Goal: Task Accomplishment & Management: Use online tool/utility

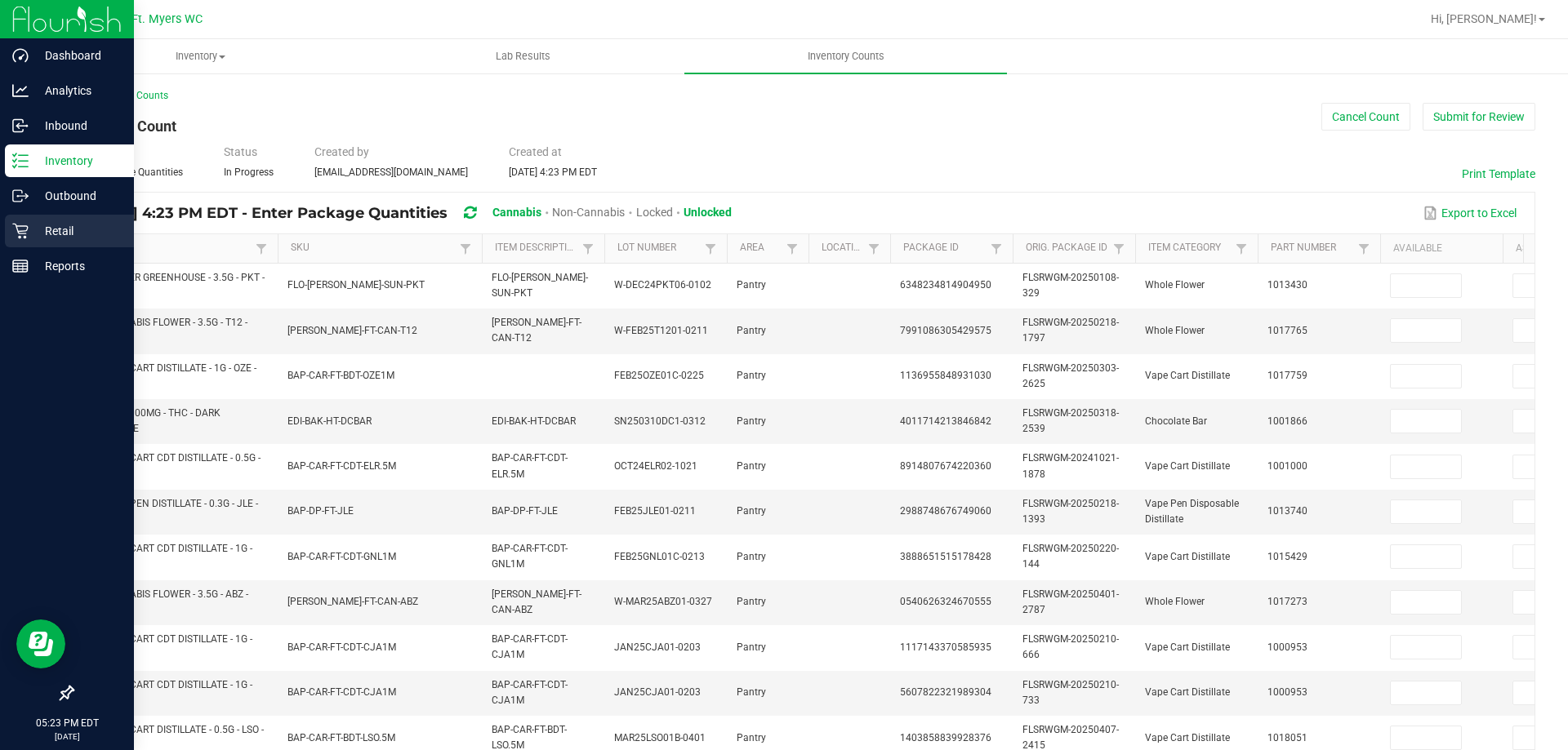
click at [44, 216] on div "Retail" at bounding box center [69, 232] width 129 height 33
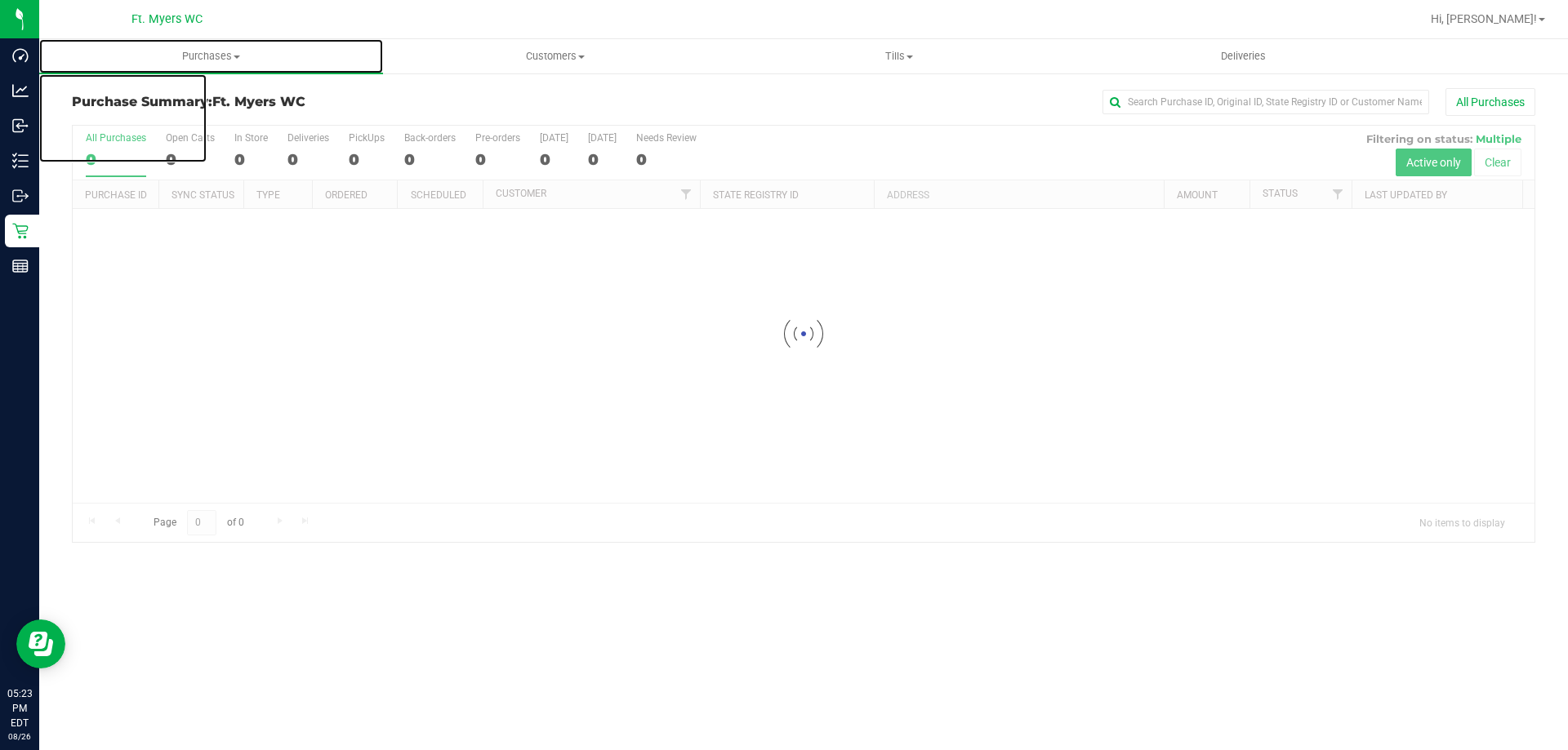
click at [220, 54] on span "Purchases" at bounding box center [210, 56] width 344 height 15
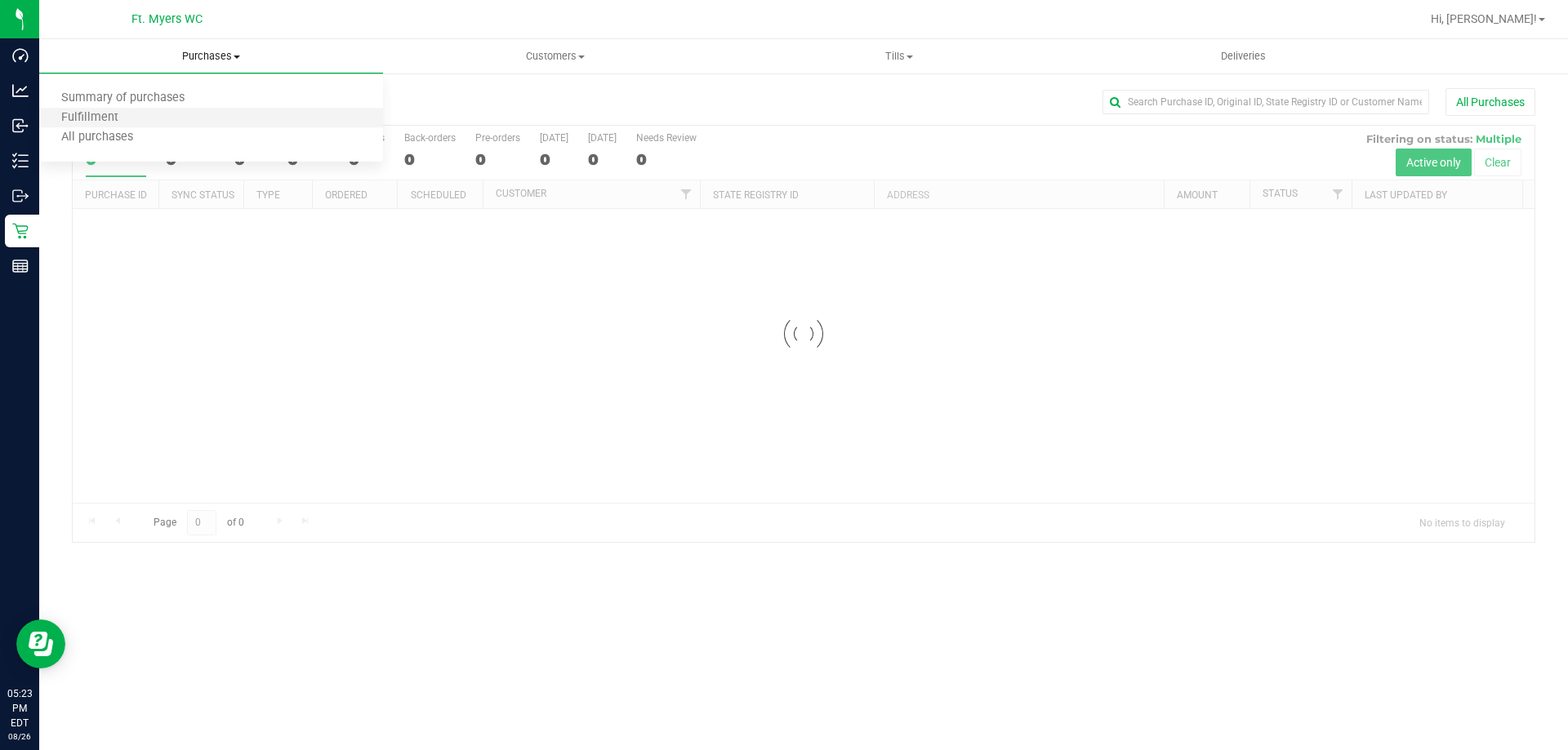
click at [167, 111] on li "Fulfillment" at bounding box center [210, 118] width 344 height 19
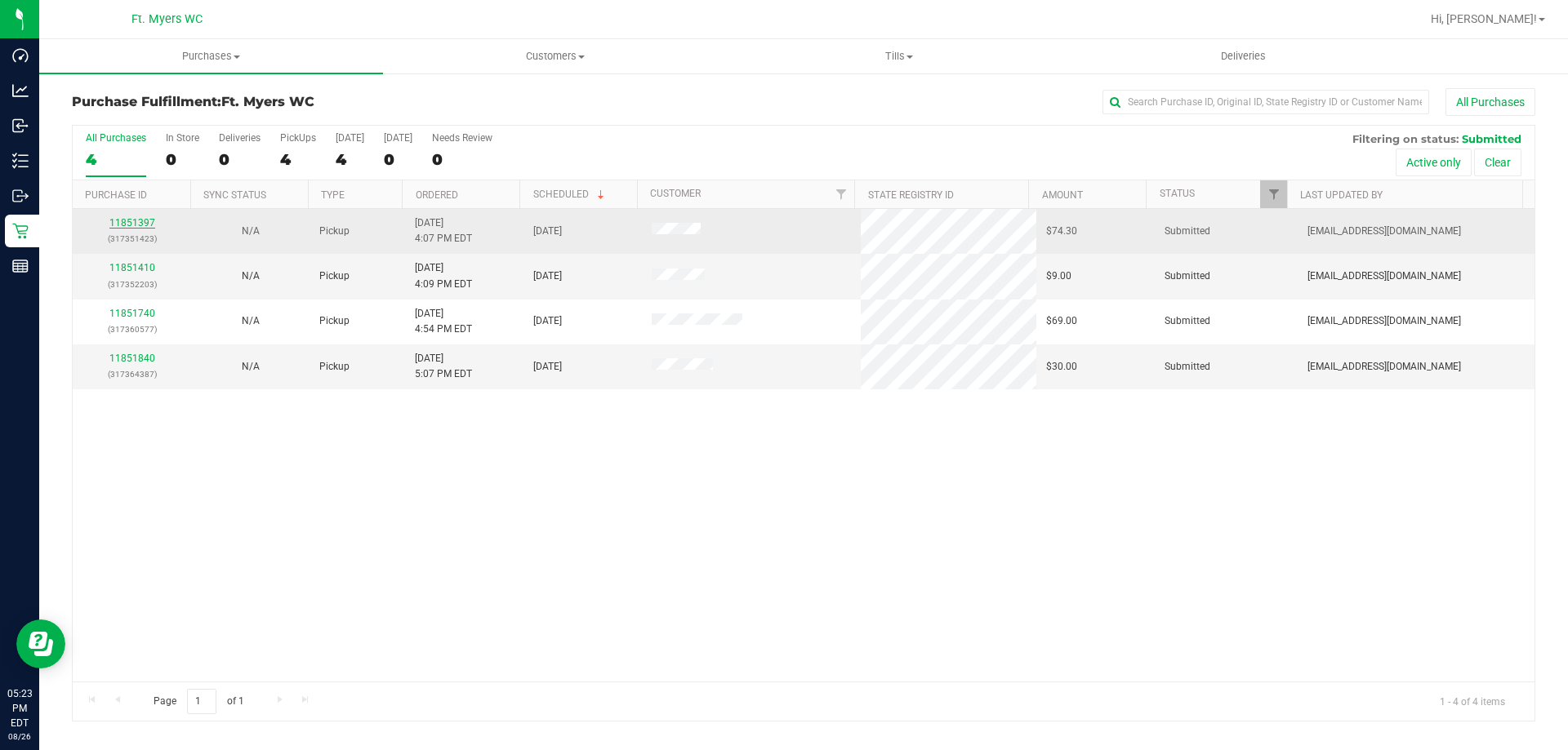
click at [132, 221] on link "11851397" at bounding box center [132, 223] width 46 height 12
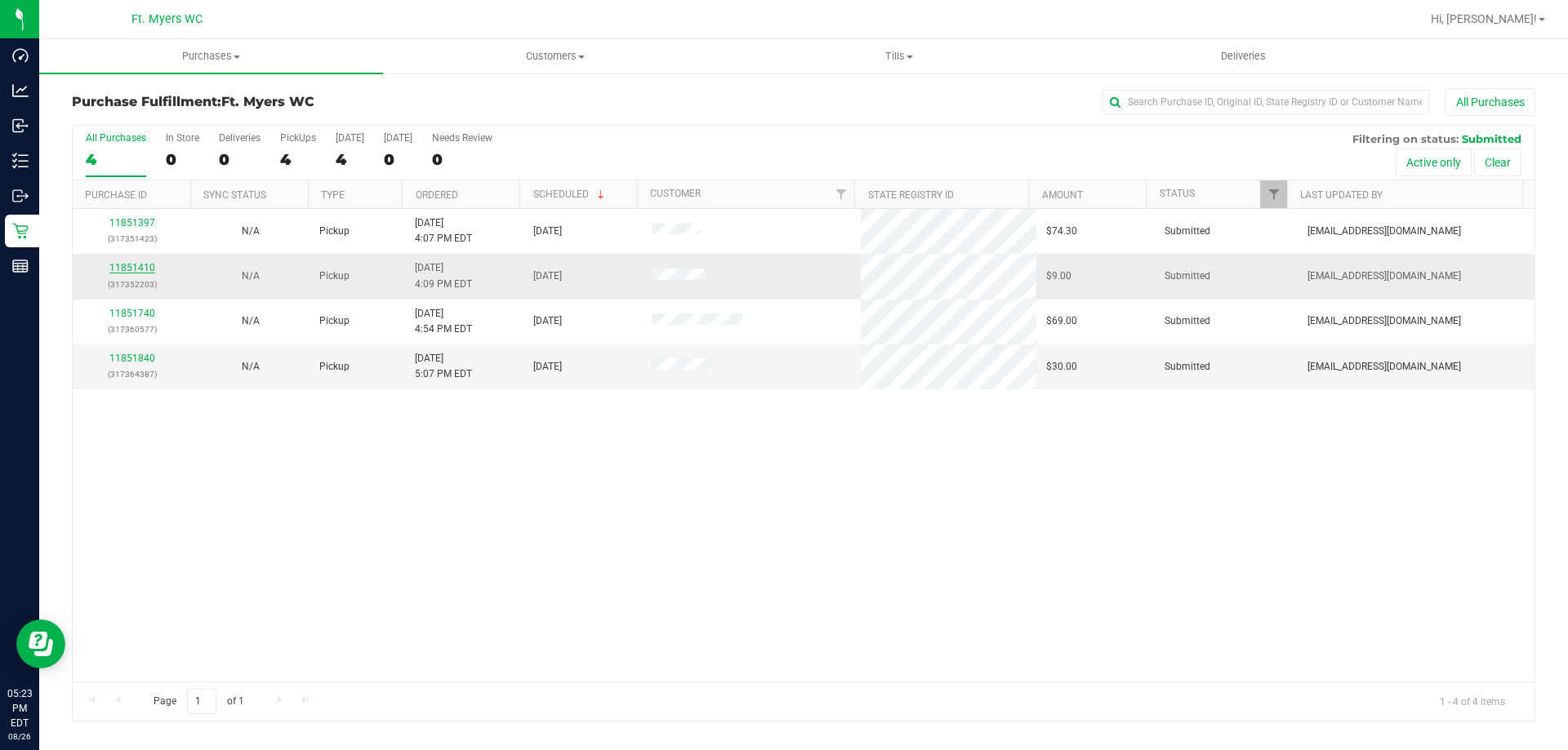
click at [143, 271] on link "11851410" at bounding box center [132, 267] width 46 height 12
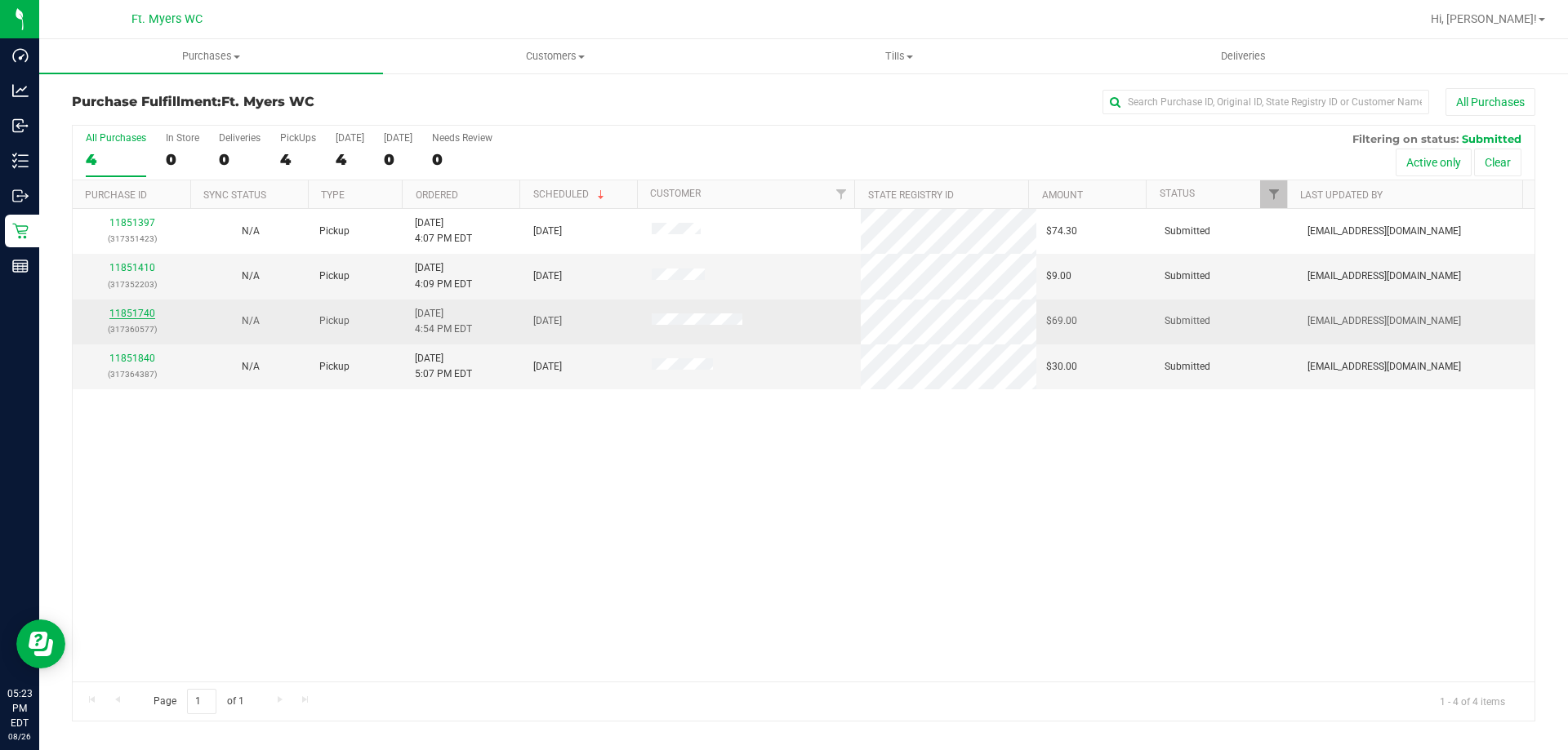
click at [145, 319] on link "11851740" at bounding box center [132, 314] width 46 height 12
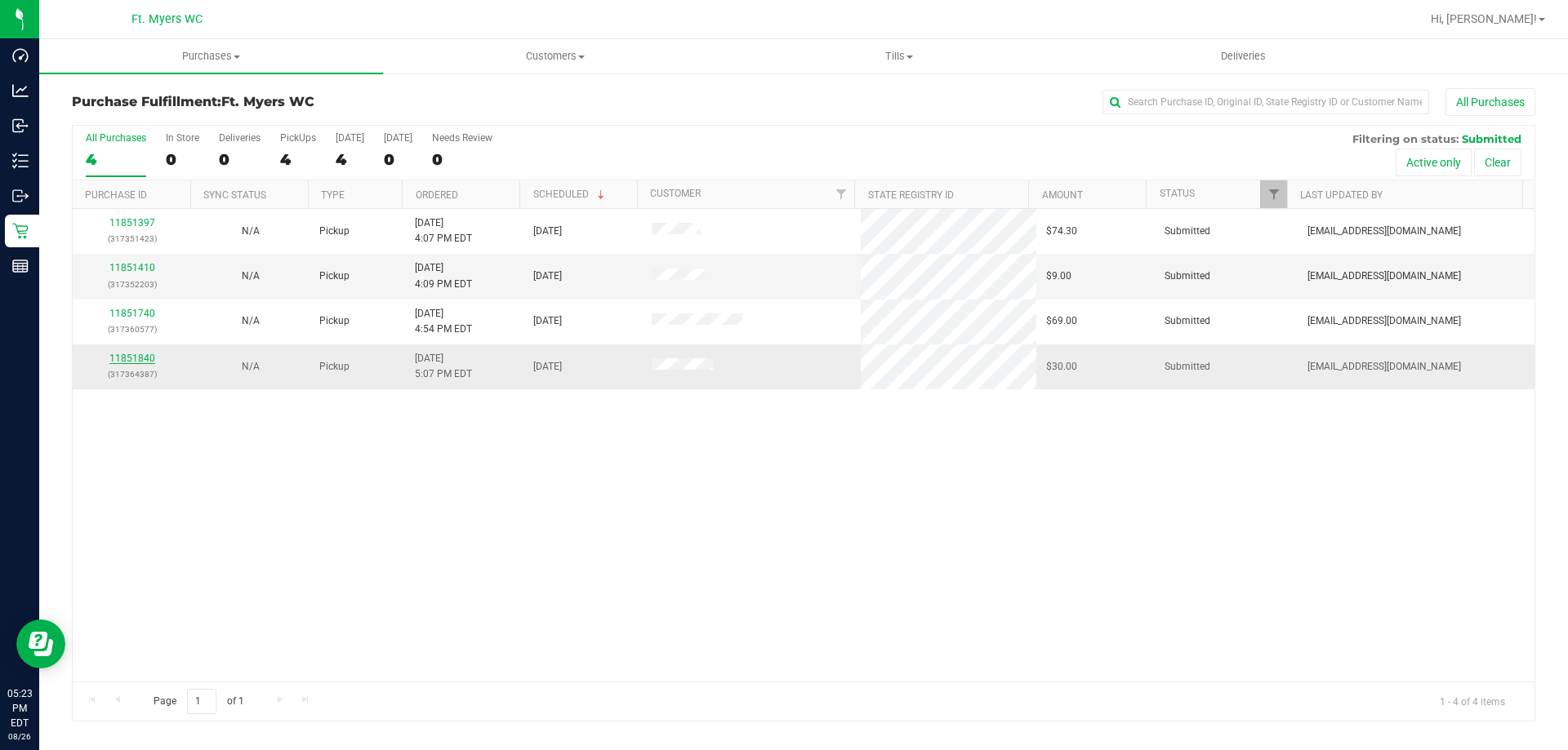
click at [148, 355] on link "11851840" at bounding box center [132, 359] width 46 height 12
click at [105, 158] on div "4" at bounding box center [115, 159] width 60 height 18
click at [0, 0] on input "All Purchases 4" at bounding box center [0, 0] width 0 height 0
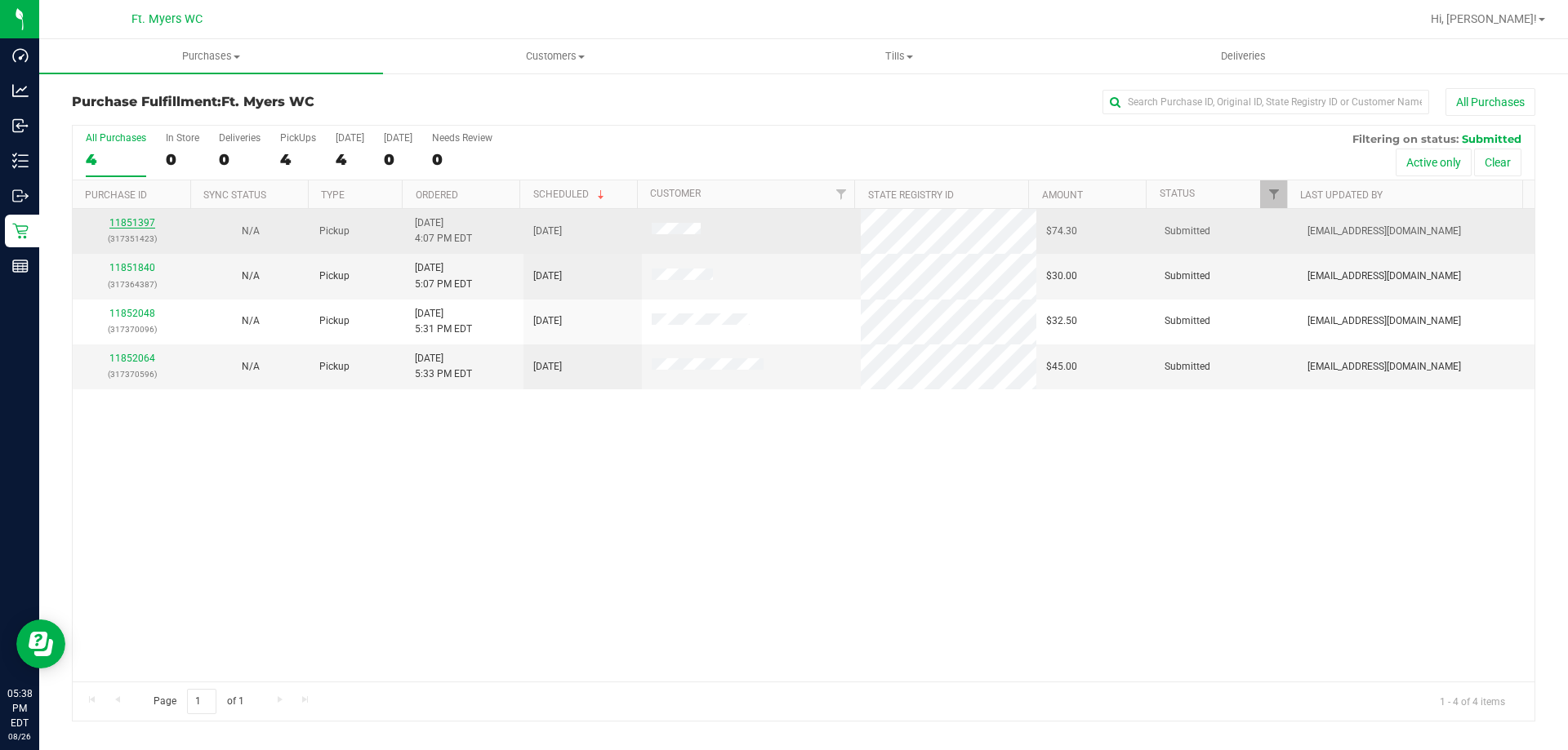
click at [131, 219] on link "11851397" at bounding box center [132, 223] width 46 height 12
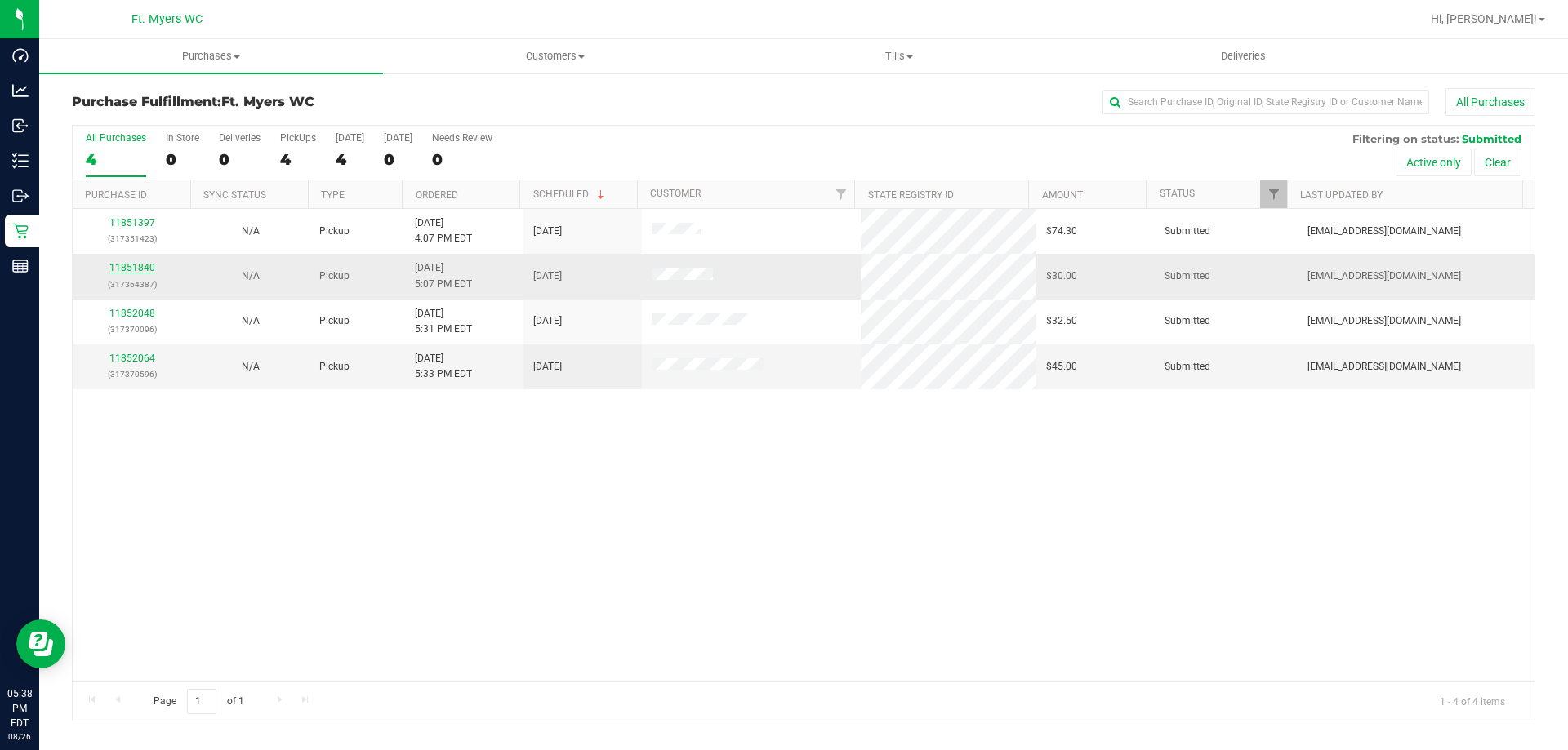
click at [142, 267] on link "11851840" at bounding box center [132, 267] width 46 height 12
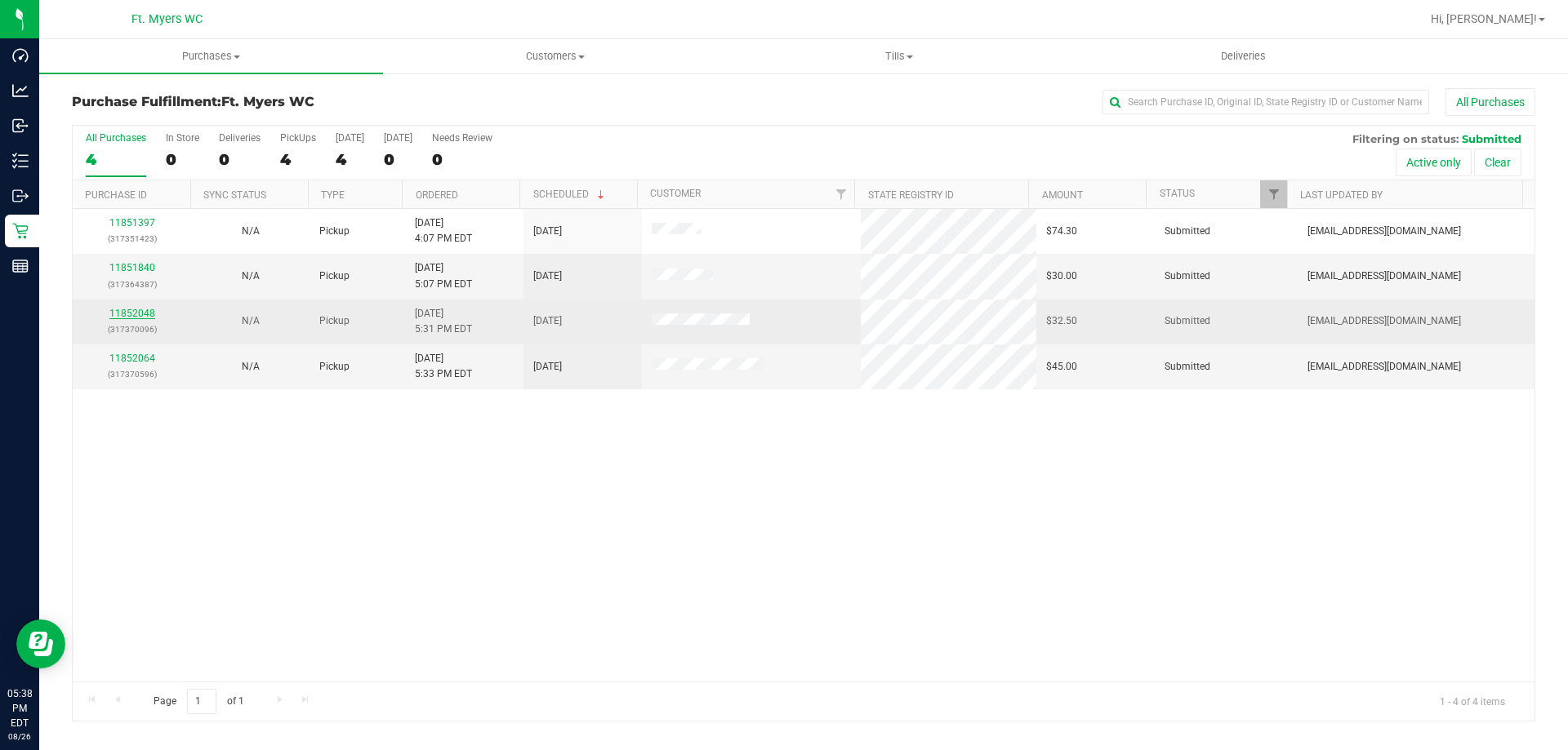
click at [140, 308] on link "11852048" at bounding box center [132, 314] width 46 height 12
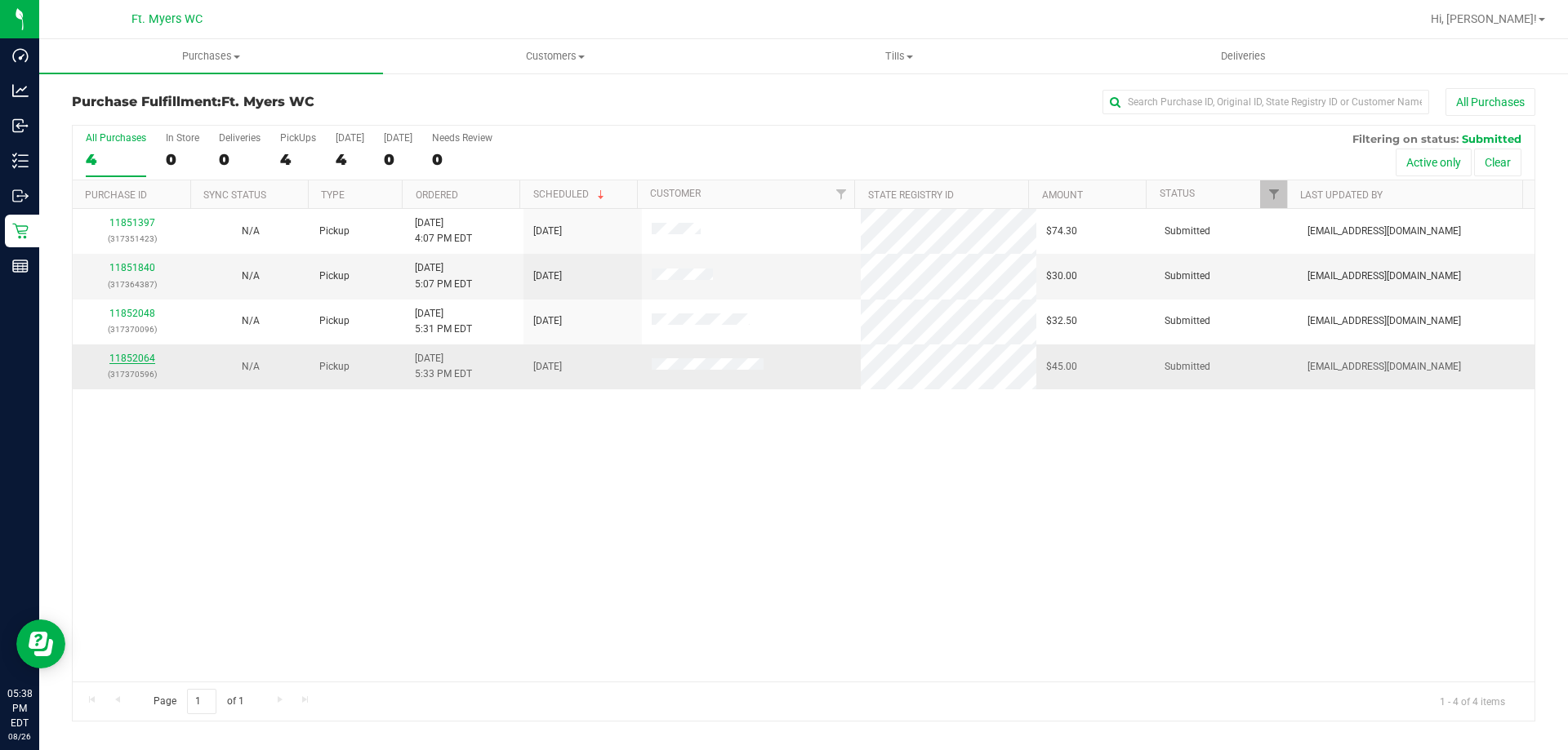
click at [132, 358] on link "11852064" at bounding box center [132, 359] width 46 height 12
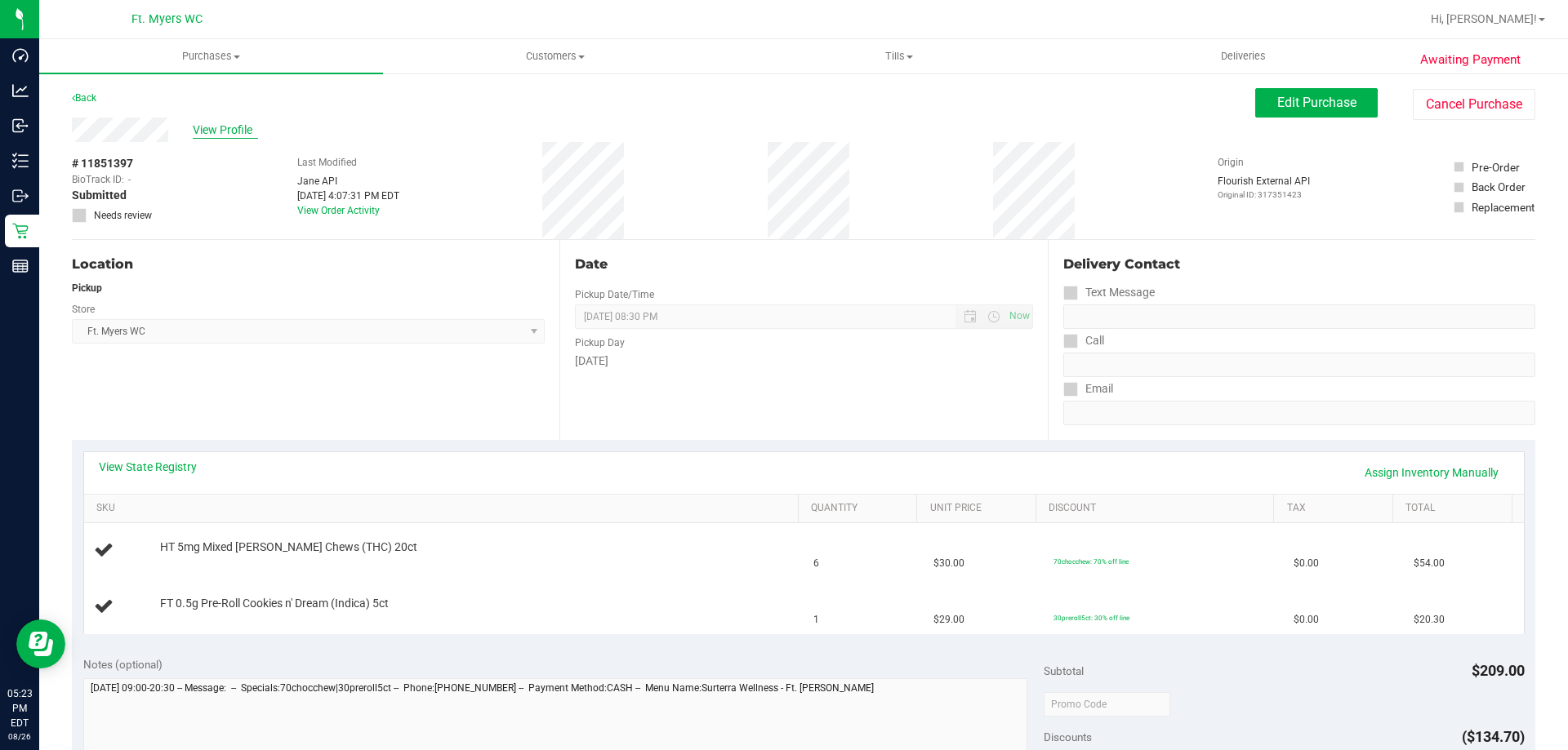
click at [231, 131] on span "View Profile" at bounding box center [225, 131] width 65 height 17
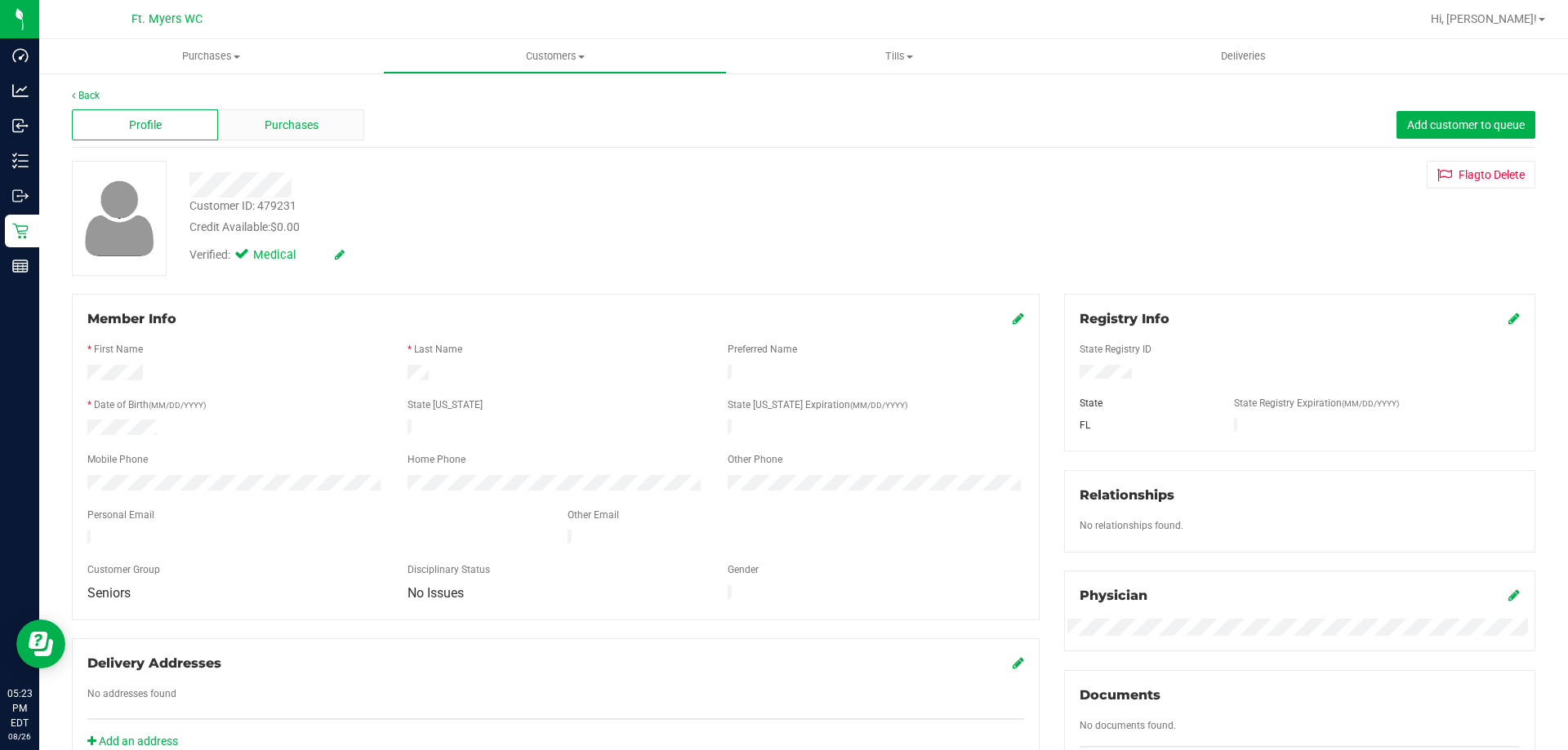
click at [298, 132] on span "Purchases" at bounding box center [292, 125] width 54 height 17
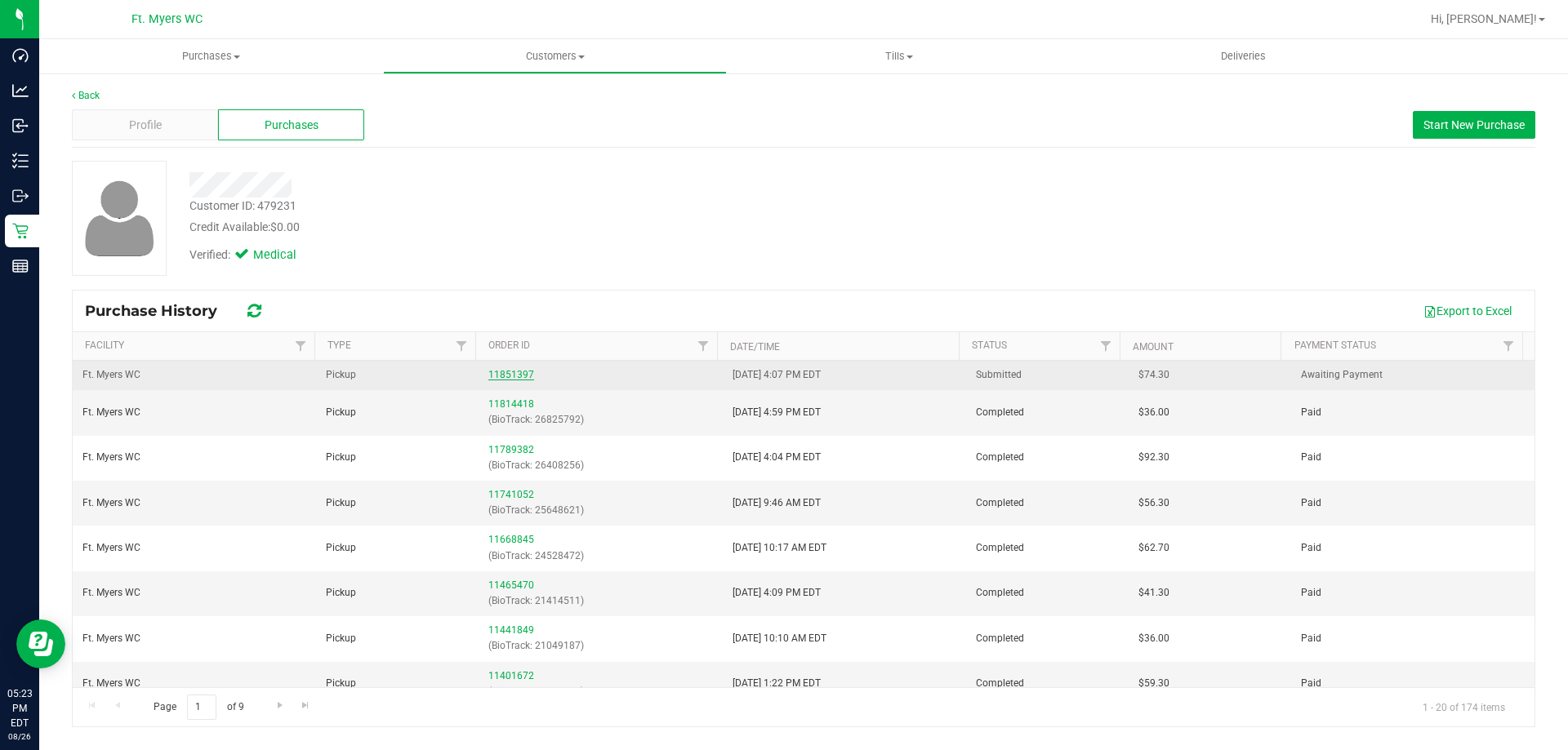
click at [524, 378] on link "11851397" at bounding box center [511, 375] width 46 height 12
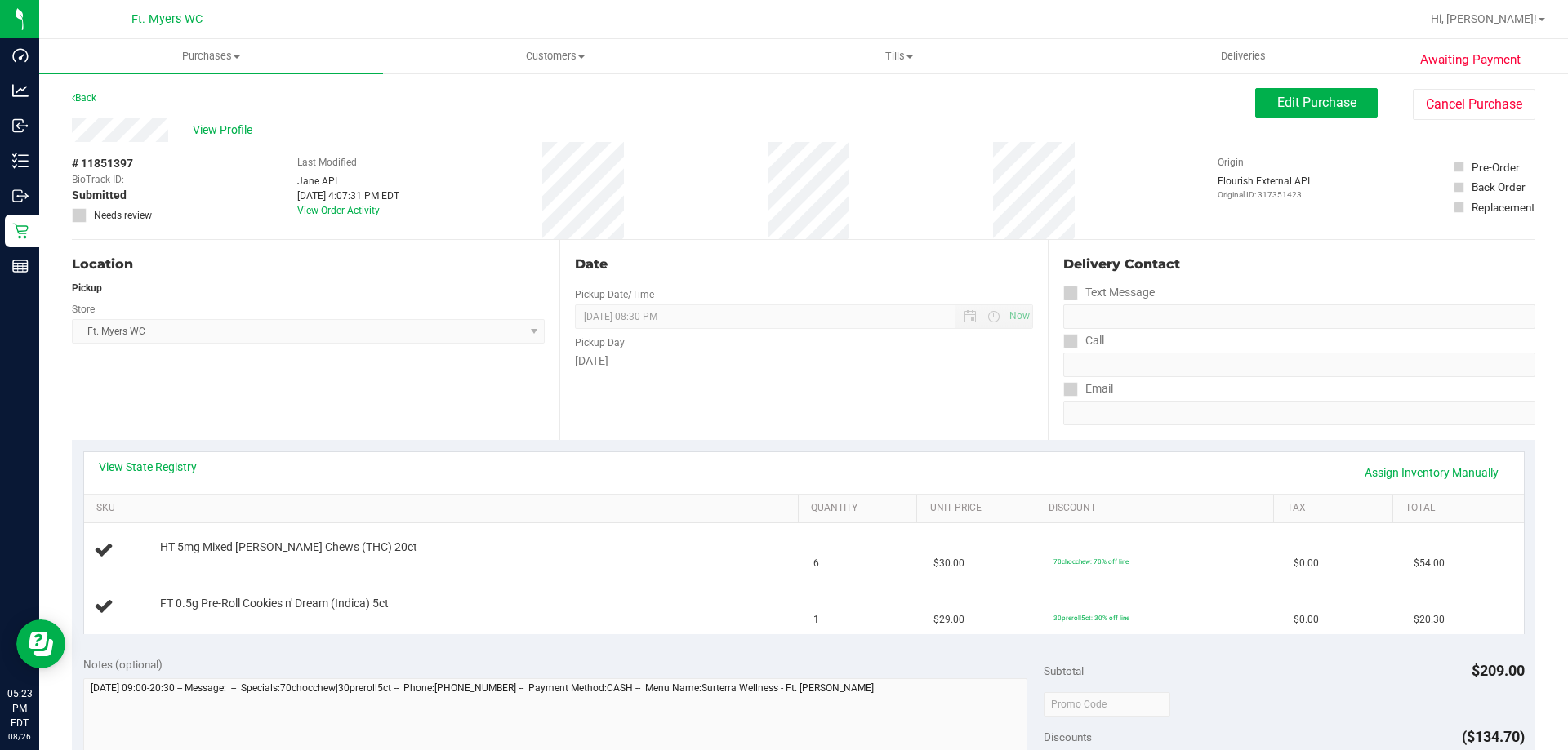
scroll to position [245, 0]
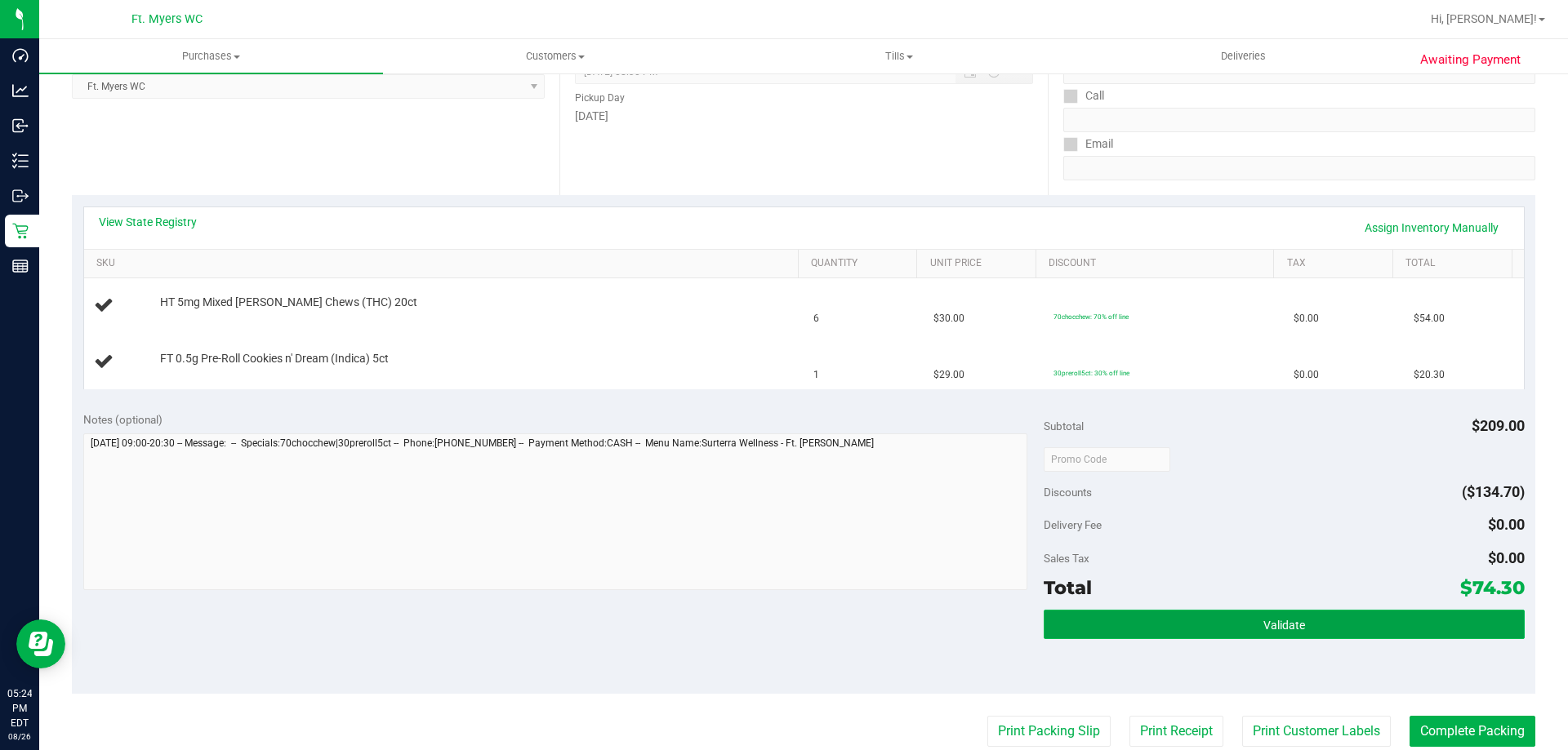
drag, startPoint x: 1269, startPoint y: 731, endPoint x: 1228, endPoint y: 629, distance: 109.9
click at [1228, 629] on button "Validate" at bounding box center [1283, 624] width 480 height 29
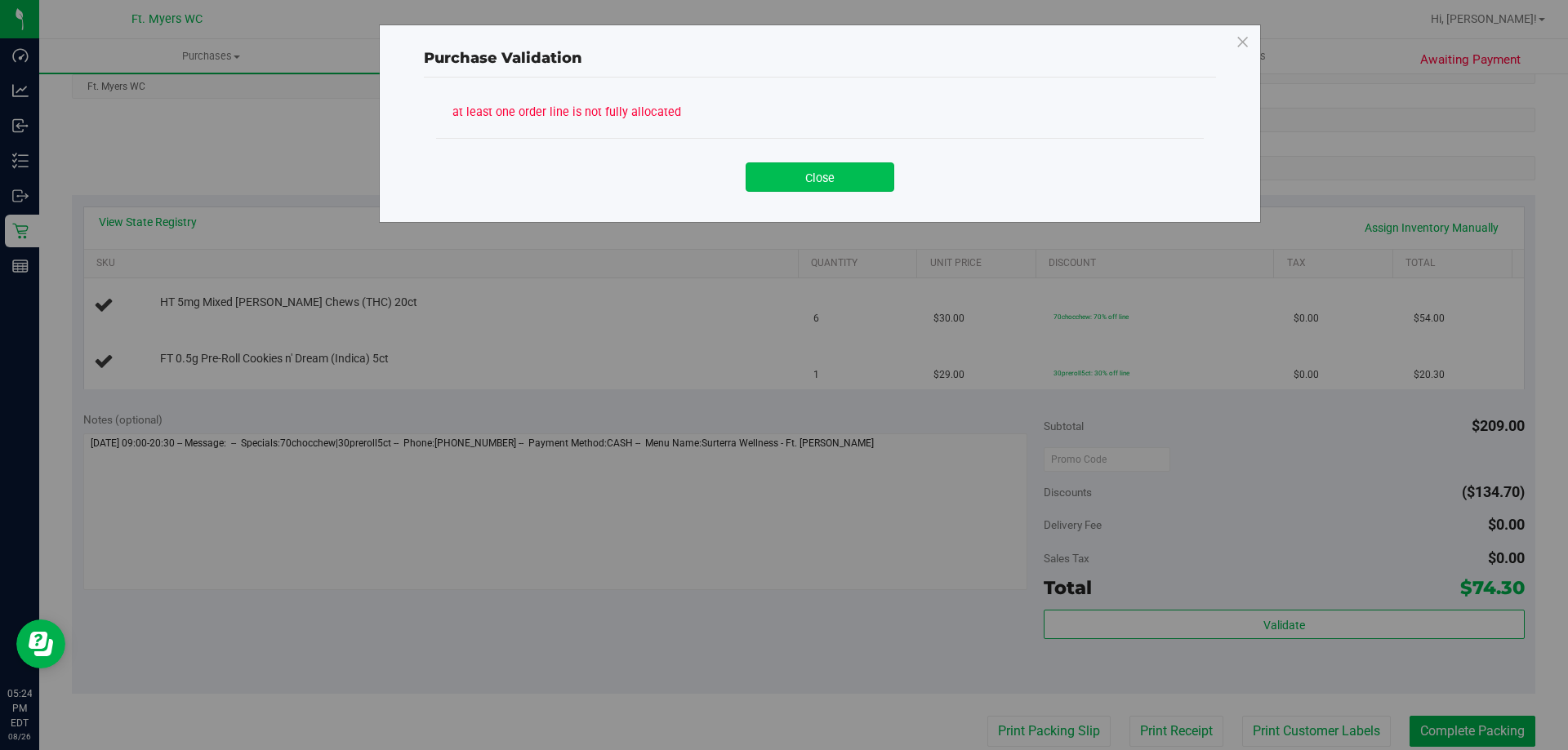
click at [842, 182] on button "Close" at bounding box center [819, 177] width 148 height 29
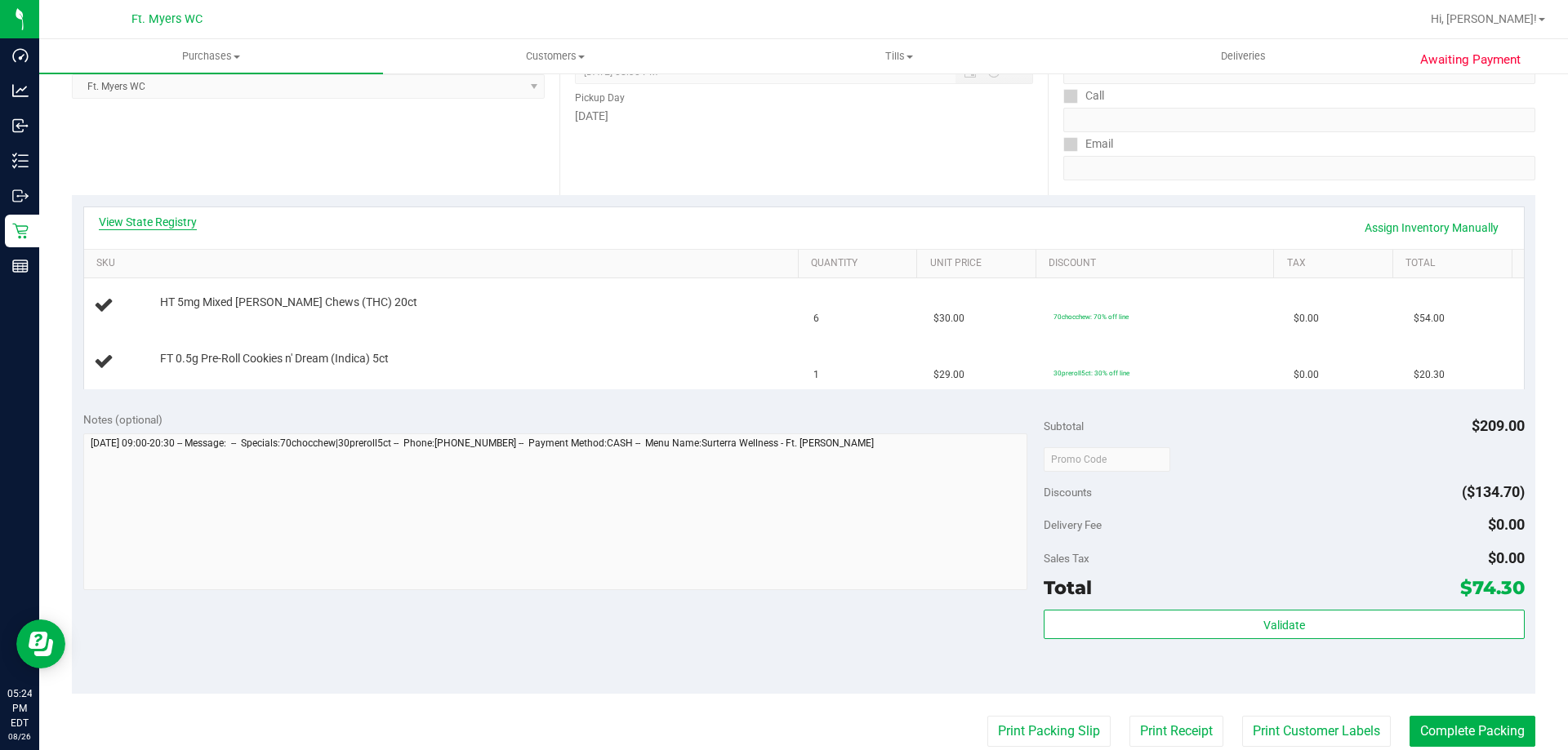
click at [138, 216] on link "View State Registry" at bounding box center [147, 222] width 98 height 16
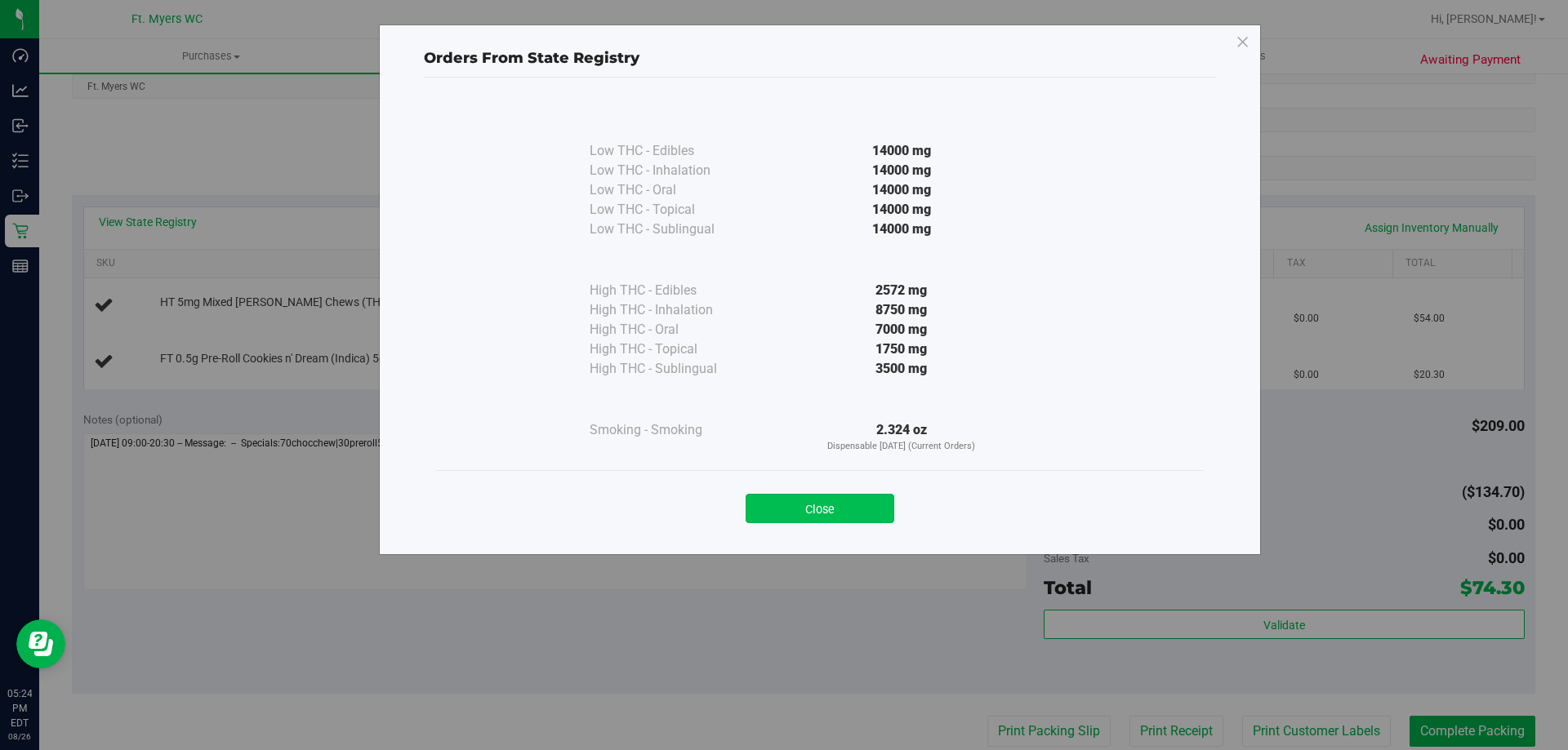
click at [785, 504] on button "Close" at bounding box center [819, 509] width 148 height 29
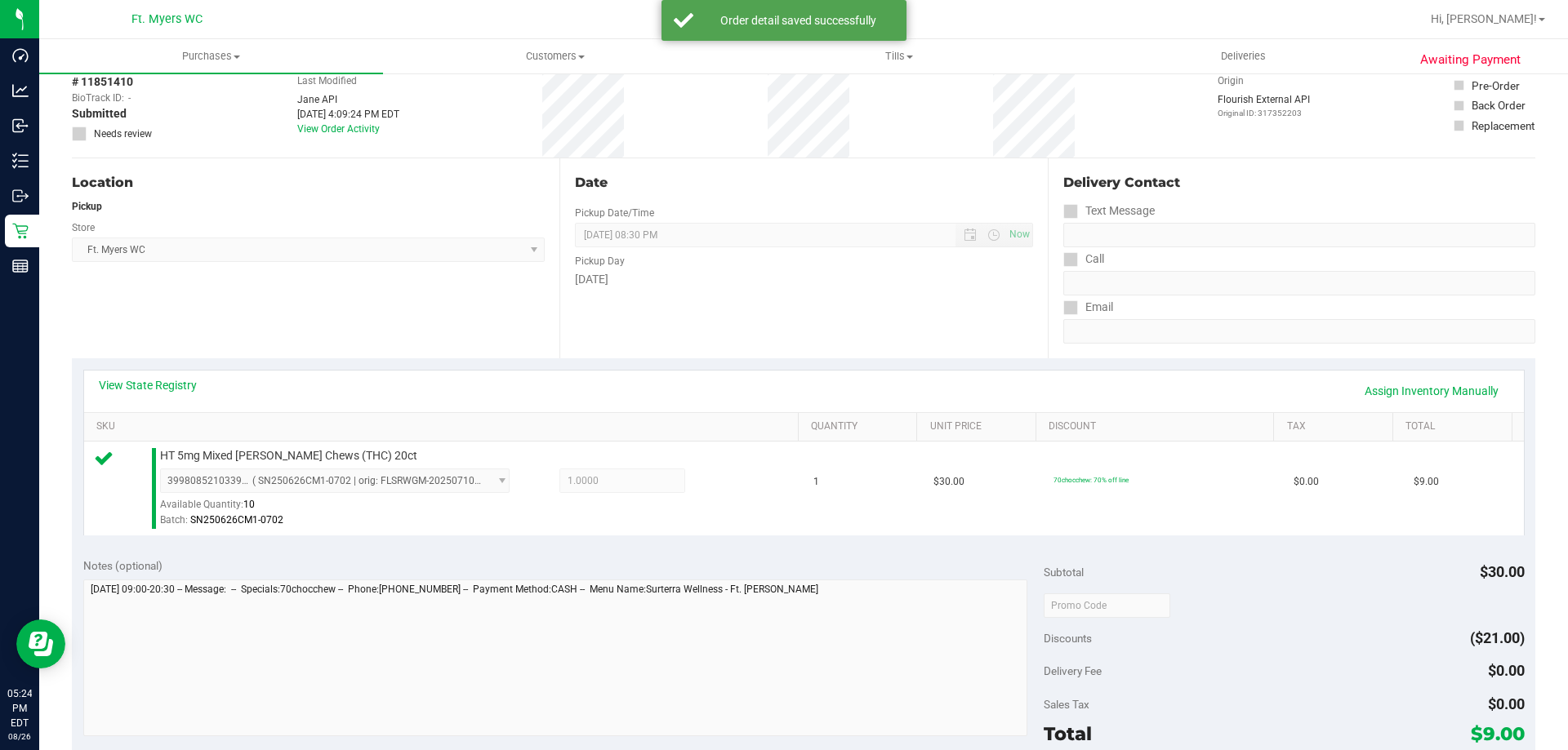
scroll to position [163, 0]
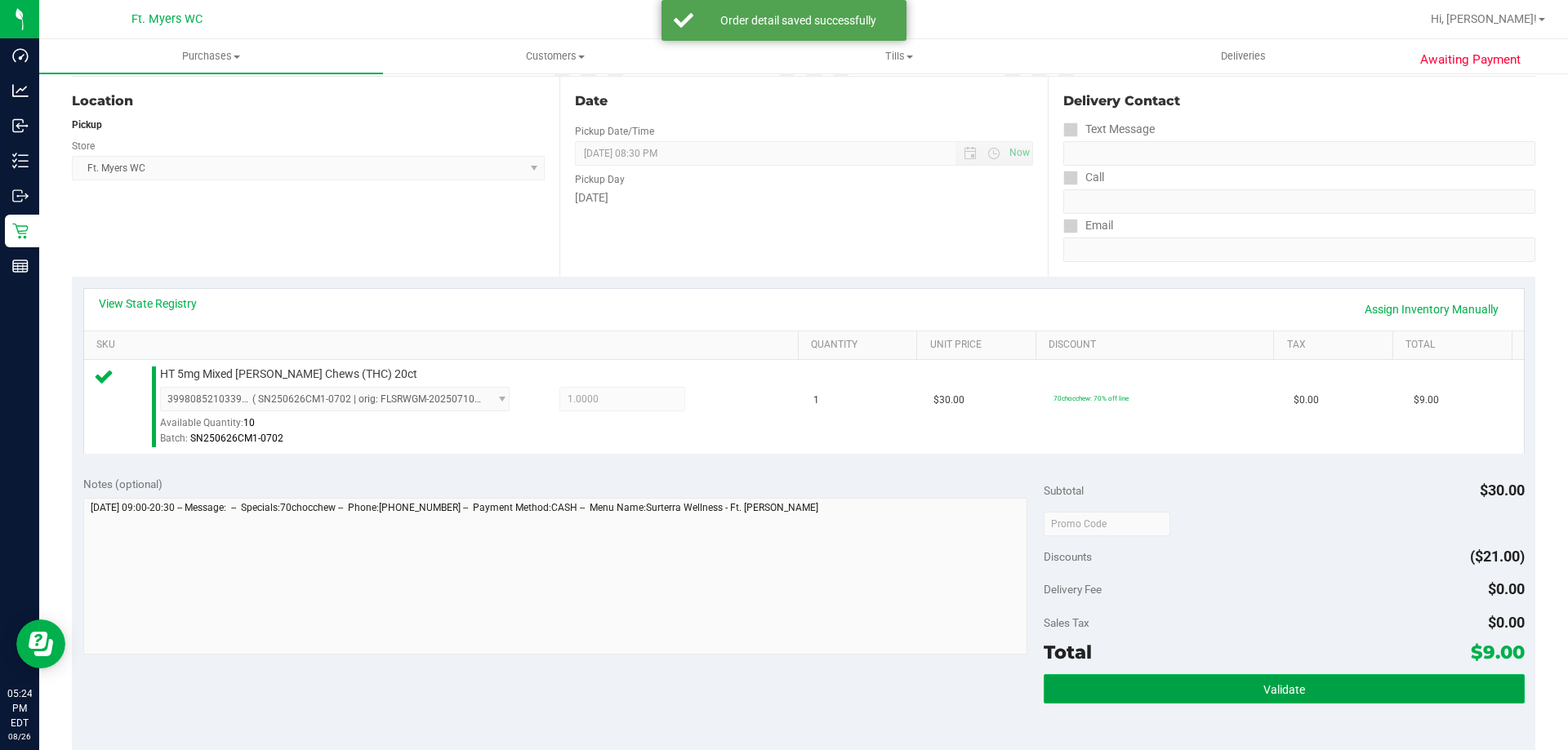
click at [1267, 680] on button "Validate" at bounding box center [1283, 689] width 480 height 29
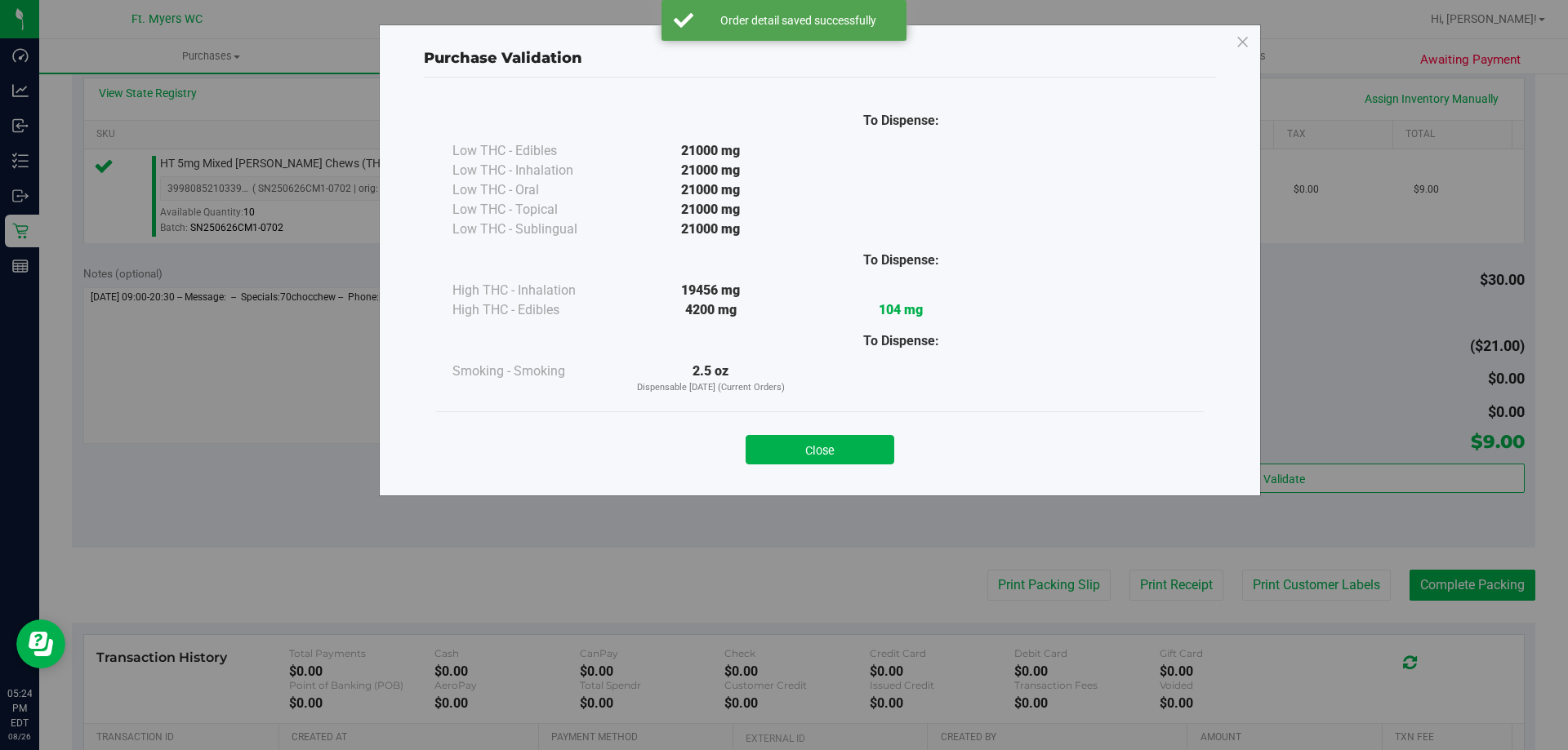
scroll to position [584, 0]
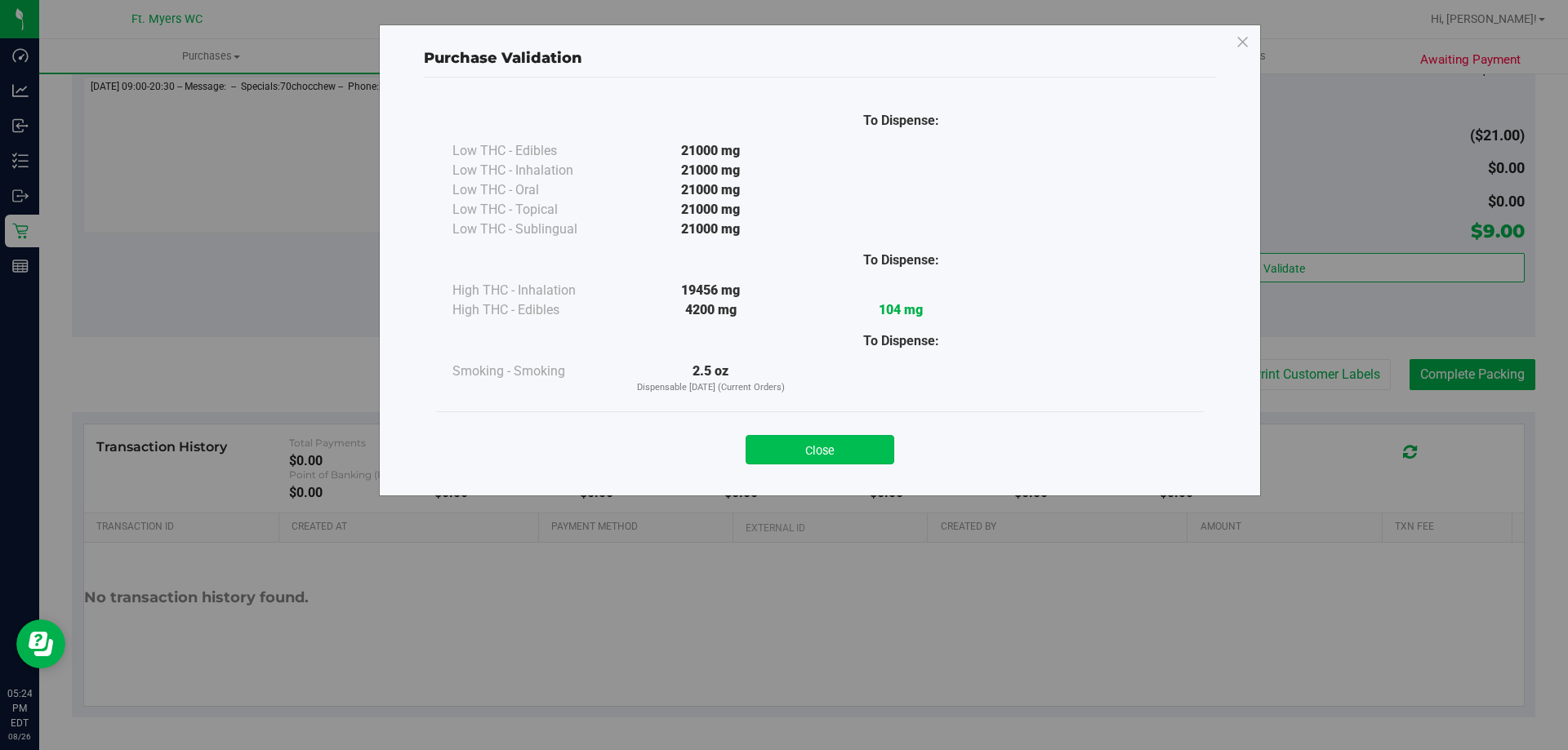
drag, startPoint x: 894, startPoint y: 449, endPoint x: 864, endPoint y: 449, distance: 30.0
click at [888, 449] on div "Close" at bounding box center [820, 445] width 743 height 41
click at [864, 449] on button "Close" at bounding box center [819, 450] width 148 height 29
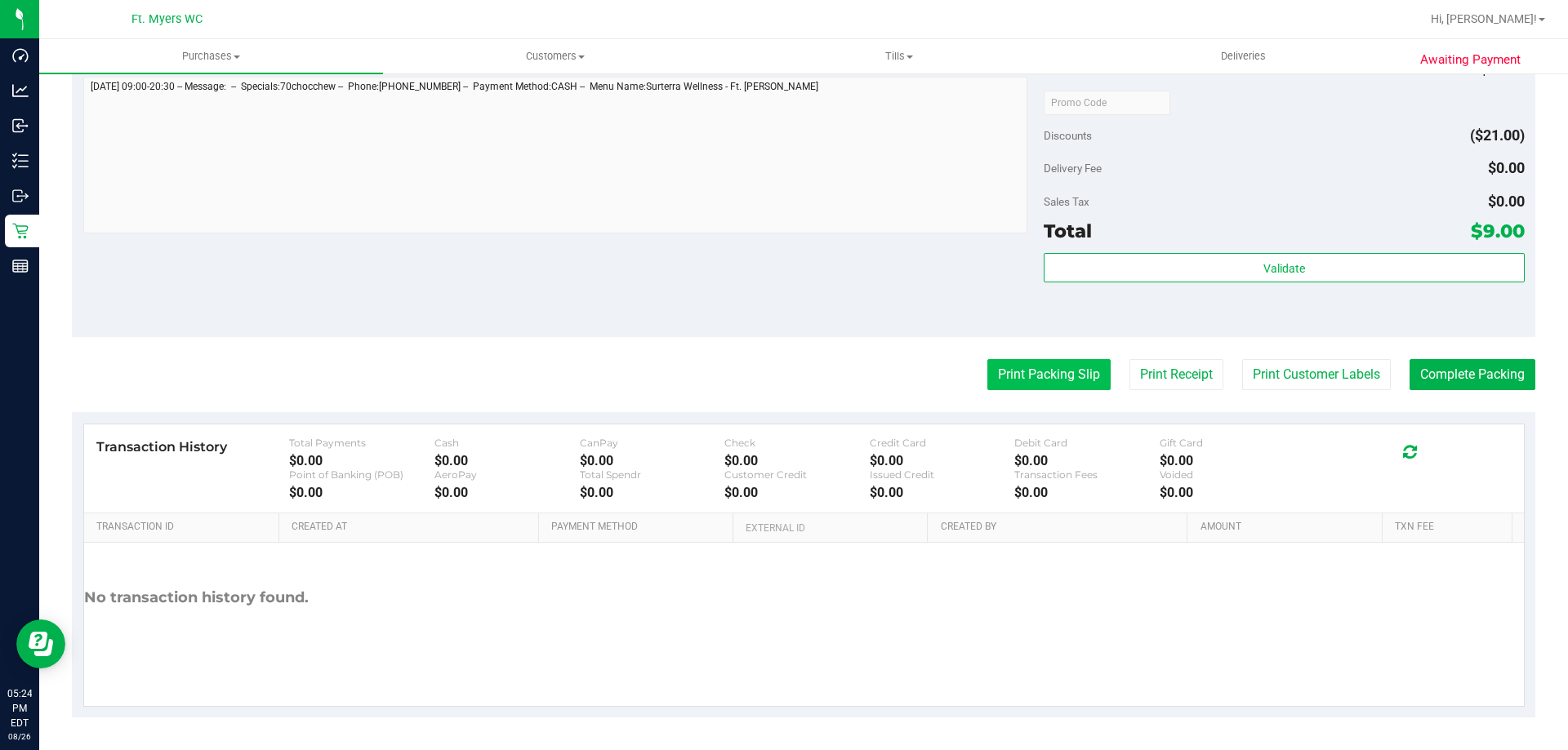
click at [1009, 364] on button "Print Packing Slip" at bounding box center [1049, 375] width 123 height 31
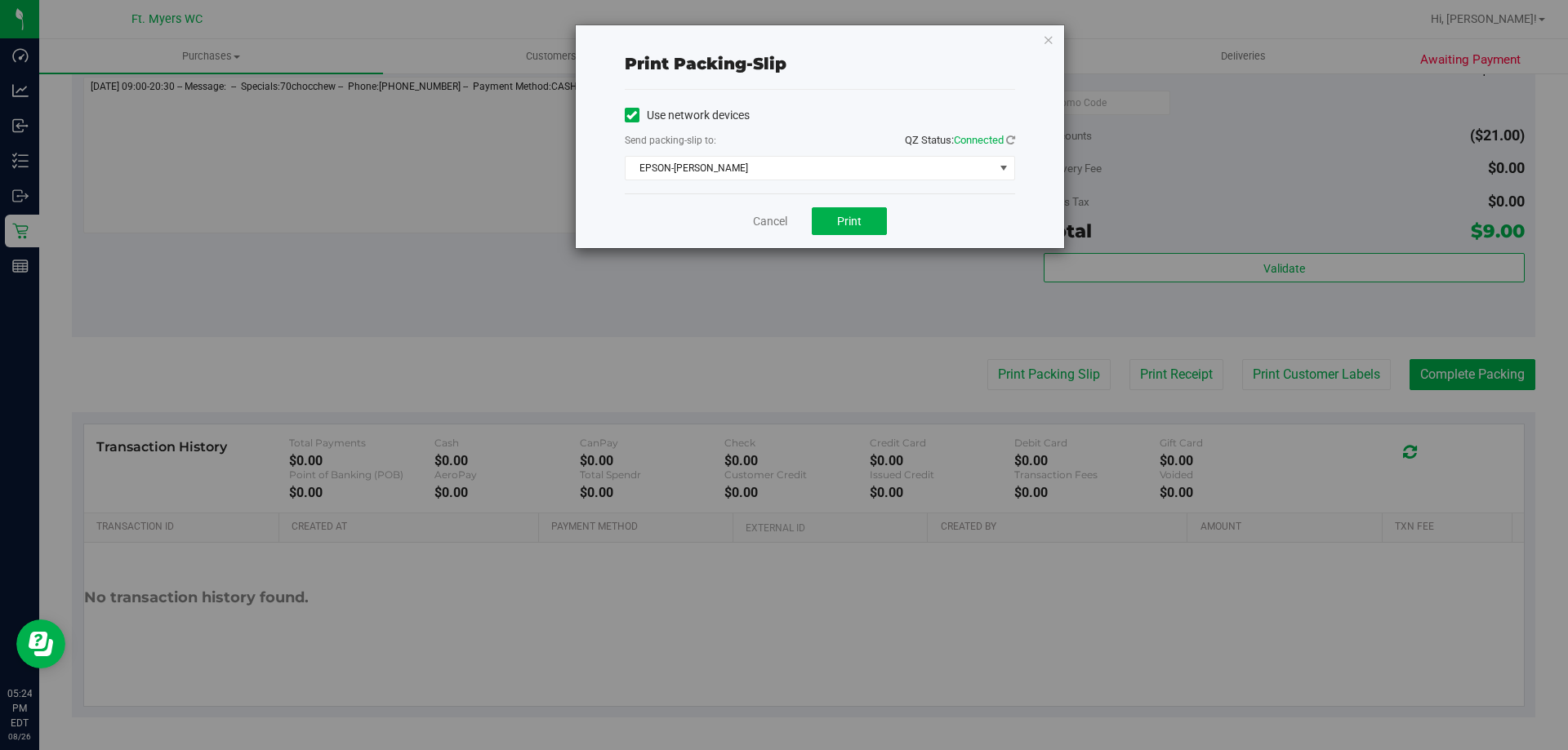
click at [831, 181] on div "Use network devices Send packing-slip to: QZ Status: Connected EPSON-[PERSON_NA…" at bounding box center [819, 141] width 391 height 104
click at [837, 168] on span "EPSON-[PERSON_NAME]" at bounding box center [809, 169] width 368 height 23
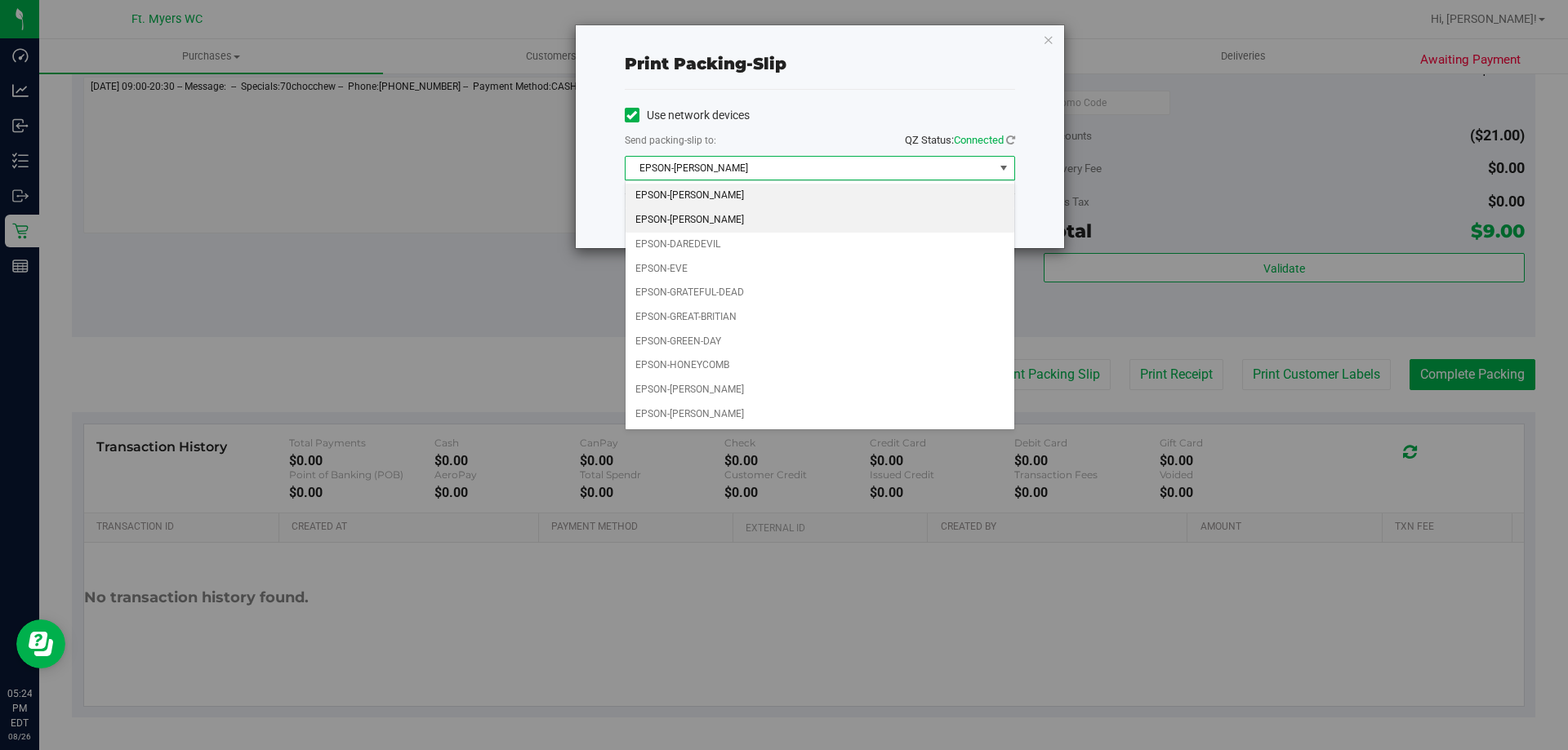
click at [771, 215] on li "EPSON-[PERSON_NAME]" at bounding box center [819, 220] width 389 height 24
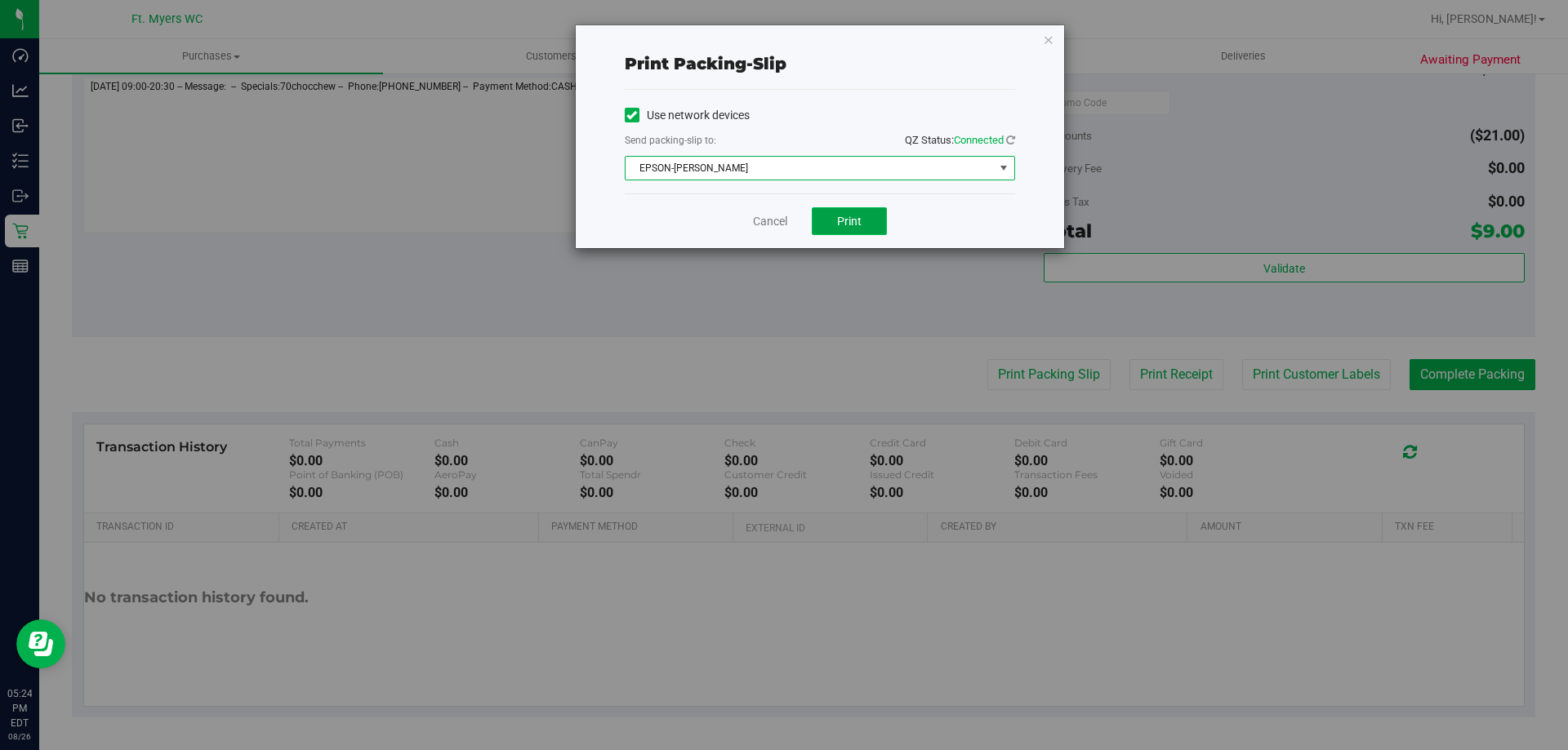
click at [831, 215] on button "Print" at bounding box center [849, 221] width 76 height 28
click at [765, 237] on div "Cancel Print" at bounding box center [819, 221] width 391 height 54
click at [770, 235] on div "Cancel Print" at bounding box center [819, 221] width 391 height 54
click at [765, 231] on div "Cancel Print" at bounding box center [819, 221] width 391 height 54
click at [753, 210] on div "Cancel Print" at bounding box center [819, 221] width 391 height 54
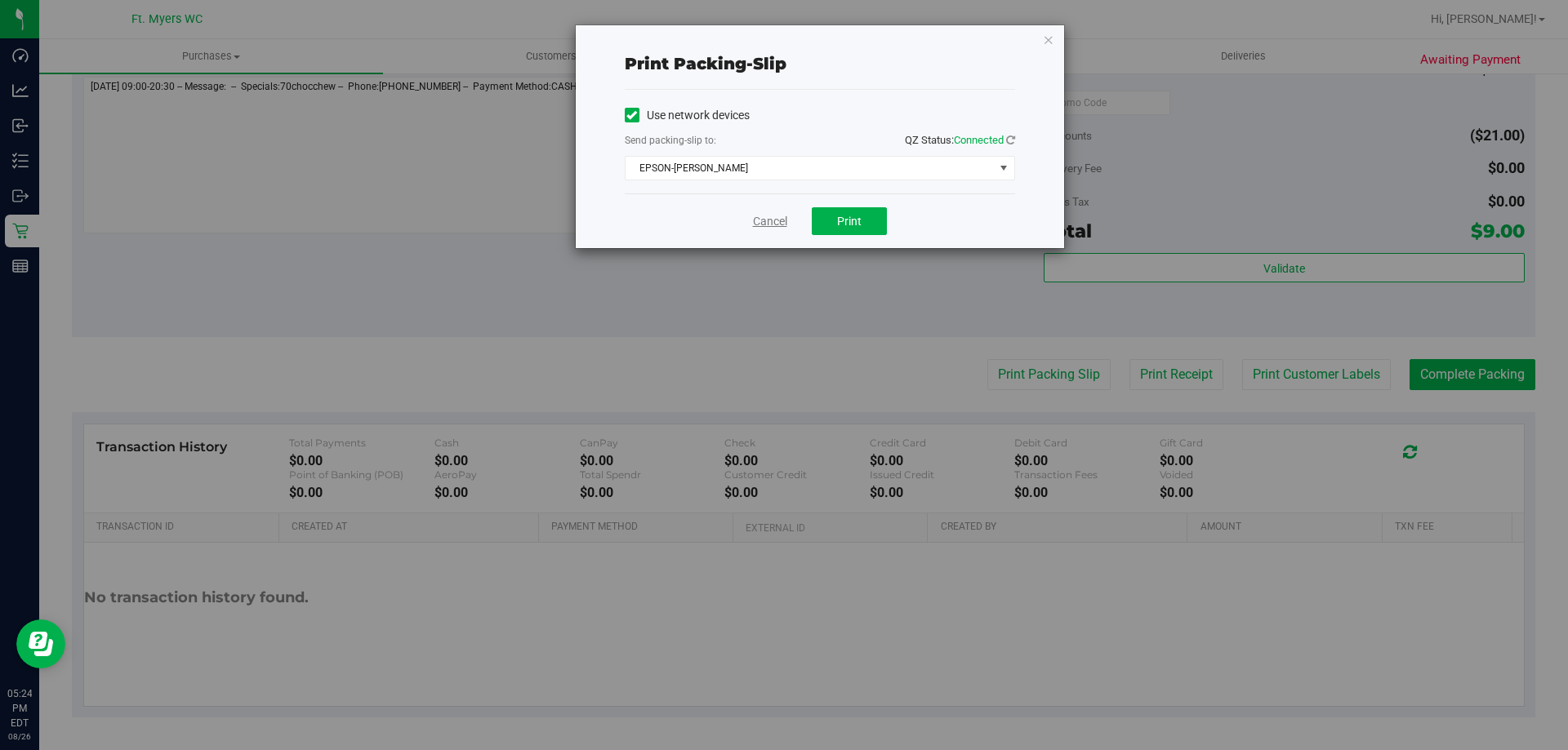
click at [761, 220] on link "Cancel" at bounding box center [769, 222] width 34 height 17
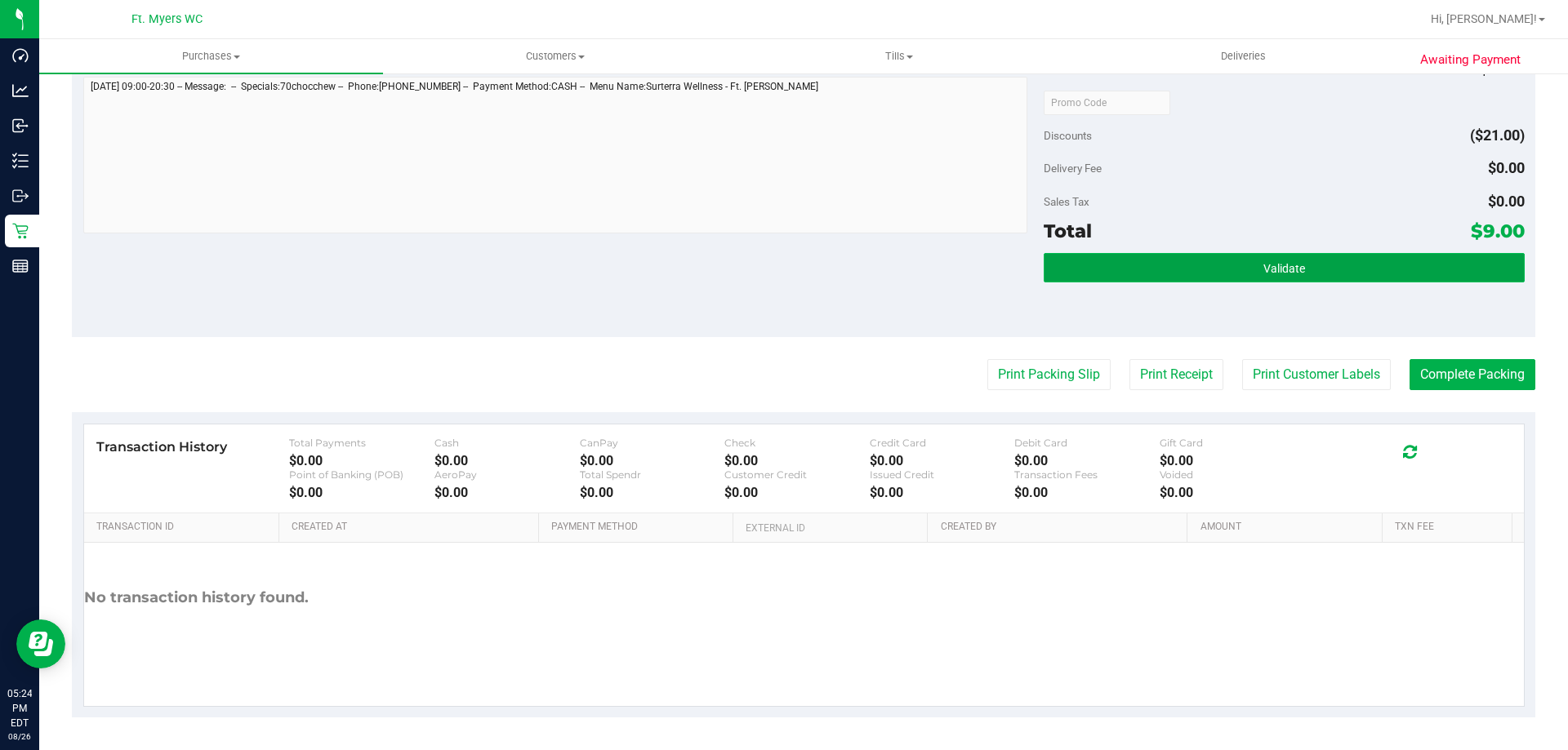
click at [1149, 278] on button "Validate" at bounding box center [1283, 267] width 480 height 29
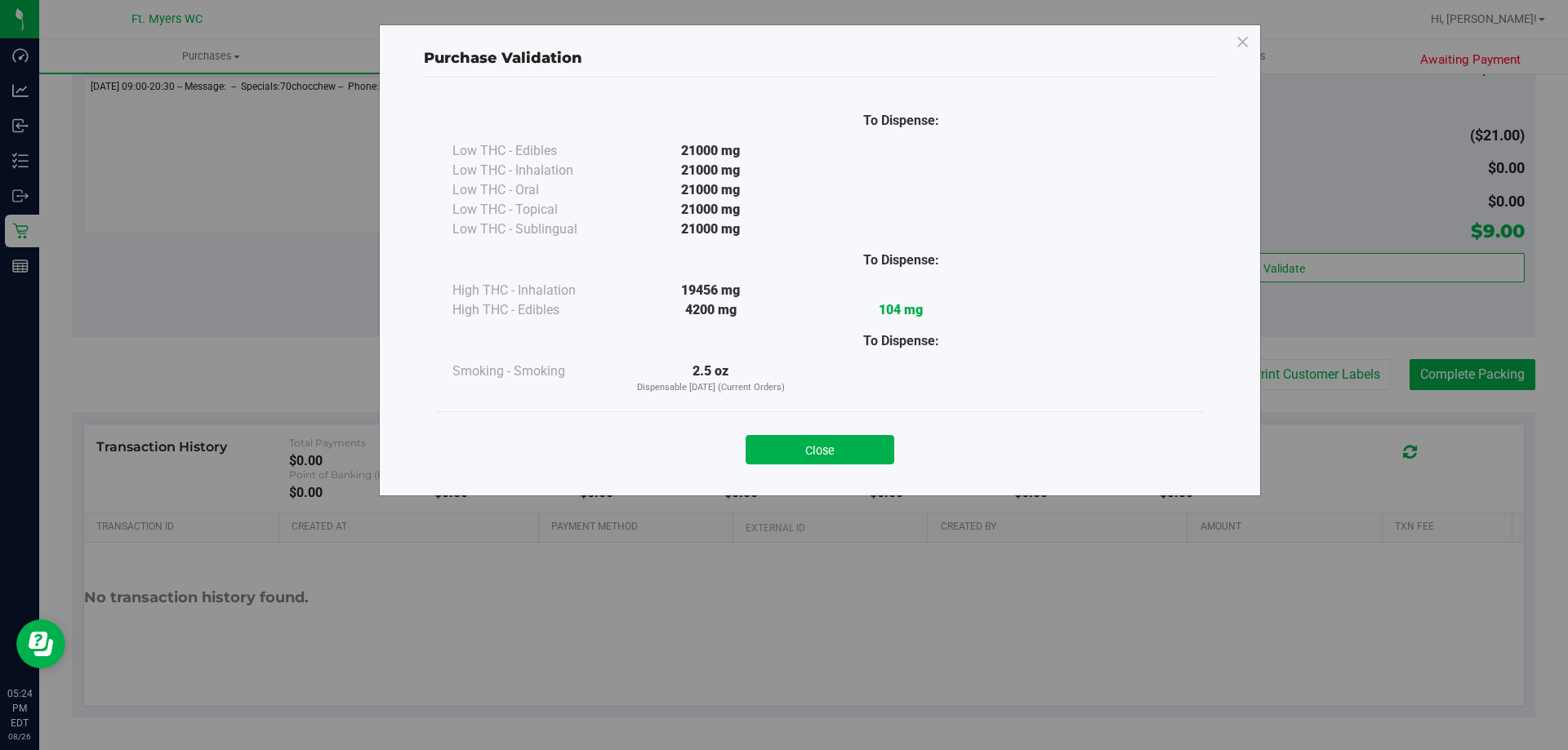
click at [830, 447] on button "Close" at bounding box center [819, 450] width 148 height 29
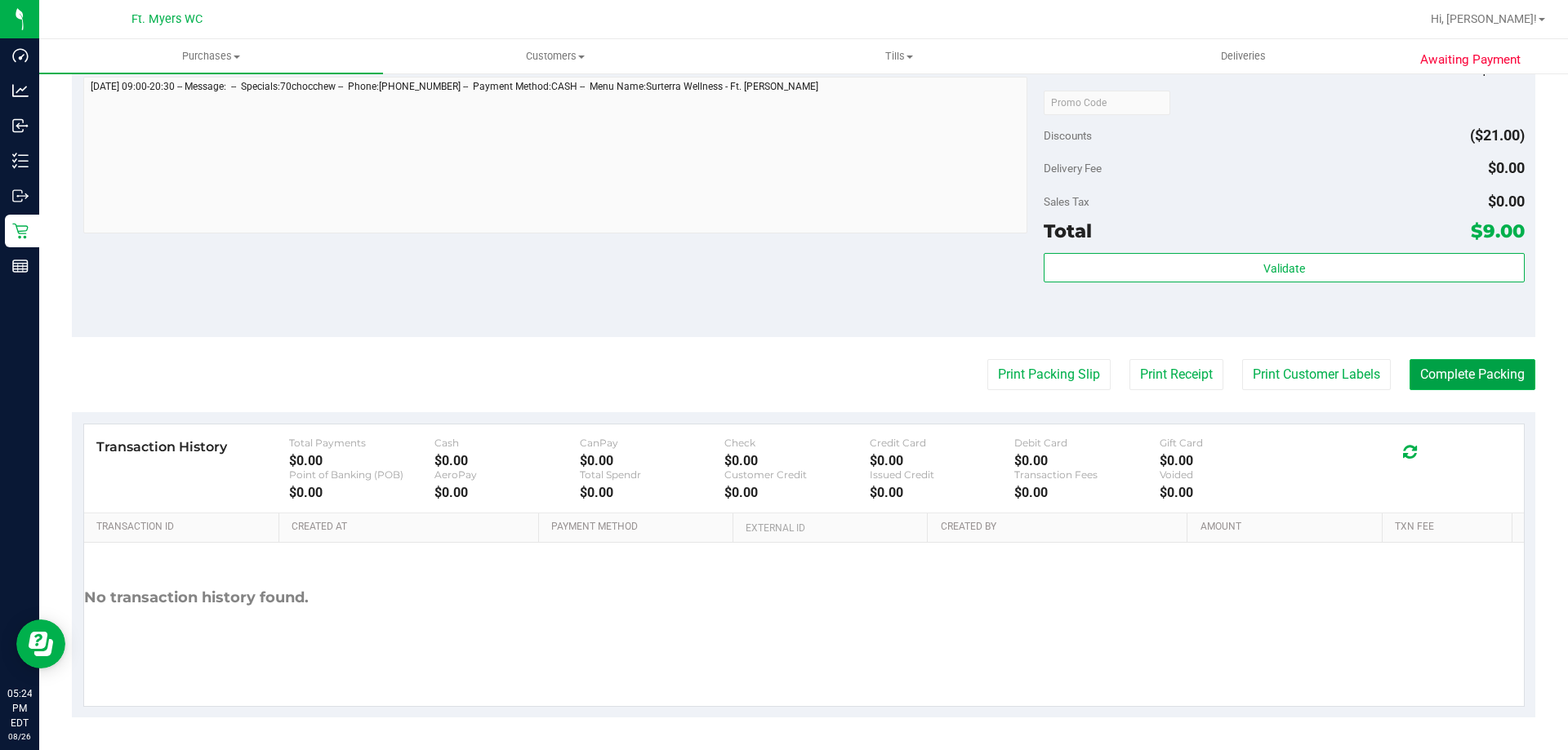
click at [1490, 380] on button "Complete Packing" at bounding box center [1472, 375] width 126 height 31
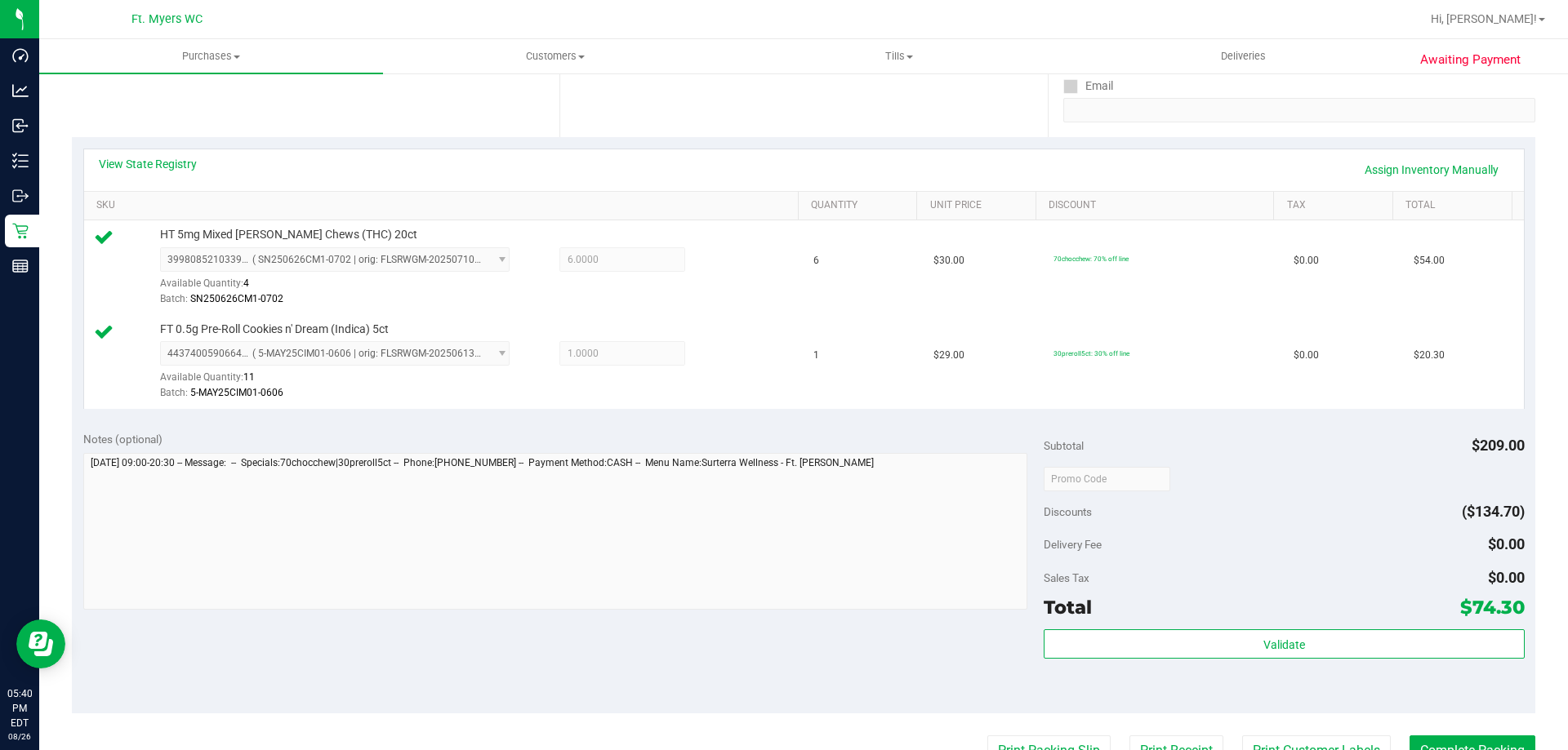
scroll to position [489, 0]
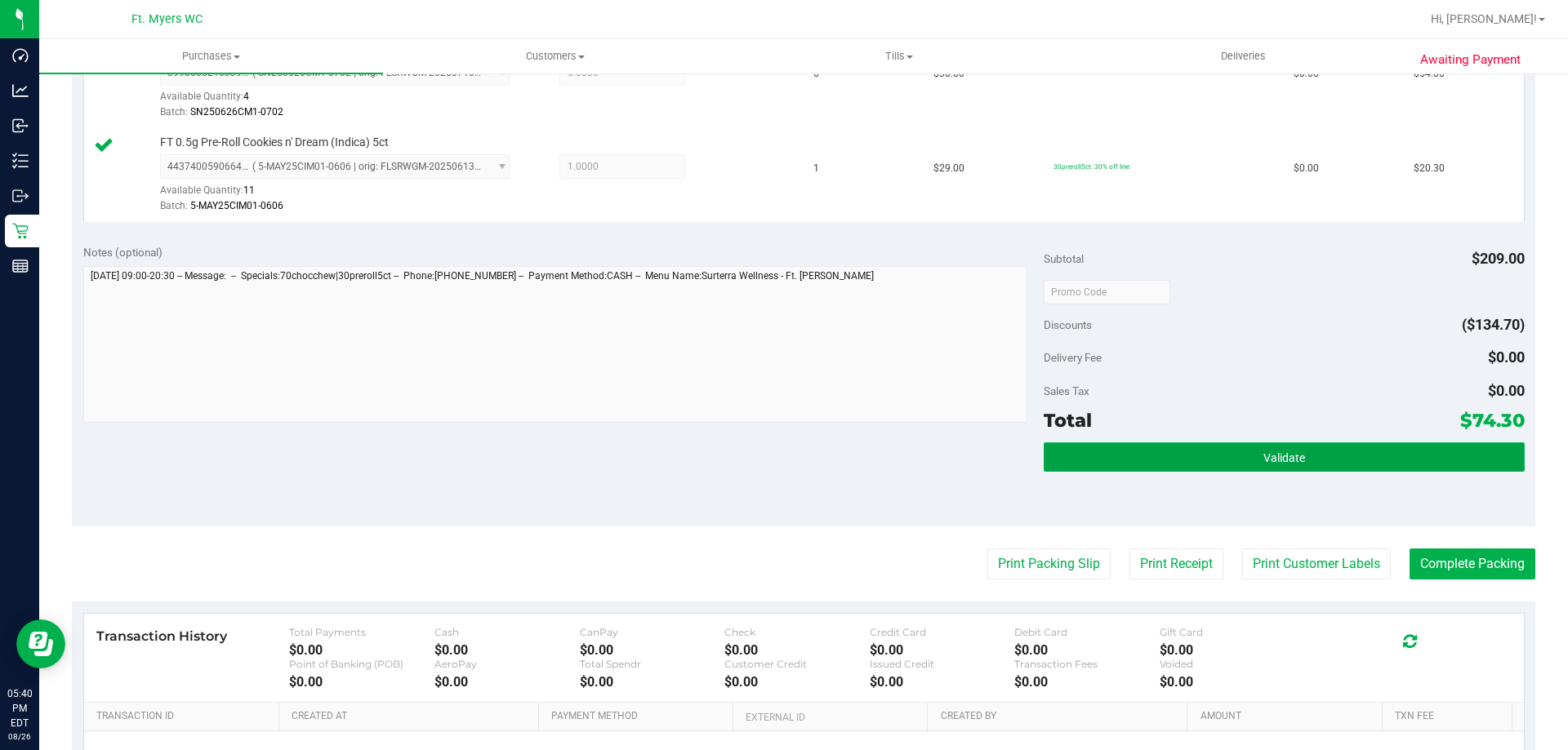
click at [1243, 449] on button "Validate" at bounding box center [1283, 457] width 480 height 29
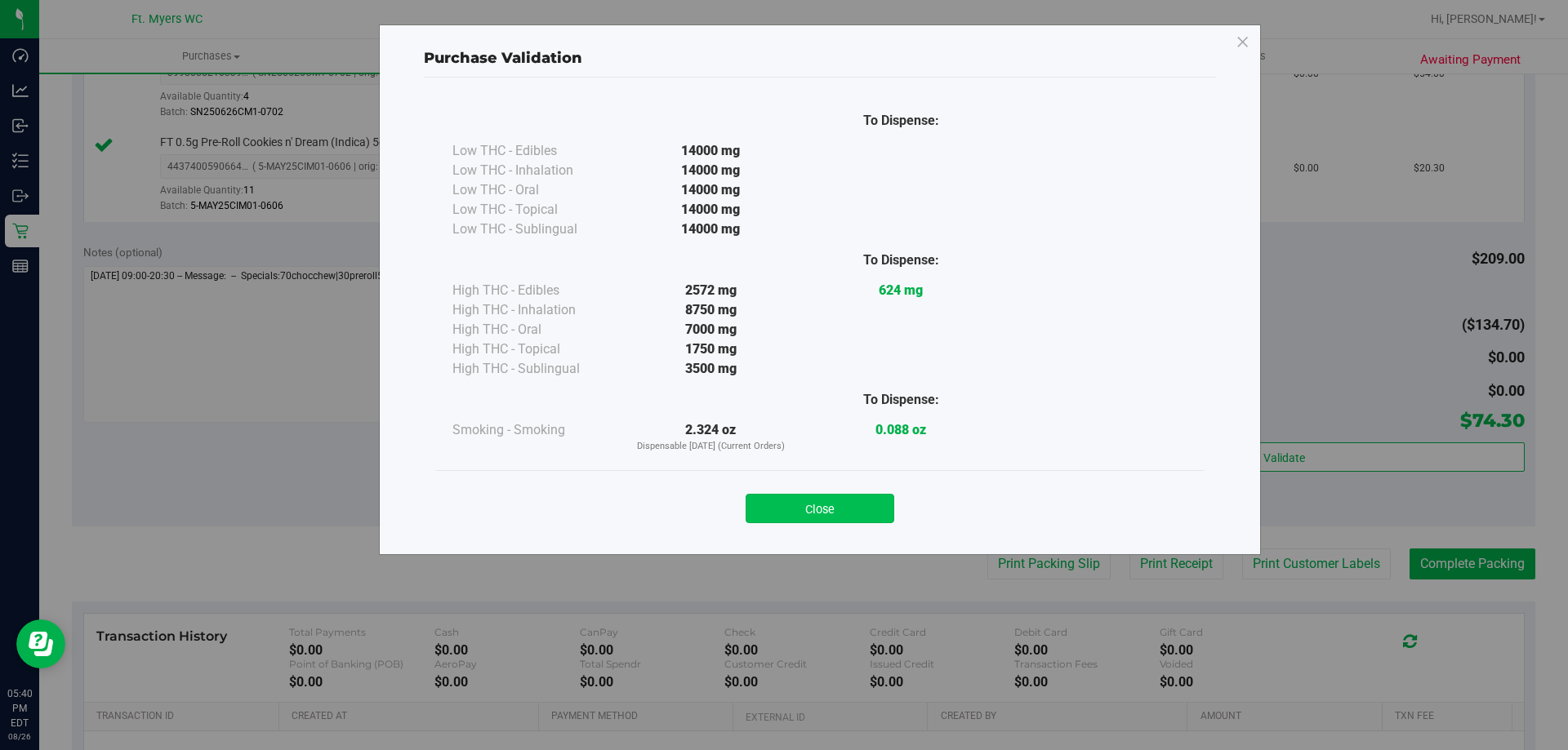
click at [852, 498] on button "Close" at bounding box center [819, 509] width 148 height 29
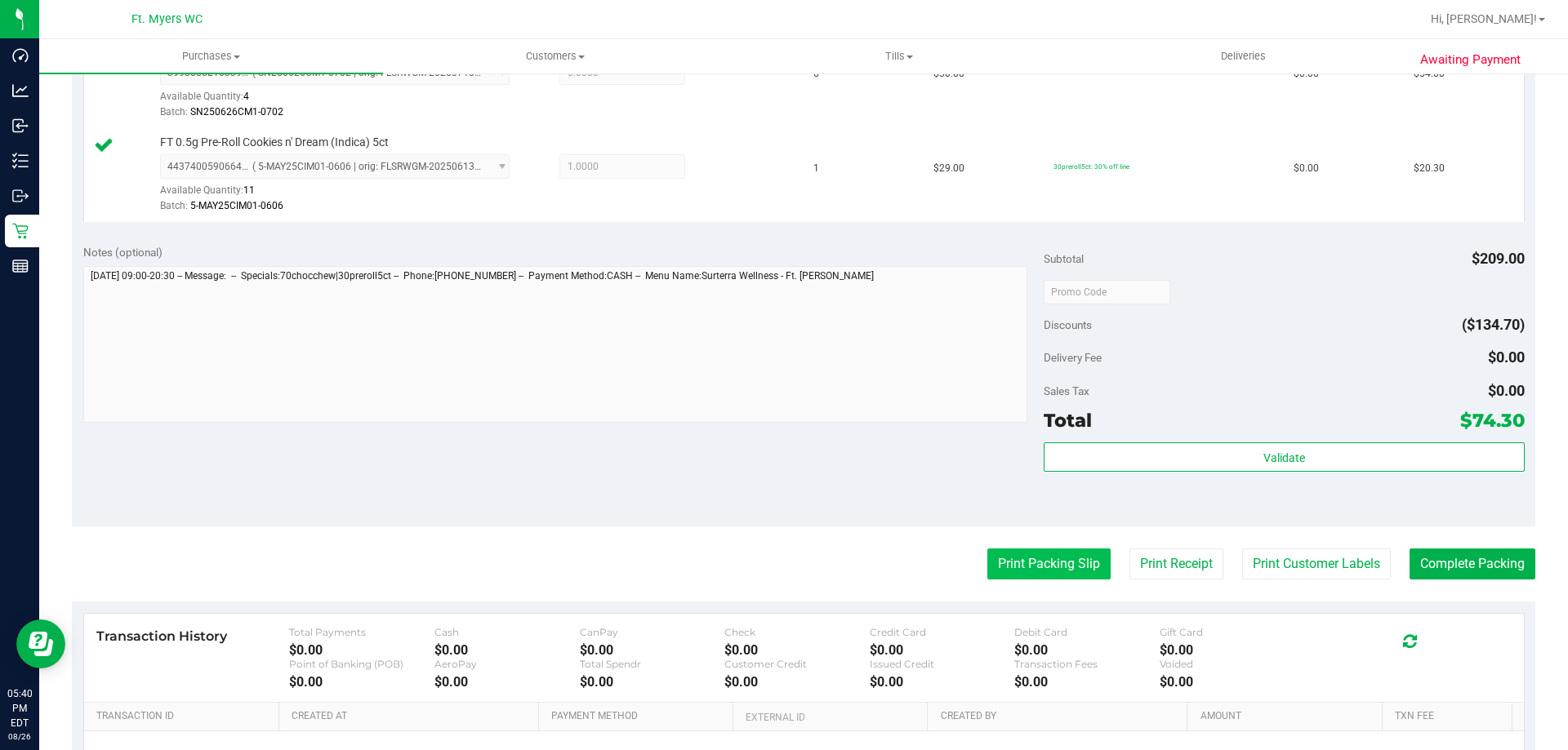
click at [1010, 560] on button "Print Packing Slip" at bounding box center [1049, 564] width 123 height 31
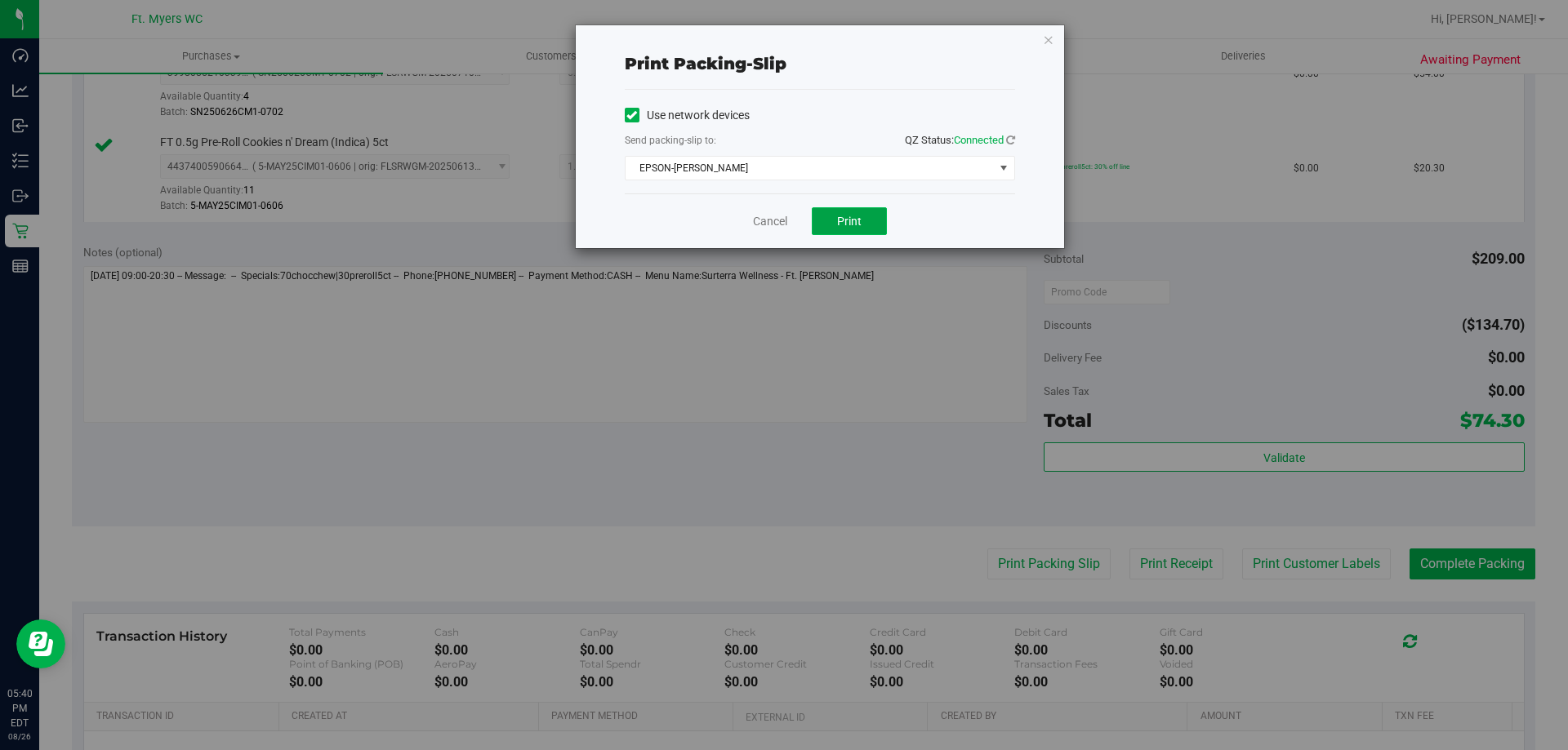
click at [854, 217] on span "Print" at bounding box center [849, 221] width 24 height 13
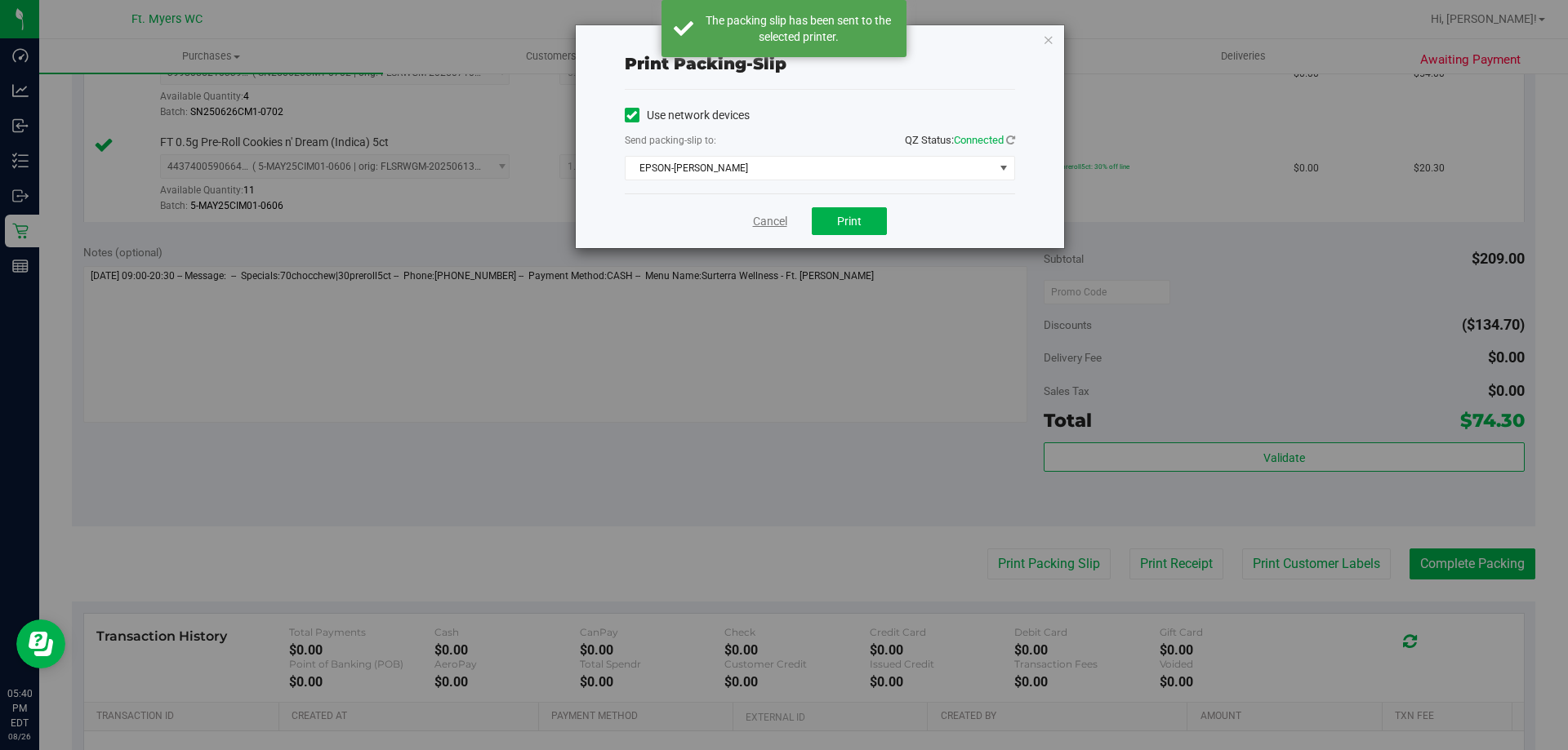
click at [757, 213] on link "Cancel" at bounding box center [769, 222] width 34 height 17
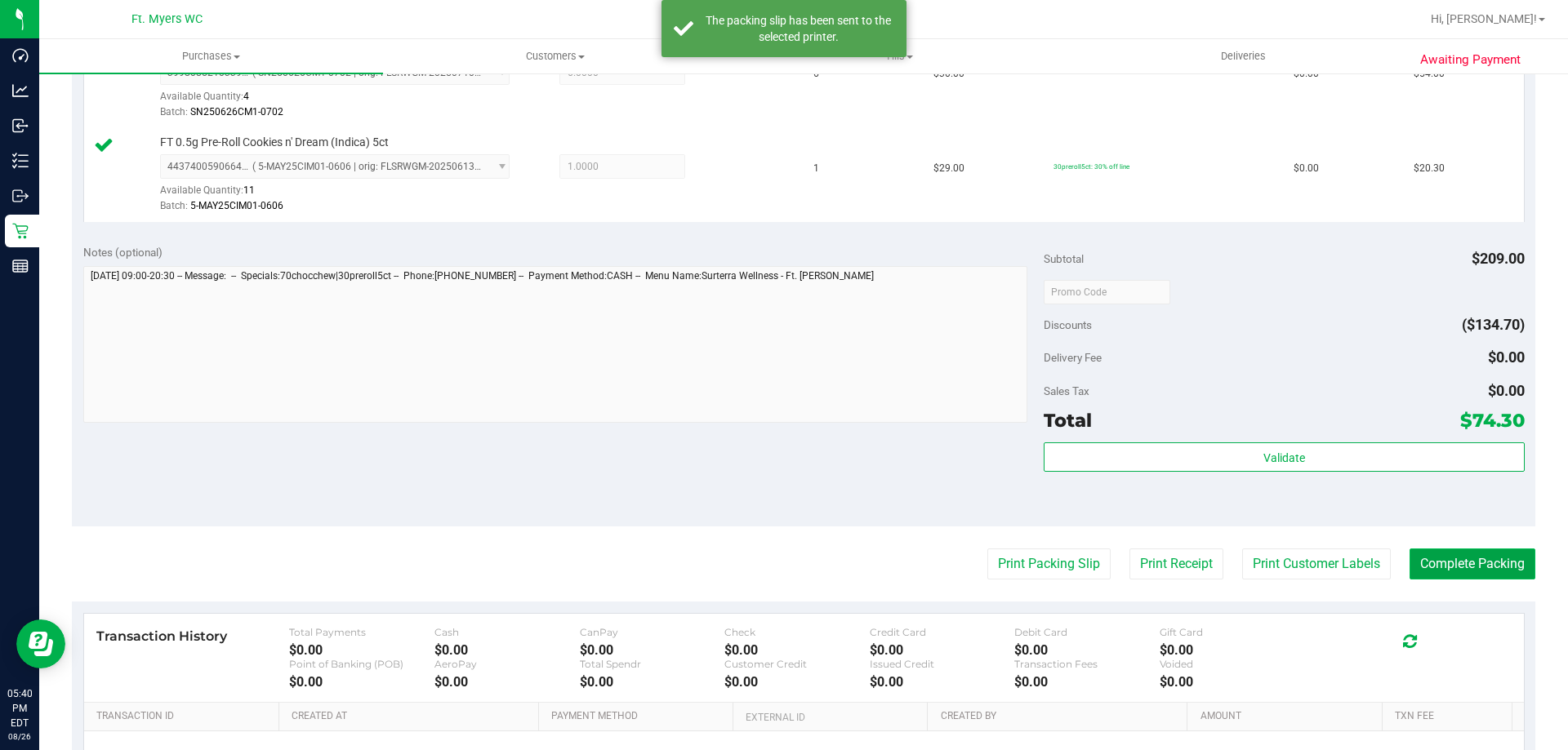
drag, startPoint x: 1416, startPoint y: 562, endPoint x: 1300, endPoint y: 568, distance: 116.2
click at [1414, 562] on button "Complete Packing" at bounding box center [1472, 564] width 126 height 31
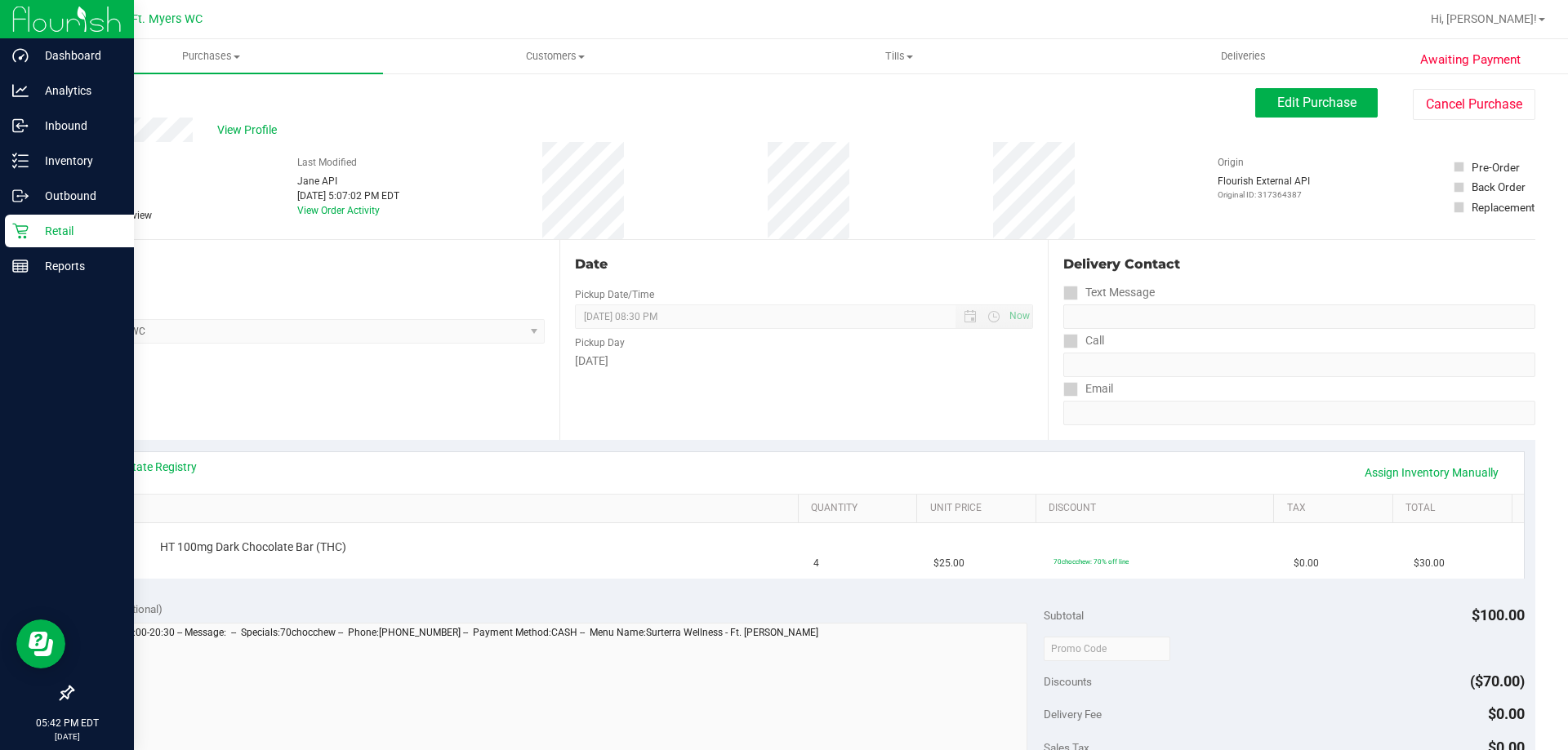
click at [47, 236] on p "Retail" at bounding box center [77, 231] width 98 height 19
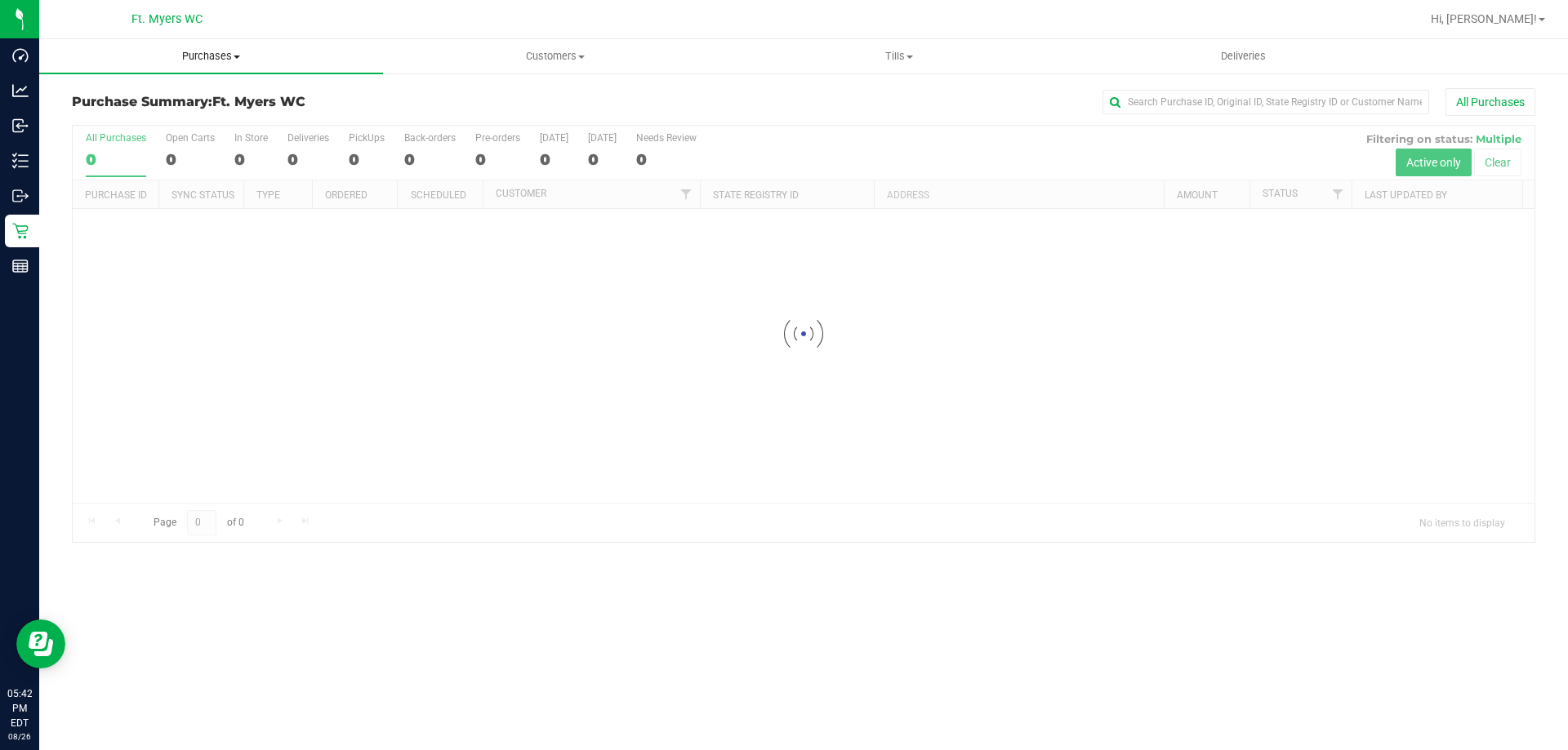
click at [204, 52] on span "Purchases" at bounding box center [210, 56] width 344 height 15
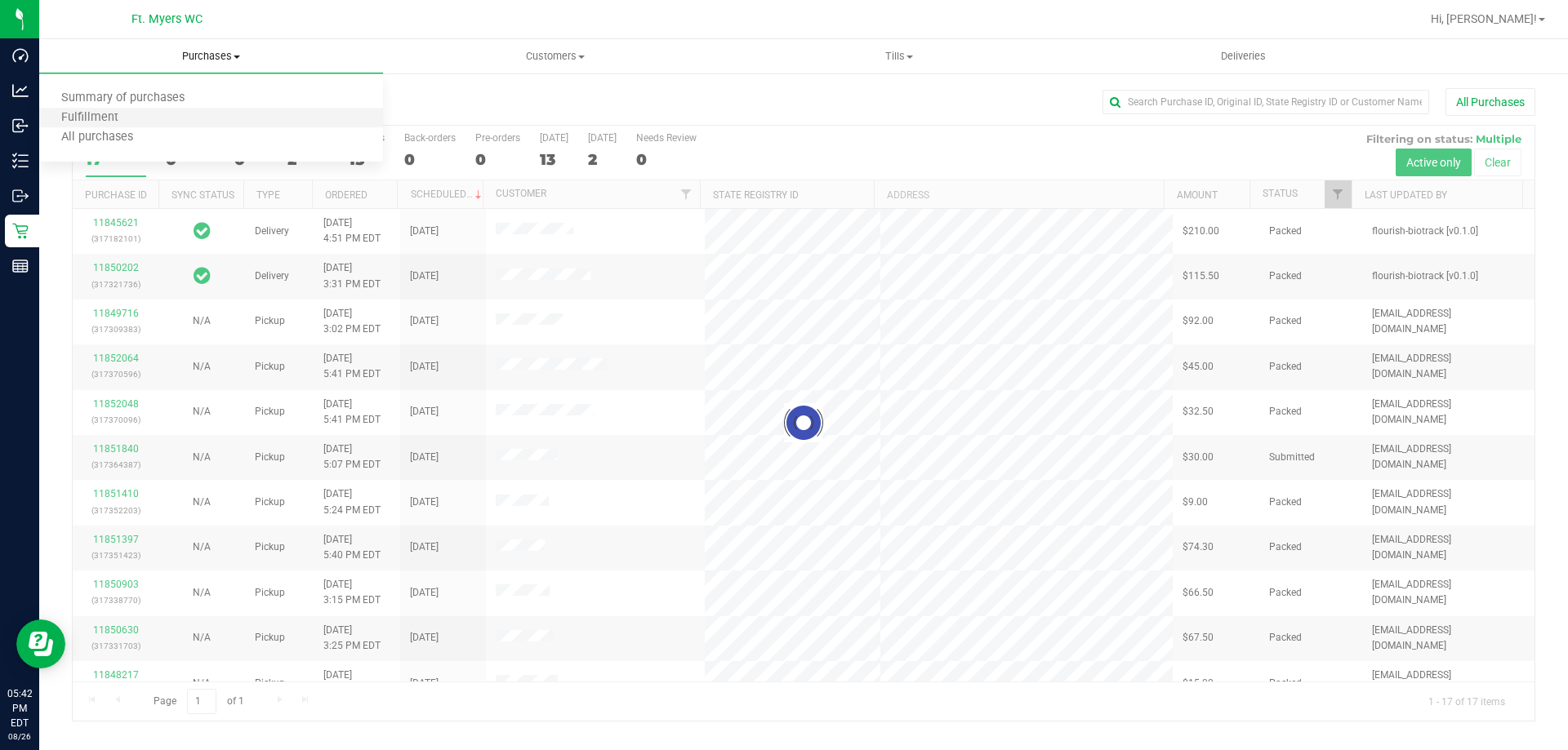
click at [256, 122] on li "Fulfillment" at bounding box center [210, 118] width 344 height 19
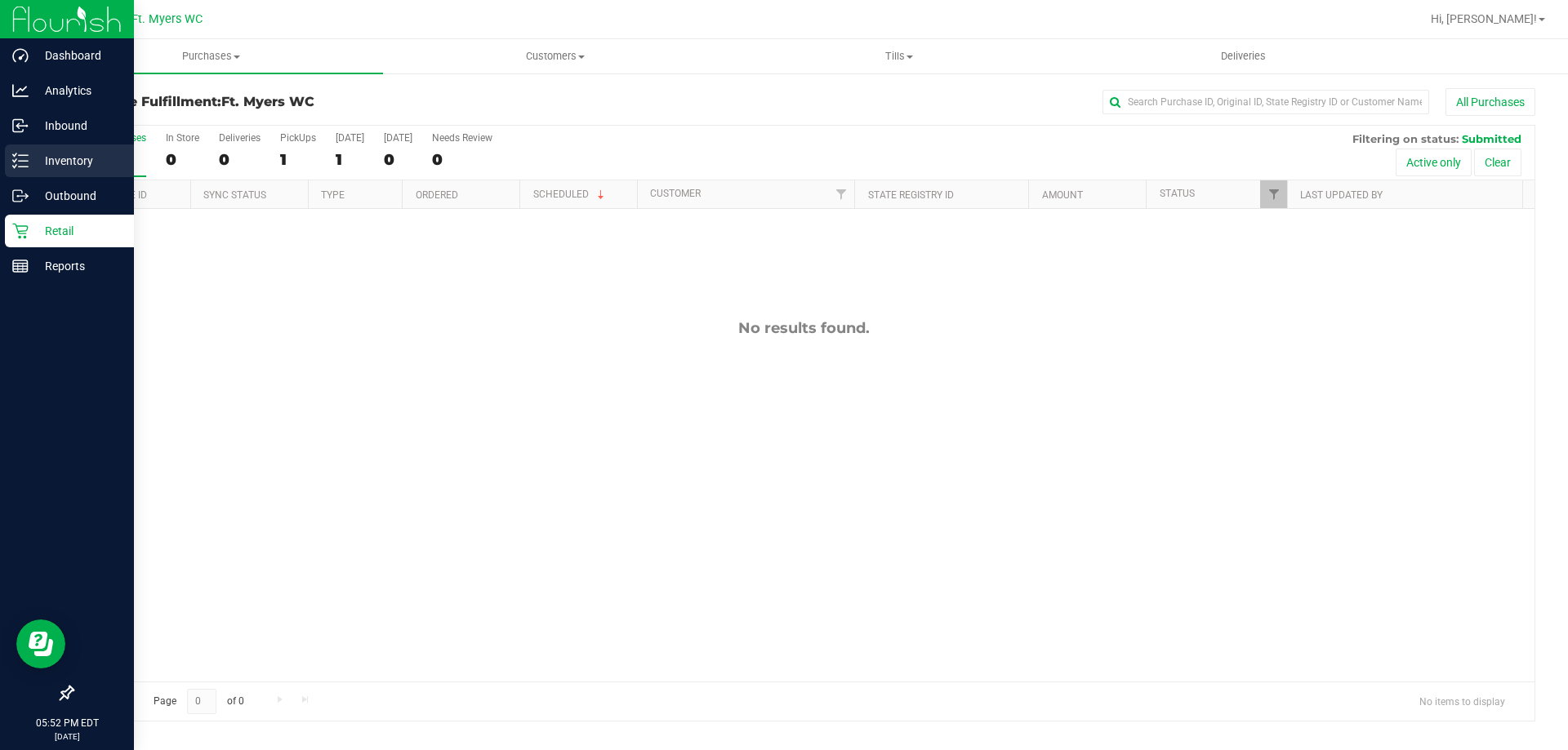
click at [33, 161] on p "Inventory" at bounding box center [77, 161] width 98 height 19
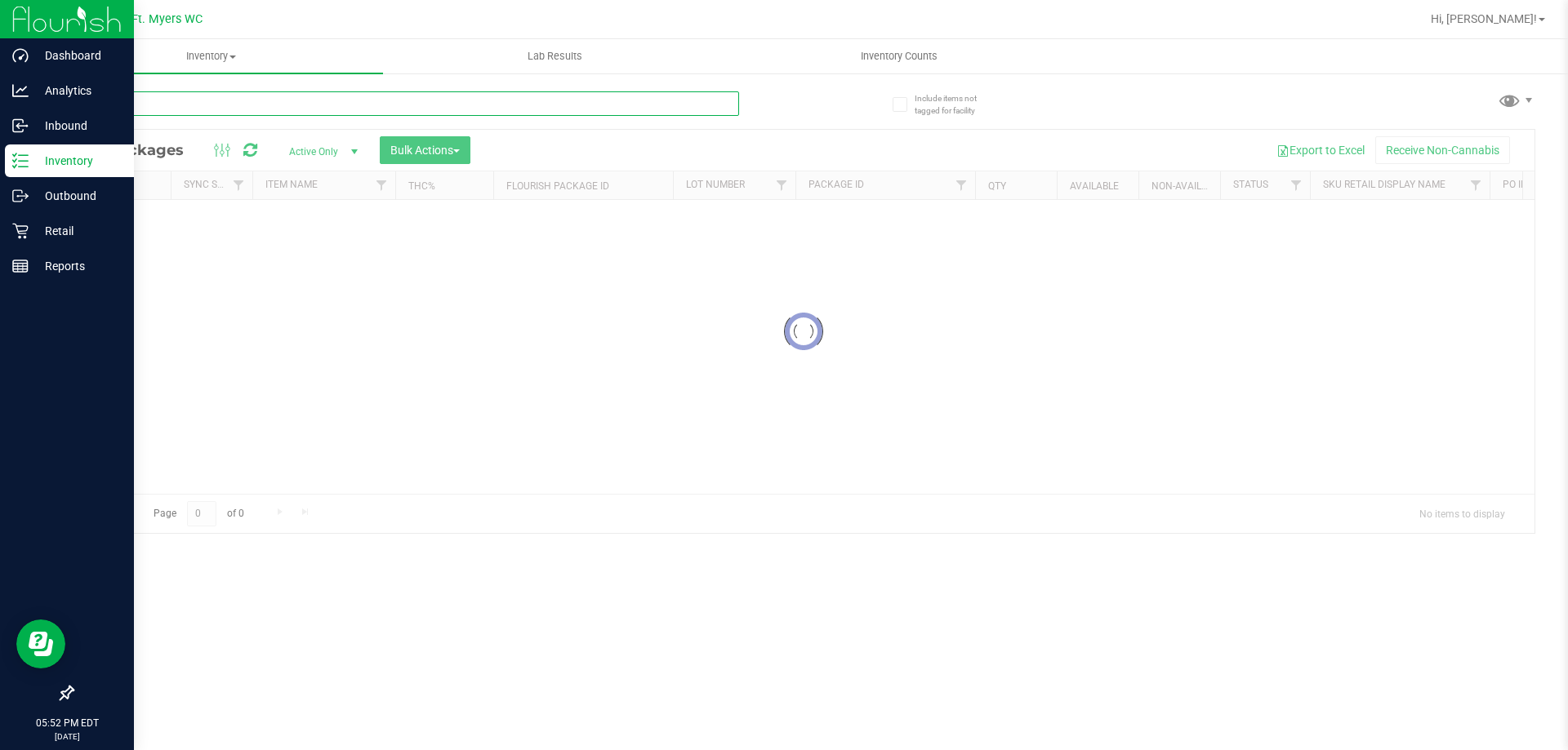
click at [316, 91] on div "Inventory All packages All inventory Waste log Create inventory Lab Results Inv…" at bounding box center [802, 394] width 1528 height 711
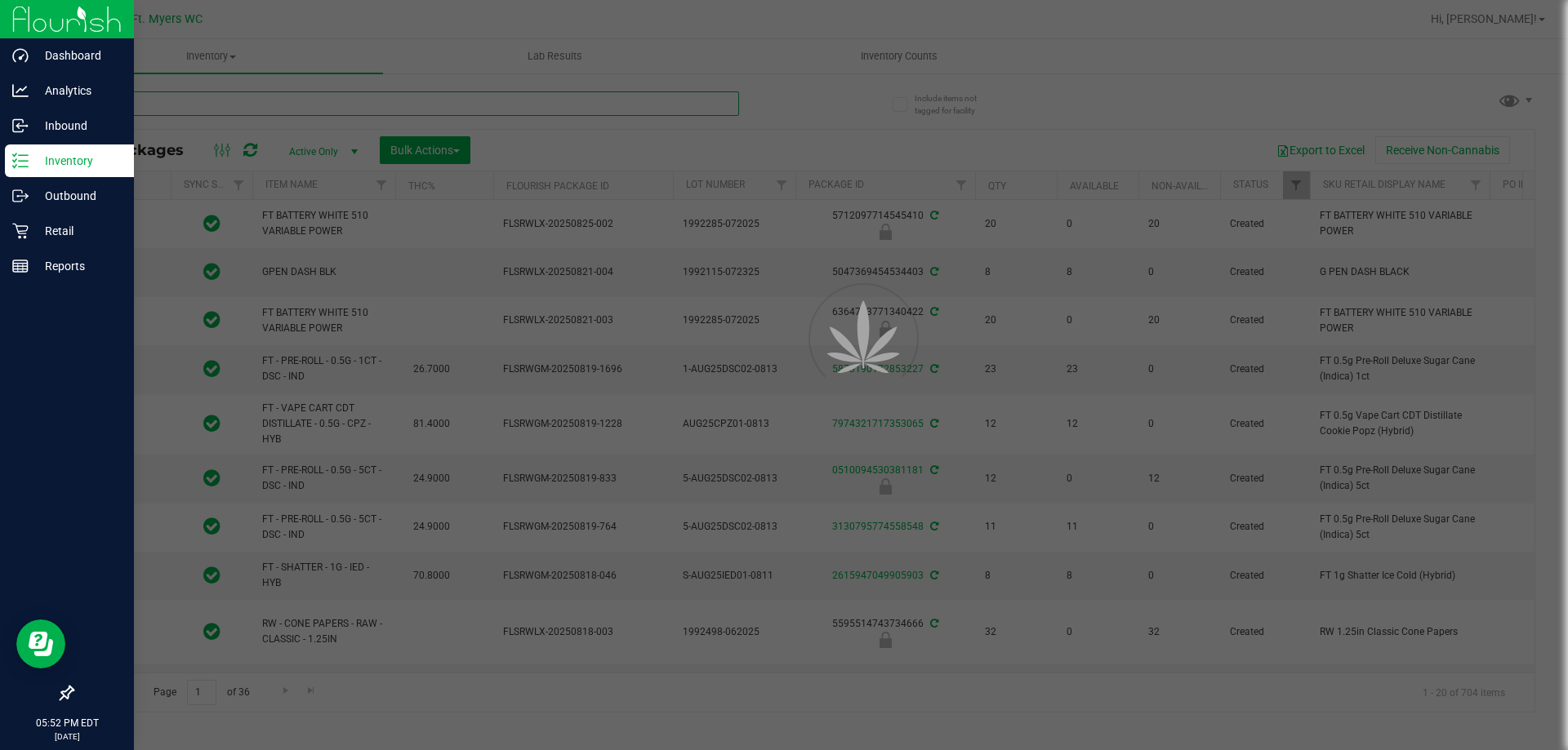
type input "av"
type input "2026-02-15"
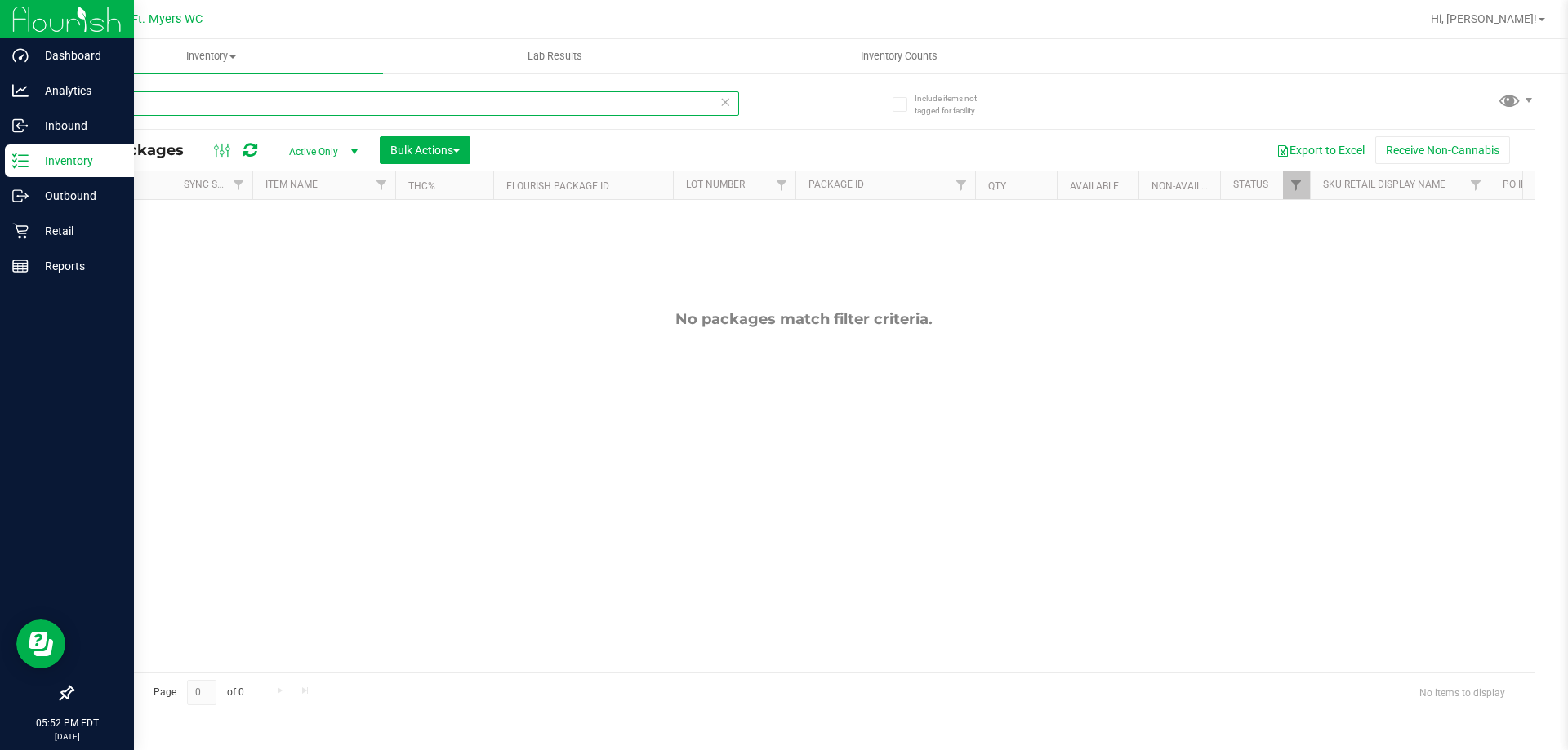
type input "avd"
click at [337, 152] on span "Active Only" at bounding box center [320, 152] width 90 height 23
click at [315, 255] on li "All" at bounding box center [319, 250] width 88 height 24
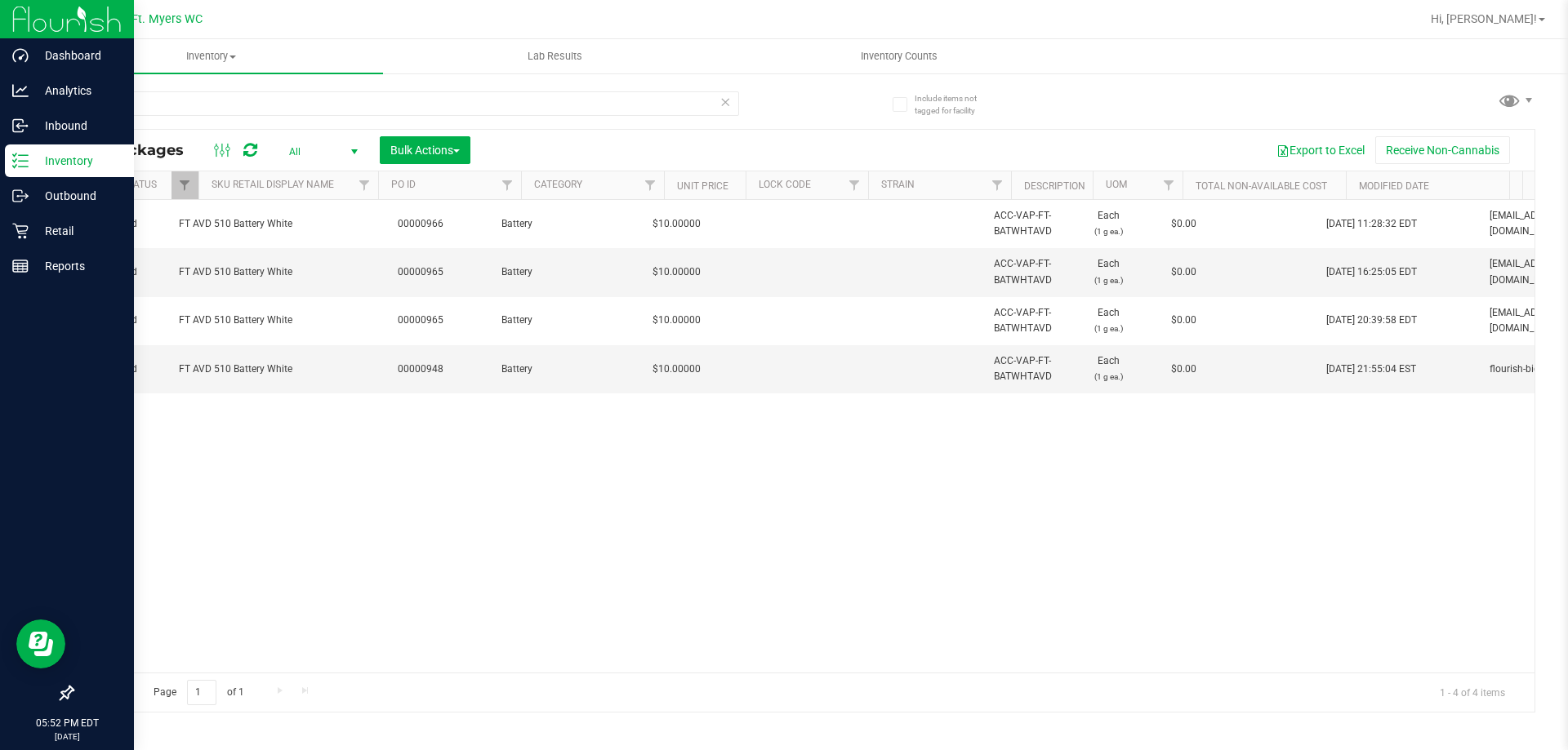
scroll to position [0, 1152]
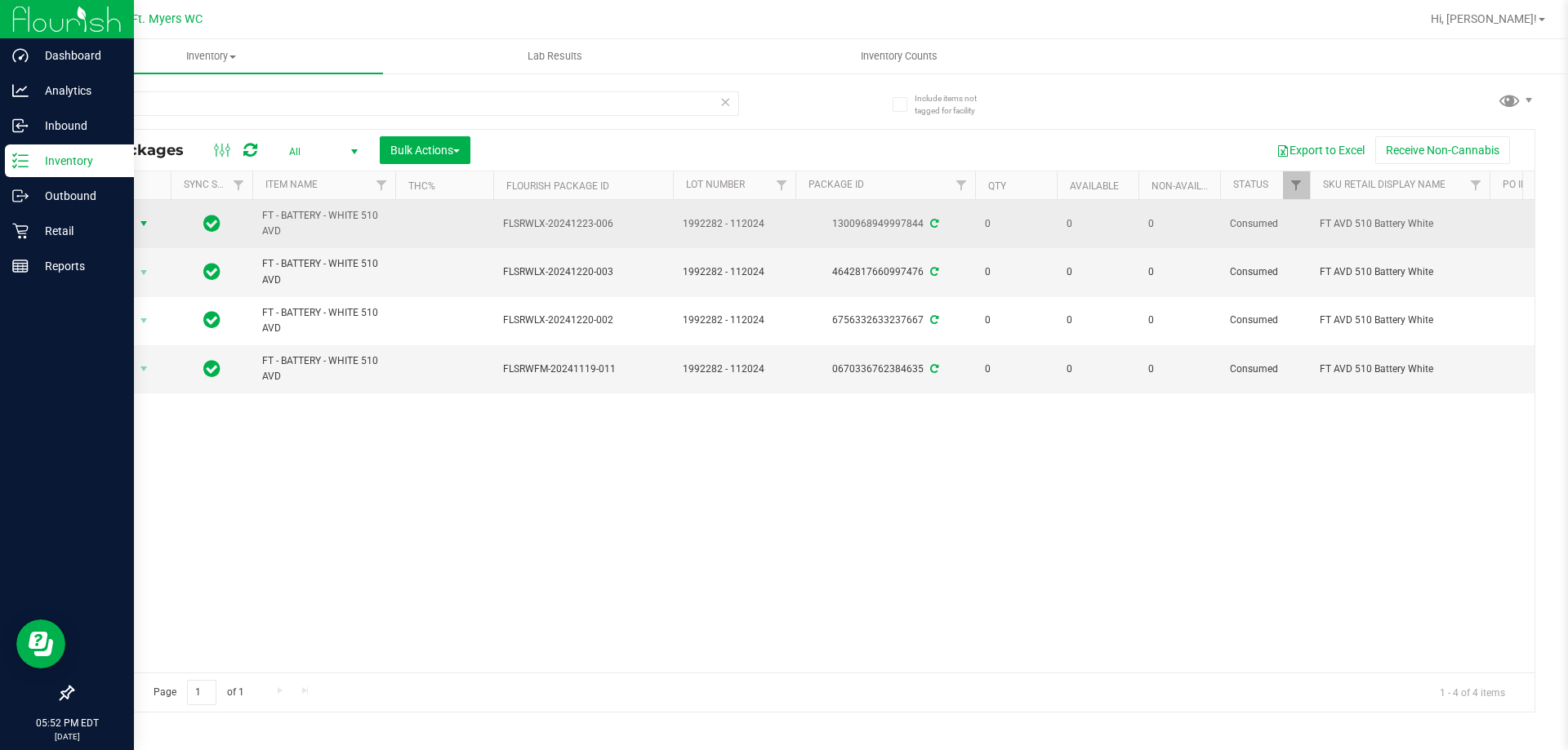
click at [95, 228] on span "Action" at bounding box center [110, 224] width 44 height 23
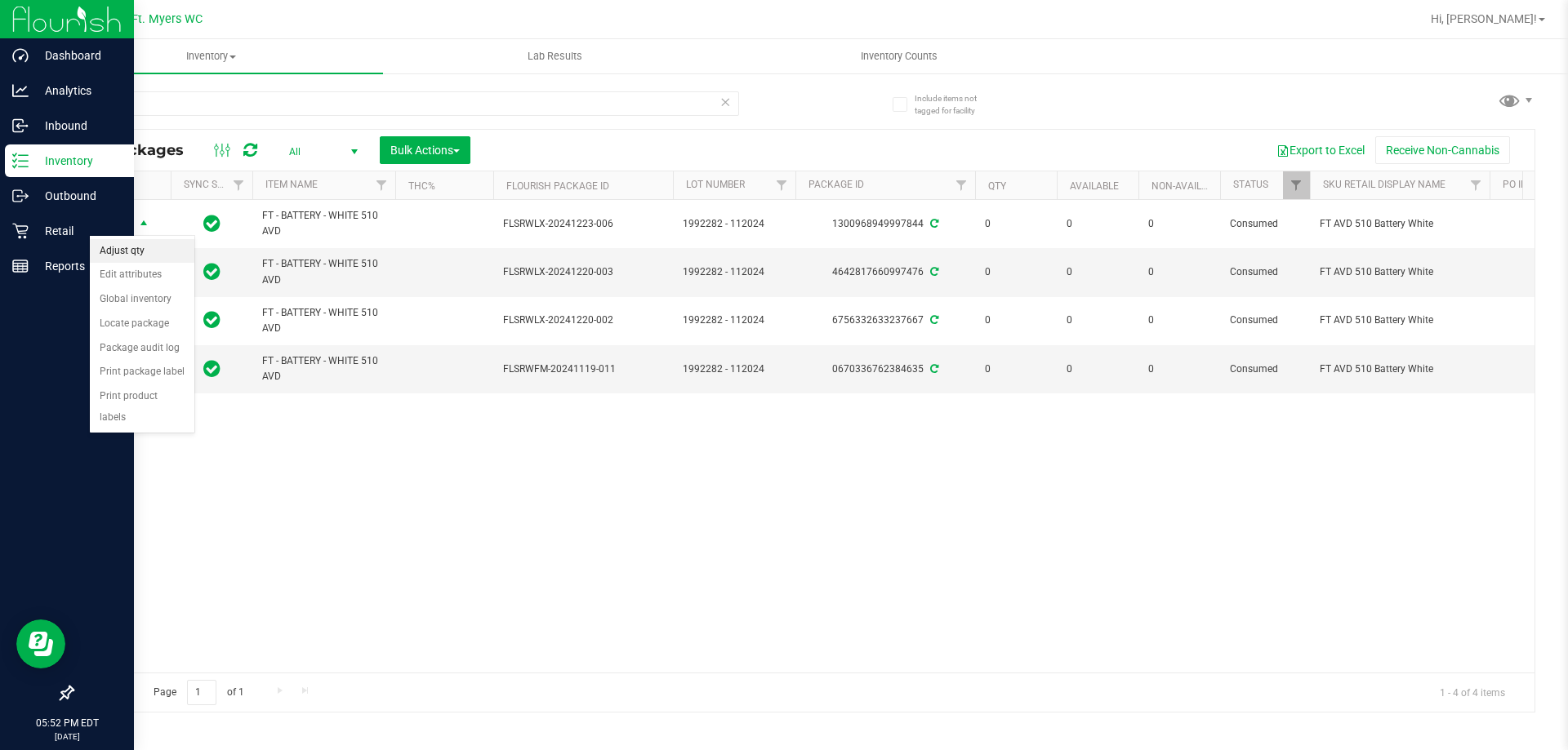
click at [148, 256] on li "Adjust qty" at bounding box center [142, 251] width 105 height 24
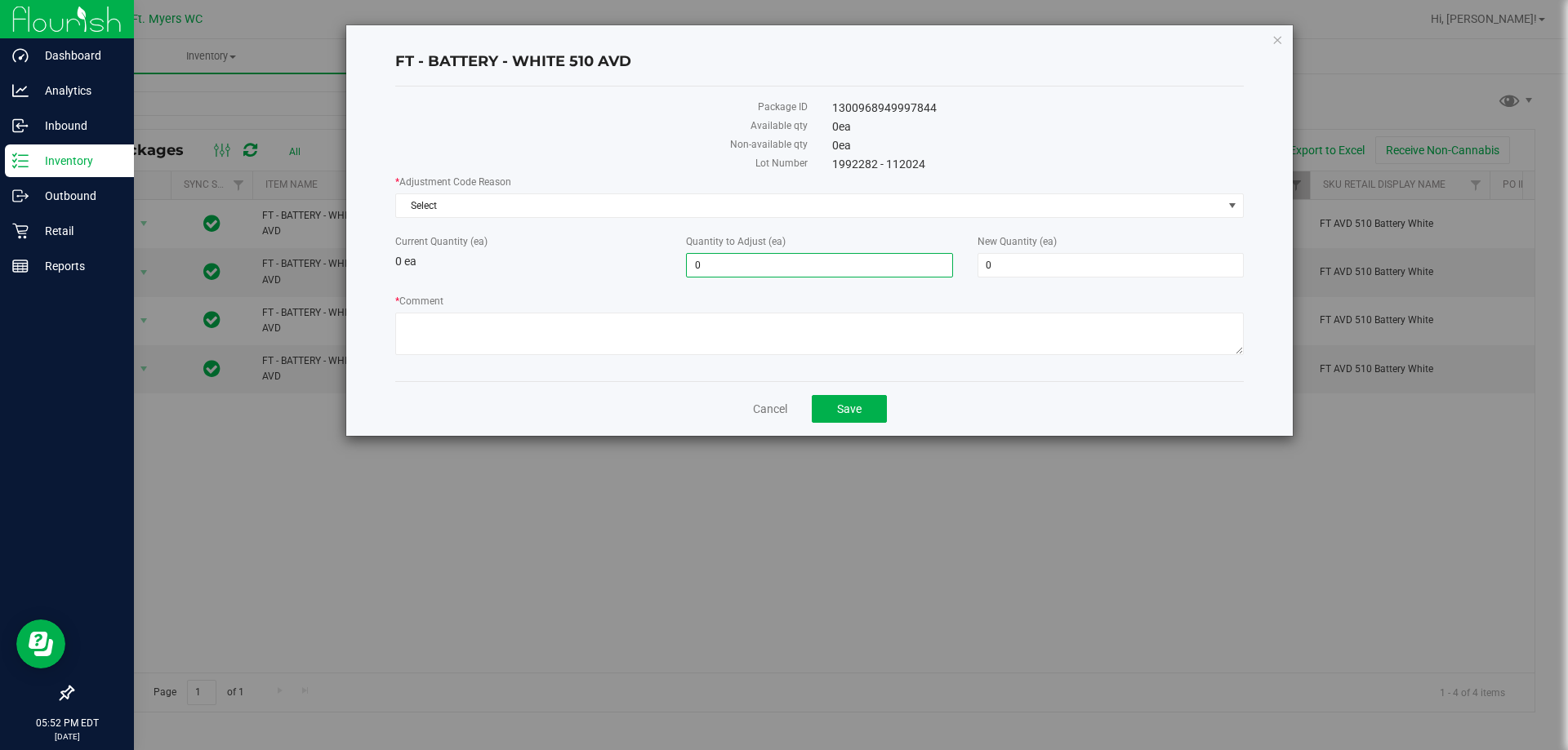
drag, startPoint x: 706, startPoint y: 268, endPoint x: 583, endPoint y: 282, distance: 123.8
click at [588, 281] on div "* Adjustment Code Reason Select Select Depleted Inventory Audit Mistake Moistur…" at bounding box center [819, 266] width 848 height 185
type input "3"
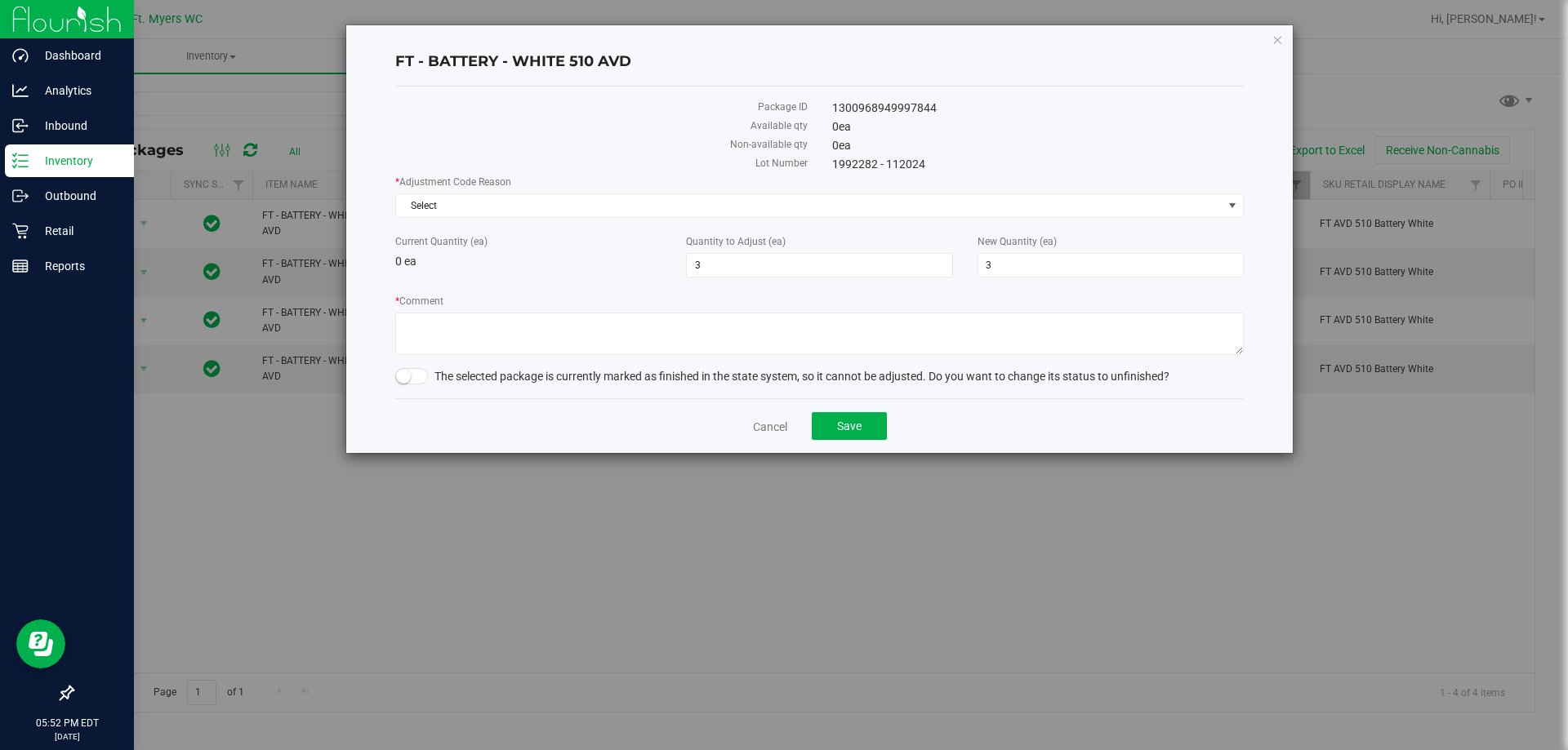
click at [588, 288] on div "* Adjustment Code Reason Select Select Depleted Inventory Audit Mistake Moistur…" at bounding box center [819, 266] width 848 height 185
click at [674, 213] on span "Select" at bounding box center [809, 206] width 827 height 23
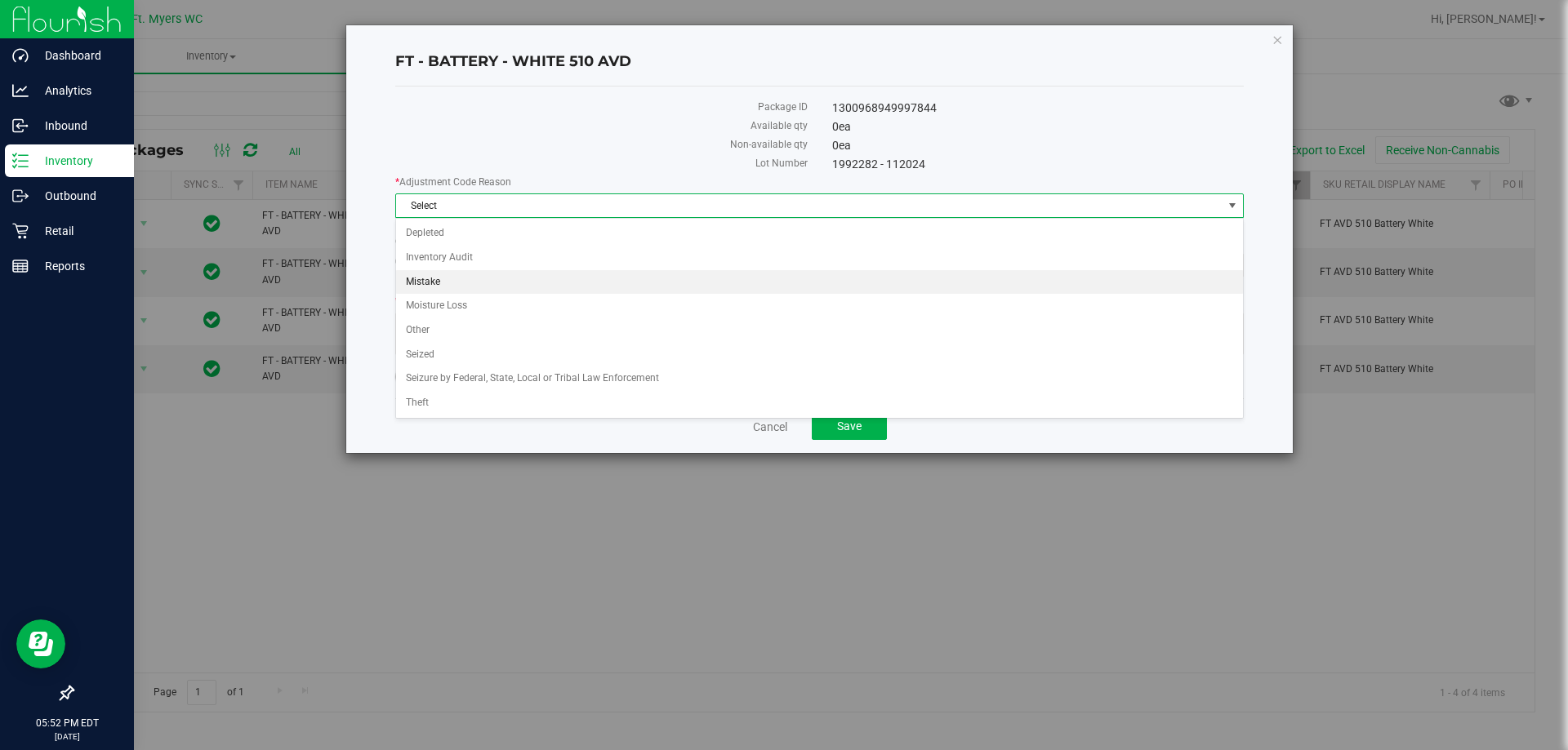
click at [566, 284] on li "Mistake" at bounding box center [820, 282] width 847 height 24
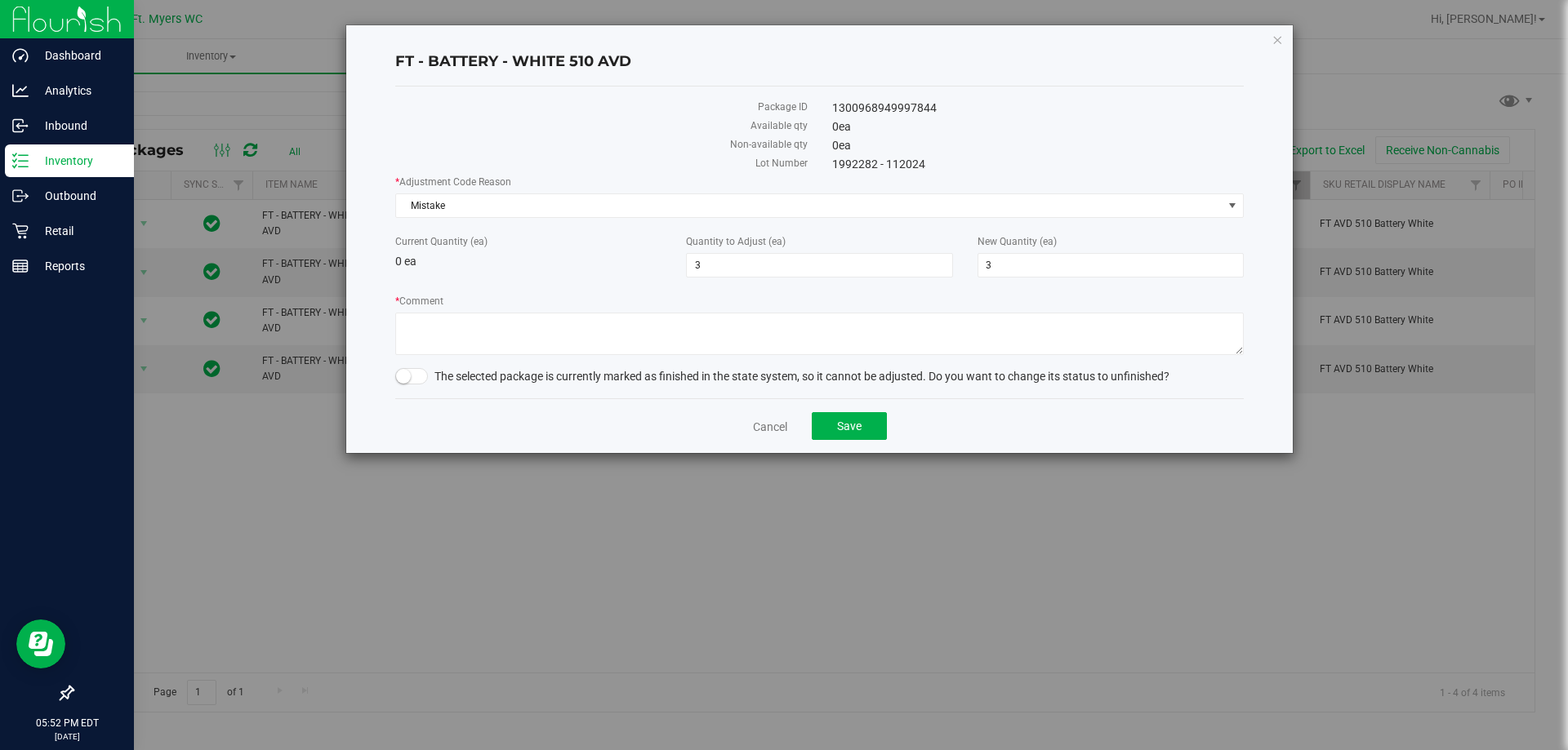
click at [420, 383] on span at bounding box center [412, 376] width 33 height 16
click at [552, 328] on textarea "* Comment" at bounding box center [819, 334] width 848 height 43
type textarea "Incorrect count"
click at [866, 431] on button "Save" at bounding box center [849, 425] width 76 height 28
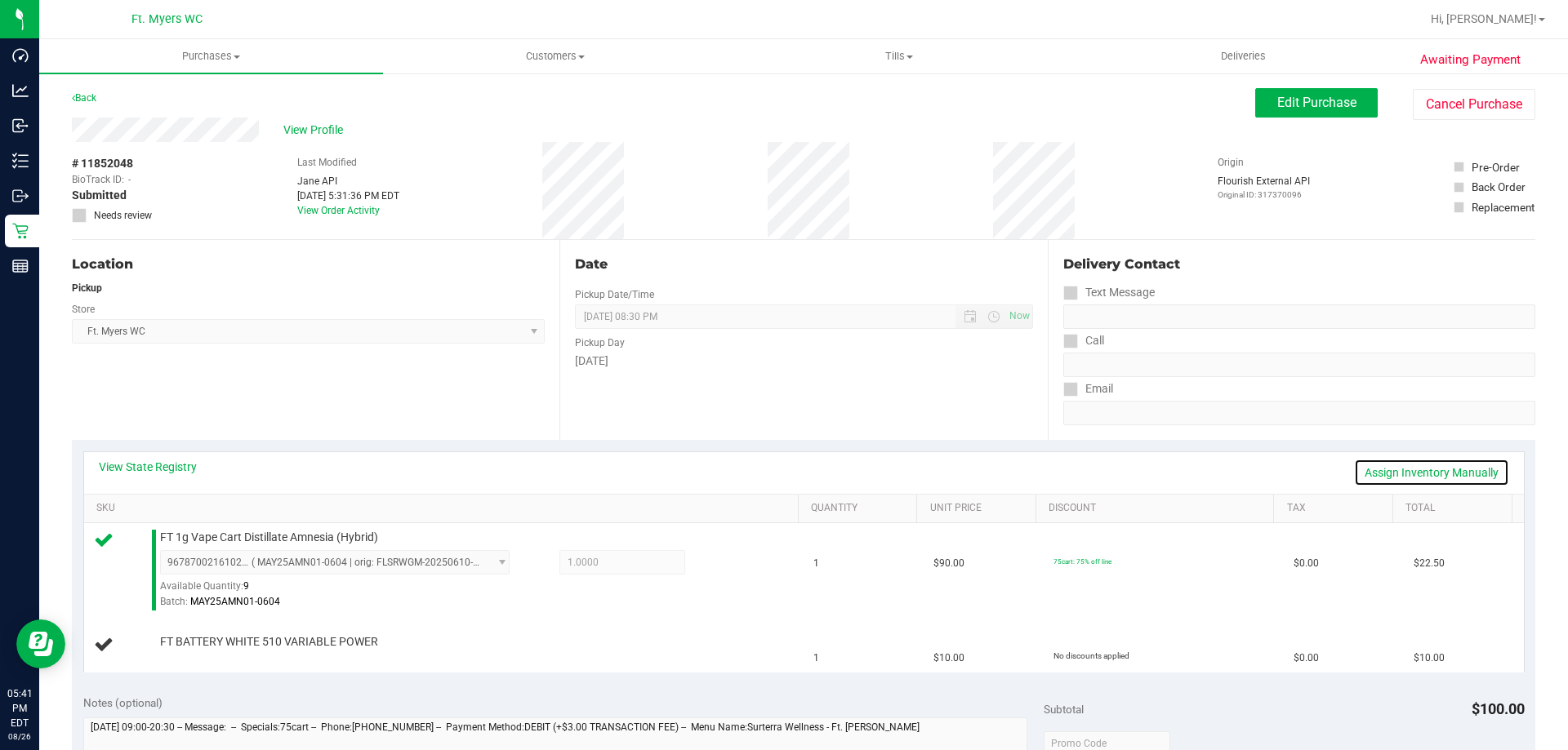
click at [1398, 478] on link "Assign Inventory Manually" at bounding box center [1431, 472] width 155 height 28
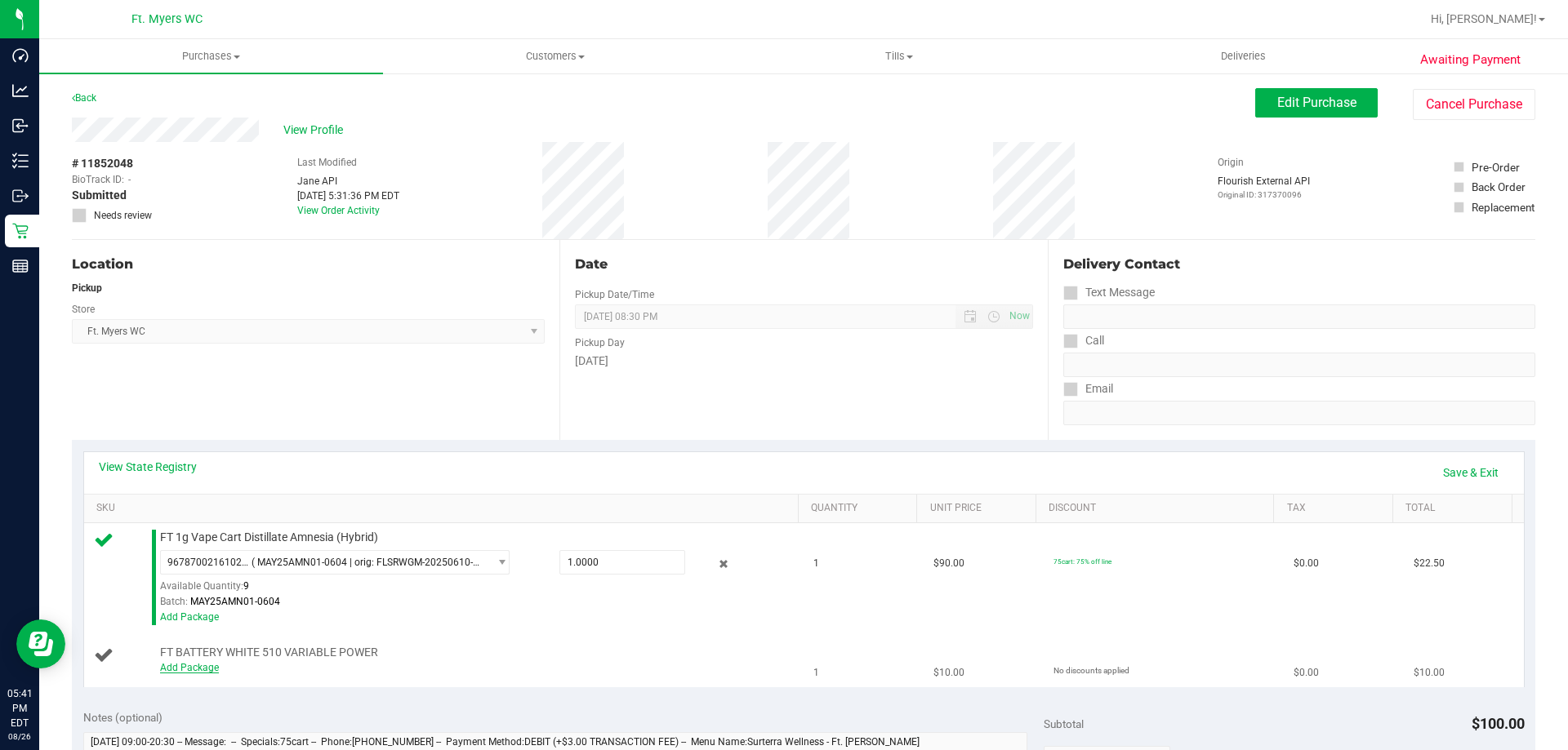
click at [200, 666] on link "Add Package" at bounding box center [189, 668] width 59 height 12
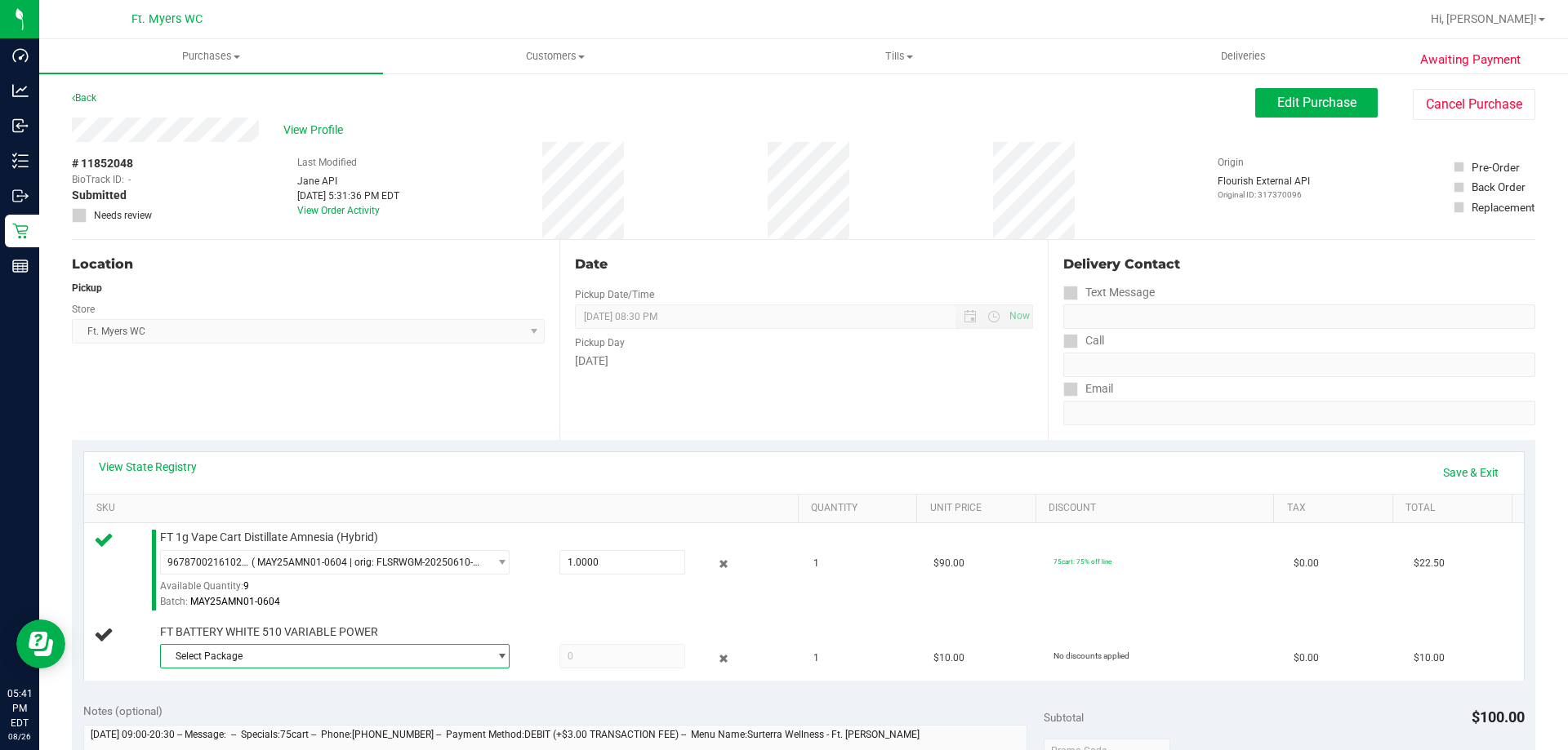
click at [249, 666] on span "Select Package" at bounding box center [325, 657] width 328 height 23
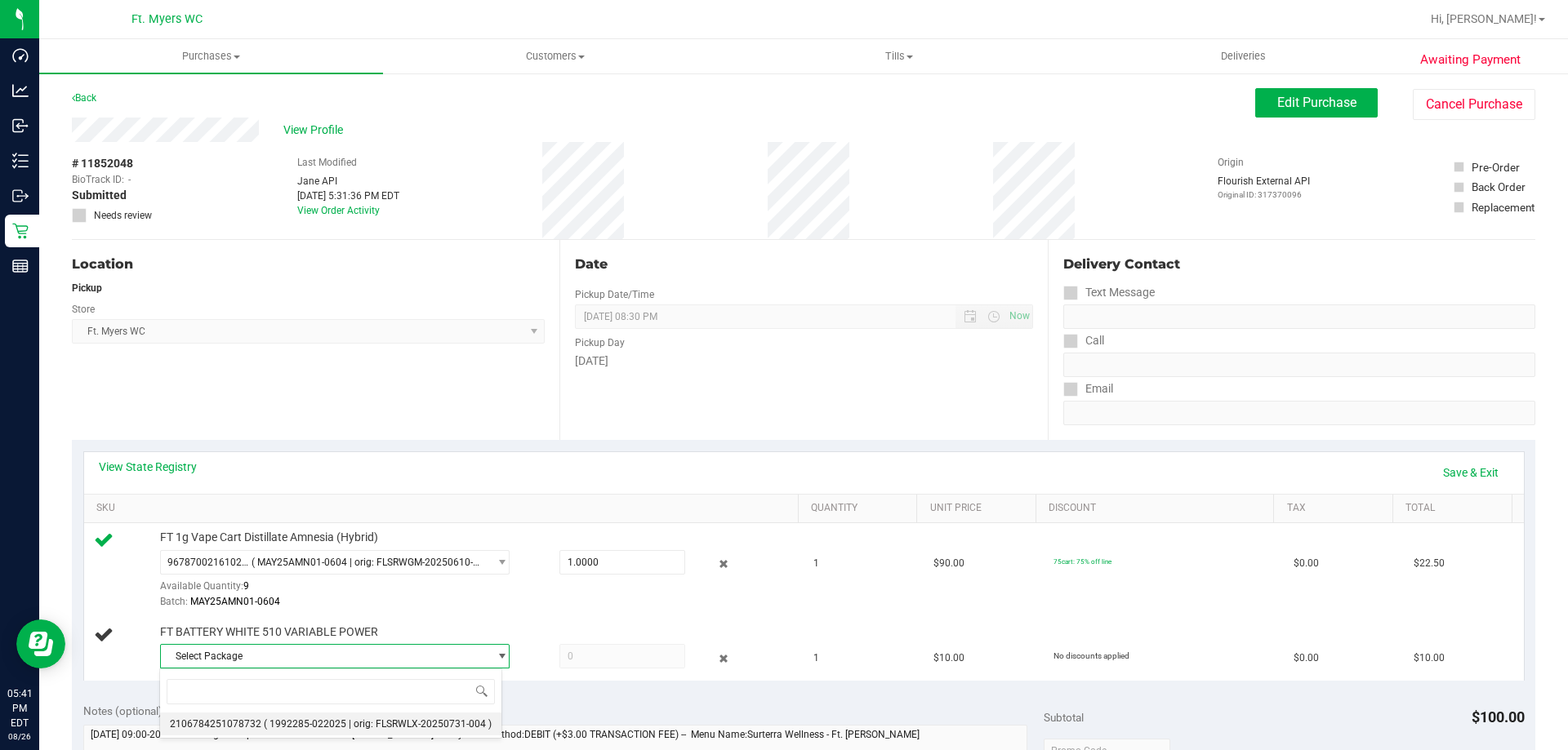
click at [275, 721] on span "( 1992285-022025 | orig: FLSRWLX-20250731-004 )" at bounding box center [377, 724] width 228 height 12
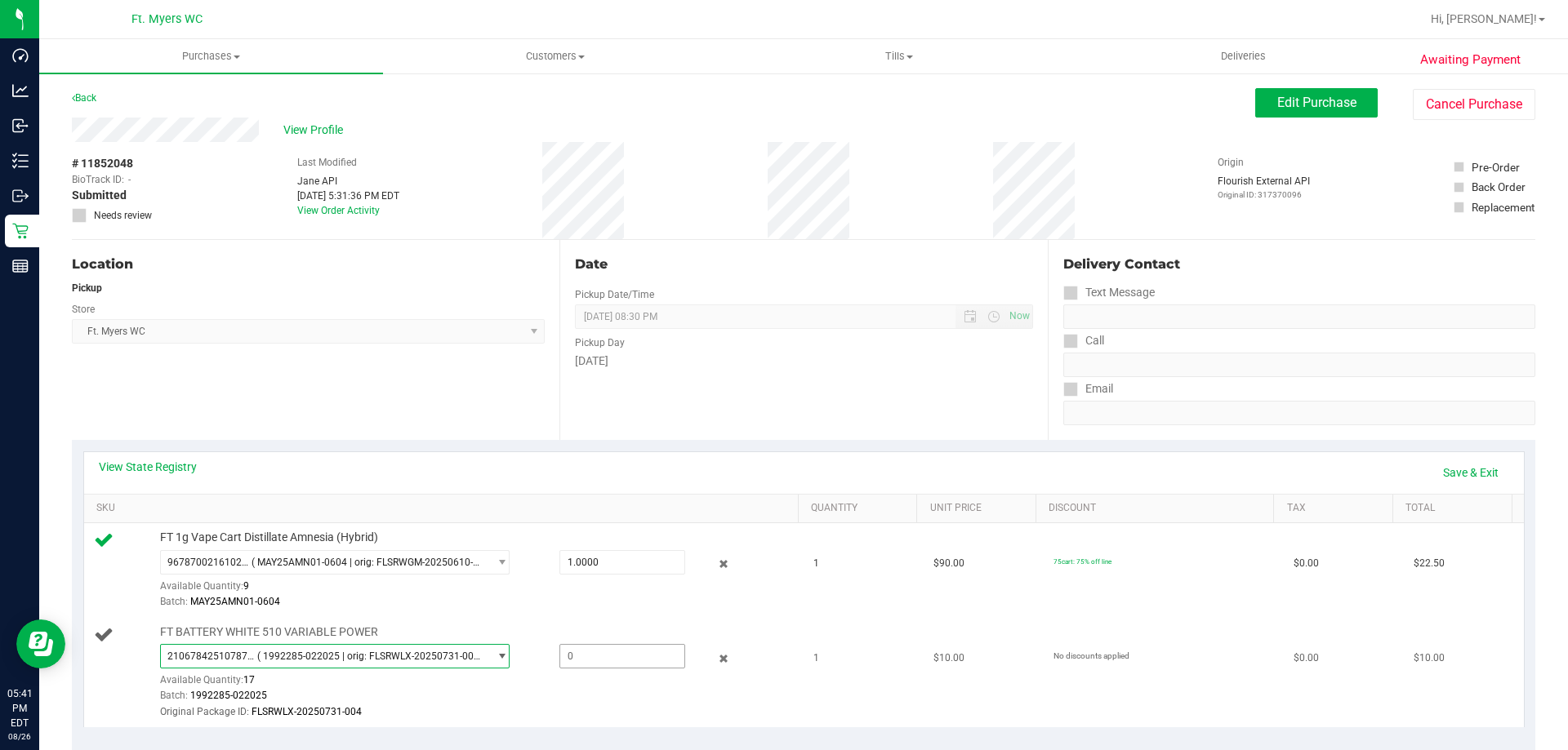
click at [613, 661] on span at bounding box center [622, 656] width 126 height 24
type input "1"
type input "1.0000"
drag, startPoint x: 715, startPoint y: 457, endPoint x: 1123, endPoint y: 339, distance: 424.7
click at [715, 456] on div "View State Registry Save & Exit" at bounding box center [803, 473] width 1439 height 42
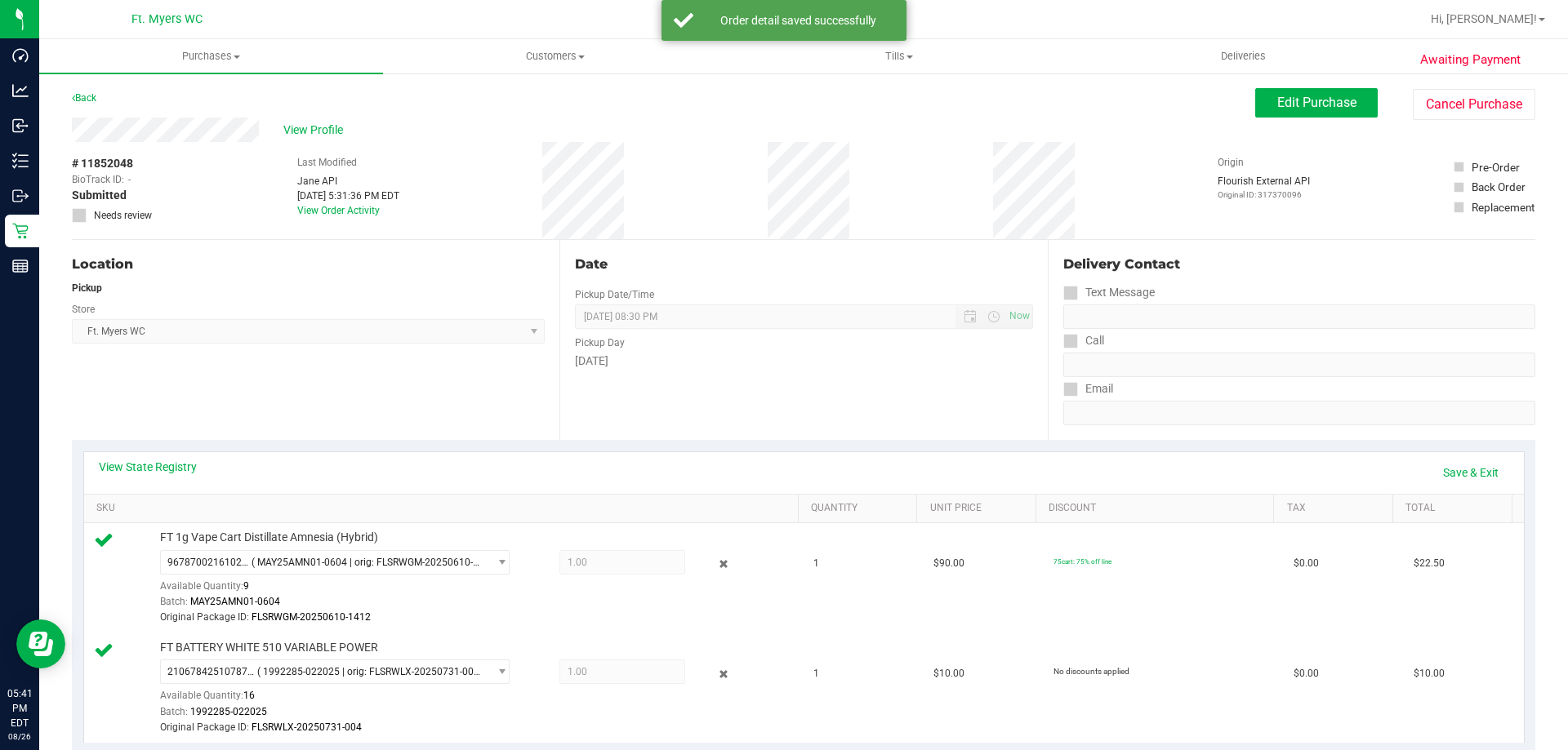
click at [1460, 454] on div "View State Registry Save & Exit" at bounding box center [803, 473] width 1439 height 42
click at [1447, 470] on link "Save & Exit" at bounding box center [1470, 472] width 77 height 28
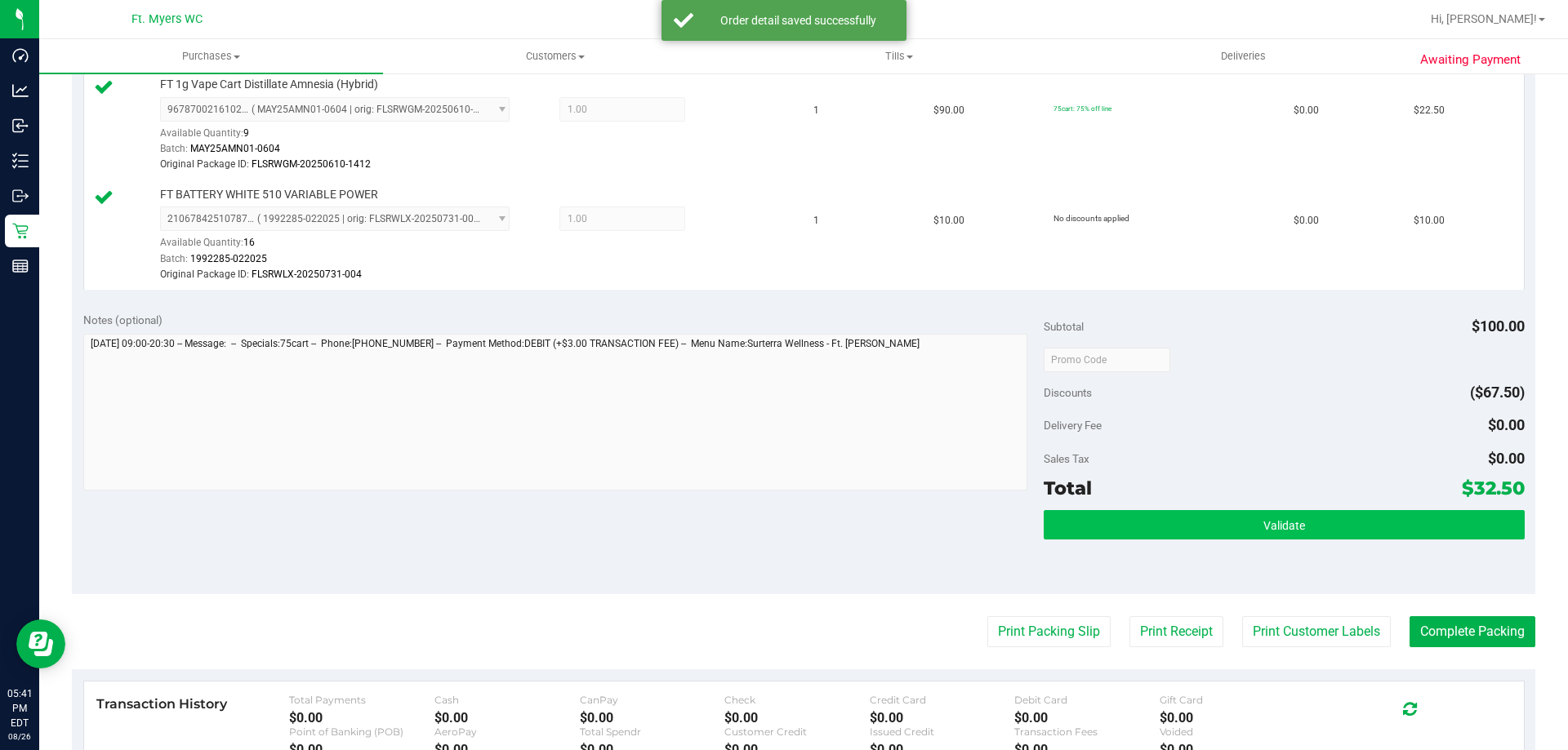
scroll to position [489, 0]
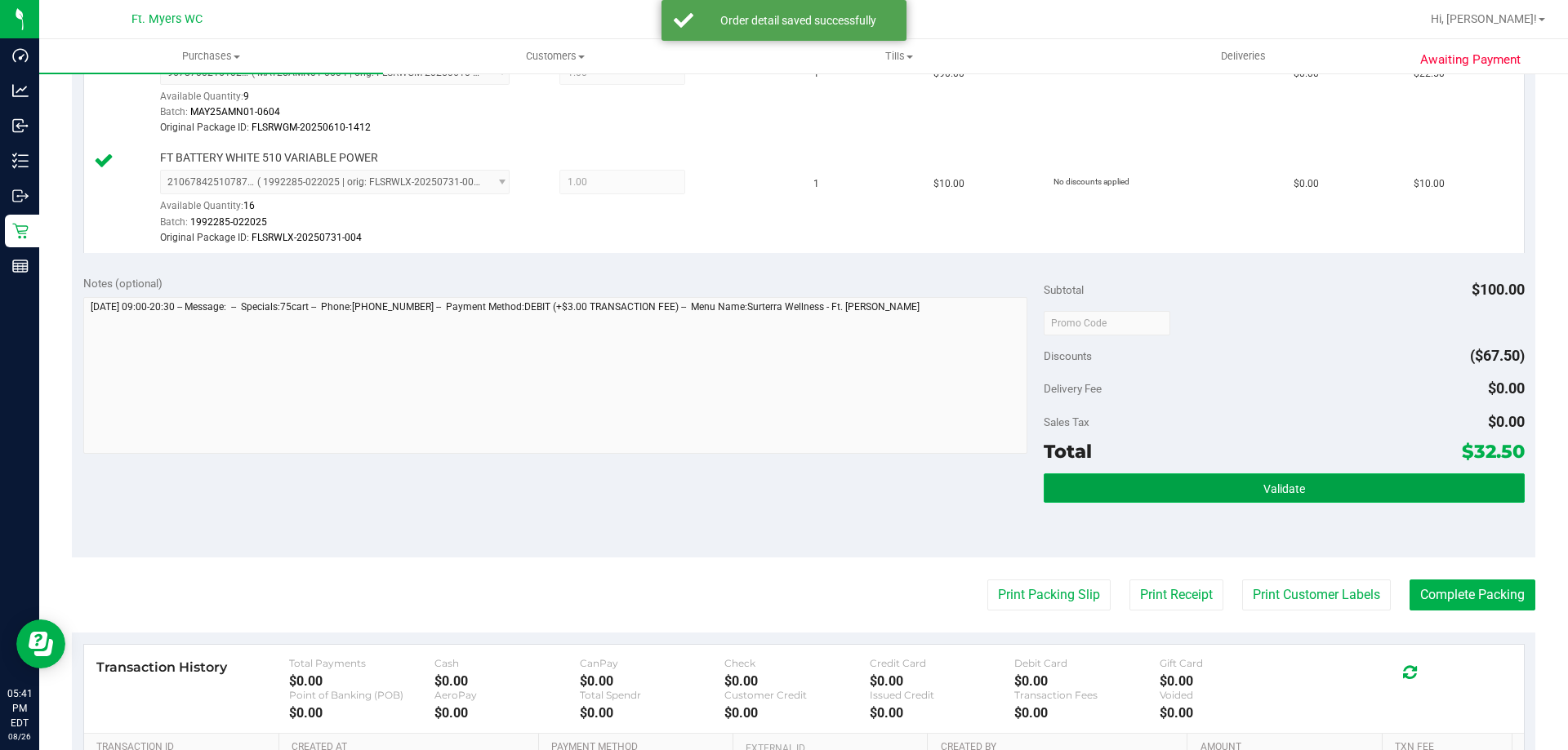
click at [1352, 487] on button "Validate" at bounding box center [1283, 488] width 480 height 29
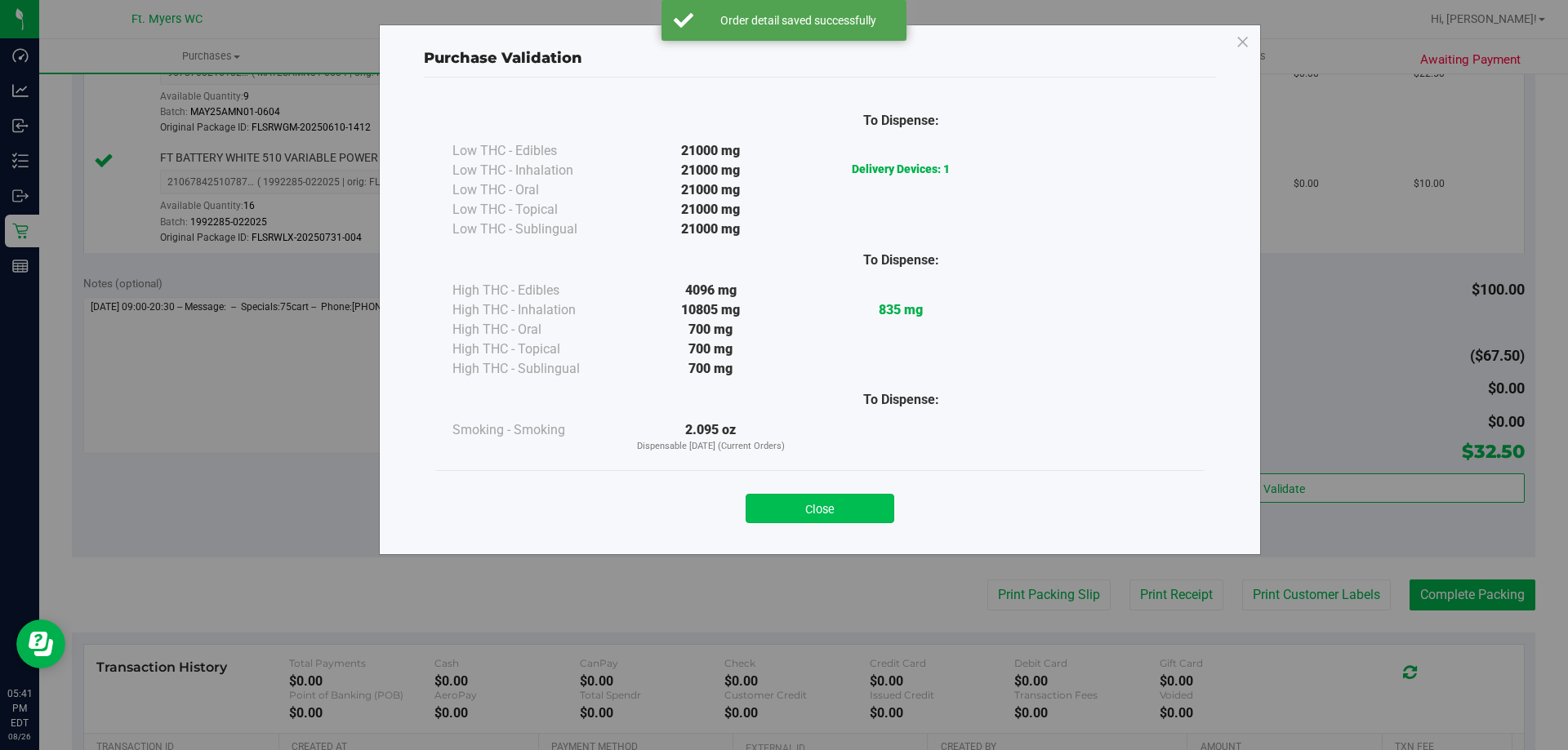
click at [842, 504] on button "Close" at bounding box center [819, 509] width 148 height 29
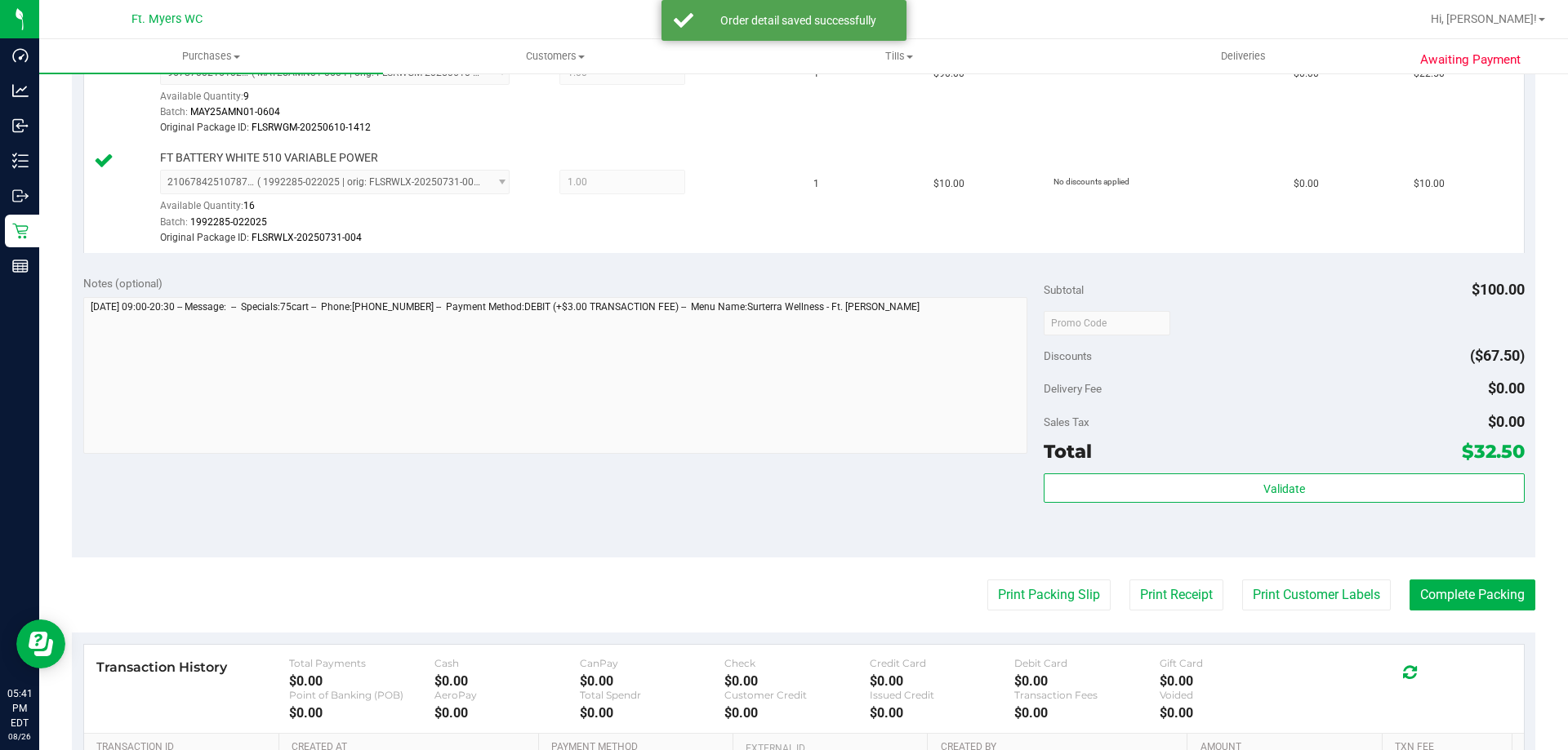
click at [1034, 615] on purchase-details "Back Edit Purchase Cancel Purchase View Profile # 11852048 BioTrack ID: - Submi…" at bounding box center [803, 268] width 1463 height 1340
click at [1056, 595] on button "Print Packing Slip" at bounding box center [1049, 595] width 123 height 31
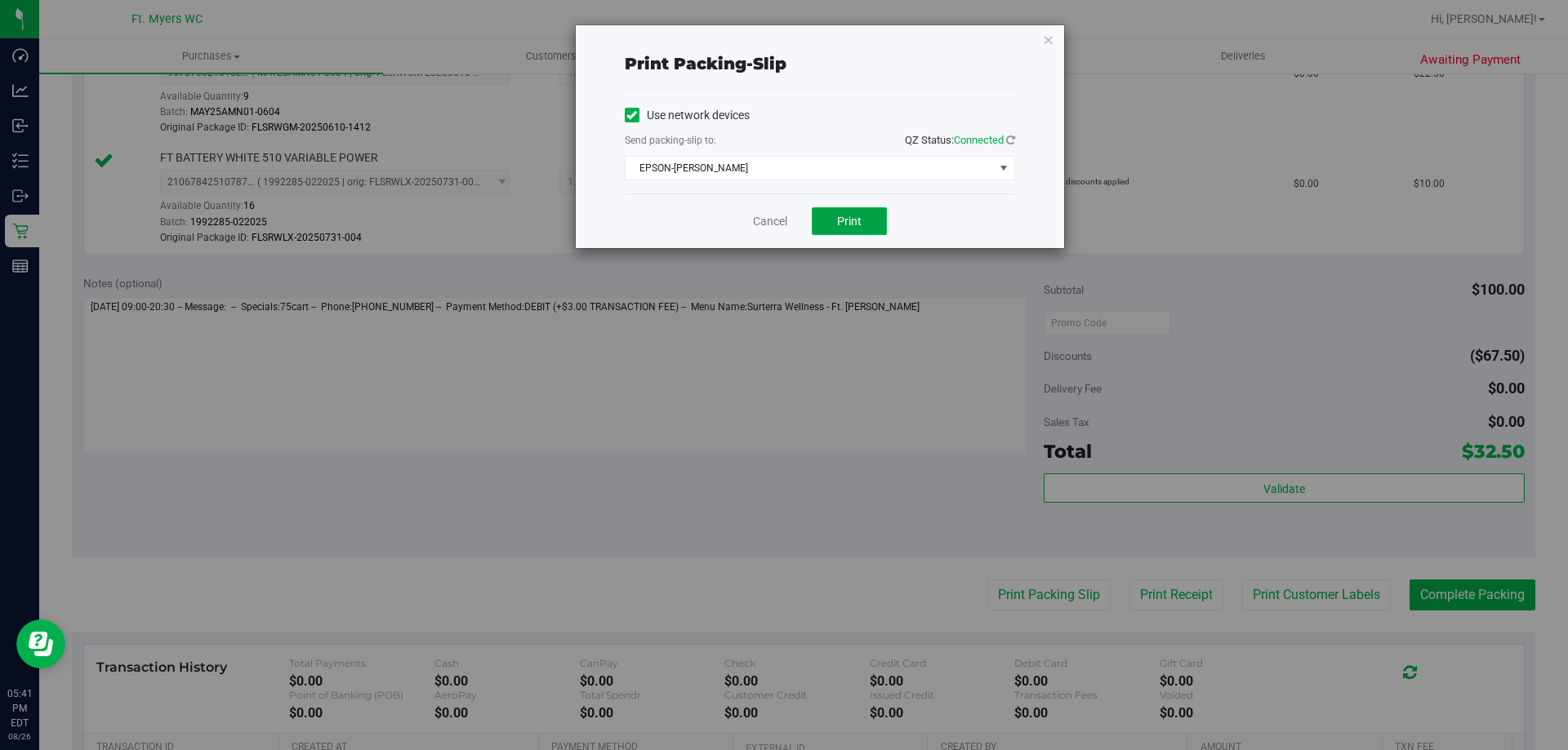
click at [851, 233] on button "Print" at bounding box center [849, 221] width 76 height 28
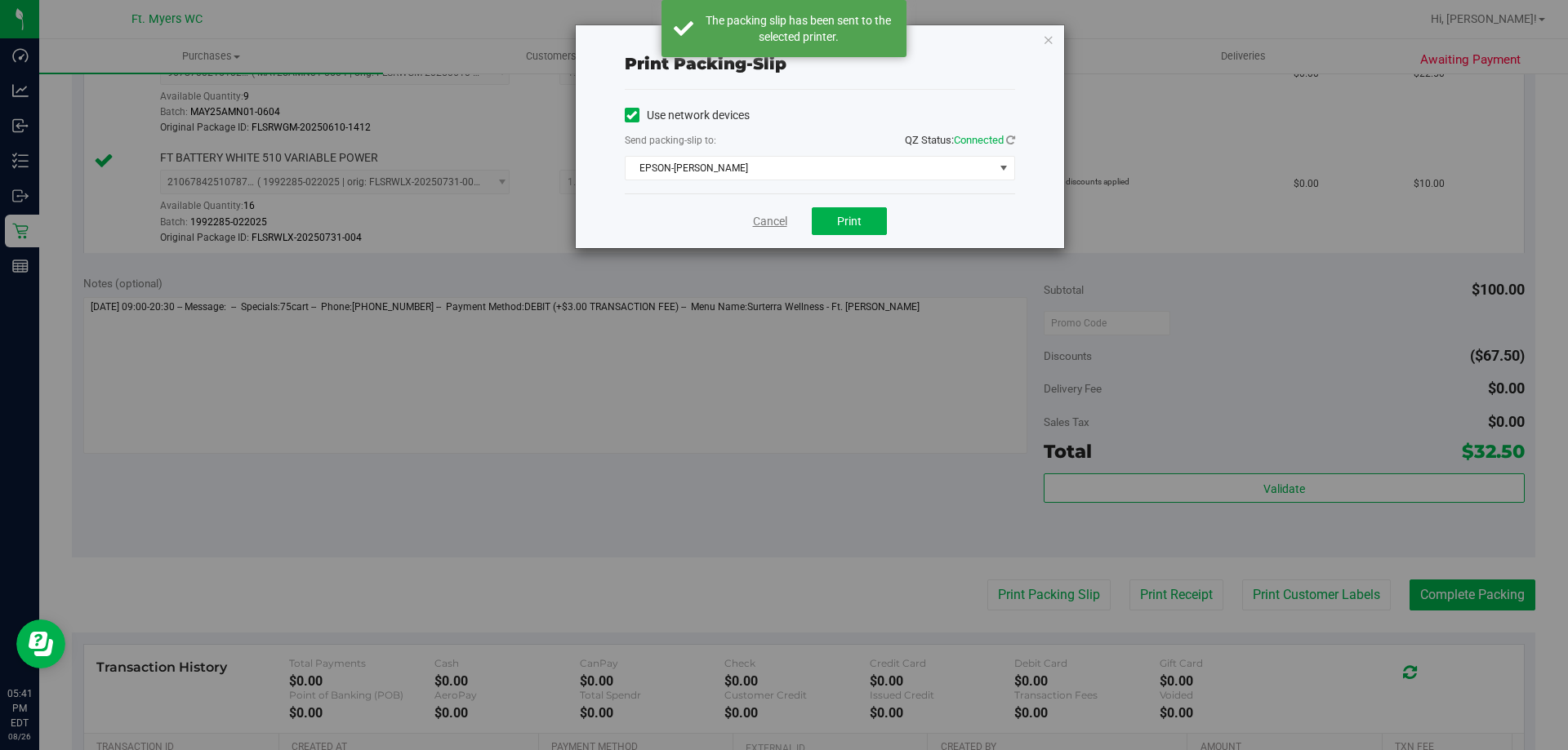
click at [764, 217] on link "Cancel" at bounding box center [769, 222] width 34 height 17
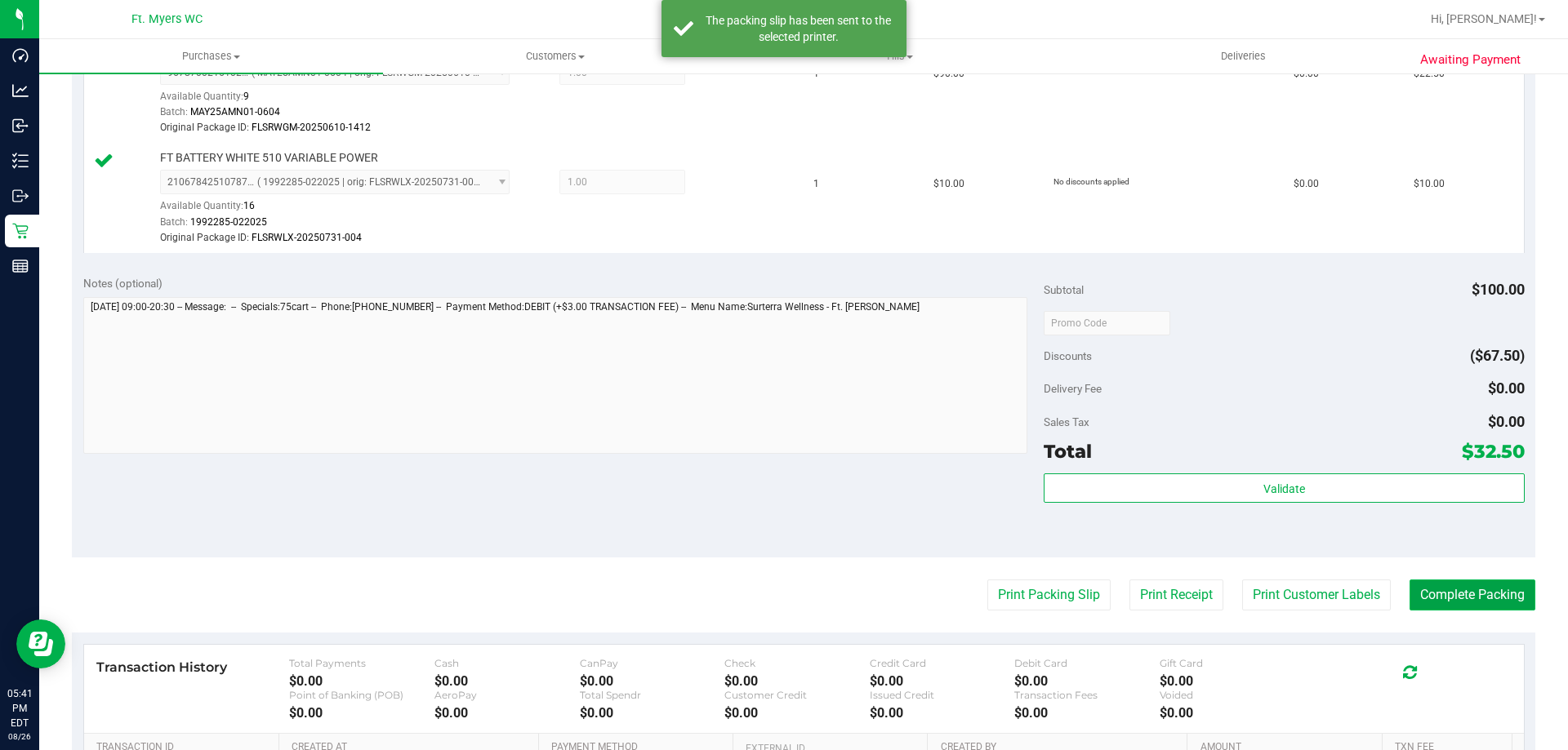
click at [1464, 609] on button "Complete Packing" at bounding box center [1472, 595] width 126 height 31
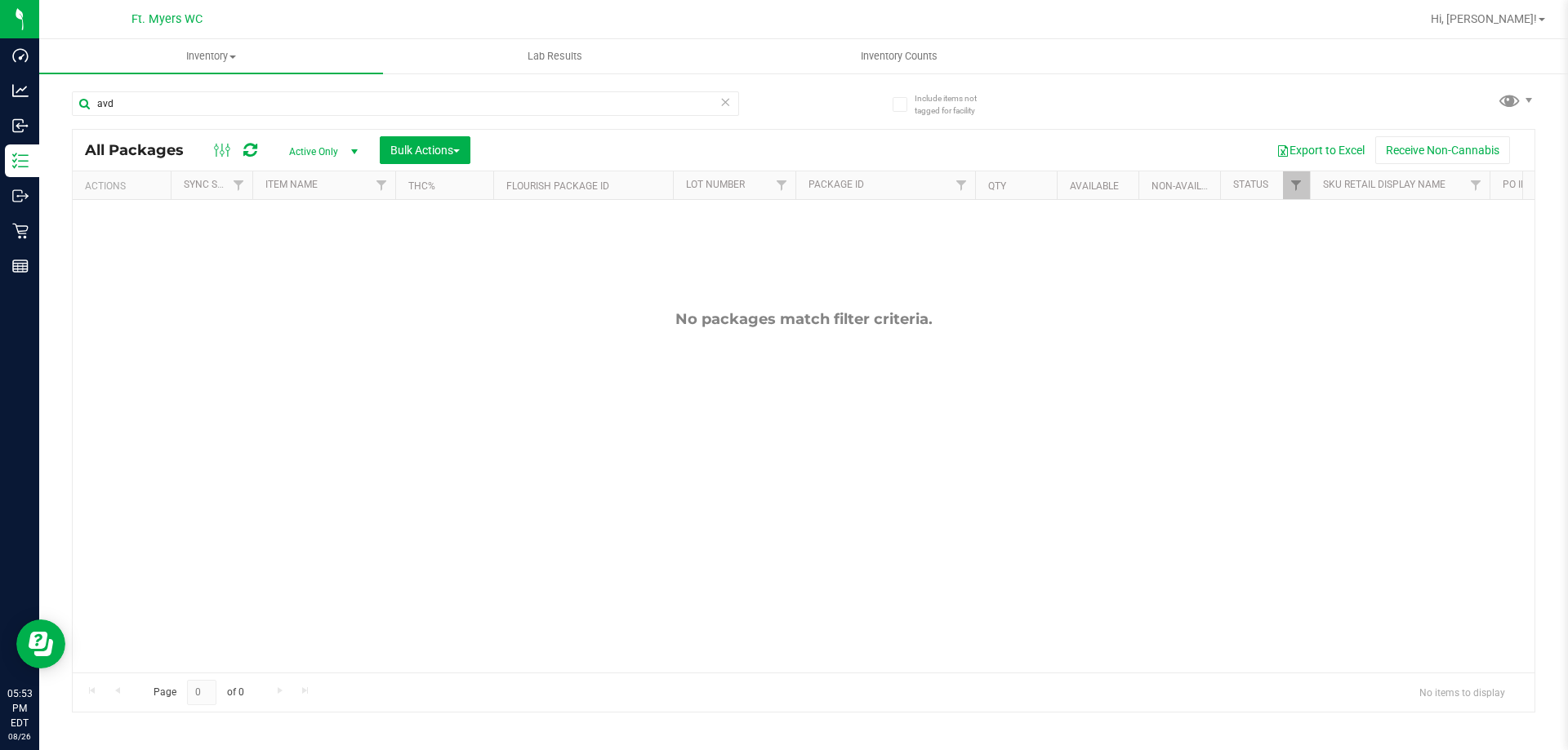
click at [318, 142] on span "Active Only" at bounding box center [320, 152] width 90 height 23
click at [314, 248] on li "All" at bounding box center [319, 250] width 88 height 24
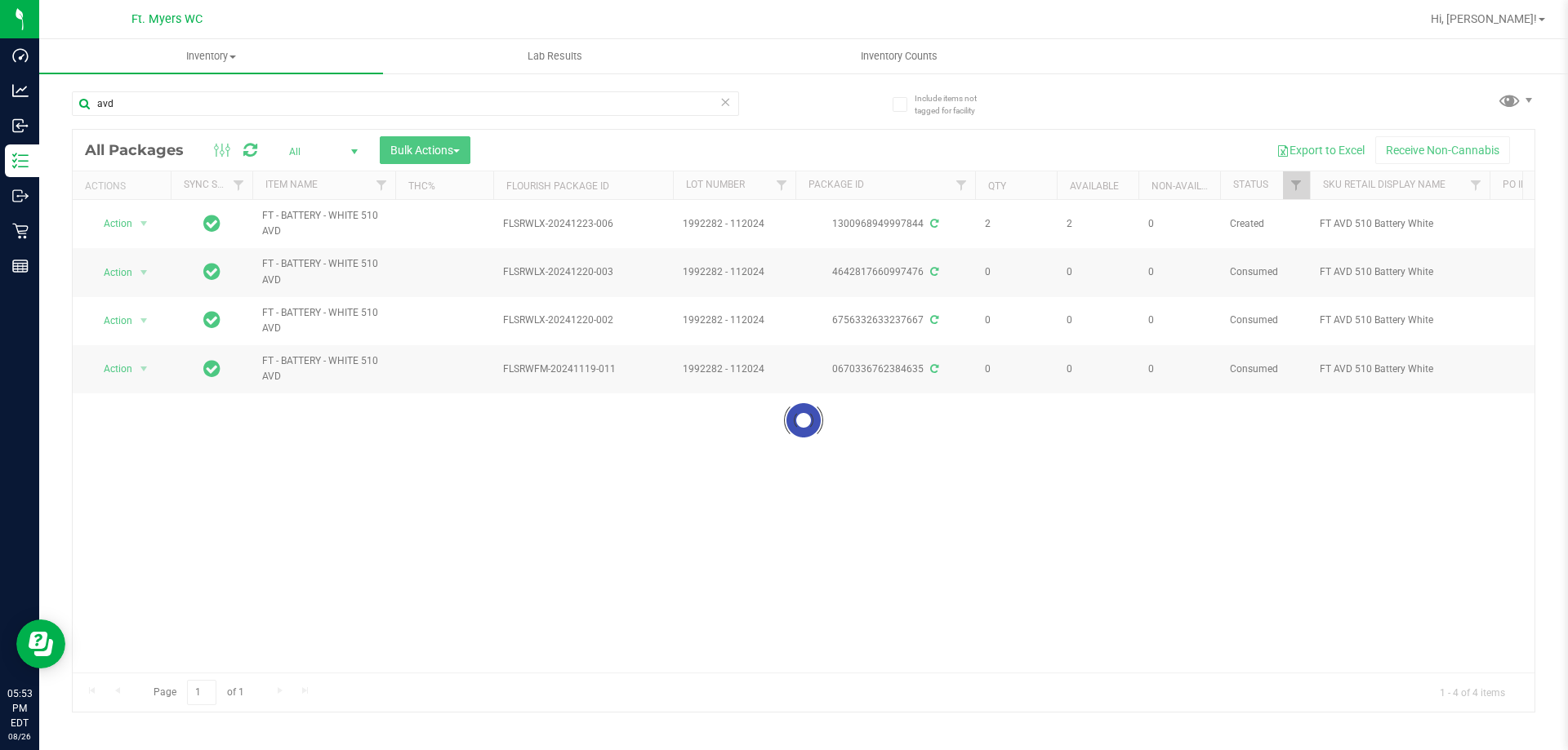
click at [126, 221] on div at bounding box center [803, 421] width 1461 height 582
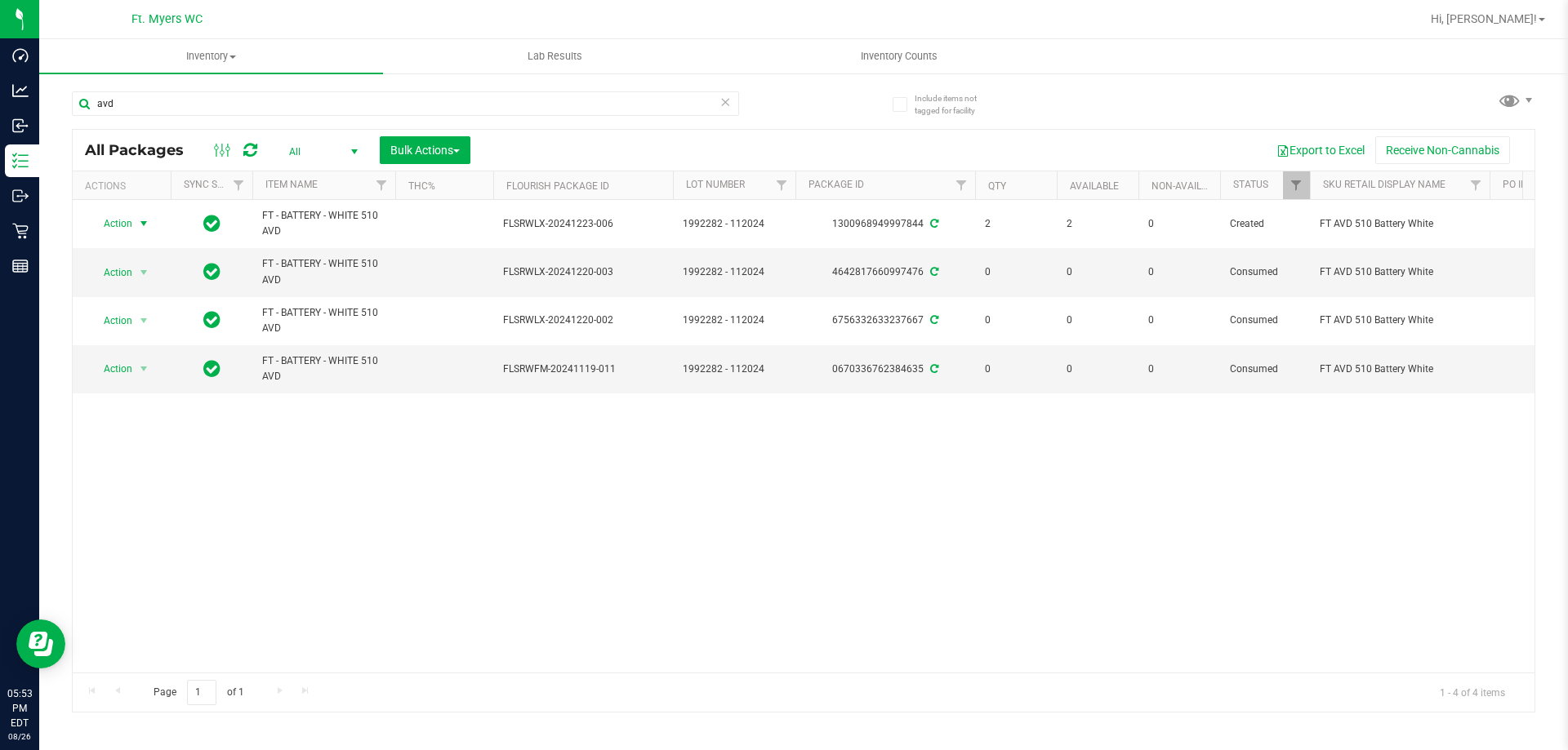
click at [121, 221] on span "Action" at bounding box center [110, 224] width 44 height 23
click at [173, 370] on li "Lock package" at bounding box center [153, 372] width 127 height 24
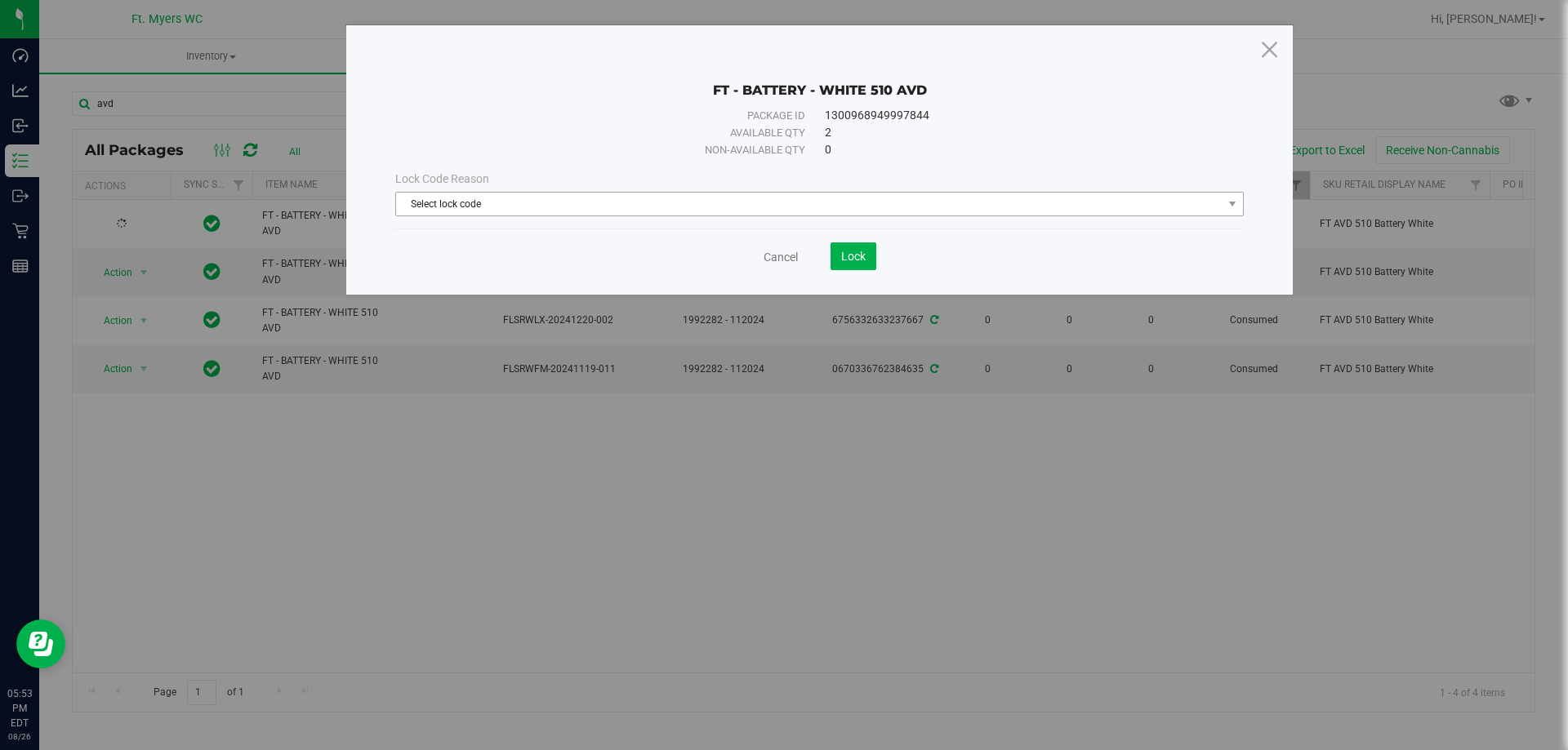
drag, startPoint x: 636, startPoint y: 184, endPoint x: 605, endPoint y: 204, distance: 36.9
click at [635, 186] on div "Lock Code Reason" at bounding box center [819, 179] width 848 height 17
click at [605, 204] on span "Select lock code" at bounding box center [809, 204] width 827 height 23
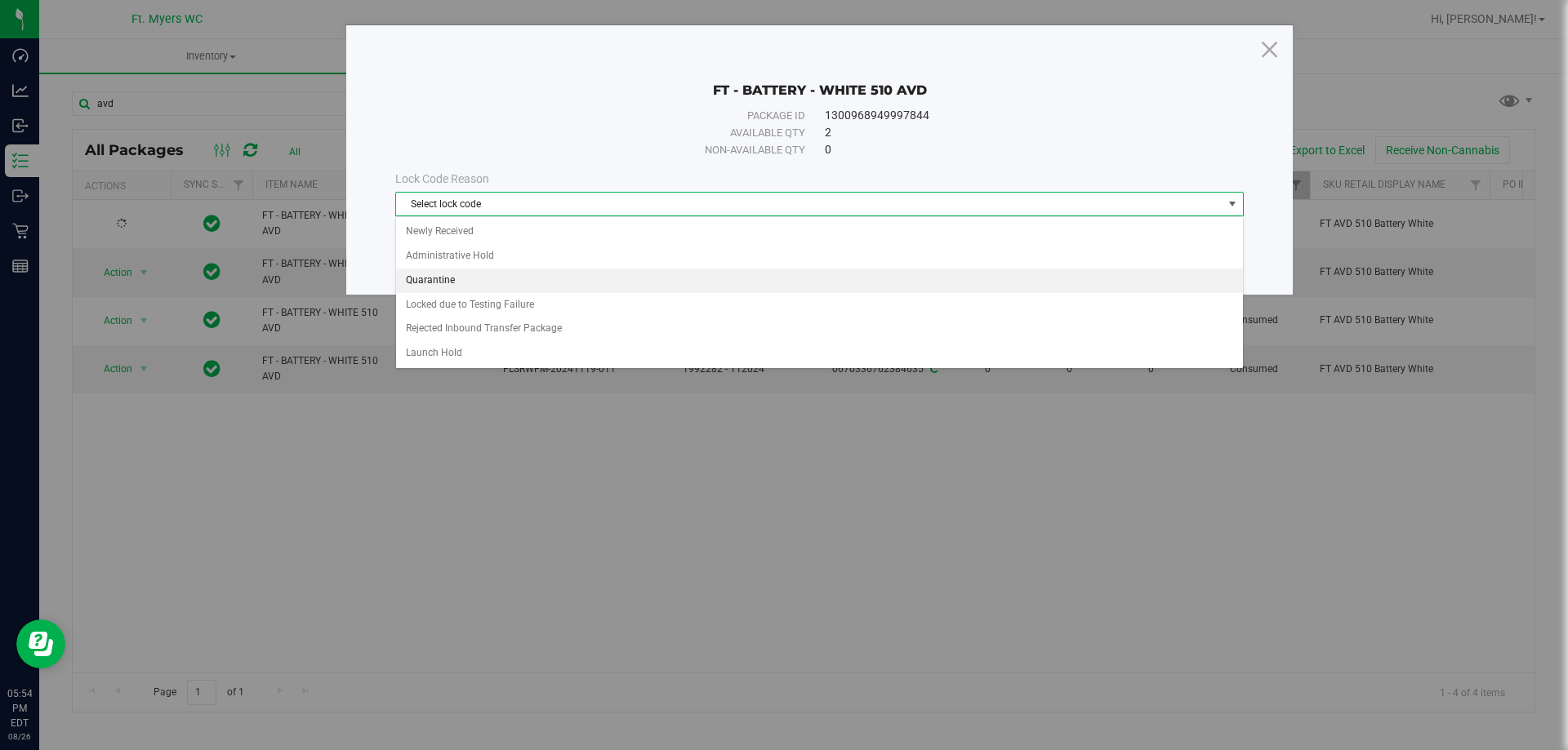
click at [545, 272] on li "Quarantine" at bounding box center [820, 280] width 847 height 24
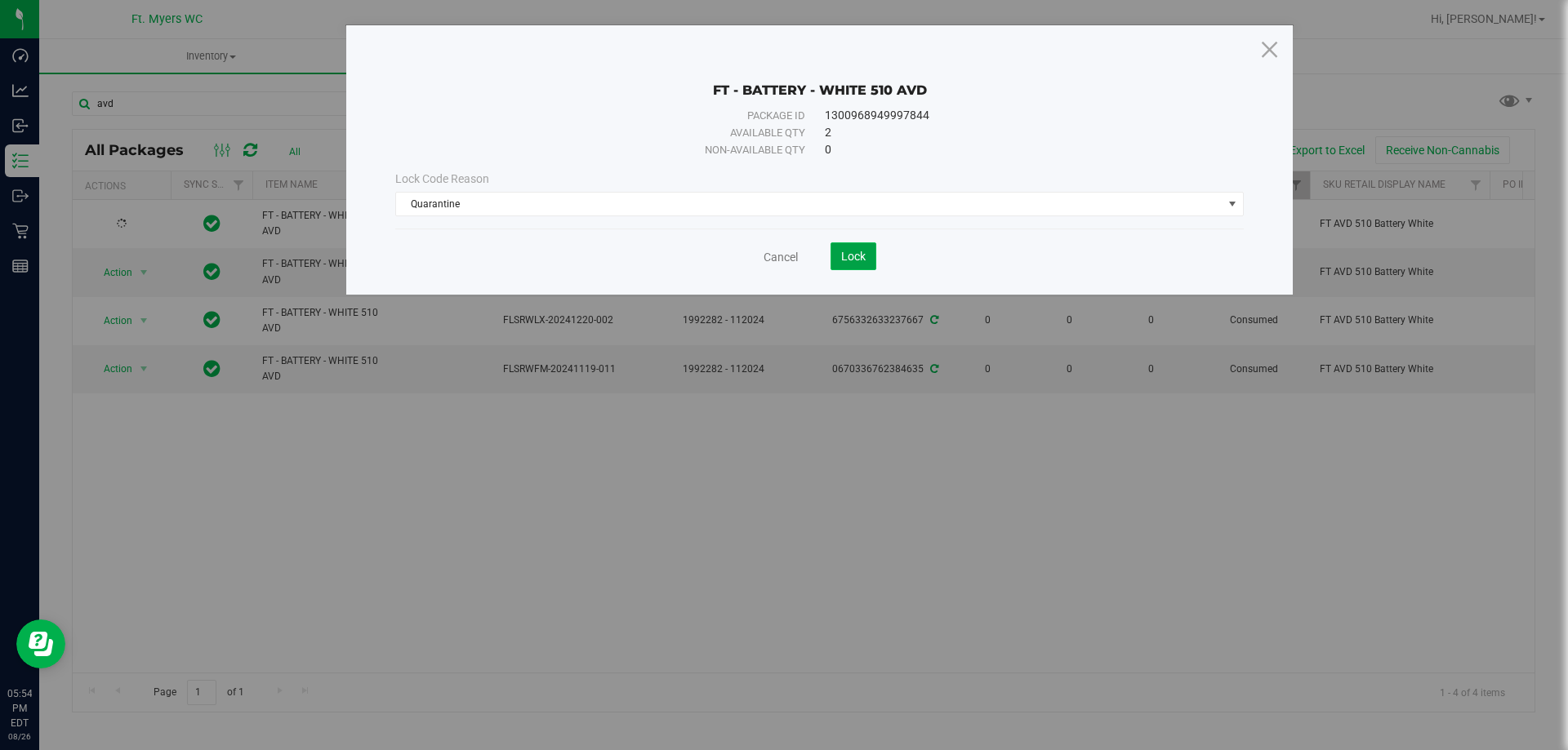
click at [848, 257] on span "Lock" at bounding box center [853, 256] width 24 height 13
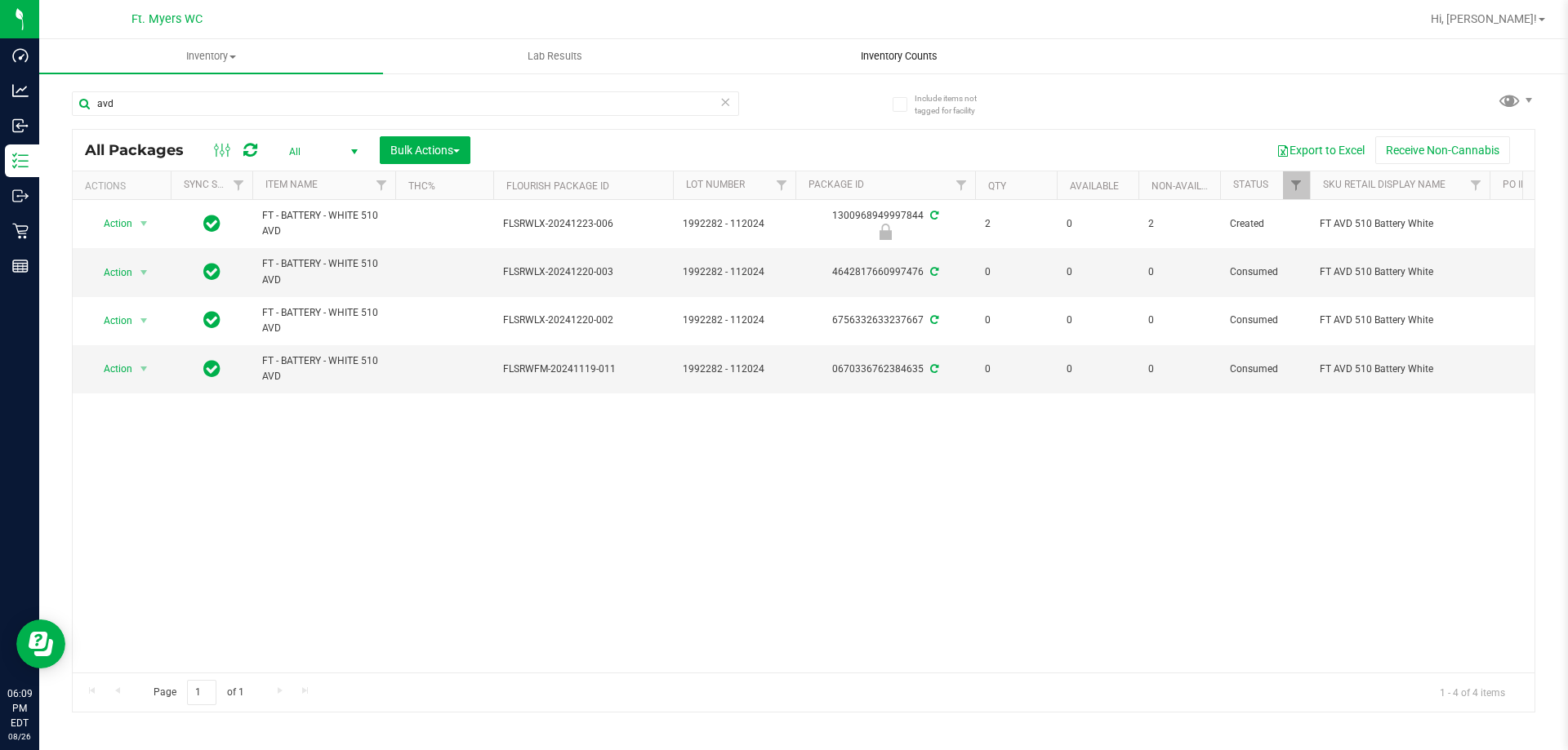
click at [832, 68] on uib-tab-heading "Inventory Counts" at bounding box center [898, 56] width 342 height 33
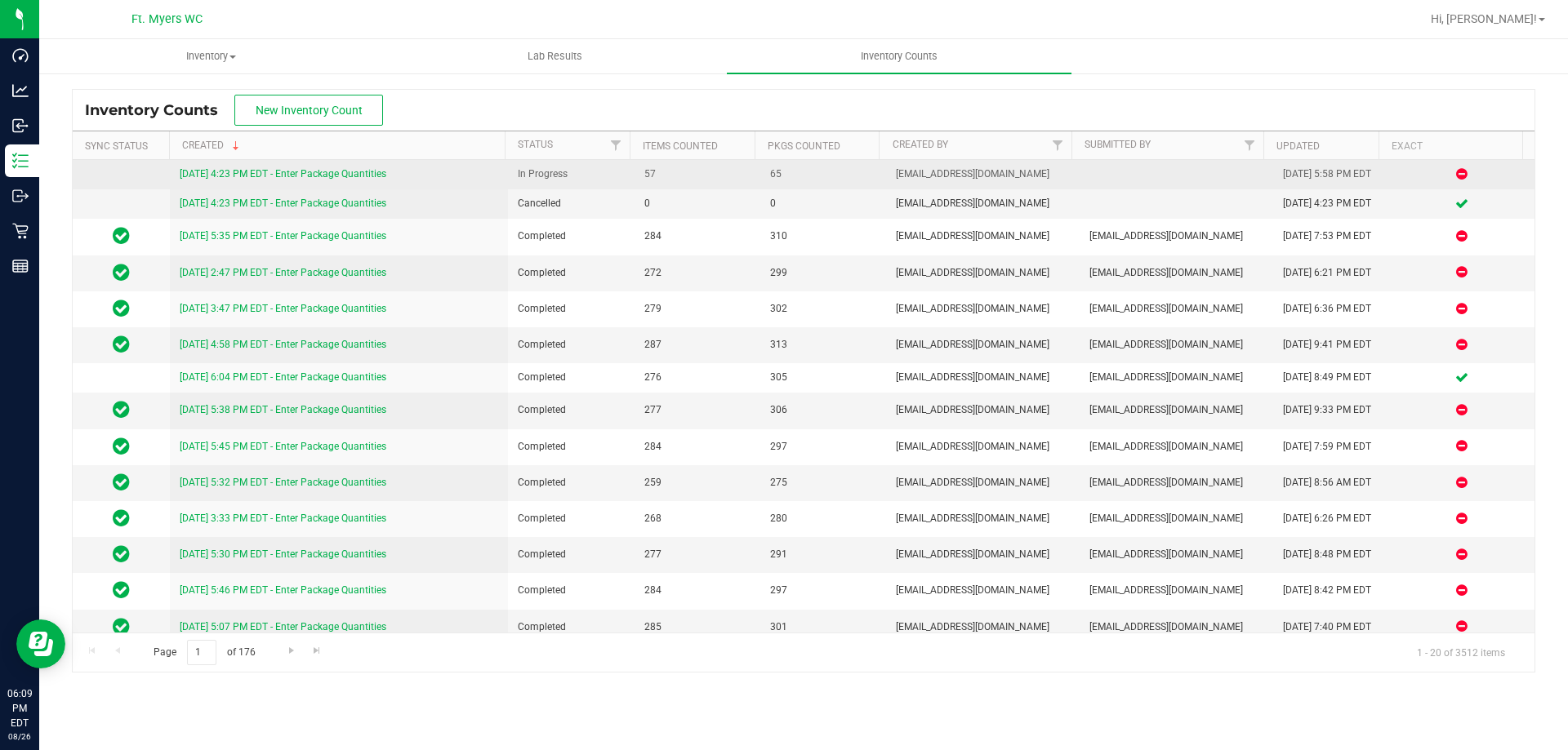
click at [377, 171] on link "8/26/25 4:23 PM EDT - Enter Package Quantities" at bounding box center [282, 174] width 206 height 12
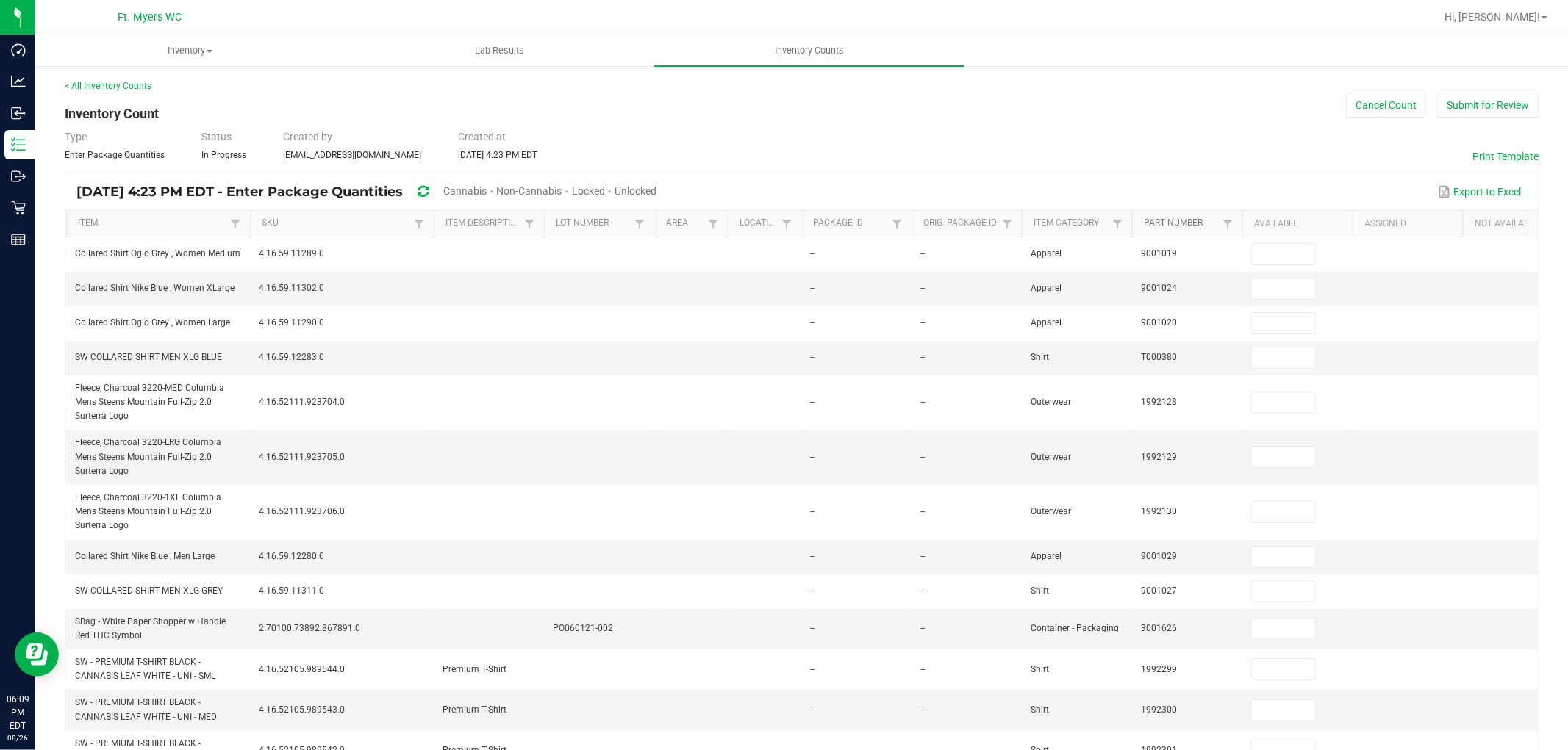
click at [1191, 222] on link "Part Number" at bounding box center [1181, 222] width 74 height 11
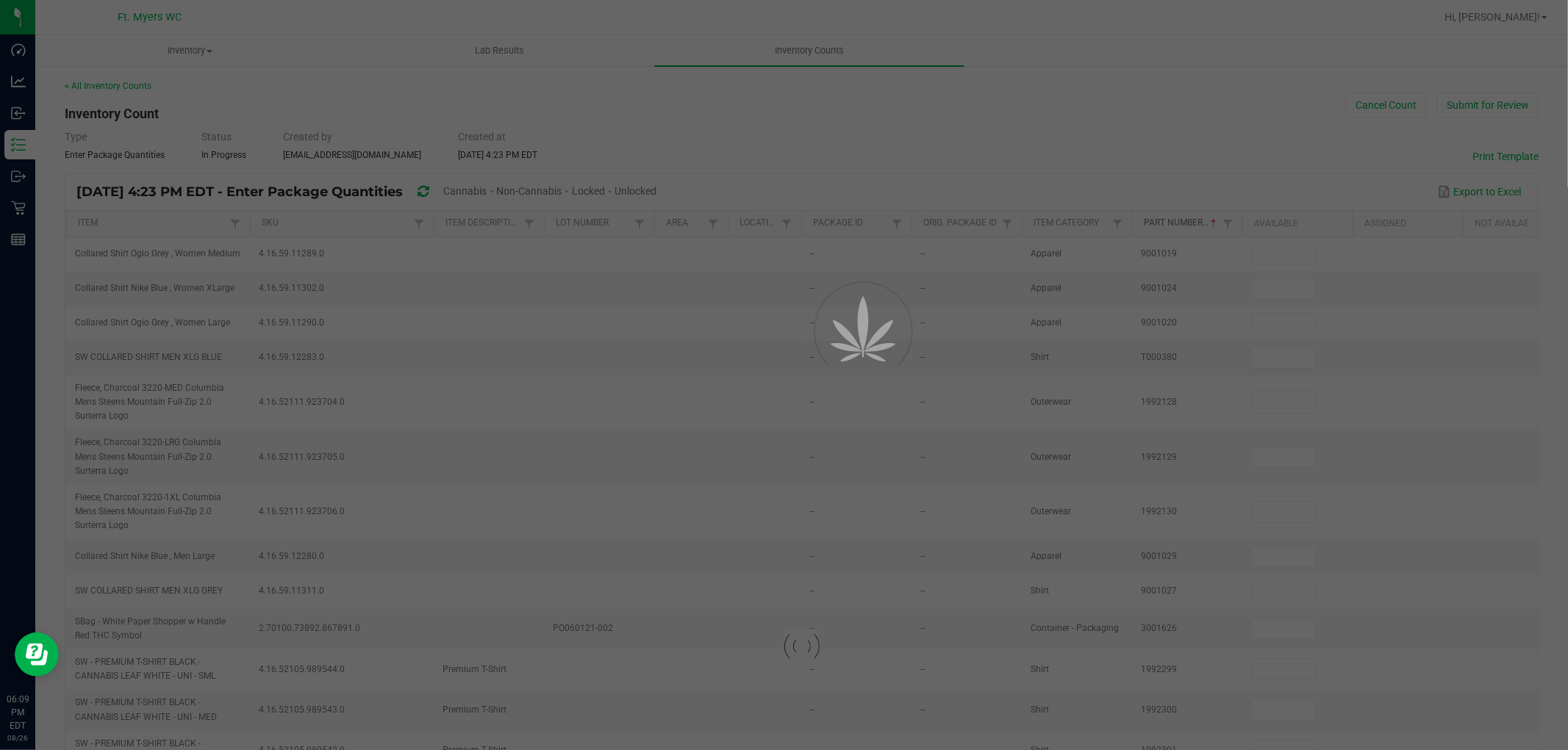
type input "12"
type input "0"
type input "10"
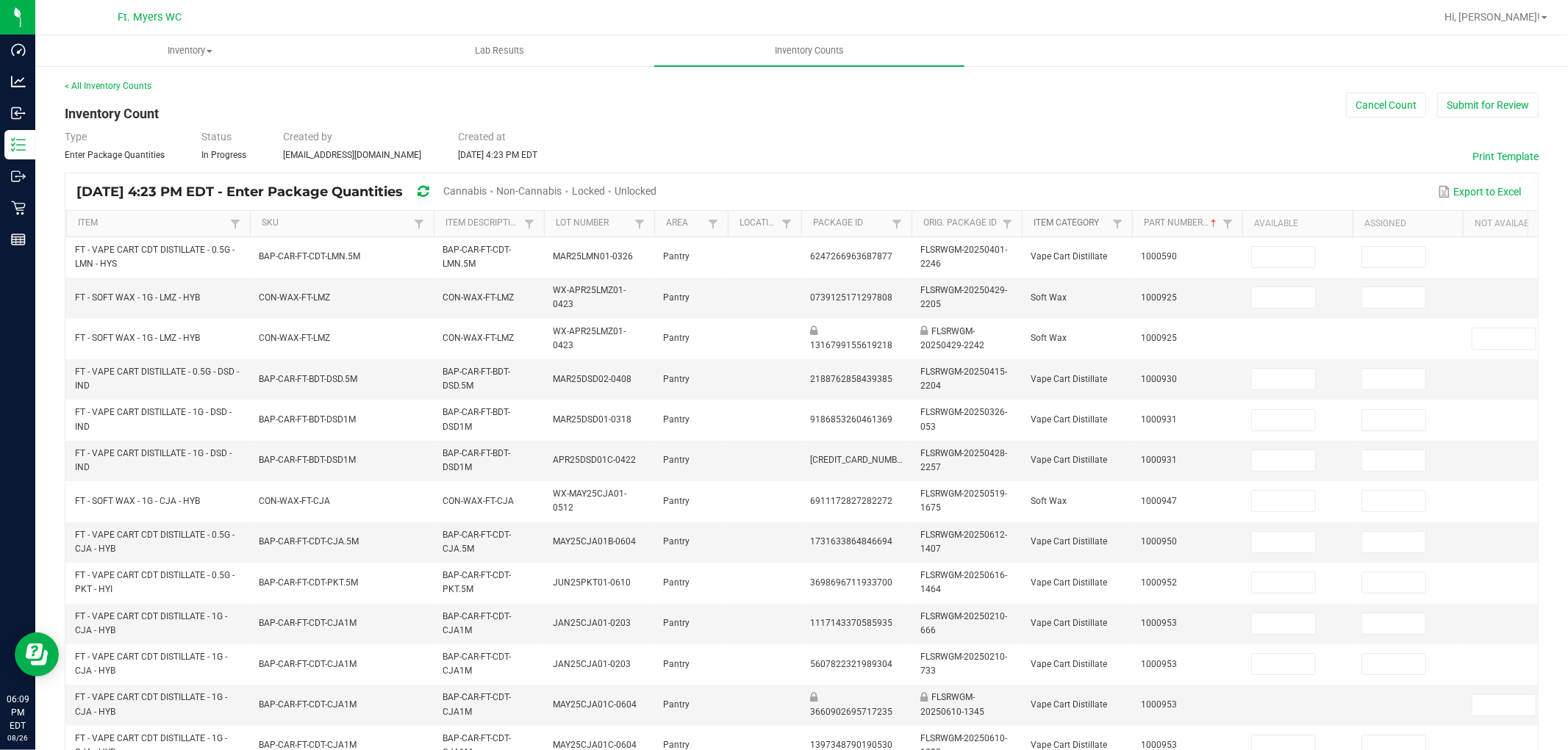
click at [1090, 222] on link "Item Category" at bounding box center [1071, 222] width 74 height 11
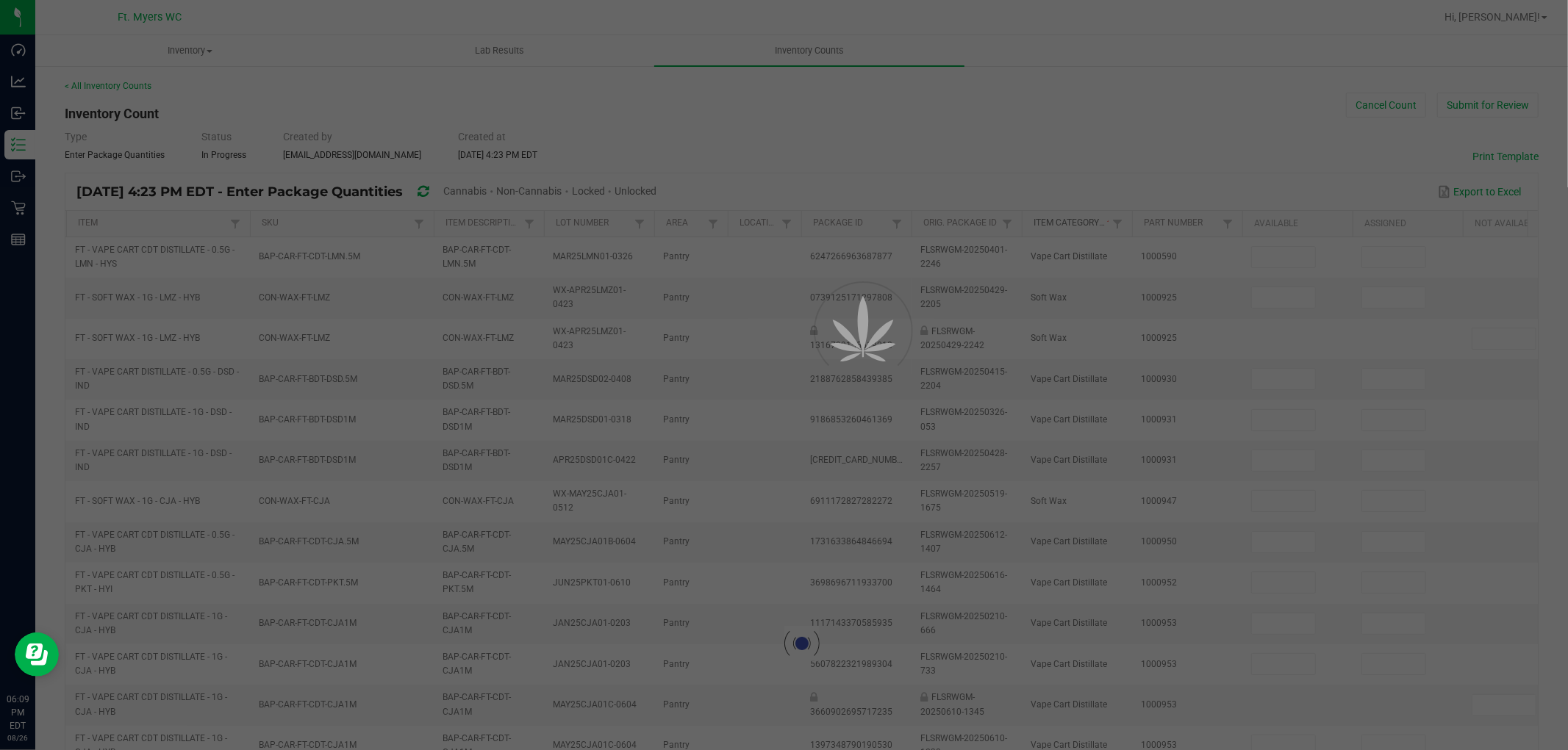
type input "5"
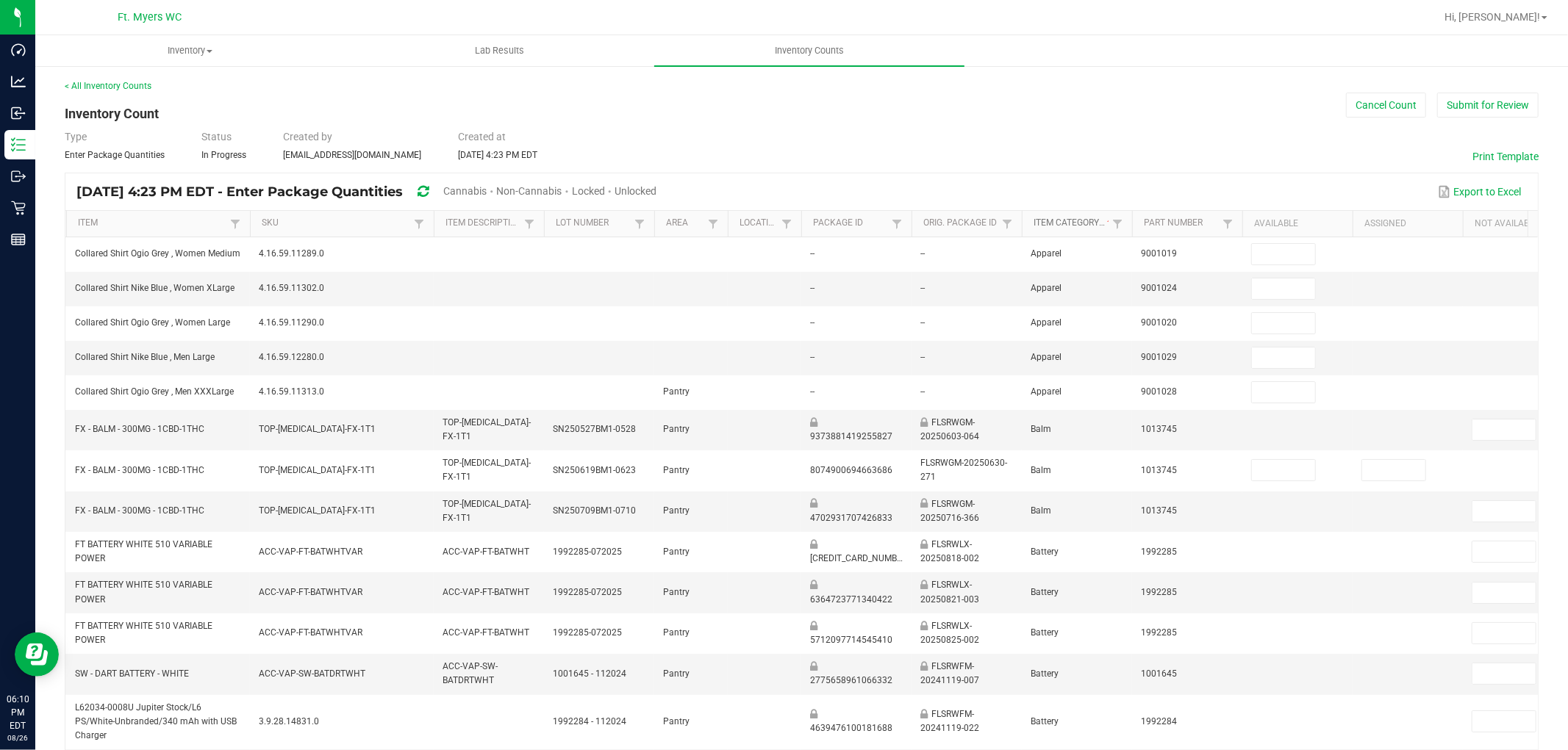
click at [1094, 221] on link "Item Category" at bounding box center [1071, 222] width 74 height 11
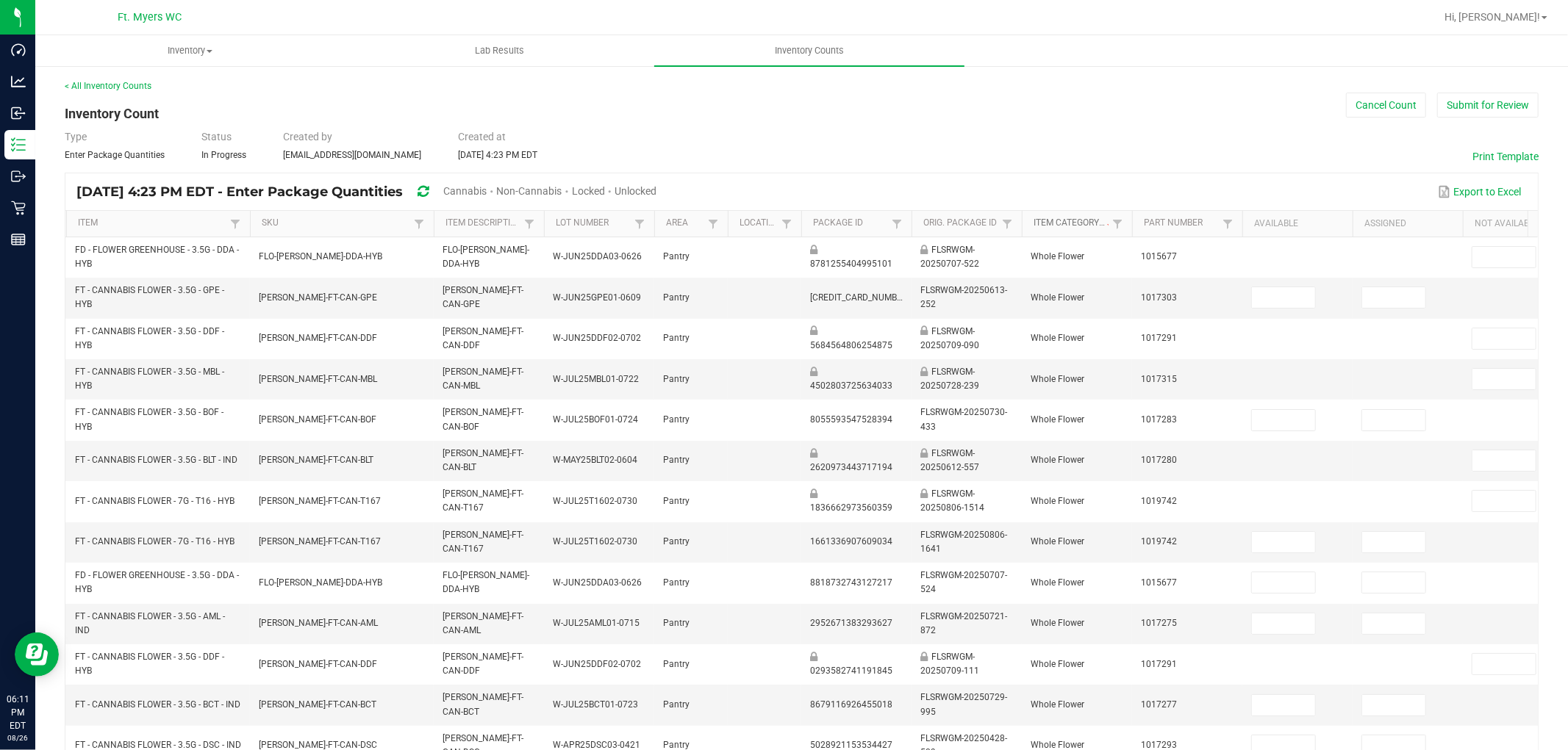
click at [1071, 219] on link "Item Category" at bounding box center [1071, 222] width 74 height 11
click at [1113, 221] on span at bounding box center [1117, 223] width 11 height 11
click at [1176, 221] on link "Part Number" at bounding box center [1181, 222] width 74 height 11
type input "10"
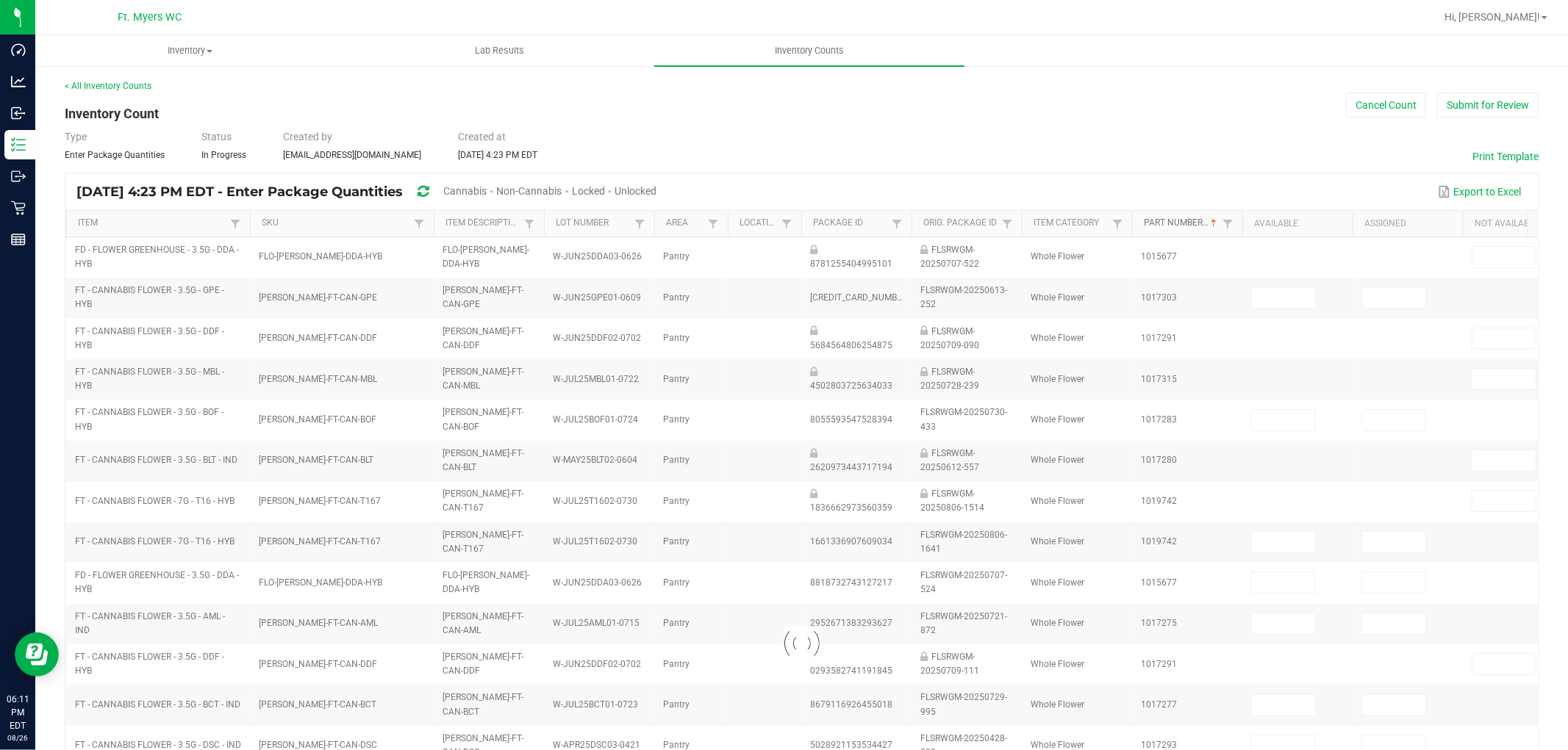
type input "0"
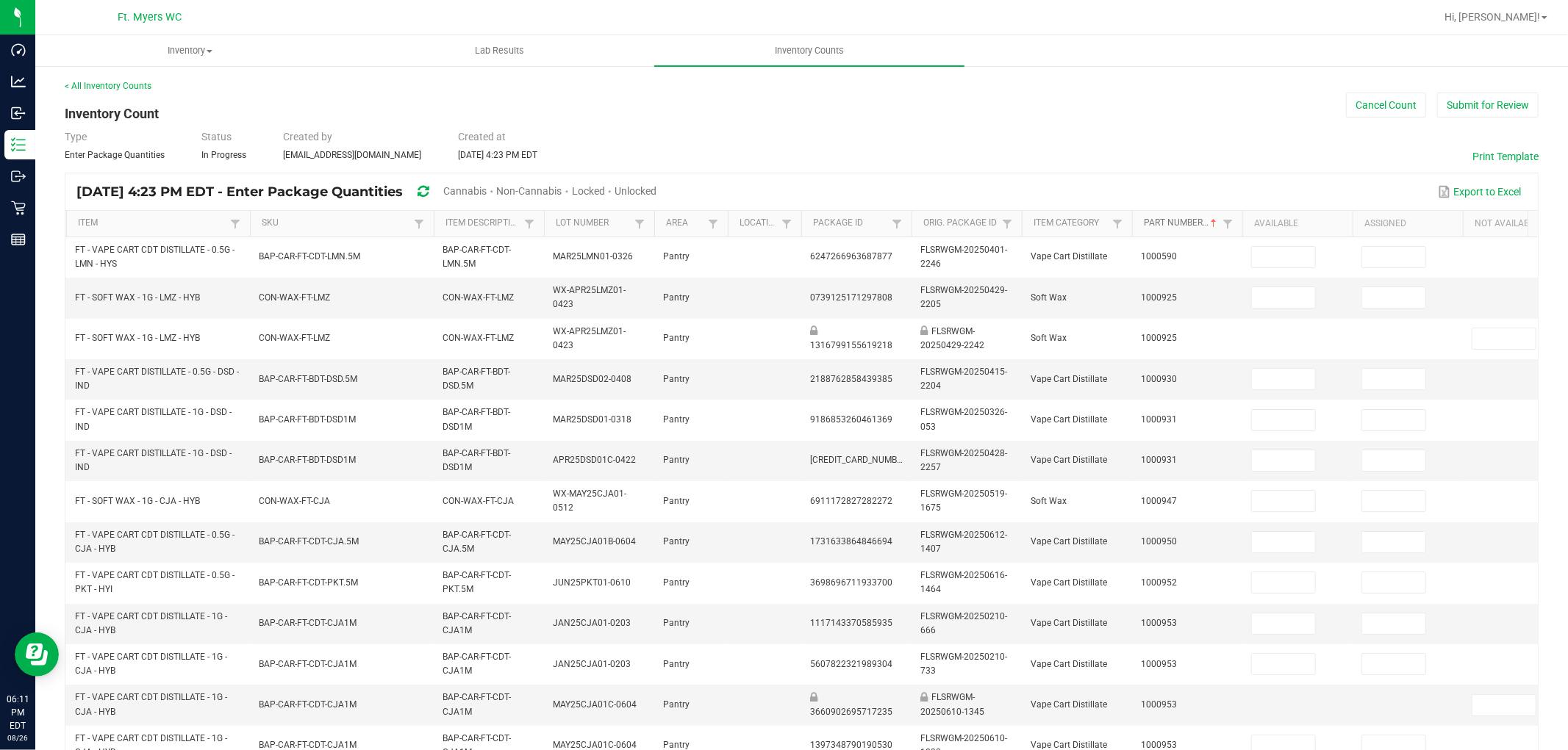
click at [1186, 222] on link "Part Number" at bounding box center [1181, 222] width 74 height 11
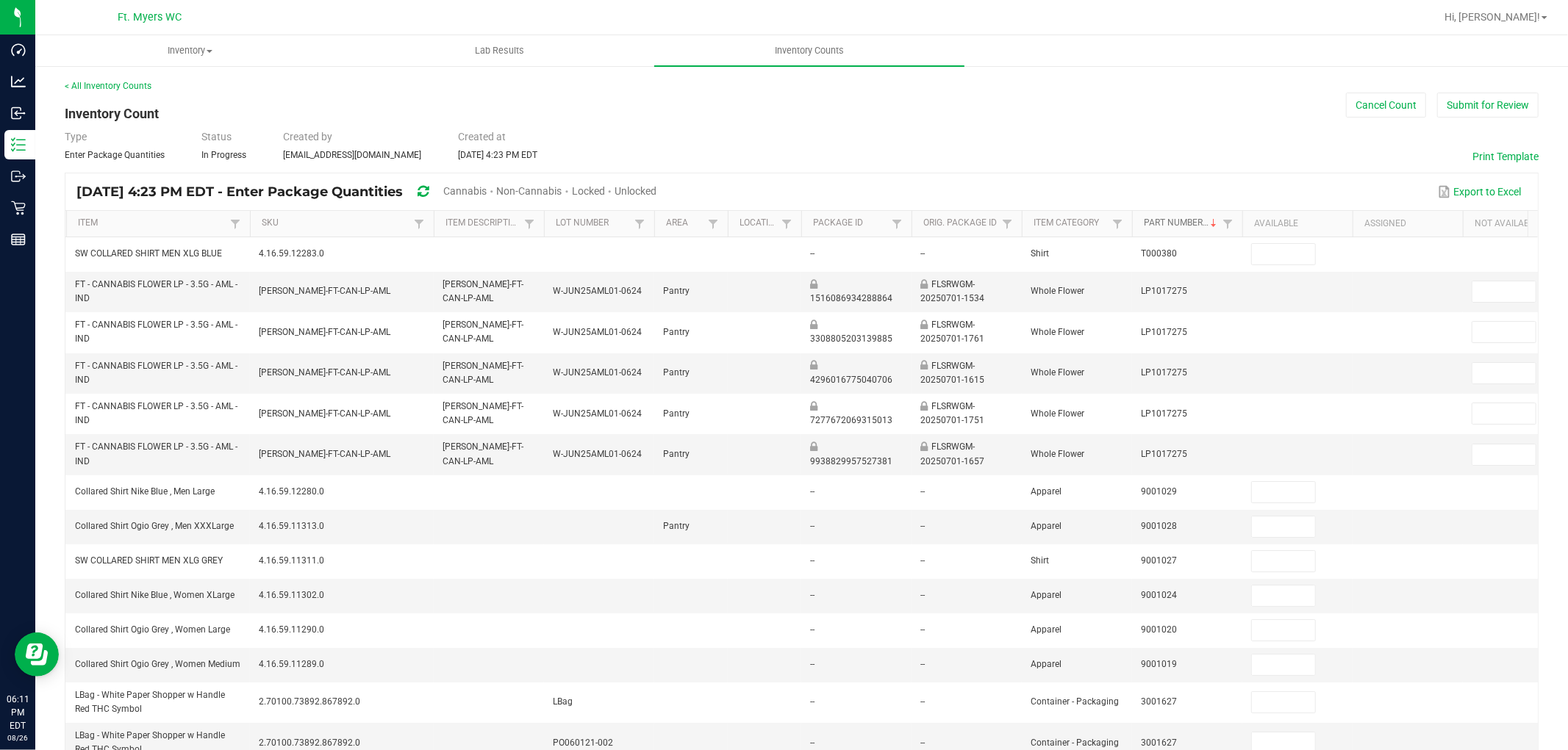
click at [1182, 222] on link "Part Number" at bounding box center [1181, 222] width 74 height 11
click at [1187, 222] on link "Part Number" at bounding box center [1181, 222] width 74 height 11
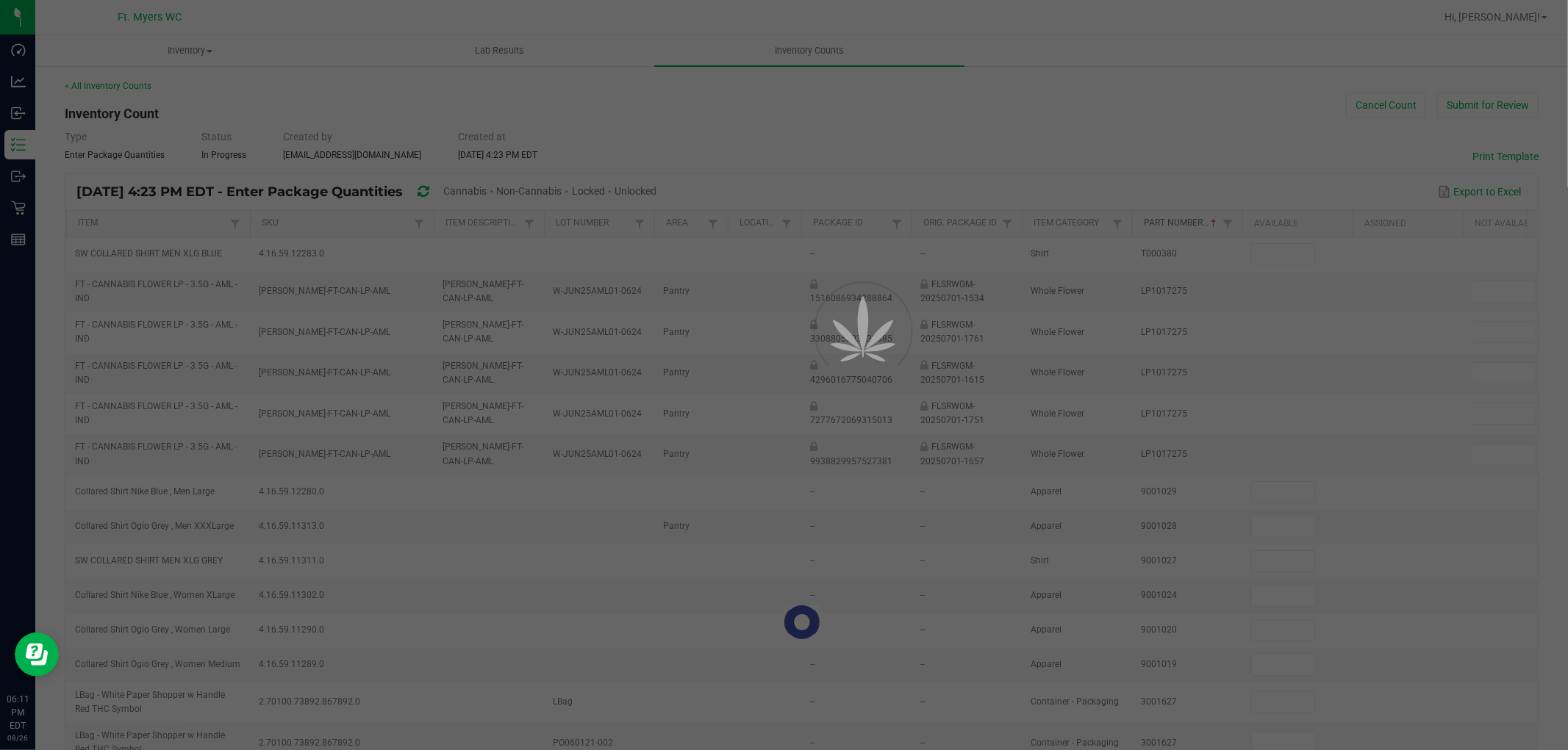
type input "10"
type input "0"
type input "12"
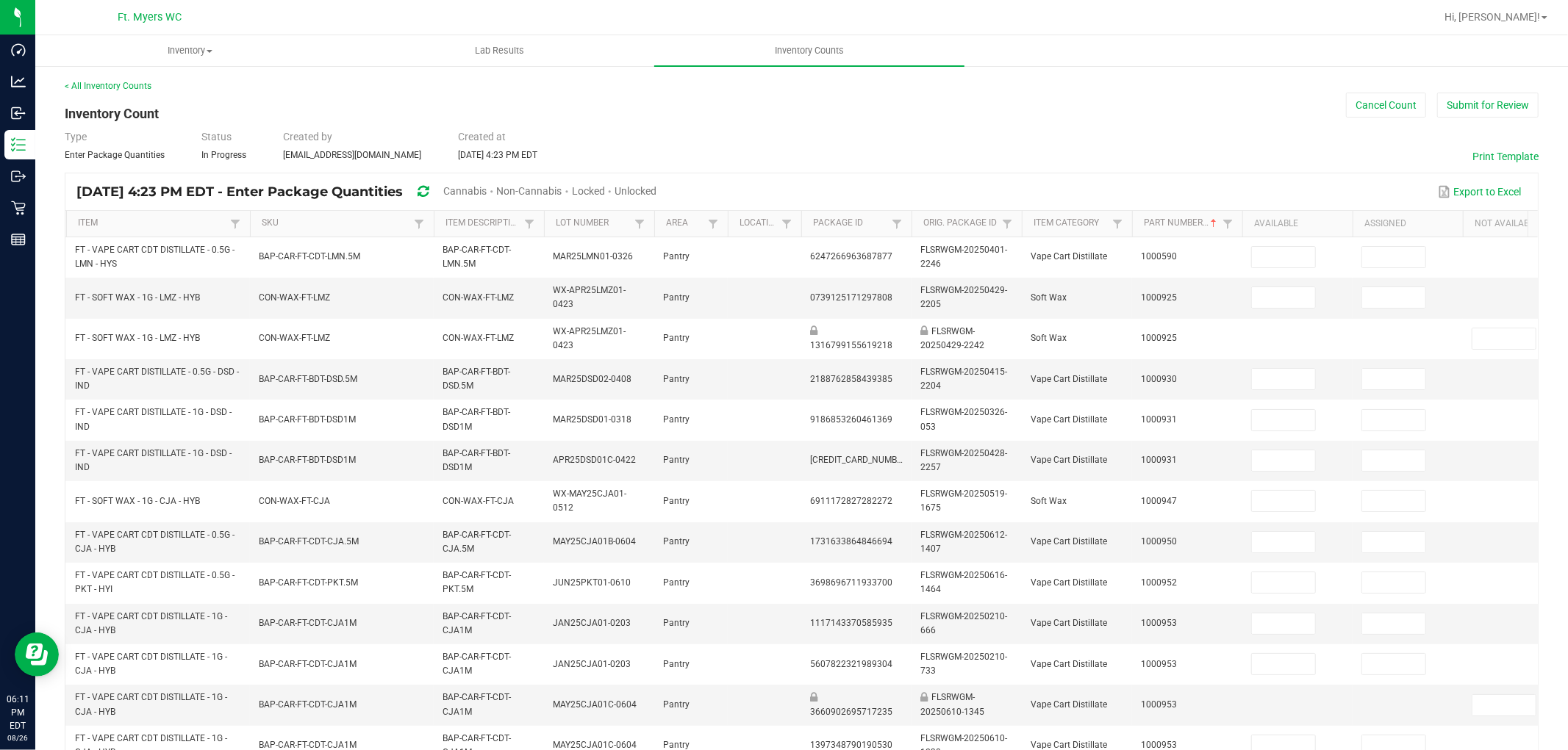
click at [656, 192] on span "Unlocked" at bounding box center [635, 190] width 42 height 11
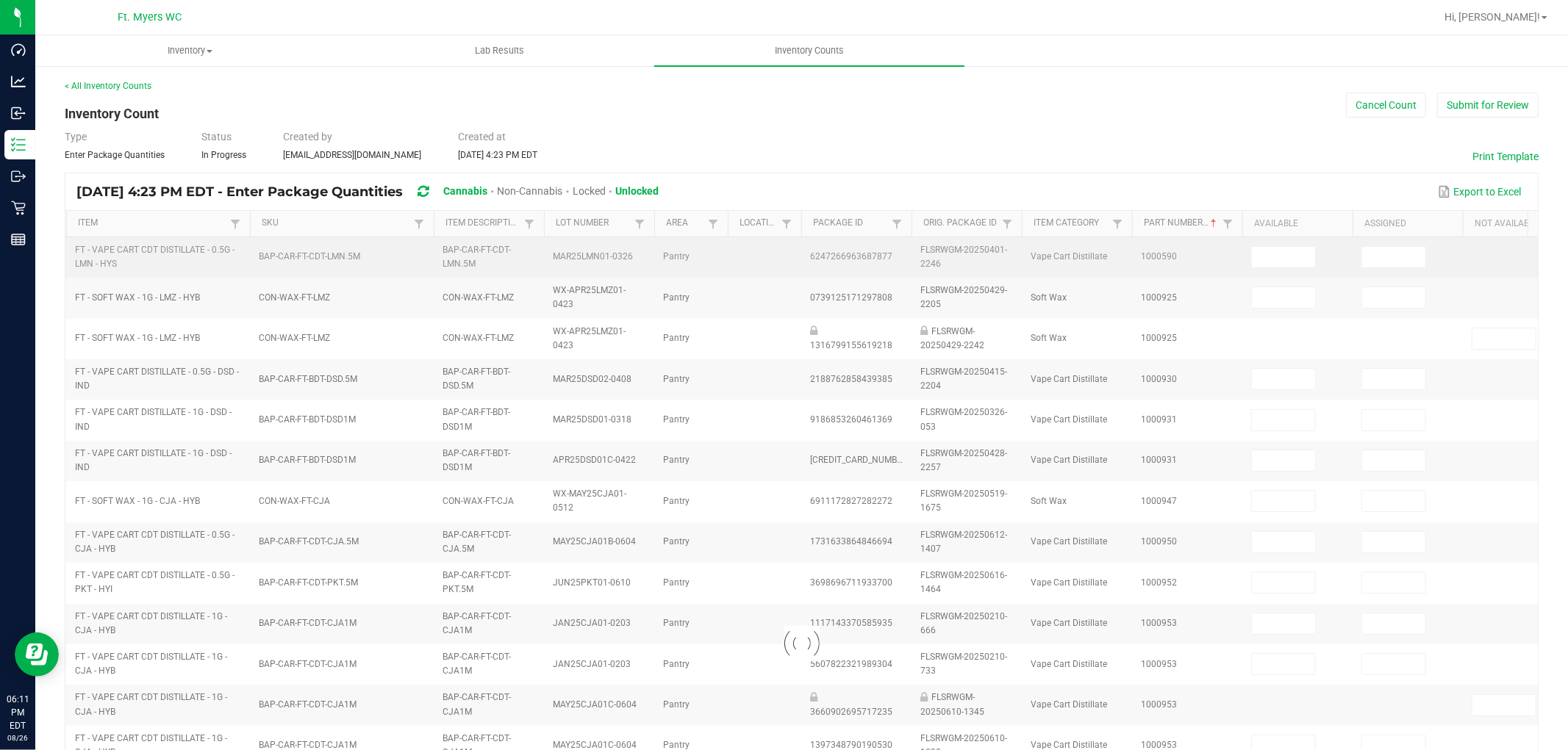
type input "8"
type input "12"
type input "14"
type input "10"
type input "4"
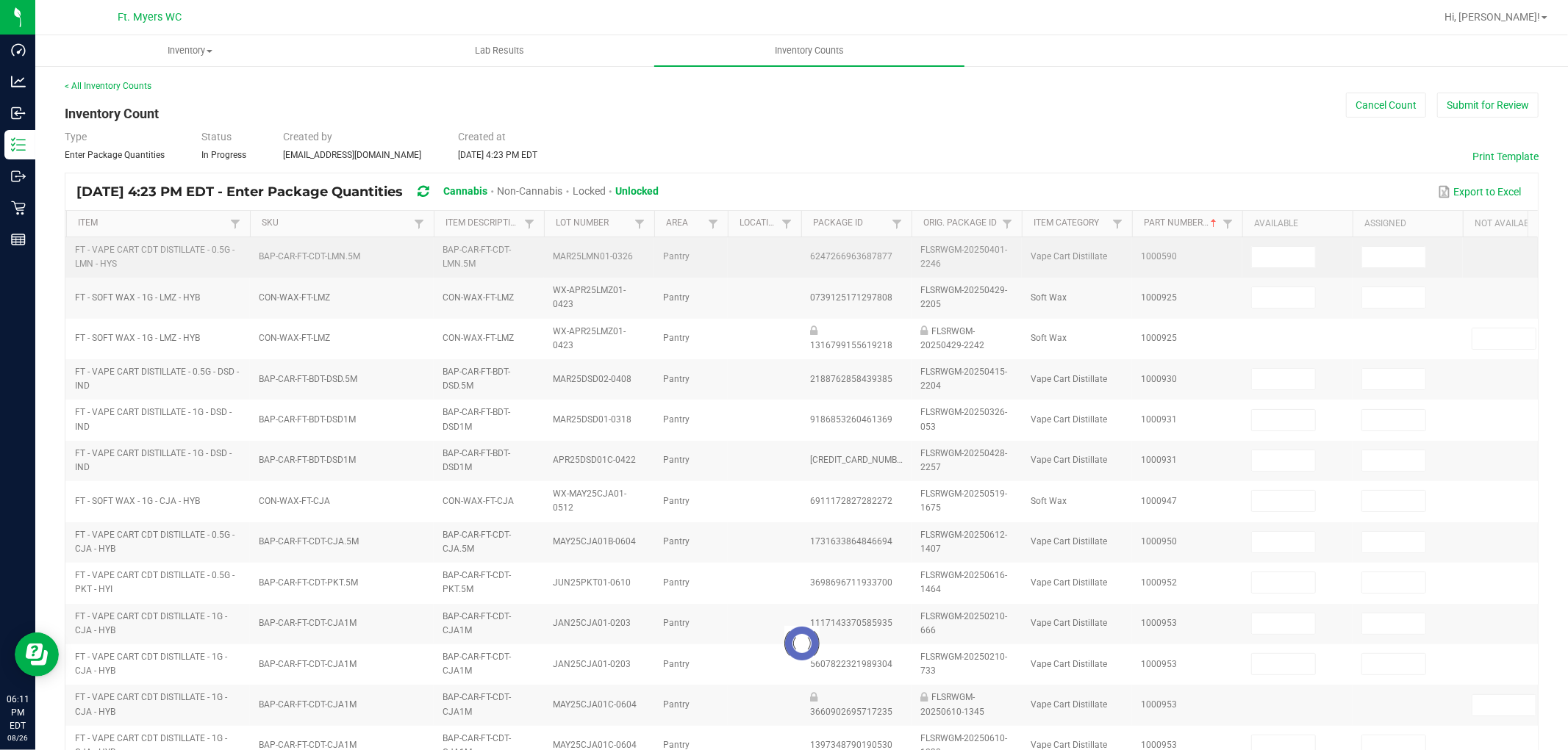
type input "0"
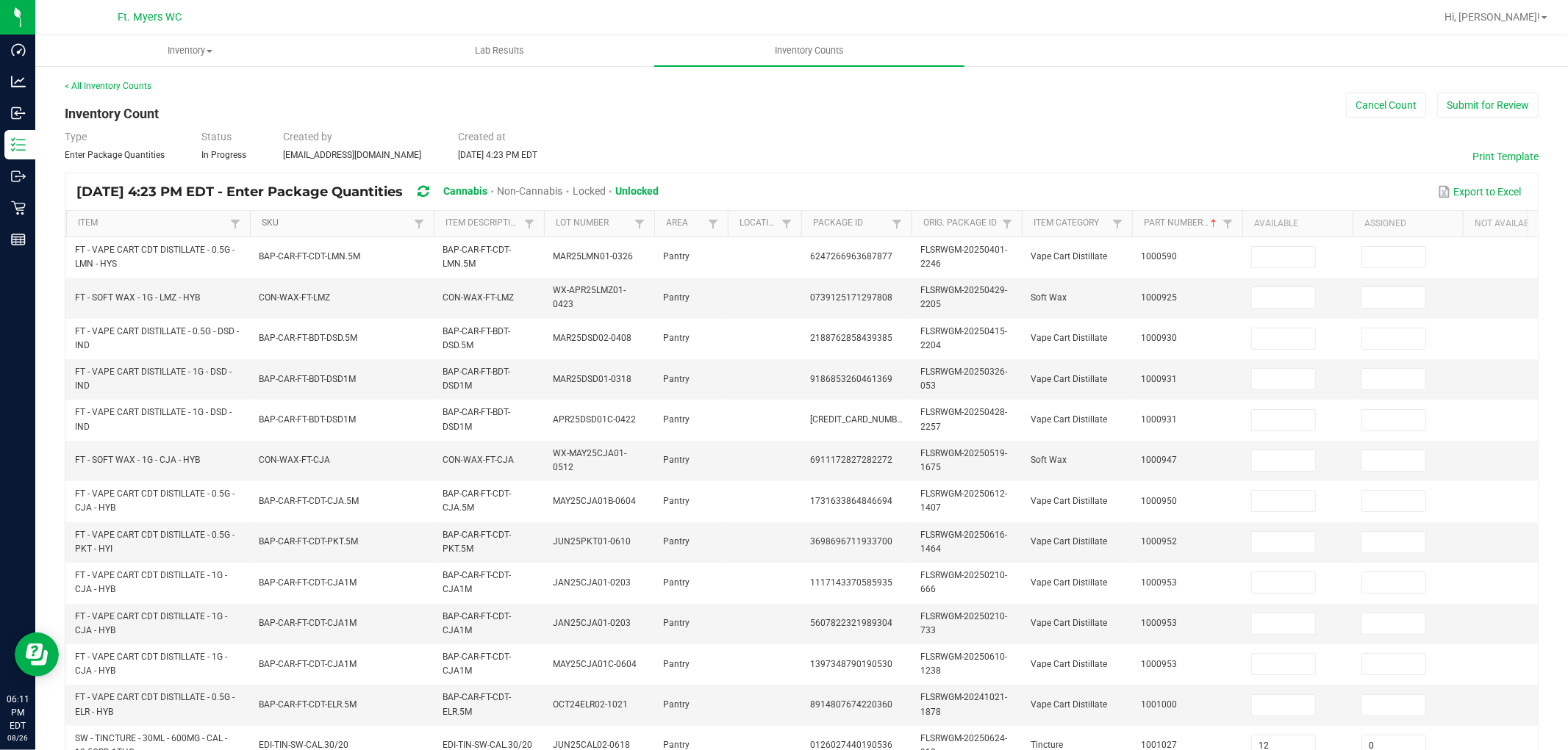
click at [333, 226] on link "SKU" at bounding box center [335, 222] width 147 height 11
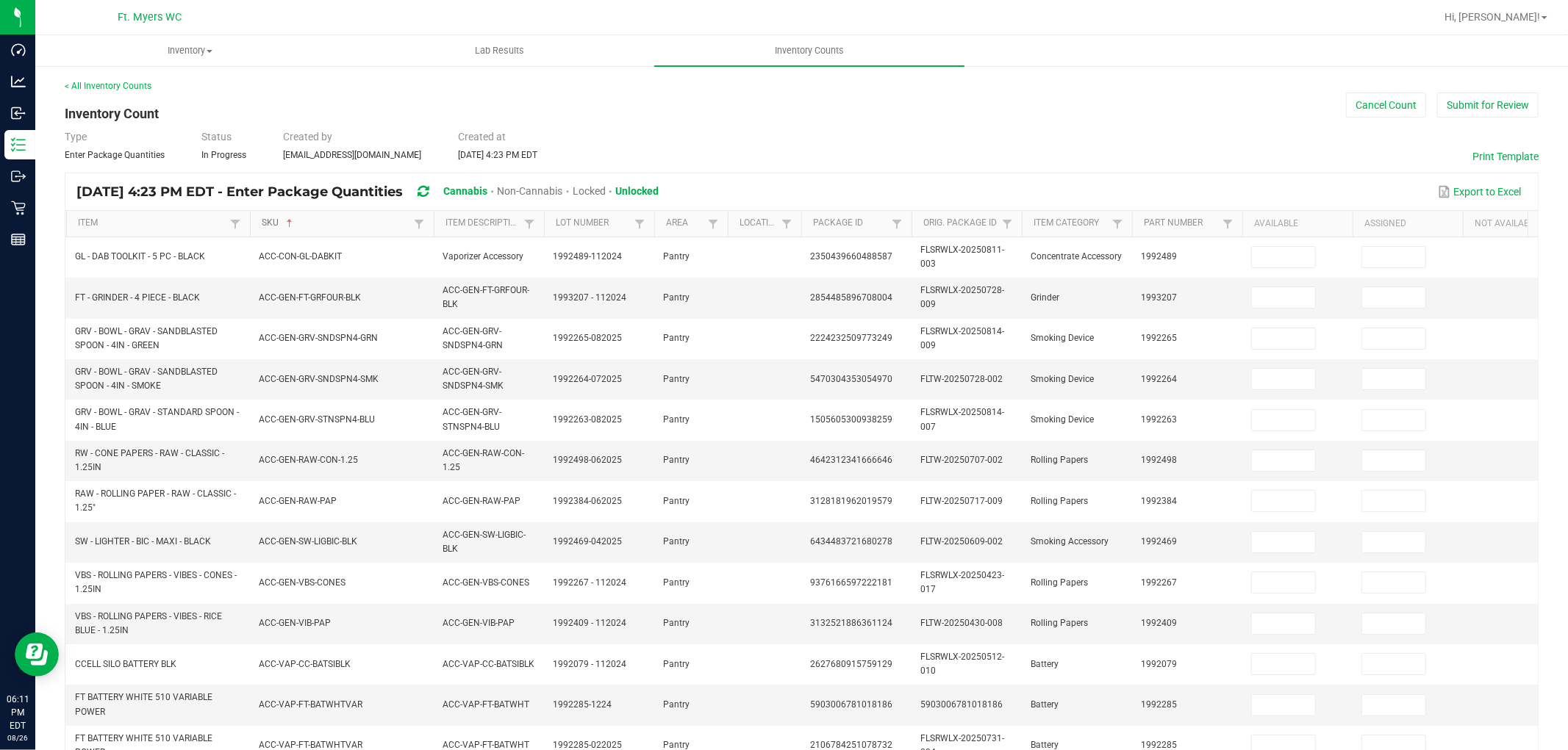
click at [355, 223] on link "SKU" at bounding box center [335, 222] width 147 height 11
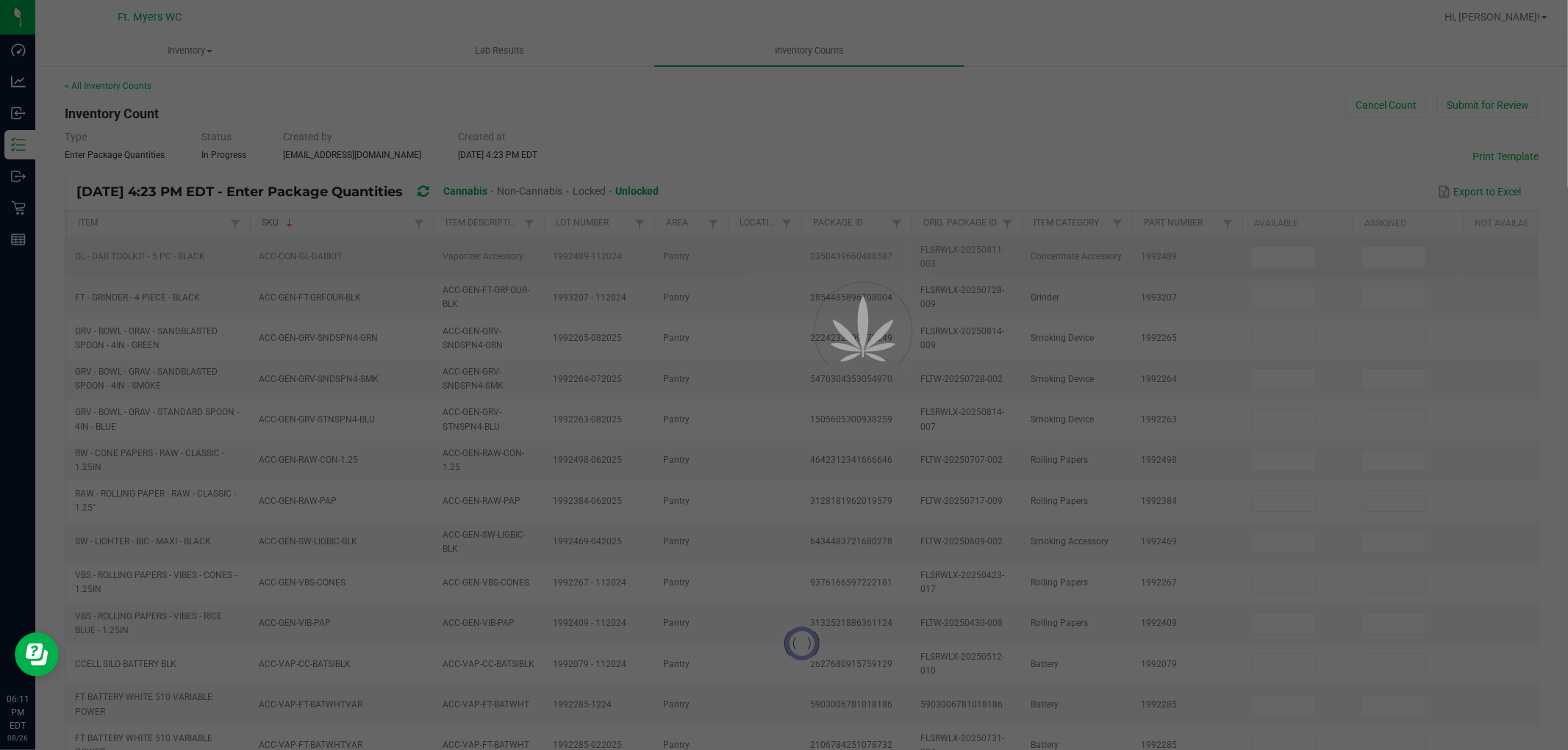
type input "3"
type input "0"
type input "3"
type input "0"
type input "13"
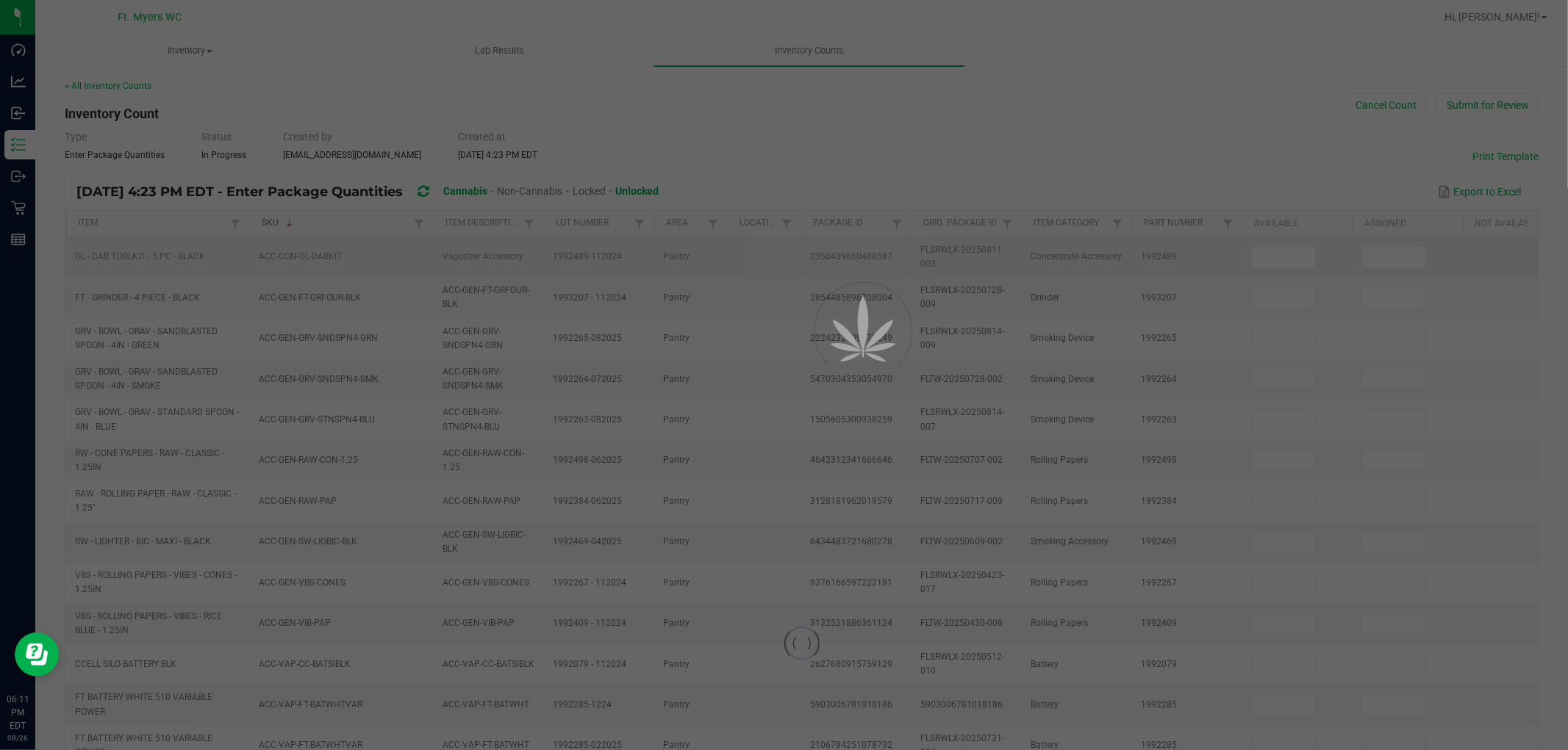
type input "0"
type input "2"
type input "0"
type input "9"
type input "0"
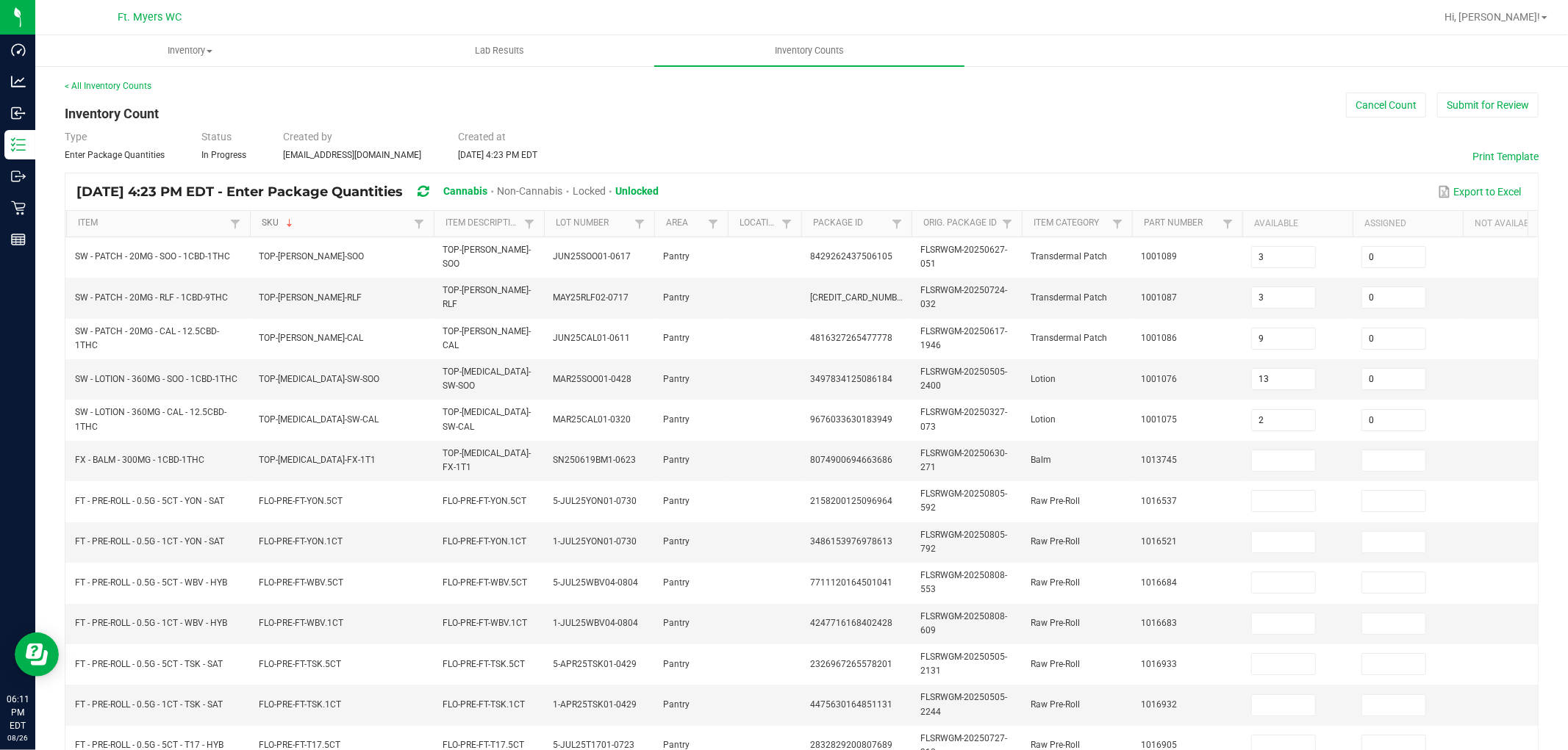
click at [380, 222] on link "SKU" at bounding box center [335, 222] width 147 height 11
click at [380, 222] on link "SKU" at bounding box center [335, 222] width 147 height 11
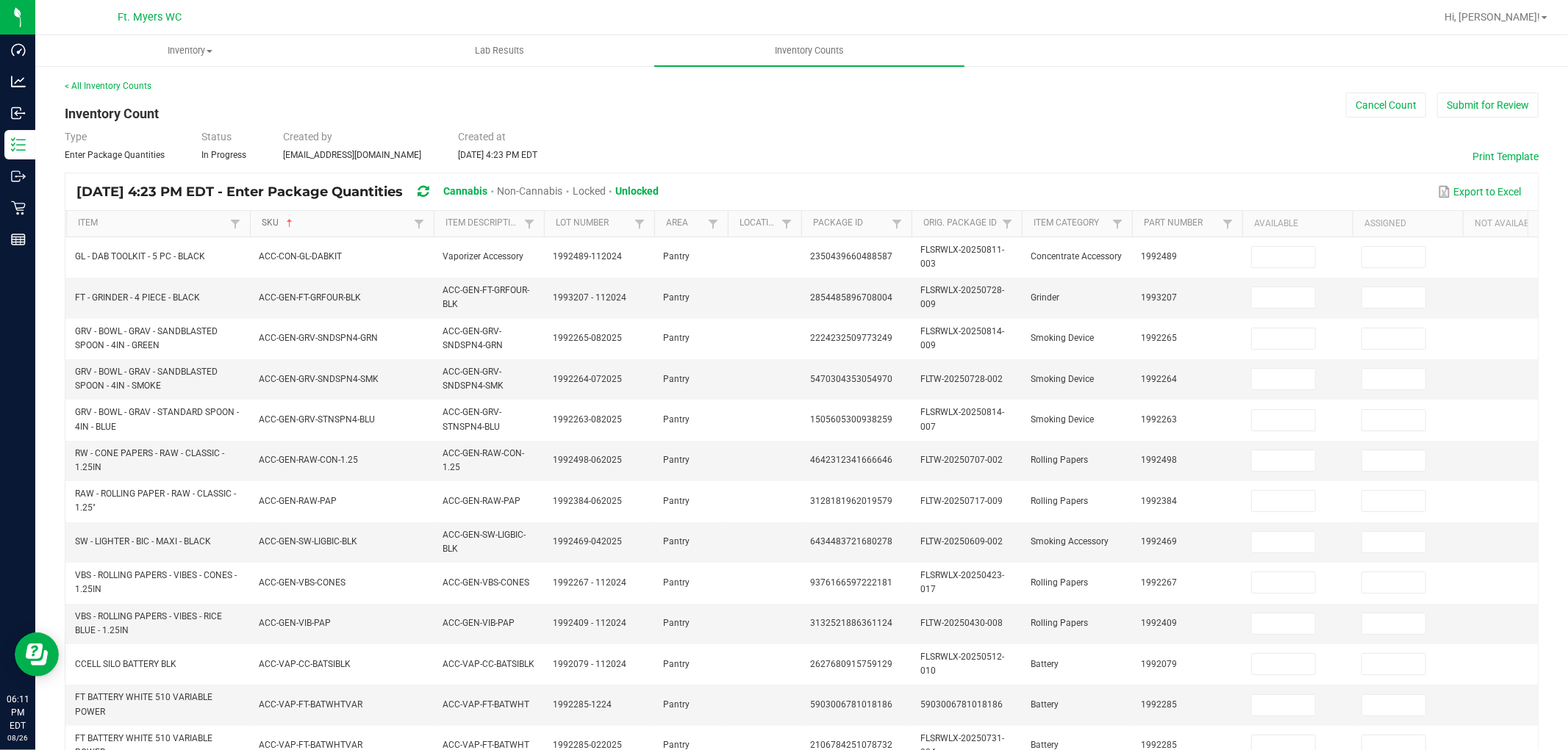
click at [383, 222] on link "SKU" at bounding box center [335, 222] width 147 height 11
type input "3"
type input "0"
type input "3"
type input "0"
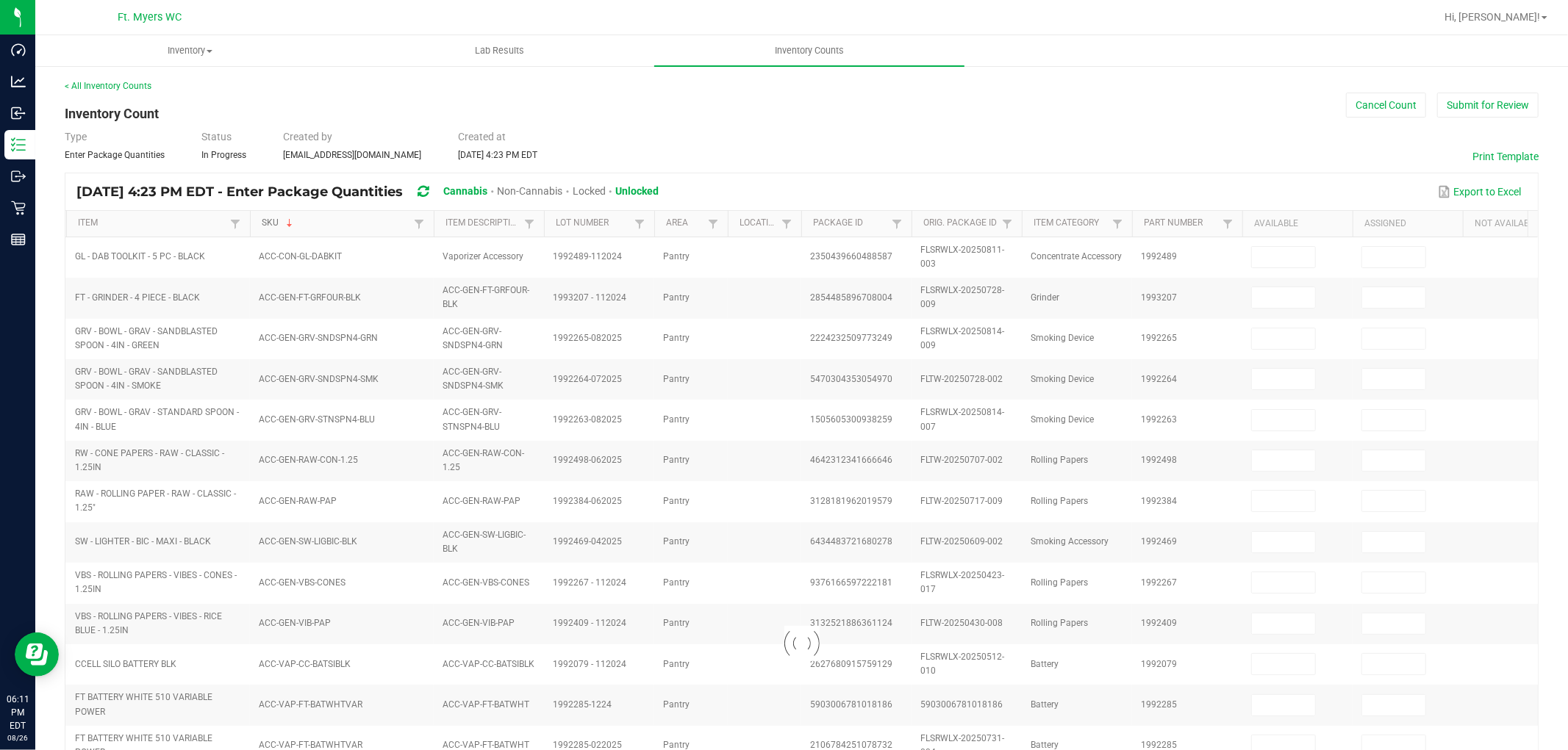
type input "13"
type input "0"
type input "2"
type input "0"
type input "9"
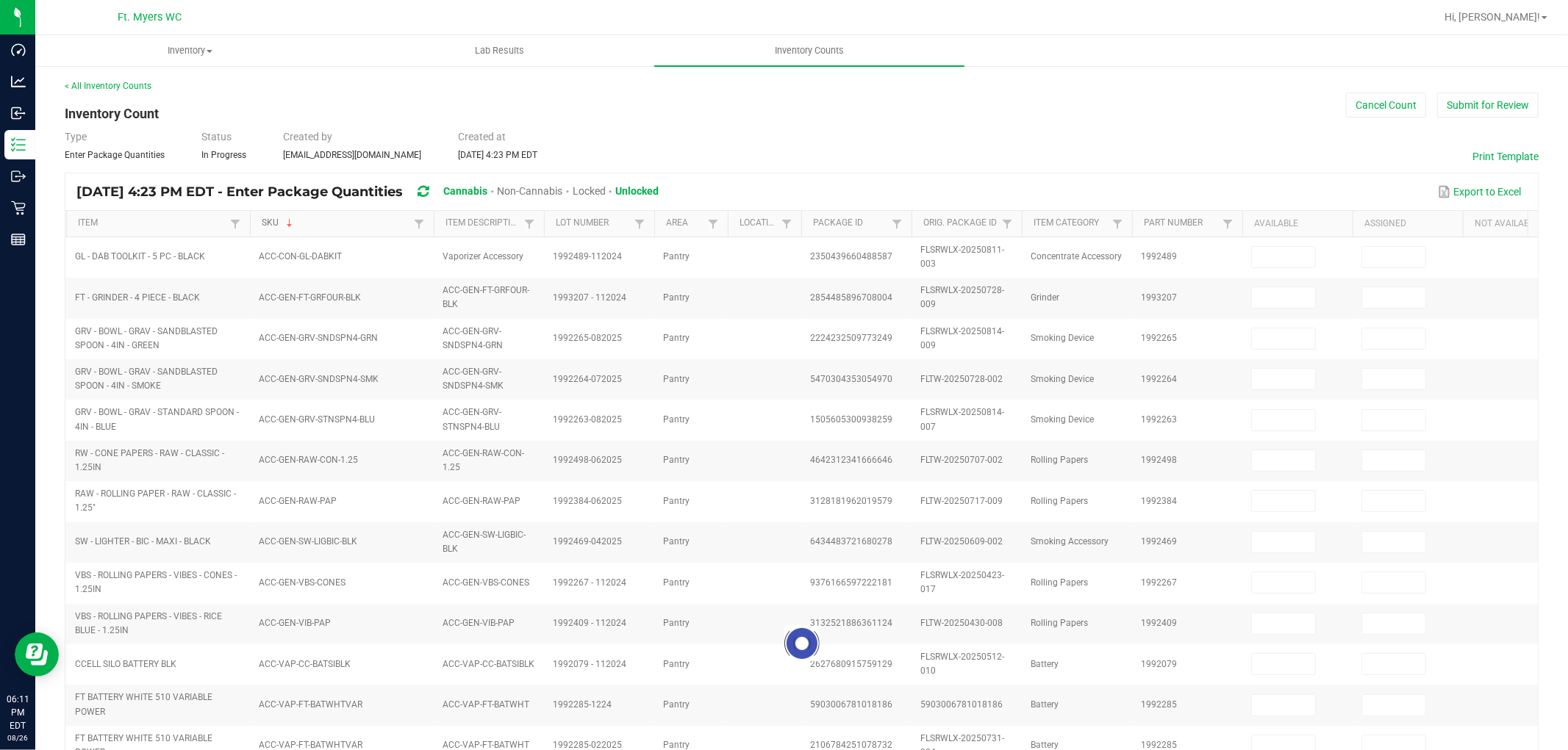
type input "0"
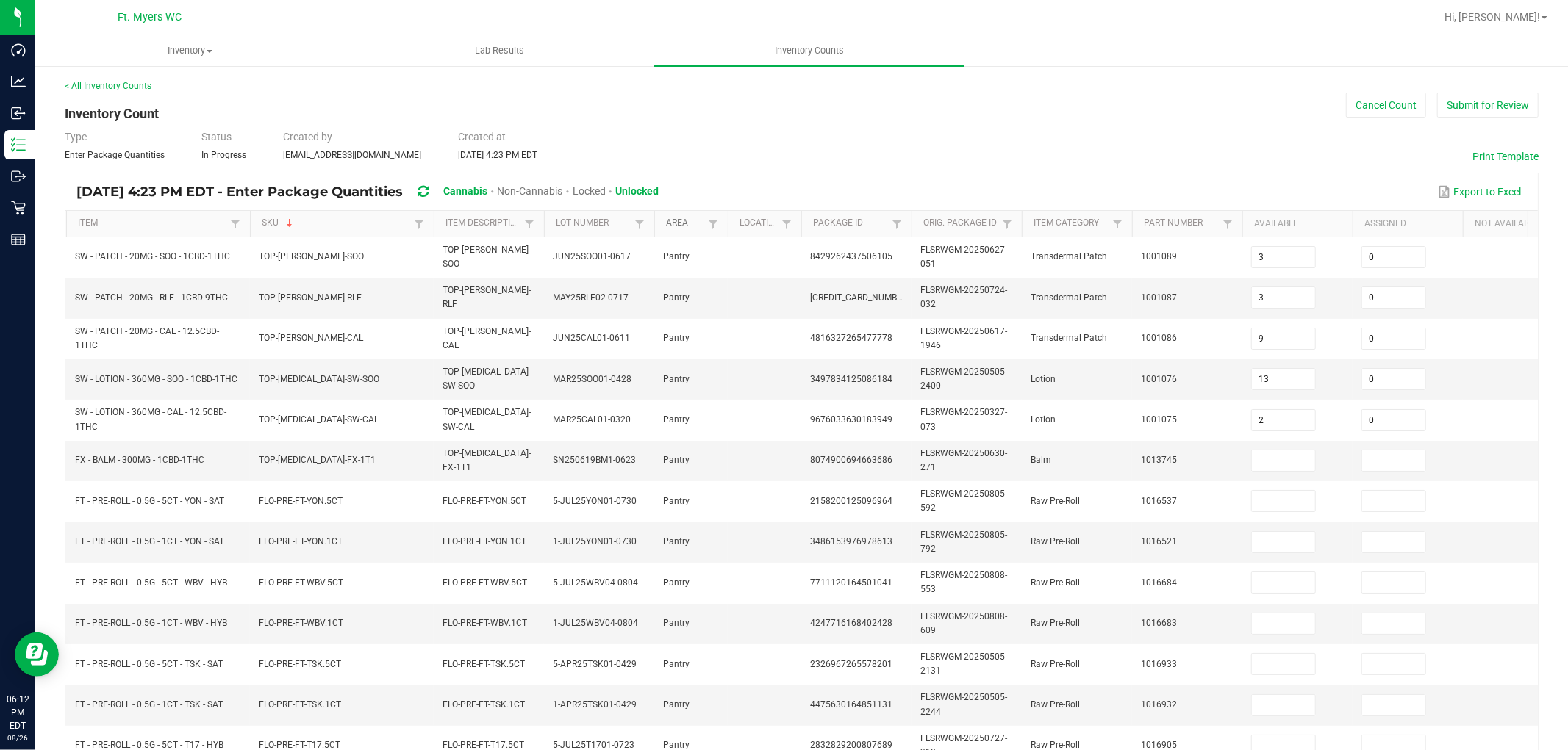
click at [684, 224] on link "Area" at bounding box center [684, 222] width 38 height 11
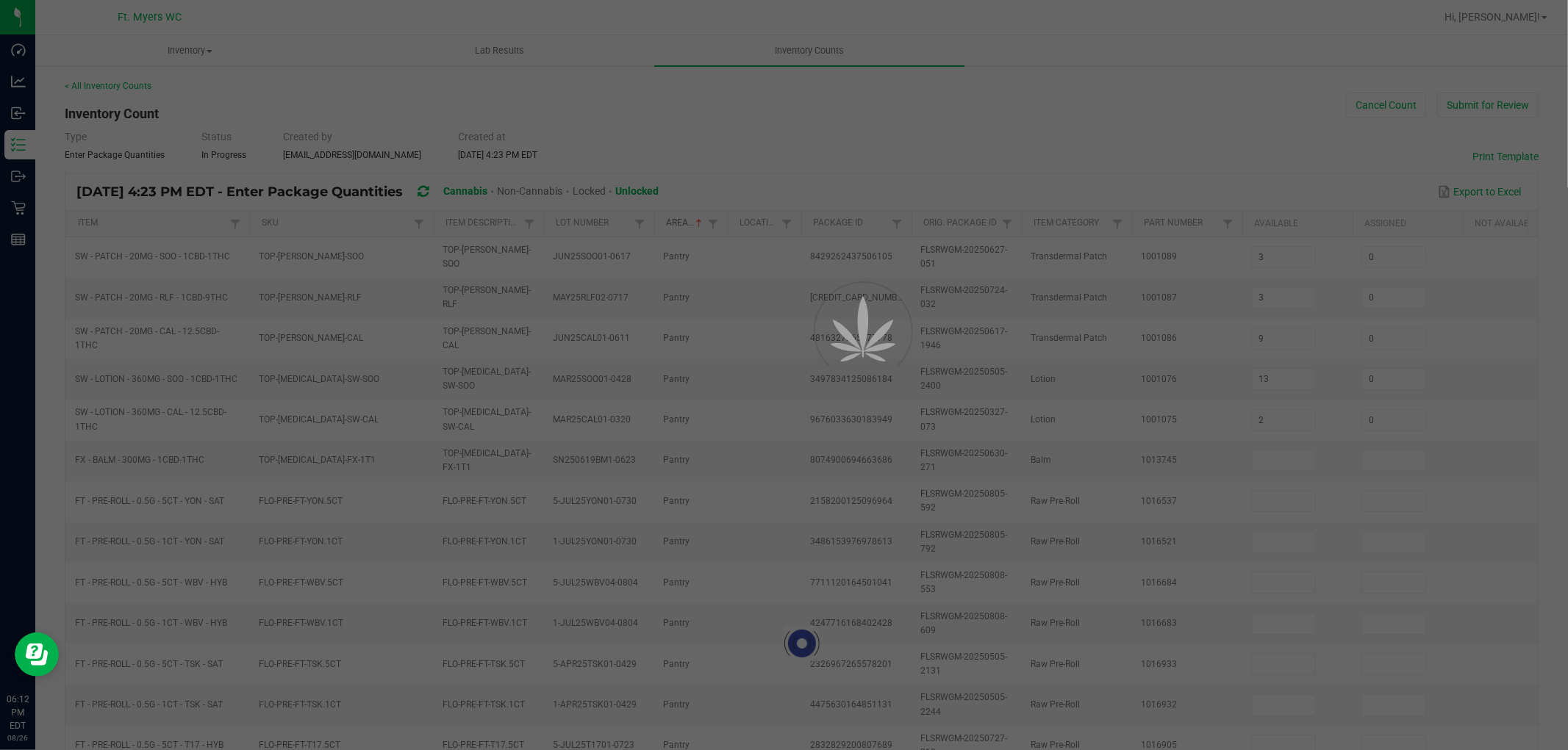
type input "6"
type input "18"
type input "30"
type input "0"
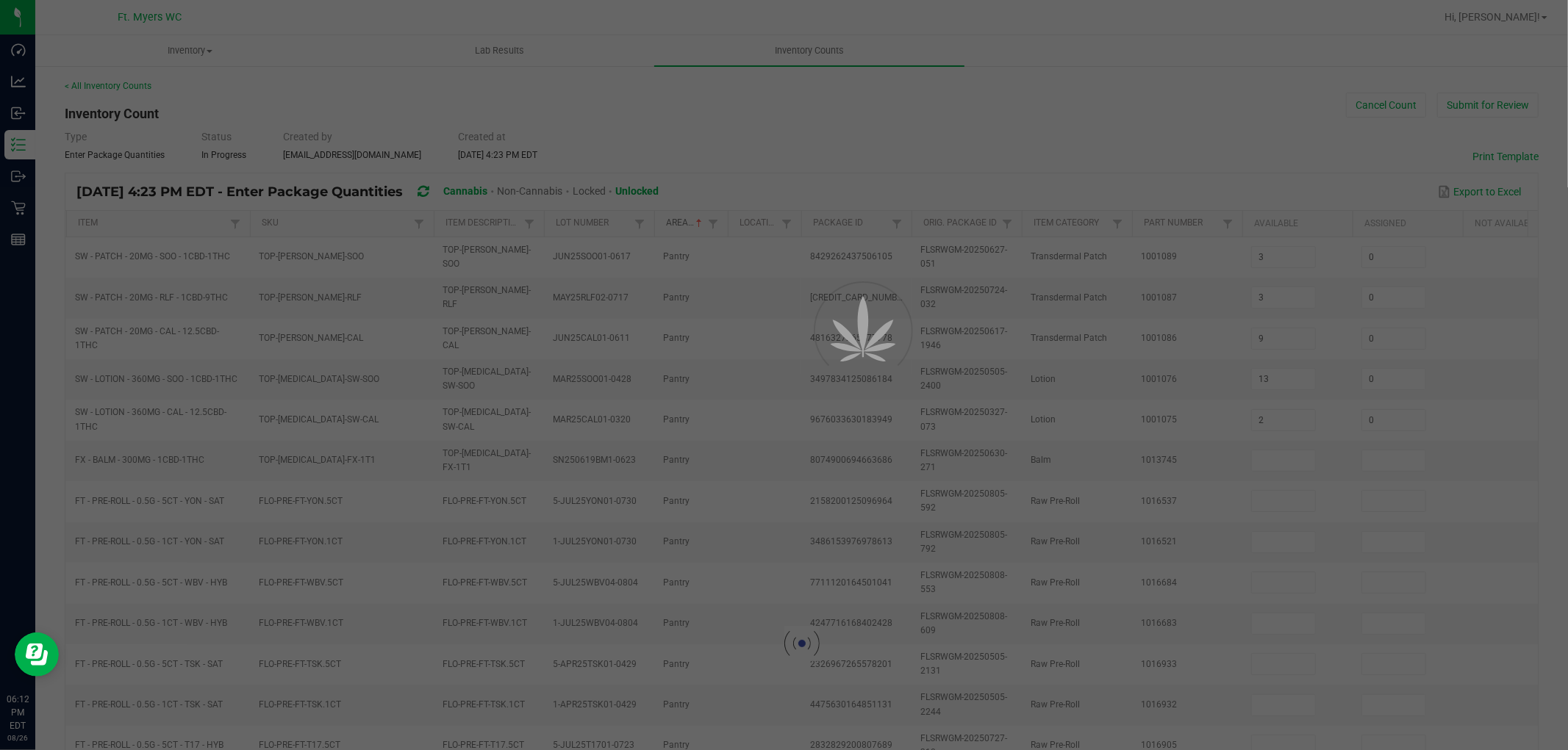
type input "14"
type input "0"
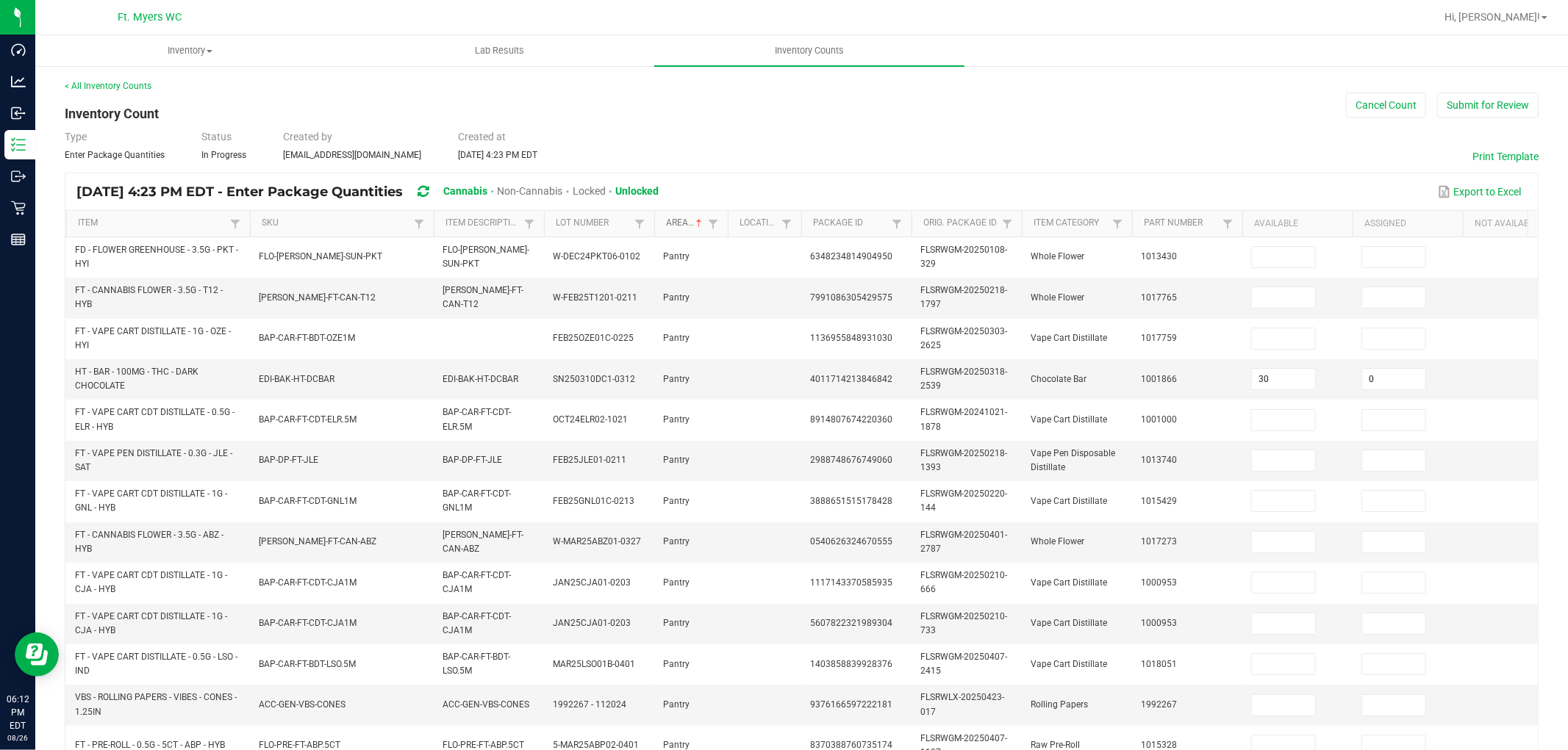
click at [684, 224] on link "Area" at bounding box center [684, 222] width 38 height 11
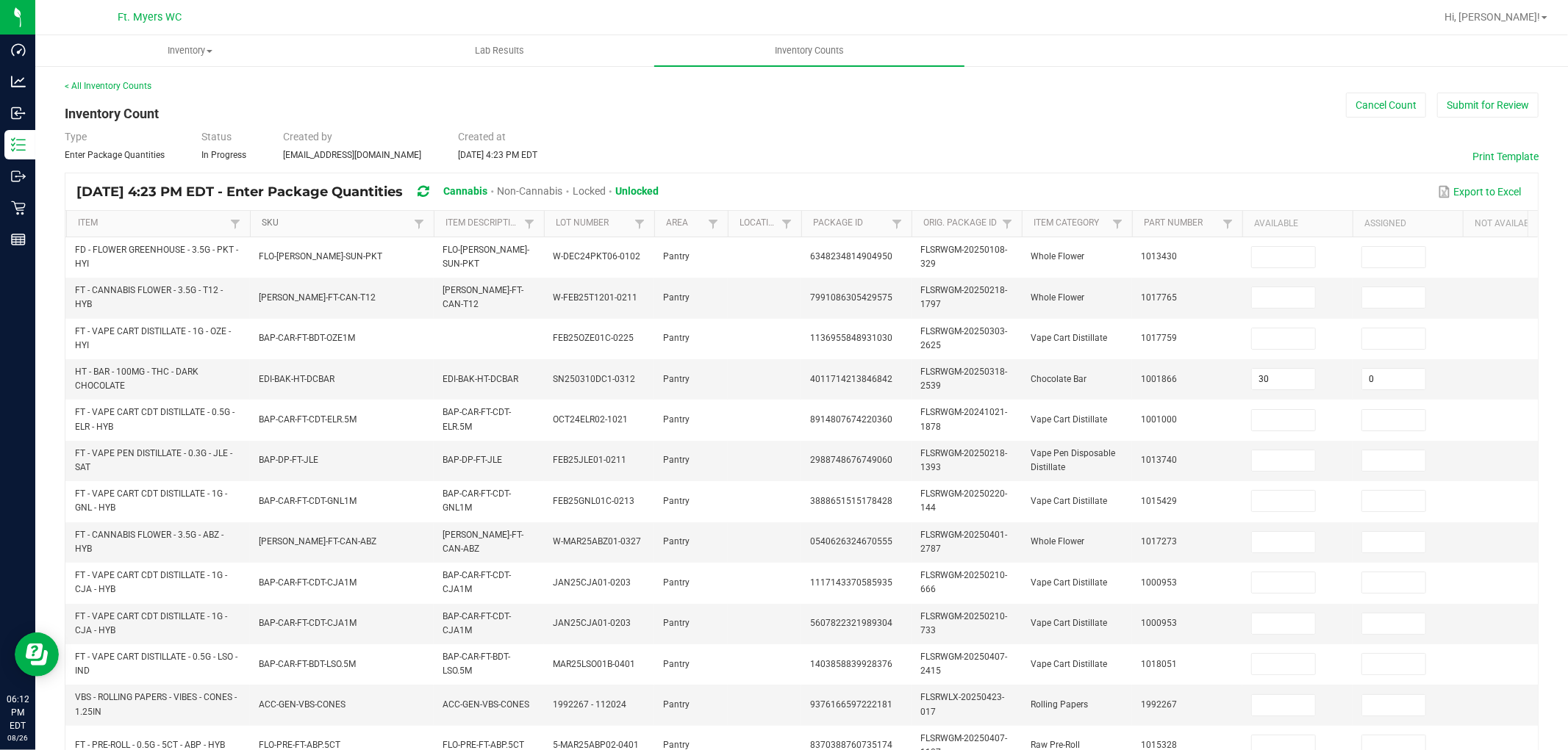
click at [310, 222] on link "SKU" at bounding box center [335, 222] width 147 height 11
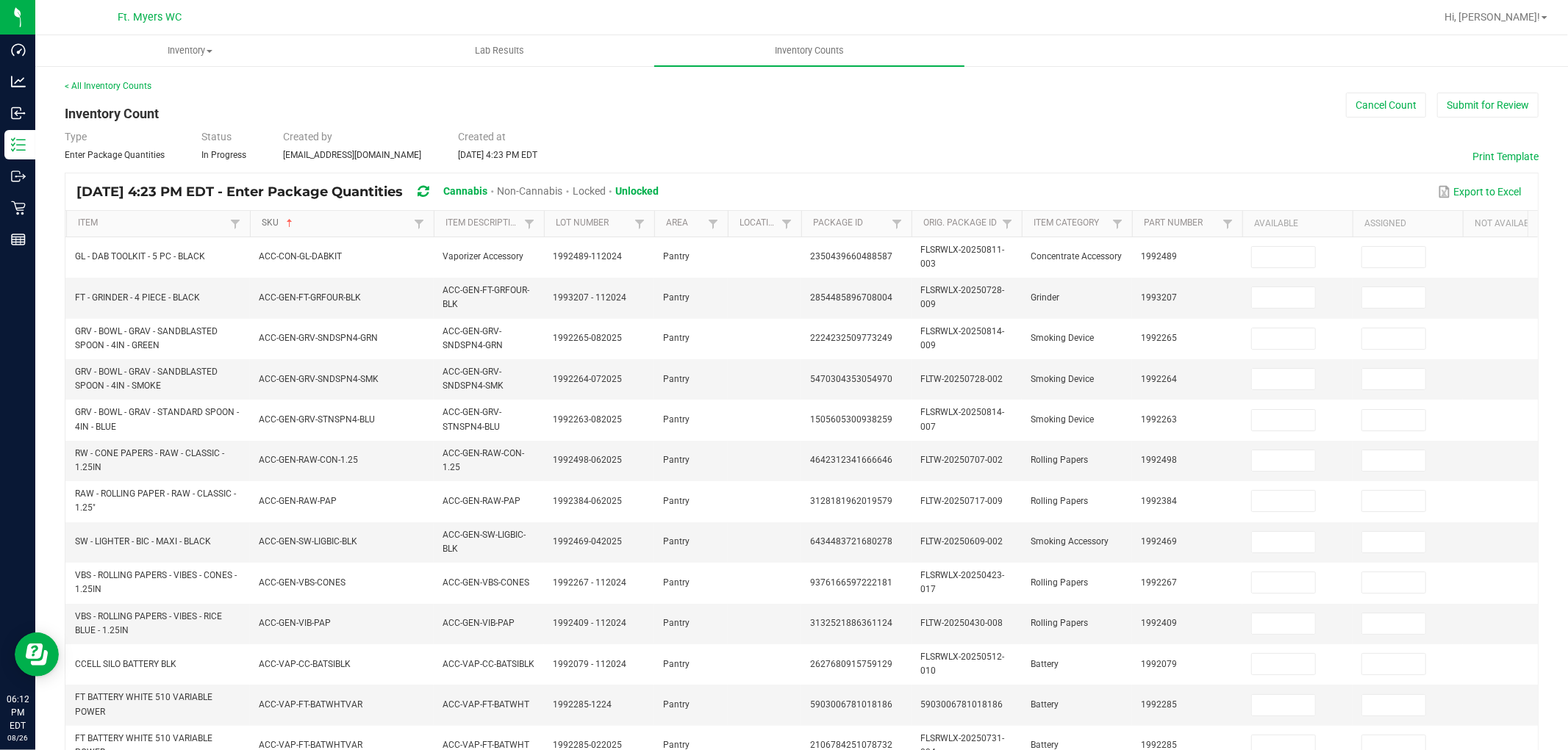
click at [376, 228] on link "SKU" at bounding box center [335, 222] width 147 height 11
type input "3"
type input "0"
type input "3"
type input "0"
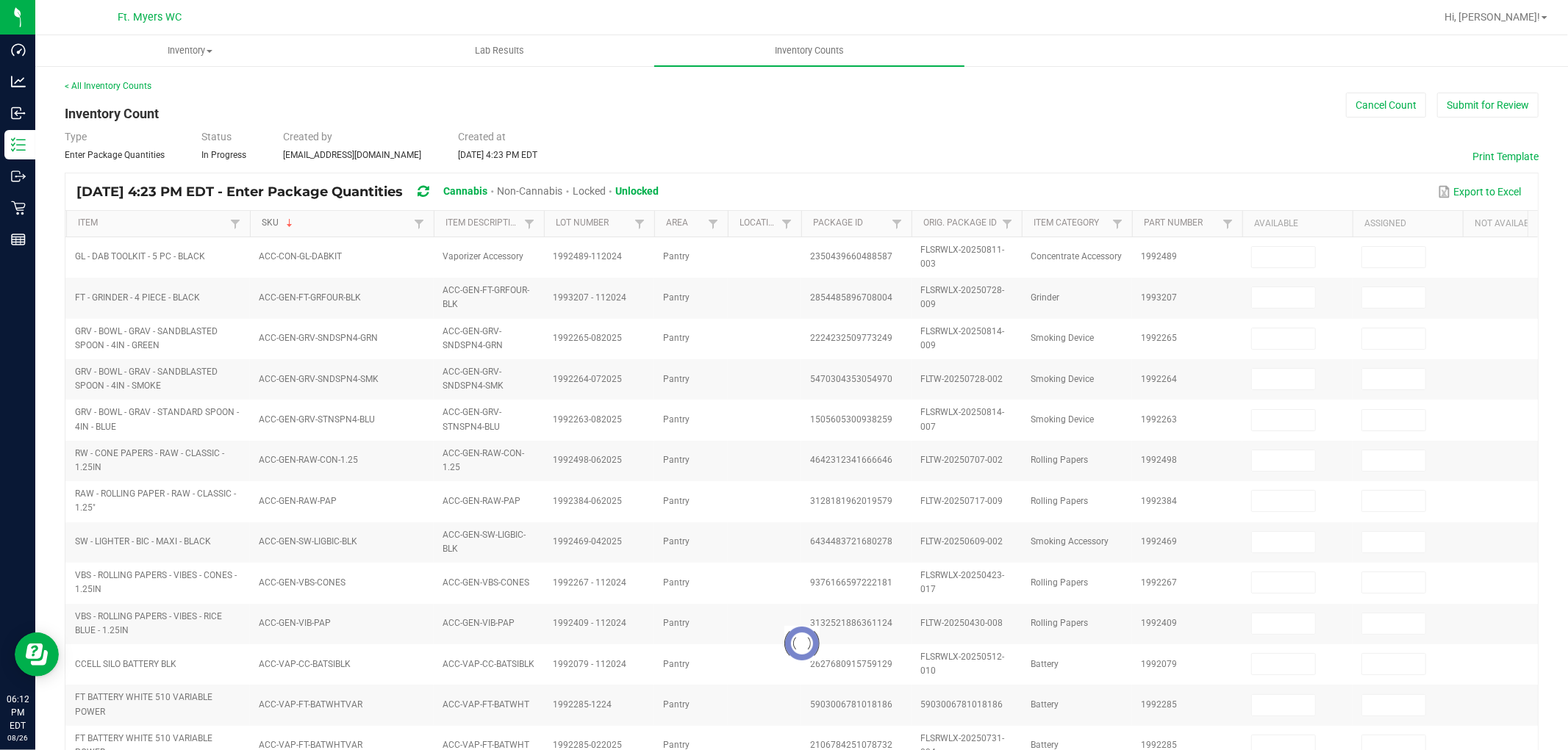
type input "13"
type input "0"
type input "2"
type input "0"
type input "9"
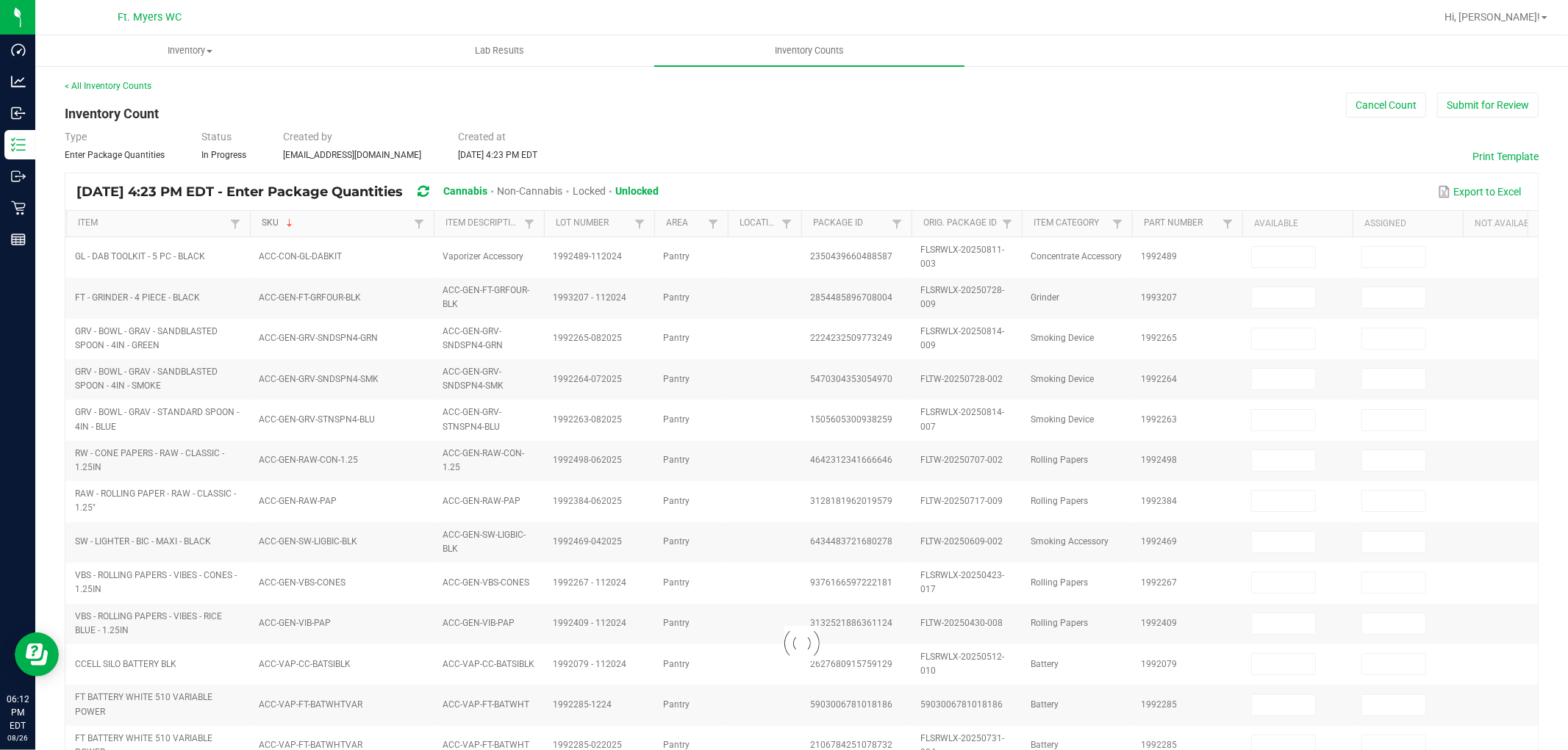
type input "0"
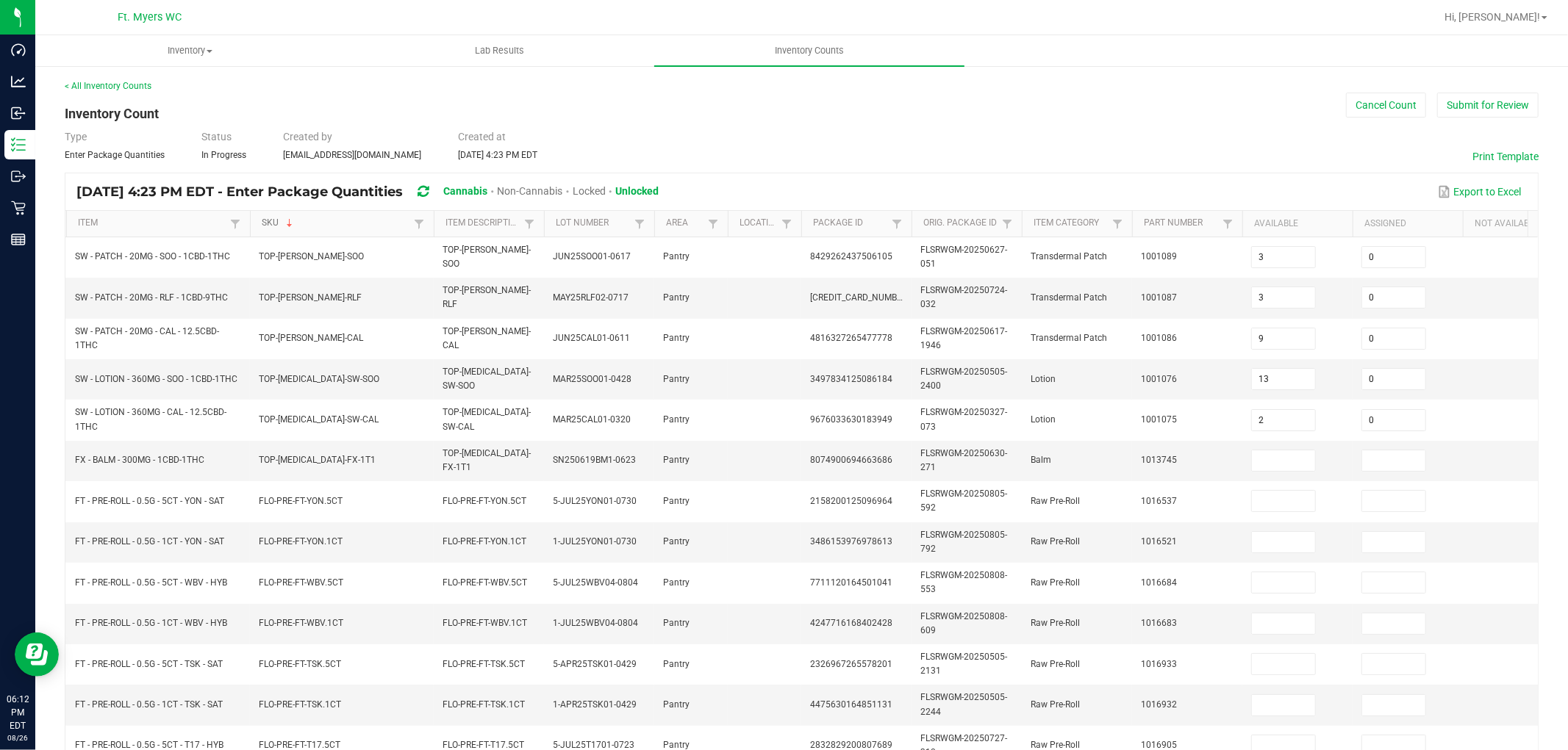
click at [333, 222] on link "SKU" at bounding box center [335, 222] width 147 height 11
click at [195, 224] on link "Item" at bounding box center [151, 222] width 147 height 11
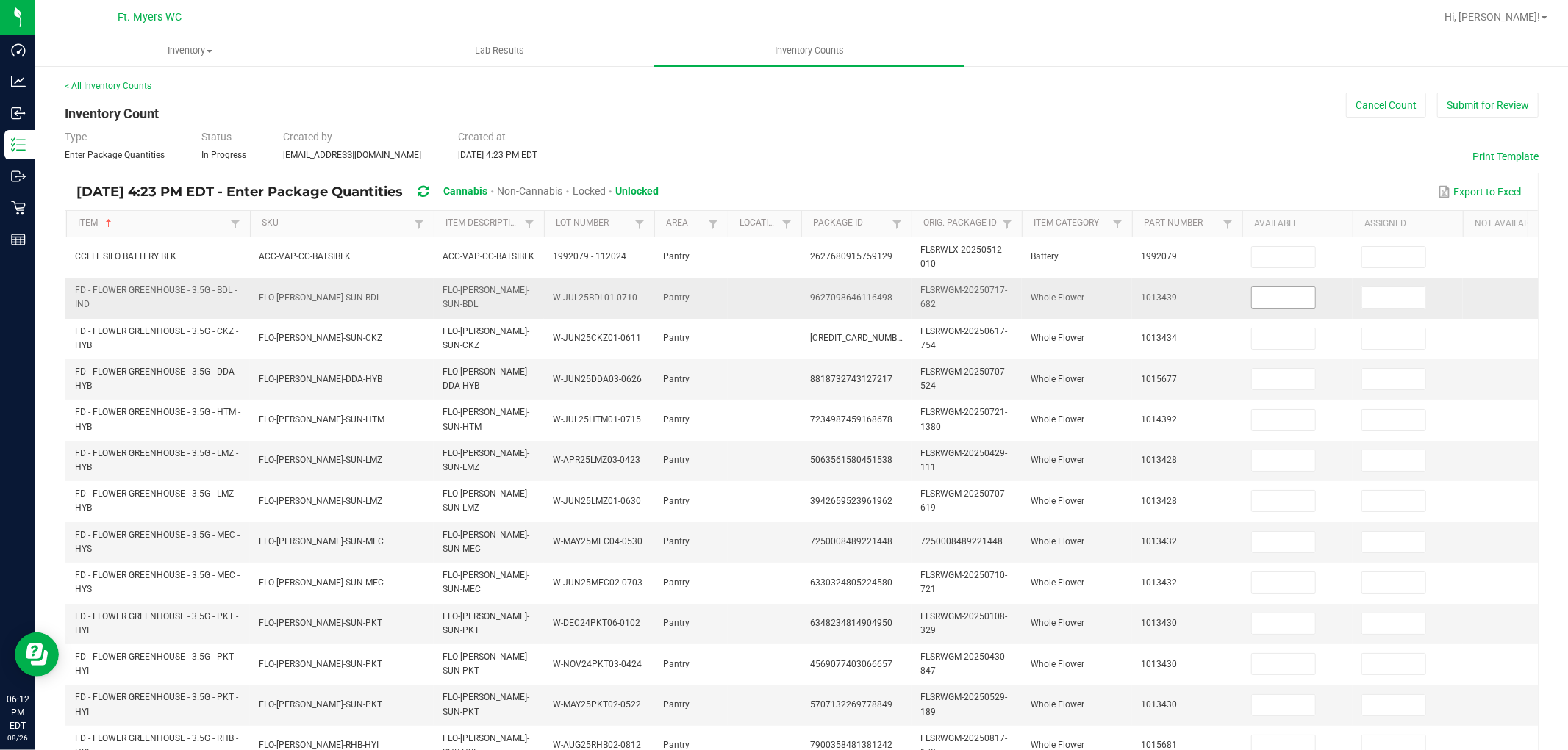
click at [1279, 290] on input at bounding box center [1284, 297] width 63 height 21
type input "10"
type input "0"
type input "17"
type input "0"
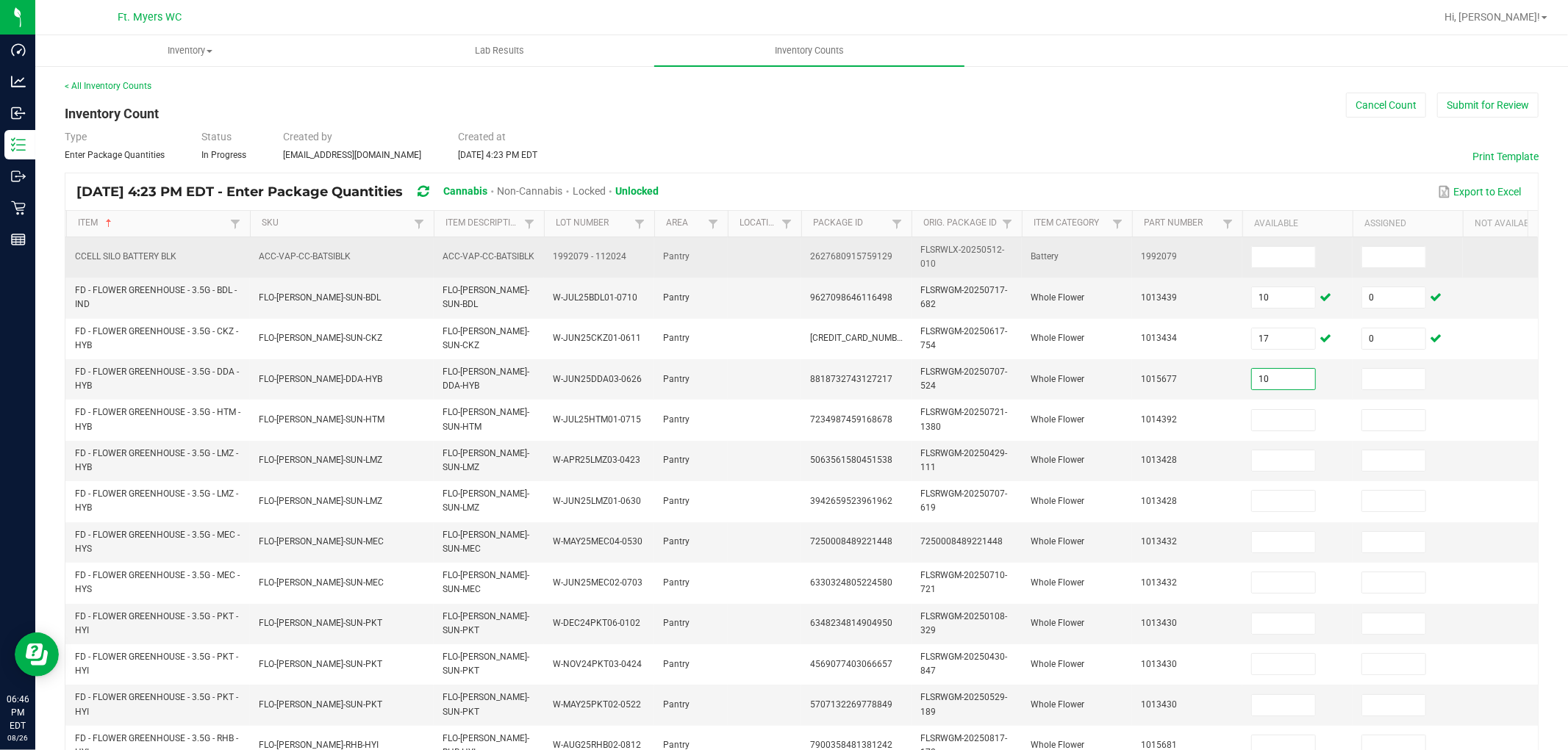
type input "10"
type input "0"
type input "19"
type input "0"
type input "15"
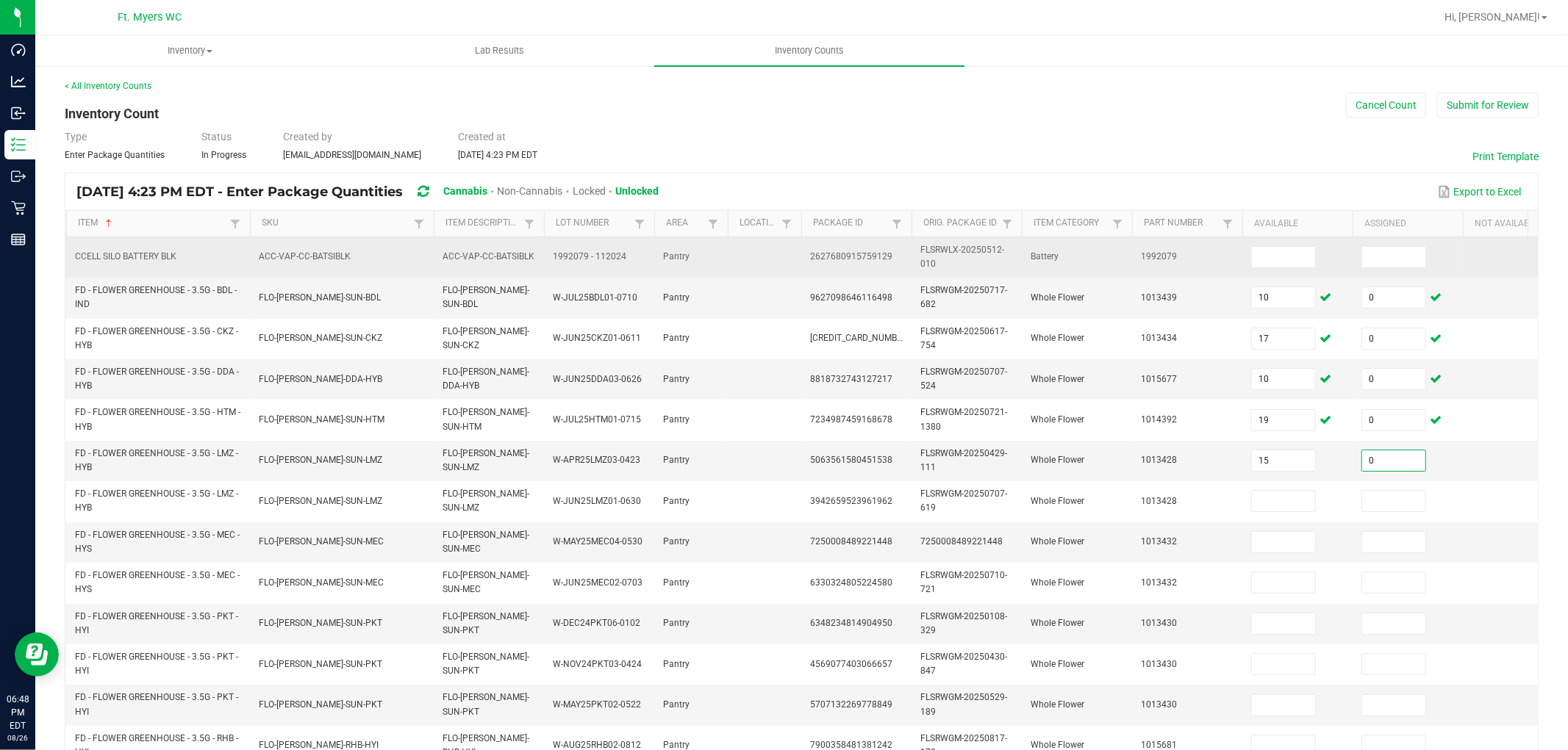
type input "0"
type input "11"
type input "0"
type input "10"
type input "0"
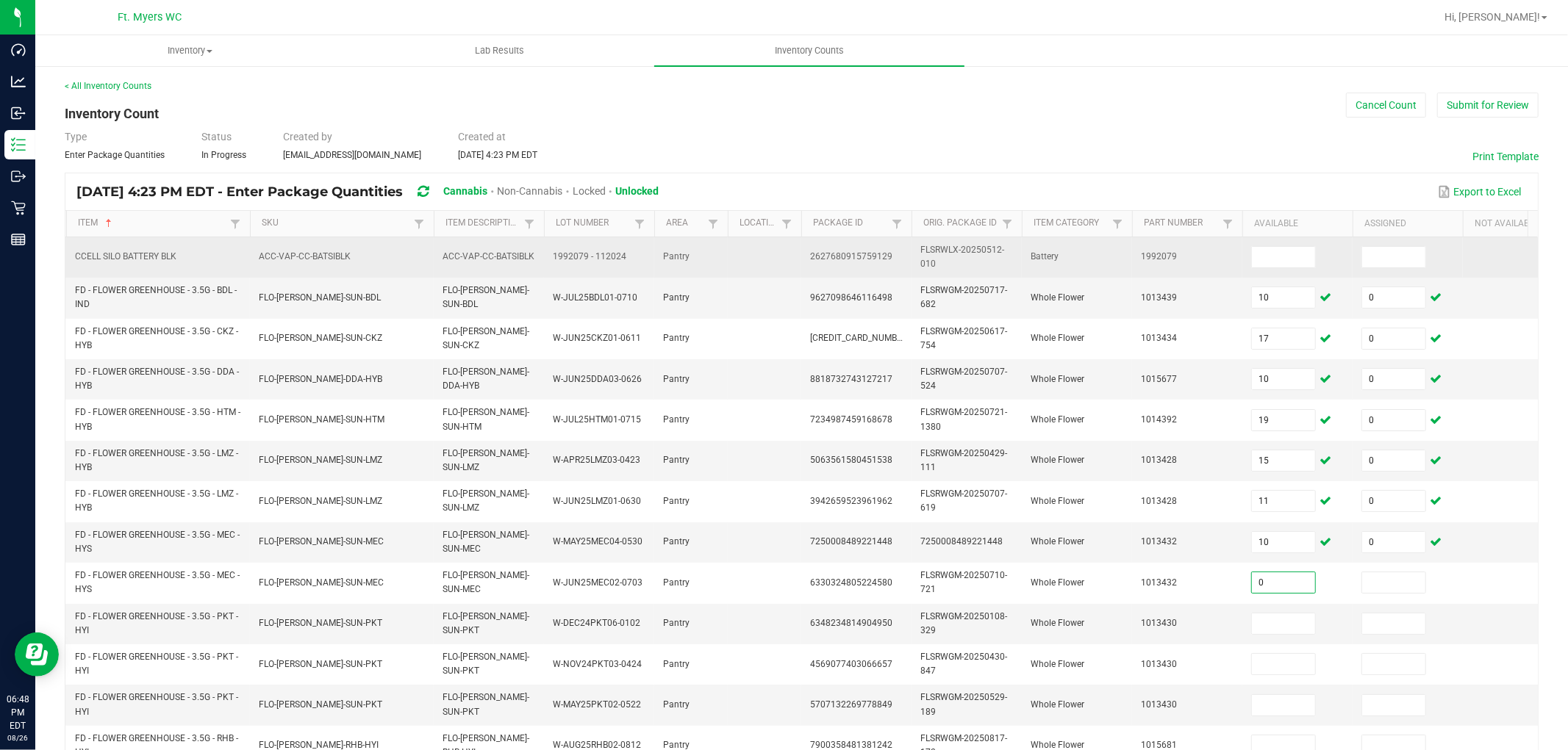
type input "0"
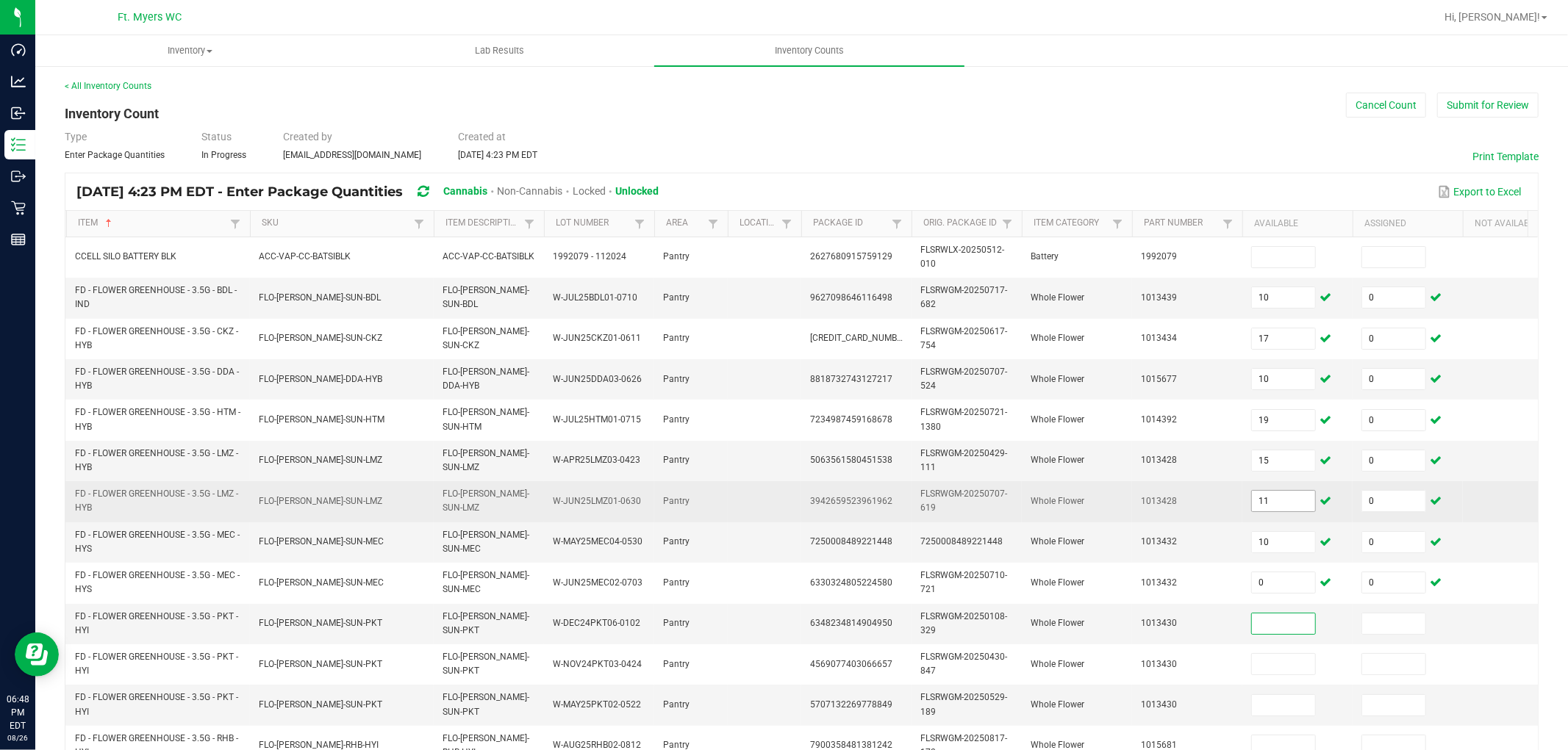
click at [1282, 508] on input "11" at bounding box center [1284, 501] width 63 height 21
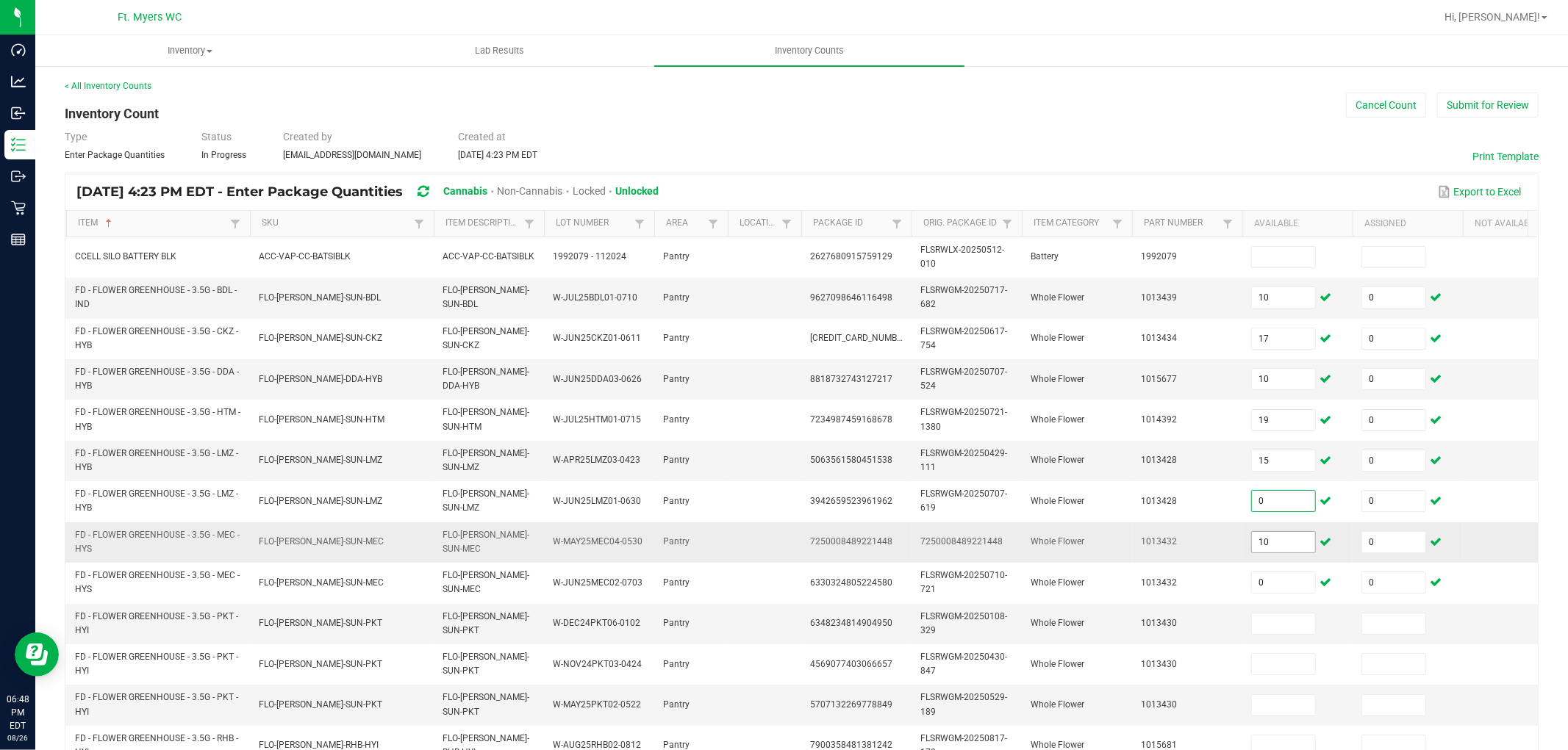
type input "0"
click at [1277, 553] on span "10" at bounding box center [1284, 542] width 65 height 22
click at [1294, 548] on input "10" at bounding box center [1284, 542] width 63 height 21
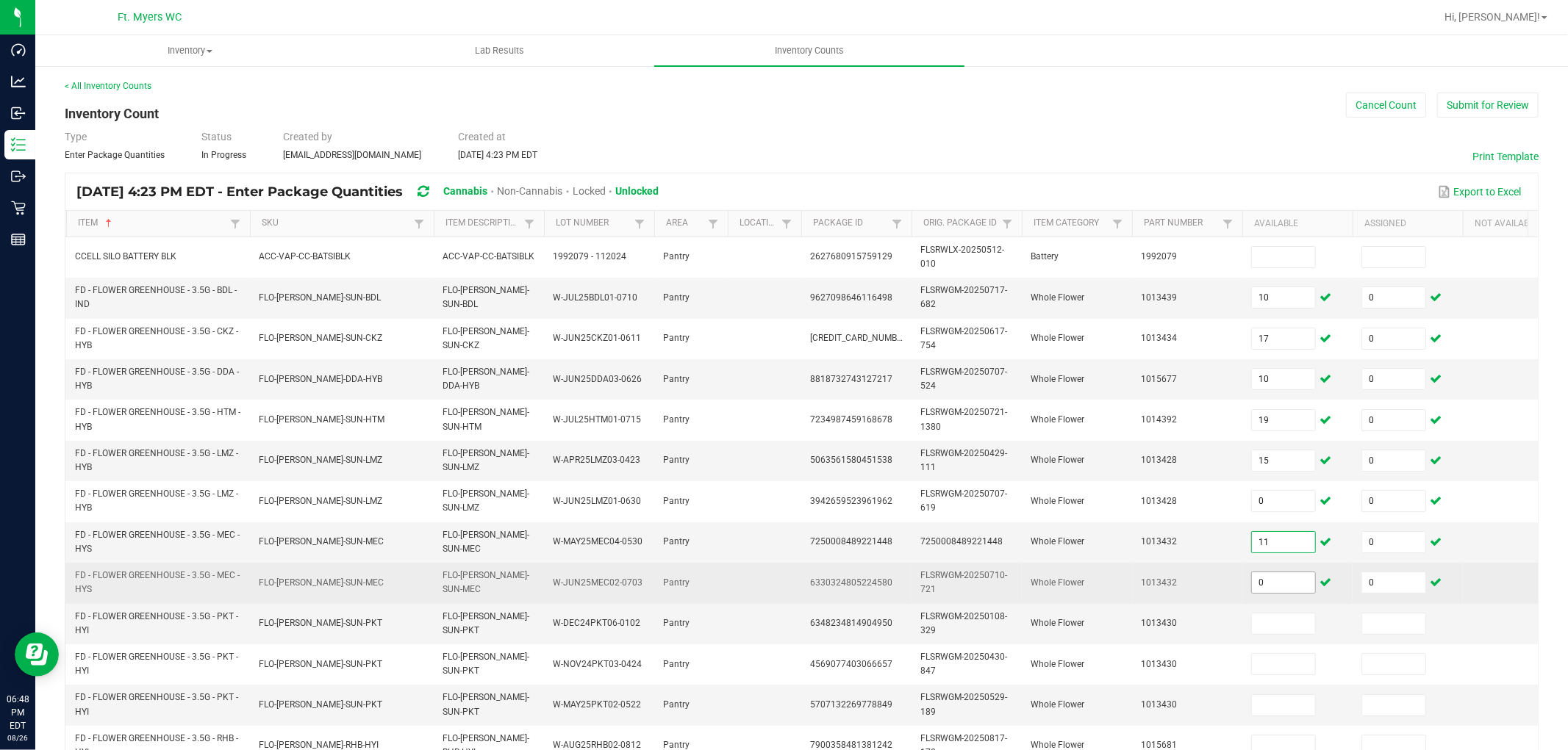
type input "11"
click at [1273, 576] on input "0" at bounding box center [1284, 583] width 63 height 21
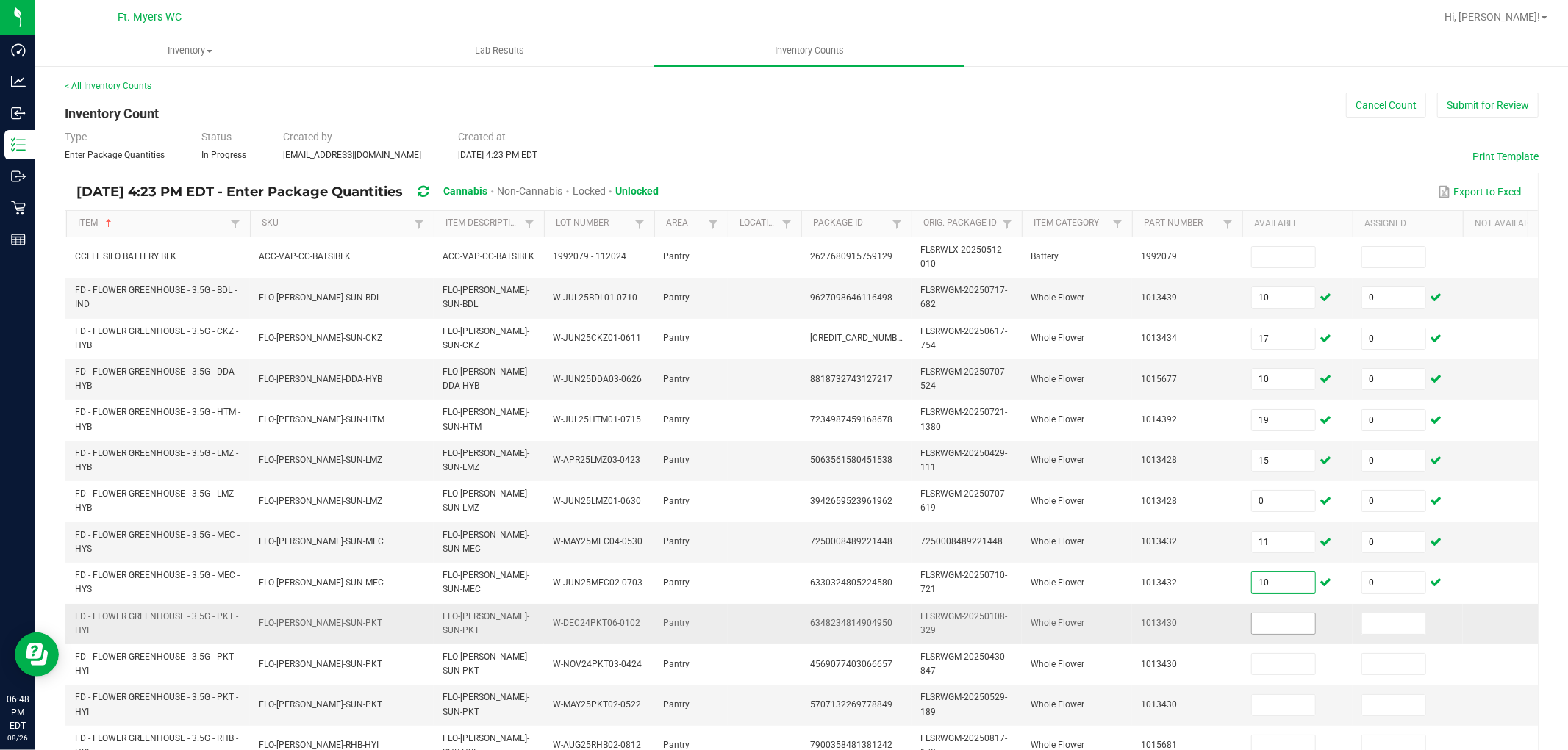
type input "10"
click at [1272, 632] on input at bounding box center [1284, 624] width 63 height 21
type input "10"
type input "0"
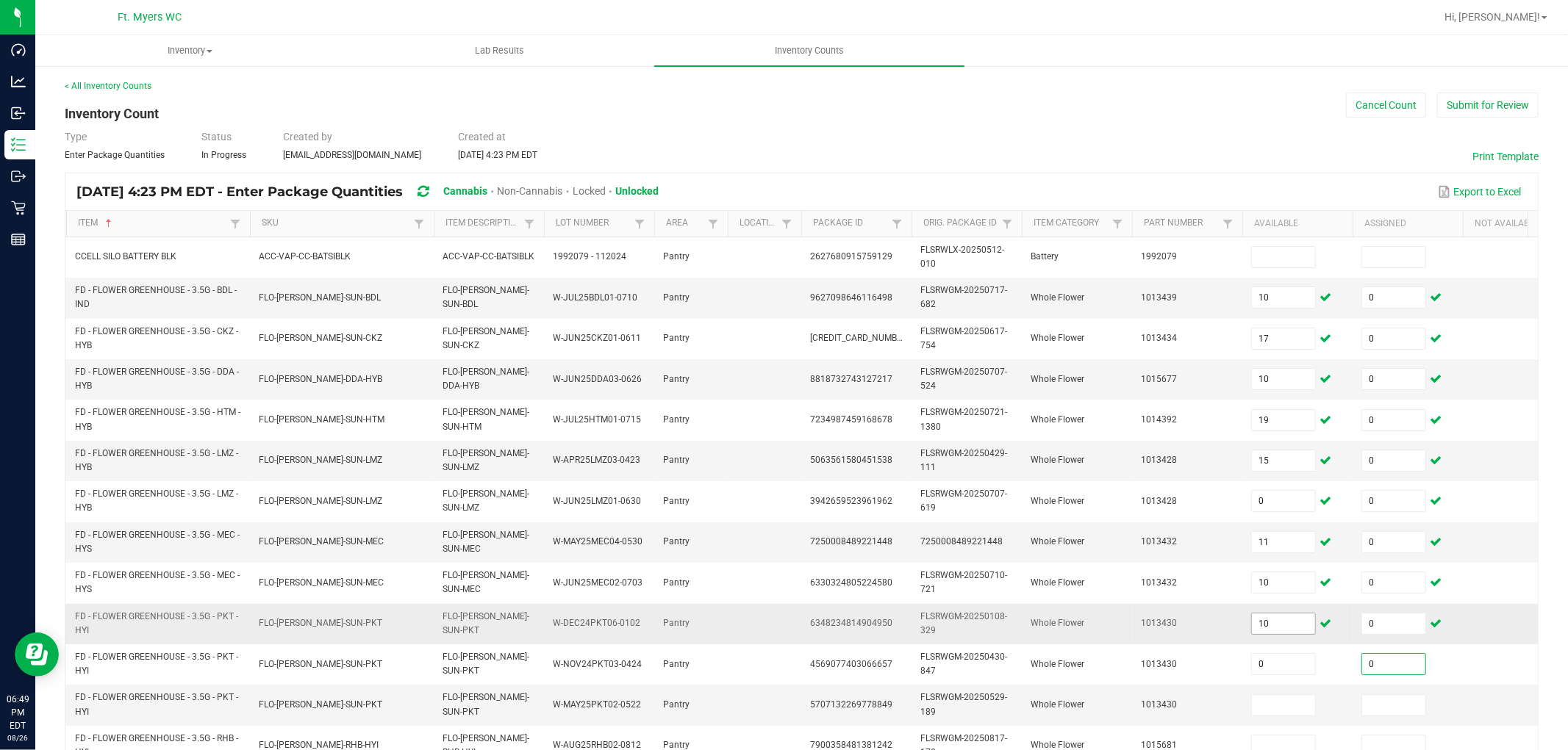
type input "0"
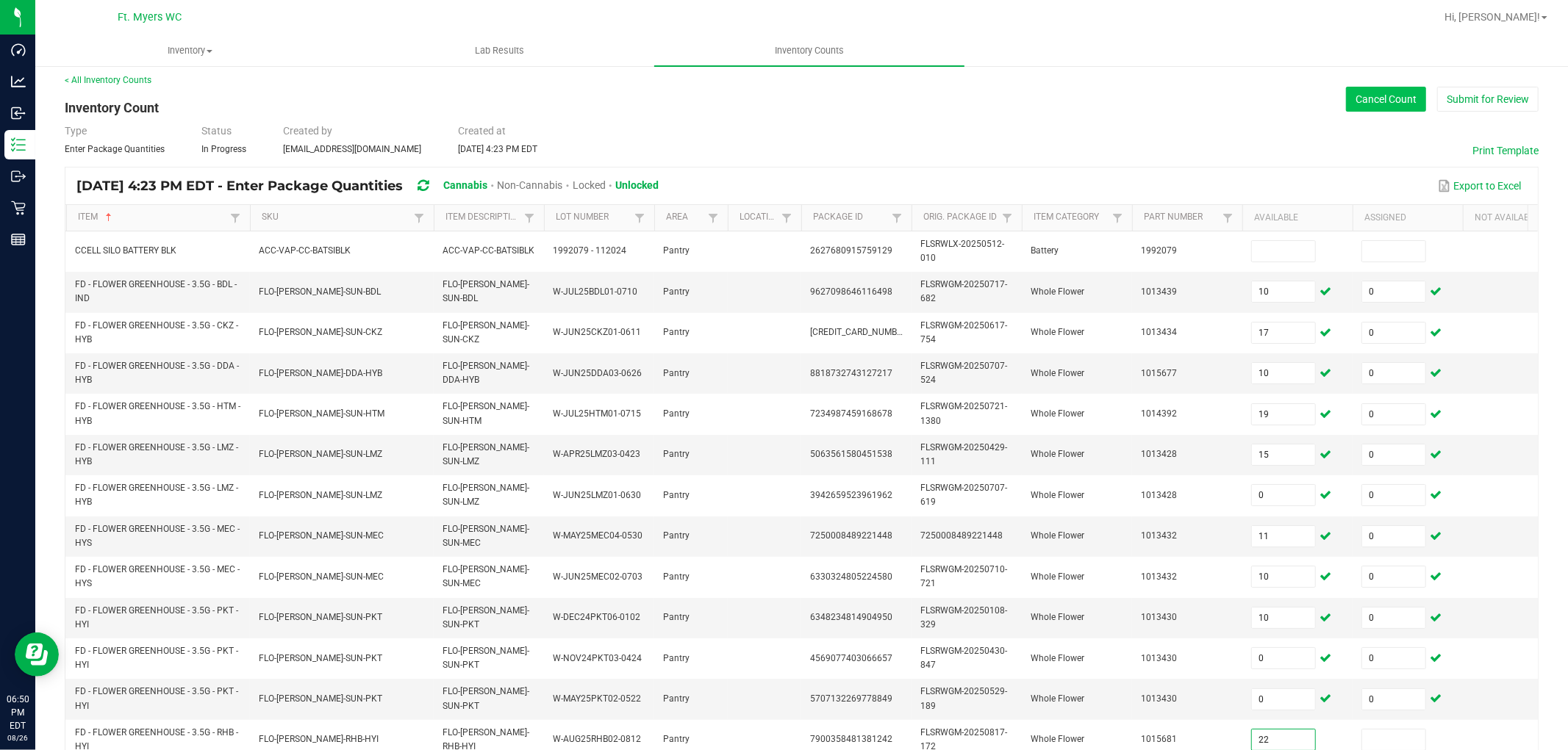
type input "22"
type input "0"
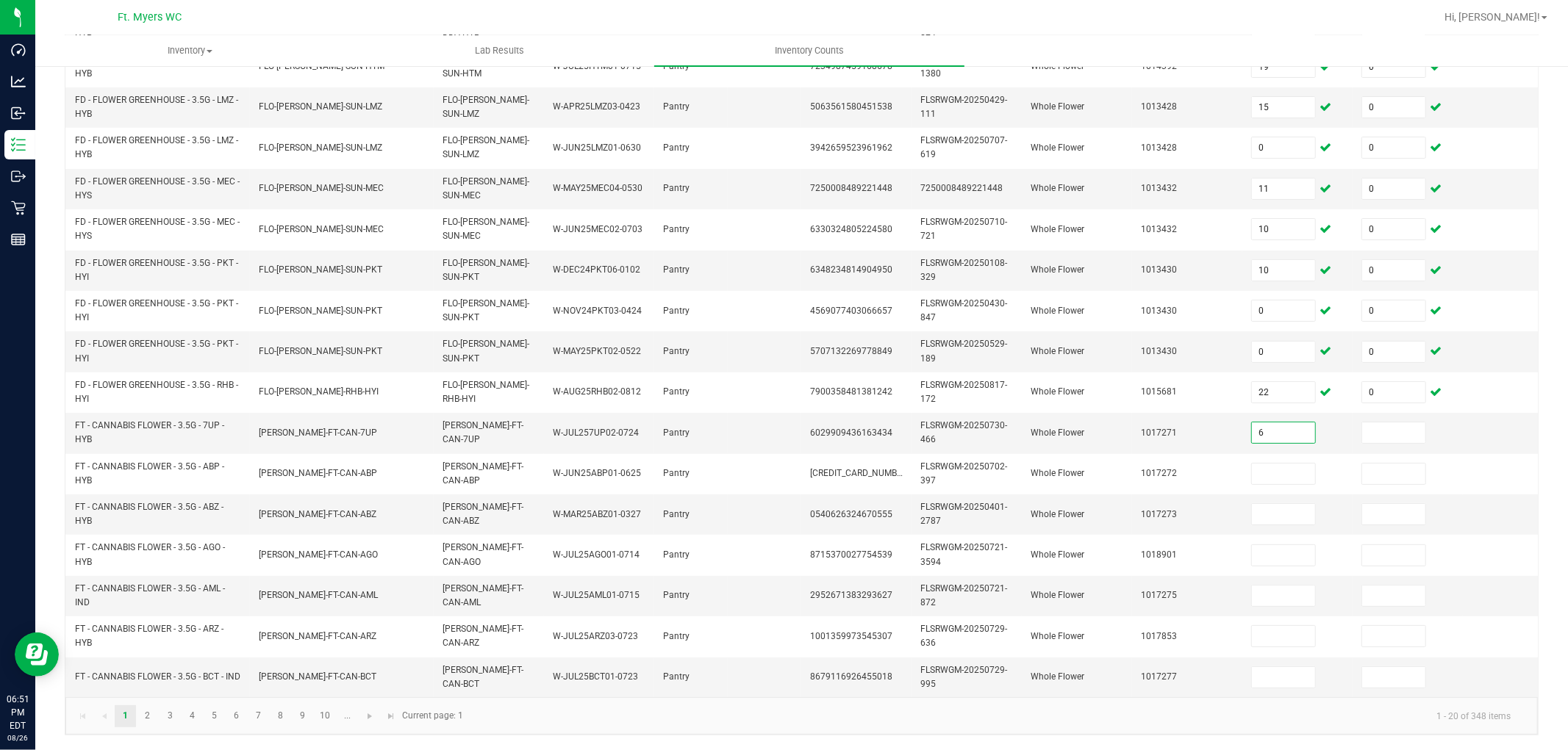
type input "6"
click at [1408, 428] on input at bounding box center [1393, 433] width 63 height 21
type input "0"
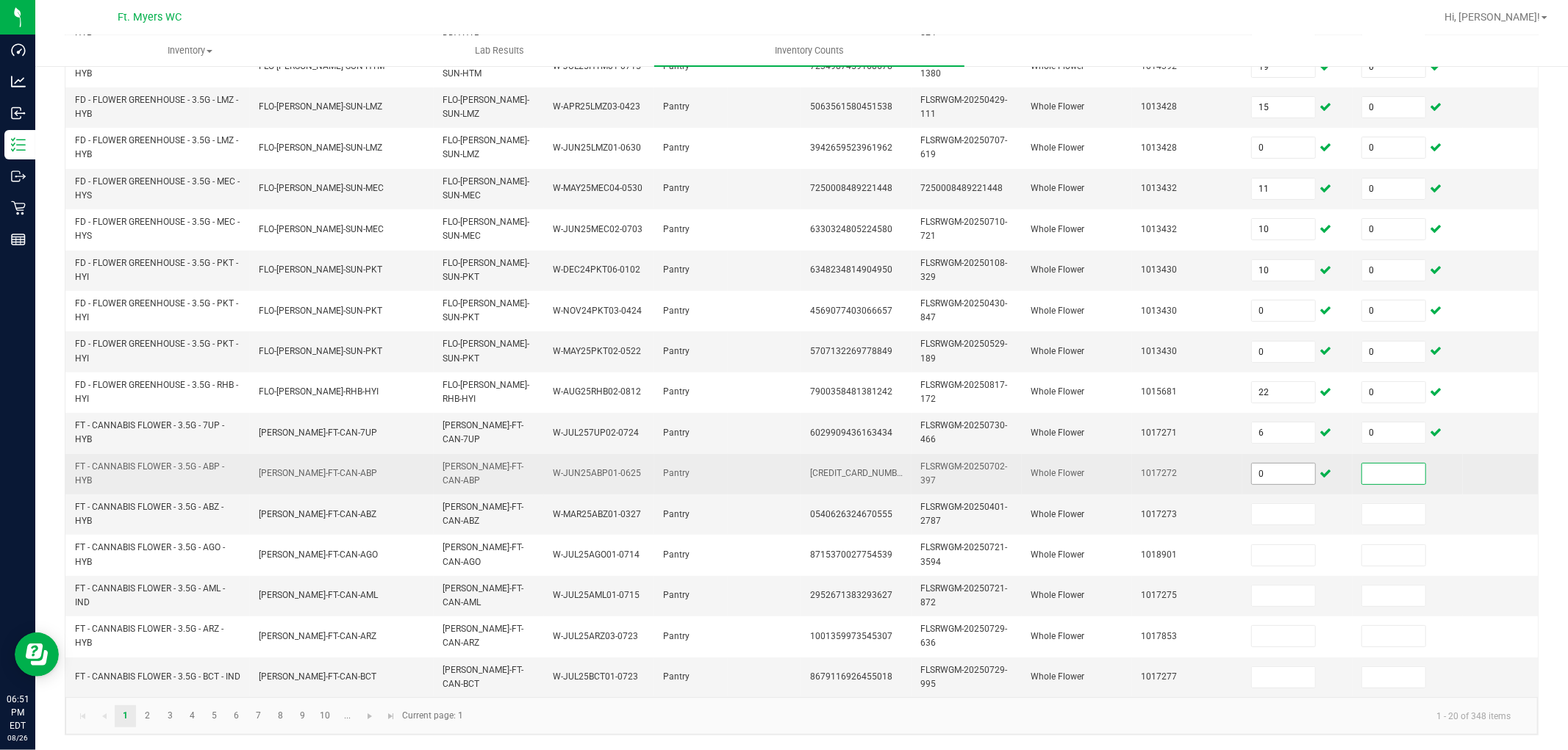
click at [1311, 466] on input "0" at bounding box center [1284, 474] width 63 height 21
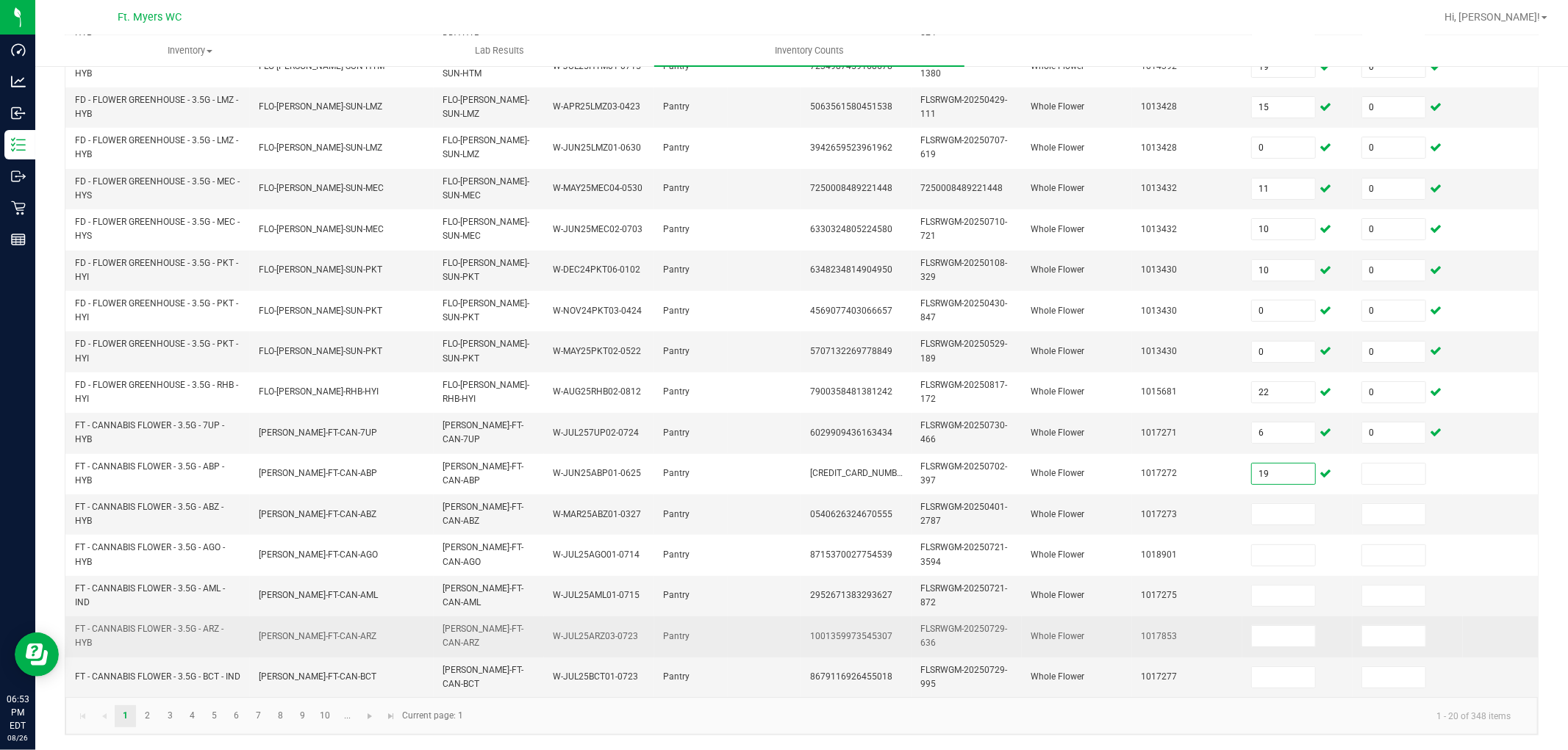
type input "19"
type input "0"
type input "12"
type input "0"
type input "1"
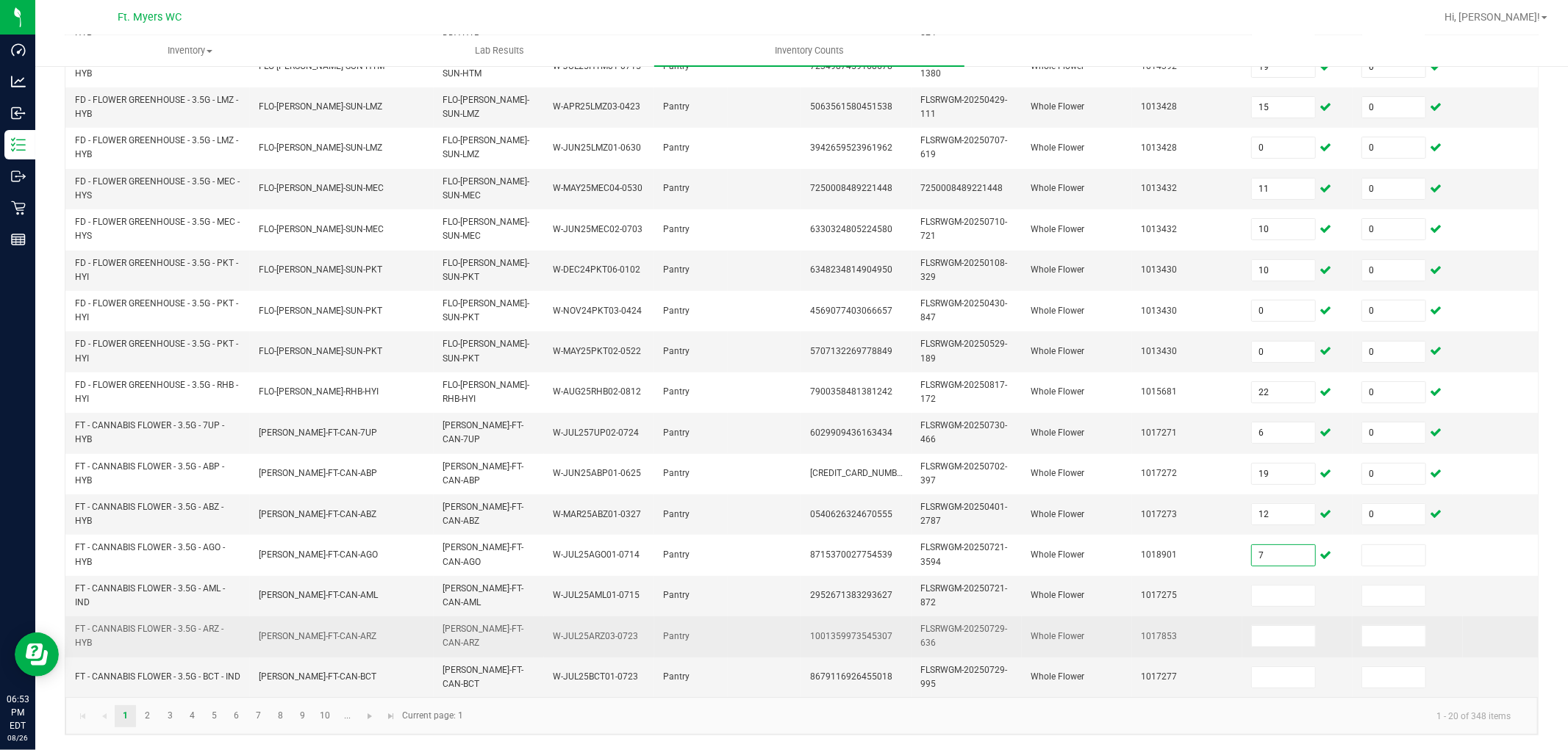
type input "7"
type input "0"
type input "15"
type input "0"
type input "4"
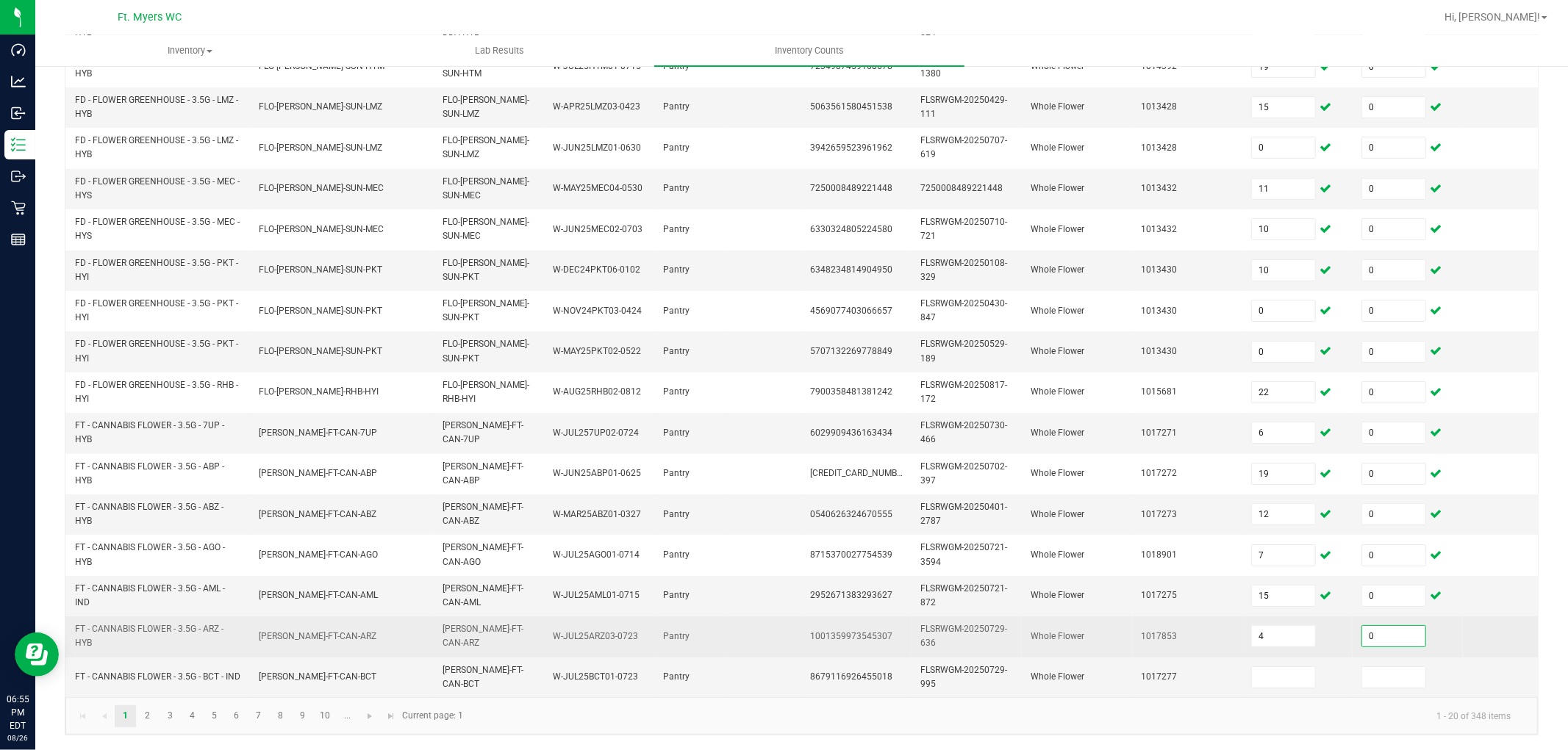
type input "0"
type input "5"
type input "0"
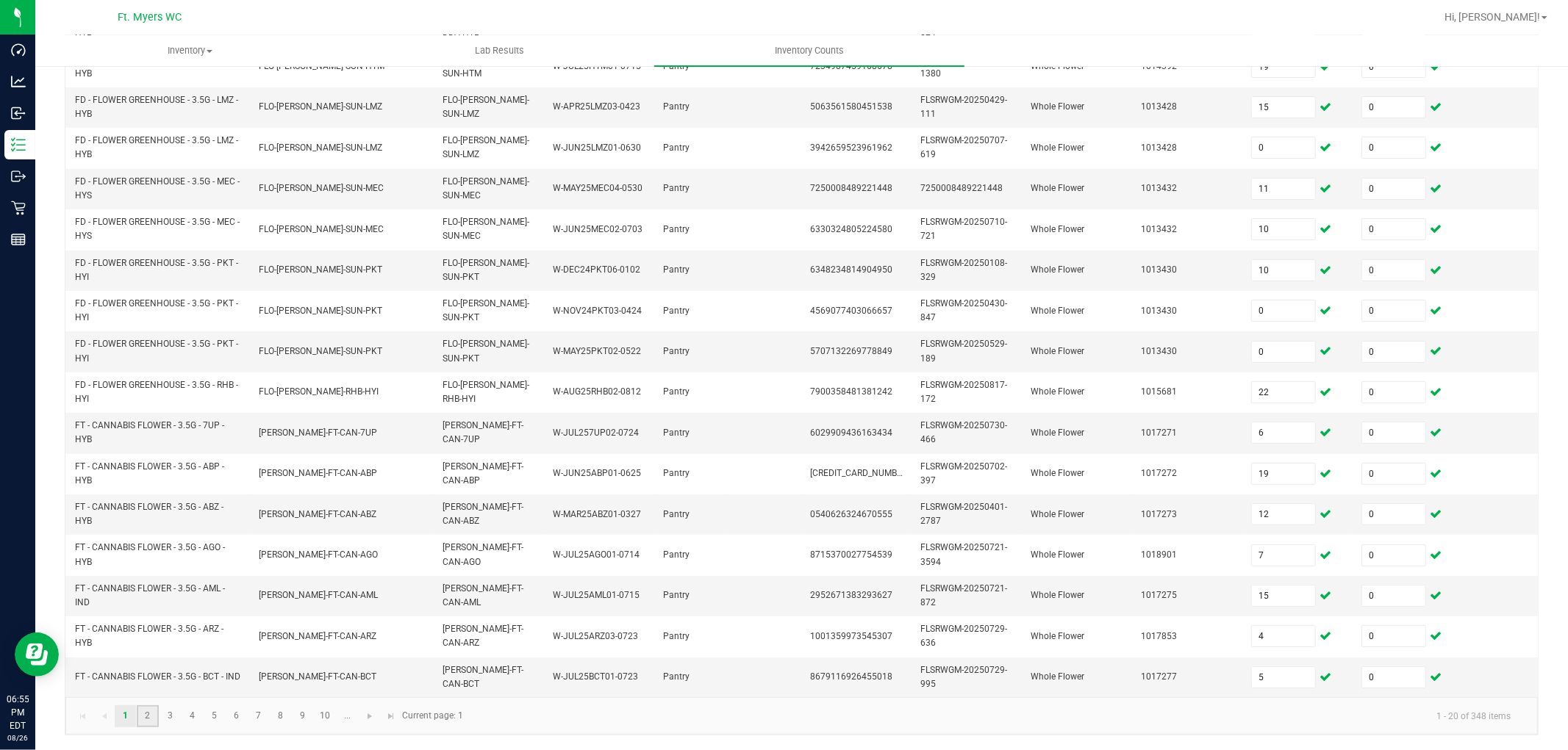
click at [147, 674] on link "2" at bounding box center [147, 716] width 21 height 22
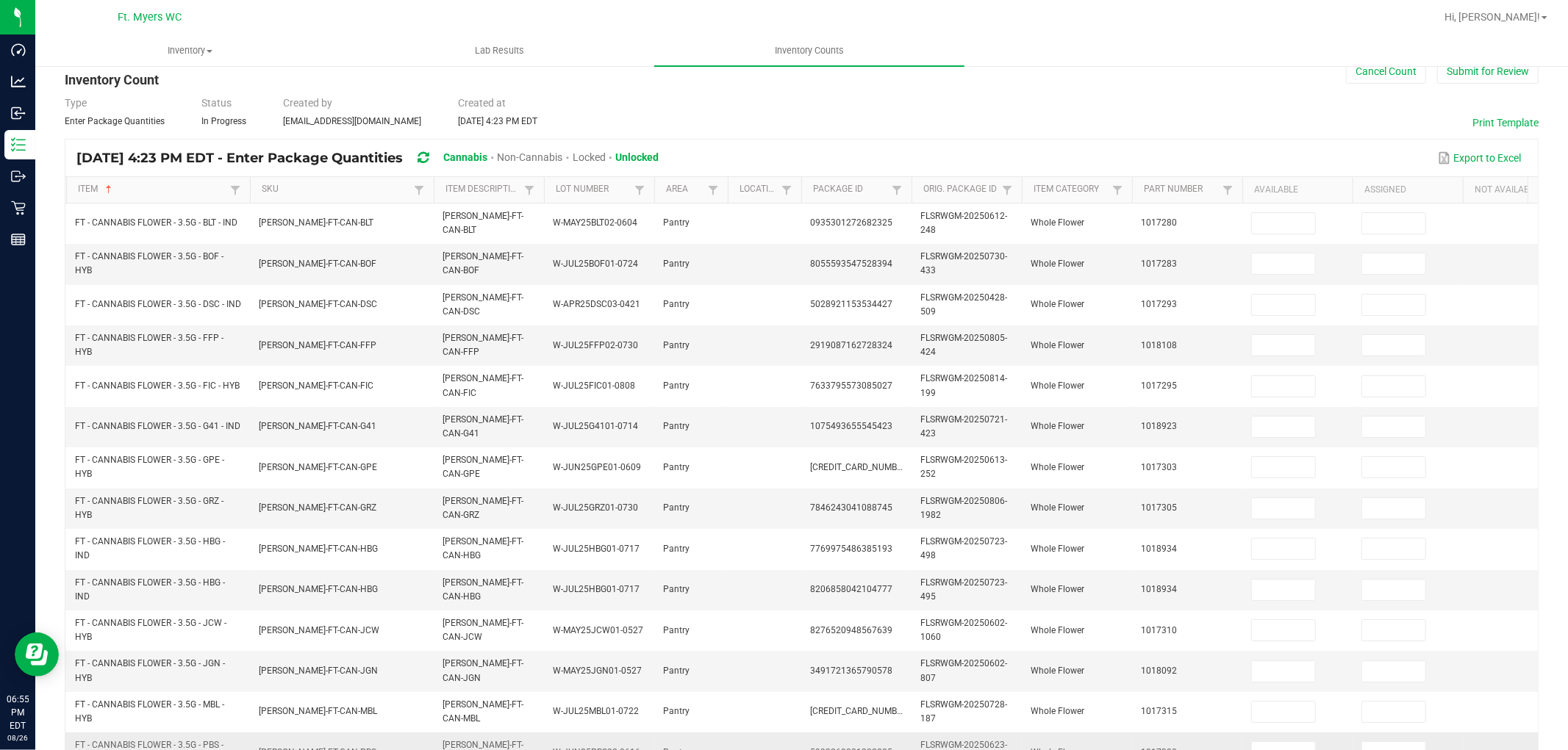
scroll to position [0, 0]
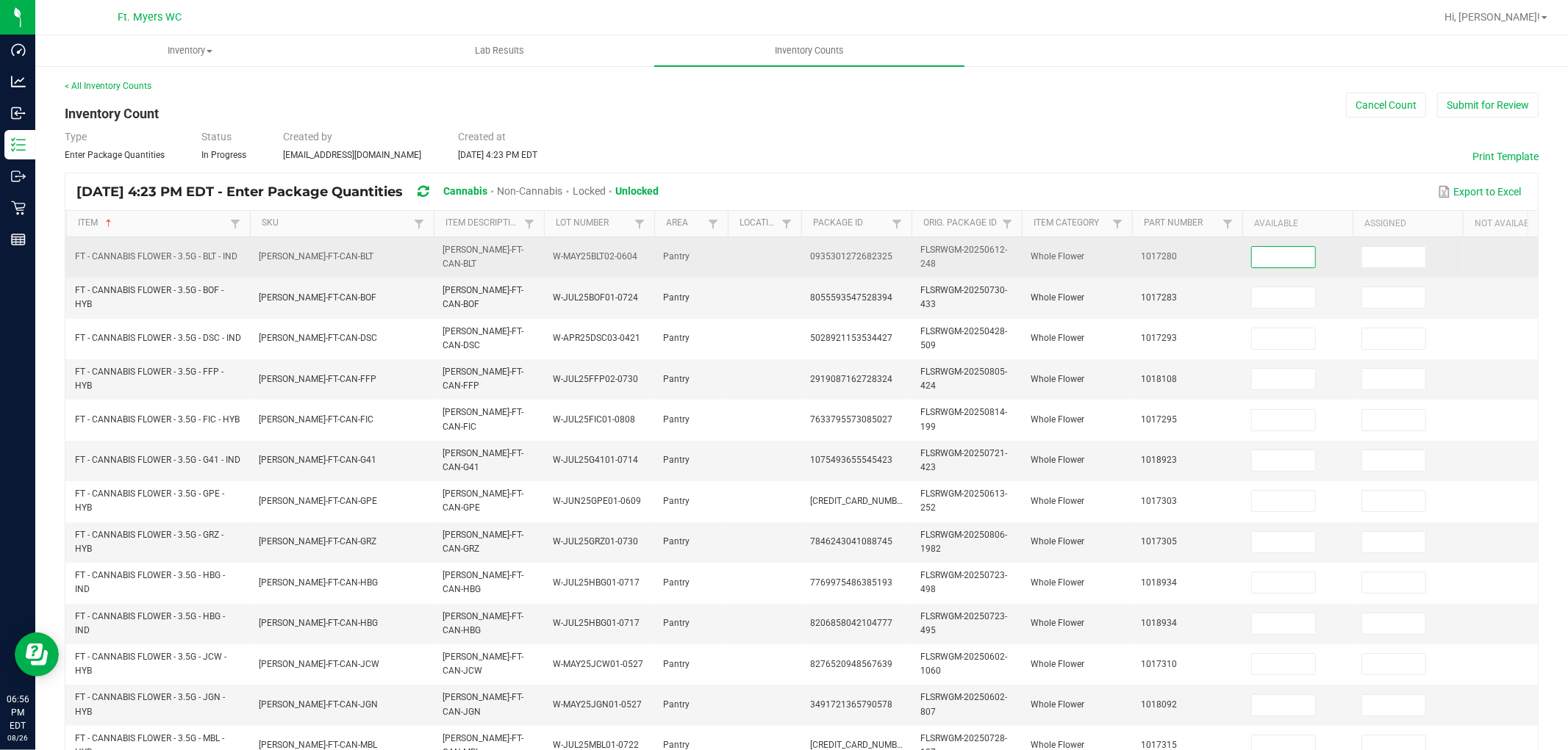
click at [1289, 260] on input at bounding box center [1284, 257] width 63 height 21
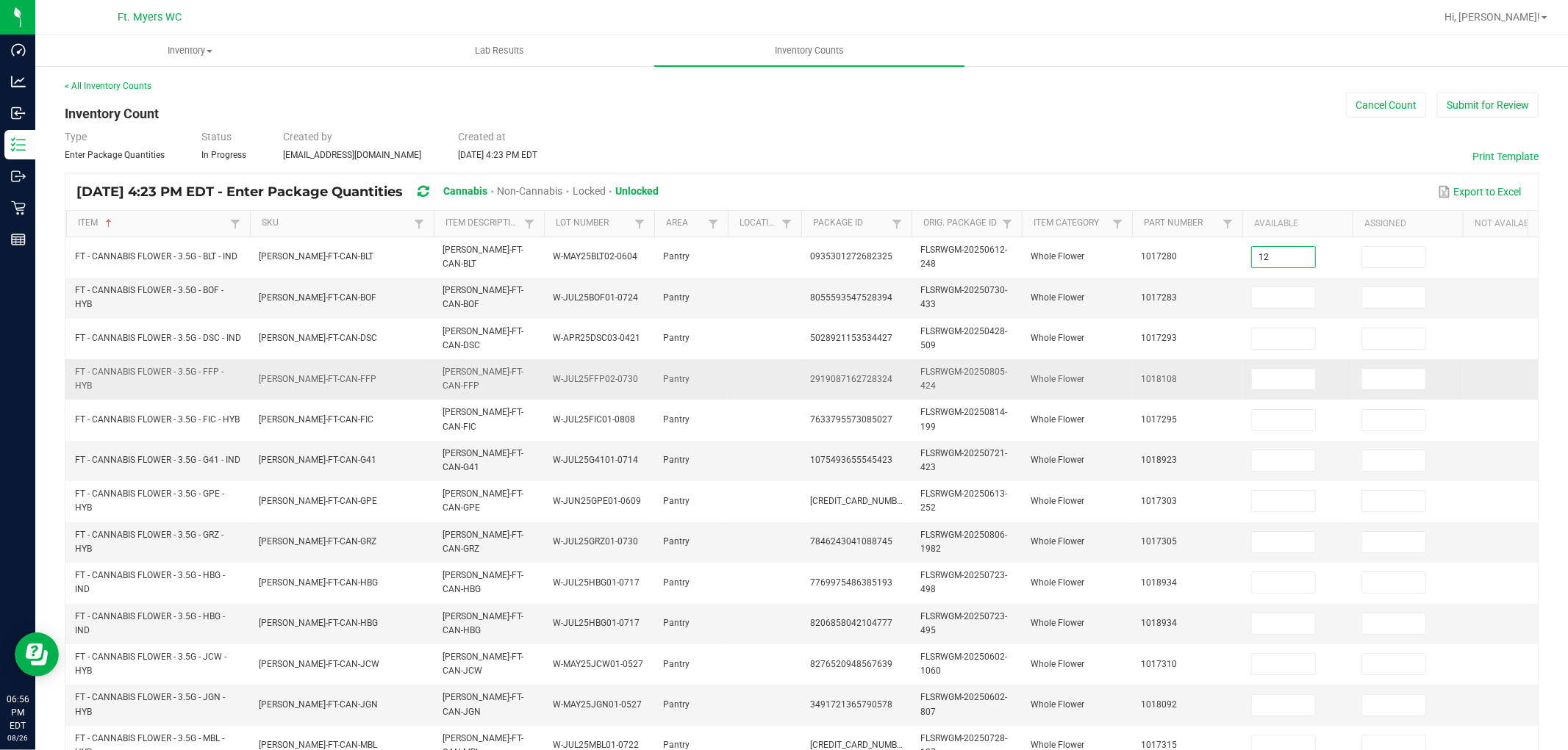
type input "12"
type input "0"
type input "8"
type input "0"
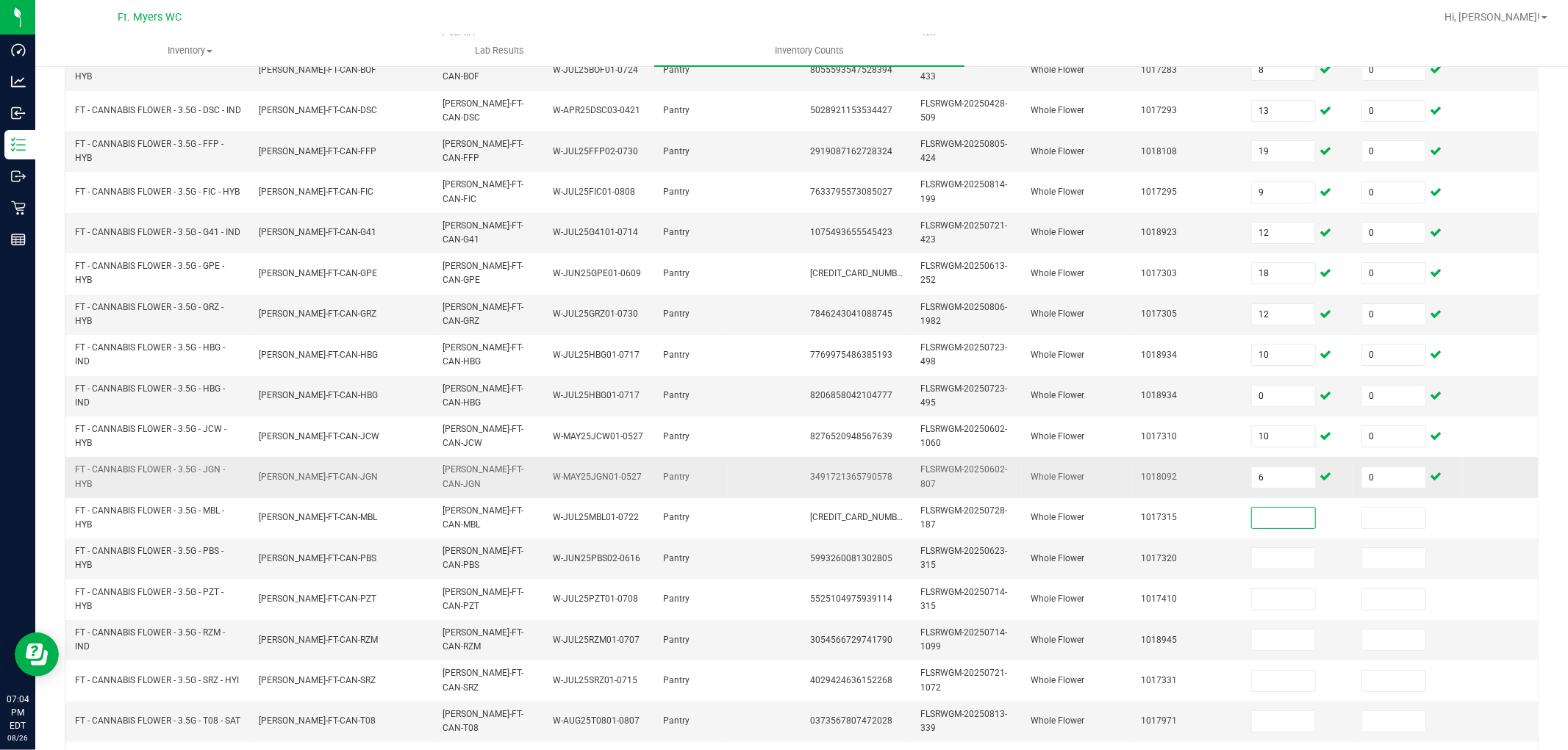
scroll to position [251, 0]
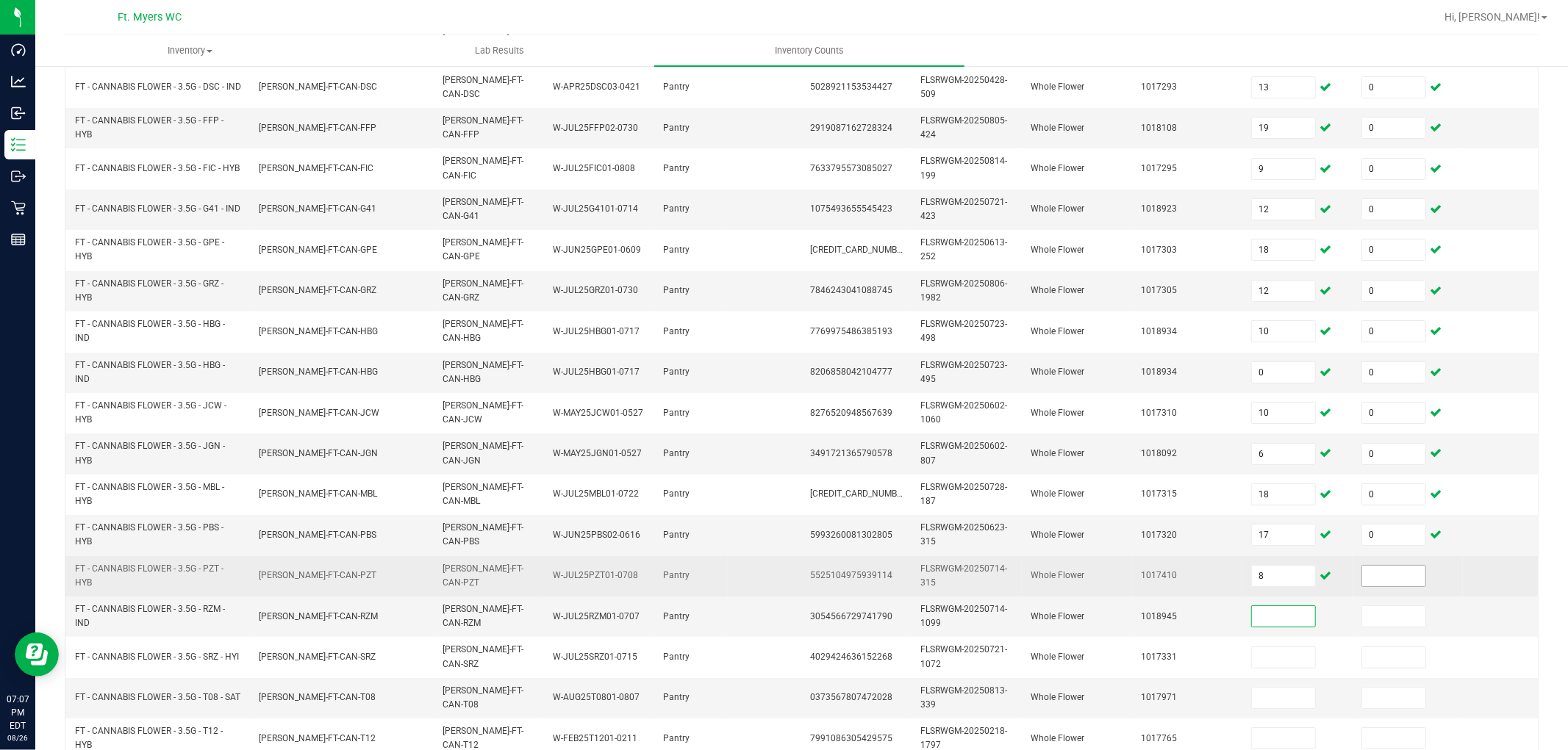
click at [1411, 577] on input at bounding box center [1393, 576] width 63 height 21
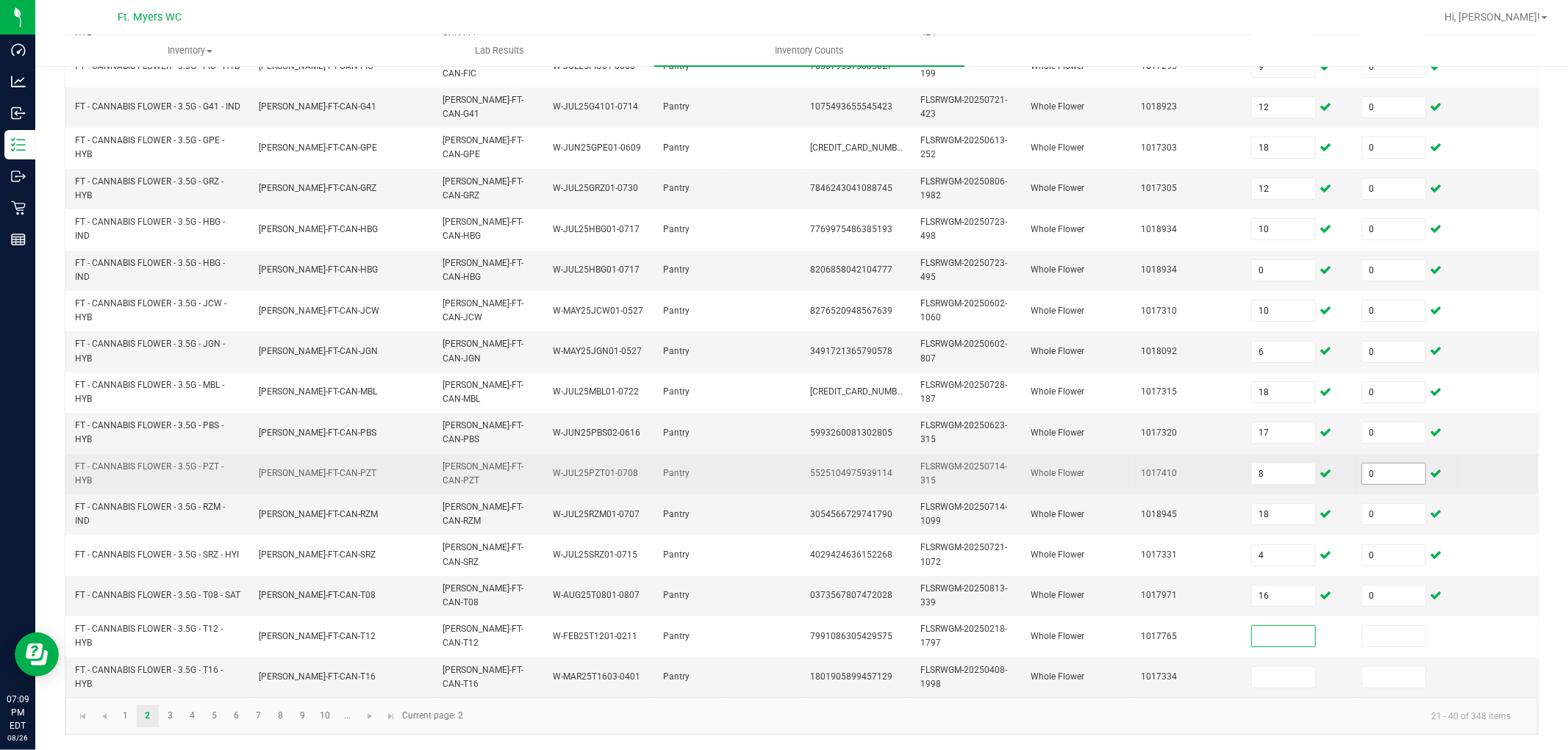
scroll to position [367, 0]
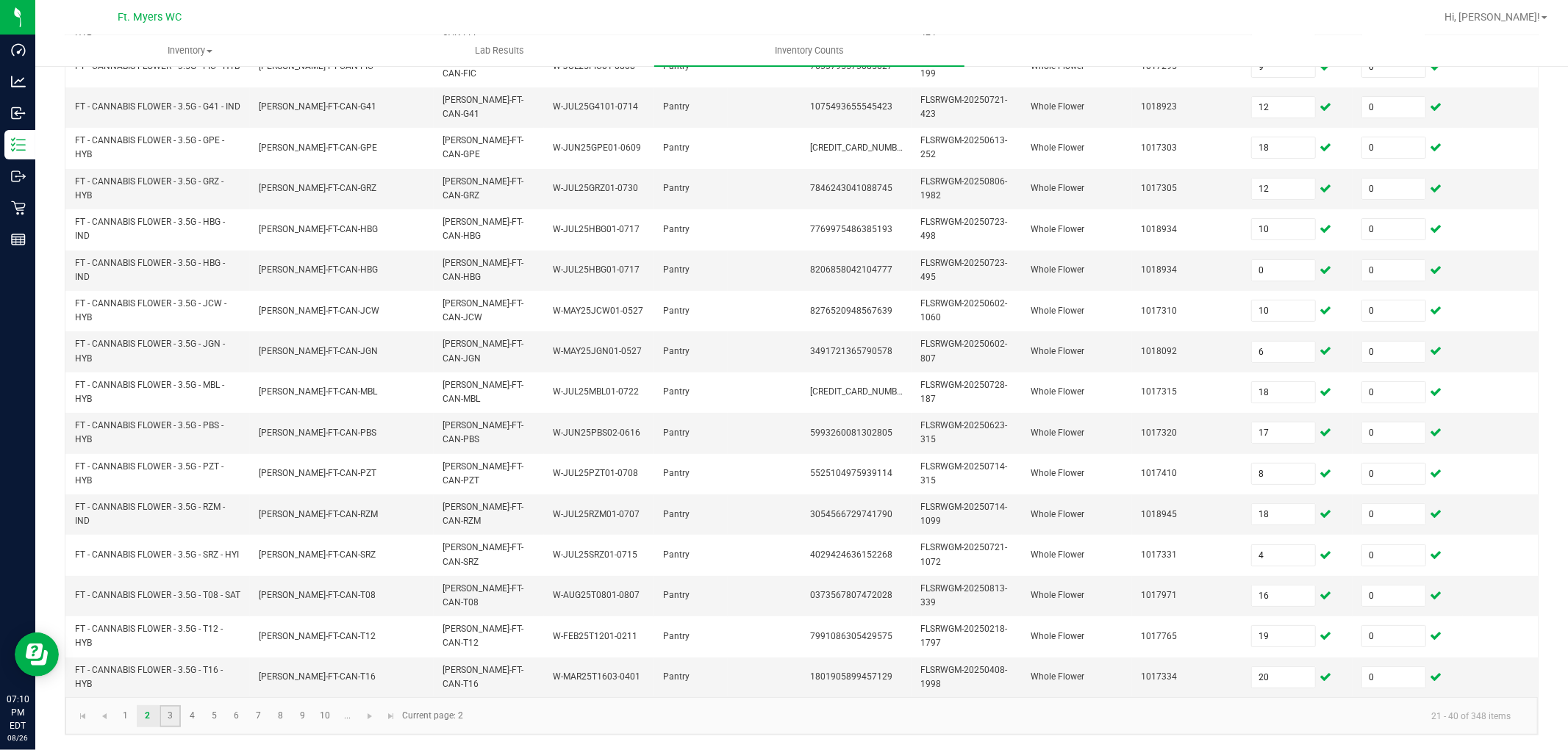
click at [176, 674] on link "3" at bounding box center [170, 716] width 21 height 22
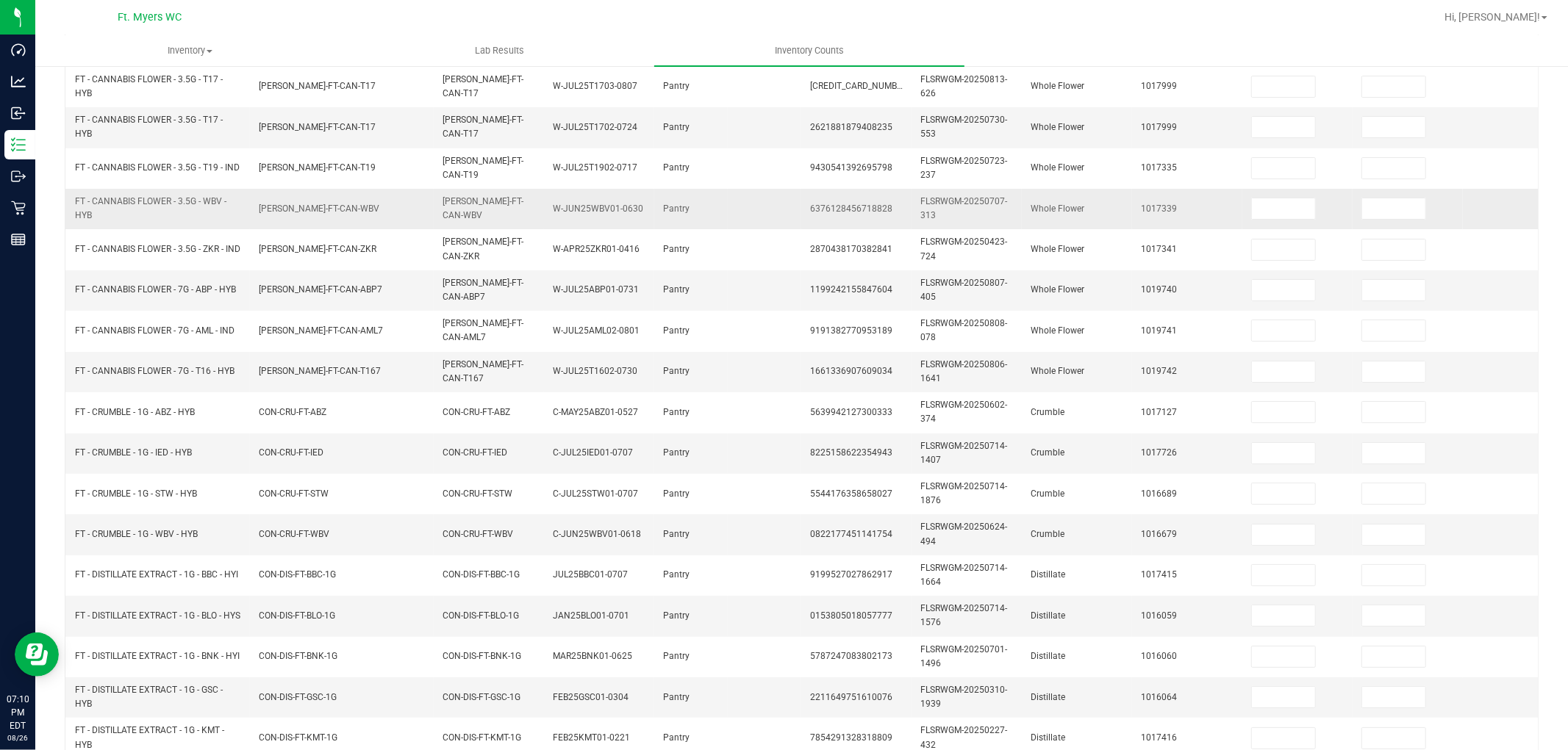
scroll to position [0, 0]
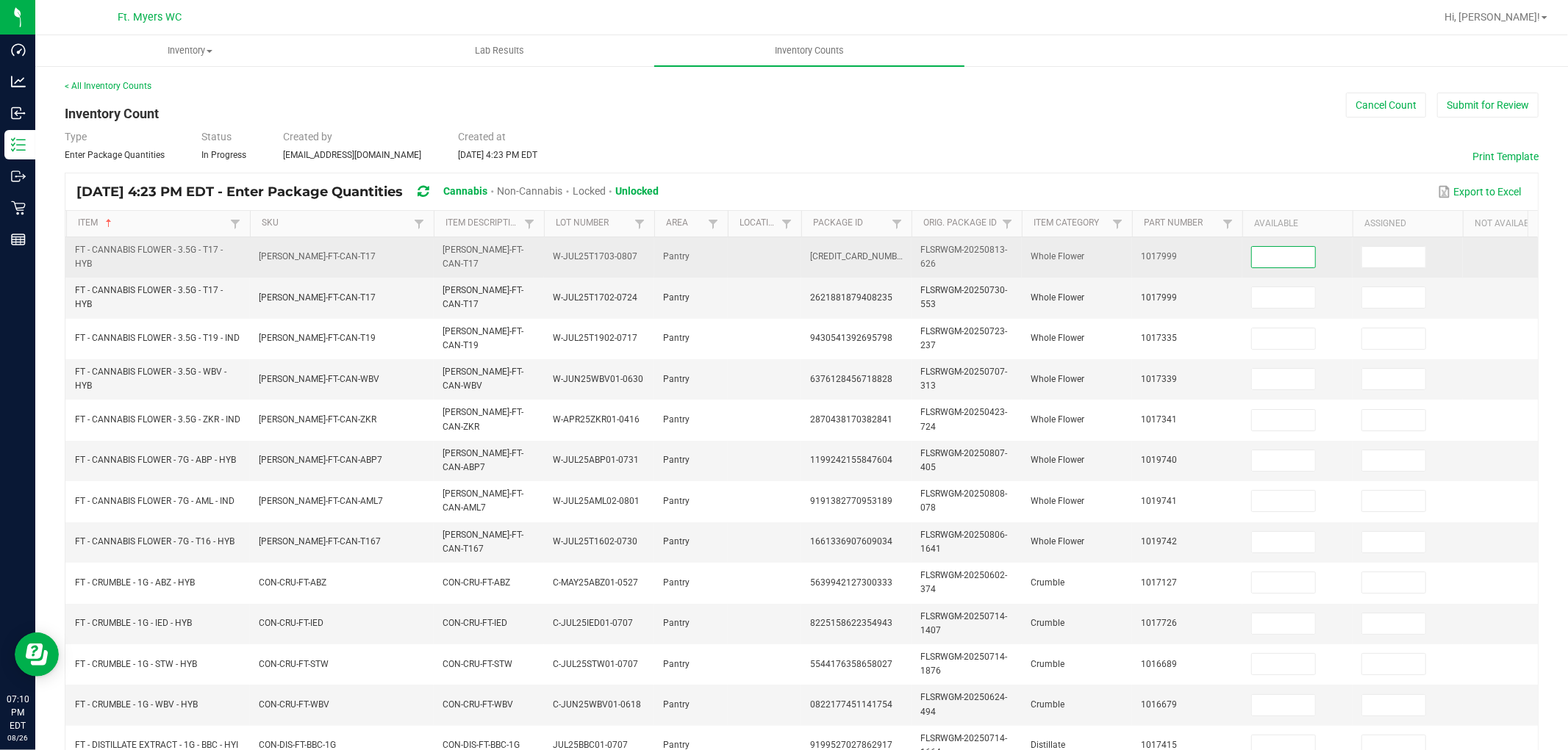
click at [1270, 251] on input at bounding box center [1284, 257] width 63 height 21
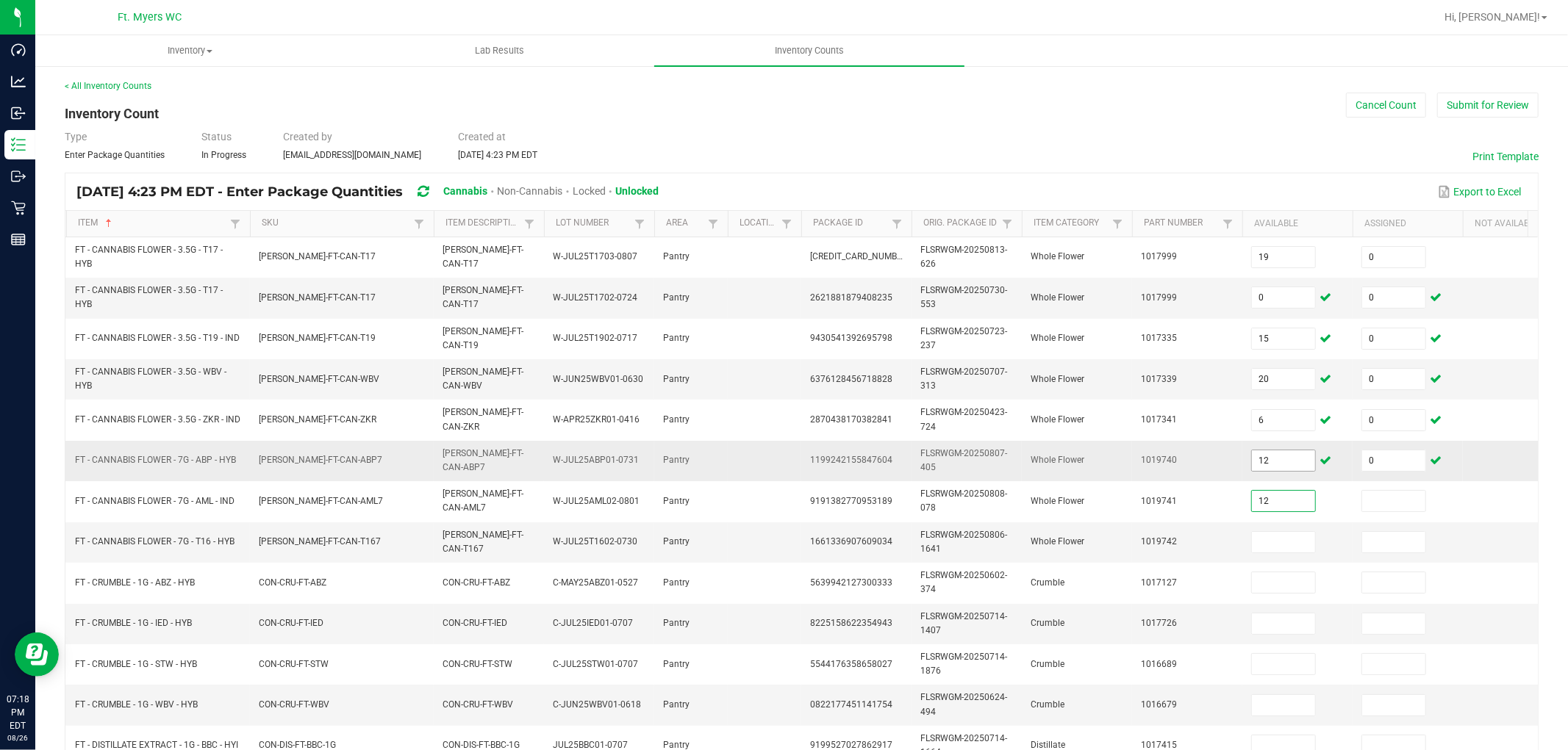
click at [1277, 454] on input "12" at bounding box center [1284, 460] width 63 height 21
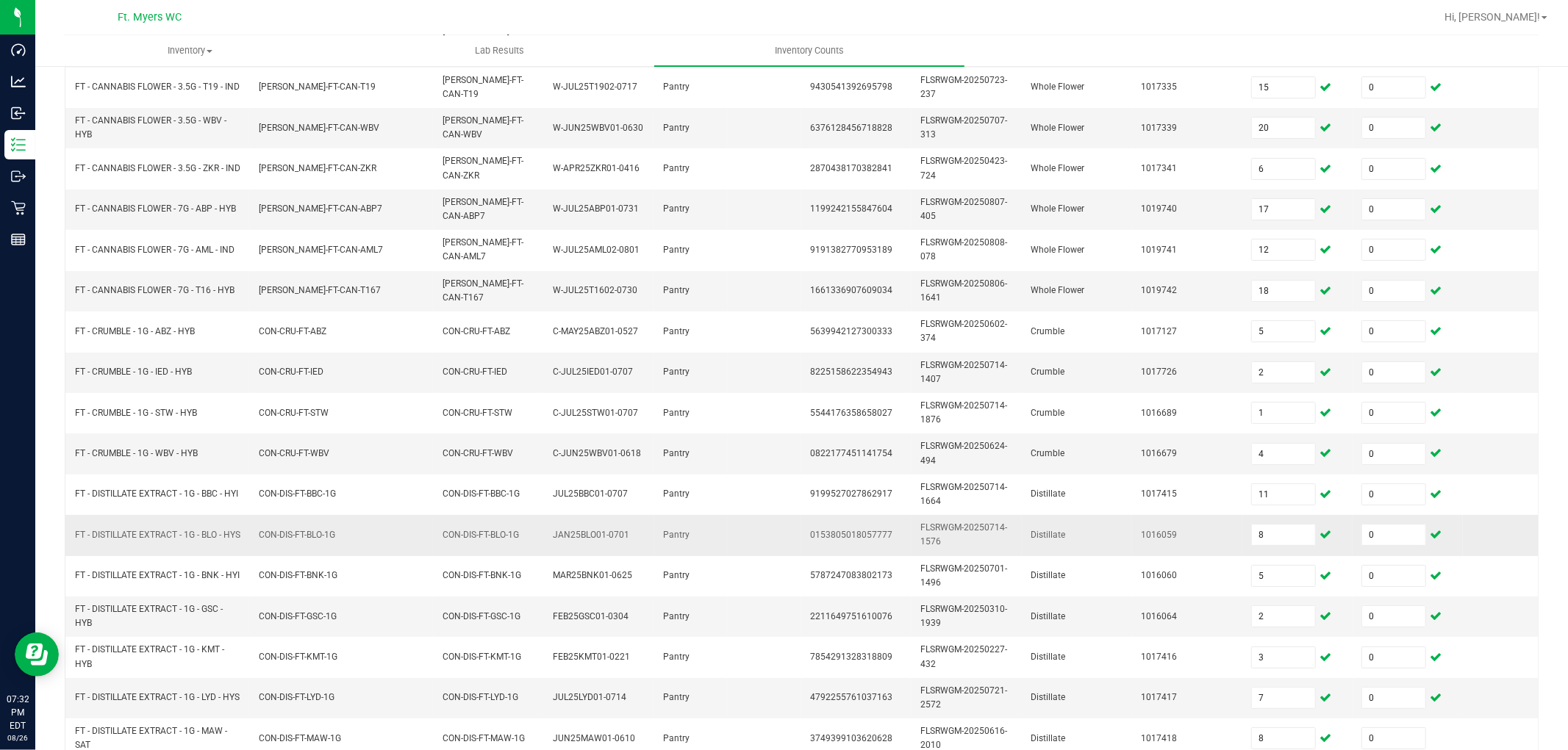
scroll to position [367, 0]
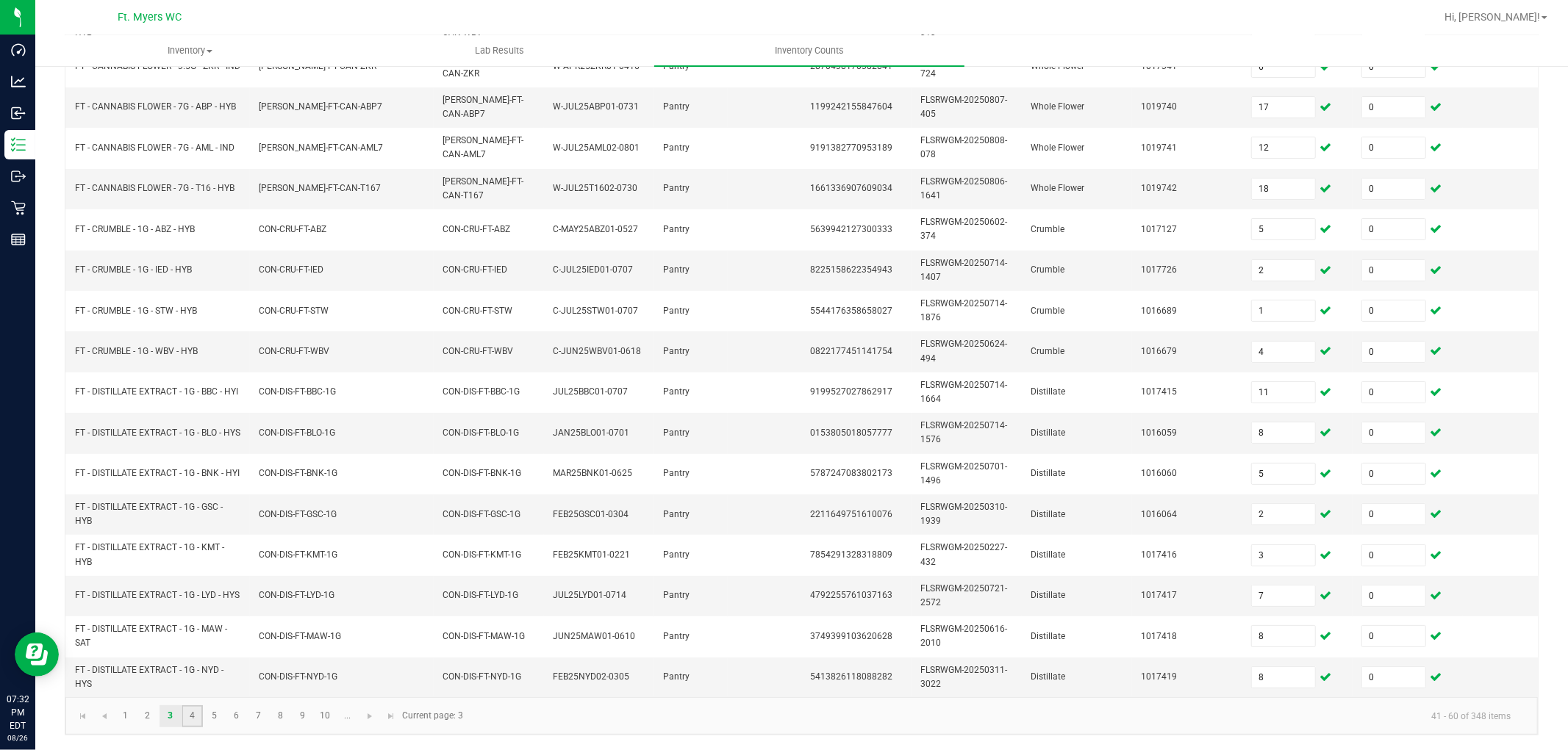
click at [195, 674] on link "4" at bounding box center [192, 716] width 21 height 22
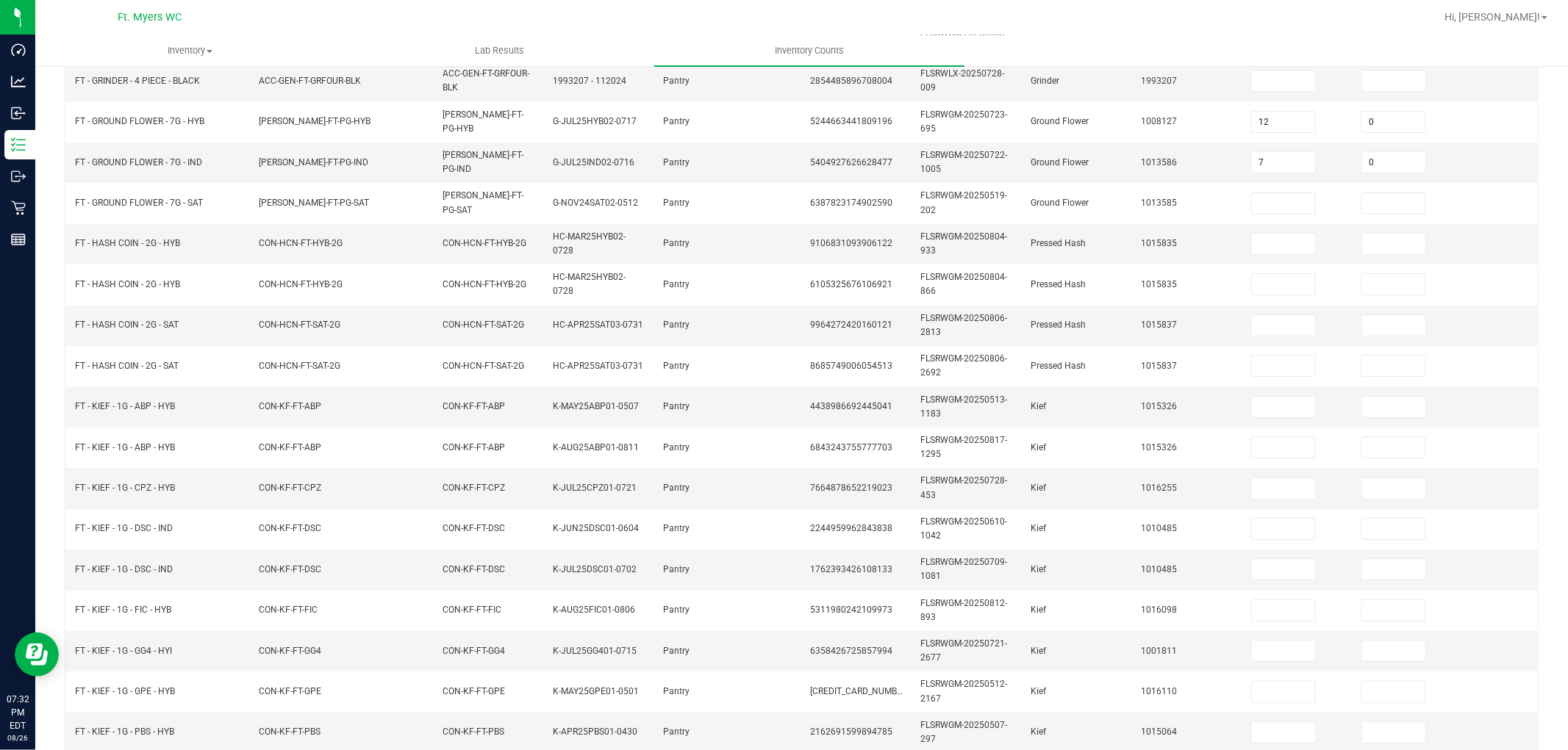
scroll to position [0, 0]
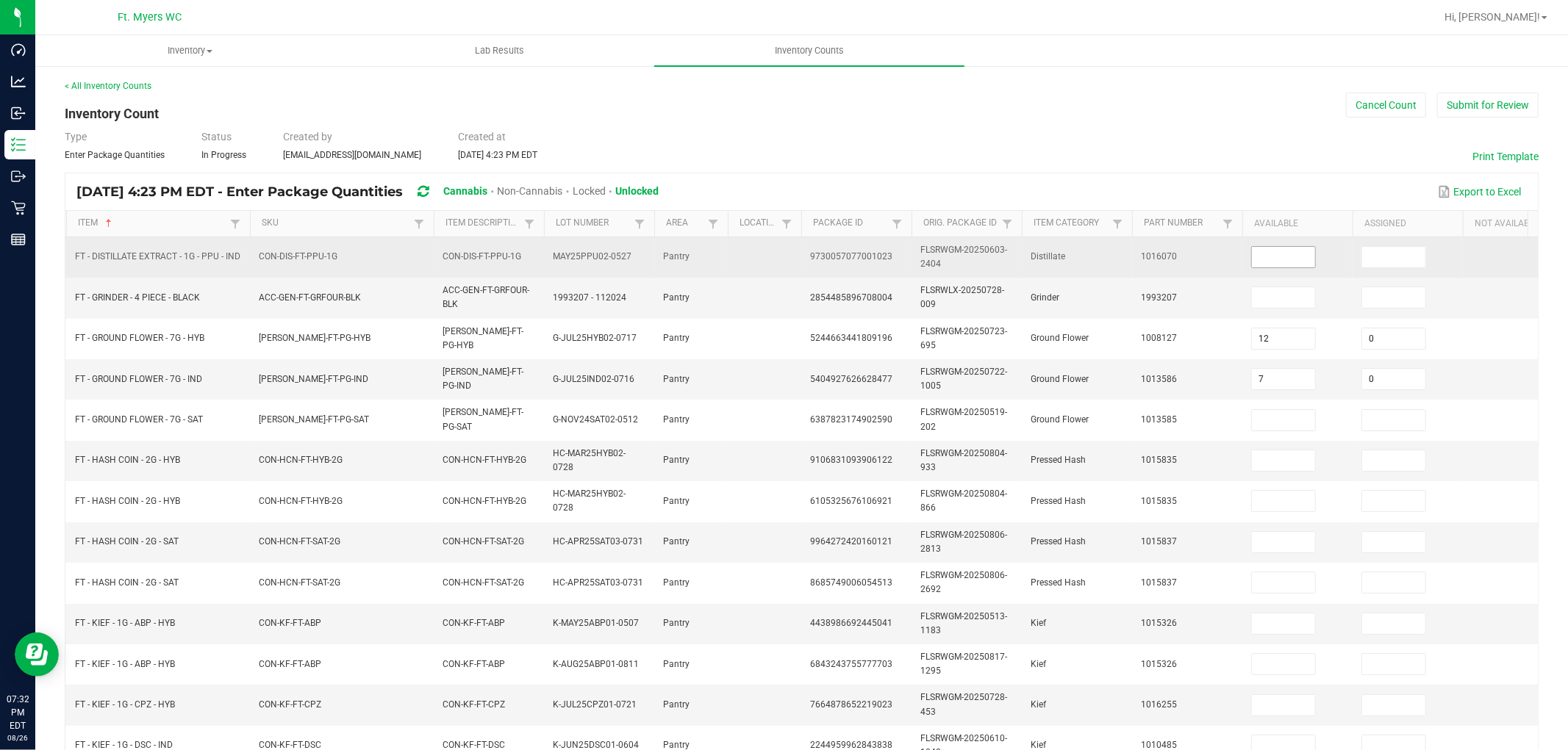
click at [1277, 254] on input at bounding box center [1284, 257] width 63 height 21
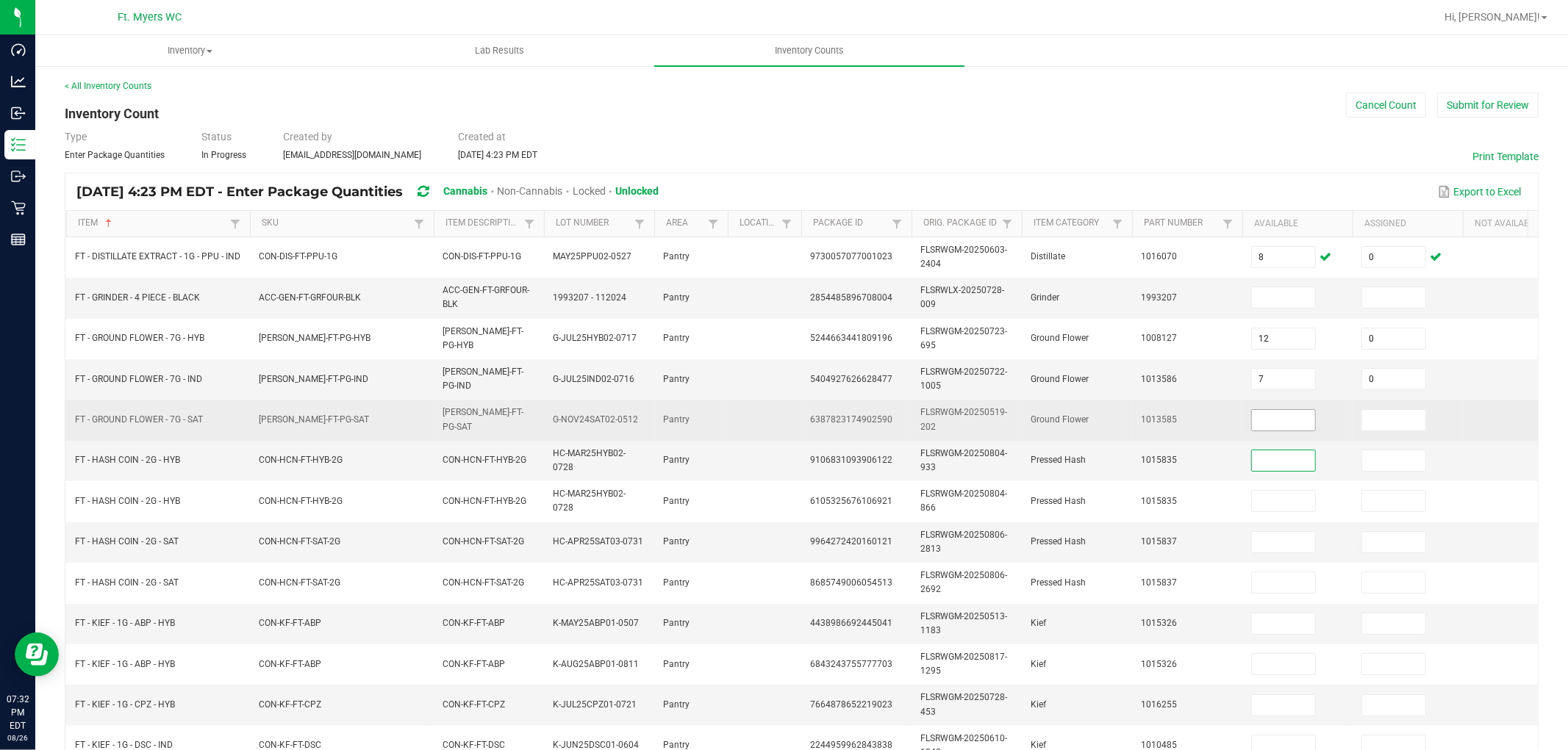
click at [1295, 412] on input at bounding box center [1284, 420] width 63 height 21
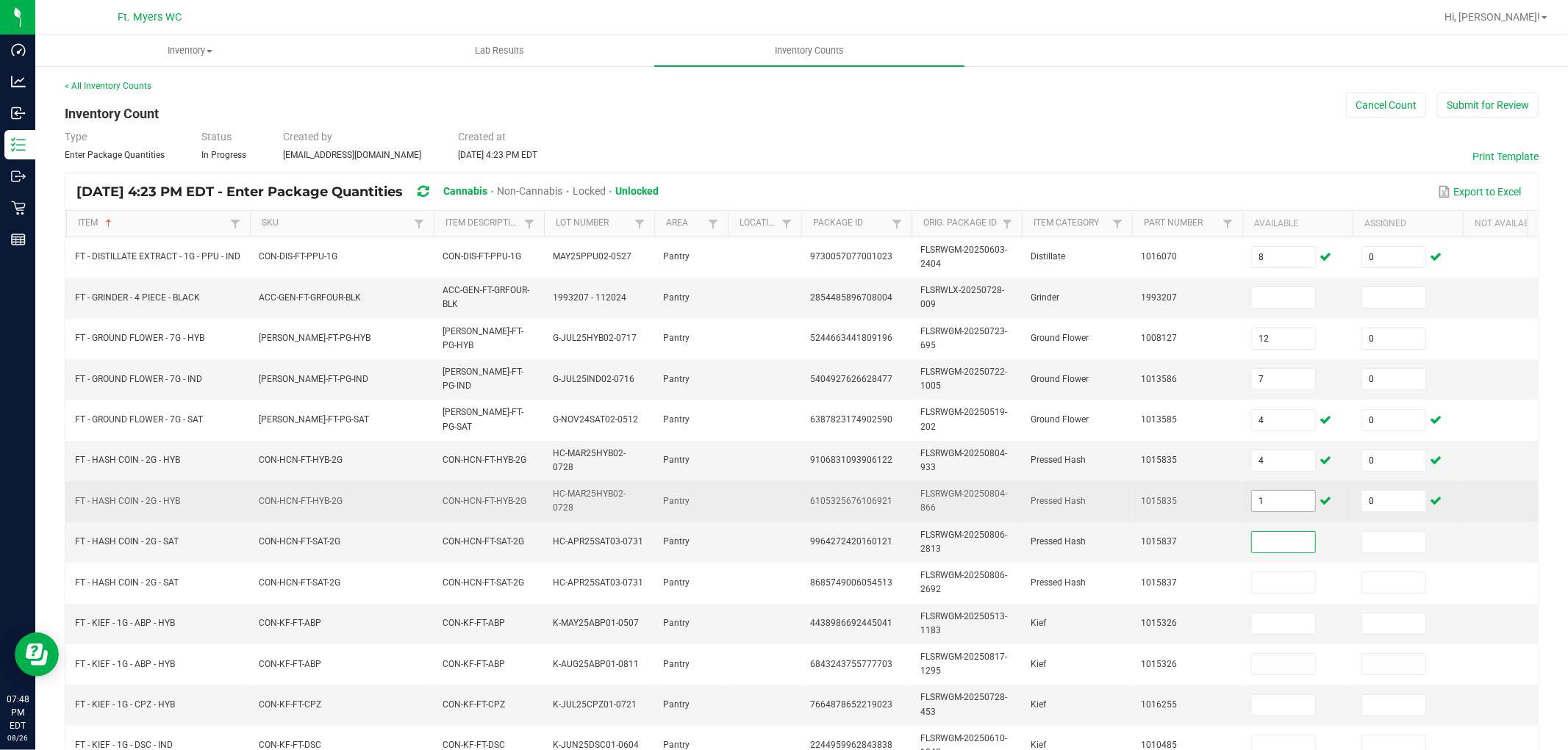
click at [1284, 494] on input "1" at bounding box center [1284, 501] width 63 height 21
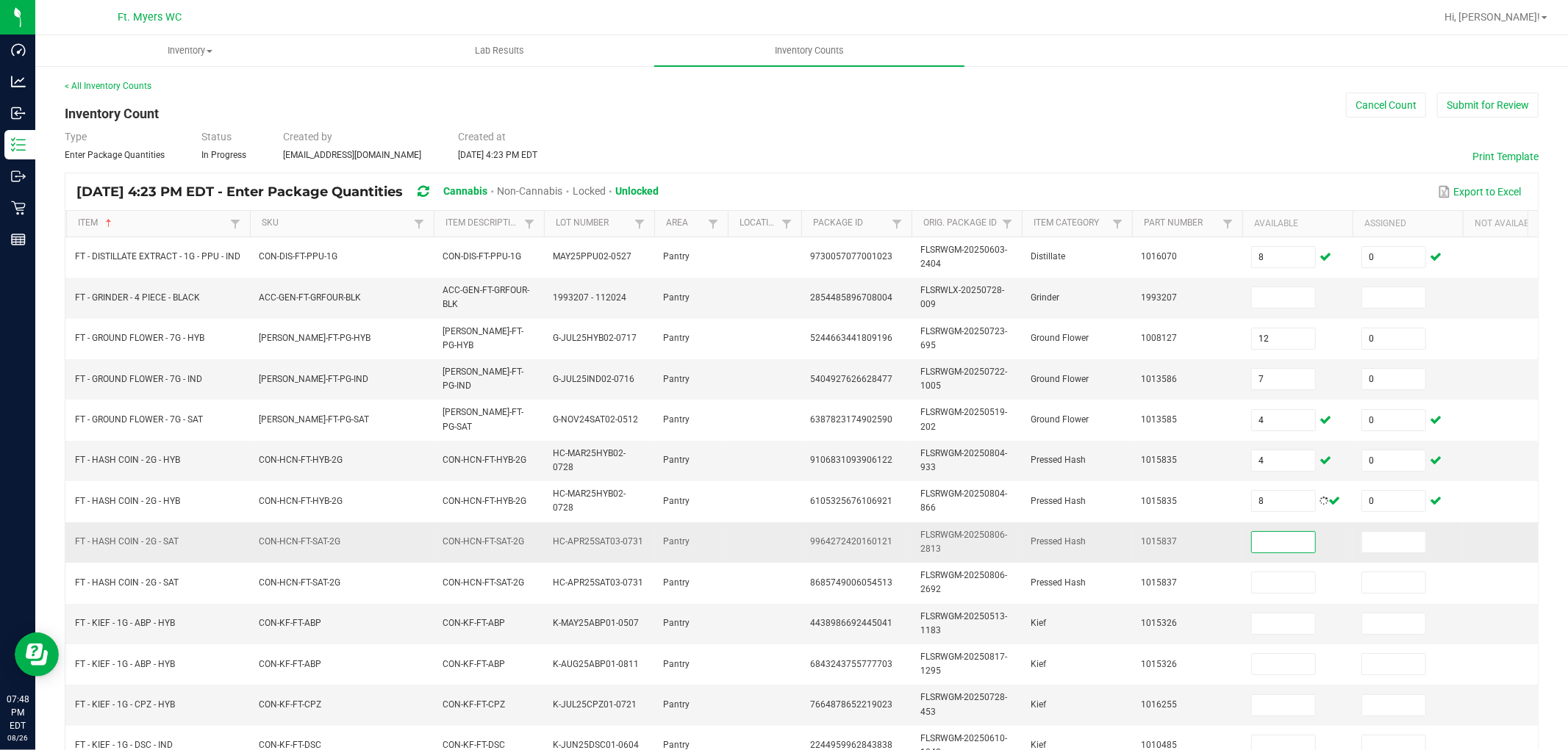
click at [1276, 534] on input at bounding box center [1284, 542] width 63 height 21
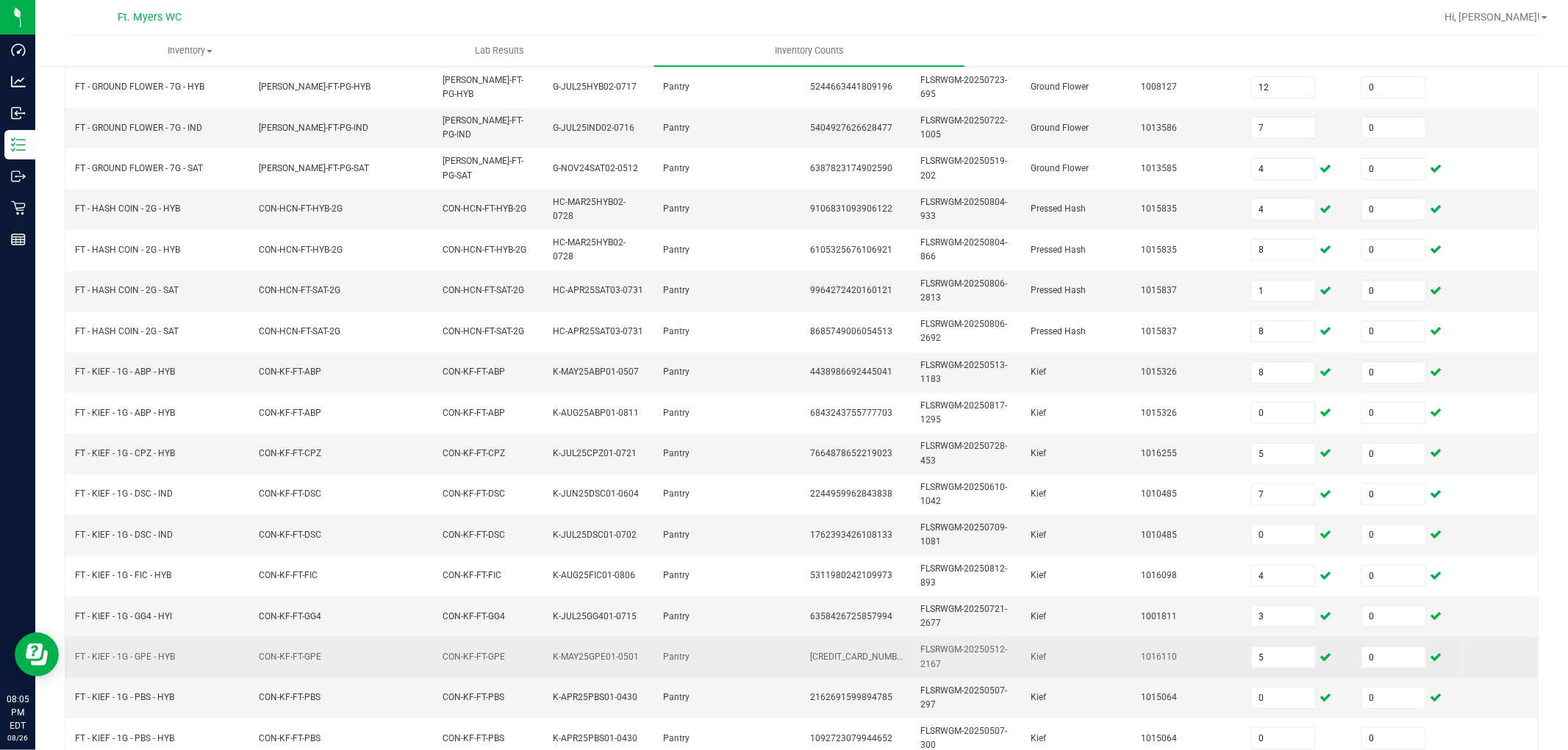
scroll to position [367, 0]
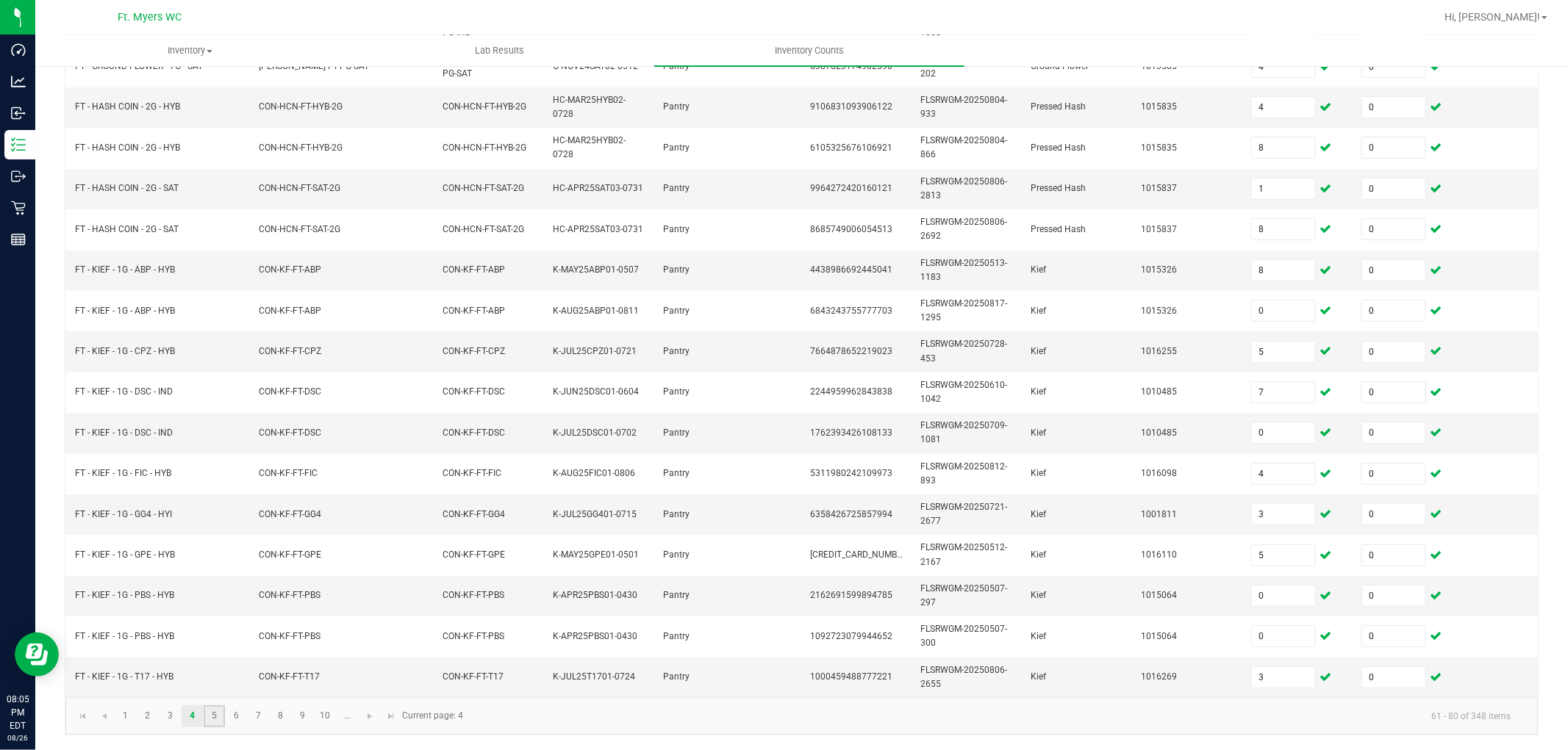
click at [222, 674] on link "5" at bounding box center [214, 716] width 21 height 22
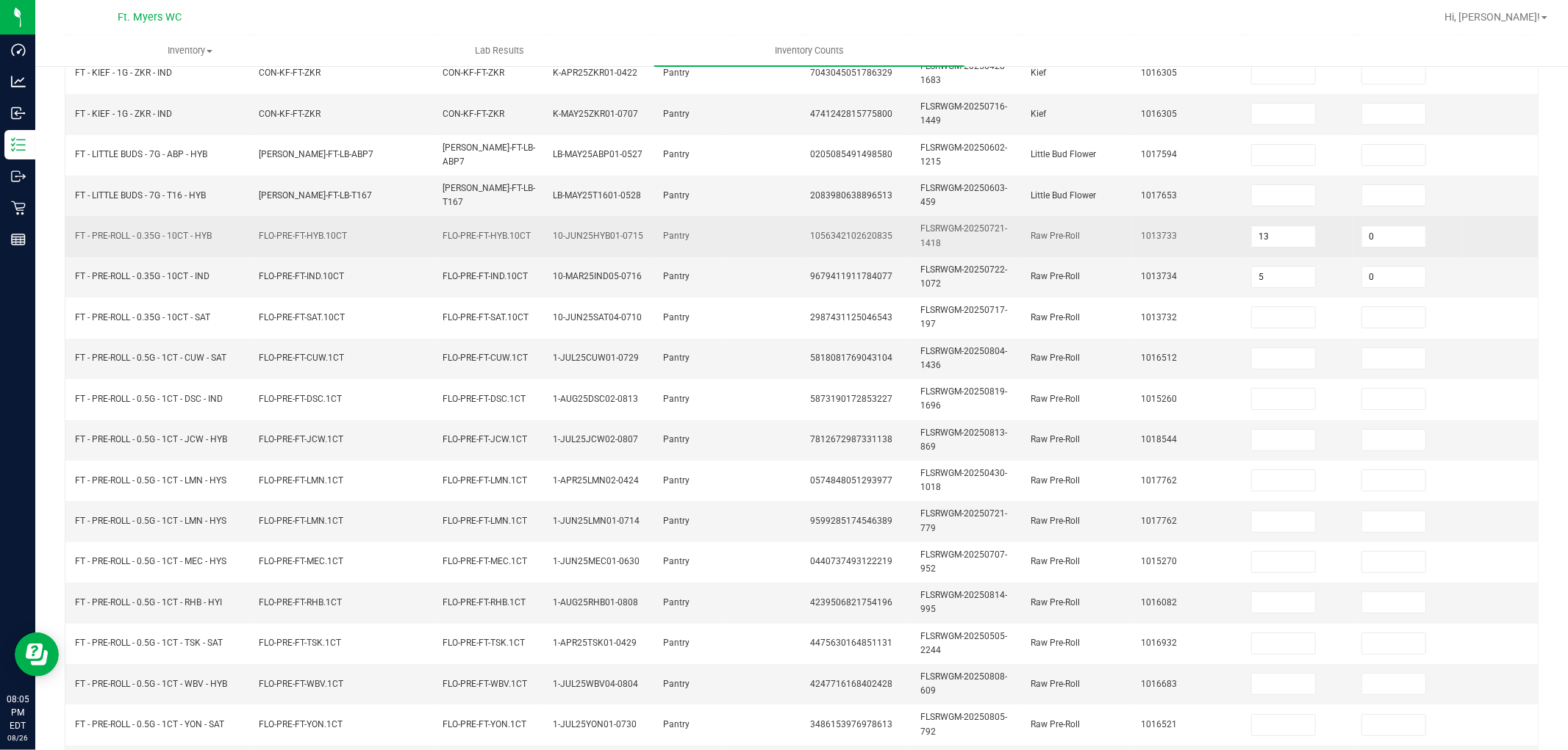
scroll to position [0, 0]
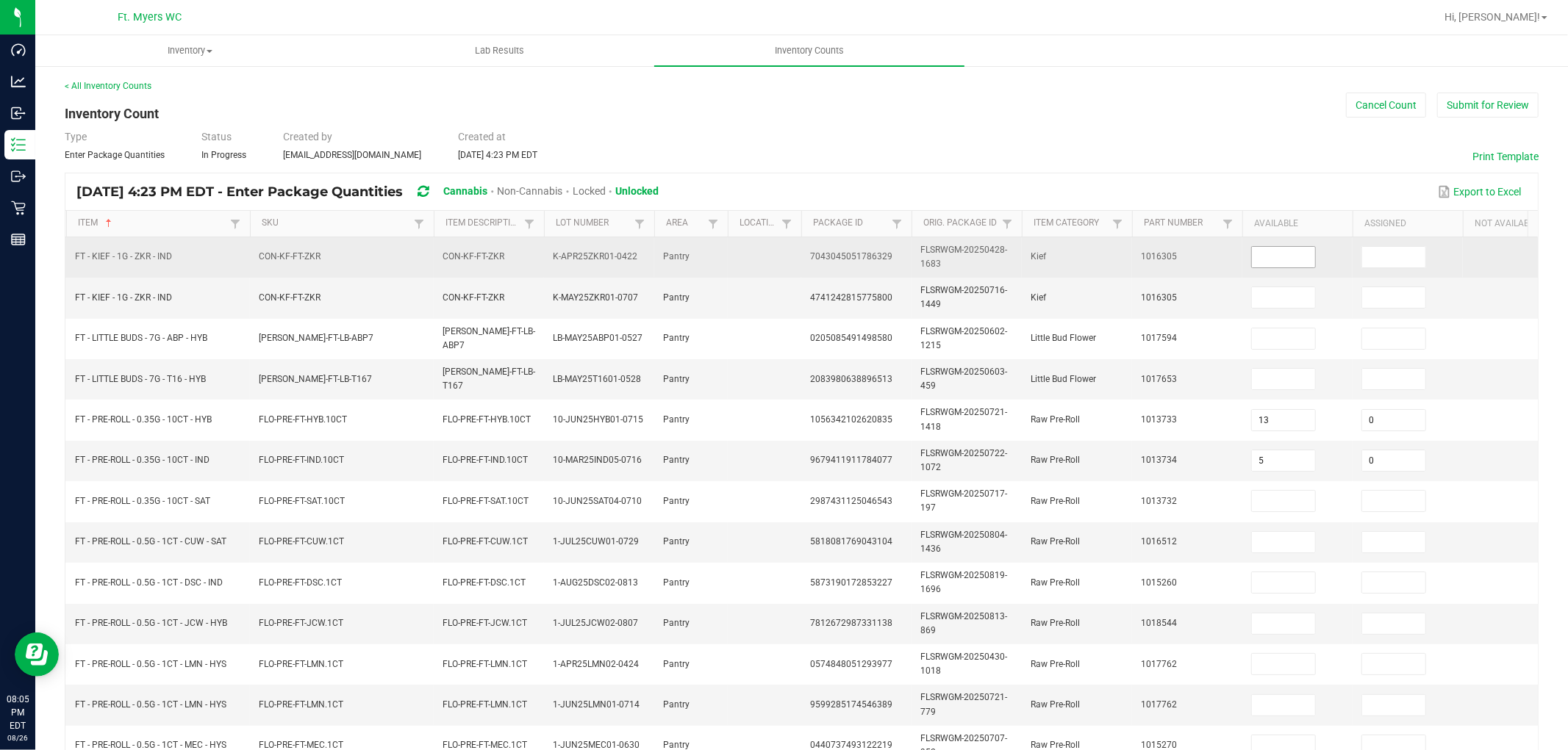
click at [1300, 251] on input at bounding box center [1284, 257] width 63 height 21
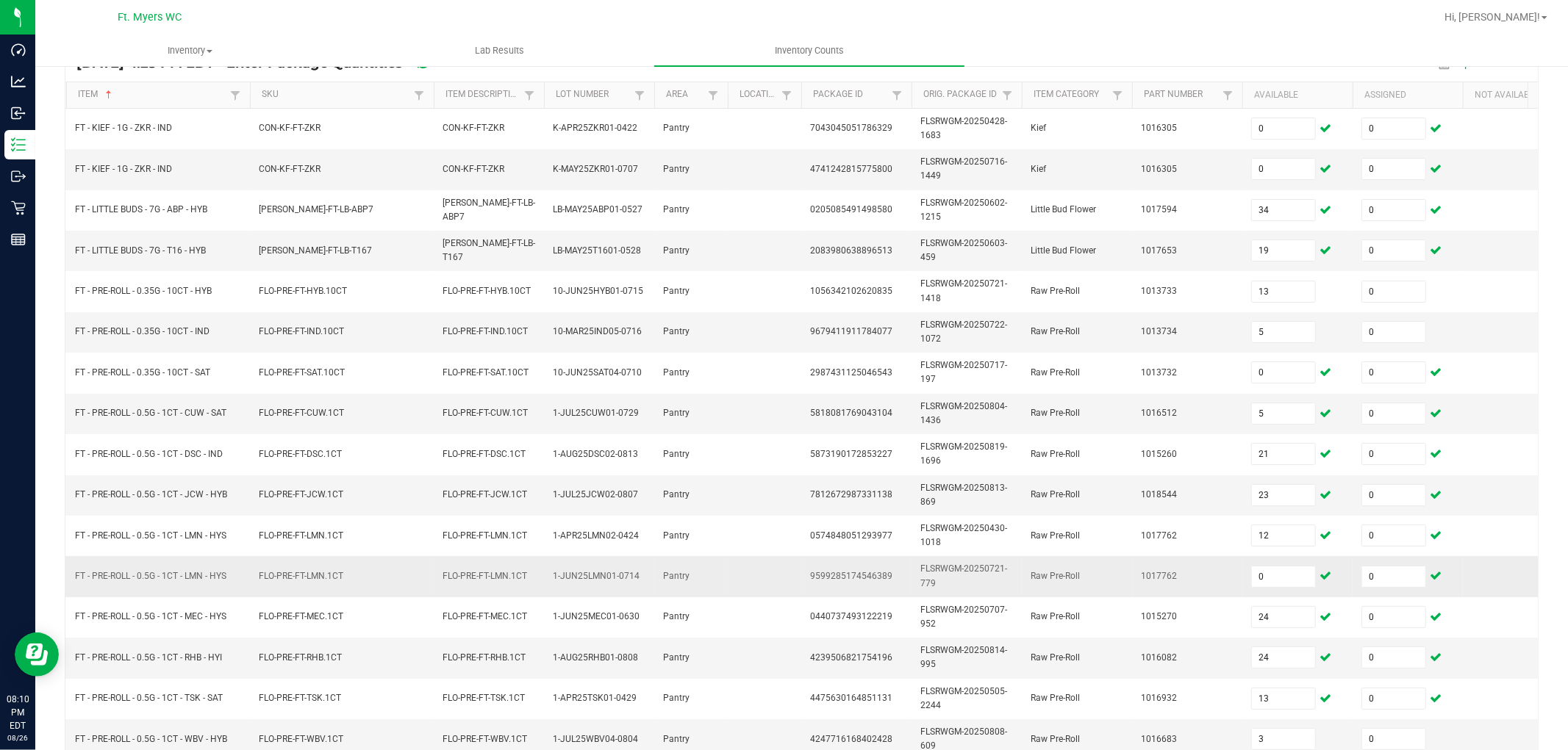
scroll to position [367, 0]
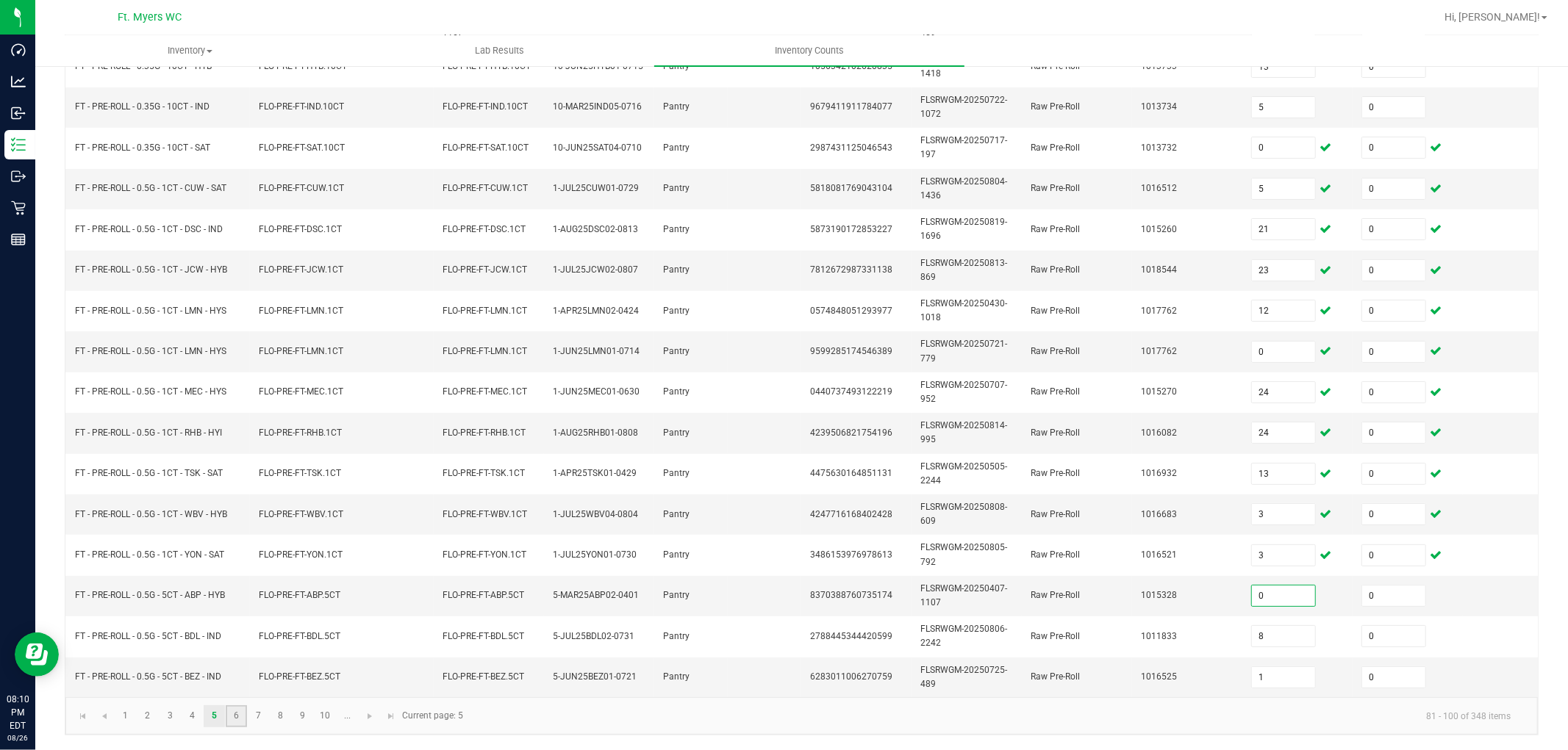
click at [226, 674] on link "6" at bounding box center [236, 716] width 21 height 22
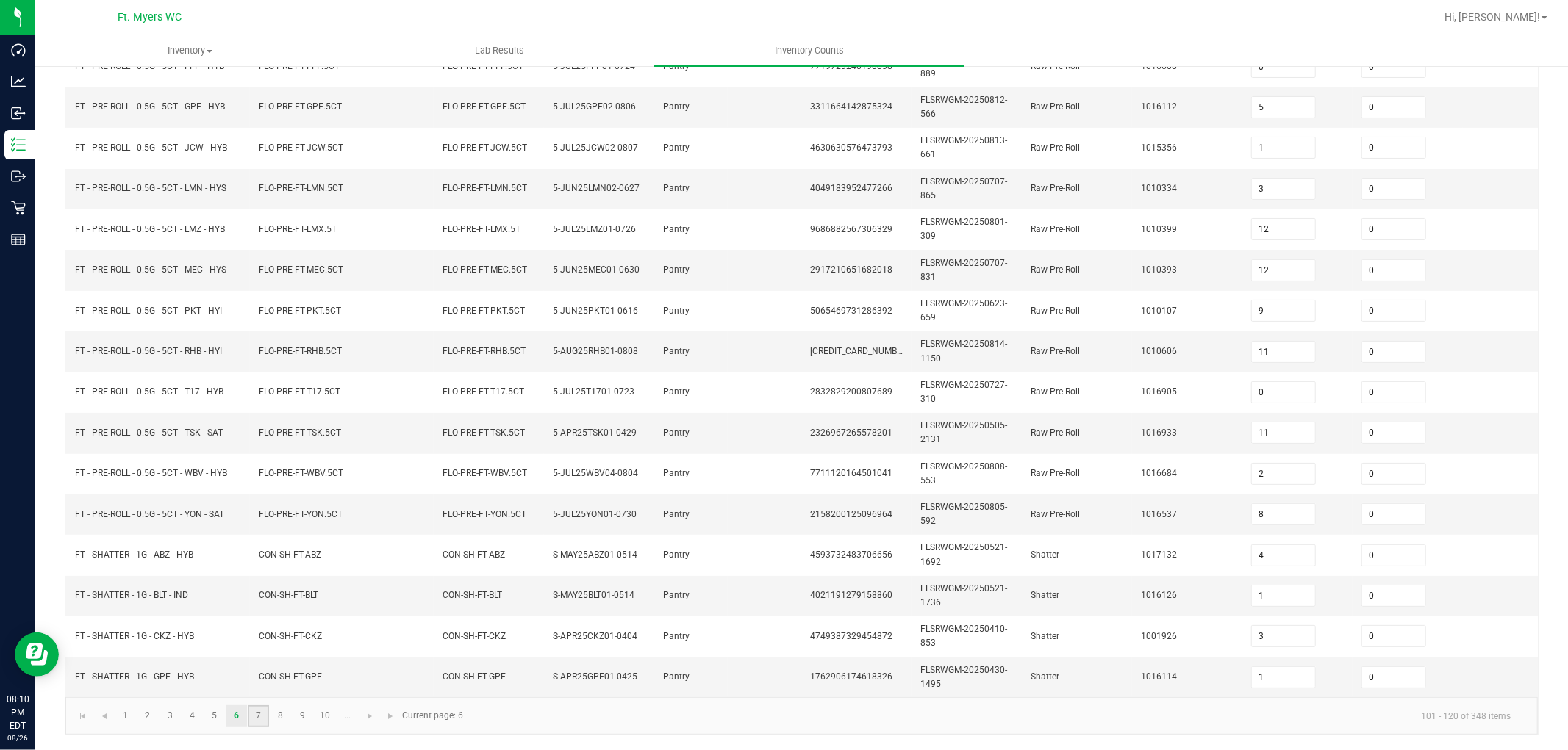
click at [263, 674] on link "7" at bounding box center [258, 716] width 21 height 22
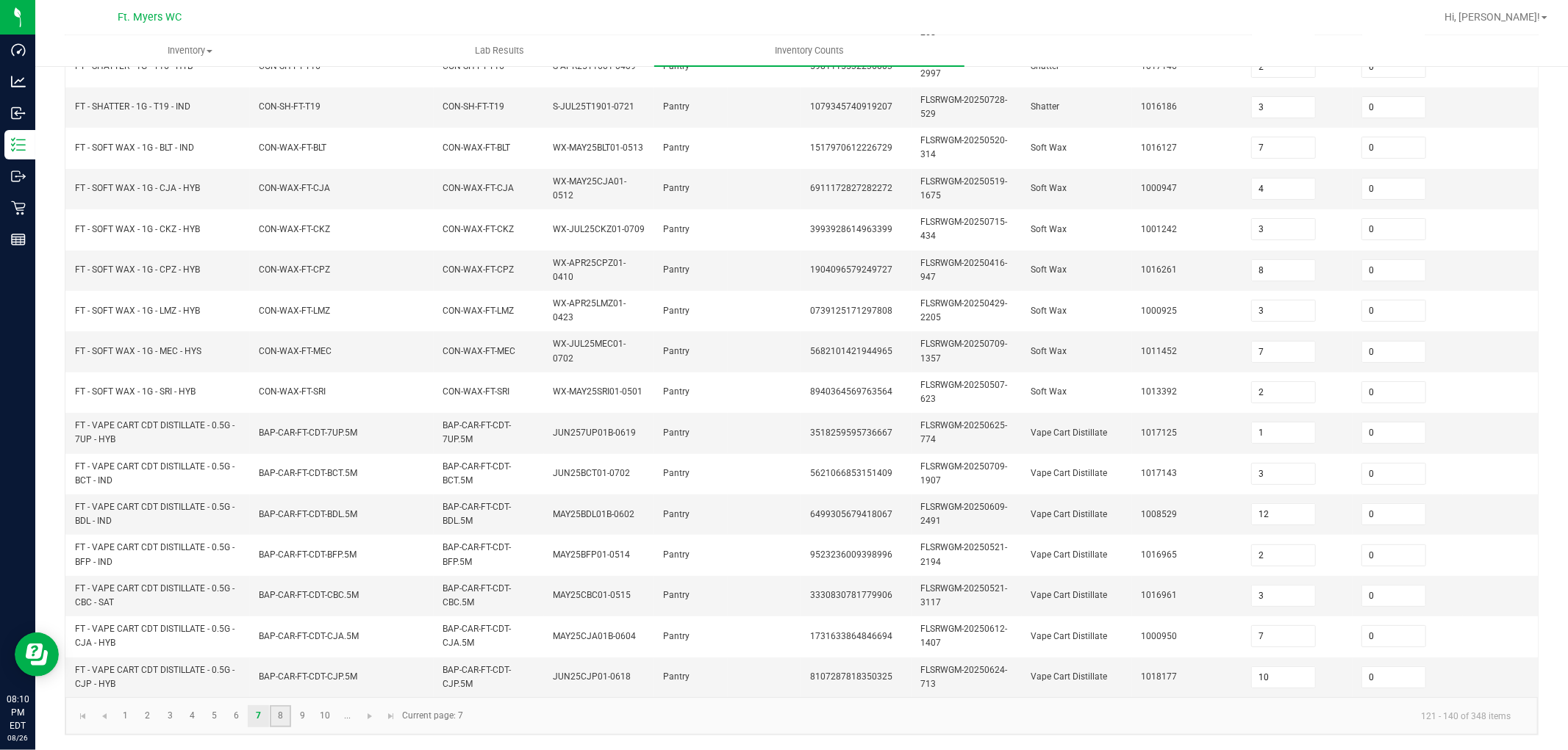
click at [288, 674] on link "8" at bounding box center [280, 716] width 21 height 22
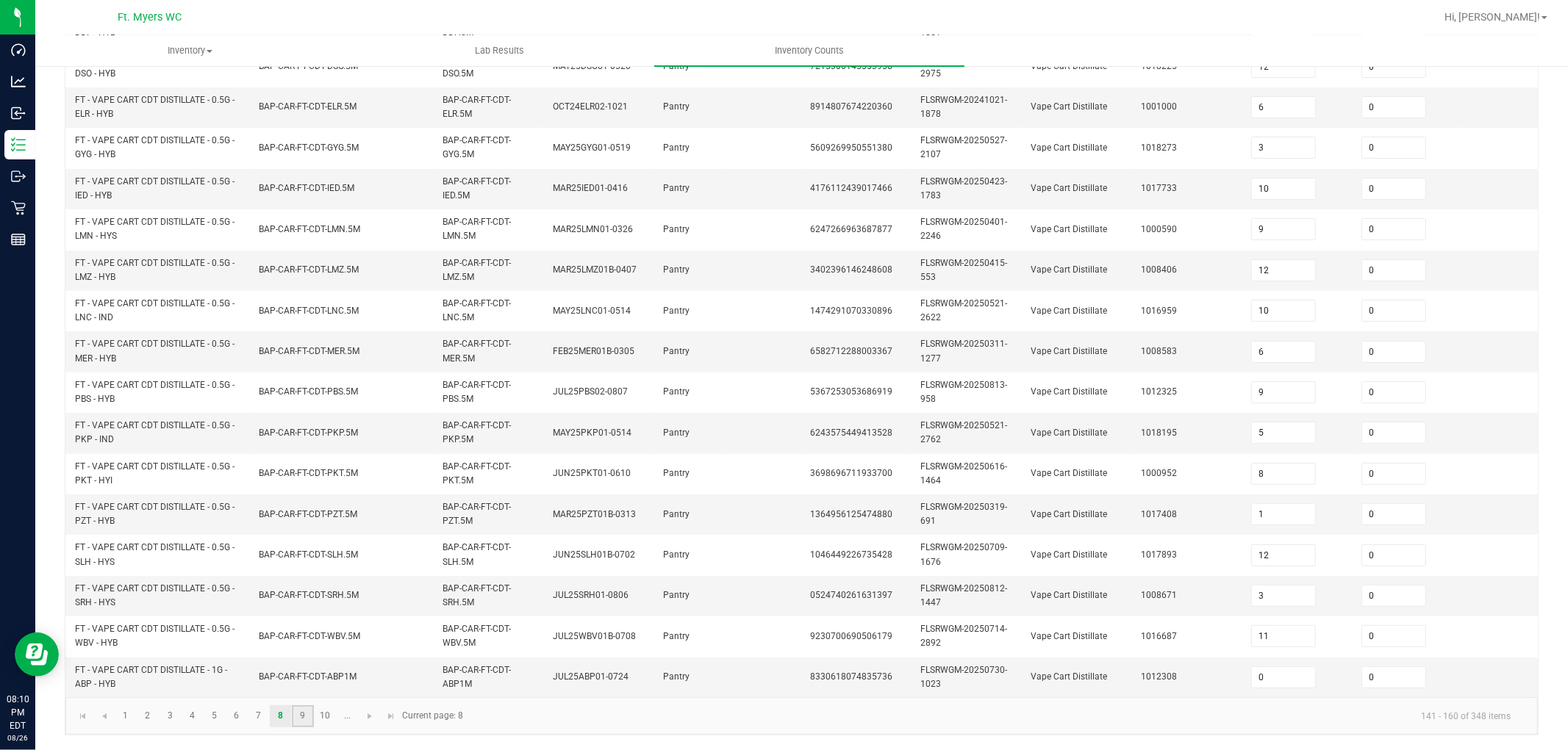
click at [305, 674] on link "9" at bounding box center [302, 716] width 21 height 22
click at [319, 674] on link "10" at bounding box center [325, 716] width 21 height 22
click at [346, 674] on link "..." at bounding box center [347, 716] width 21 height 22
click at [180, 674] on link "12" at bounding box center [170, 716] width 21 height 22
click at [189, 674] on link "13" at bounding box center [192, 716] width 21 height 22
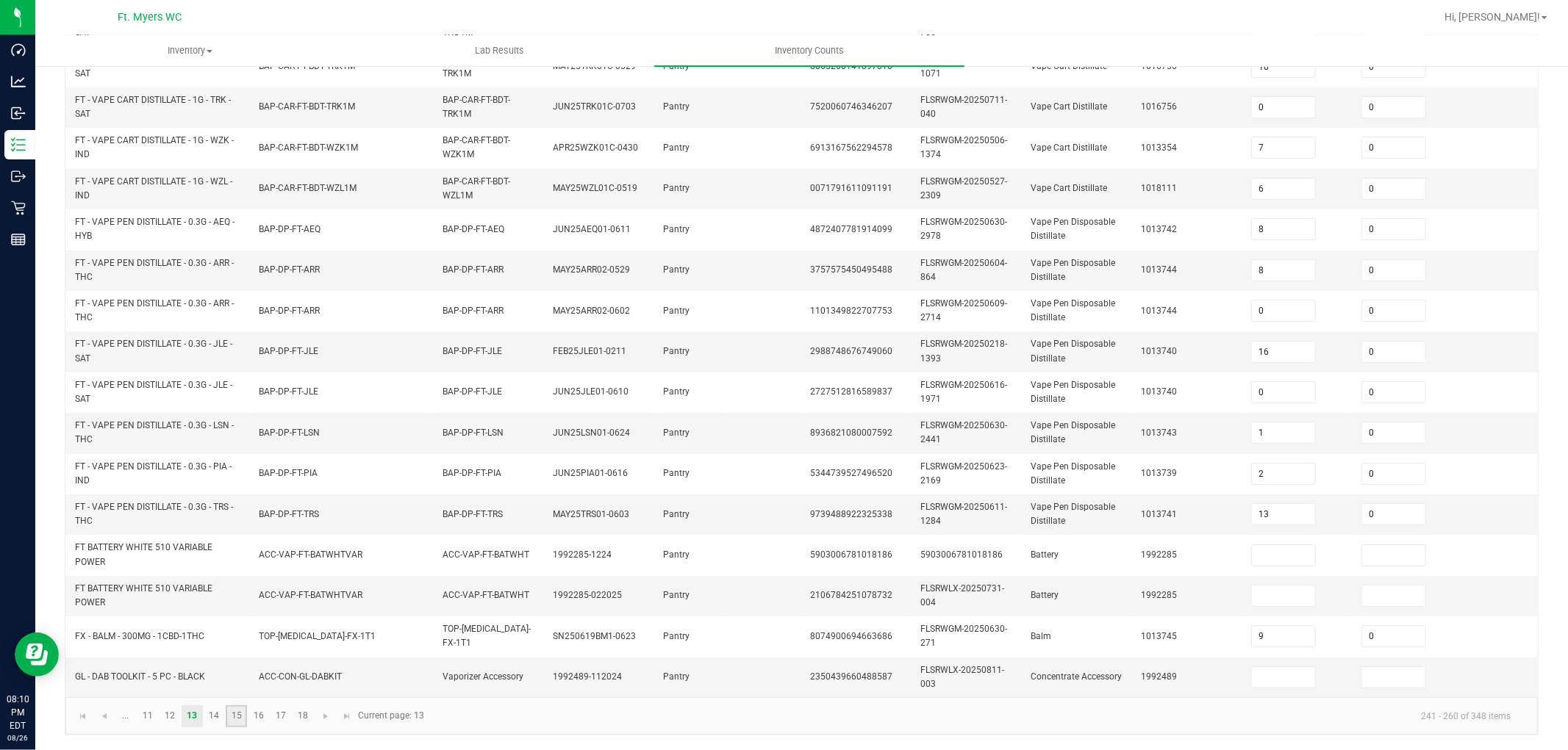
click at [230, 674] on link "15" at bounding box center [236, 716] width 21 height 22
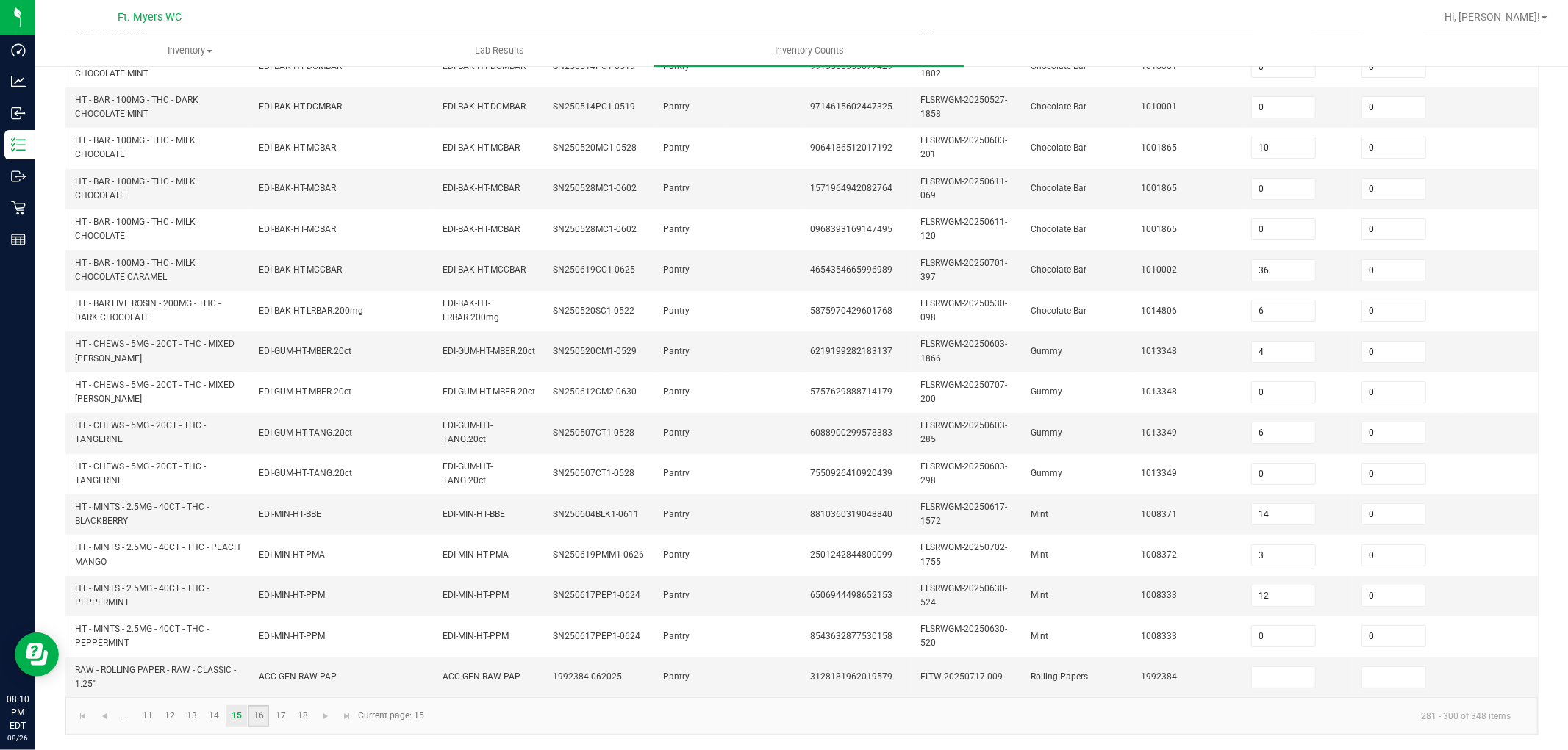
click at [248, 674] on link "16" at bounding box center [258, 716] width 21 height 22
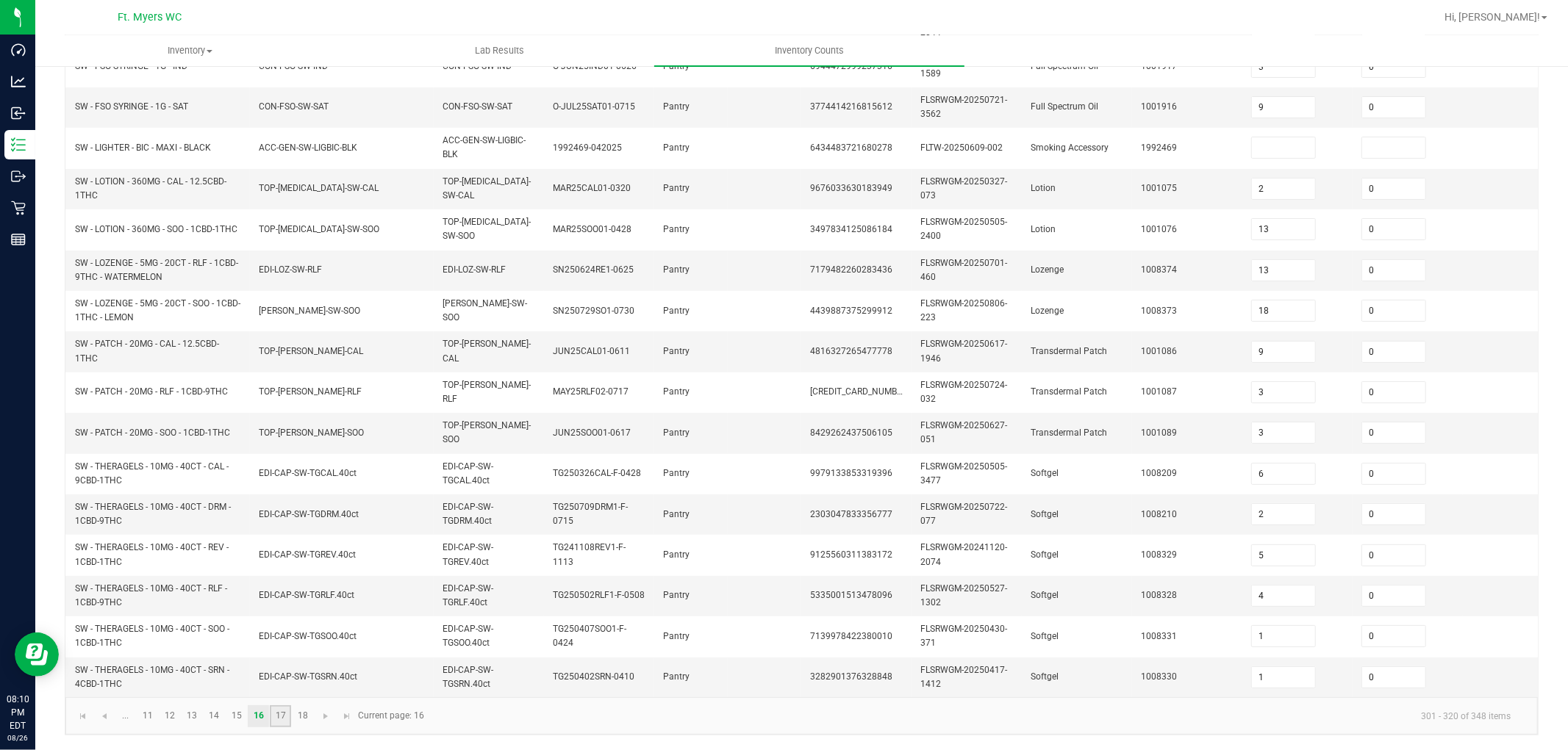
click at [288, 674] on link "17" at bounding box center [280, 716] width 21 height 22
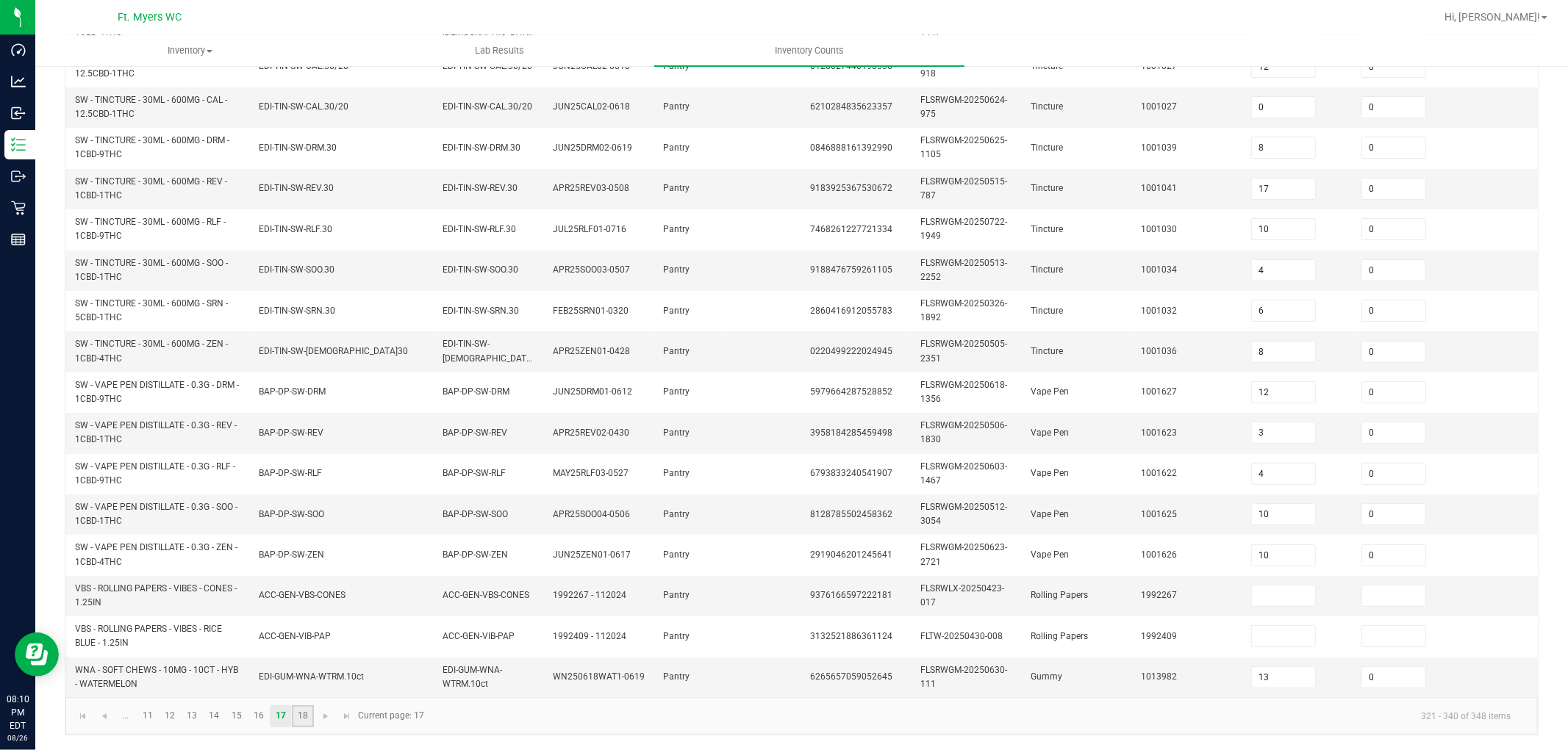
click at [305, 674] on link "18" at bounding box center [302, 716] width 21 height 22
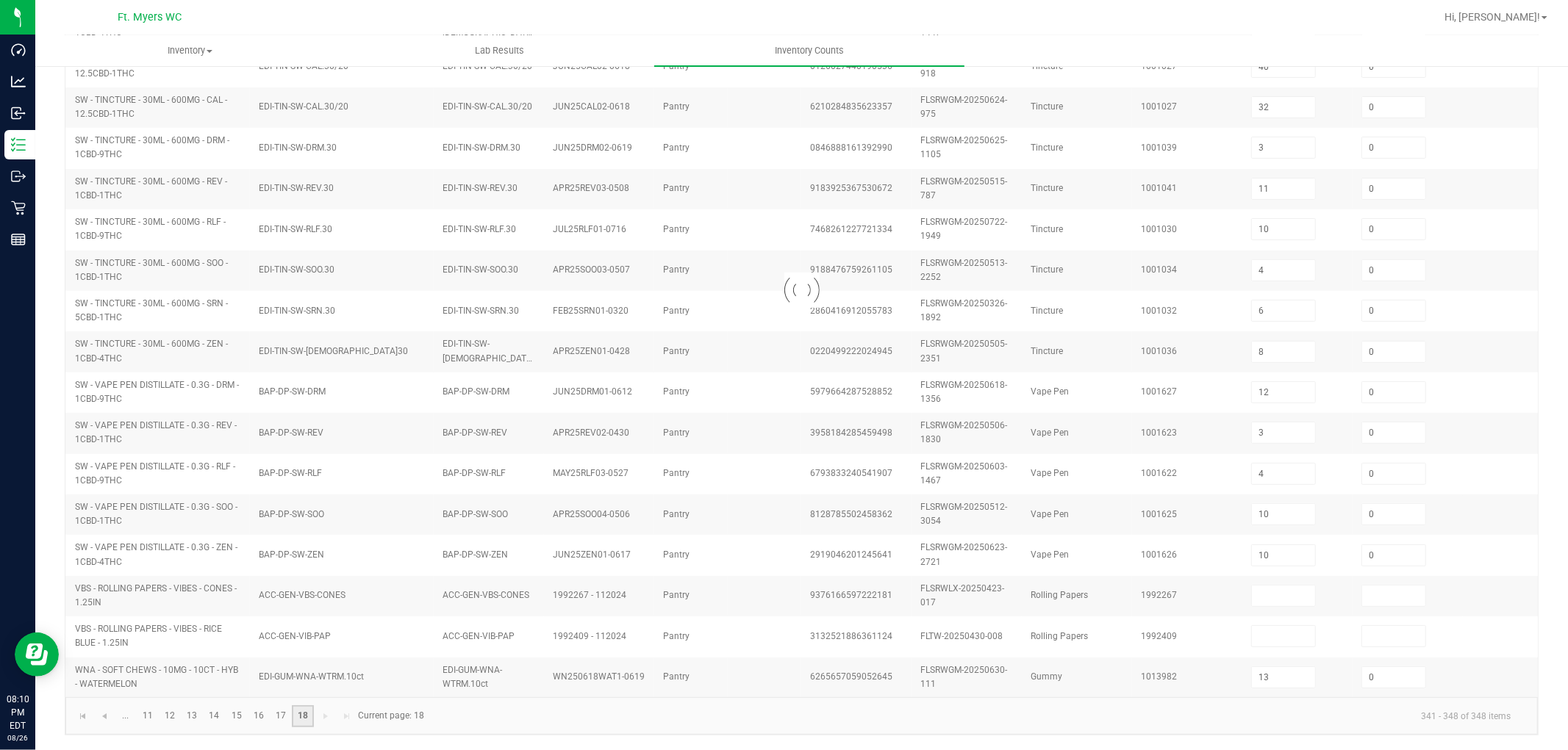
scroll to position [0, 0]
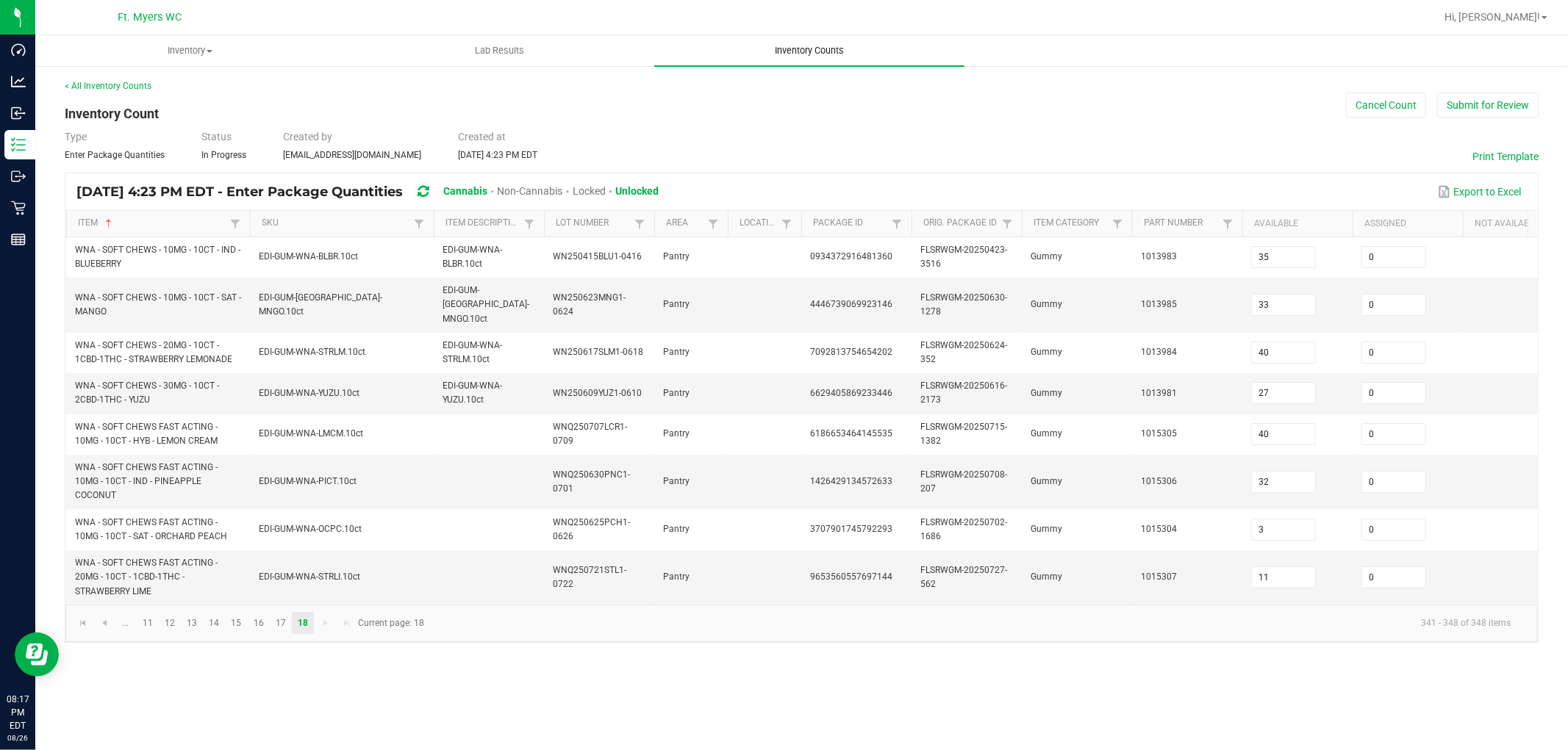
click at [788, 46] on span "Inventory Counts" at bounding box center [809, 51] width 109 height 13
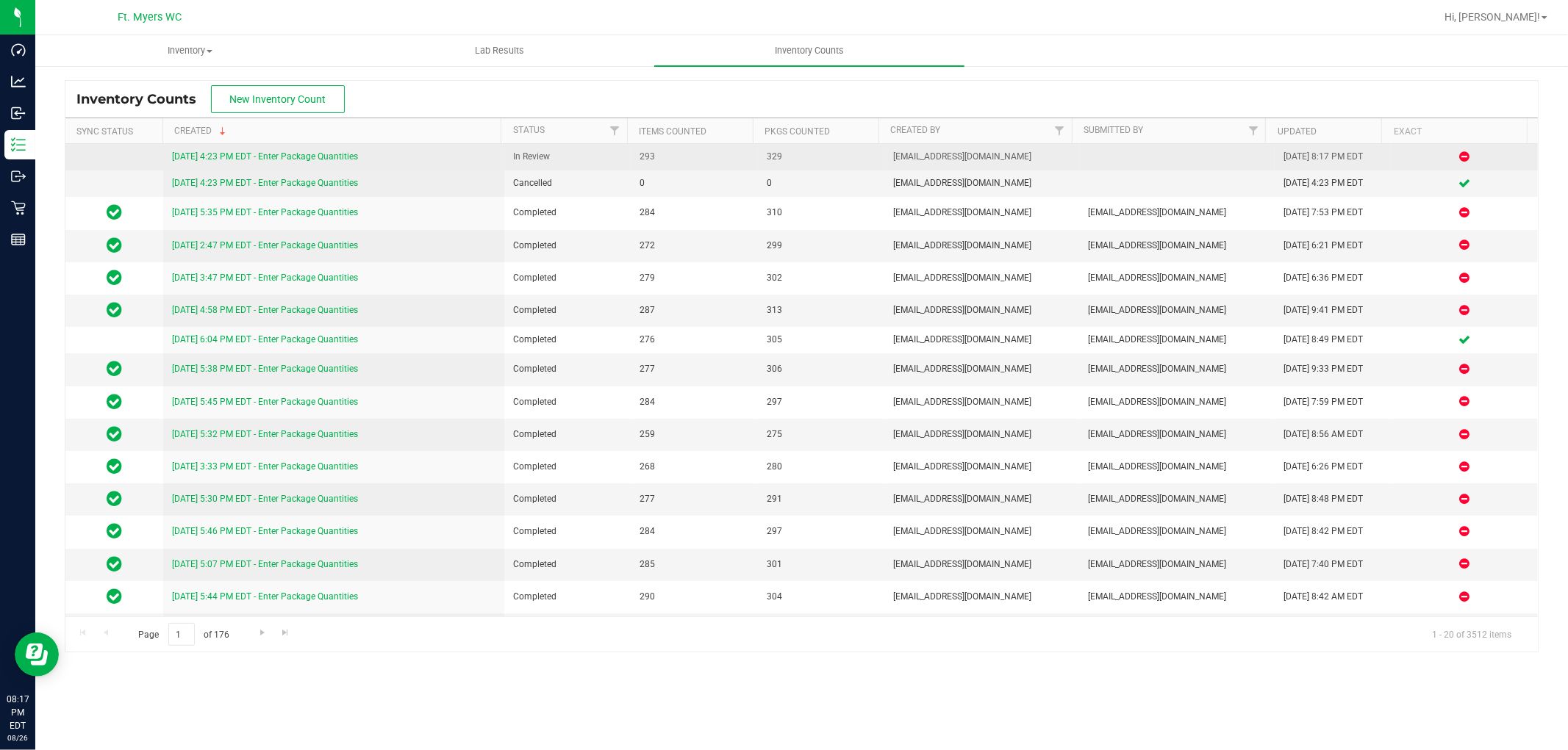
click at [325, 159] on link "8/26/25 4:23 PM EDT - Enter Package Quantities" at bounding box center [264, 157] width 186 height 10
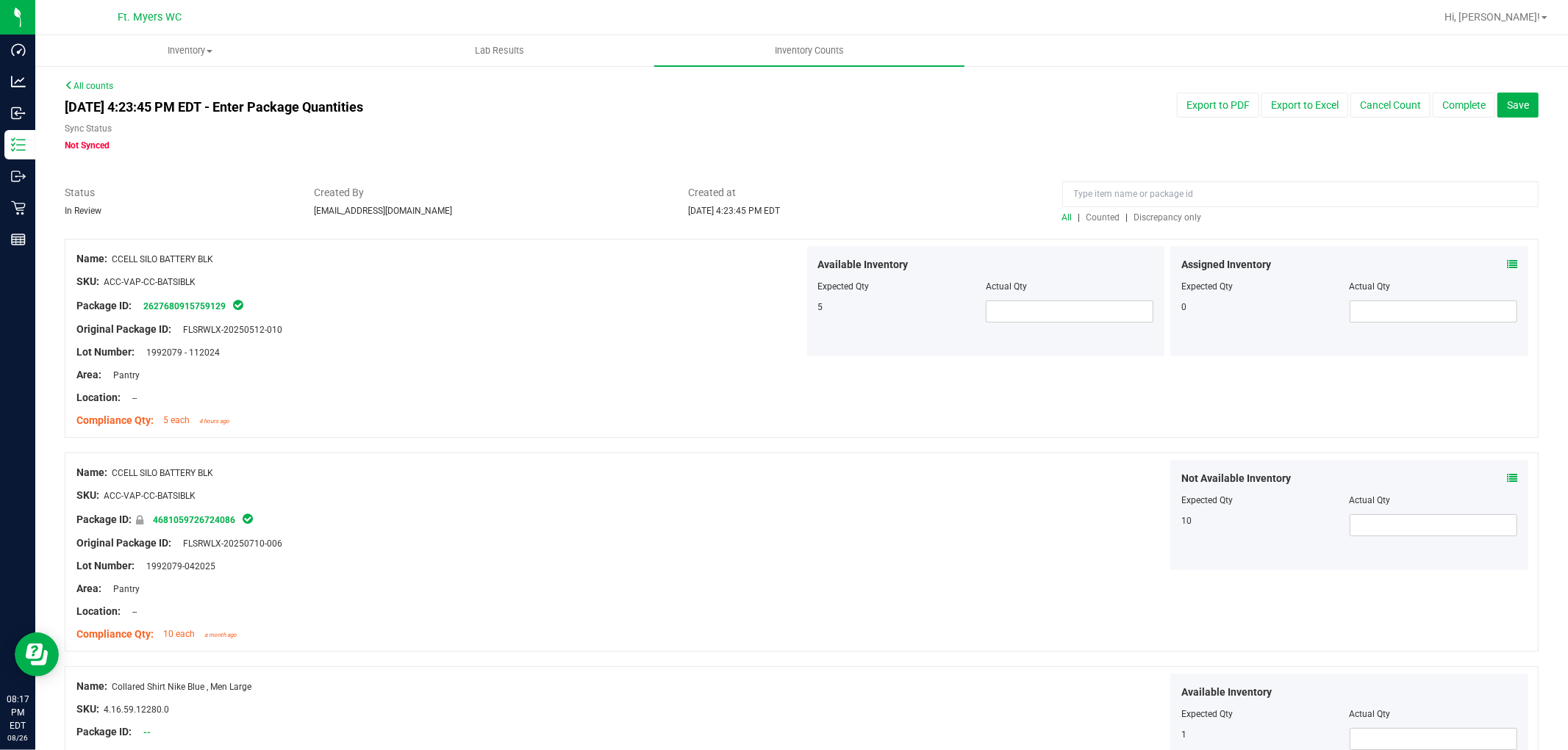
click at [1172, 212] on span "Discrepancy only" at bounding box center [1168, 217] width 68 height 10
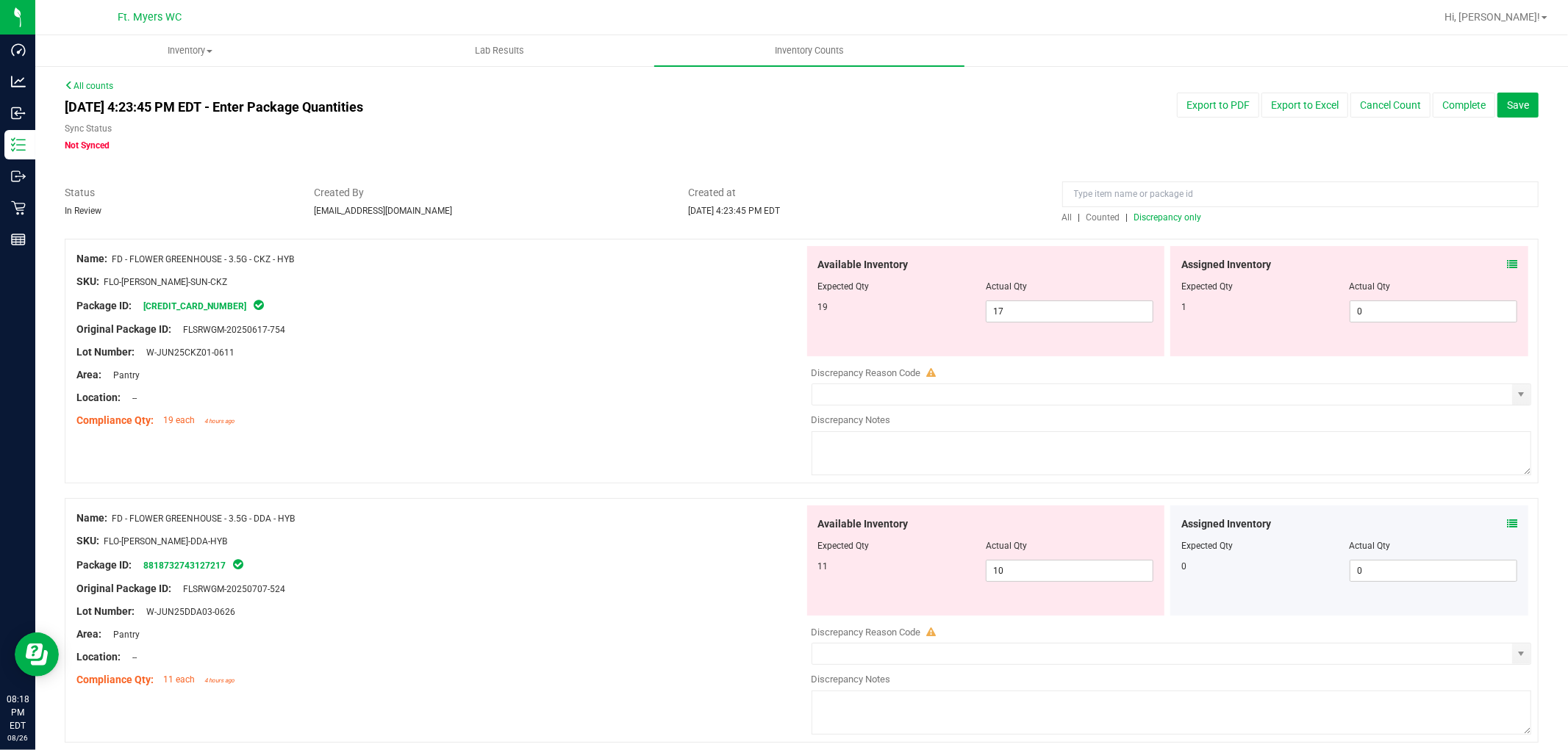
click at [1411, 266] on icon at bounding box center [1512, 264] width 10 height 10
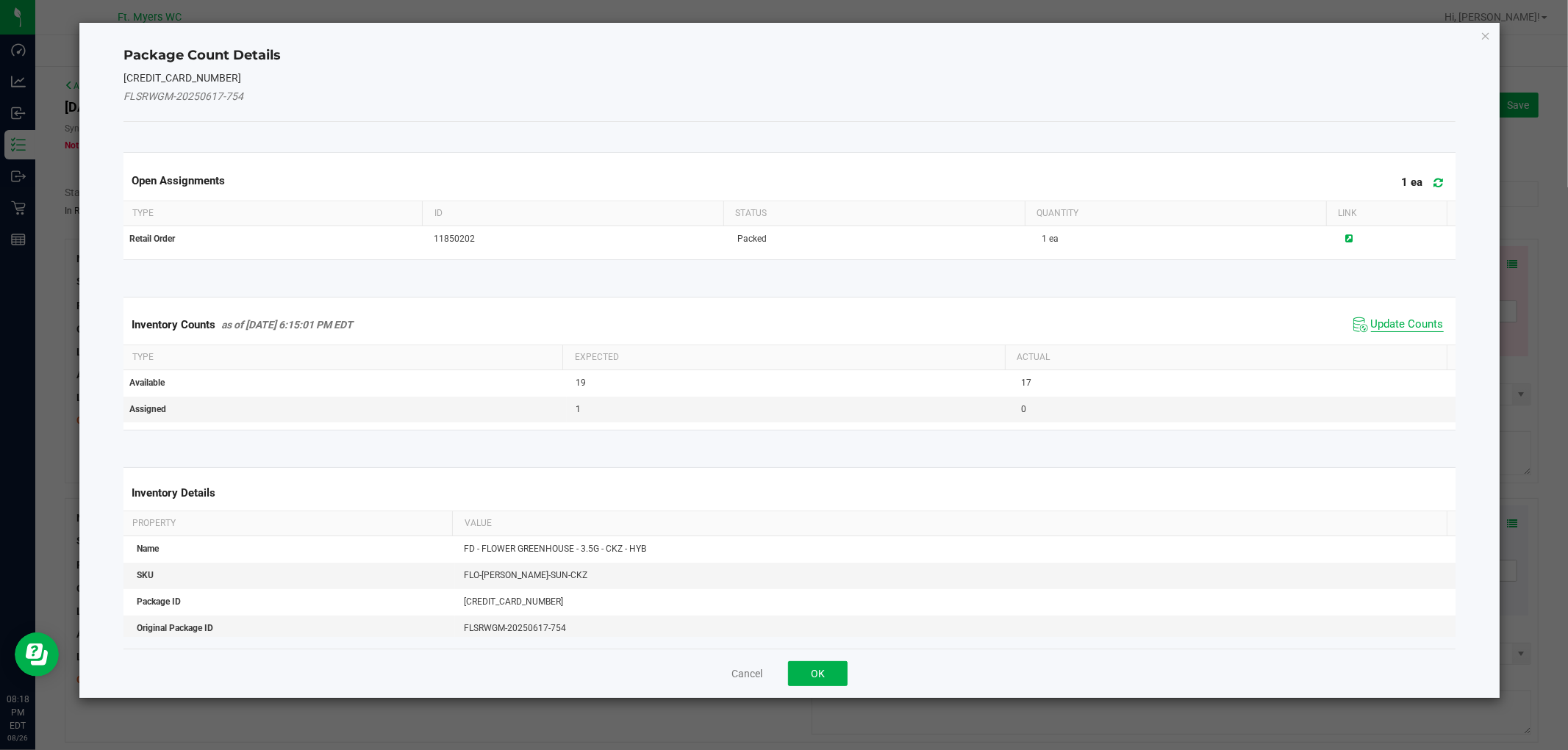
click at [1411, 329] on span "Update Counts" at bounding box center [1407, 324] width 72 height 15
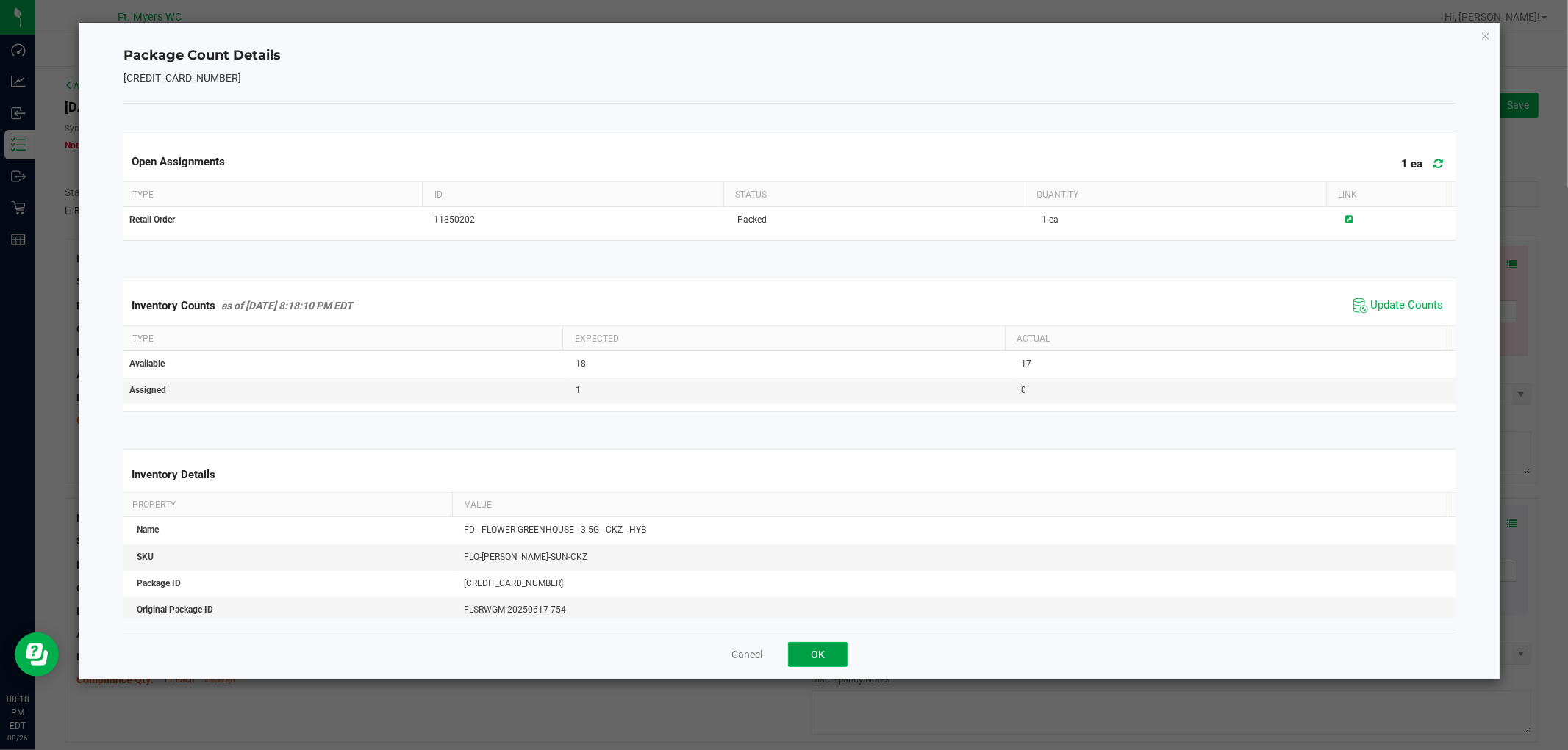
click at [809, 646] on button "OK" at bounding box center [818, 654] width 59 height 25
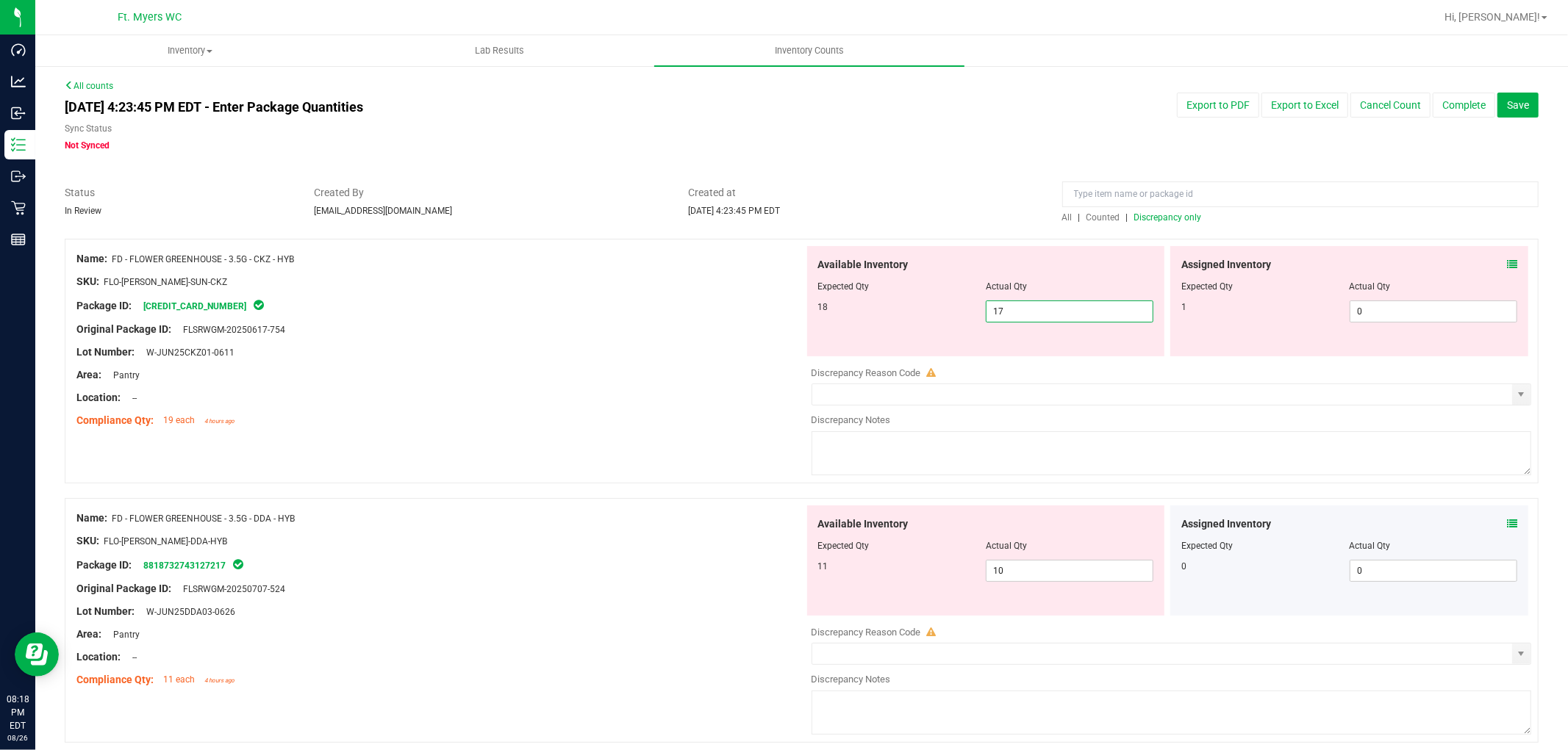
click at [1039, 314] on span "17 17" at bounding box center [1070, 311] width 168 height 22
click at [1039, 314] on input "17" at bounding box center [1070, 311] width 166 height 21
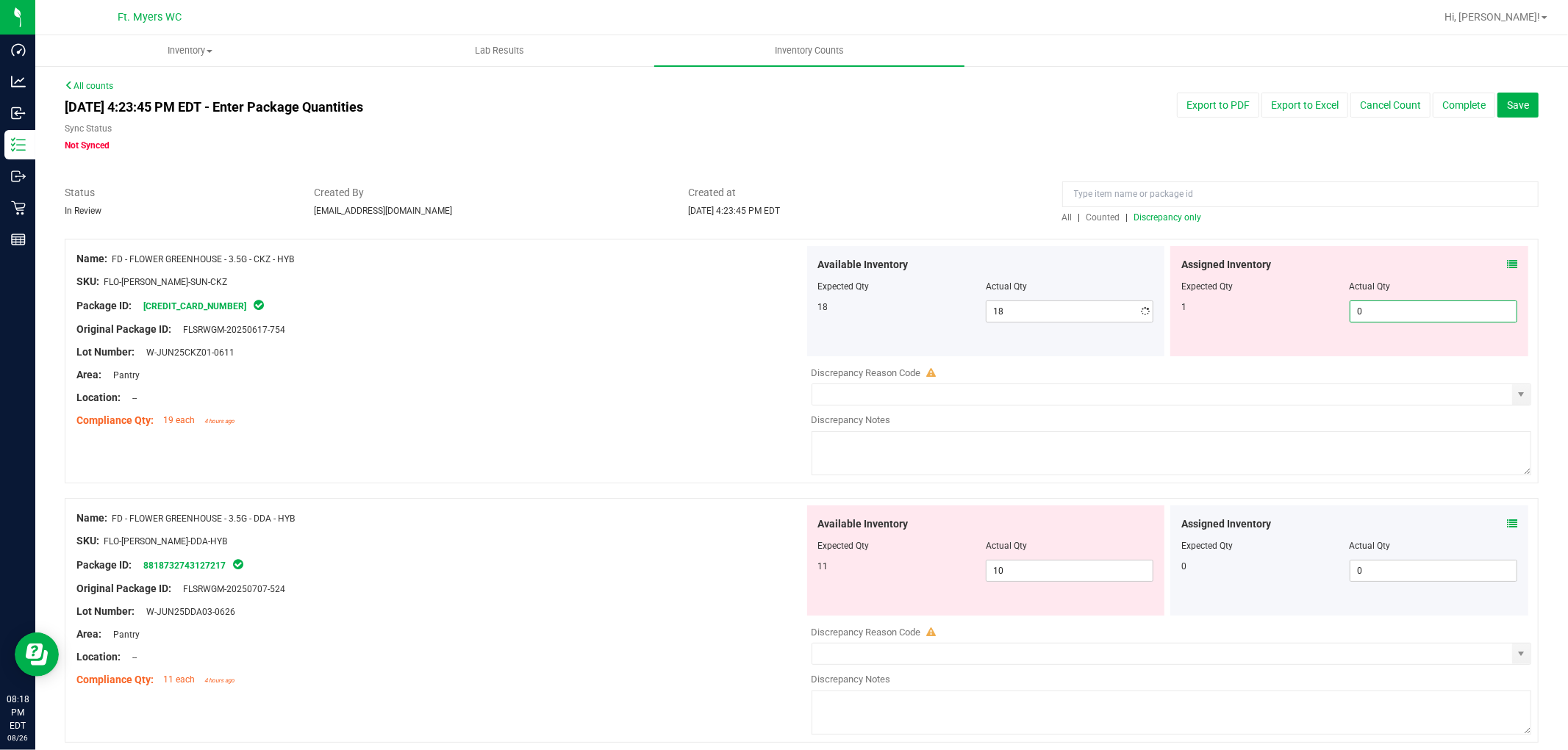
click at [1411, 316] on span "0 0" at bounding box center [1434, 311] width 168 height 22
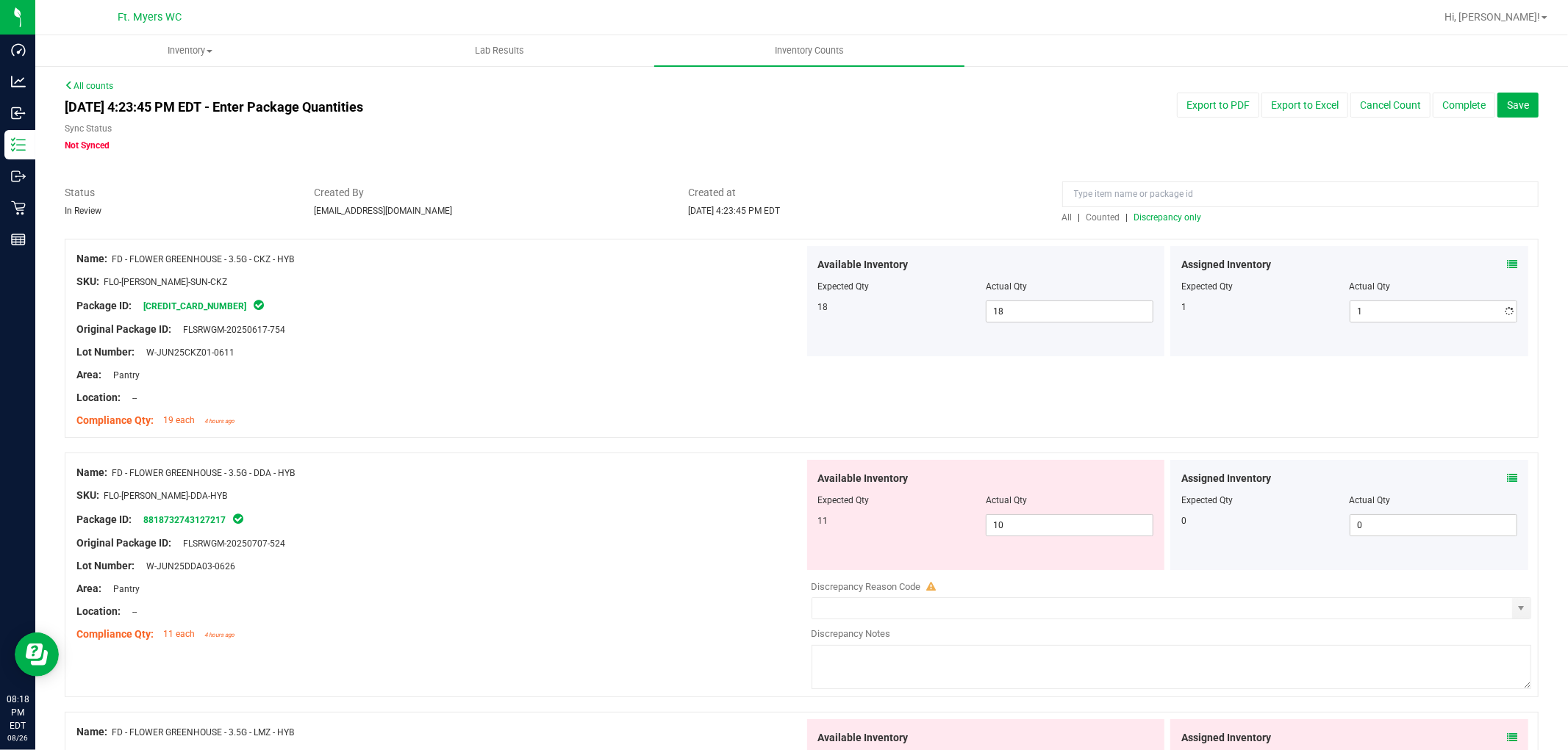
click at [658, 357] on div "Lot Number: W-JUN25CKZ01-0611" at bounding box center [441, 352] width 728 height 16
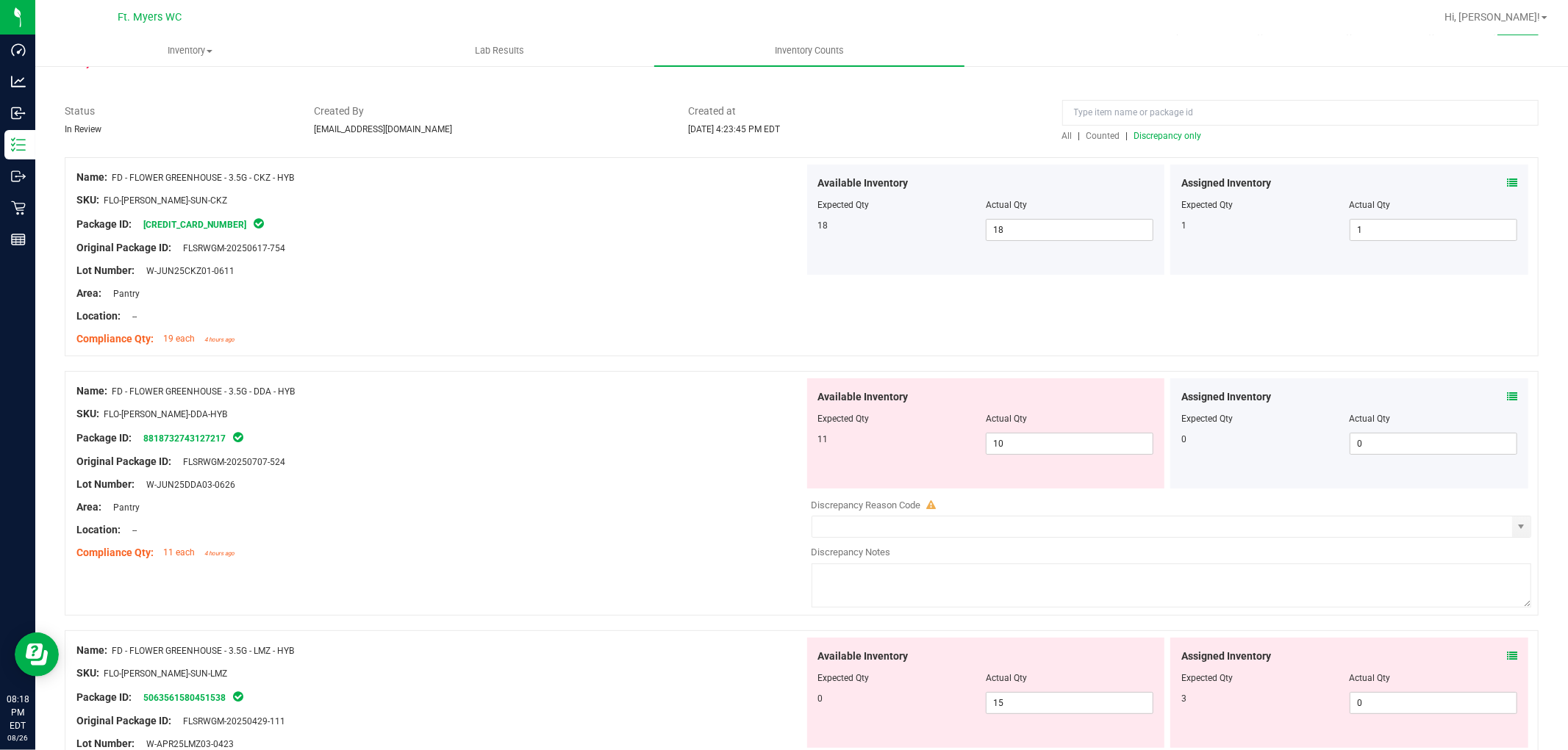
click at [1411, 395] on icon at bounding box center [1512, 397] width 10 height 10
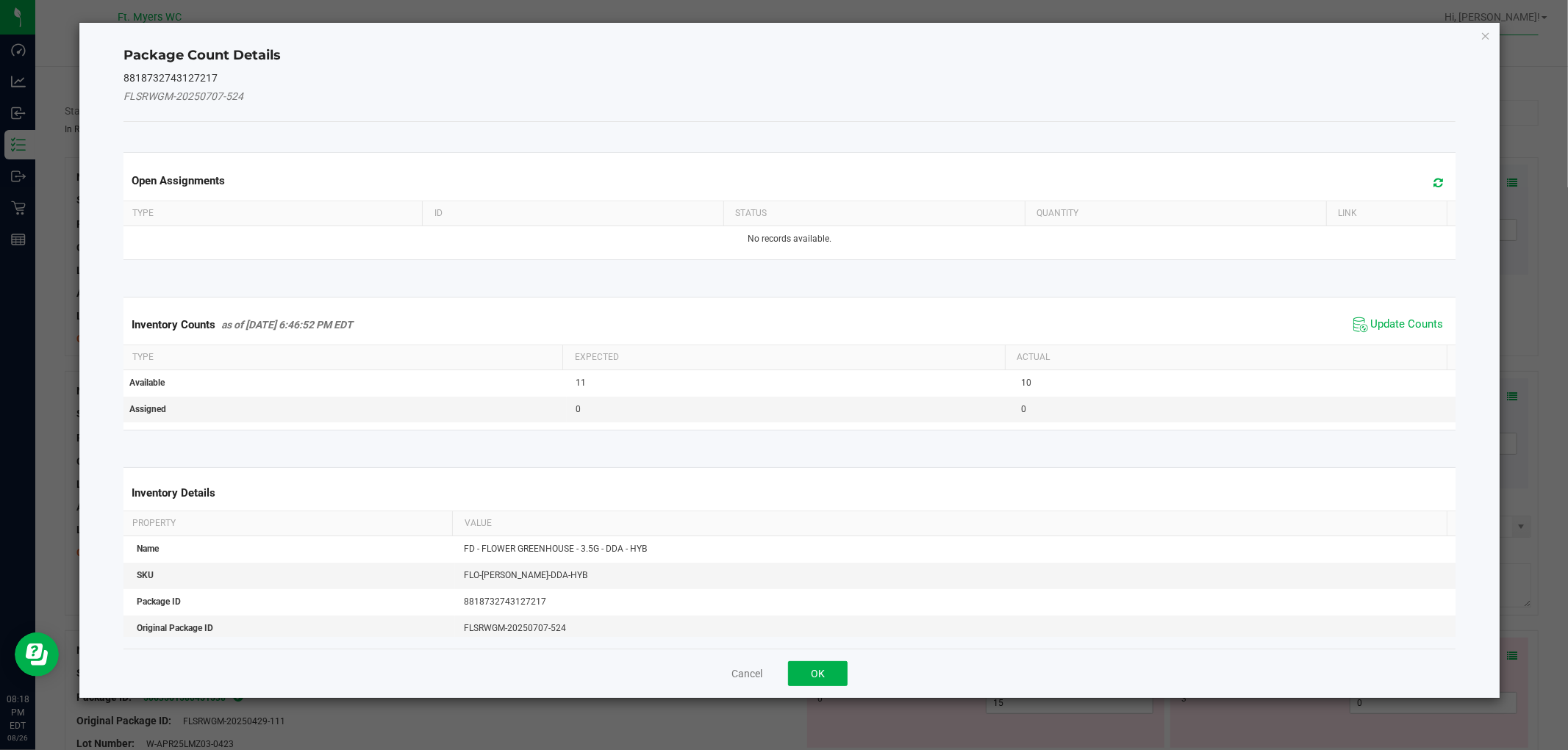
click at [1367, 333] on span "Update Counts" at bounding box center [1399, 324] width 98 height 22
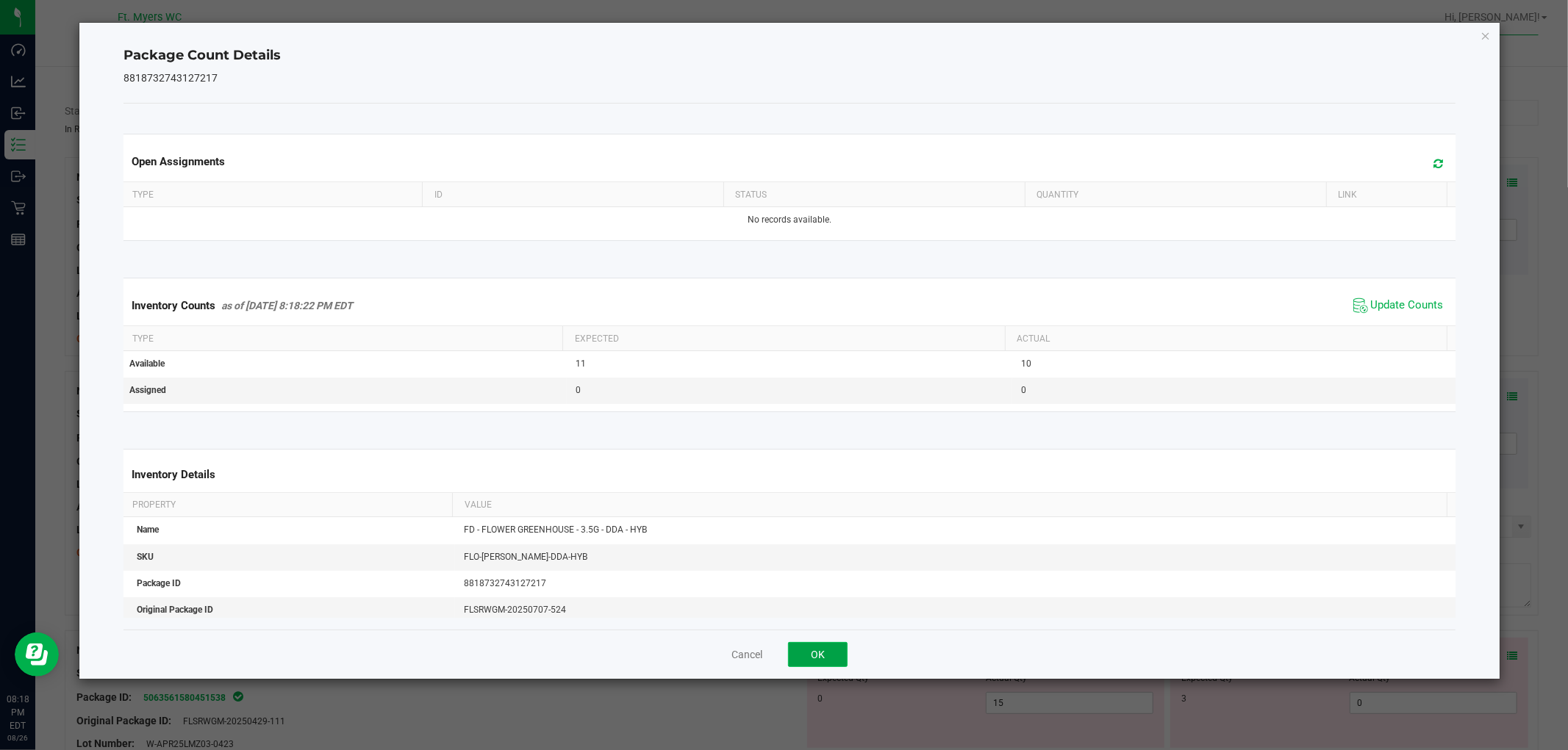
click at [842, 645] on button "OK" at bounding box center [818, 654] width 59 height 25
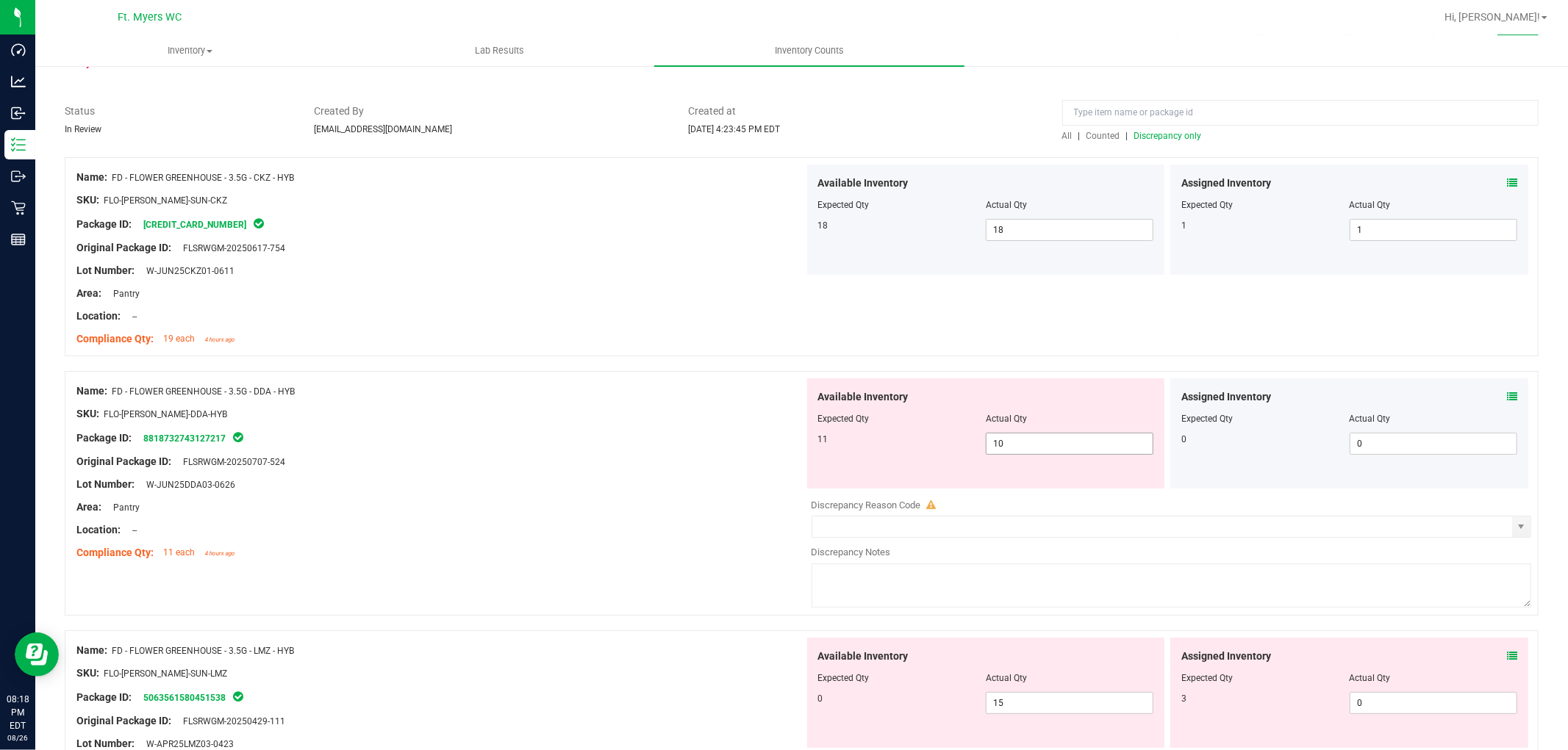
click at [1073, 450] on span "10 10" at bounding box center [1070, 443] width 168 height 22
click at [1073, 450] on input "10" at bounding box center [1070, 444] width 166 height 21
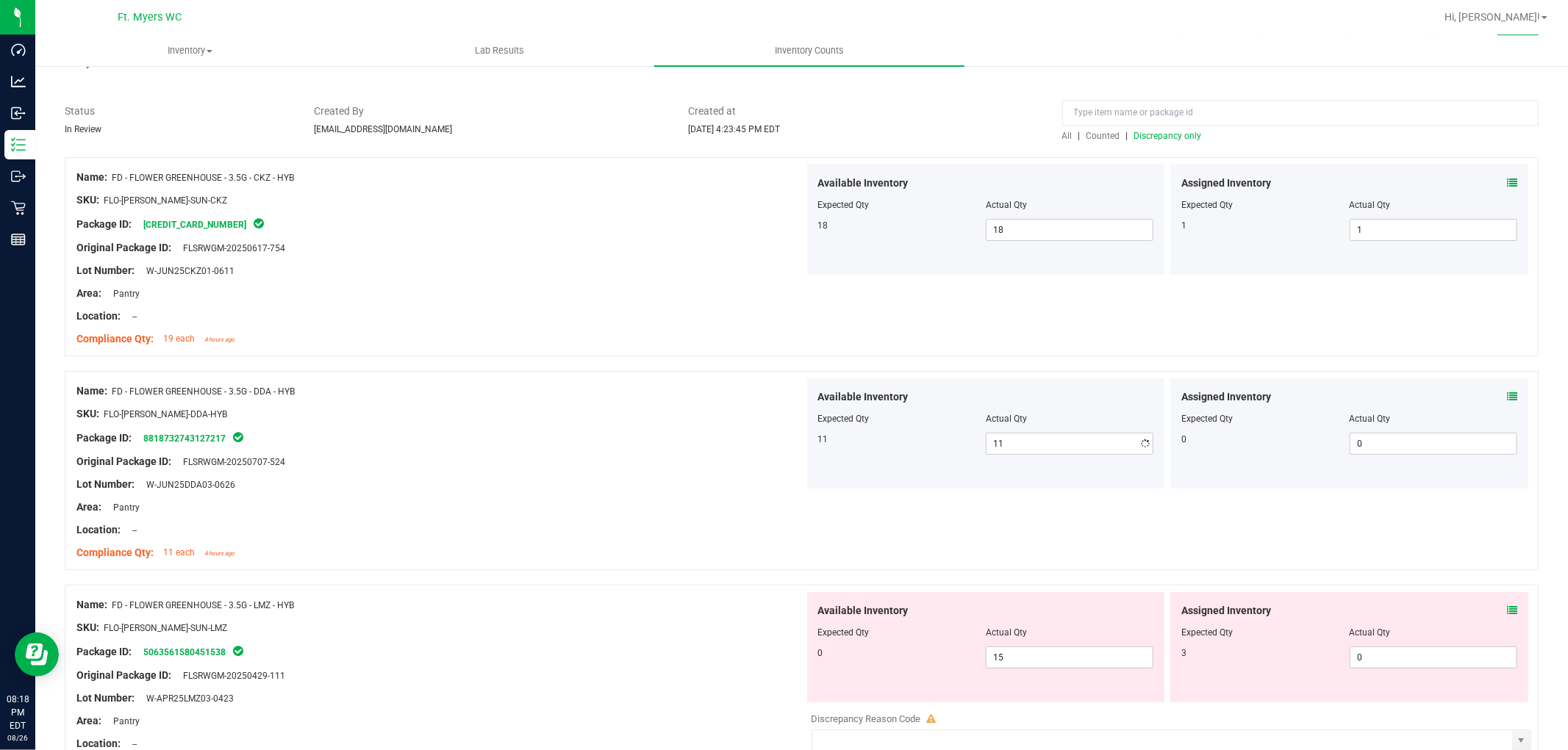
click at [431, 506] on div "Area: Pantry" at bounding box center [441, 508] width 728 height 16
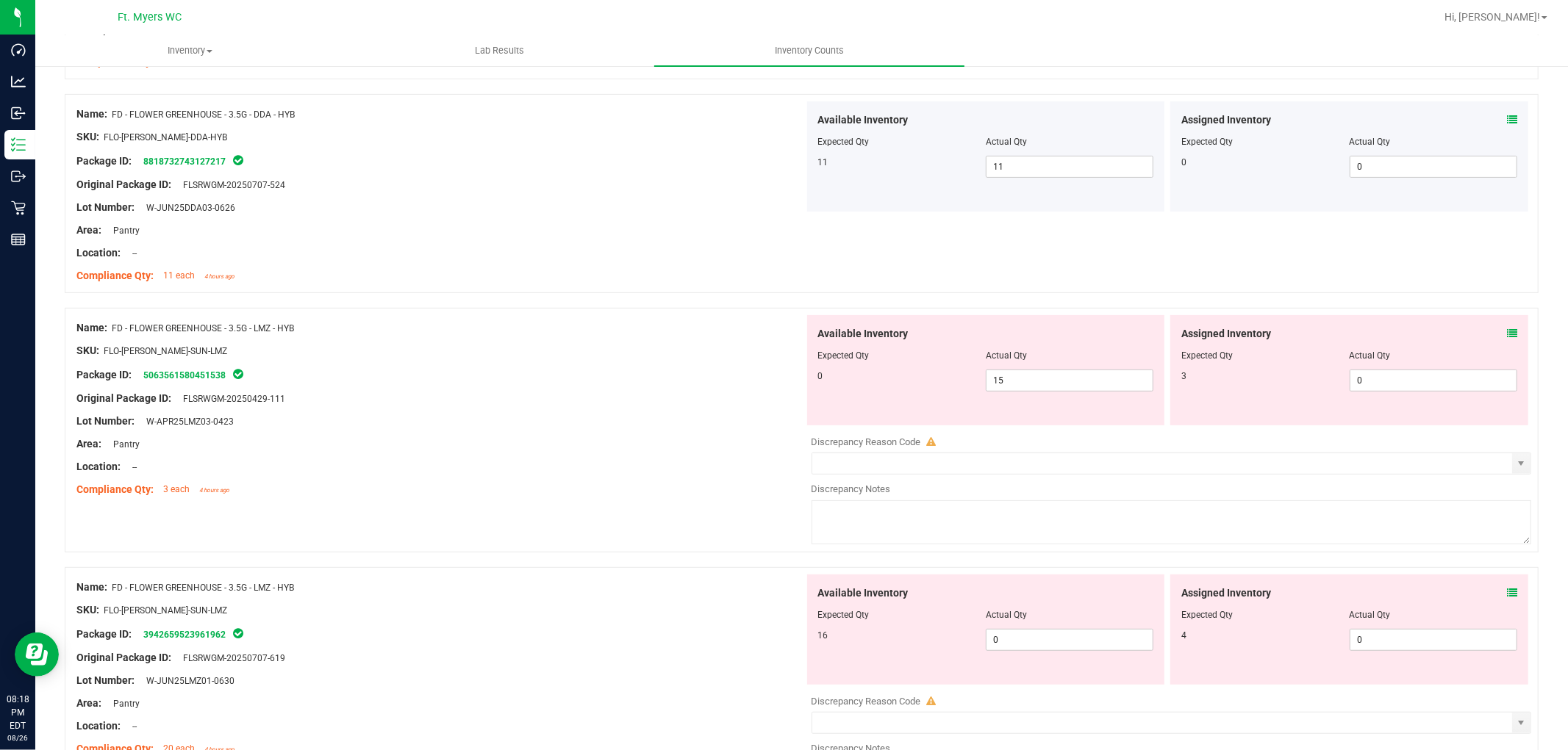
scroll to position [408, 0]
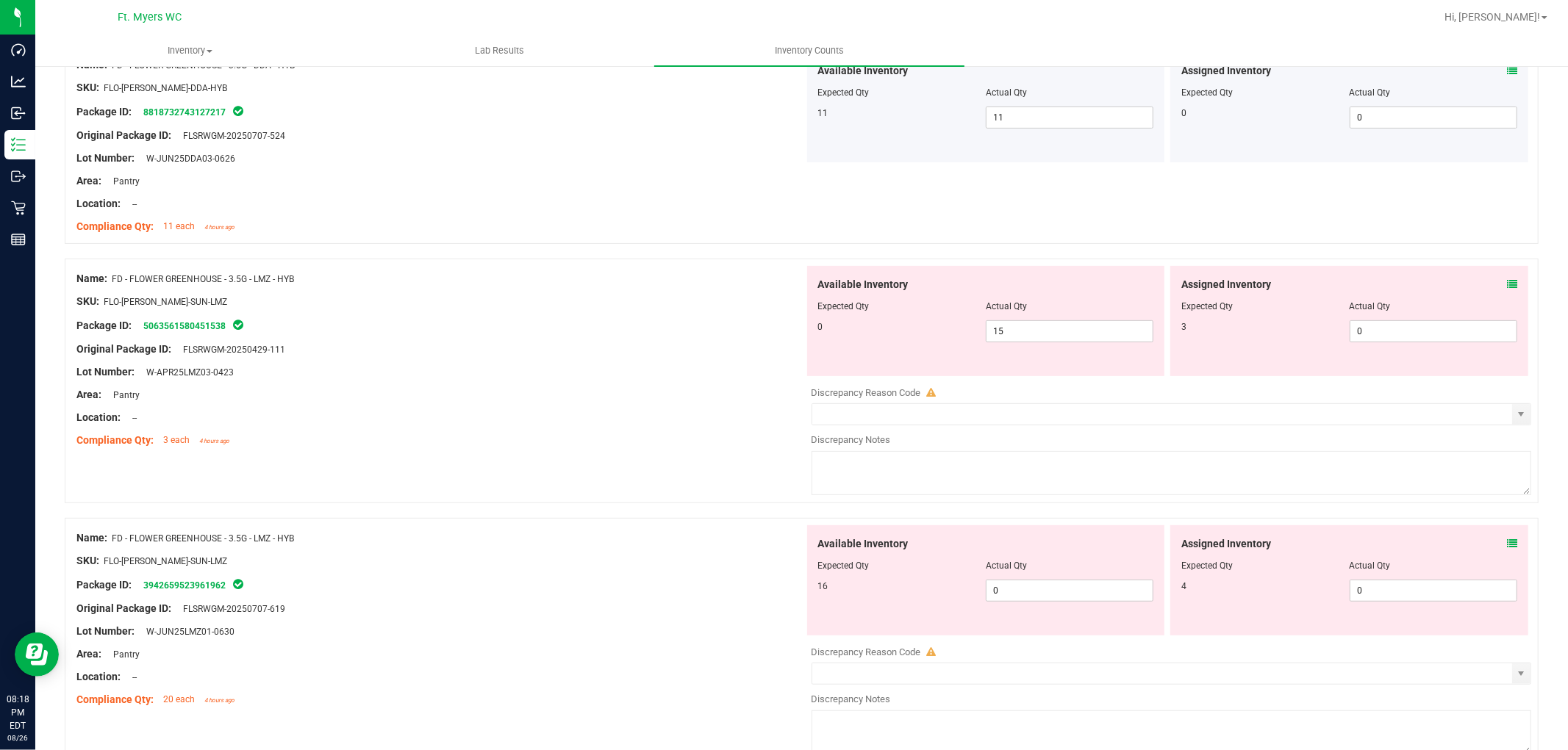
click at [1411, 548] on div "Assigned Inventory Expected Qty Actual Qty 4 0 0" at bounding box center [1349, 580] width 358 height 110
click at [1411, 542] on icon at bounding box center [1512, 544] width 10 height 10
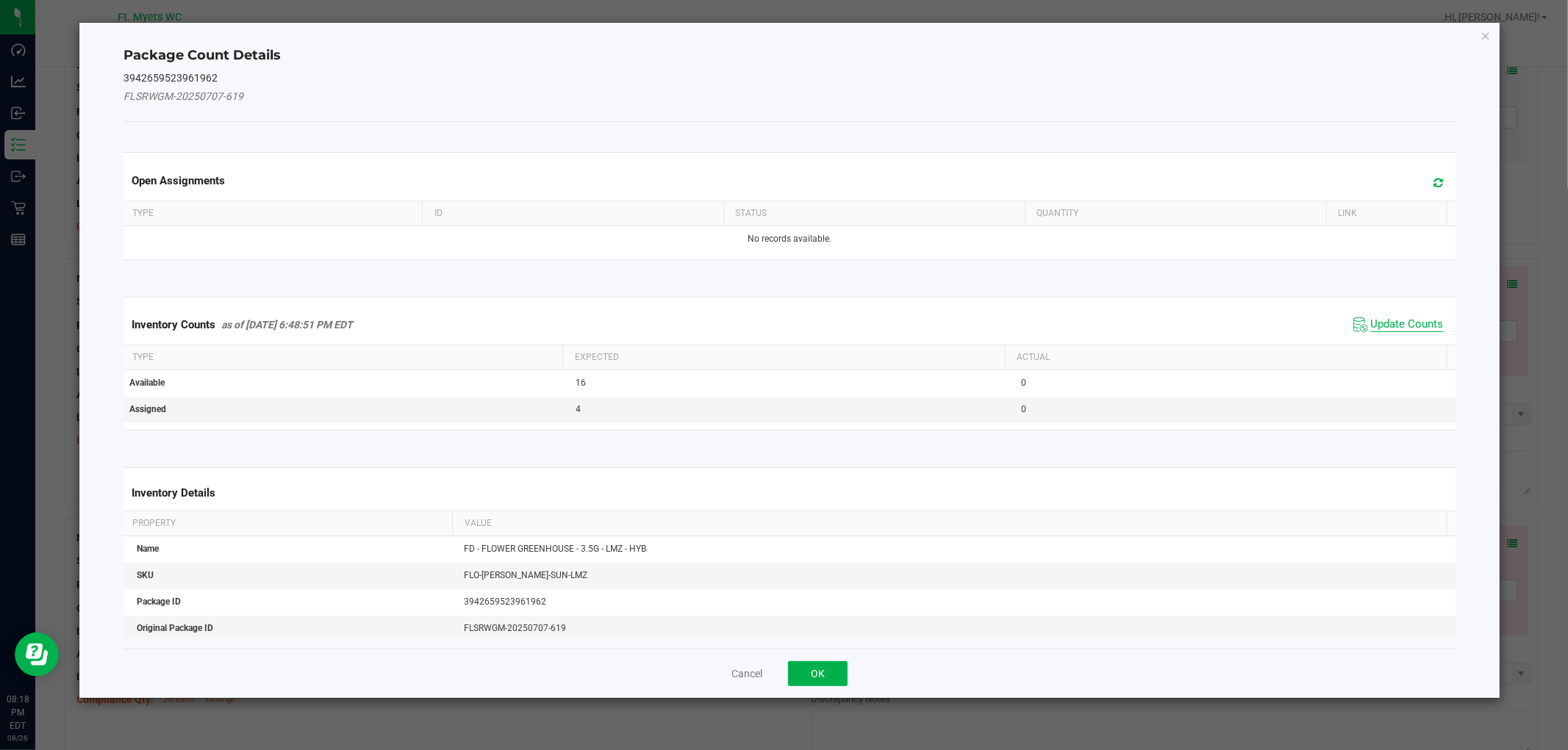
click at [1379, 327] on span "Update Counts" at bounding box center [1407, 324] width 72 height 15
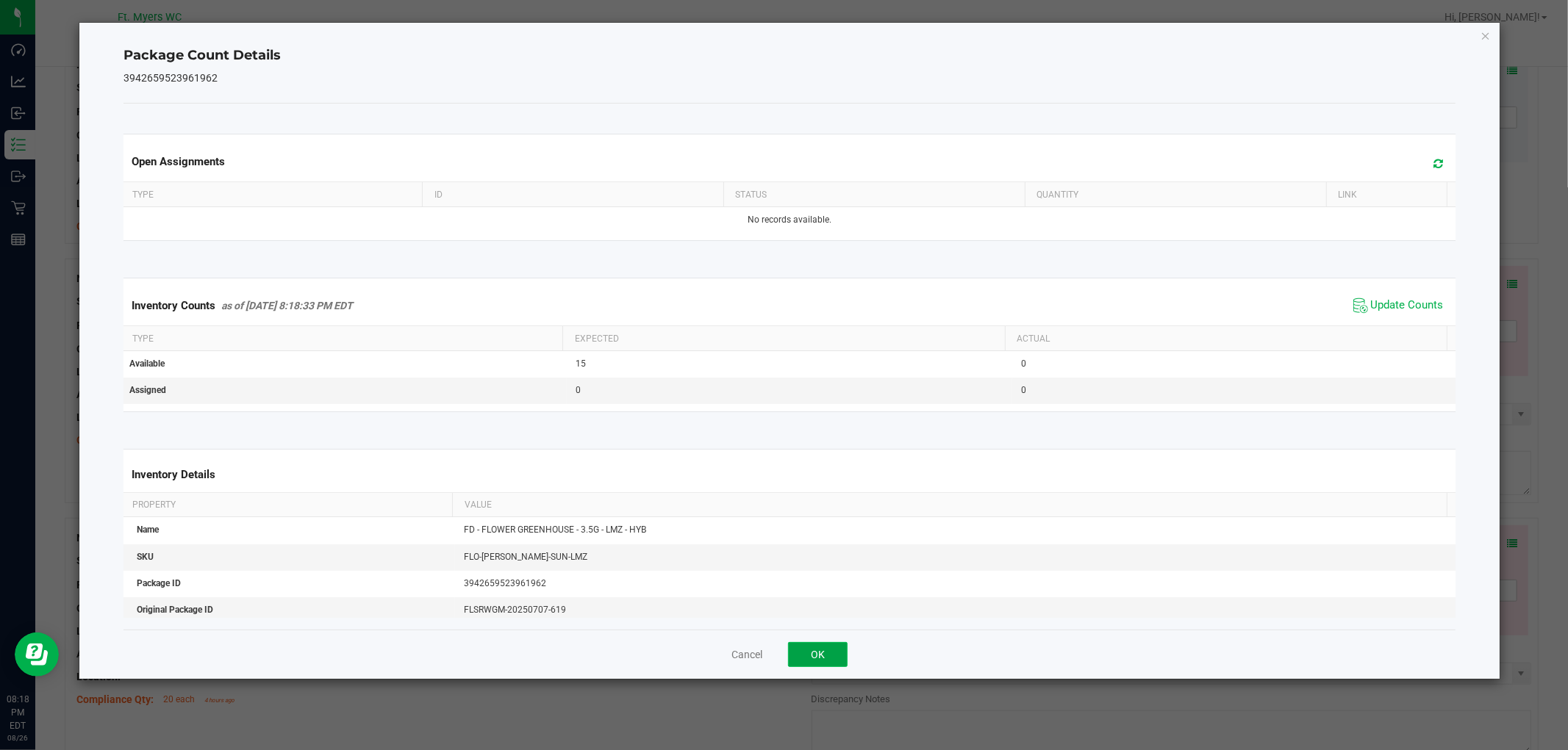
click at [797, 642] on button "OK" at bounding box center [818, 654] width 59 height 25
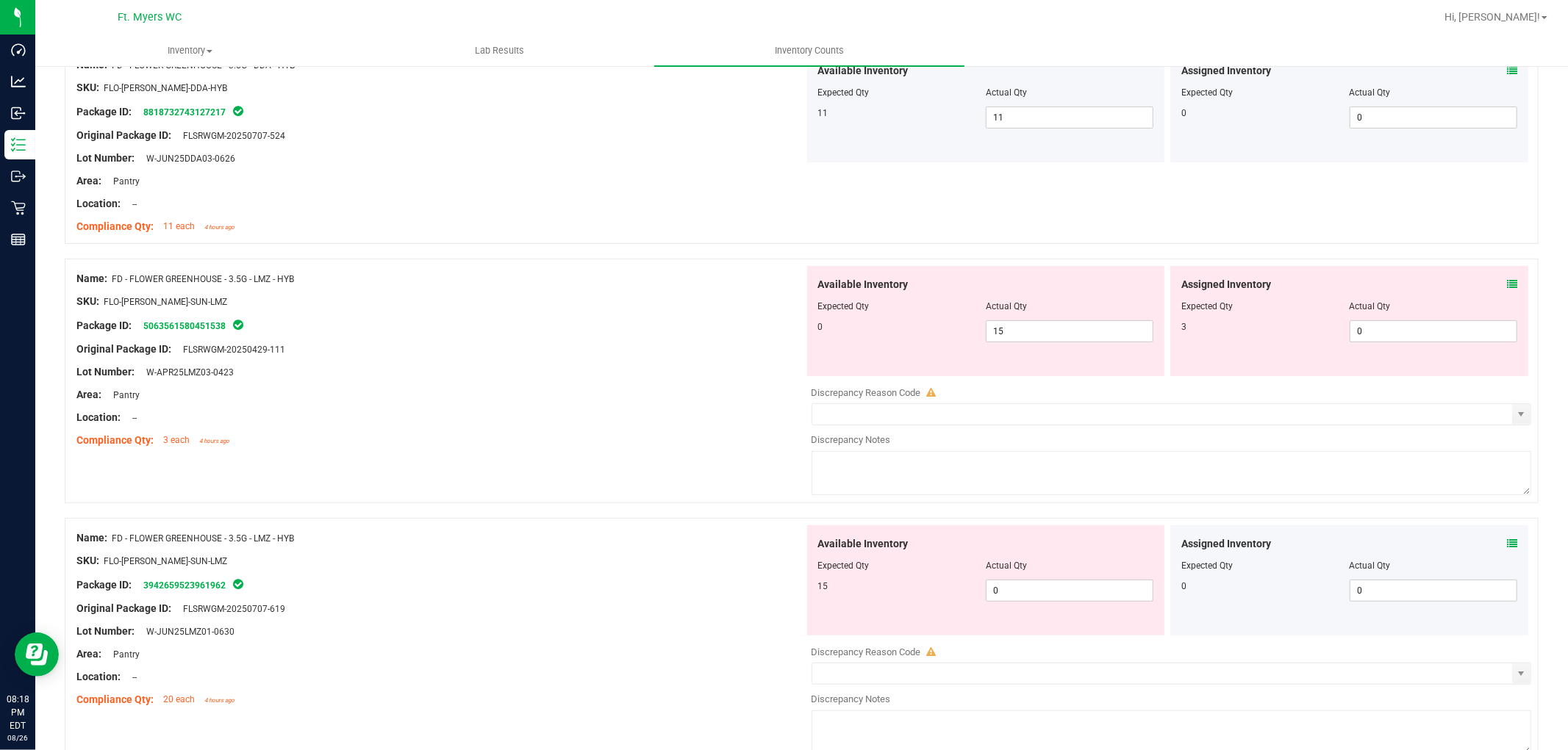
click at [1023, 574] on div at bounding box center [986, 576] width 336 height 7
click at [1023, 593] on span "0 0" at bounding box center [1070, 590] width 168 height 22
click at [0, 0] on input "0" at bounding box center [0, 0] width 0 height 0
click at [505, 392] on div "Area: Pantry" at bounding box center [441, 395] width 728 height 16
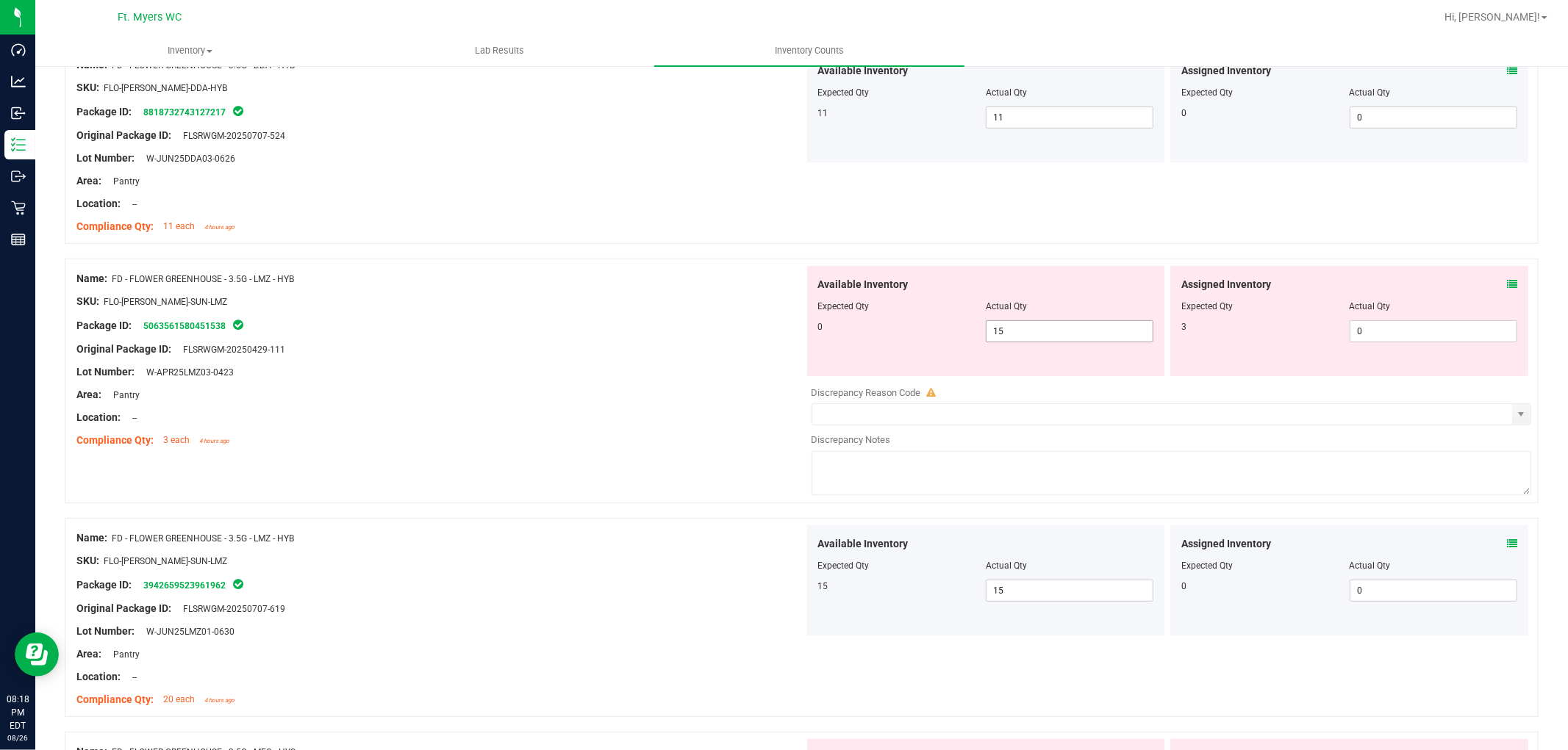
click at [1053, 339] on span "15 15" at bounding box center [1070, 331] width 168 height 22
click at [1053, 339] on input "15" at bounding box center [1070, 331] width 166 height 21
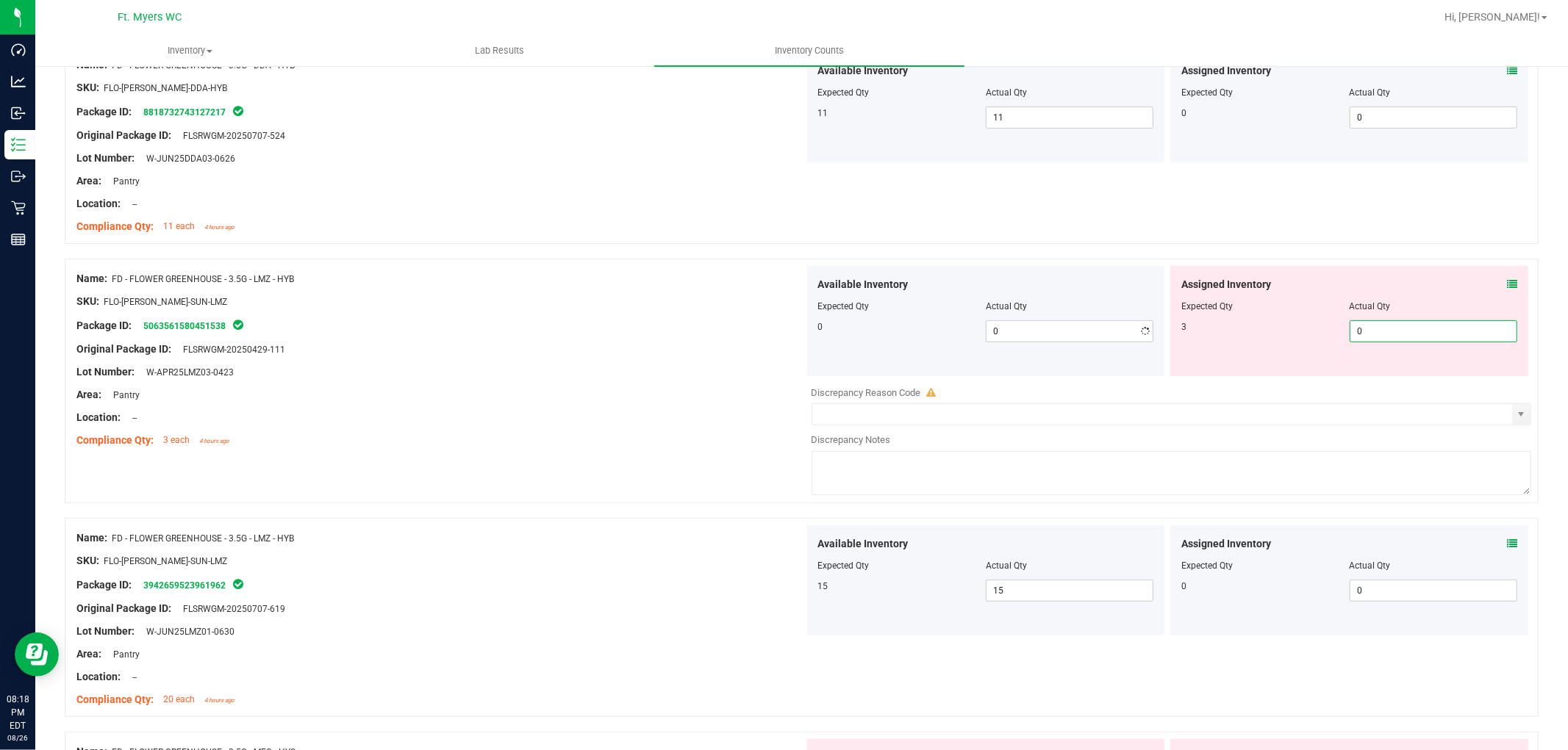
click at [1384, 325] on span "0 0" at bounding box center [1434, 331] width 168 height 22
click at [1411, 283] on icon at bounding box center [1512, 284] width 10 height 10
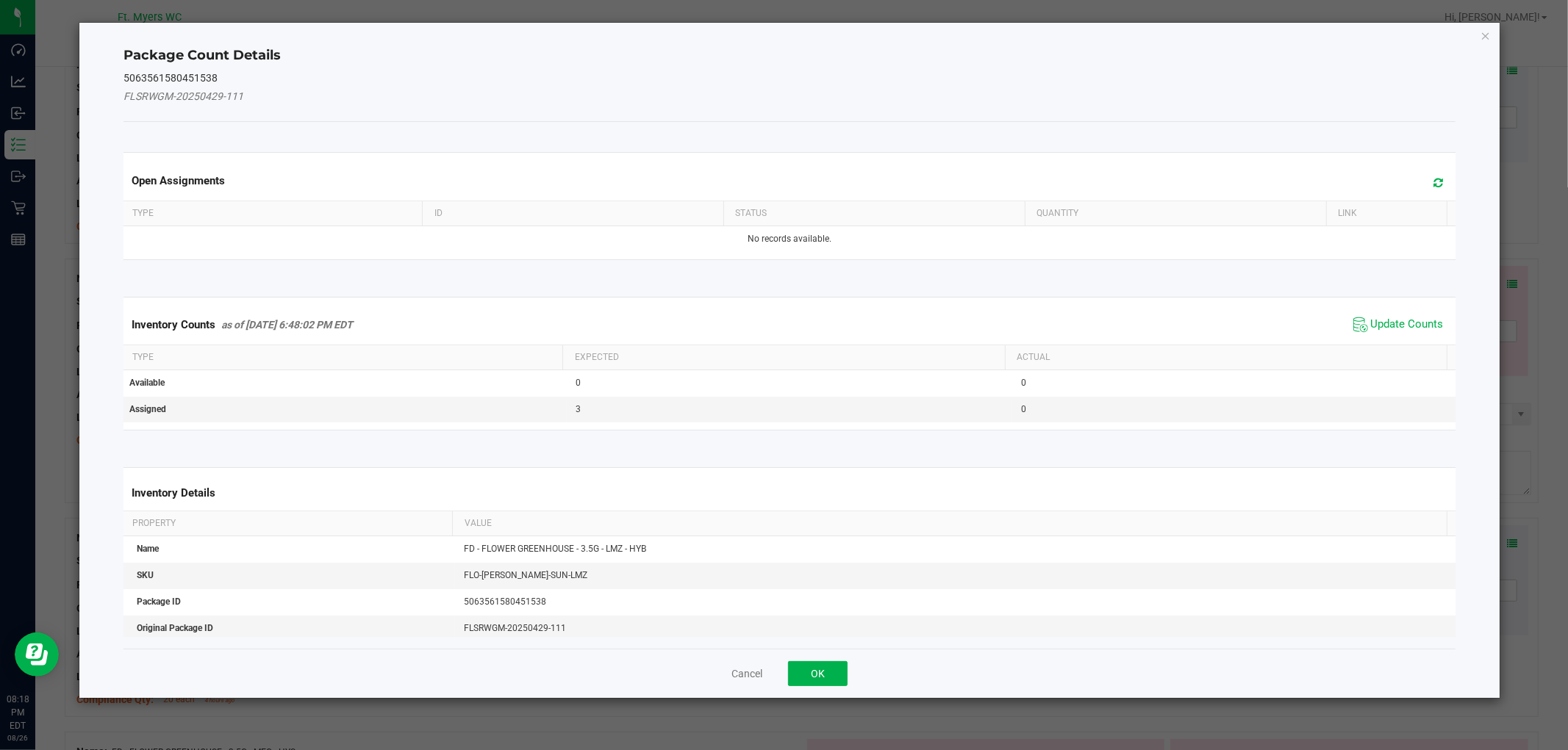
click at [1411, 332] on span "Update Counts" at bounding box center [1399, 324] width 98 height 22
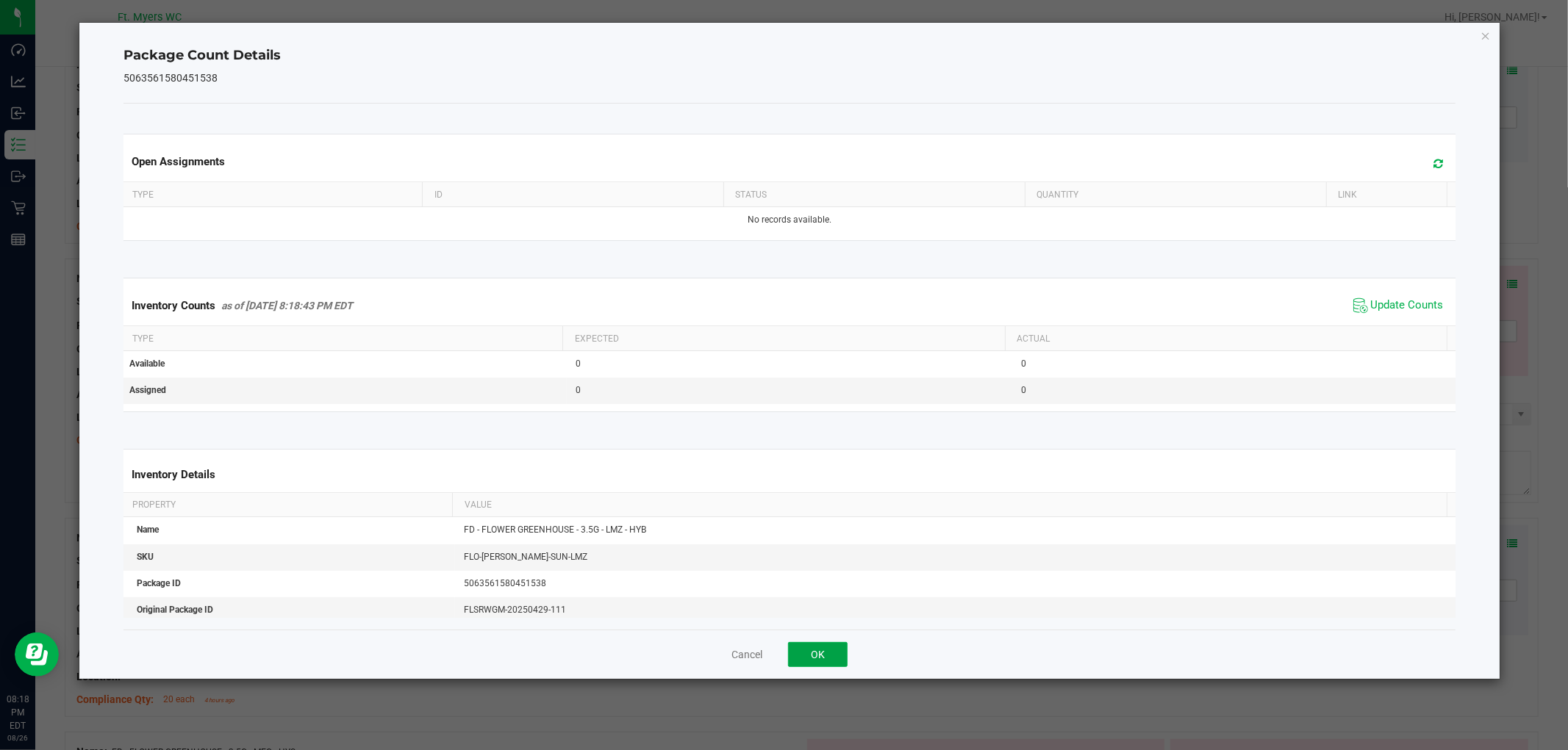
click at [818, 651] on button "OK" at bounding box center [818, 654] width 59 height 25
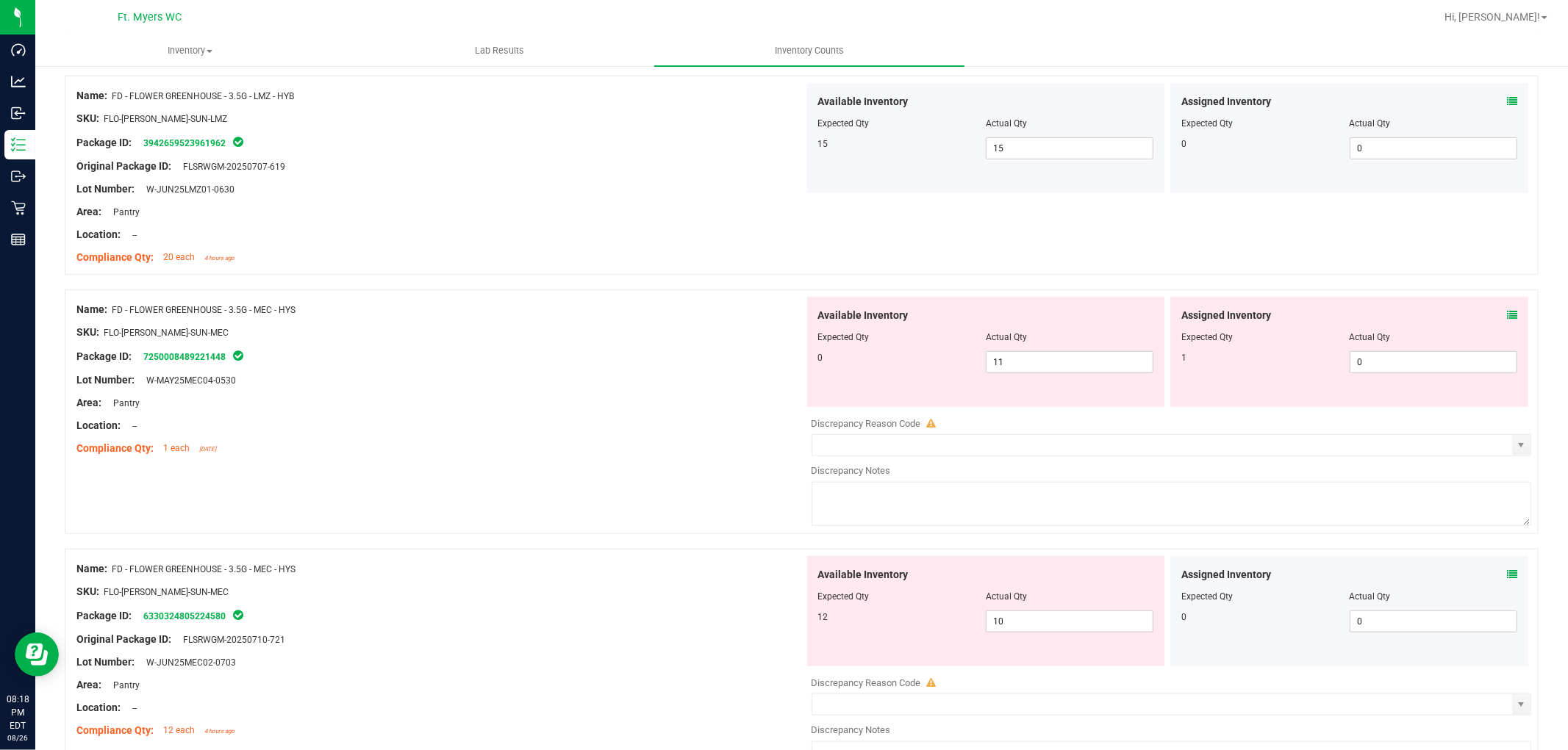
scroll to position [816, 0]
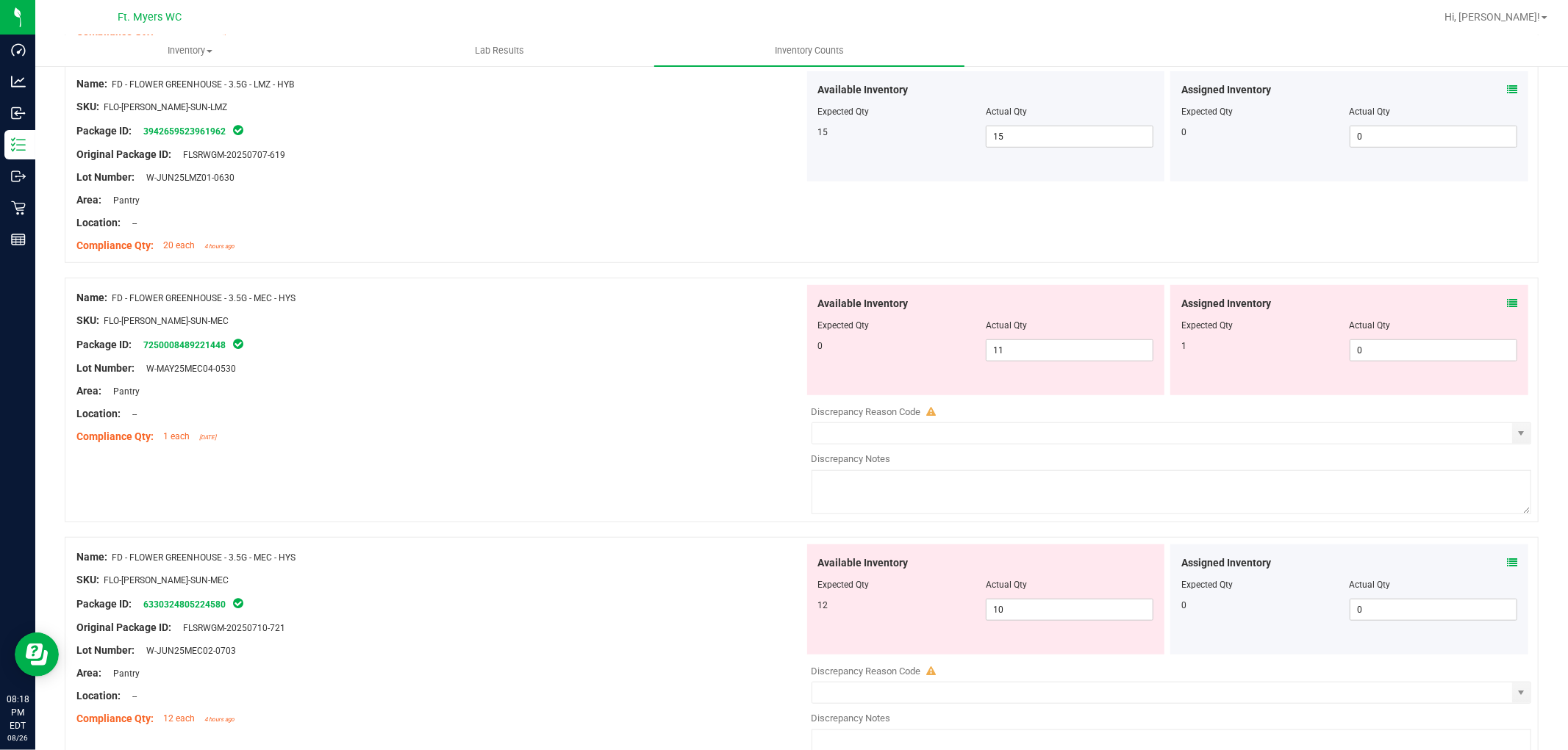
click at [1411, 297] on span at bounding box center [1512, 304] width 10 height 16
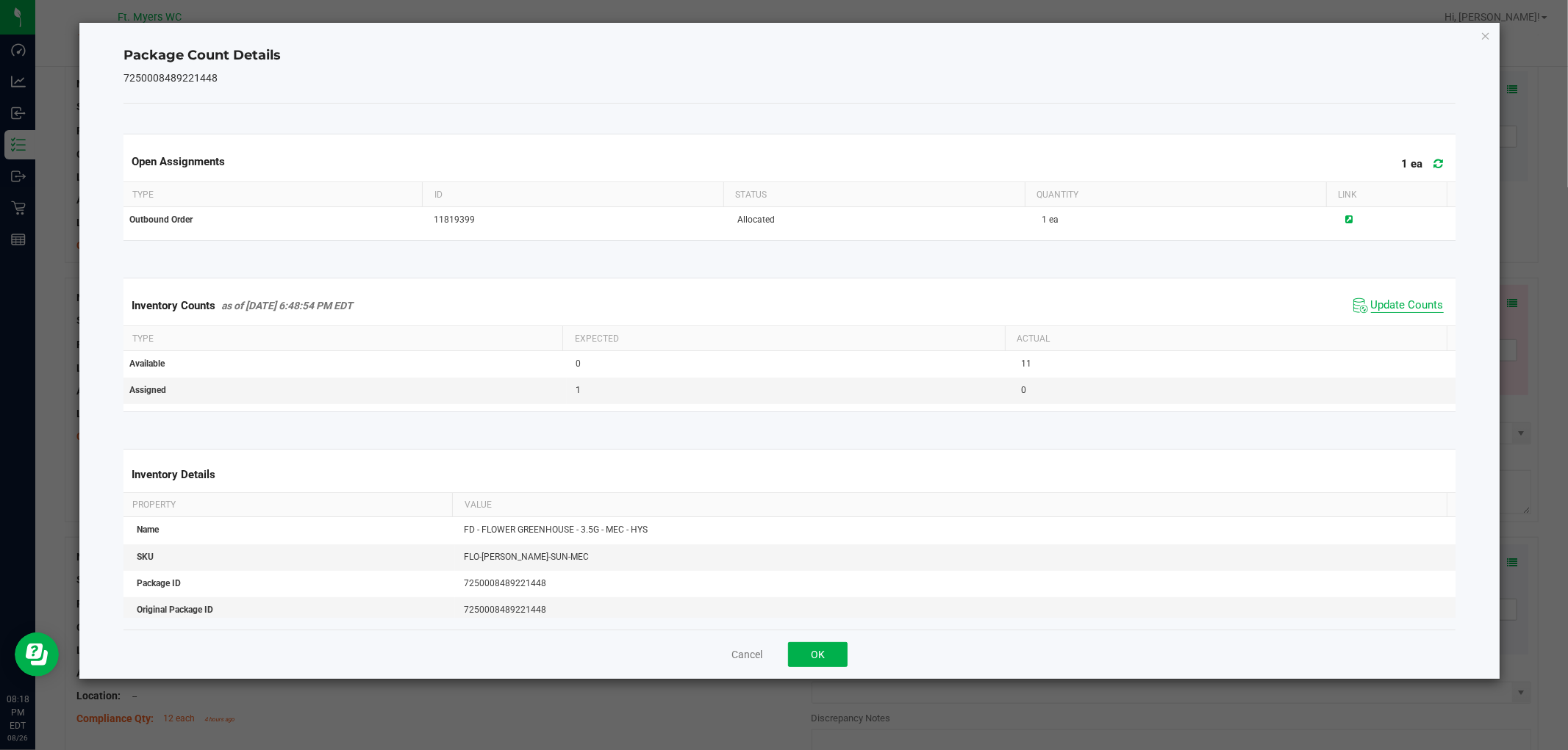
click at [1376, 310] on span "Update Counts" at bounding box center [1407, 305] width 72 height 15
click at [833, 647] on button "OK" at bounding box center [818, 654] width 59 height 25
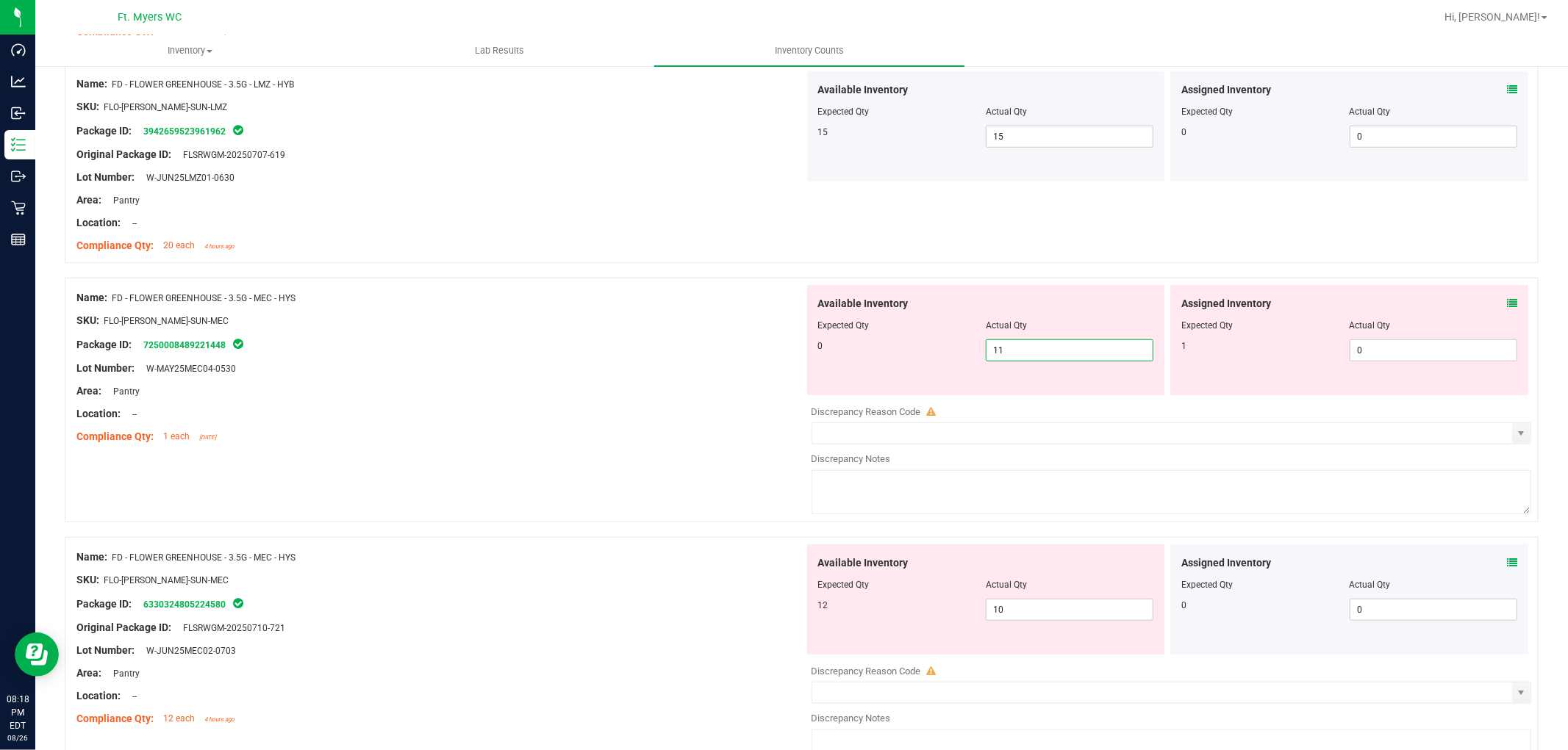
click at [1029, 346] on span "11 11" at bounding box center [1070, 350] width 168 height 22
click at [1029, 346] on input "11" at bounding box center [1070, 351] width 166 height 21
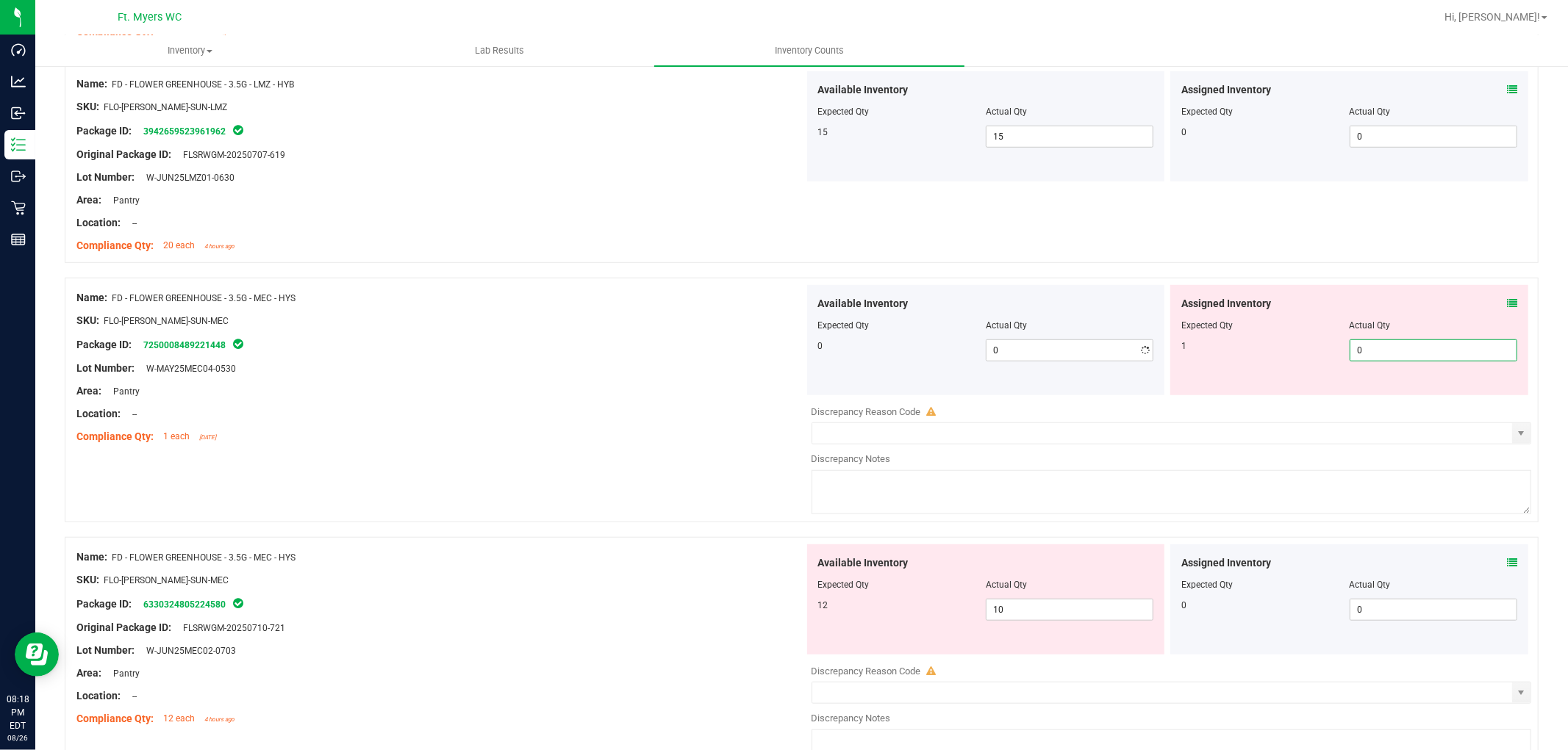
click at [1369, 350] on span "0 0" at bounding box center [1434, 350] width 168 height 22
click at [583, 394] on div "Area: Pantry" at bounding box center [441, 392] width 728 height 16
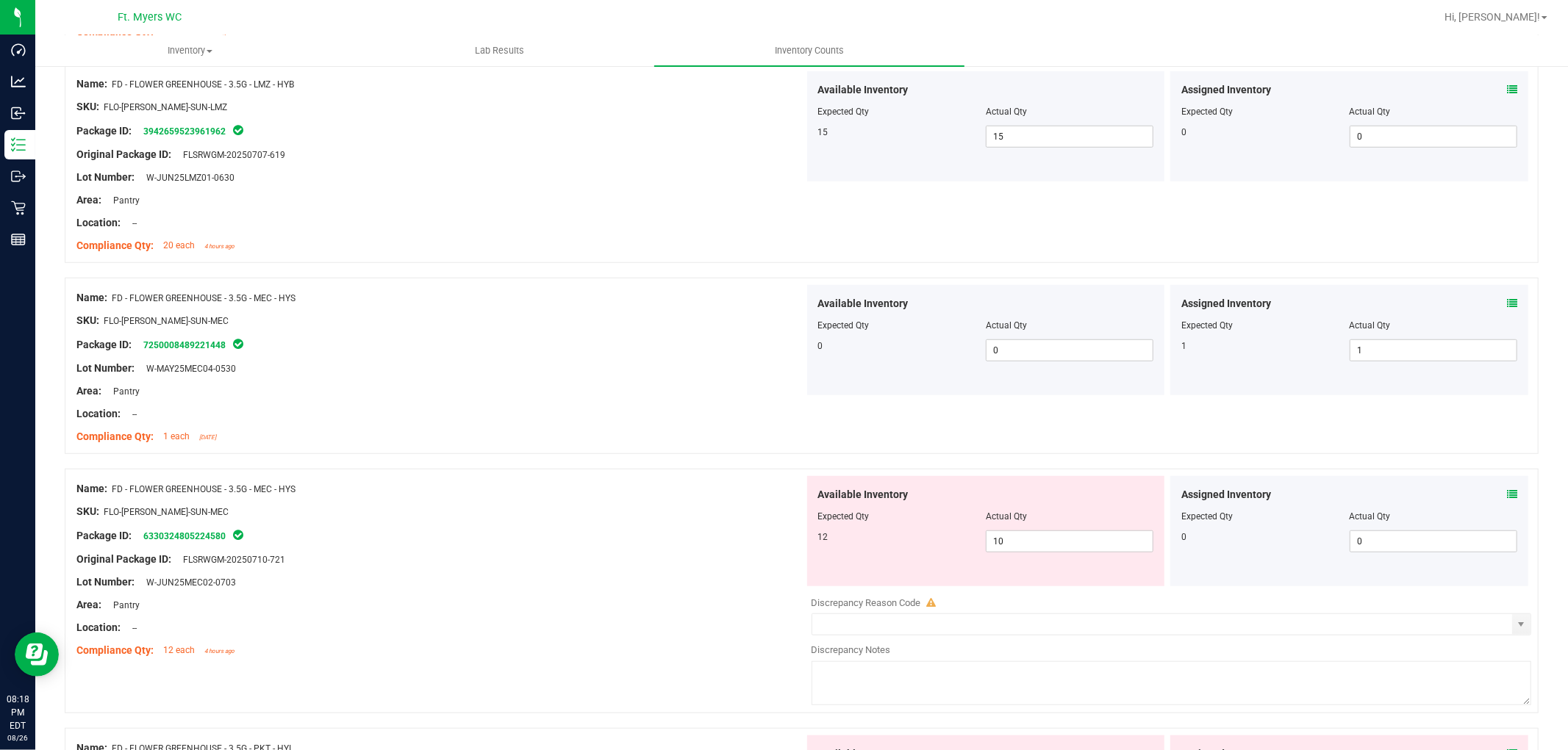
click at [1411, 489] on icon at bounding box center [1512, 494] width 10 height 10
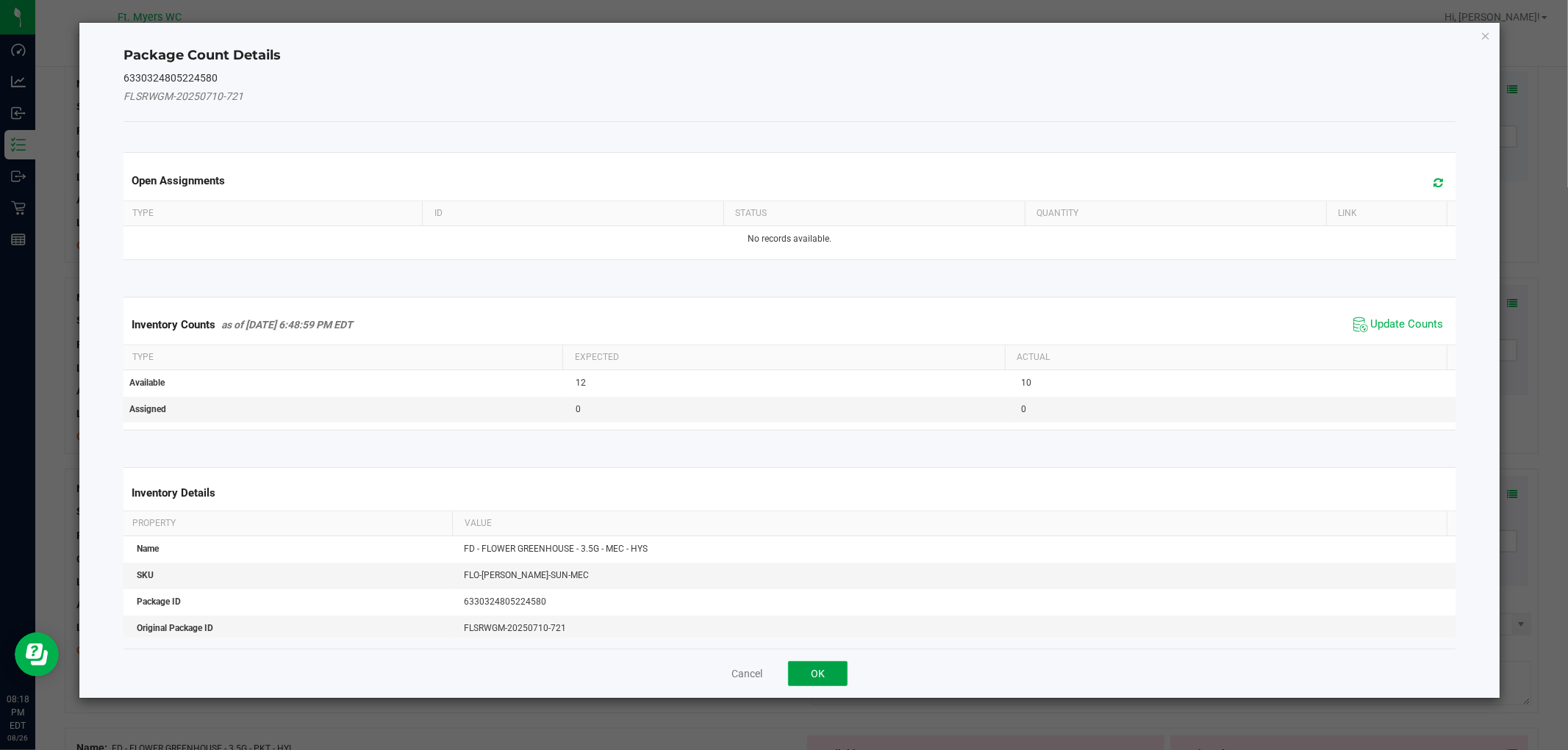
click at [818, 667] on button "OK" at bounding box center [818, 673] width 59 height 25
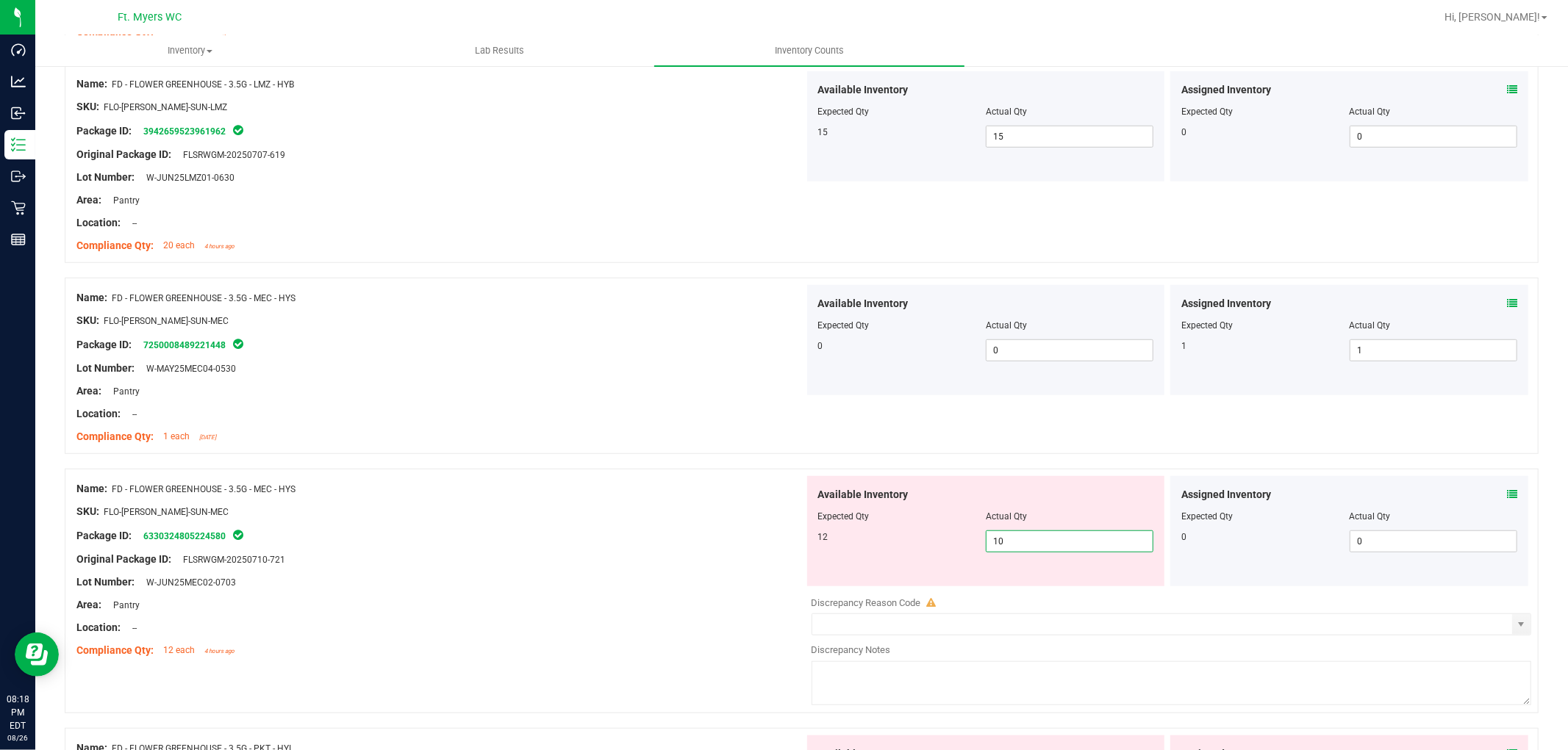
click at [1024, 536] on span "10 10" at bounding box center [1070, 541] width 168 height 22
click at [1024, 536] on input "10" at bounding box center [1070, 542] width 166 height 21
click at [513, 533] on div "Package ID: 6330324805224580" at bounding box center [441, 535] width 728 height 17
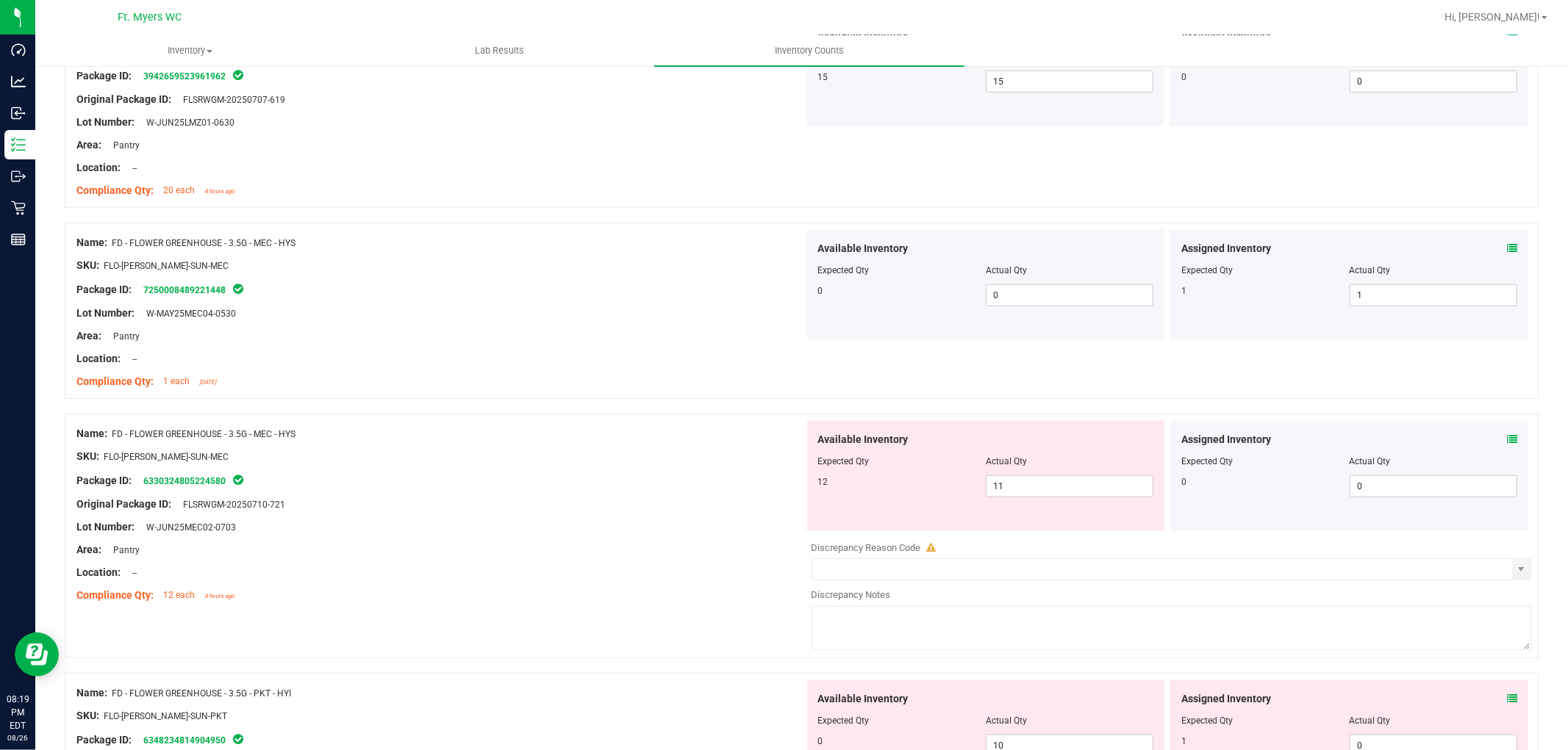
scroll to position [1061, 0]
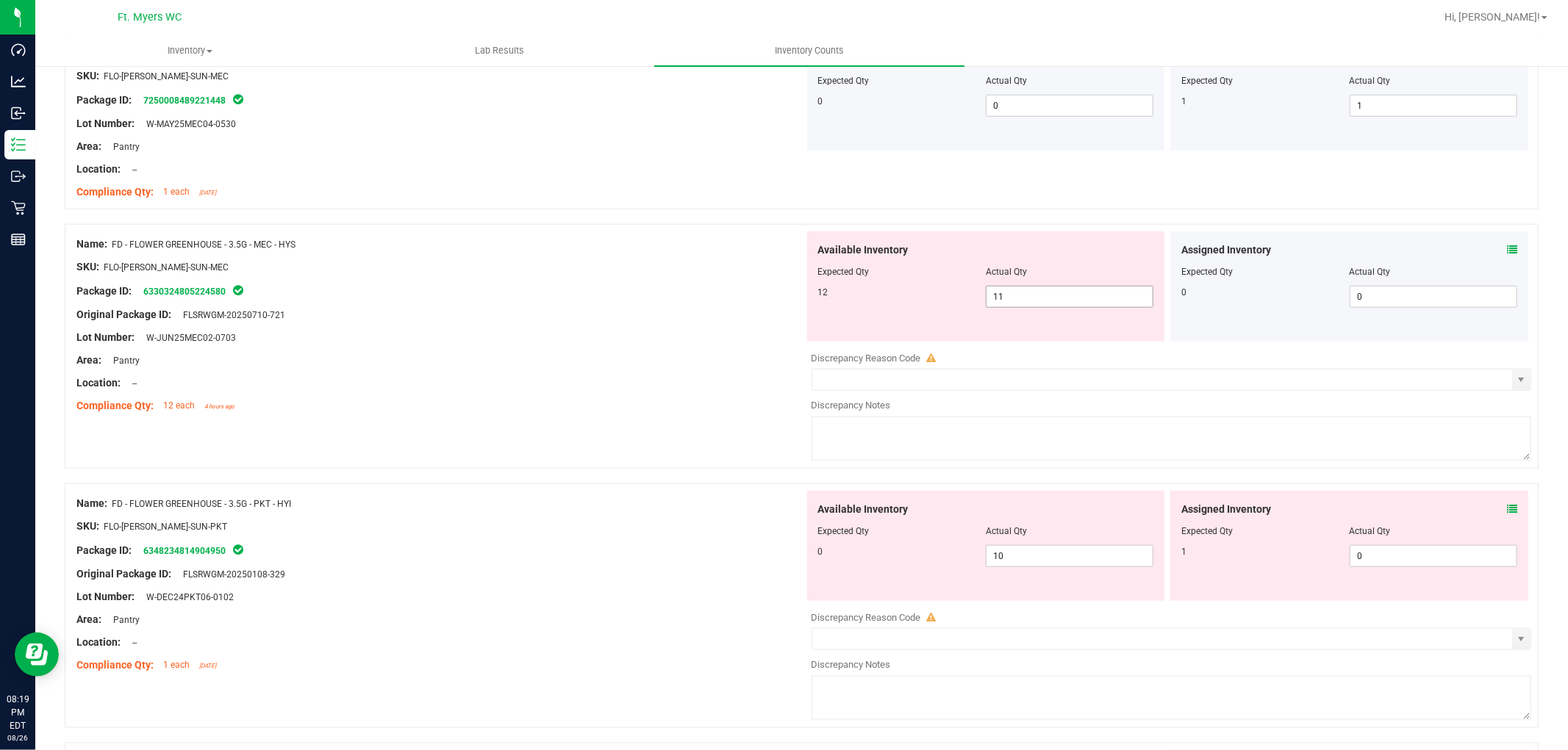
click at [1119, 298] on span "11 11" at bounding box center [1070, 297] width 168 height 22
click at [1119, 298] on input "11" at bounding box center [1070, 297] width 166 height 21
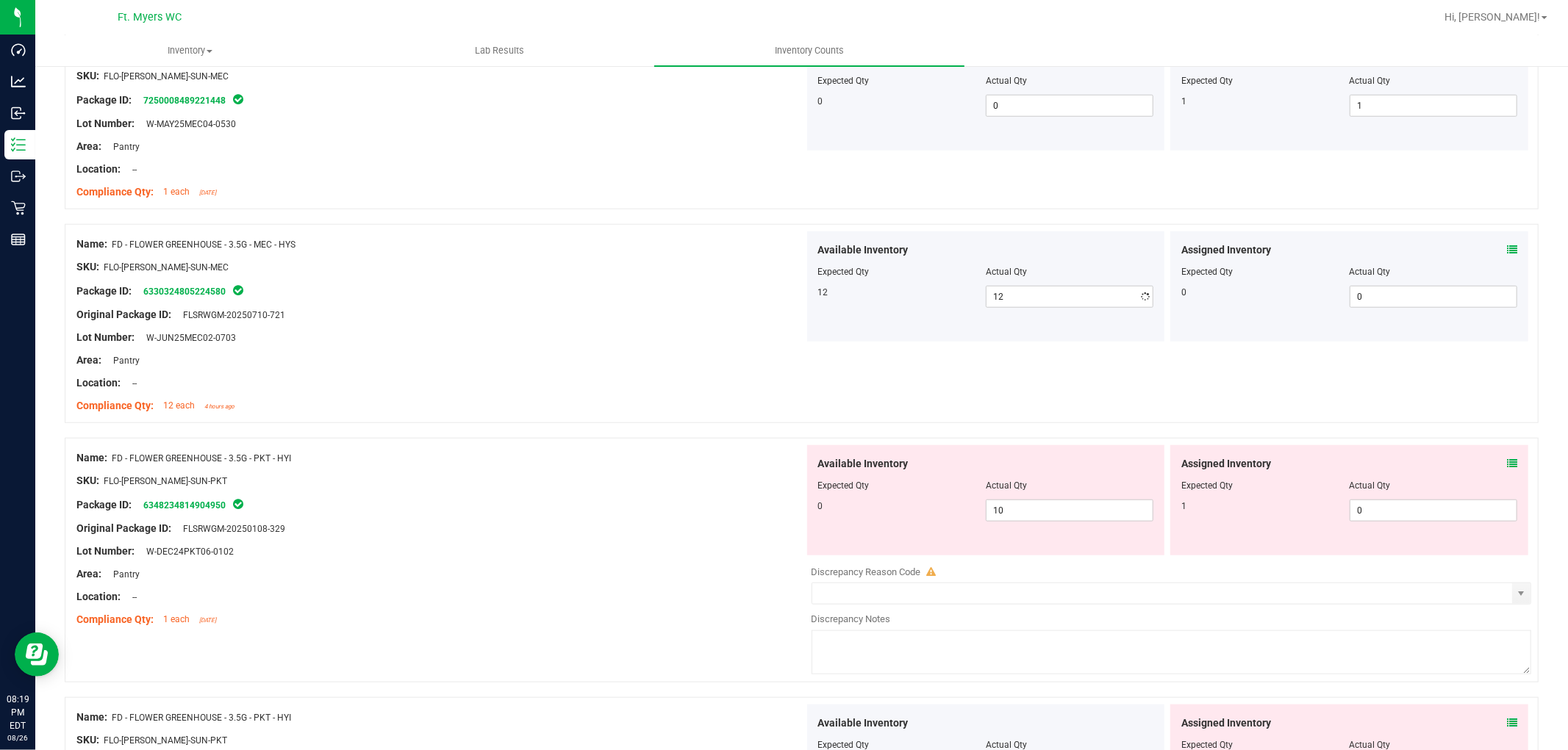
click at [744, 336] on div "Lot Number: W-JUN25MEC02-0703" at bounding box center [441, 338] width 728 height 16
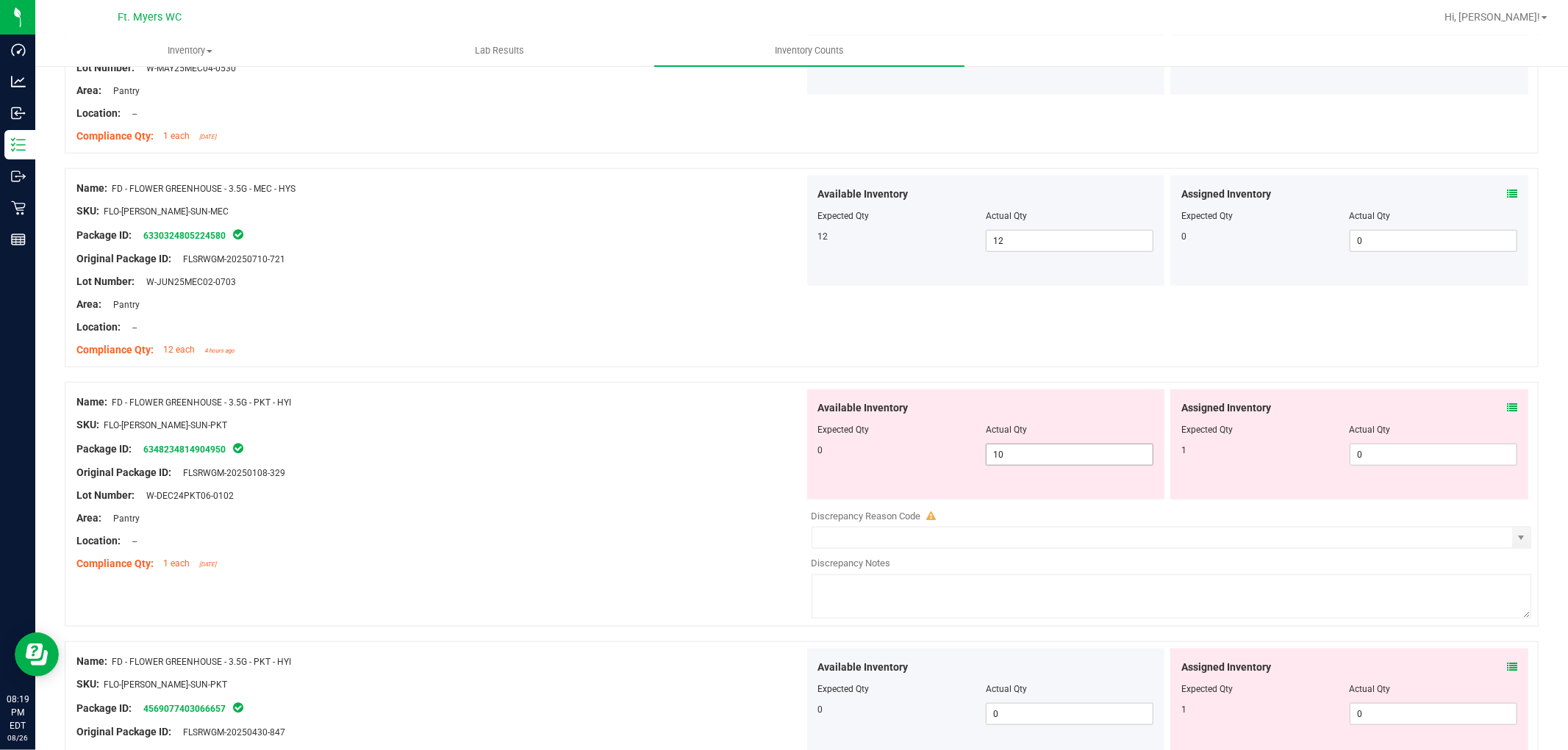
scroll to position [1142, 0]
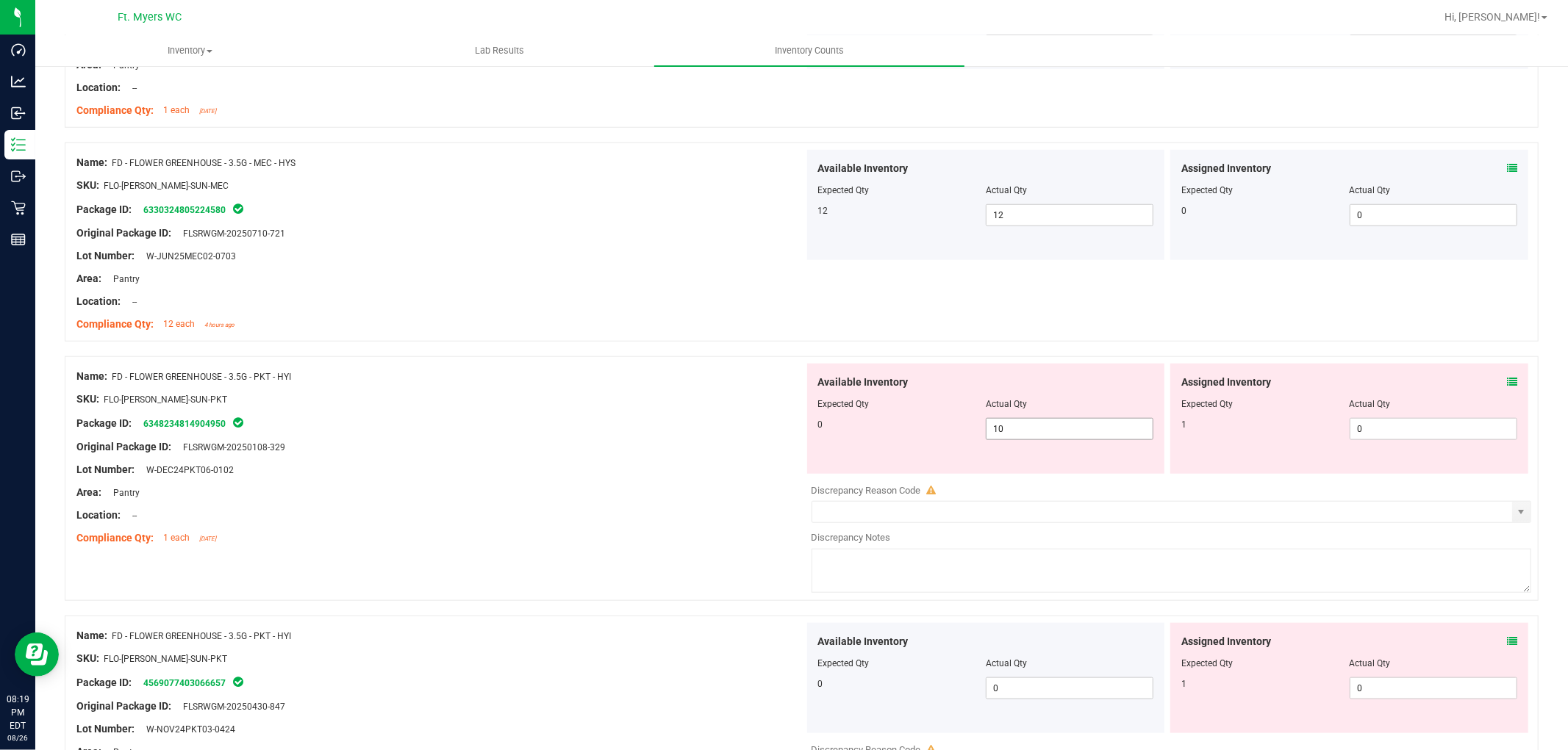
click at [1058, 423] on span "10 10" at bounding box center [1070, 428] width 168 height 22
click at [1058, 423] on input "10" at bounding box center [1070, 429] width 166 height 21
click at [1411, 379] on icon at bounding box center [1512, 382] width 10 height 10
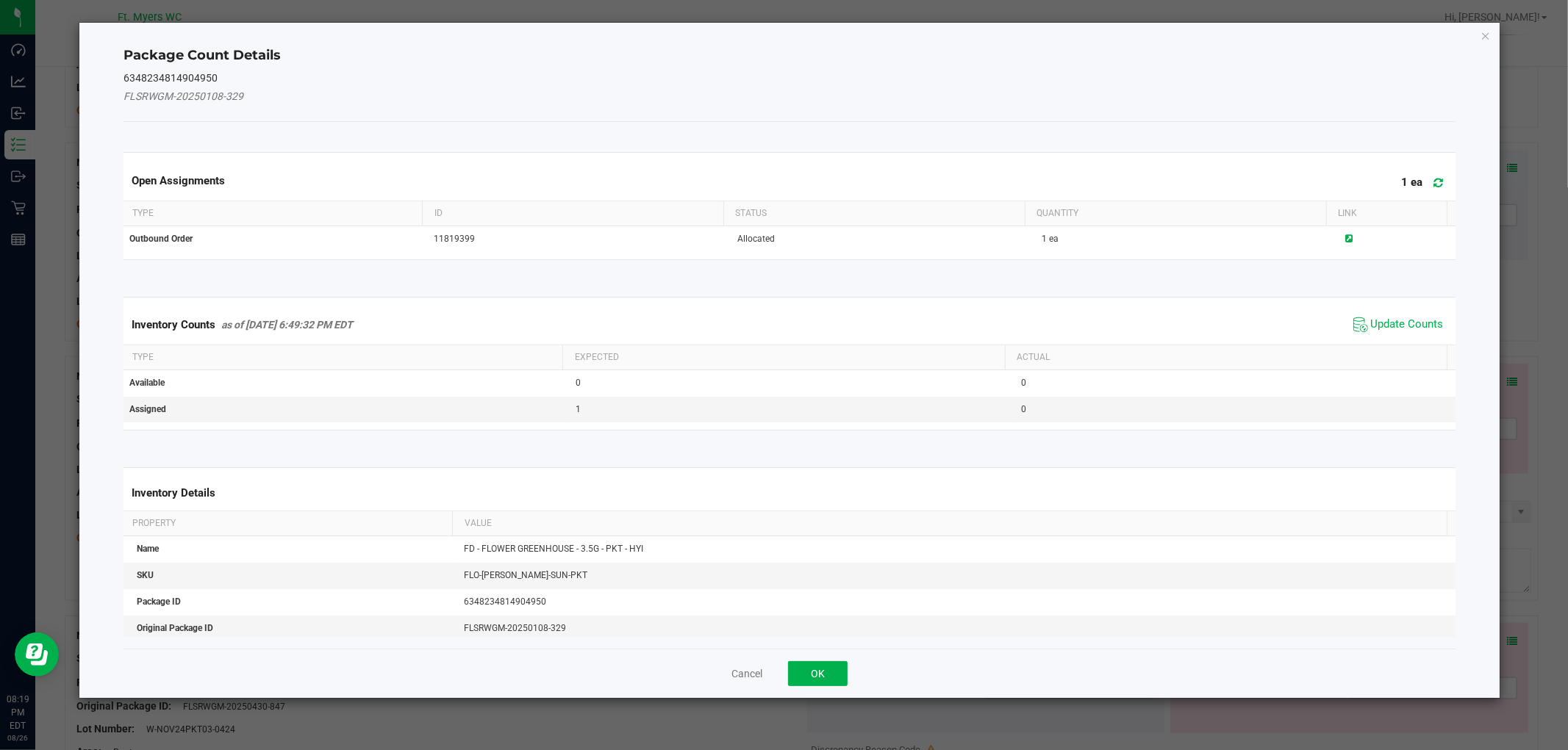
click at [1380, 310] on div "Inventory Counts as of Aug 26, 2025 6:49:32 PM EDT Update Counts" at bounding box center [789, 324] width 1337 height 39
click at [1380, 324] on span "Update Counts" at bounding box center [1407, 324] width 72 height 15
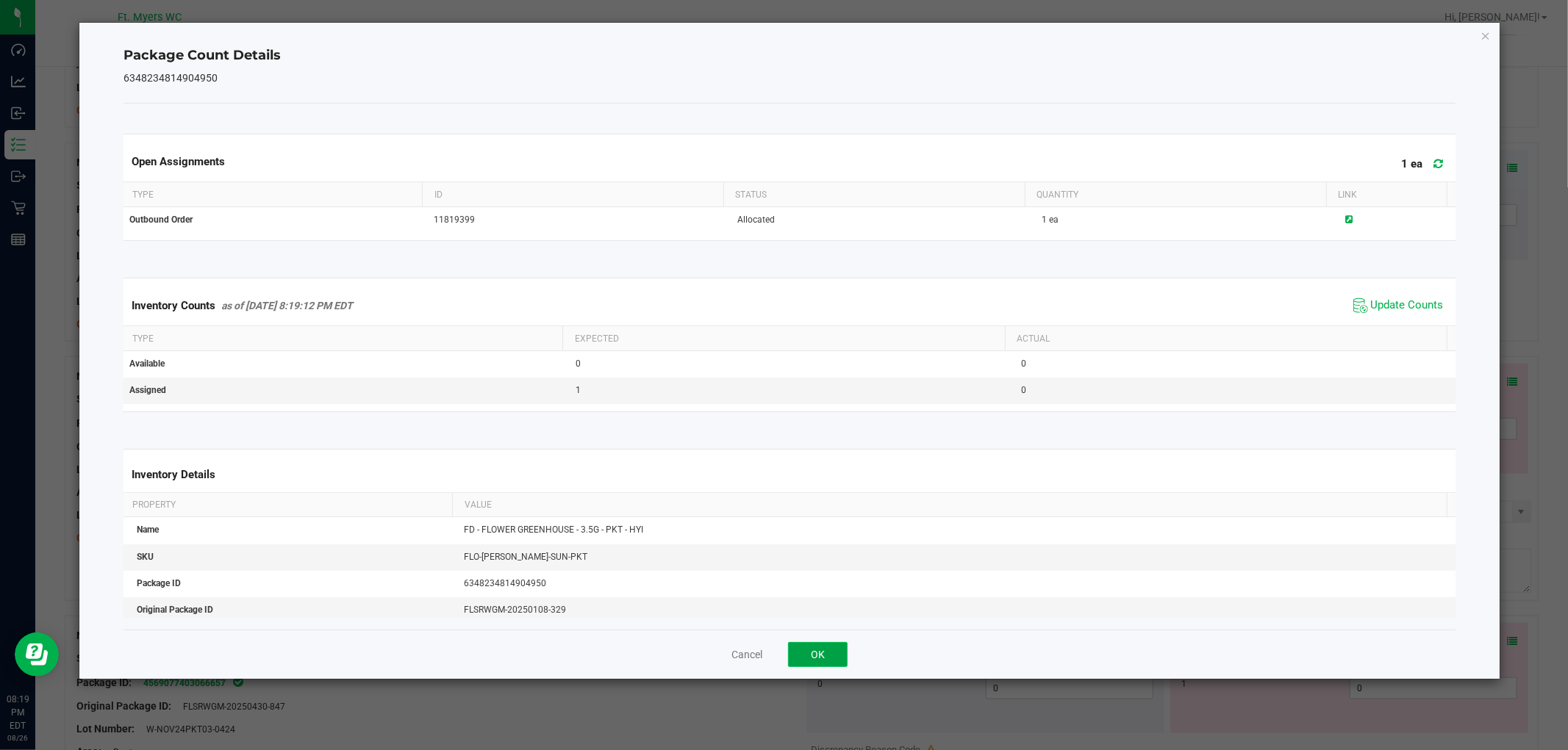
click at [824, 658] on button "OK" at bounding box center [818, 654] width 59 height 25
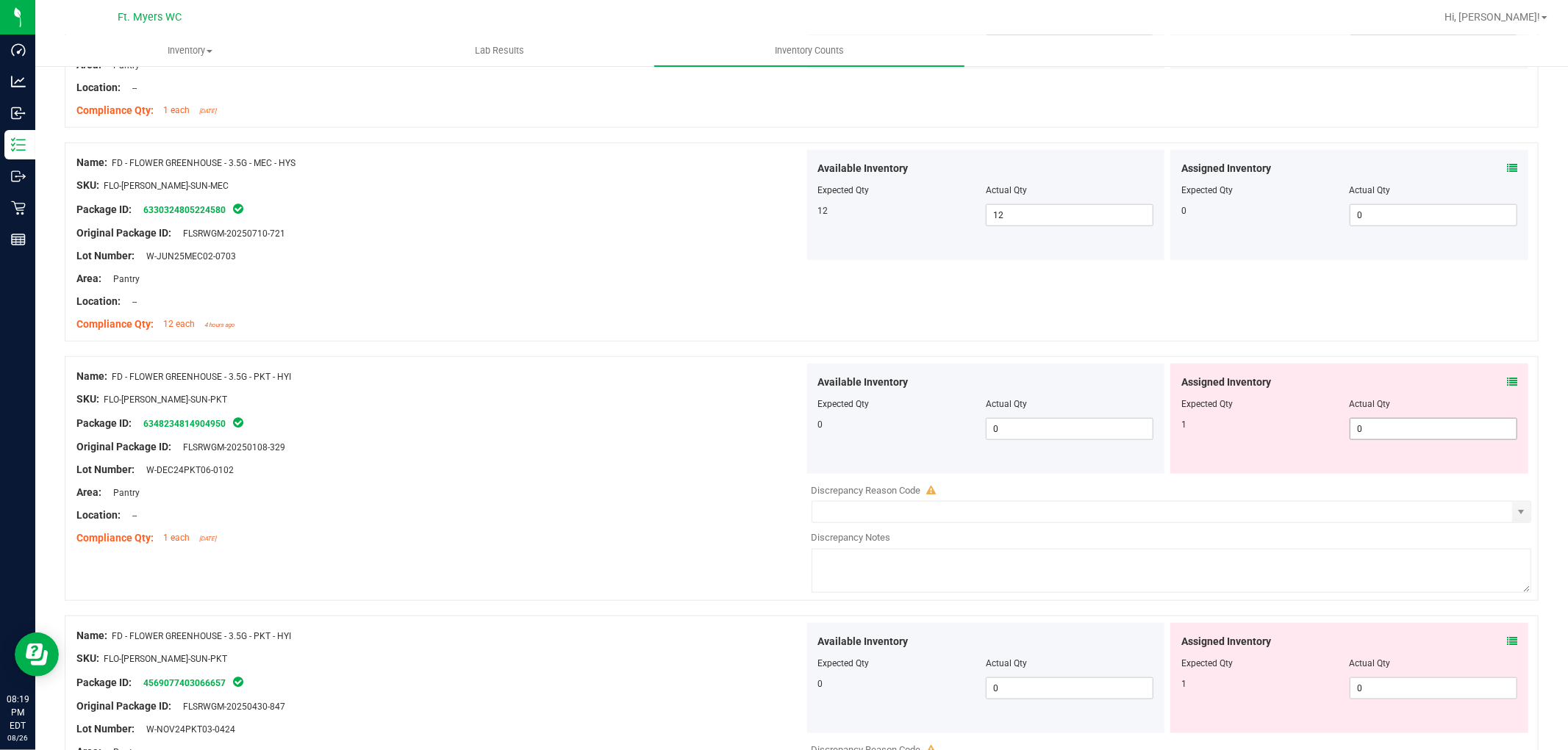
click at [1394, 430] on span "0 0" at bounding box center [1434, 428] width 168 height 22
click at [659, 426] on div "Package ID: 6348234814904950" at bounding box center [441, 423] width 728 height 17
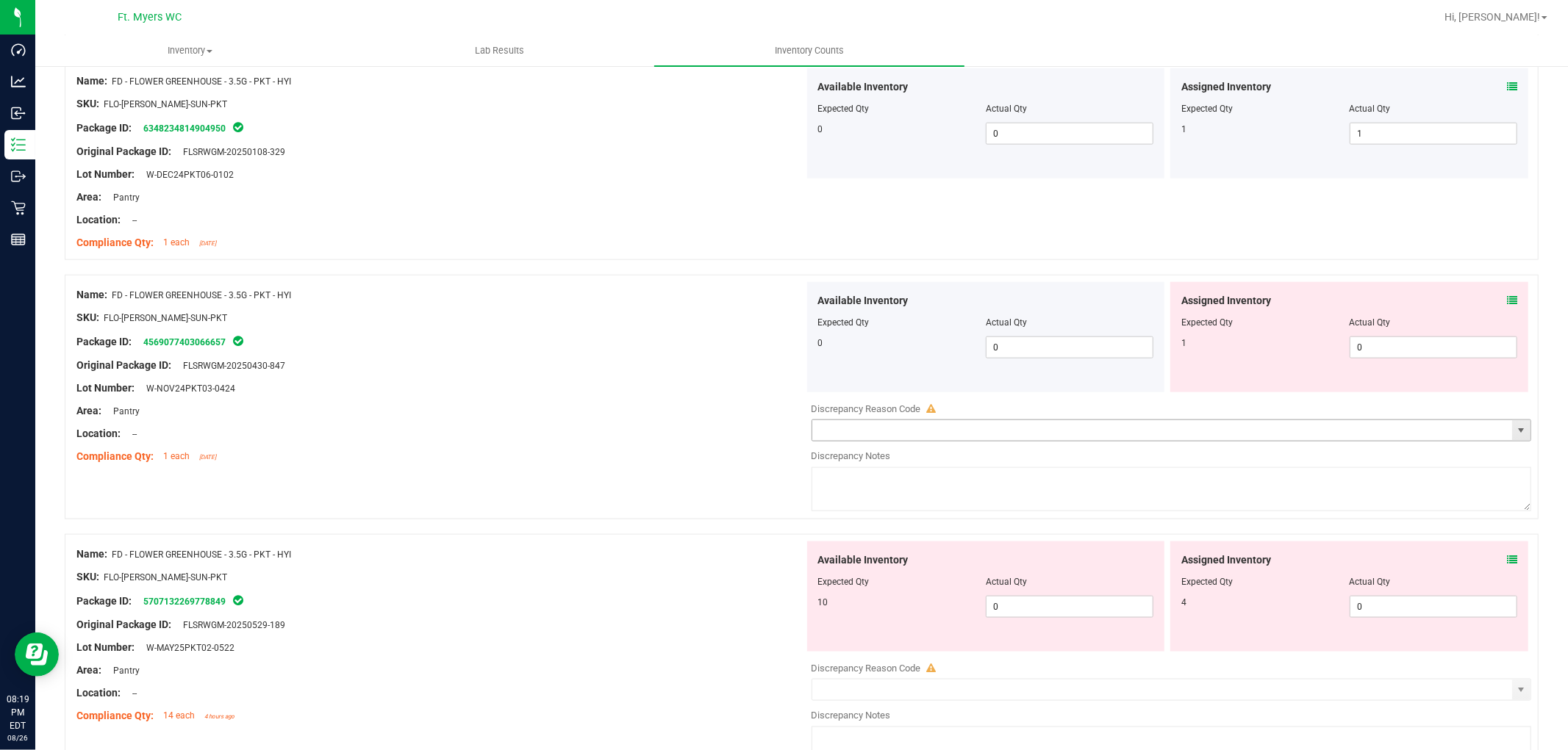
scroll to position [1469, 0]
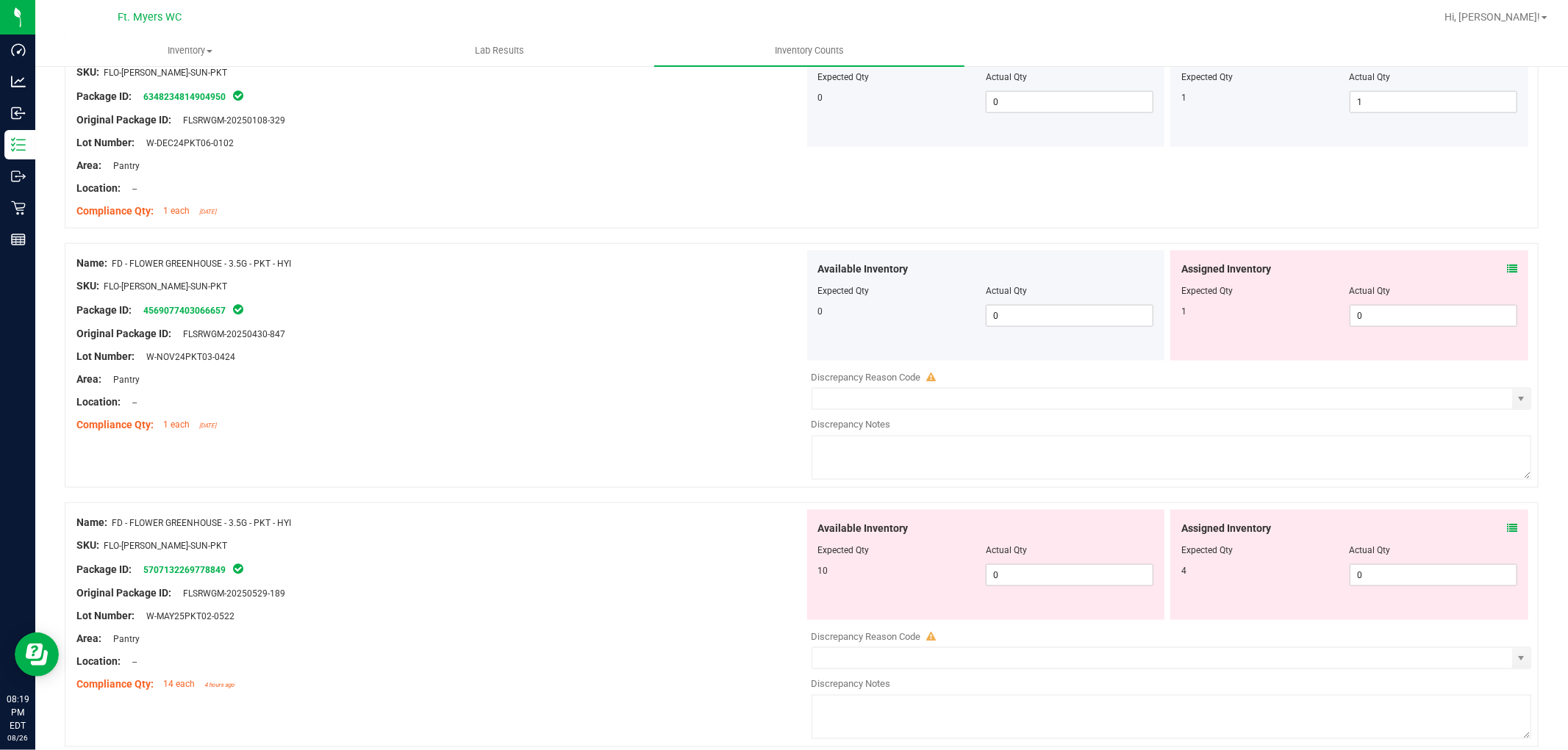
click at [1411, 274] on icon at bounding box center [1512, 269] width 10 height 10
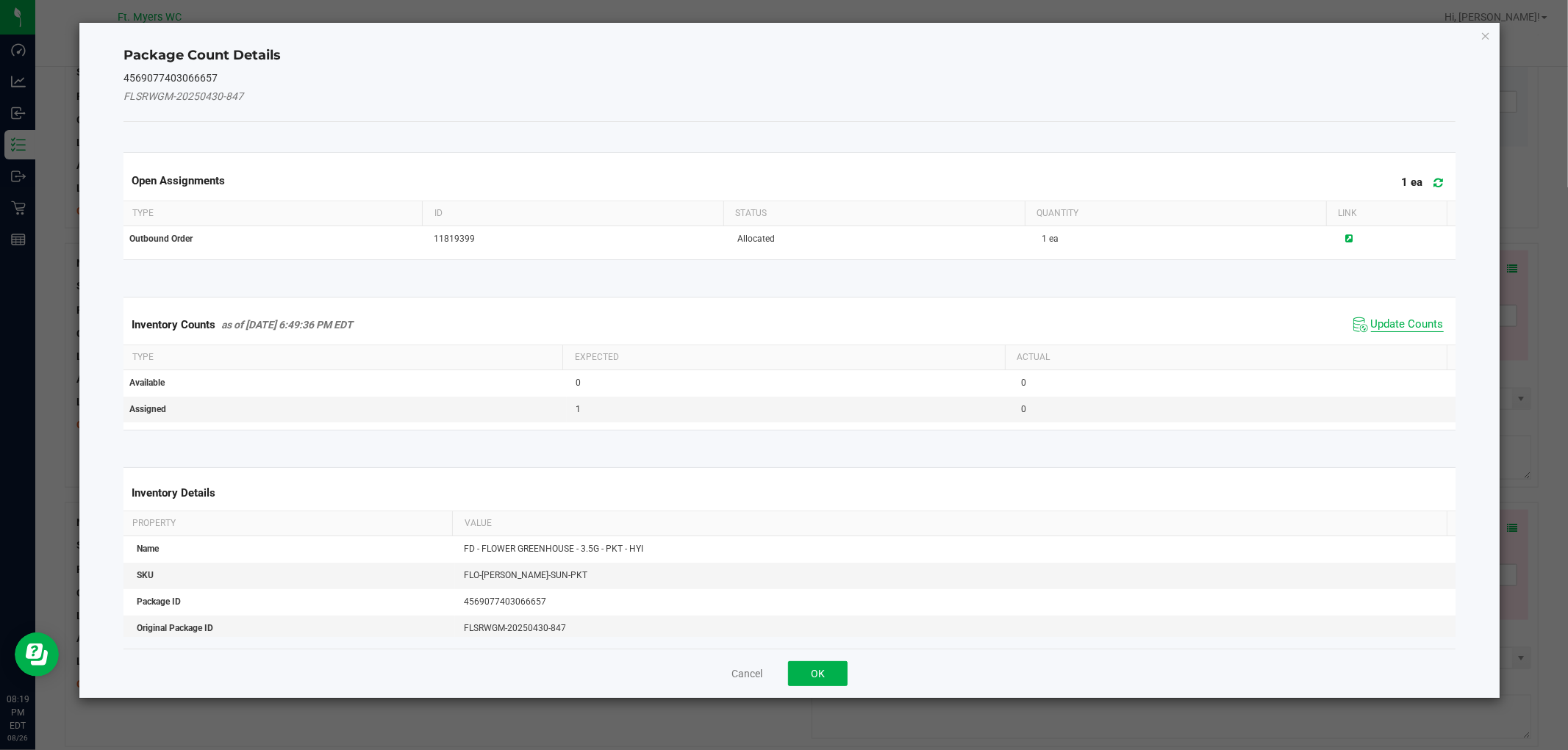
click at [1411, 317] on span "Update Counts" at bounding box center [1407, 324] width 72 height 15
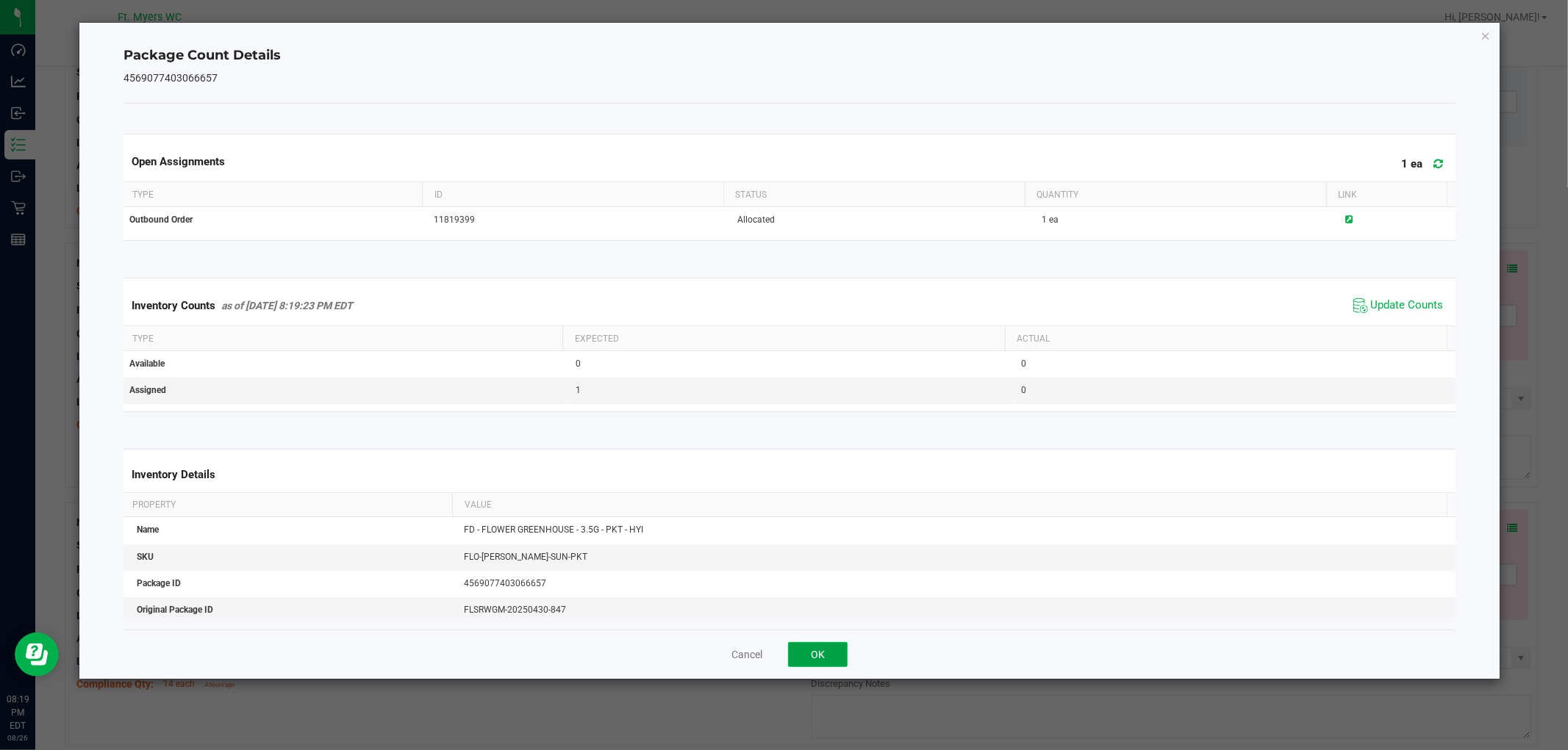
click at [828, 646] on button "OK" at bounding box center [818, 654] width 59 height 25
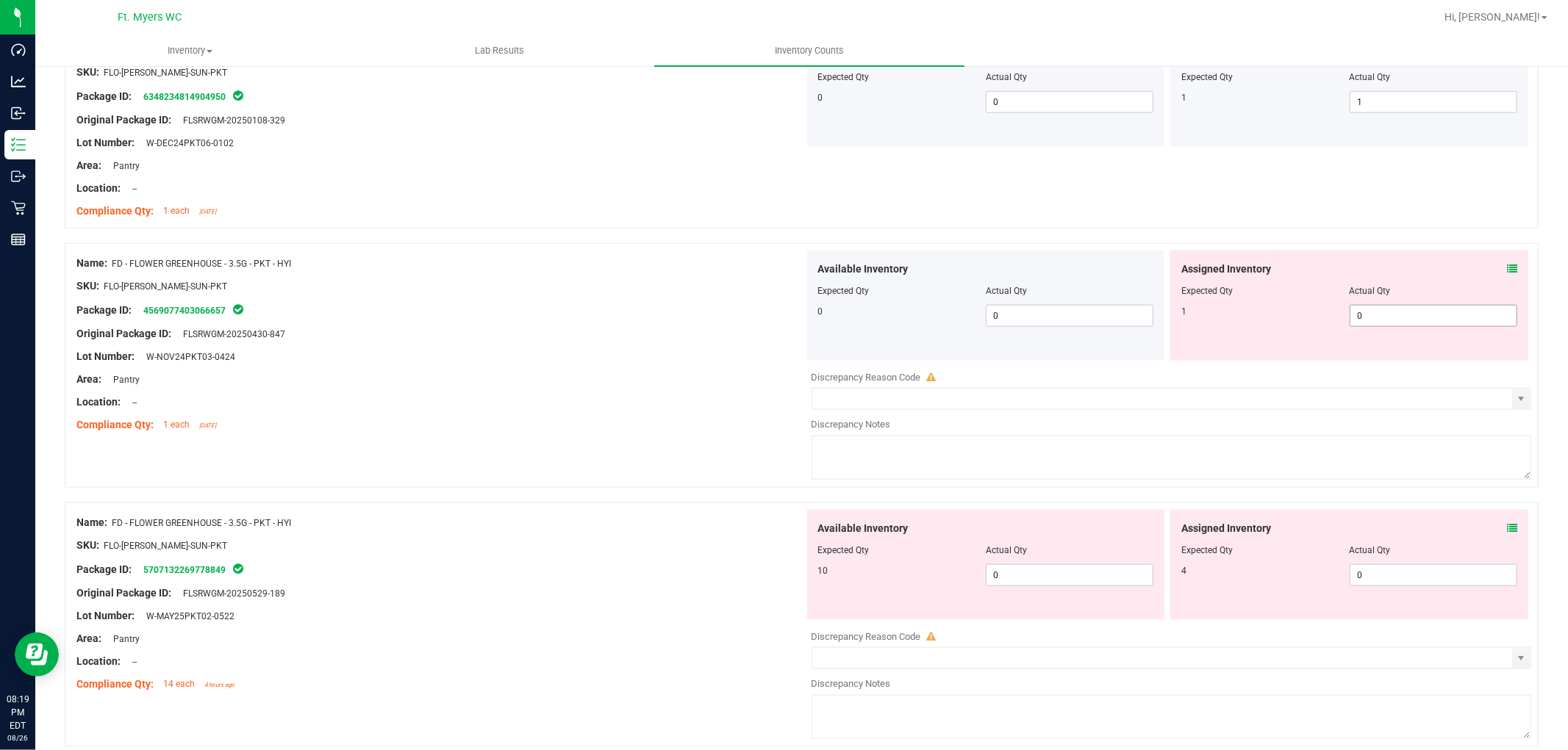
click at [1393, 309] on span "0 0" at bounding box center [1434, 316] width 168 height 22
click at [1393, 309] on input "0" at bounding box center [1434, 316] width 166 height 21
click at [584, 427] on div "Compliance Qty: 1 each 6 days ago" at bounding box center [441, 426] width 728 height 16
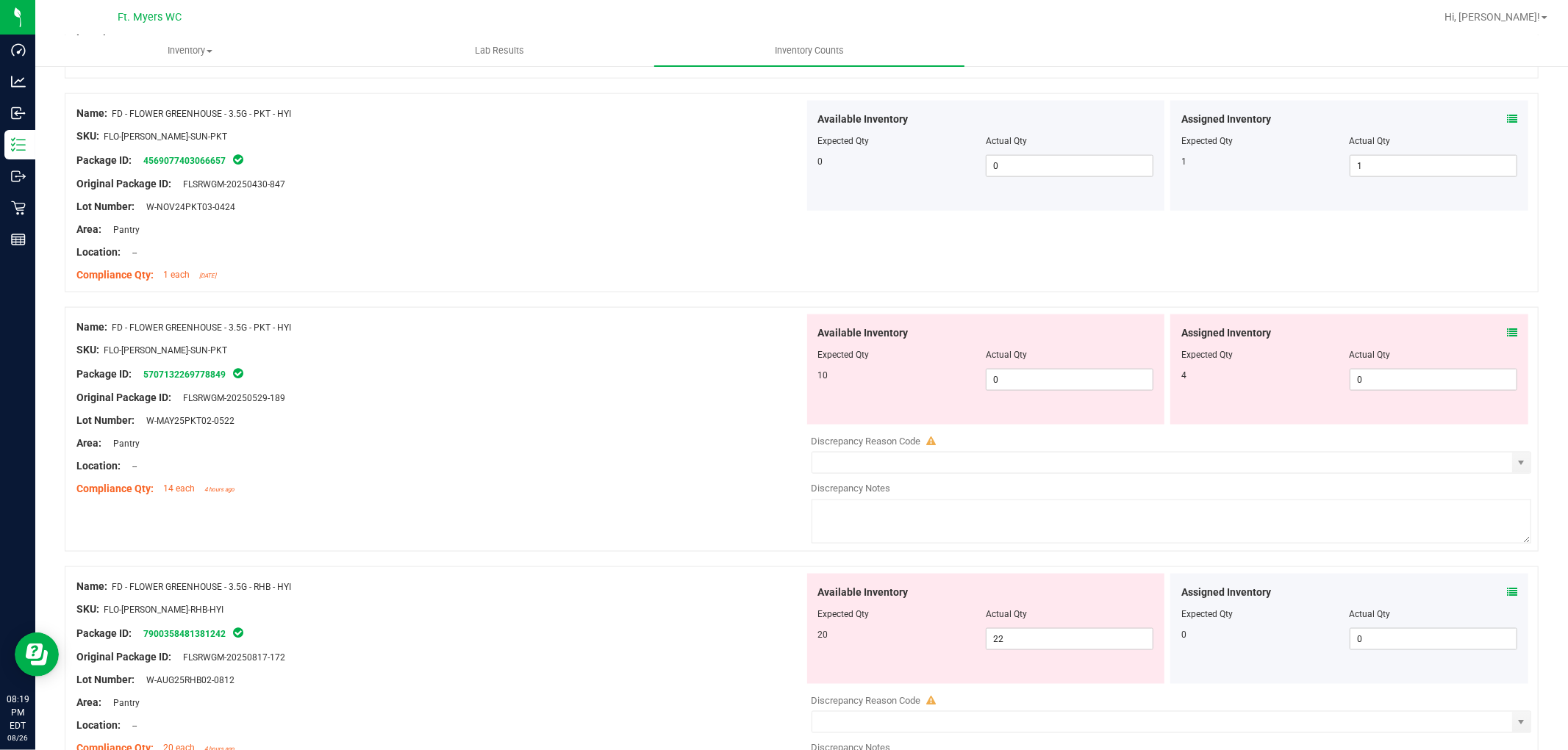
scroll to position [1633, 0]
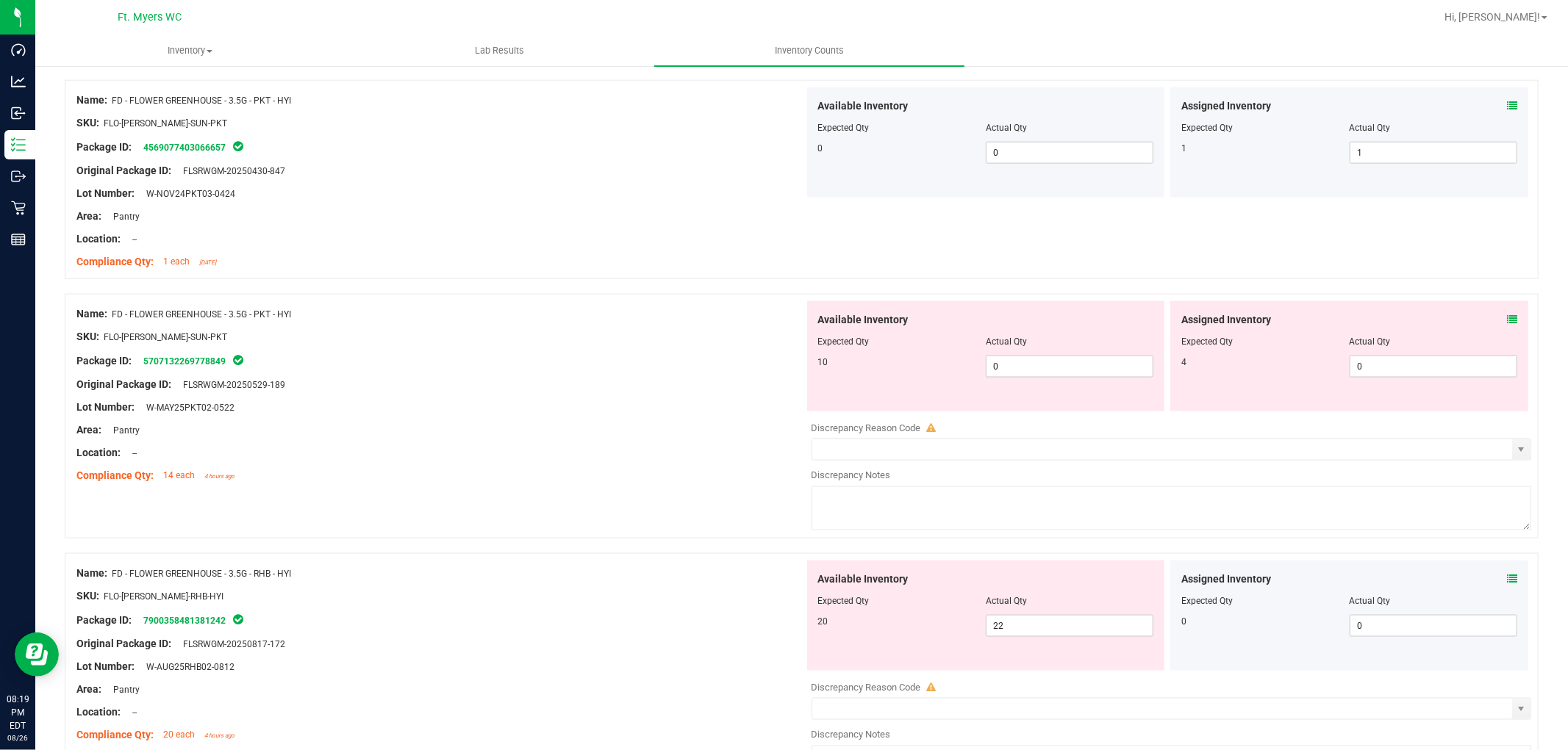
click at [1411, 318] on icon at bounding box center [1512, 320] width 10 height 10
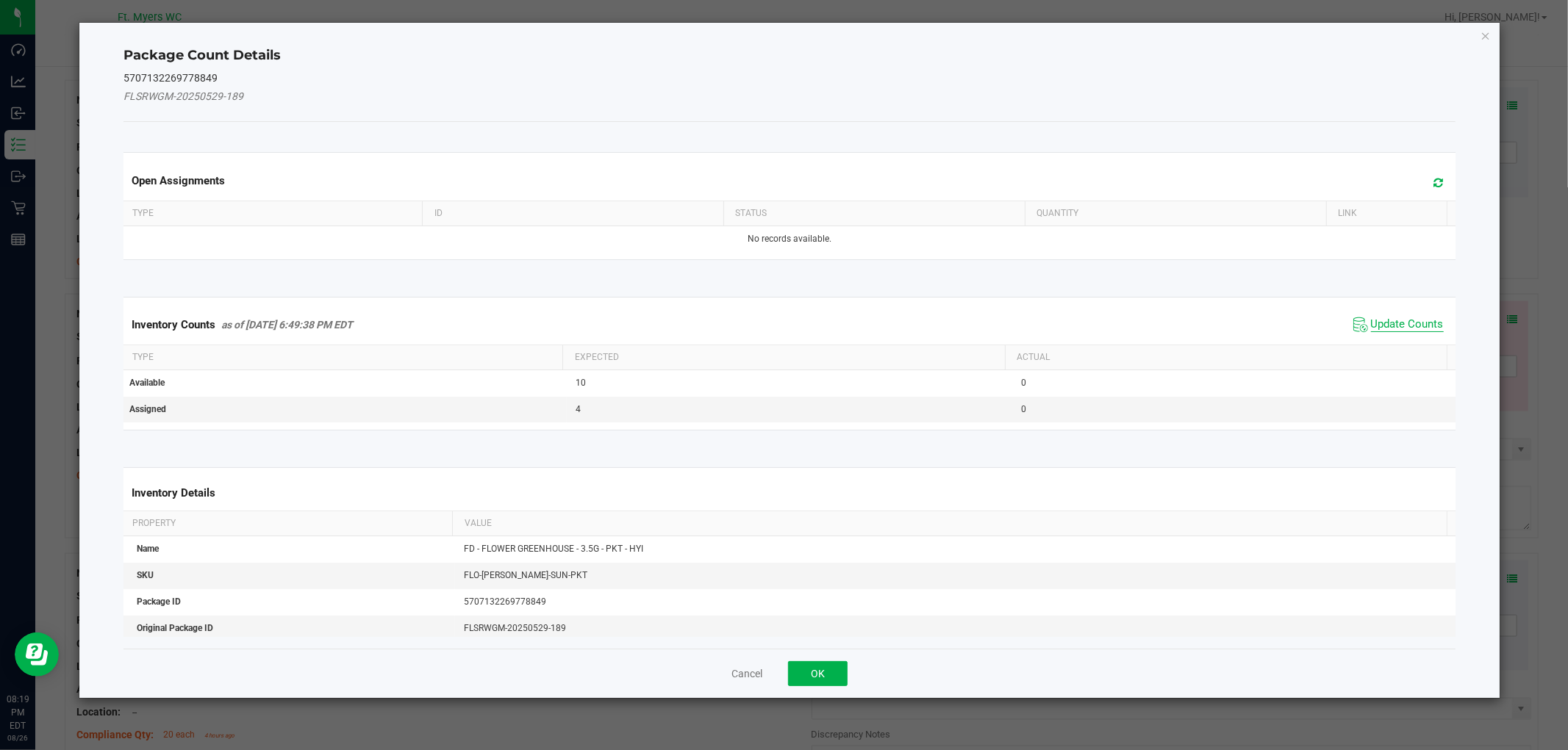
click at [1387, 327] on span "Update Counts" at bounding box center [1407, 324] width 72 height 15
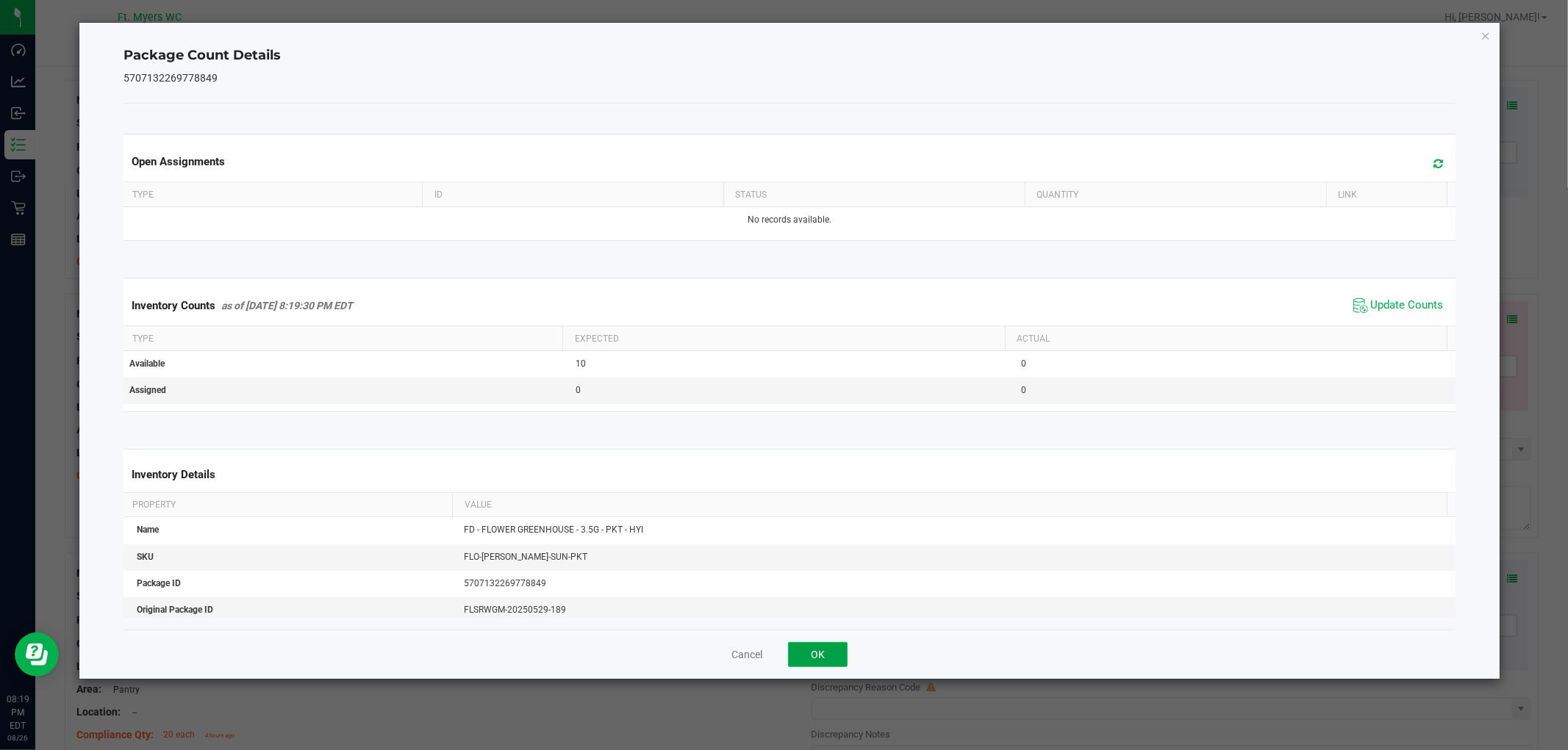
click at [825, 646] on button "OK" at bounding box center [818, 654] width 59 height 25
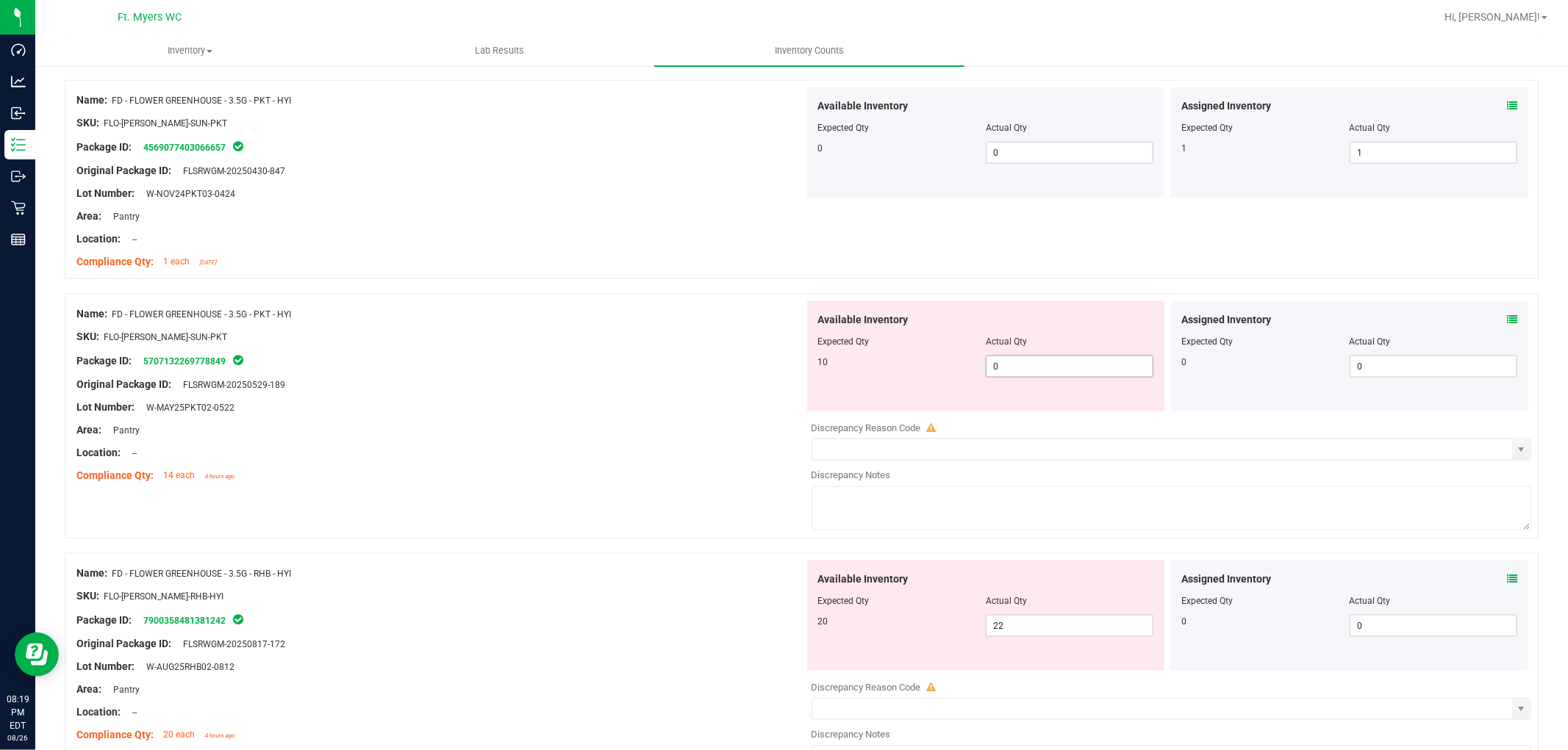
click at [1056, 370] on span "0 0" at bounding box center [1070, 366] width 168 height 22
click at [1056, 370] on input "0" at bounding box center [1070, 367] width 166 height 21
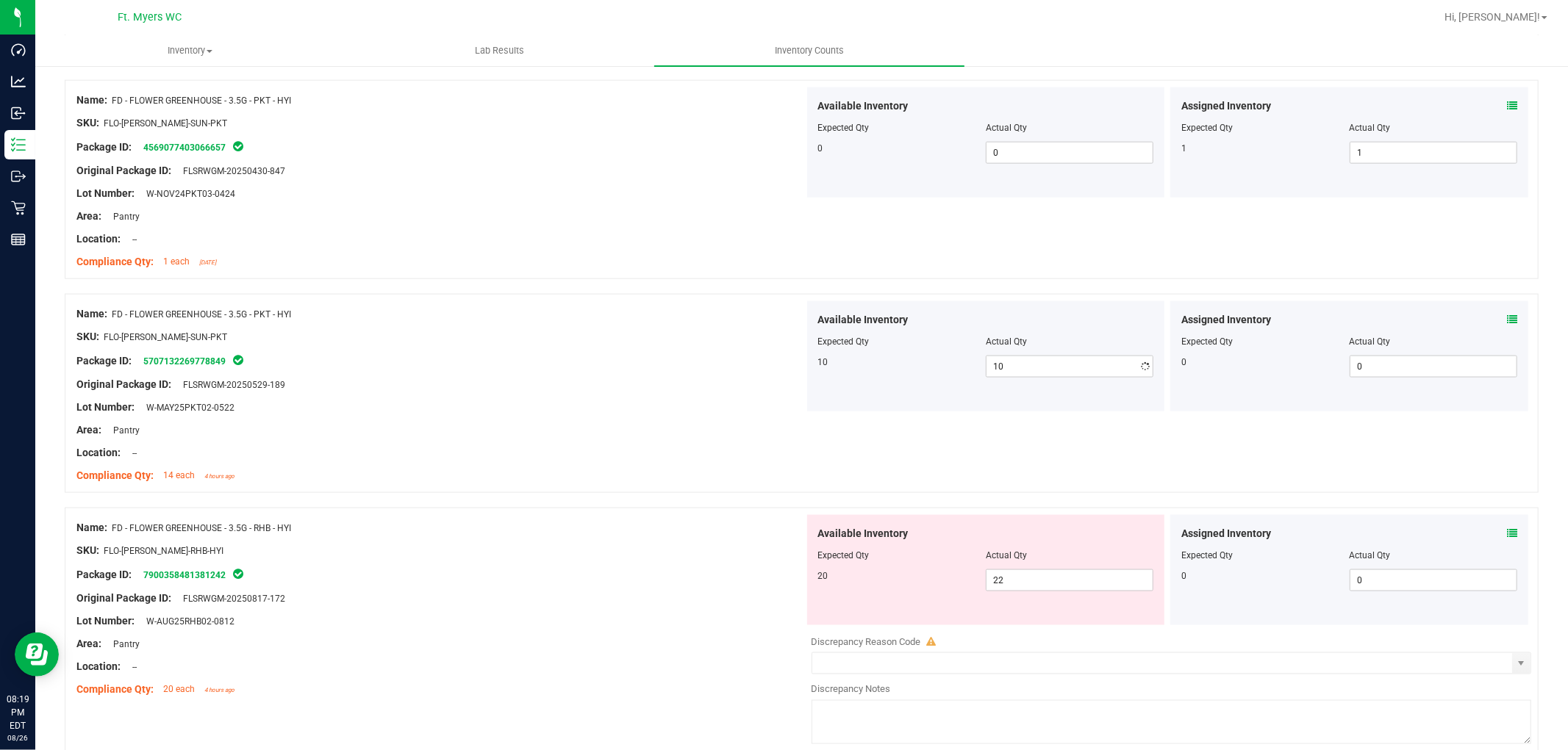
click at [638, 506] on div "Name: FD - FLOWER GREENHOUSE - 3.5G - PKT - HYI SKU: FLO-BUD-FD-SUN-PKT Package…" at bounding box center [801, 400] width 1474 height 214
click at [1411, 533] on icon at bounding box center [1512, 534] width 10 height 10
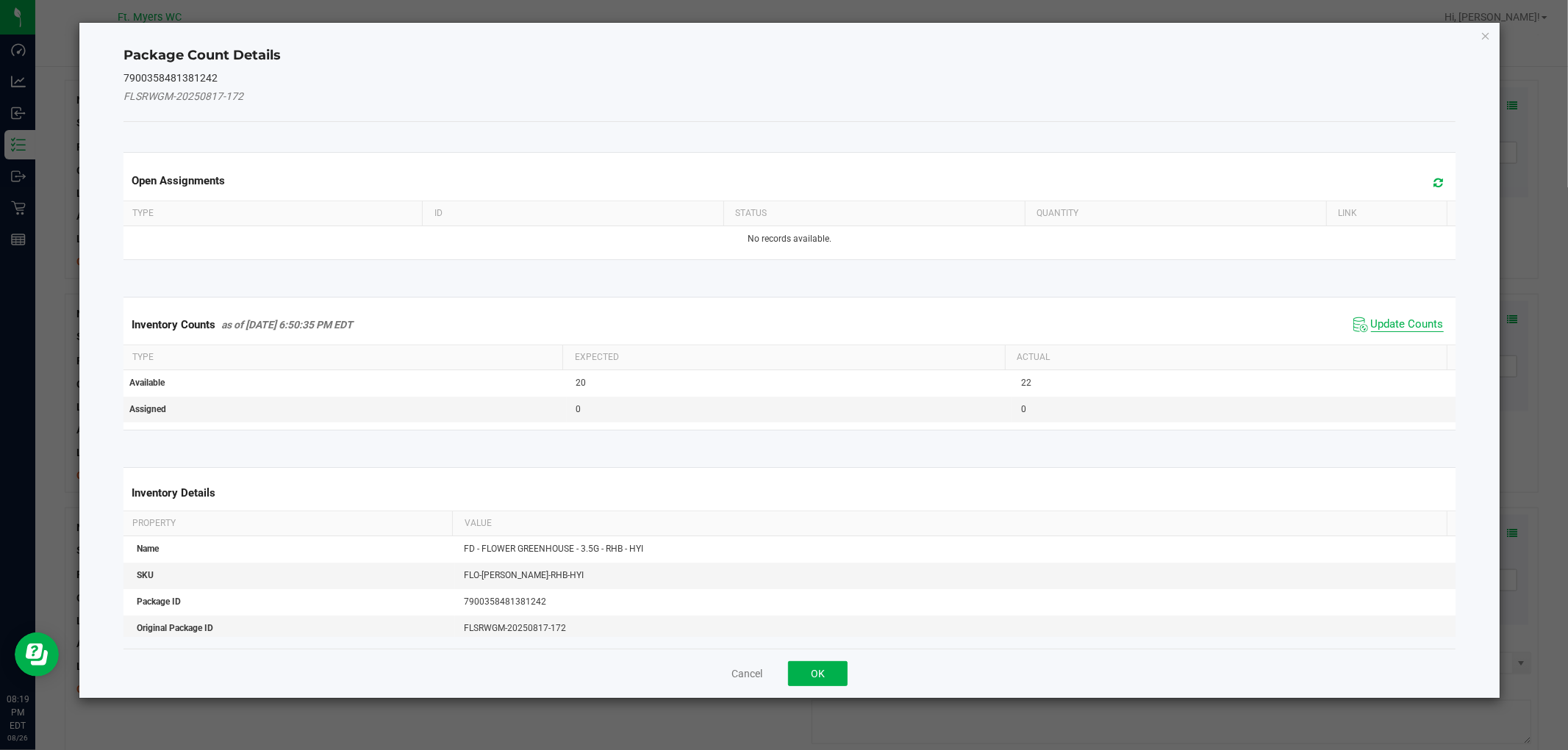
click at [1411, 326] on span "Update Counts" at bounding box center [1407, 324] width 72 height 15
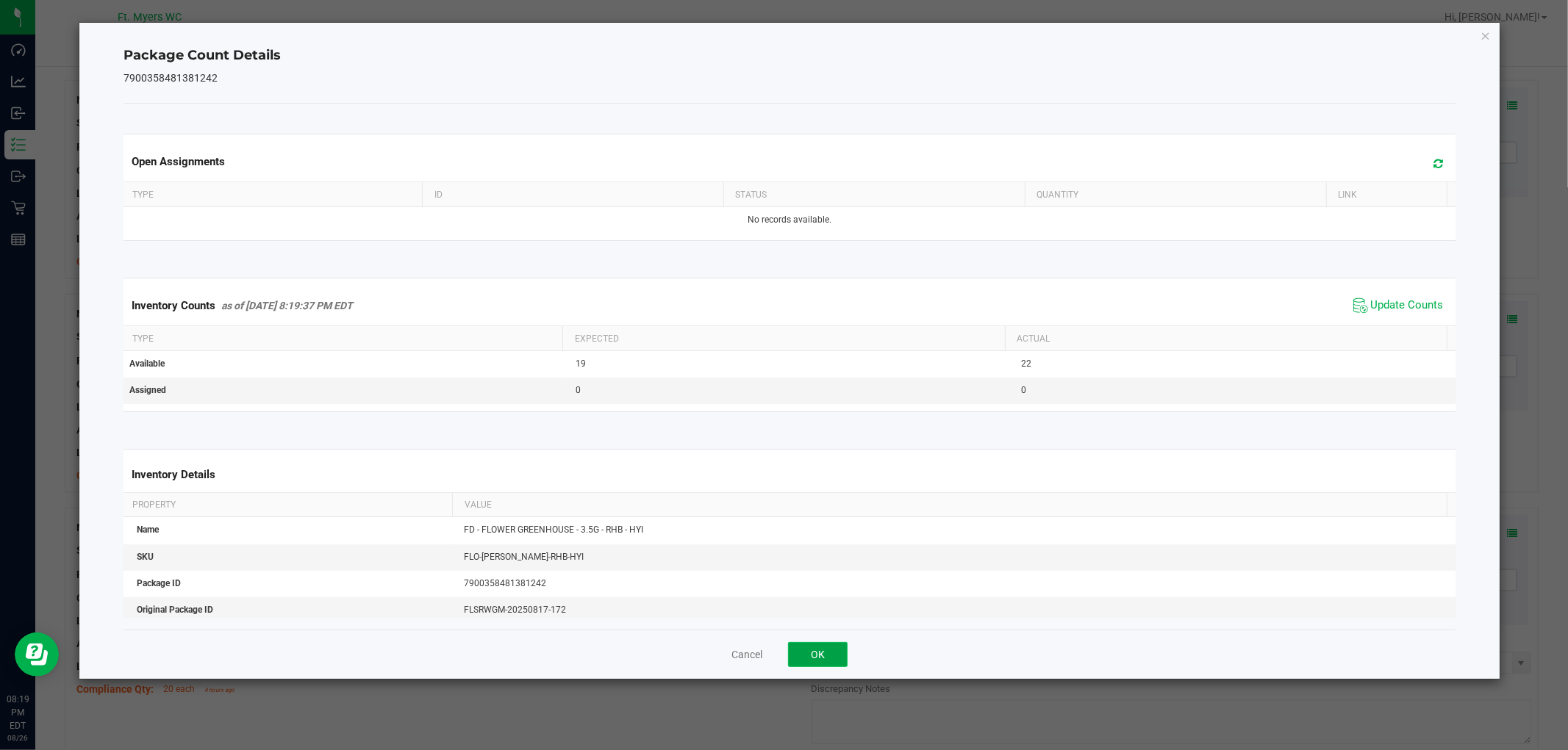
click at [826, 650] on button "OK" at bounding box center [818, 654] width 59 height 25
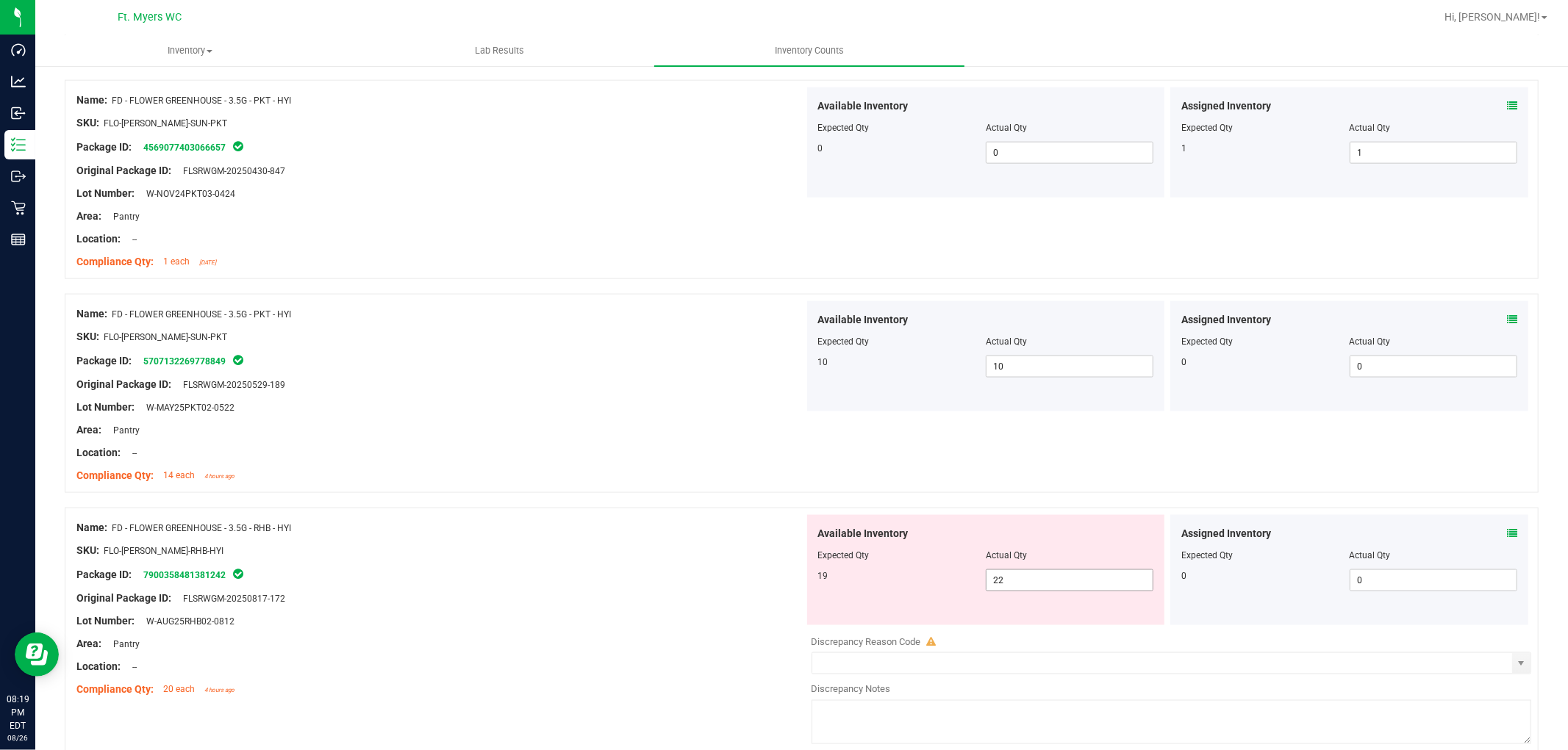
click at [996, 576] on span "22 22" at bounding box center [1070, 580] width 168 height 22
click at [996, 576] on input "22" at bounding box center [1070, 581] width 166 height 21
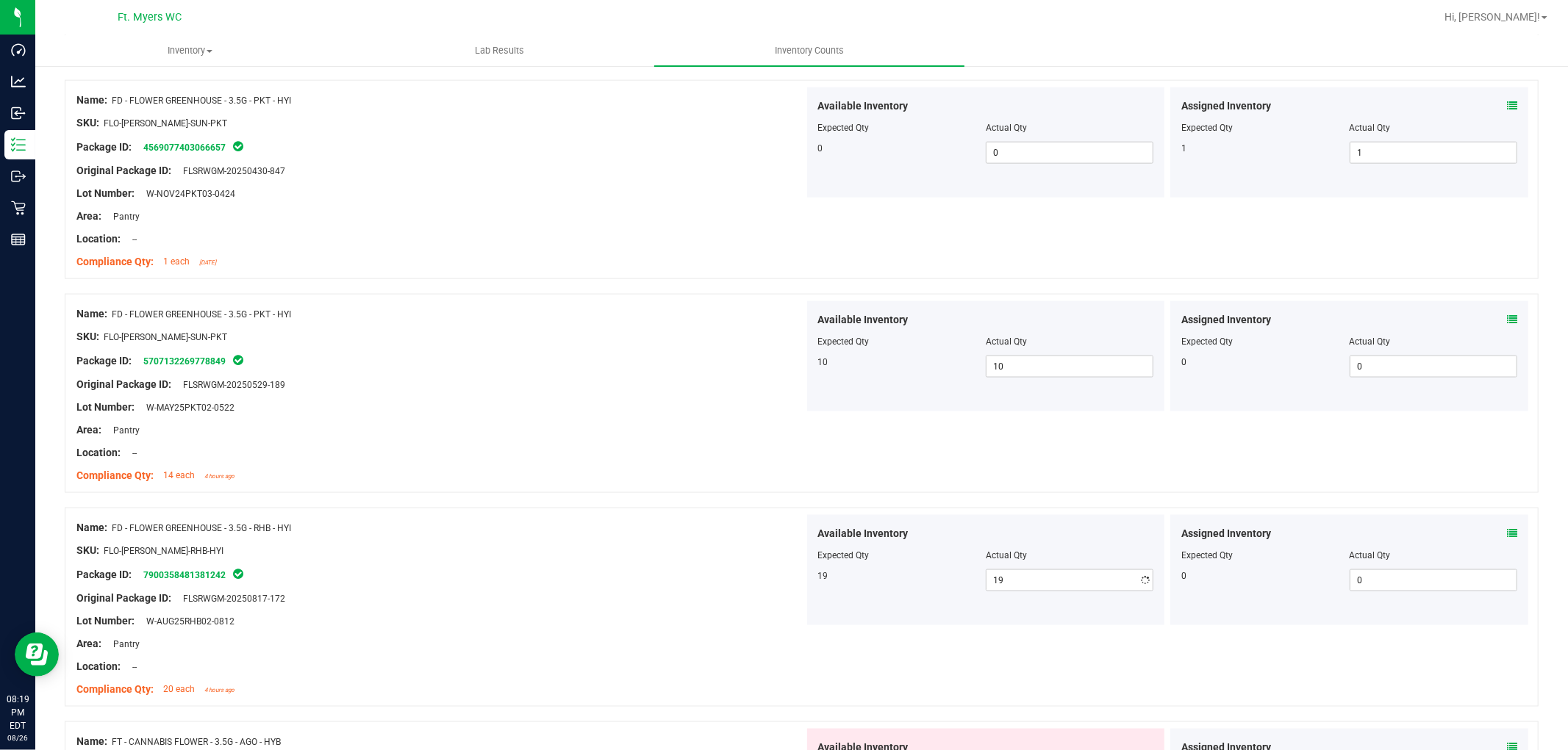
click at [596, 581] on div "Package ID: 7900358481381242" at bounding box center [441, 575] width 728 height 17
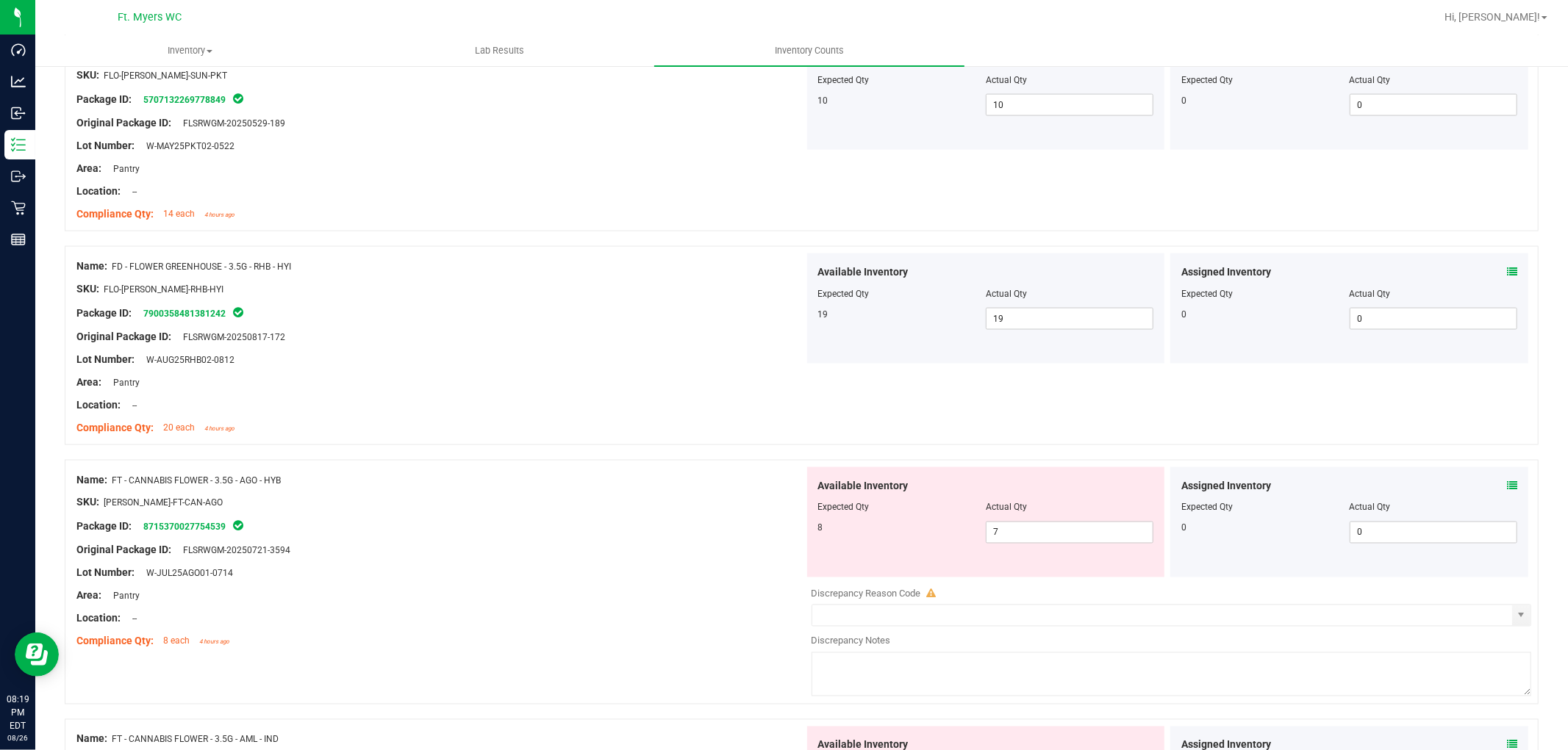
scroll to position [2122, 0]
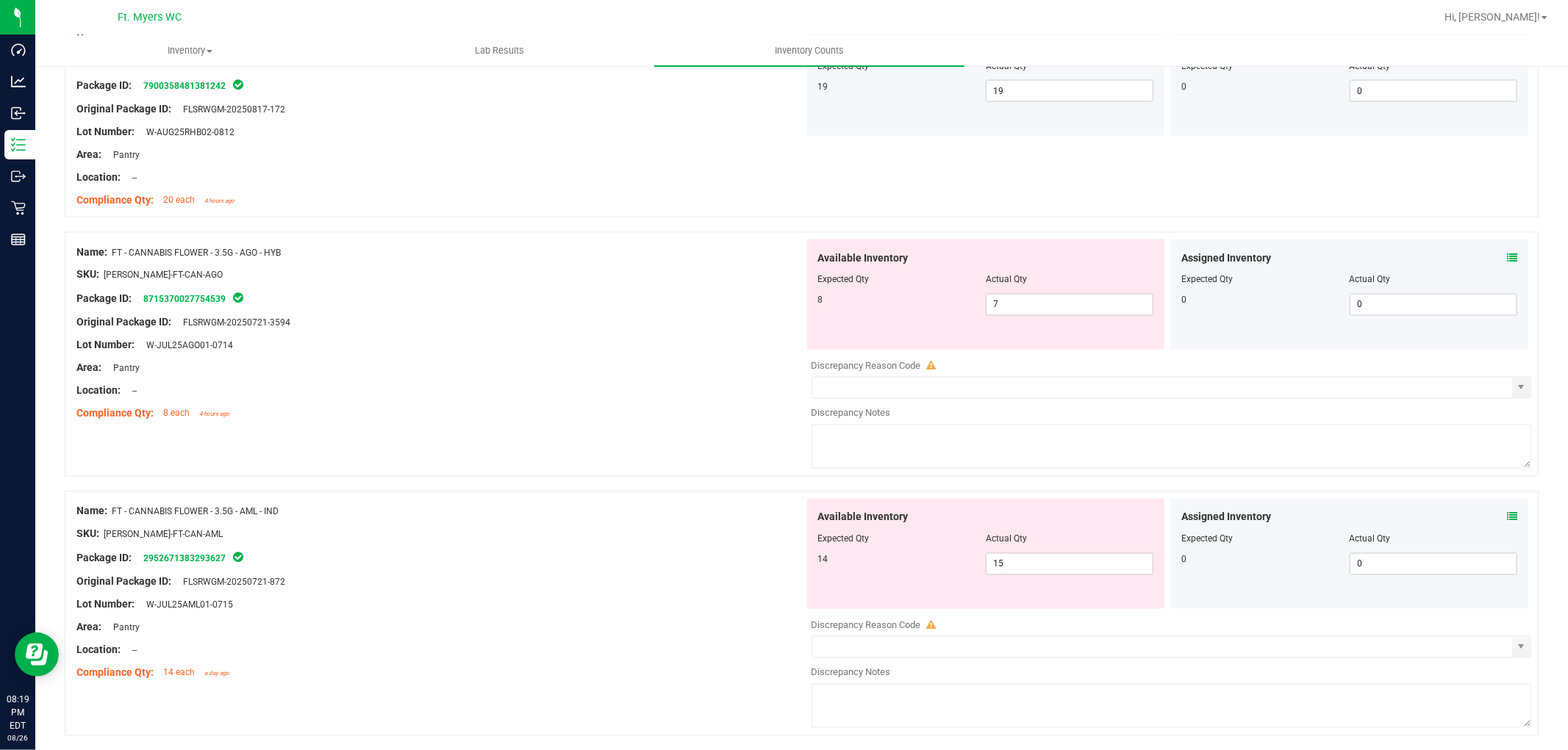
click at [1411, 260] on icon at bounding box center [1512, 258] width 10 height 10
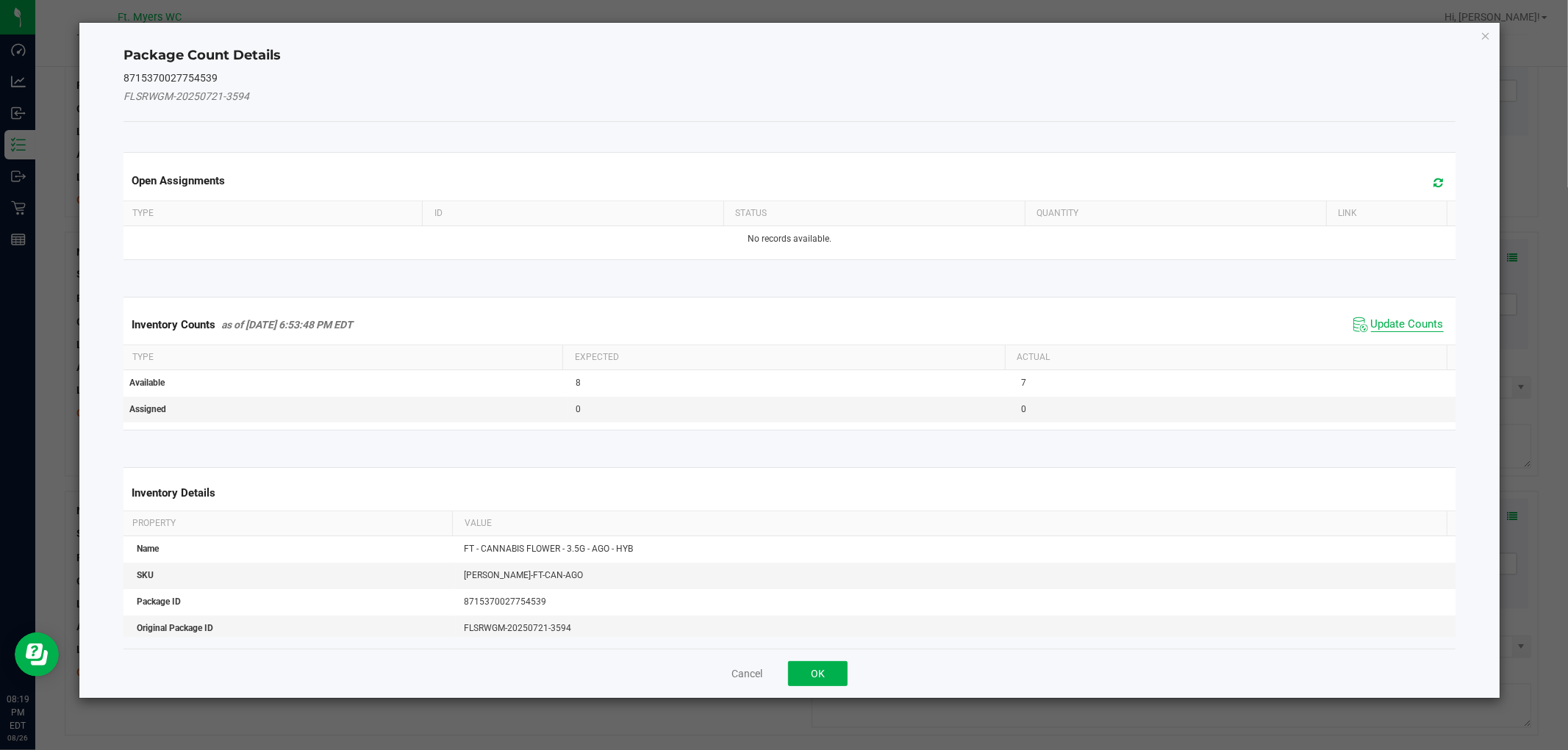
click at [1402, 321] on span "Update Counts" at bounding box center [1407, 324] width 72 height 15
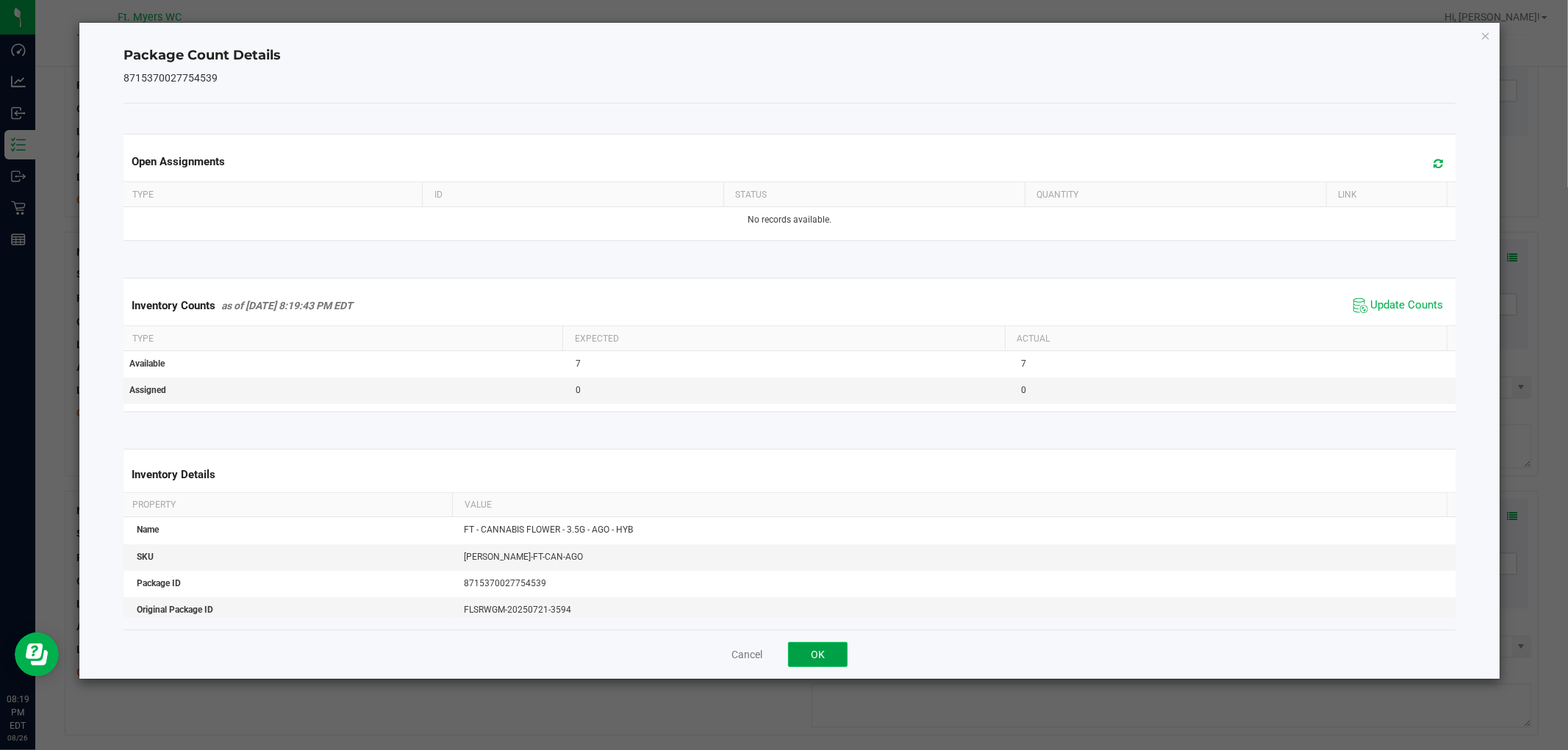
click at [805, 665] on button "OK" at bounding box center [818, 654] width 59 height 25
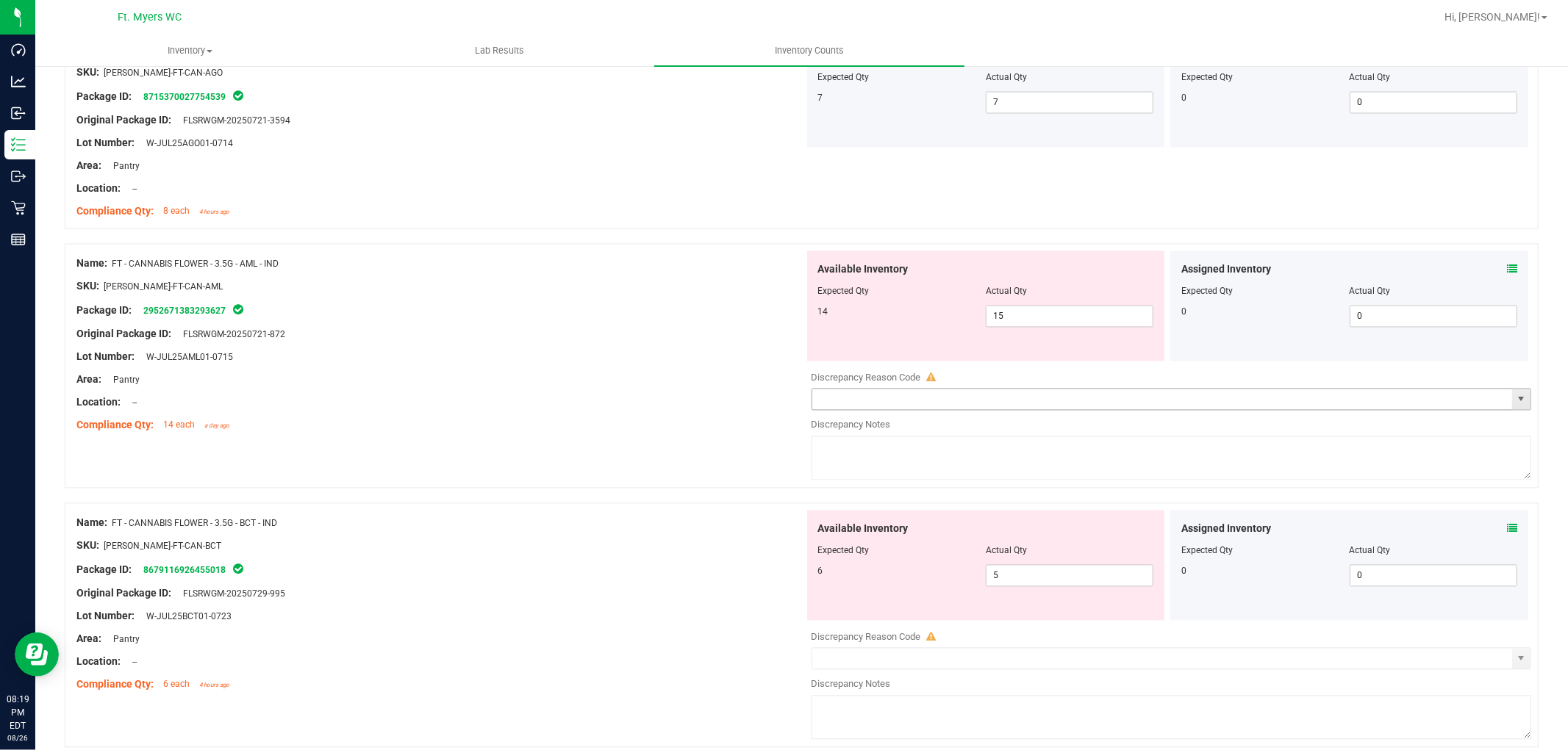
scroll to position [2367, 0]
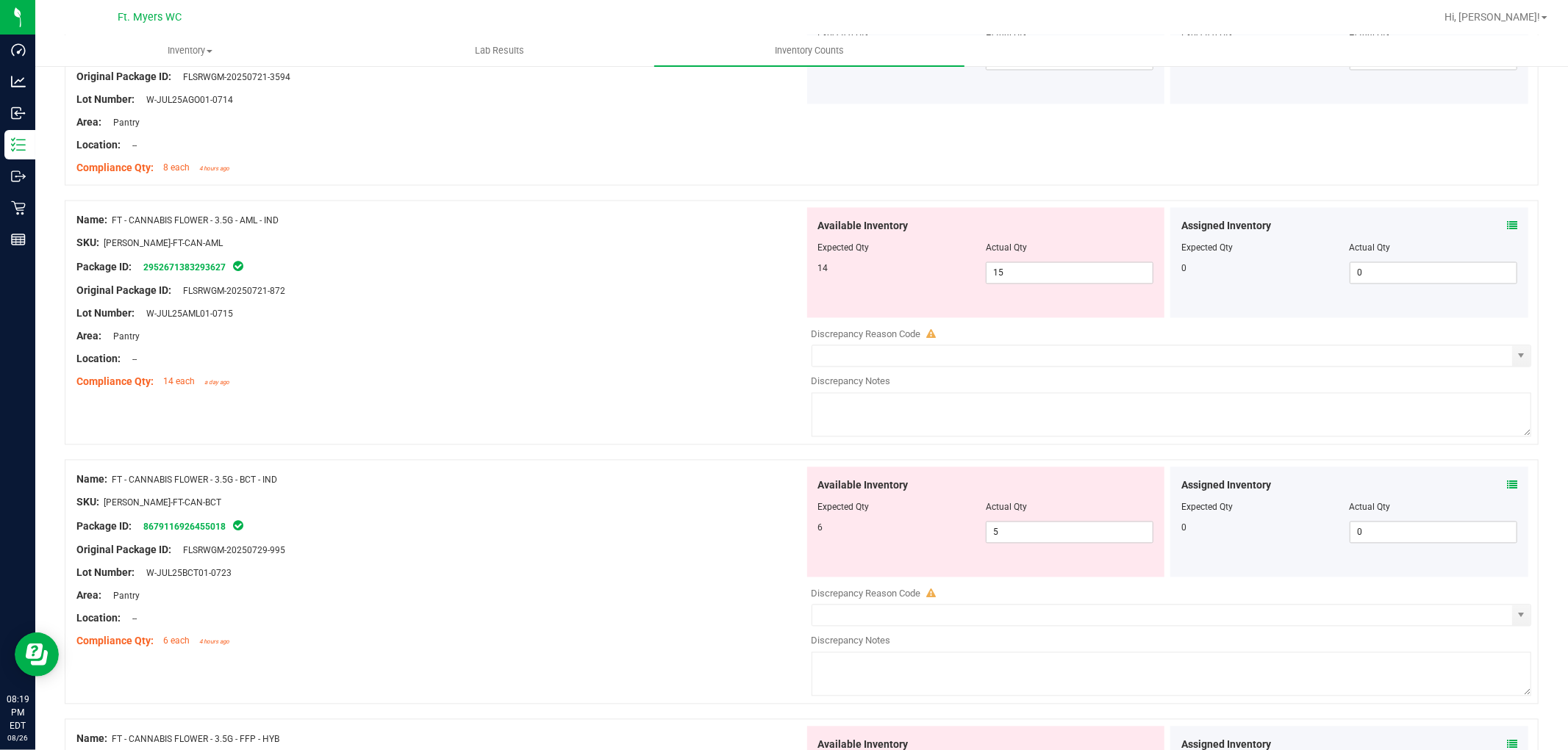
click at [1411, 226] on icon at bounding box center [1512, 227] width 10 height 10
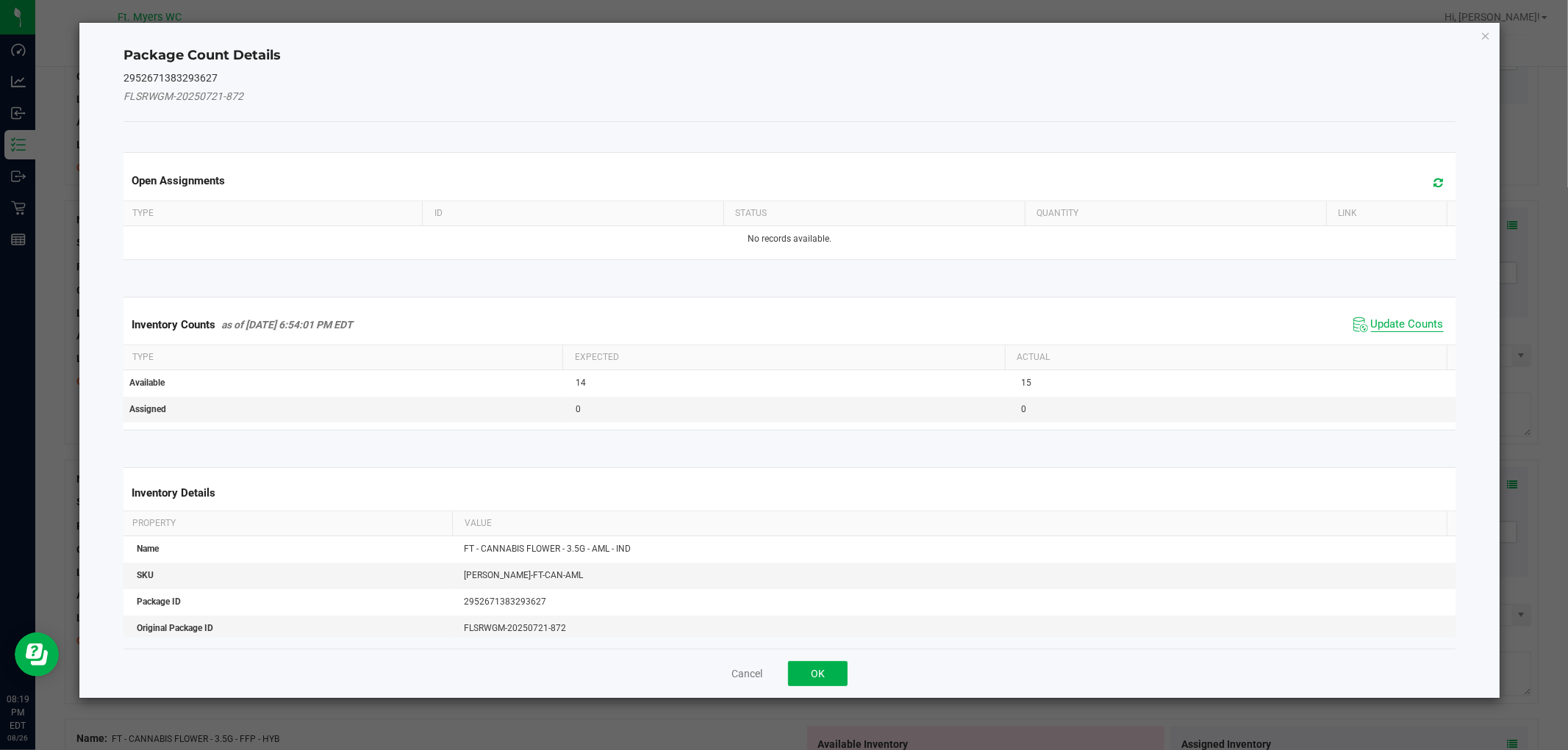
click at [1379, 329] on span "Update Counts" at bounding box center [1407, 324] width 72 height 15
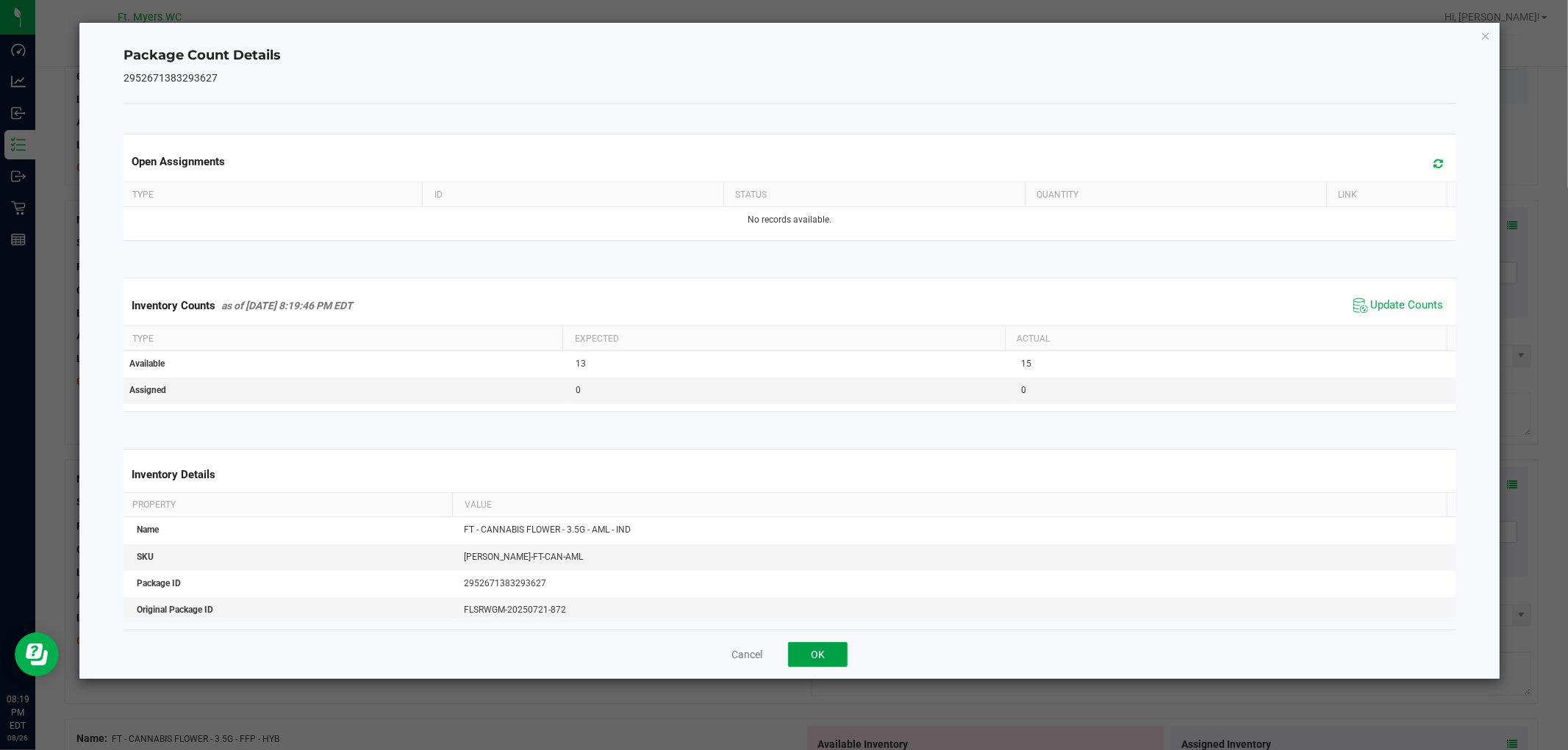
click at [825, 647] on button "OK" at bounding box center [818, 654] width 59 height 25
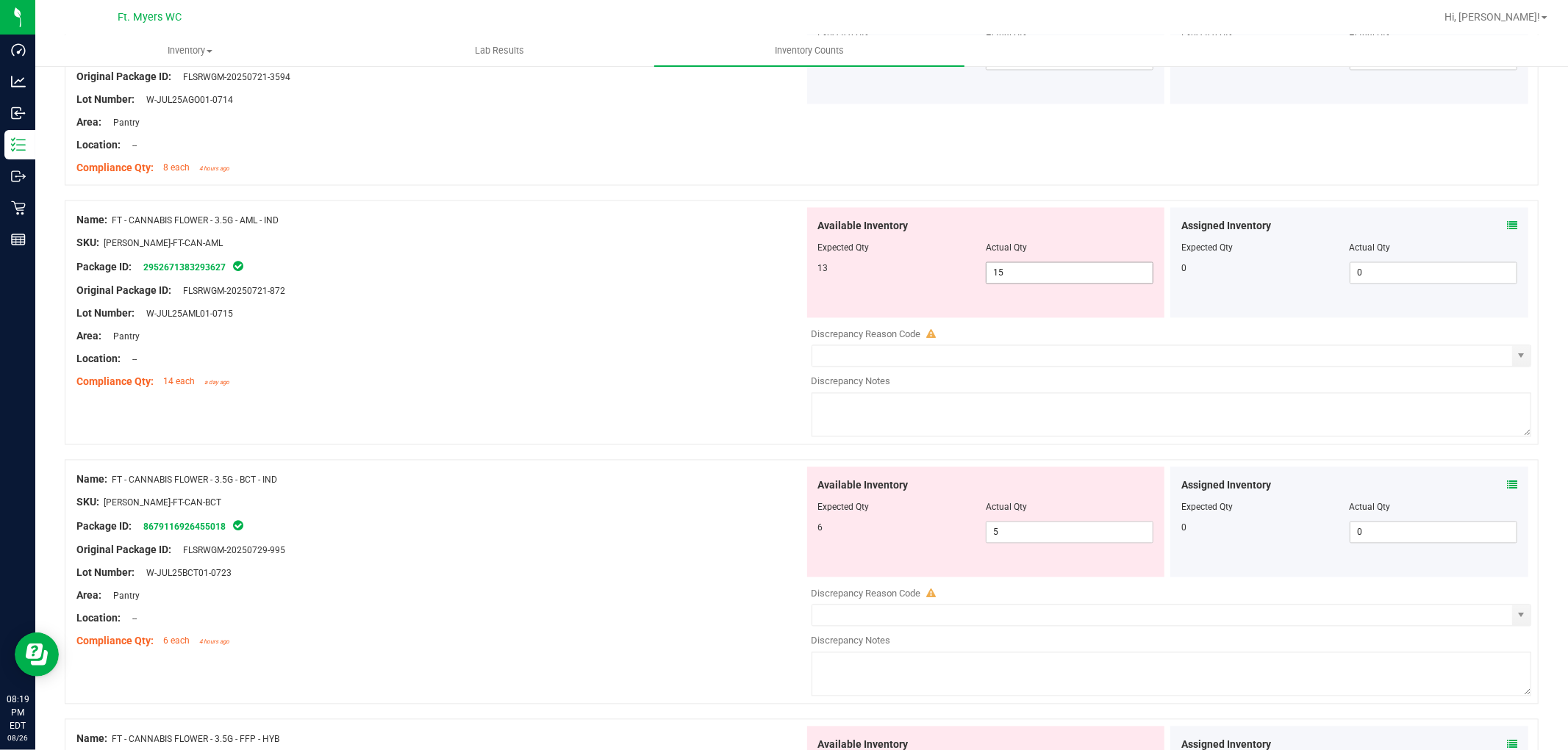
click at [1107, 276] on span "15 15" at bounding box center [1070, 273] width 168 height 22
click at [1107, 276] on input "15" at bounding box center [1070, 274] width 166 height 21
click at [604, 402] on div "Name: FT - CANNABIS FLOWER - 3.5G - AML - IND SKU: FLO-BUD-FT-CAN-AML Package I…" at bounding box center [801, 330] width 1474 height 259
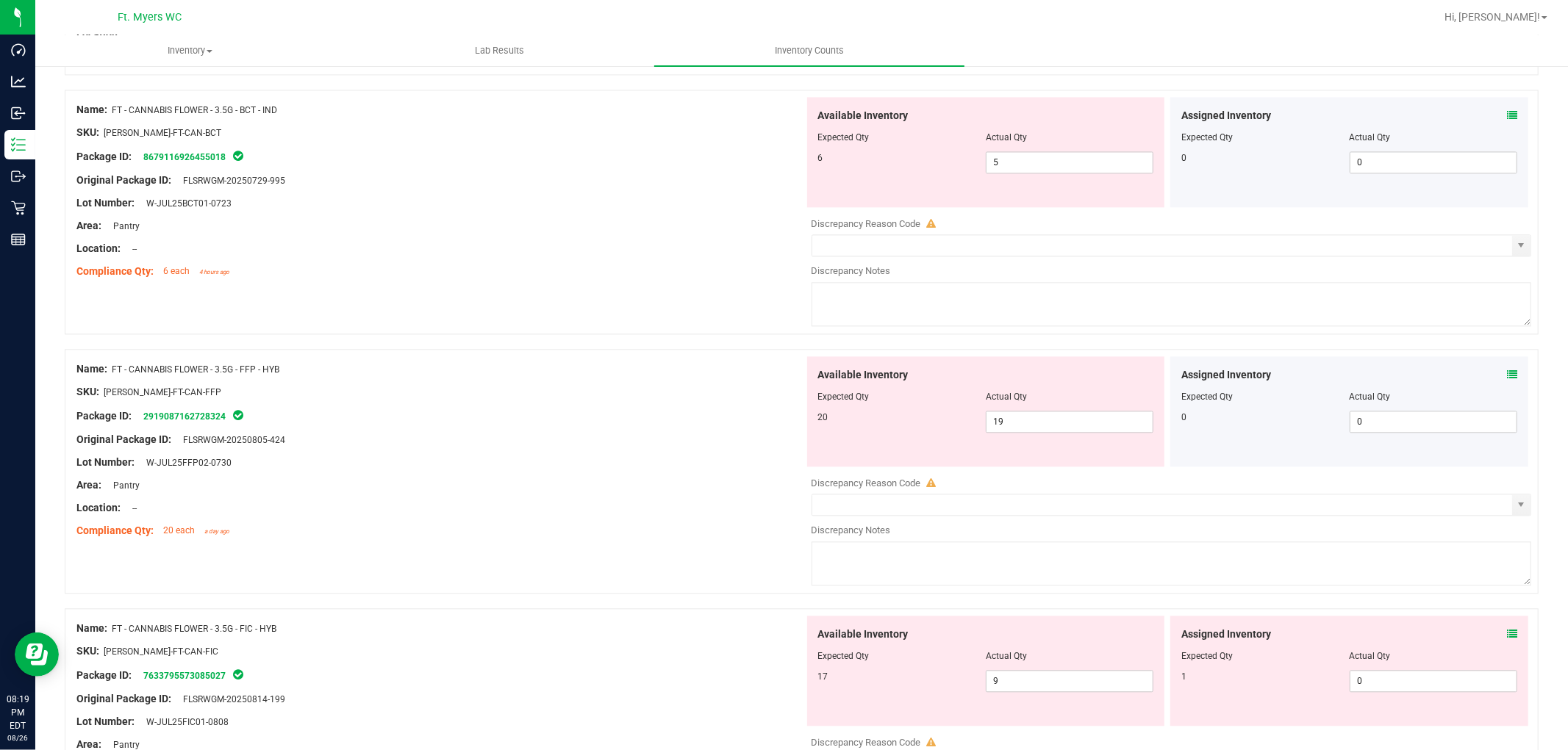
scroll to position [2694, 0]
click at [1411, 115] on div "Assigned Inventory" at bounding box center [1349, 114] width 336 height 16
click at [1411, 114] on icon at bounding box center [1512, 114] width 10 height 10
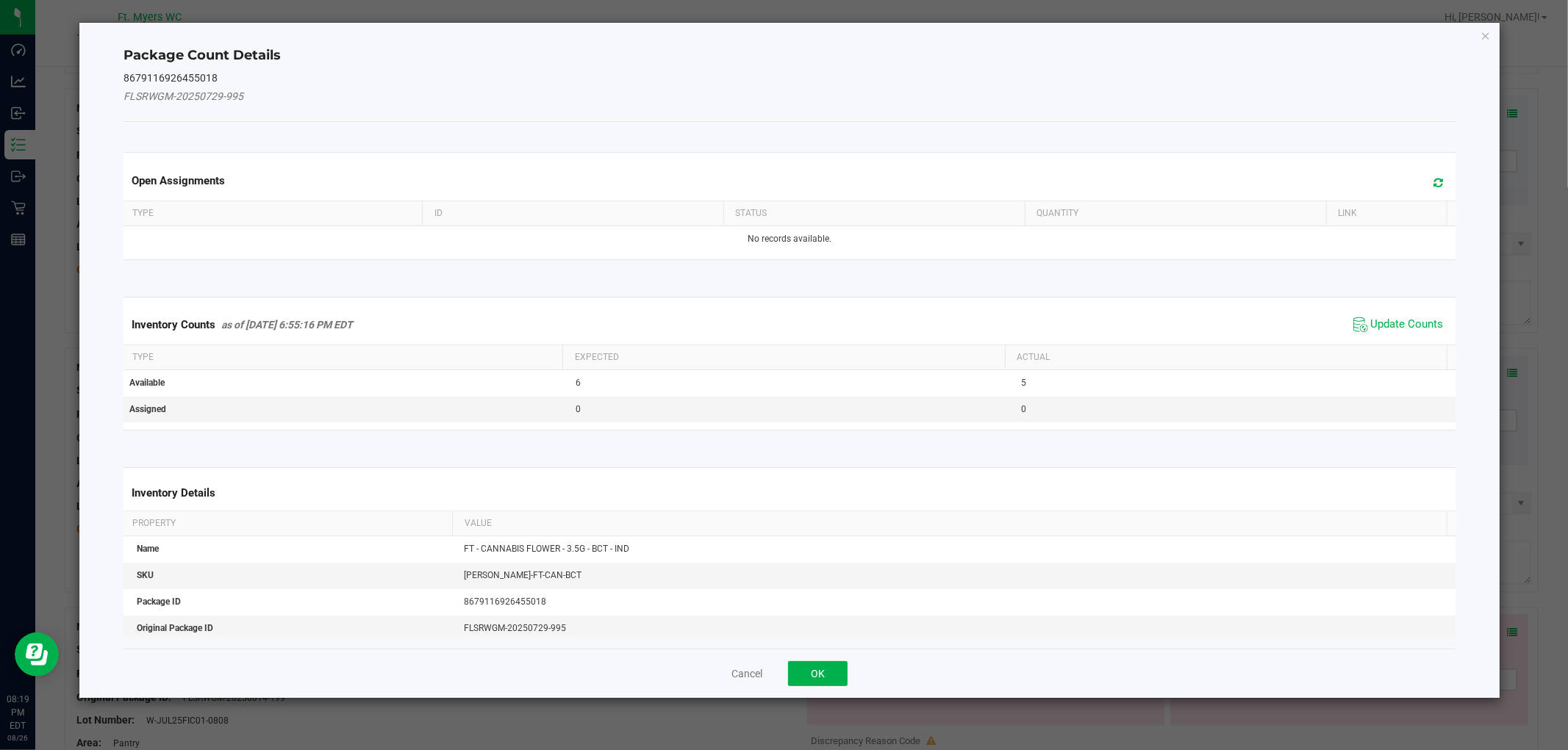
click at [1401, 345] on th "Actual" at bounding box center [1226, 358] width 442 height 25
click at [1400, 327] on span "Update Counts" at bounding box center [1407, 324] width 72 height 15
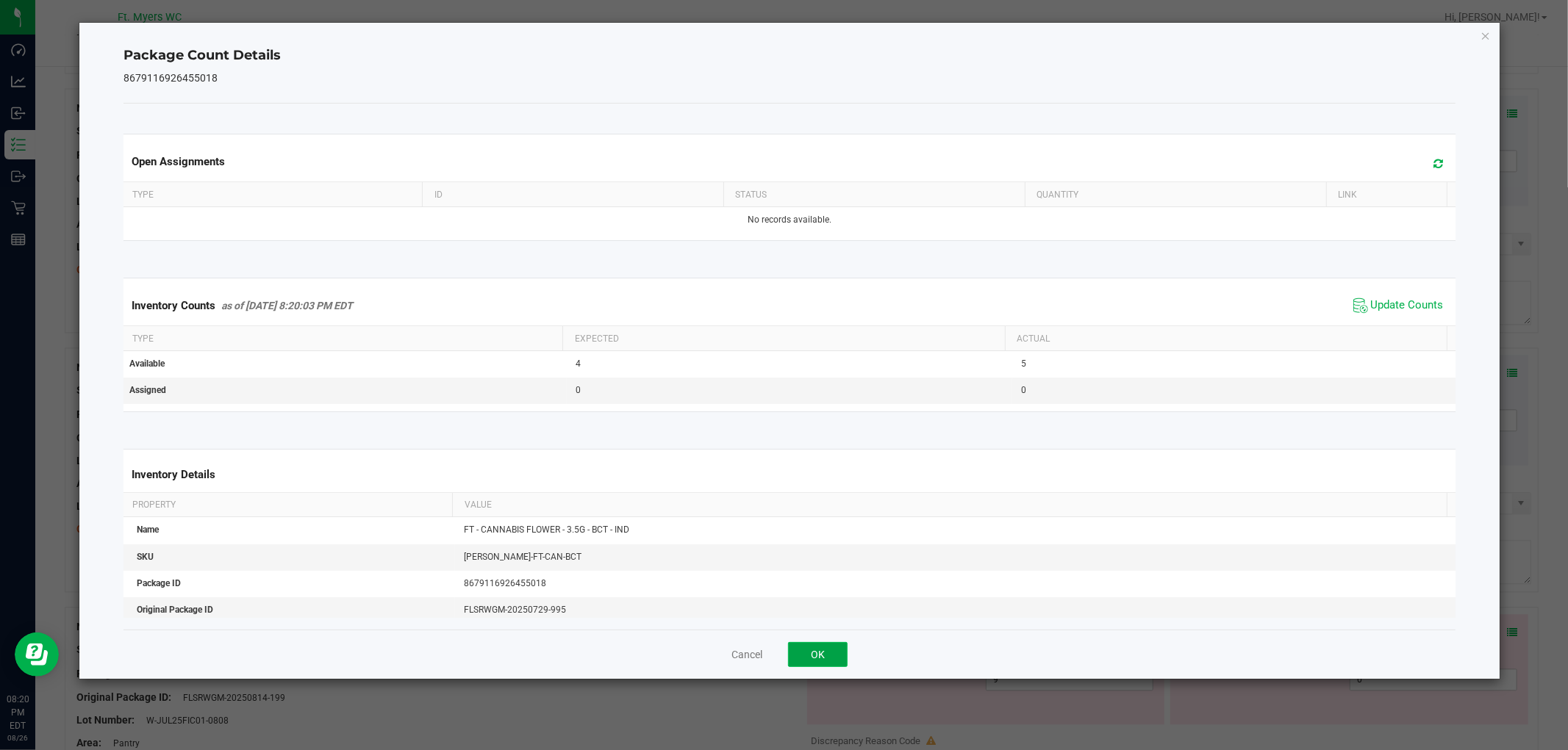
click at [820, 649] on button "OK" at bounding box center [818, 654] width 59 height 25
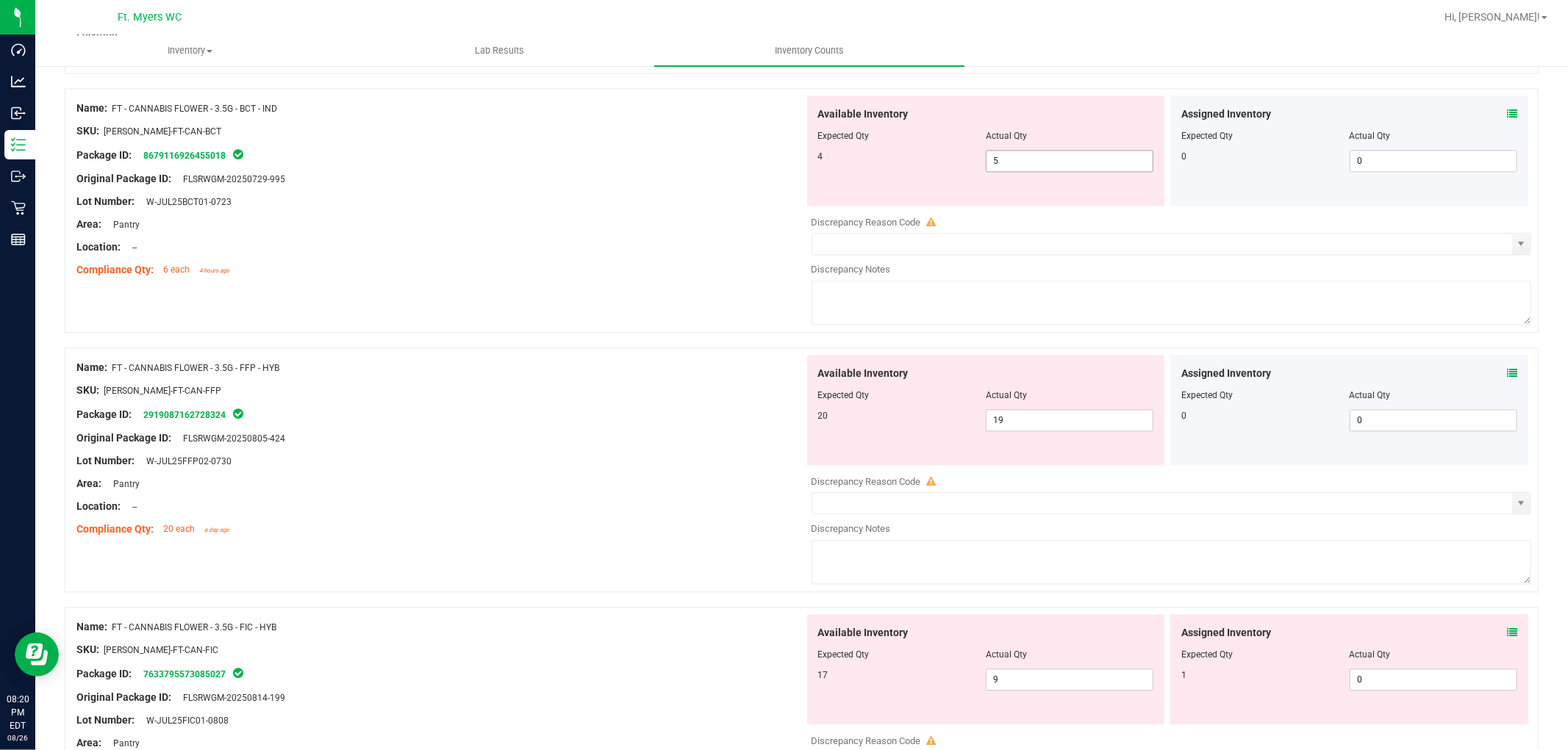
click at [1026, 159] on span "5 5" at bounding box center [1070, 160] width 168 height 22
click at [1027, 158] on input "5" at bounding box center [1070, 161] width 166 height 21
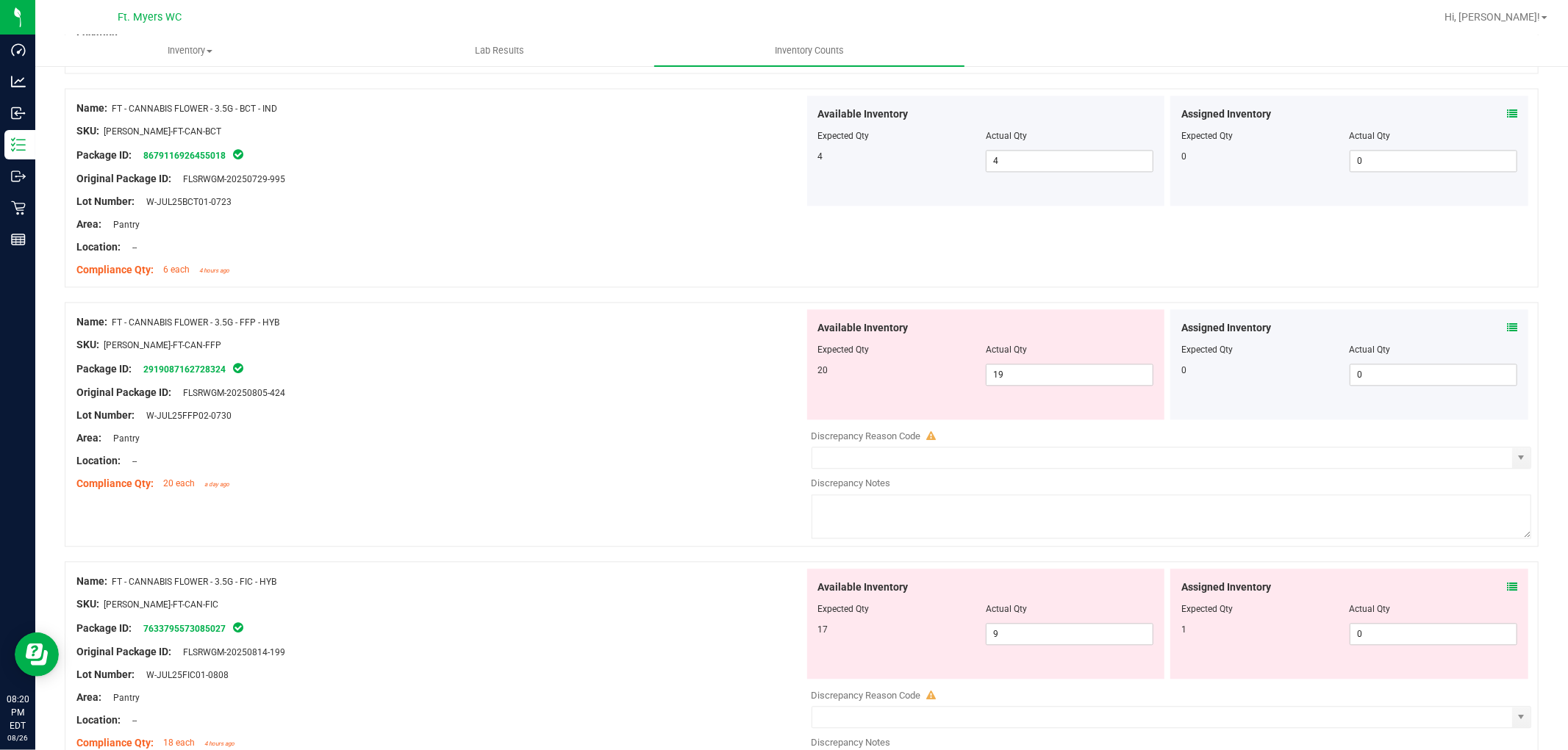
click at [1411, 325] on icon at bounding box center [1512, 328] width 10 height 10
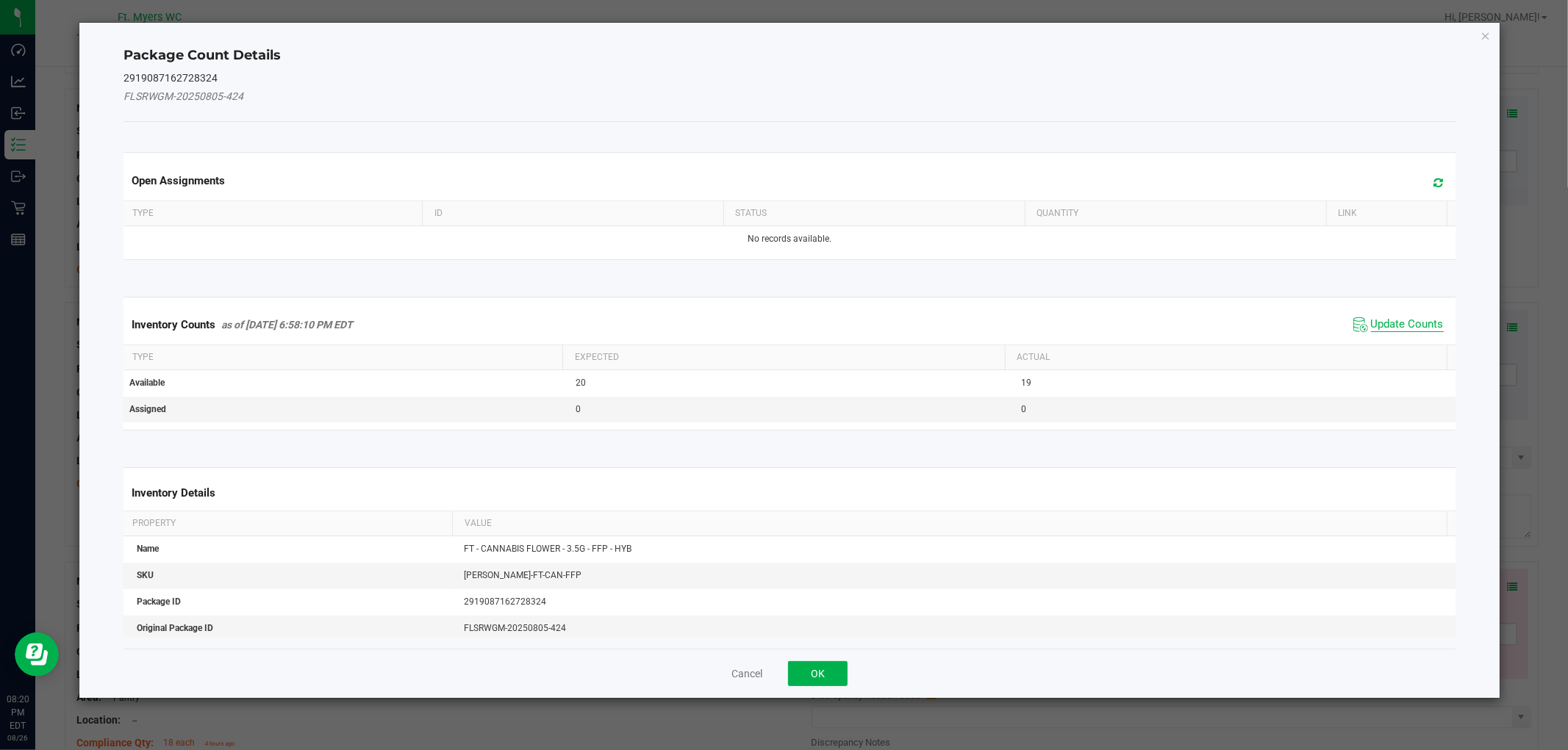
click at [1411, 329] on span "Update Counts" at bounding box center [1407, 324] width 72 height 15
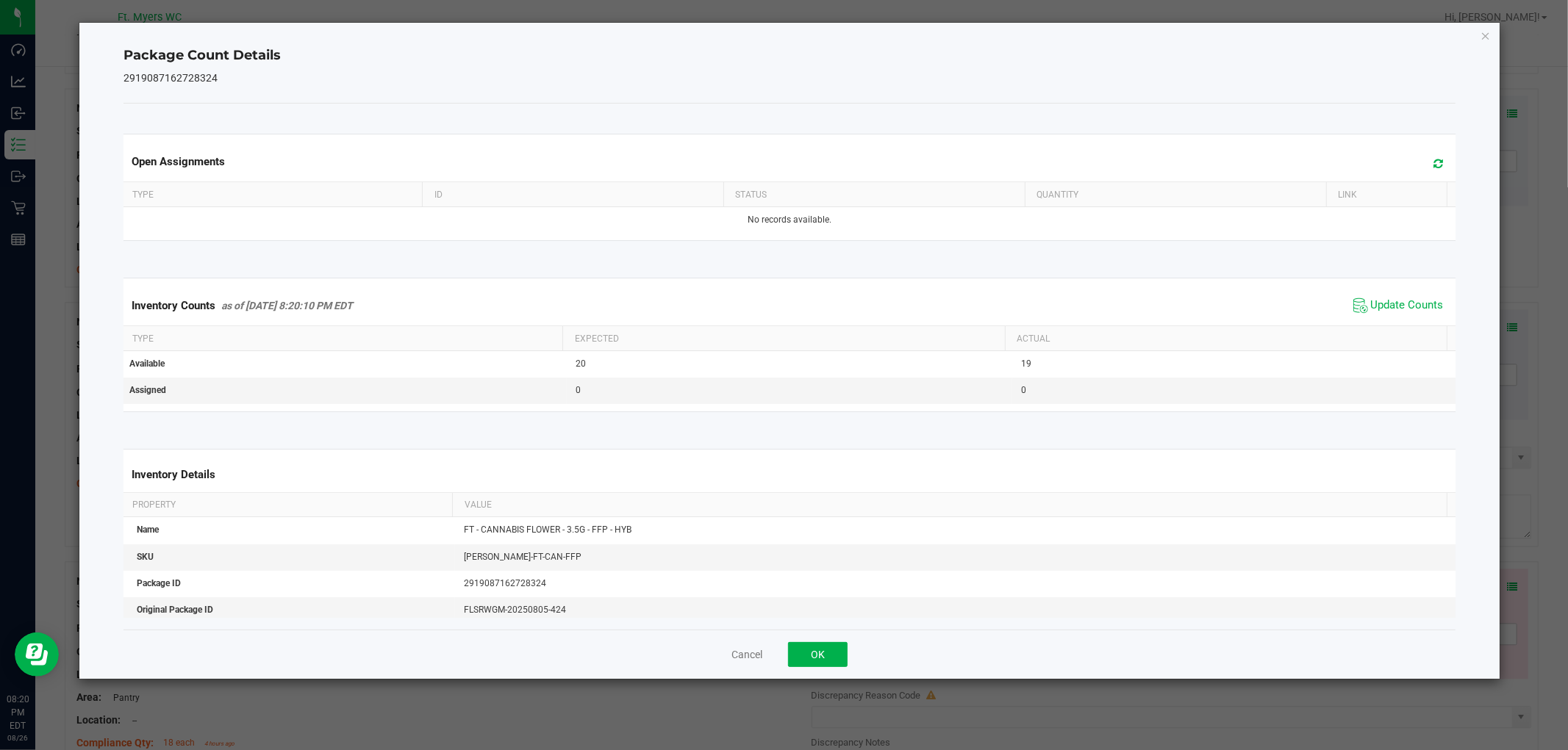
click at [822, 641] on div "Cancel OK" at bounding box center [790, 654] width 1332 height 49
click at [847, 648] on button "OK" at bounding box center [818, 654] width 59 height 25
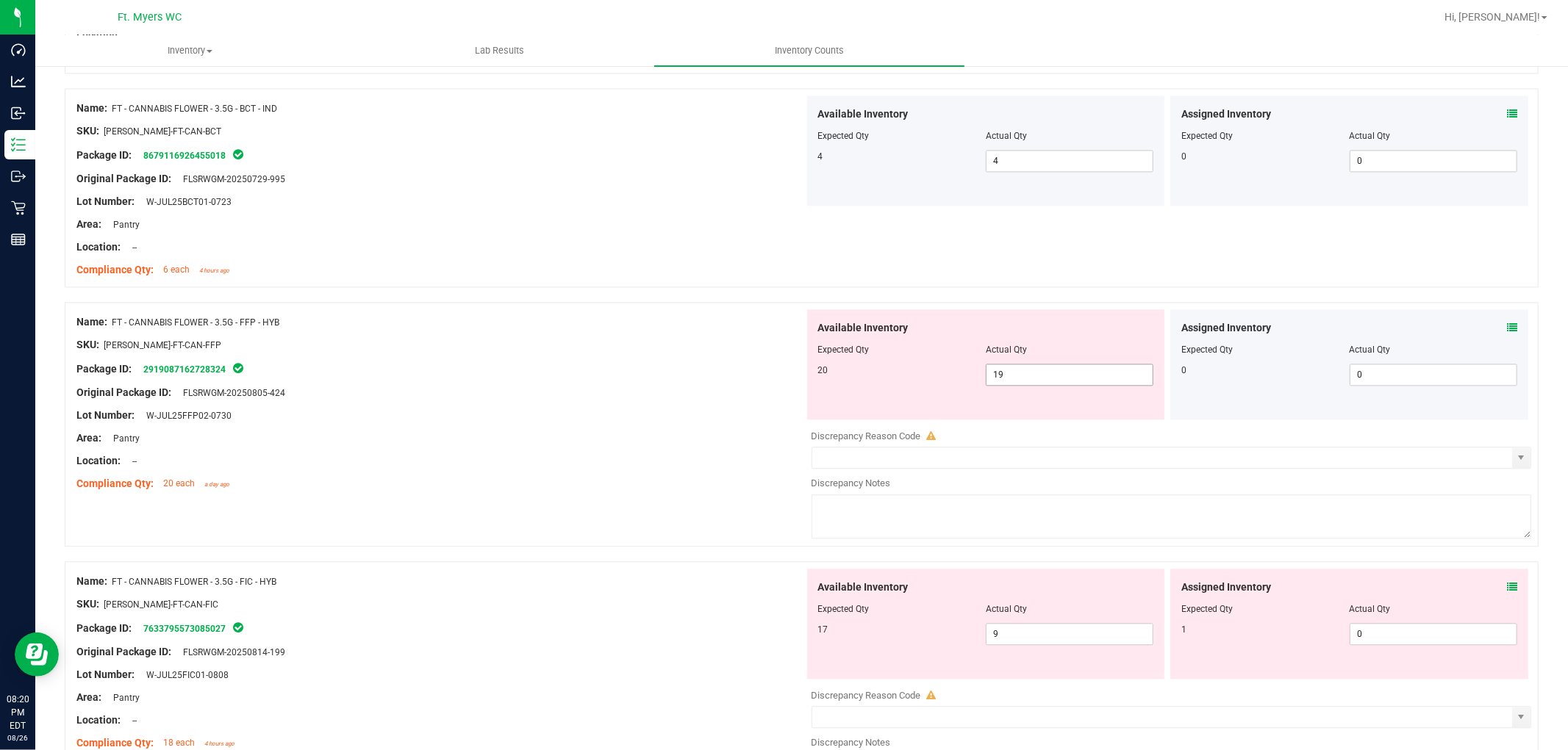
click at [1106, 369] on span "19 19" at bounding box center [1070, 374] width 168 height 22
click at [1106, 369] on input "19" at bounding box center [1070, 375] width 166 height 21
click at [581, 471] on div at bounding box center [441, 473] width 728 height 7
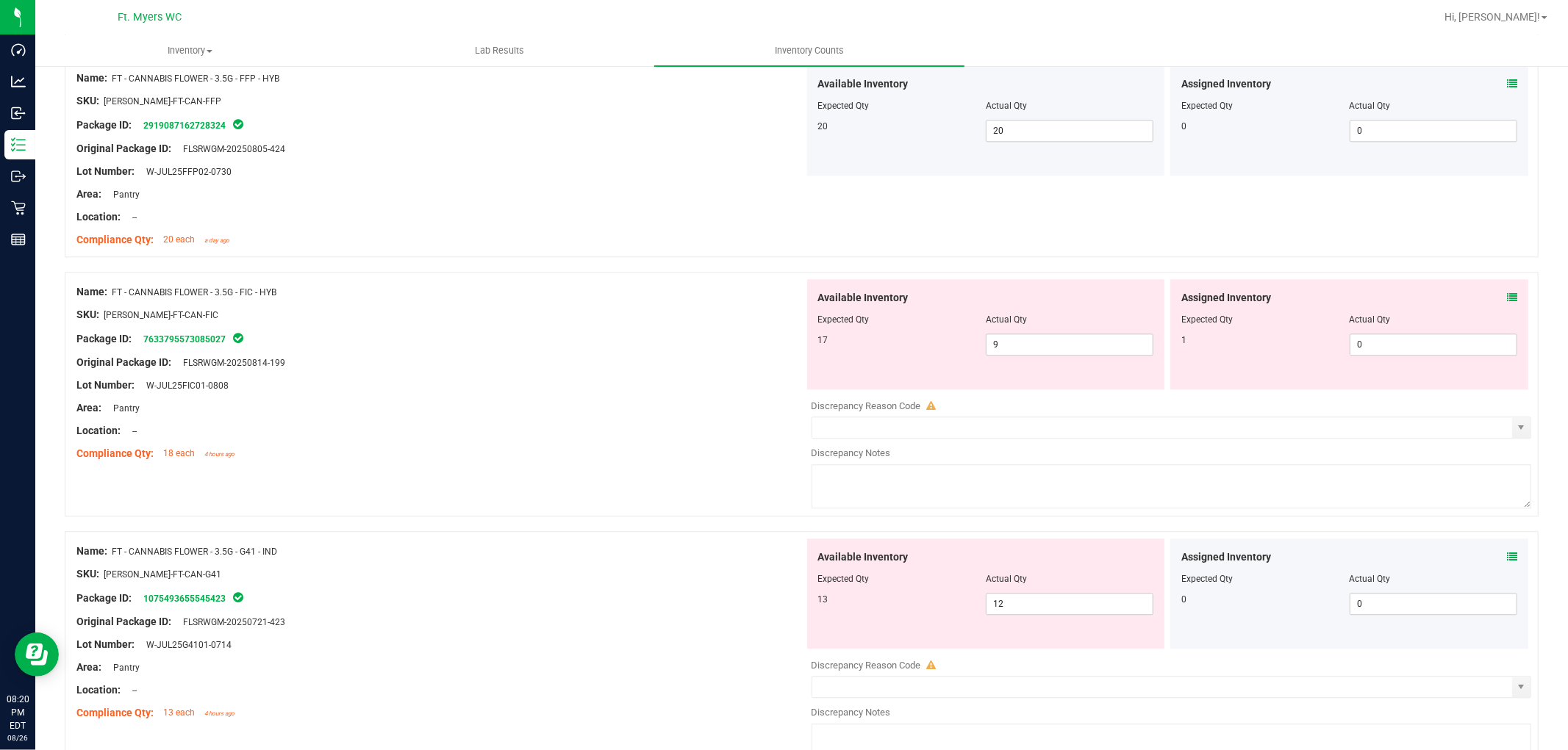
scroll to position [2939, 0]
click at [1411, 297] on div "Assigned Inventory Expected Qty Actual Qty 1 0 0" at bounding box center [1349, 332] width 358 height 110
click at [1411, 294] on icon at bounding box center [1512, 297] width 10 height 10
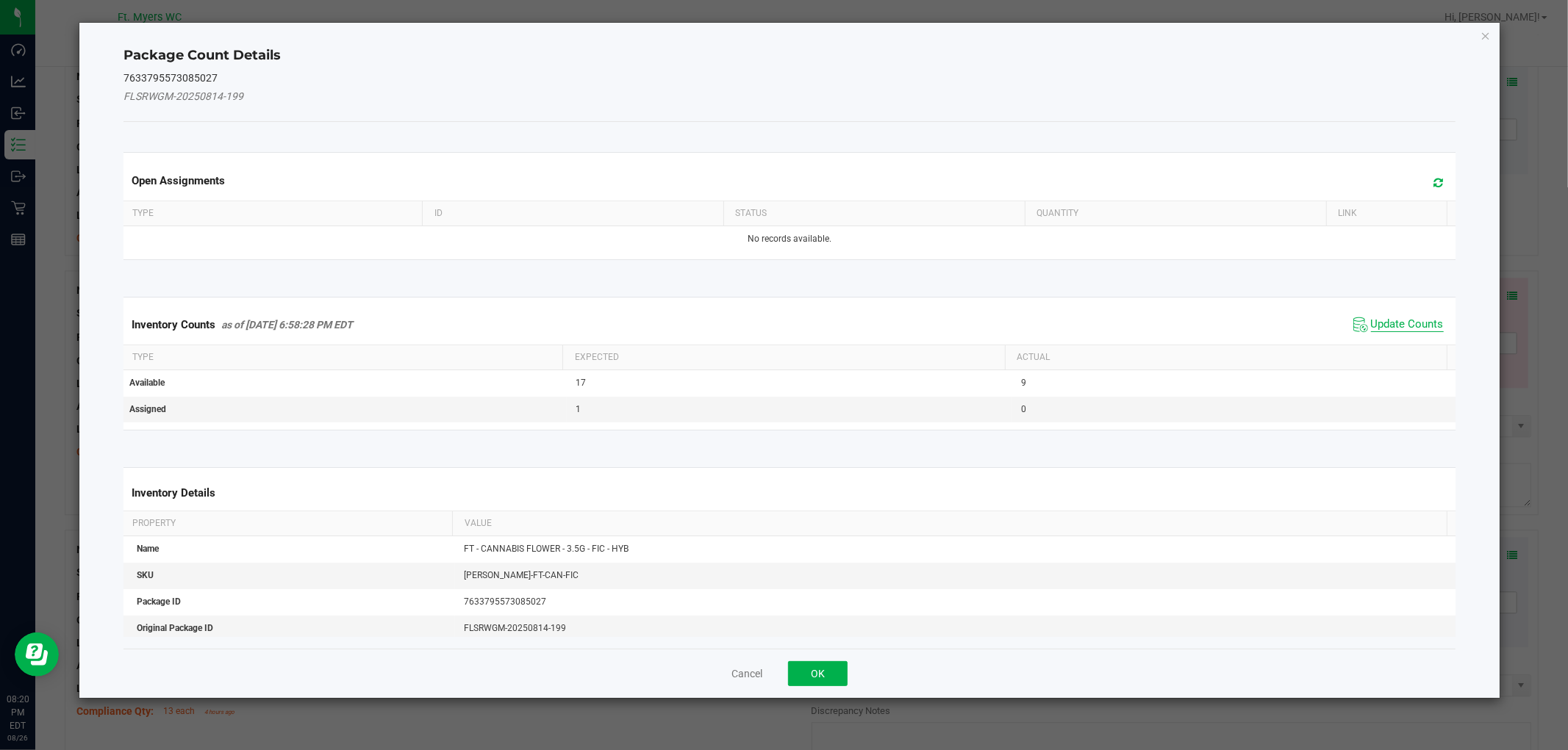
click at [1390, 324] on span "Update Counts" at bounding box center [1407, 324] width 72 height 15
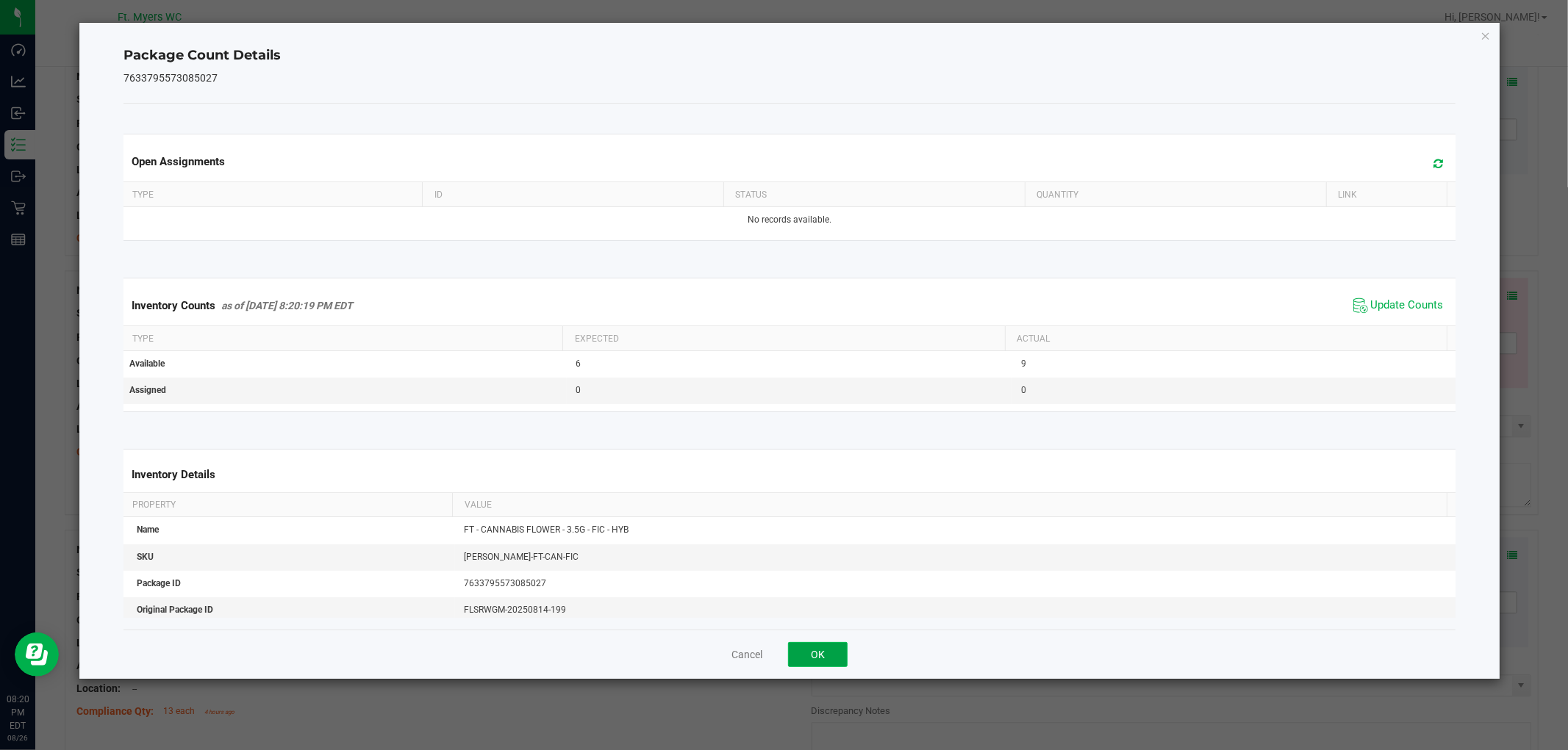
click at [811, 657] on button "OK" at bounding box center [818, 654] width 59 height 25
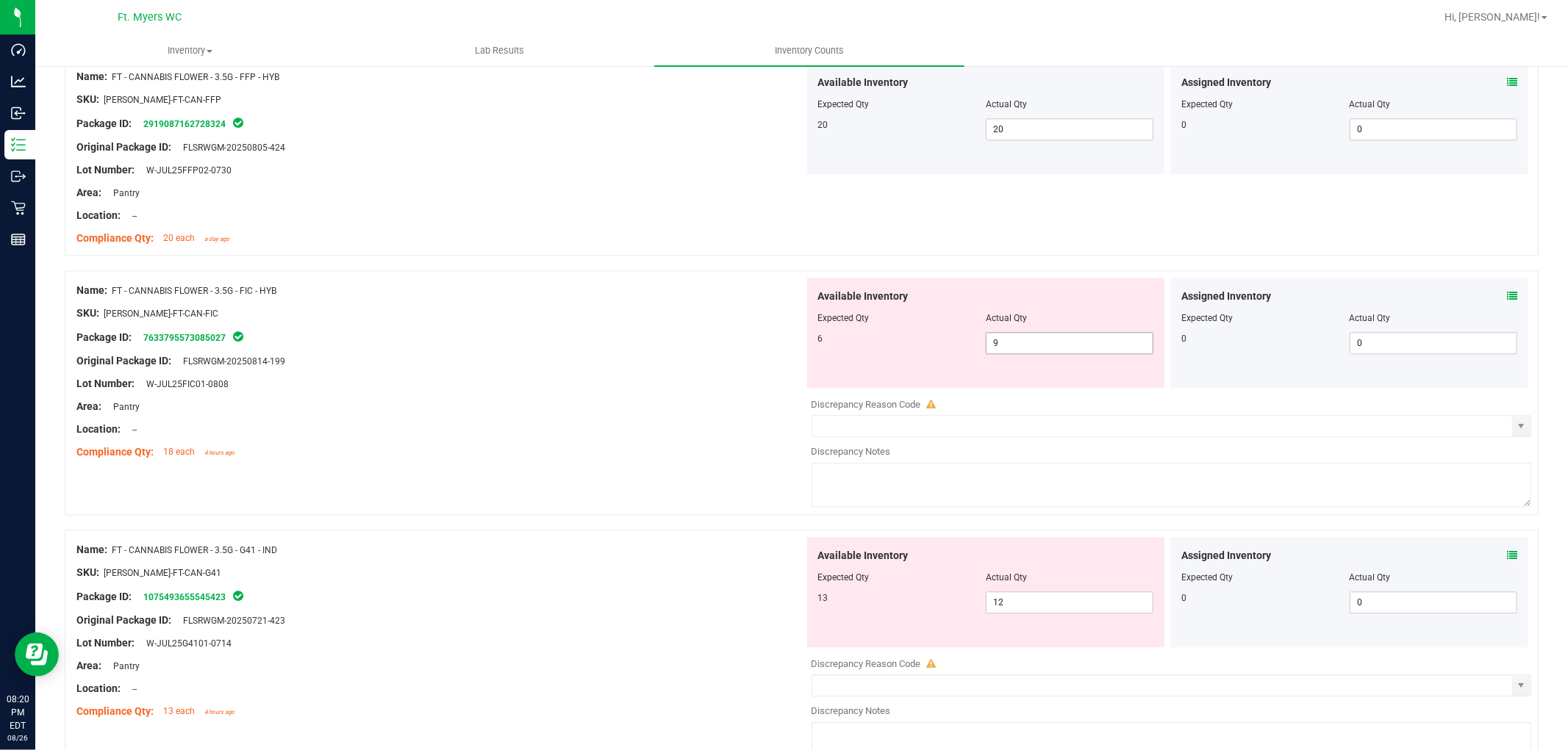
click at [1022, 343] on span "9 9" at bounding box center [1070, 343] width 168 height 22
click at [0, 0] on input "9" at bounding box center [0, 0] width 0 height 0
click at [427, 292] on div "Name: FT - CANNABIS FLOWER - 3.5G - FIC - HYB" at bounding box center [441, 290] width 728 height 16
click at [1054, 338] on span "9 9" at bounding box center [1070, 343] width 168 height 22
click at [1054, 338] on input "9" at bounding box center [1070, 344] width 166 height 21
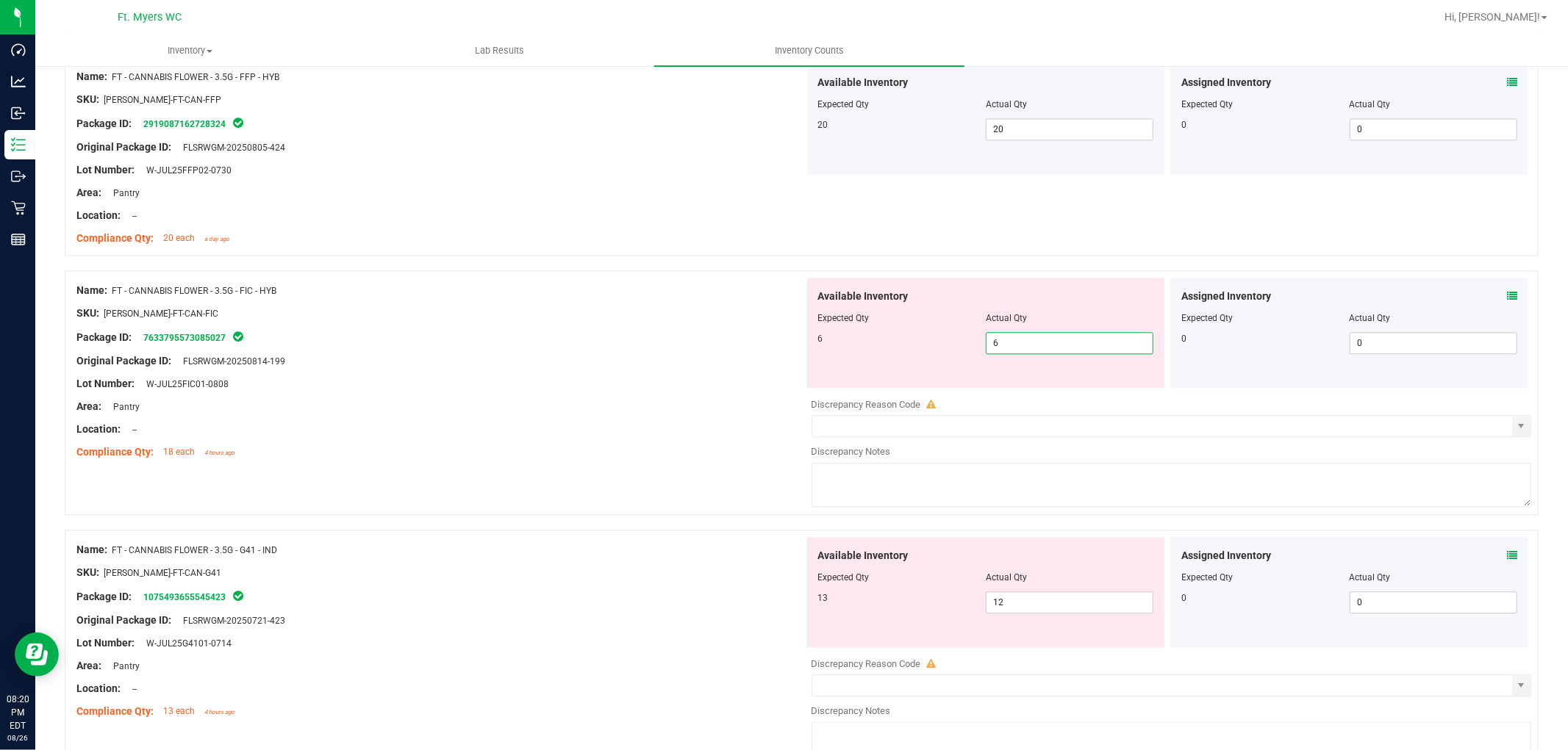
click at [577, 366] on div "Original Package ID: FLSRWGM-20250814-199" at bounding box center [441, 361] width 728 height 16
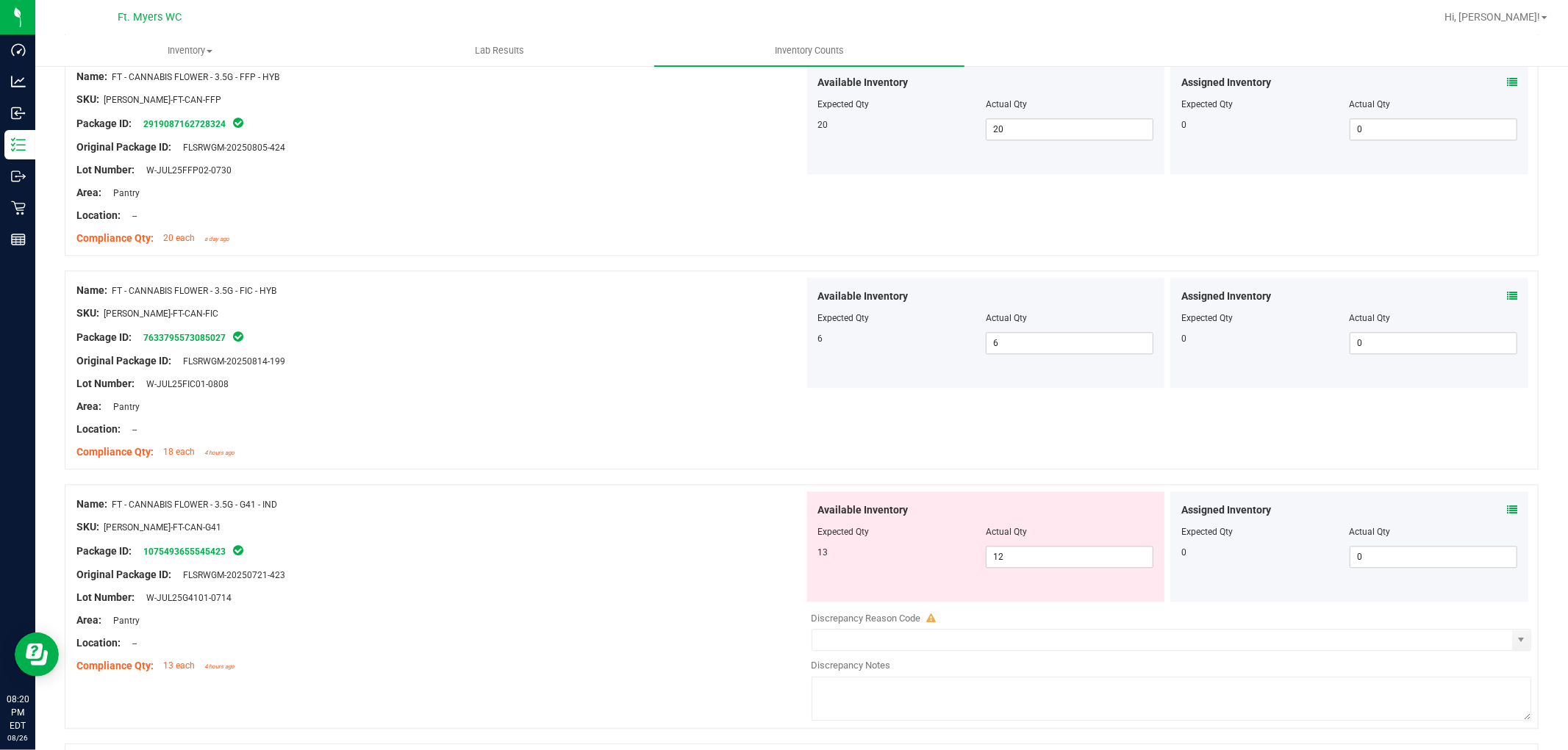
click at [1411, 503] on span at bounding box center [1512, 510] width 10 height 16
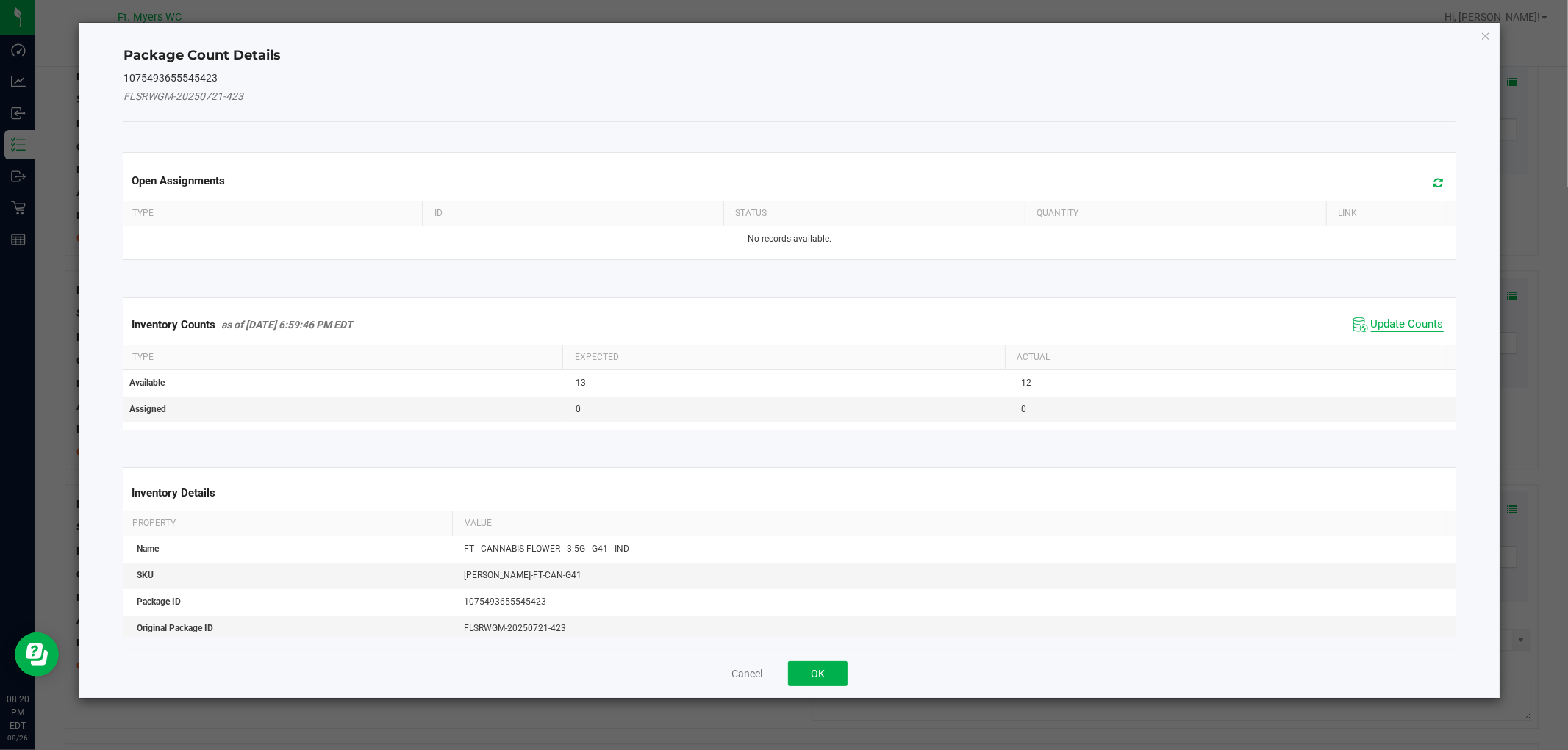
click at [1373, 317] on span "Update Counts" at bounding box center [1407, 324] width 72 height 15
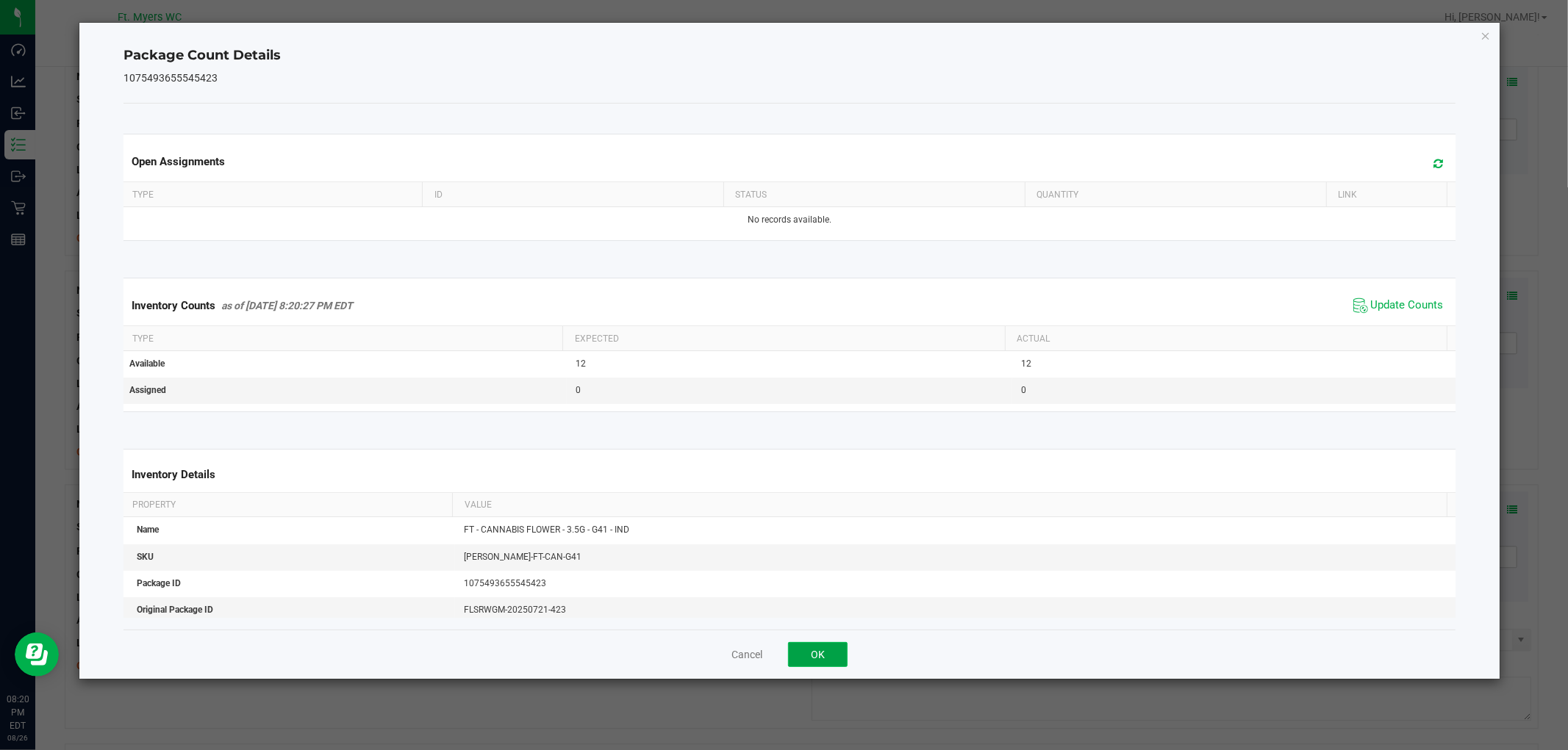
click at [828, 661] on button "OK" at bounding box center [818, 654] width 59 height 25
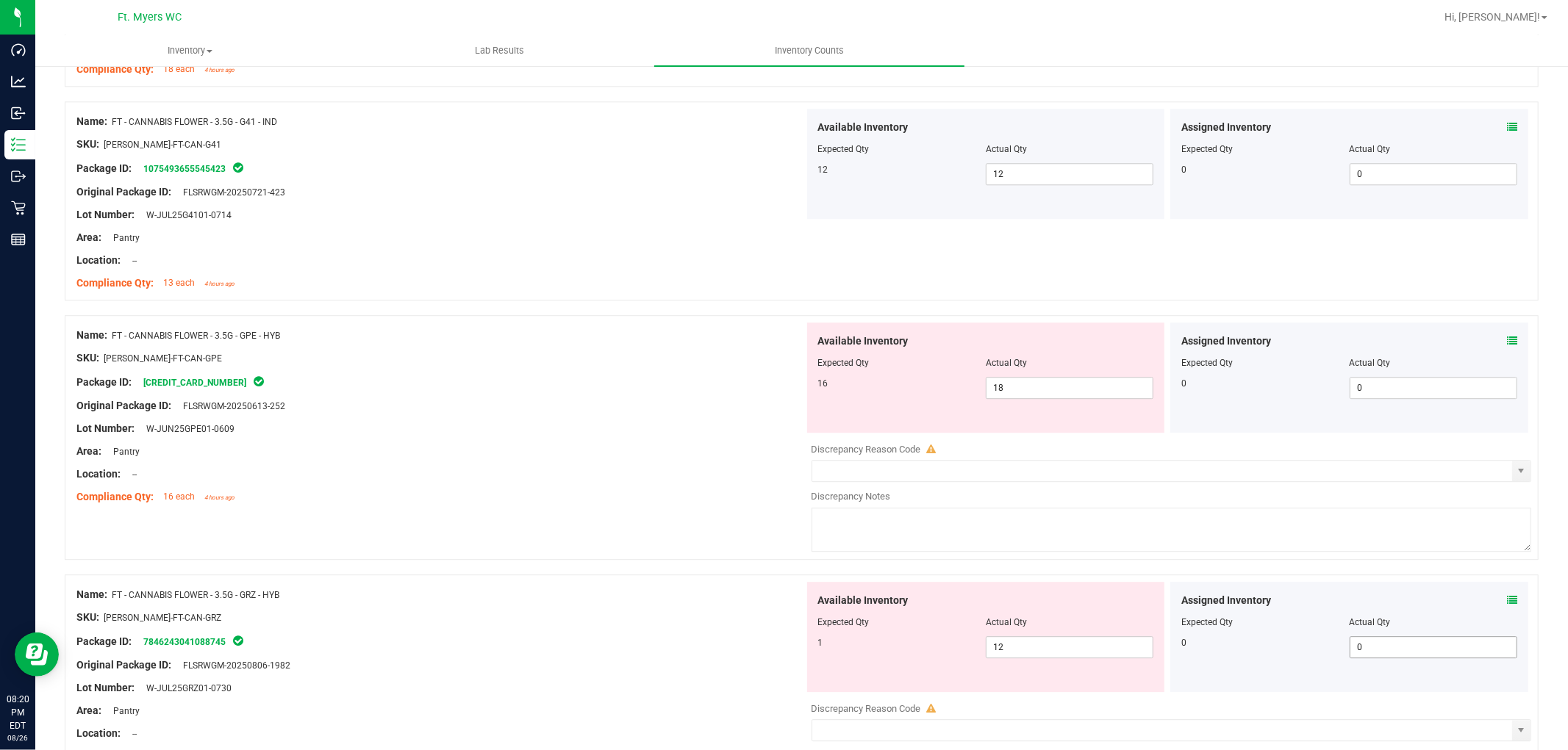
scroll to position [3346, 0]
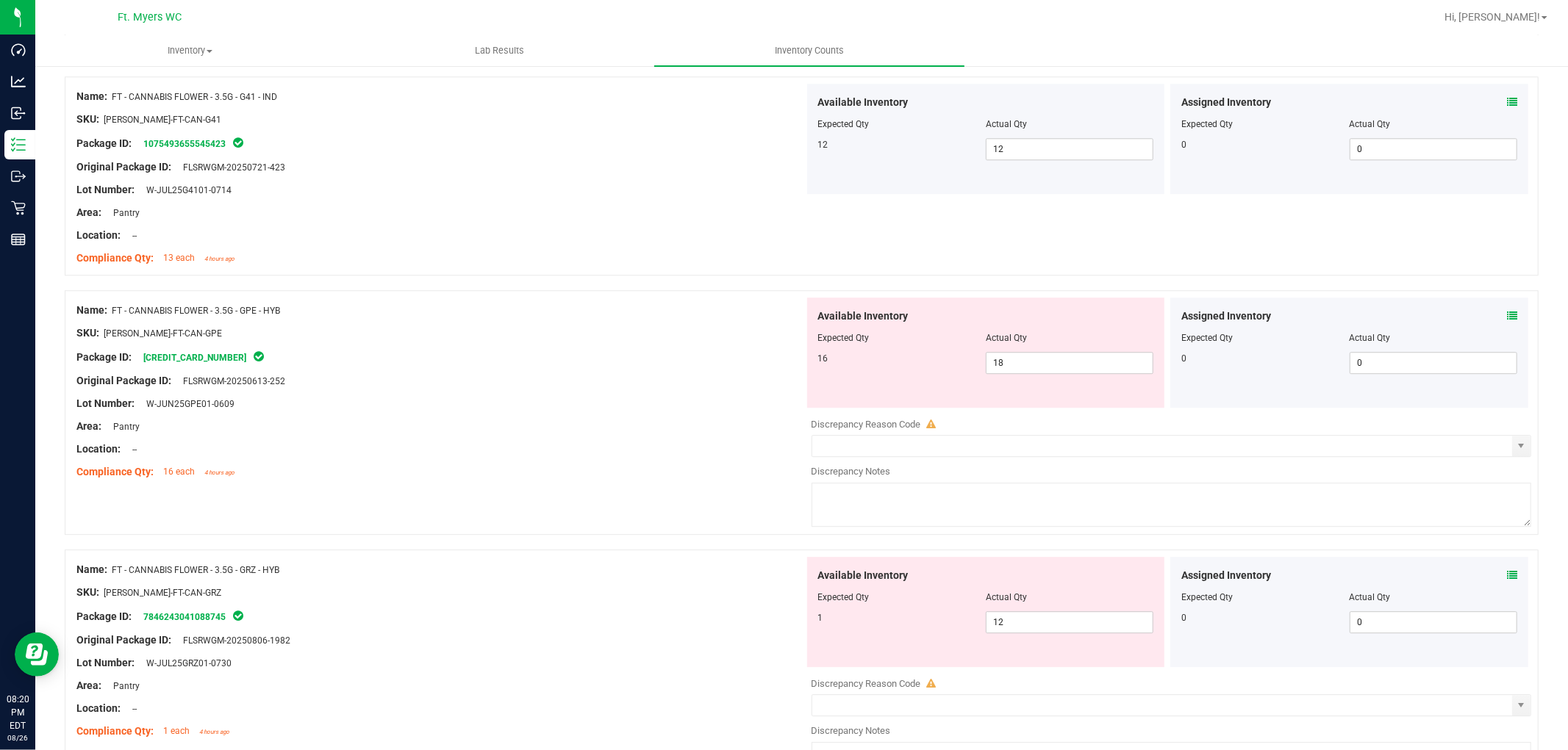
click at [1411, 312] on icon at bounding box center [1512, 316] width 10 height 10
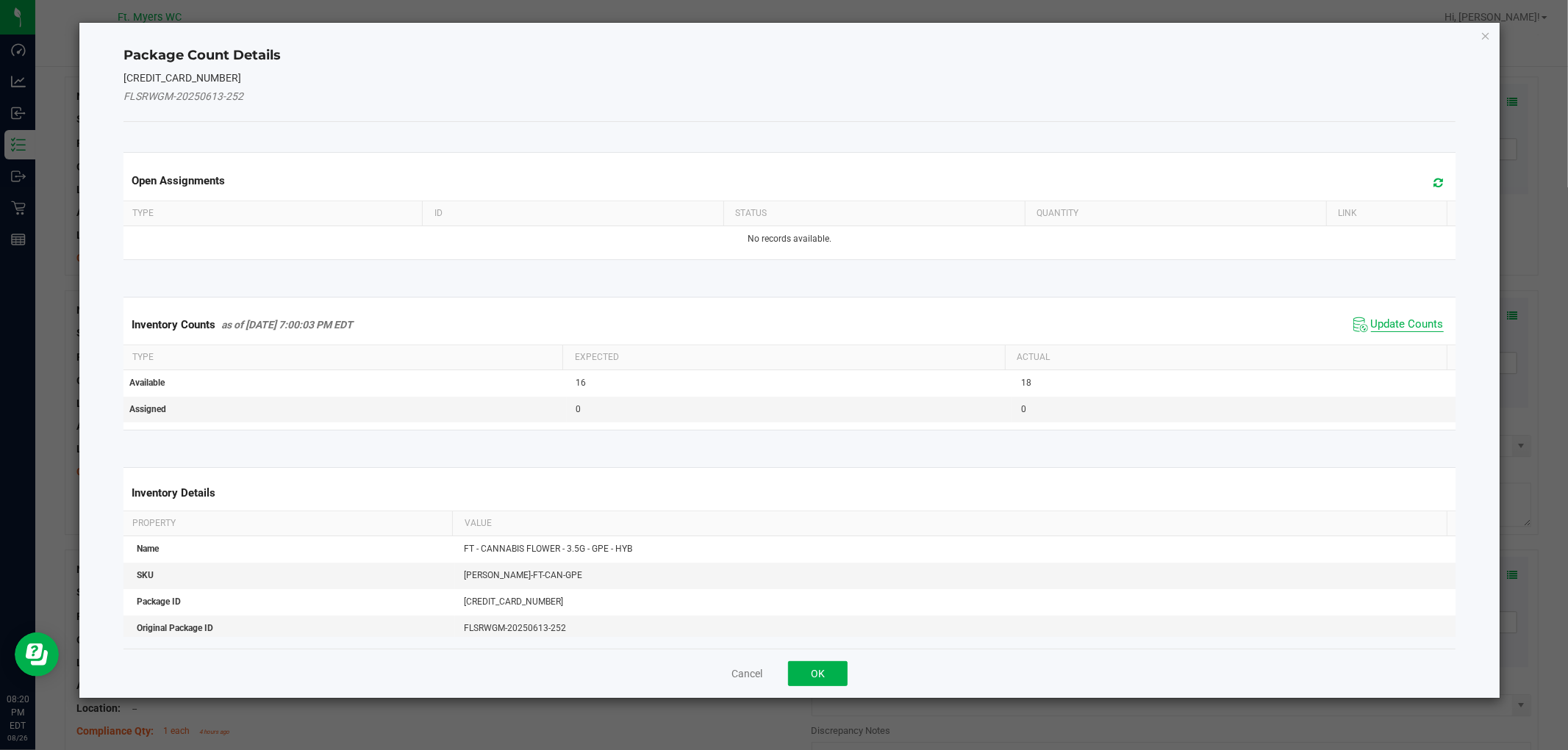
click at [1378, 322] on span "Update Counts" at bounding box center [1407, 324] width 72 height 15
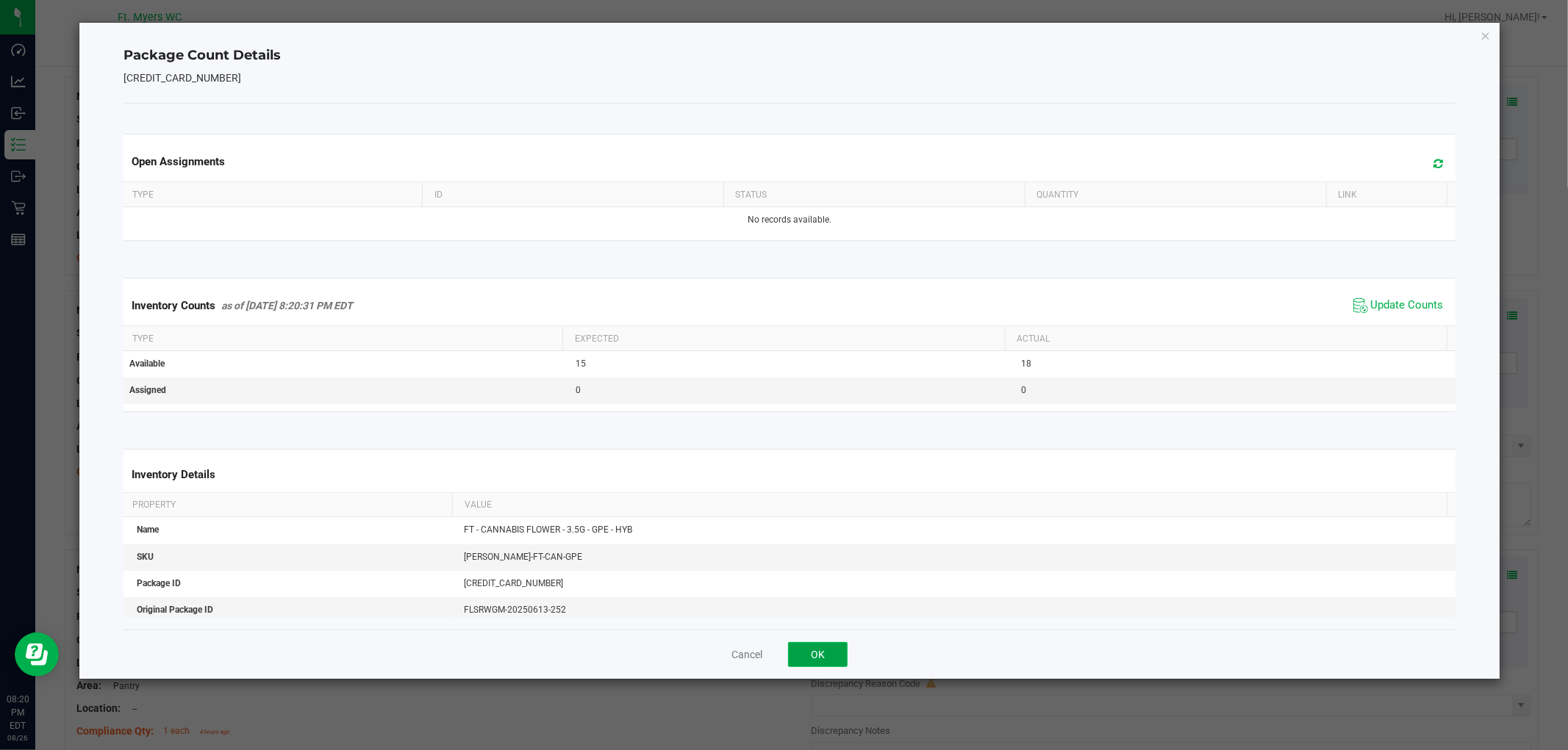
click at [837, 651] on button "OK" at bounding box center [818, 654] width 59 height 25
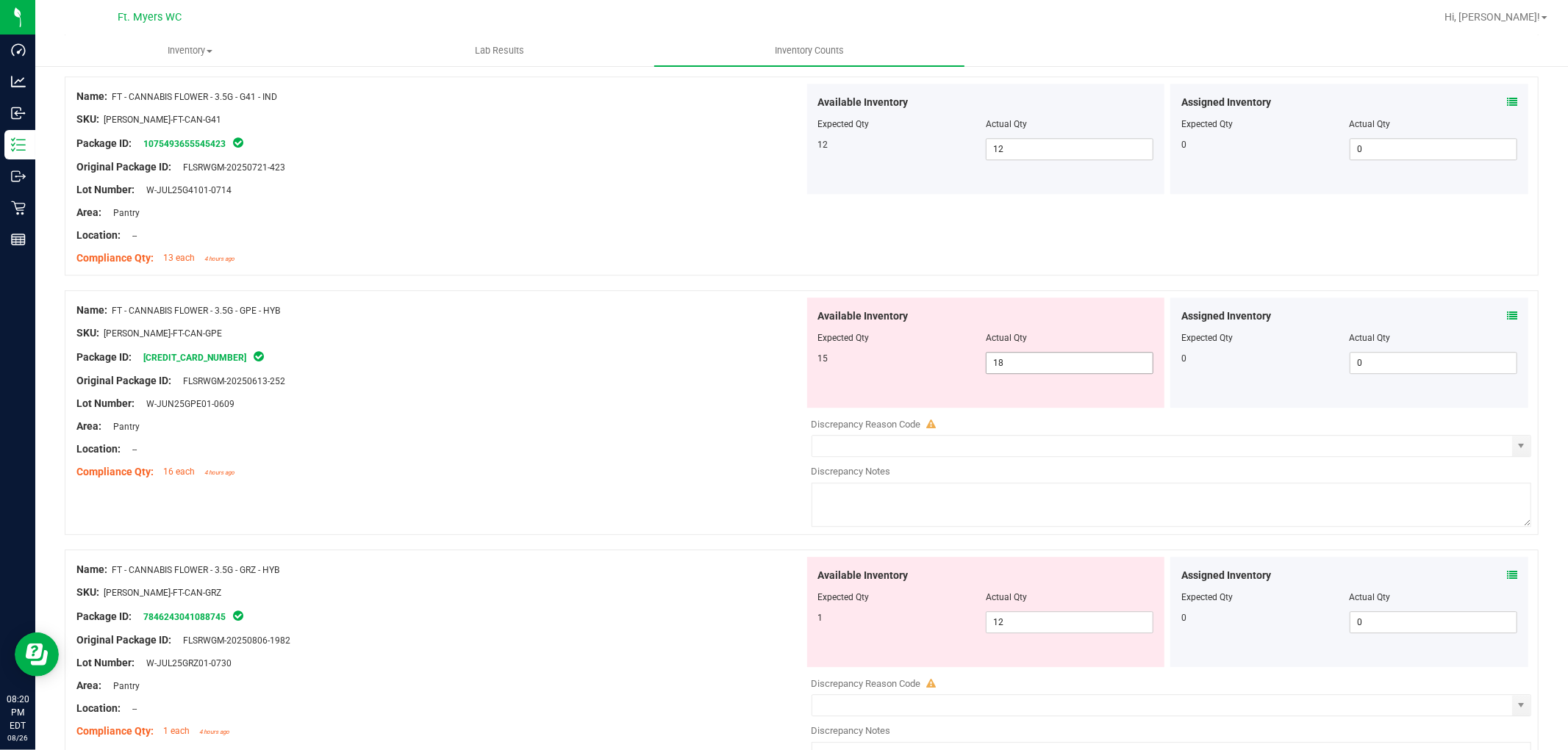
click at [1041, 358] on span "18 18" at bounding box center [1070, 363] width 168 height 22
click at [1041, 358] on input "18" at bounding box center [1070, 363] width 166 height 21
click at [715, 406] on div "Lot Number: W-JUN25GPE01-0609" at bounding box center [441, 404] width 728 height 16
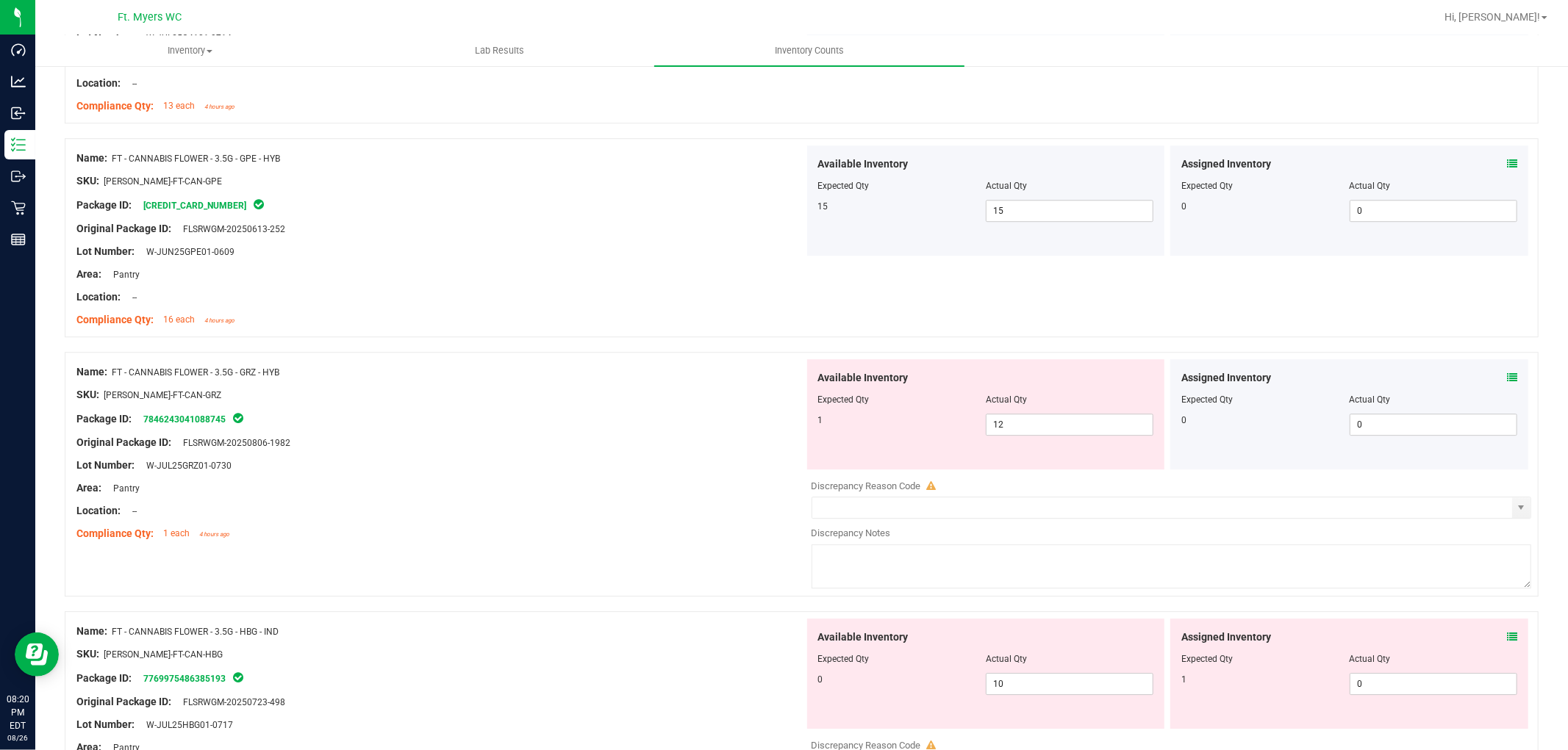
scroll to position [3673, 0]
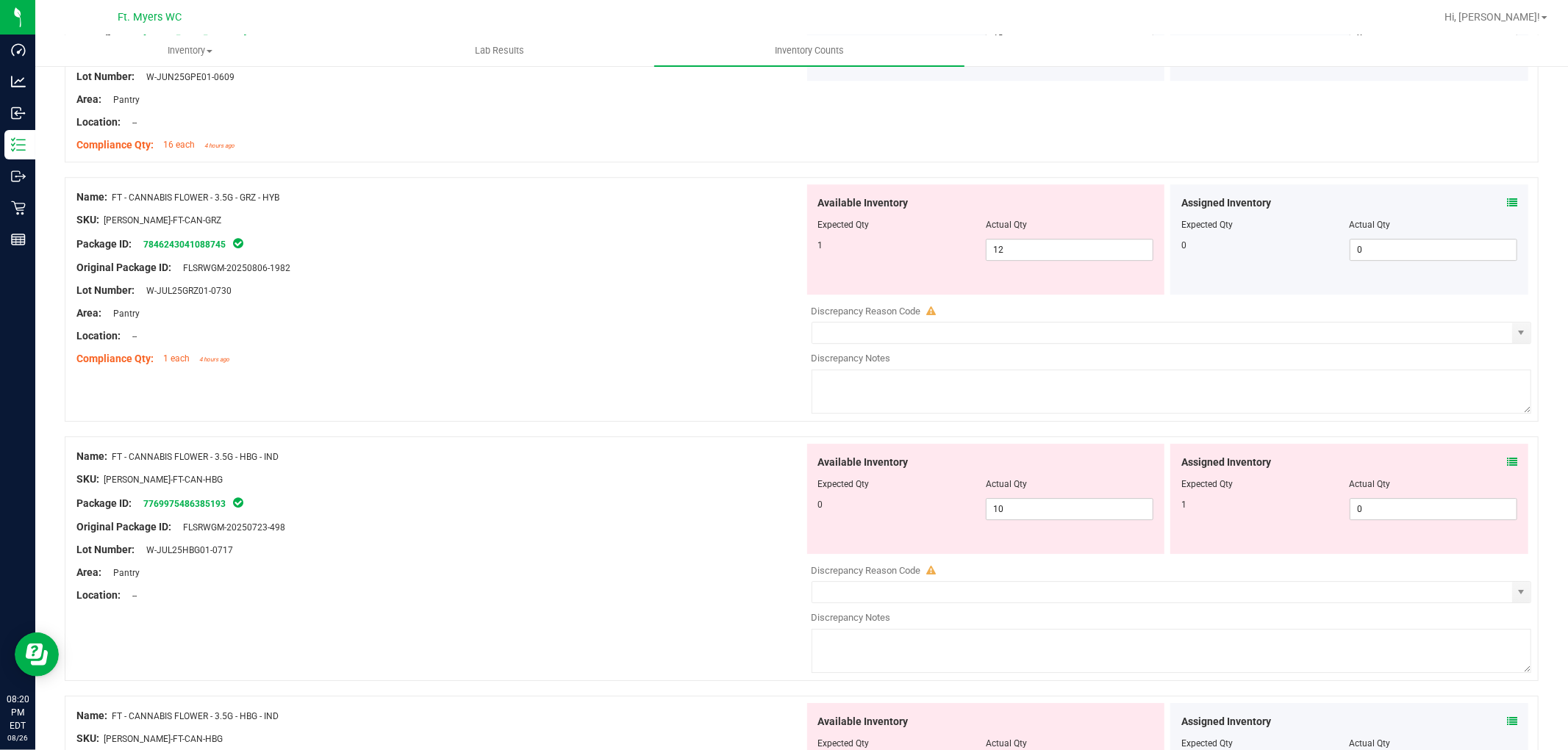
click at [1411, 201] on icon at bounding box center [1512, 203] width 10 height 10
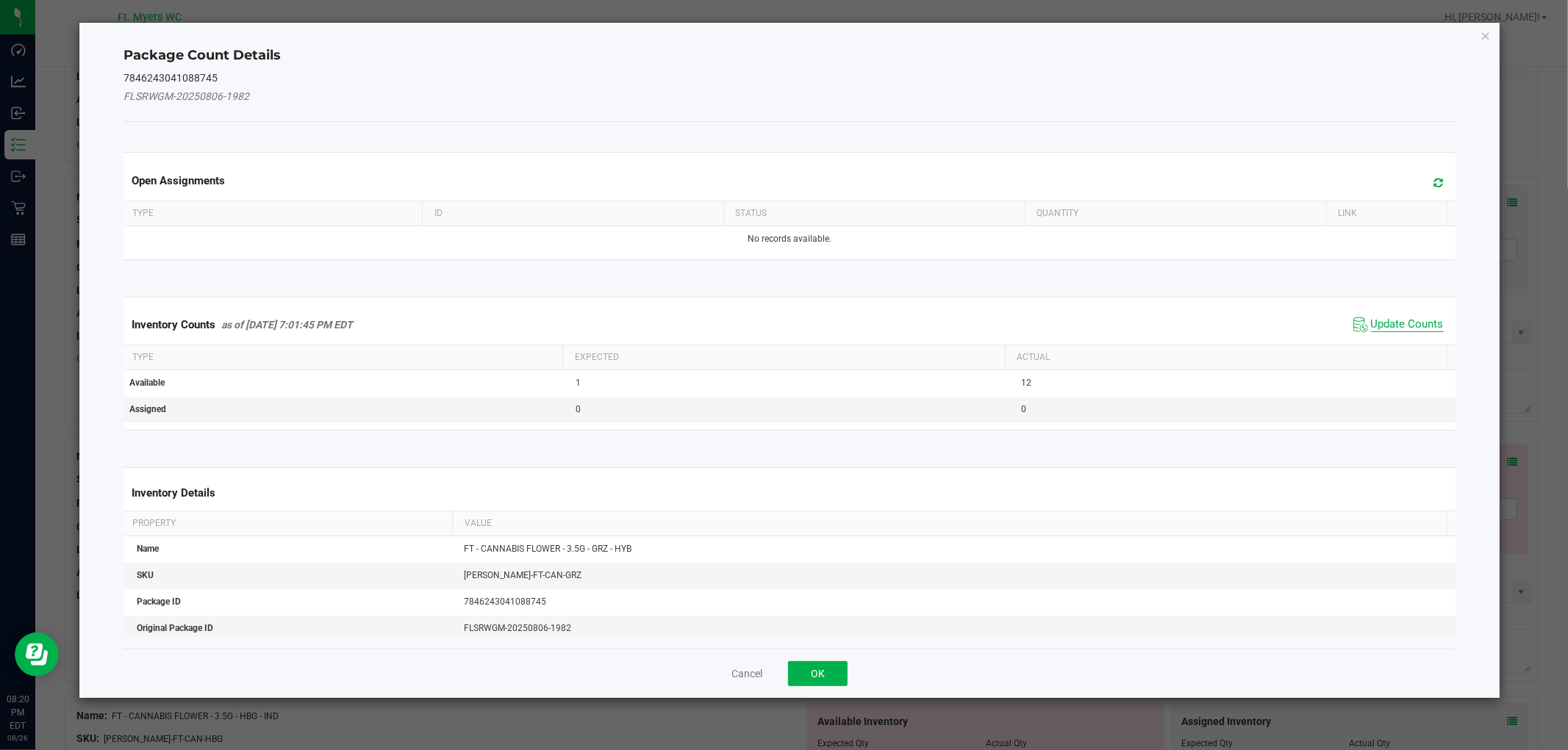
click at [1408, 319] on span "Update Counts" at bounding box center [1407, 324] width 72 height 15
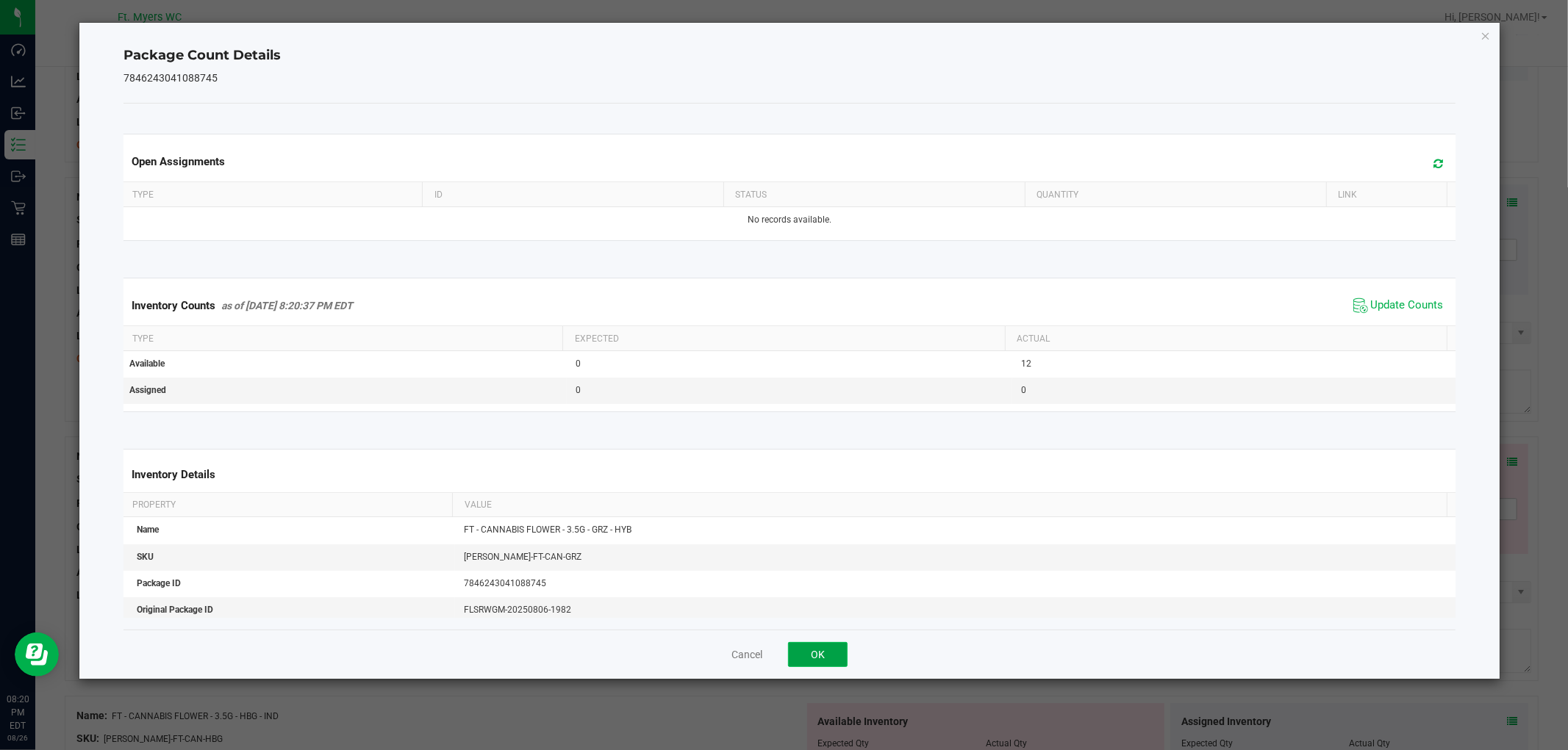
click at [824, 650] on button "OK" at bounding box center [818, 654] width 59 height 25
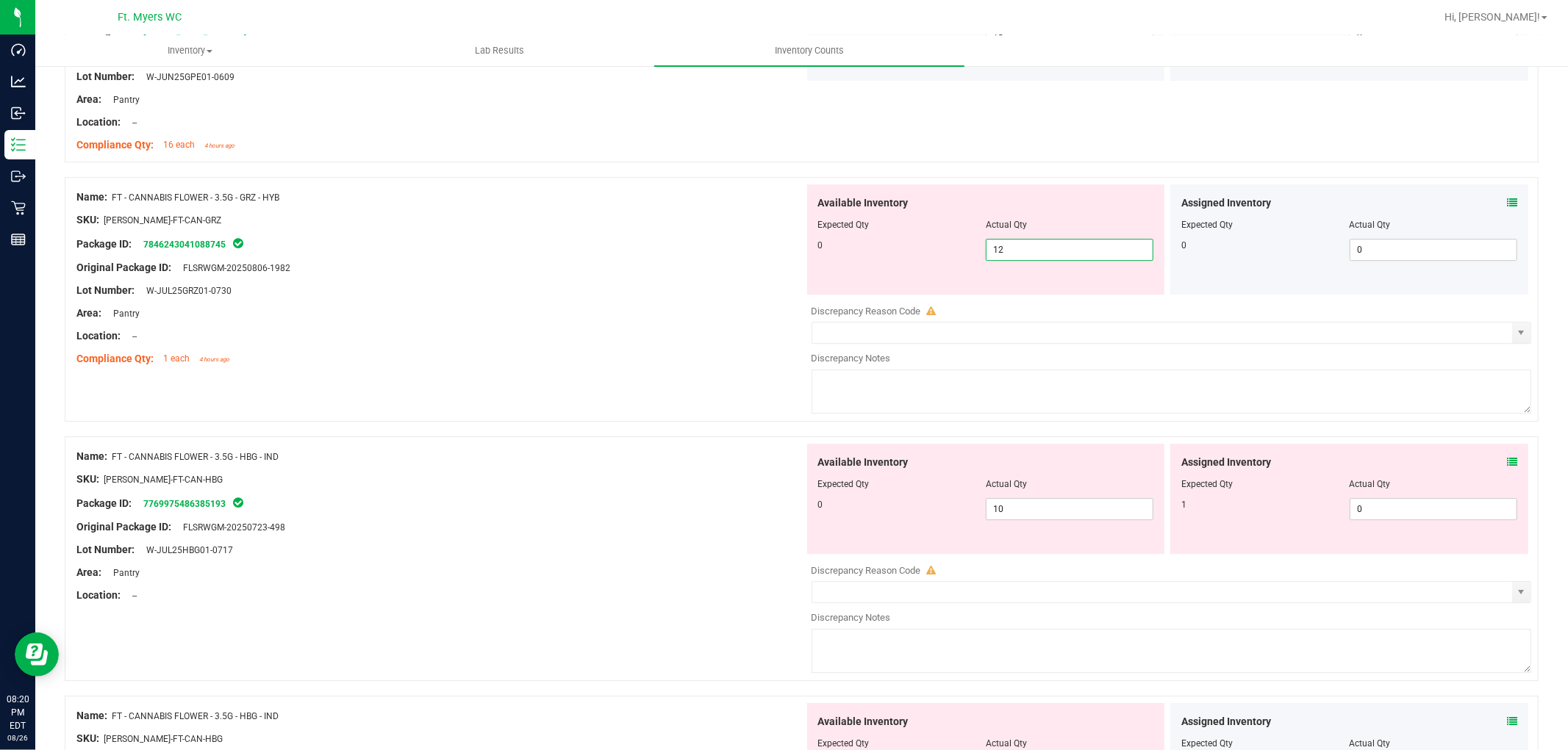
drag, startPoint x: 1024, startPoint y: 258, endPoint x: 867, endPoint y: 257, distance: 157.0
click at [867, 257] on div "0 12 12" at bounding box center [986, 249] width 336 height 22
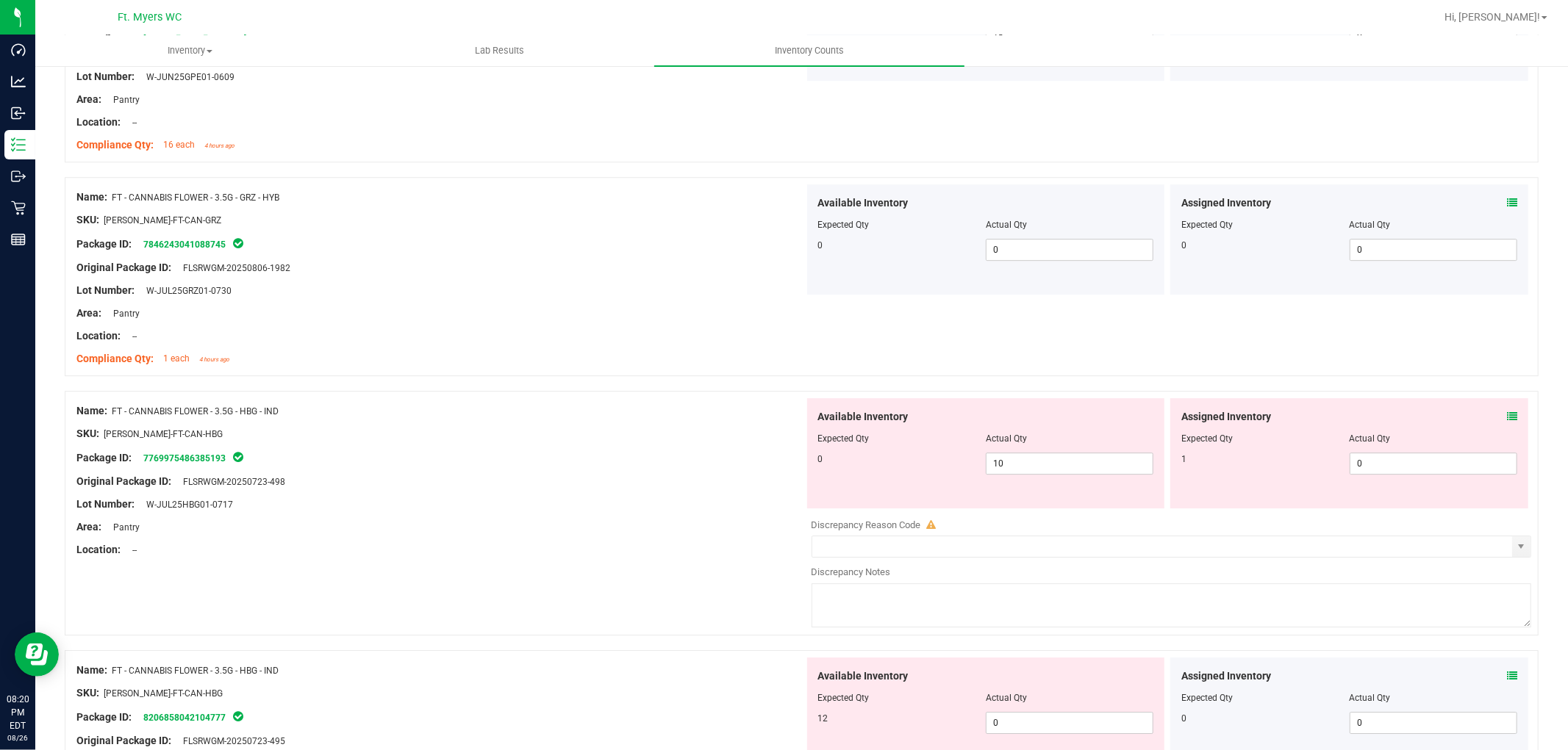
click at [1411, 414] on div "Assigned Inventory Expected Qty Actual Qty 1 0 0" at bounding box center [1349, 453] width 358 height 110
click at [1411, 419] on icon at bounding box center [1512, 417] width 10 height 10
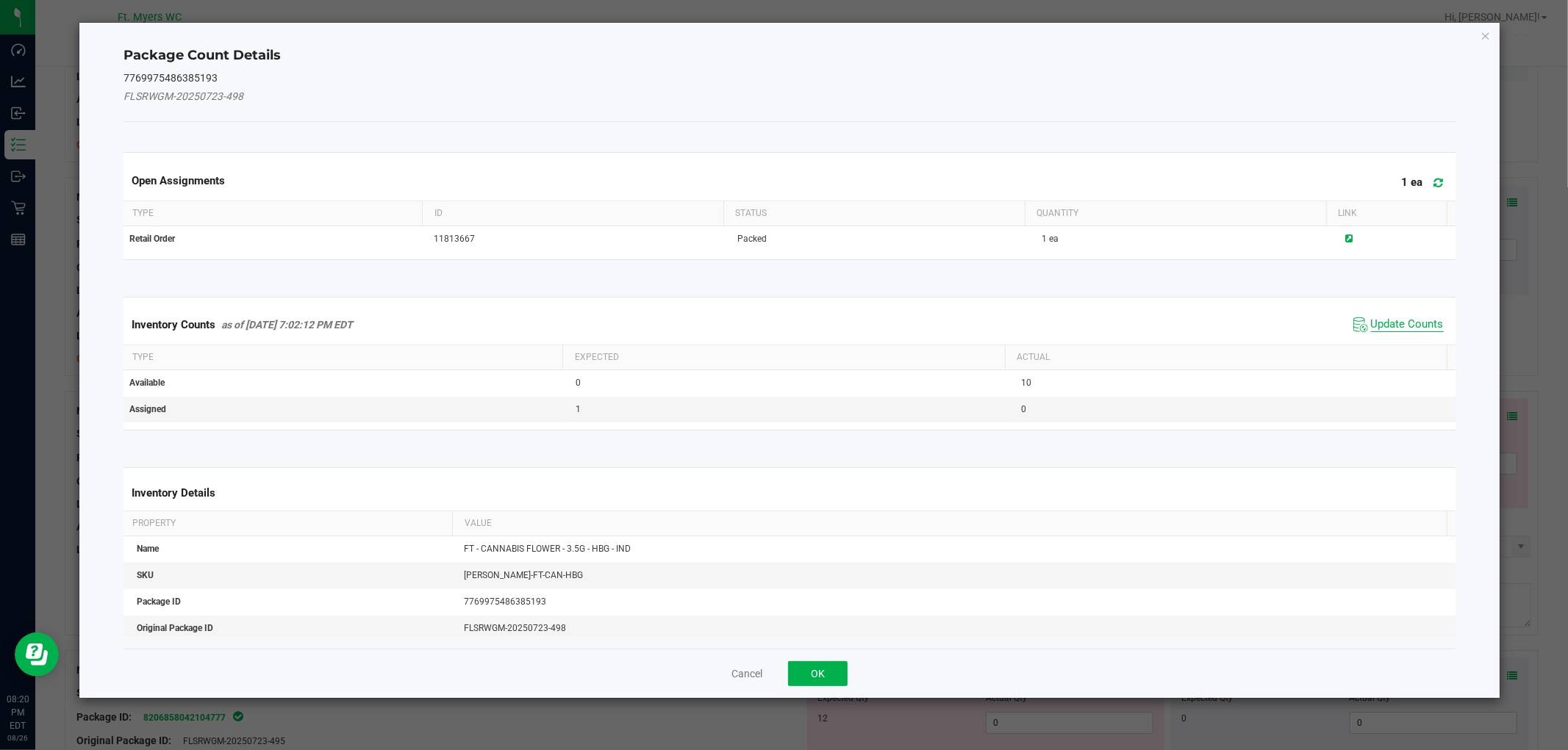
click at [1380, 319] on span "Update Counts" at bounding box center [1407, 324] width 72 height 15
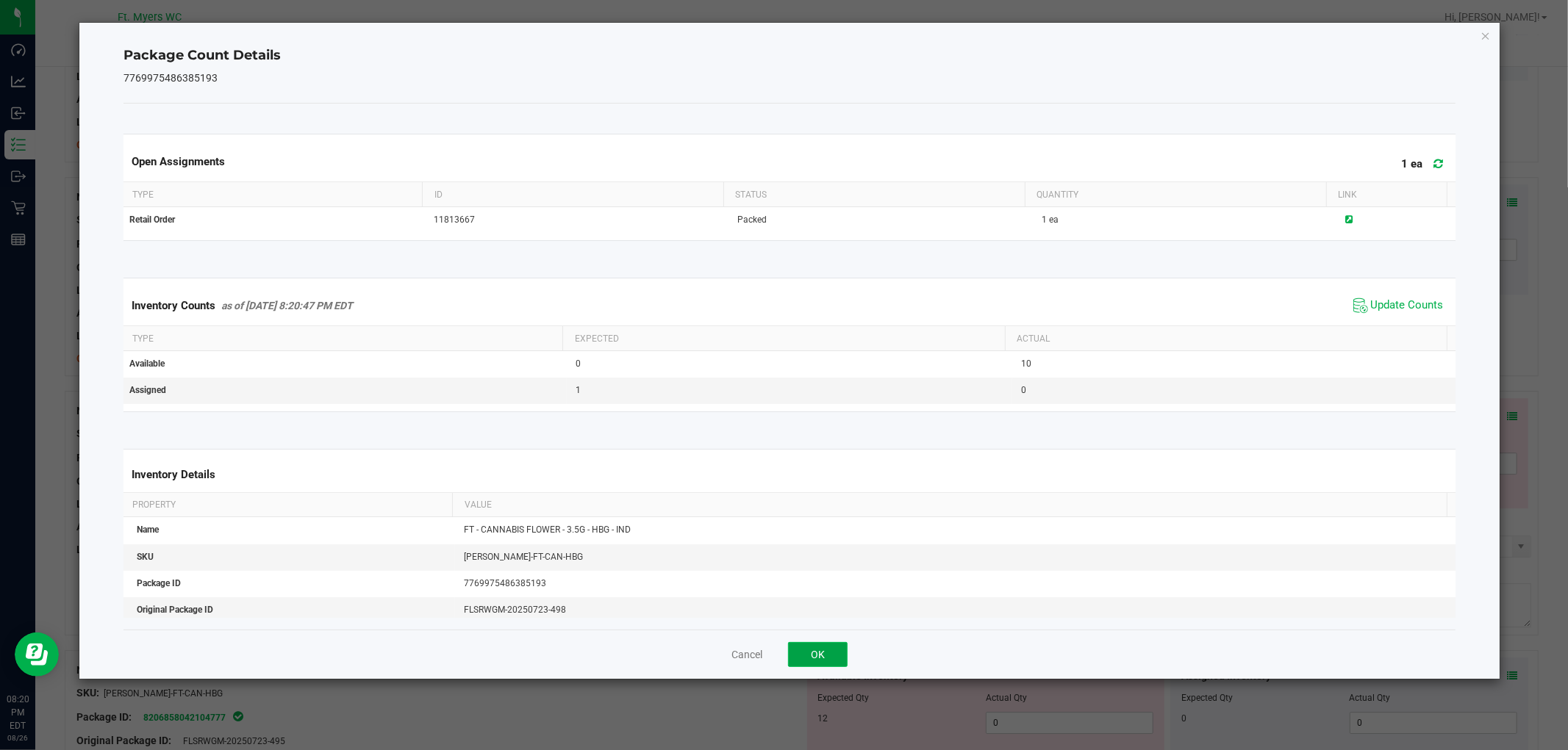
click at [826, 652] on button "OK" at bounding box center [818, 654] width 59 height 25
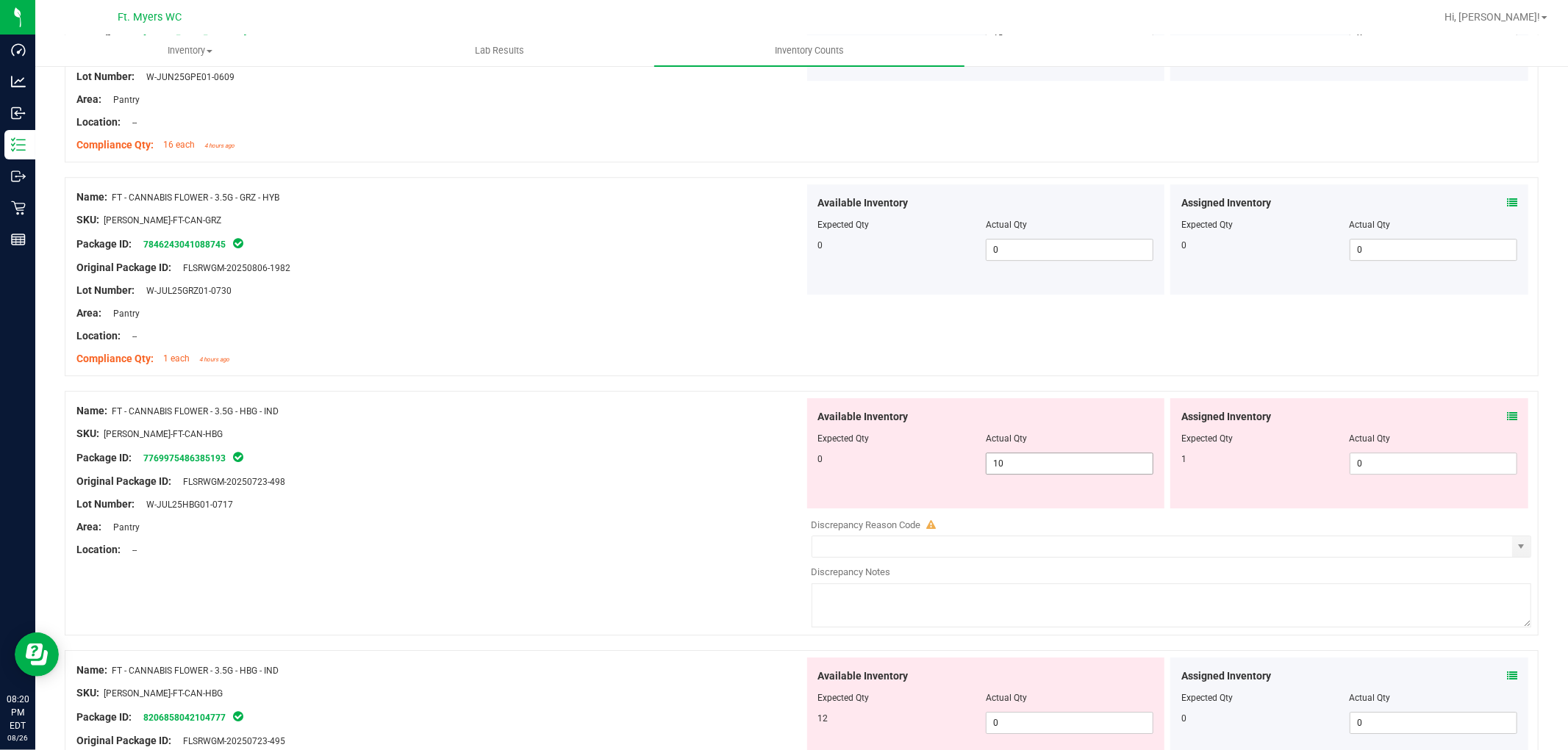
click at [1034, 460] on span "10 10" at bounding box center [1070, 463] width 168 height 22
click at [1034, 460] on input "10" at bounding box center [1070, 464] width 166 height 21
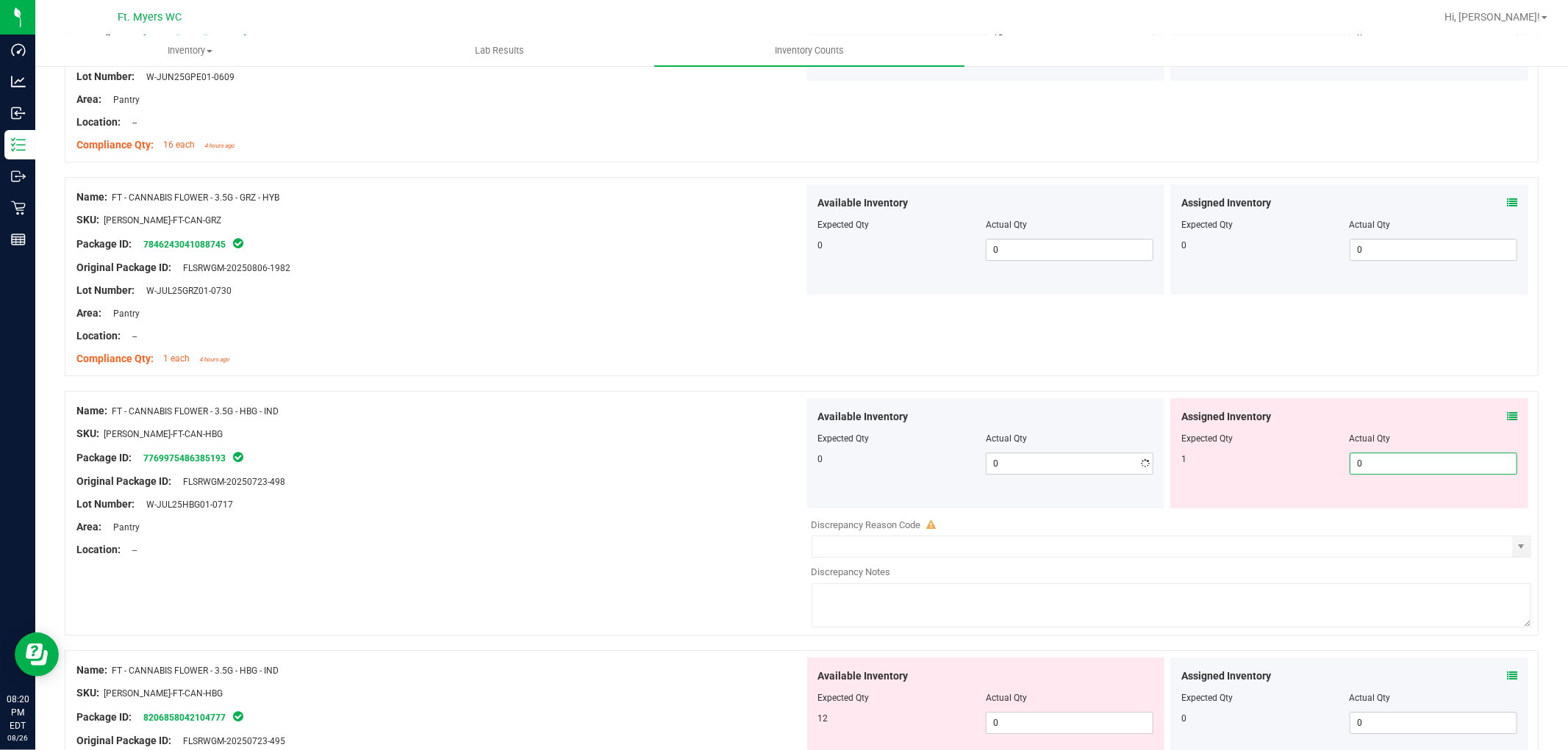
click at [1386, 460] on span "0 0" at bounding box center [1434, 463] width 168 height 22
click at [1386, 460] on input "0" at bounding box center [1434, 464] width 166 height 21
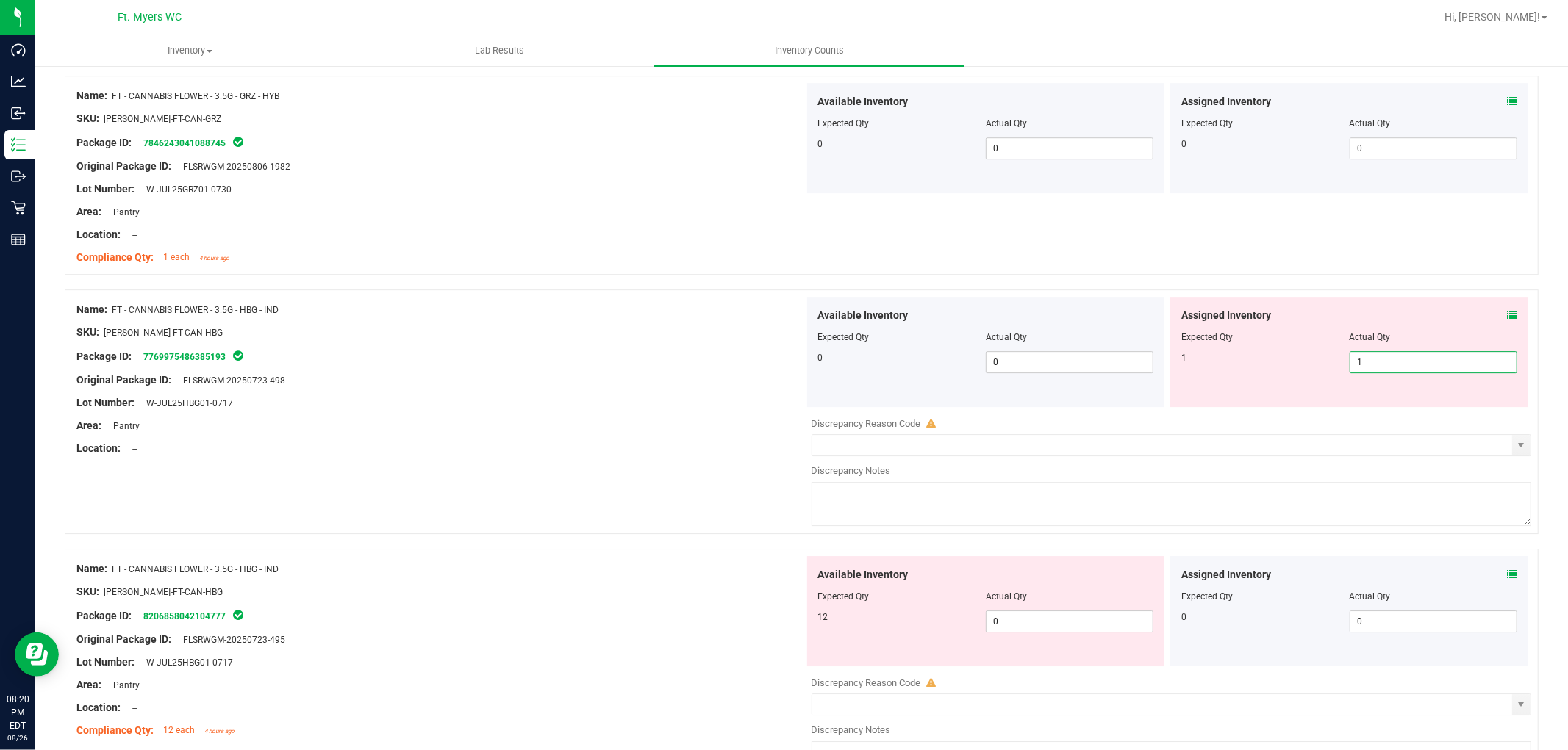
scroll to position [3885, 0]
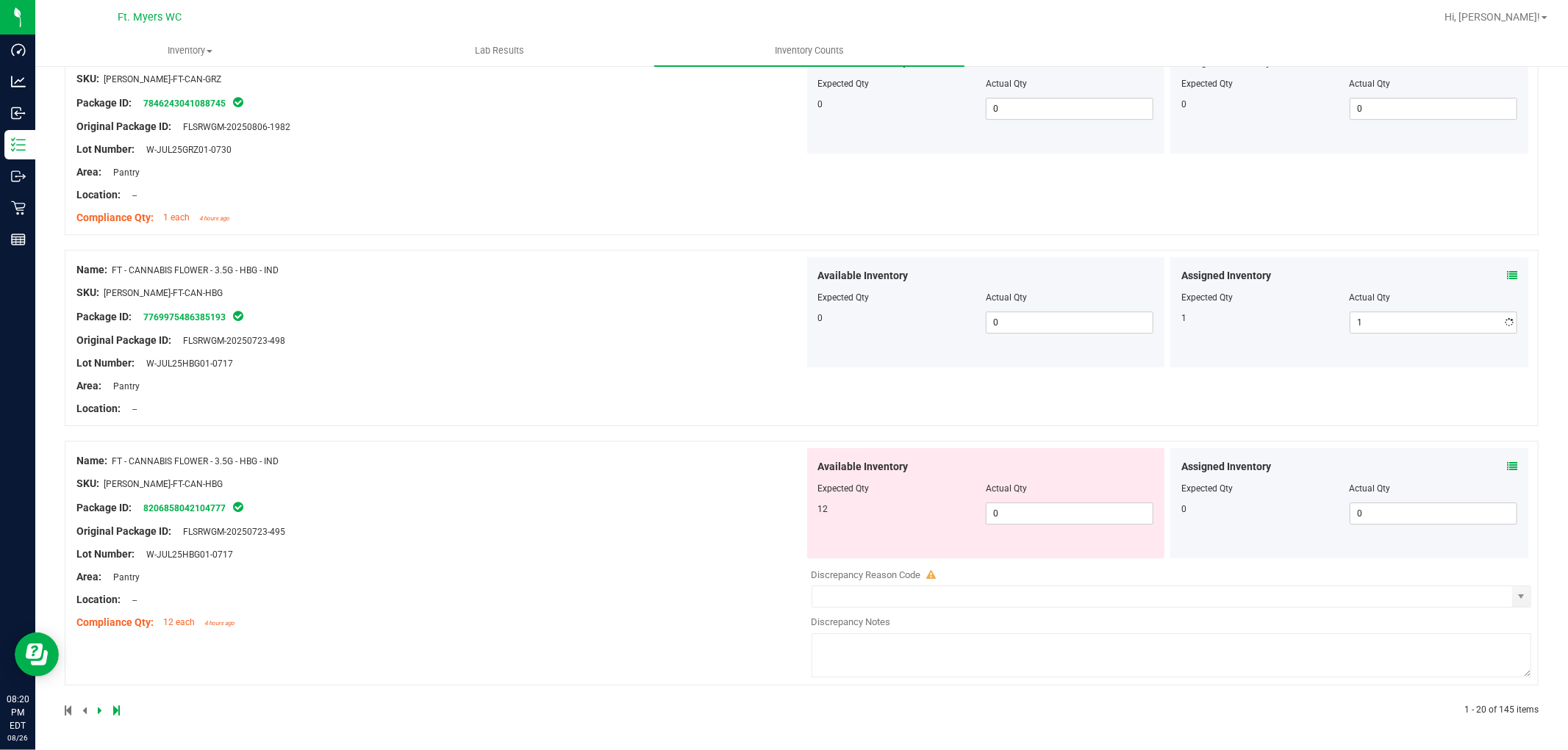
click at [1411, 460] on span at bounding box center [1512, 467] width 10 height 16
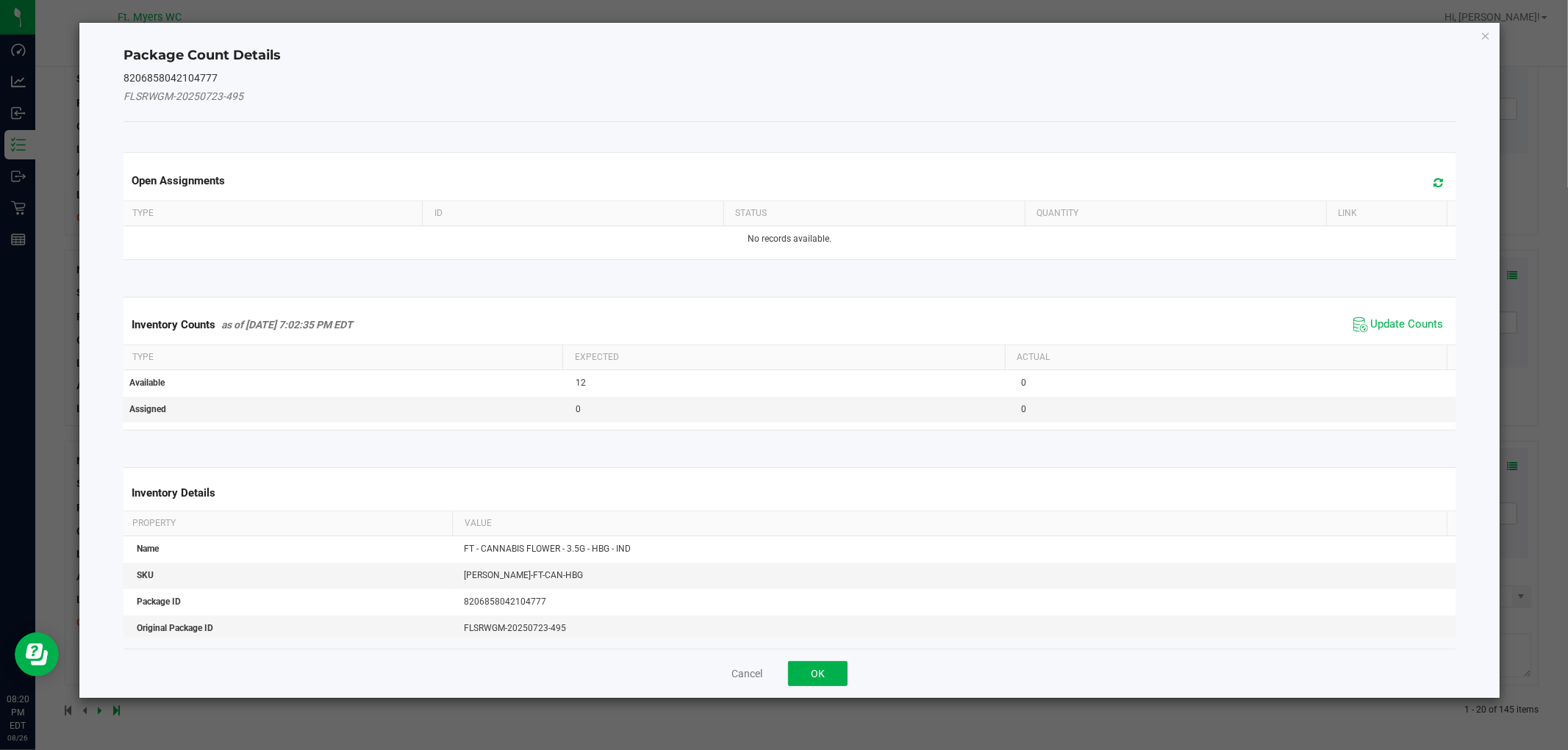
click at [1407, 311] on div "Inventory Counts as of Aug 26, 2025 7:02:35 PM EDT Update Counts" at bounding box center [789, 324] width 1337 height 39
click at [1399, 333] on span "Update Counts" at bounding box center [1399, 324] width 98 height 22
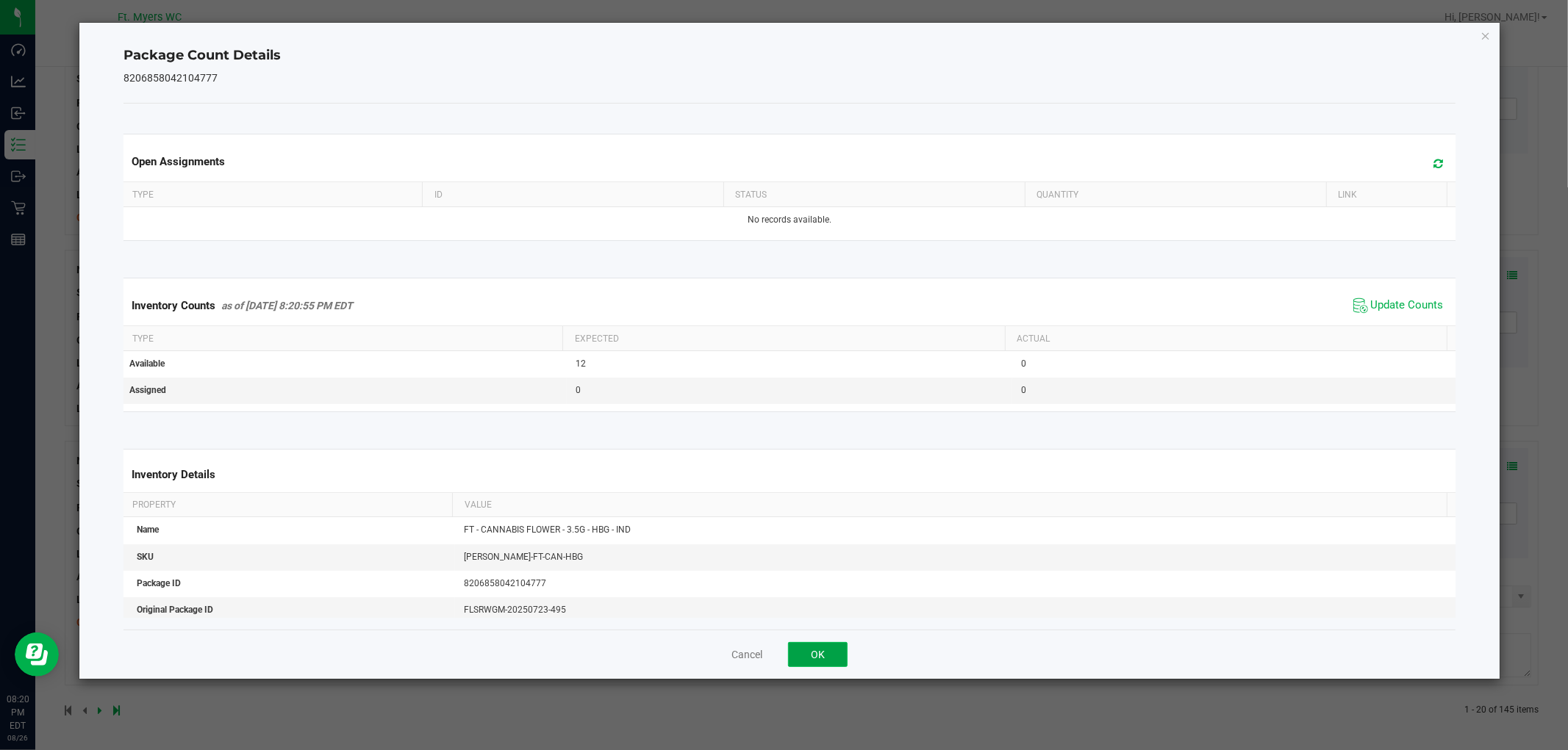
click at [834, 656] on button "OK" at bounding box center [818, 654] width 59 height 25
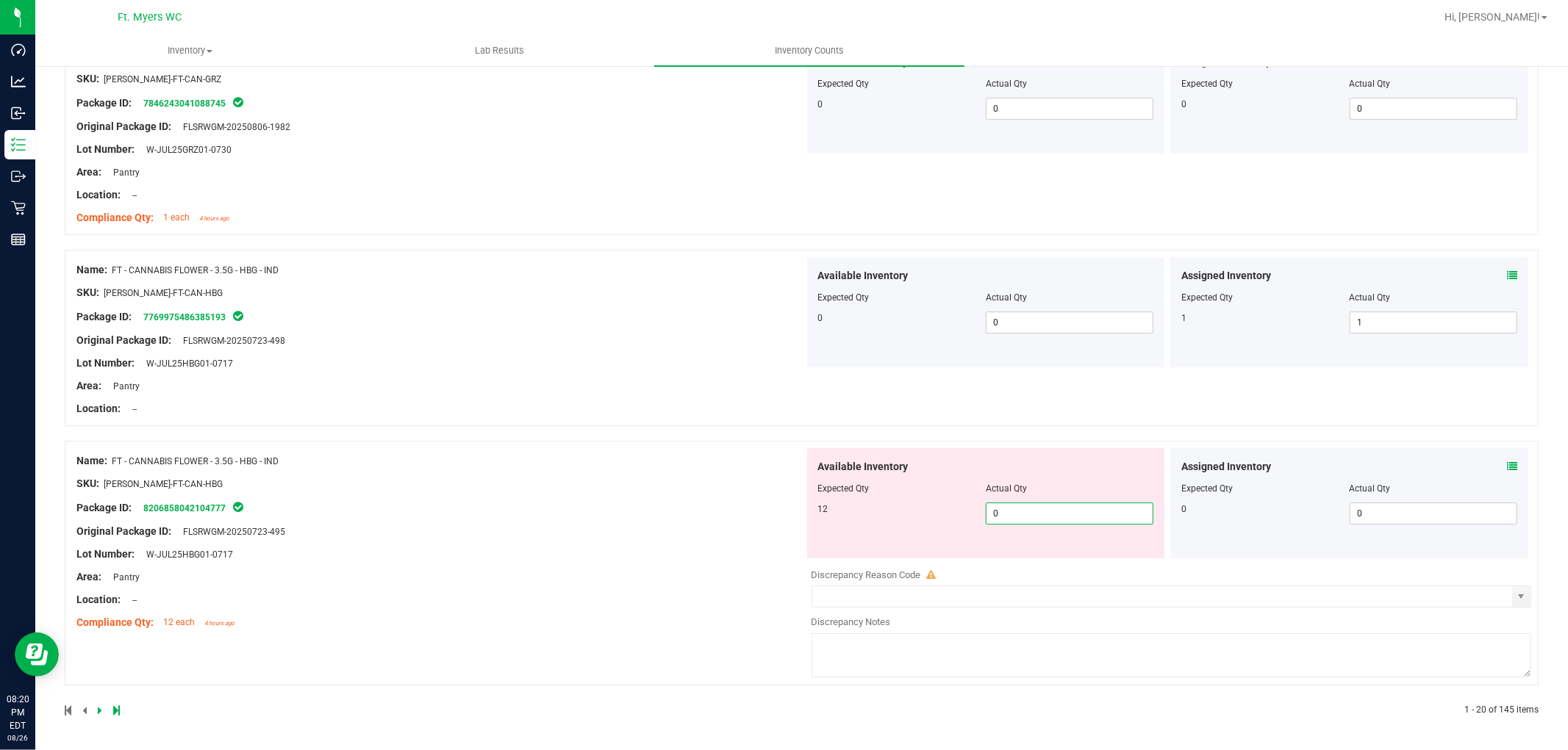
click at [1013, 515] on span "0 0" at bounding box center [1070, 513] width 168 height 22
click at [1013, 515] on input "0" at bounding box center [1070, 514] width 166 height 21
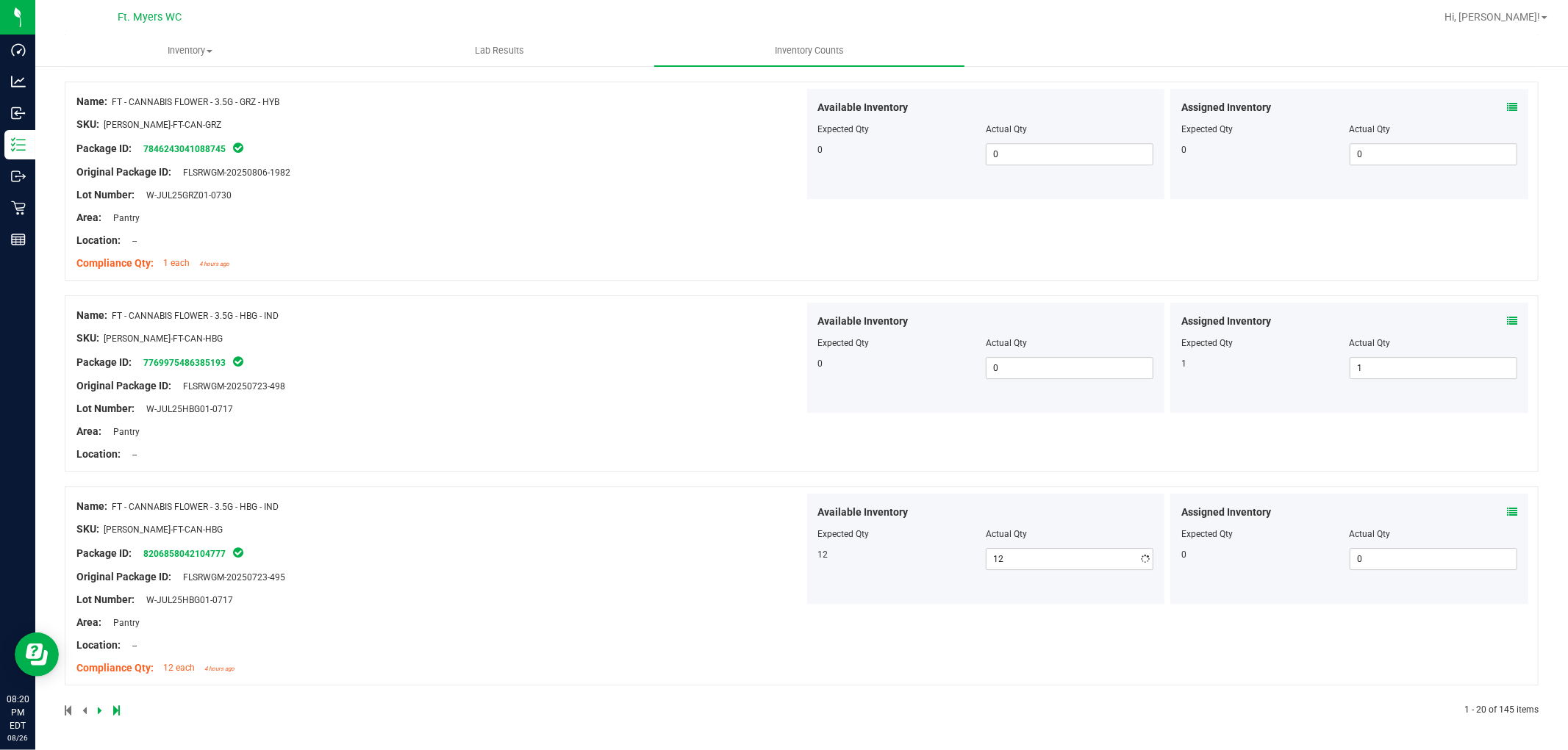
click at [708, 501] on div "Name: FT - CANNABIS FLOWER - 3.5G - HBG - IND SKU: FLO-BUD-FT-CAN-HBG Package I…" at bounding box center [441, 587] width 728 height 188
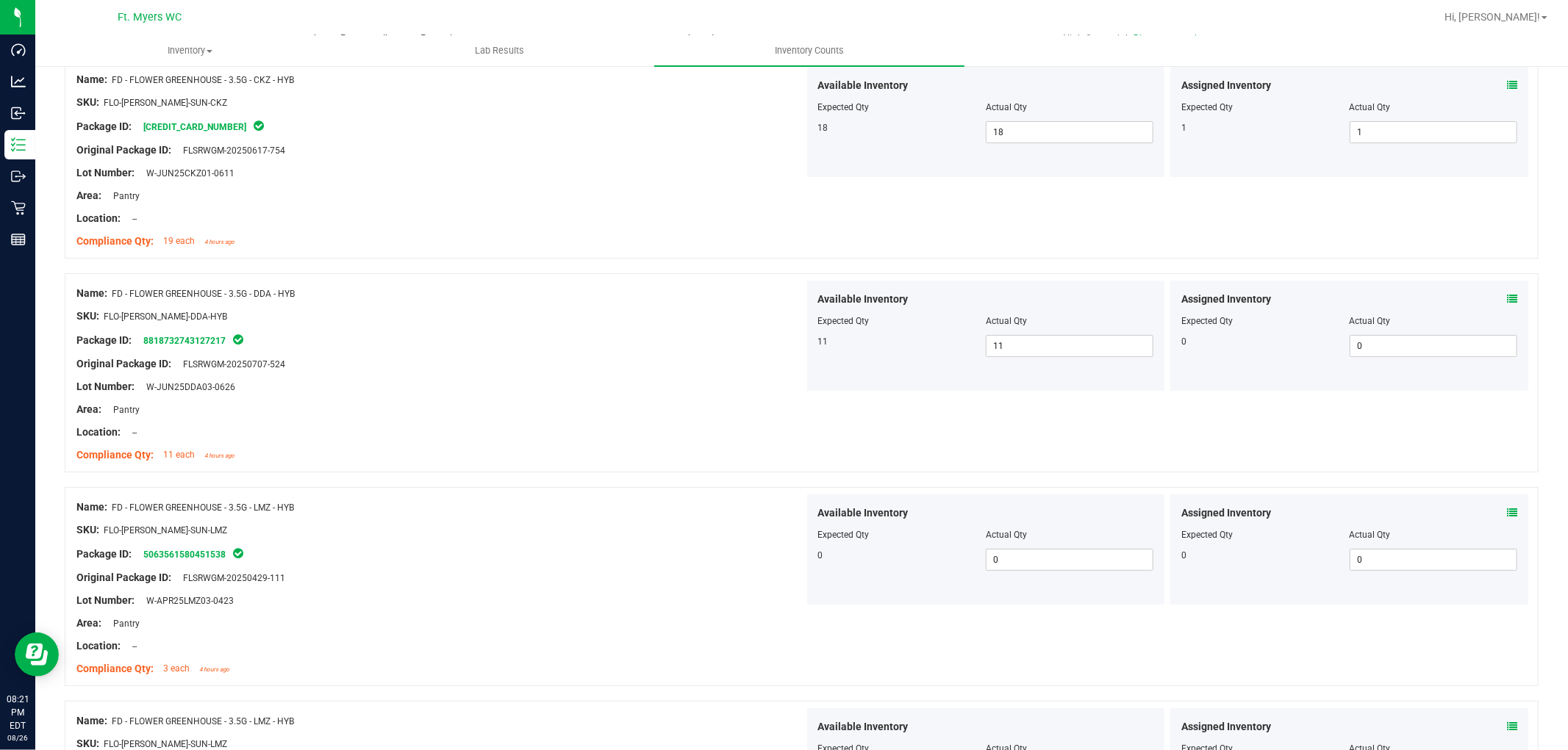
scroll to position [0, 0]
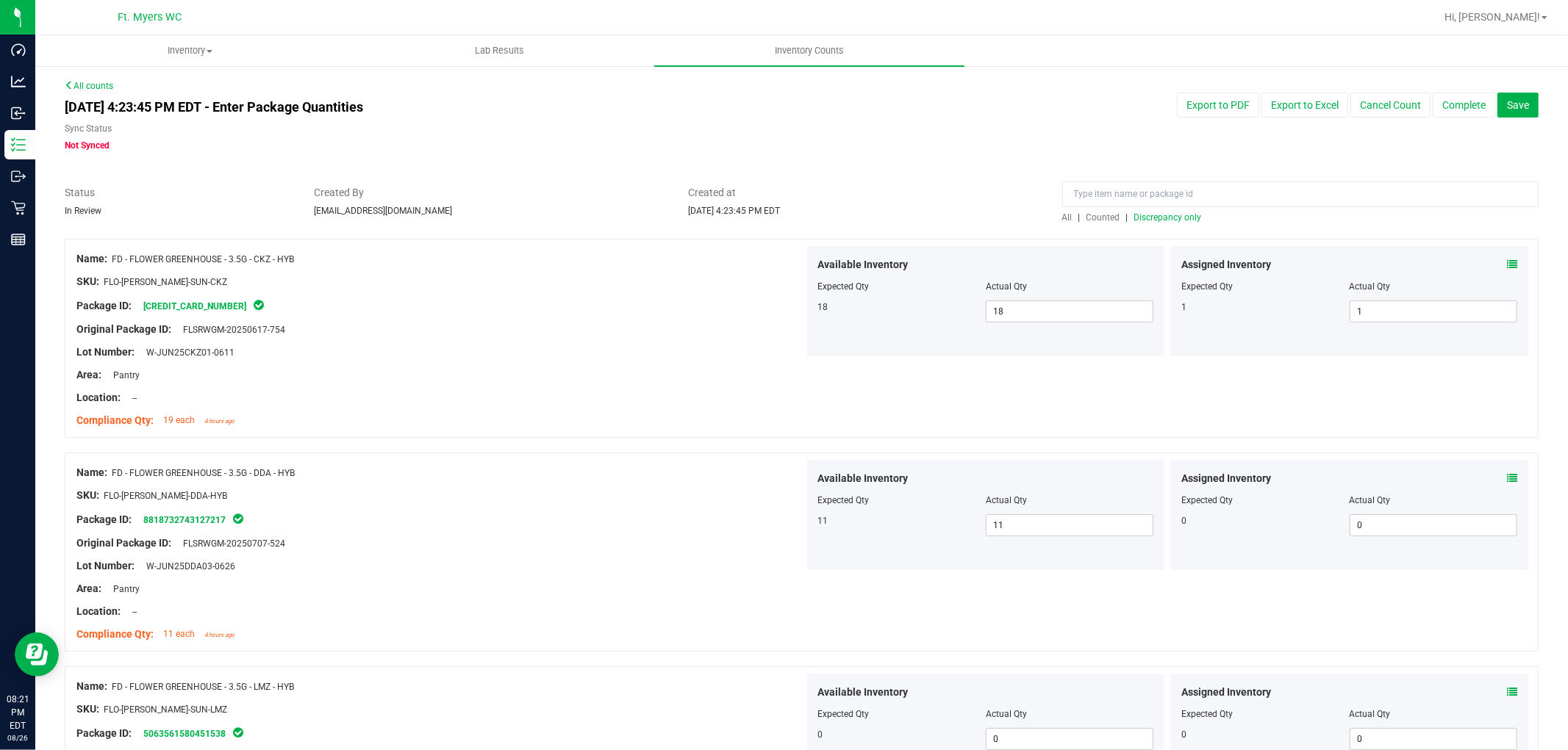
click at [1178, 219] on span "Discrepancy only" at bounding box center [1168, 217] width 68 height 10
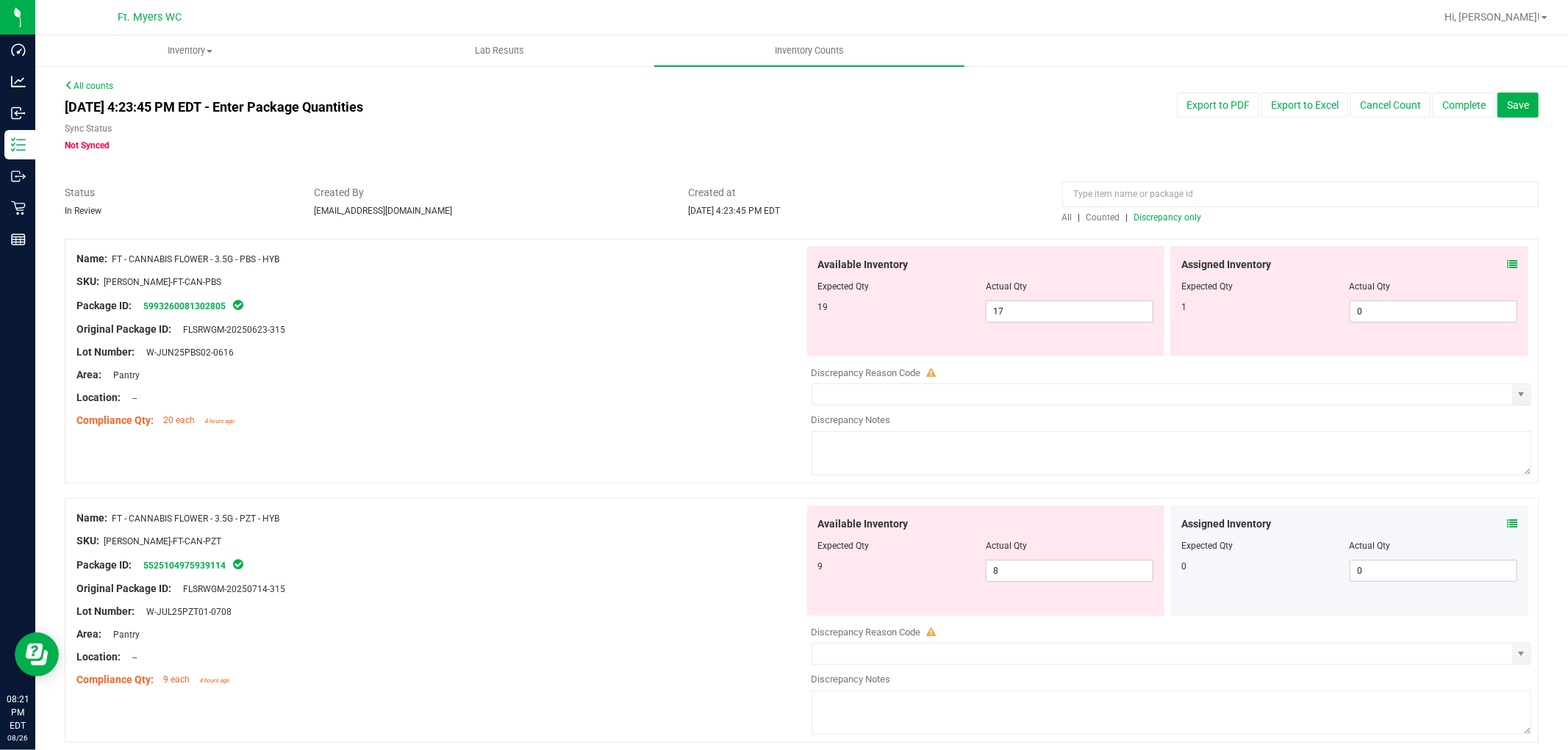
click at [1411, 264] on div "Assigned Inventory Expected Qty Actual Qty 1 0 0" at bounding box center [1349, 301] width 358 height 110
click at [1411, 263] on icon at bounding box center [1512, 264] width 10 height 10
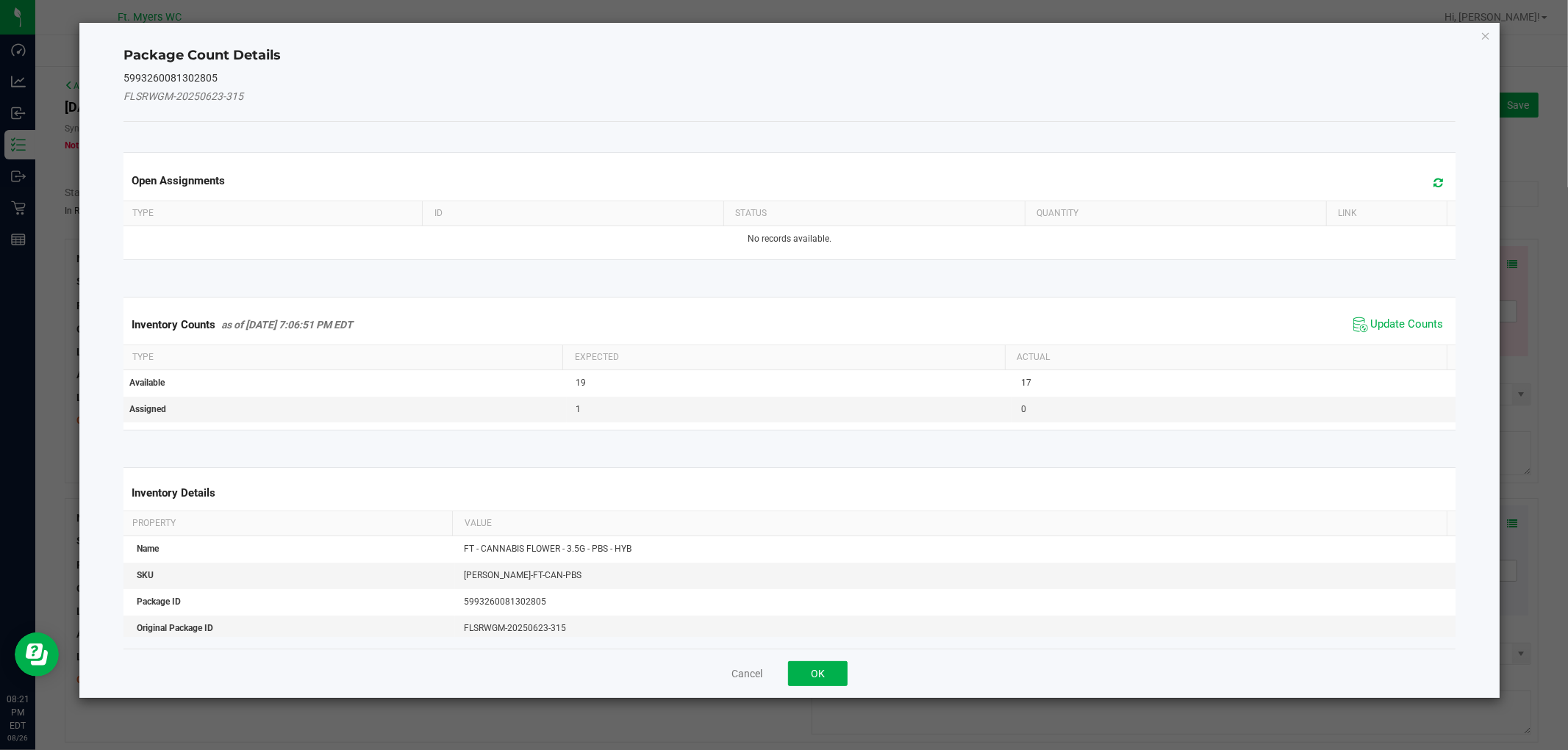
click at [1408, 314] on span "Update Counts" at bounding box center [1399, 324] width 98 height 22
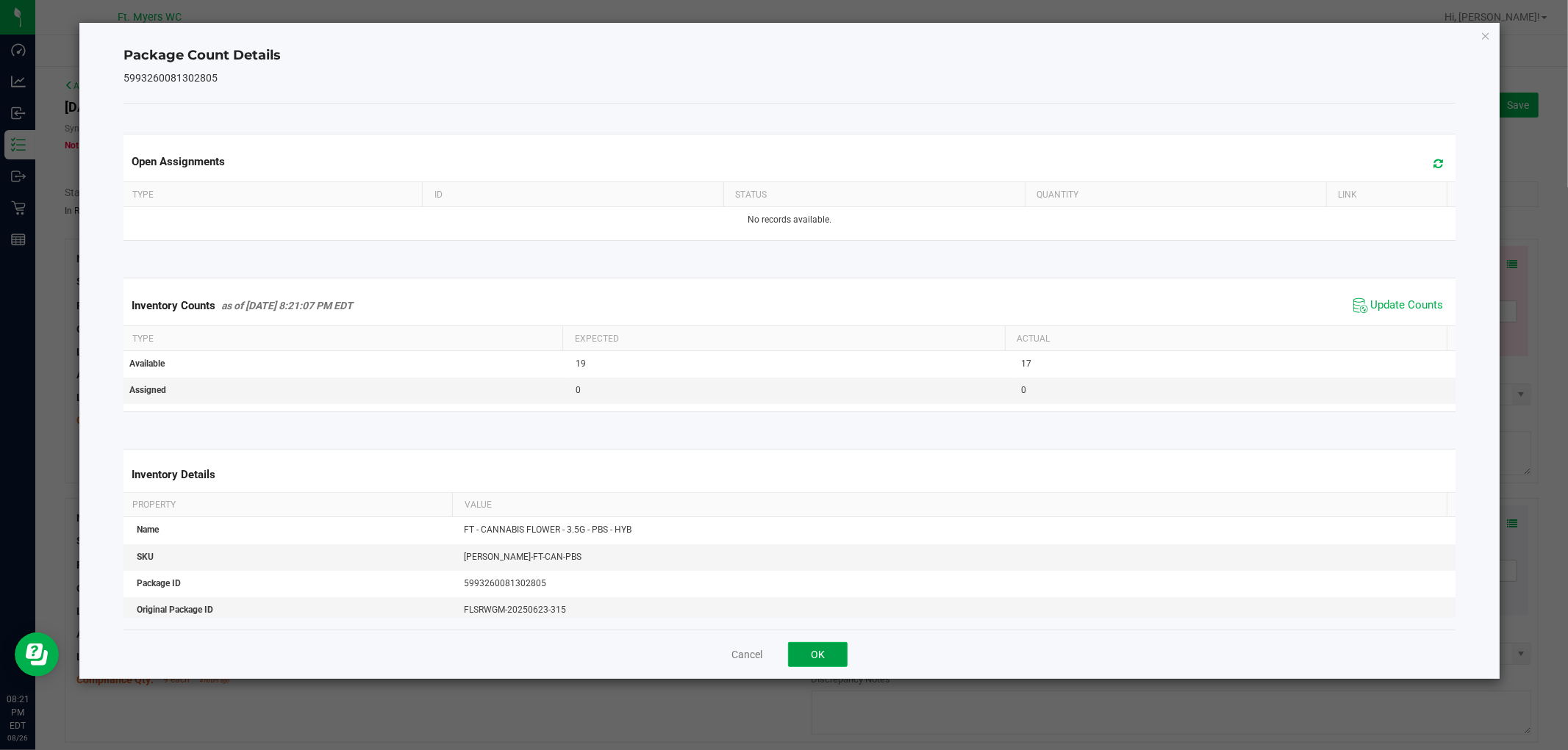
click at [825, 642] on button "OK" at bounding box center [818, 654] width 59 height 25
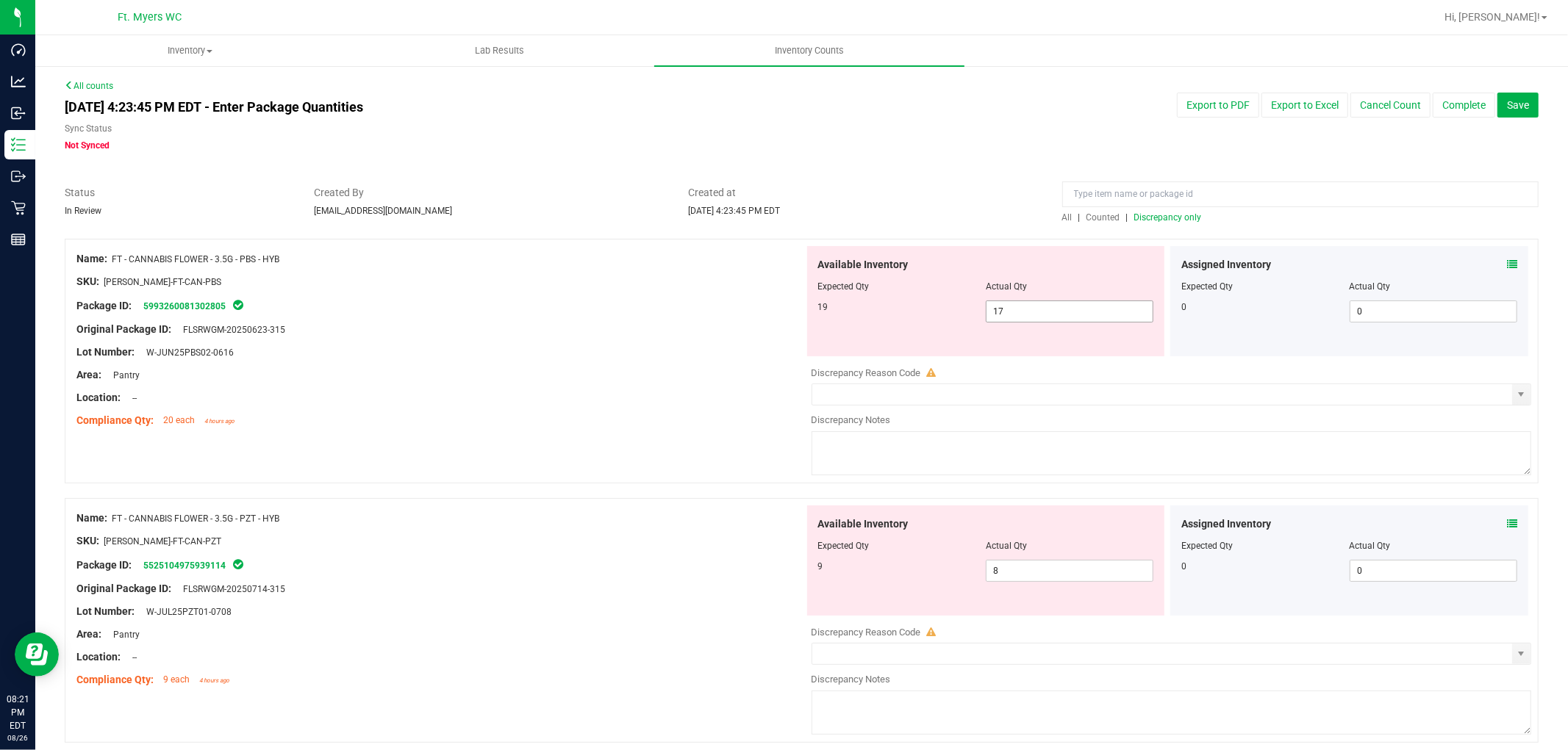
click at [1017, 318] on span "17 17" at bounding box center [1070, 311] width 168 height 22
click at [1018, 317] on input "17" at bounding box center [1070, 311] width 166 height 21
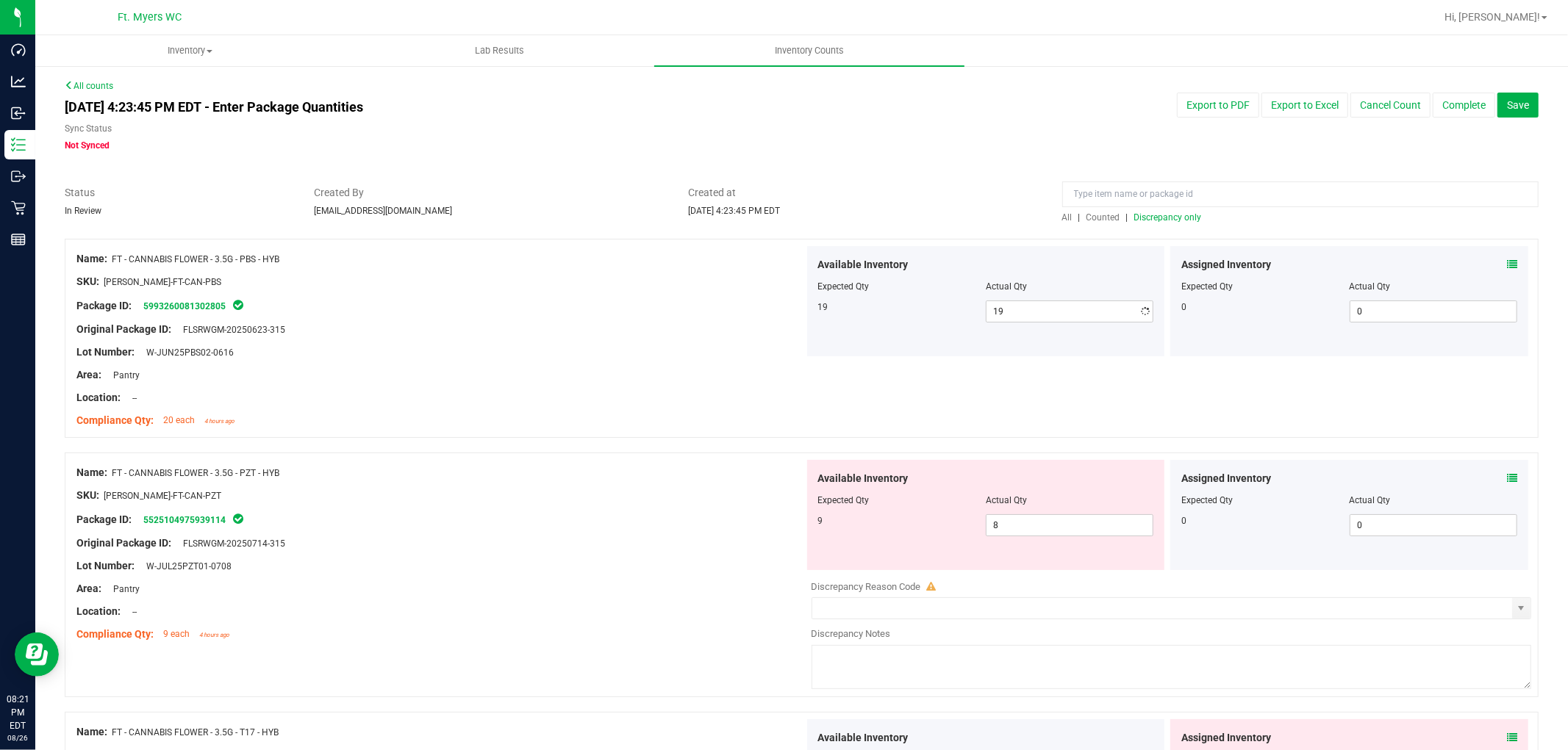
click at [670, 378] on div "Area: Pantry" at bounding box center [441, 375] width 728 height 16
click at [1411, 479] on icon at bounding box center [1512, 479] width 10 height 10
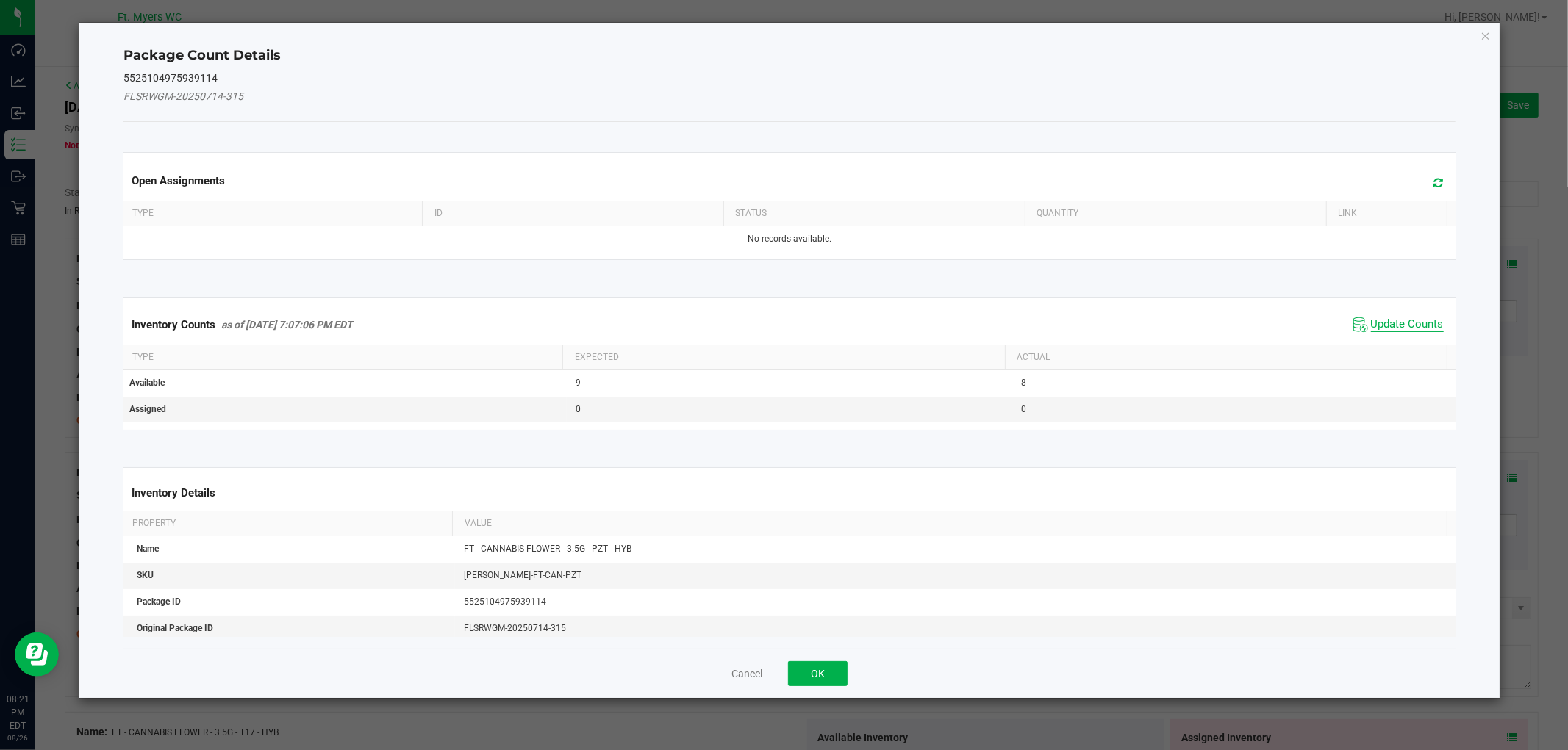
click at [1371, 322] on span "Update Counts" at bounding box center [1407, 324] width 72 height 15
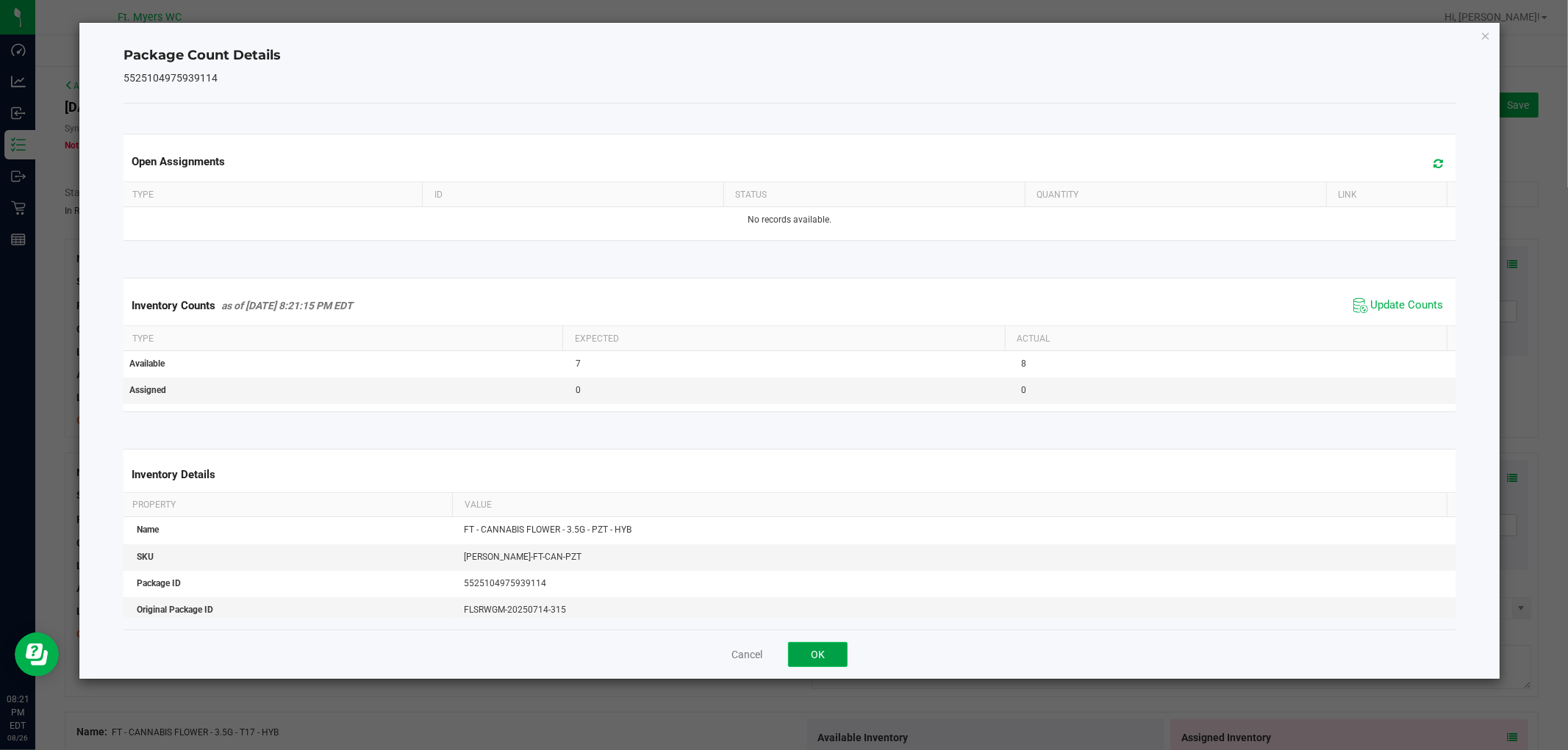
click at [818, 665] on button "OK" at bounding box center [818, 654] width 59 height 25
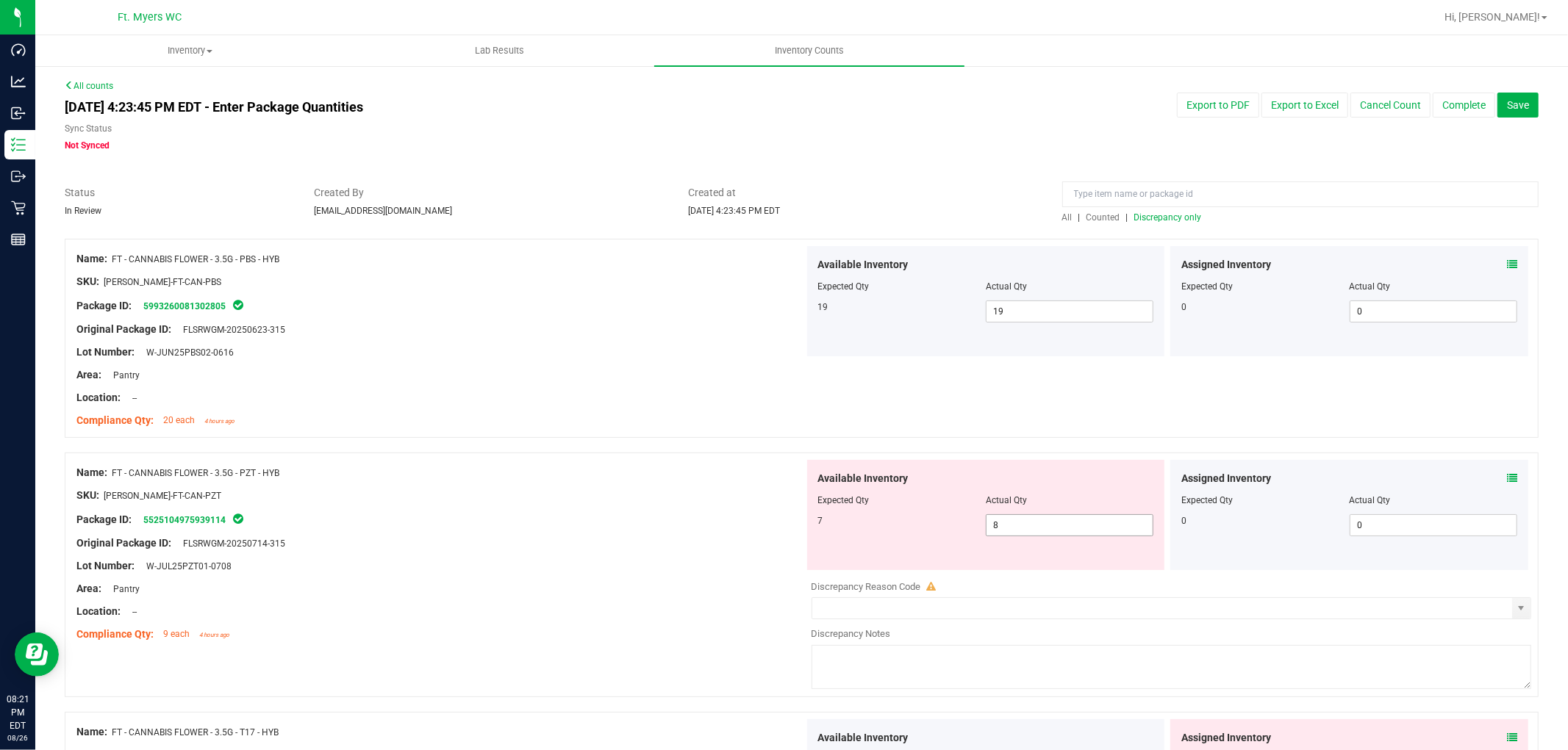
click at [1055, 529] on span "8 8" at bounding box center [1070, 525] width 168 height 22
click at [1055, 529] on input "8" at bounding box center [1070, 526] width 166 height 21
click at [684, 532] on div at bounding box center [441, 532] width 728 height 7
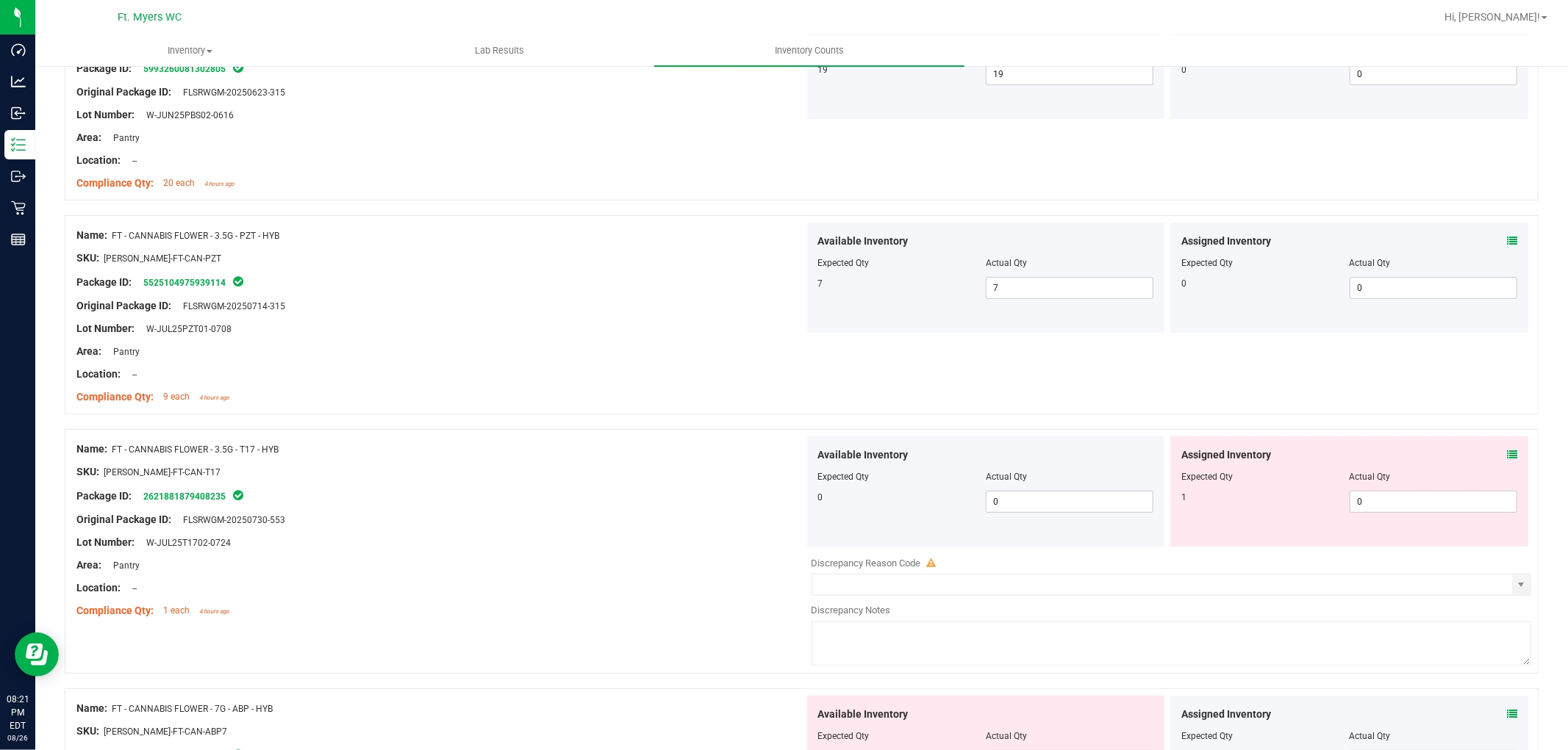
scroll to position [245, 0]
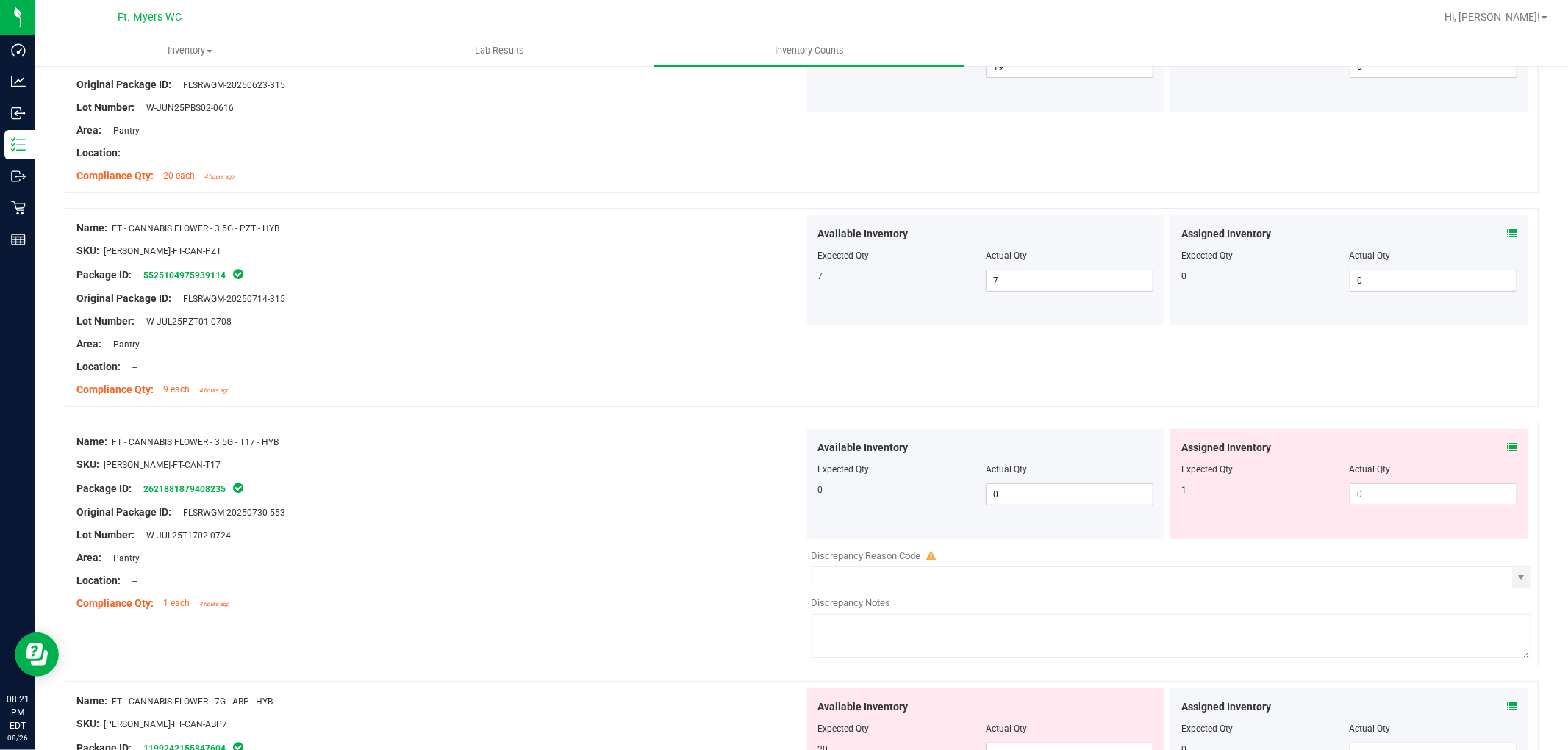
click at [1411, 446] on icon at bounding box center [1512, 447] width 10 height 10
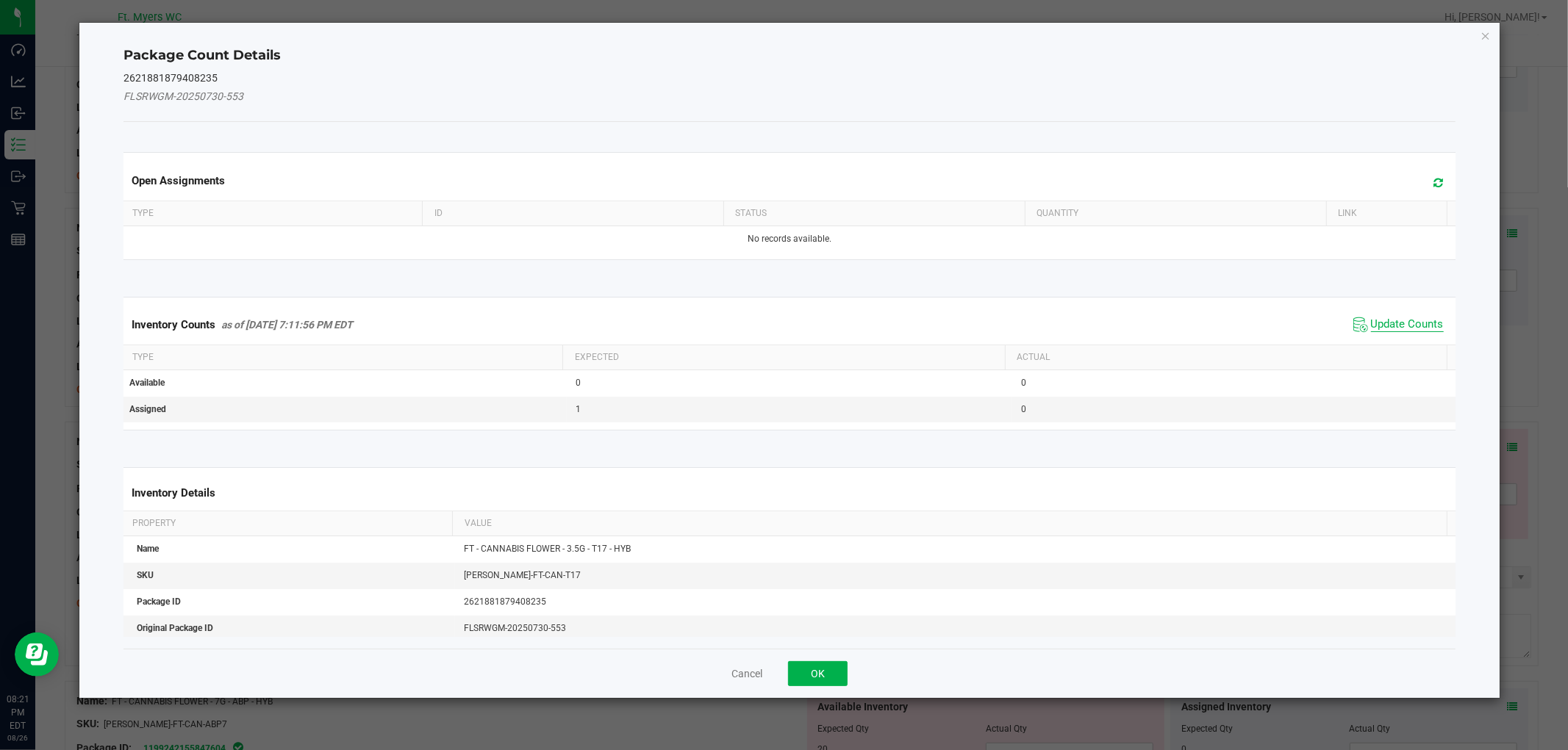
click at [1400, 329] on span "Update Counts" at bounding box center [1407, 324] width 72 height 15
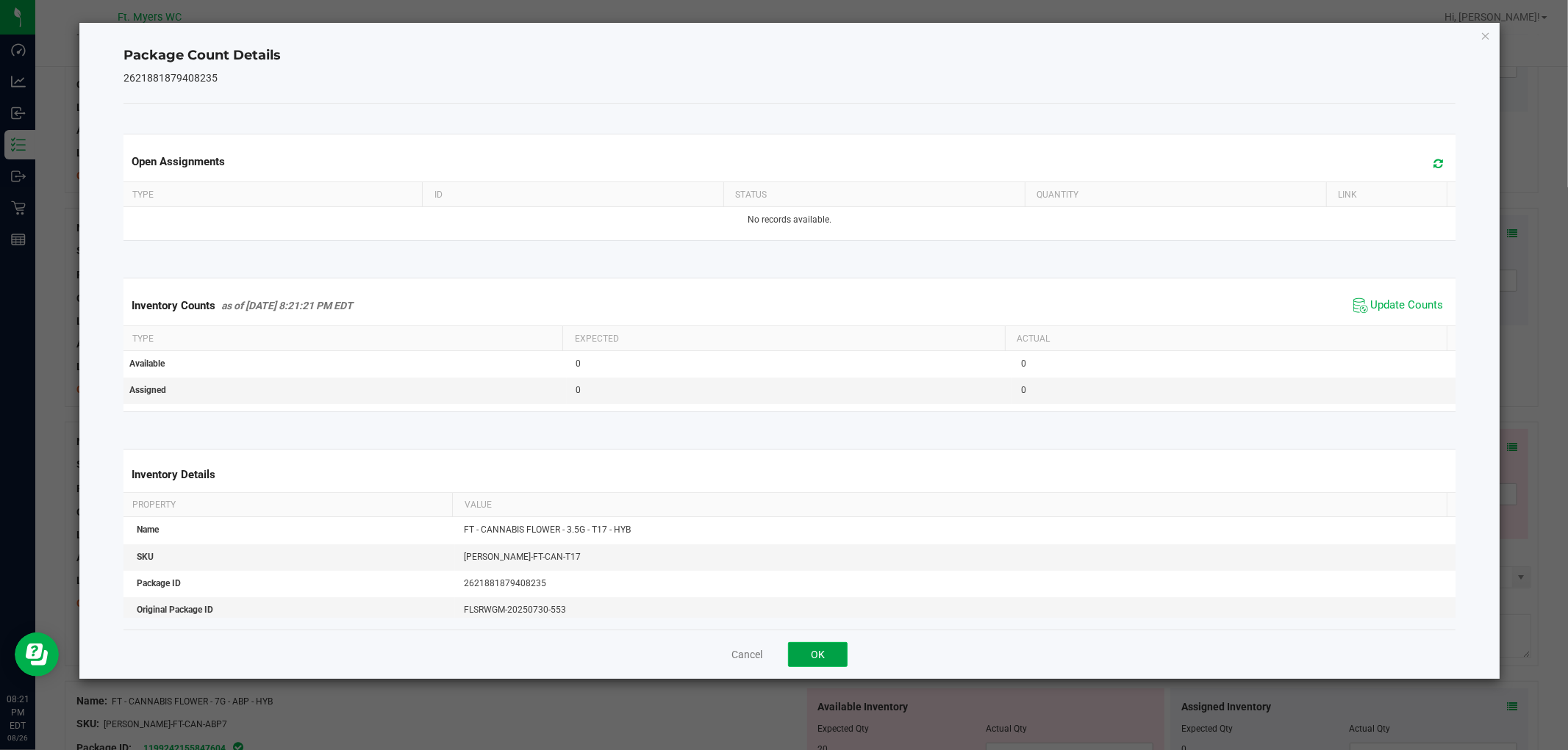
click at [816, 666] on button "OK" at bounding box center [818, 654] width 59 height 25
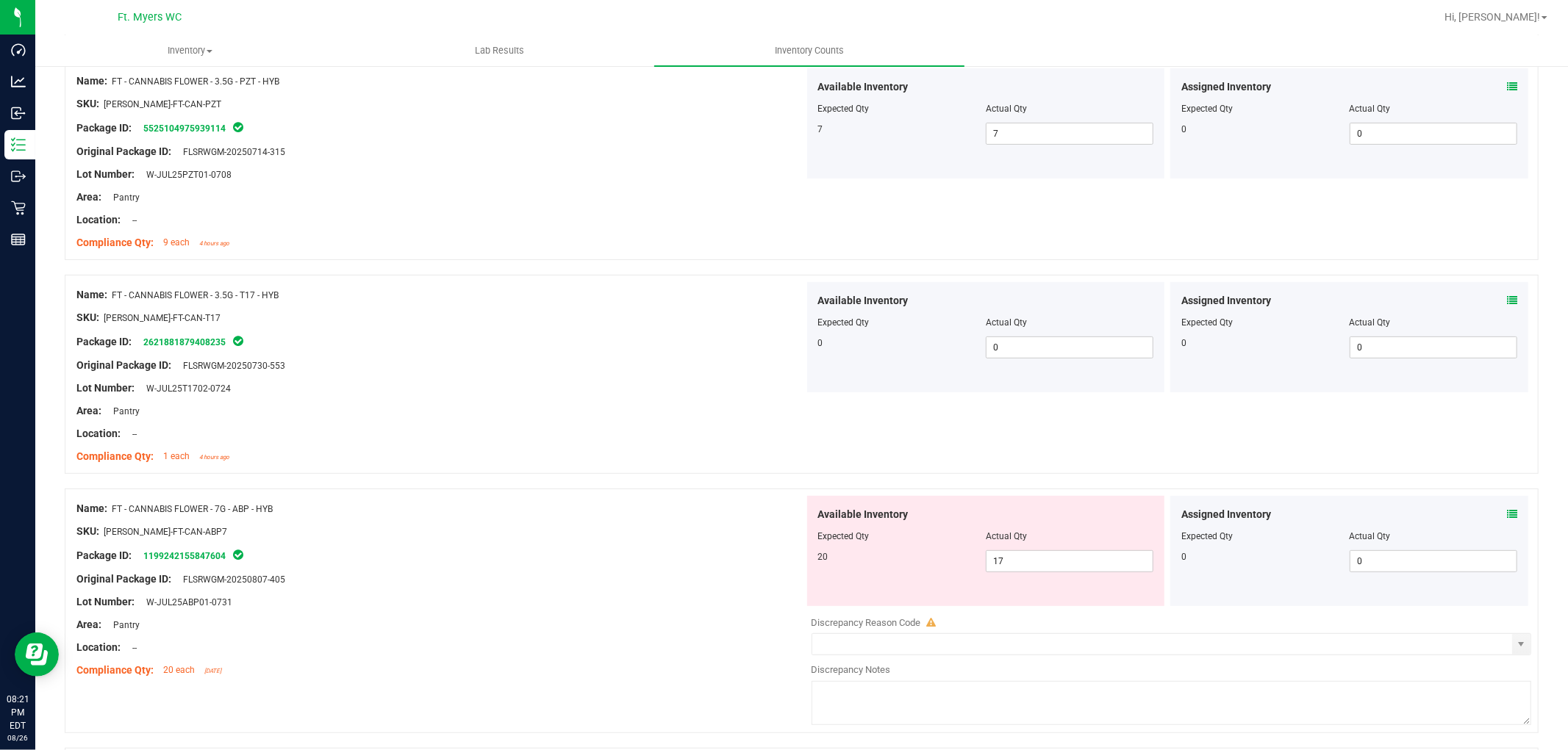
scroll to position [571, 0]
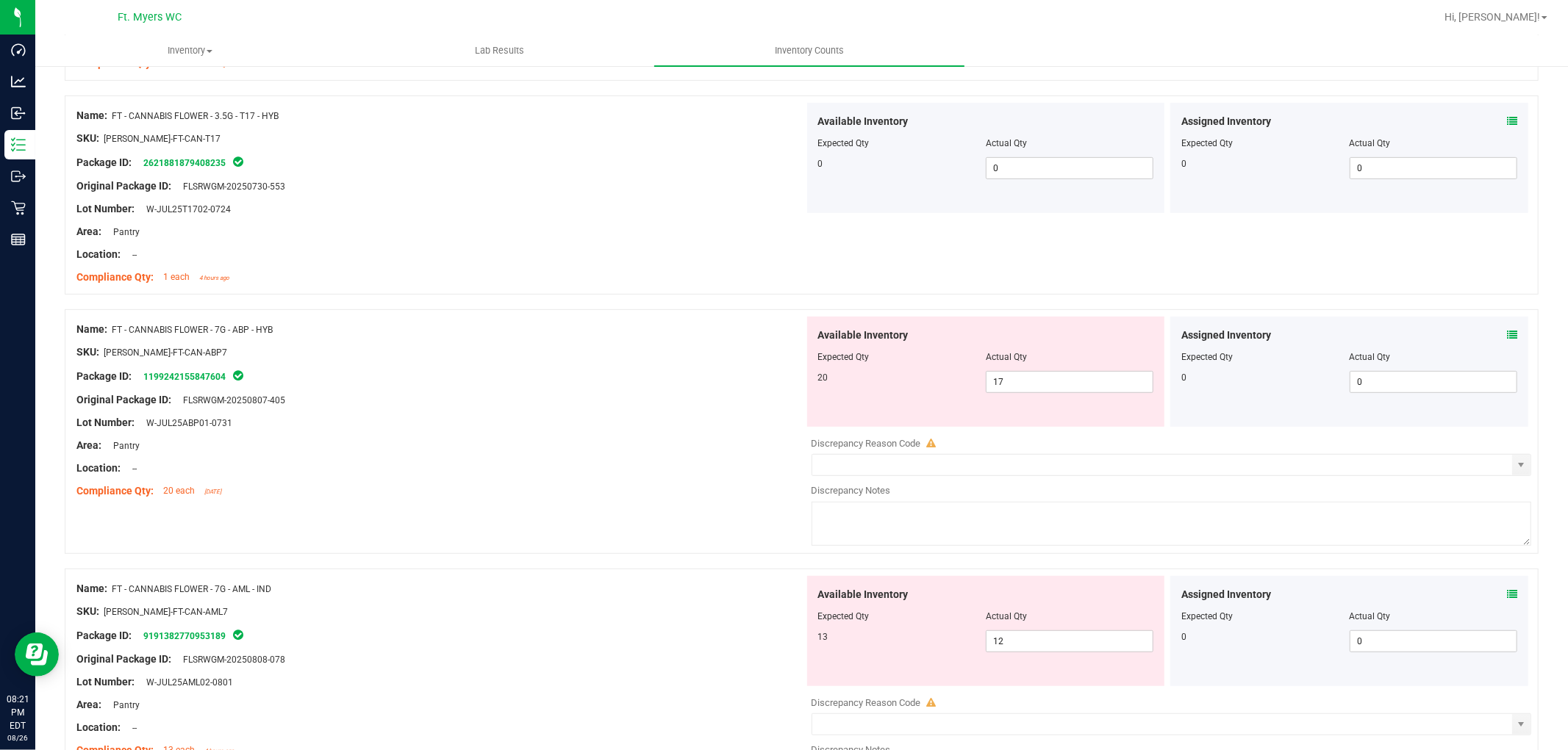
click at [1411, 334] on icon at bounding box center [1512, 335] width 10 height 10
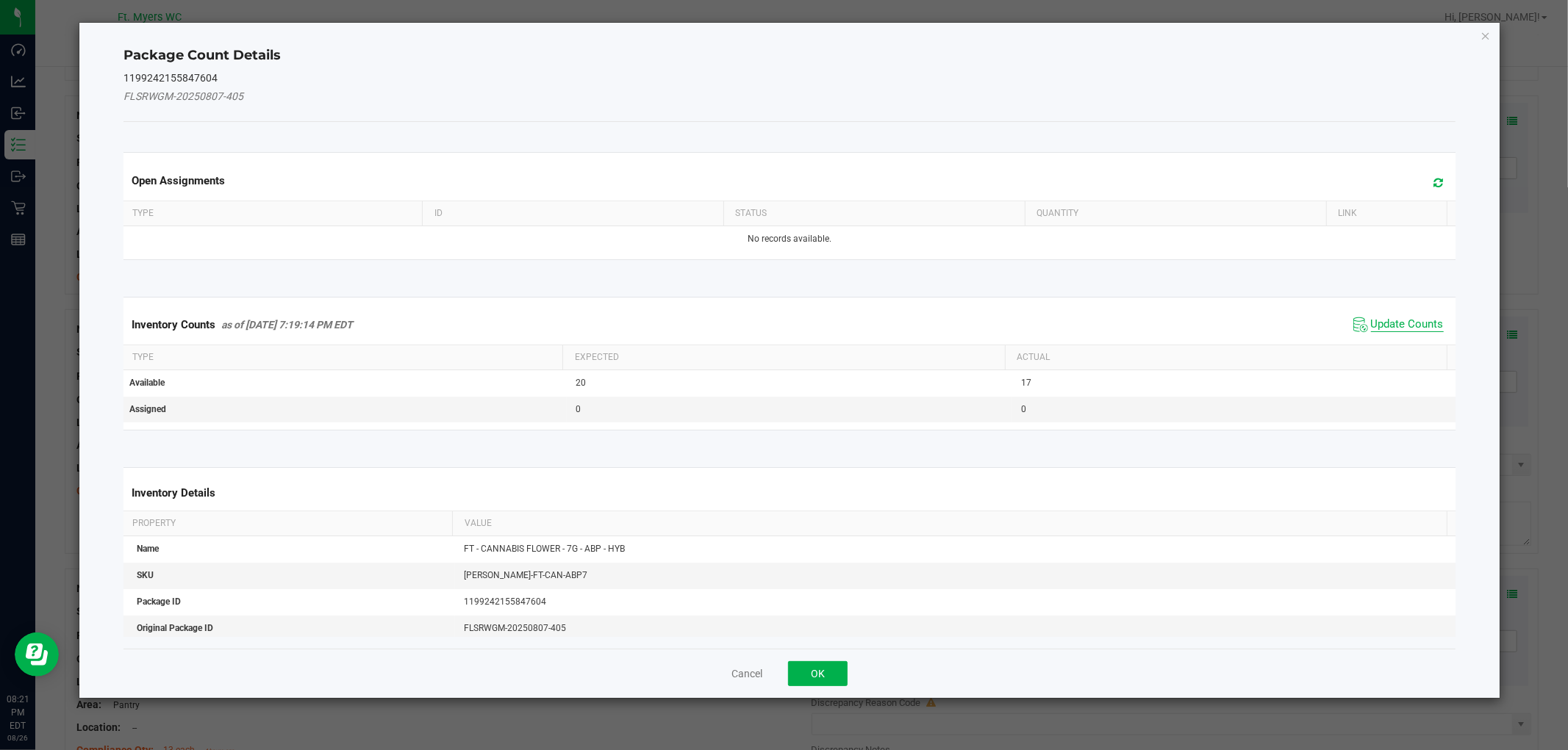
click at [1390, 318] on span "Update Counts" at bounding box center [1407, 324] width 72 height 15
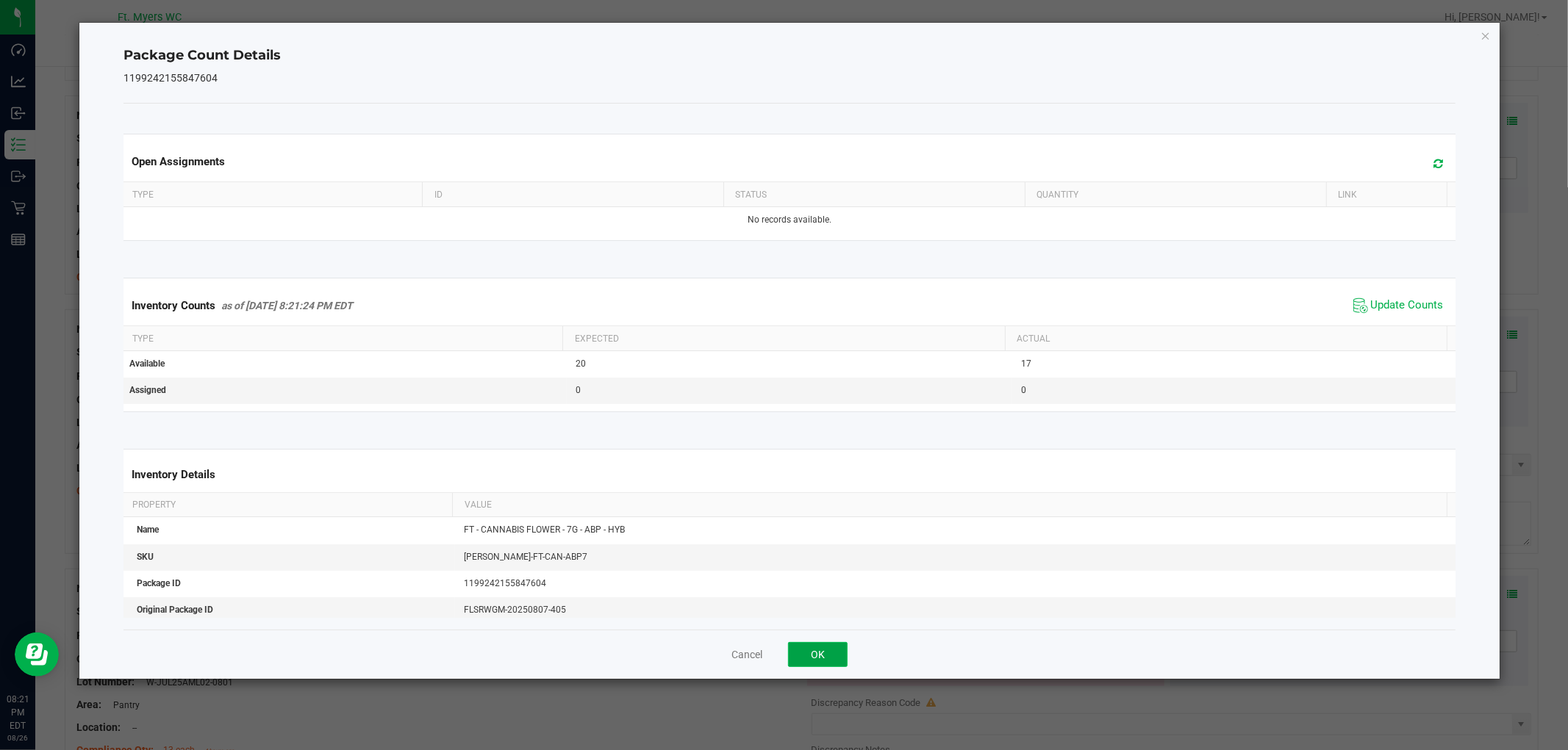
click at [805, 654] on button "OK" at bounding box center [818, 654] width 59 height 25
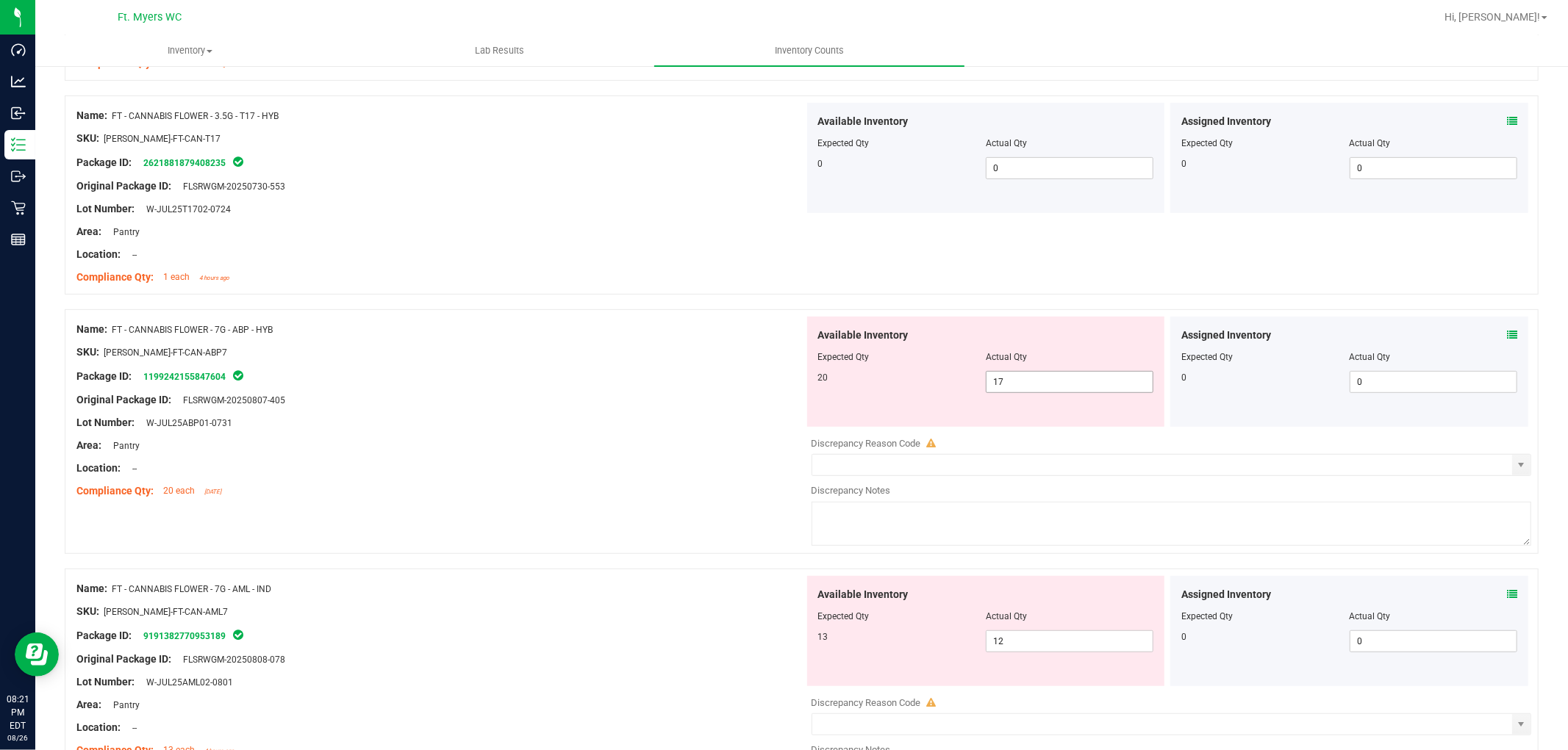
click at [1016, 376] on span "17 17" at bounding box center [1070, 381] width 168 height 22
click at [1016, 376] on input "17" at bounding box center [1070, 382] width 166 height 21
click at [712, 486] on div "Compliance Qty: 20 each 5 days ago" at bounding box center [441, 491] width 728 height 16
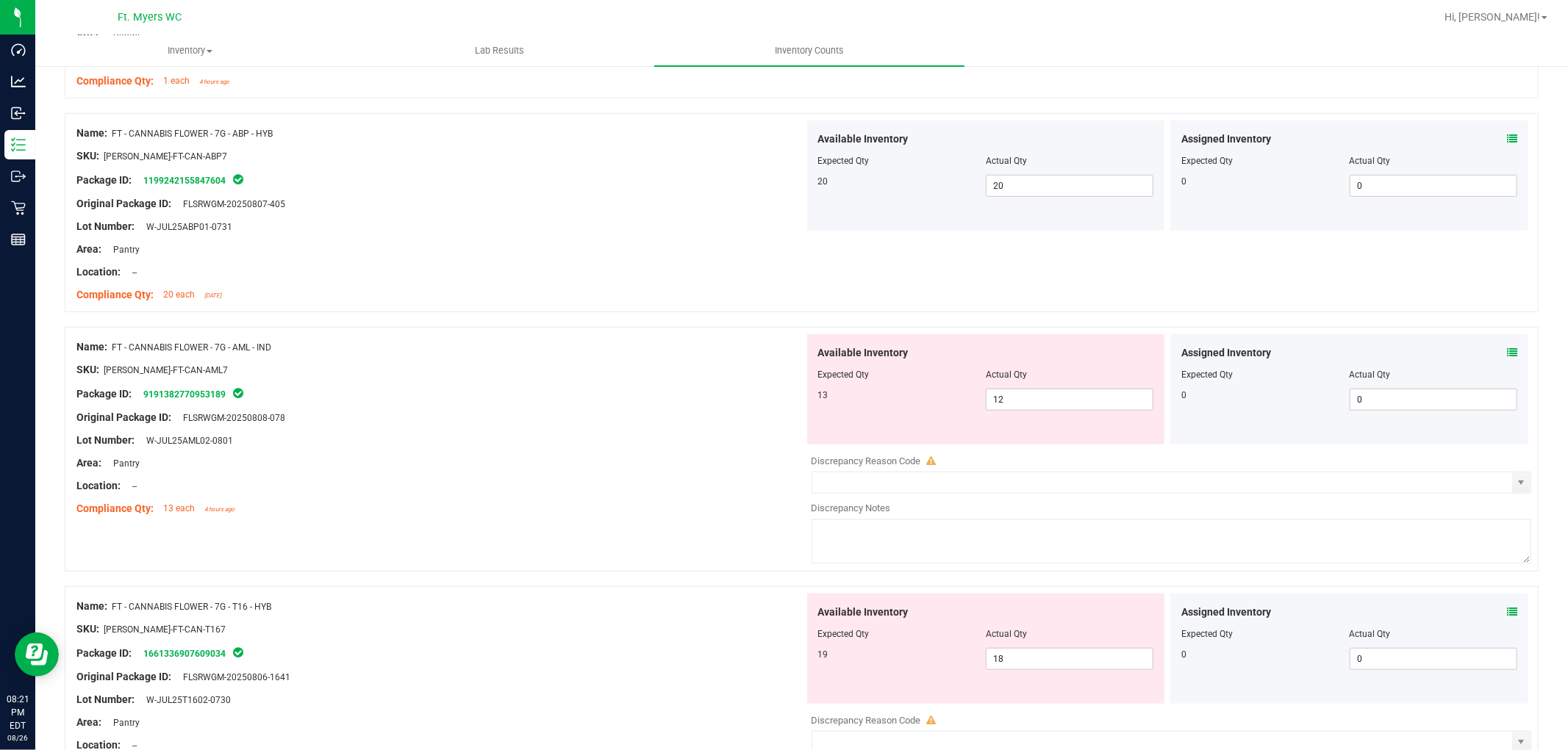
scroll to position [816, 0]
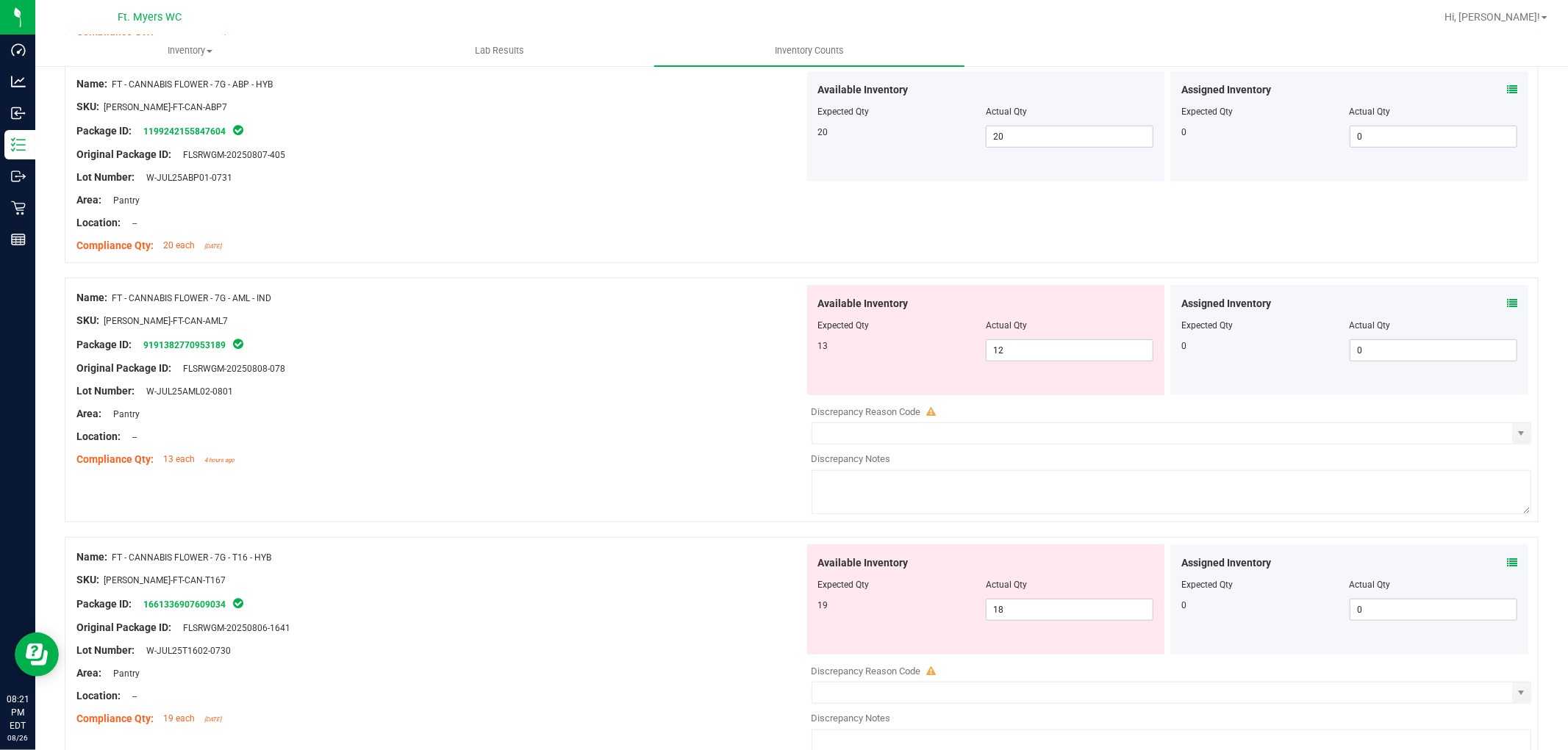
click at [1411, 291] on div "Assigned Inventory Expected Qty Actual Qty 0 0 0" at bounding box center [1349, 340] width 358 height 110
click at [1411, 298] on icon at bounding box center [1512, 303] width 10 height 10
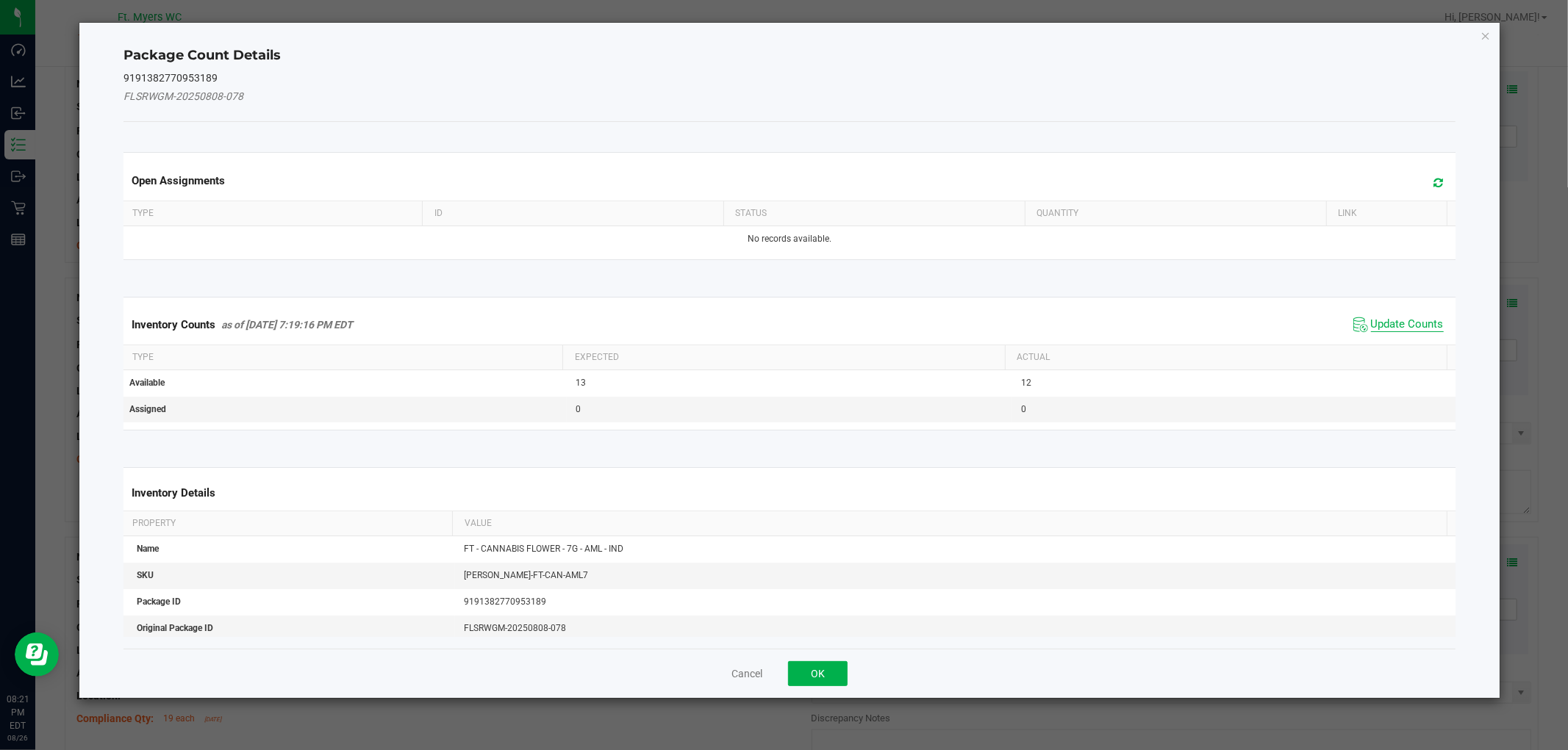
click at [1411, 328] on span "Update Counts" at bounding box center [1407, 324] width 72 height 15
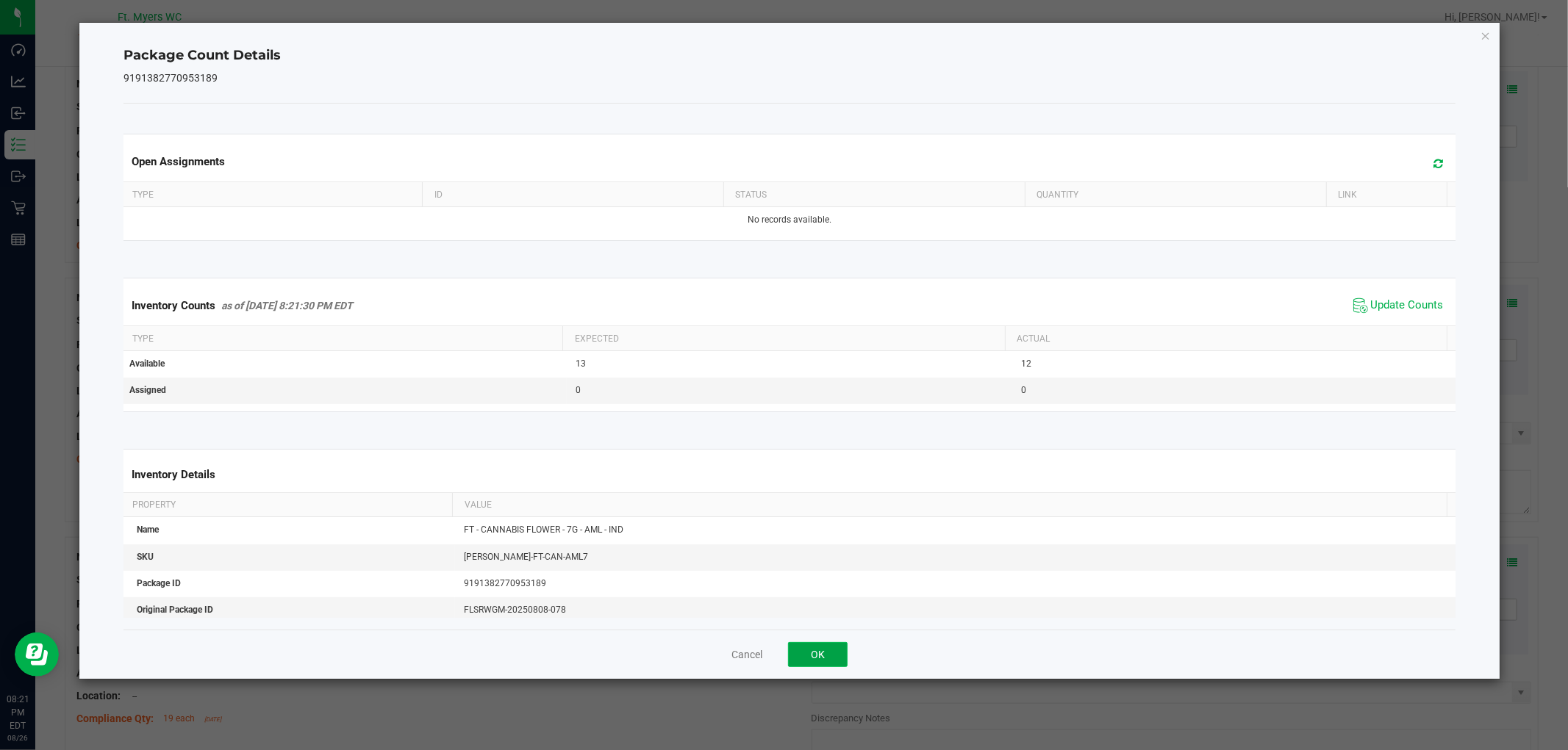
click at [805, 650] on button "OK" at bounding box center [818, 654] width 59 height 25
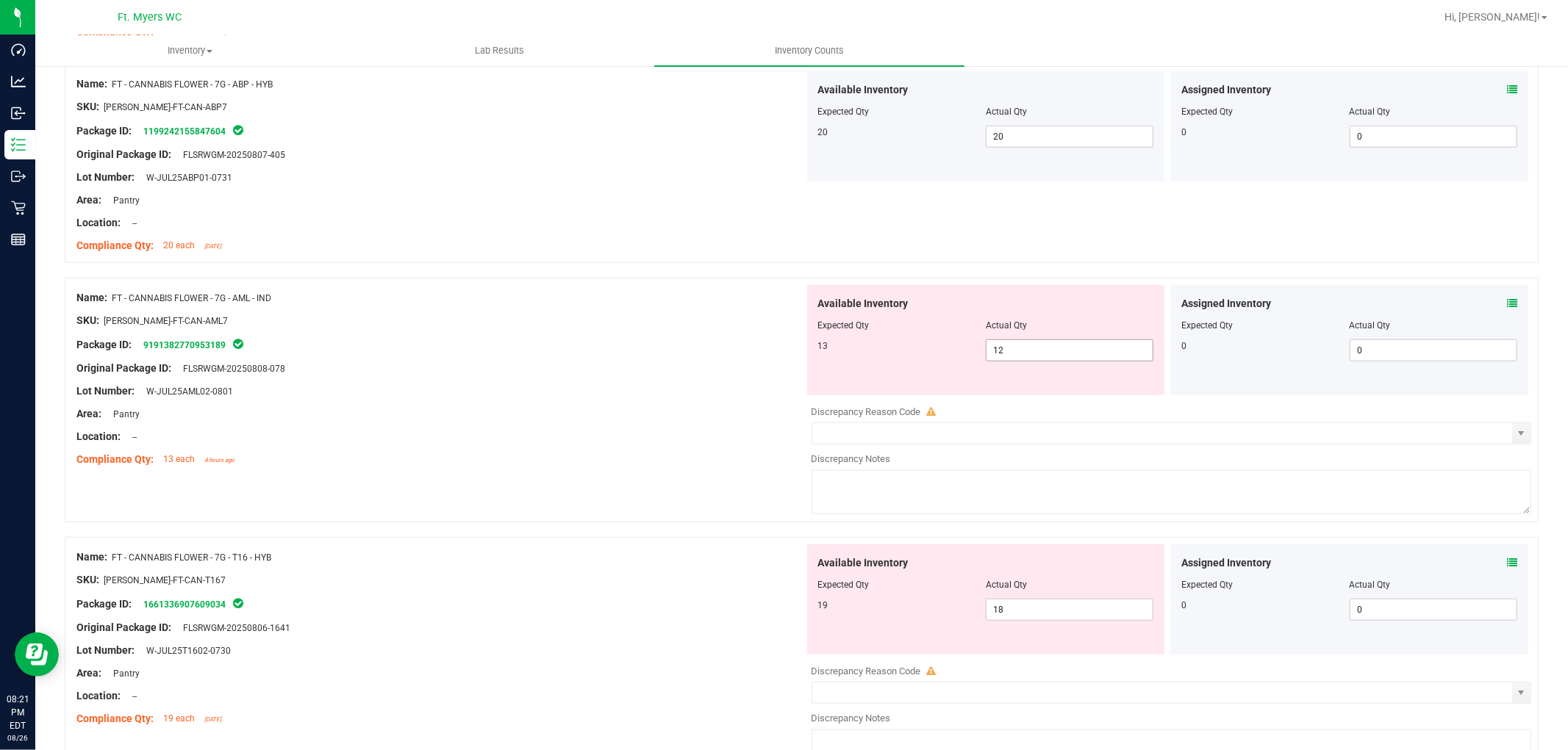
click at [1010, 357] on span "12 12" at bounding box center [1070, 350] width 168 height 22
click at [0, 0] on input "12" at bounding box center [0, 0] width 0 height 0
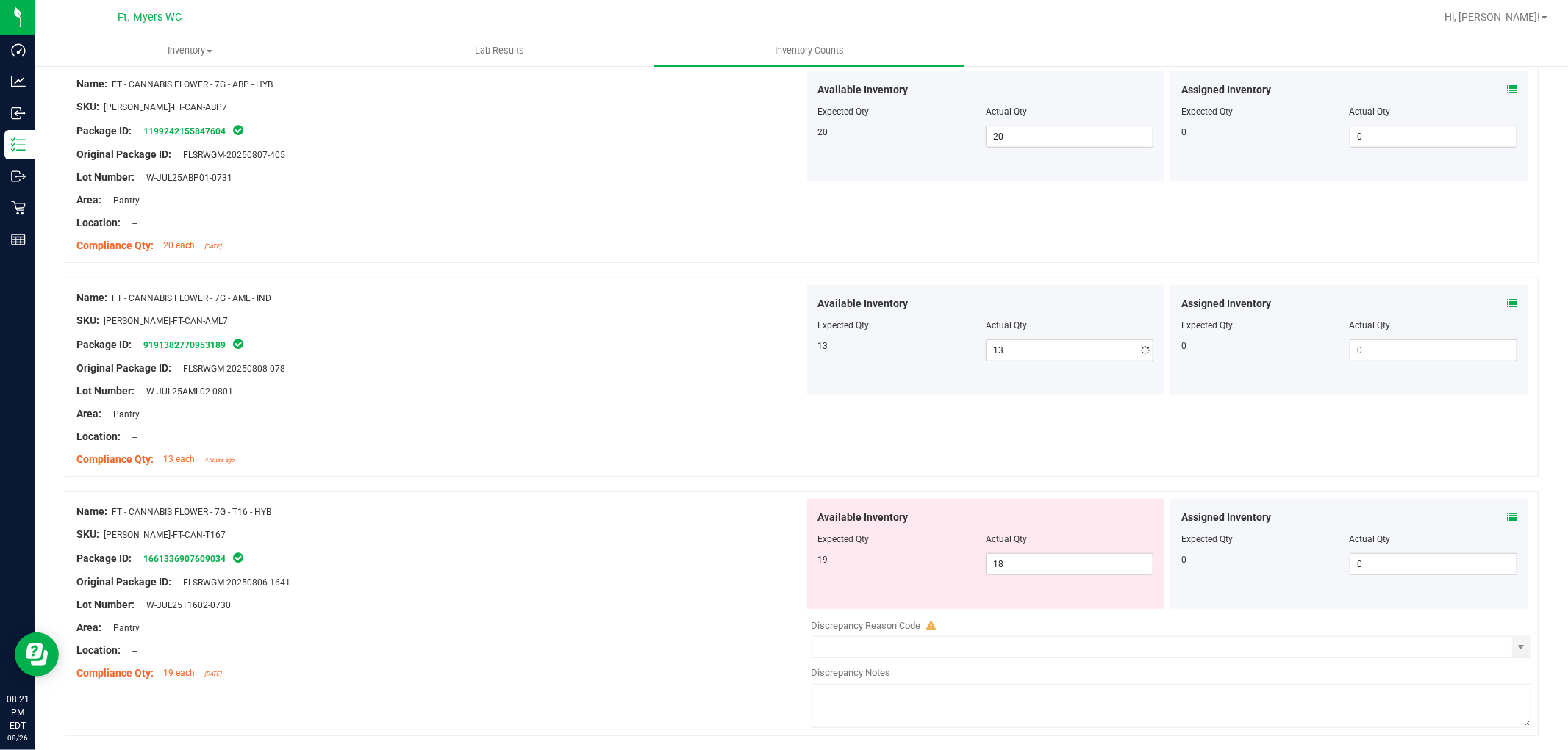
click at [673, 404] on div at bounding box center [441, 402] width 728 height 7
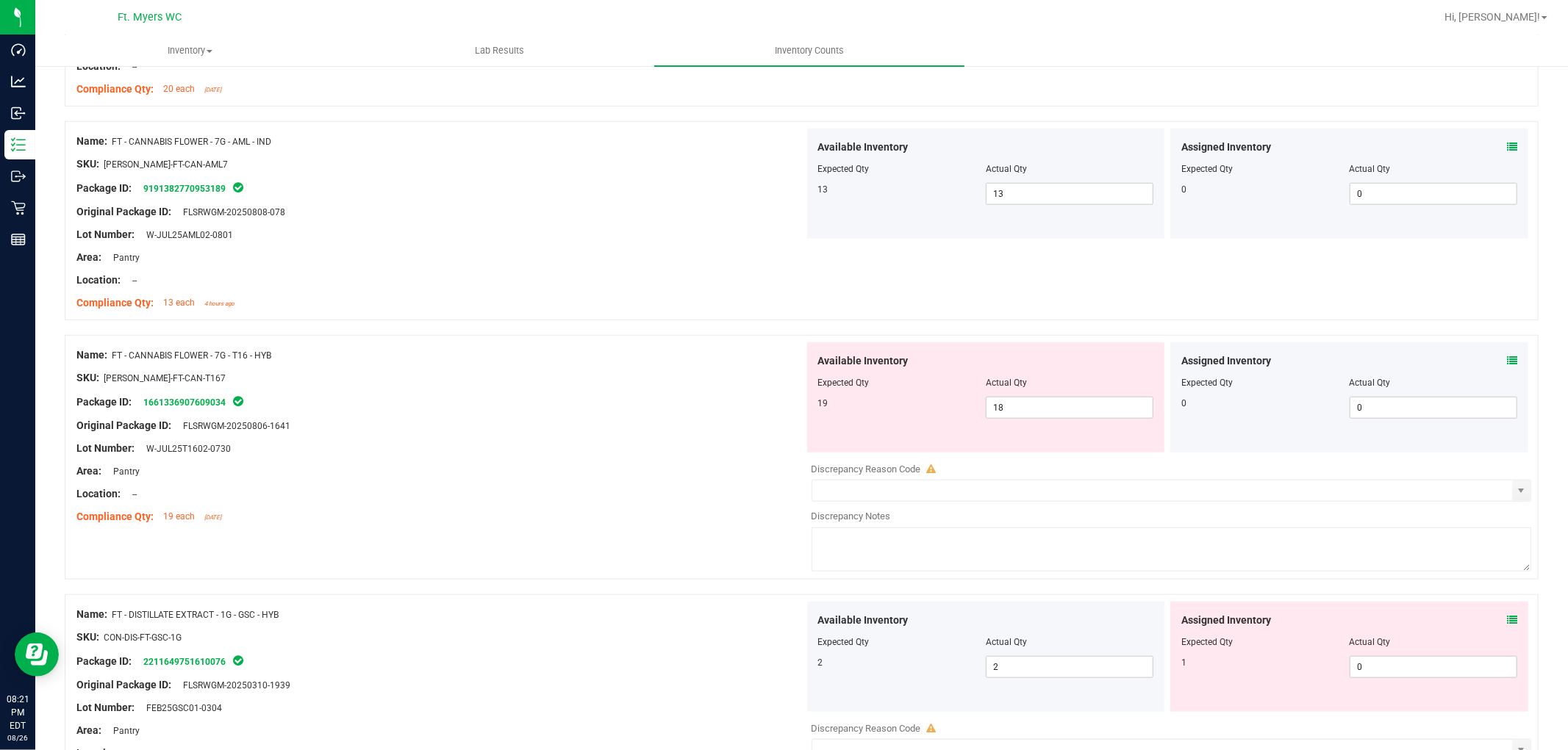
scroll to position [979, 0]
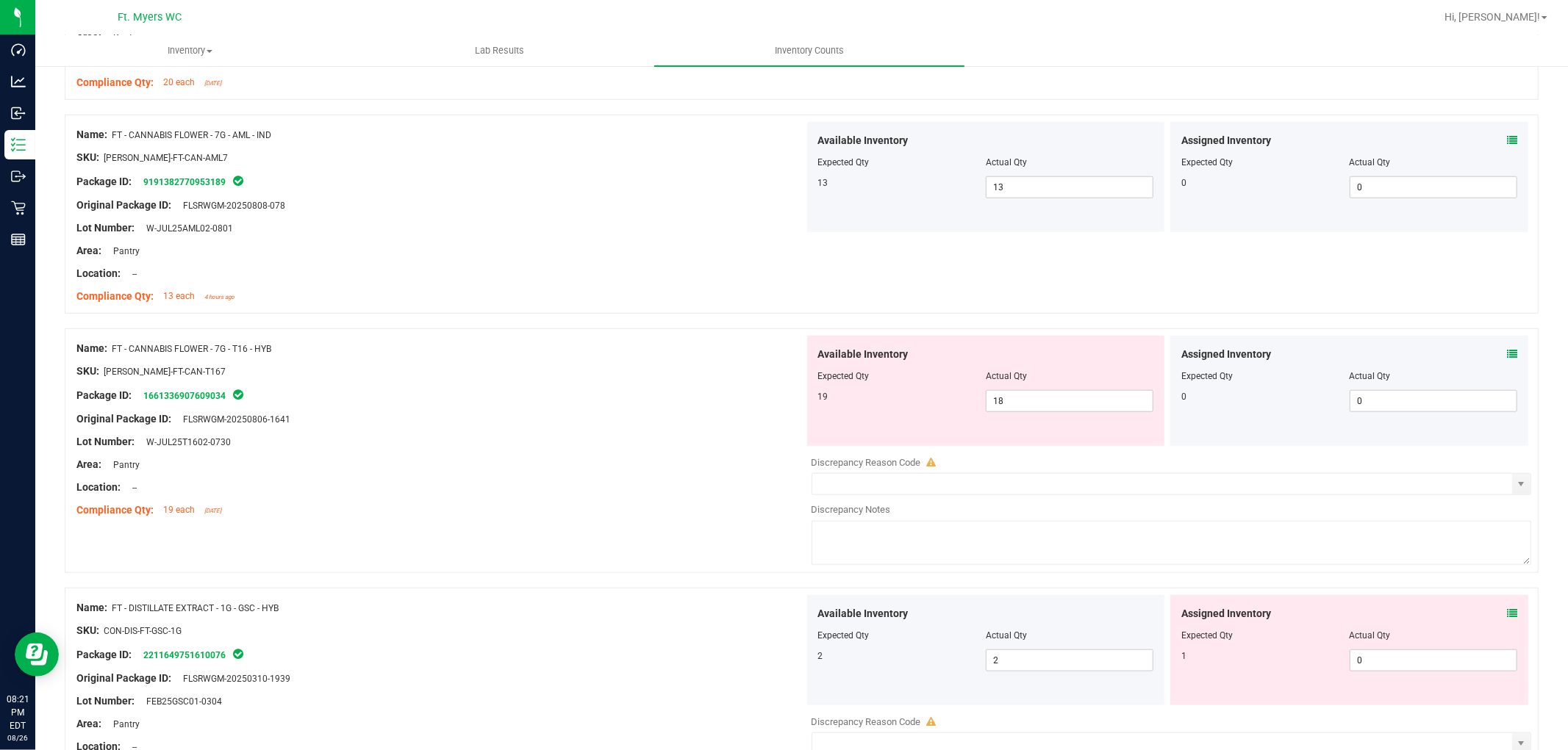
click at [1411, 357] on icon at bounding box center [1512, 354] width 10 height 10
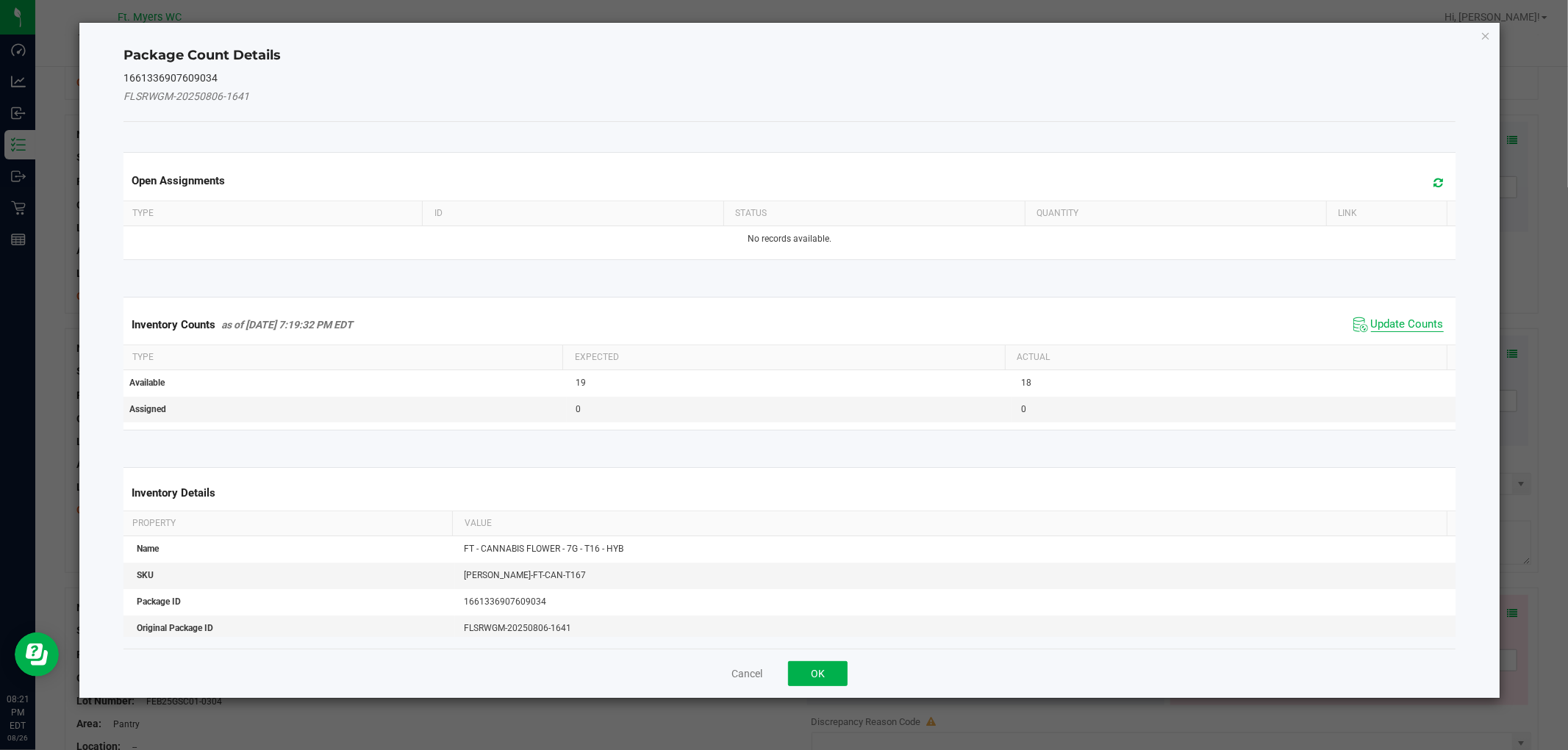
click at [1410, 327] on span "Update Counts" at bounding box center [1407, 324] width 72 height 15
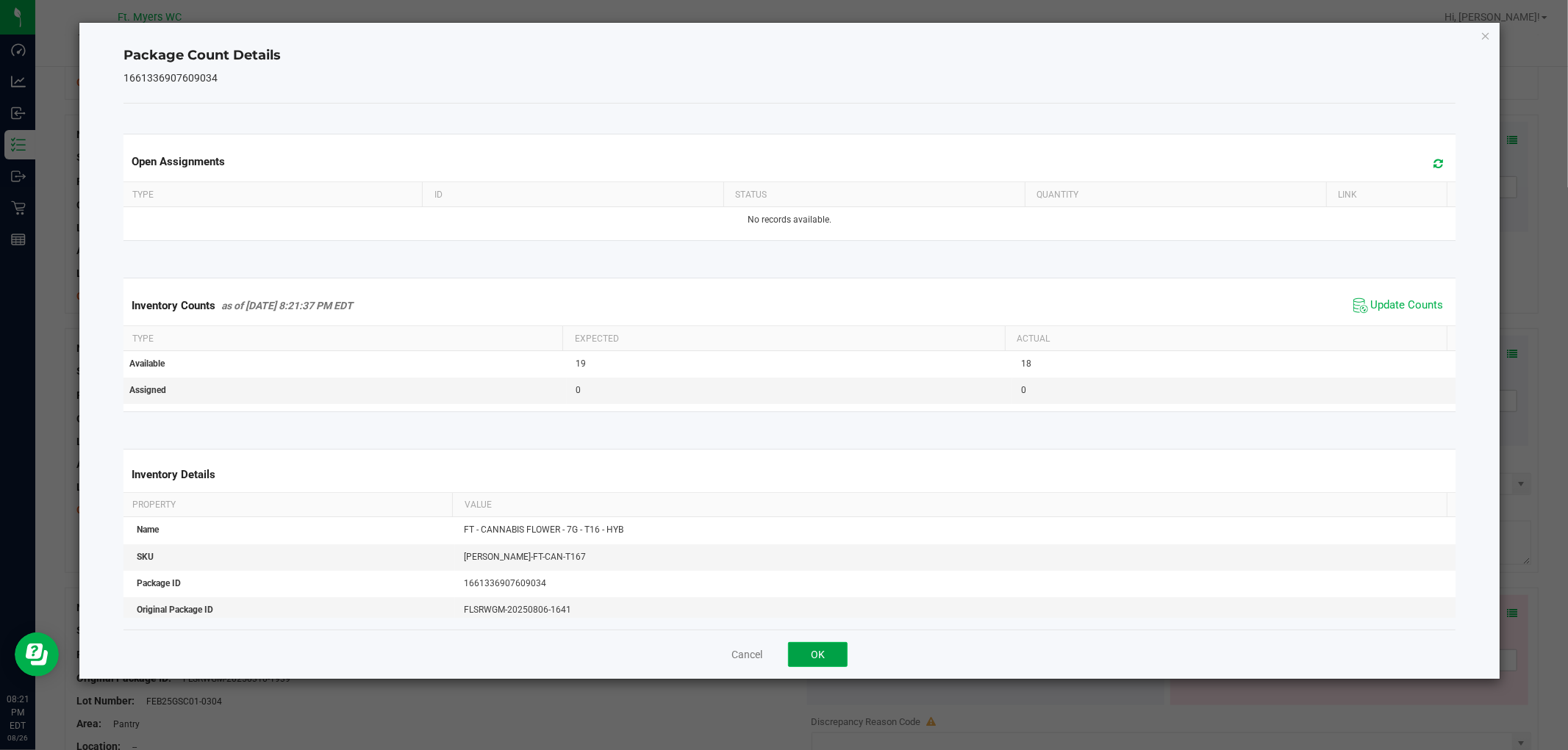
click at [820, 658] on button "OK" at bounding box center [818, 654] width 59 height 25
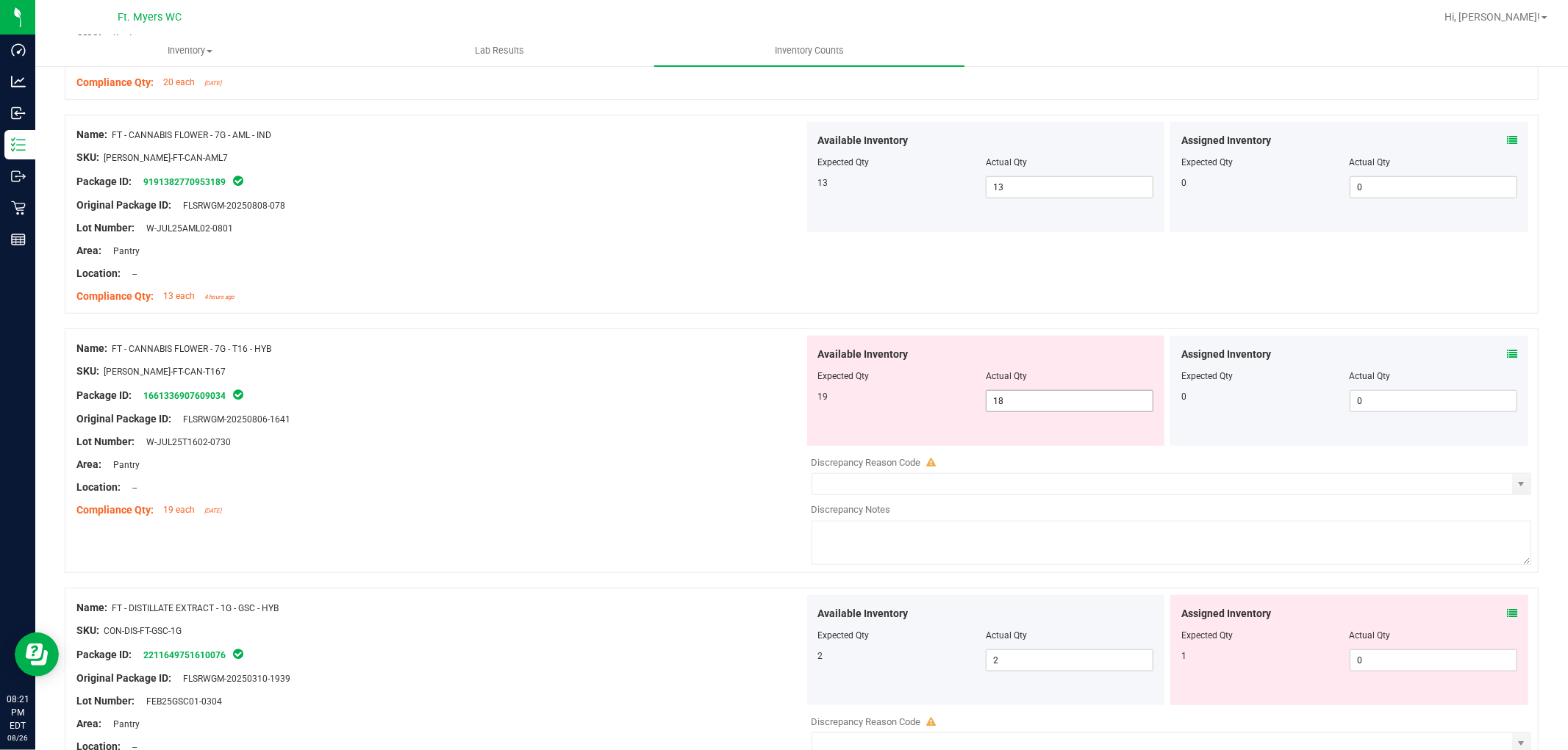
click at [997, 412] on span "18 18" at bounding box center [1070, 400] width 168 height 22
click at [997, 405] on span "18 18" at bounding box center [1070, 400] width 168 height 22
click at [997, 405] on input "18" at bounding box center [1070, 401] width 166 height 21
click at [716, 490] on div "Location: --" at bounding box center [441, 488] width 728 height 16
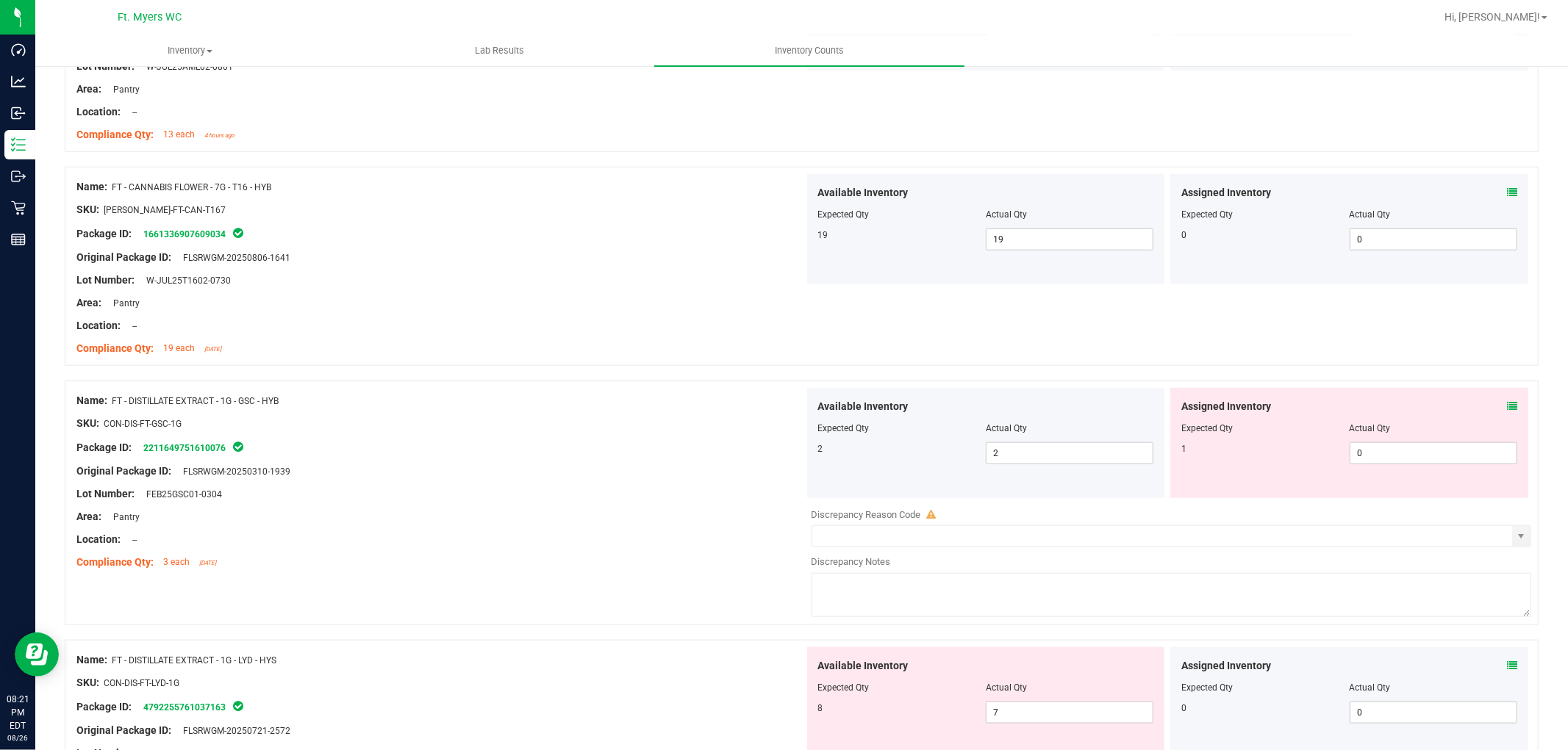
scroll to position [1142, 0]
click at [1411, 401] on icon at bounding box center [1512, 405] width 10 height 10
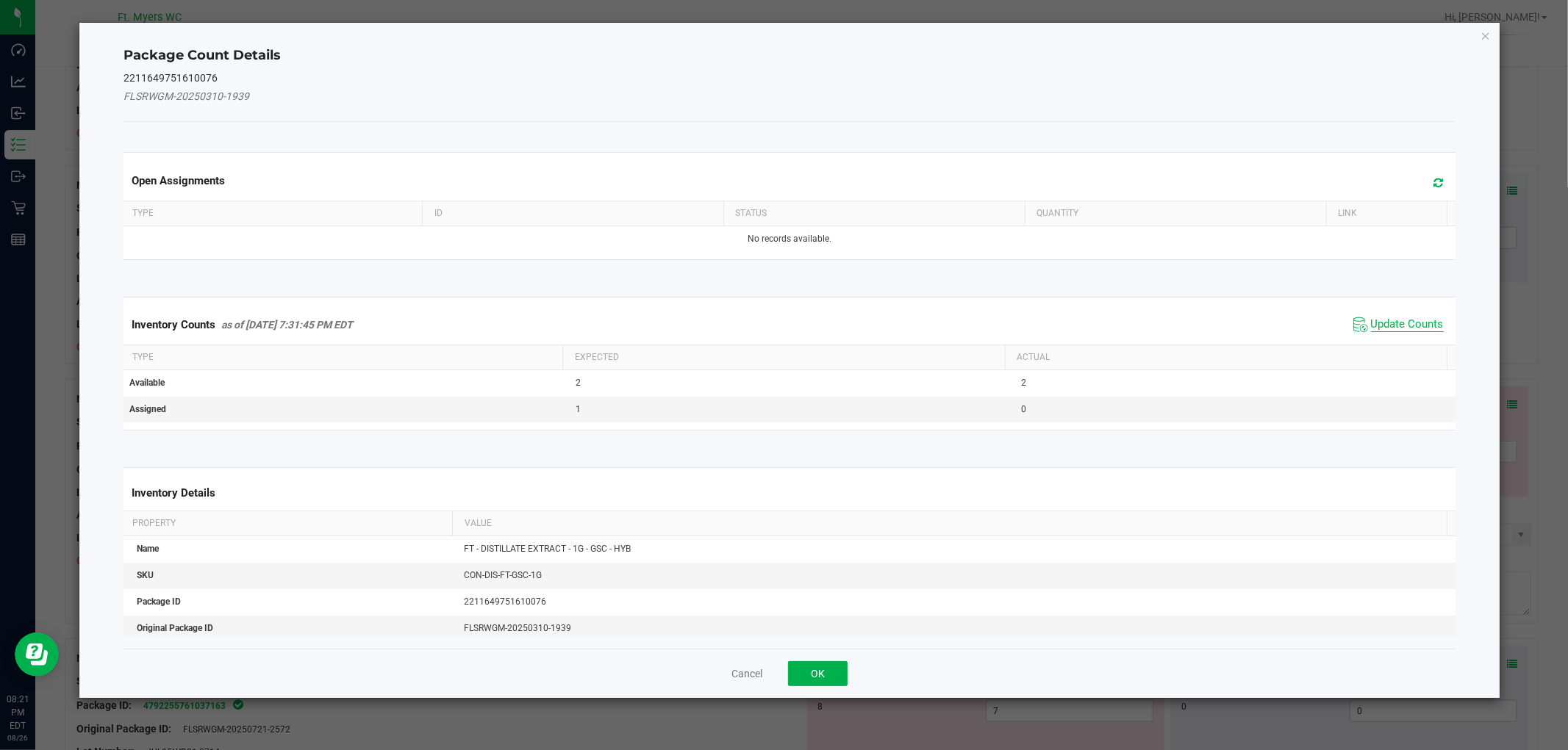
click at [1411, 324] on span "Update Counts" at bounding box center [1407, 324] width 72 height 15
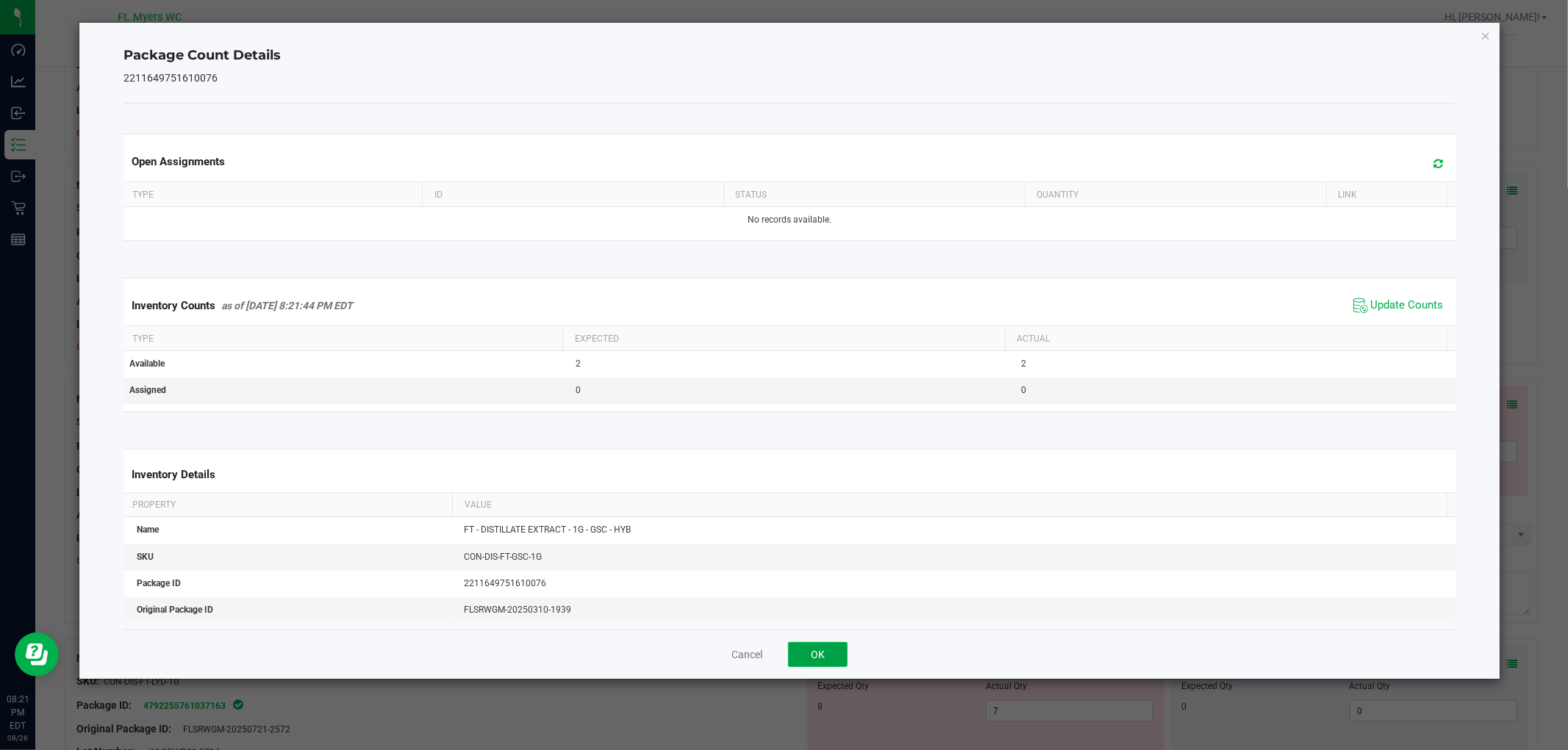
click at [809, 664] on button "OK" at bounding box center [818, 654] width 59 height 25
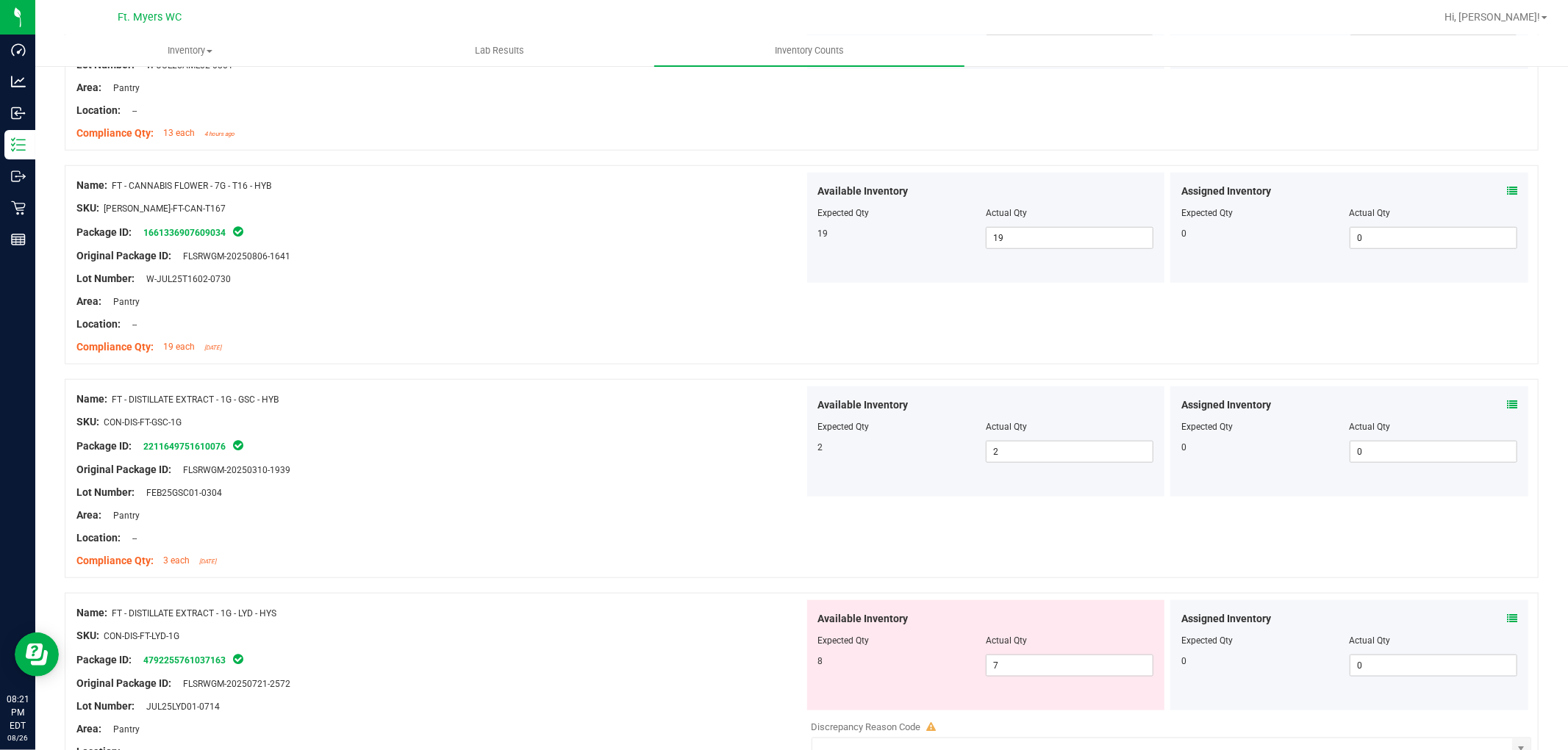
scroll to position [1224, 0]
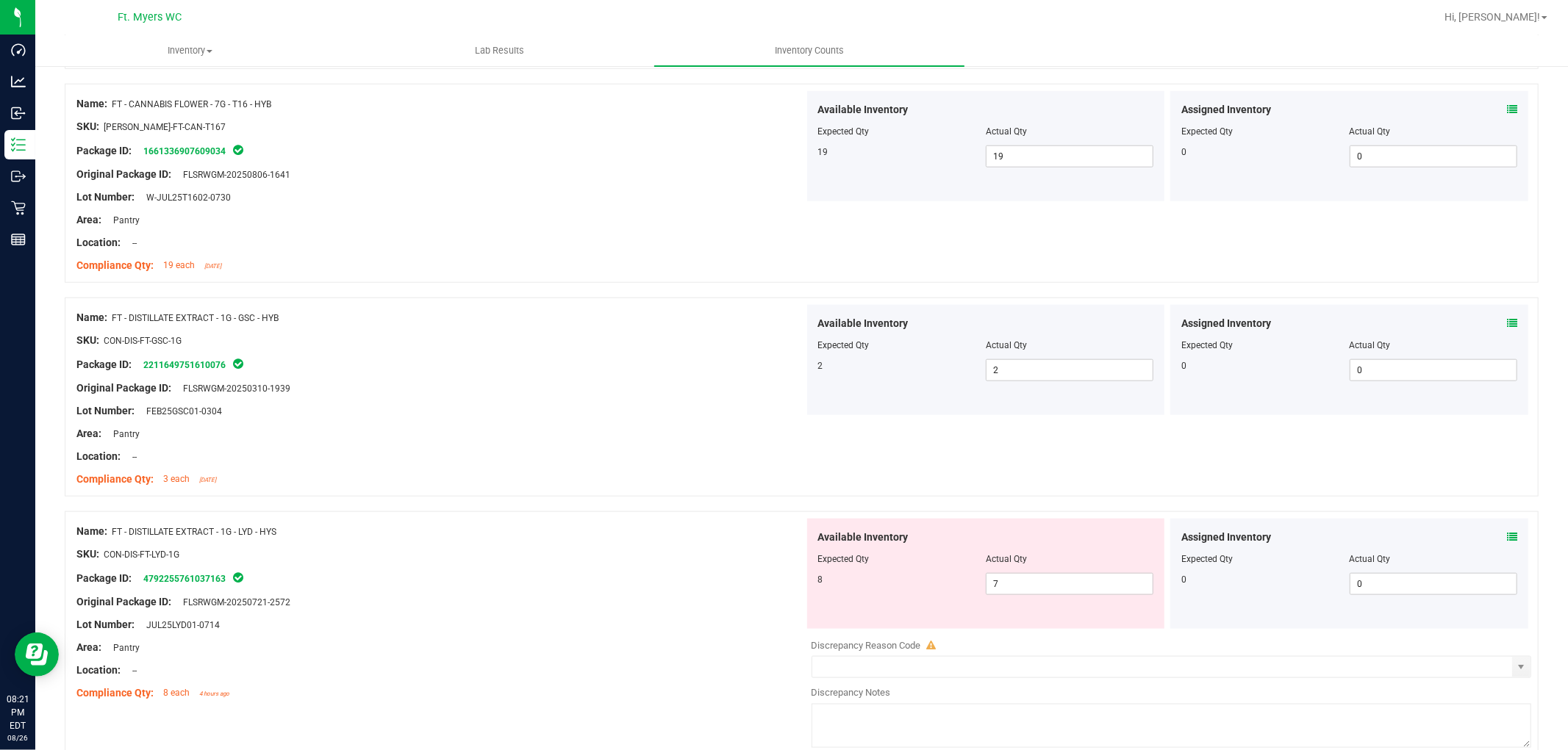
click at [1411, 538] on icon at bounding box center [1512, 537] width 10 height 10
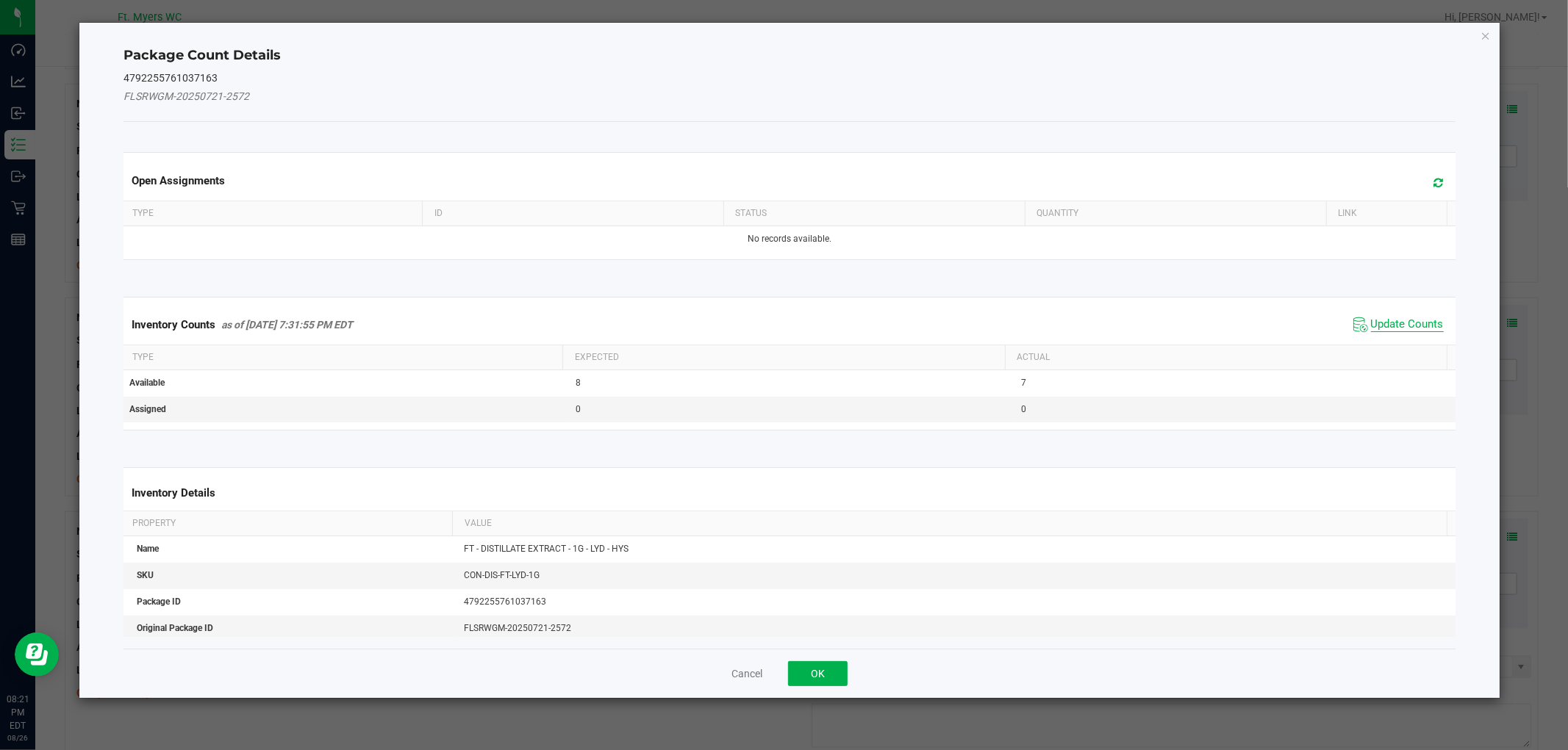
click at [1384, 324] on span "Update Counts" at bounding box center [1407, 324] width 72 height 15
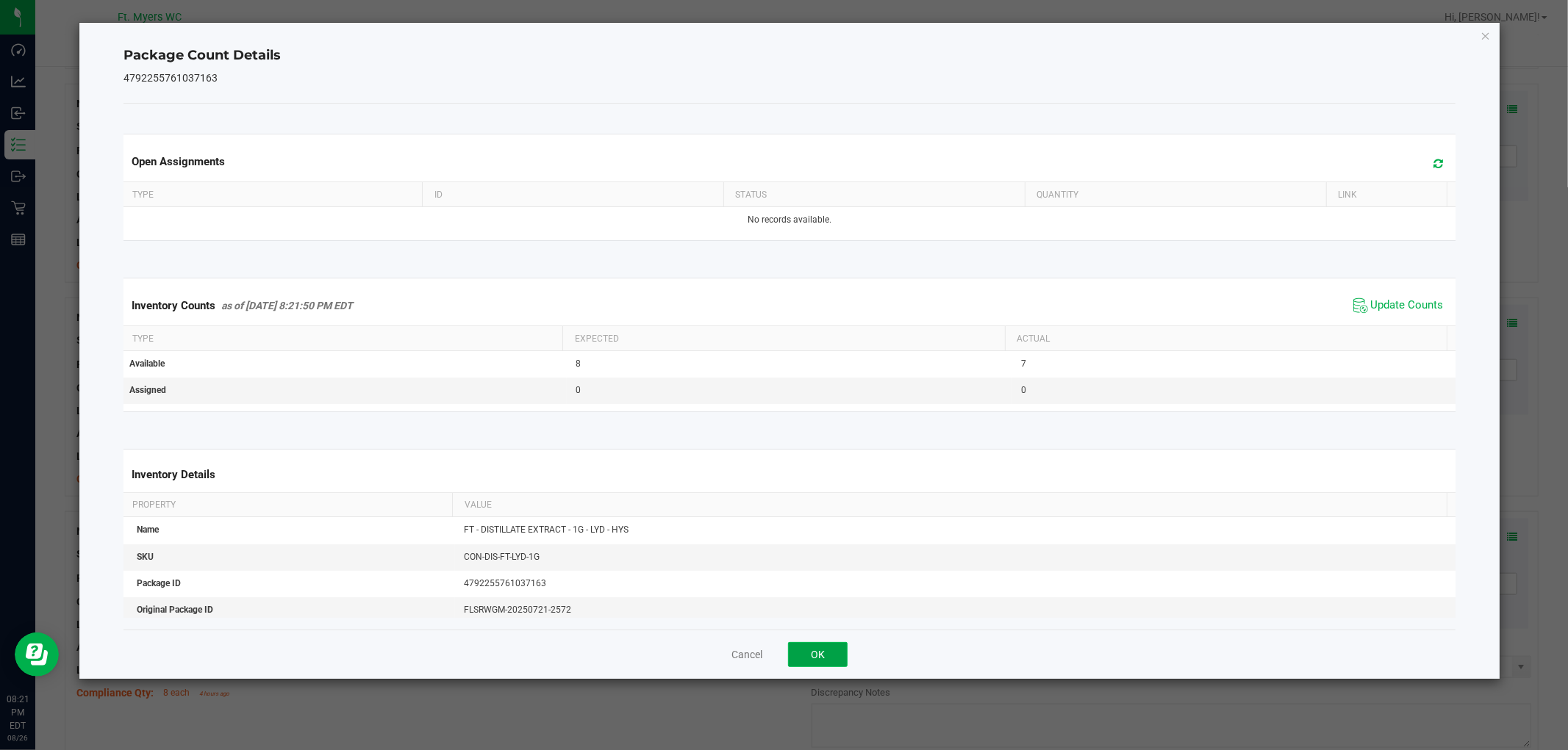
click at [837, 659] on button "OK" at bounding box center [818, 654] width 59 height 25
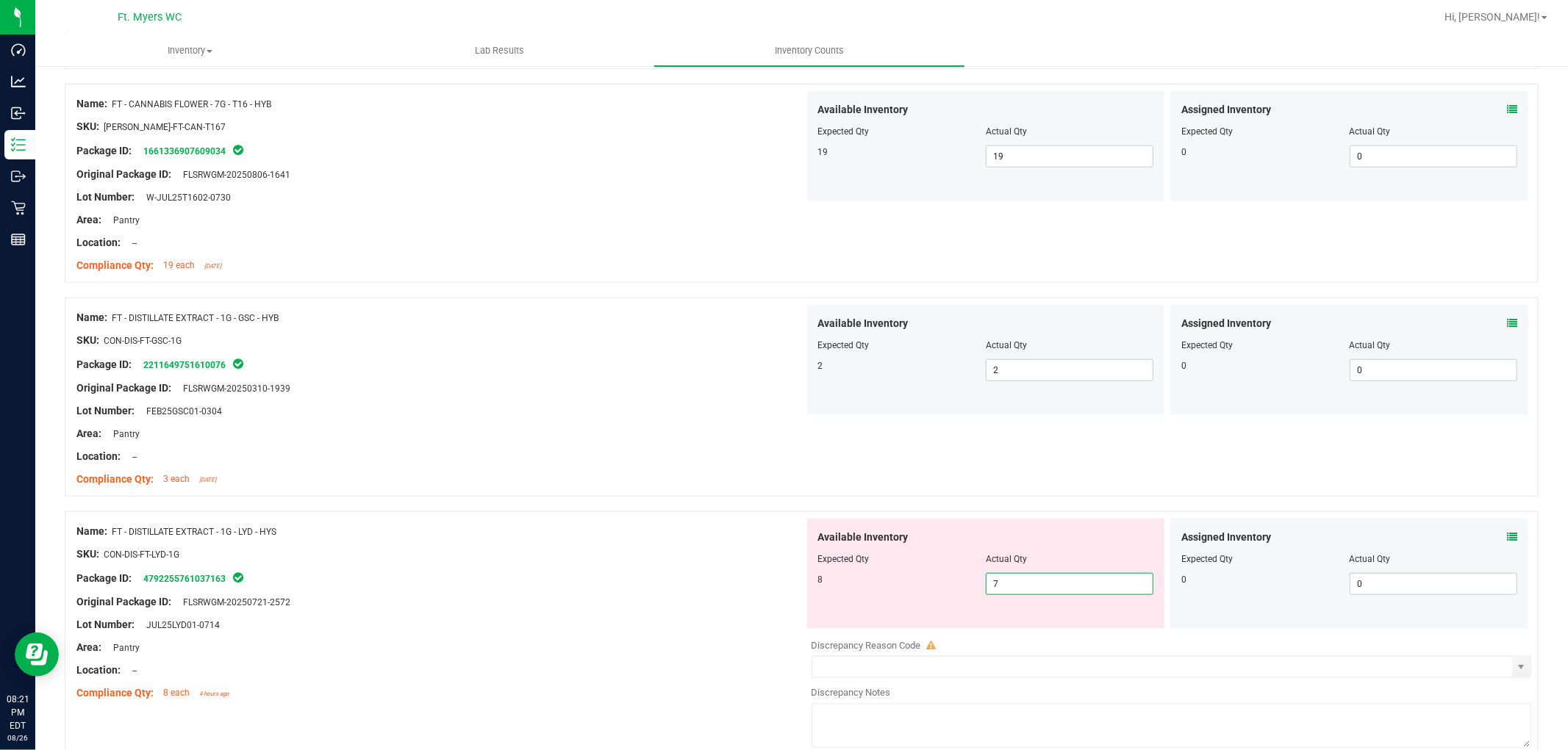
click at [1008, 585] on span "7 7" at bounding box center [1070, 583] width 168 height 22
click at [1008, 585] on input "7" at bounding box center [1070, 584] width 166 height 21
click at [796, 551] on div "SKU: CON-DIS-FT-LYD-1G" at bounding box center [441, 555] width 728 height 16
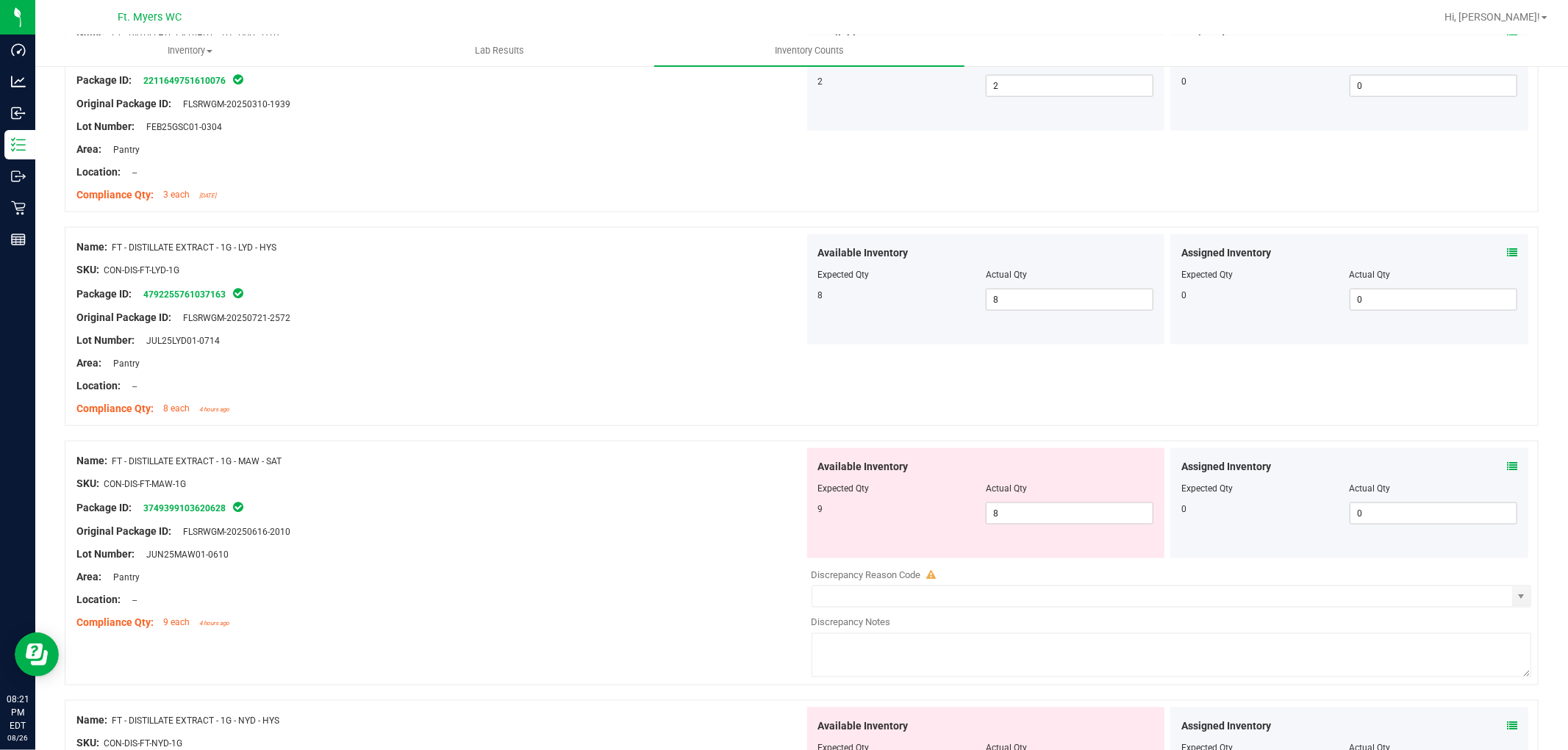
scroll to position [1633, 0]
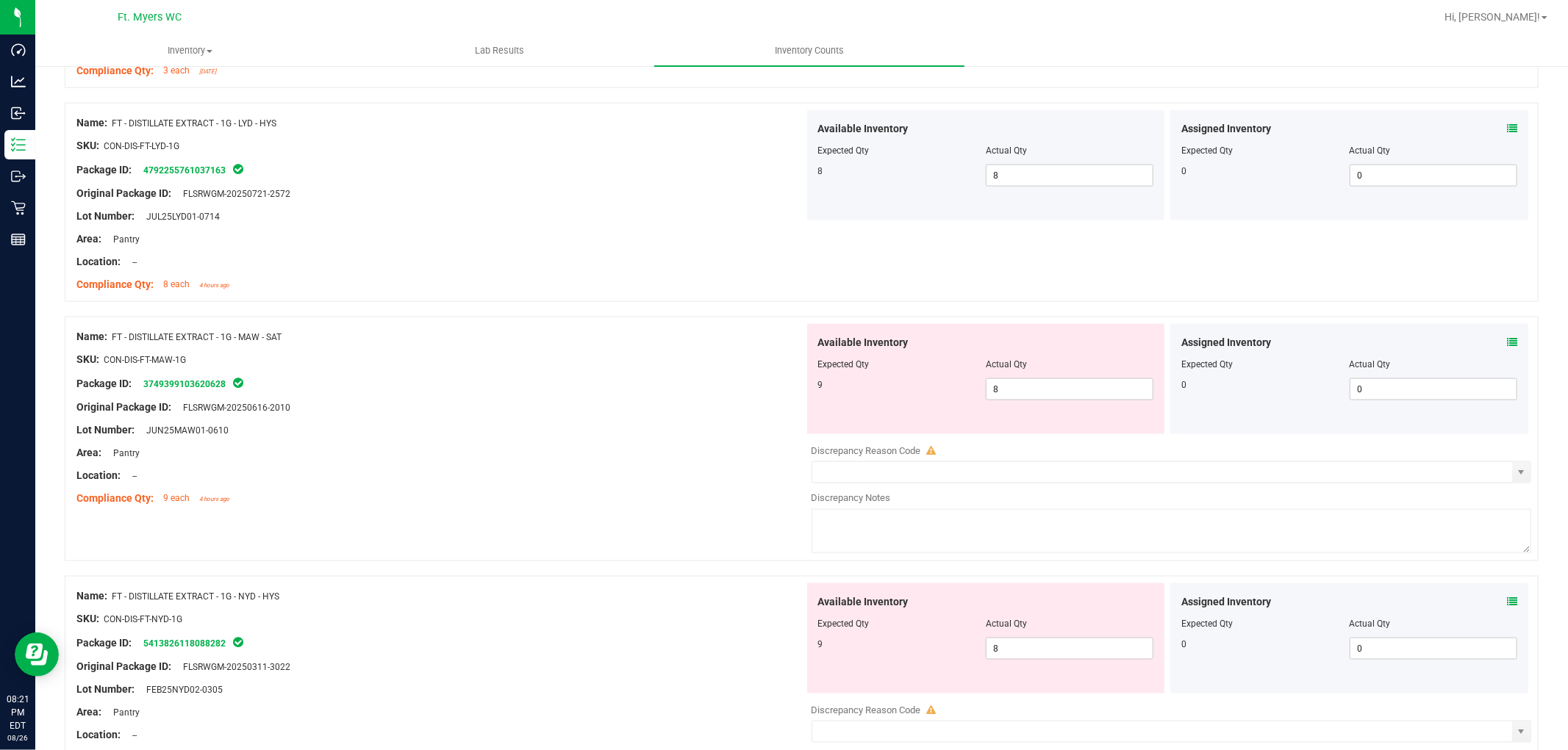
click at [1411, 334] on div "Assigned Inventory Expected Qty Actual Qty 0 0 0" at bounding box center [1349, 379] width 358 height 110
click at [1411, 341] on icon at bounding box center [1512, 343] width 10 height 10
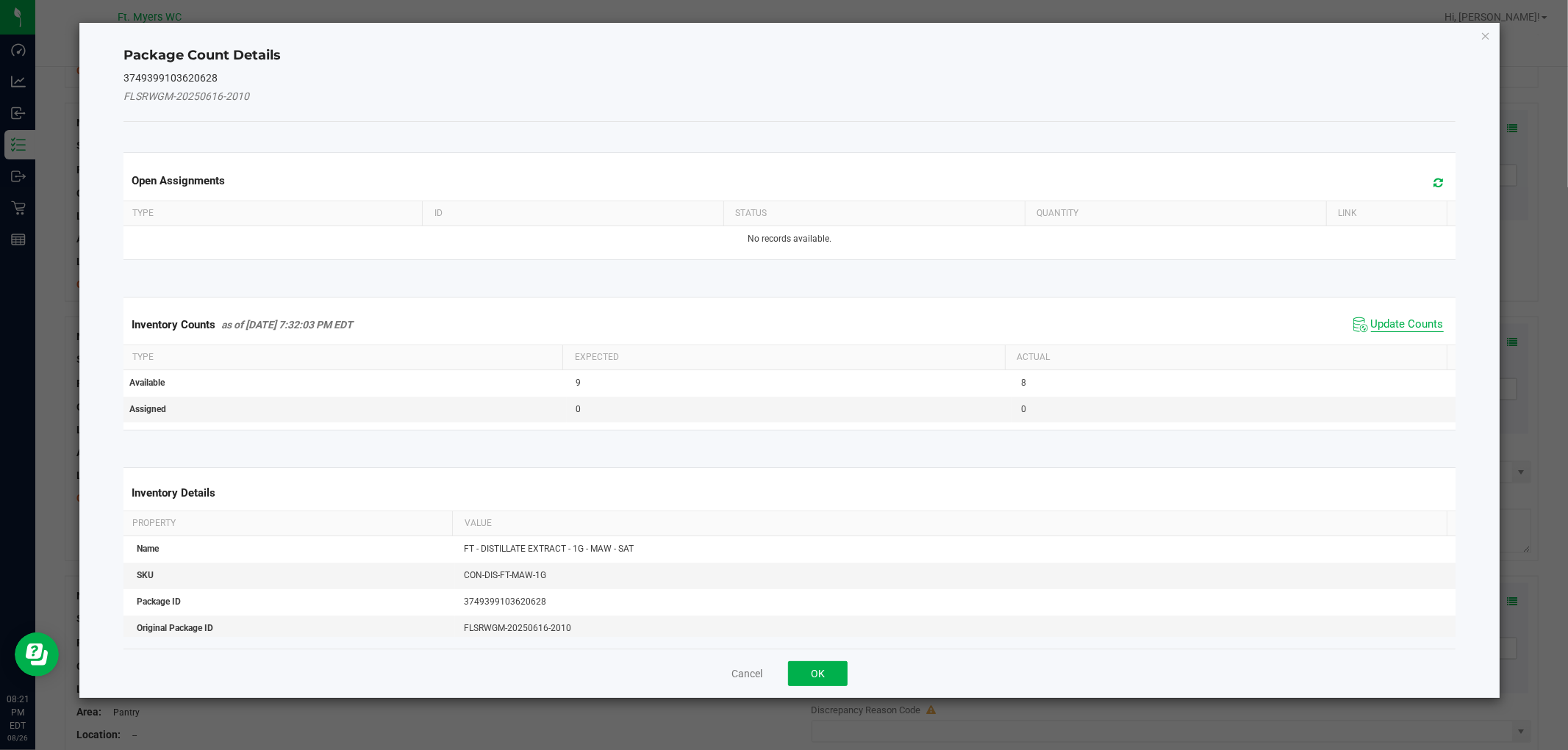
click at [1391, 324] on span "Update Counts" at bounding box center [1407, 324] width 72 height 15
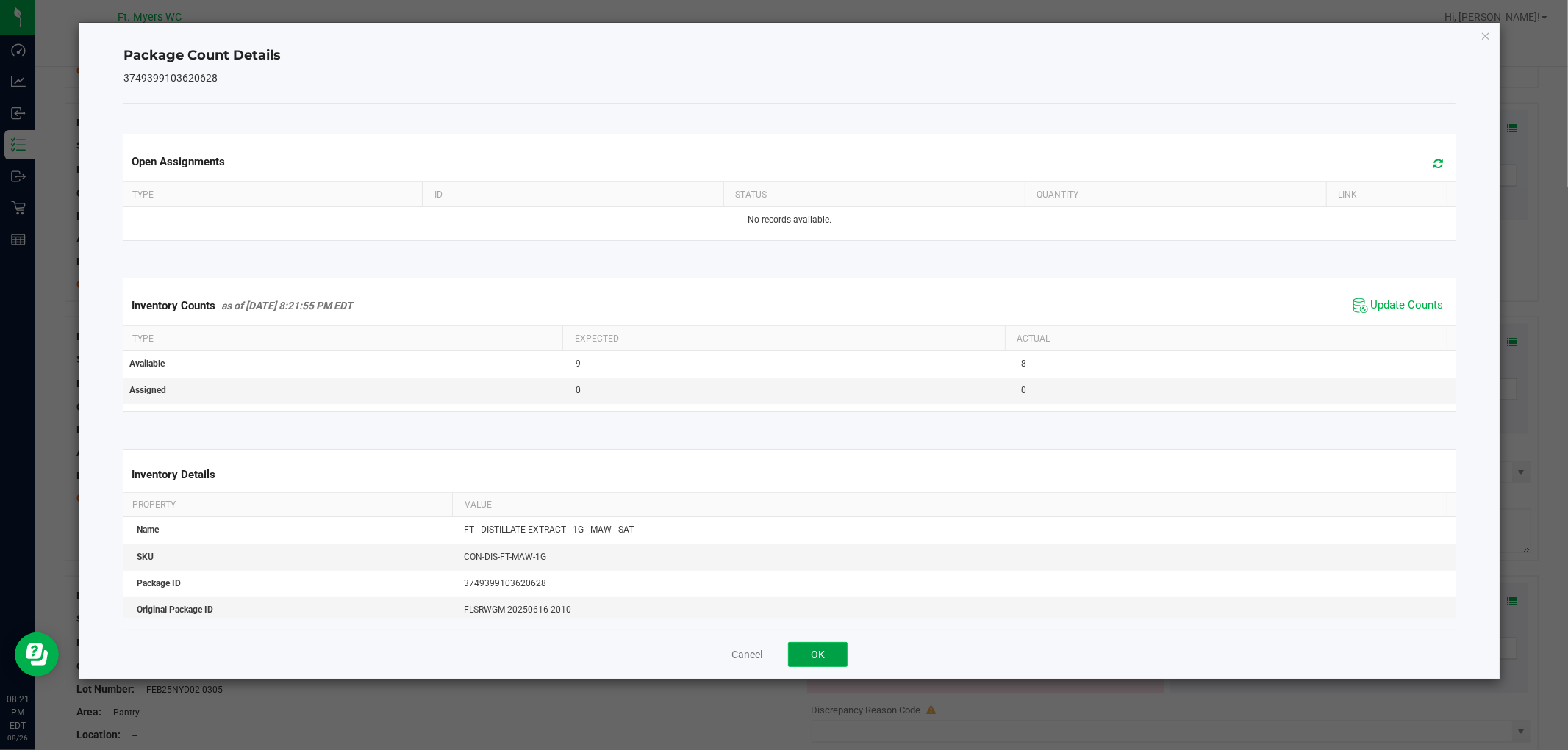
click at [818, 651] on button "OK" at bounding box center [818, 654] width 59 height 25
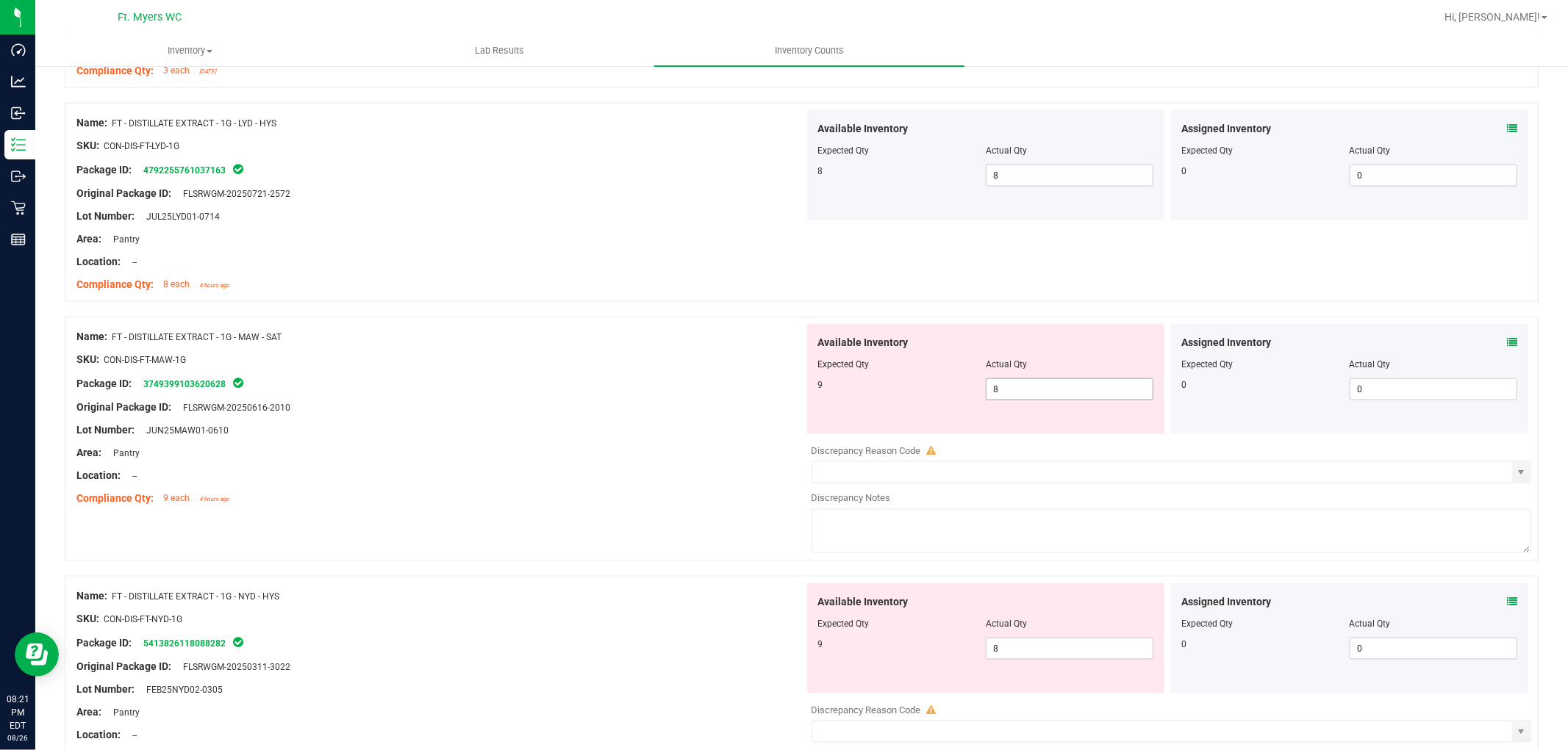
click at [1006, 385] on span "8 8" at bounding box center [1070, 389] width 168 height 22
click at [1007, 385] on input "8" at bounding box center [1070, 390] width 166 height 21
click at [716, 483] on div at bounding box center [441, 487] width 728 height 7
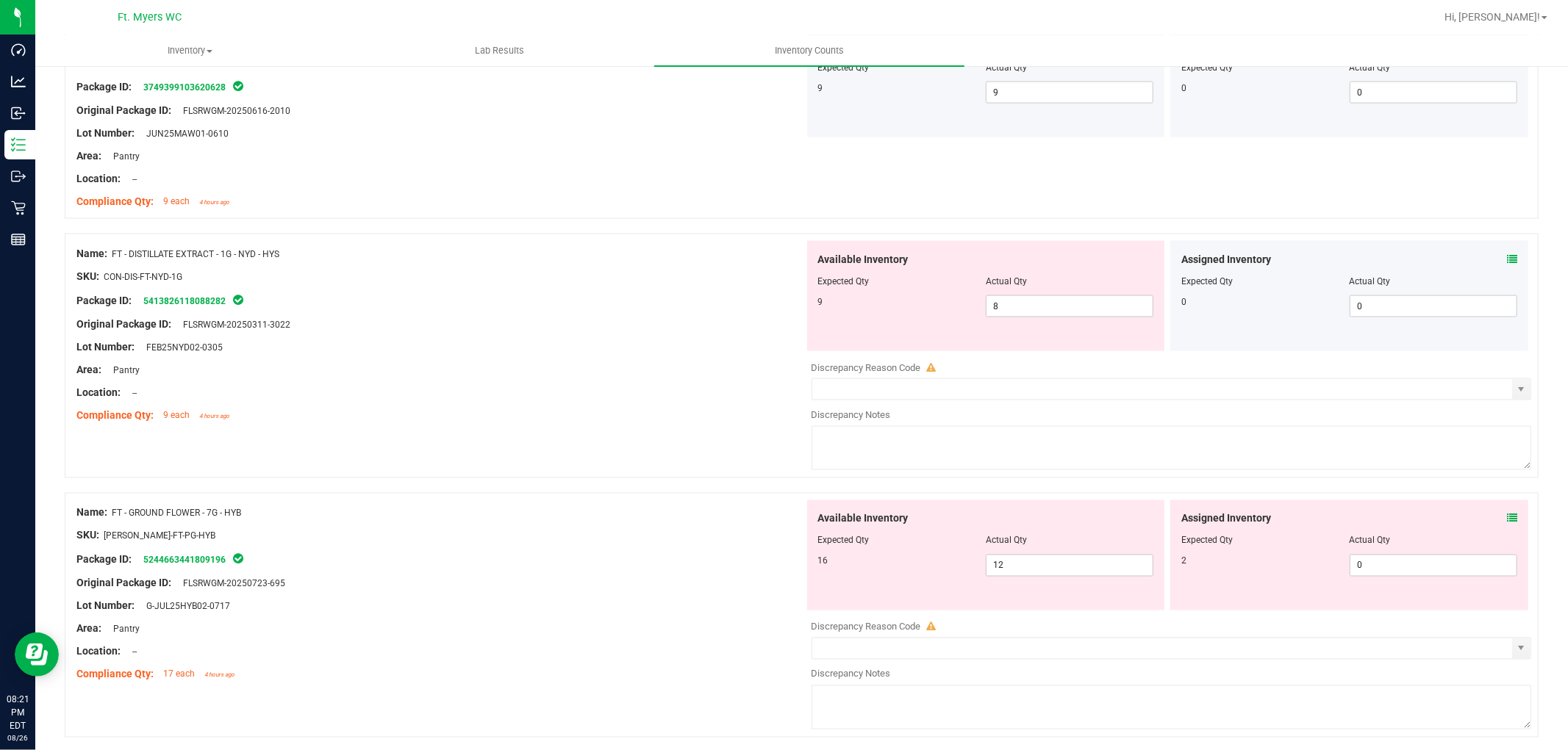
scroll to position [1959, 0]
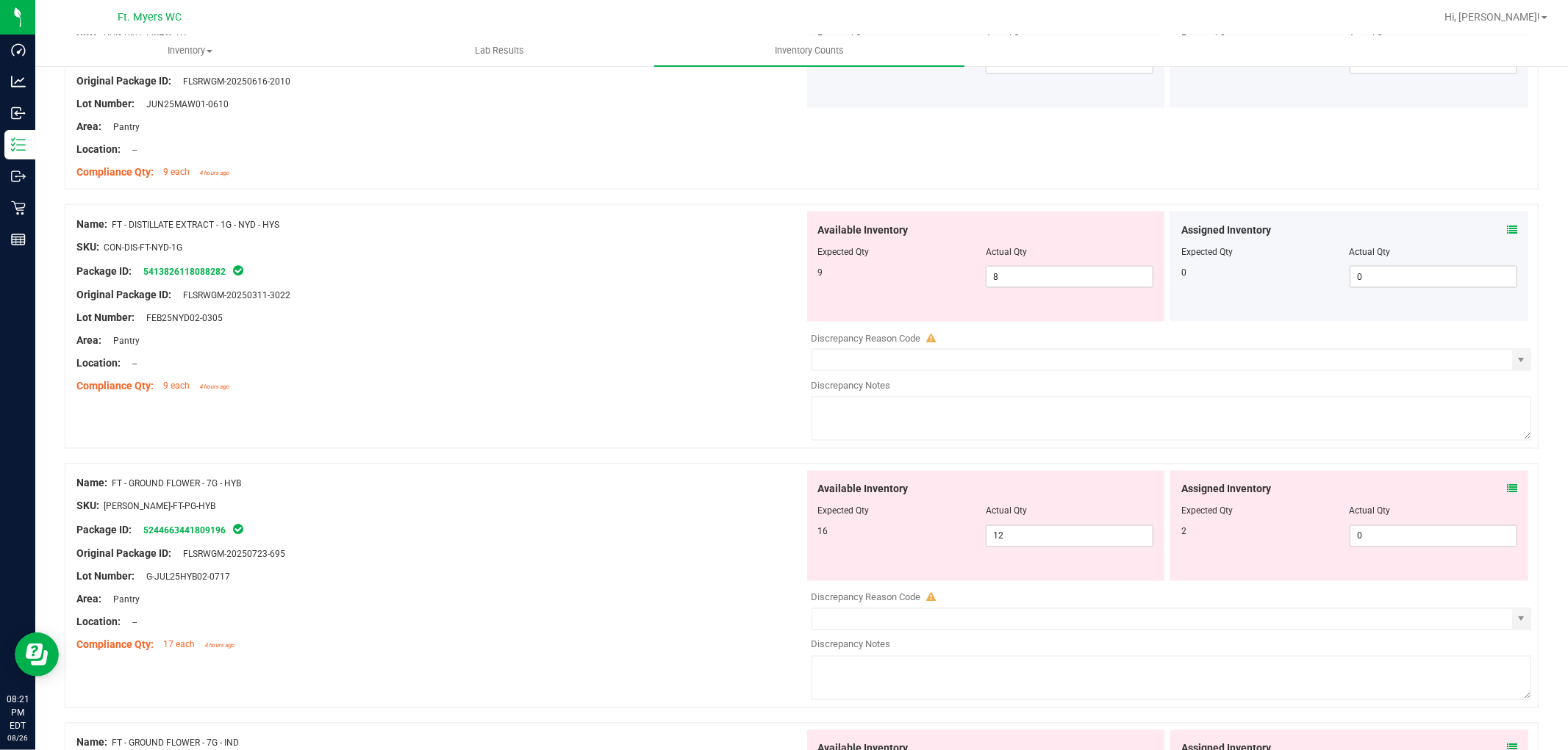
click at [1411, 230] on icon at bounding box center [1512, 230] width 10 height 10
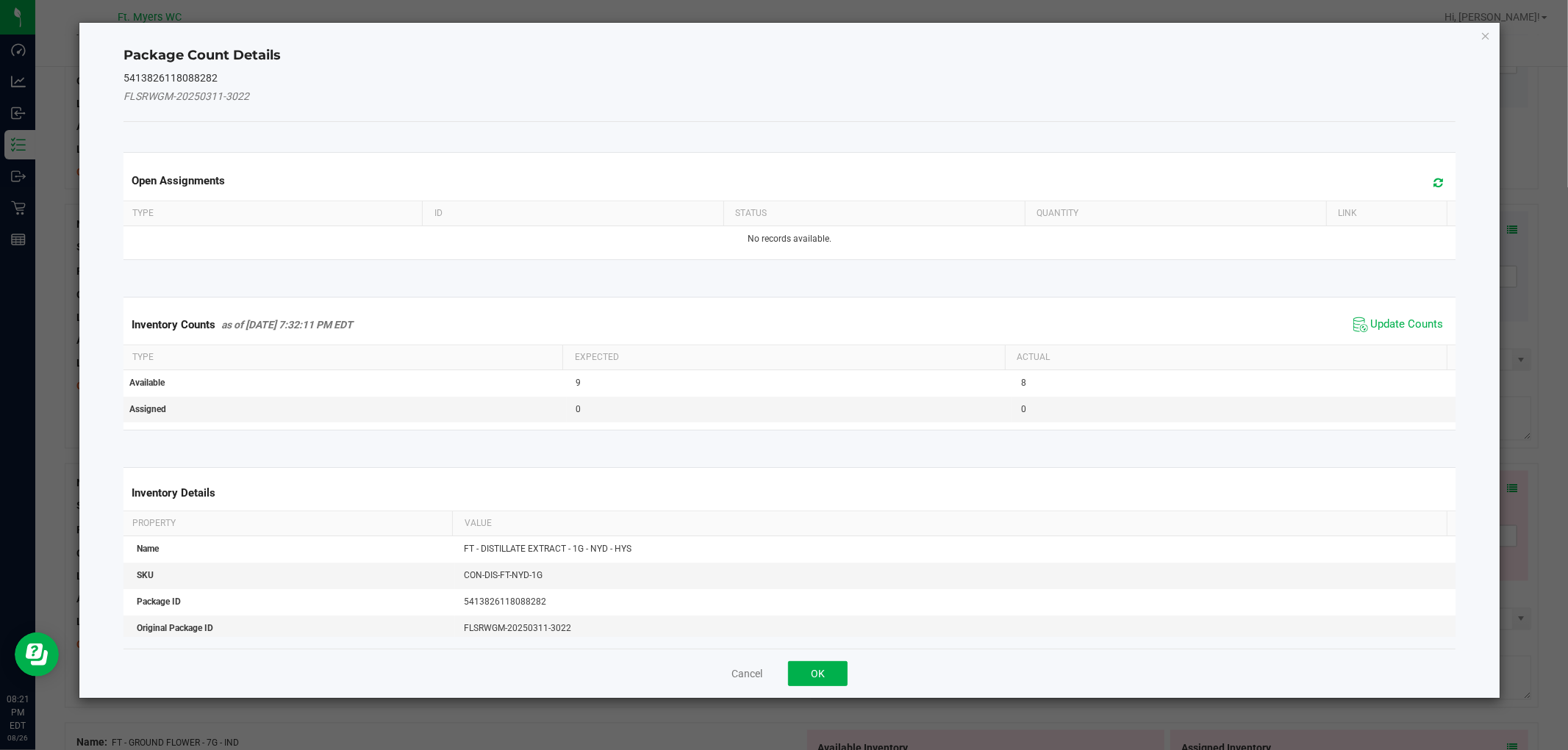
click at [1375, 314] on span "Update Counts" at bounding box center [1399, 324] width 98 height 22
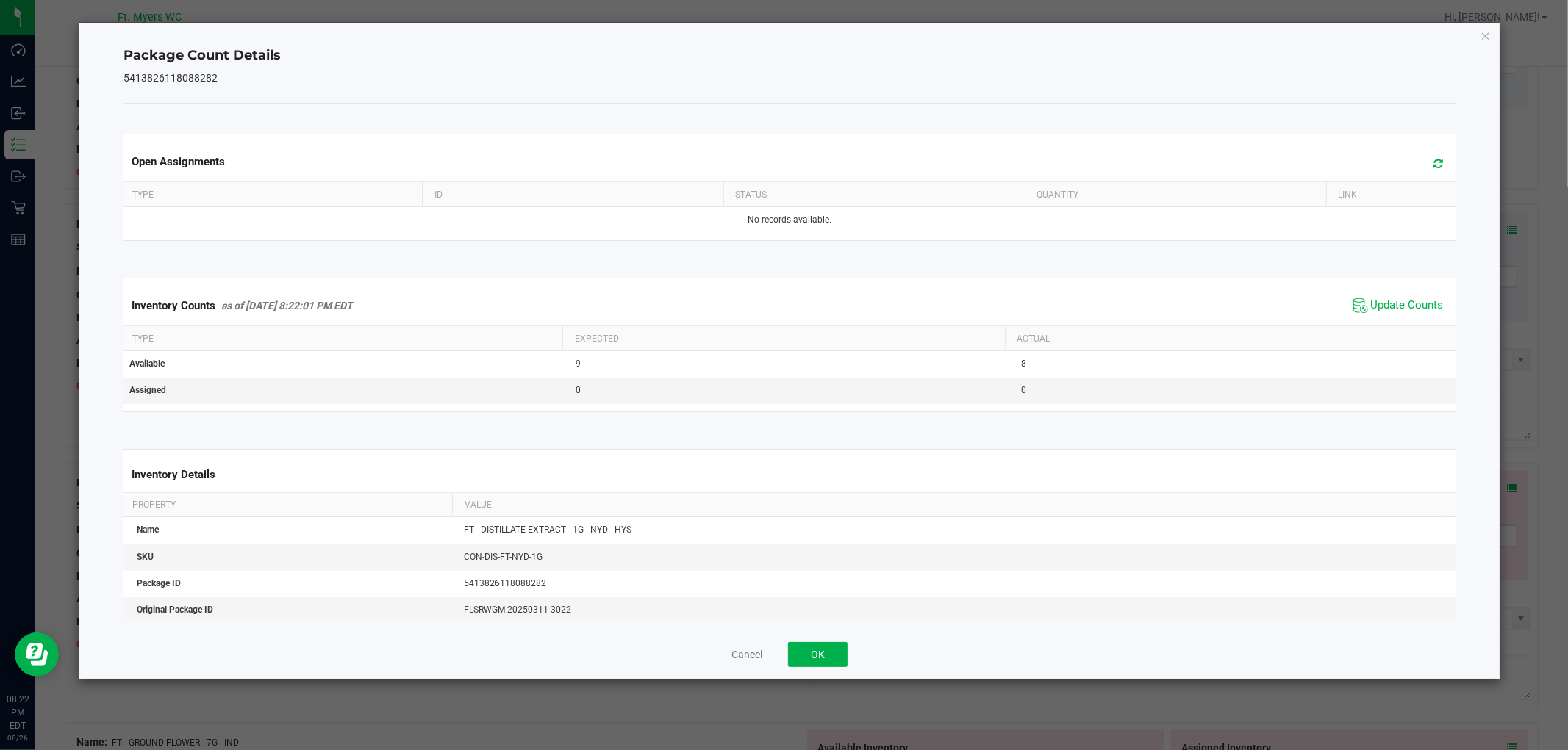
click at [836, 640] on div "Cancel OK" at bounding box center [790, 654] width 1332 height 49
click at [825, 626] on div "Open Assignments Type ID Status Quantity Link No records available. Inventory C…" at bounding box center [790, 366] width 1332 height 526
click at [825, 644] on button "OK" at bounding box center [818, 654] width 59 height 25
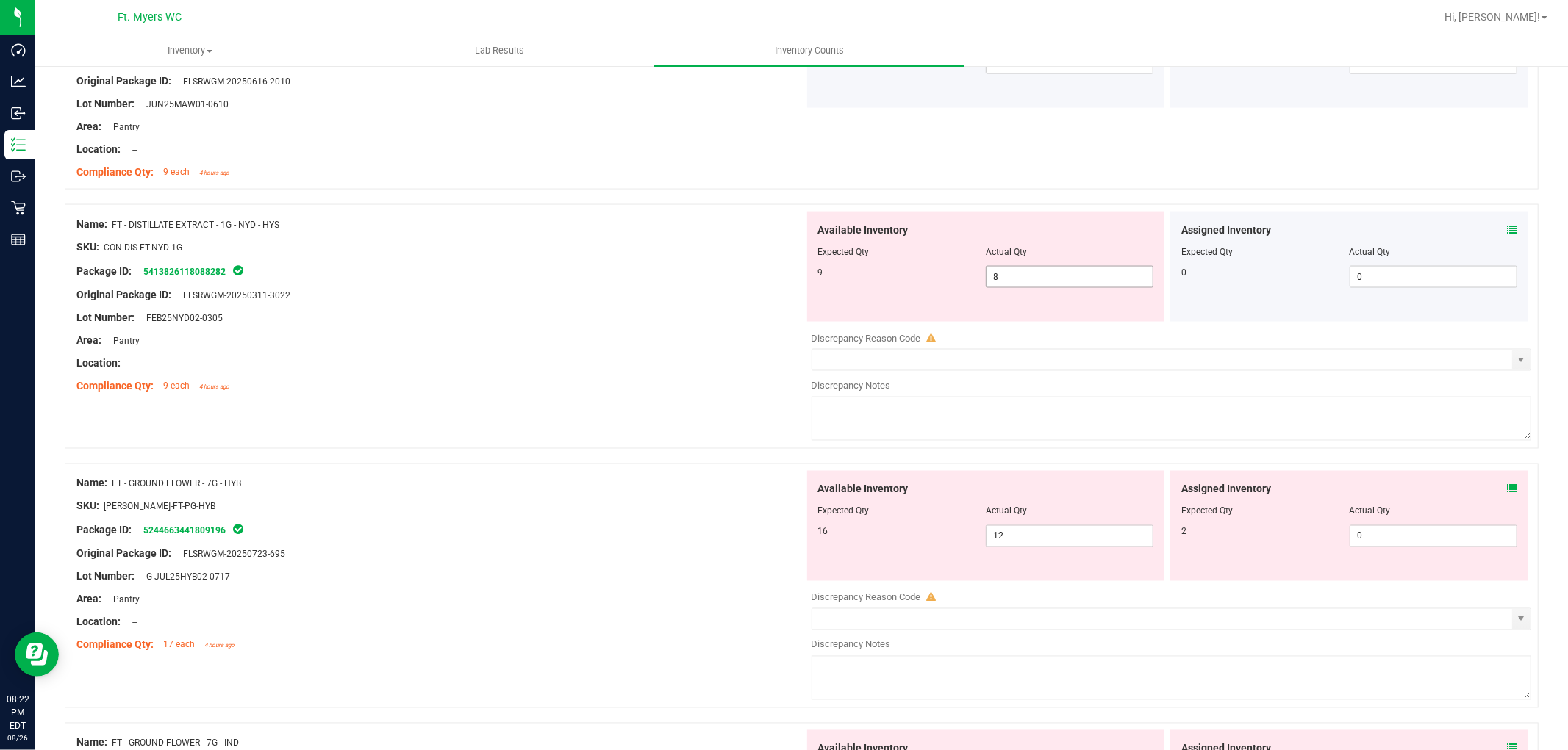
click at [1019, 279] on span "8 8" at bounding box center [1070, 276] width 168 height 22
click at [1019, 279] on input "8" at bounding box center [1070, 277] width 166 height 21
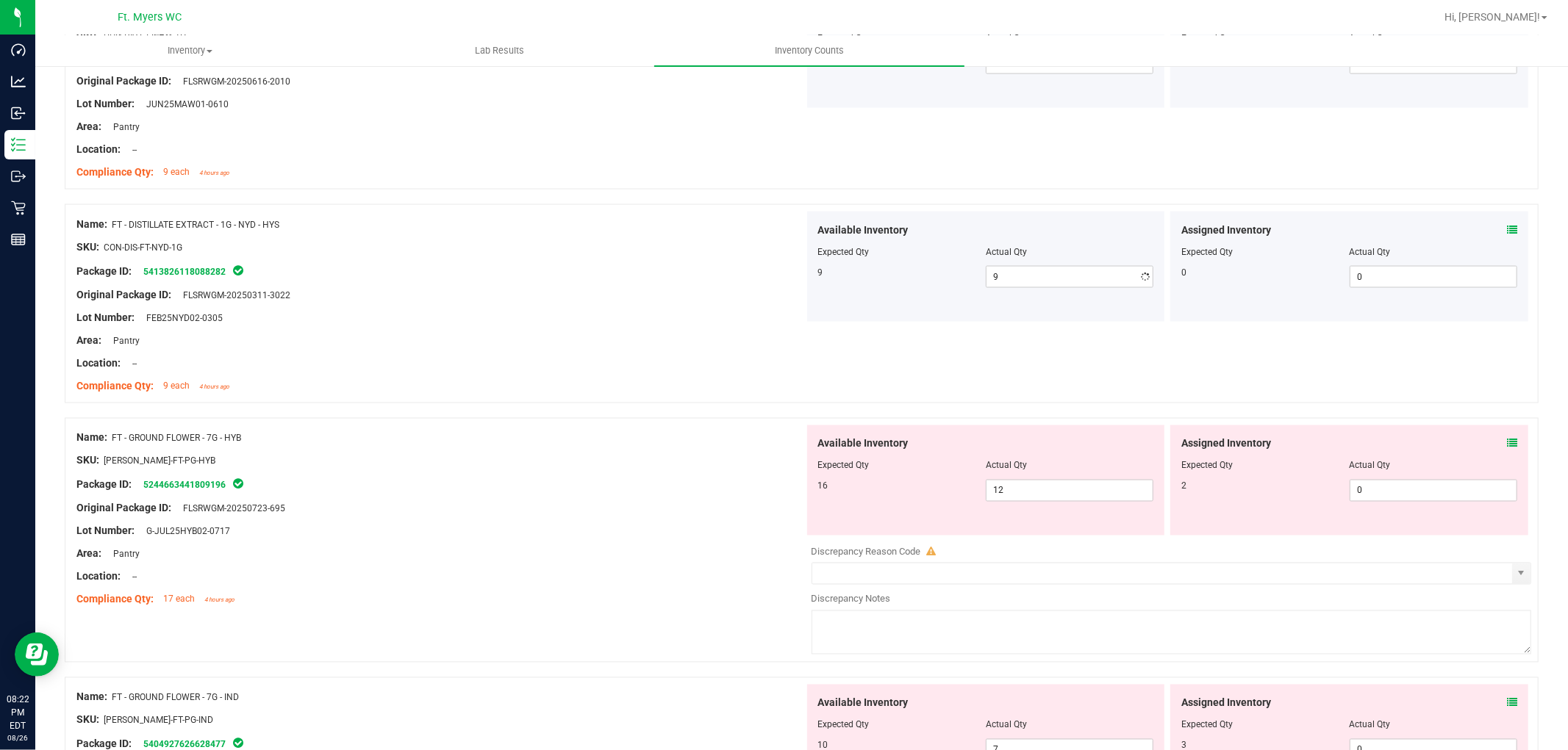
click at [738, 390] on div "Compliance Qty: 9 each 4 hours ago" at bounding box center [441, 386] width 728 height 16
click at [1411, 440] on div "Assigned Inventory Expected Qty Actual Qty 2 0 0" at bounding box center [1349, 481] width 358 height 110
click at [1411, 443] on icon at bounding box center [1512, 444] width 10 height 10
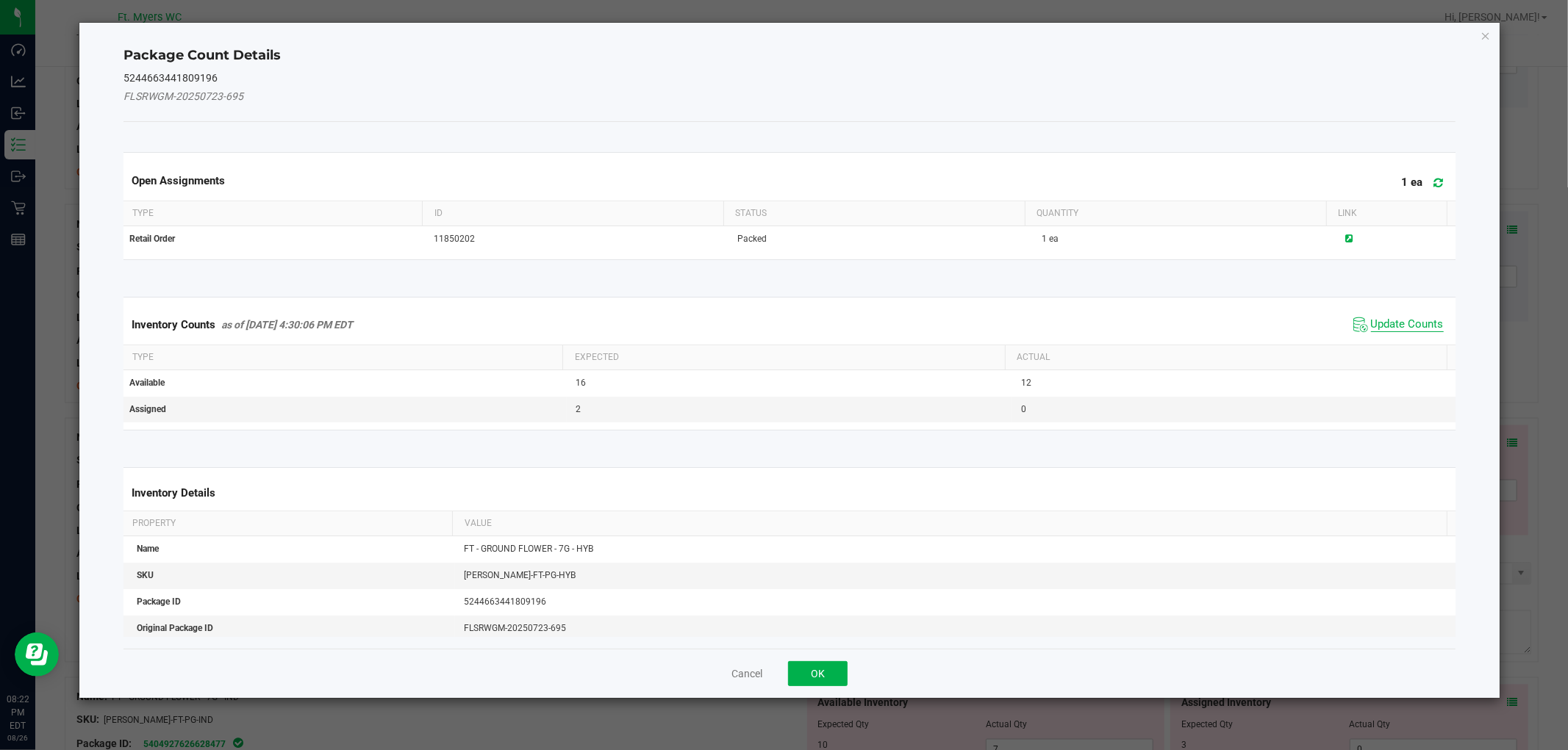
click at [1384, 326] on span "Update Counts" at bounding box center [1407, 324] width 72 height 15
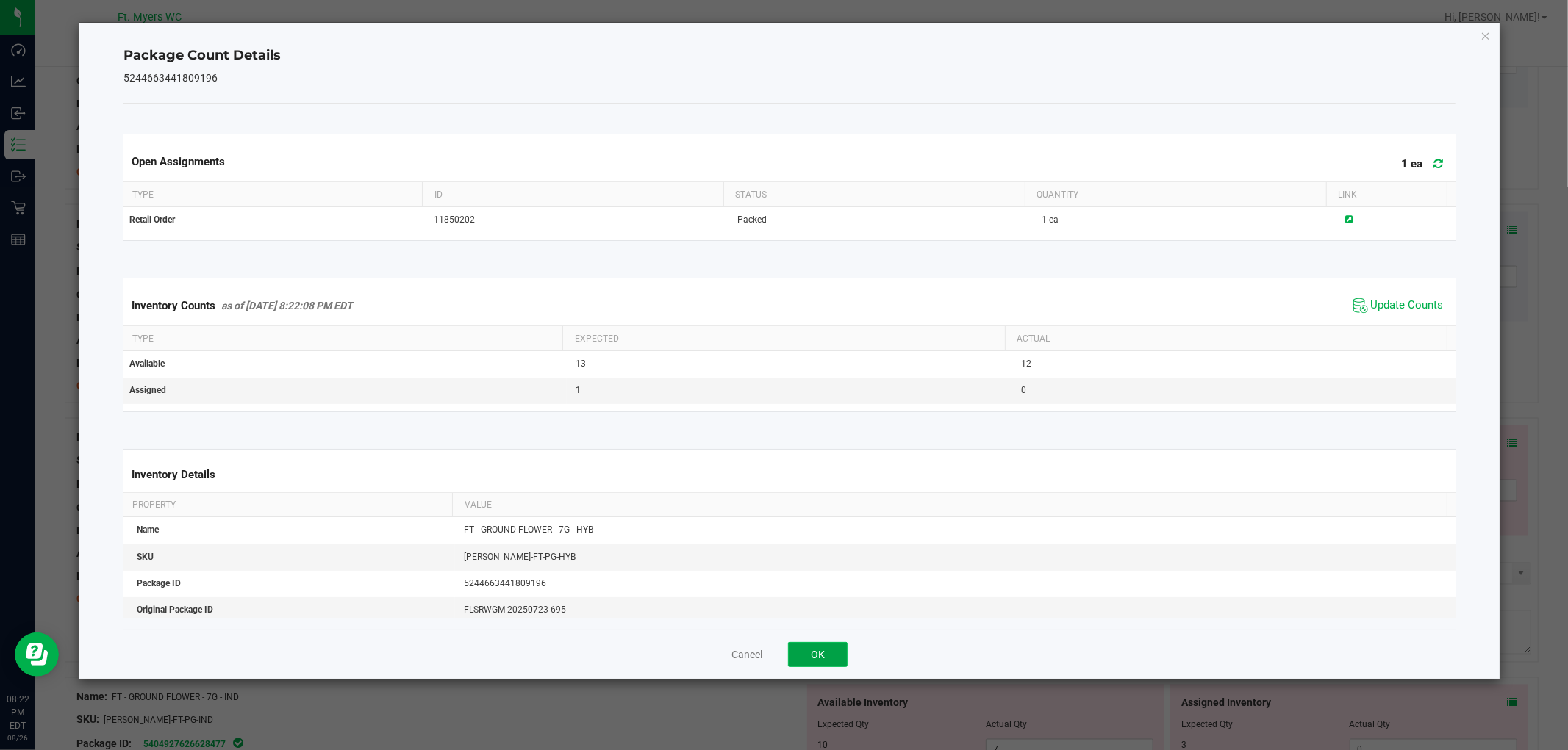
click at [805, 647] on button "OK" at bounding box center [818, 654] width 59 height 25
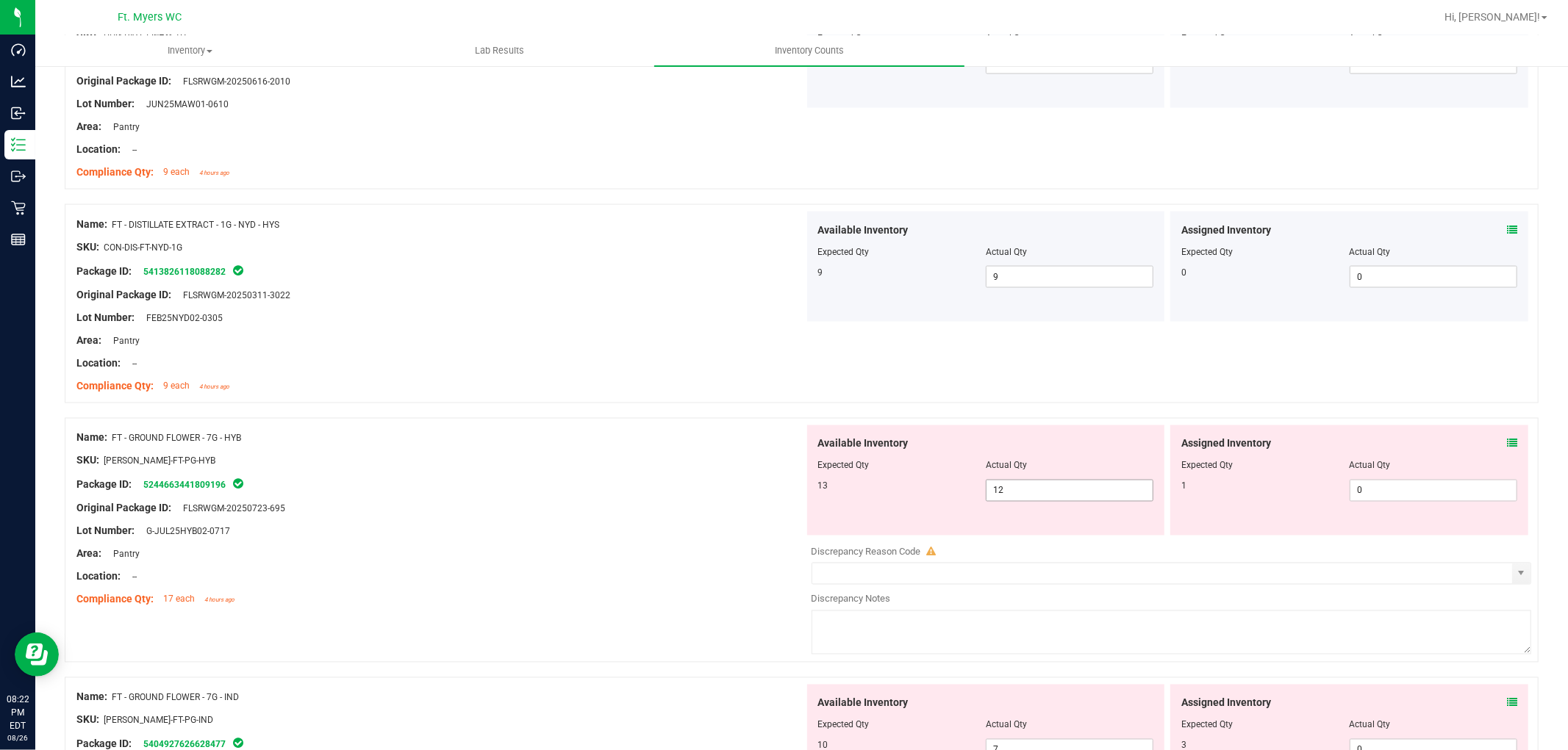
click at [1017, 483] on span "12 12" at bounding box center [1070, 490] width 168 height 22
click at [1017, 483] on input "12" at bounding box center [1070, 491] width 166 height 21
click at [1364, 485] on span "0 0" at bounding box center [1434, 490] width 168 height 22
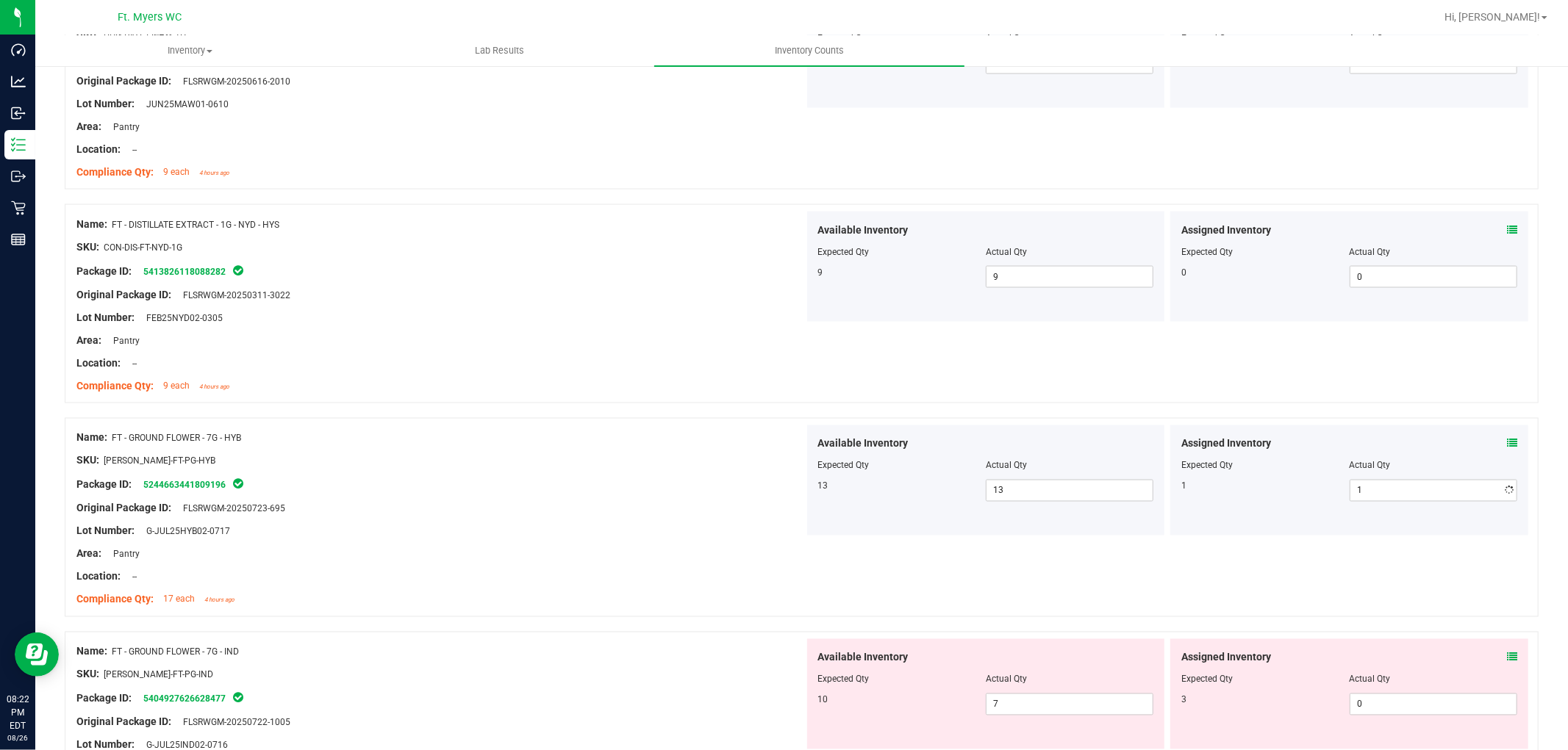
drag, startPoint x: 567, startPoint y: 540, endPoint x: 755, endPoint y: 502, distance: 191.8
click at [605, 542] on div at bounding box center [441, 542] width 728 height 7
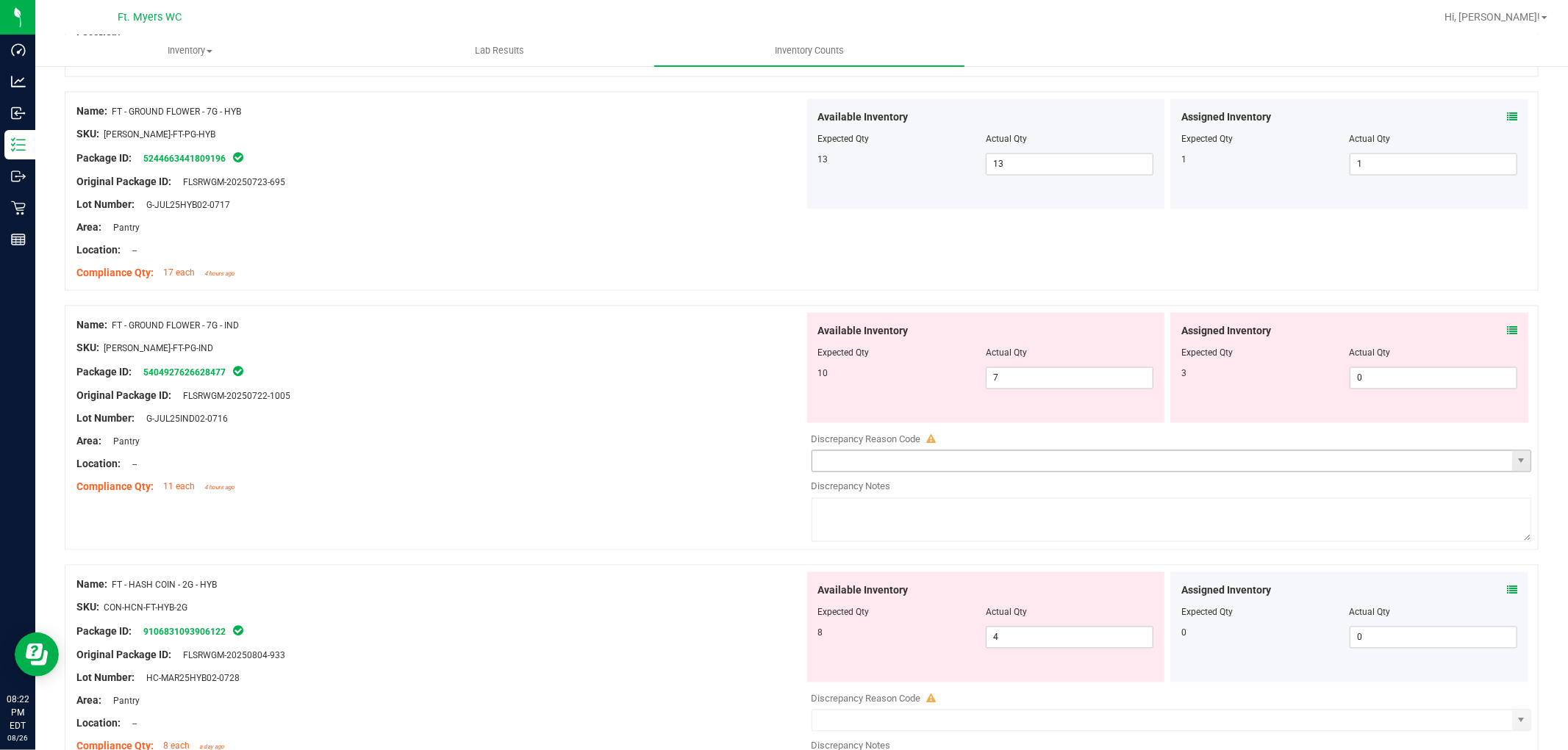
scroll to position [2286, 0]
click at [1411, 335] on icon at bounding box center [1512, 331] width 10 height 10
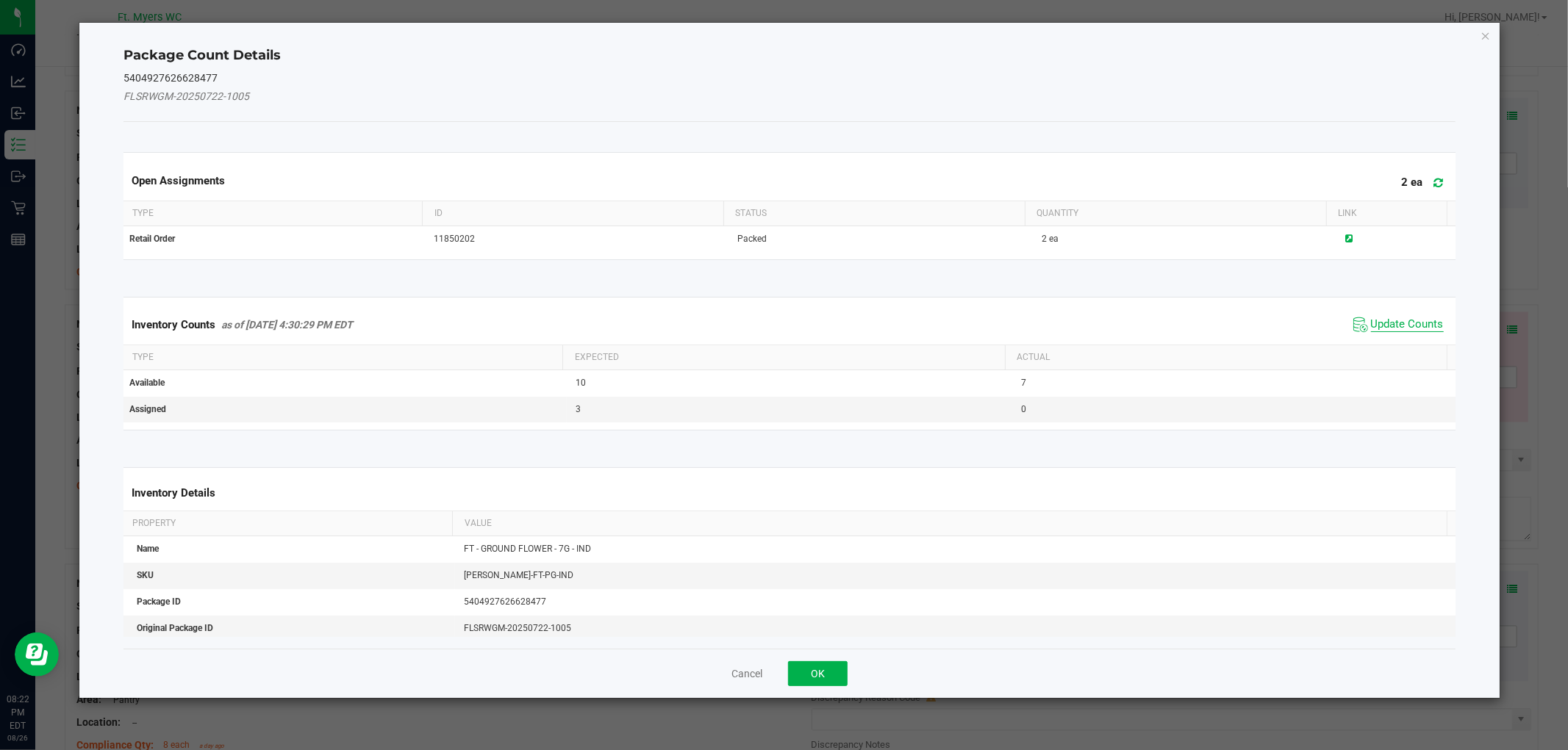
click at [1407, 317] on span "Update Counts" at bounding box center [1407, 324] width 72 height 15
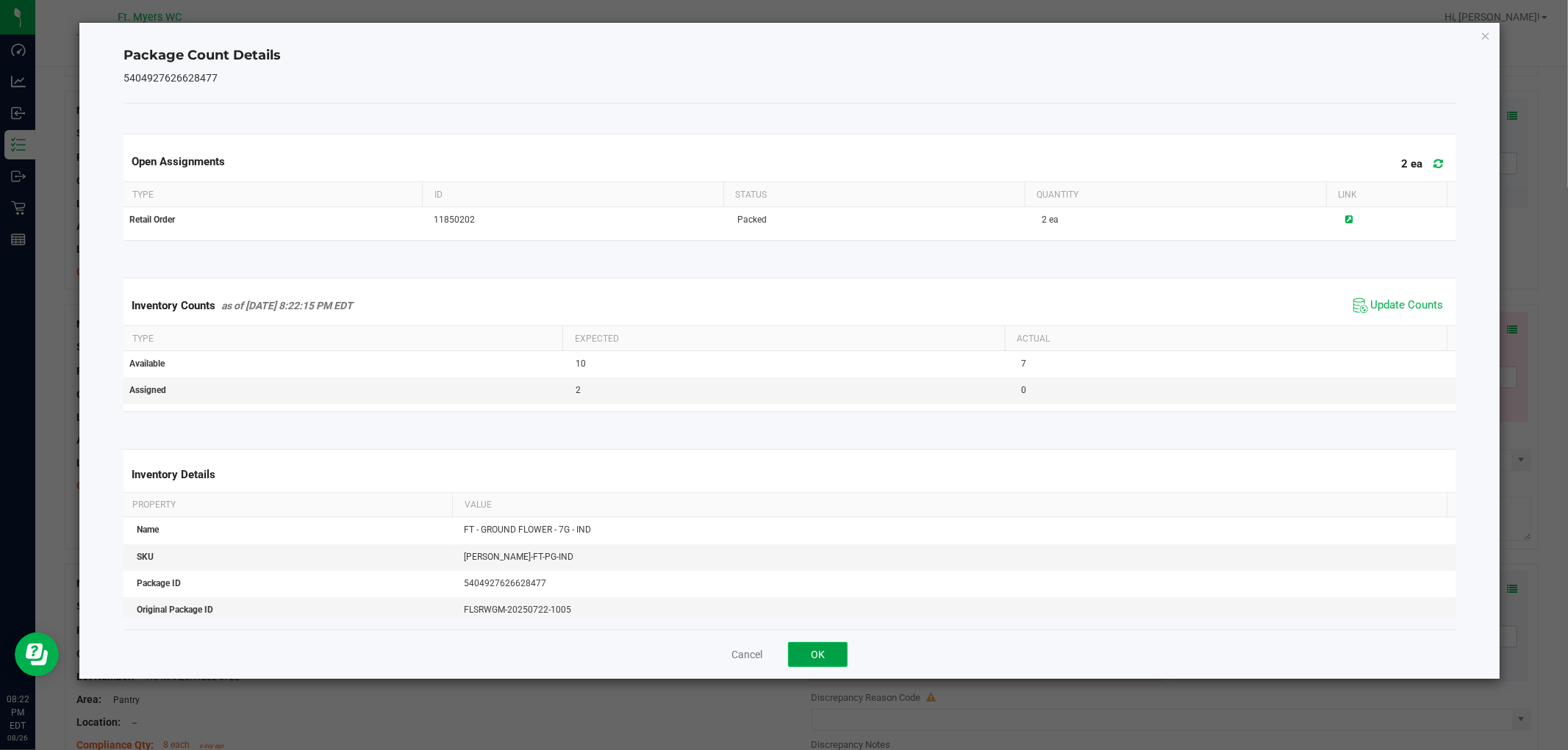
click at [829, 650] on button "OK" at bounding box center [818, 654] width 59 height 25
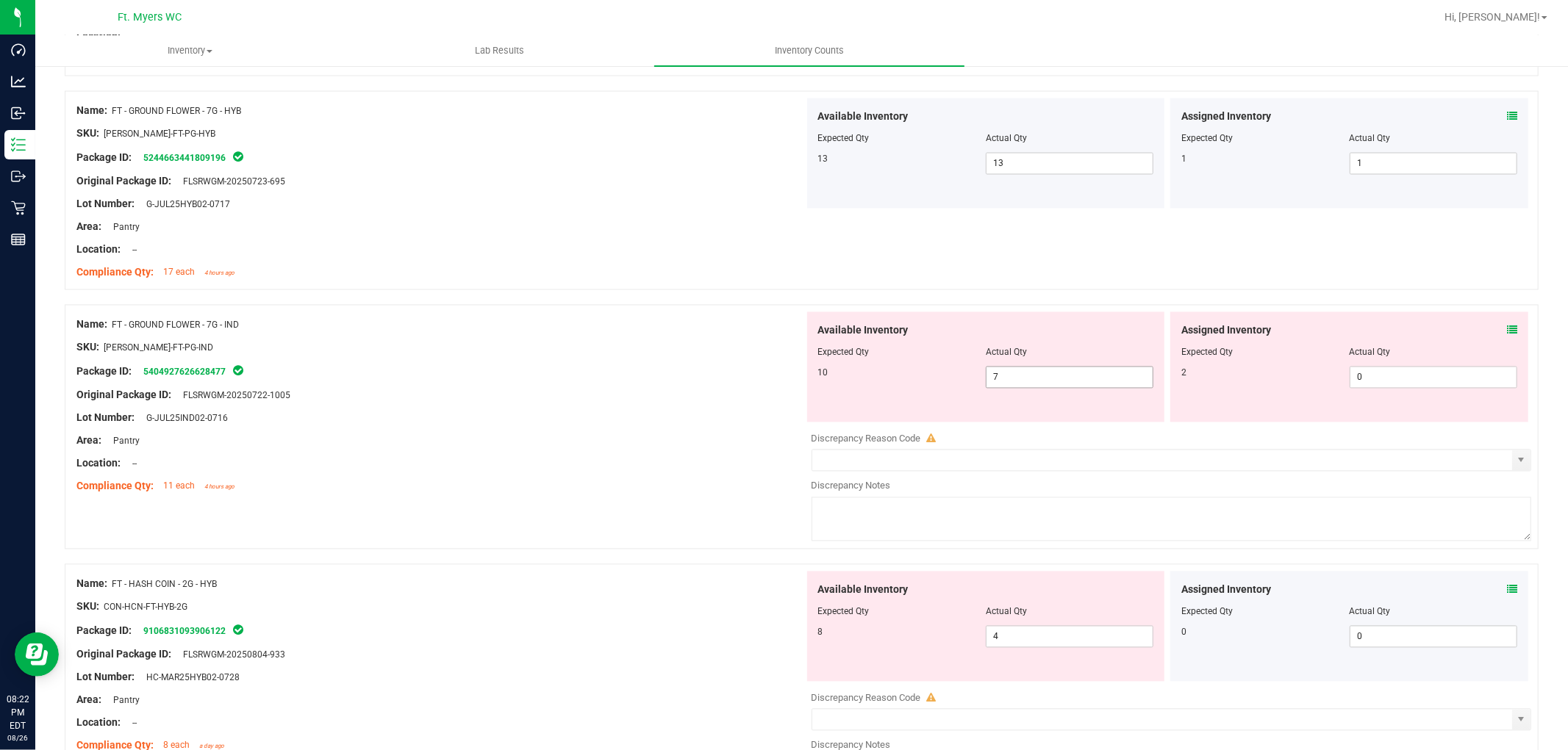
click at [1012, 368] on span "7 7" at bounding box center [1070, 377] width 168 height 22
click at [1012, 368] on input "7" at bounding box center [1070, 378] width 166 height 21
click at [1356, 373] on span "0 0" at bounding box center [1434, 377] width 168 height 22
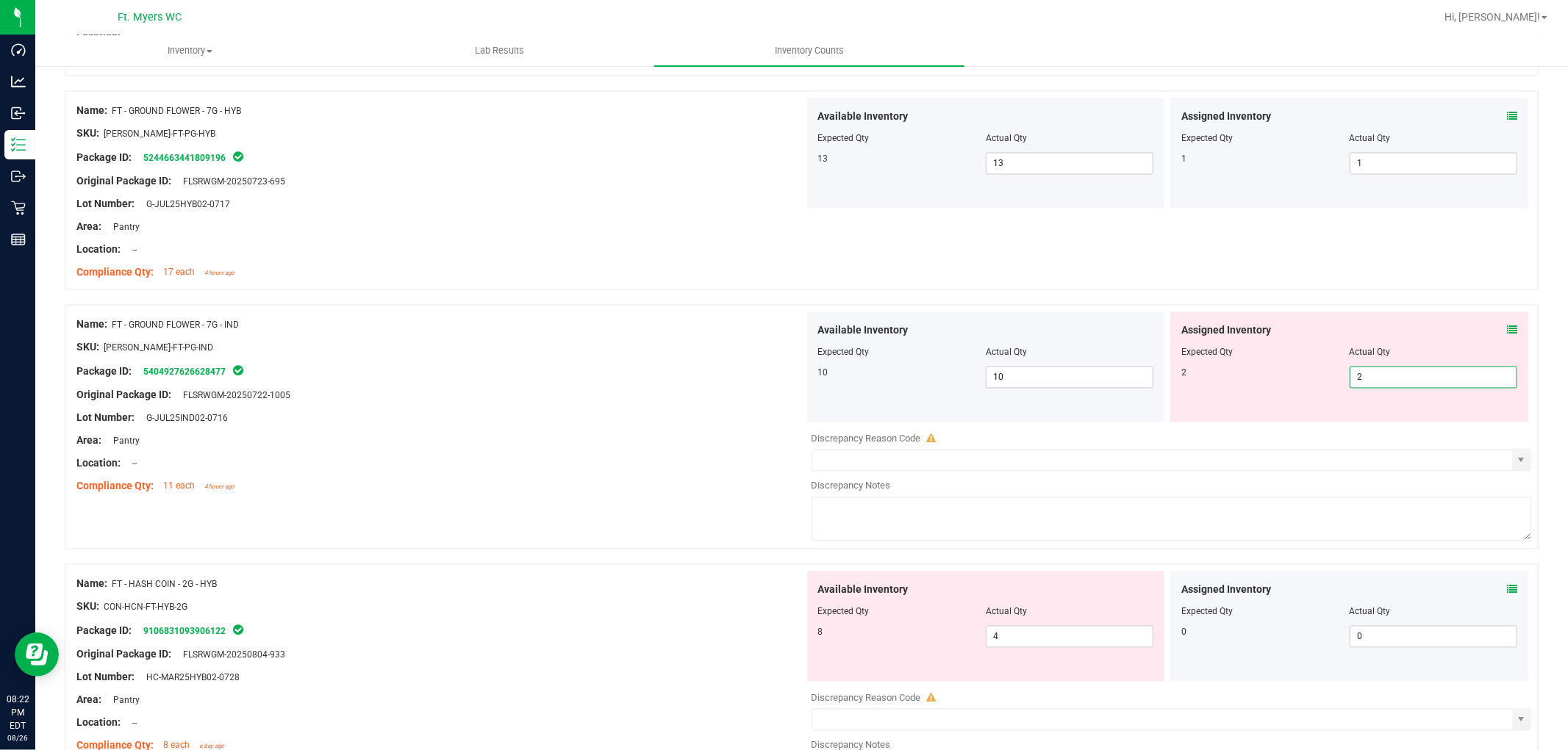
click at [718, 474] on div at bounding box center [441, 475] width 728 height 7
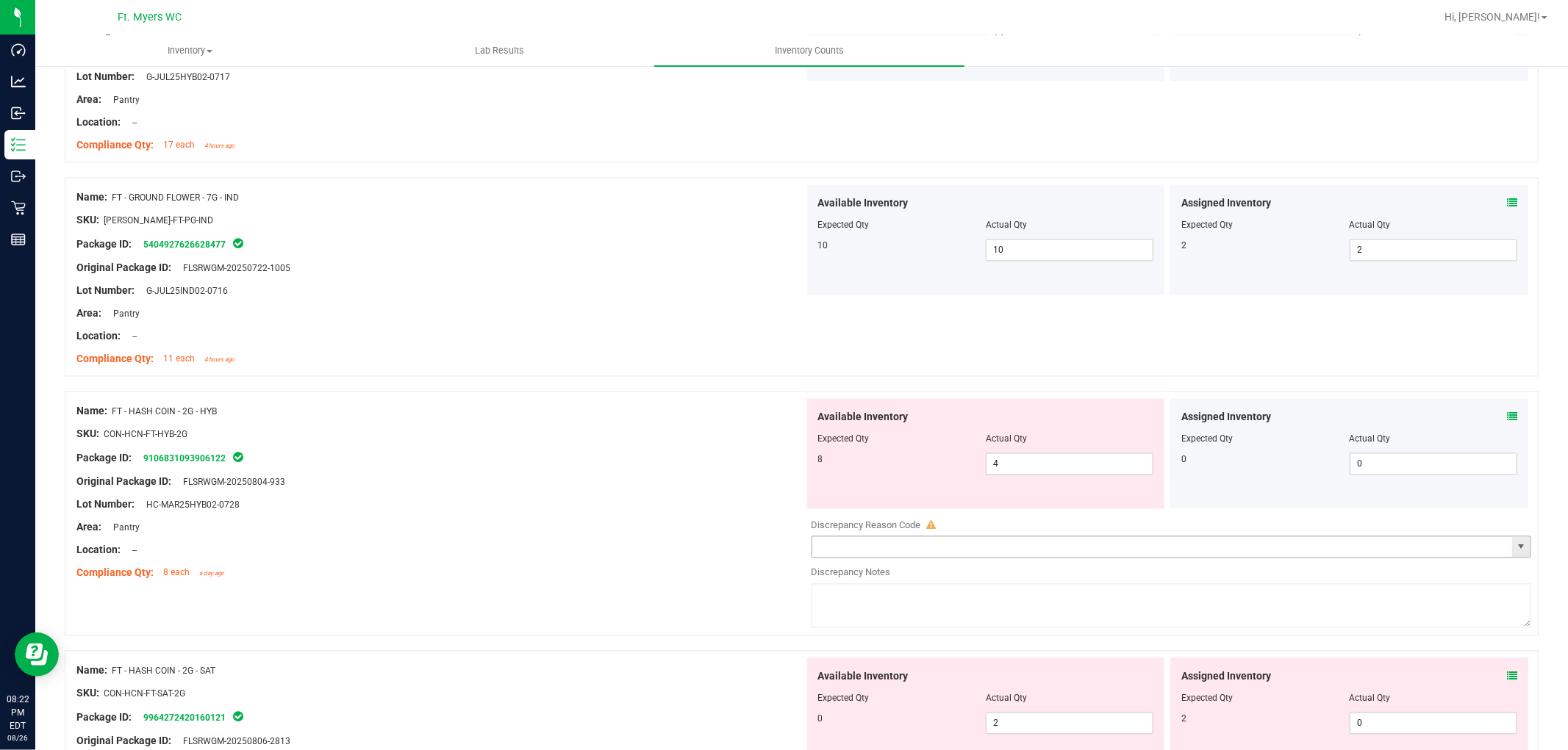
scroll to position [2530, 0]
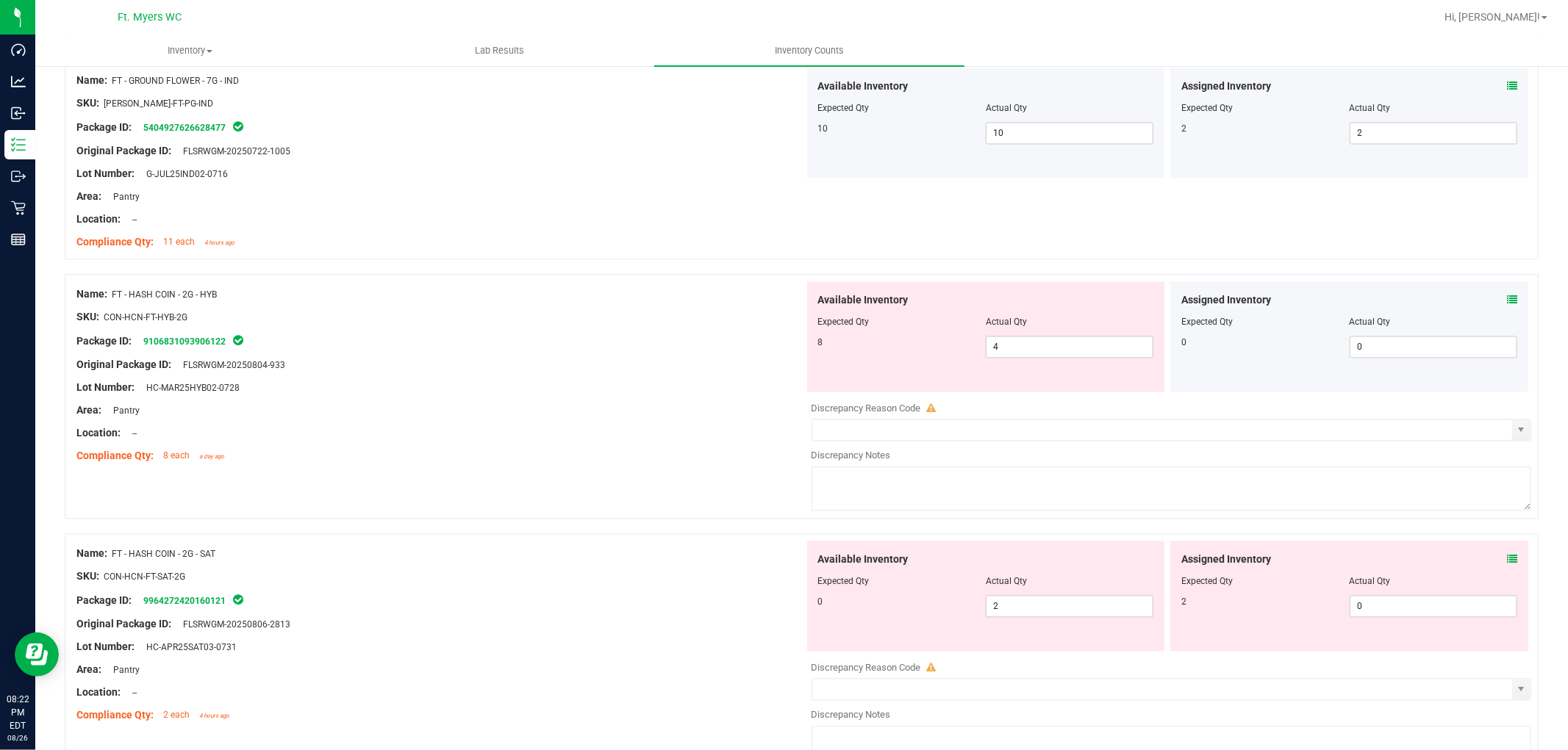
click at [1411, 299] on icon at bounding box center [1512, 300] width 10 height 10
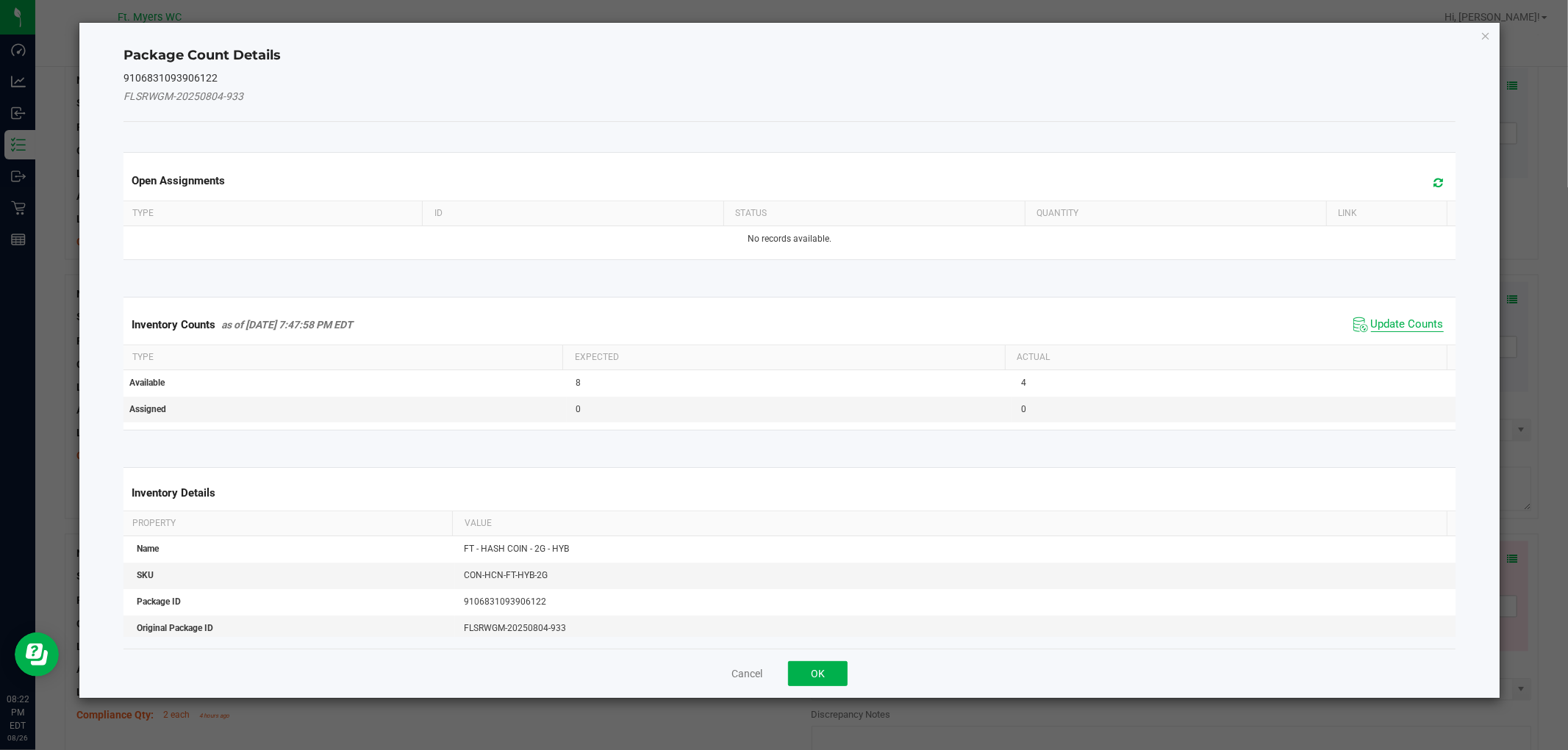
click at [1407, 324] on span "Update Counts" at bounding box center [1407, 324] width 72 height 15
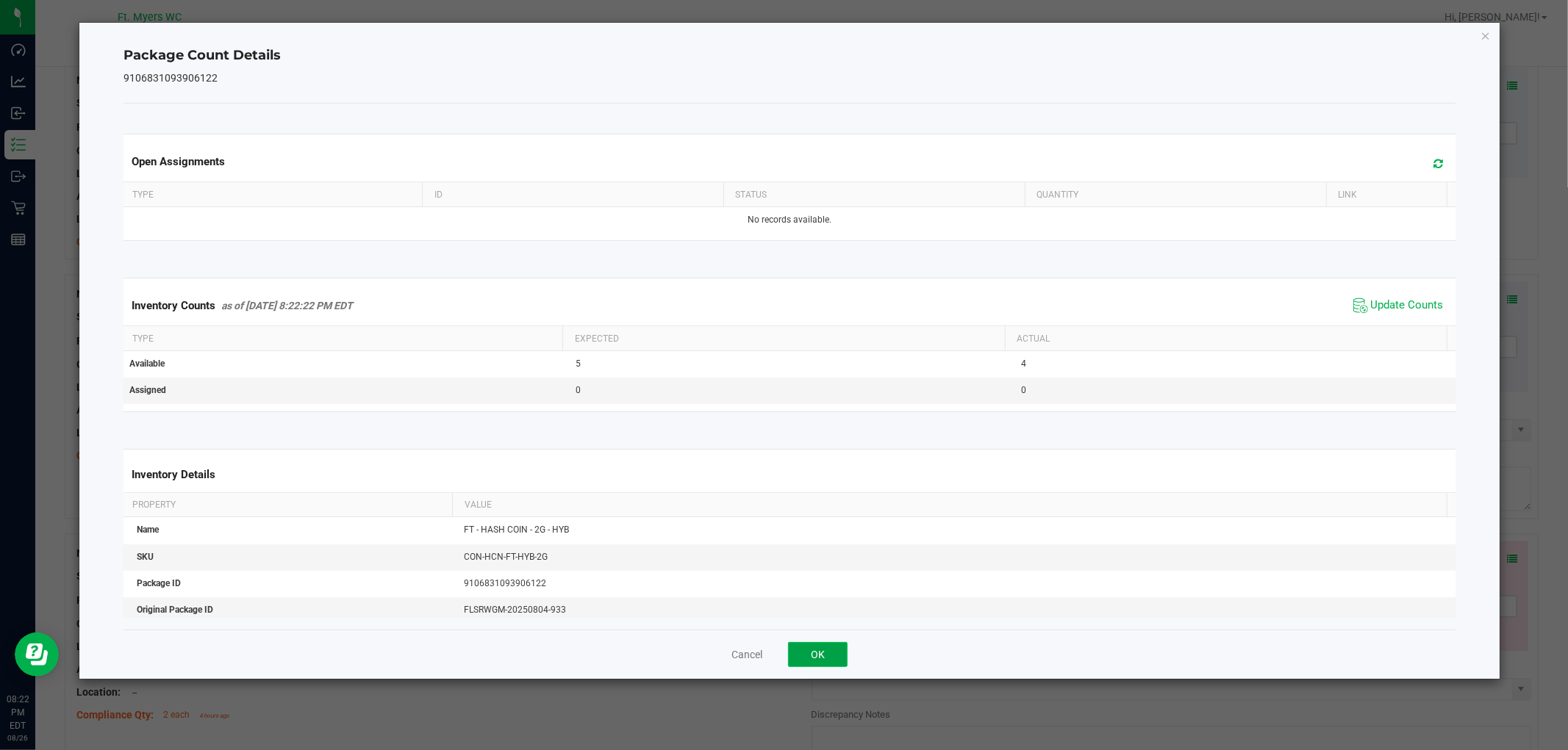
click at [818, 643] on button "OK" at bounding box center [818, 654] width 59 height 25
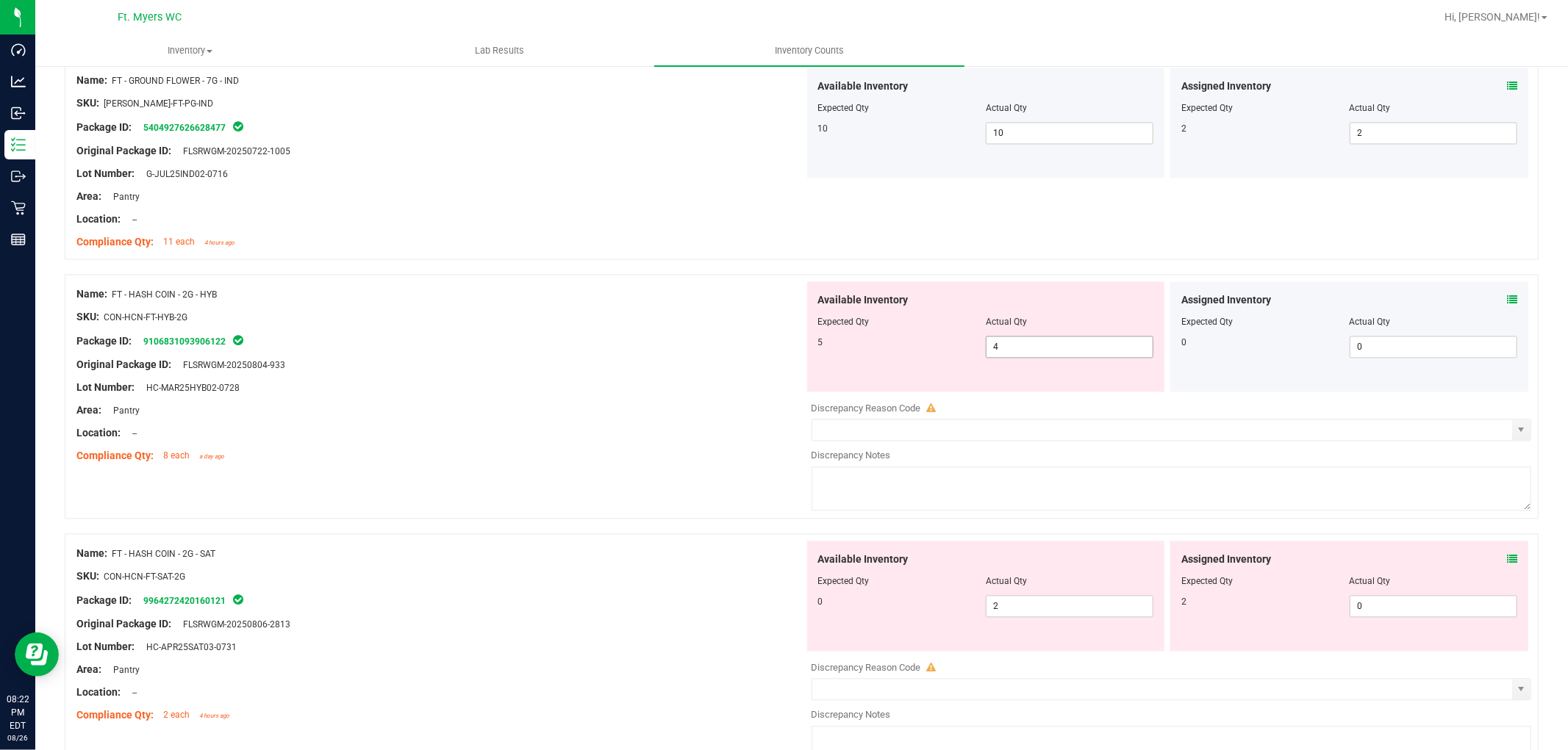
click at [1007, 340] on span "4 4" at bounding box center [1070, 346] width 168 height 22
click at [1007, 340] on input "4" at bounding box center [1070, 347] width 166 height 21
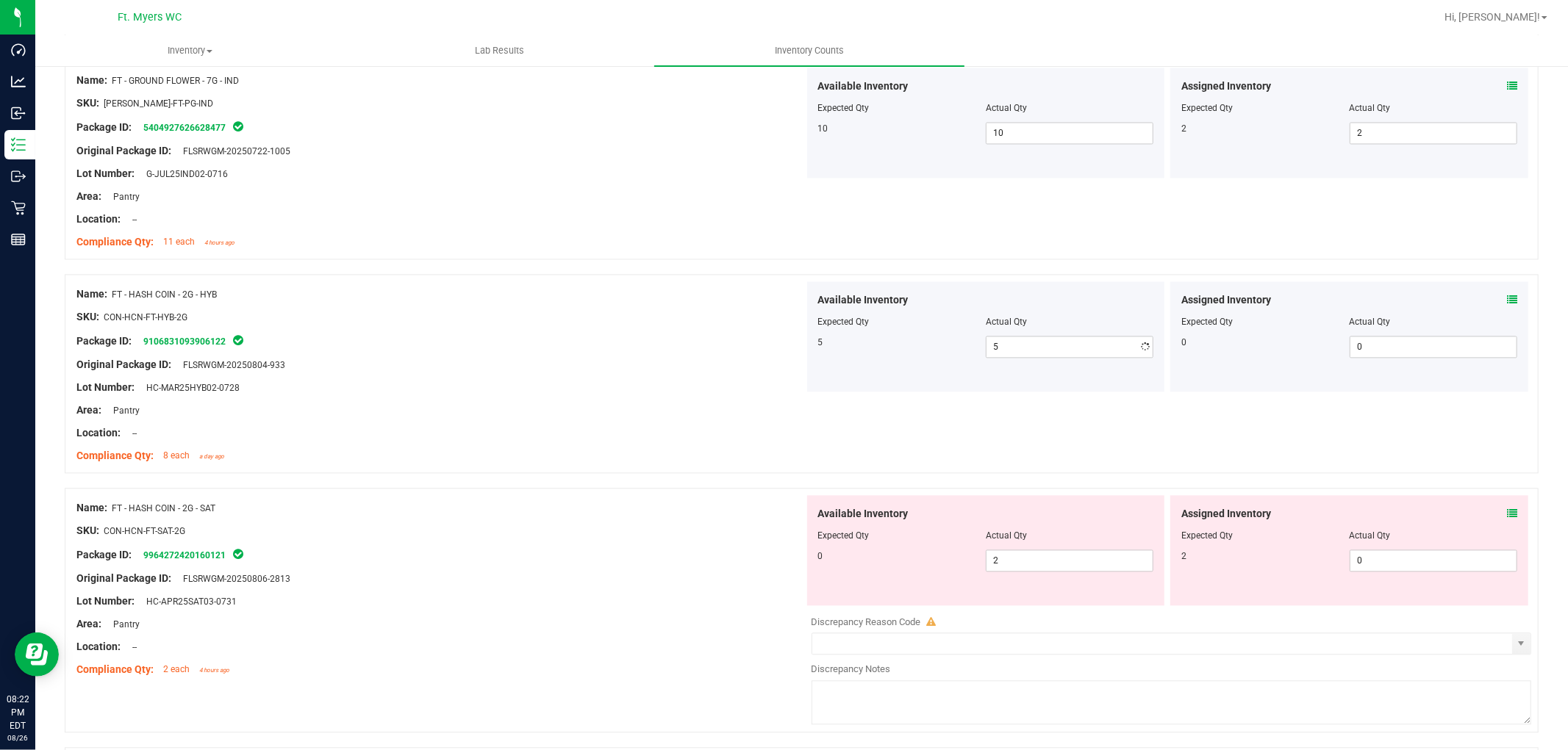
click at [638, 422] on div at bounding box center [441, 421] width 728 height 7
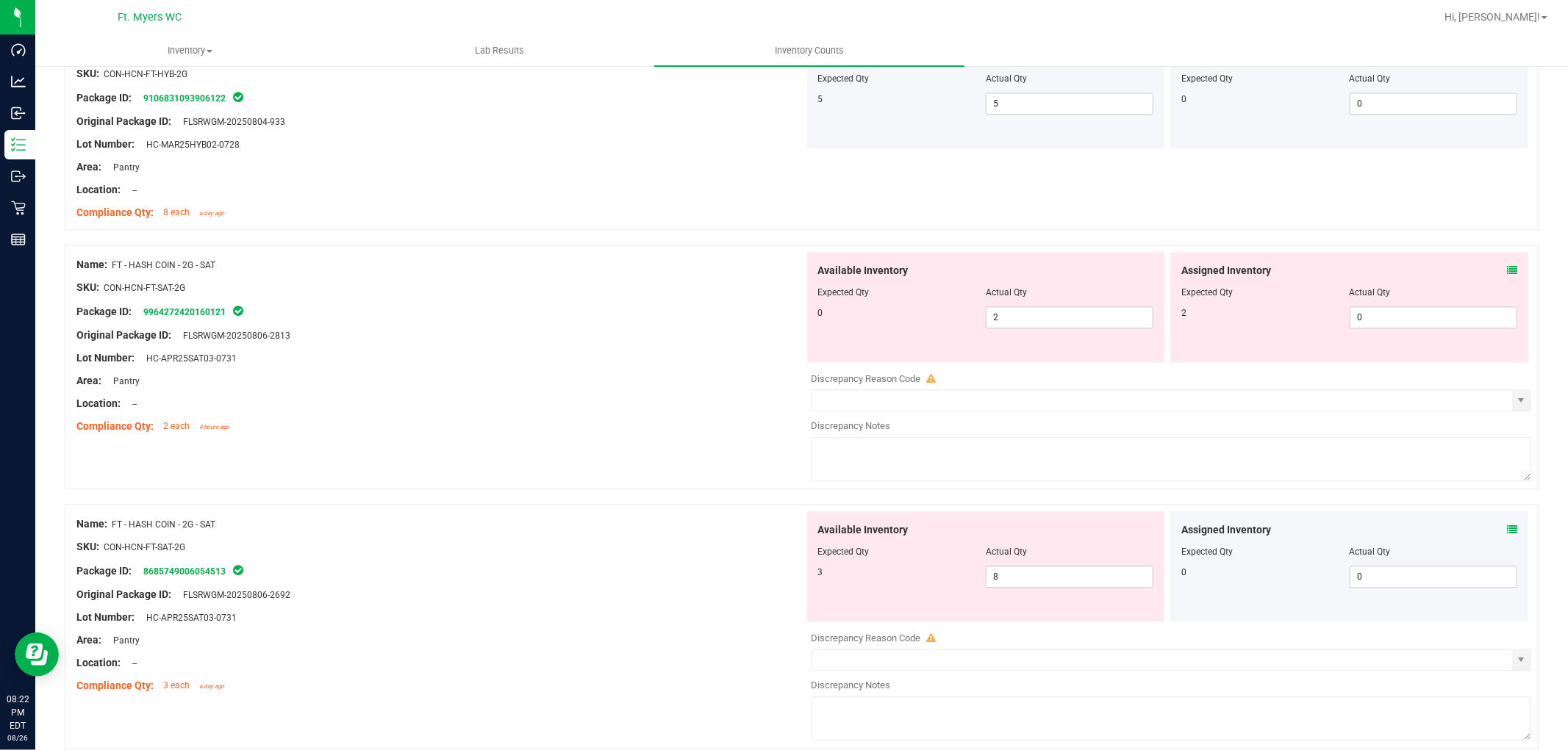
scroll to position [2775, 0]
click at [1411, 266] on icon at bounding box center [1512, 269] width 10 height 10
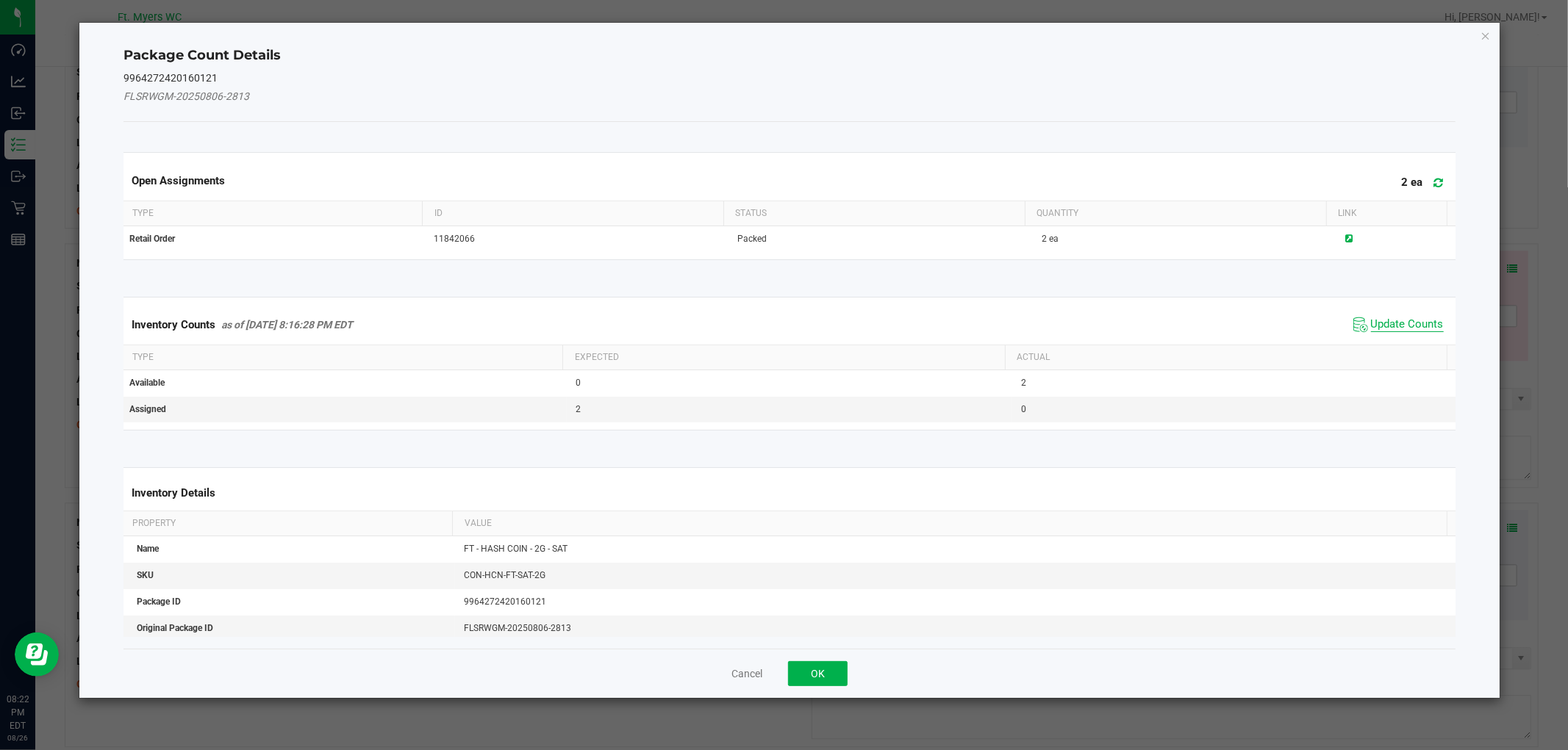
click at [1401, 321] on span "Update Counts" at bounding box center [1407, 324] width 72 height 15
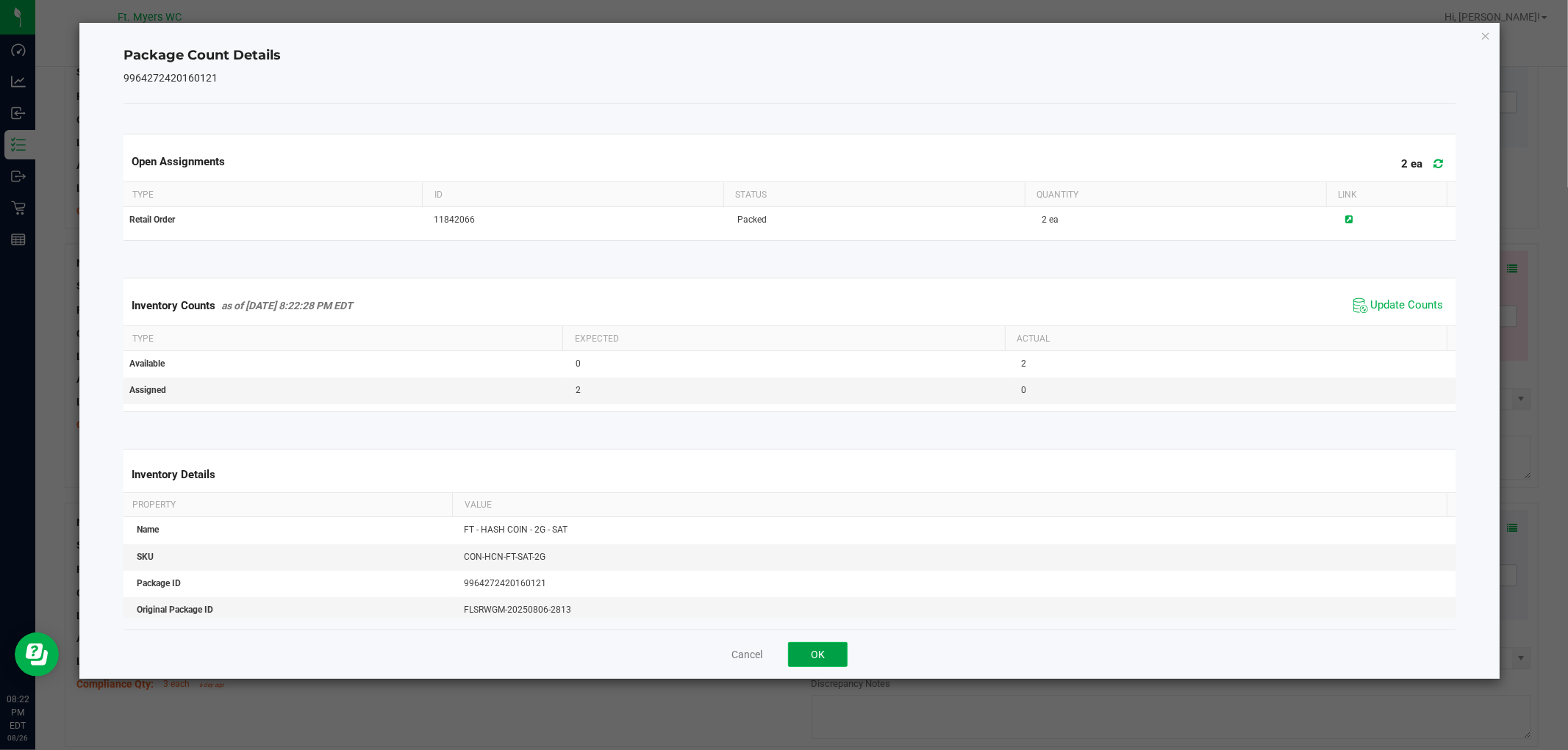
click at [800, 649] on button "OK" at bounding box center [818, 654] width 59 height 25
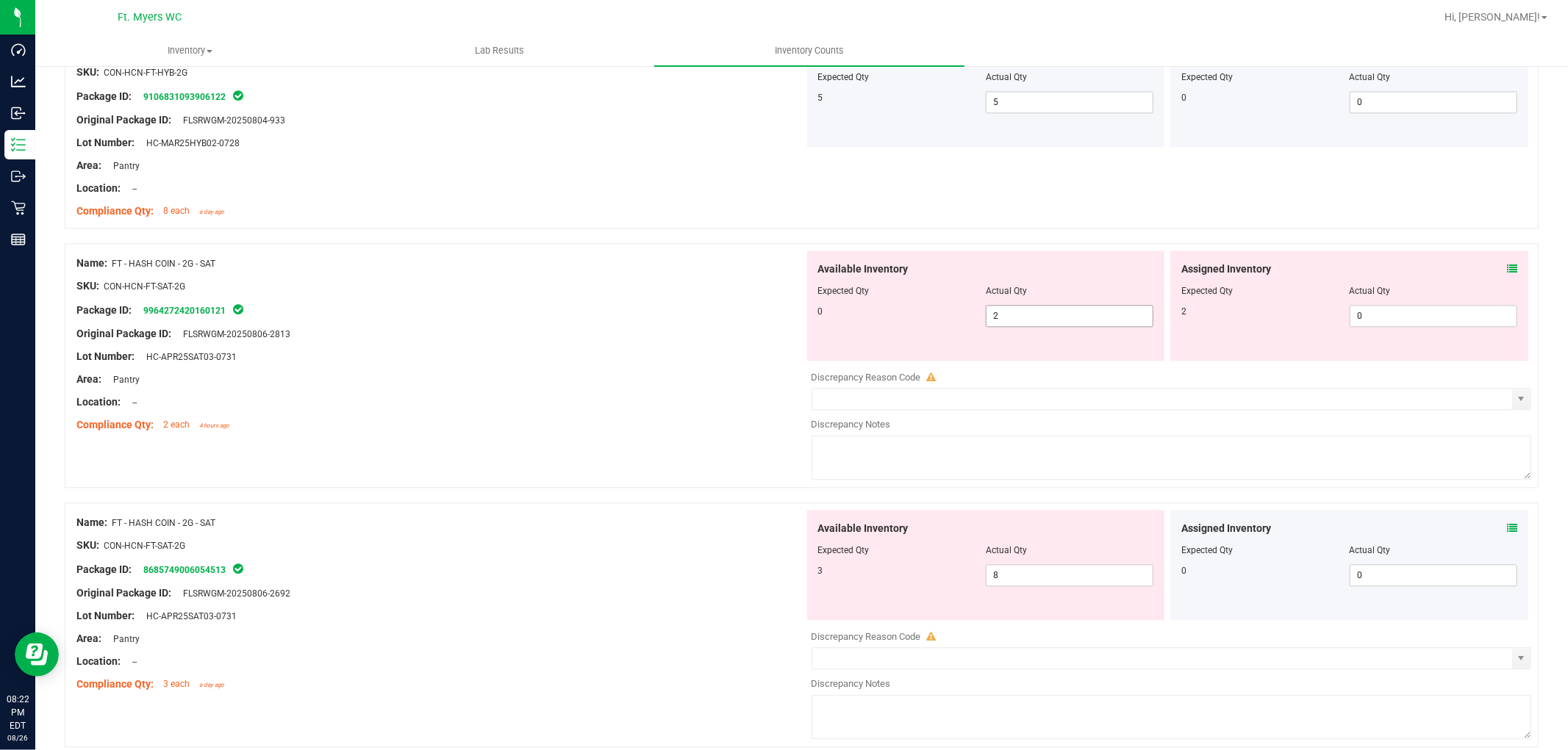
click at [1022, 320] on span "2 2" at bounding box center [1070, 316] width 168 height 22
click at [1022, 320] on input "2" at bounding box center [1070, 316] width 166 height 21
click at [1379, 317] on span "0 0" at bounding box center [1434, 316] width 168 height 22
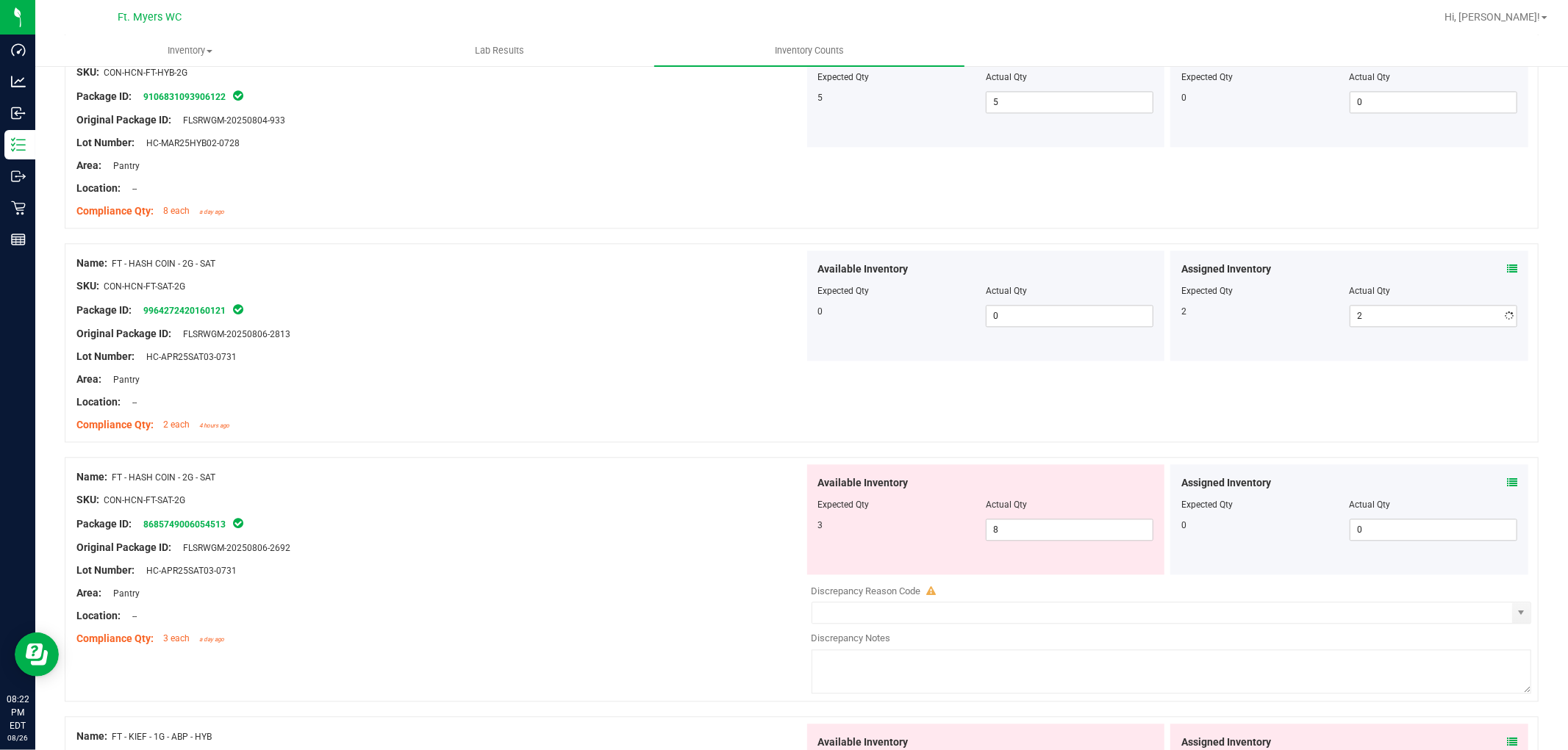
click at [676, 383] on div "Area: Pantry" at bounding box center [441, 379] width 728 height 16
click at [1411, 474] on div "Assigned Inventory Expected Qty Actual Qty 0 0 0" at bounding box center [1349, 519] width 358 height 110
click at [1411, 480] on icon at bounding box center [1512, 483] width 10 height 10
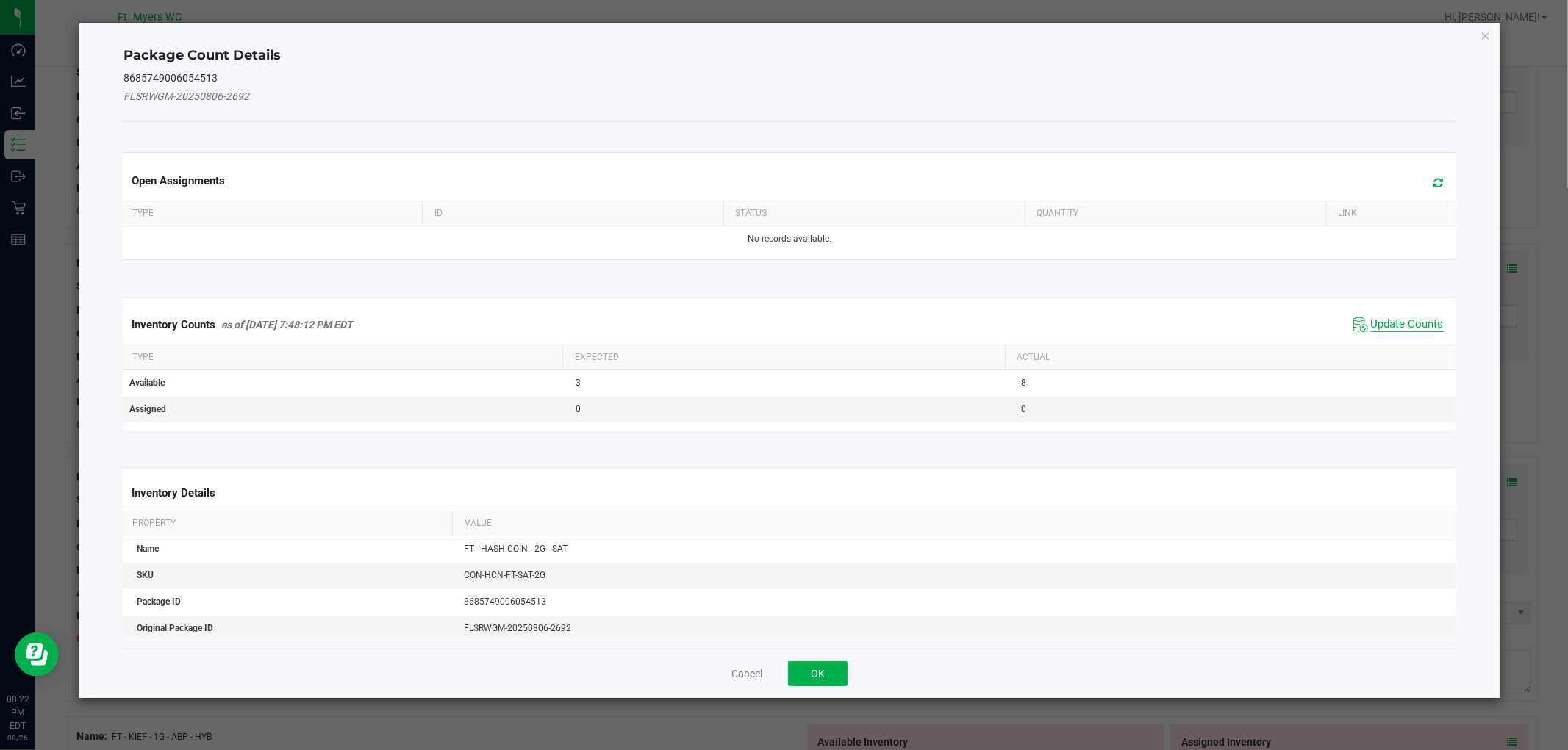
click at [1410, 329] on span "Update Counts" at bounding box center [1407, 324] width 72 height 15
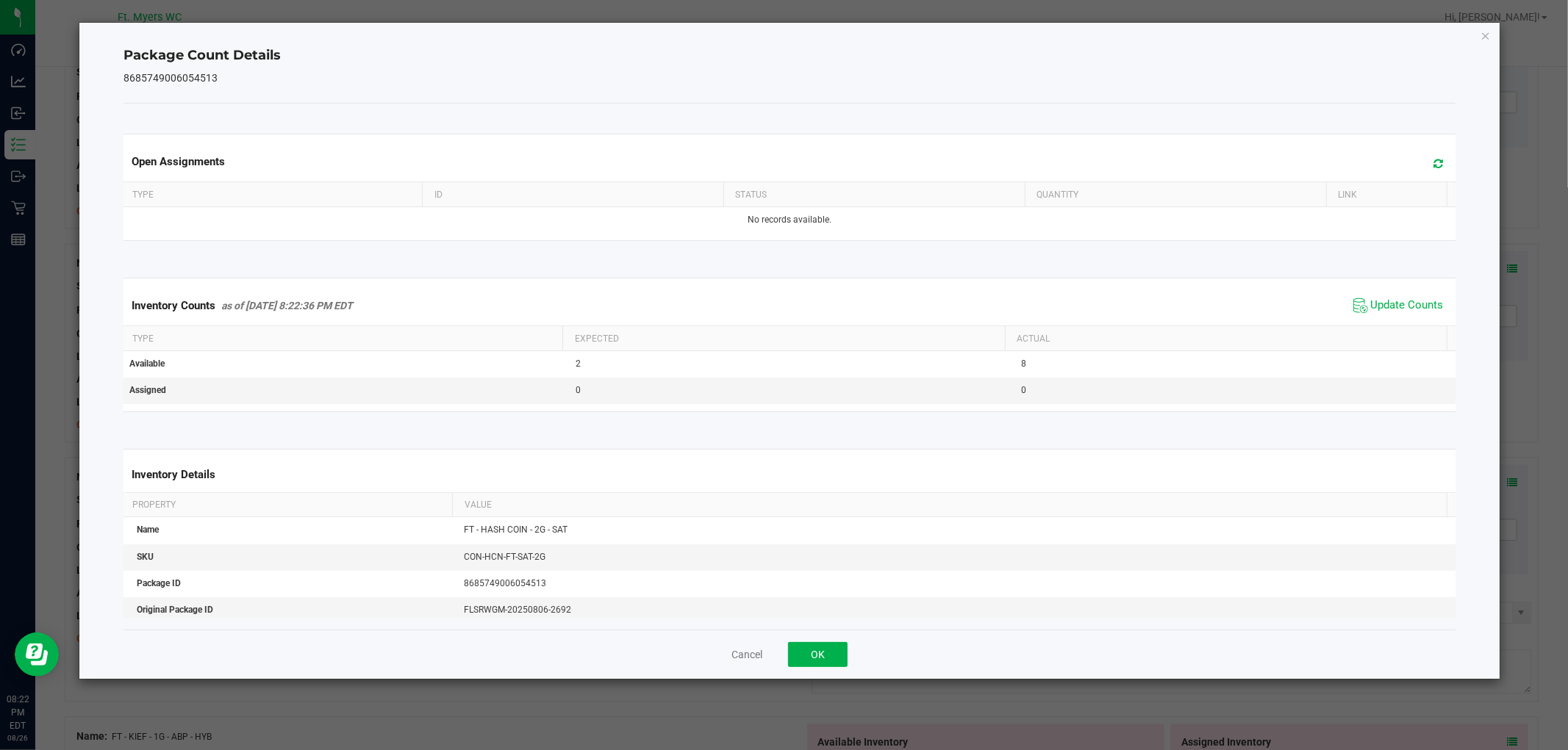
click at [832, 673] on div "Cancel OK" at bounding box center [790, 654] width 1332 height 49
click at [832, 667] on div "Cancel OK" at bounding box center [790, 654] width 1332 height 49
click at [832, 651] on button "OK" at bounding box center [818, 654] width 59 height 25
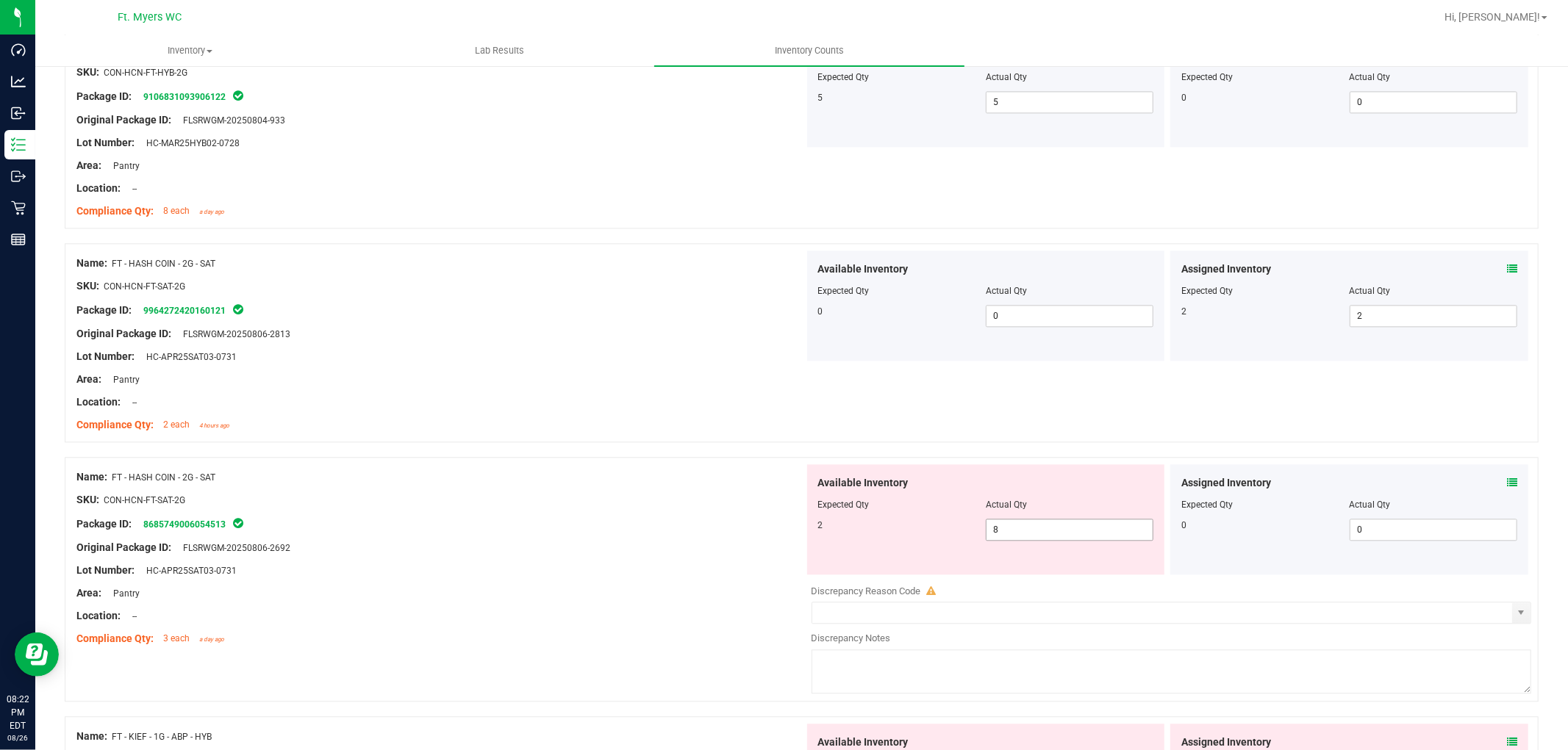
click at [1015, 525] on span "8 8" at bounding box center [1070, 529] width 168 height 22
click at [1015, 525] on input "8" at bounding box center [1070, 530] width 166 height 21
click at [599, 534] on div at bounding box center [441, 536] width 728 height 7
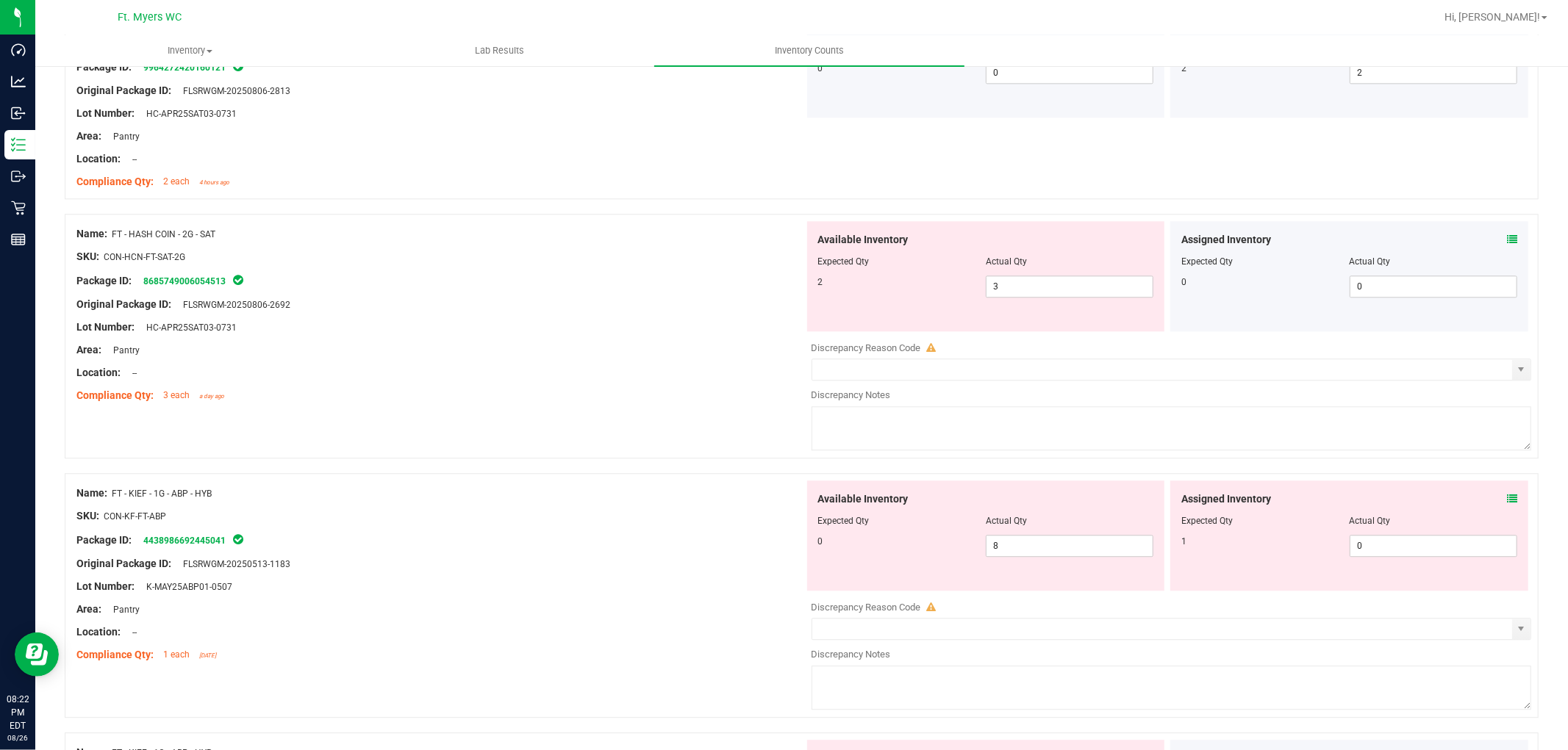
scroll to position [3020, 0]
click at [1045, 279] on span "3 3" at bounding box center [1070, 283] width 168 height 22
click at [1045, 279] on input "3" at bounding box center [1070, 284] width 166 height 21
click at [526, 420] on div "Name: FT - HASH COIN - 2G - SAT SKU: CON-HCN-FT-SAT-2G Package ID: 868574900605…" at bounding box center [801, 341] width 1474 height 259
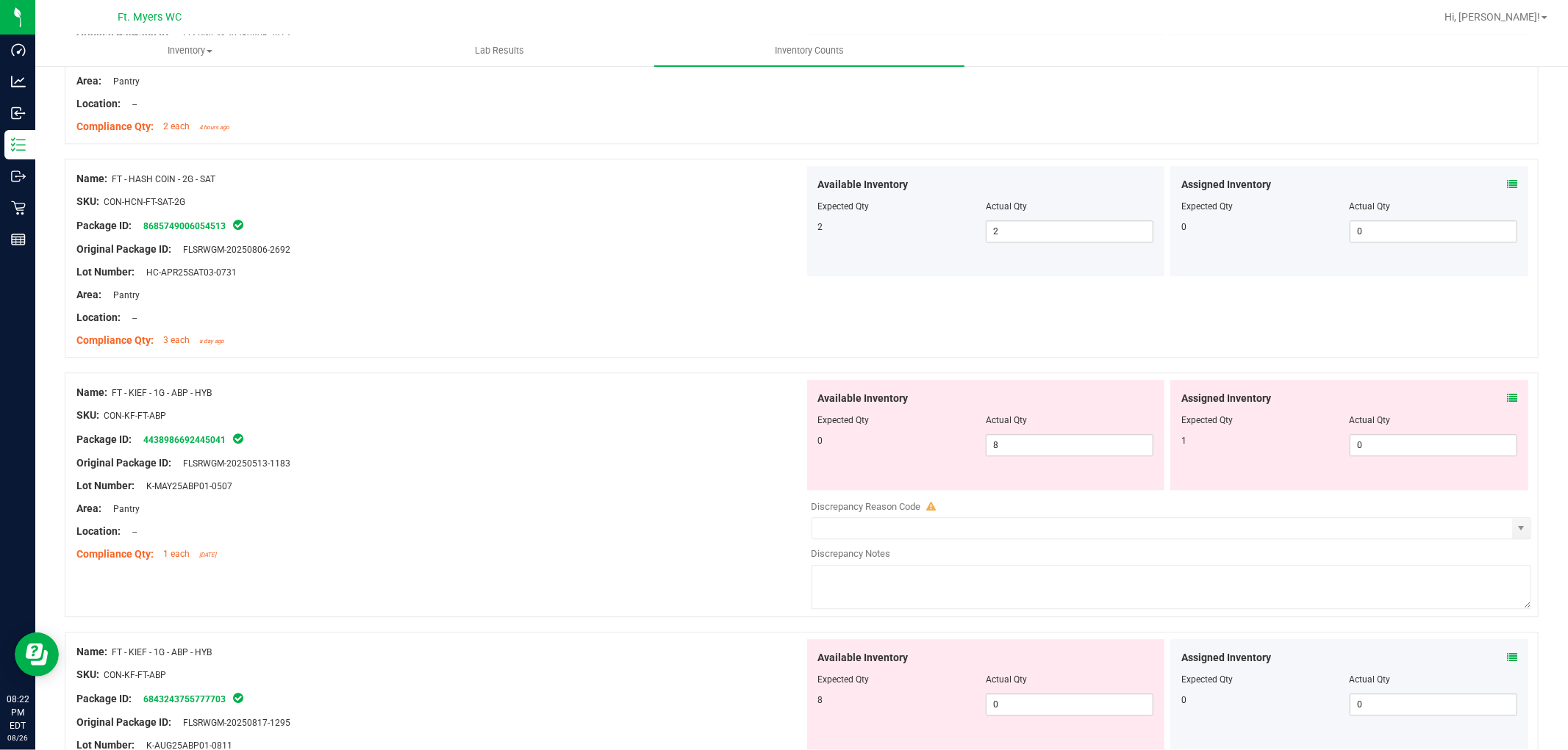
scroll to position [3102, 0]
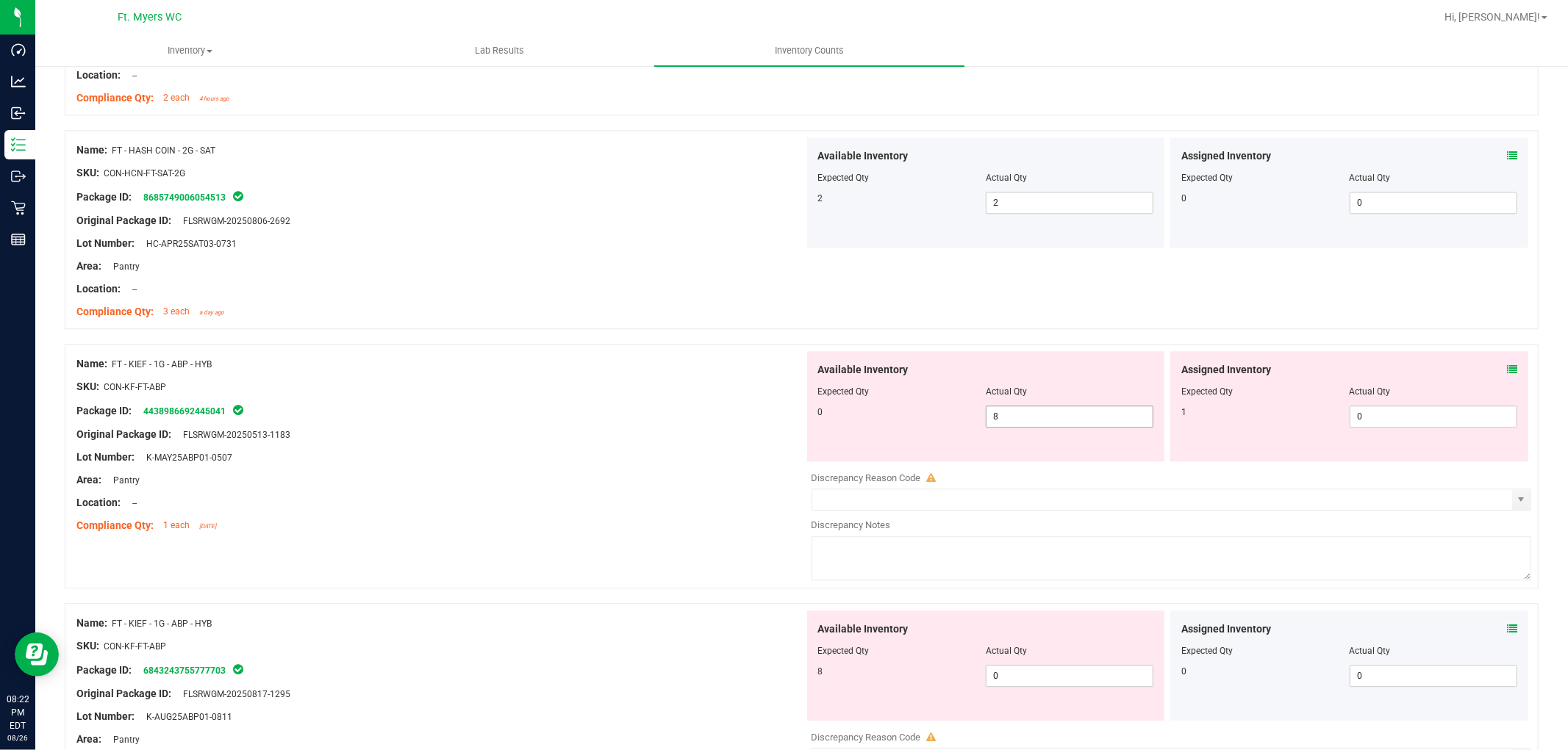
click at [1024, 414] on span "8 8" at bounding box center [1070, 416] width 168 height 22
click at [1024, 414] on input "8" at bounding box center [1070, 417] width 166 height 21
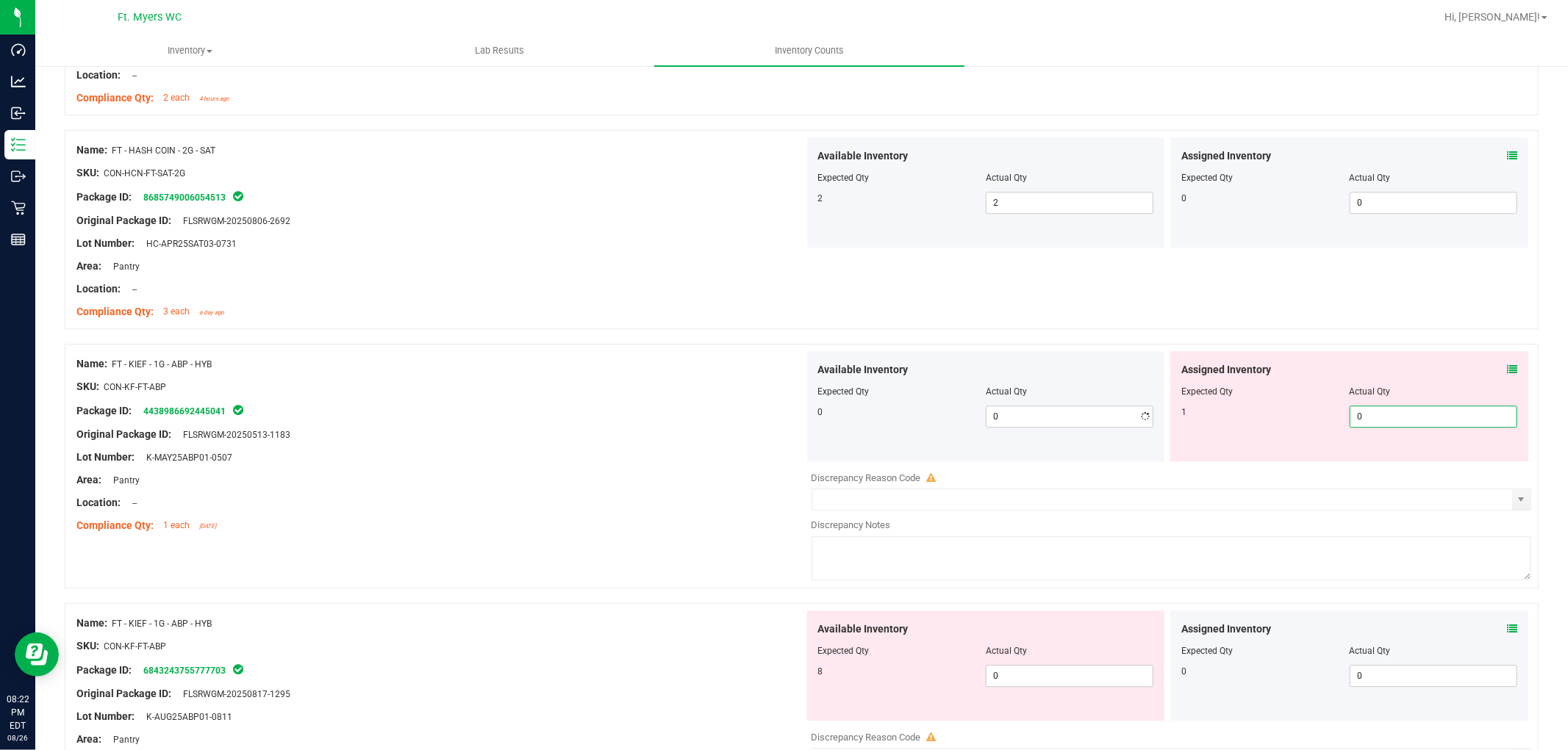
click at [1411, 410] on span "0 0" at bounding box center [1434, 416] width 168 height 22
click at [1411, 367] on icon at bounding box center [1512, 370] width 10 height 10
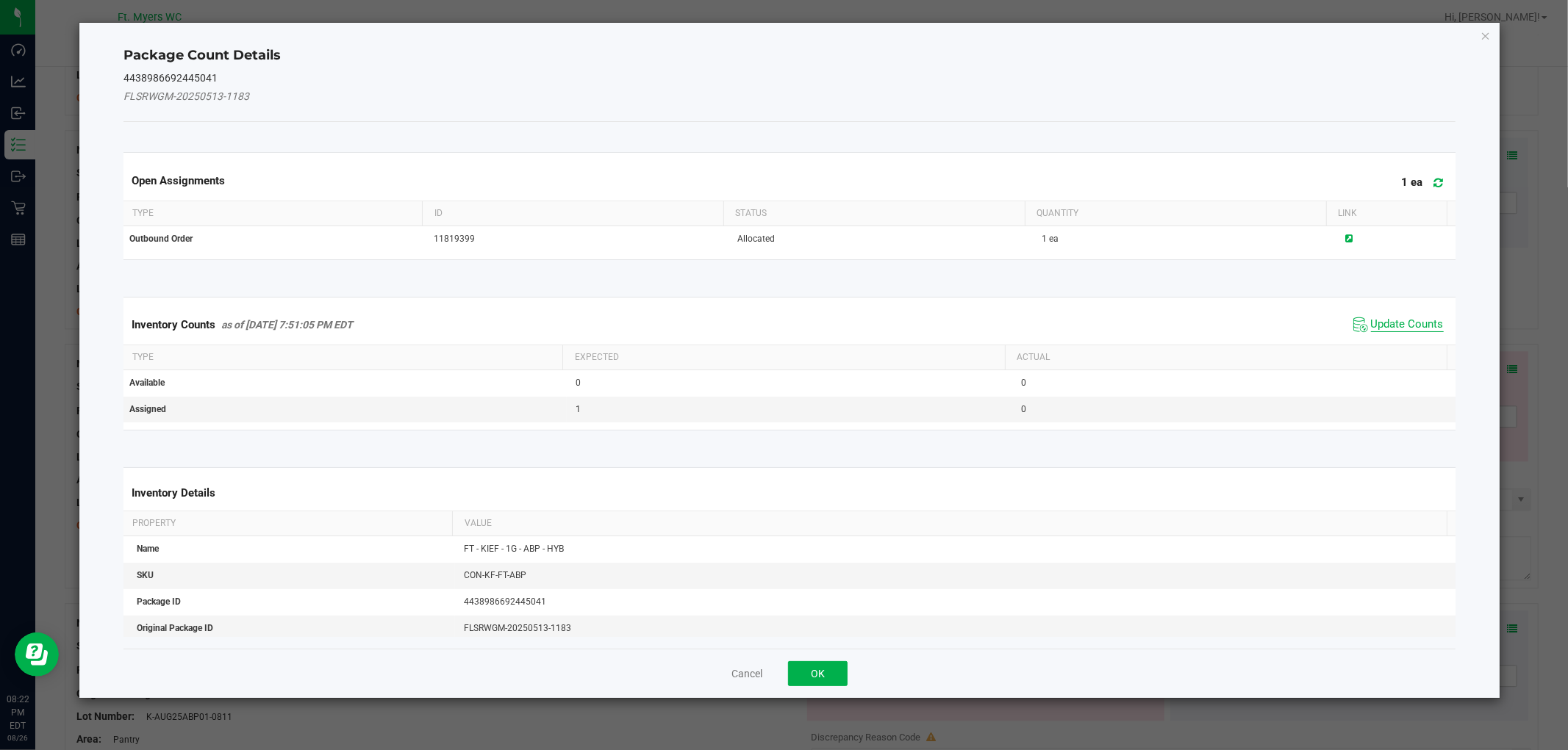
click at [1398, 329] on span "Update Counts" at bounding box center [1407, 324] width 72 height 15
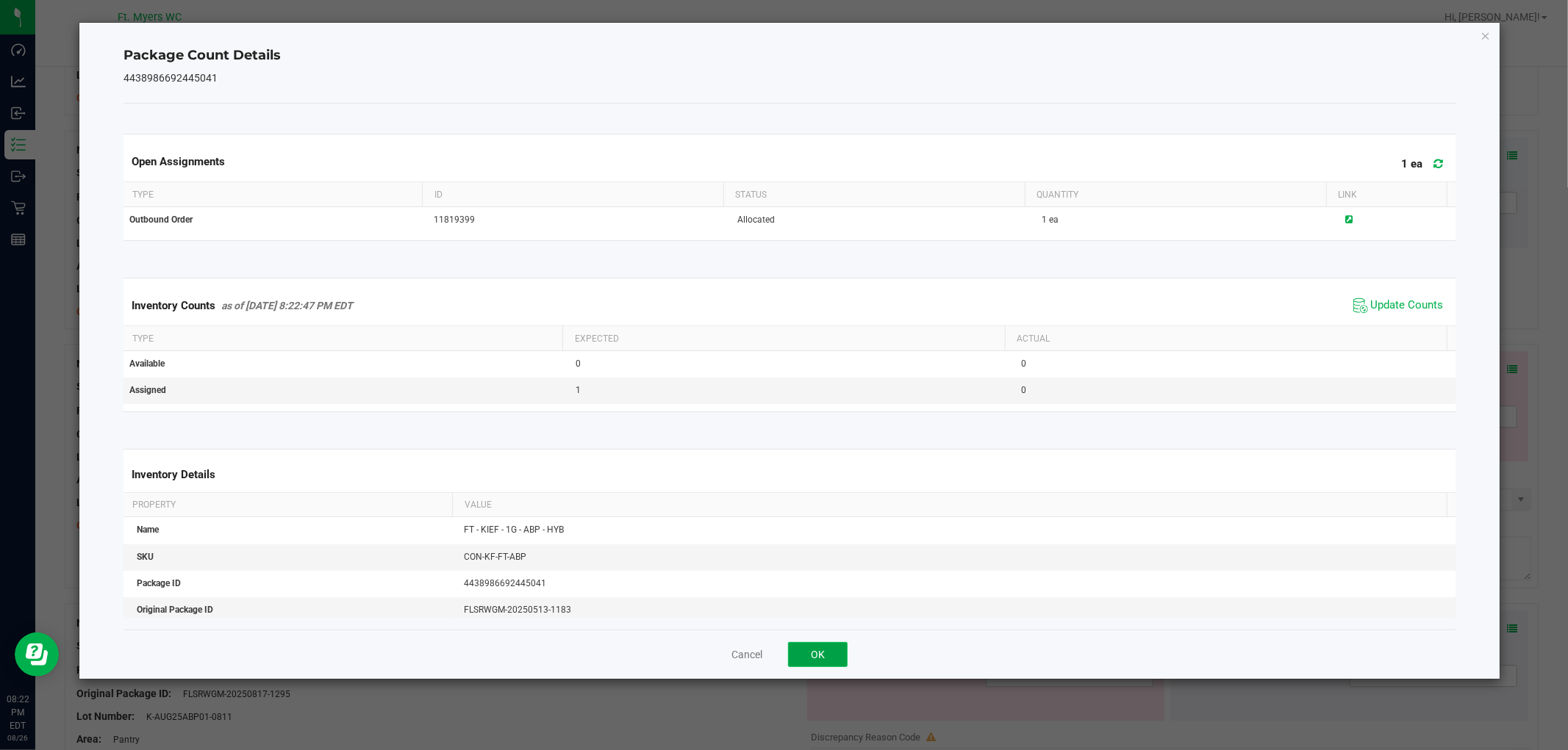
click at [824, 651] on button "OK" at bounding box center [818, 654] width 59 height 25
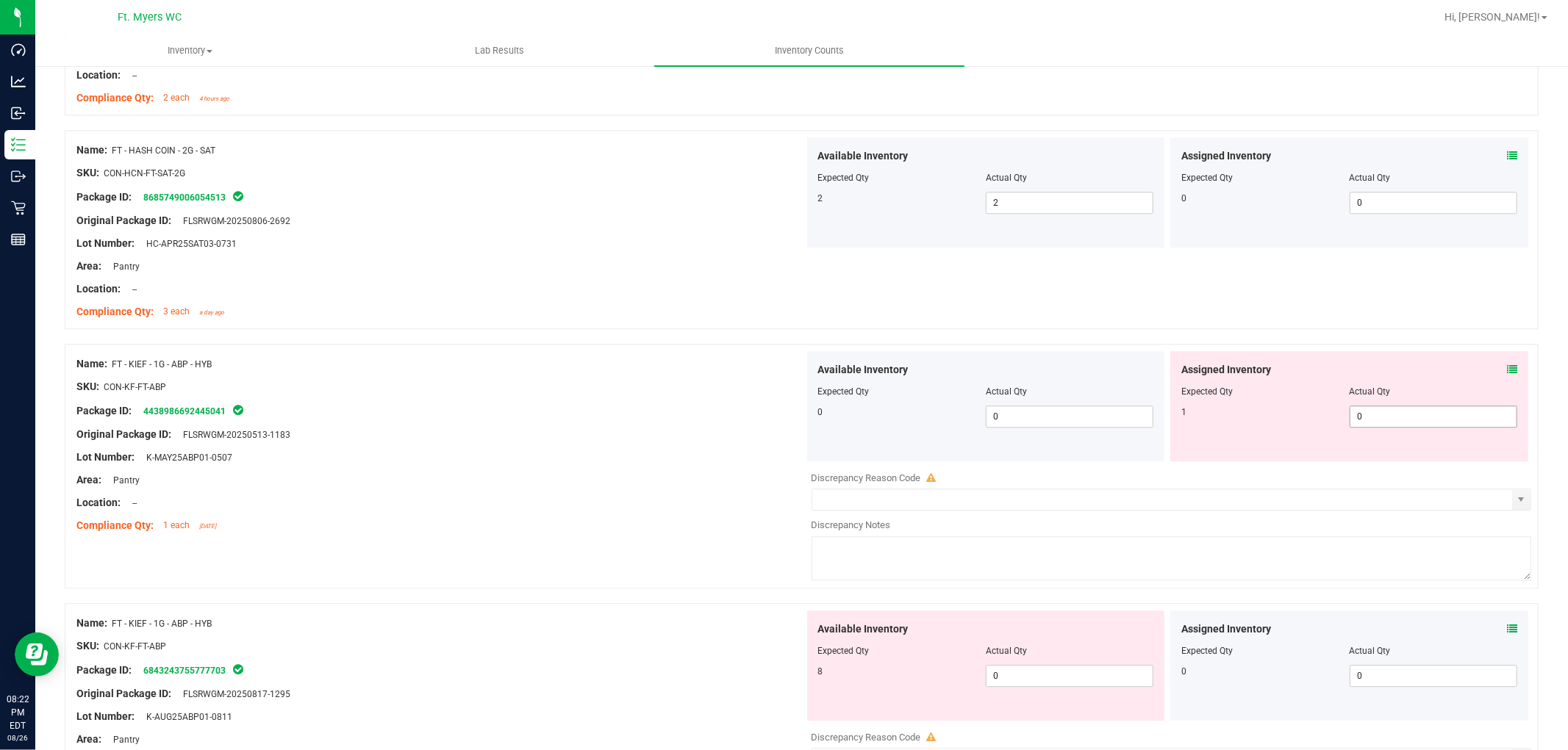
click at [1365, 422] on span "0 0" at bounding box center [1434, 416] width 168 height 22
click at [1365, 422] on input "0" at bounding box center [1434, 417] width 166 height 21
click at [734, 482] on div "Area: Pantry" at bounding box center [441, 481] width 728 height 16
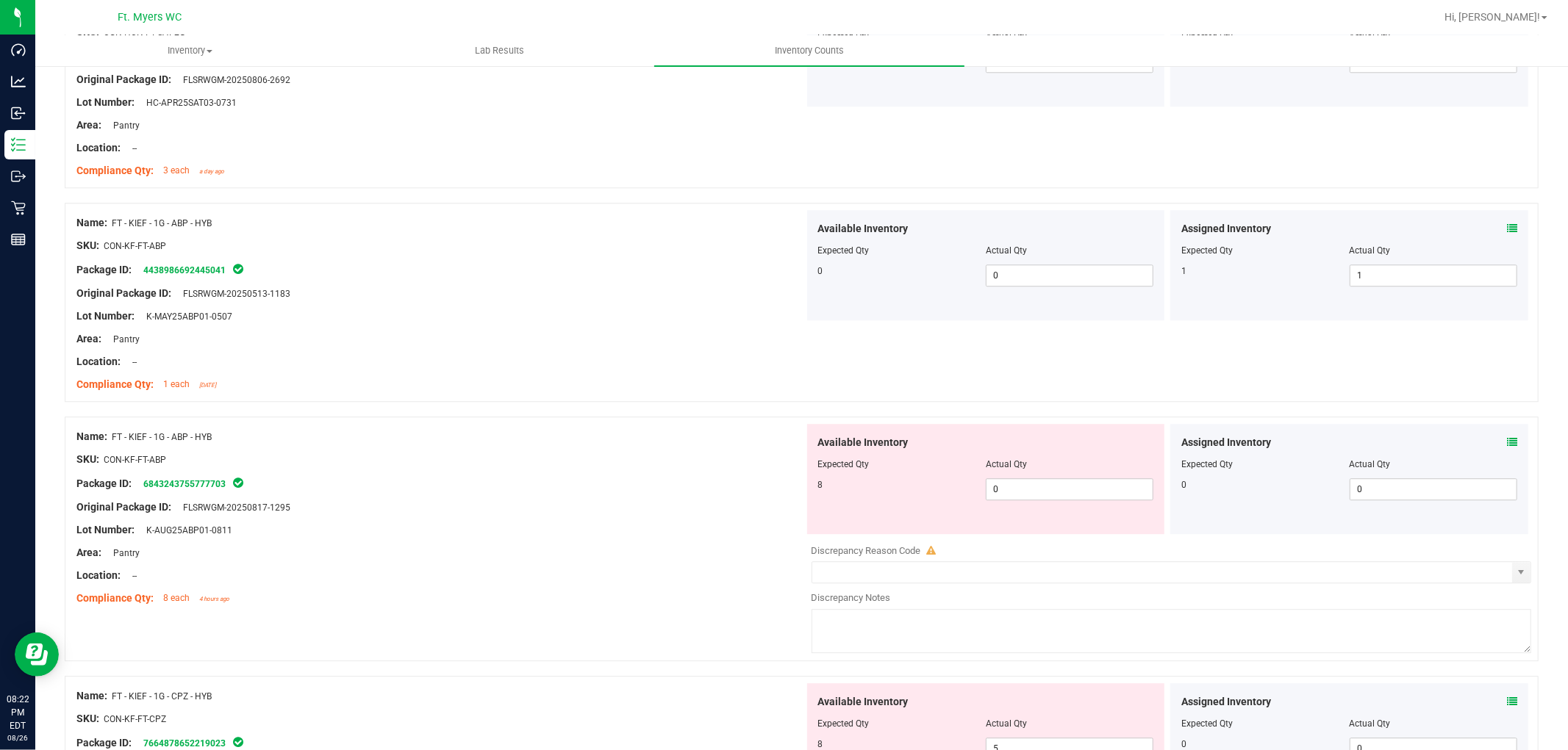
scroll to position [3265, 0]
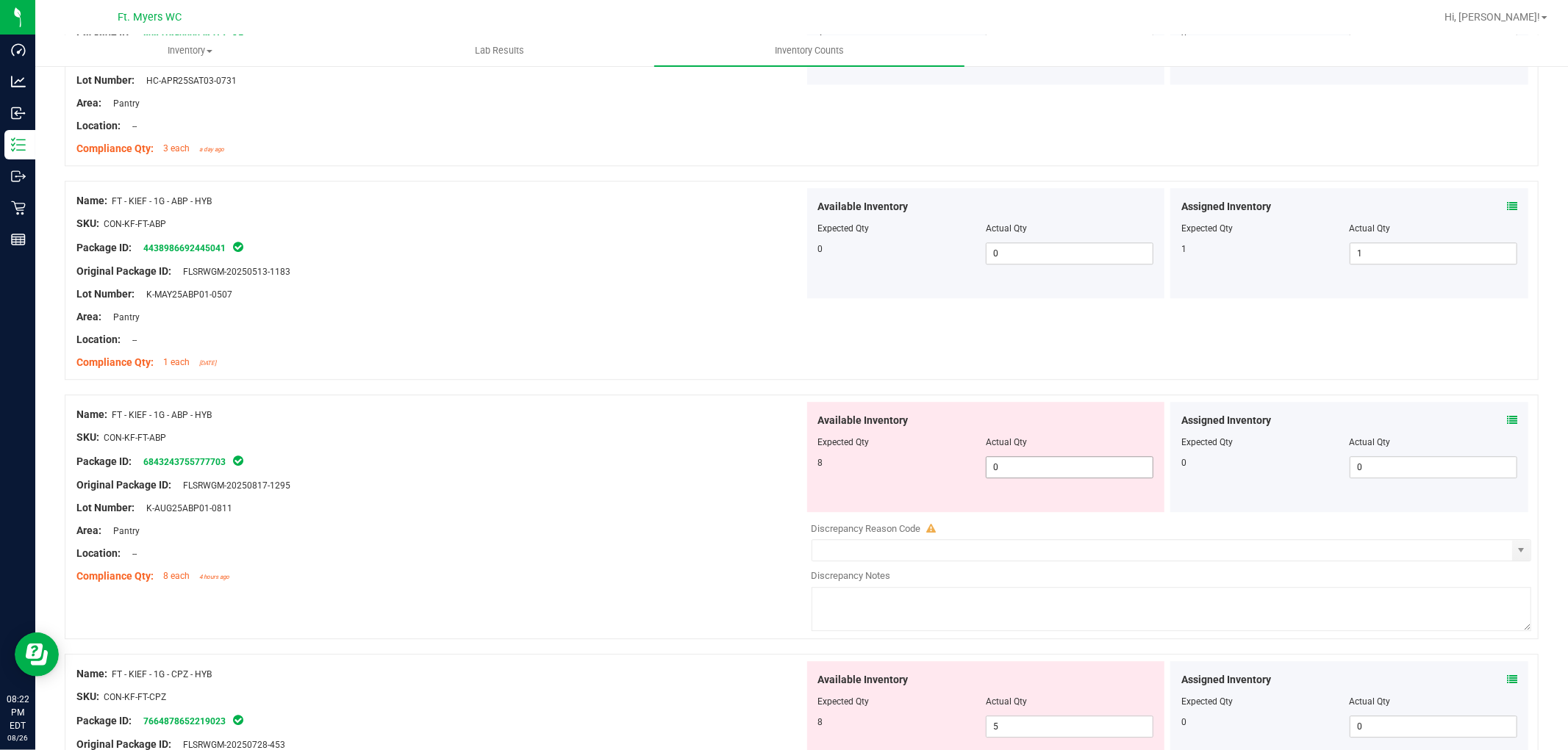
click at [1092, 465] on span "0 0" at bounding box center [1070, 467] width 168 height 22
click at [631, 468] on div "Package ID: 6843243755777703" at bounding box center [441, 461] width 728 height 17
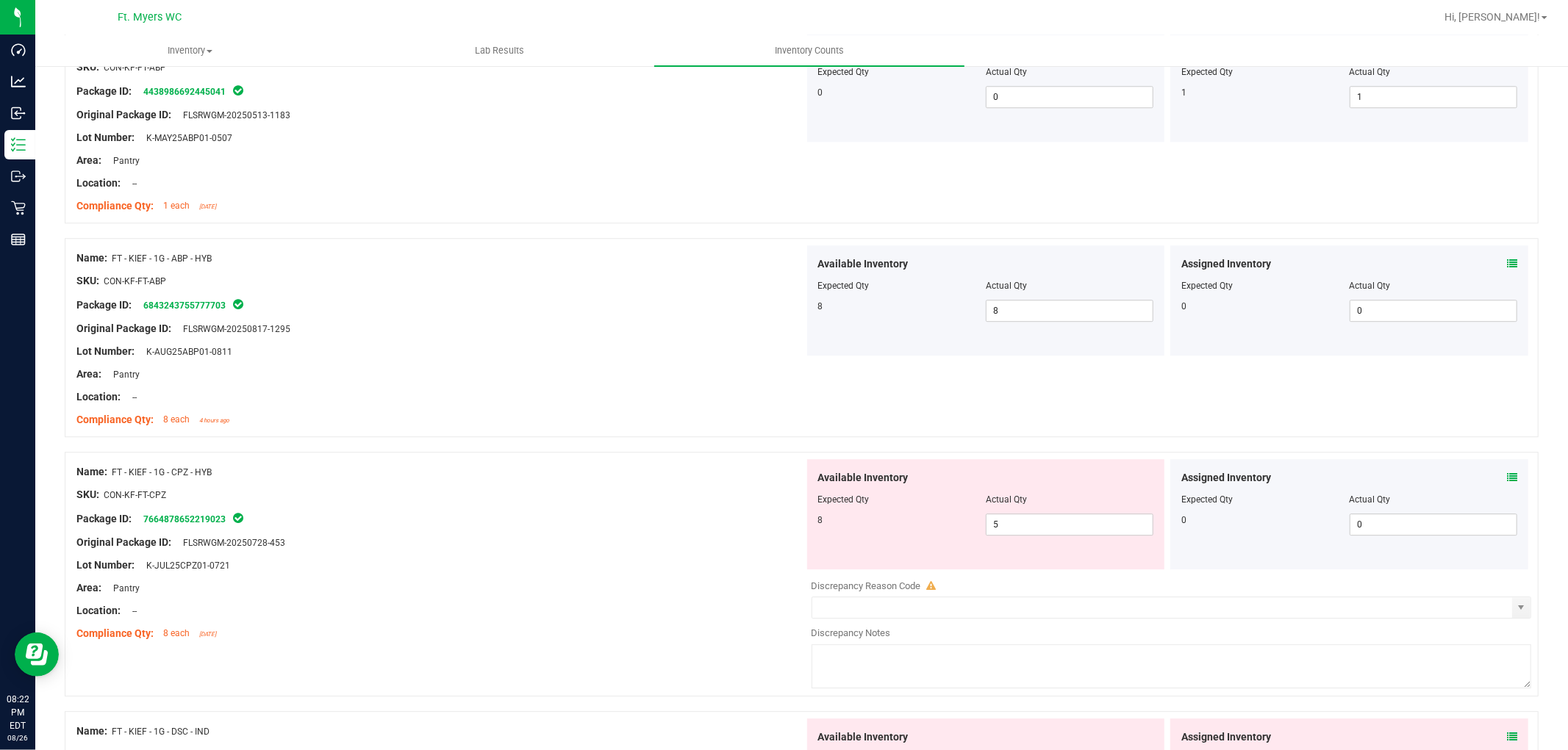
scroll to position [3428, 0]
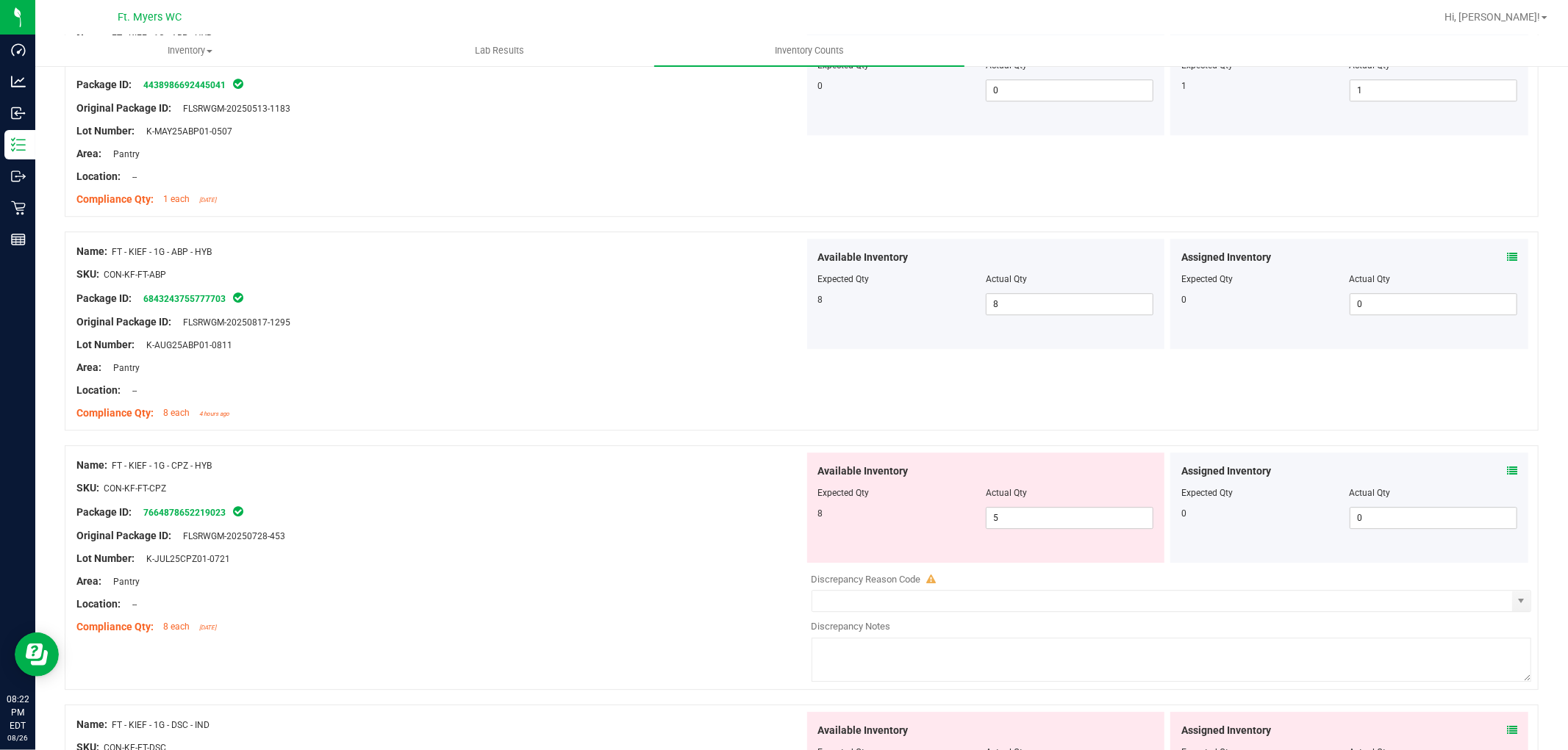
click at [1411, 470] on div "Assigned Inventory" at bounding box center [1349, 472] width 336 height 16
click at [1411, 470] on icon at bounding box center [1512, 471] width 10 height 10
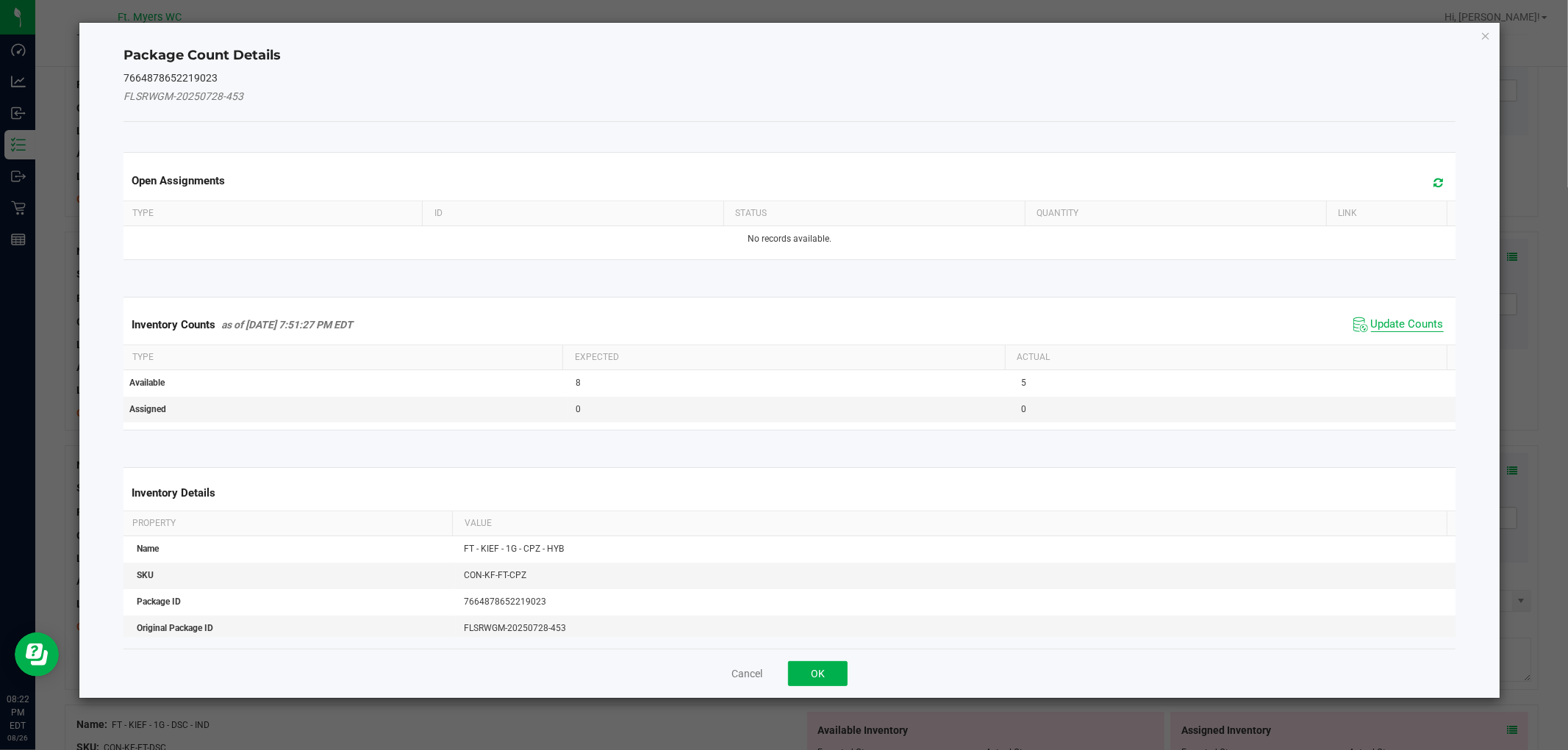
click at [1407, 317] on span "Update Counts" at bounding box center [1407, 324] width 72 height 15
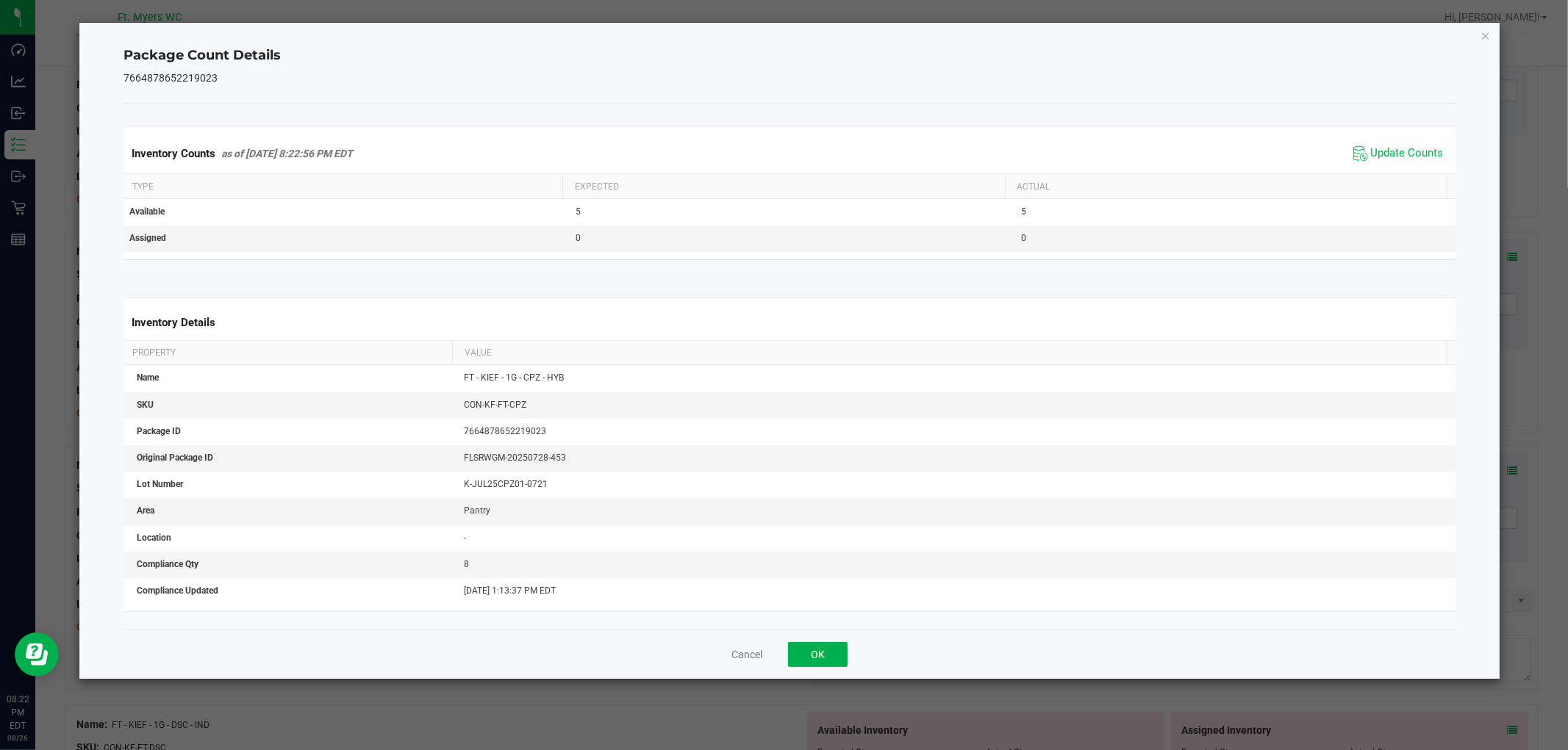
scroll to position [178, 0]
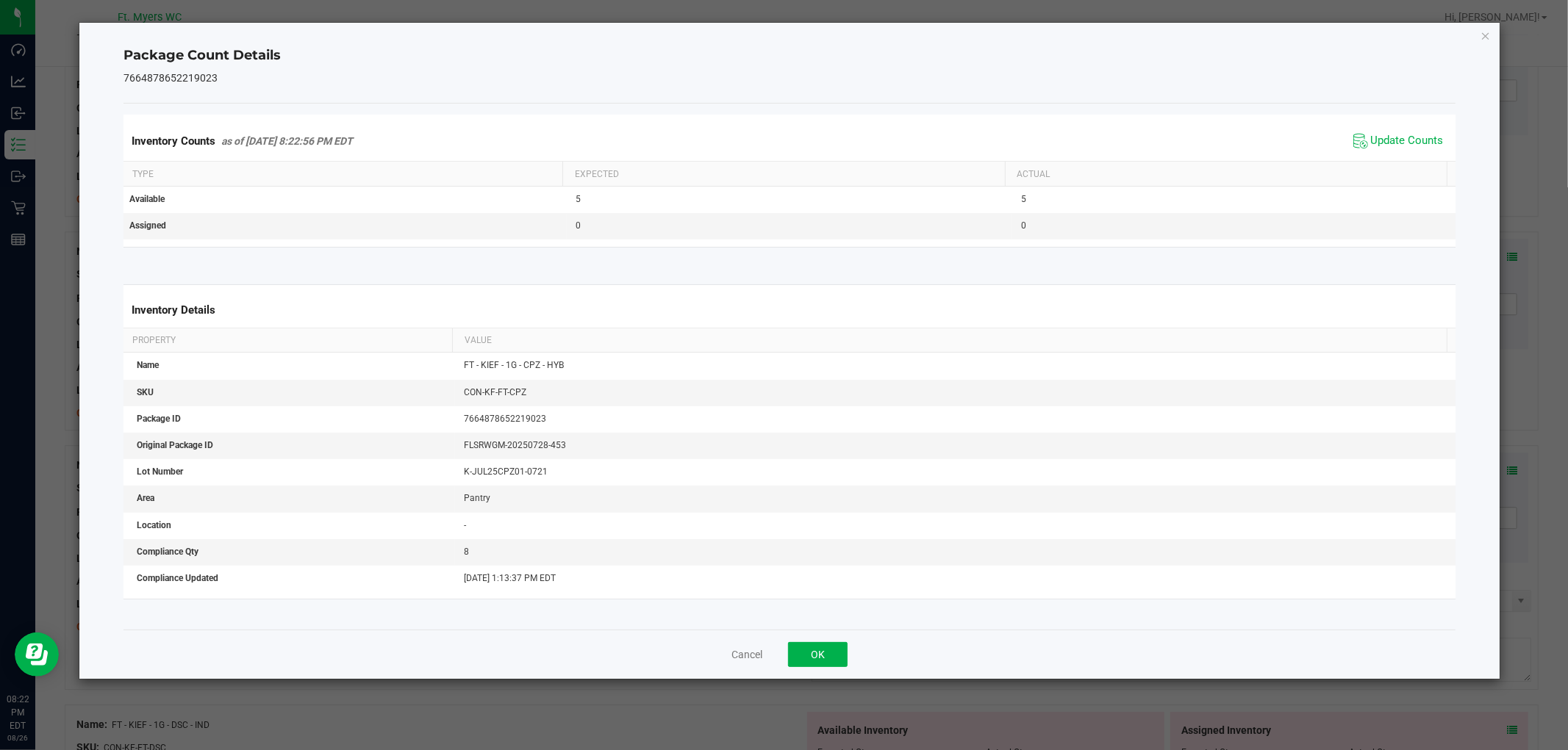
click at [829, 637] on div "Cancel OK" at bounding box center [790, 654] width 1332 height 49
click at [810, 641] on div "Cancel OK" at bounding box center [790, 654] width 1332 height 49
click at [810, 650] on button "OK" at bounding box center [818, 654] width 59 height 25
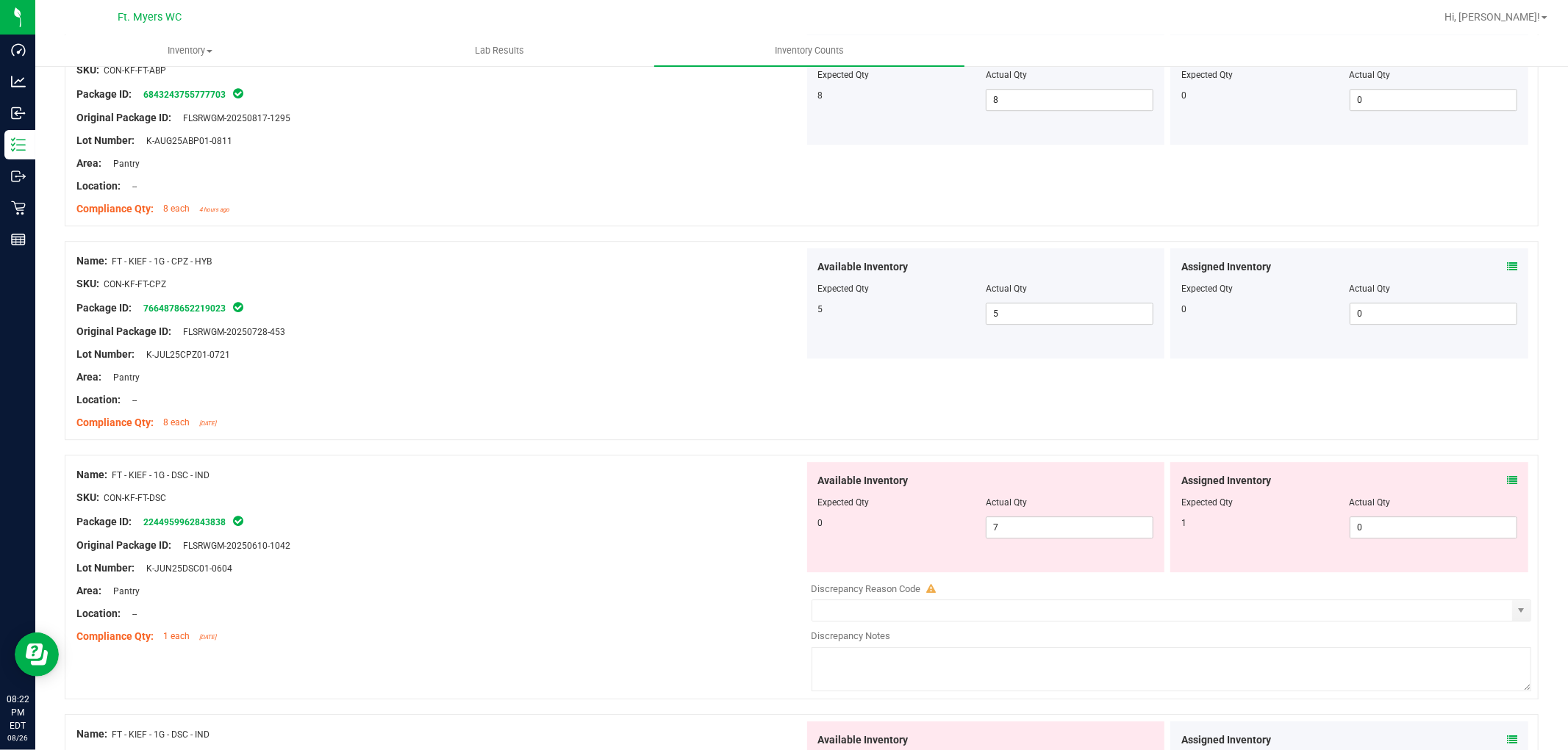
scroll to position [3673, 0]
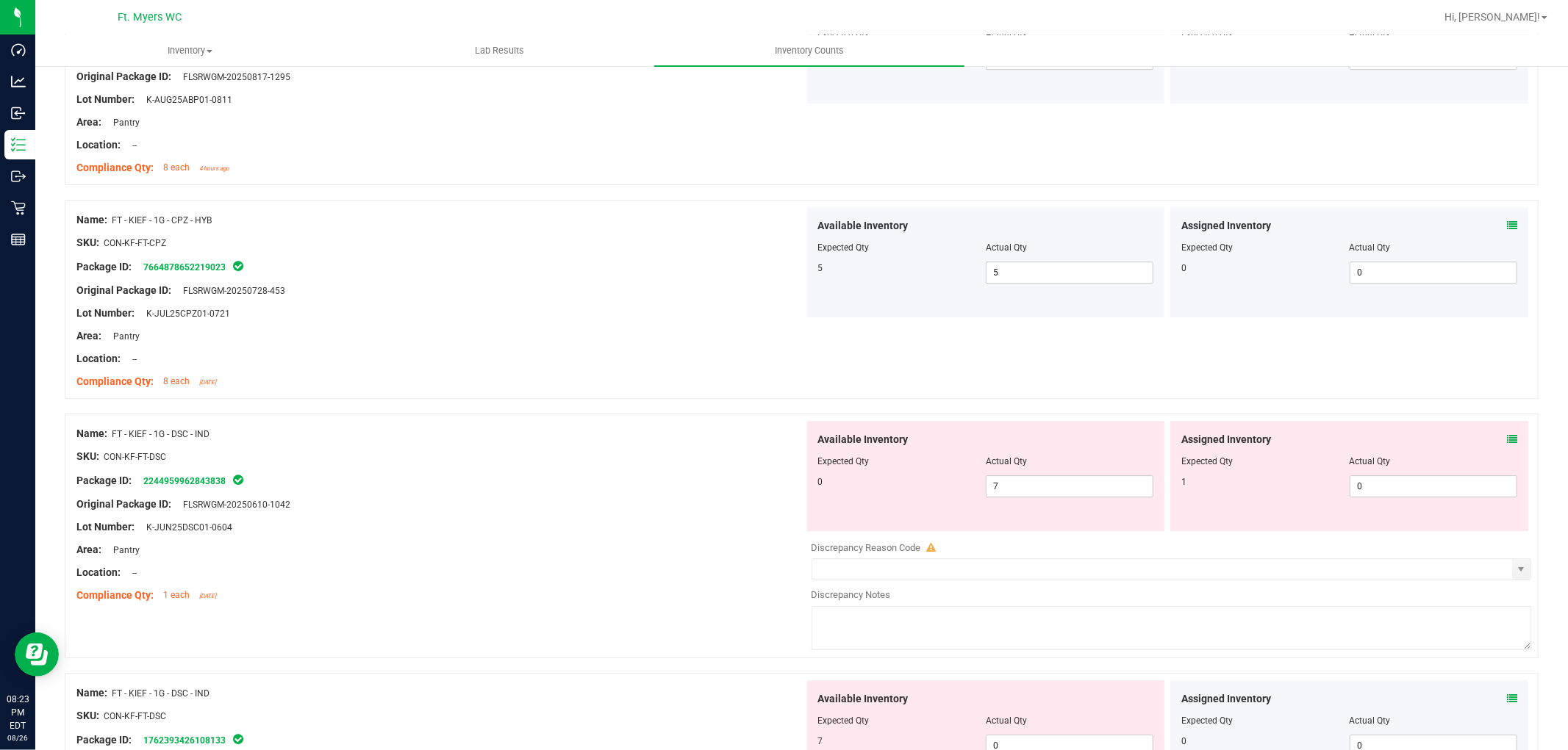
click at [1411, 438] on icon at bounding box center [1512, 440] width 10 height 10
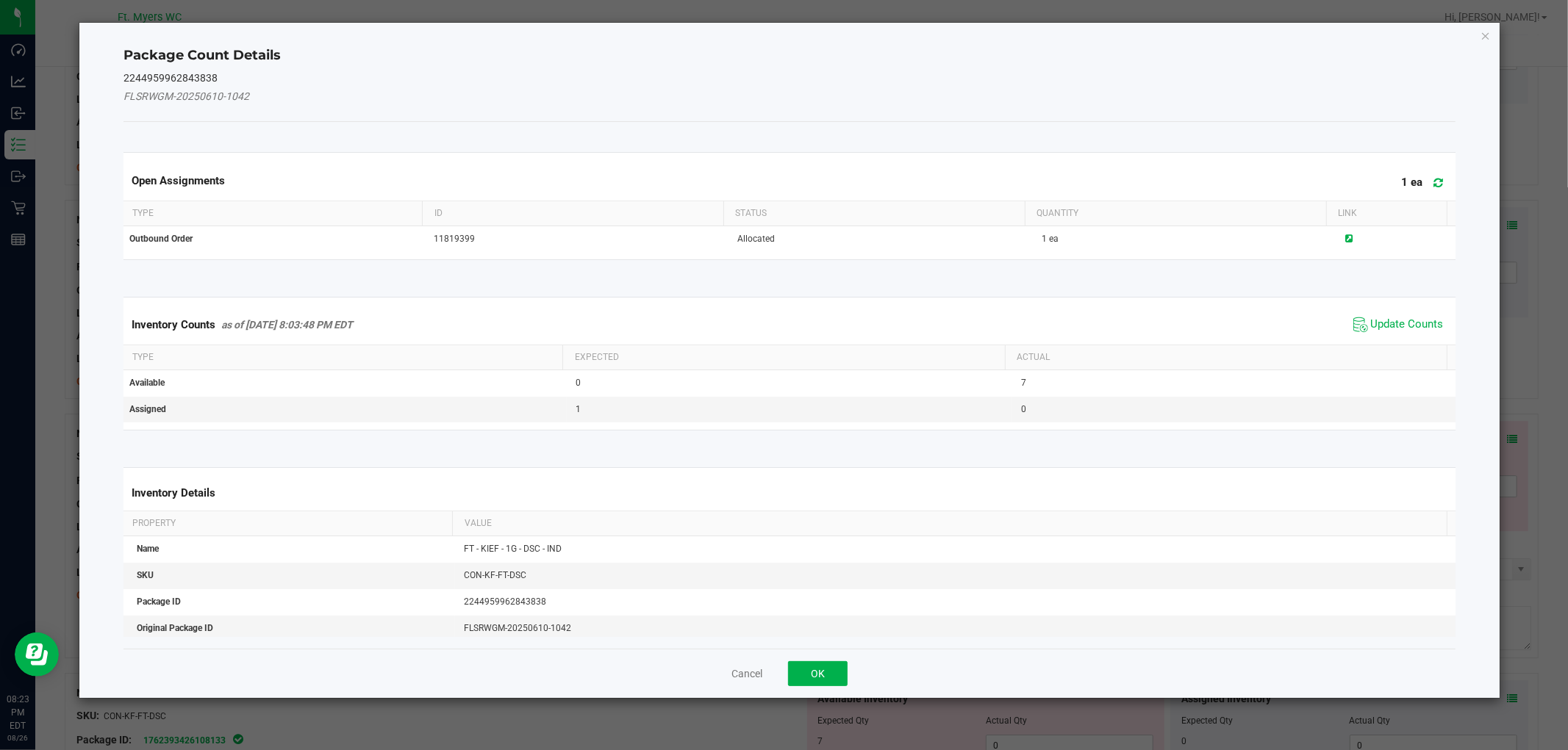
click at [1379, 315] on span "Update Counts" at bounding box center [1399, 324] width 98 height 22
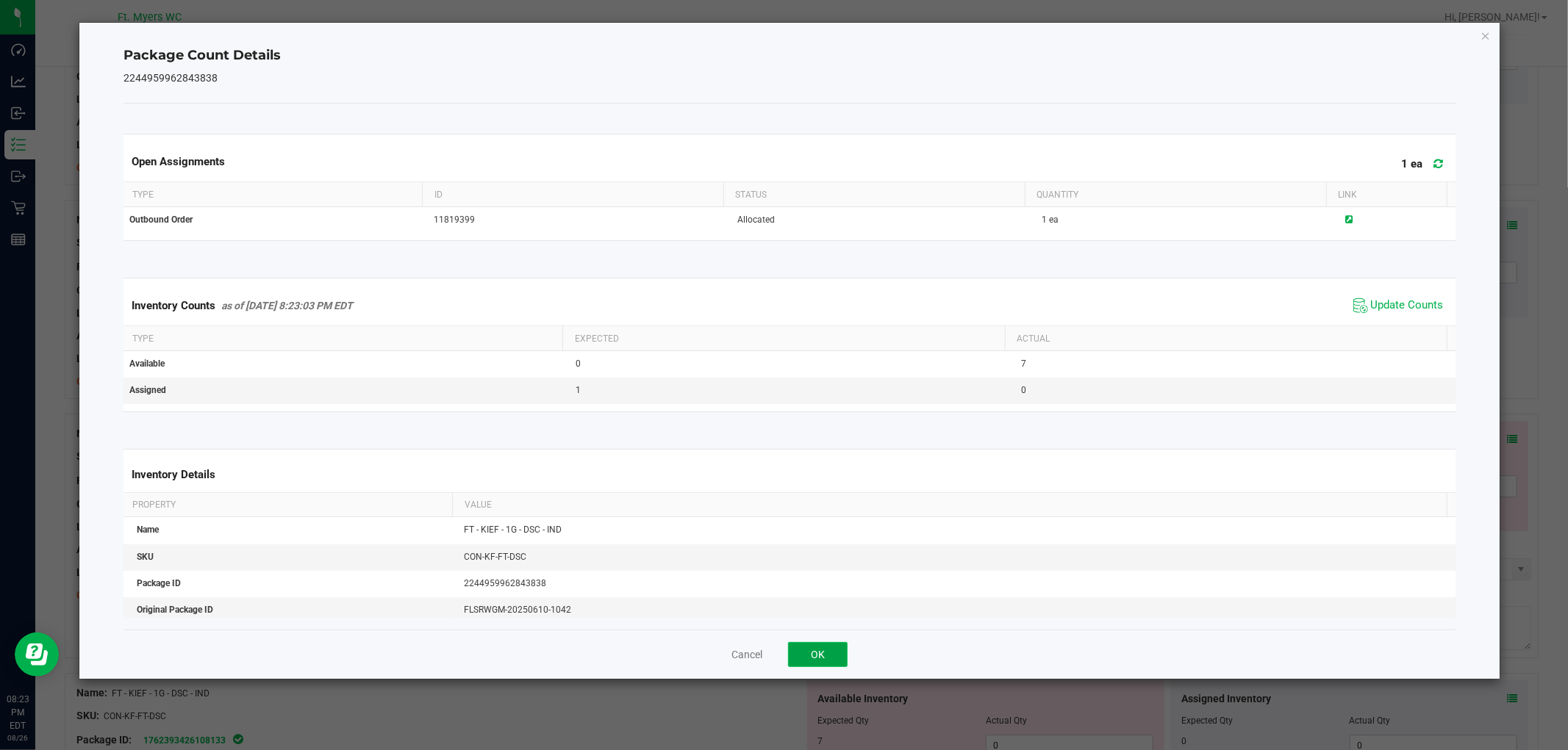
click at [833, 651] on button "OK" at bounding box center [818, 654] width 59 height 25
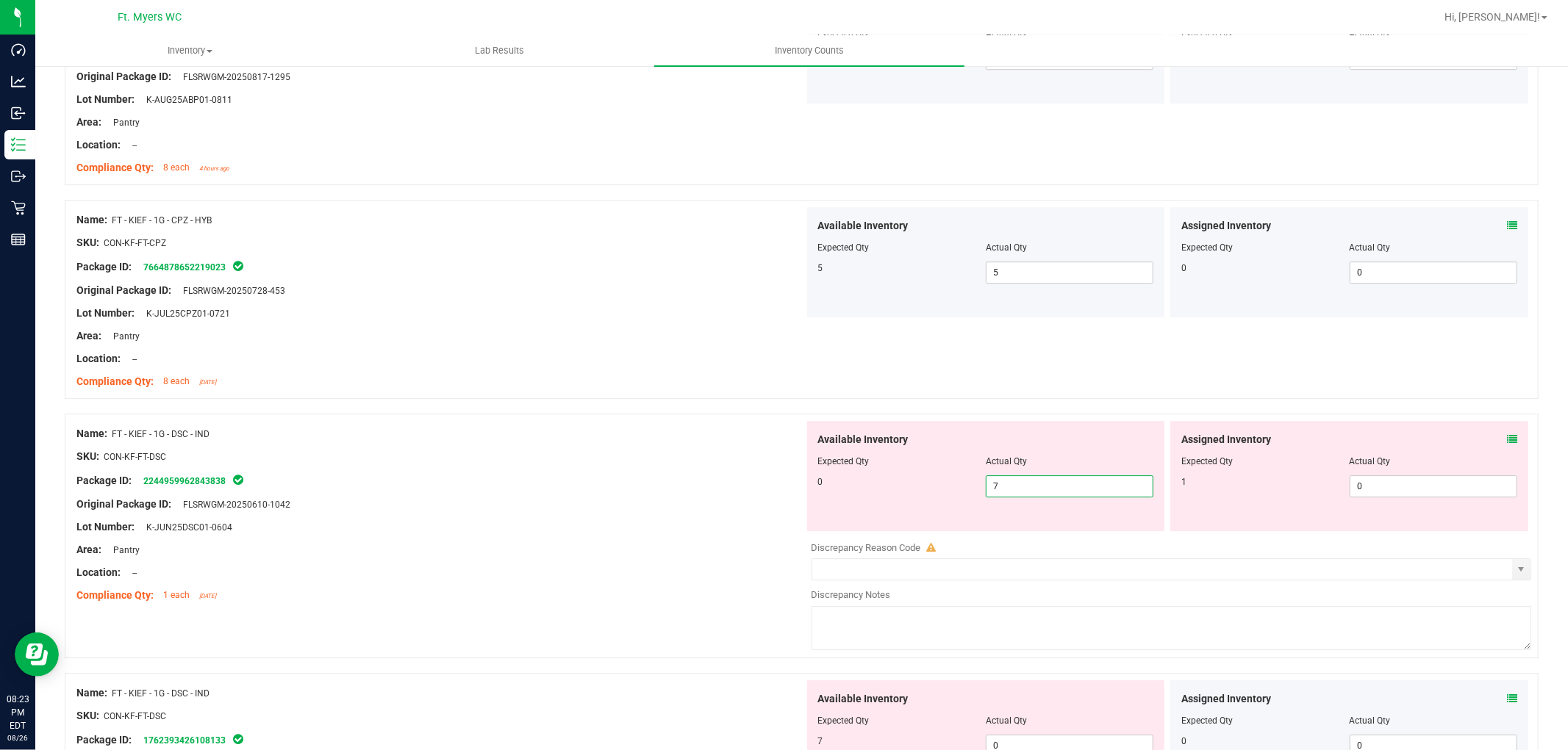
click at [1004, 479] on span "7 7" at bounding box center [1070, 486] width 168 height 22
click at [1004, 479] on input "7" at bounding box center [1070, 487] width 166 height 21
click at [1374, 486] on span "0 0" at bounding box center [1434, 486] width 168 height 22
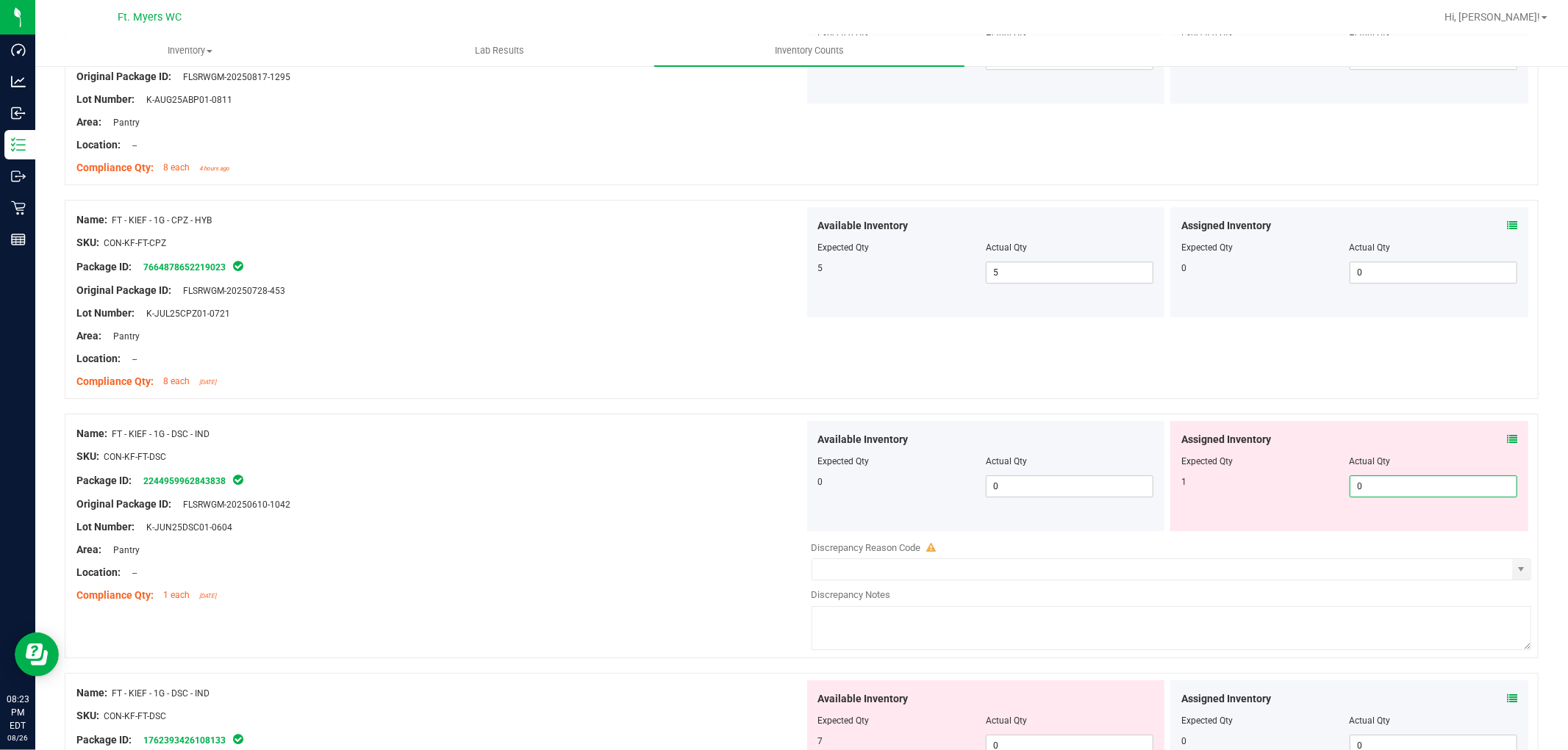
click at [1374, 486] on input "0" at bounding box center [1434, 487] width 166 height 21
click at [573, 543] on div "Area: Pantry" at bounding box center [441, 550] width 728 height 16
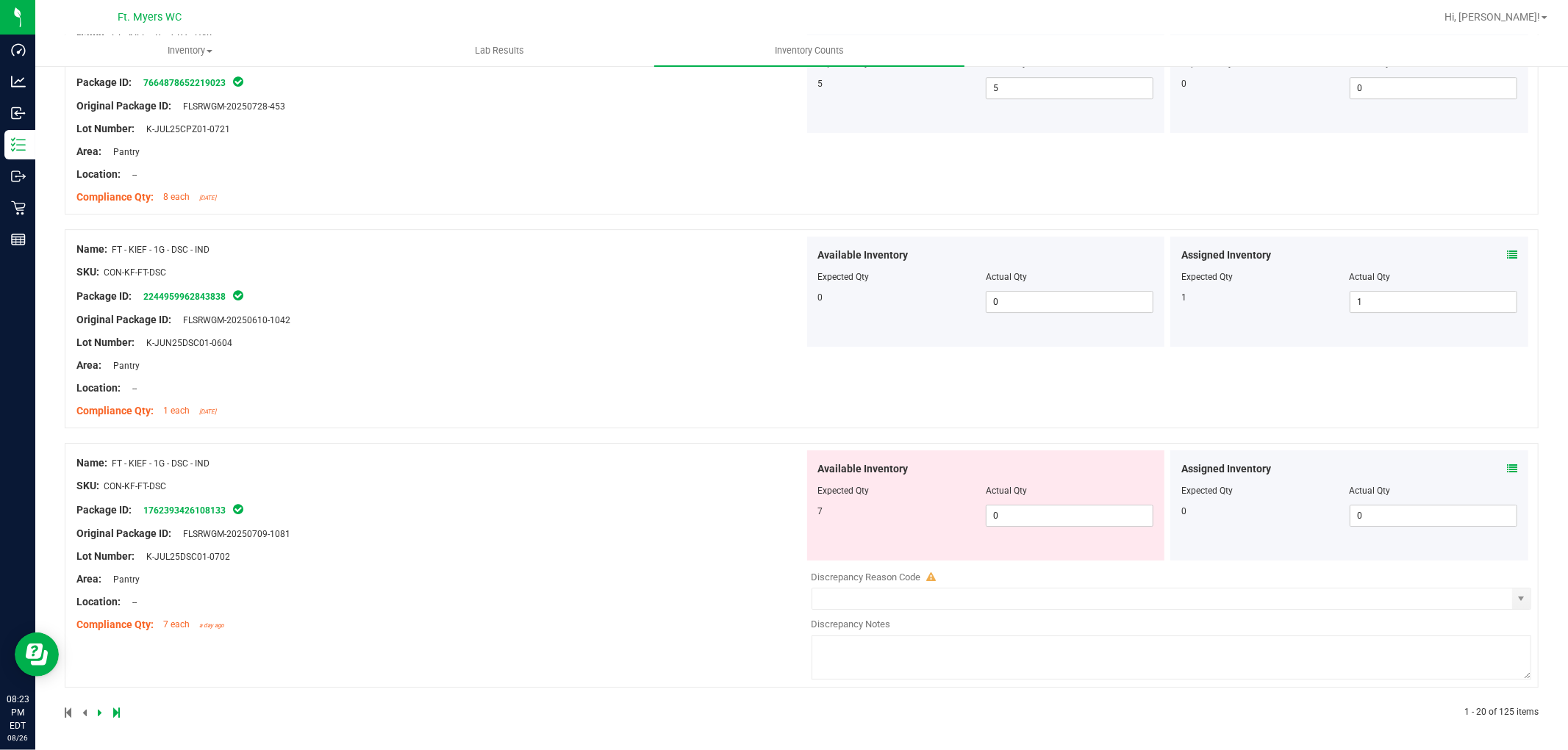
scroll to position [3862, 0]
click at [1070, 506] on span "0 0" at bounding box center [1070, 513] width 168 height 22
click at [1070, 506] on input "0" at bounding box center [1070, 514] width 166 height 21
click at [990, 513] on input "9" at bounding box center [1070, 514] width 166 height 21
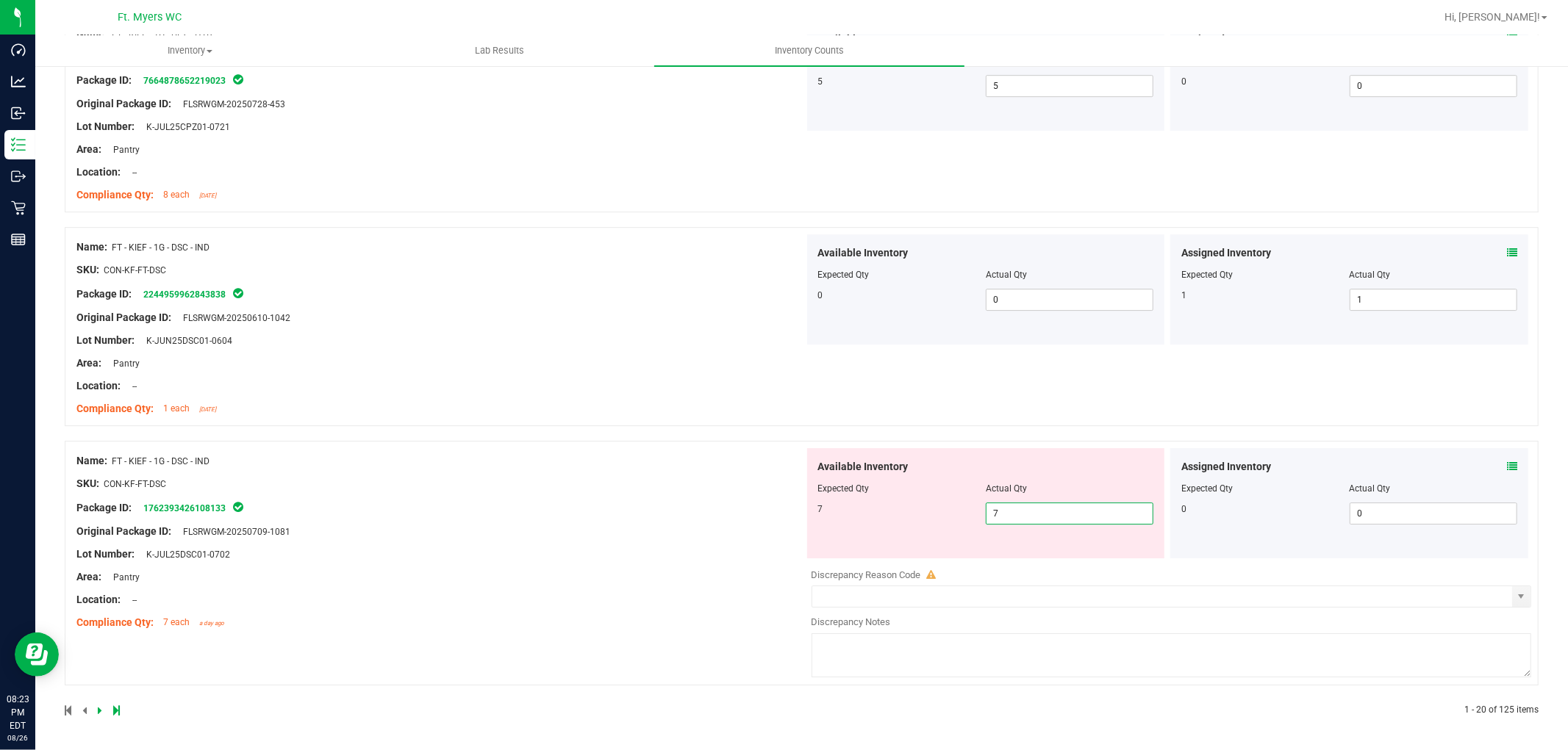
click at [689, 488] on div "Name: FT - KIEF - 1G - DSC - IND SKU: CON-KF-FT-DSC Package ID: 176239342610813…" at bounding box center [801, 562] width 1474 height 245
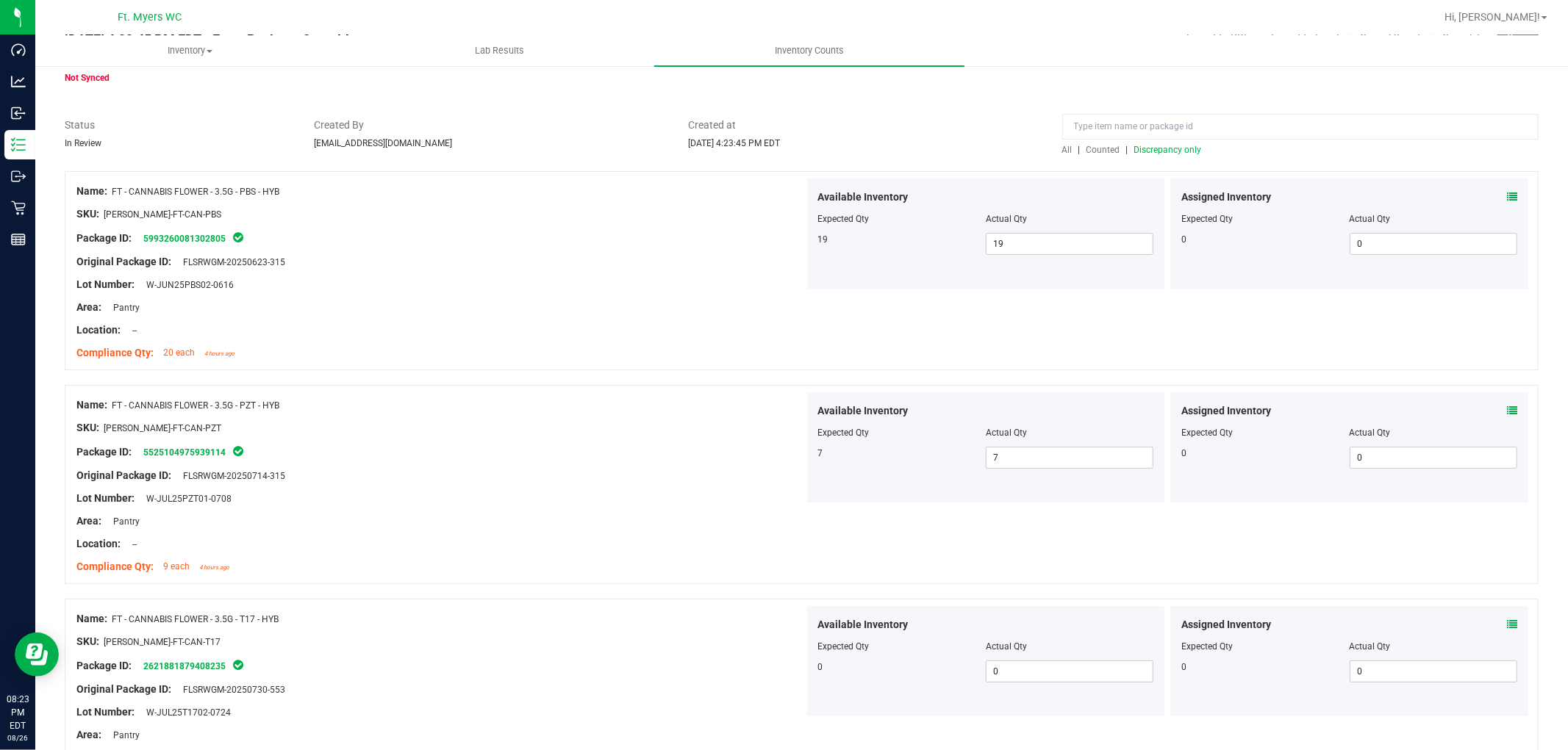
scroll to position [0, 0]
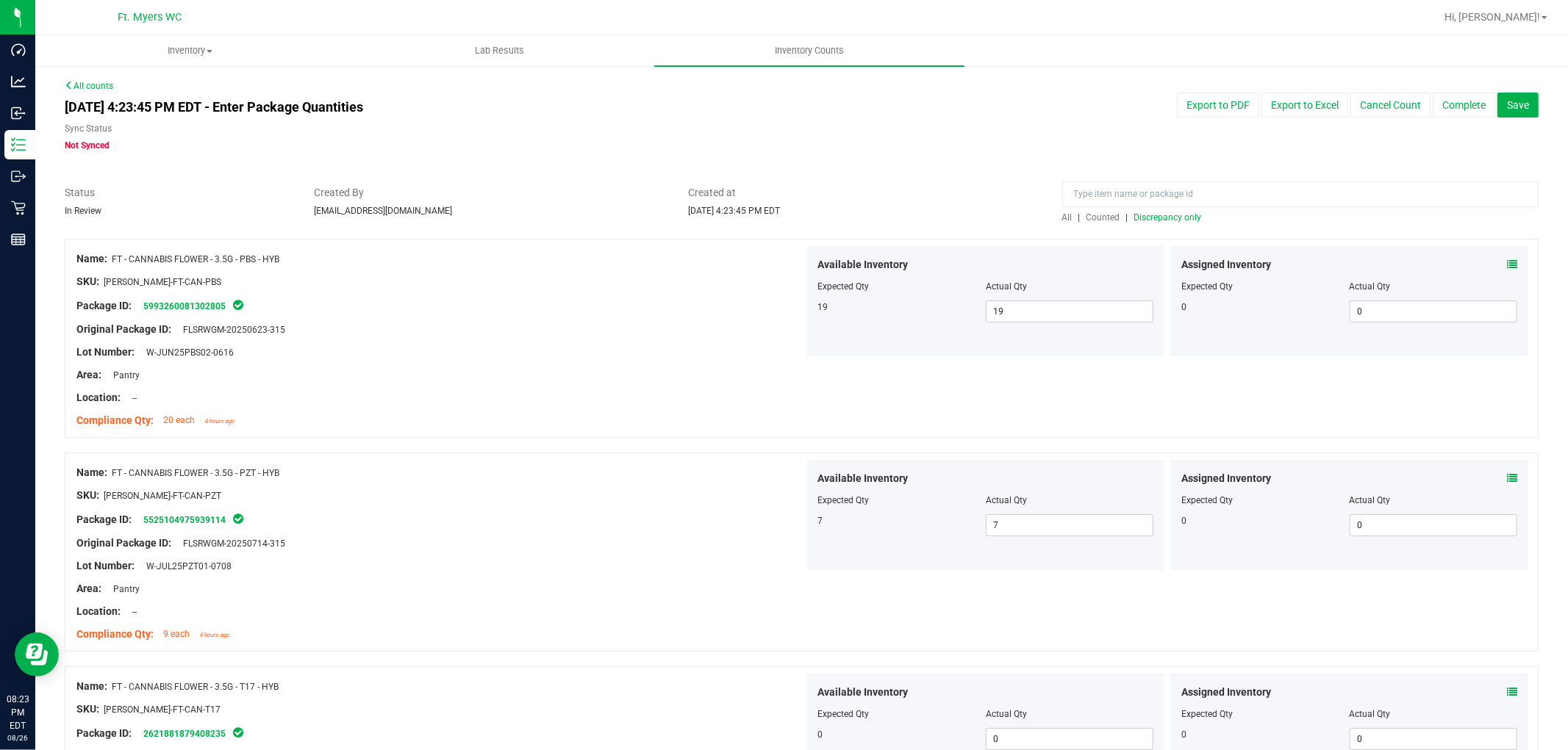
click at [1166, 215] on span "Discrepancy only" at bounding box center [1168, 217] width 68 height 10
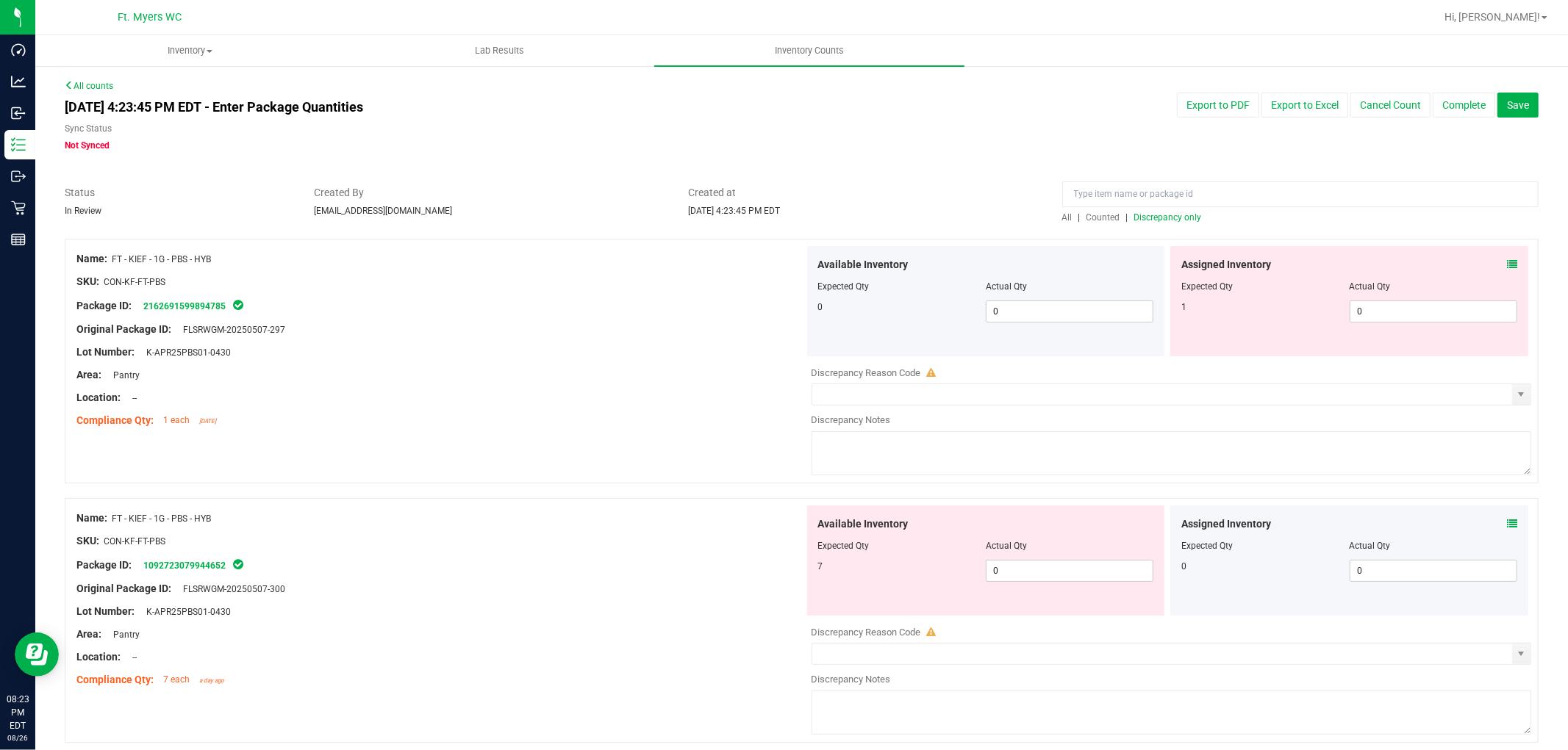
click at [1411, 268] on icon at bounding box center [1512, 264] width 10 height 10
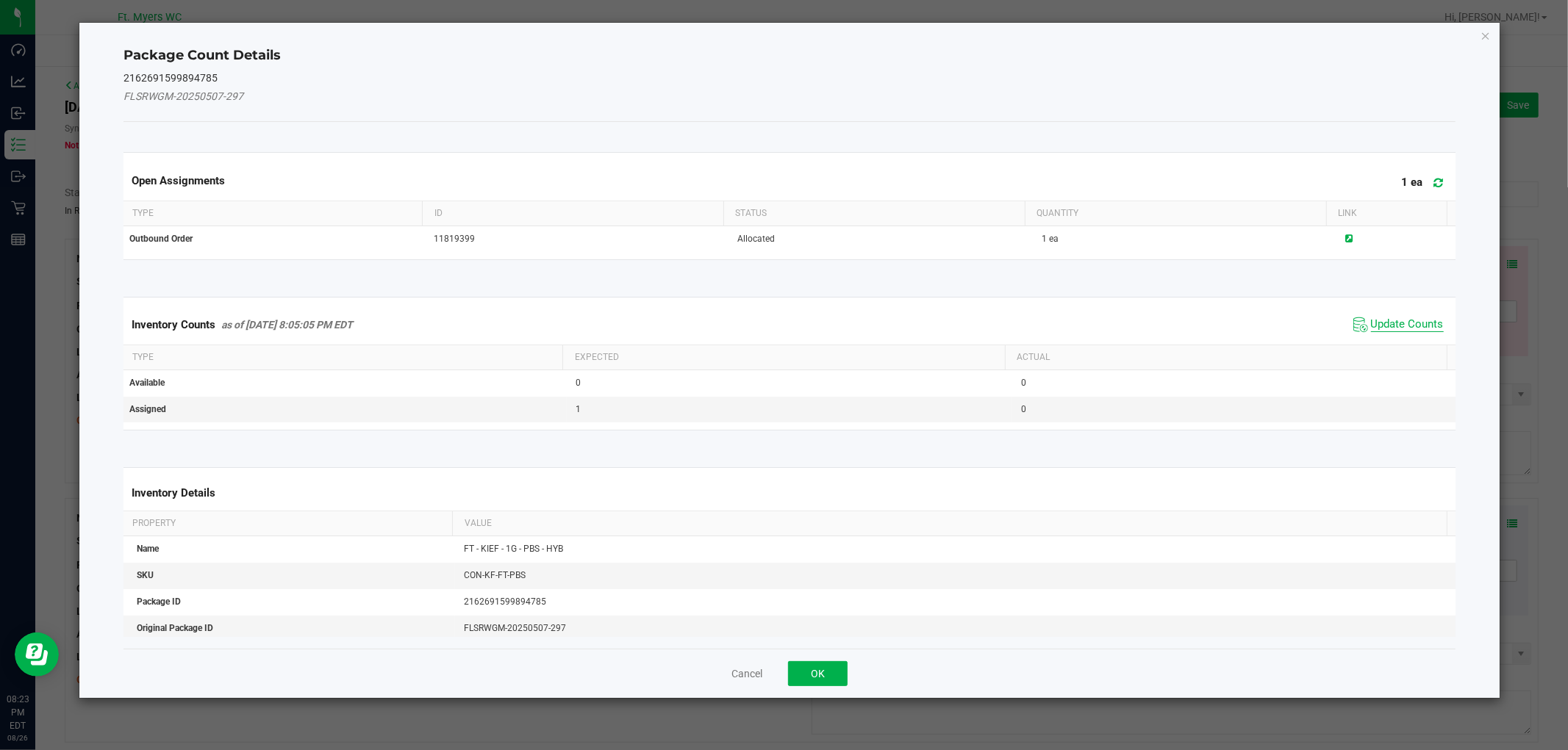
click at [1402, 317] on span "Update Counts" at bounding box center [1407, 324] width 72 height 15
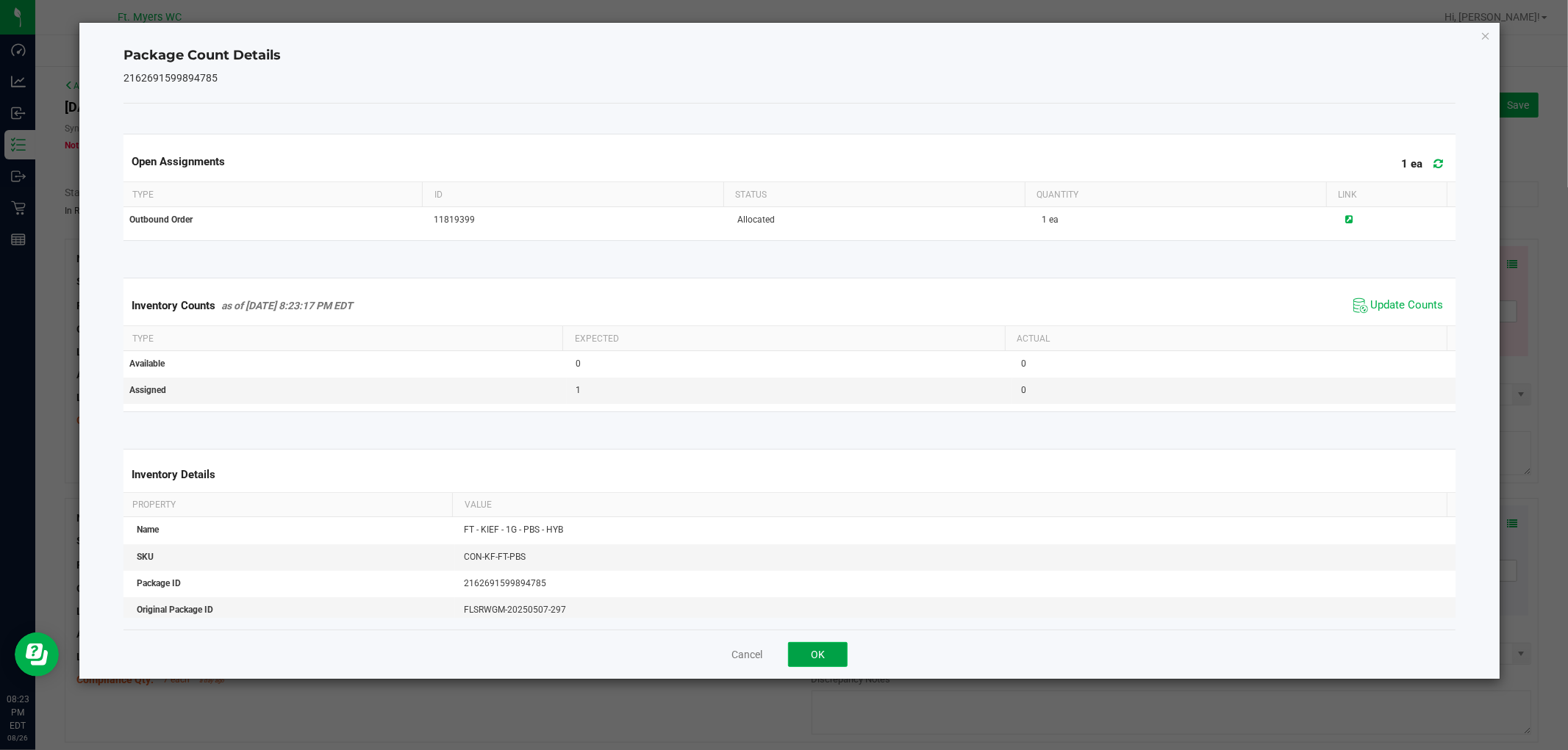
click at [828, 652] on button "OK" at bounding box center [818, 654] width 59 height 25
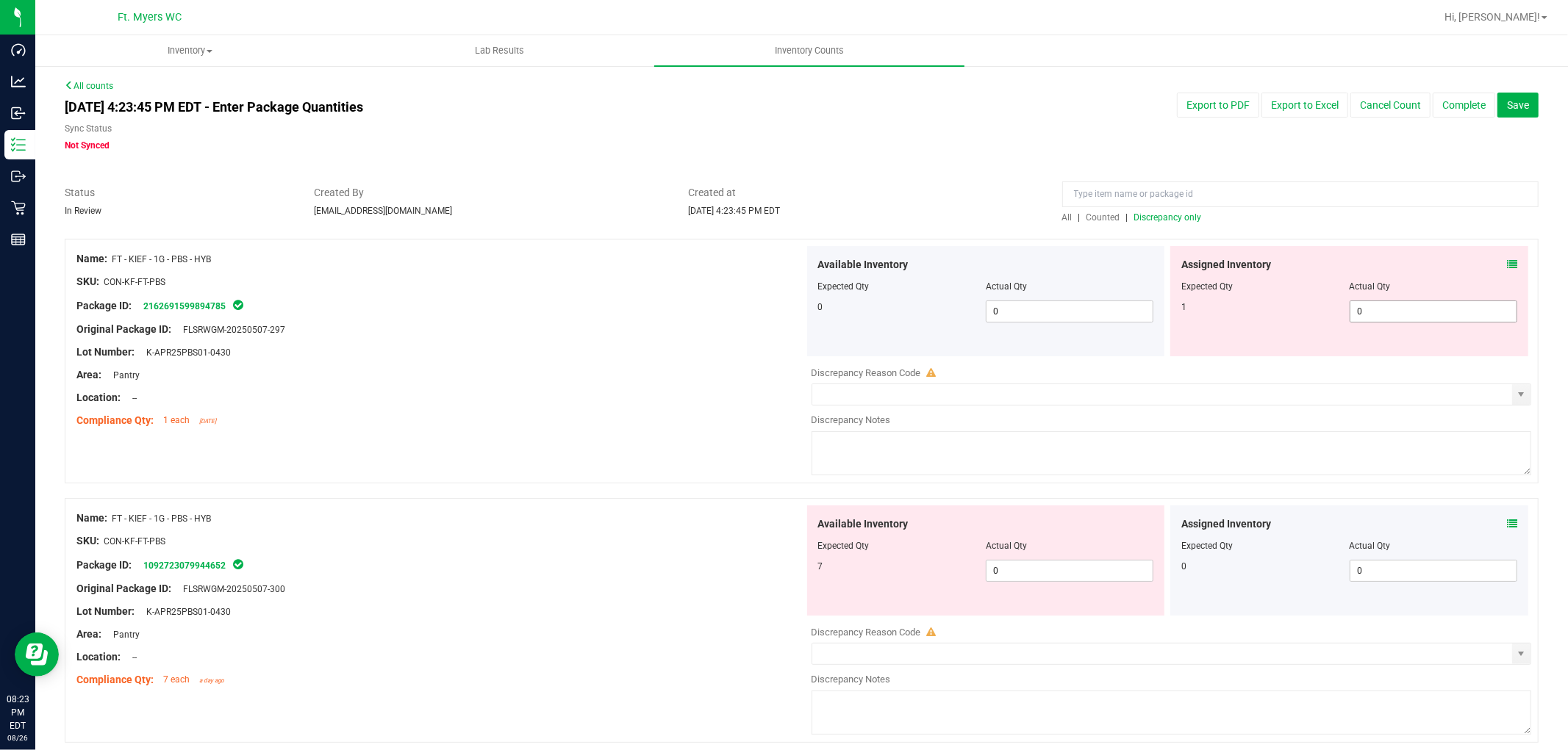
click at [1357, 311] on span "0 0" at bounding box center [1434, 311] width 168 height 22
click at [1357, 311] on input "0" at bounding box center [1434, 311] width 166 height 21
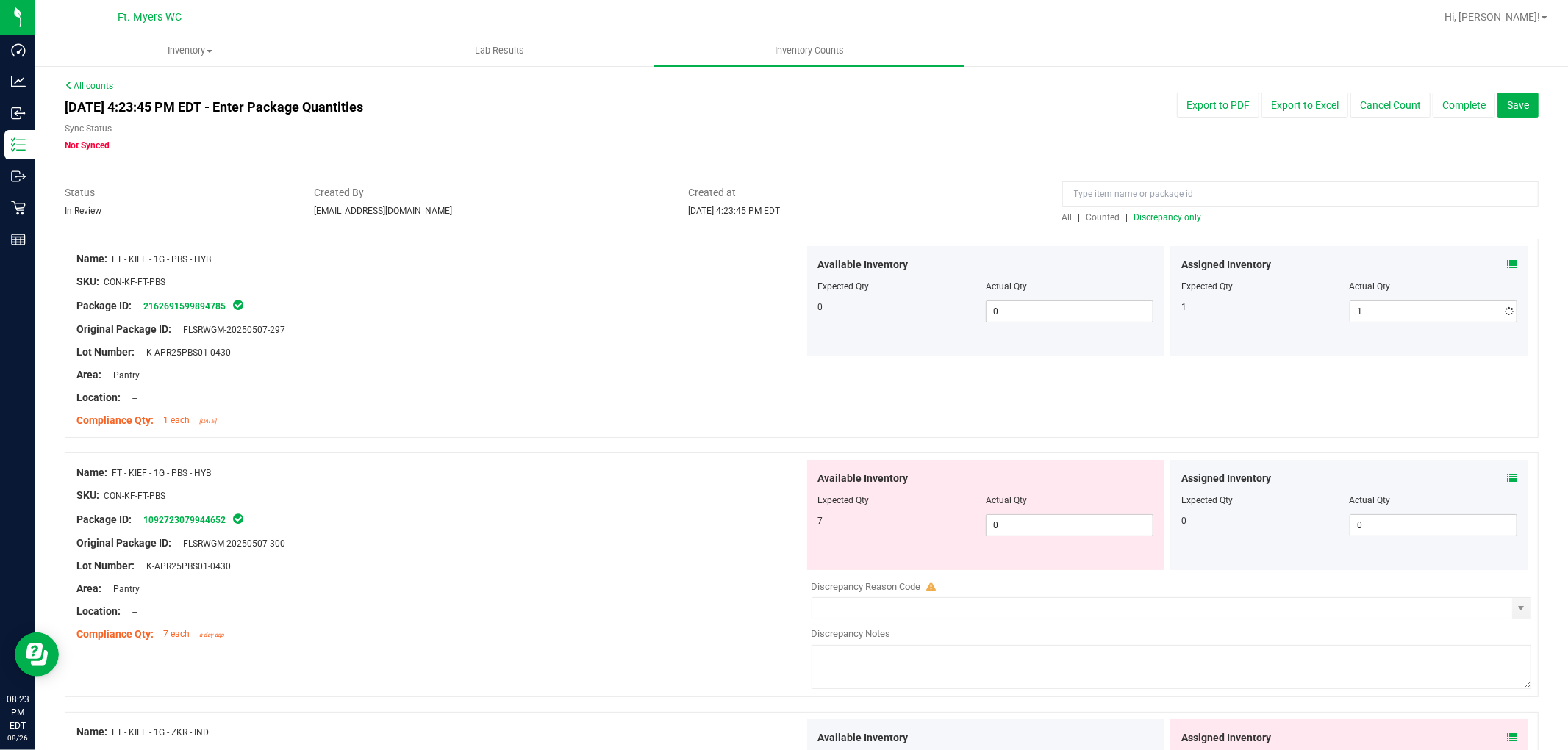
click at [659, 406] on div at bounding box center [441, 409] width 728 height 7
click at [1411, 479] on icon at bounding box center [1512, 479] width 10 height 10
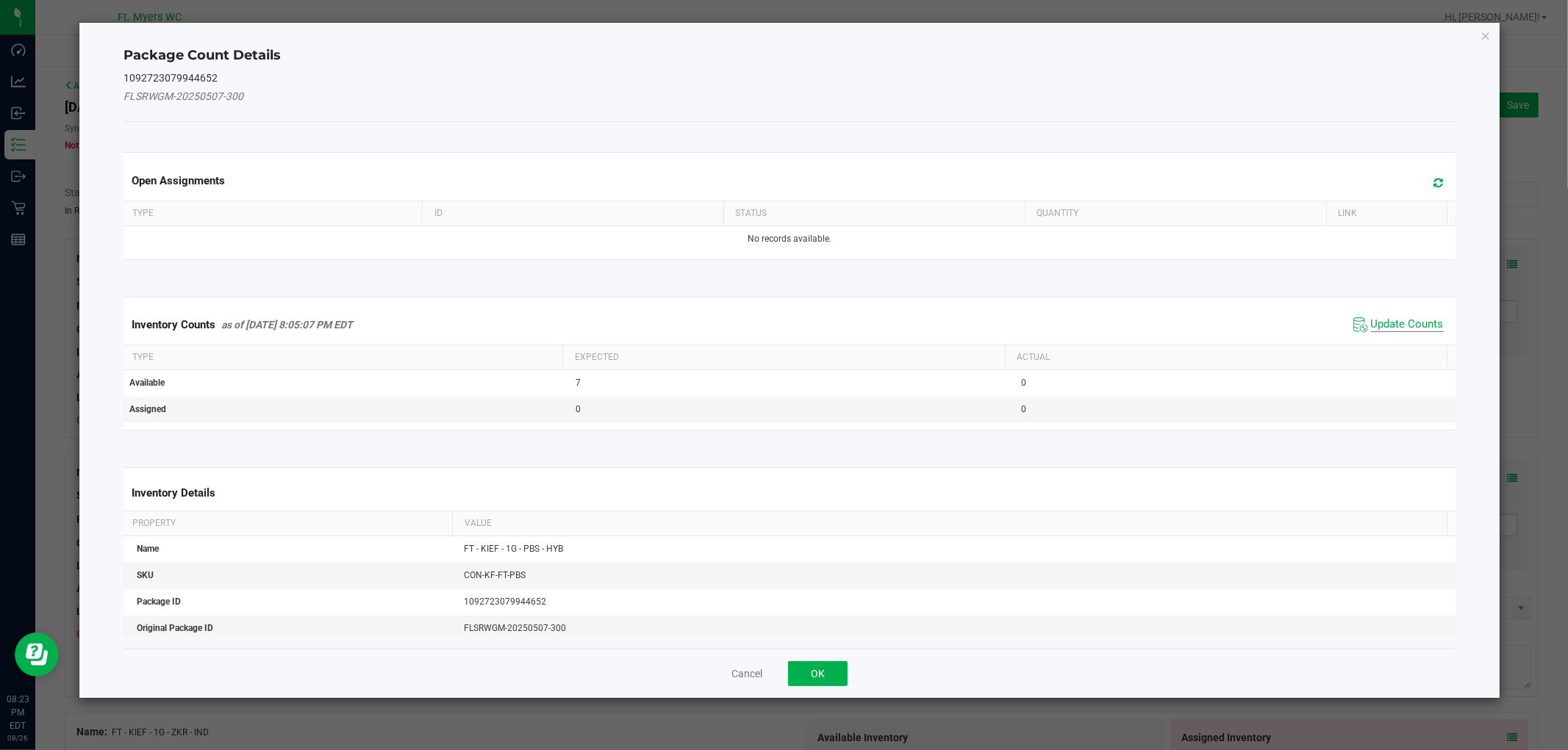
click at [1395, 320] on span "Update Counts" at bounding box center [1407, 324] width 72 height 15
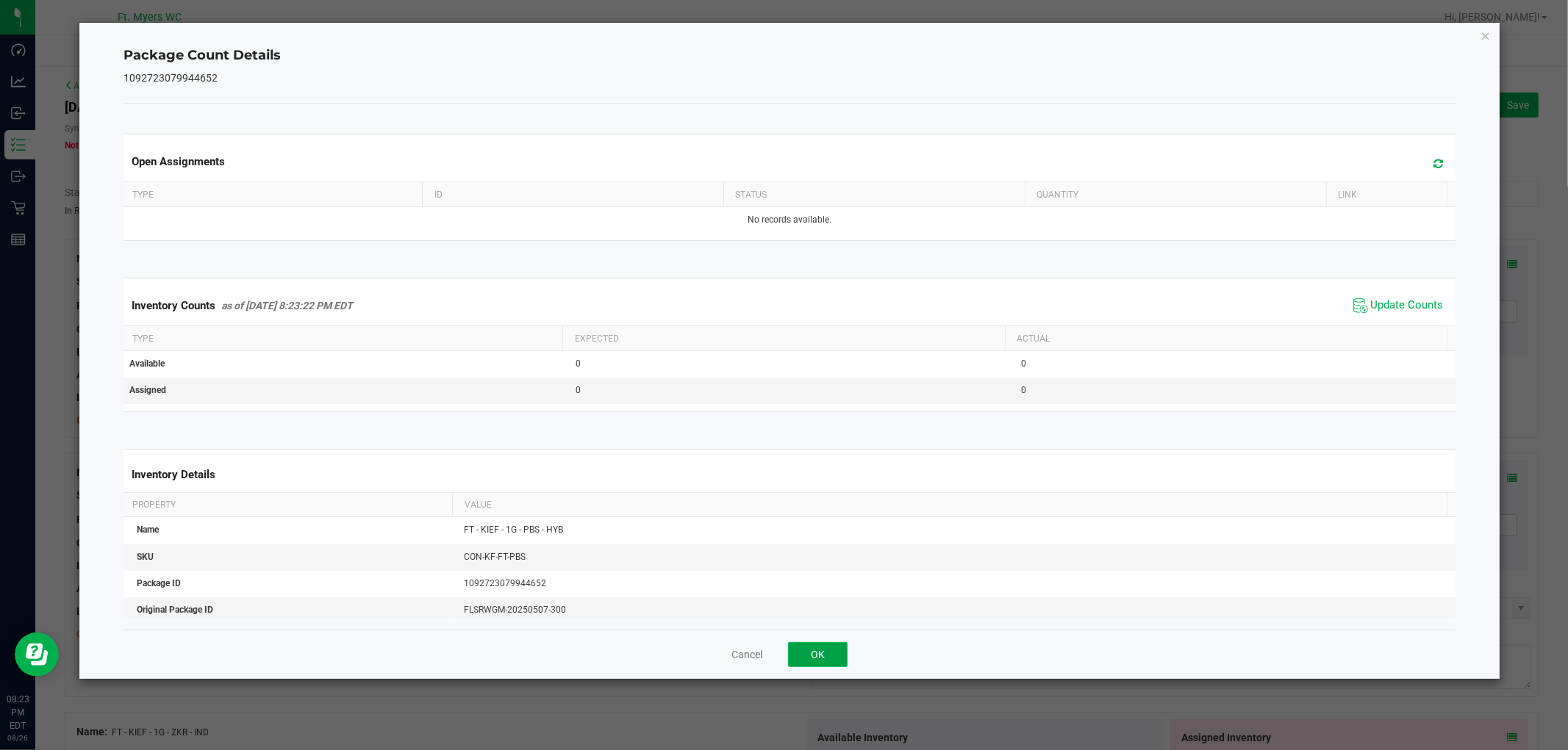
click at [812, 656] on button "OK" at bounding box center [818, 654] width 59 height 25
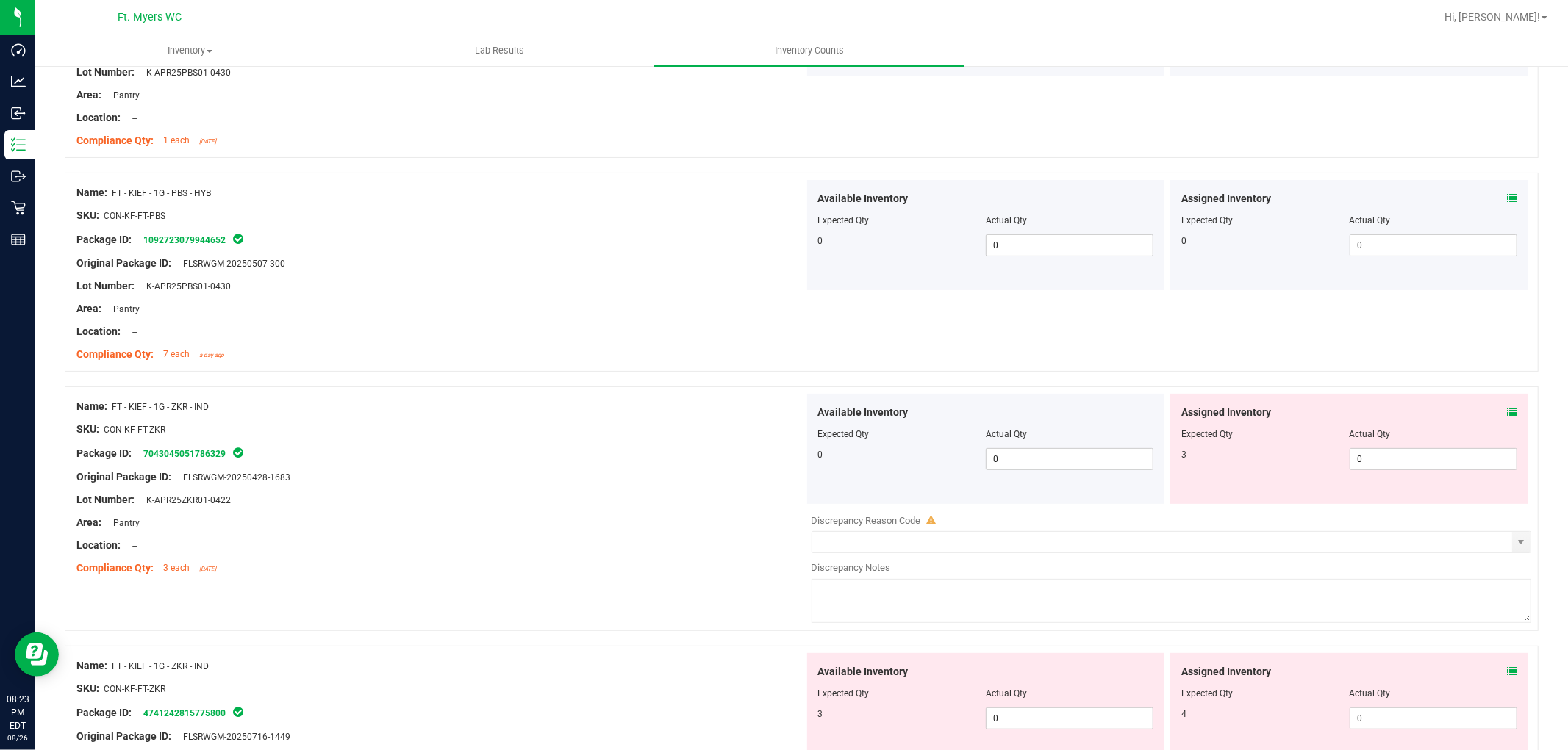
scroll to position [326, 0]
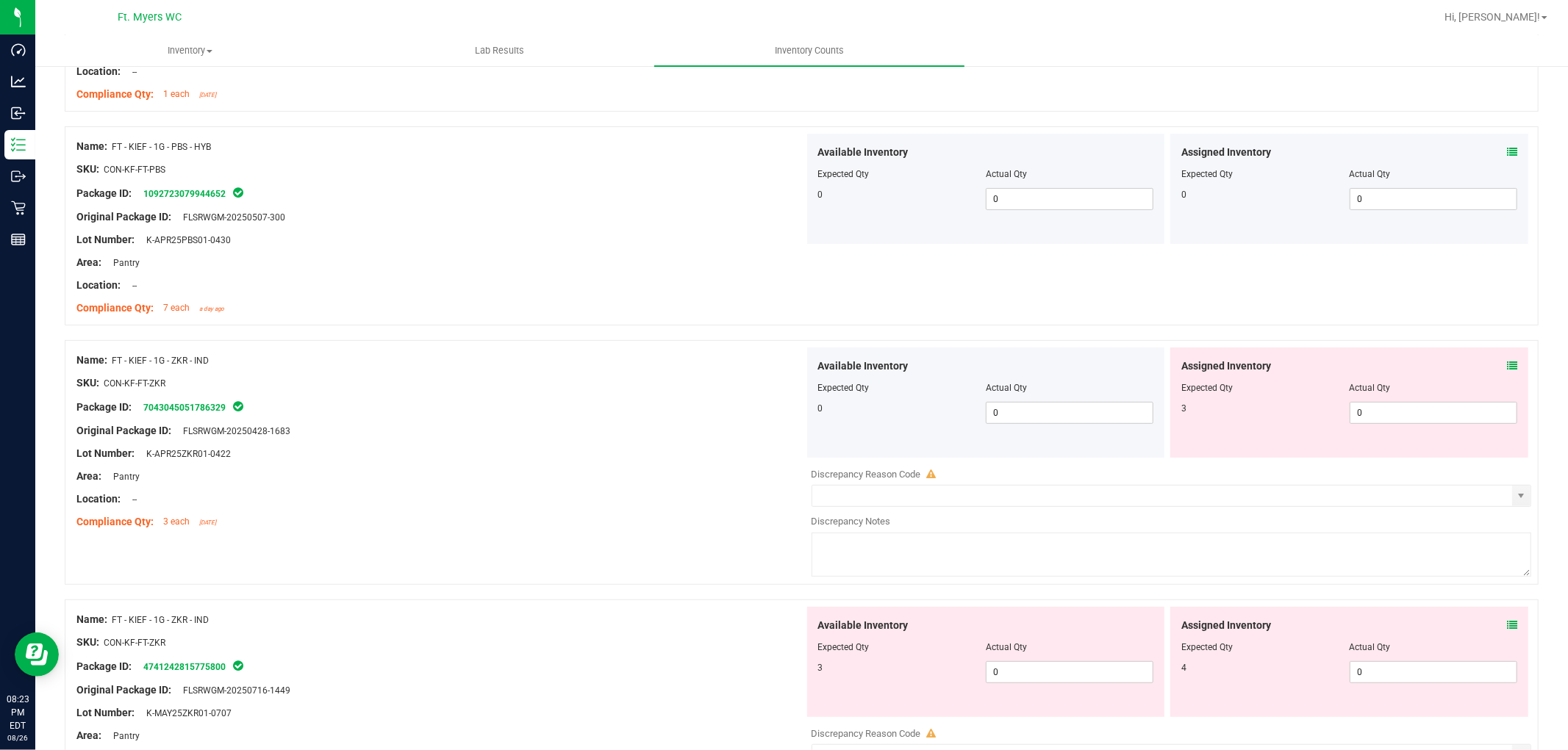
click at [1411, 363] on icon at bounding box center [1512, 366] width 10 height 10
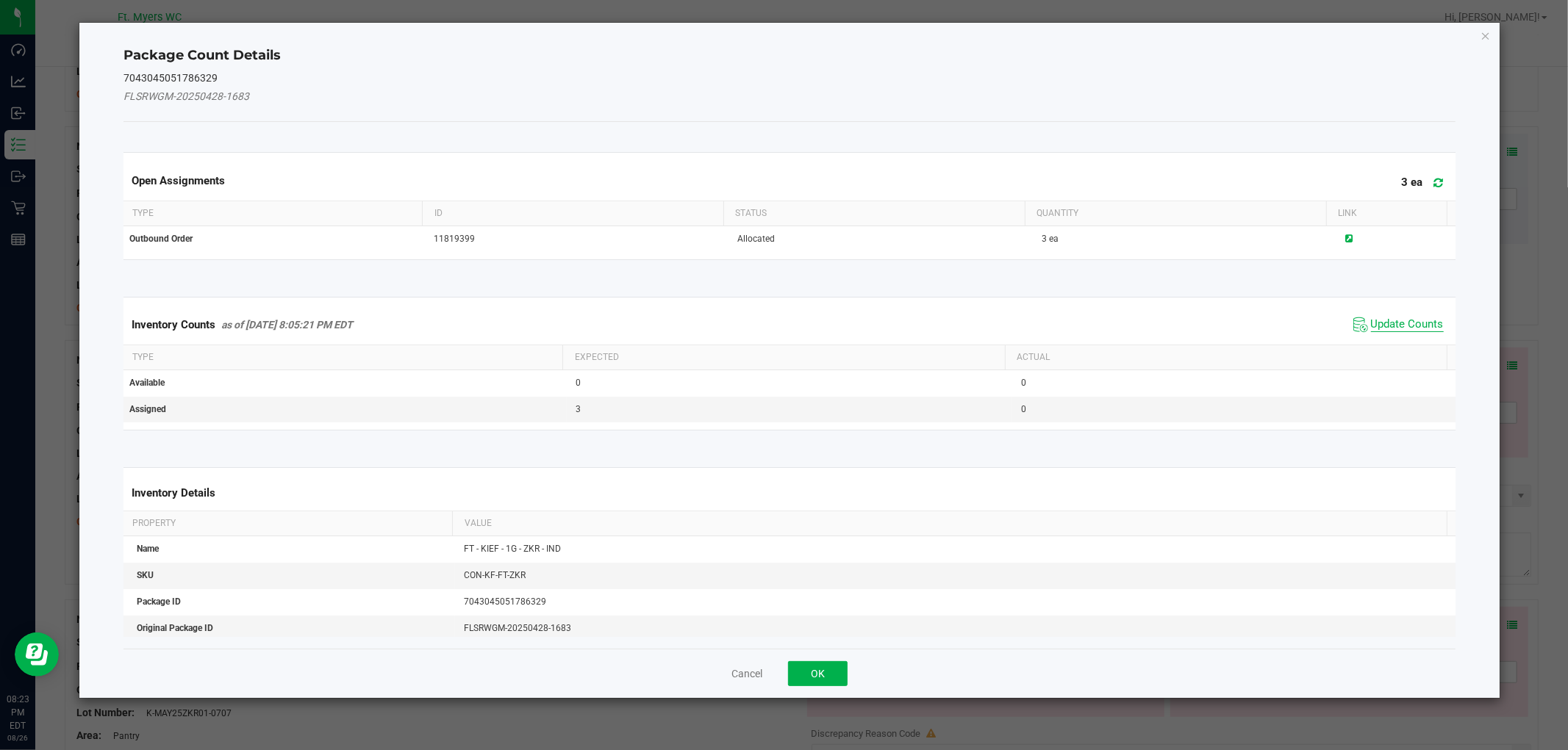
click at [1402, 324] on span "Update Counts" at bounding box center [1407, 324] width 72 height 15
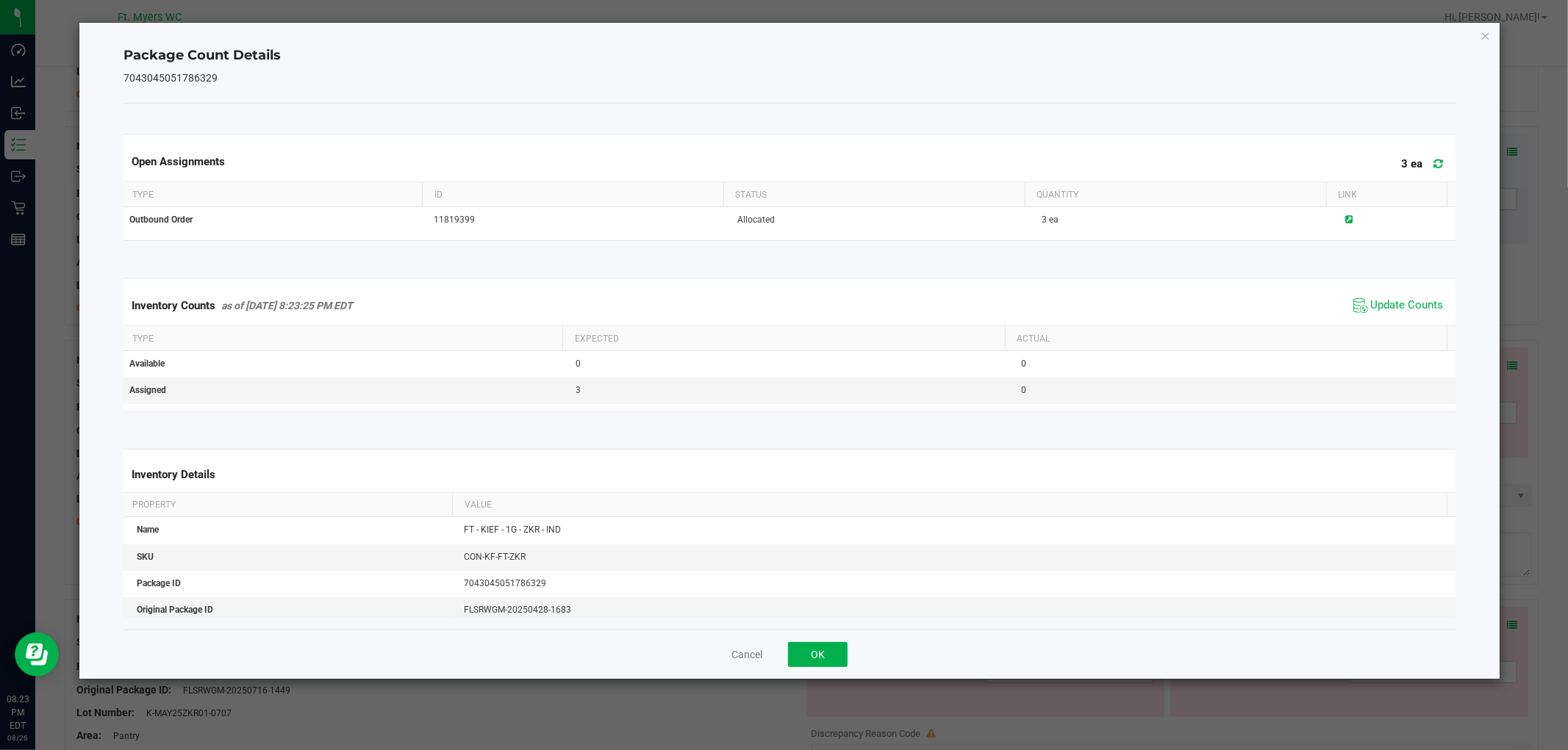
click at [851, 652] on div "Cancel OK" at bounding box center [790, 654] width 1332 height 49
click at [803, 652] on button "OK" at bounding box center [818, 654] width 59 height 25
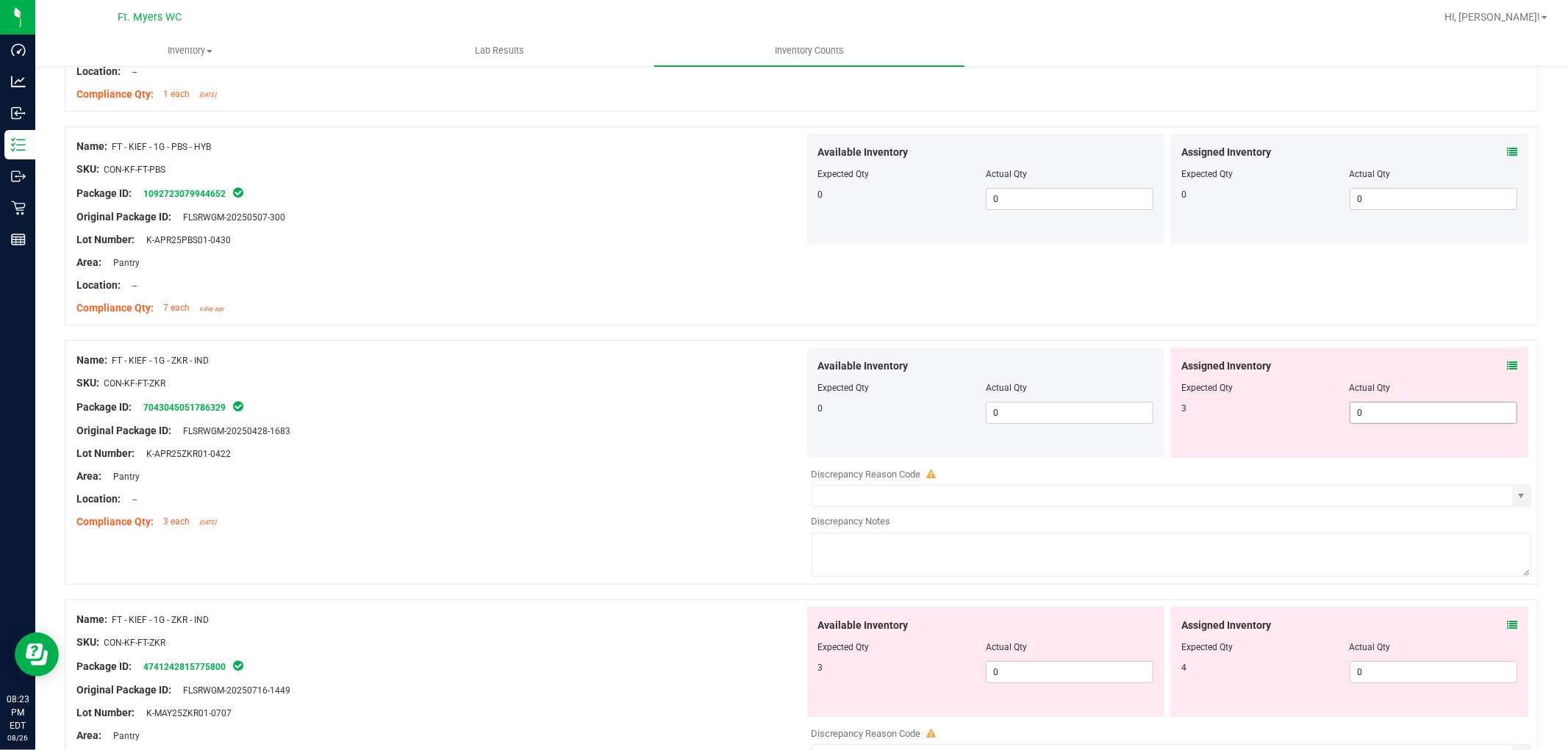
click at [1411, 406] on span "0 0" at bounding box center [1434, 412] width 168 height 22
click at [1411, 406] on input "0" at bounding box center [1434, 413] width 166 height 21
click at [1411, 419] on input "6" at bounding box center [1434, 413] width 166 height 21
click at [744, 481] on div "Area: Pantry" at bounding box center [441, 477] width 728 height 16
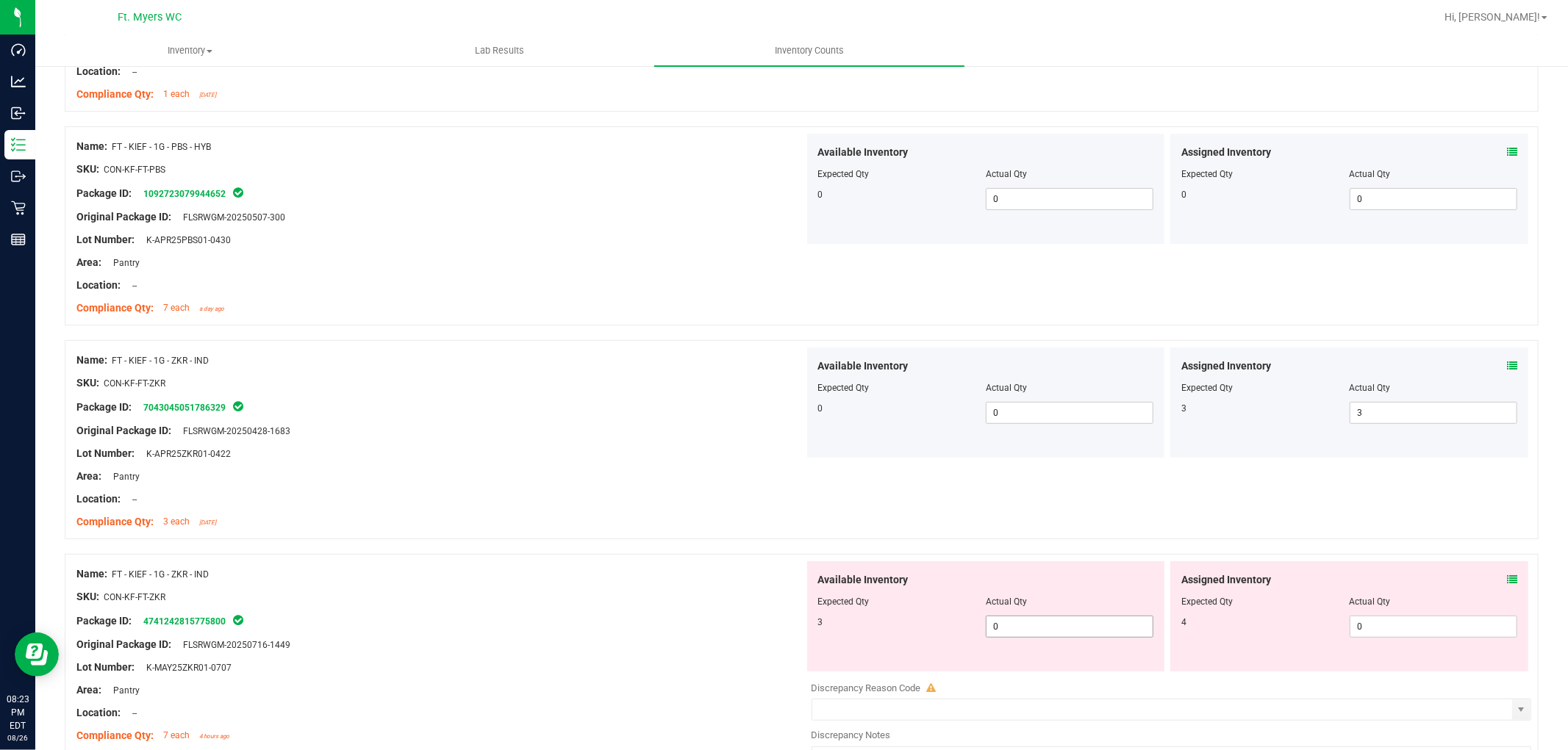
click at [1027, 632] on span "0 0" at bounding box center [1070, 626] width 168 height 22
click at [1027, 628] on input "0" at bounding box center [1070, 627] width 166 height 21
click at [1411, 575] on icon at bounding box center [1512, 580] width 10 height 10
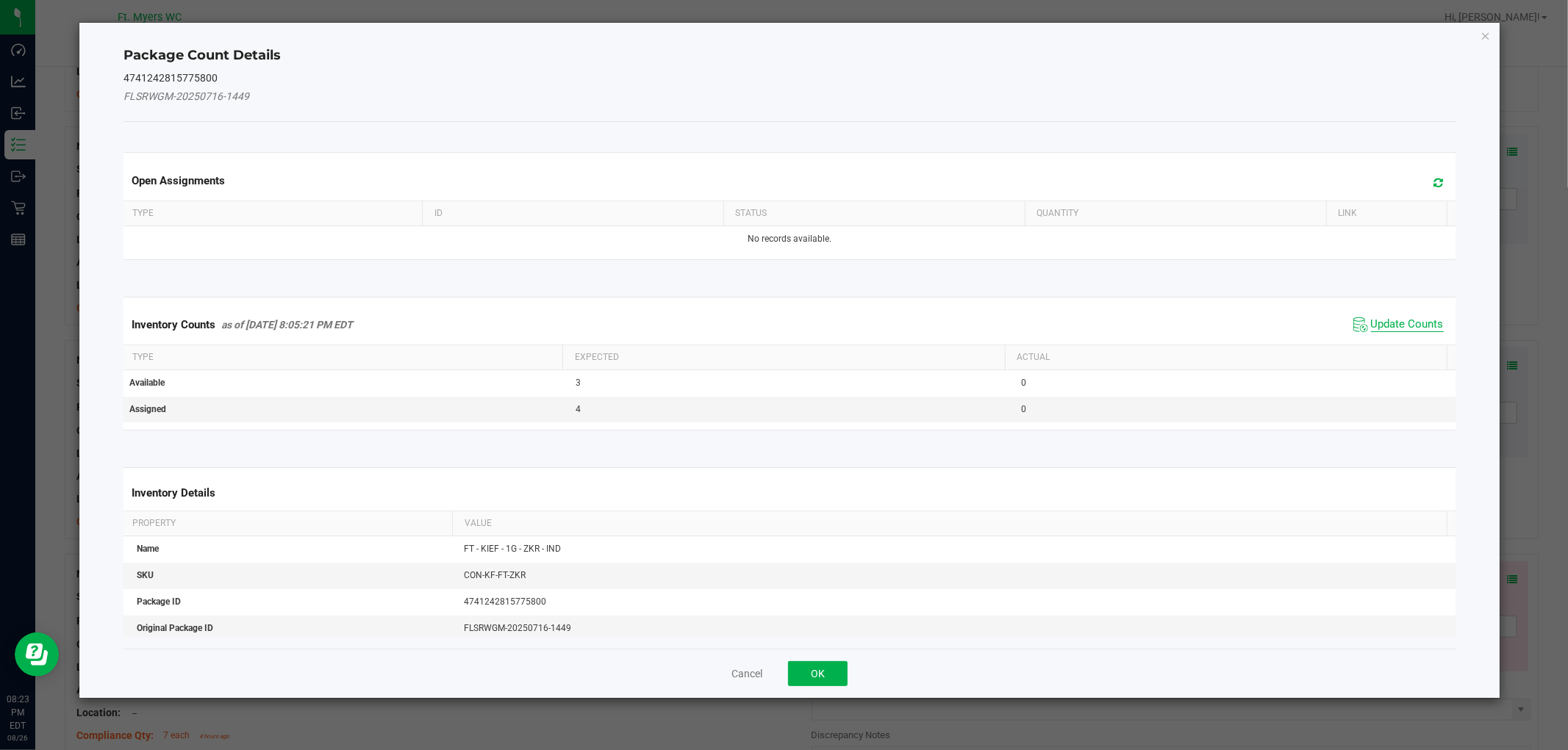
click at [1390, 325] on span "Update Counts" at bounding box center [1407, 324] width 72 height 15
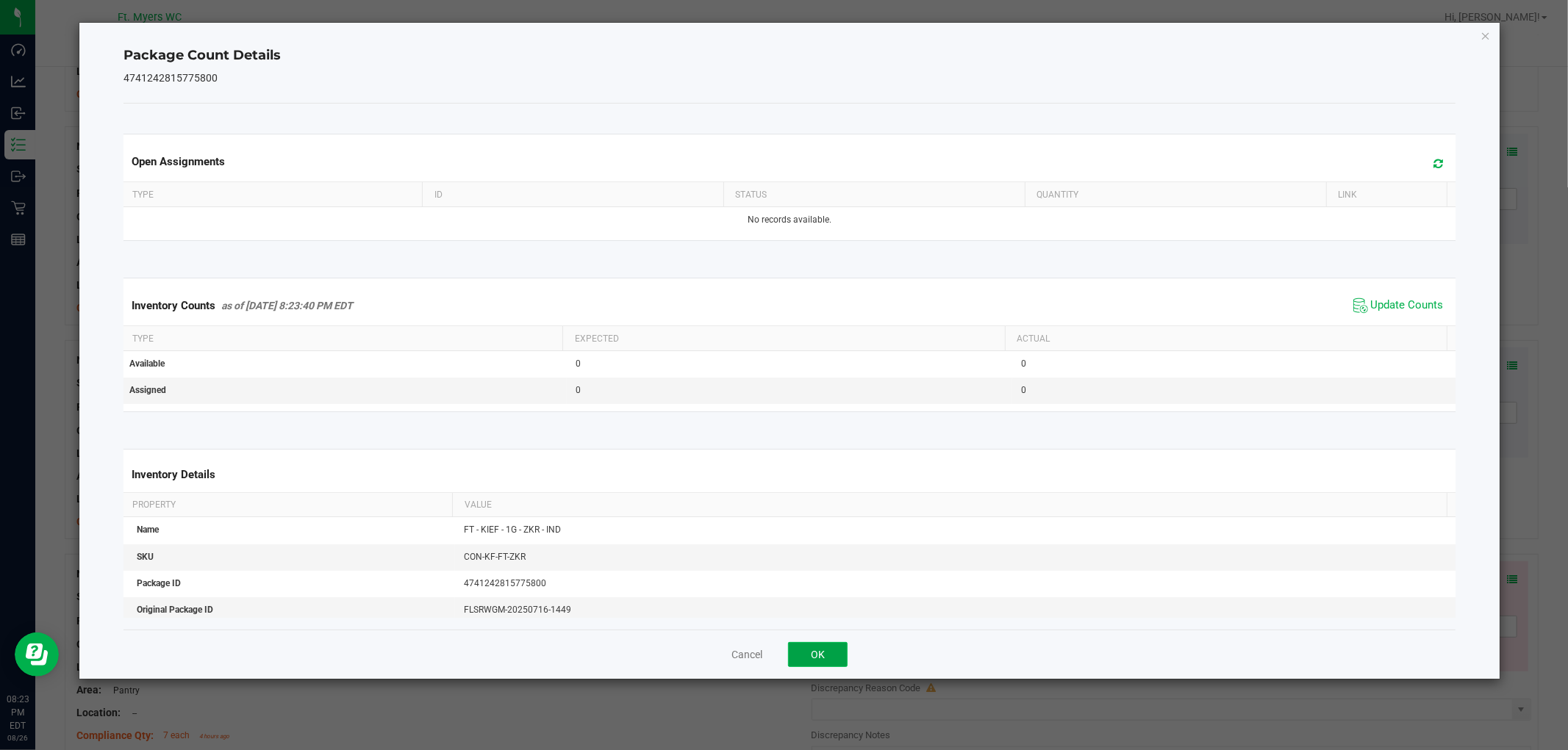
click at [831, 654] on button "OK" at bounding box center [818, 654] width 59 height 25
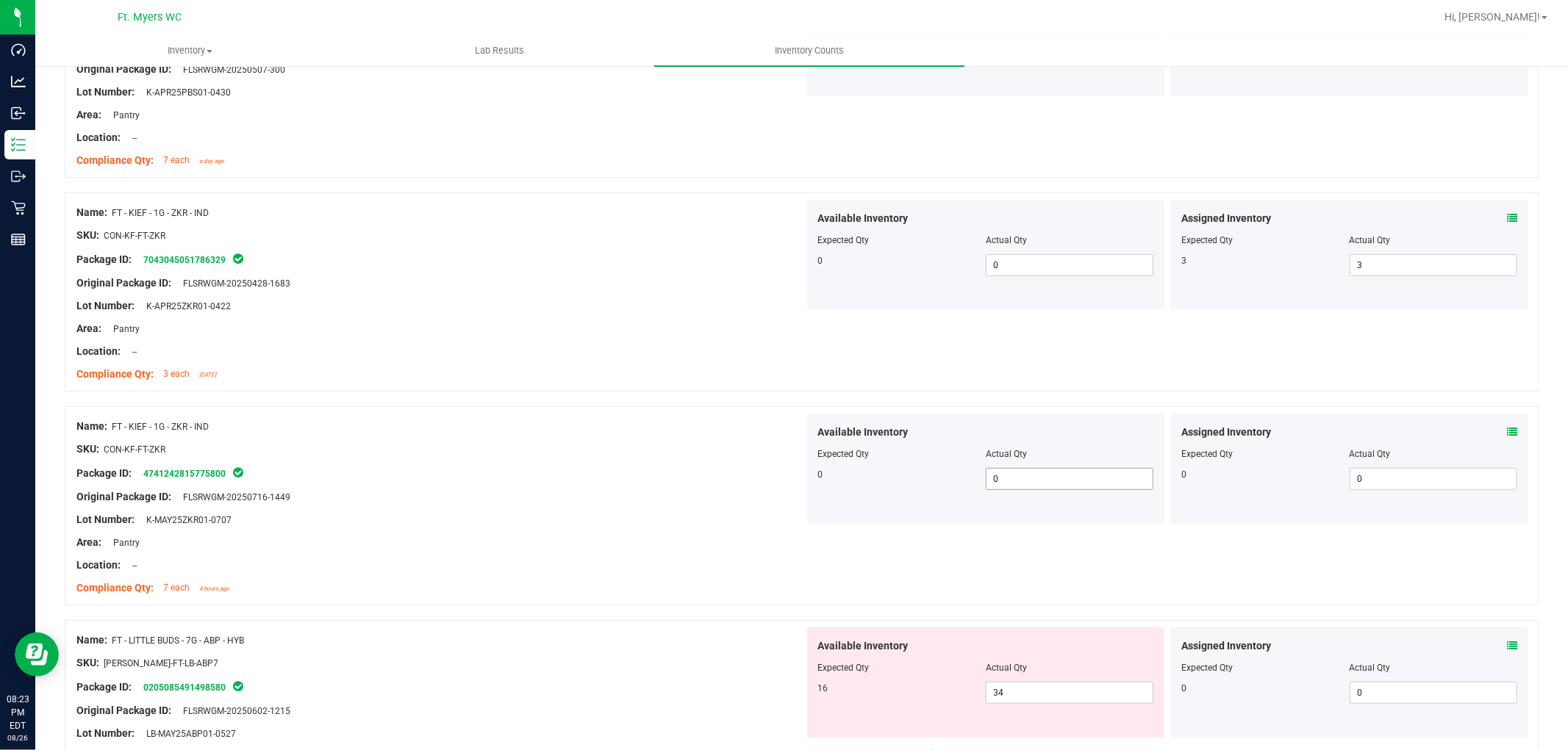
scroll to position [734, 0]
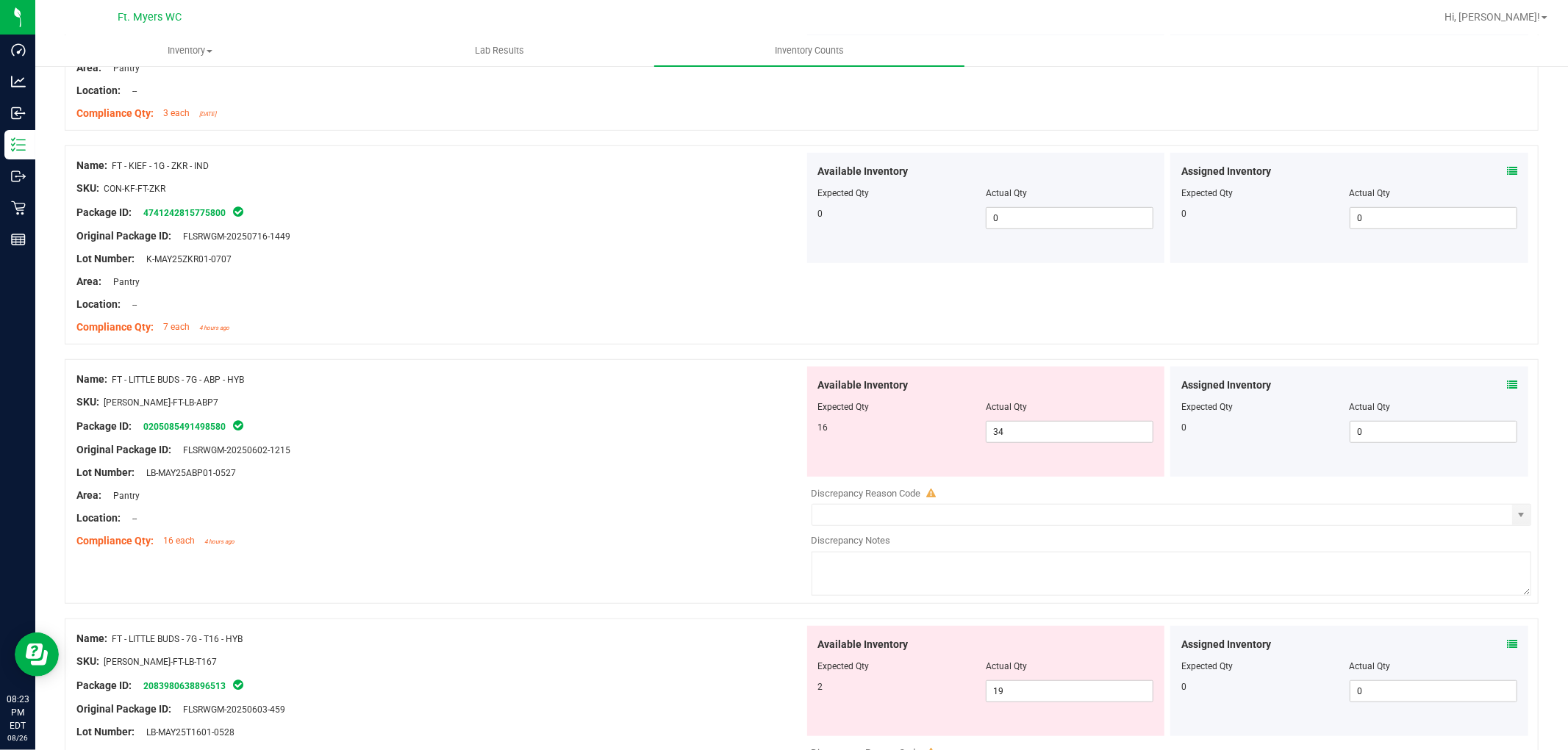
click at [1411, 380] on icon at bounding box center [1512, 385] width 10 height 10
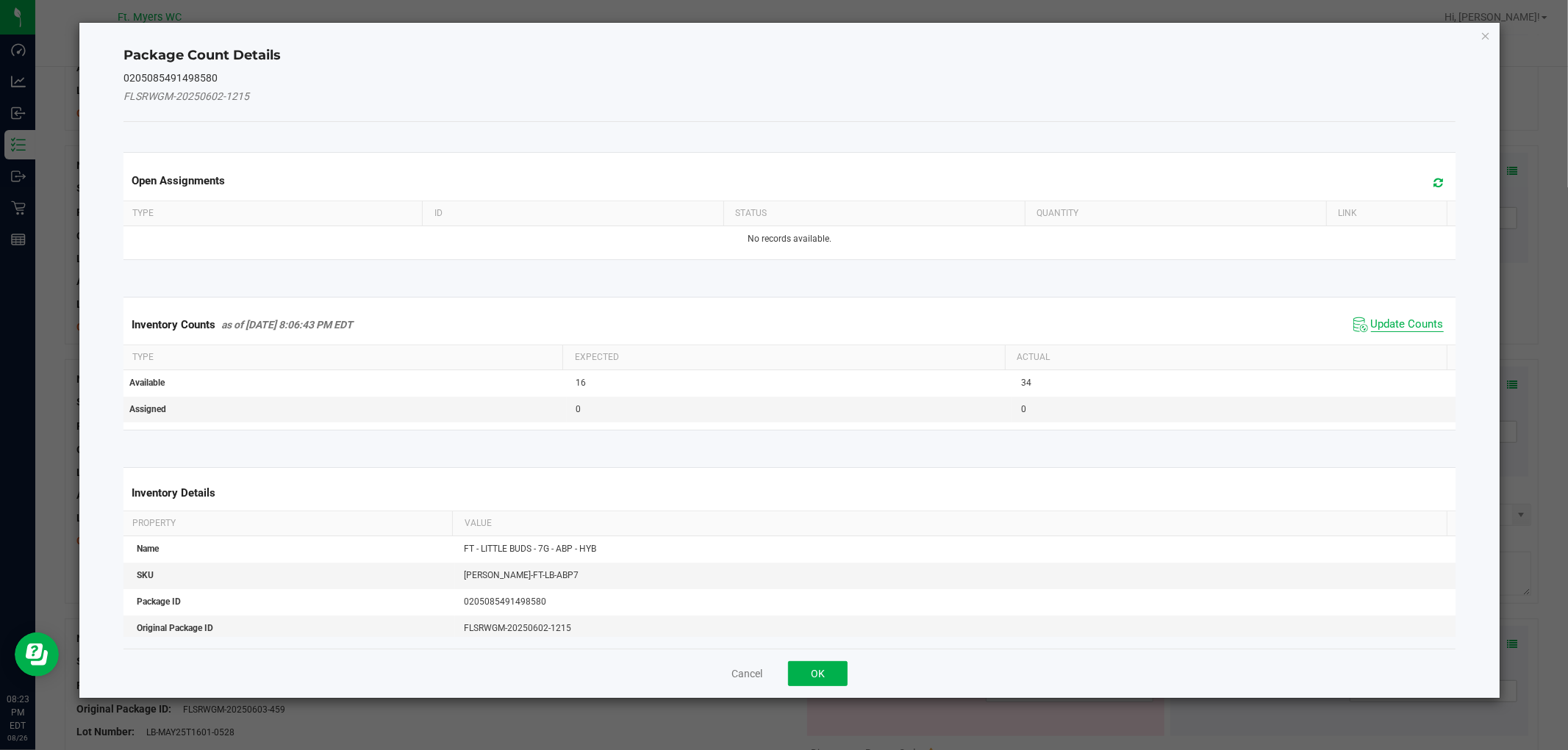
click at [1386, 318] on span "Update Counts" at bounding box center [1407, 324] width 72 height 15
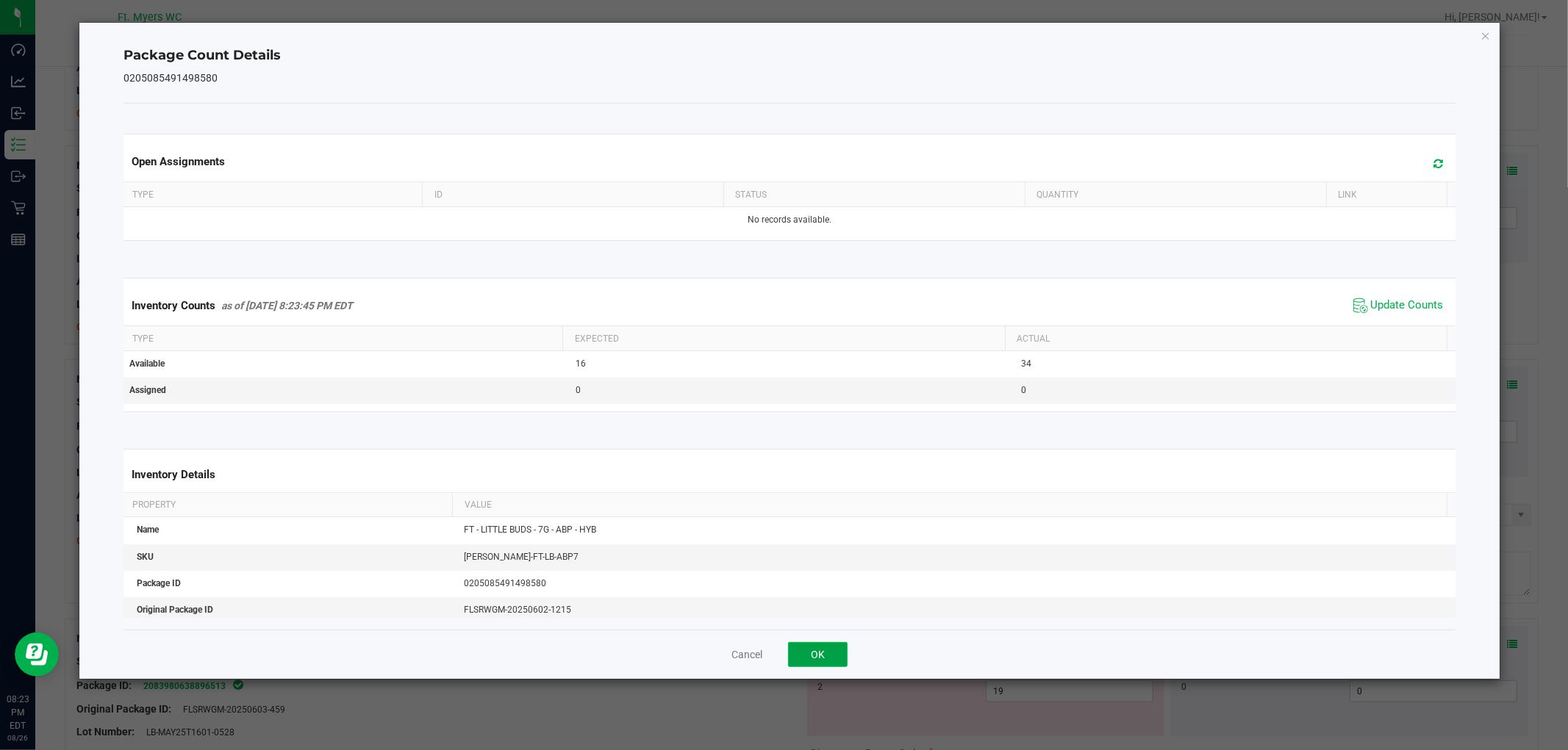
click at [819, 648] on button "OK" at bounding box center [818, 654] width 59 height 25
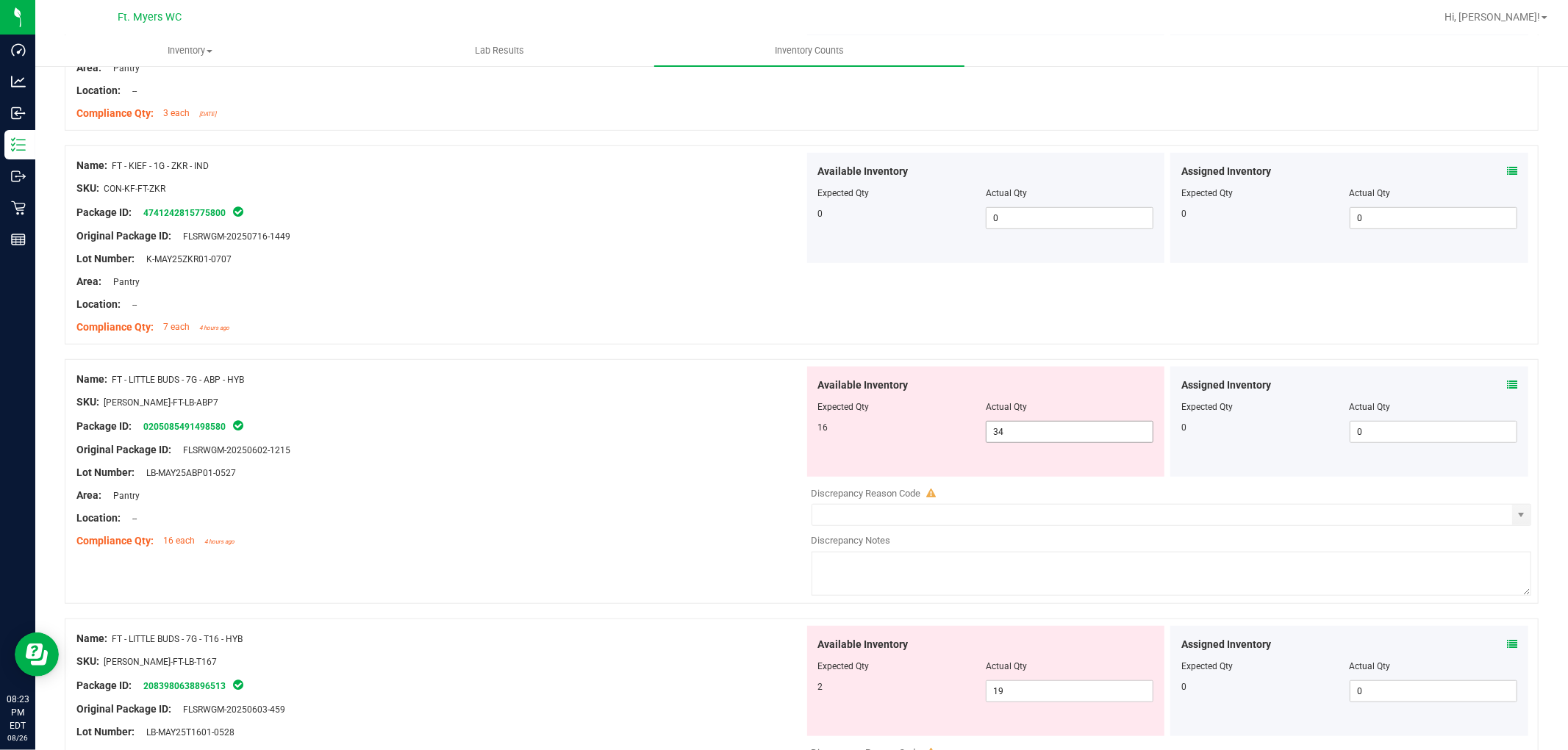
click at [1055, 426] on span "34 34" at bounding box center [1070, 432] width 168 height 22
click at [1055, 426] on input "34" at bounding box center [1070, 433] width 166 height 21
click at [765, 506] on div at bounding box center [441, 507] width 728 height 7
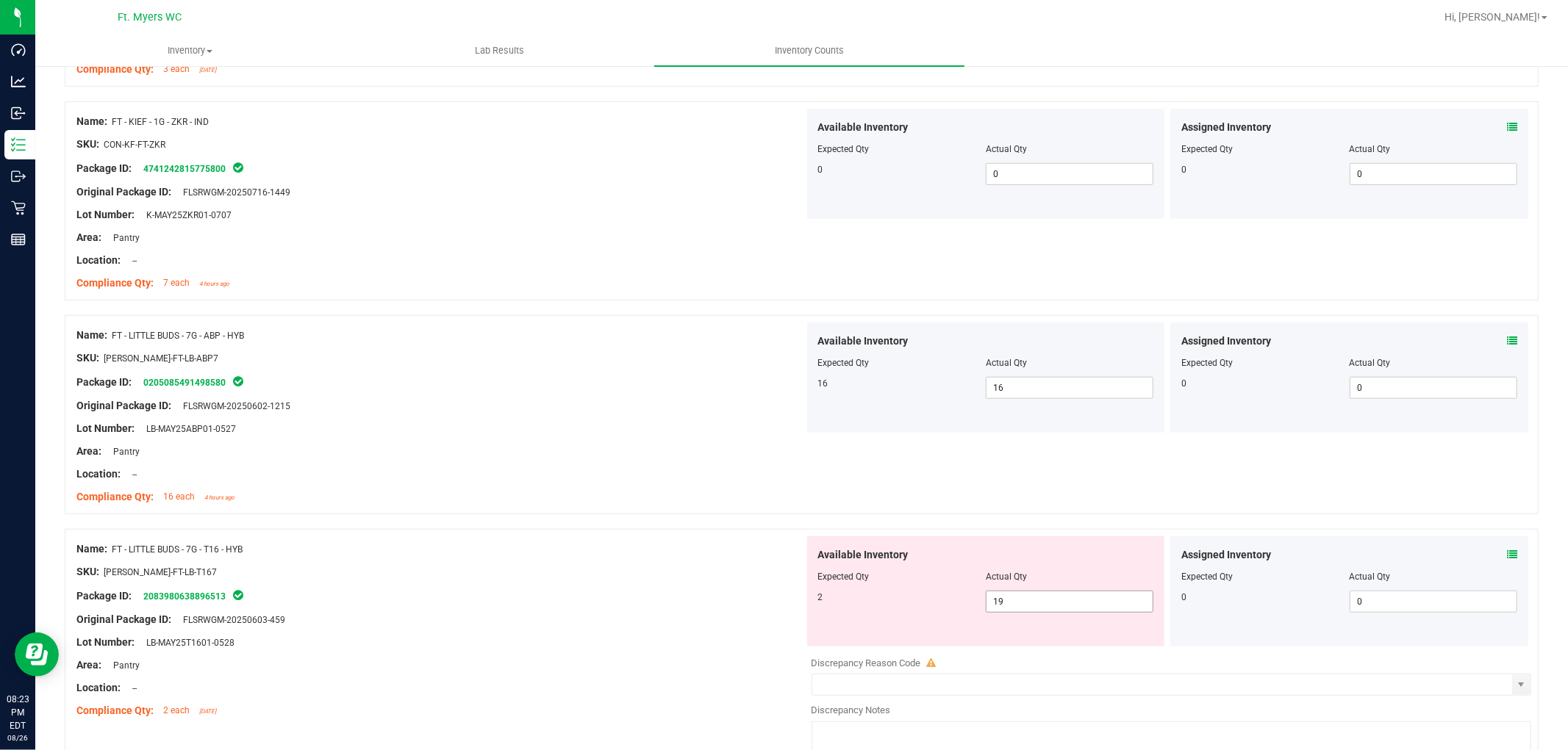
scroll to position [898, 0]
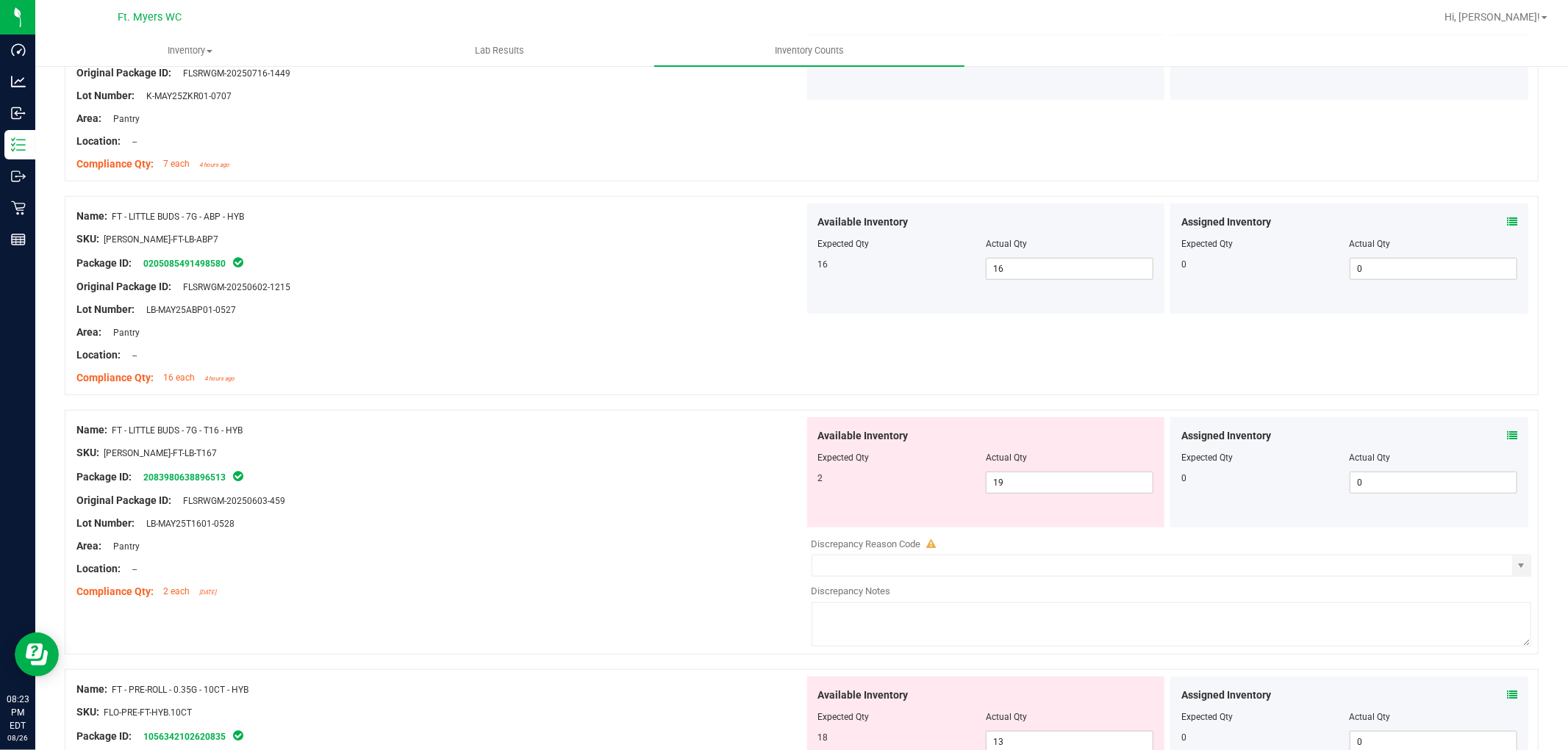
click at [1411, 430] on div "Assigned Inventory" at bounding box center [1349, 436] width 336 height 16
click at [1411, 432] on icon at bounding box center [1512, 436] width 10 height 10
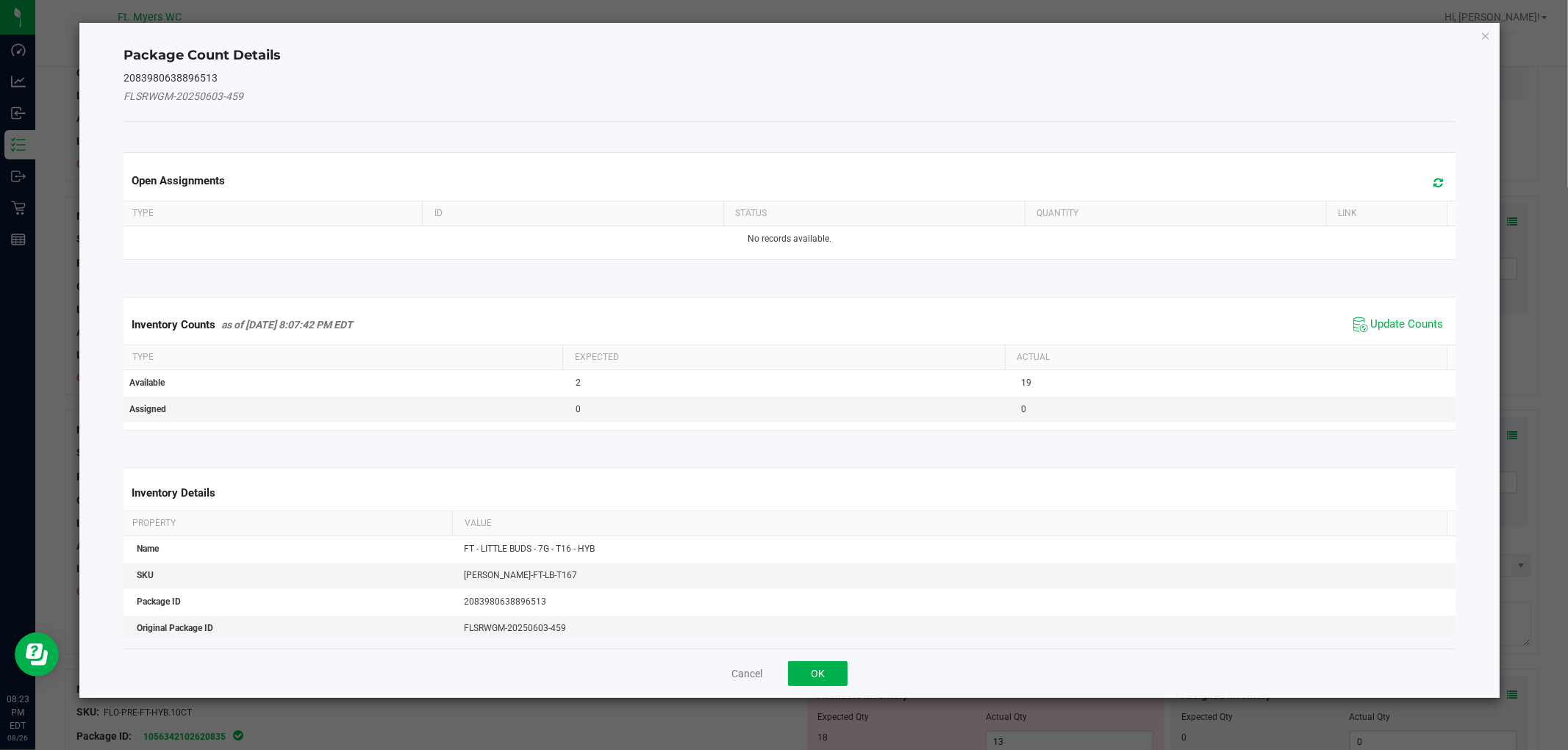
click at [1410, 316] on span "Update Counts" at bounding box center [1399, 324] width 98 height 22
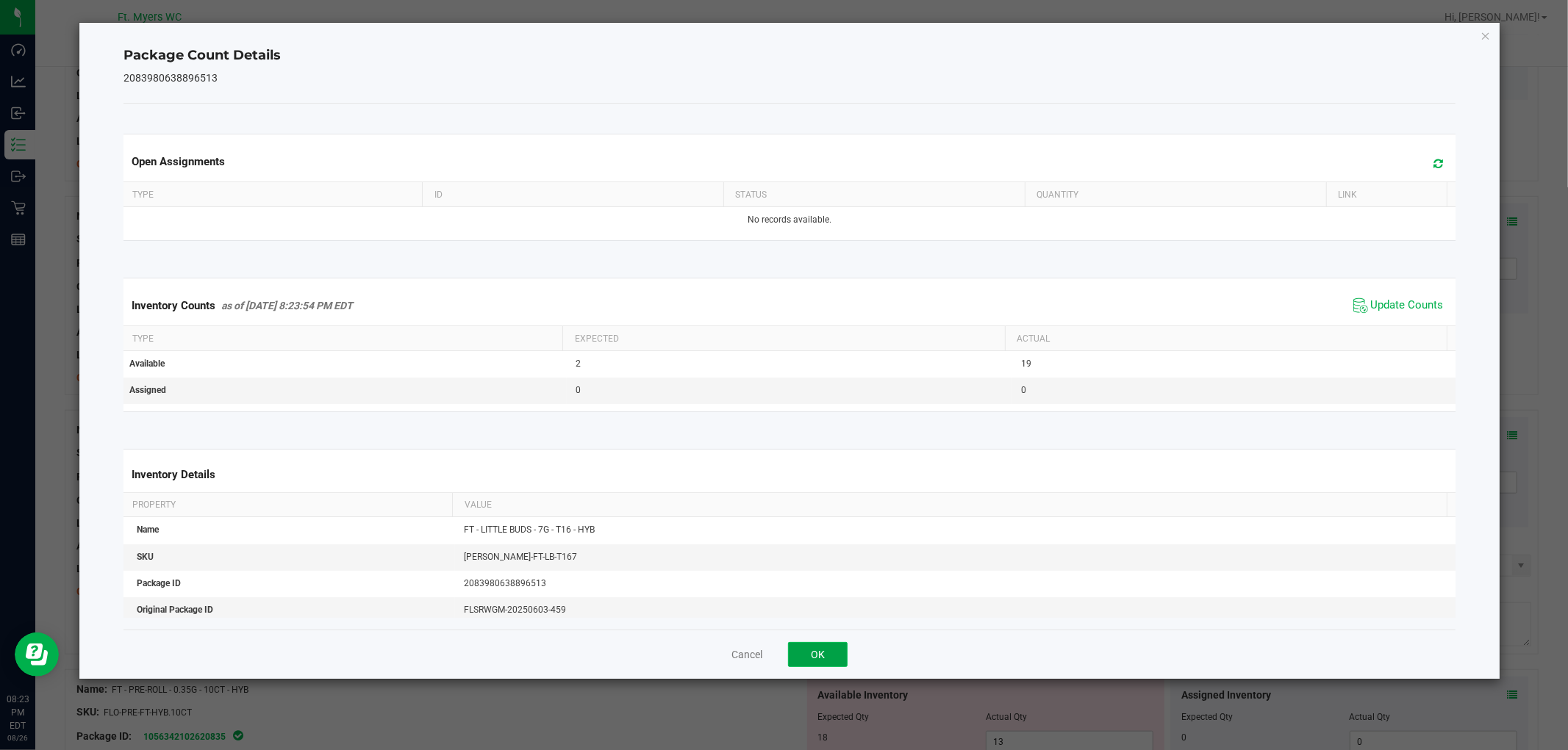
click at [819, 650] on button "OK" at bounding box center [818, 654] width 59 height 25
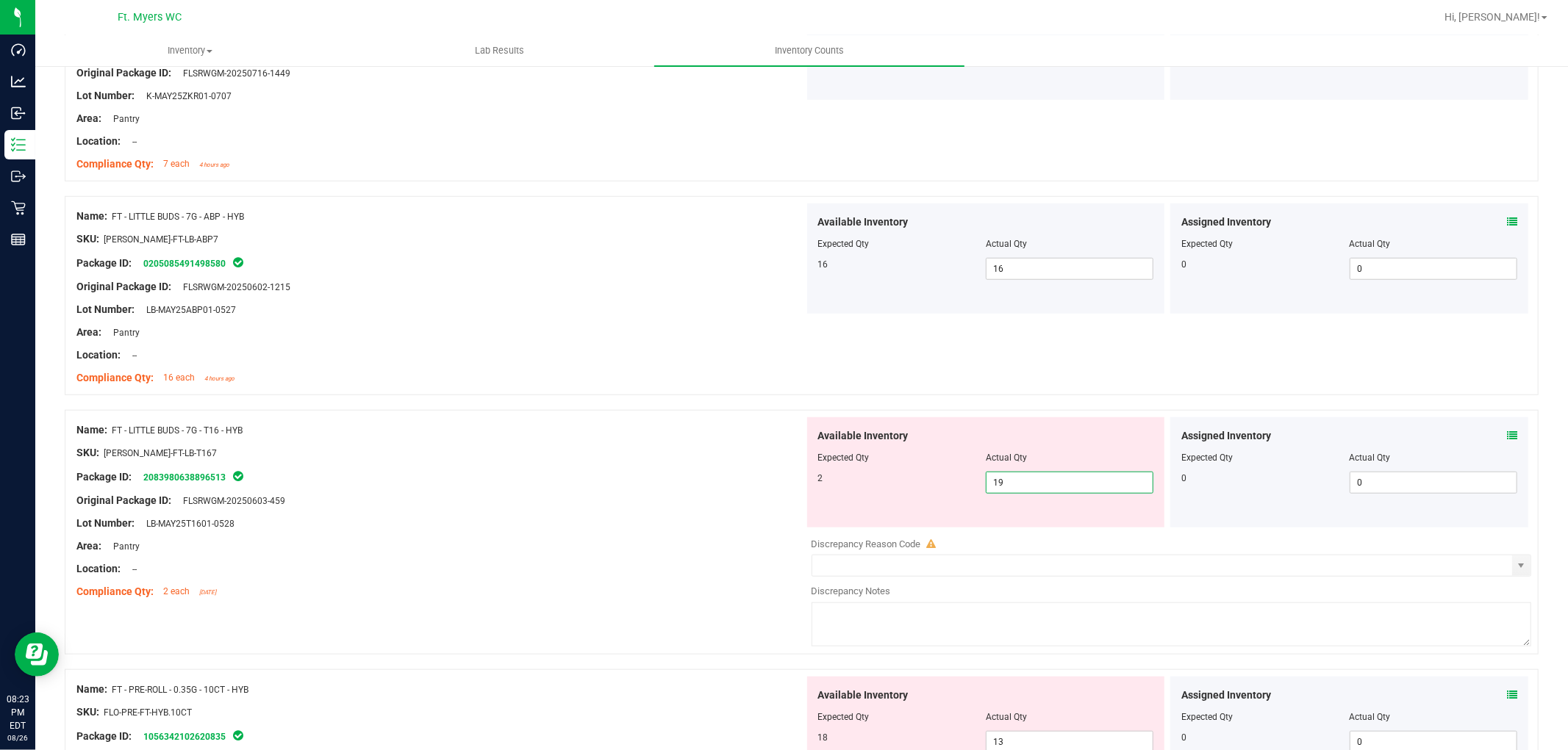
click at [1011, 483] on span "19 19" at bounding box center [1070, 482] width 168 height 22
click at [1011, 483] on input "19" at bounding box center [1070, 483] width 166 height 21
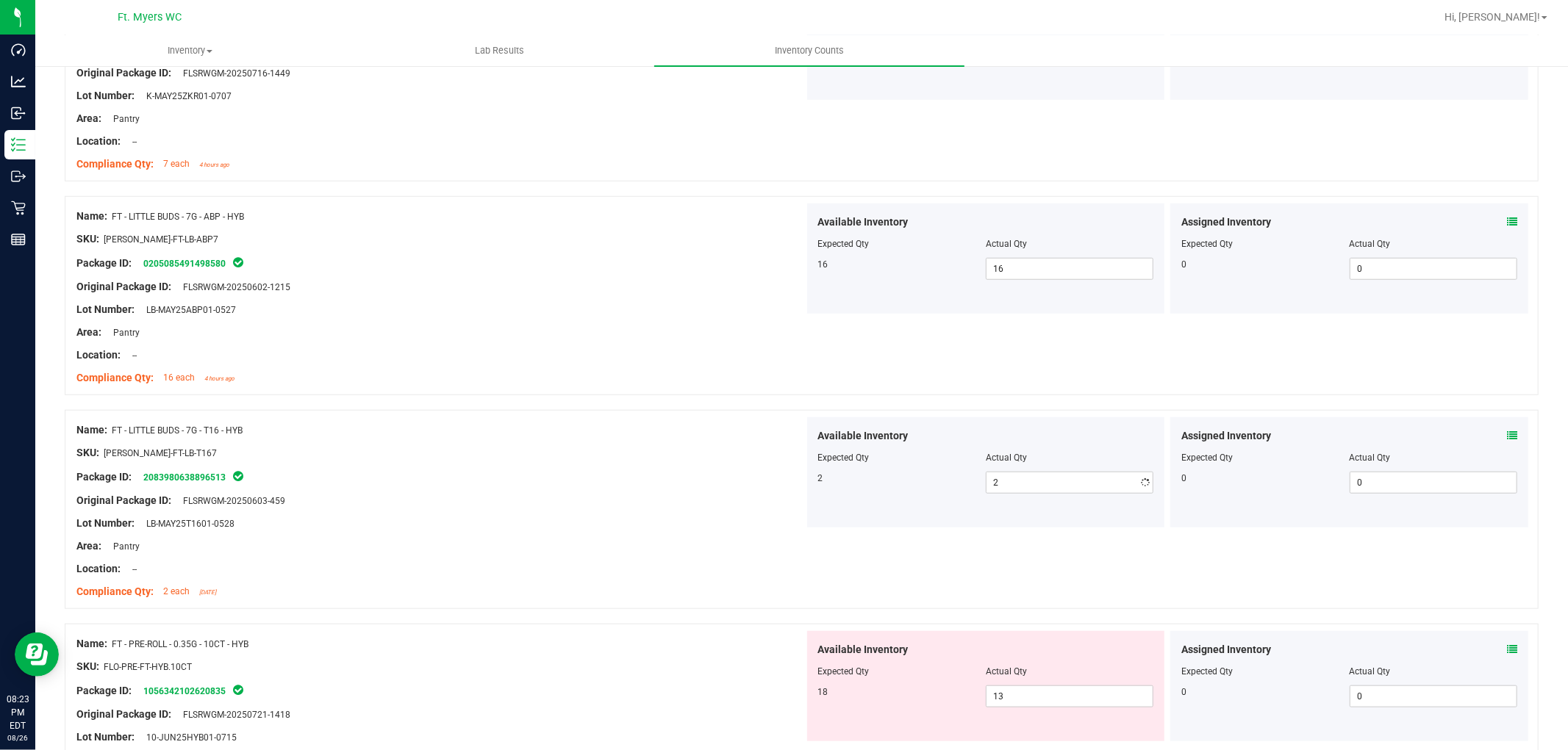
click at [681, 539] on div "Area: Pantry" at bounding box center [441, 547] width 728 height 16
click at [1030, 674] on span "13 13" at bounding box center [1070, 696] width 168 height 22
click at [1030, 674] on input "13" at bounding box center [1070, 697] width 166 height 21
click at [1411, 641] on div "Assigned Inventory Expected Qty Actual Qty 0 0 0" at bounding box center [1349, 686] width 358 height 110
click at [1411, 651] on icon at bounding box center [1512, 650] width 10 height 10
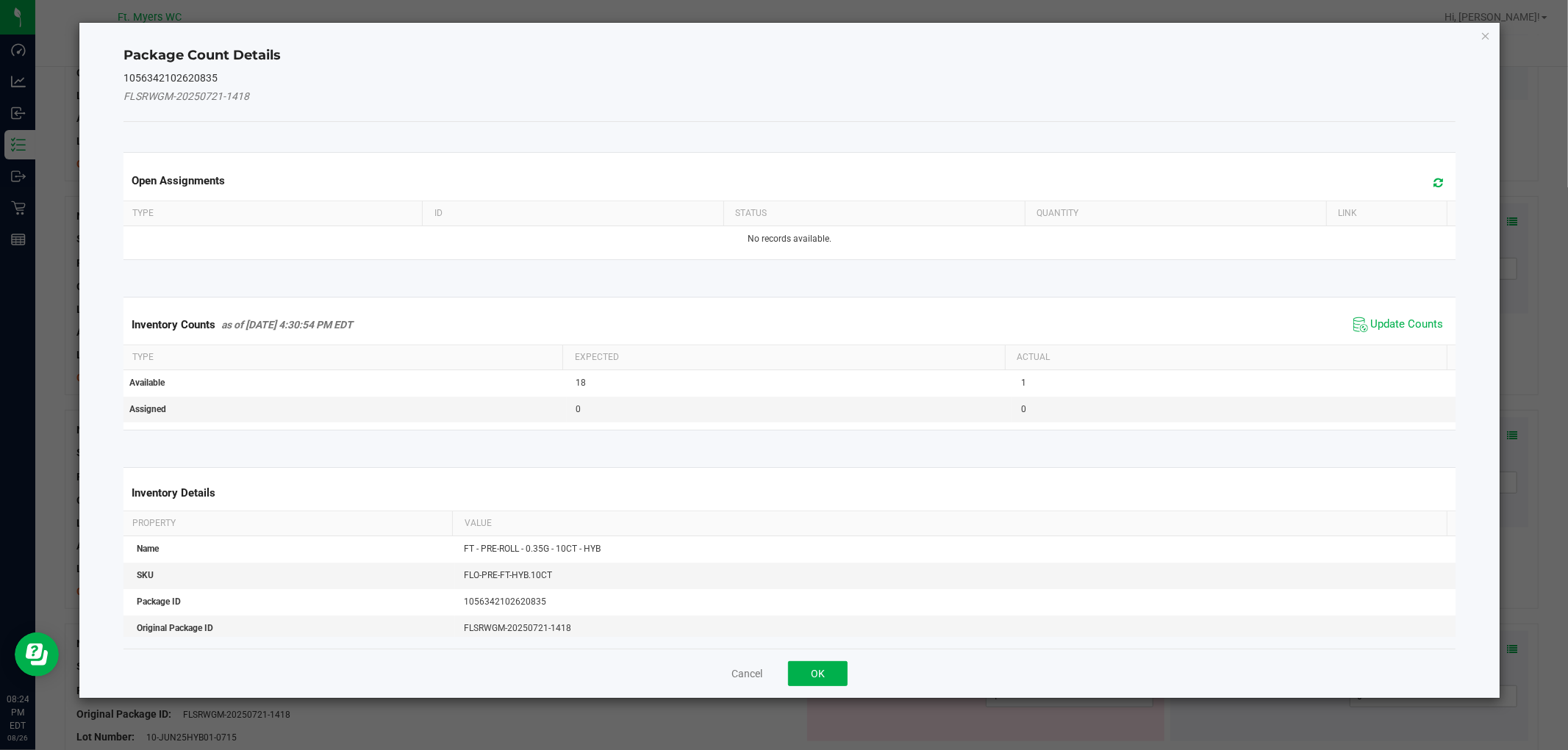
click at [1393, 316] on span "Update Counts" at bounding box center [1399, 324] width 98 height 22
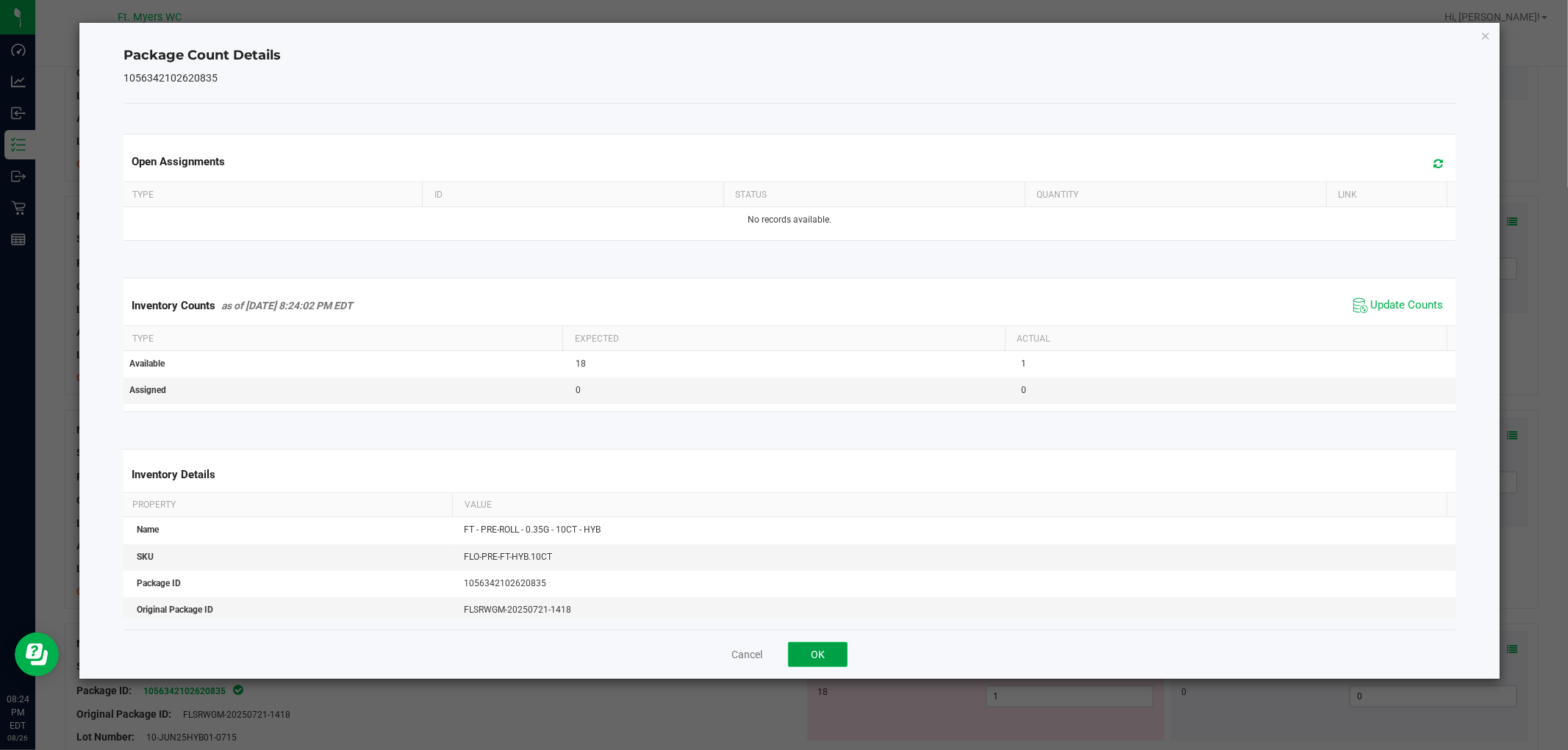
click at [828, 650] on button "OK" at bounding box center [818, 654] width 59 height 25
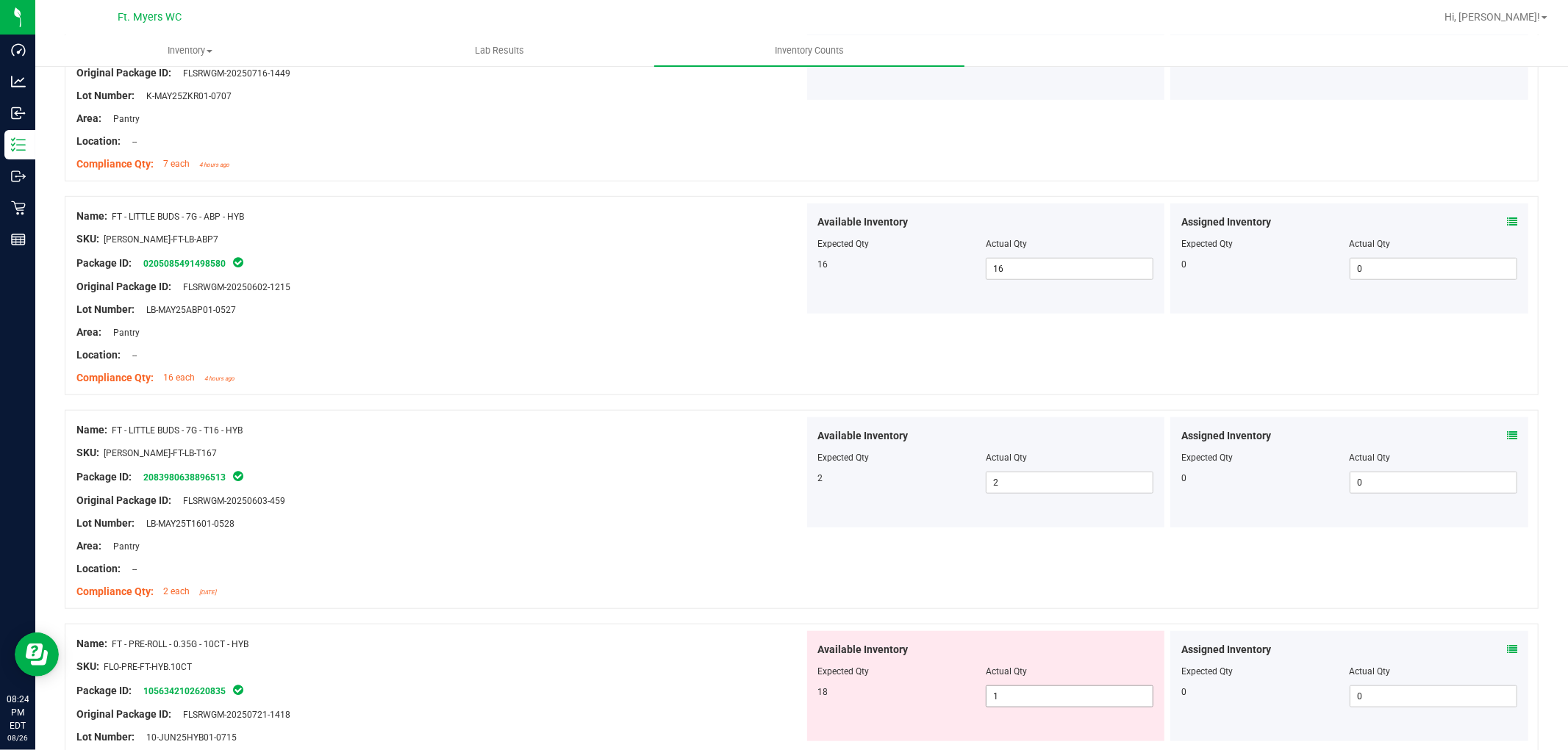
click at [1007, 674] on span "1 1" at bounding box center [1070, 696] width 168 height 22
click at [1007, 674] on input "1" at bounding box center [1070, 697] width 166 height 21
drag, startPoint x: 562, startPoint y: 539, endPoint x: 607, endPoint y: 536, distance: 45.1
click at [562, 539] on div "Area: Pantry" at bounding box center [441, 547] width 728 height 16
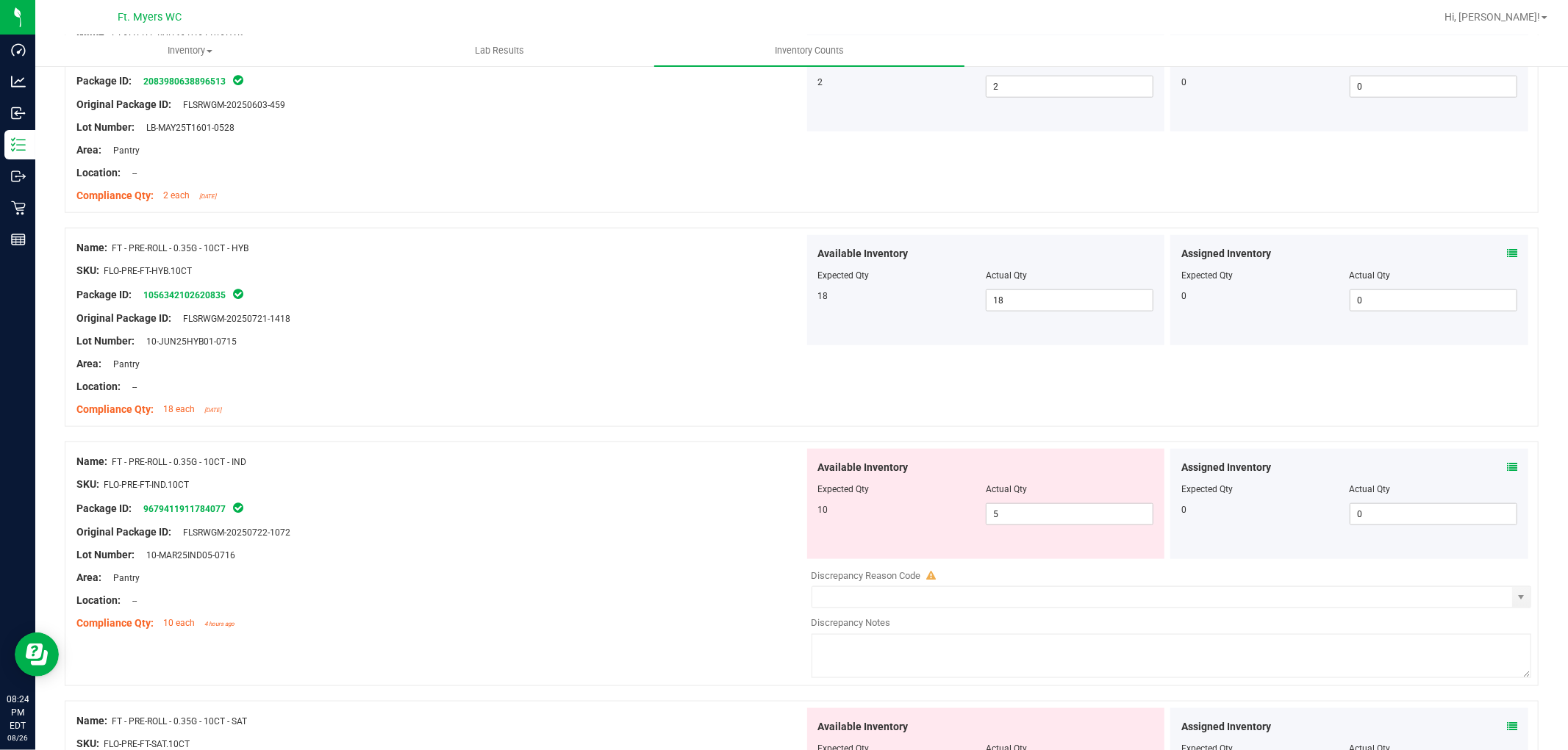
scroll to position [1306, 0]
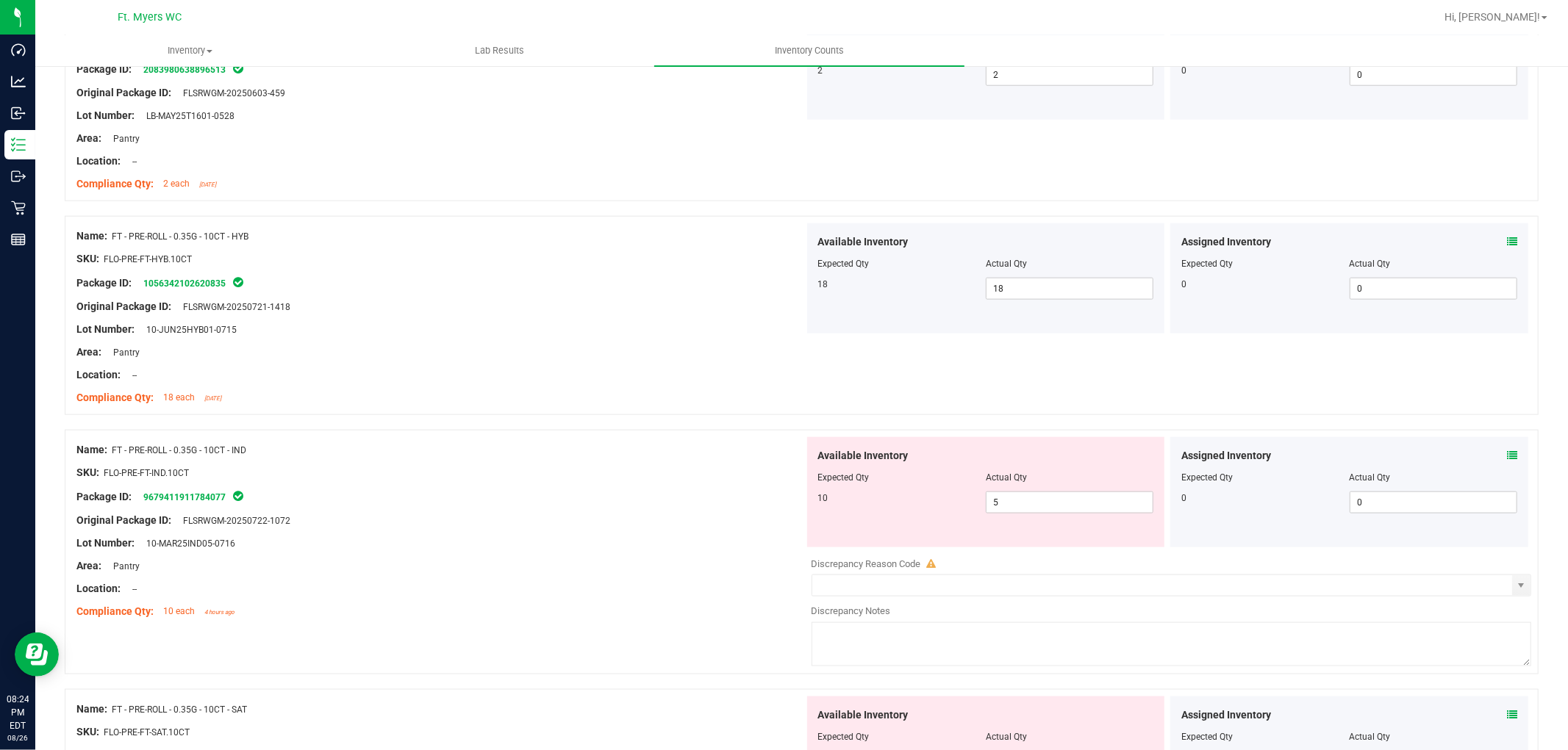
click at [1411, 453] on icon at bounding box center [1512, 455] width 10 height 10
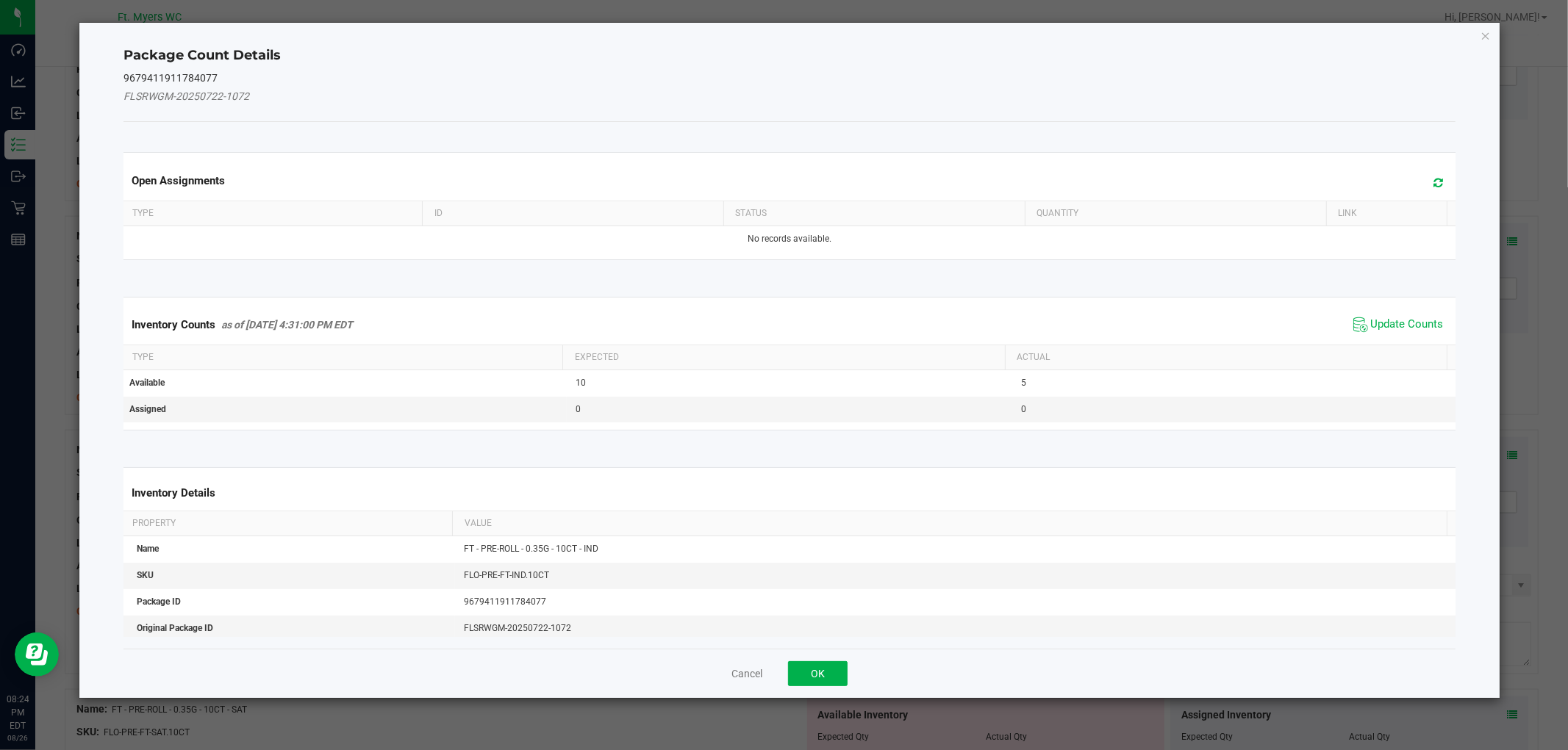
click at [1402, 333] on span "Update Counts" at bounding box center [1399, 324] width 98 height 22
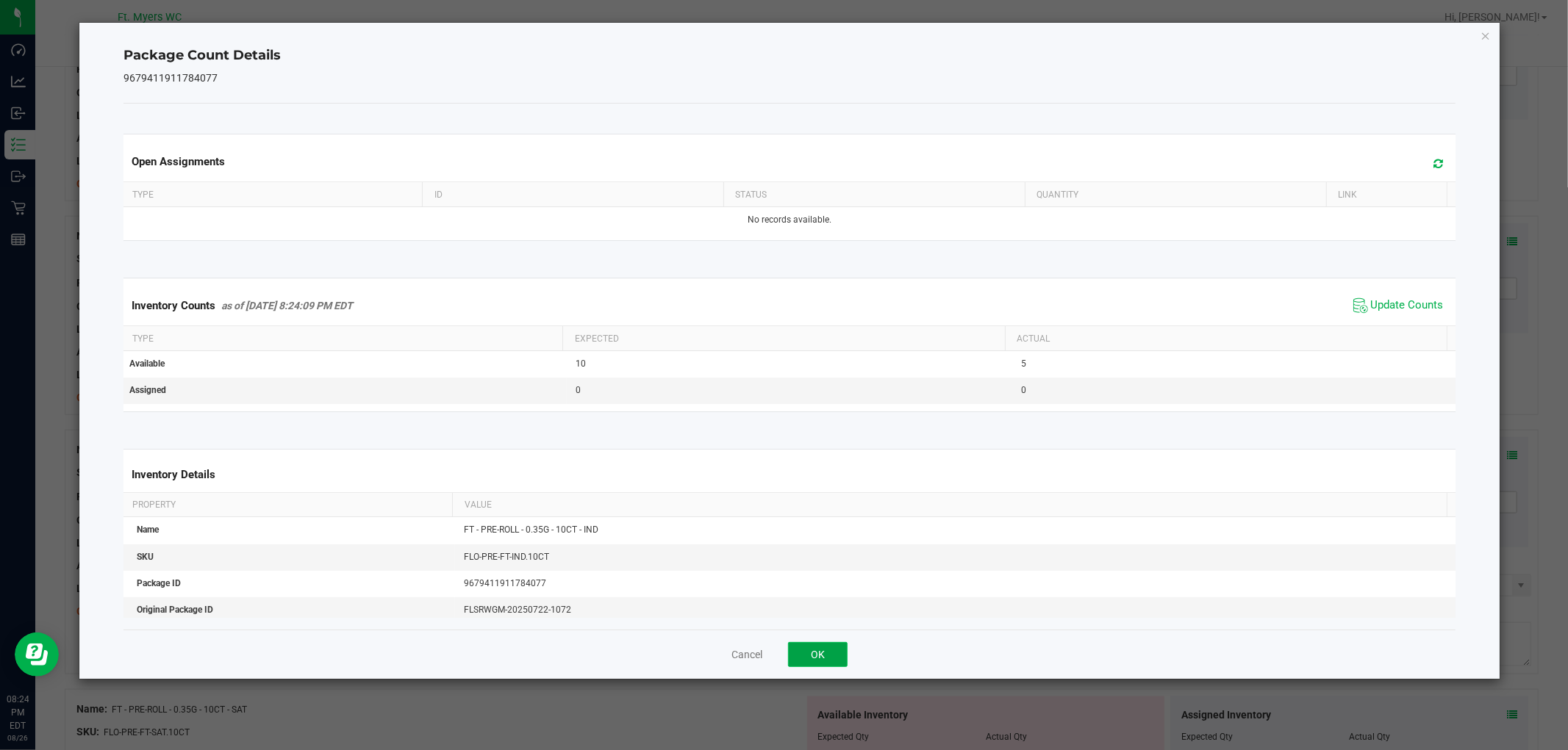
click at [805, 662] on button "OK" at bounding box center [818, 654] width 59 height 25
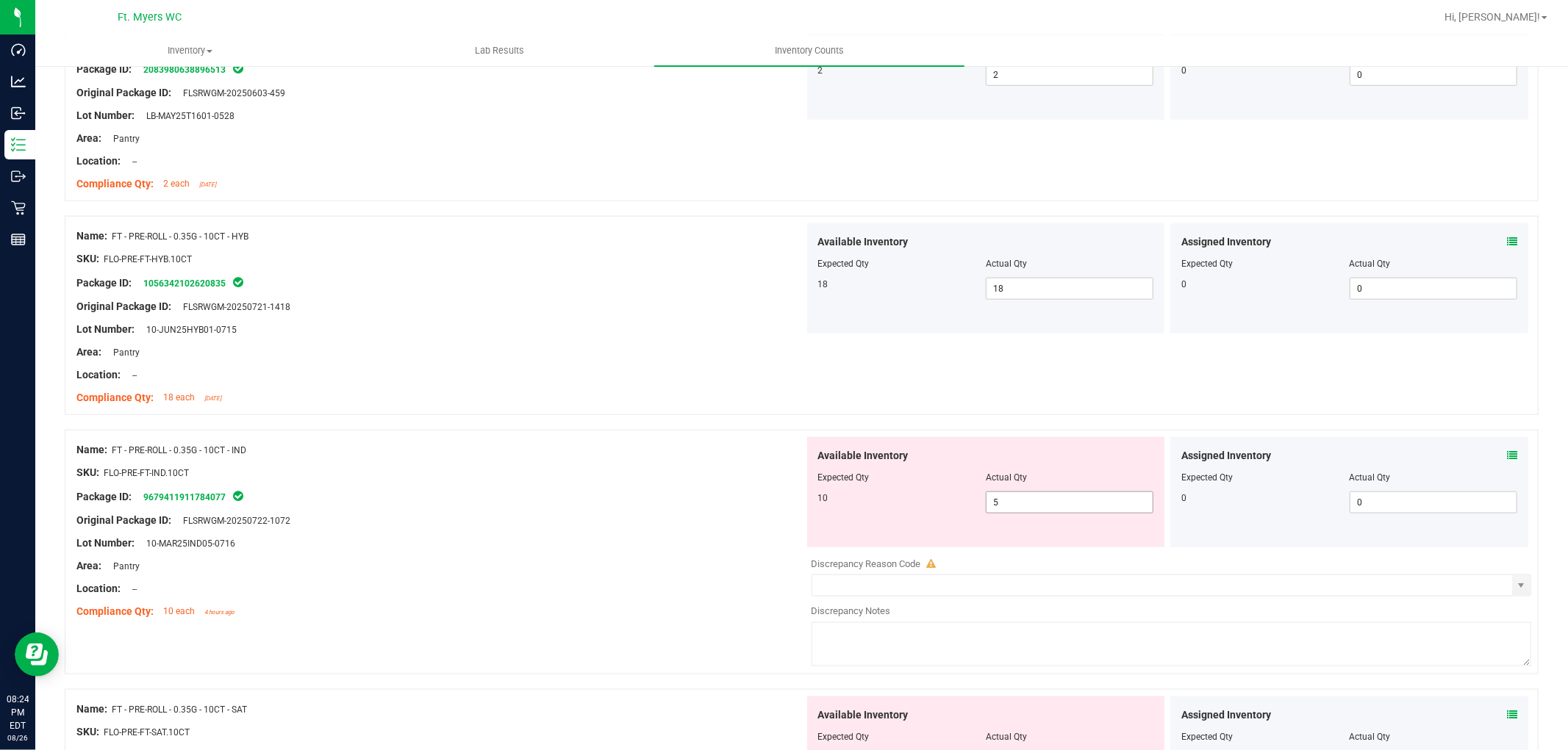
click at [1035, 490] on div at bounding box center [986, 488] width 336 height 7
click at [1033, 504] on span "5 5" at bounding box center [1070, 502] width 168 height 22
click at [1033, 504] on input "1" at bounding box center [1070, 502] width 166 height 21
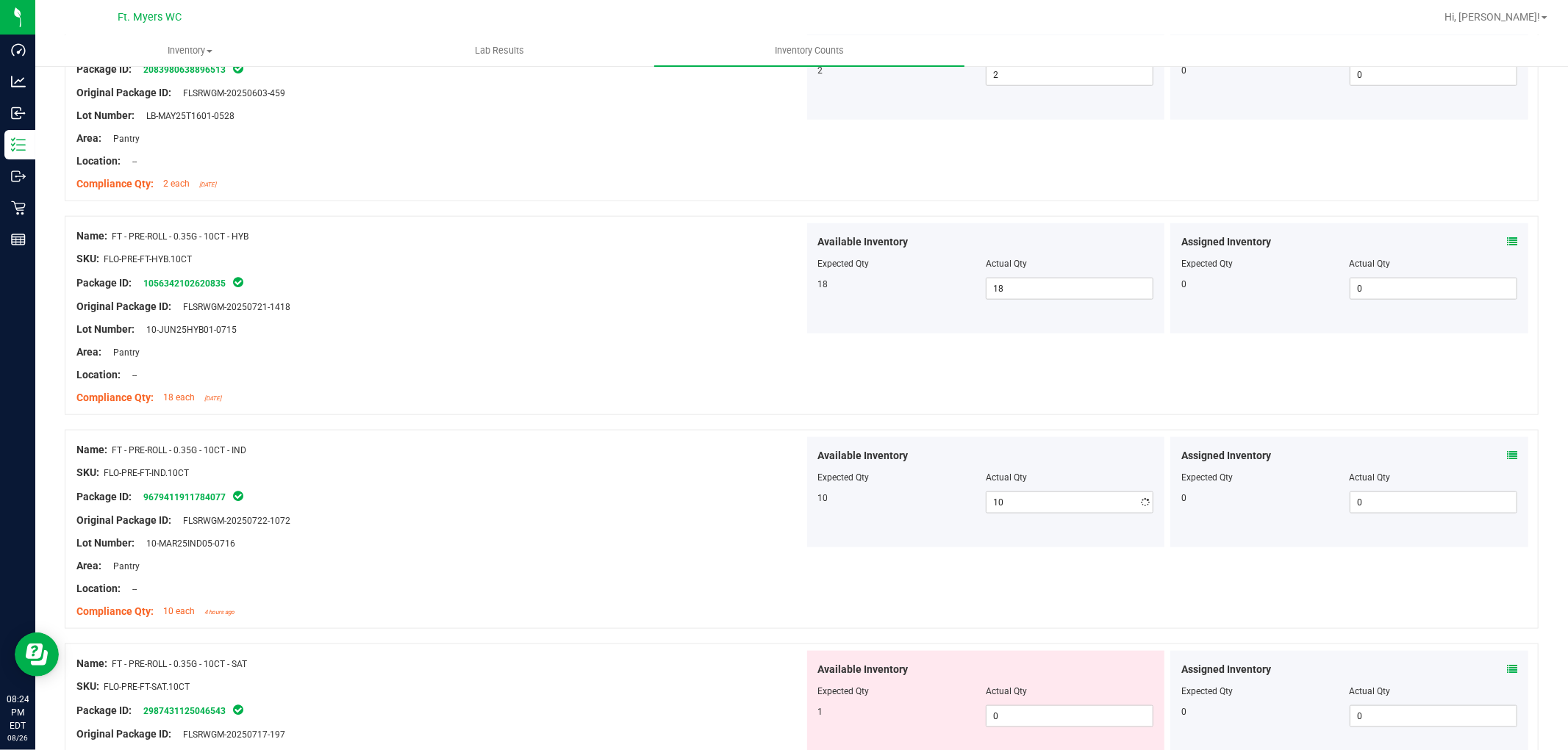
drag, startPoint x: 511, startPoint y: 538, endPoint x: 680, endPoint y: 515, distance: 170.6
click at [511, 539] on div "Lot Number: 10-MAR25IND05-0716" at bounding box center [441, 543] width 728 height 16
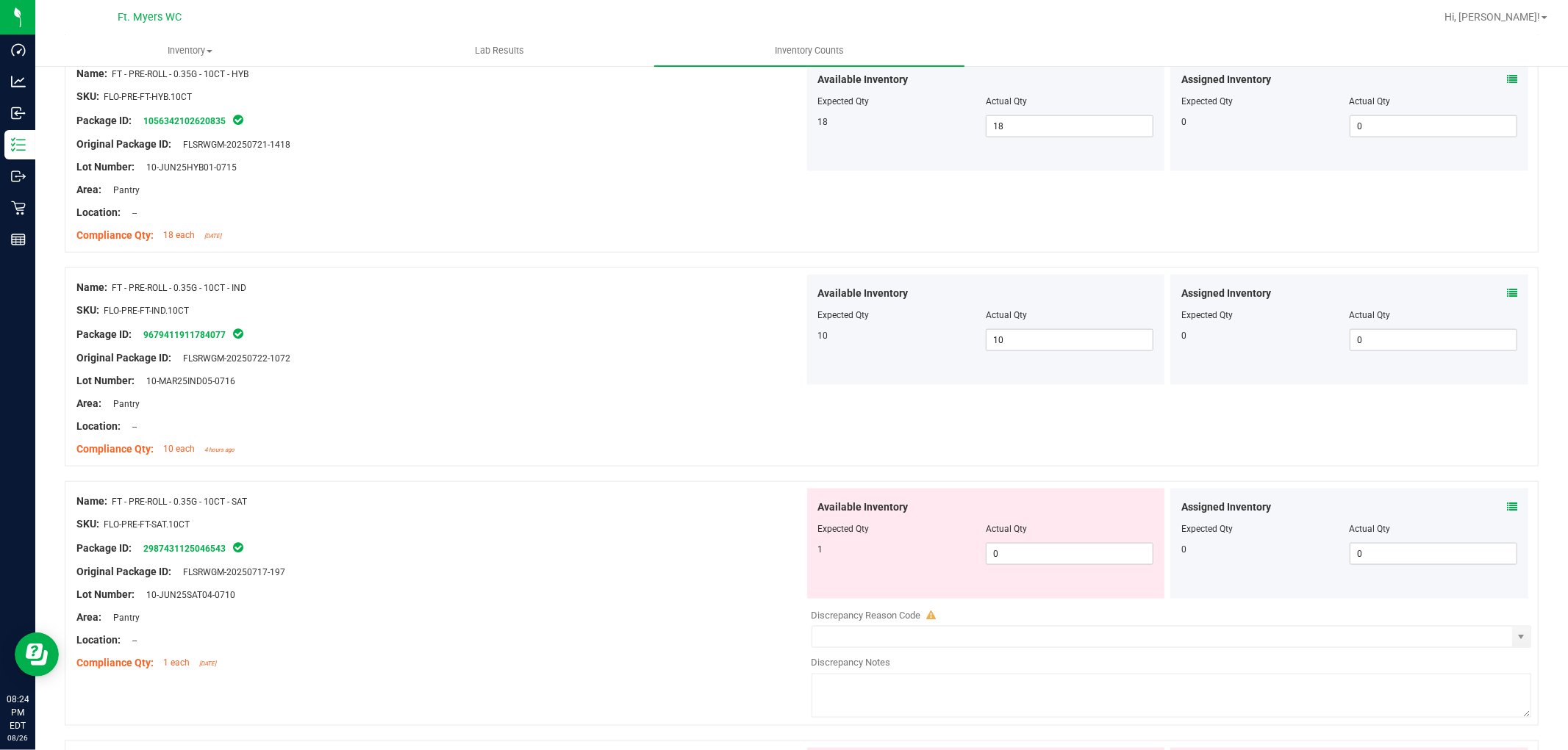
scroll to position [1469, 0]
click at [1411, 506] on icon at bounding box center [1512, 506] width 10 height 10
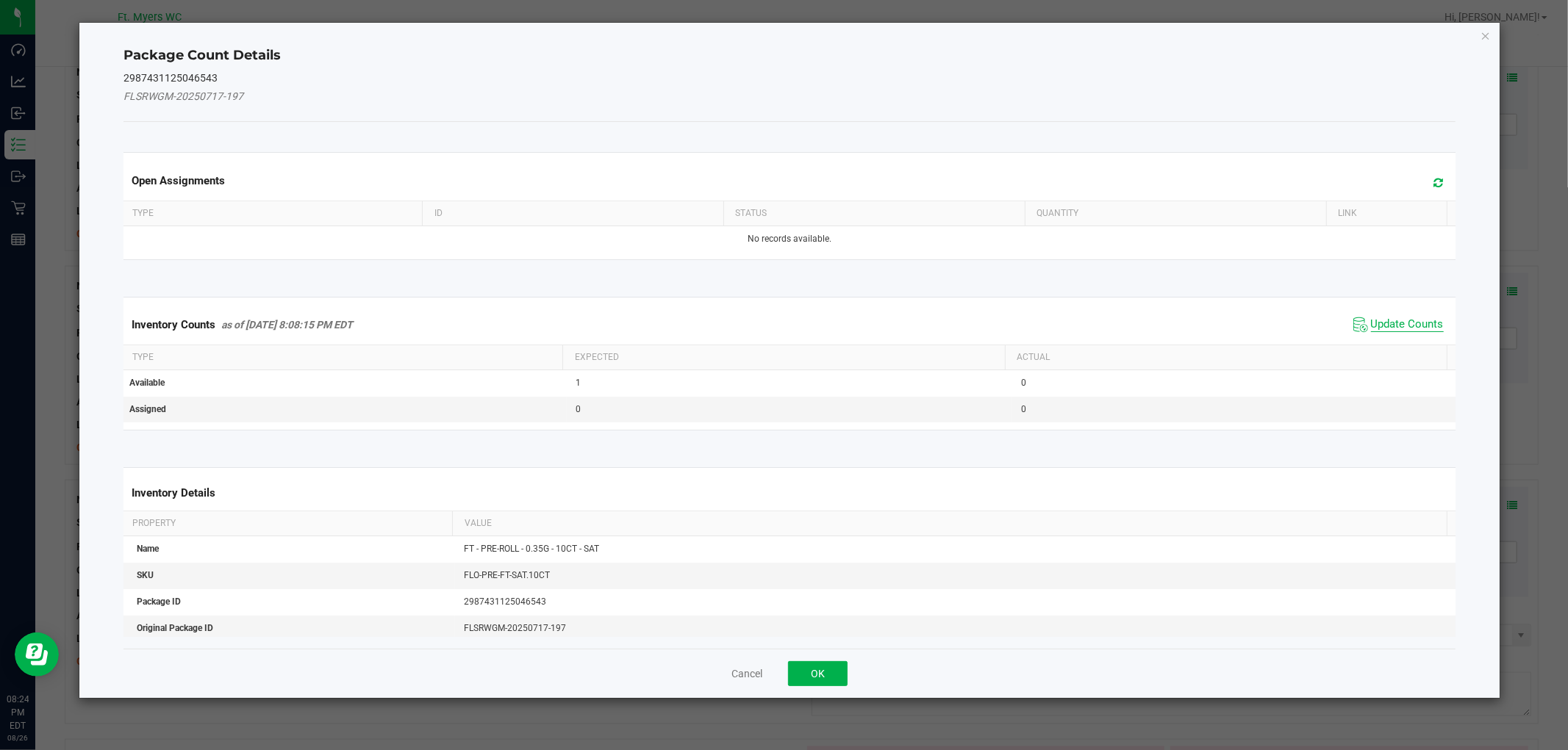
click at [1388, 319] on span "Update Counts" at bounding box center [1407, 324] width 72 height 15
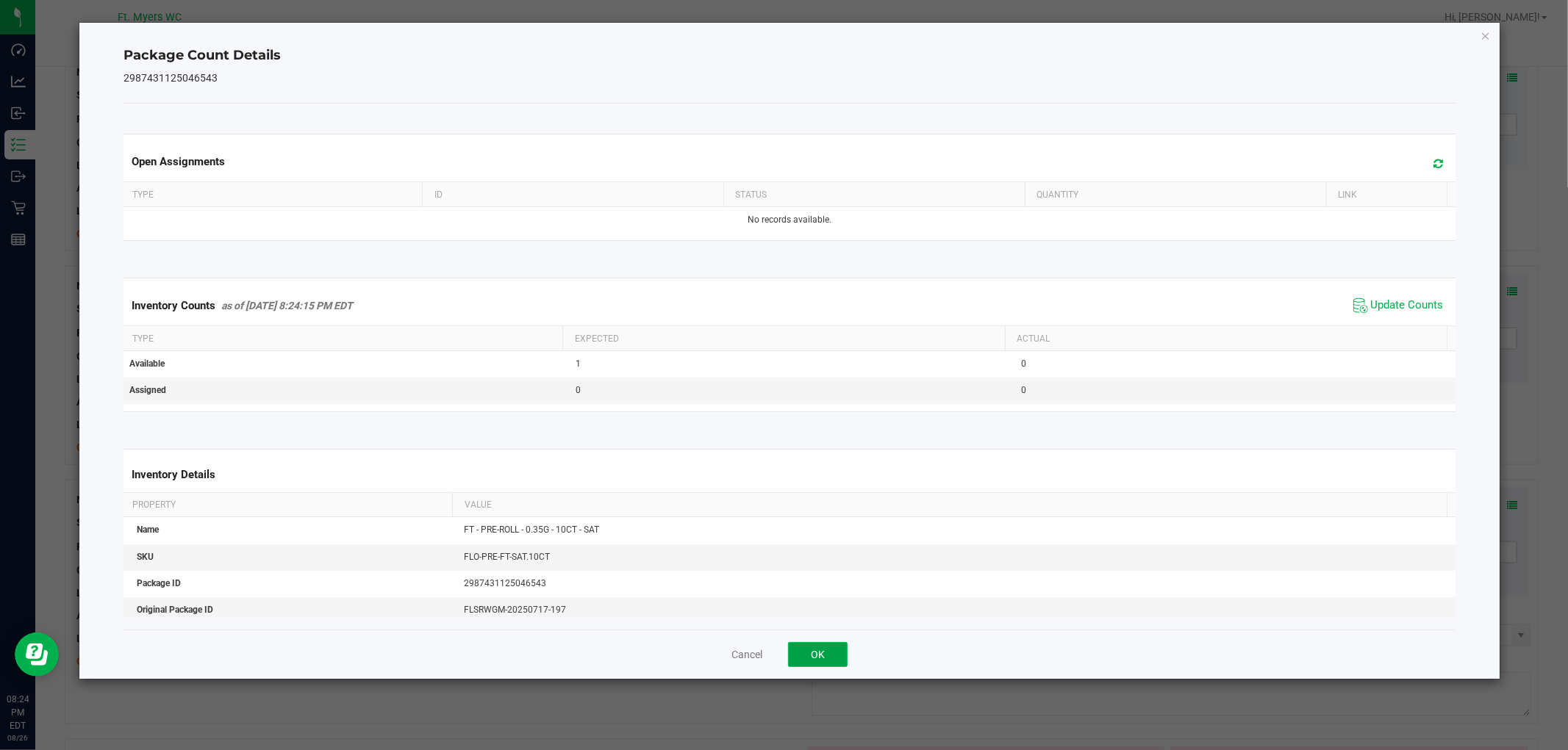
click at [819, 645] on button "OK" at bounding box center [818, 654] width 59 height 25
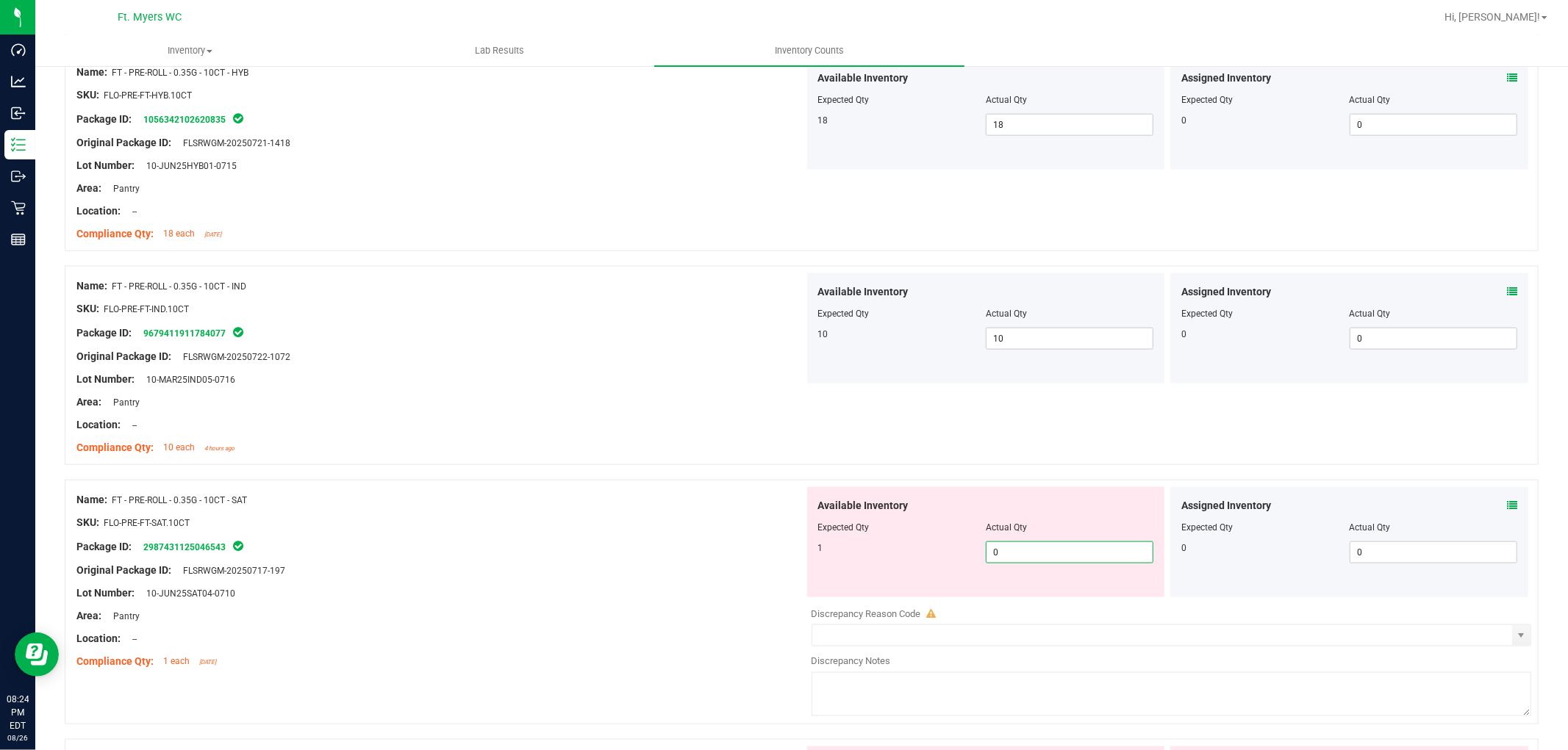
click at [1011, 553] on span "0 0" at bounding box center [1070, 552] width 168 height 22
click at [1011, 553] on input "0" at bounding box center [1070, 553] width 166 height 21
click at [672, 599] on div "Lot Number: 10-JUN25SAT04-0710" at bounding box center [441, 593] width 728 height 16
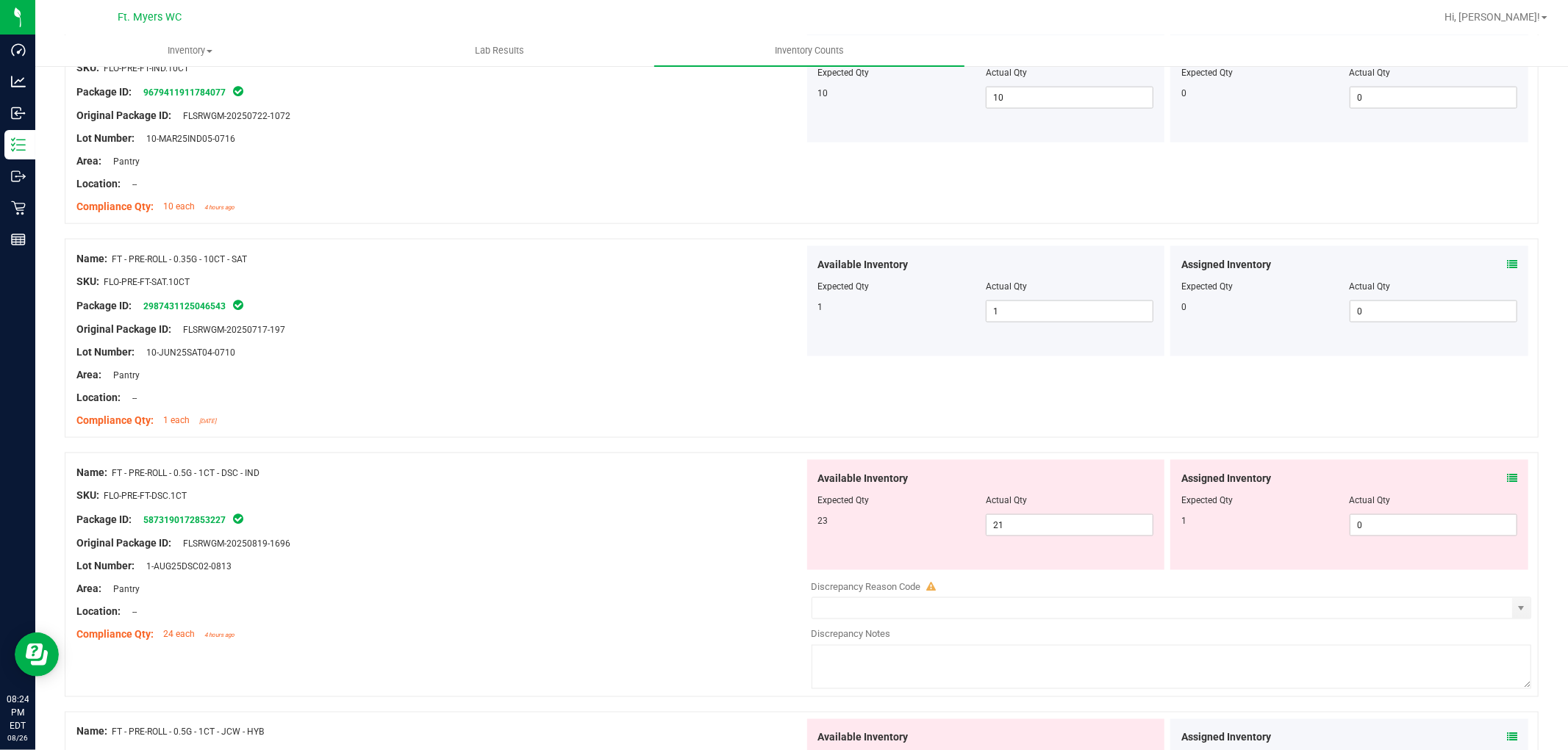
scroll to position [1878, 0]
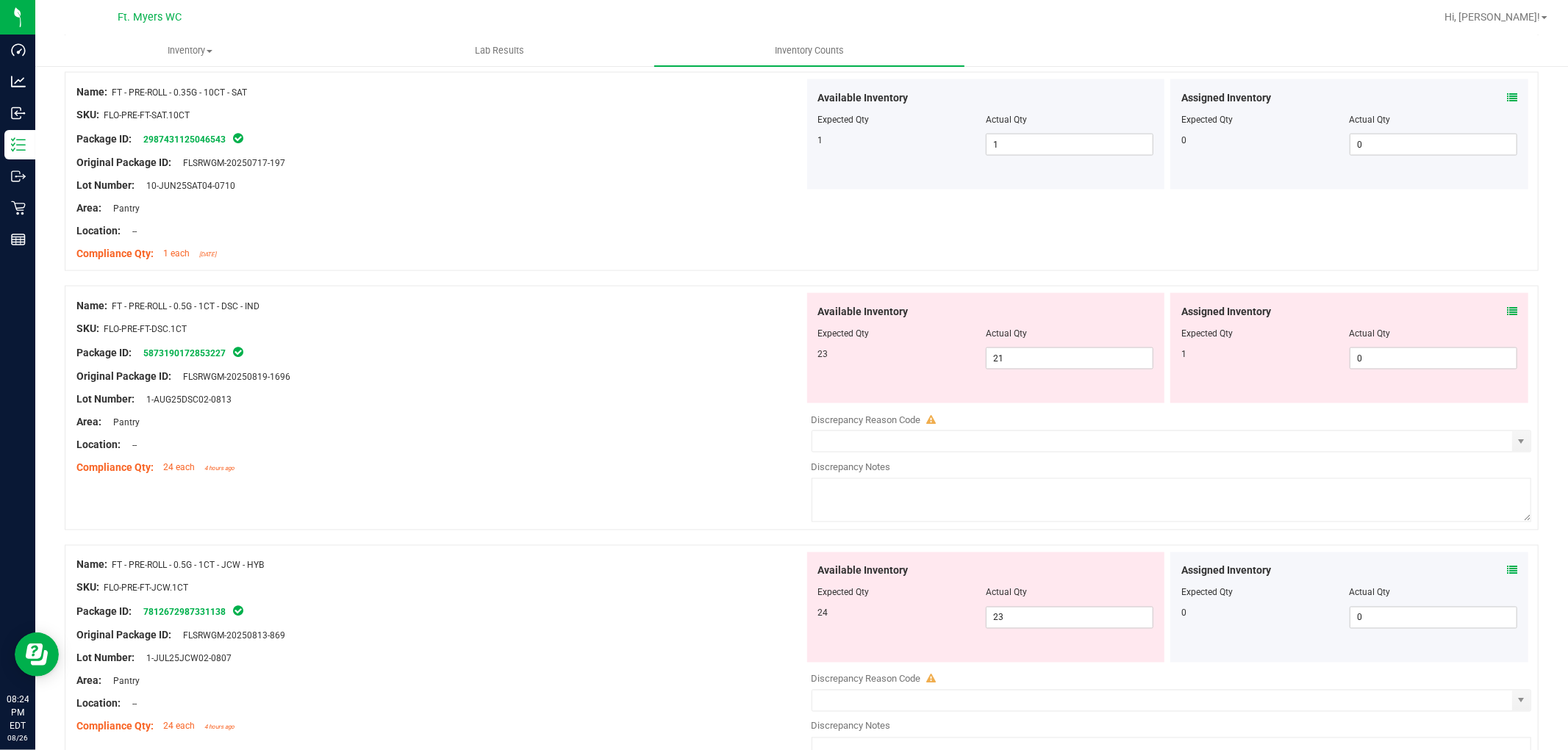
click at [1411, 311] on div "Assigned Inventory" at bounding box center [1349, 312] width 336 height 16
click at [1411, 303] on div "Assigned Inventory Expected Qty Actual Qty 1 0 0" at bounding box center [1349, 348] width 358 height 110
click at [1411, 313] on icon at bounding box center [1512, 311] width 10 height 10
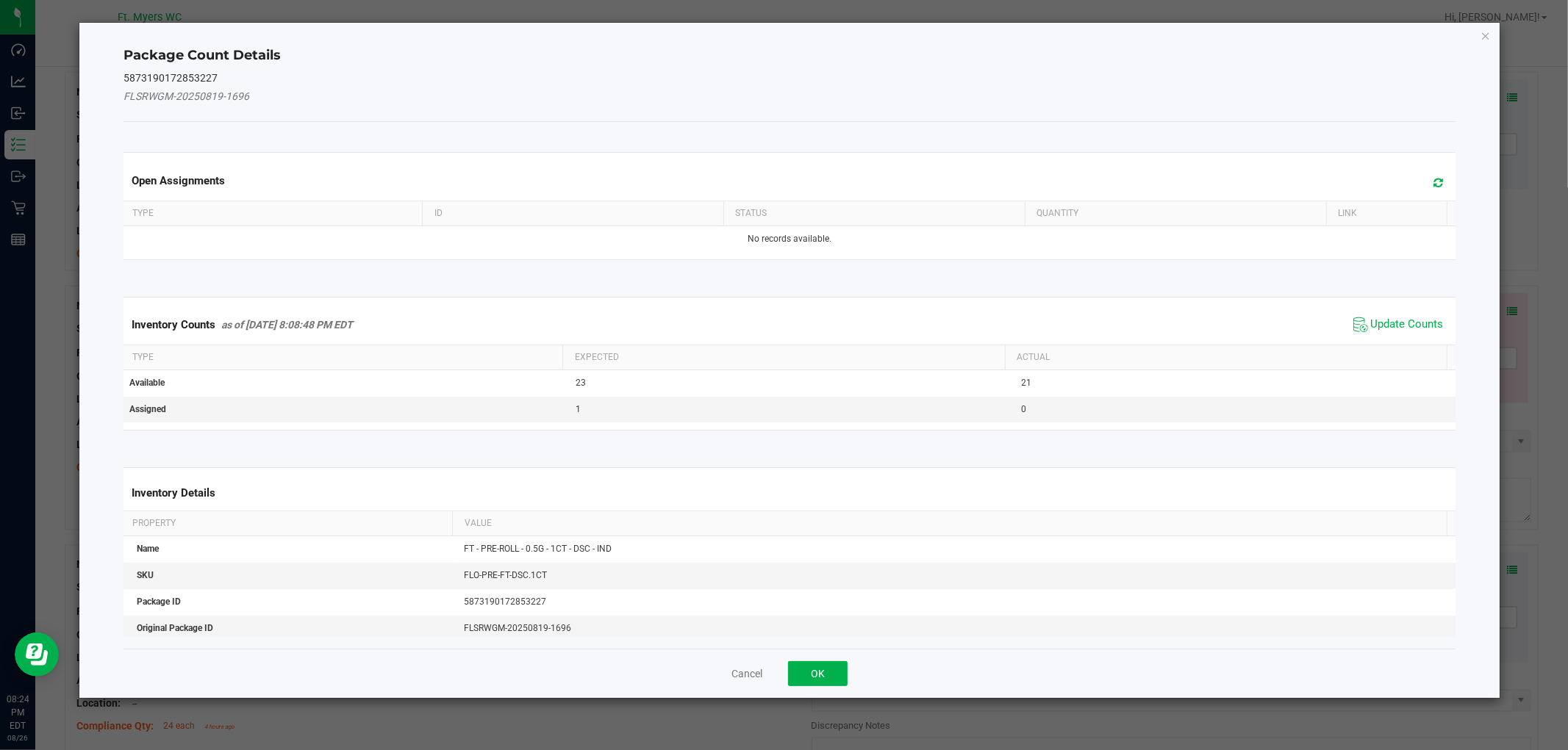
click at [1356, 329] on span "Update Counts" at bounding box center [1399, 324] width 98 height 22
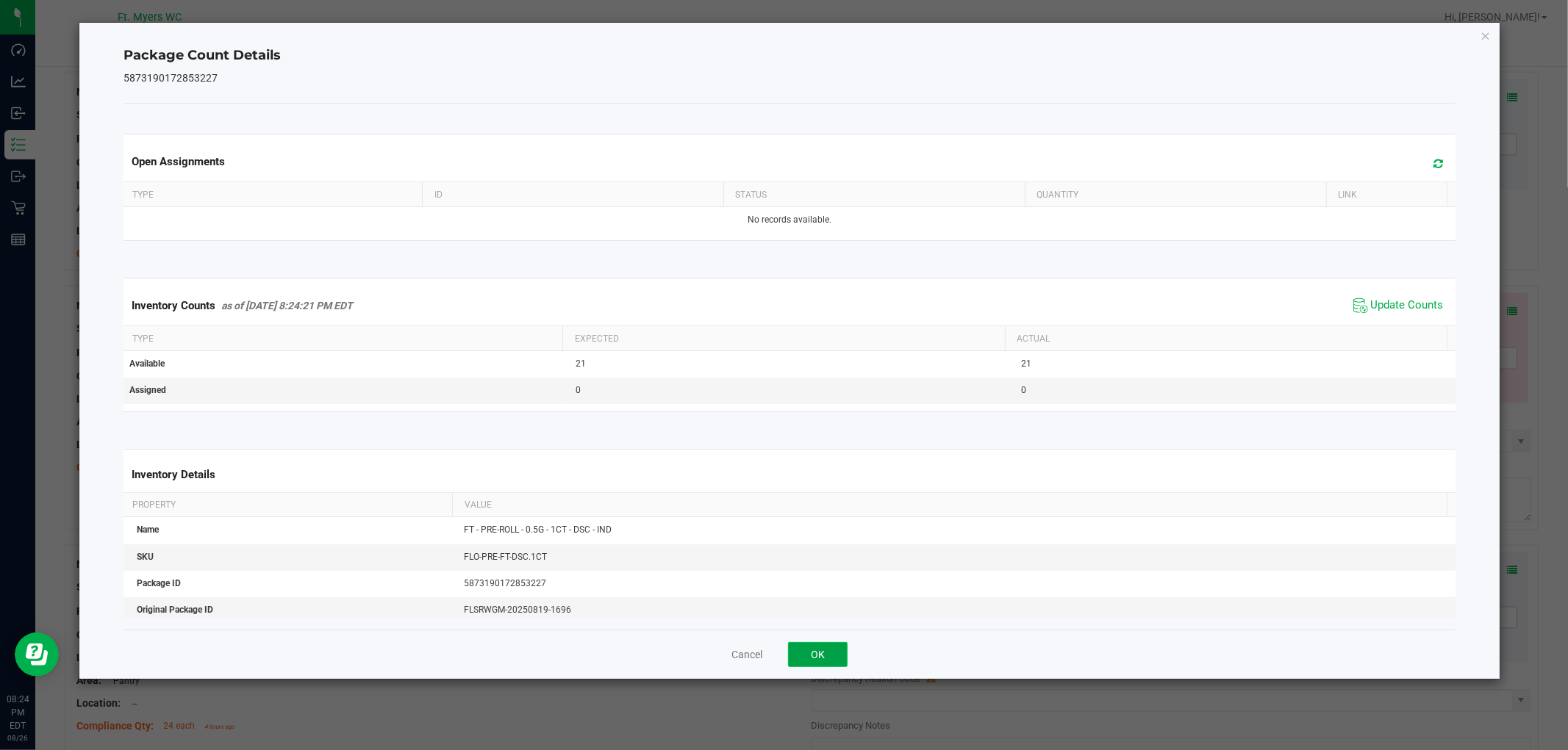
click at [797, 652] on button "OK" at bounding box center [818, 654] width 59 height 25
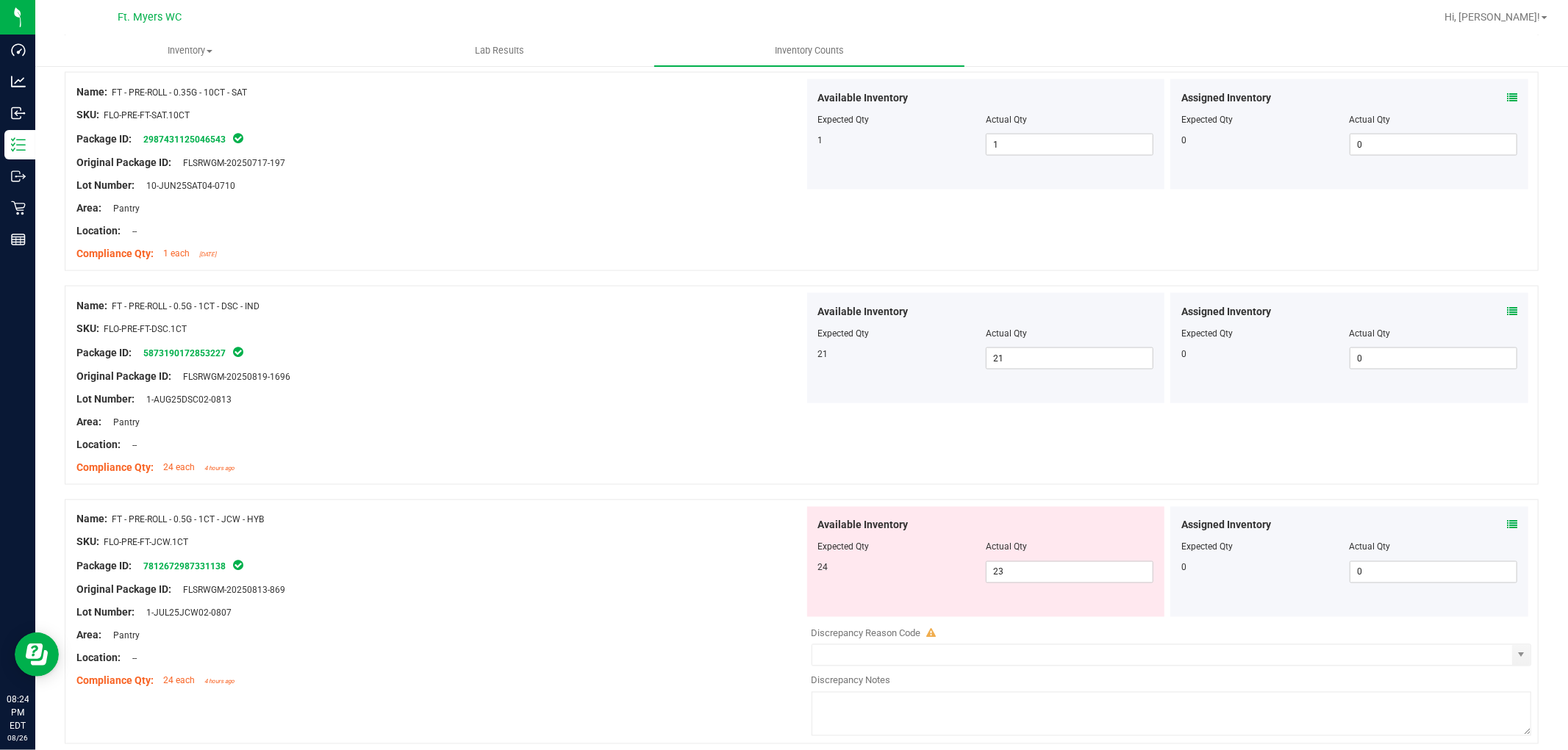
click at [1411, 528] on div "Assigned Inventory" at bounding box center [1349, 526] width 336 height 16
click at [1411, 525] on icon at bounding box center [1512, 525] width 10 height 10
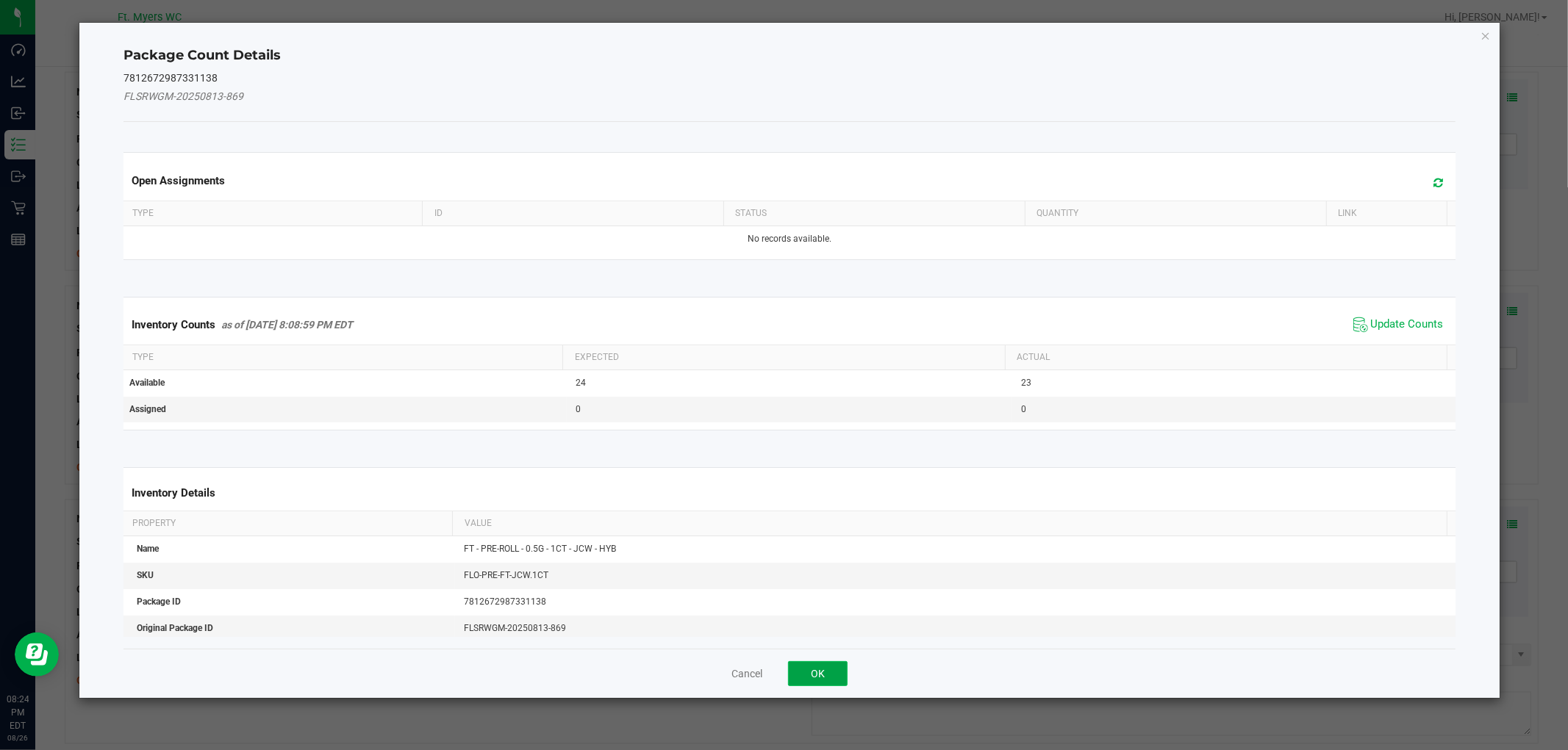
click at [805, 664] on button "OK" at bounding box center [818, 673] width 59 height 25
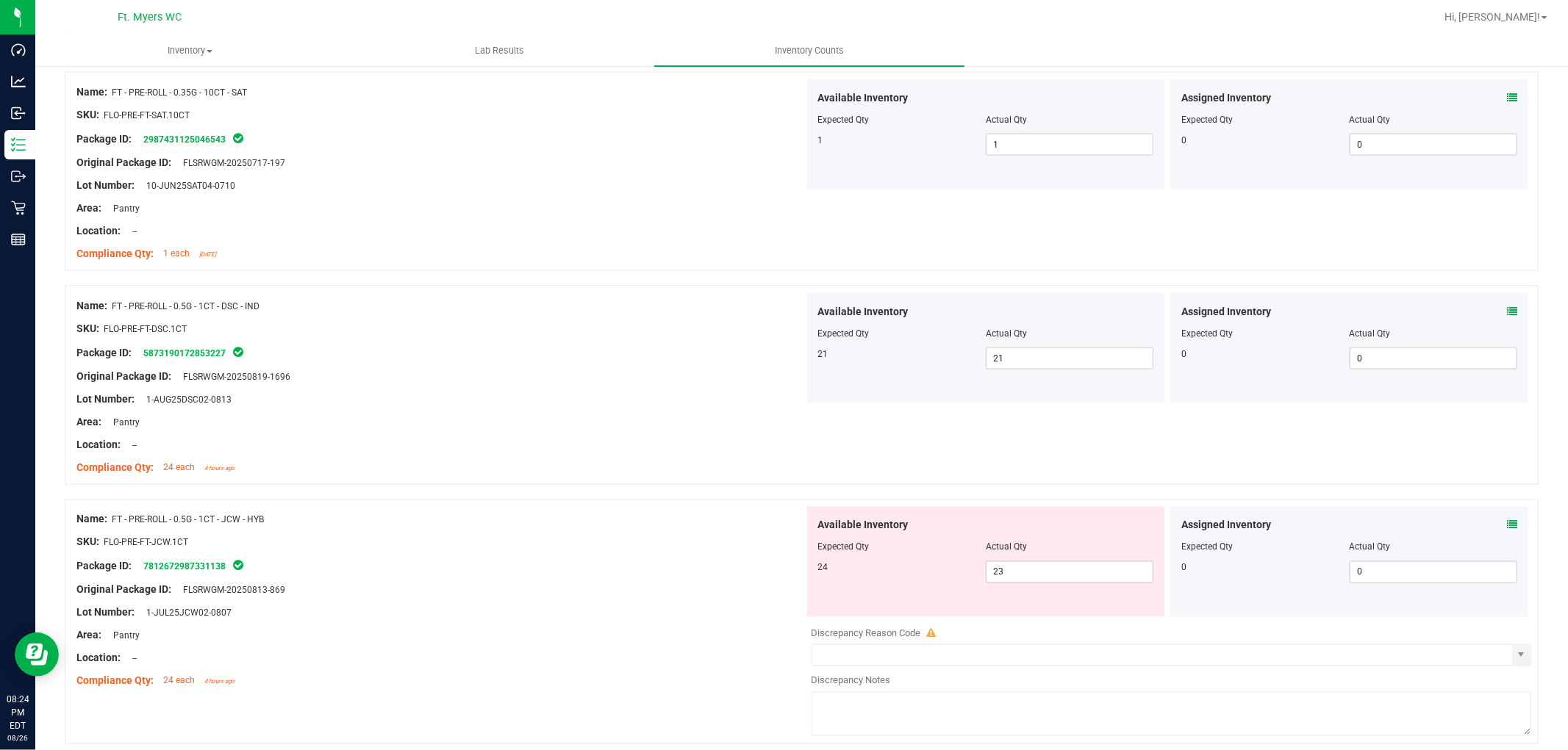
click at [1056, 559] on div at bounding box center [986, 557] width 336 height 7
click at [1053, 567] on span "23 23" at bounding box center [1070, 572] width 168 height 22
click at [1053, 567] on input "23" at bounding box center [1070, 572] width 166 height 21
click at [672, 597] on div "Original Package ID: FLSRWGM-20250813-869" at bounding box center [441, 590] width 728 height 16
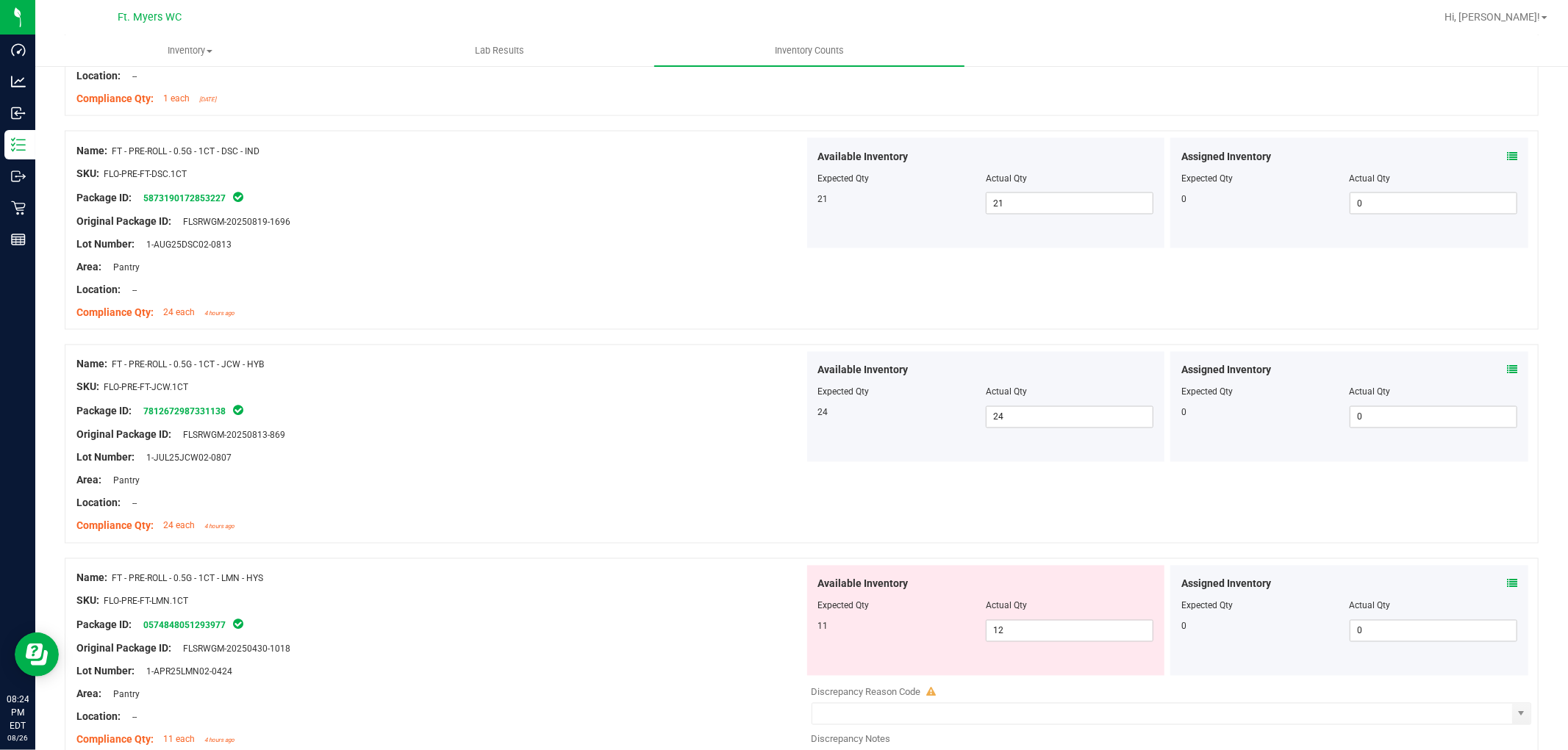
scroll to position [2286, 0]
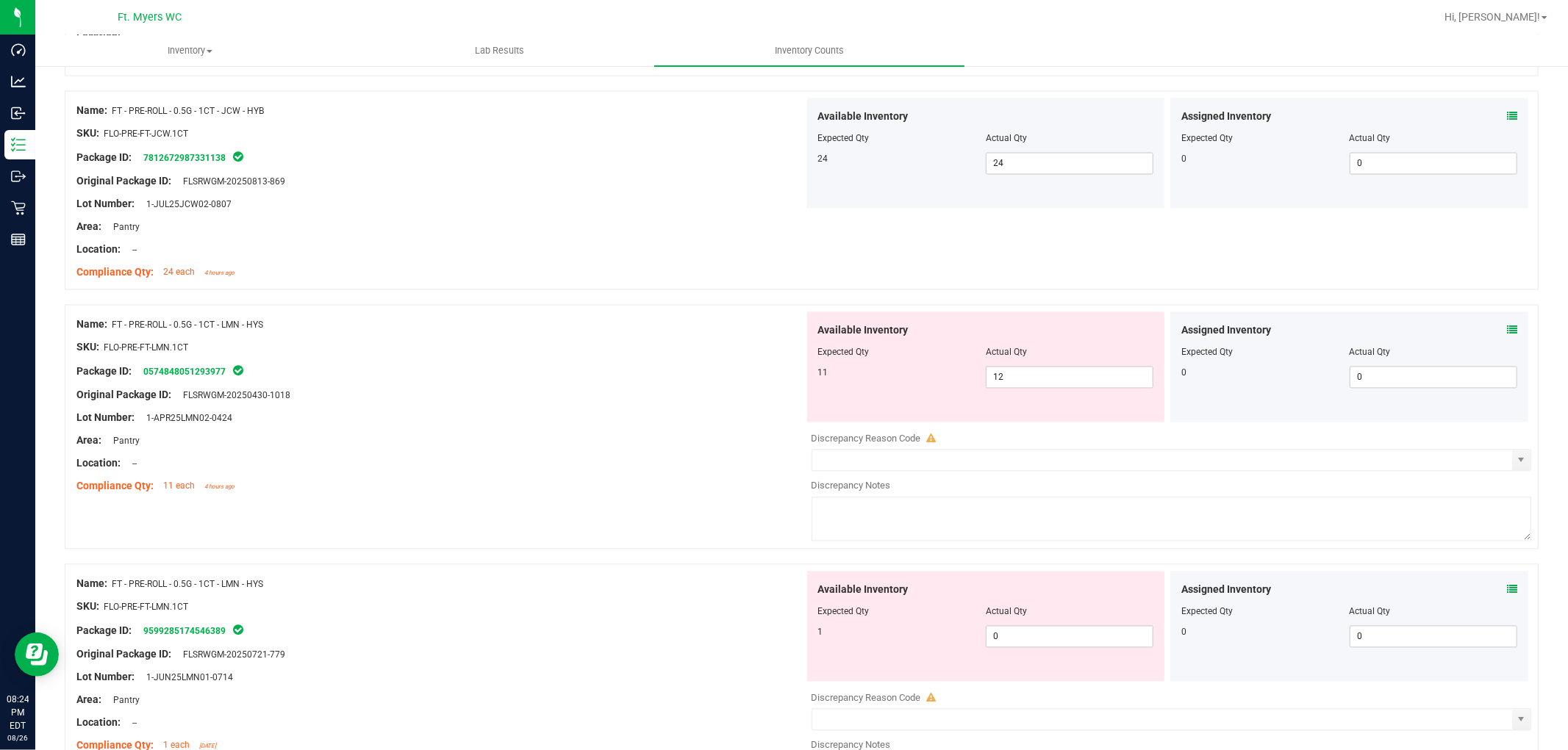
click at [1411, 329] on icon at bounding box center [1512, 331] width 10 height 10
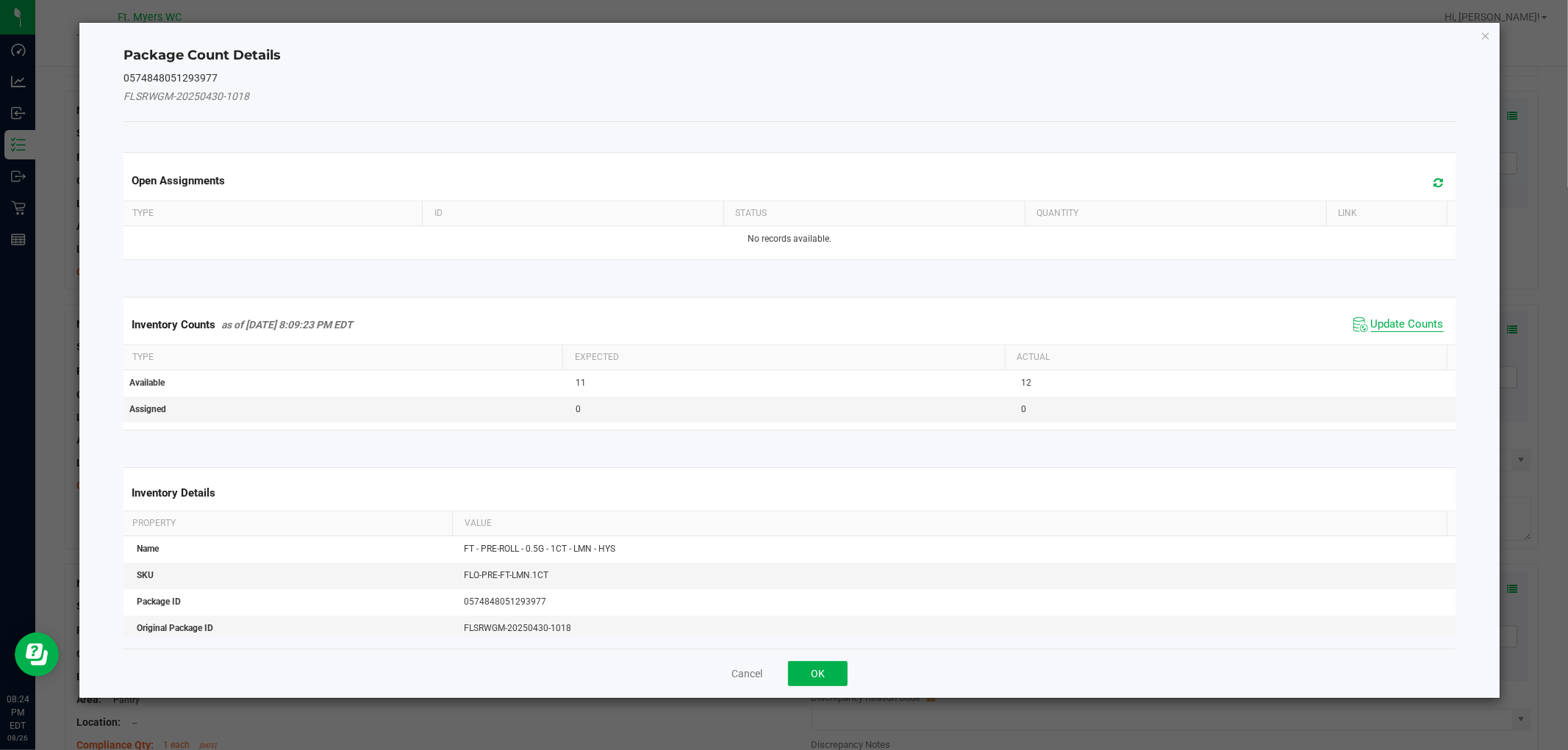
click at [1389, 327] on span "Update Counts" at bounding box center [1407, 324] width 72 height 15
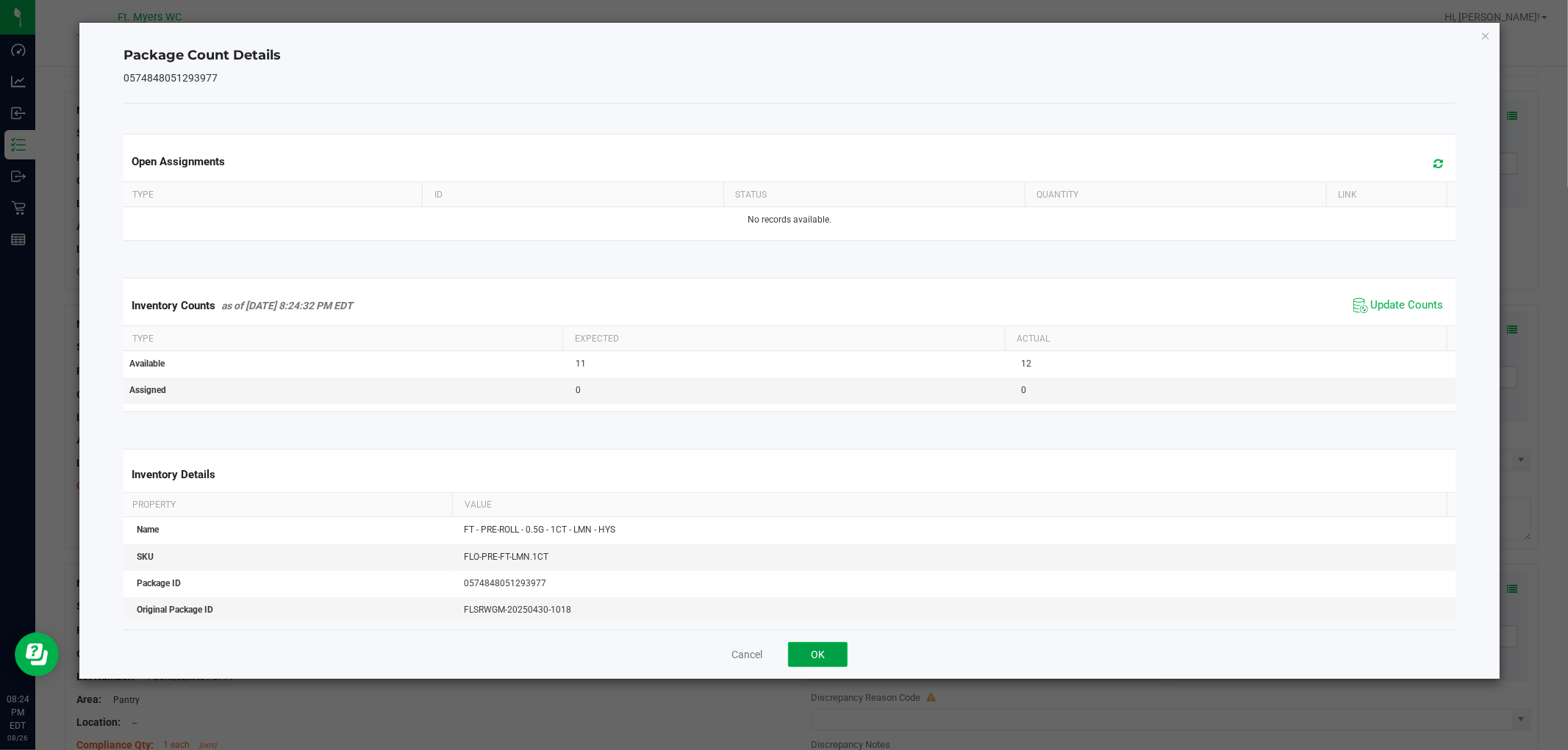
click at [805, 655] on button "OK" at bounding box center [818, 654] width 59 height 25
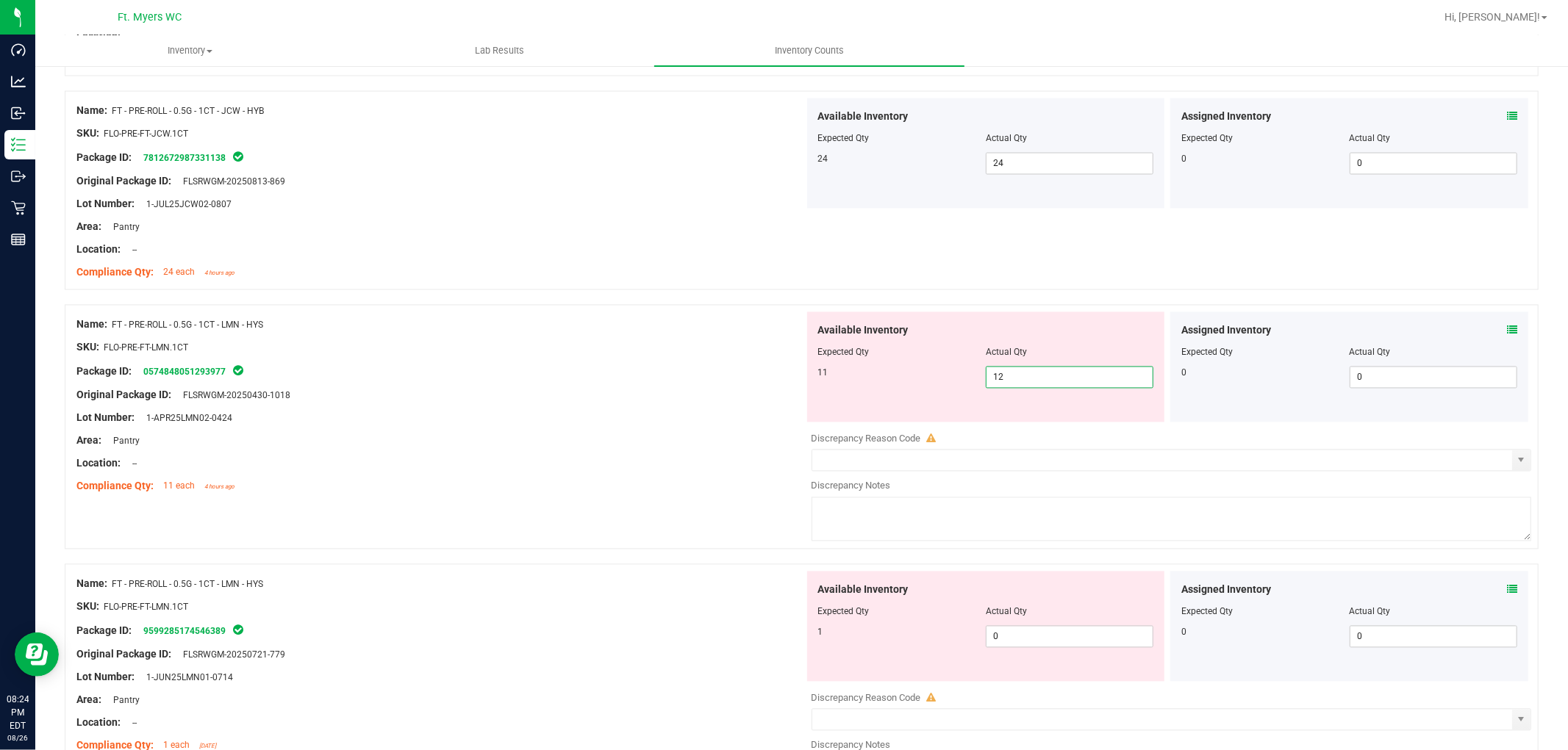
click at [1010, 379] on span "12 12" at bounding box center [1070, 377] width 168 height 22
click at [1010, 379] on input "12" at bounding box center [1070, 378] width 166 height 21
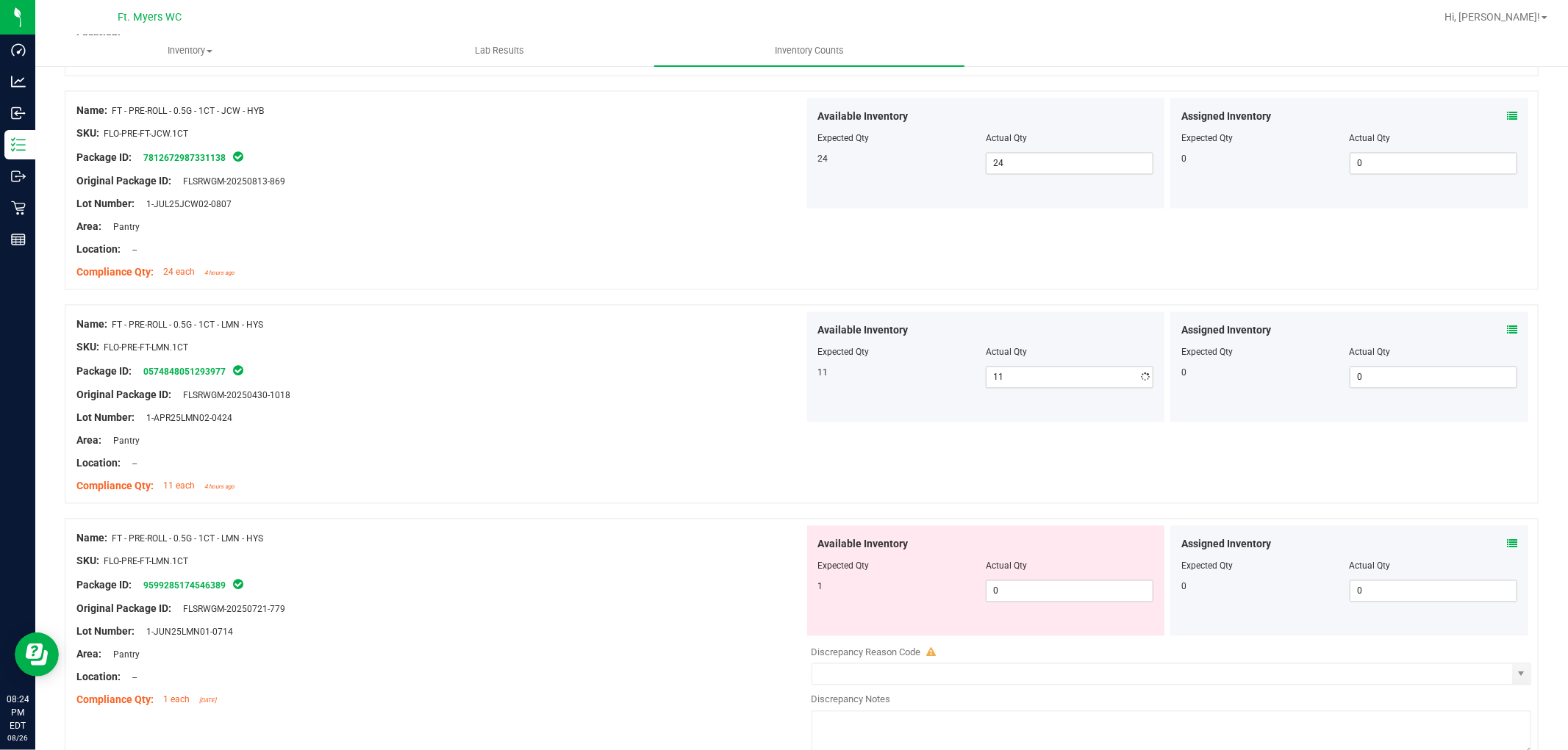
click at [695, 439] on div "Area: Pantry" at bounding box center [441, 441] width 728 height 16
click at [1411, 544] on div "Assigned Inventory Expected Qty Actual Qty 0 0 0" at bounding box center [1349, 581] width 358 height 110
click at [1411, 544] on icon at bounding box center [1512, 544] width 10 height 10
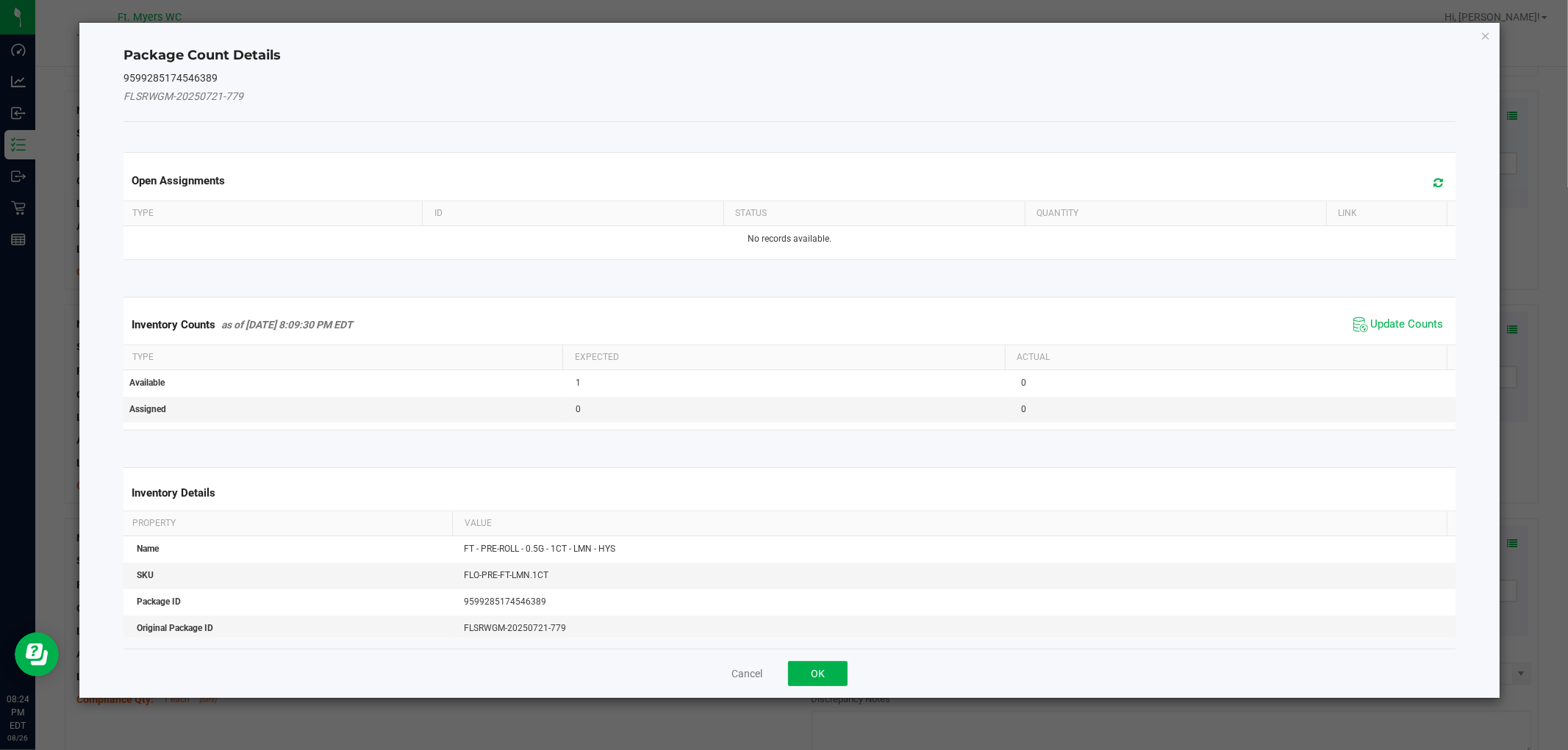
click at [1375, 309] on div "Inventory Counts as of Aug 26, 2025 8:09:30 PM EDT Update Counts" at bounding box center [789, 324] width 1337 height 39
click at [1377, 319] on span "Update Counts" at bounding box center [1407, 324] width 72 height 15
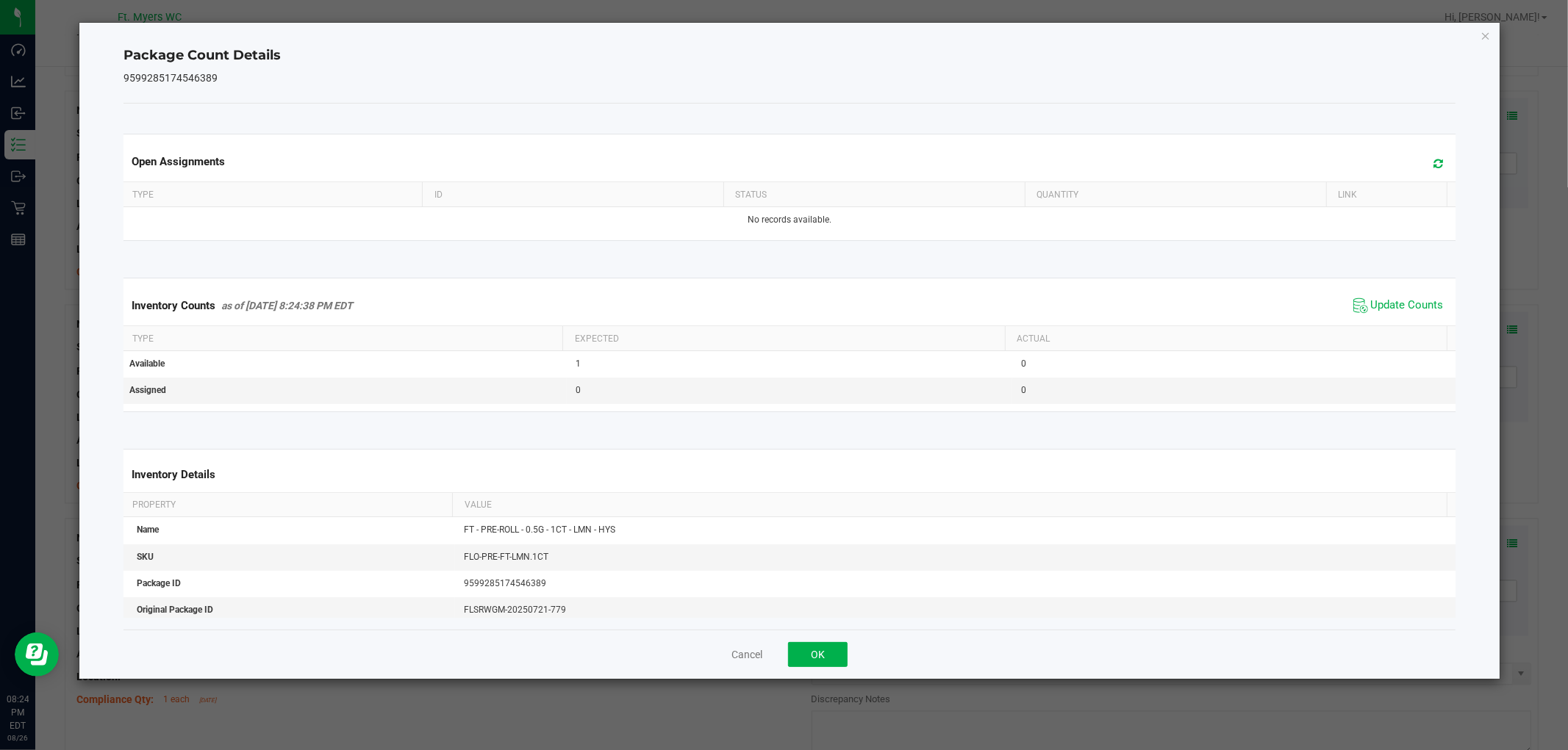
click at [816, 641] on div "Cancel OK" at bounding box center [790, 654] width 1332 height 49
click at [819, 655] on button "OK" at bounding box center [818, 654] width 59 height 25
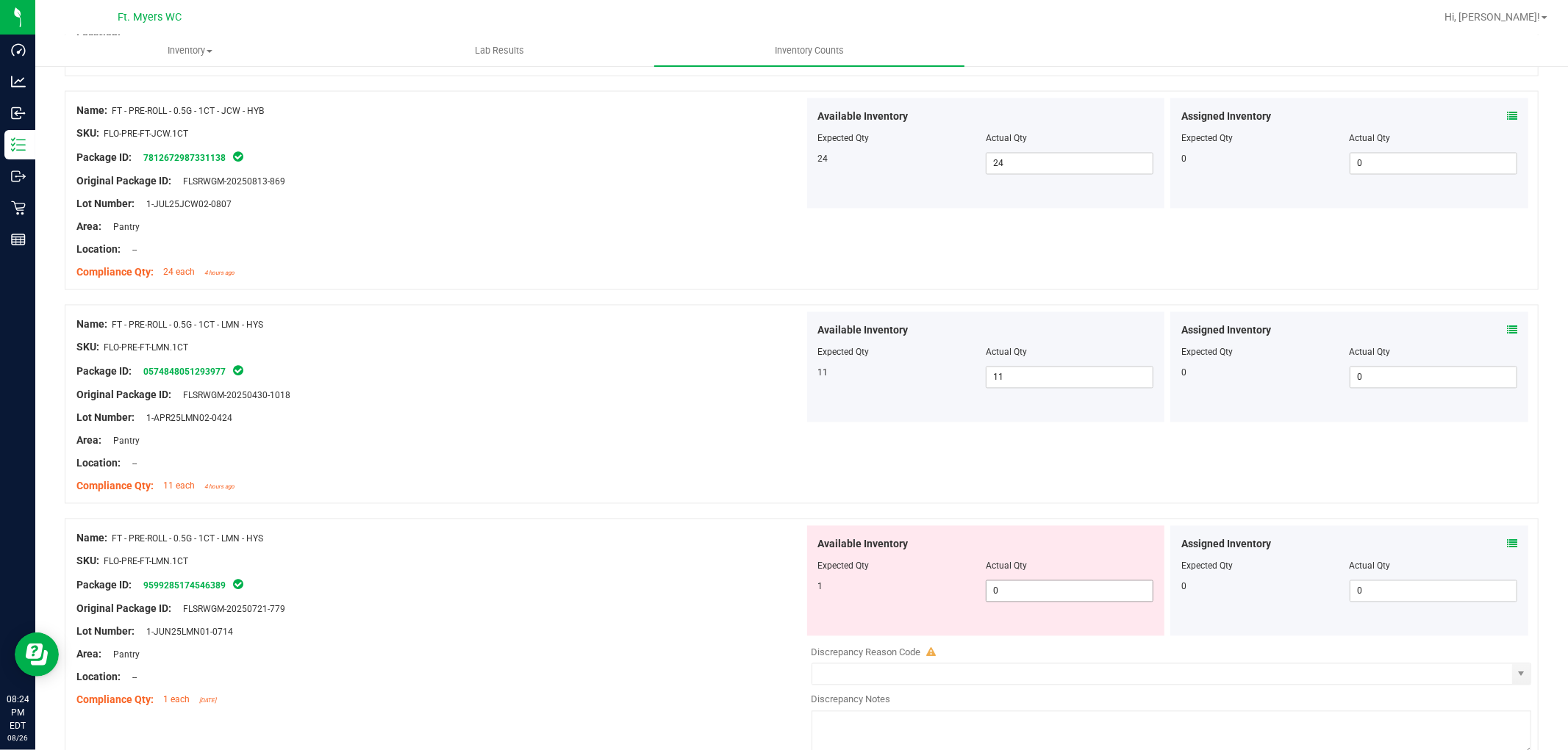
click at [1001, 598] on span "0 0" at bounding box center [1070, 591] width 168 height 22
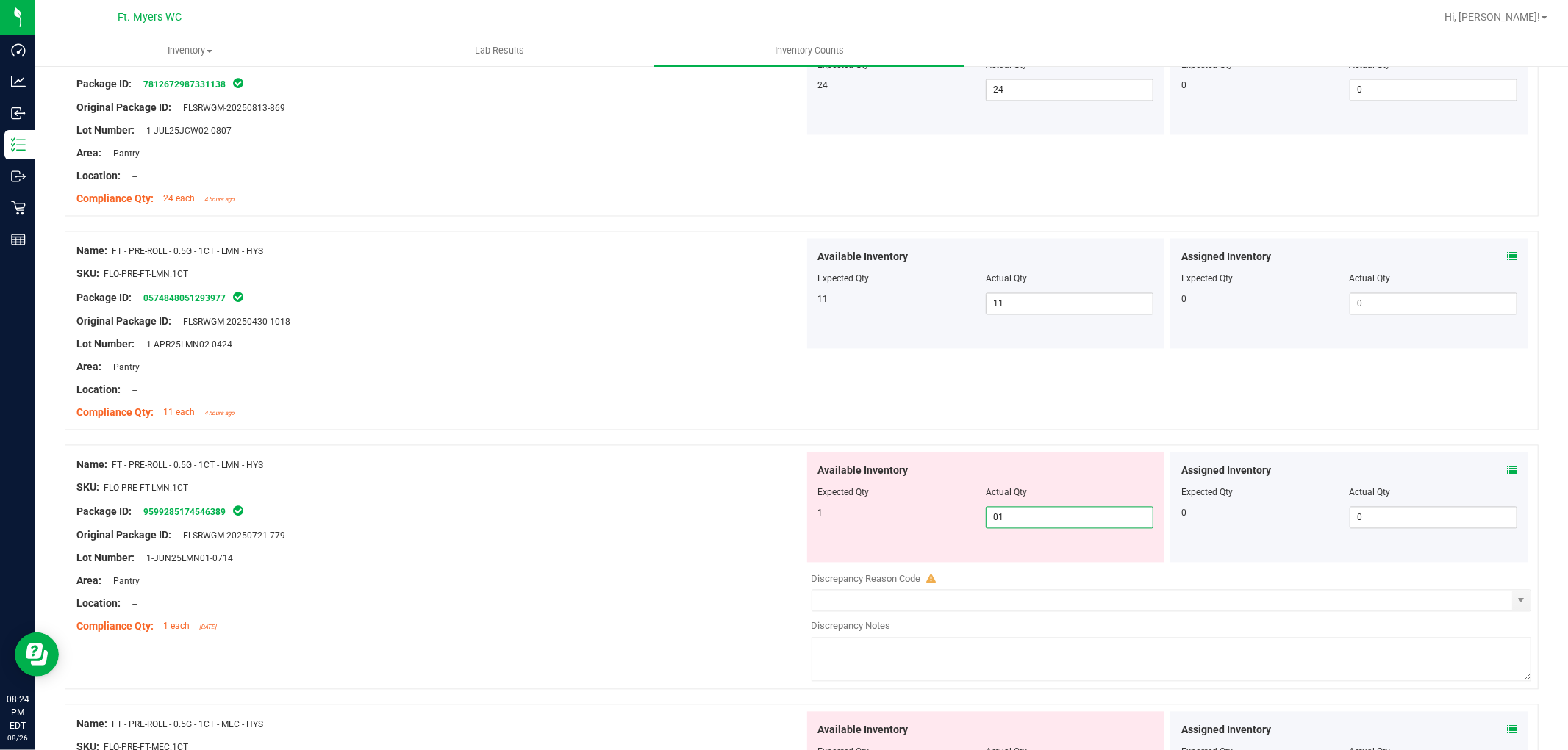
scroll to position [2530, 0]
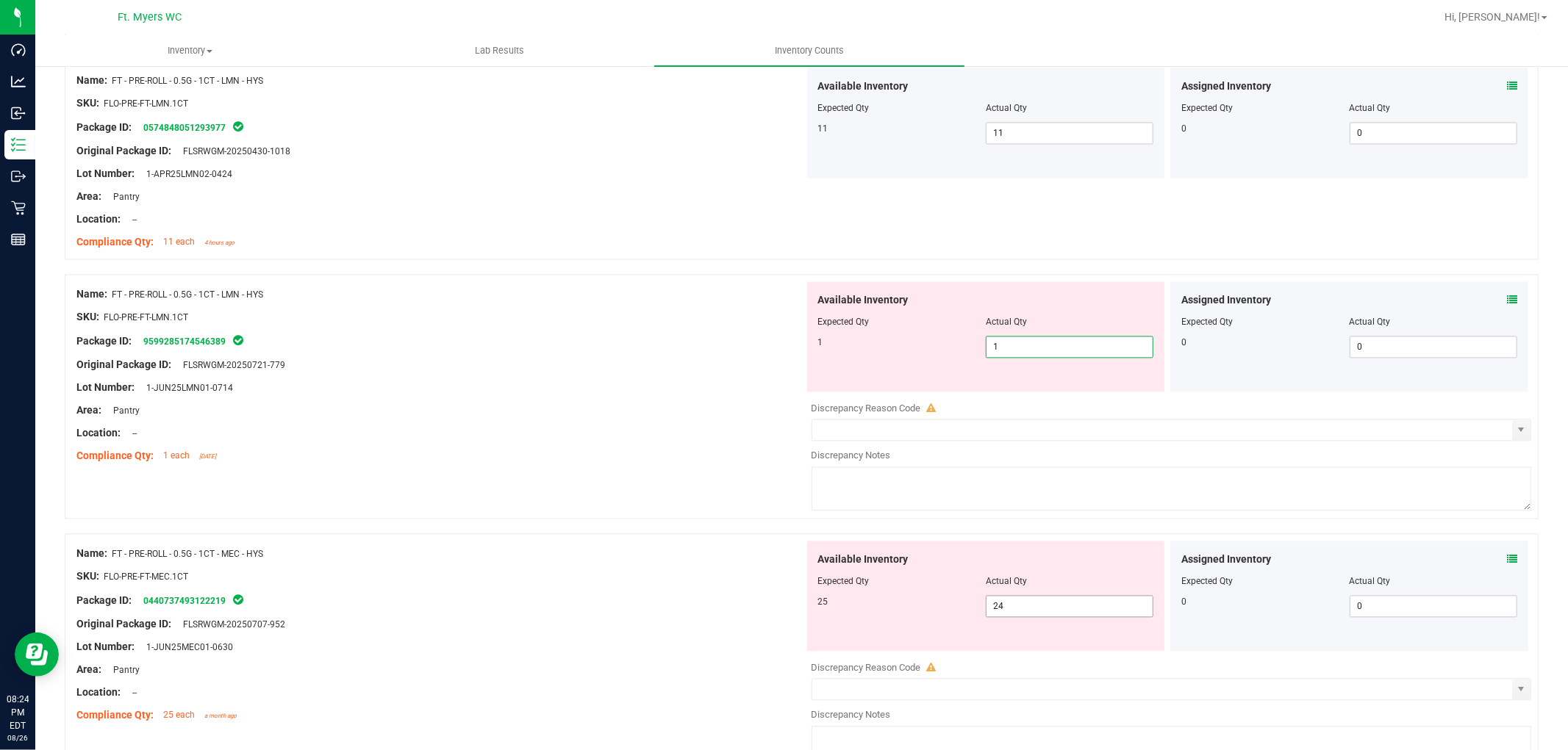
click at [1068, 604] on div "Available Inventory Expected Qty Actual Qty 25 24 24" at bounding box center [986, 596] width 358 height 110
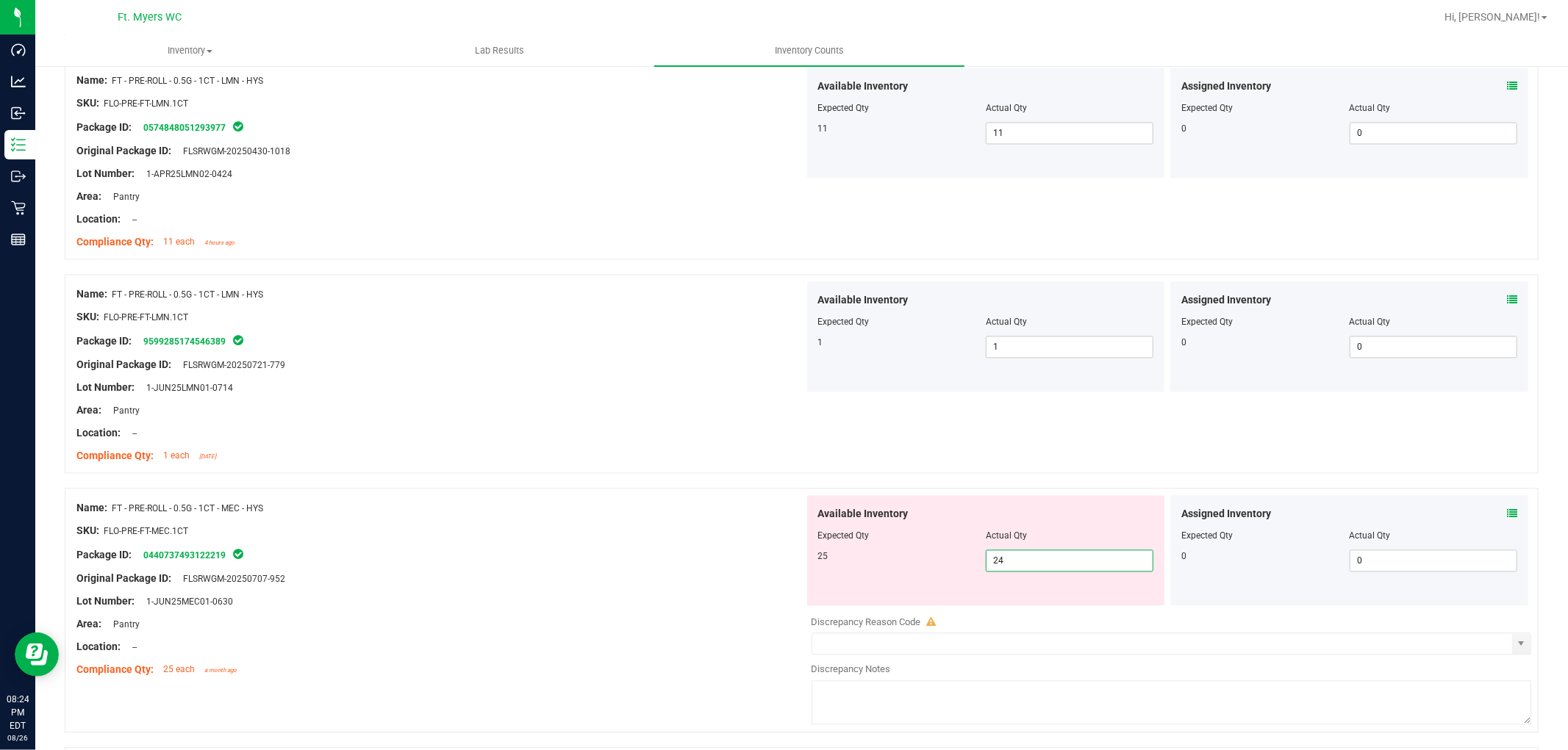
click at [1411, 506] on div "Assigned Inventory Expected Qty Actual Qty 0 0 0" at bounding box center [1349, 550] width 358 height 110
click at [1411, 509] on icon at bounding box center [1512, 514] width 10 height 10
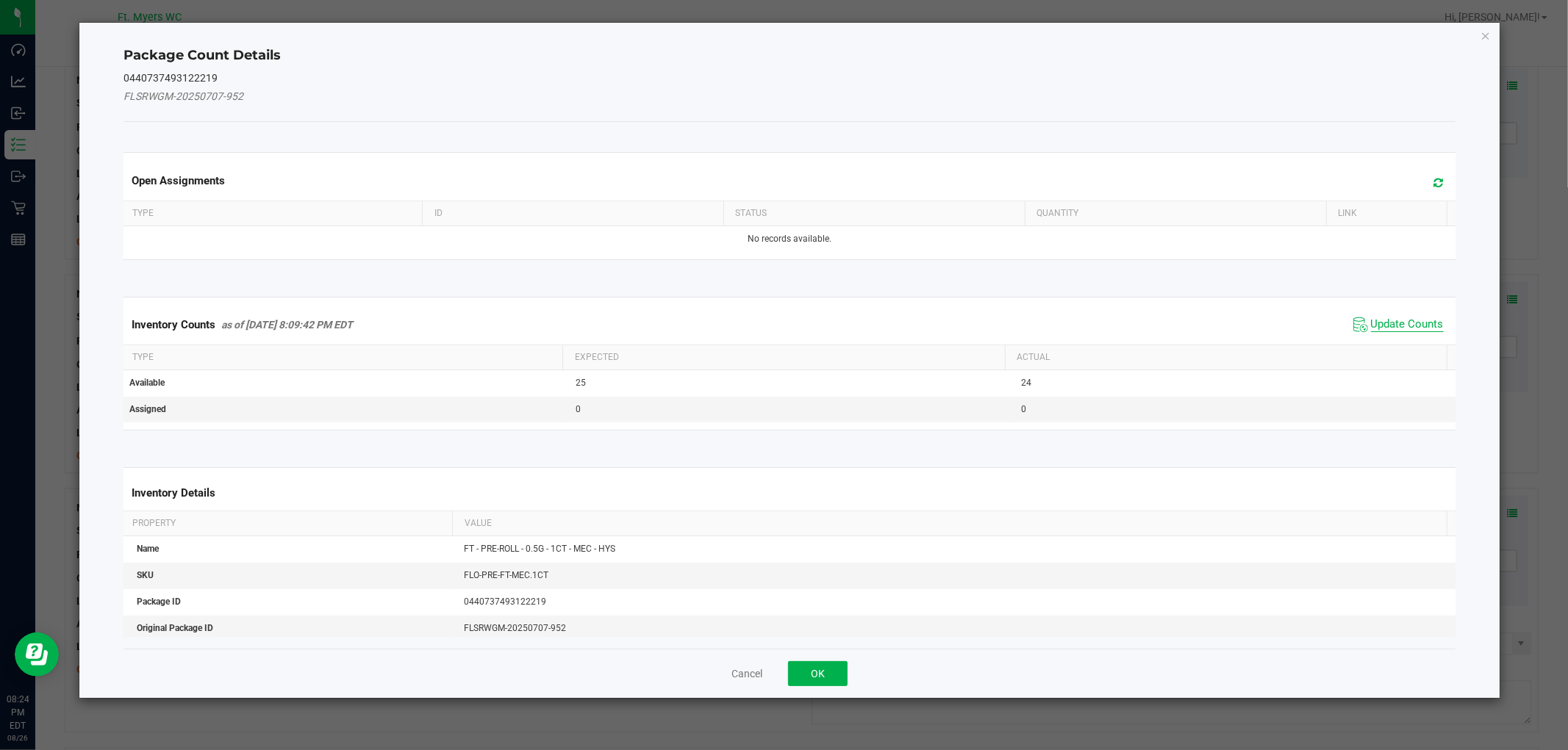
click at [1398, 324] on span "Update Counts" at bounding box center [1407, 324] width 72 height 15
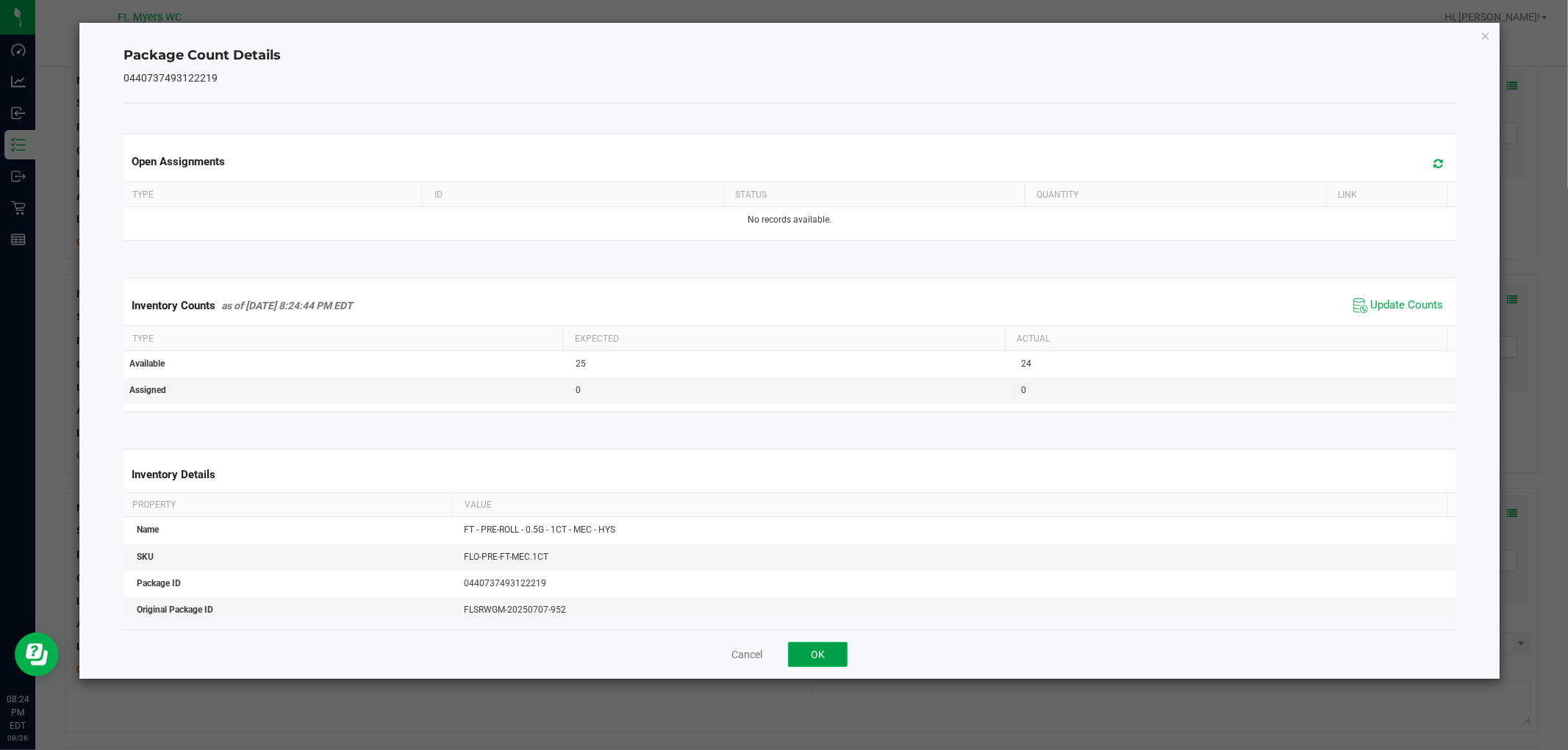
click at [822, 655] on button "OK" at bounding box center [818, 654] width 59 height 25
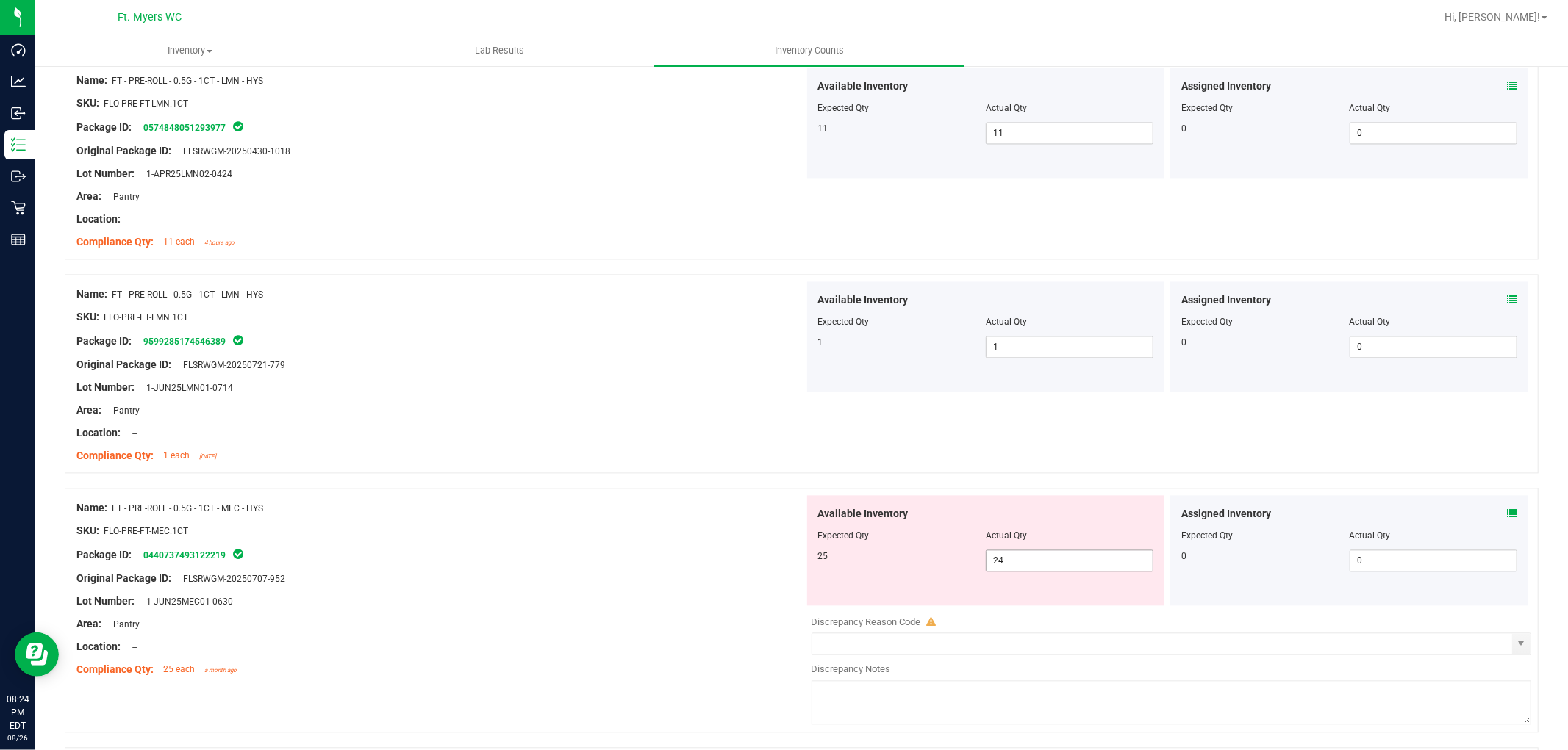
click at [1000, 564] on span "24 242" at bounding box center [1070, 560] width 168 height 22
click at [1015, 558] on input "2425" at bounding box center [1070, 561] width 166 height 21
click at [761, 611] on div at bounding box center [441, 612] width 728 height 7
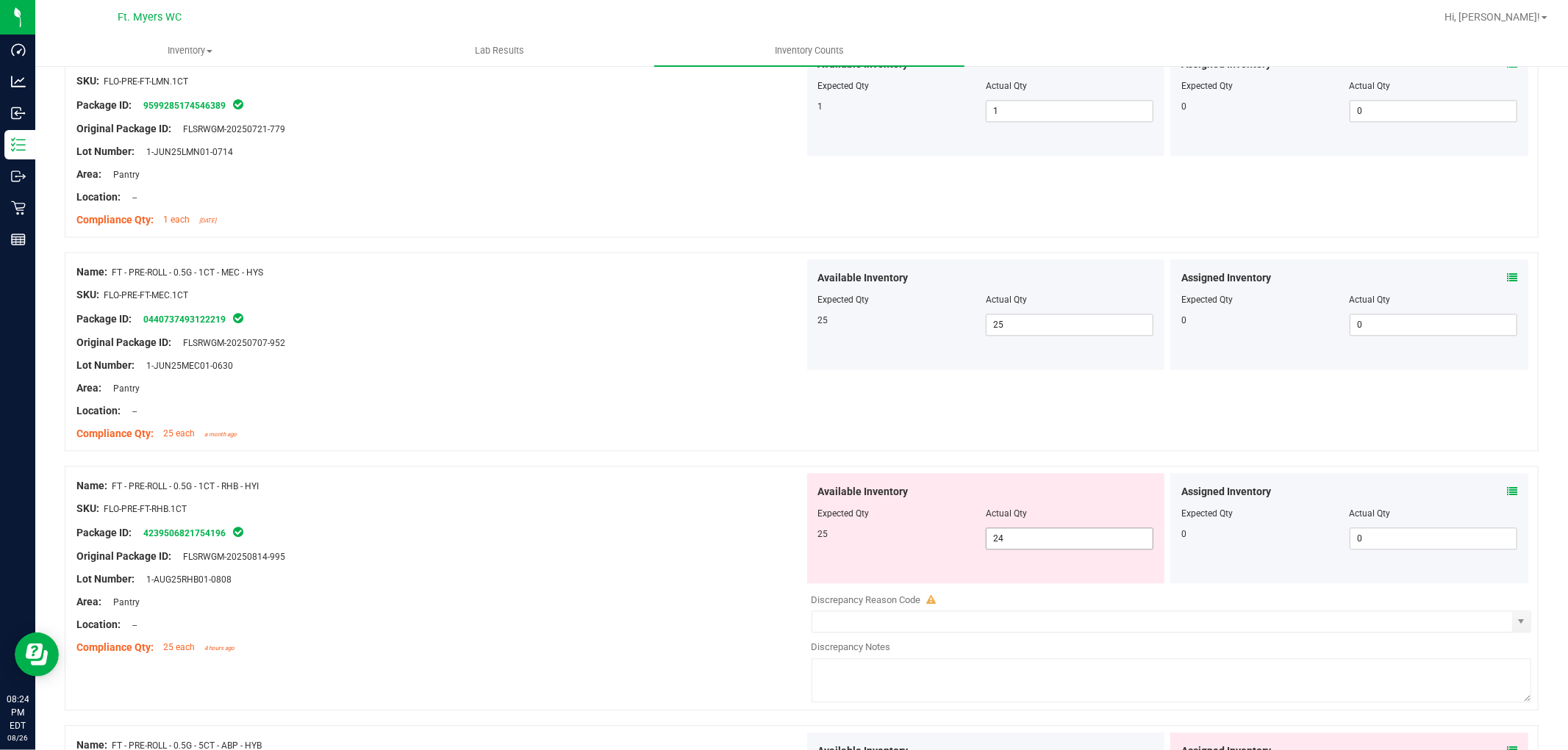
scroll to position [2775, 0]
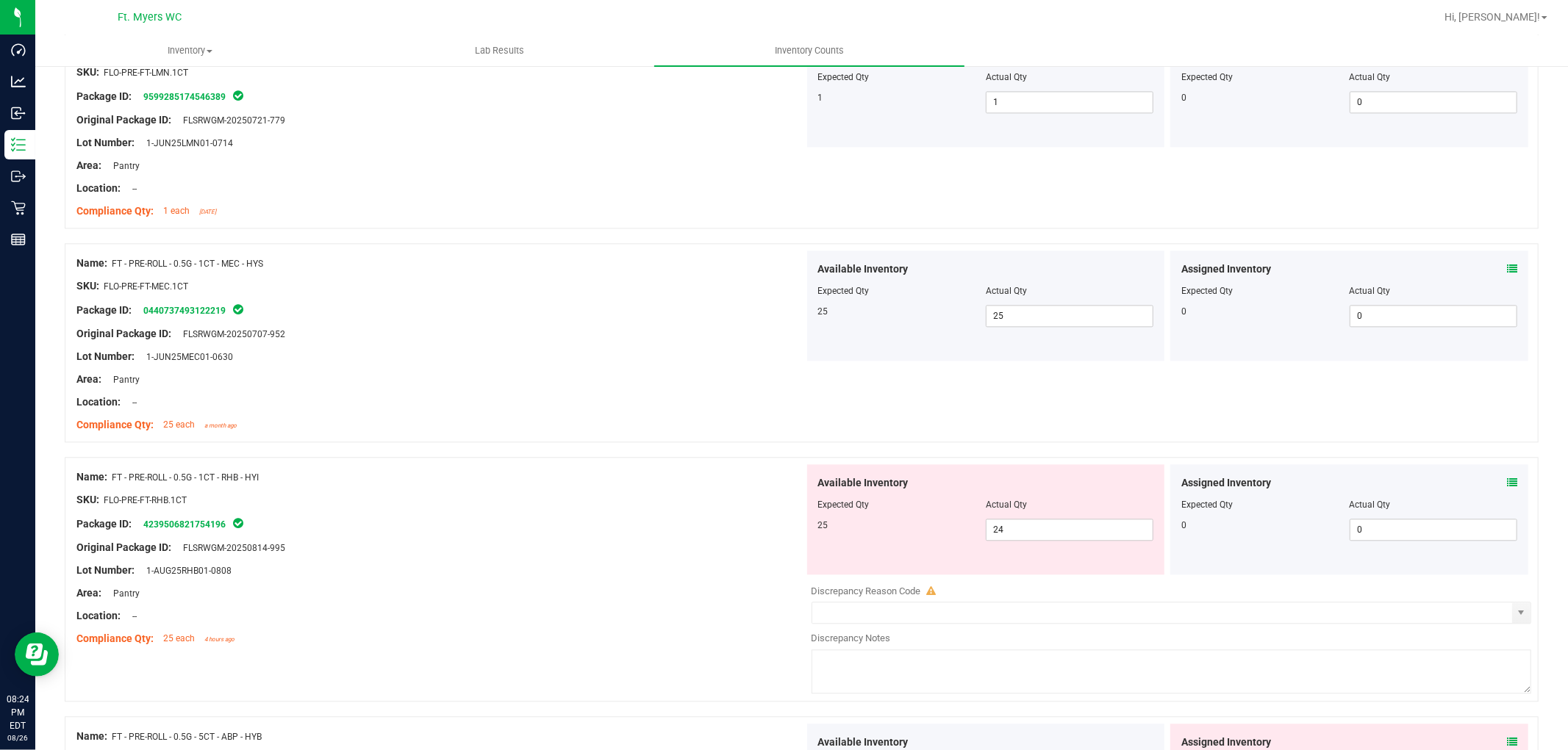
click at [1411, 482] on icon at bounding box center [1512, 483] width 10 height 10
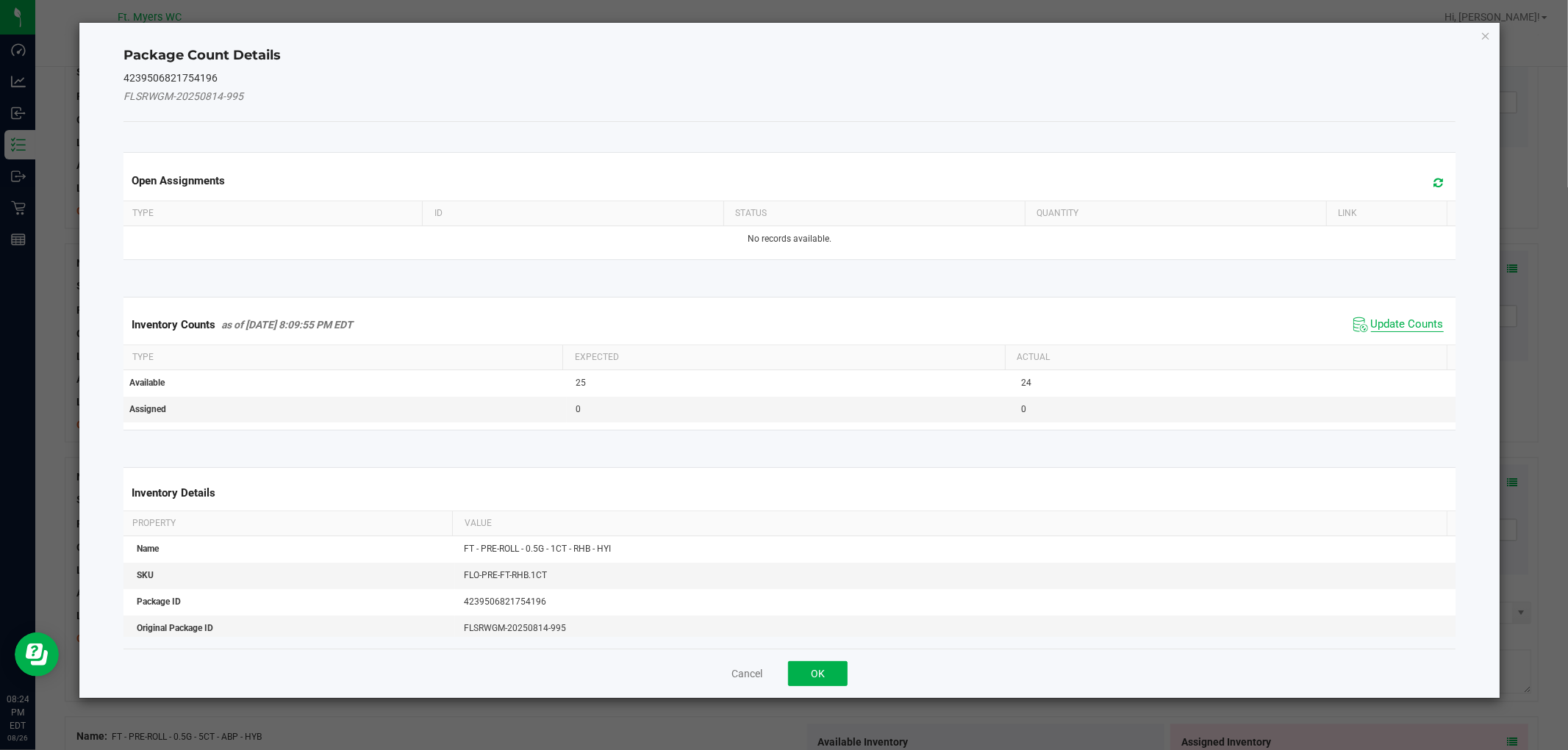
click at [1384, 331] on span "Update Counts" at bounding box center [1407, 324] width 72 height 15
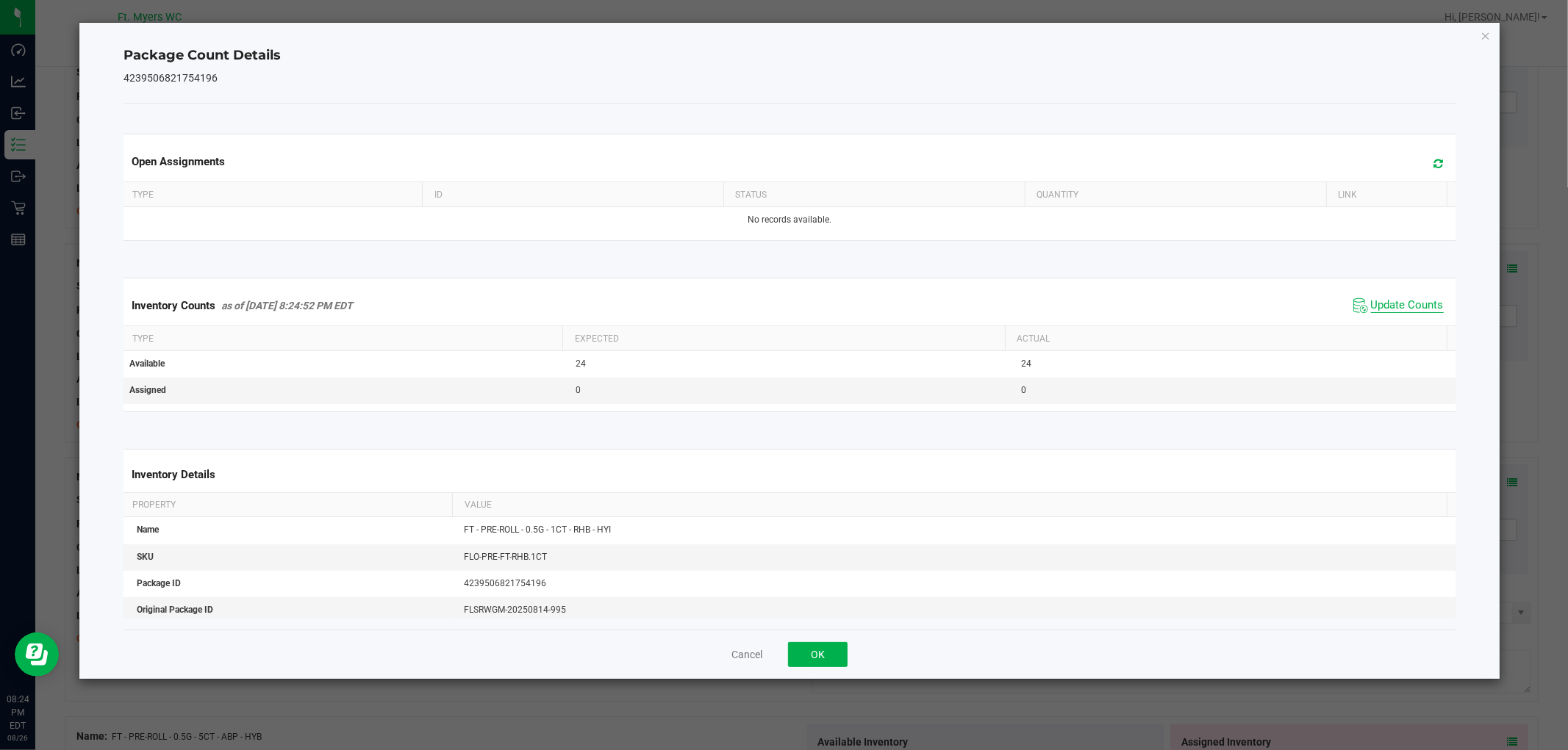
click at [1380, 309] on span "Update Counts" at bounding box center [1407, 305] width 72 height 15
click at [807, 648] on button "OK" at bounding box center [818, 654] width 59 height 25
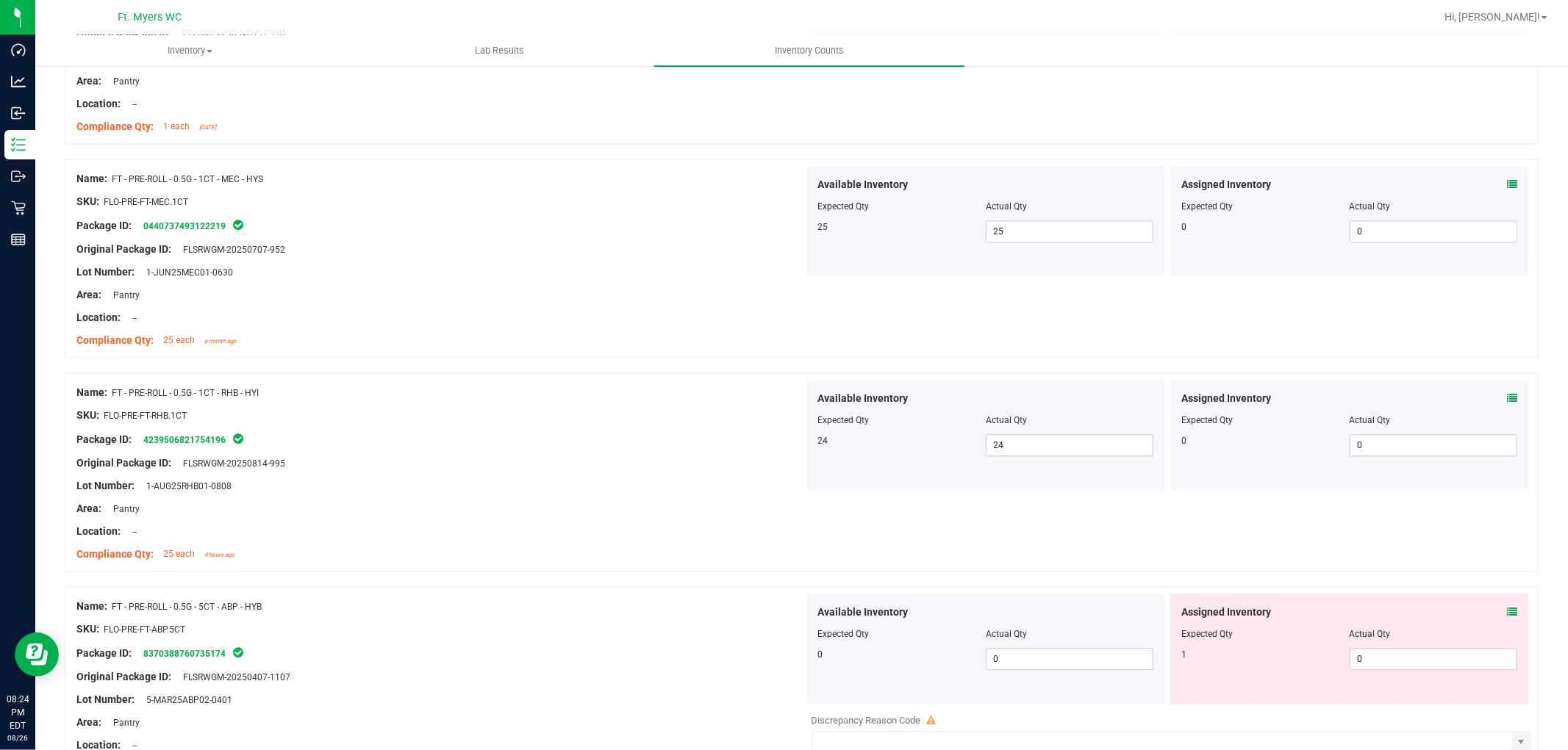
scroll to position [3020, 0]
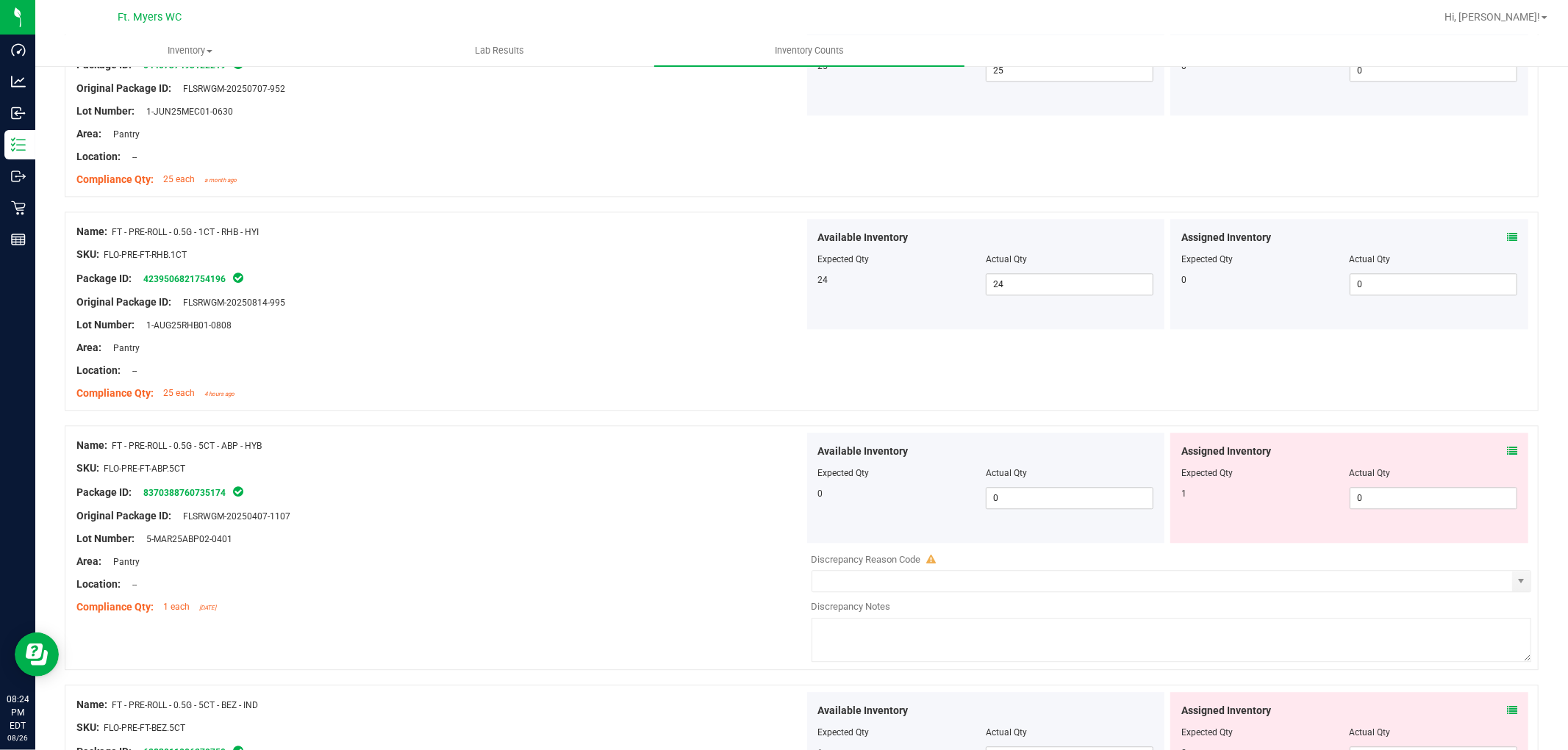
click at [1411, 458] on span at bounding box center [1512, 452] width 10 height 16
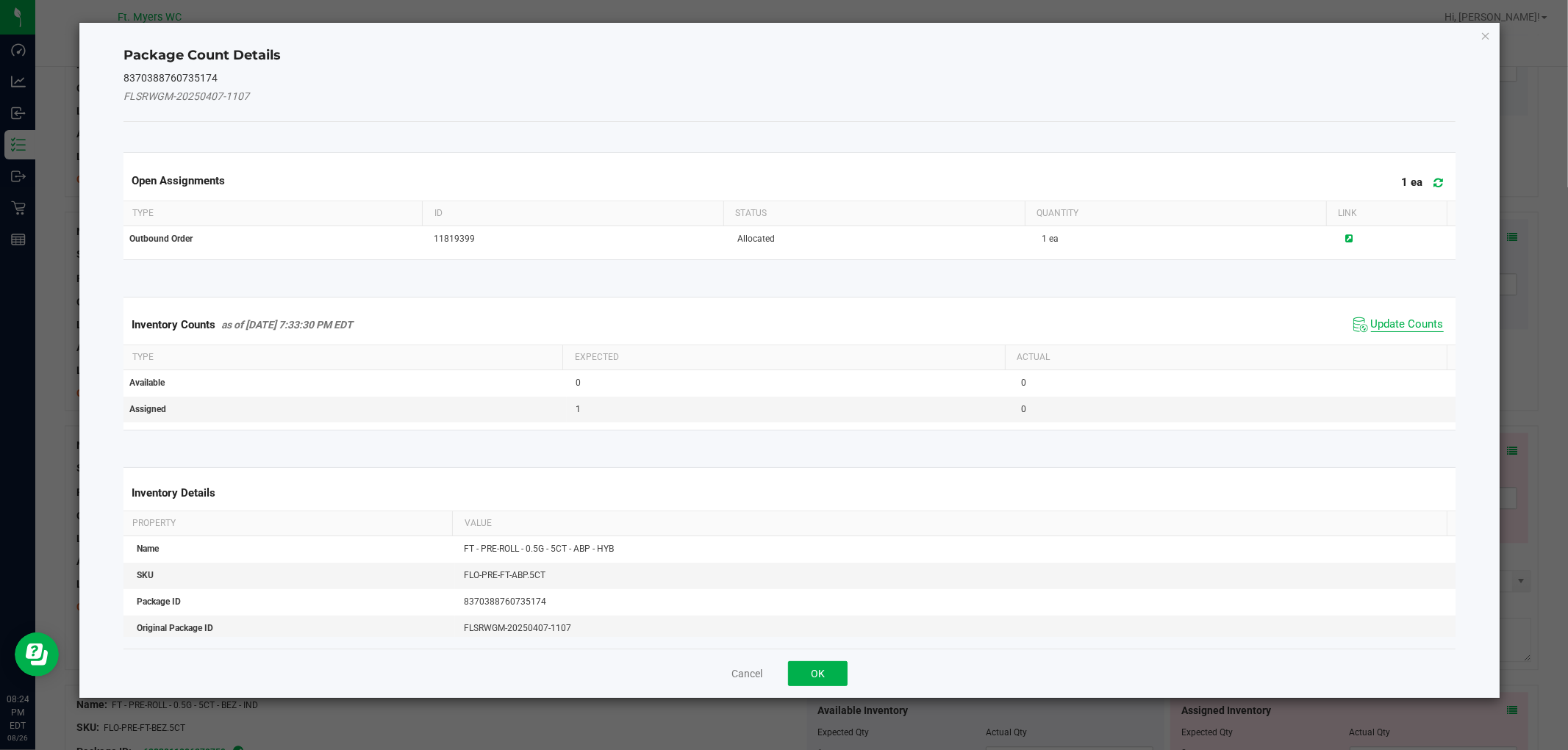
click at [1371, 327] on span "Update Counts" at bounding box center [1407, 324] width 72 height 15
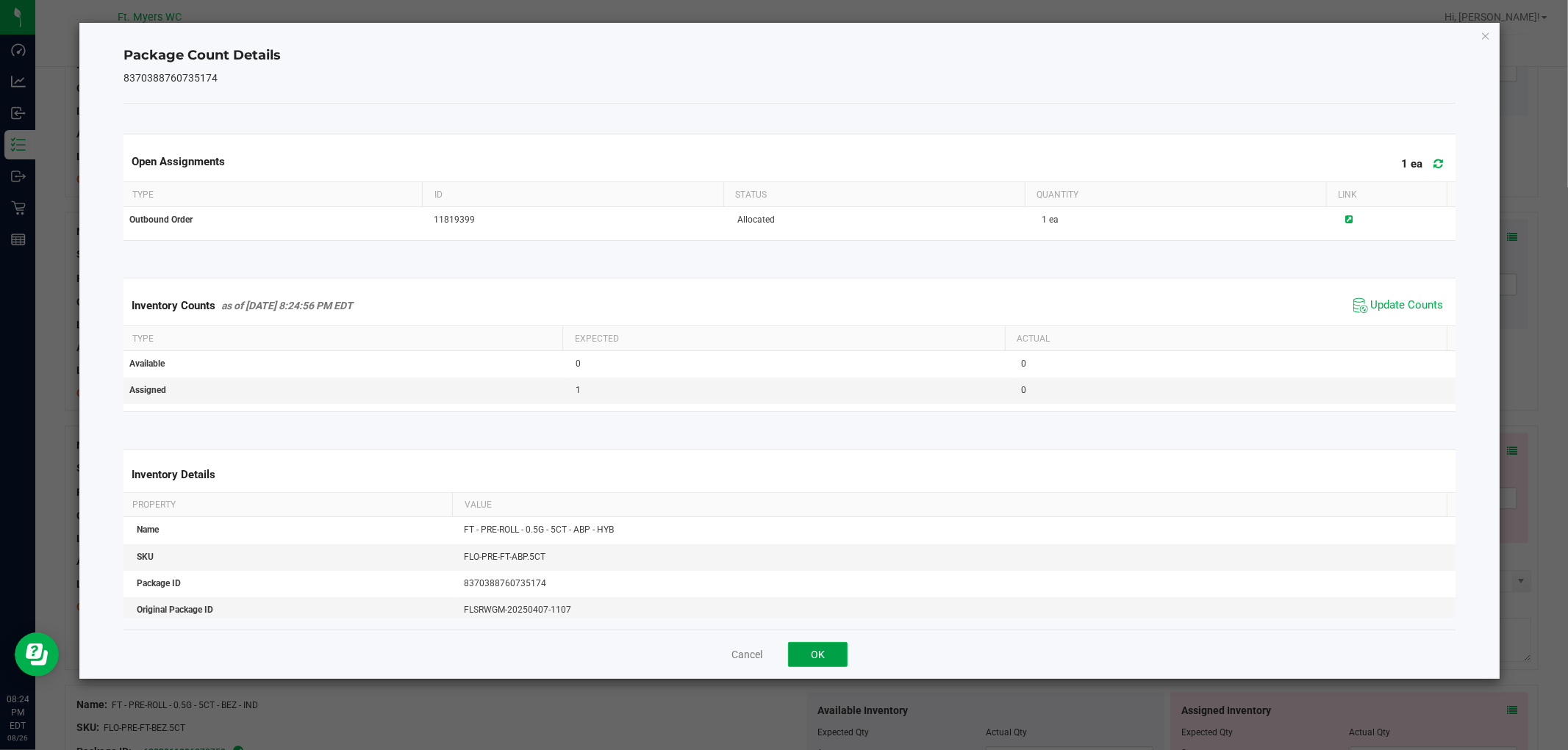
click at [816, 650] on button "OK" at bounding box center [818, 654] width 59 height 25
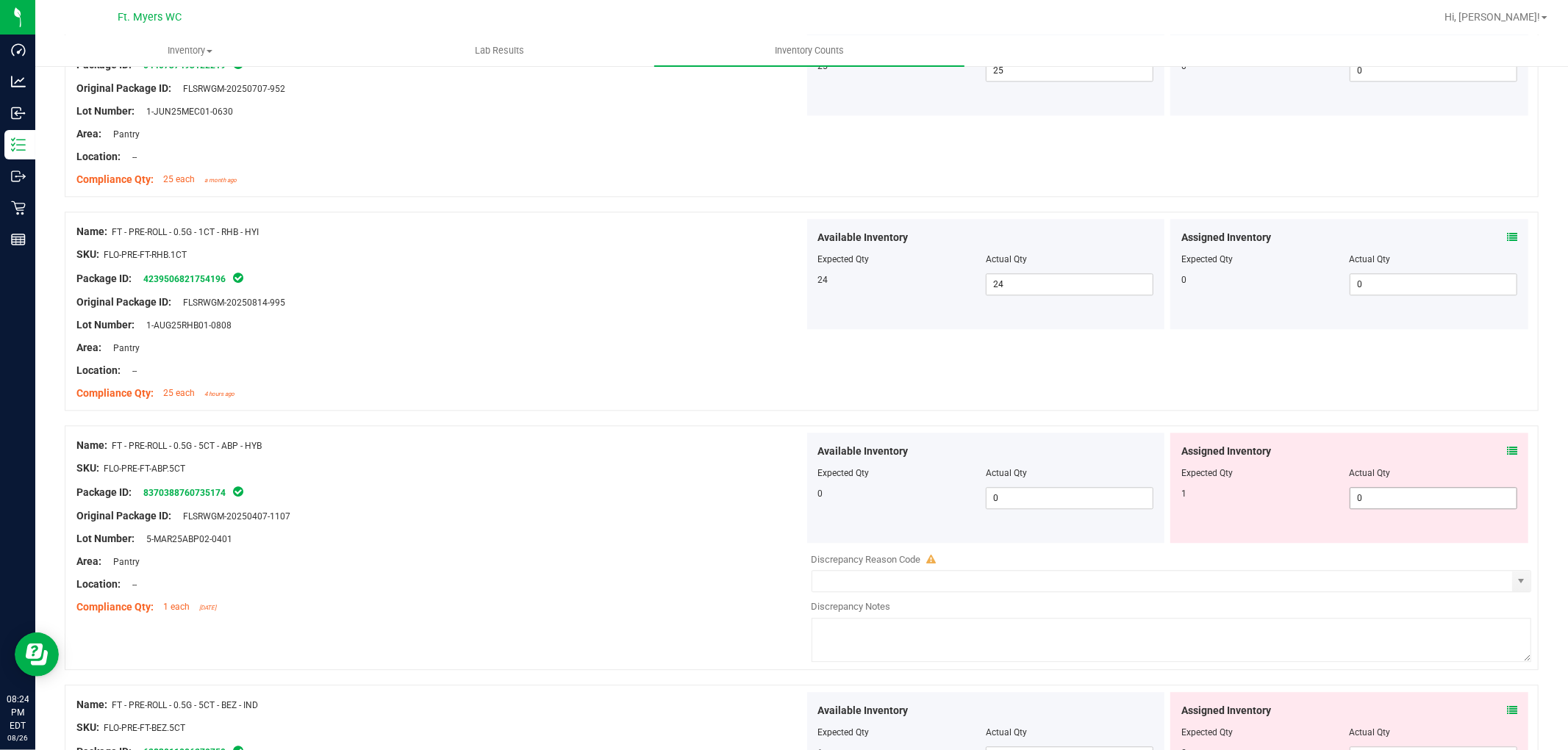
click at [1387, 503] on span "0 0" at bounding box center [1434, 498] width 168 height 22
click at [636, 479] on div at bounding box center [441, 480] width 728 height 7
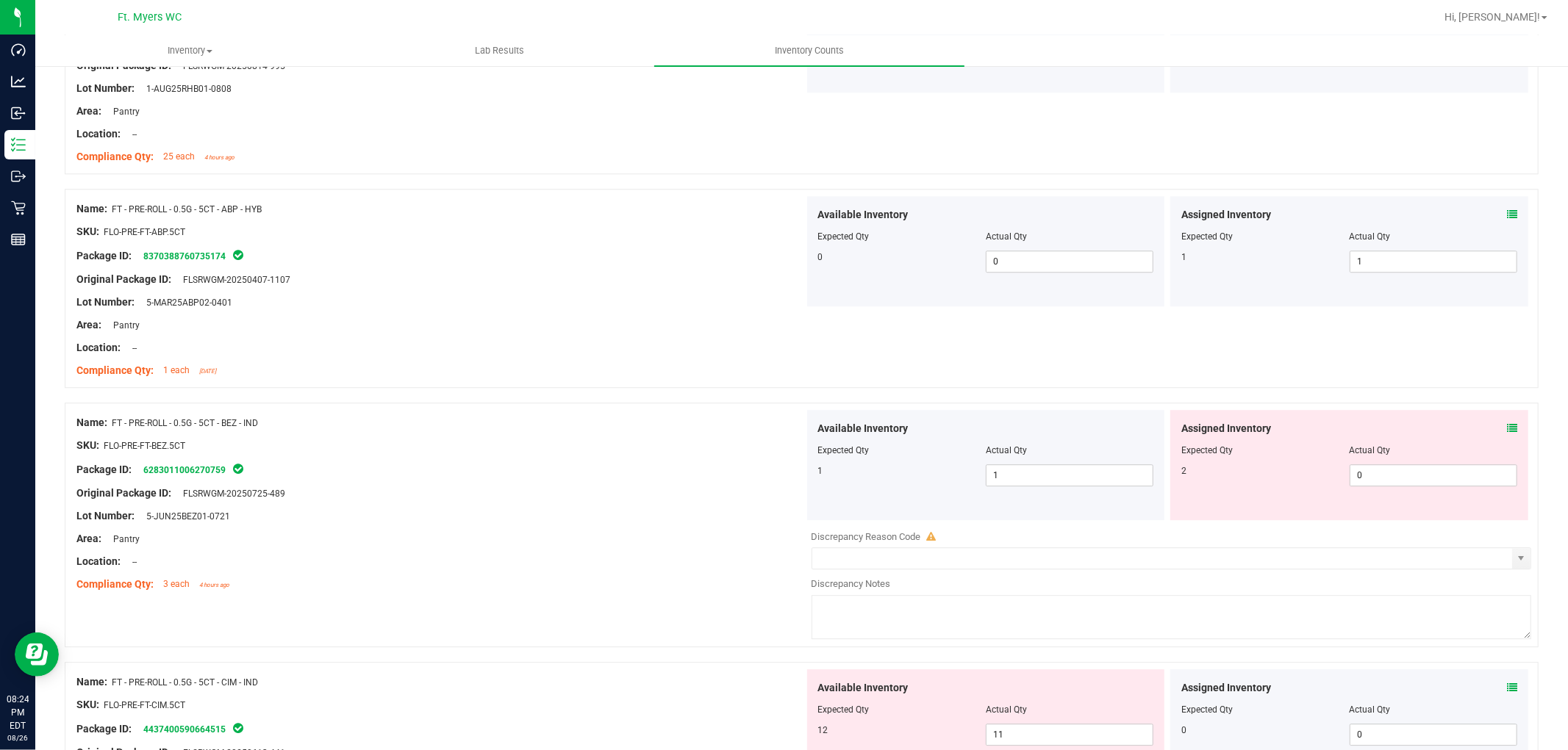
scroll to position [3265, 0]
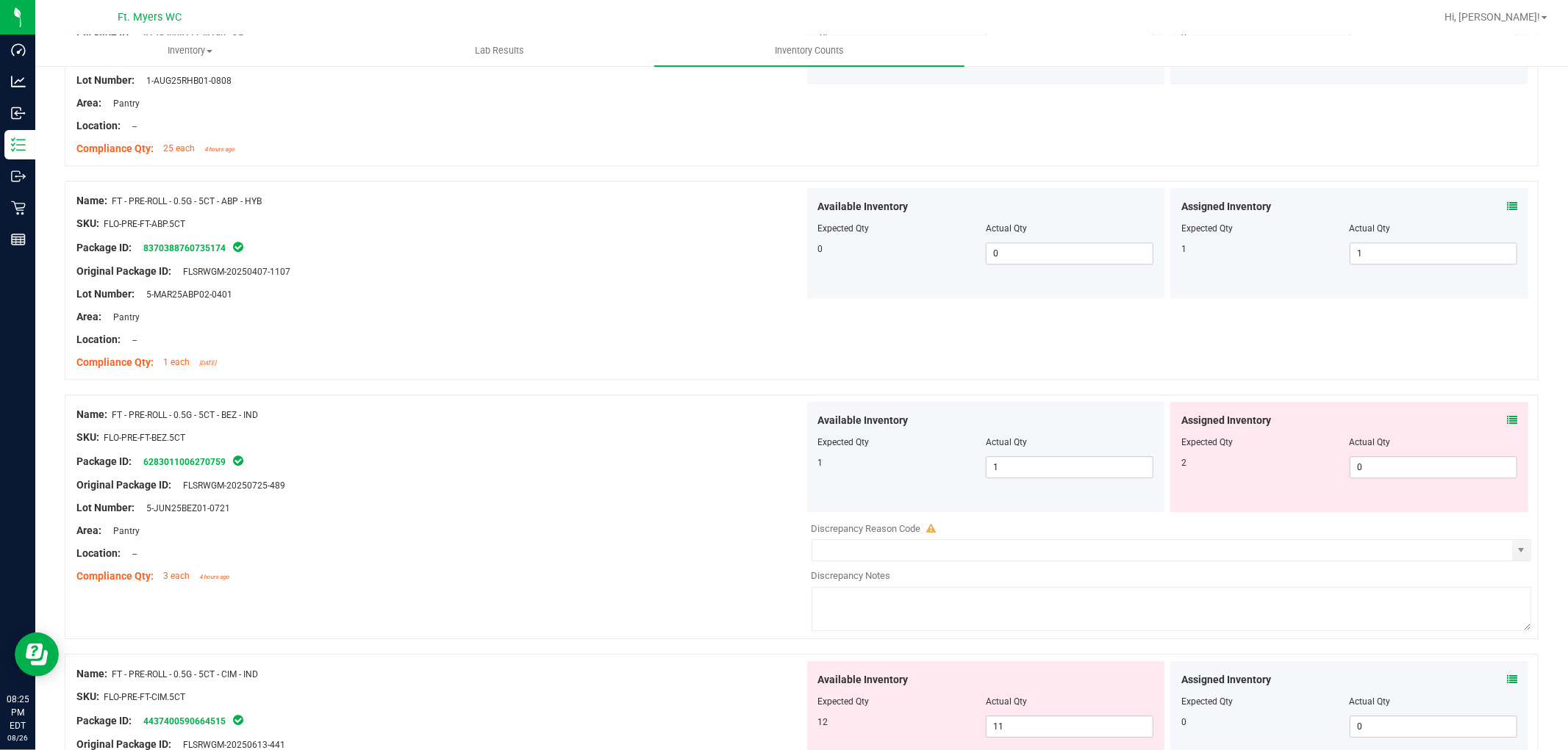
click at [1411, 405] on div "Assigned Inventory Expected Qty Actual Qty 2 0 0" at bounding box center [1349, 457] width 358 height 110
click at [1411, 422] on icon at bounding box center [1512, 420] width 10 height 10
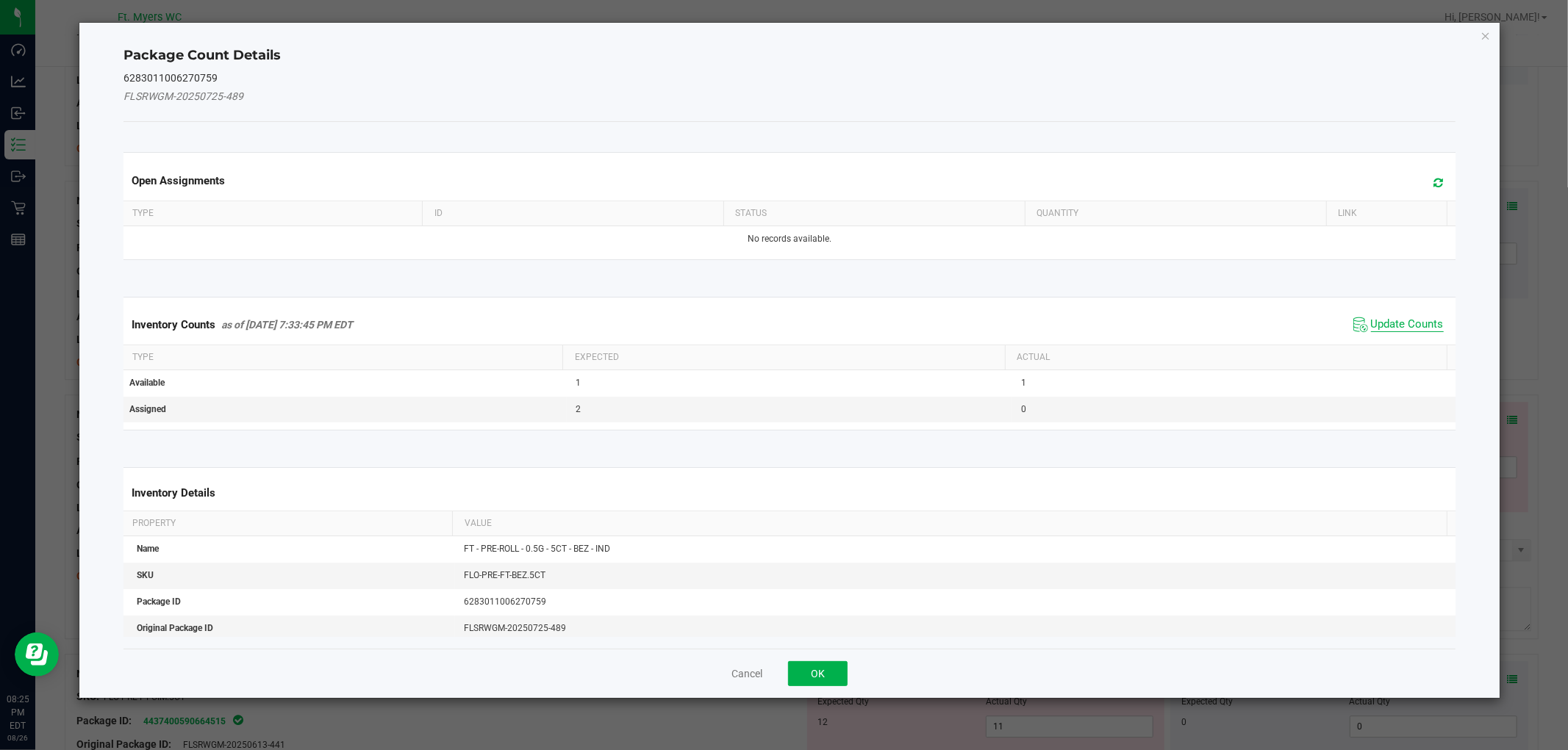
click at [1371, 324] on span "Update Counts" at bounding box center [1407, 324] width 72 height 15
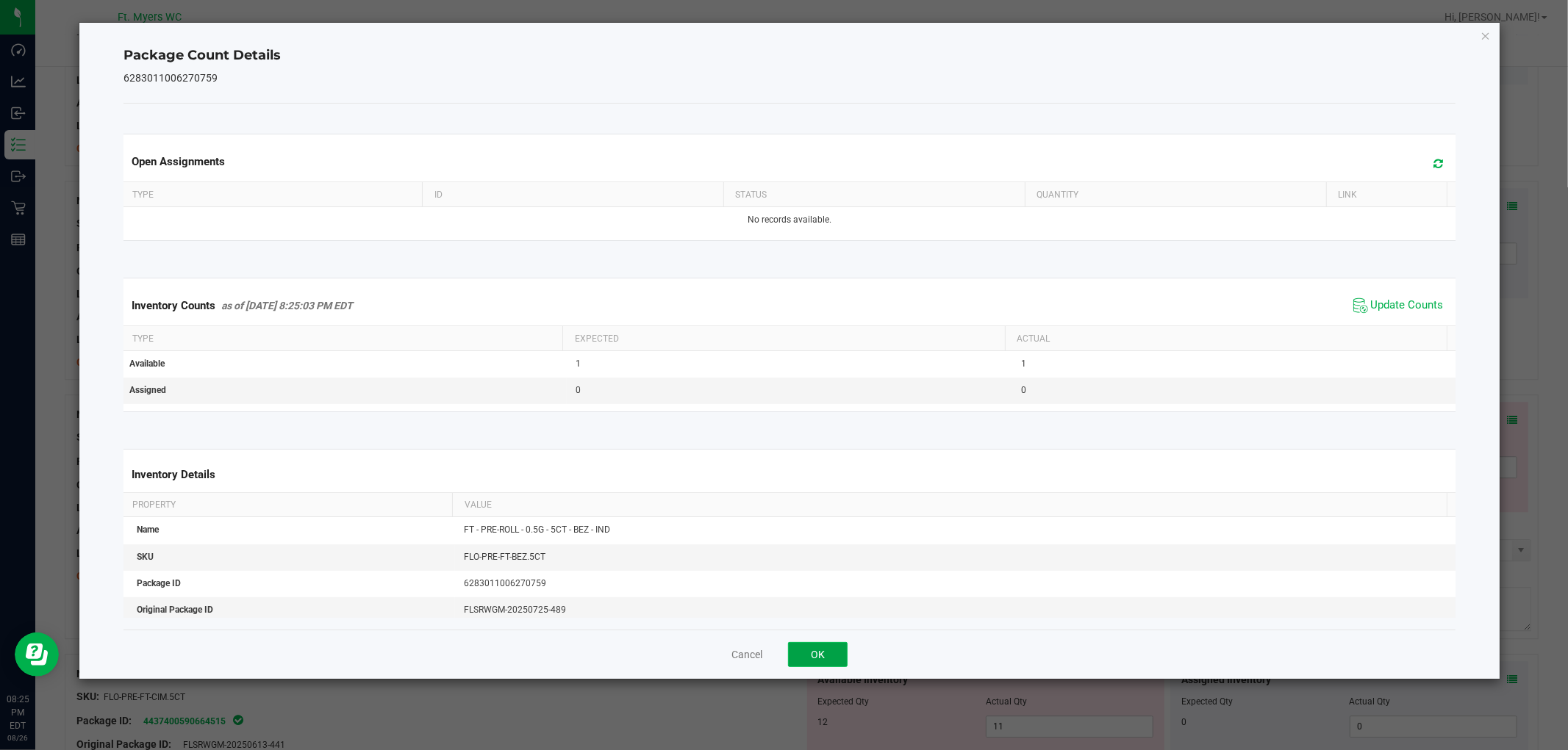
click at [806, 651] on button "OK" at bounding box center [818, 654] width 59 height 25
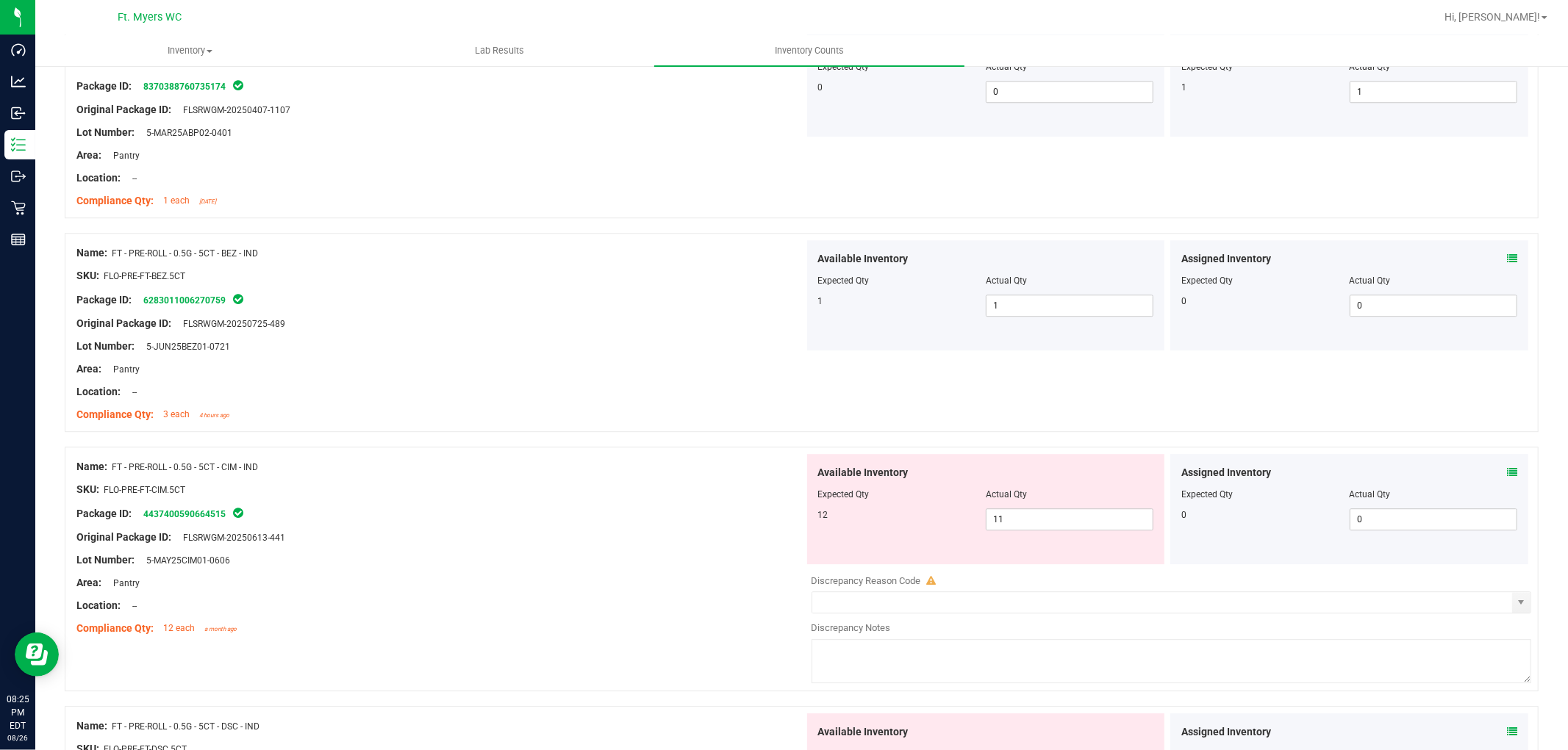
scroll to position [3428, 0]
click at [1411, 475] on icon at bounding box center [1512, 471] width 10 height 10
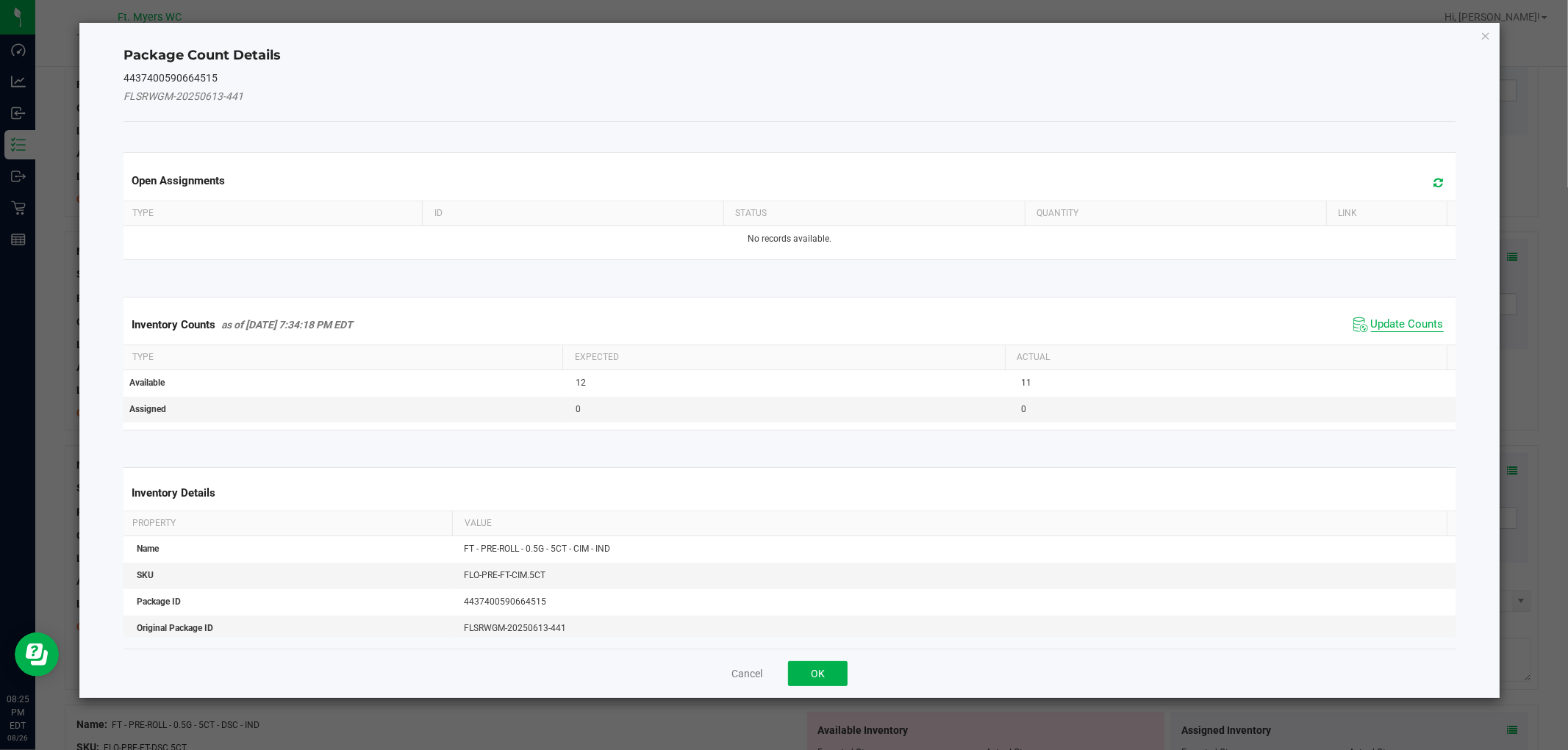
click at [1392, 325] on span "Update Counts" at bounding box center [1407, 324] width 72 height 15
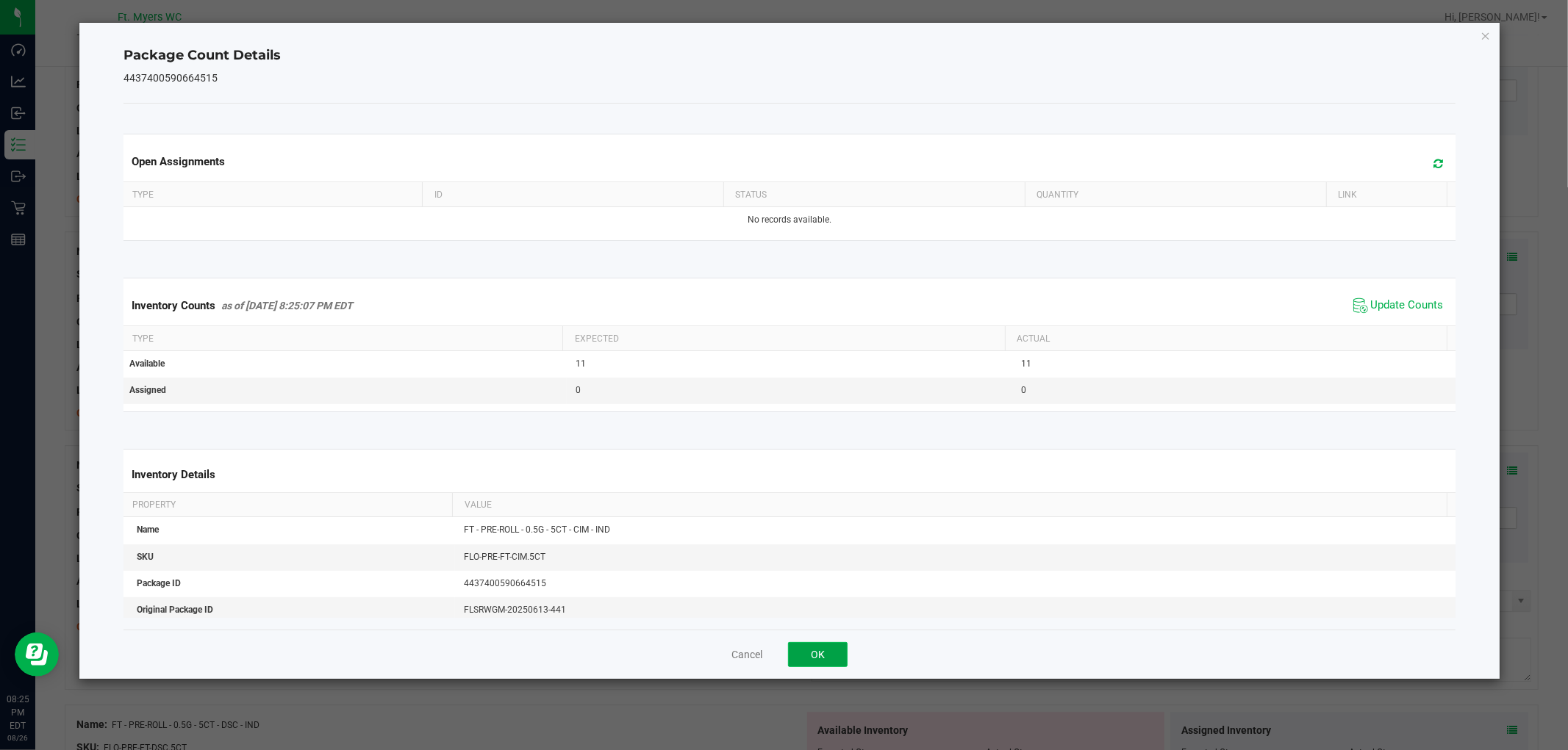
click at [813, 658] on button "OK" at bounding box center [818, 654] width 59 height 25
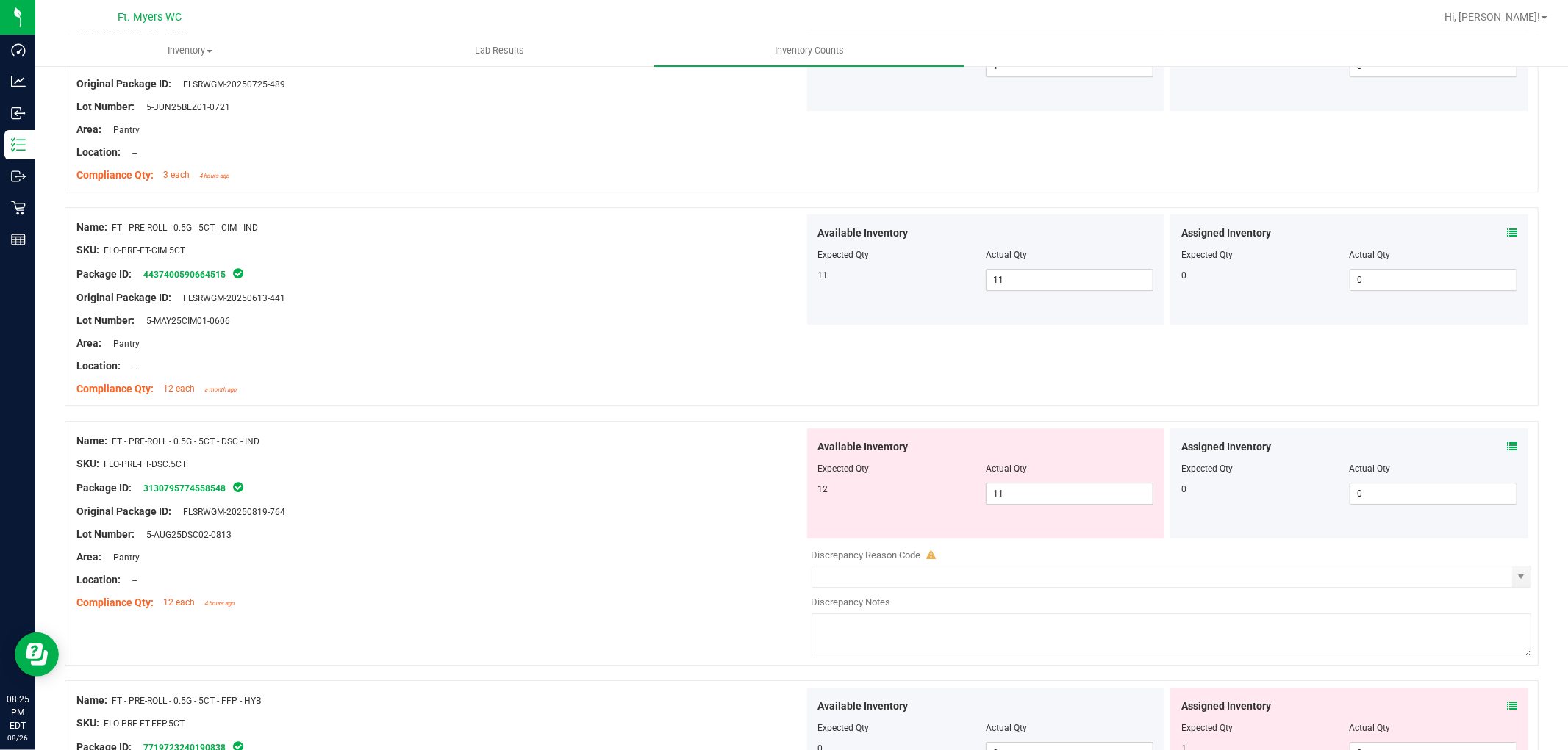
scroll to position [3673, 0]
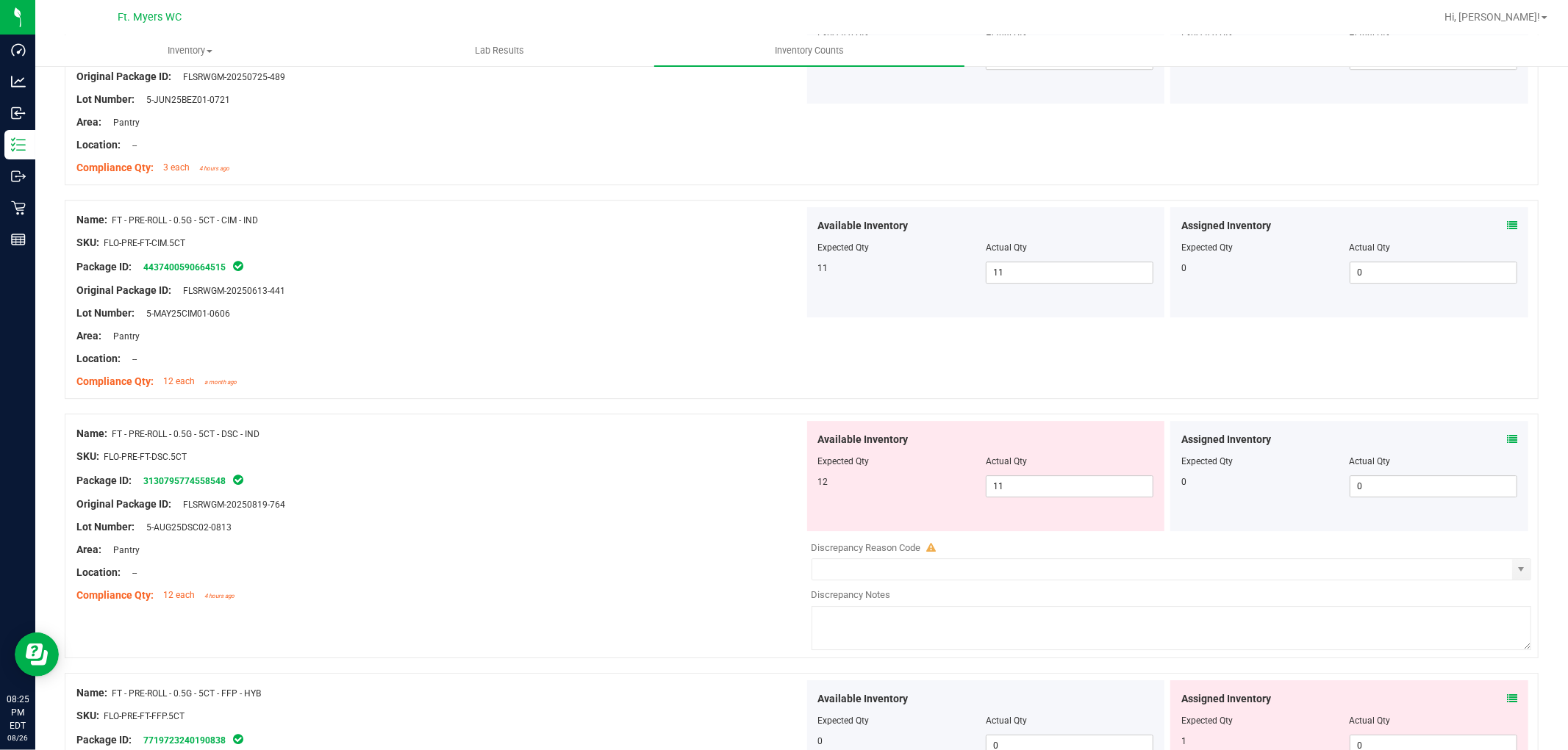
click at [1411, 440] on icon at bounding box center [1512, 440] width 10 height 10
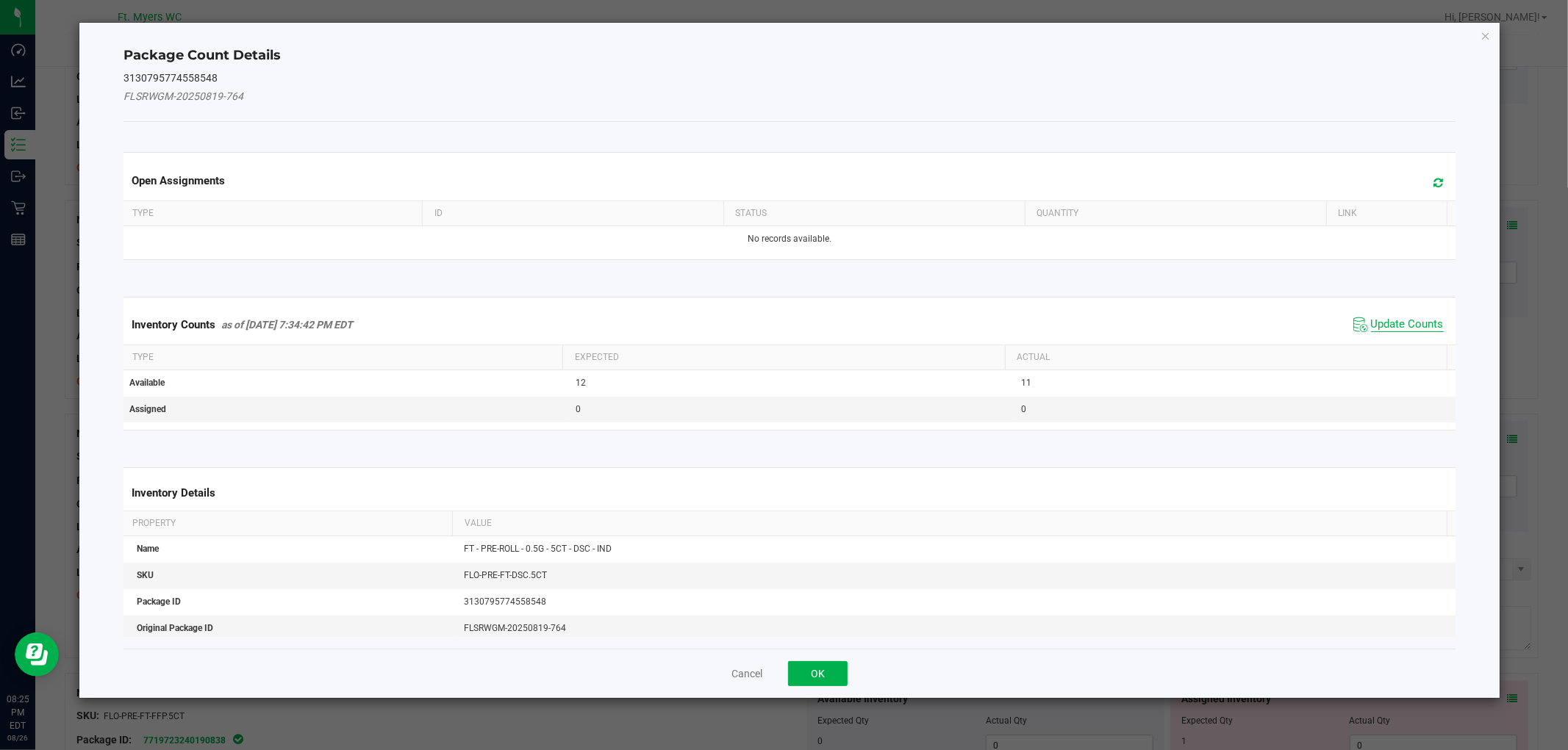
click at [1410, 320] on span "Update Counts" at bounding box center [1407, 324] width 72 height 15
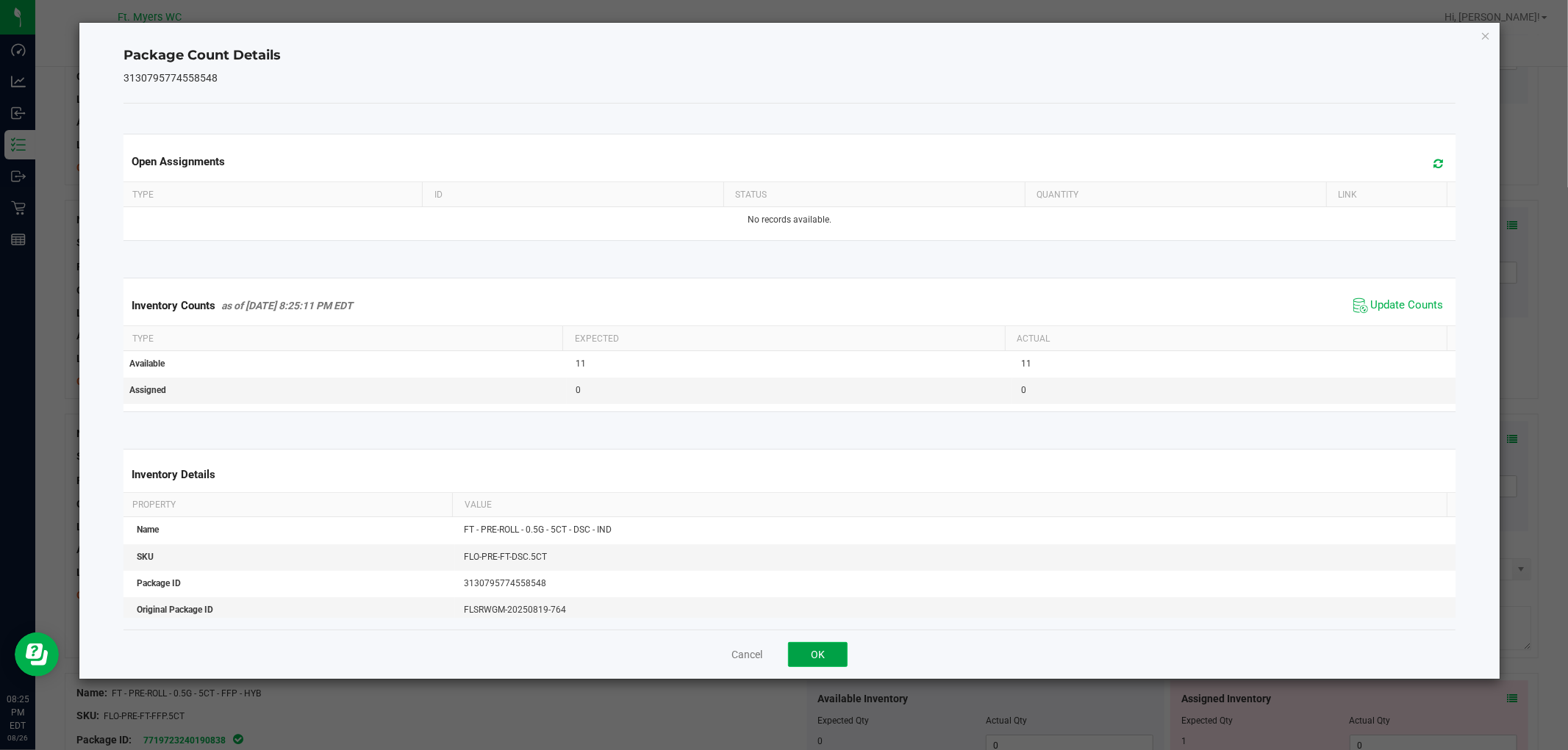
click at [828, 643] on button "OK" at bounding box center [818, 654] width 59 height 25
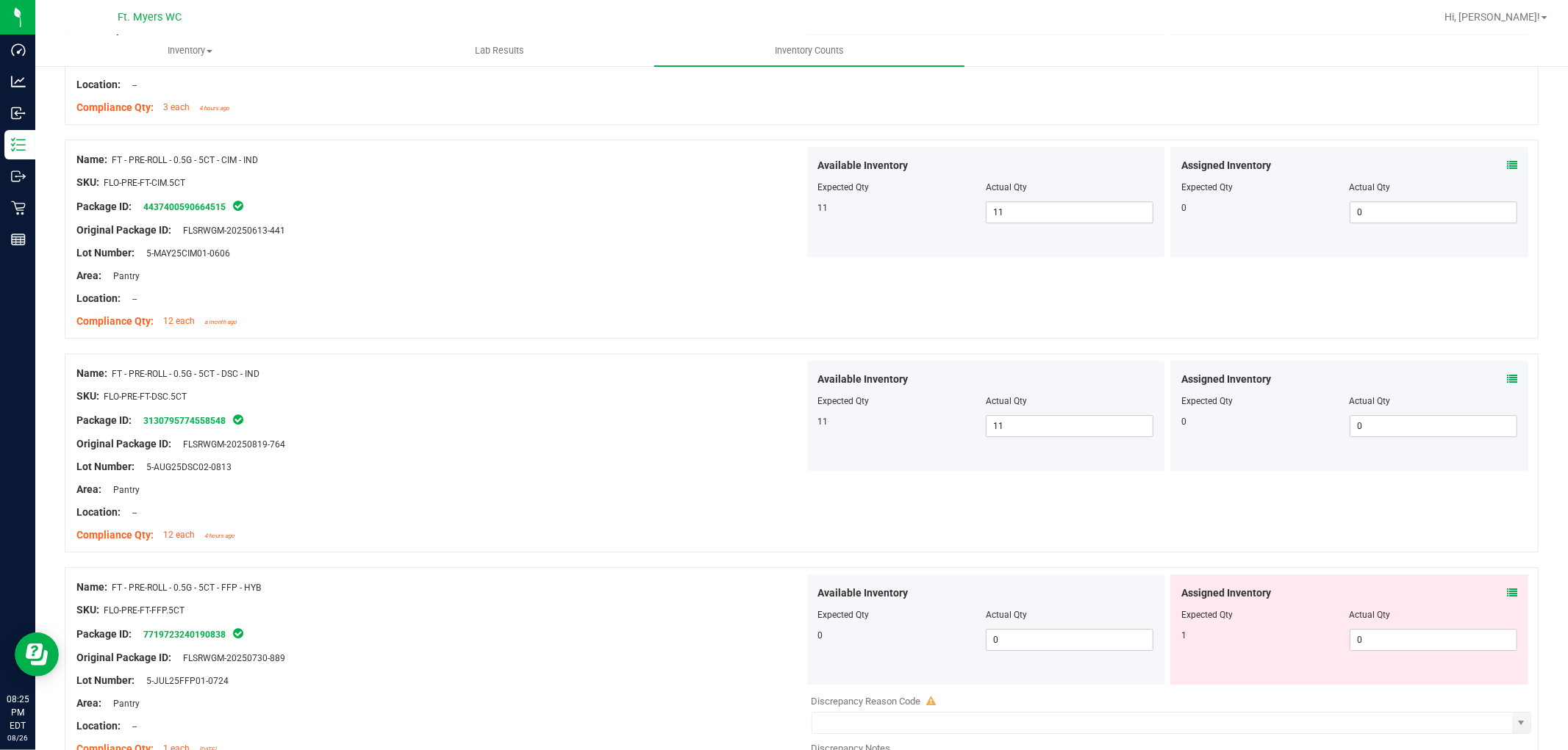
scroll to position [3862, 0]
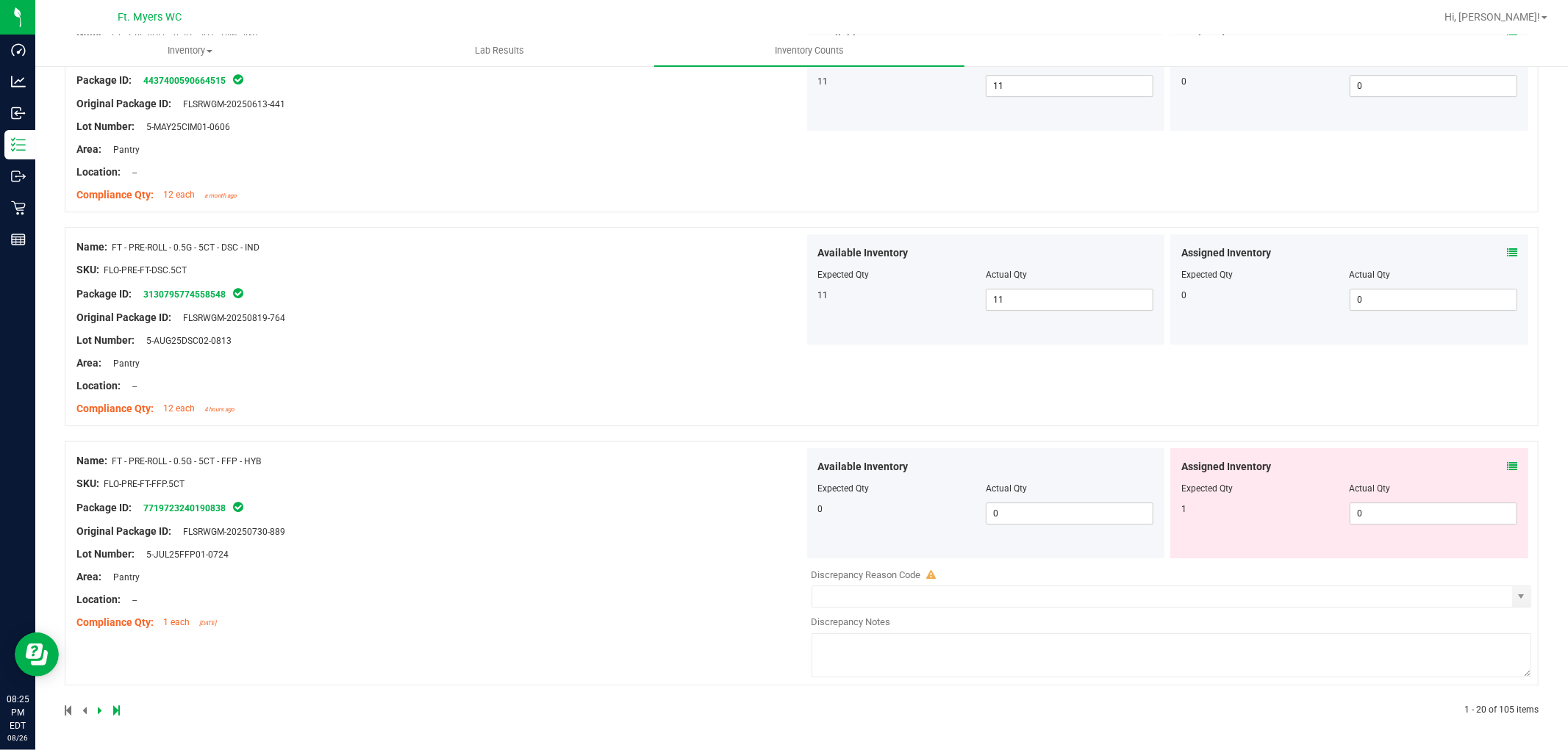
click at [1411, 466] on icon at bounding box center [1512, 467] width 10 height 10
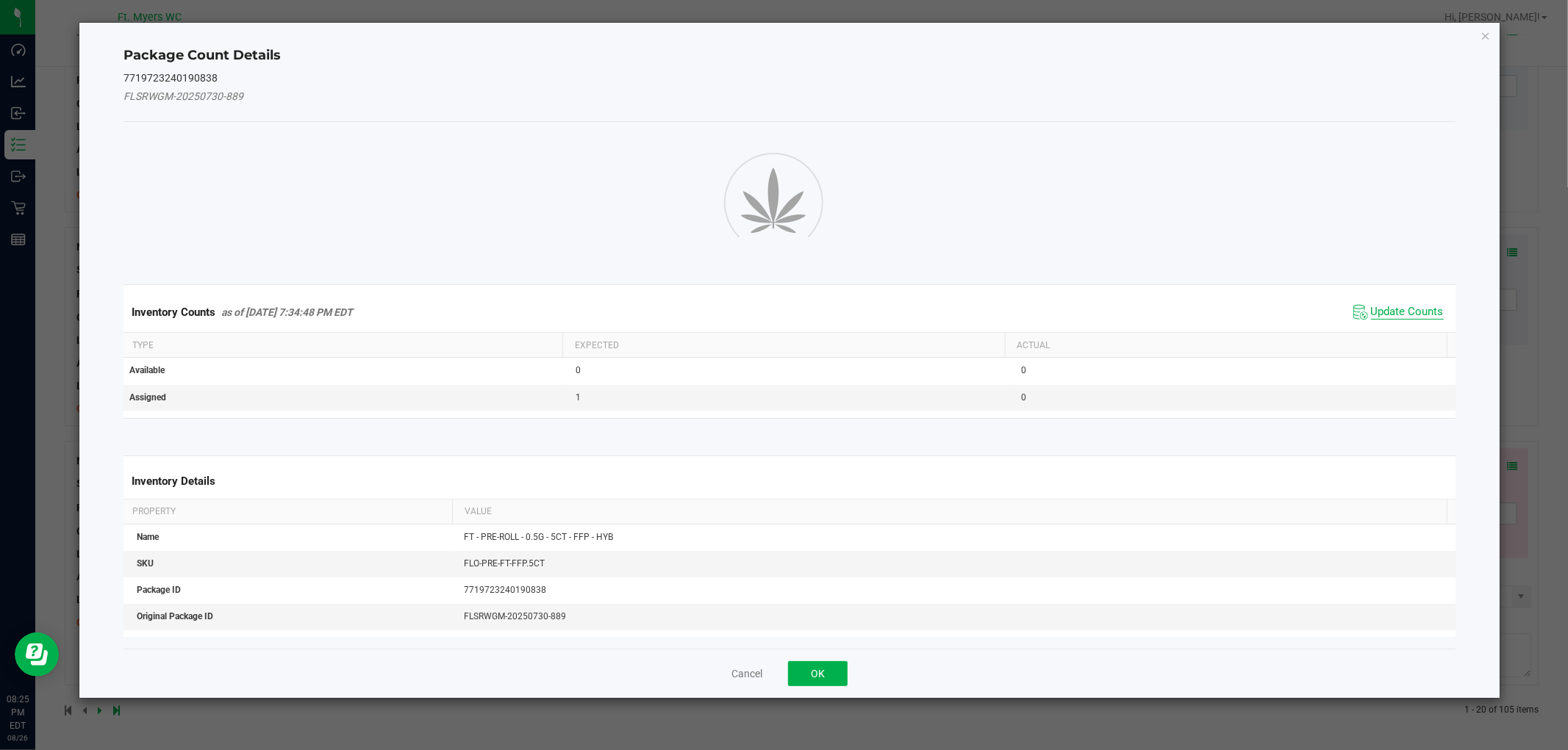
click at [1398, 319] on span "Update Counts" at bounding box center [1407, 312] width 72 height 15
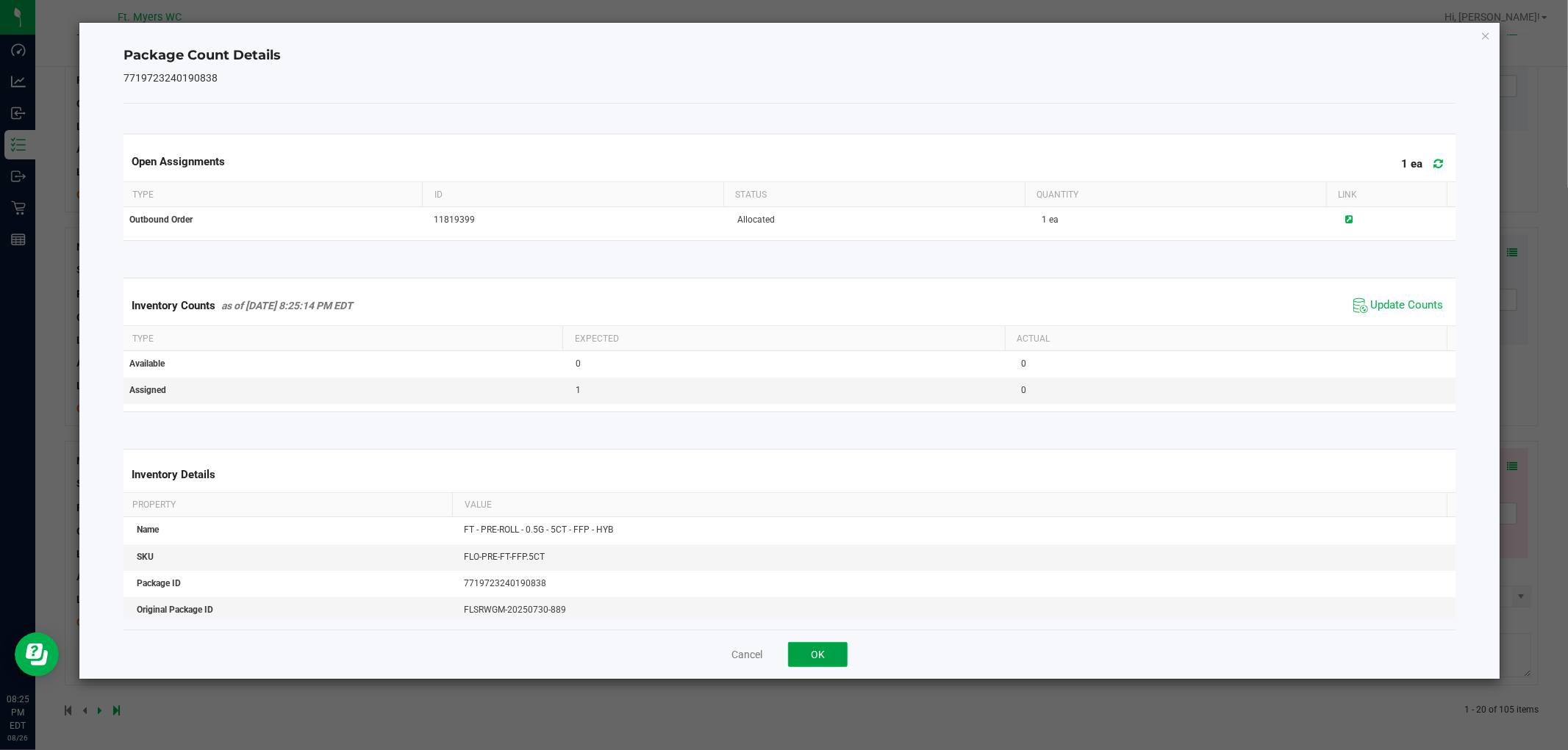
click at [835, 656] on button "OK" at bounding box center [818, 654] width 59 height 25
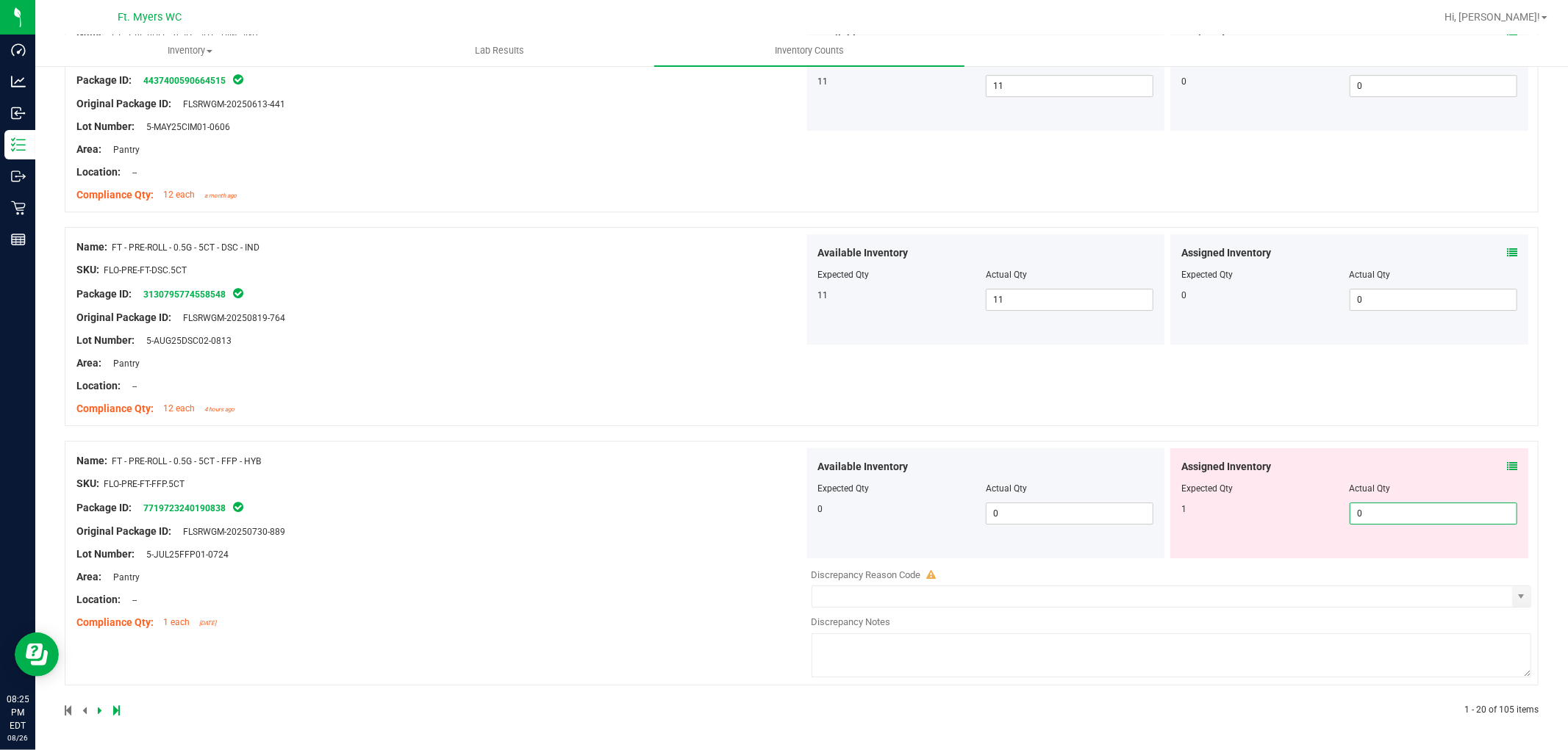
click at [1384, 507] on span "0 0" at bounding box center [1434, 513] width 168 height 22
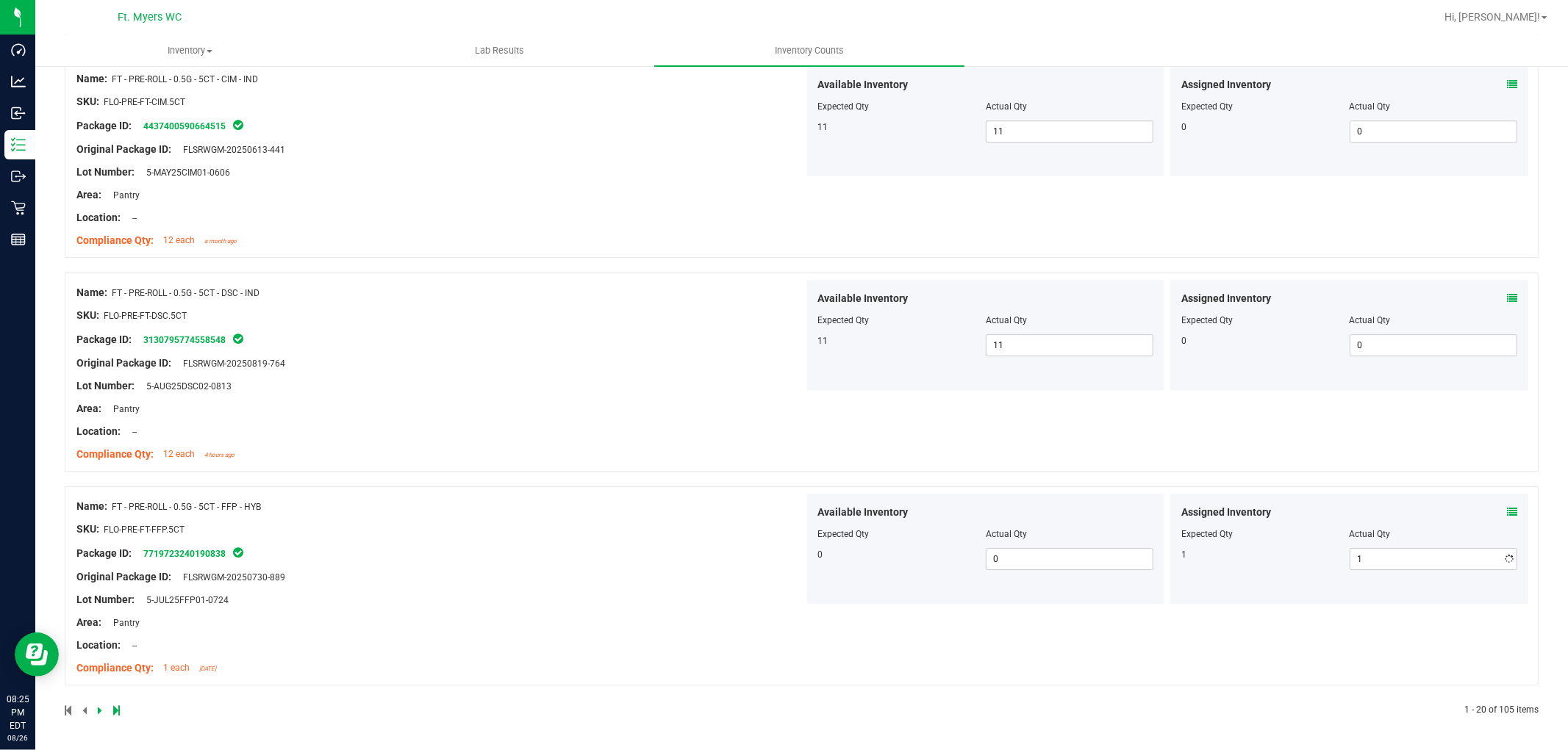
click at [767, 504] on div "Name: FT - PRE-ROLL - 0.5G - 5CT - FFP - HYB SKU: FLO-PRE-FT-FFP.5CT Package ID…" at bounding box center [441, 587] width 728 height 188
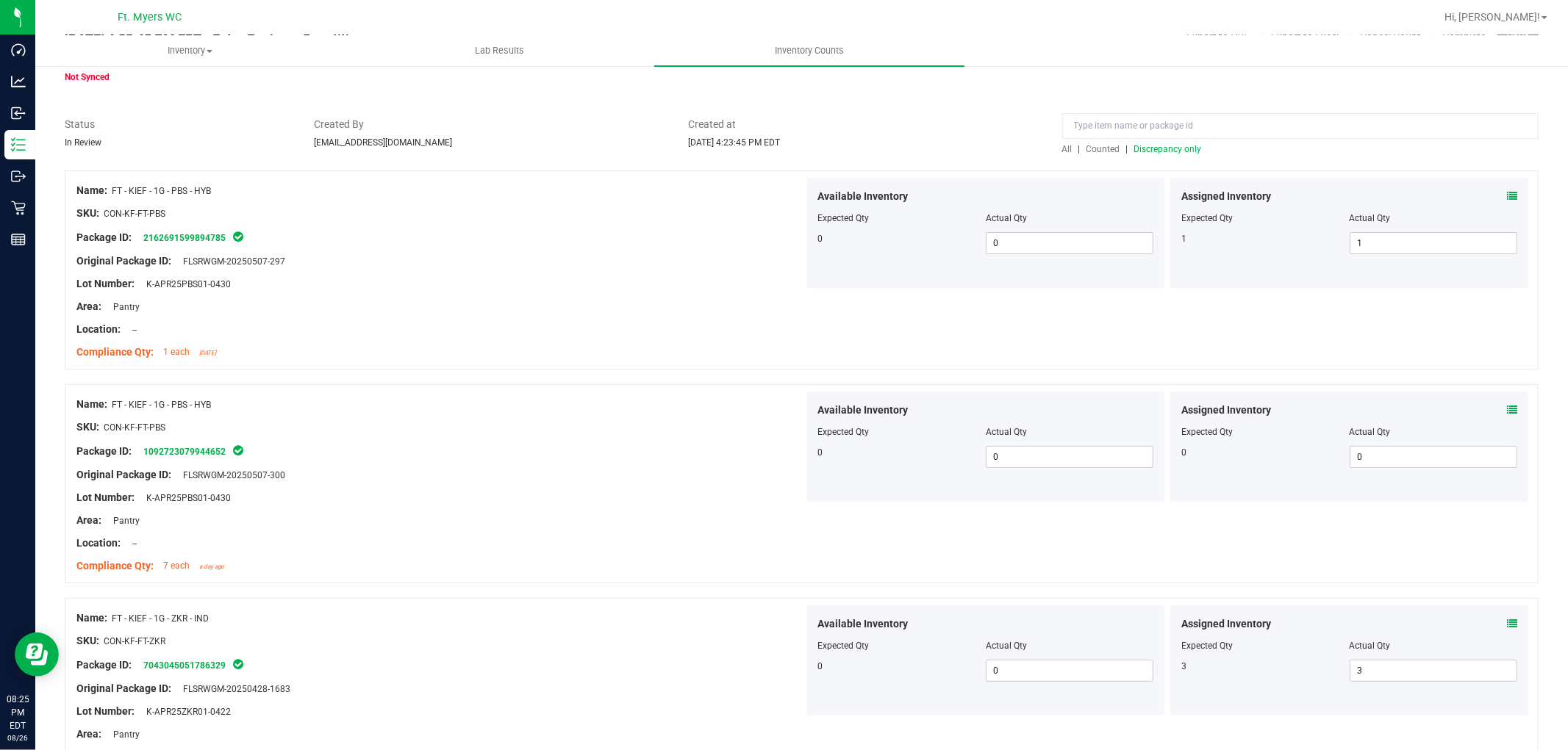
scroll to position [61, 0]
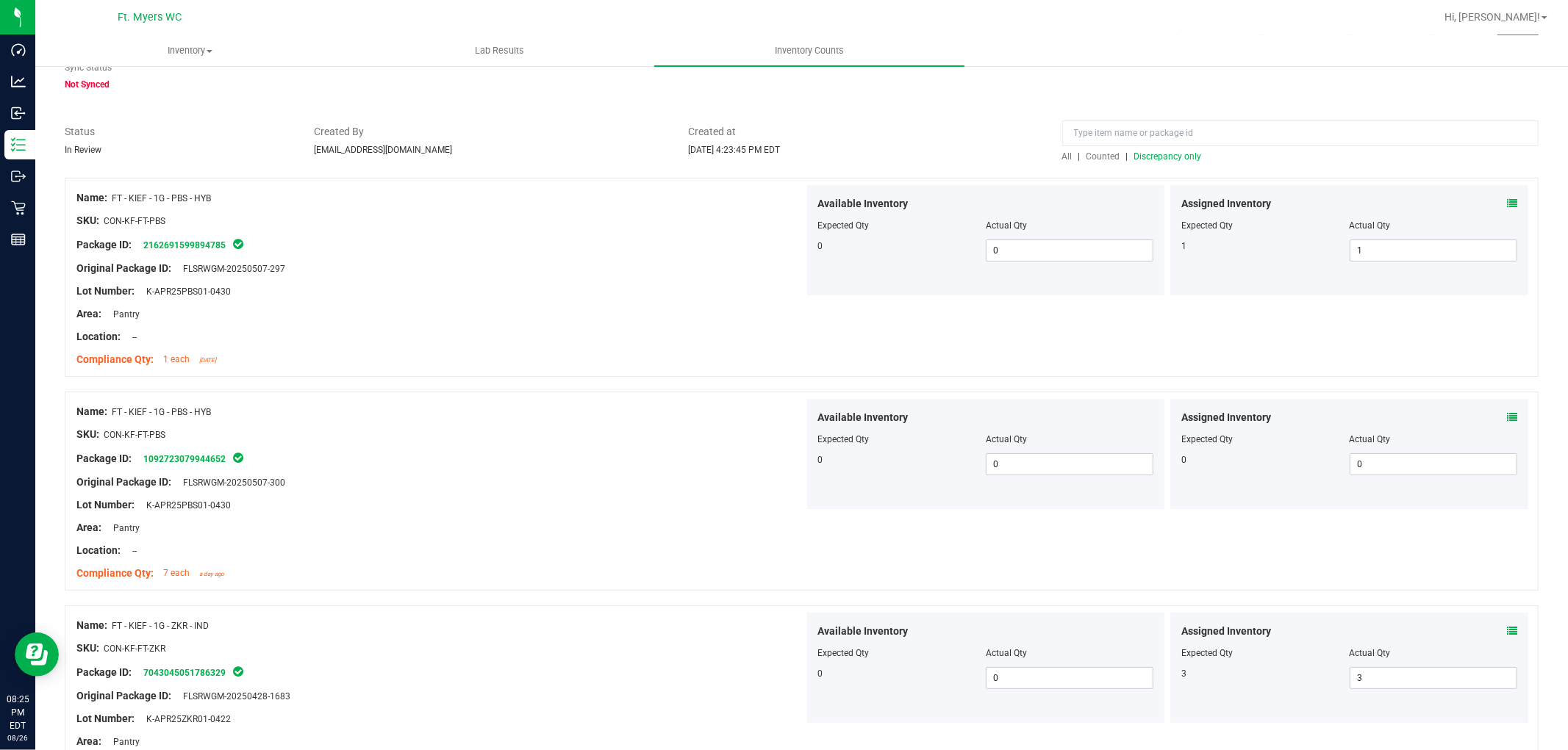
click at [1164, 153] on span "Discrepancy only" at bounding box center [1168, 157] width 68 height 10
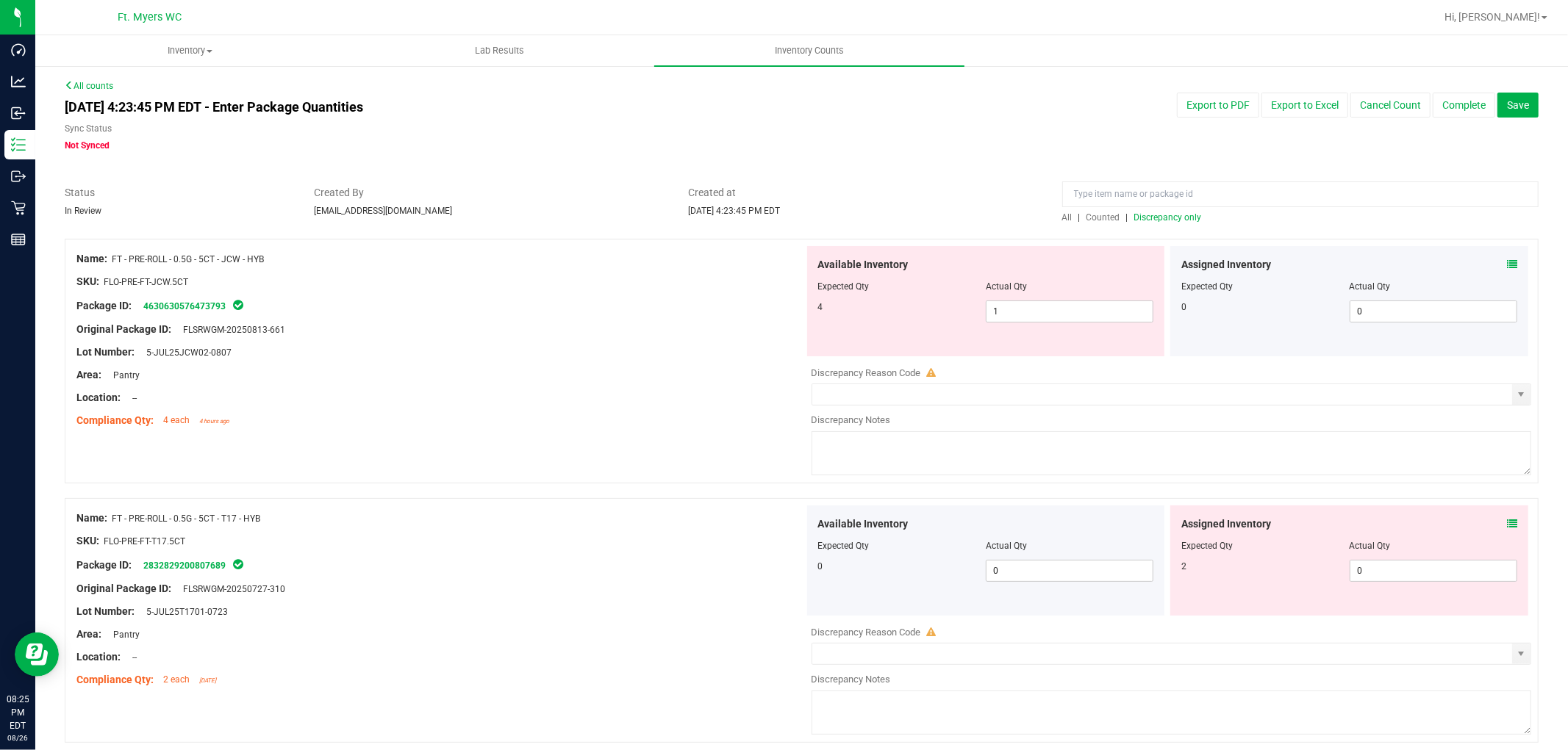
click at [1411, 268] on icon at bounding box center [1512, 264] width 10 height 10
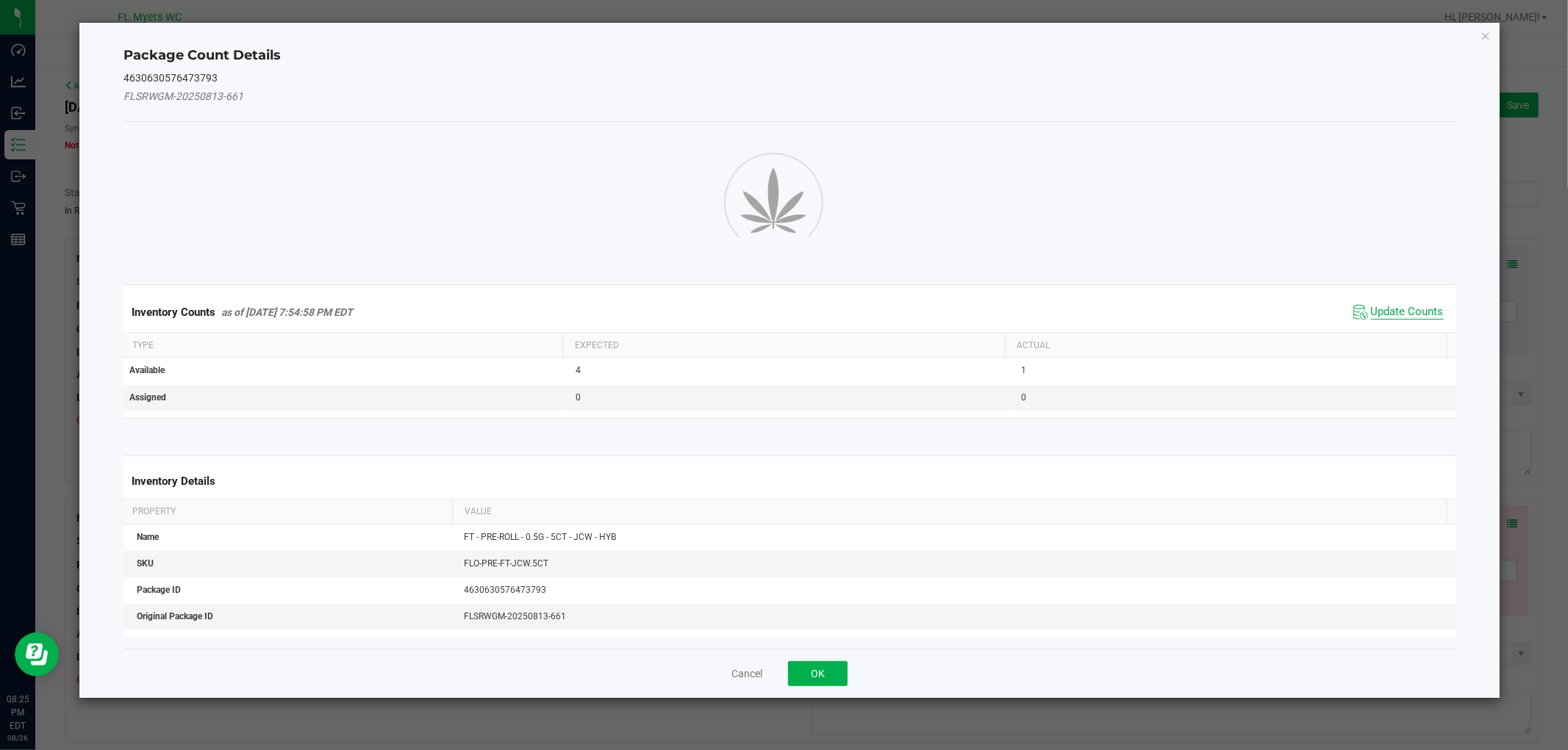
click at [1398, 310] on div "Inventory Counts as of Aug 26, 2025 7:54:58 PM EDT Update Counts" at bounding box center [789, 311] width 1337 height 39
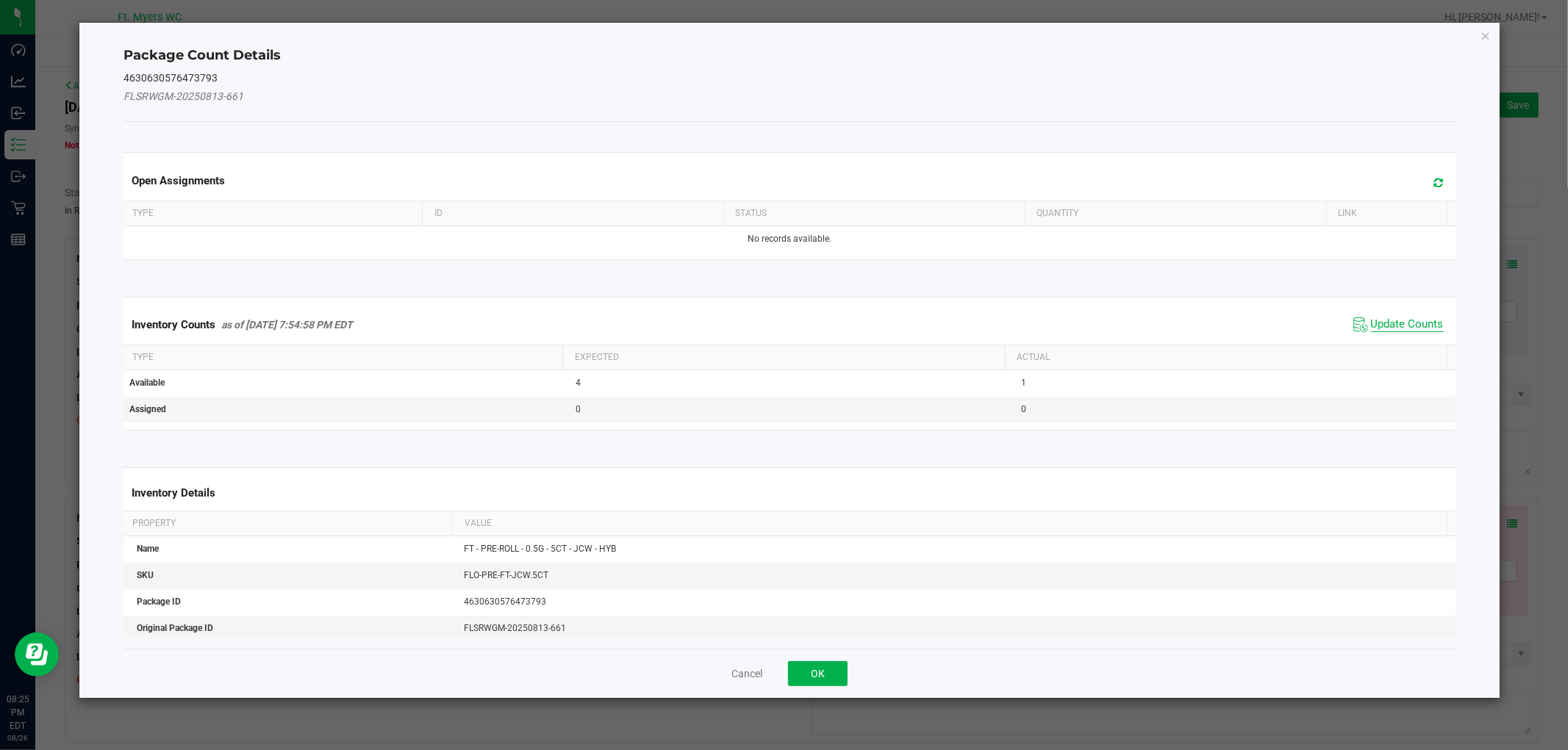
click at [1390, 324] on span "Update Counts" at bounding box center [1407, 324] width 72 height 15
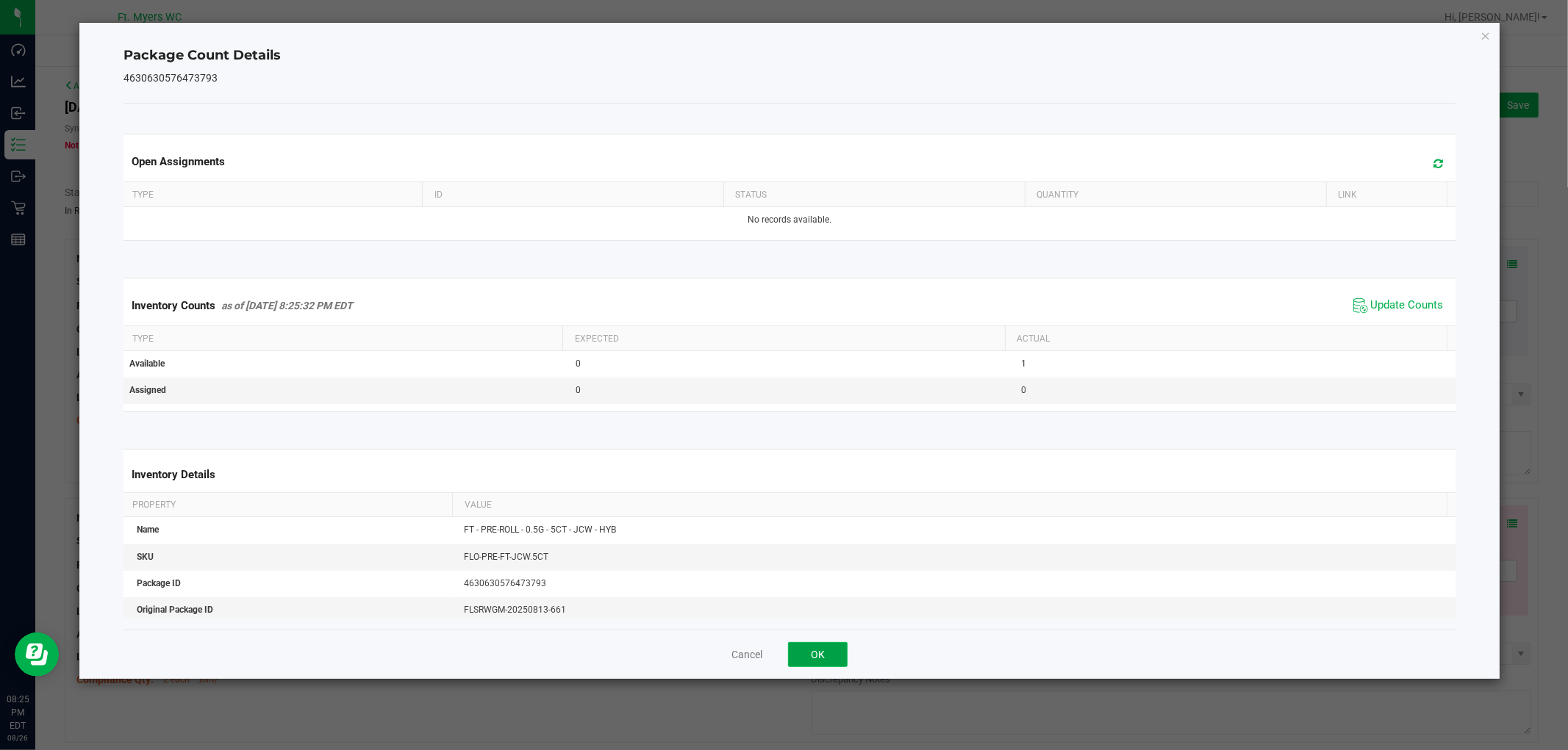
click at [817, 661] on button "OK" at bounding box center [818, 654] width 59 height 25
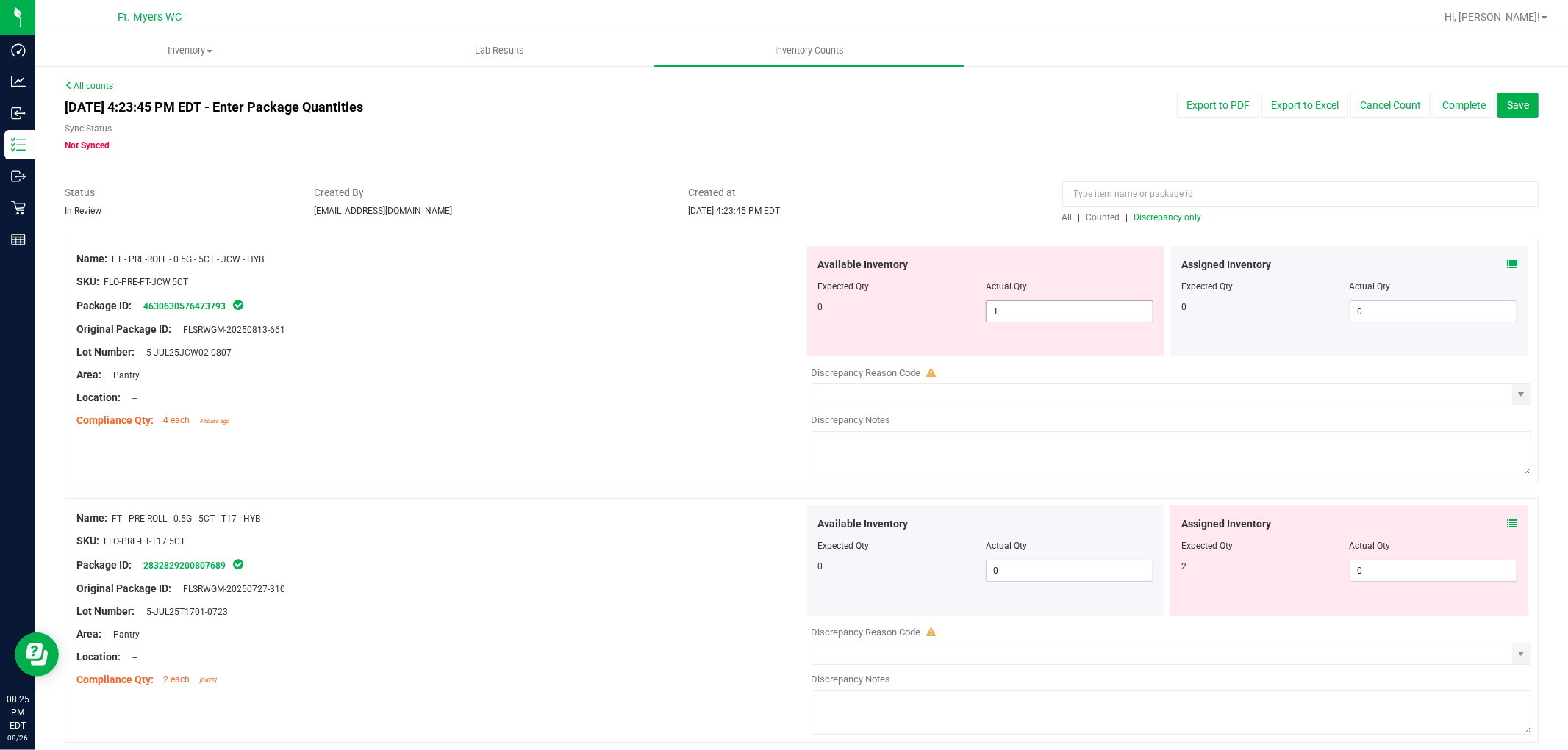
click at [1094, 295] on div at bounding box center [986, 297] width 336 height 7
click at [1078, 319] on span "1 1" at bounding box center [1070, 311] width 168 height 22
click at [1077, 324] on div "Available Inventory Expected Qty Actual Qty 0 1 1" at bounding box center [986, 301] width 358 height 110
click at [1061, 324] on div "Available Inventory Expected Qty Actual Qty 0 1 1" at bounding box center [986, 301] width 358 height 110
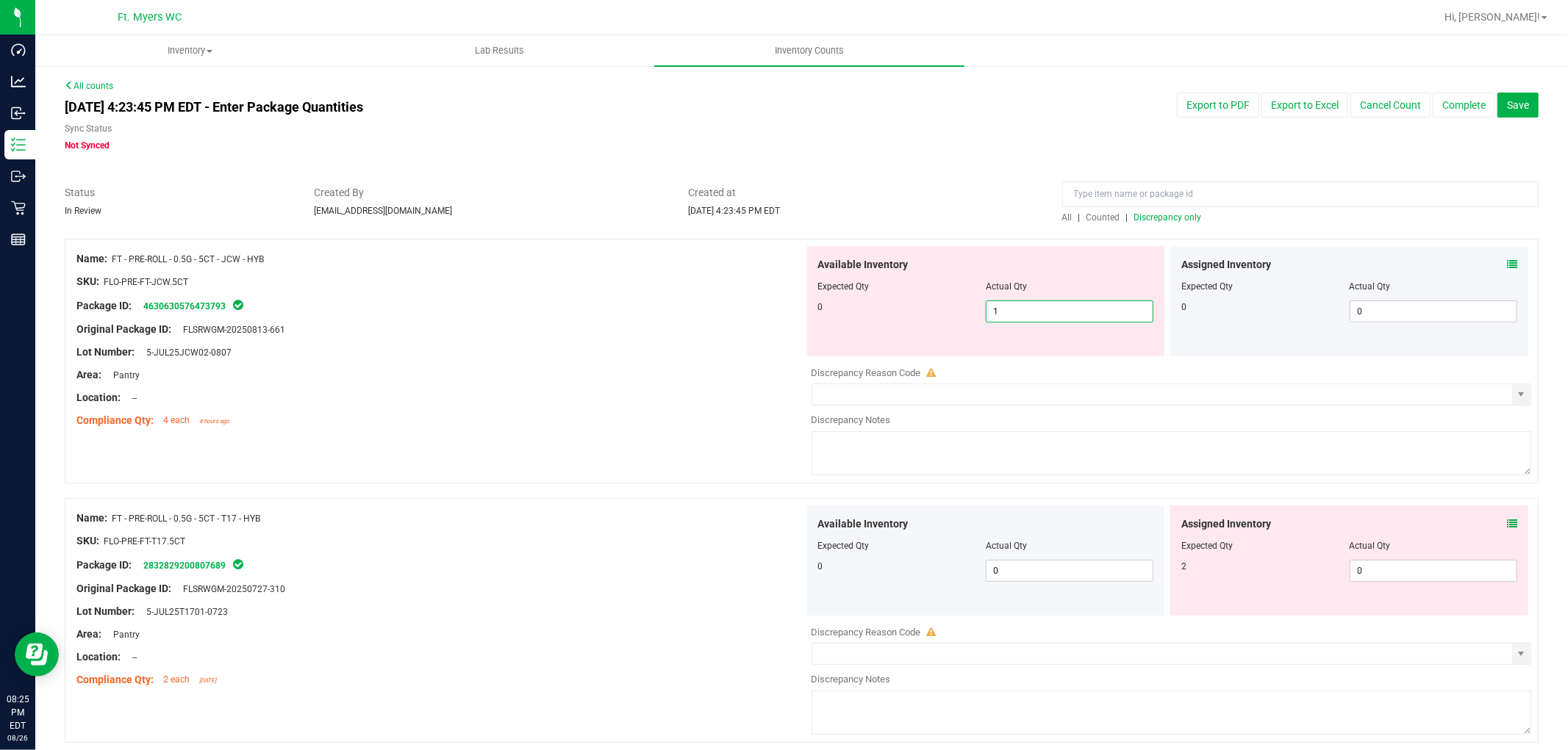
click at [1061, 309] on span "1 1" at bounding box center [1070, 311] width 168 height 22
click at [1061, 309] on input "1" at bounding box center [1070, 311] width 166 height 21
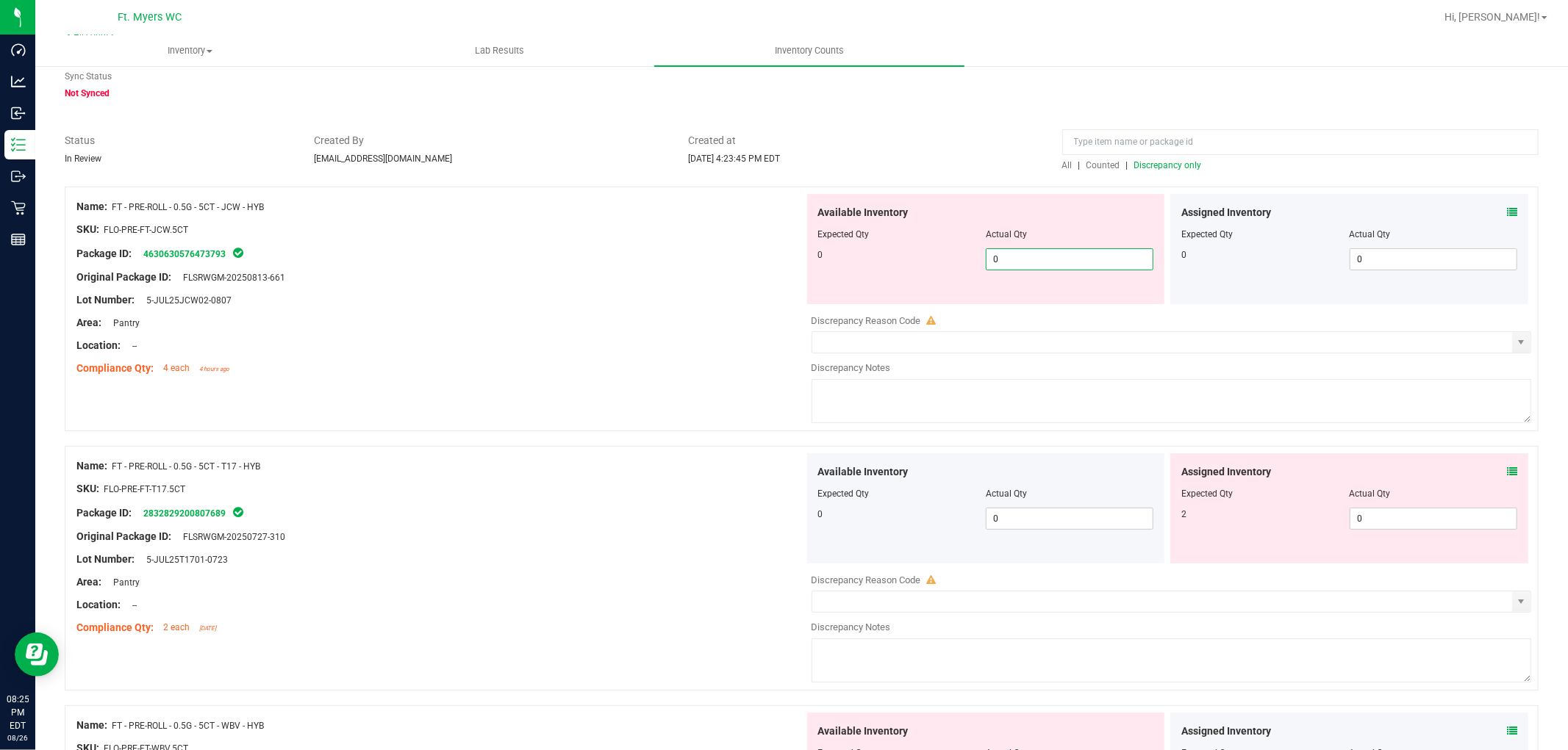
scroll to position [82, 0]
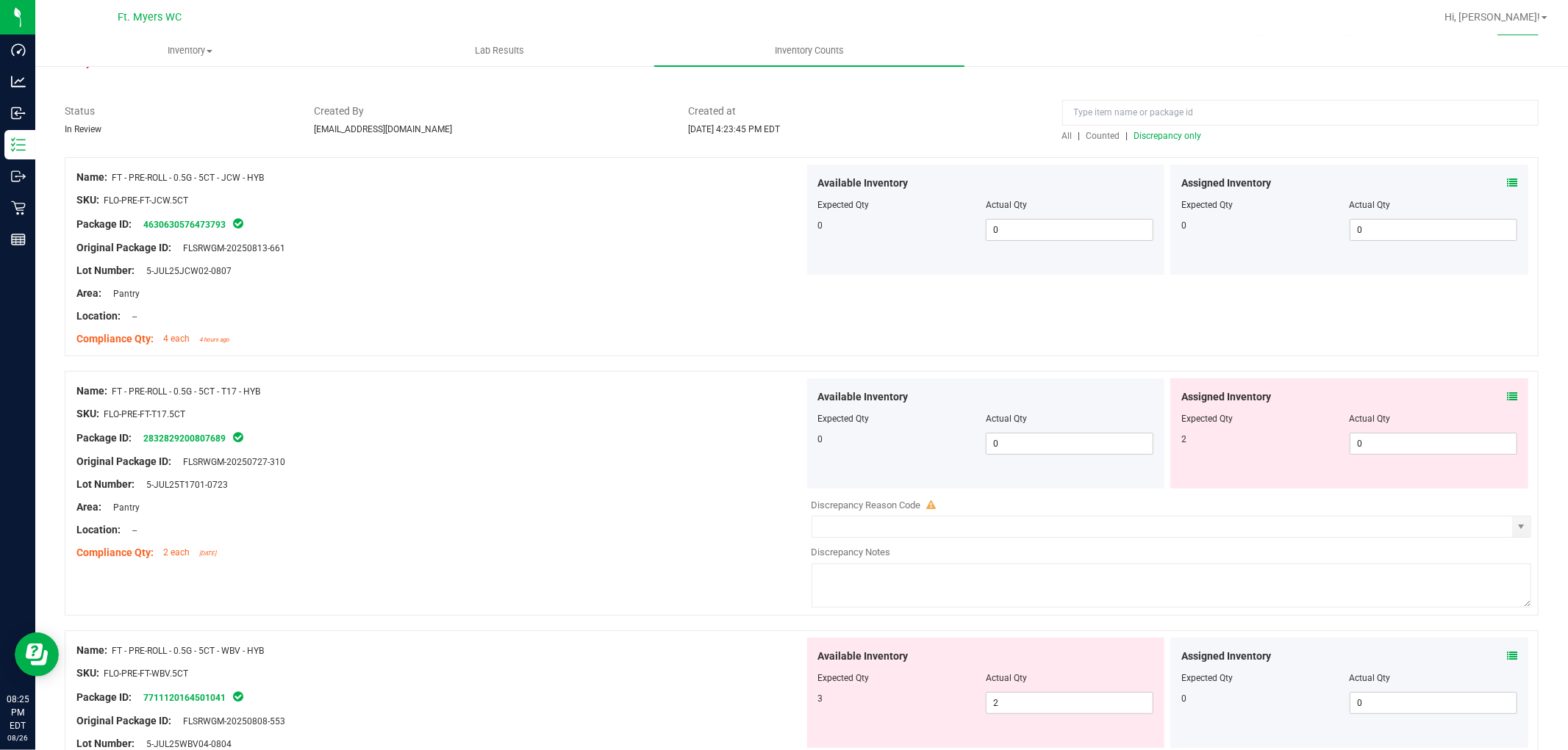
click at [1411, 388] on div "Assigned Inventory Expected Qty Actual Qty 2 0 0" at bounding box center [1349, 433] width 358 height 110
click at [1411, 400] on icon at bounding box center [1512, 397] width 10 height 10
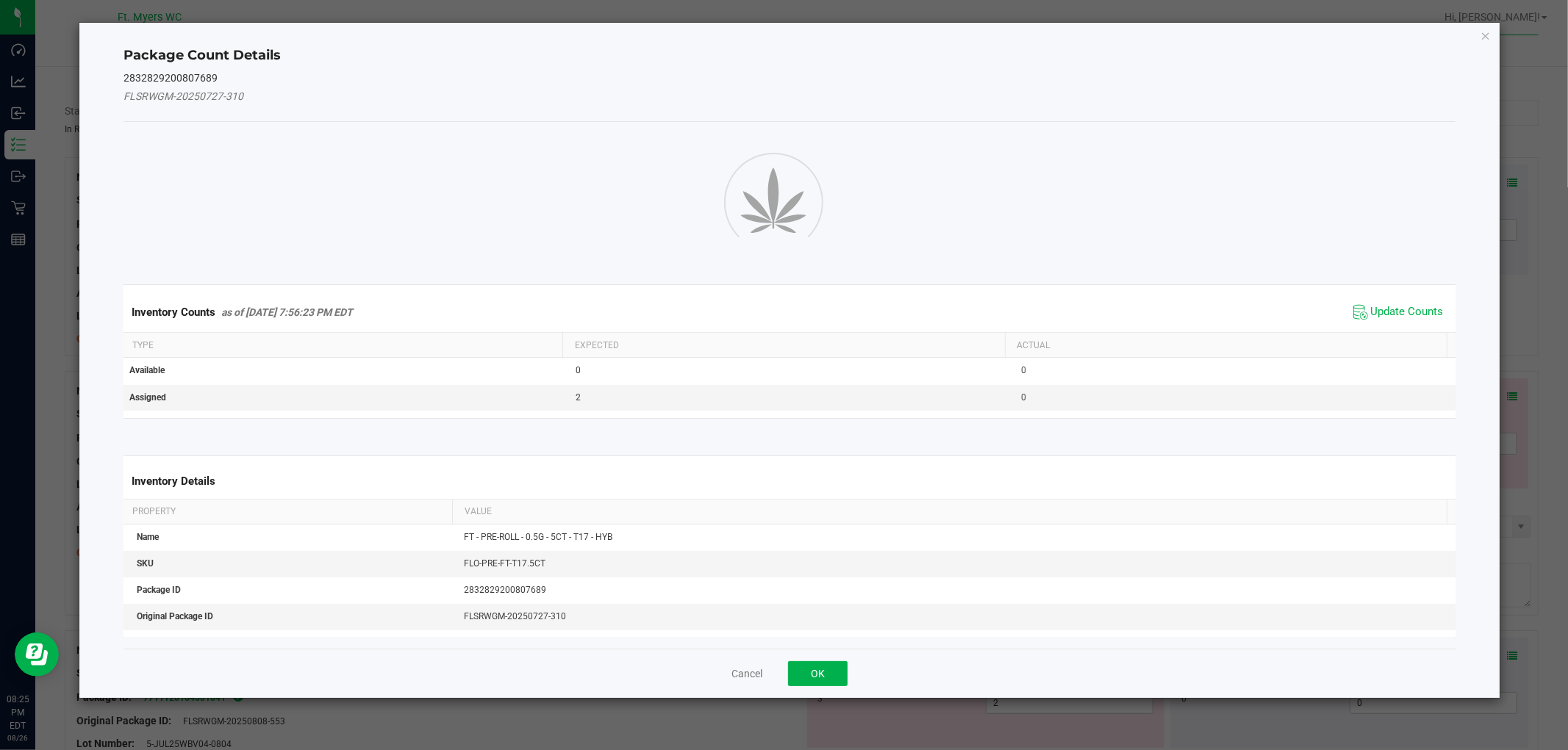
click at [1411, 400] on div "Package Count Details 2832829200807689 FLSRWGM-20250727-310 Inventory Counts as…" at bounding box center [789, 360] width 1420 height 675
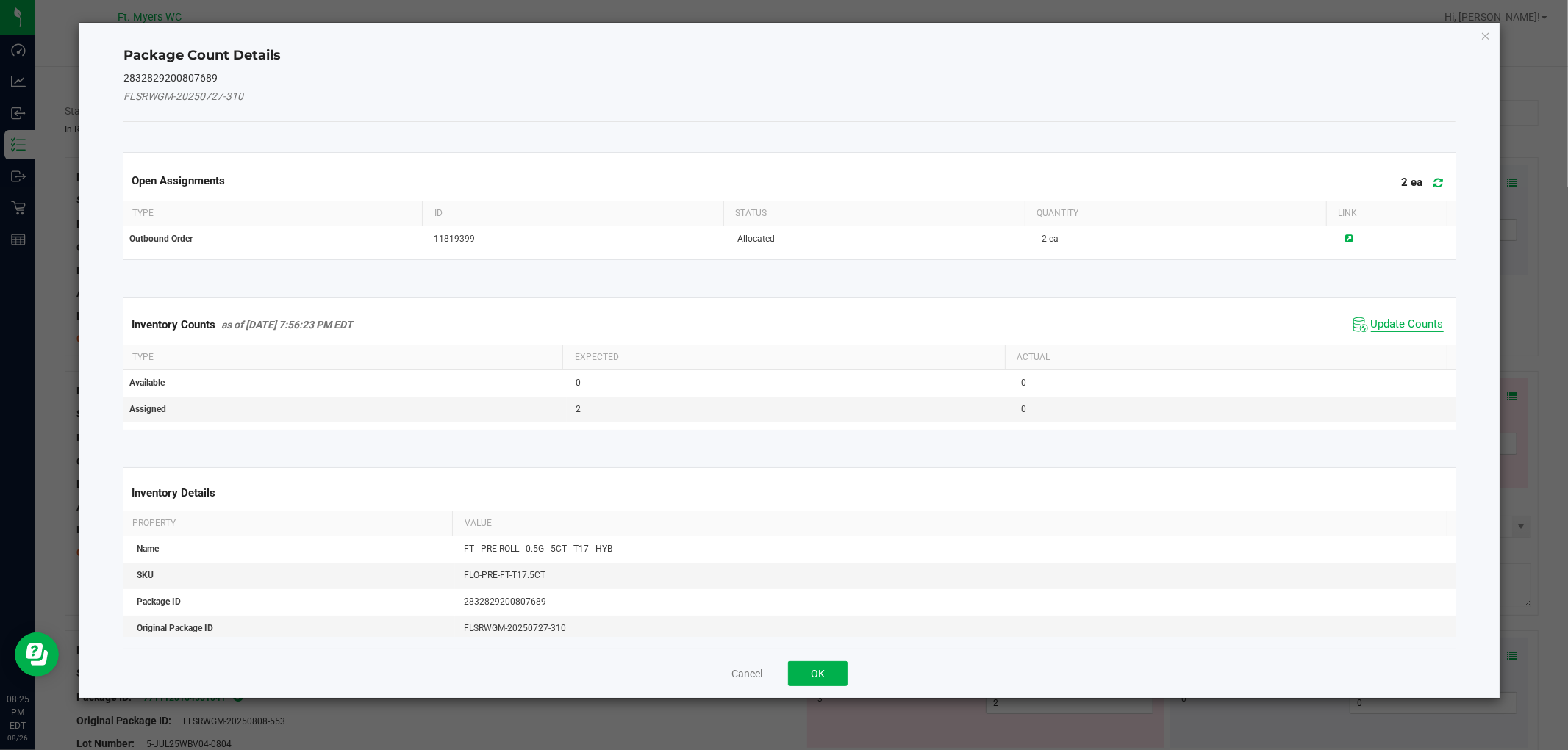
click at [1398, 321] on span "Update Counts" at bounding box center [1407, 324] width 72 height 15
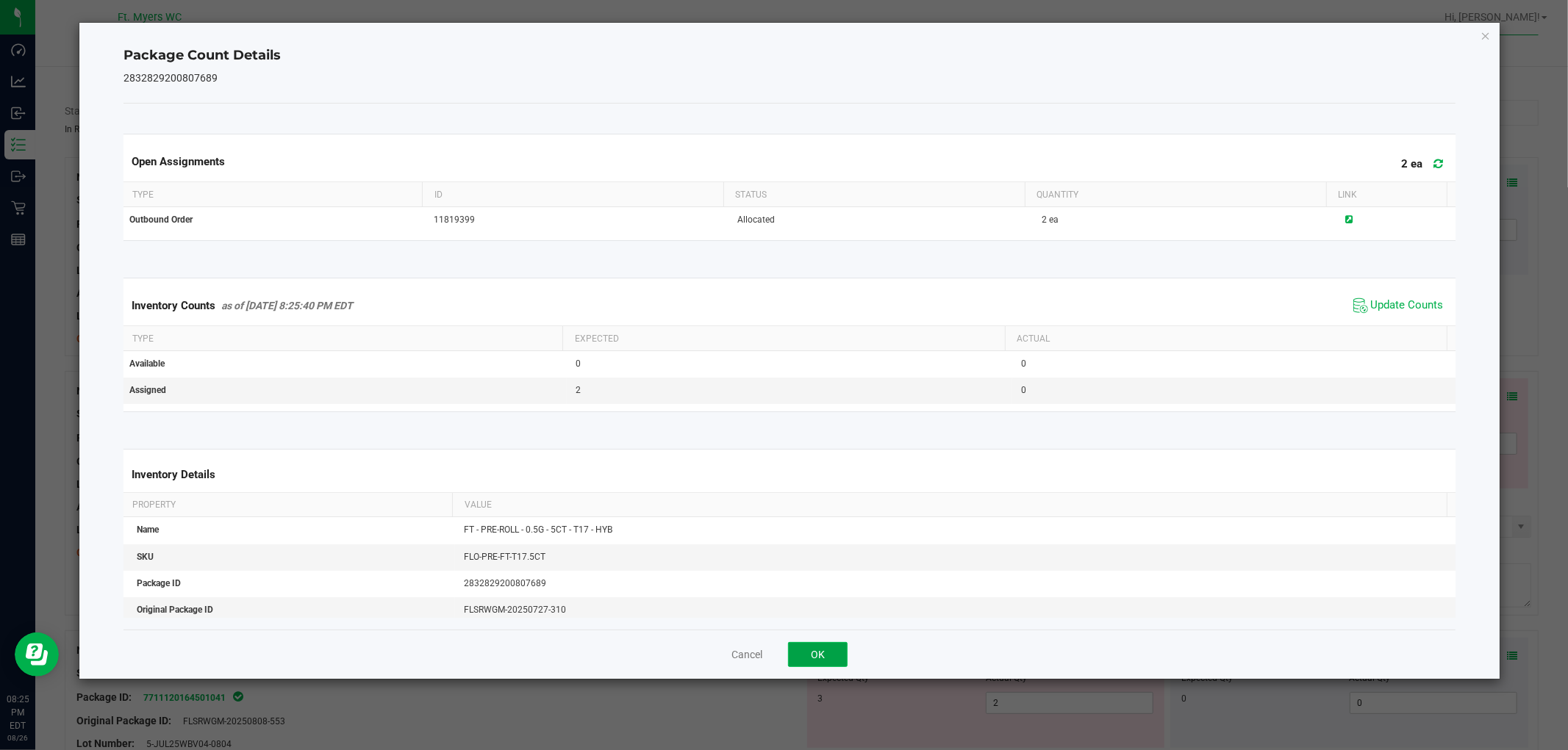
click at [825, 651] on button "OK" at bounding box center [818, 654] width 59 height 25
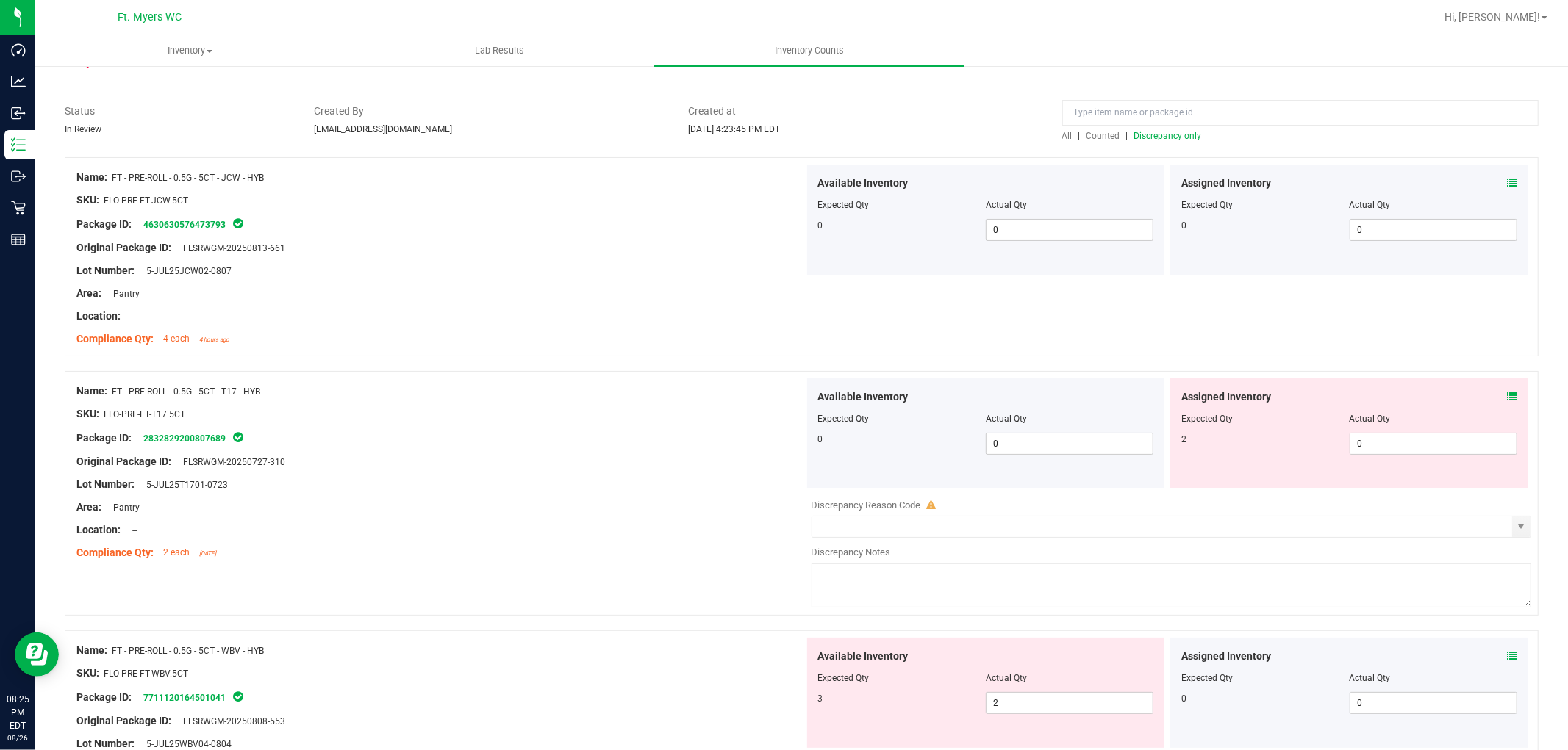
click at [1411, 455] on div "Assigned Inventory Expected Qty Actual Qty 2 0 0" at bounding box center [1349, 433] width 358 height 110
click at [1407, 446] on span "0 0" at bounding box center [1434, 443] width 168 height 22
click at [1407, 446] on input "0" at bounding box center [1434, 444] width 166 height 21
click at [539, 446] on div "Package ID: 2832829200807689" at bounding box center [441, 438] width 728 height 17
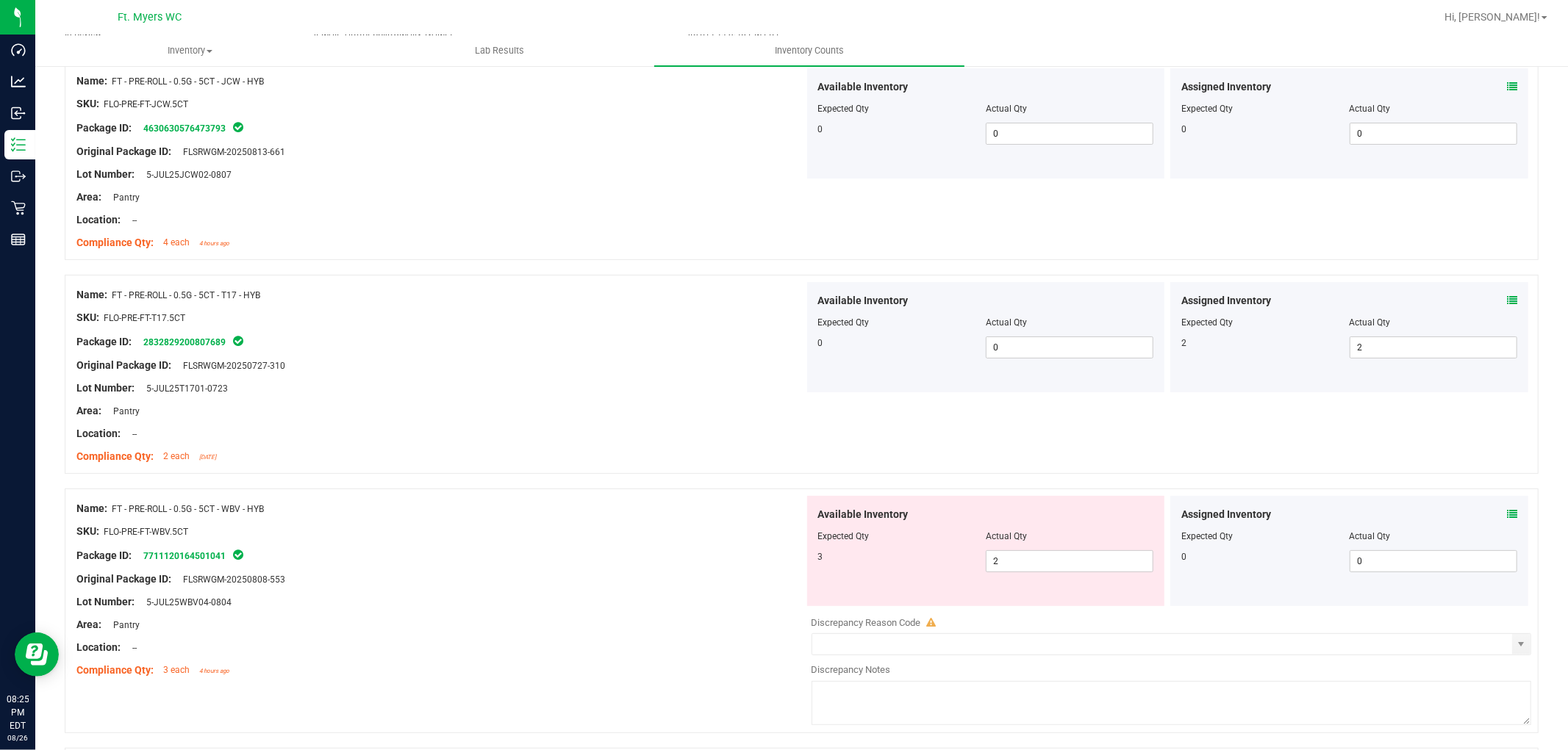
scroll to position [326, 0]
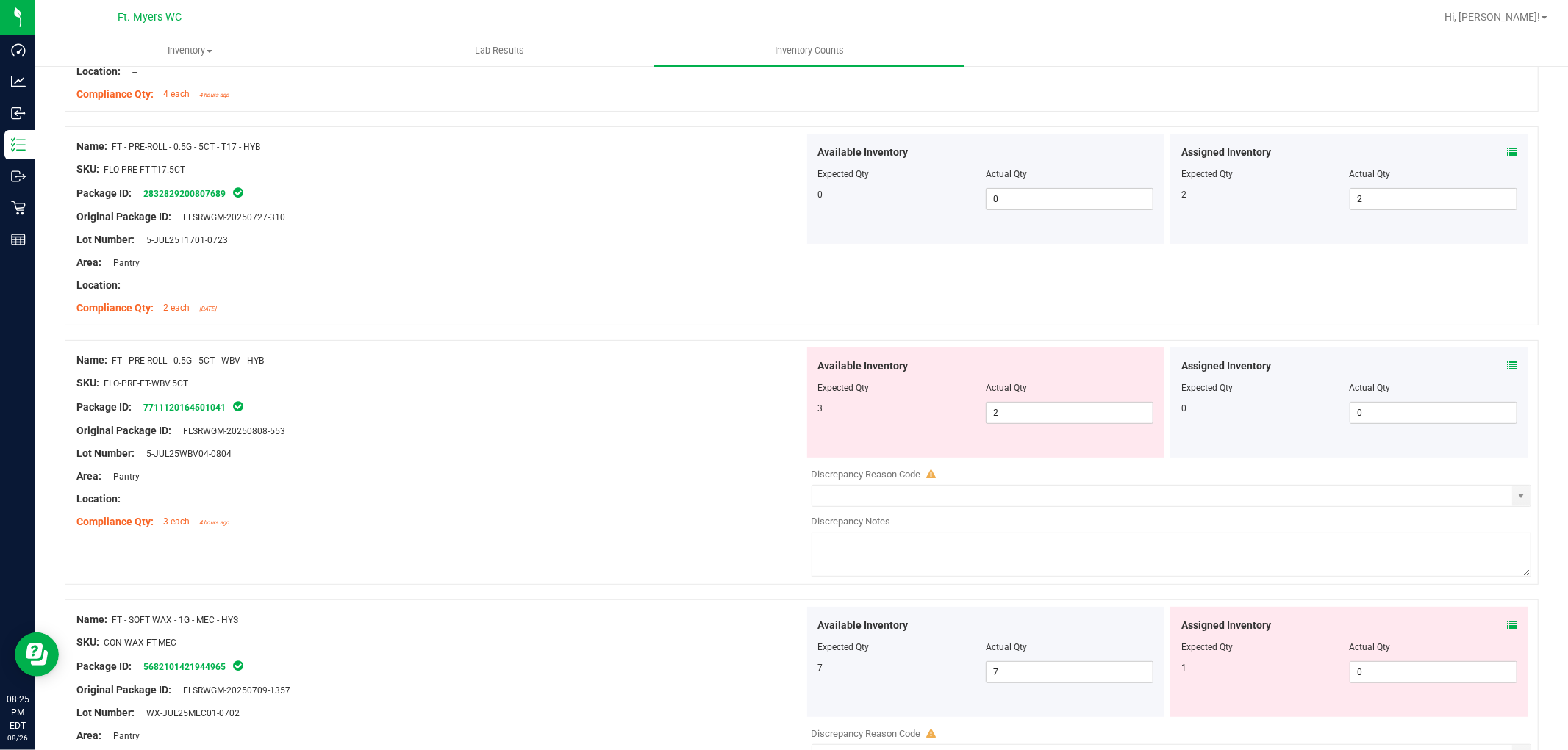
click at [1411, 368] on icon at bounding box center [1512, 366] width 10 height 10
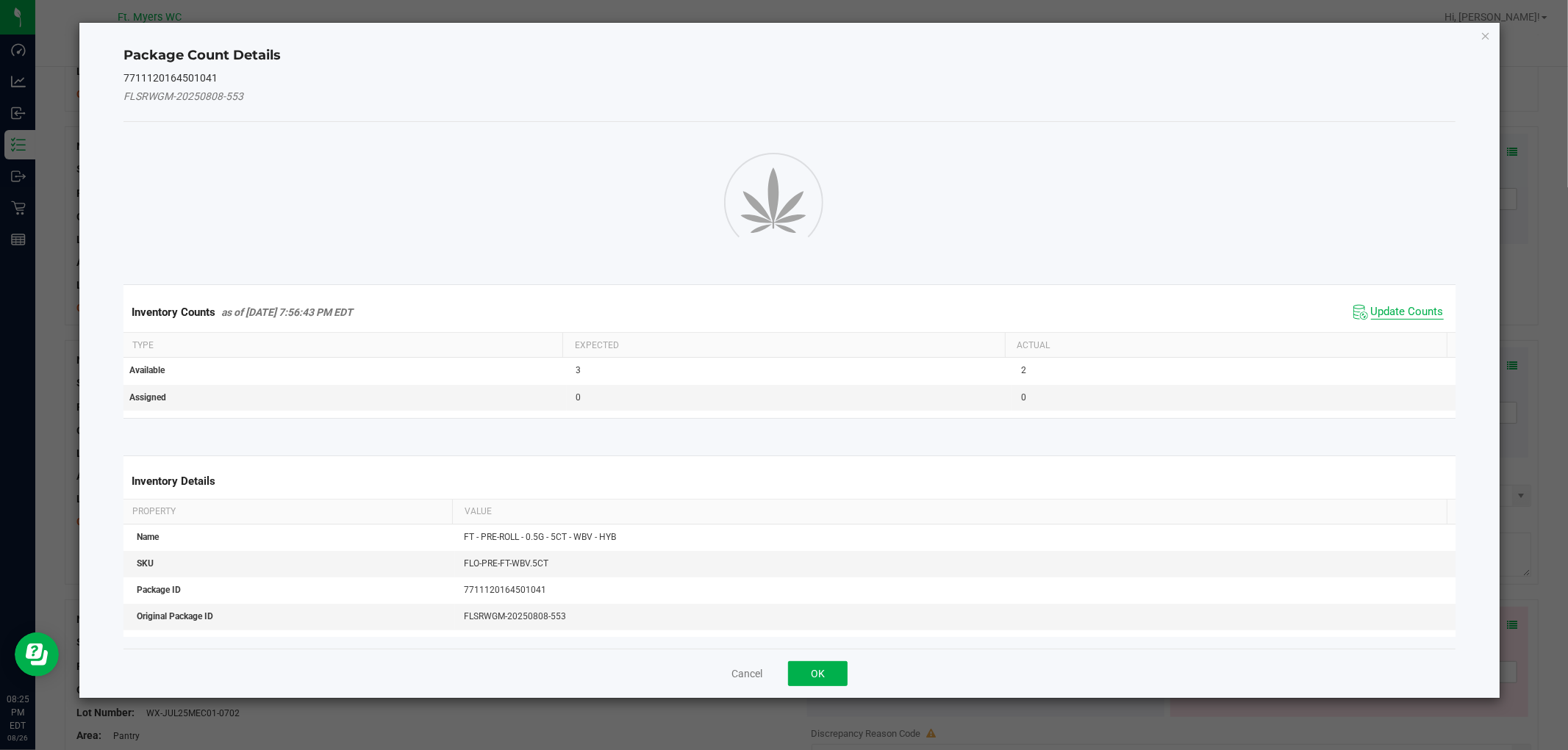
click at [1408, 310] on span "Update Counts" at bounding box center [1407, 312] width 72 height 15
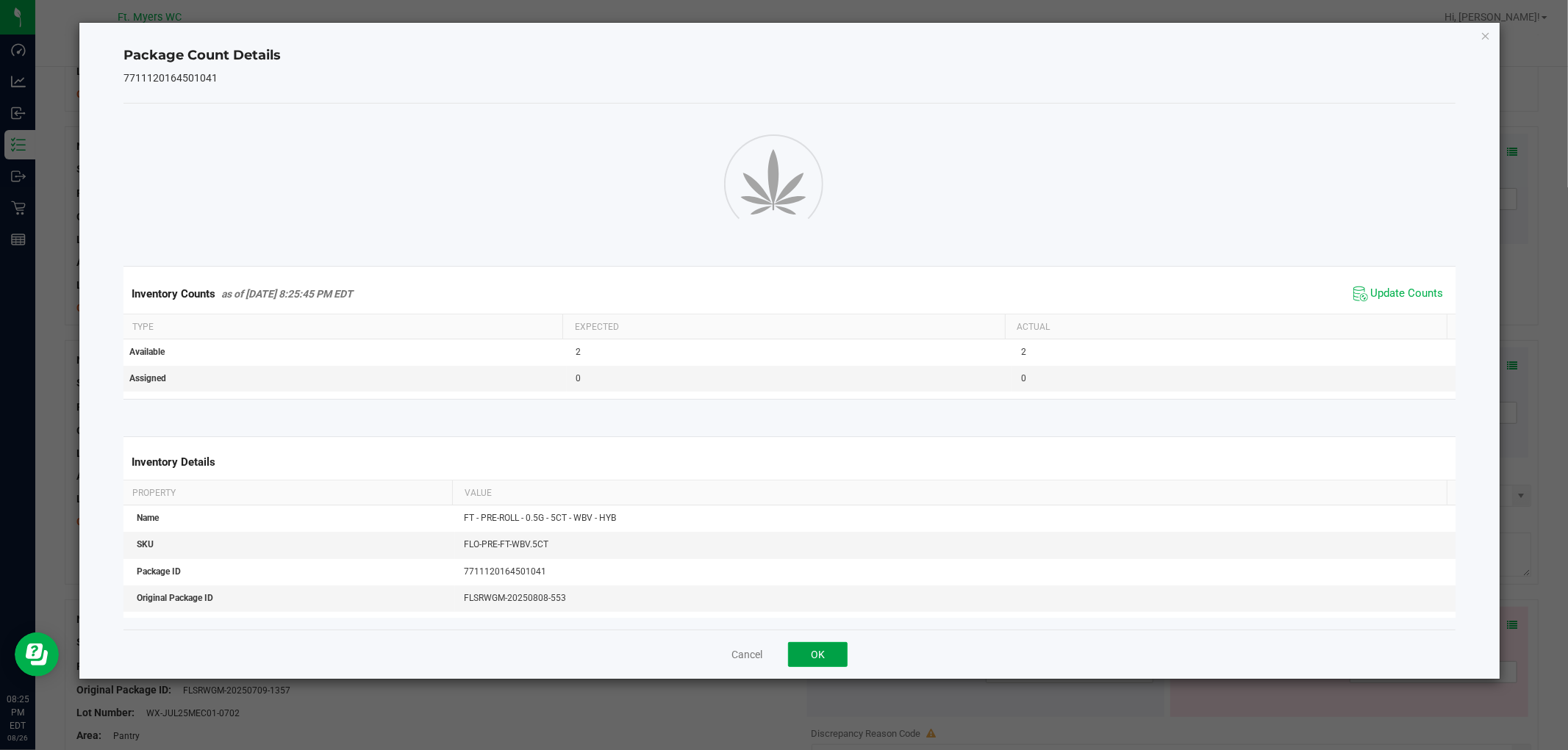
click at [809, 652] on button "OK" at bounding box center [818, 654] width 59 height 25
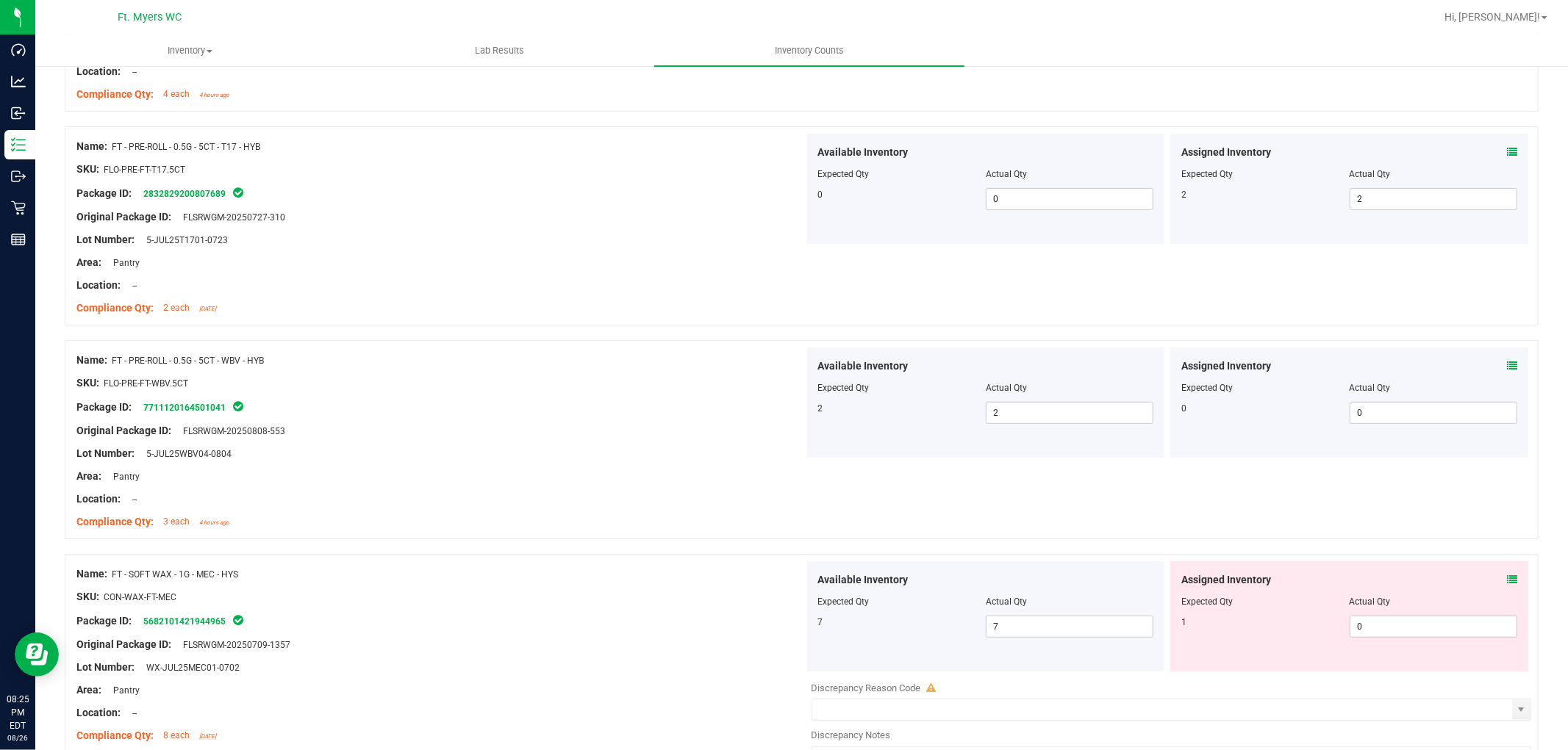
click at [1411, 585] on span at bounding box center [1512, 580] width 10 height 16
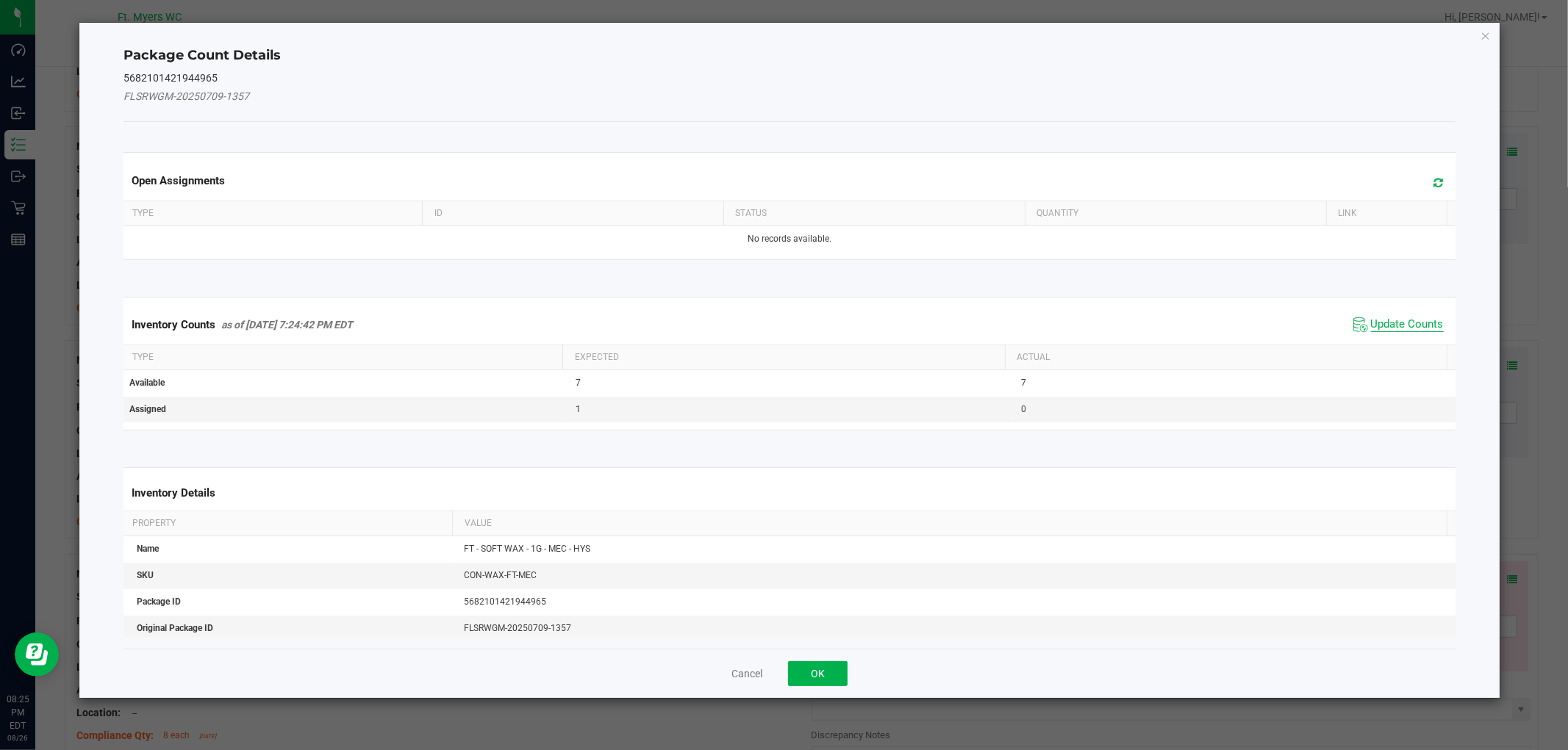
click at [1374, 325] on span "Update Counts" at bounding box center [1407, 324] width 72 height 15
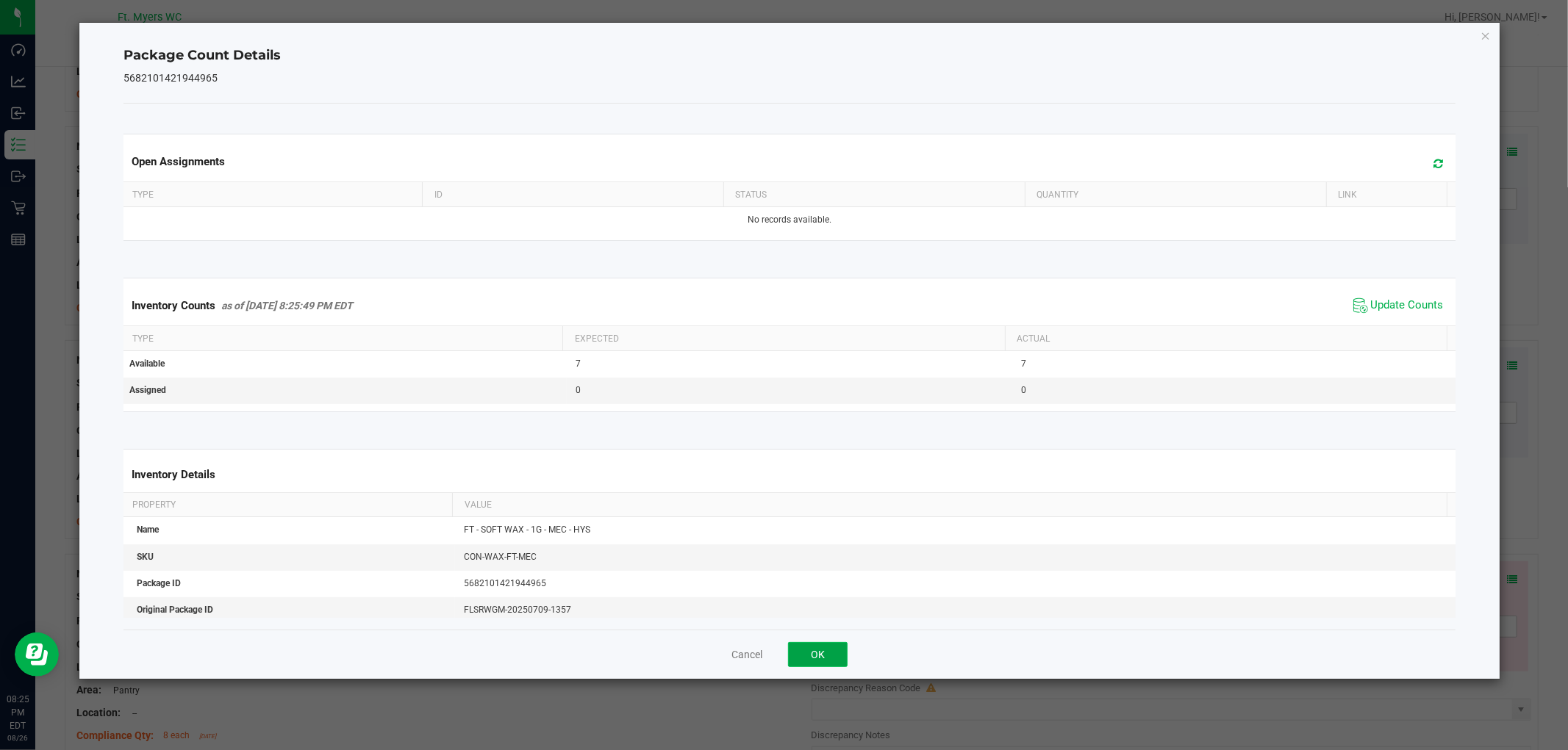
click at [824, 657] on button "OK" at bounding box center [818, 654] width 59 height 25
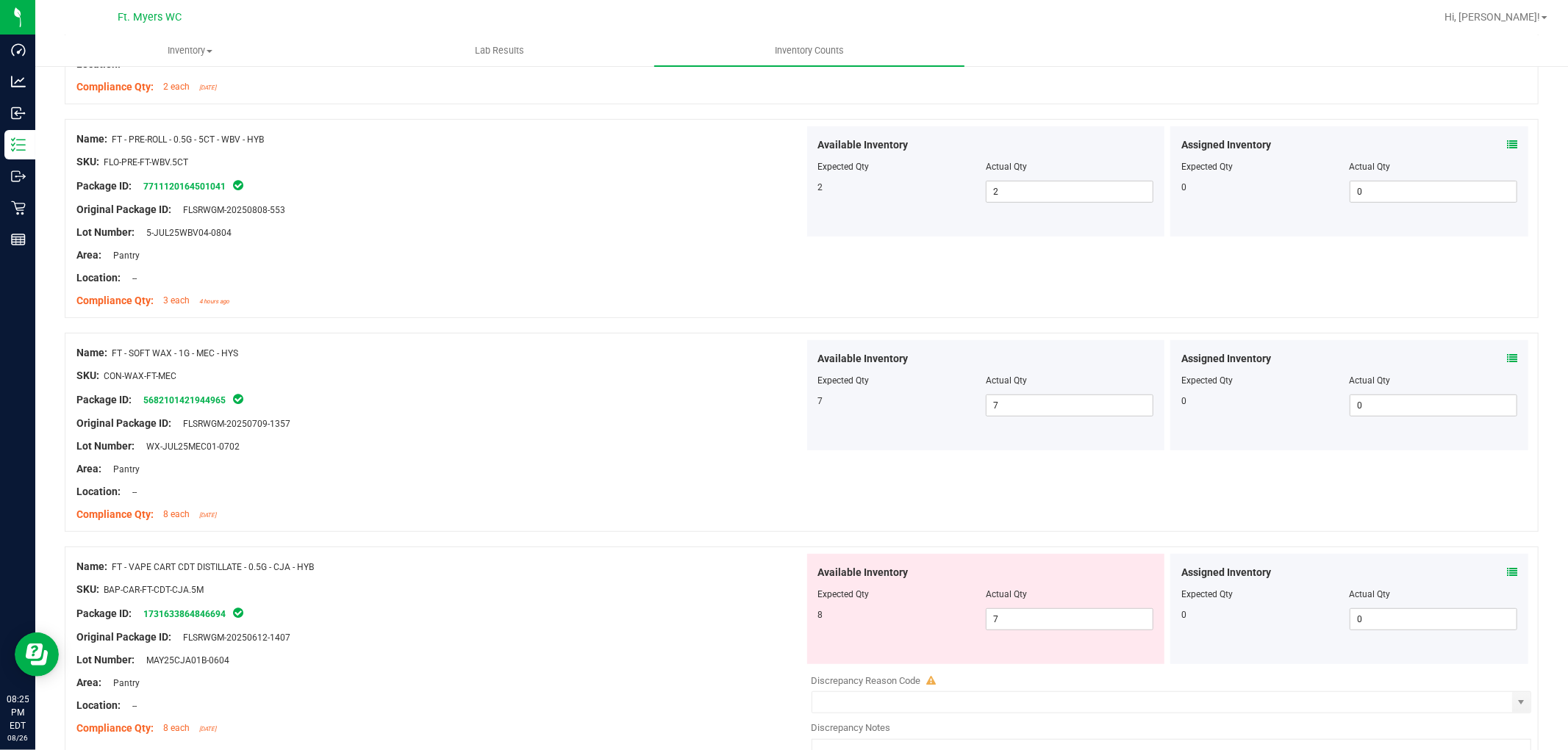
scroll to position [571, 0]
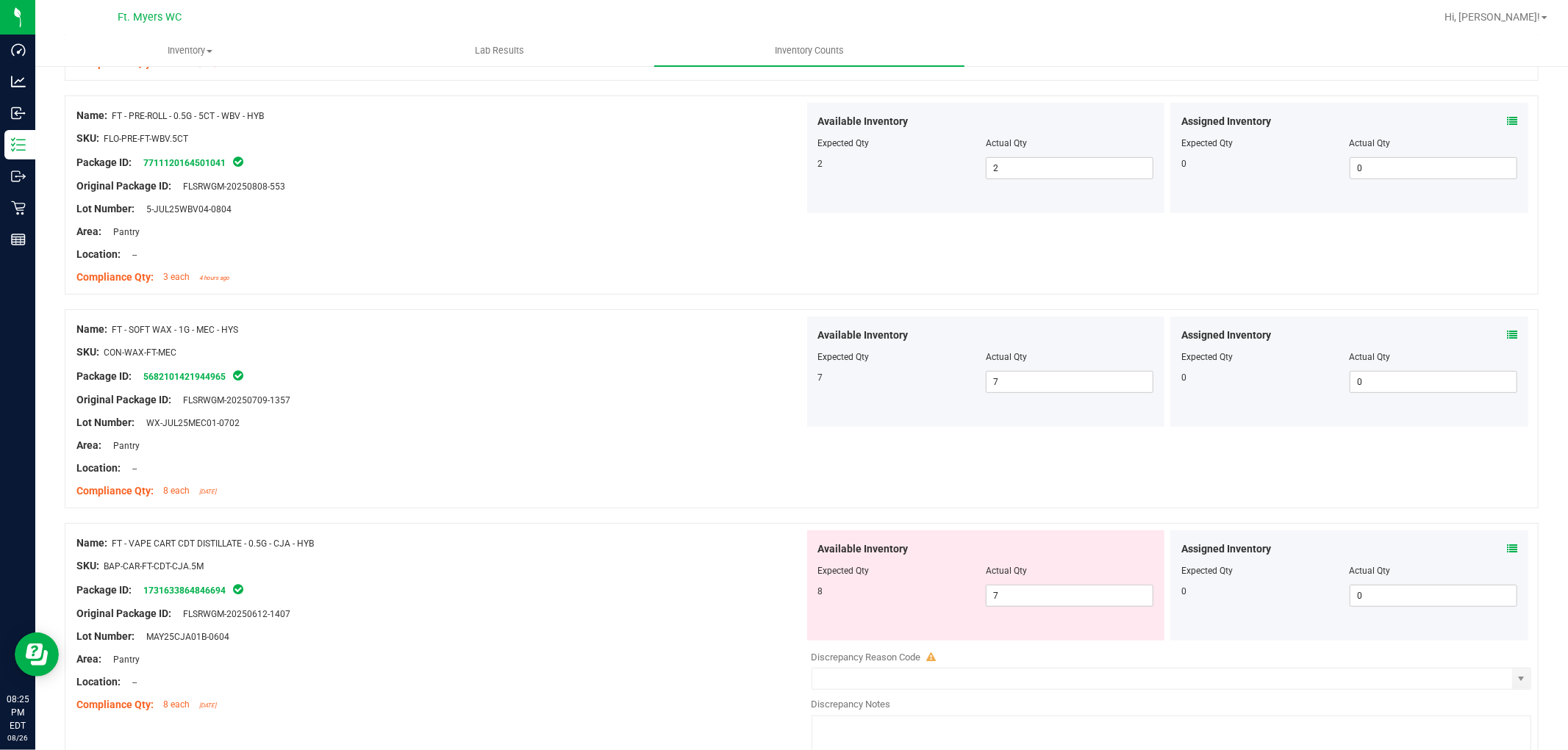
click at [1411, 549] on icon at bounding box center [1512, 549] width 10 height 10
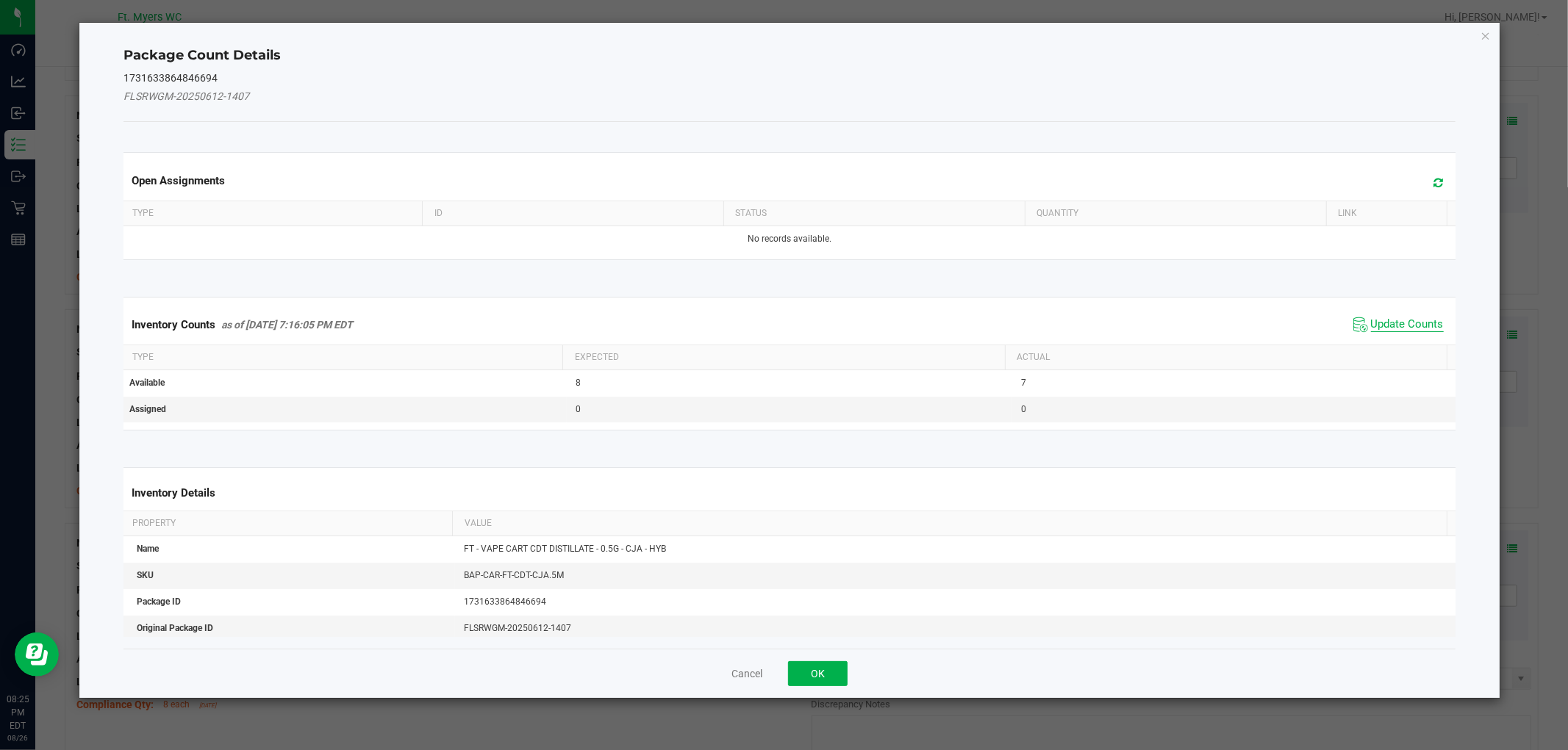
click at [1377, 318] on span "Update Counts" at bounding box center [1407, 324] width 72 height 15
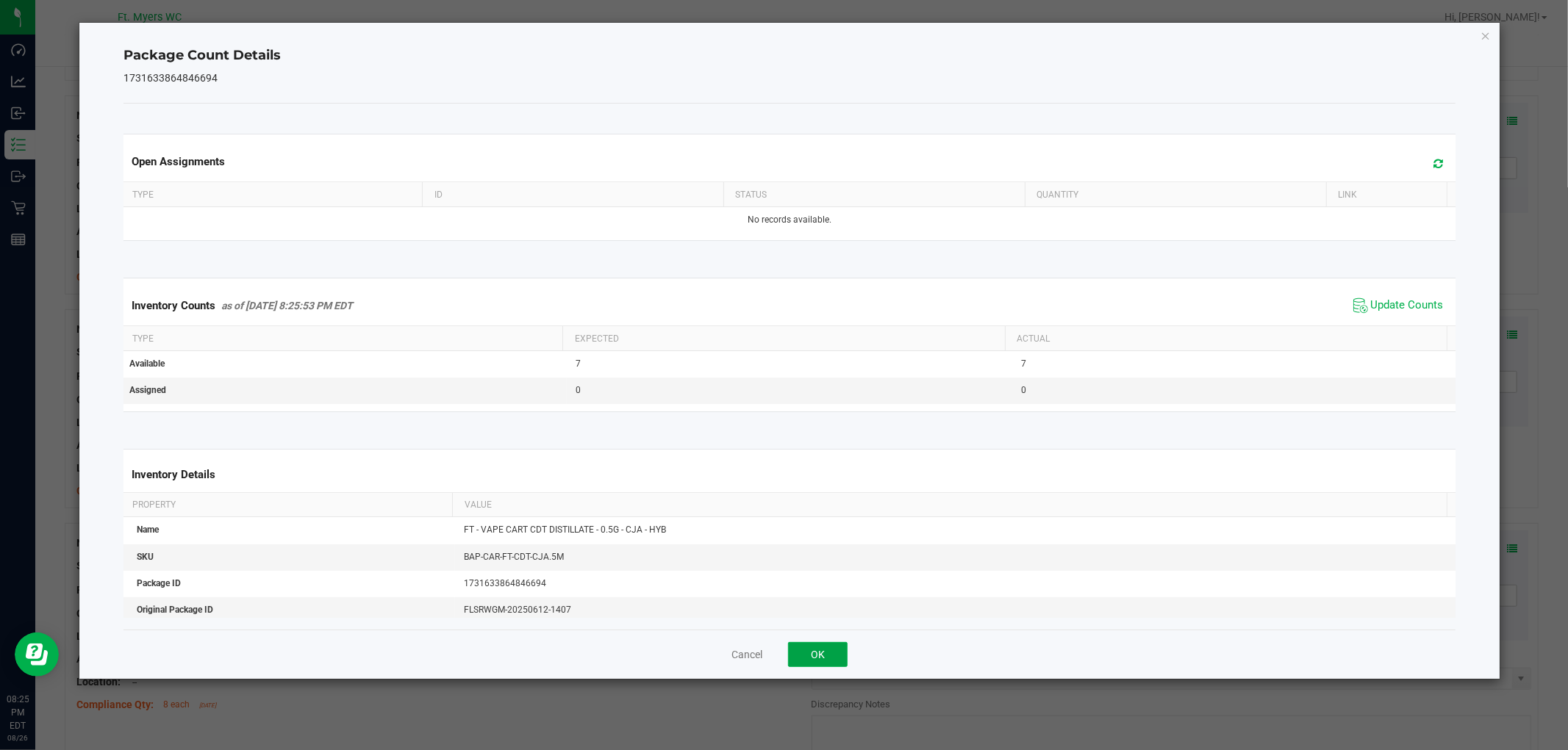
drag, startPoint x: 810, startPoint y: 662, endPoint x: 997, endPoint y: 584, distance: 202.6
click at [811, 660] on button "OK" at bounding box center [818, 654] width 59 height 25
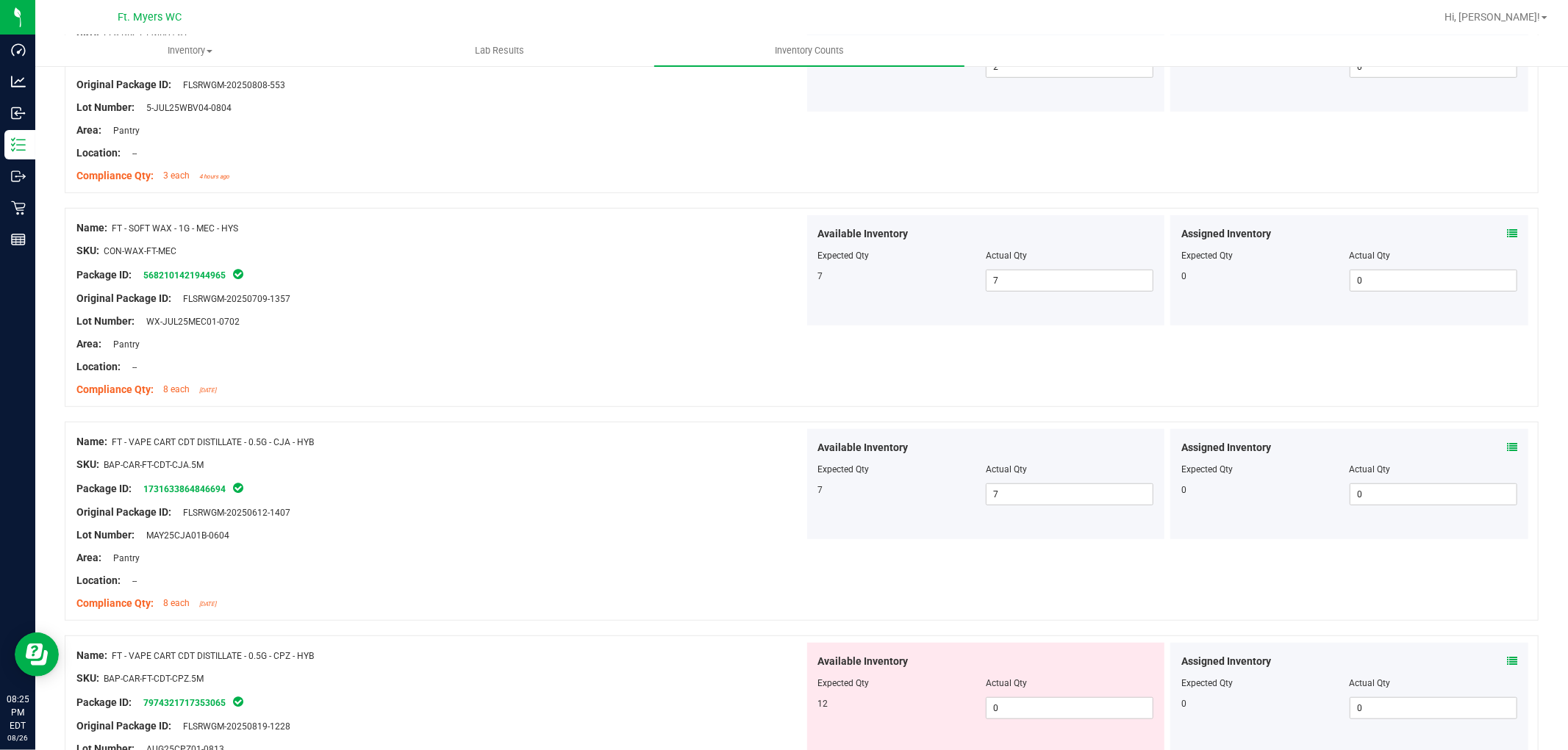
scroll to position [979, 0]
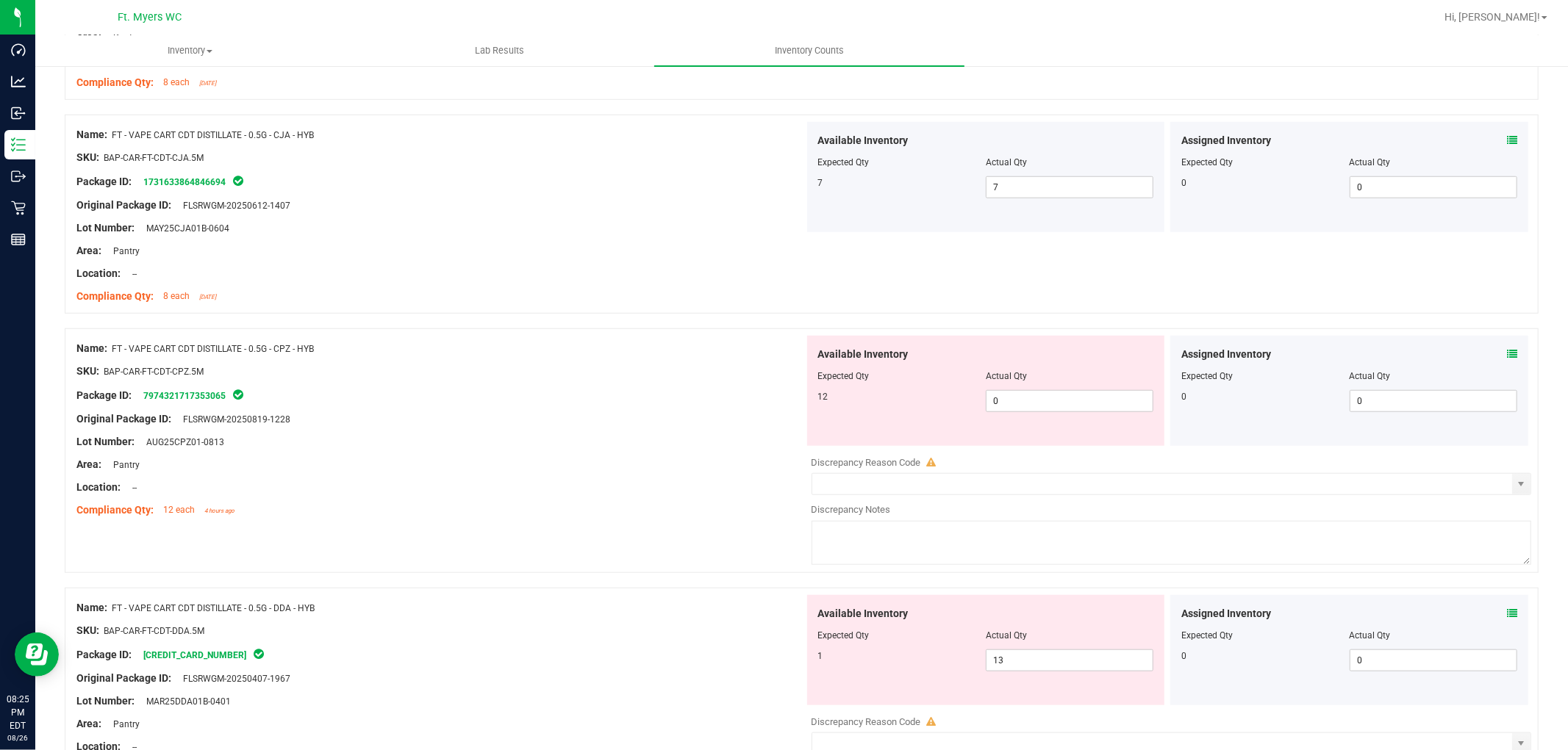
click at [1411, 347] on span at bounding box center [1512, 355] width 10 height 16
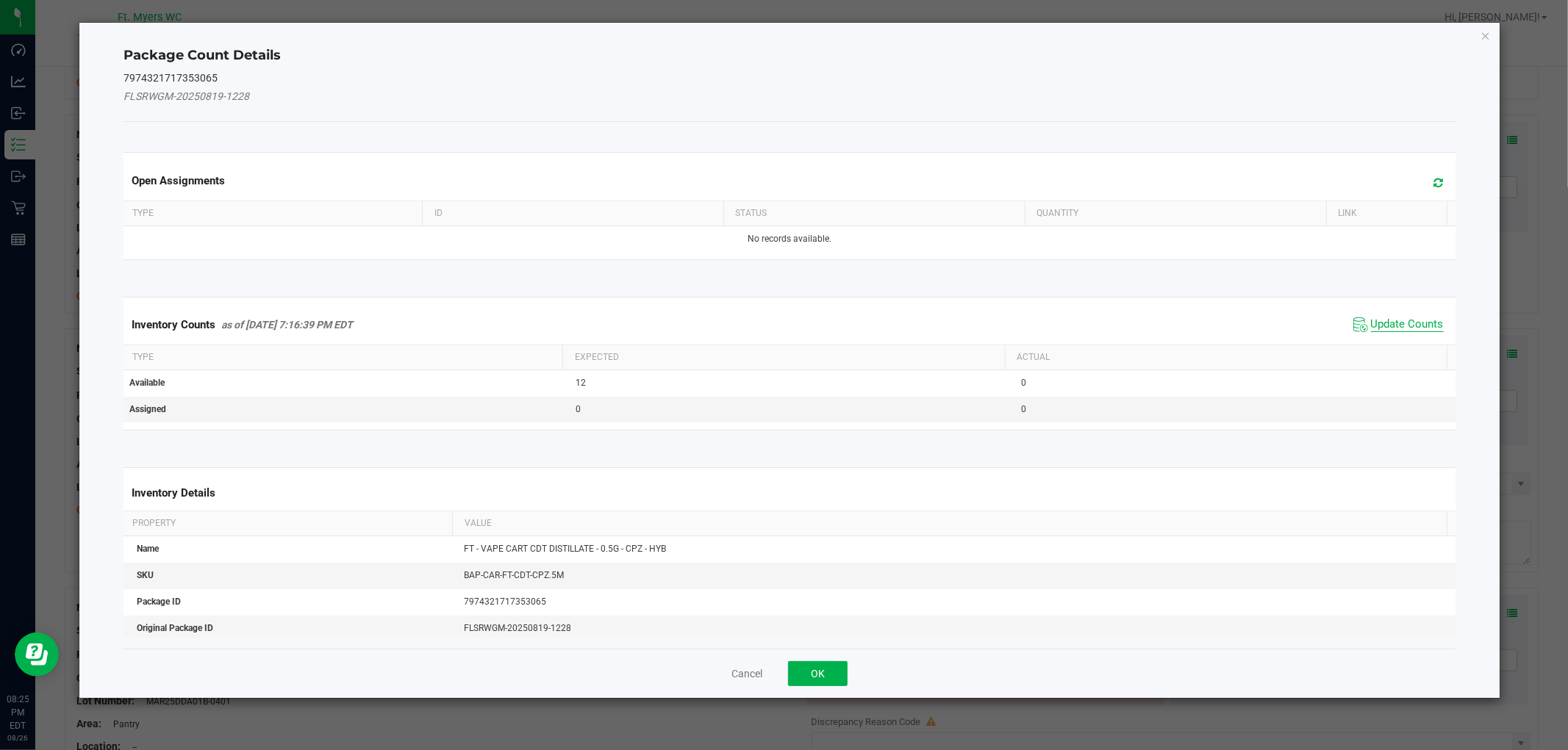
click at [1407, 319] on span "Update Counts" at bounding box center [1407, 324] width 72 height 15
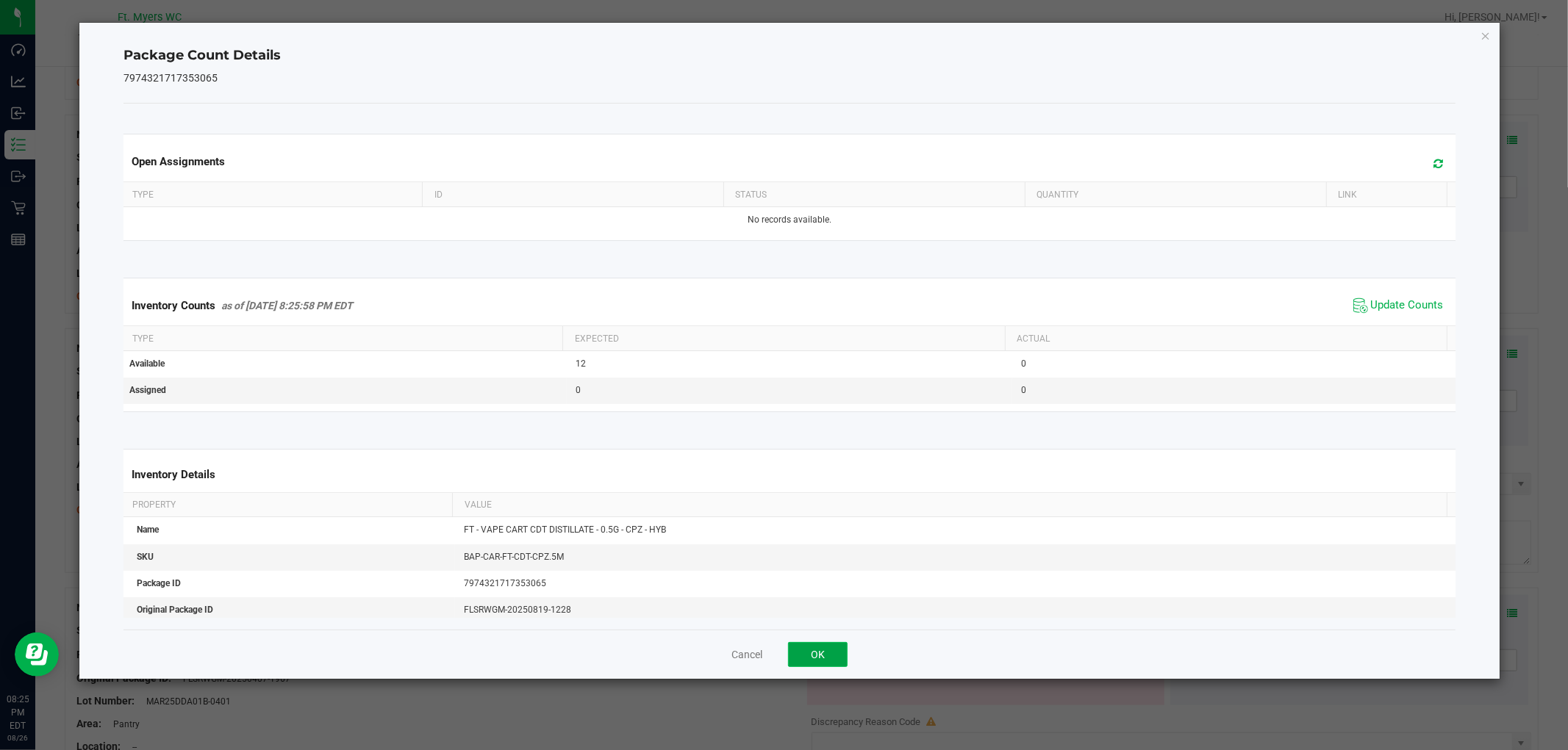
click at [796, 658] on button "OK" at bounding box center [818, 654] width 59 height 25
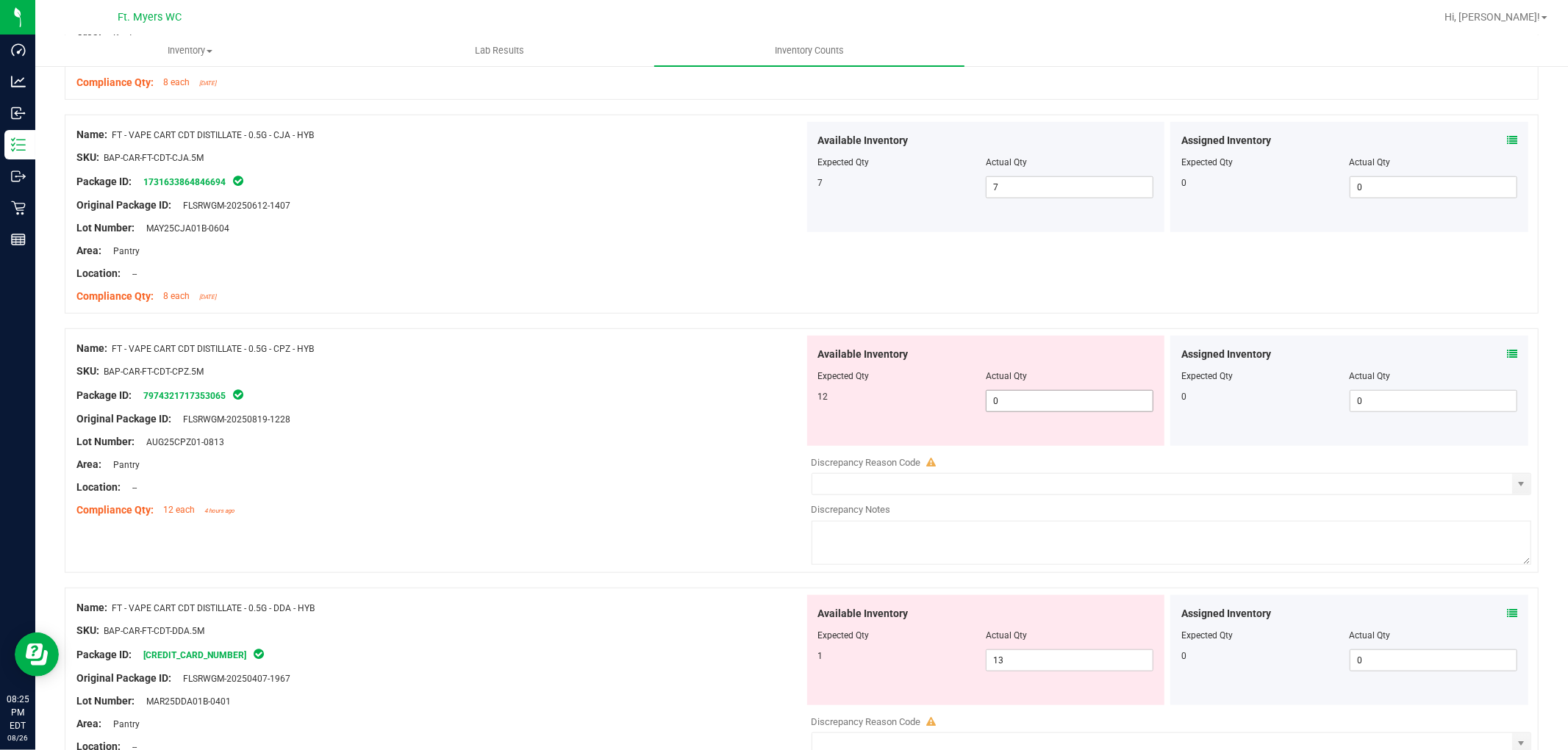
click at [1062, 399] on span "0 0" at bounding box center [1070, 400] width 168 height 22
click at [1062, 399] on input "0" at bounding box center [1070, 401] width 166 height 21
drag, startPoint x: 578, startPoint y: 510, endPoint x: 828, endPoint y: 501, distance: 250.2
click at [595, 511] on div "Compliance Qty: 12 each 4 hours ago" at bounding box center [441, 510] width 728 height 16
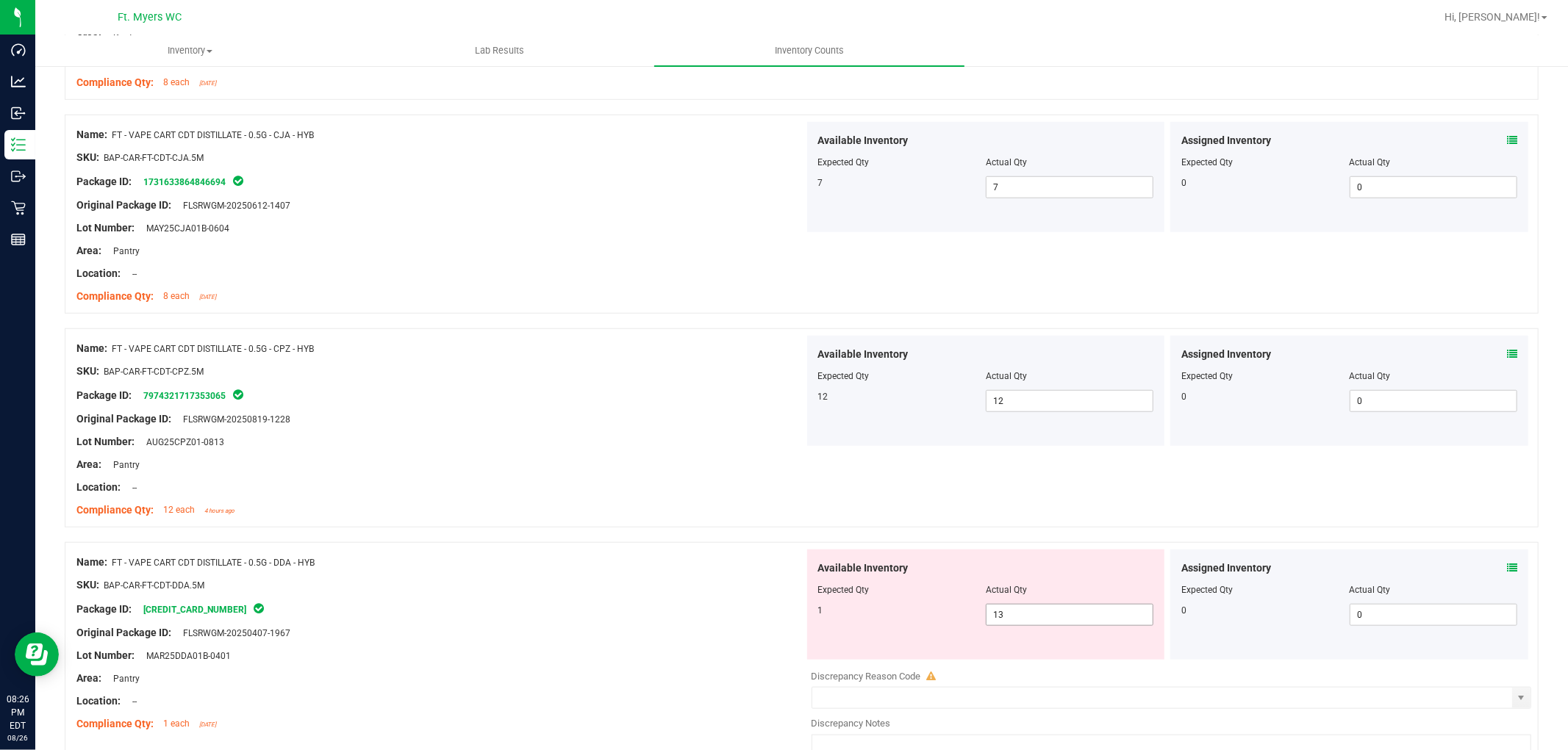
click at [1017, 618] on span "13 13" at bounding box center [1070, 615] width 168 height 22
click at [0, 0] on input "13" at bounding box center [0, 0] width 0 height 0
drag, startPoint x: 710, startPoint y: 600, endPoint x: 962, endPoint y: 597, distance: 252.0
click at [722, 600] on div "Package ID: 3933774759645100" at bounding box center [441, 609] width 728 height 17
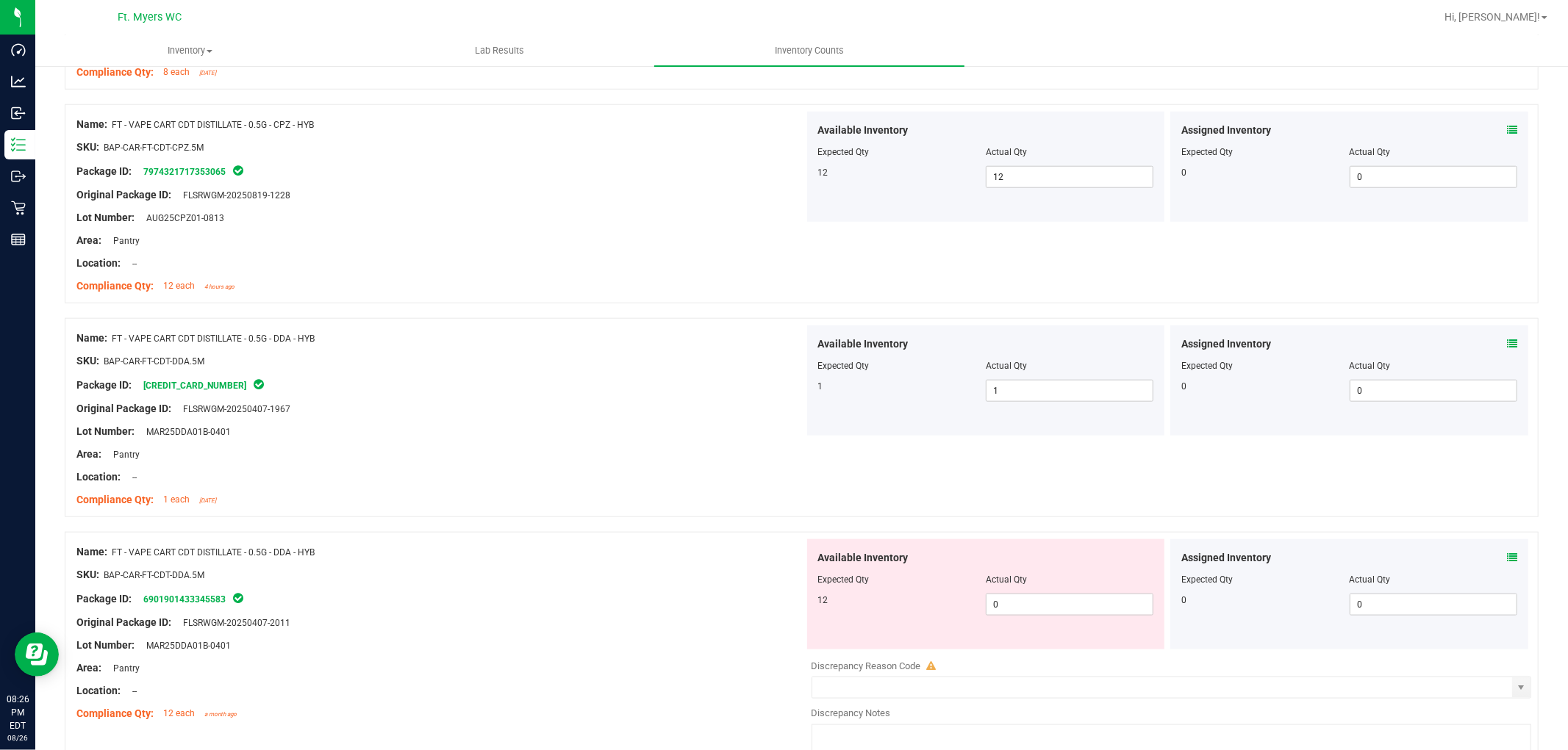
scroll to position [1306, 0]
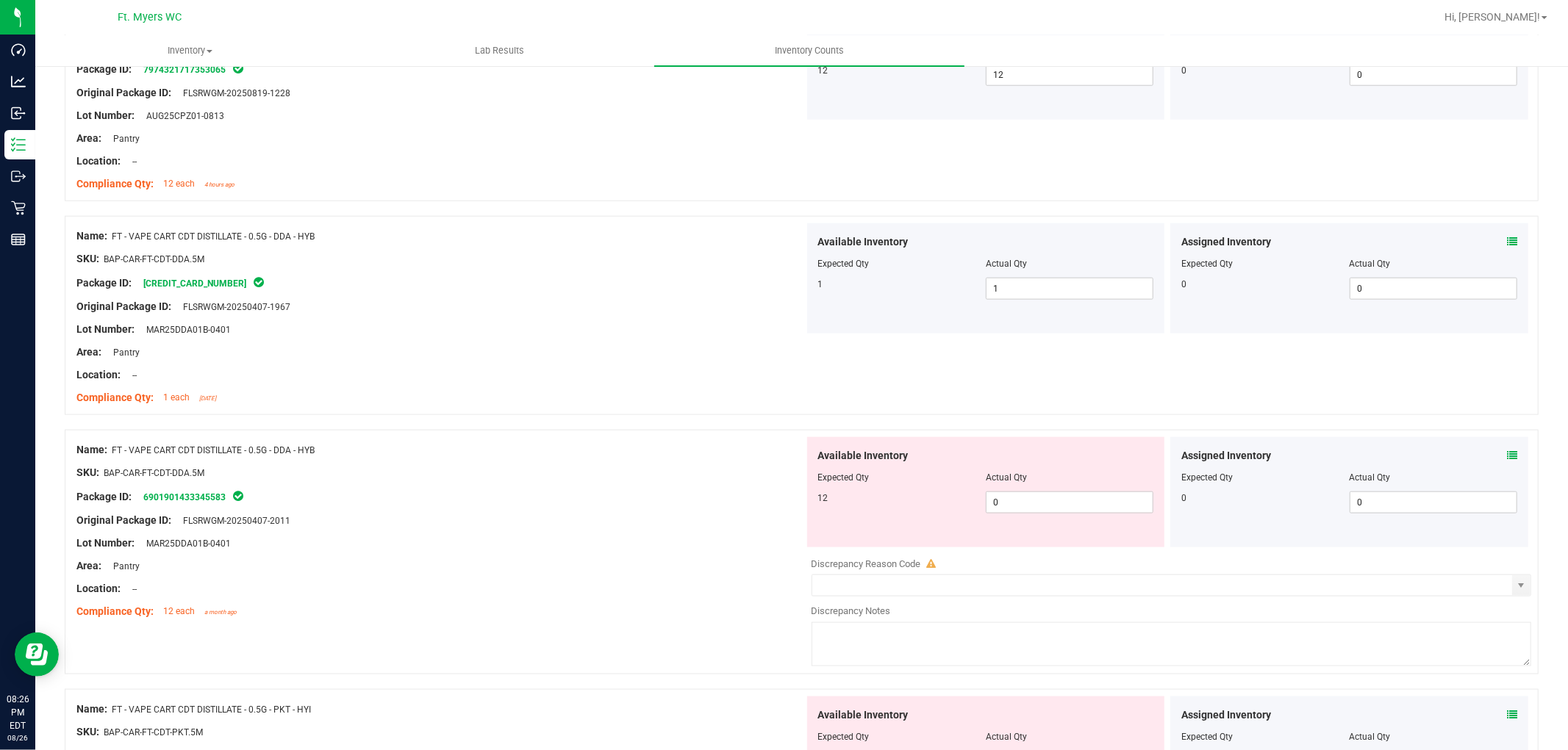
click at [1411, 245] on icon at bounding box center [1512, 242] width 10 height 10
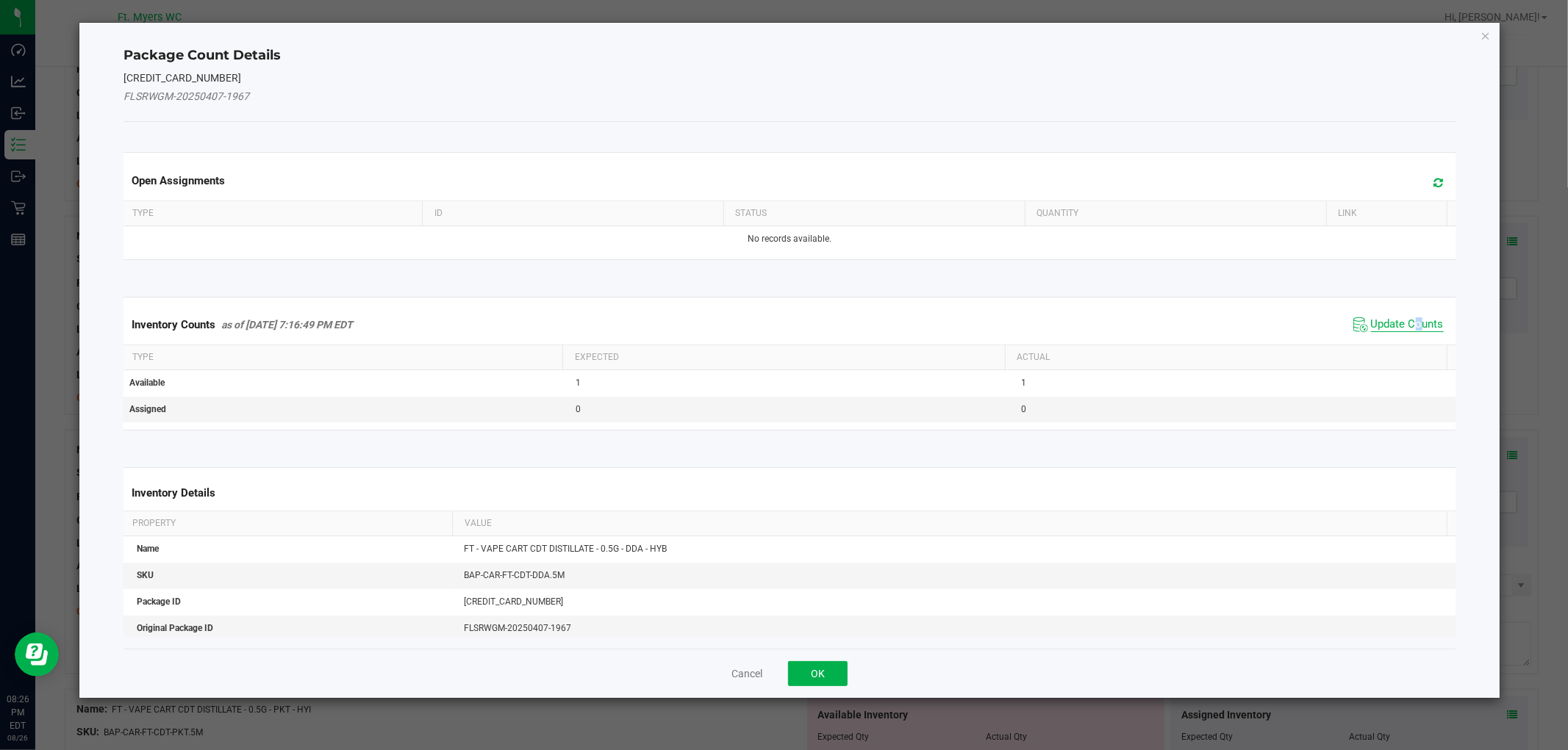
click at [1407, 320] on span "Update Counts" at bounding box center [1407, 324] width 72 height 15
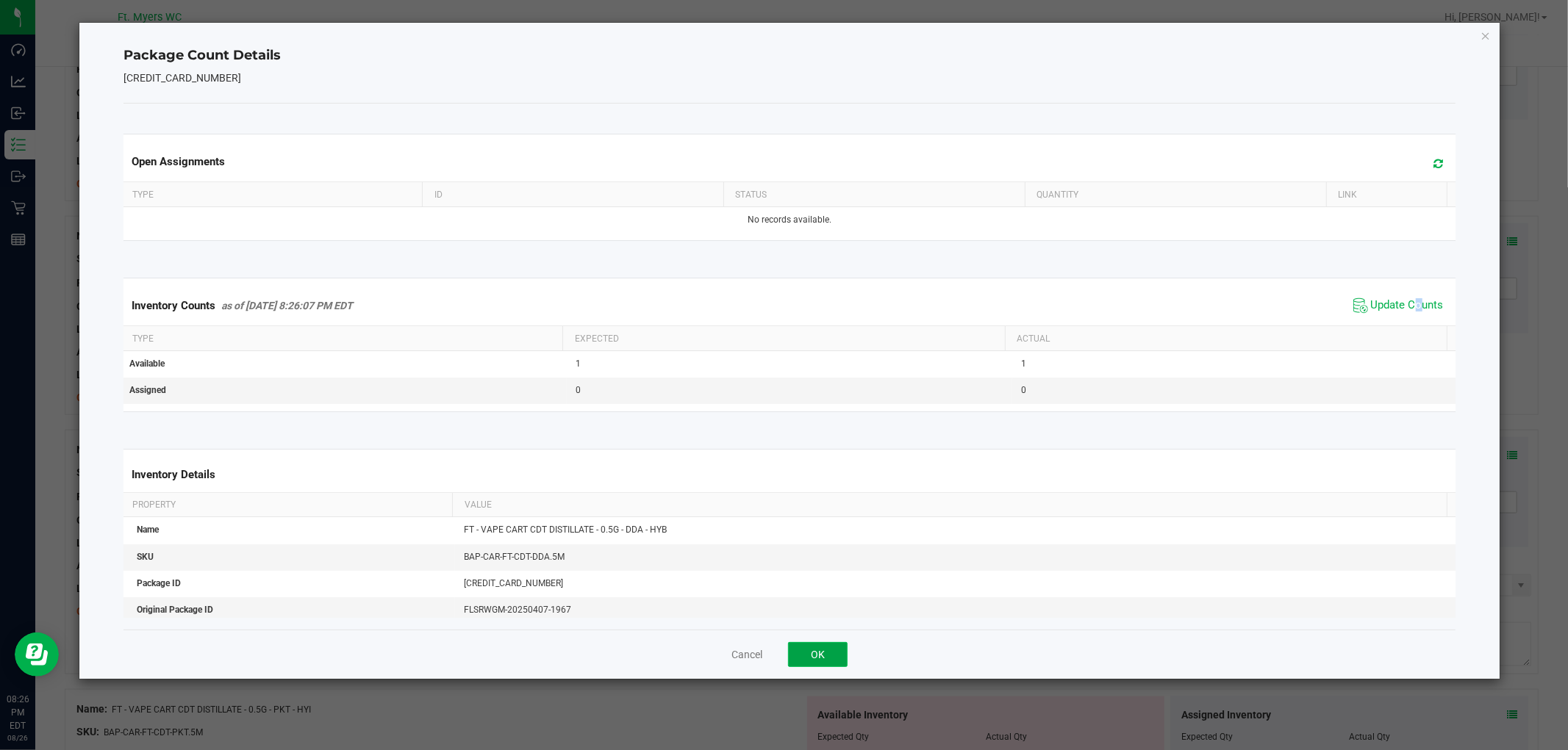
click at [838, 658] on button "OK" at bounding box center [818, 654] width 59 height 25
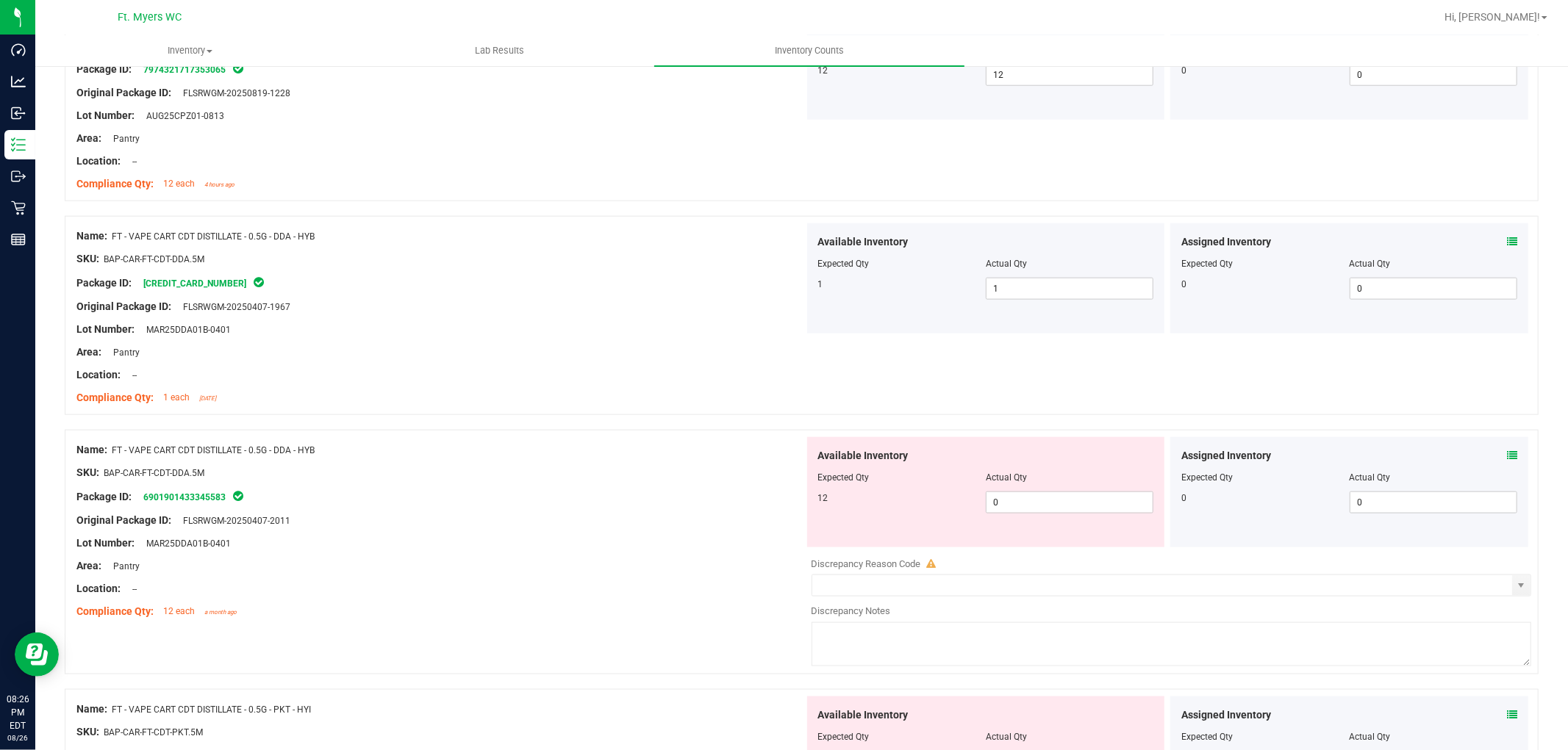
click at [1411, 453] on icon at bounding box center [1512, 455] width 10 height 10
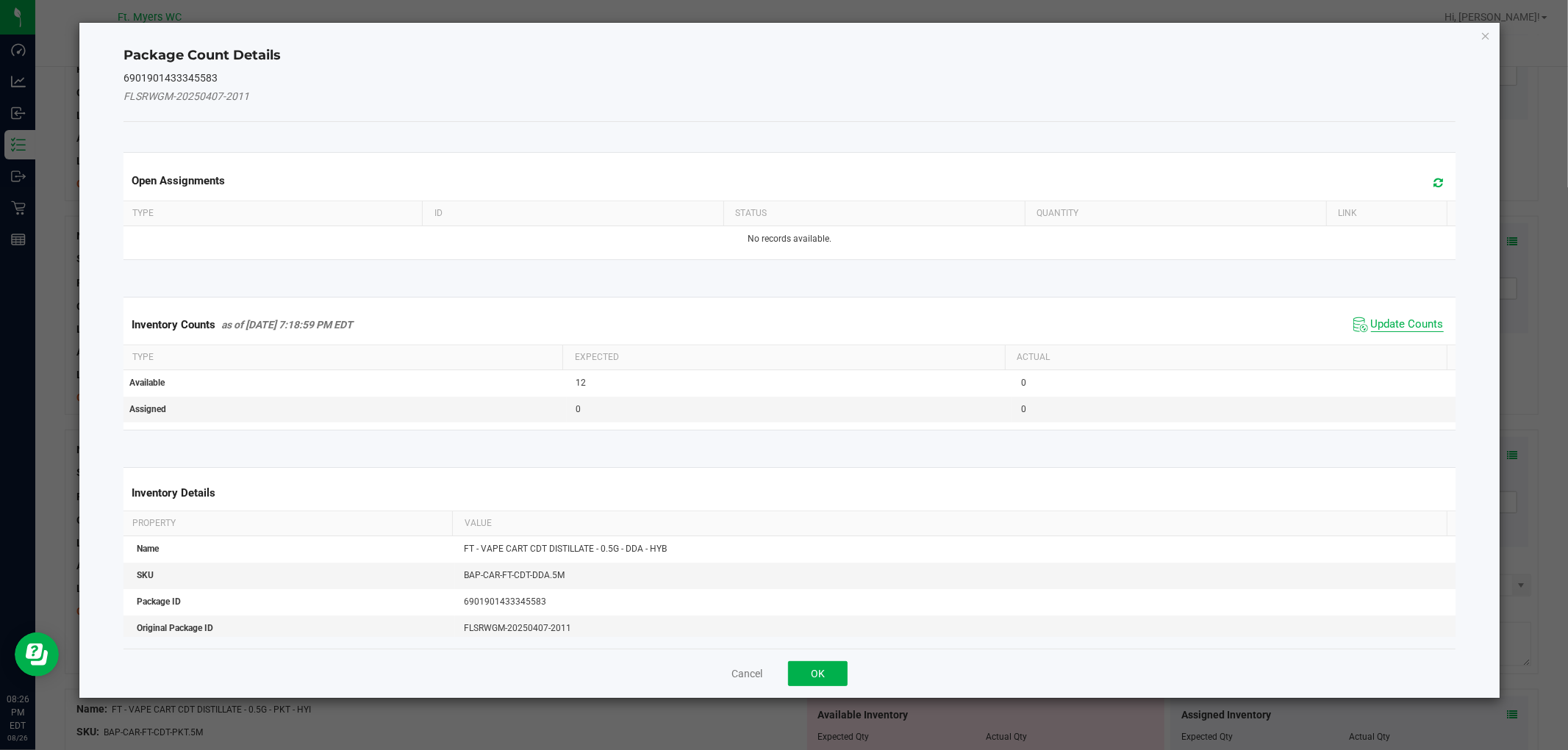
click at [1388, 326] on span "Update Counts" at bounding box center [1407, 324] width 72 height 15
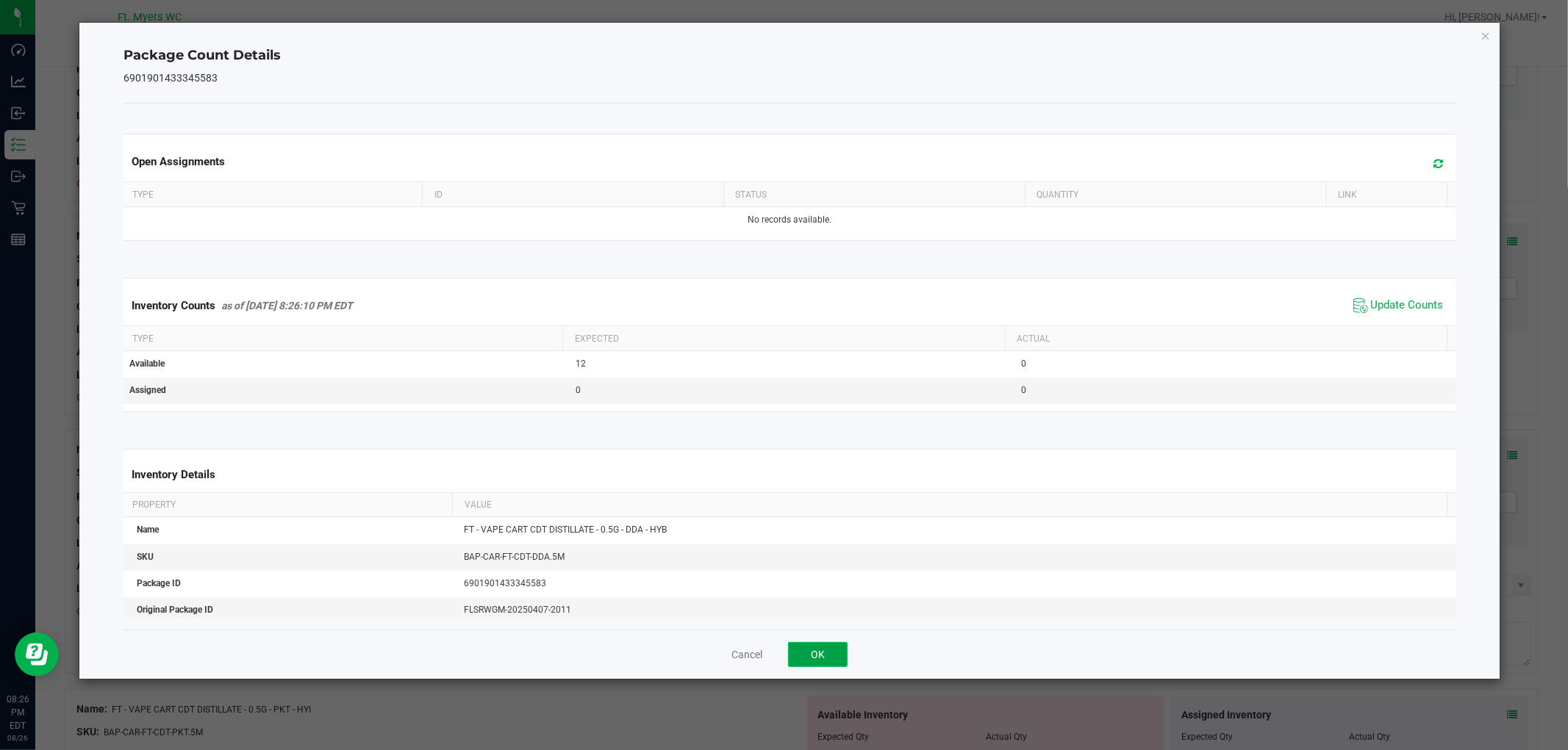
click at [824, 646] on button "OK" at bounding box center [818, 654] width 59 height 25
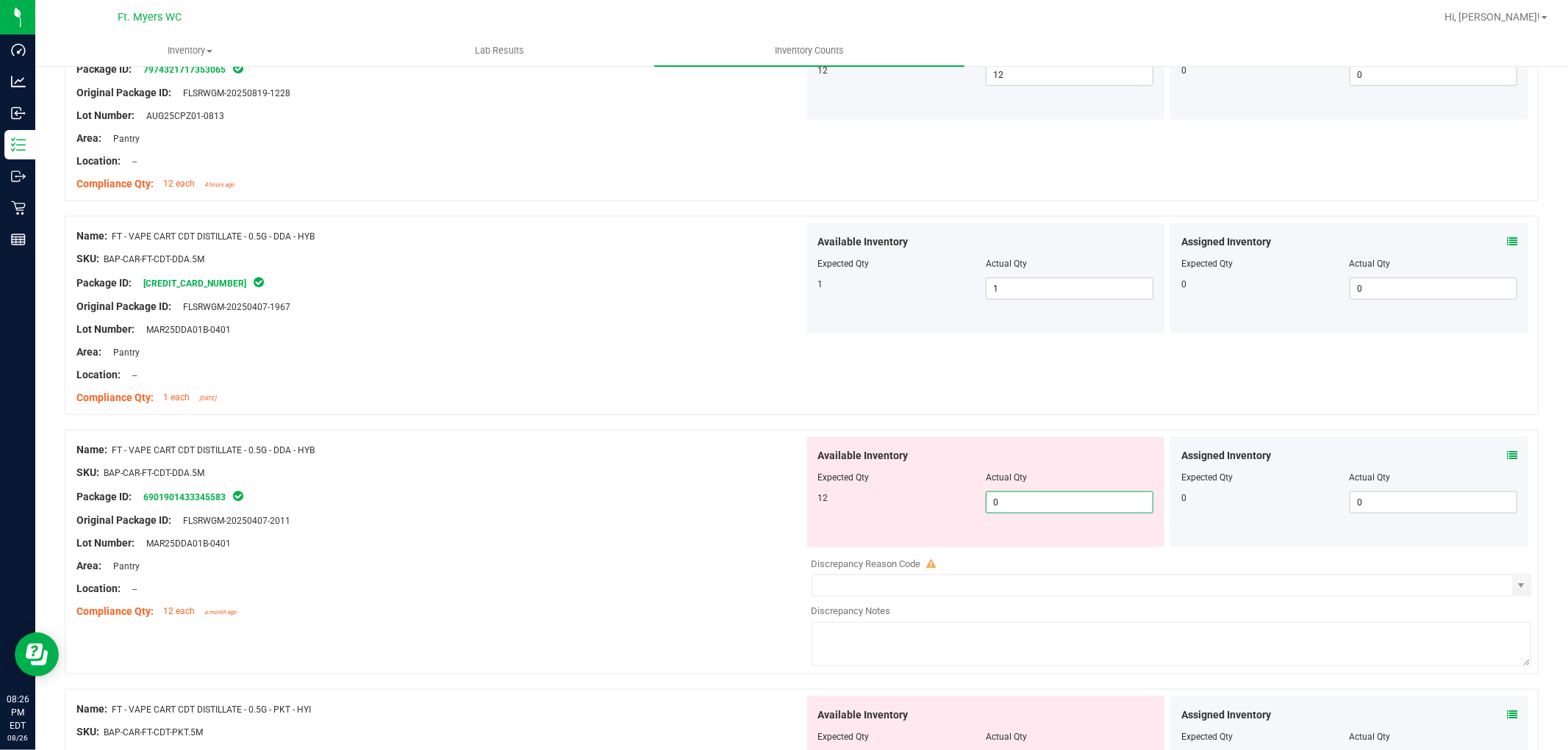
click at [1055, 511] on span "0 0" at bounding box center [1070, 502] width 168 height 22
click at [1055, 511] on input "0" at bounding box center [1070, 502] width 166 height 21
click at [601, 474] on div "SKU: BAP-CAR-FT-CDT-DDA.5M" at bounding box center [441, 473] width 728 height 16
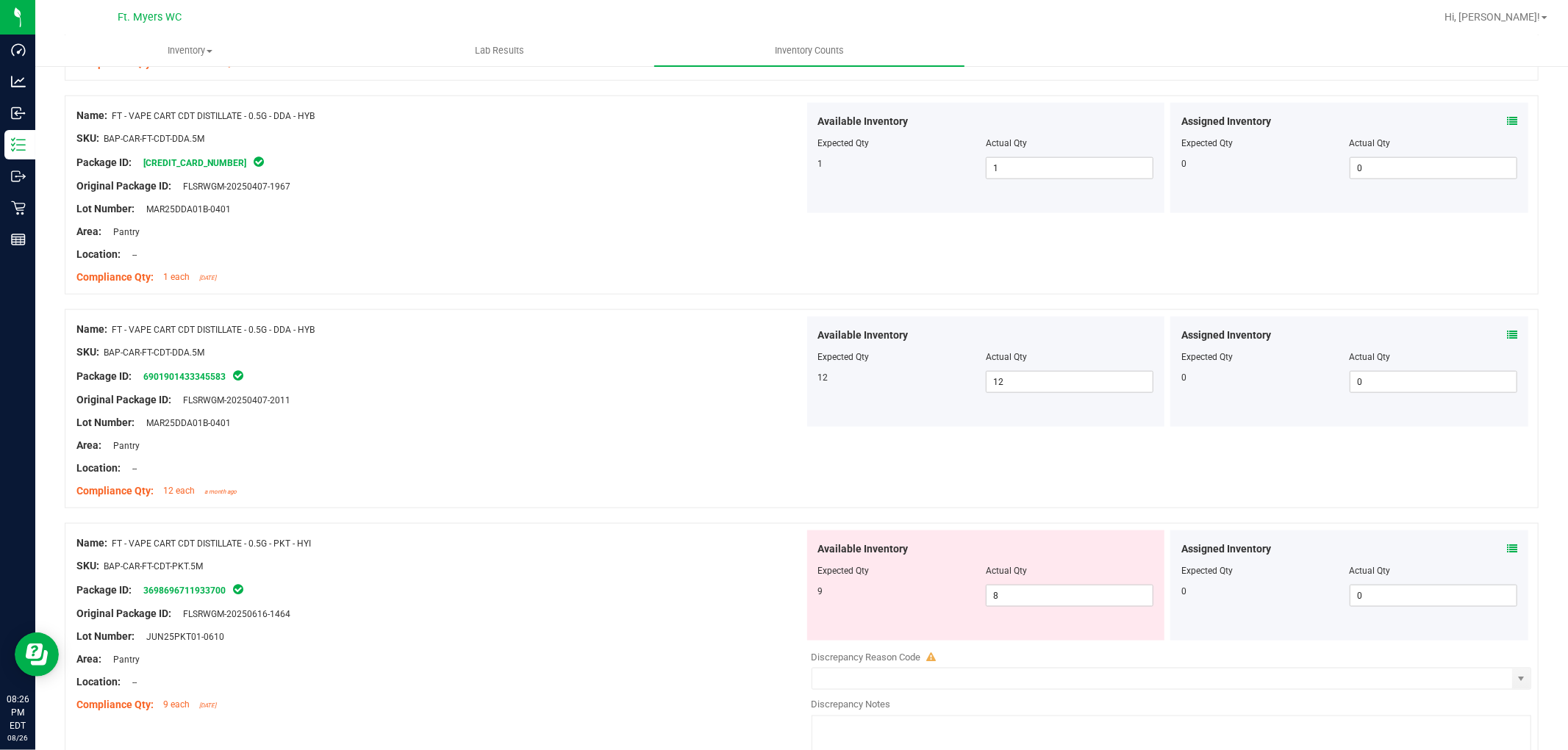
scroll to position [1633, 0]
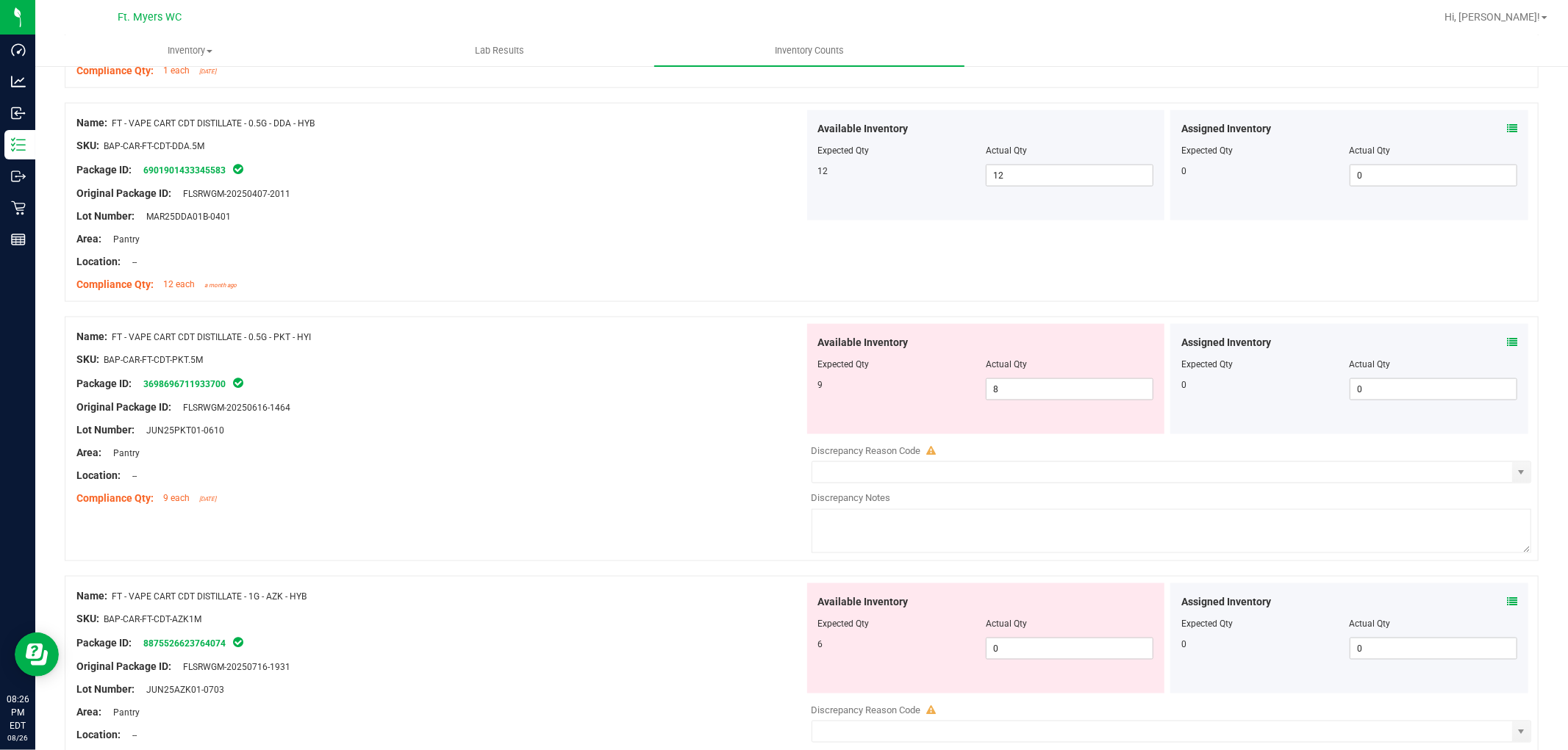
drag, startPoint x: 1492, startPoint y: 343, endPoint x: 1503, endPoint y: 343, distance: 11.0
click at [1411, 343] on div "Assigned Inventory" at bounding box center [1349, 343] width 336 height 16
click at [1411, 343] on icon at bounding box center [1512, 343] width 10 height 10
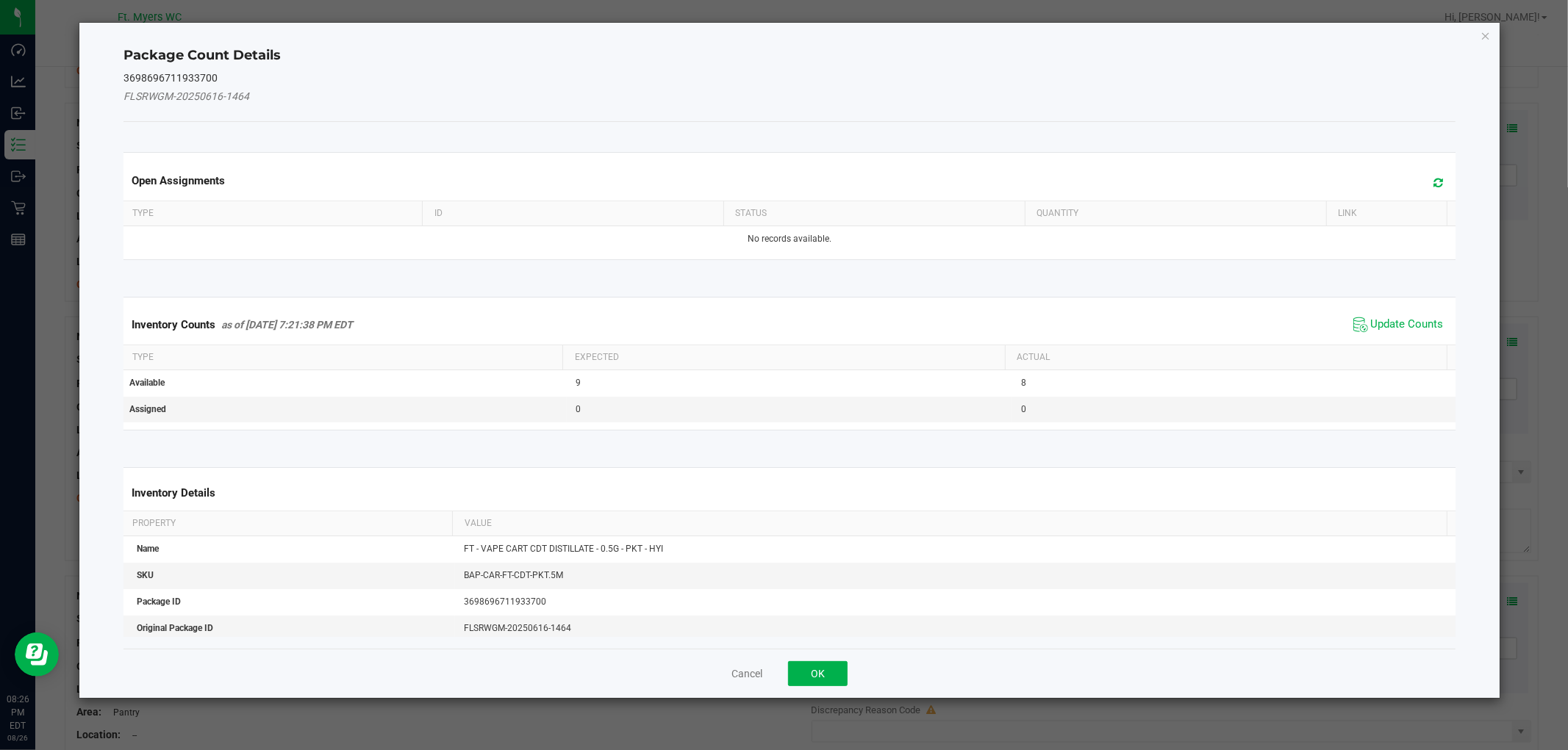
click at [1395, 316] on span "Update Counts" at bounding box center [1399, 324] width 98 height 22
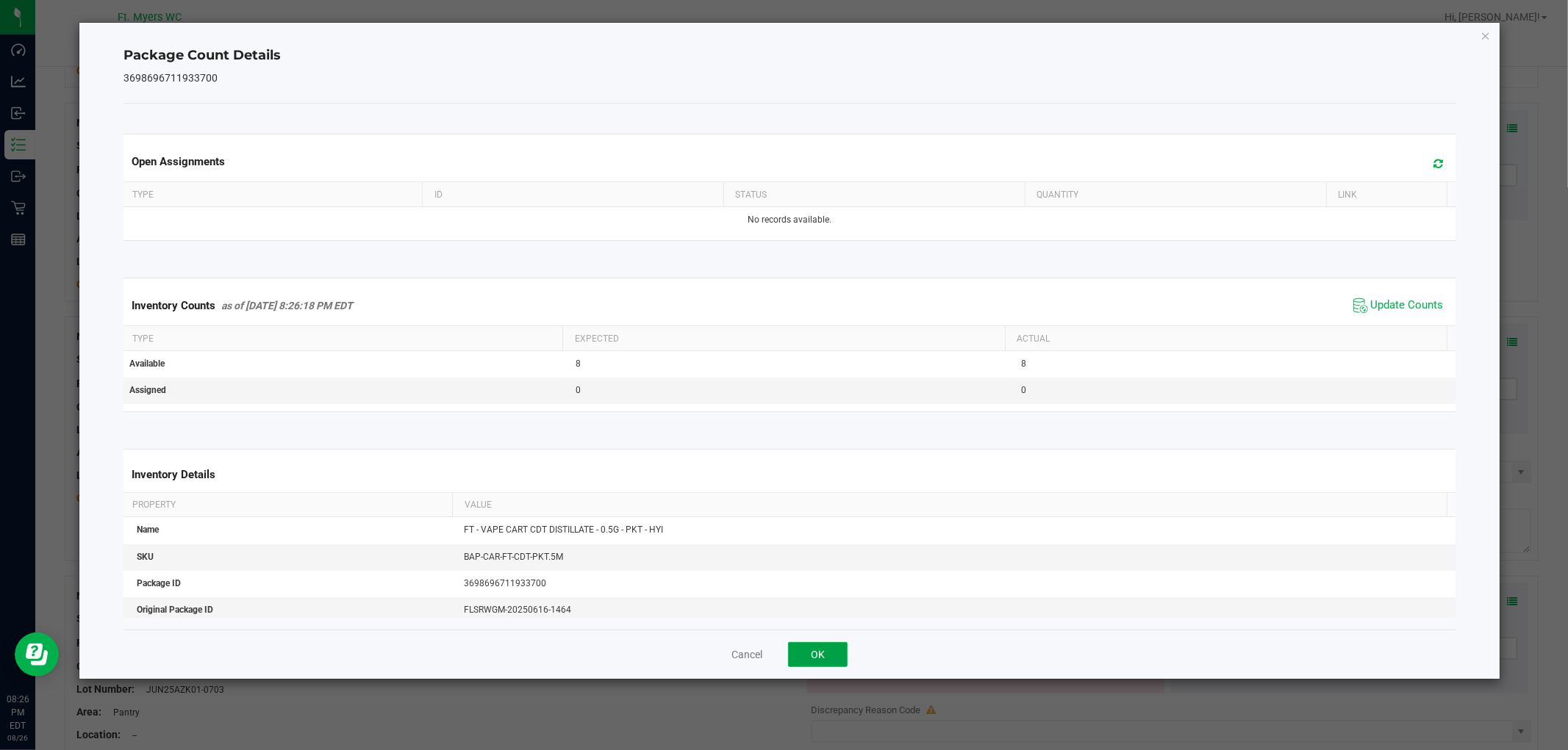
click at [805, 662] on button "OK" at bounding box center [818, 654] width 59 height 25
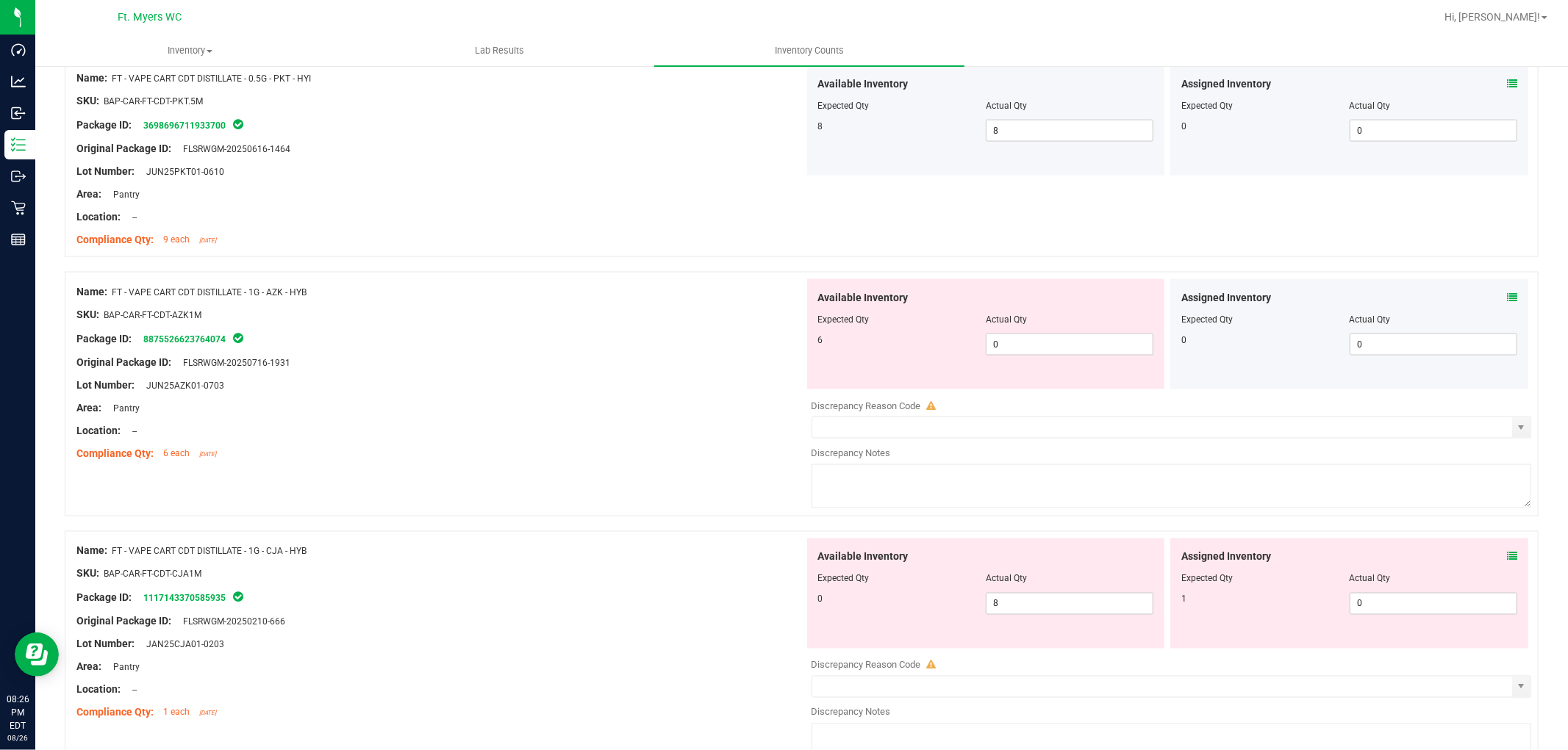
scroll to position [1959, 0]
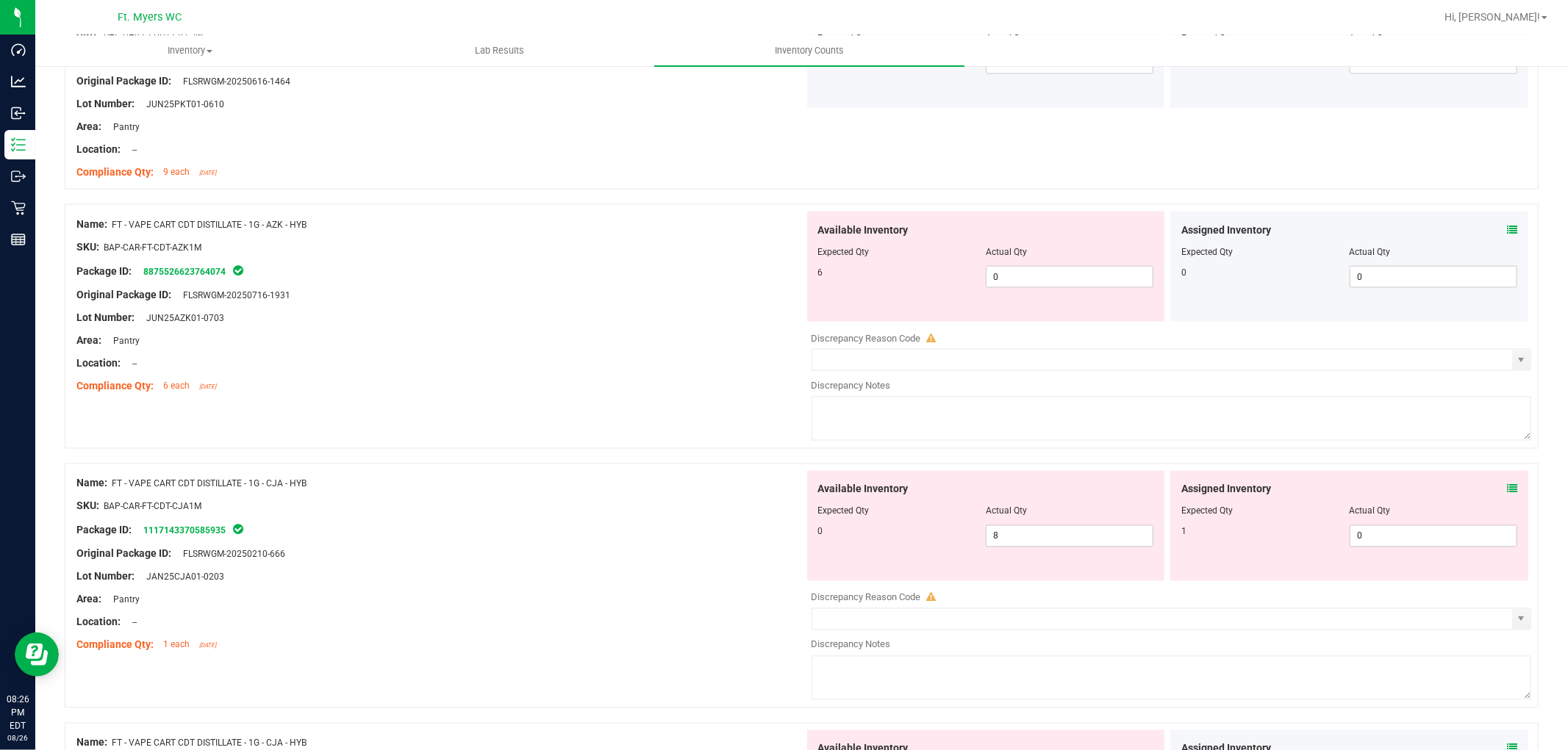
click at [1411, 230] on icon at bounding box center [1512, 230] width 10 height 10
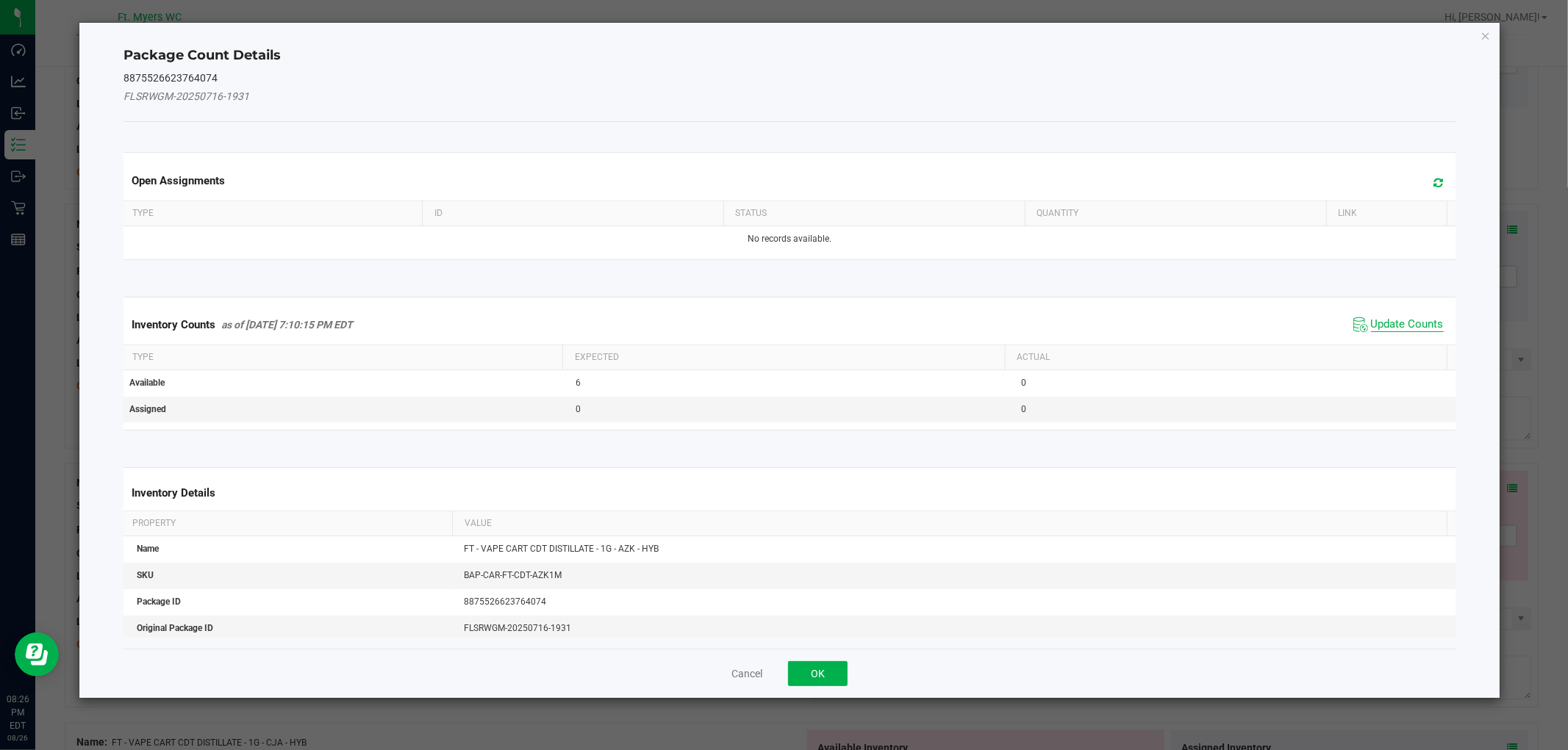
click at [1390, 329] on span "Update Counts" at bounding box center [1407, 324] width 72 height 15
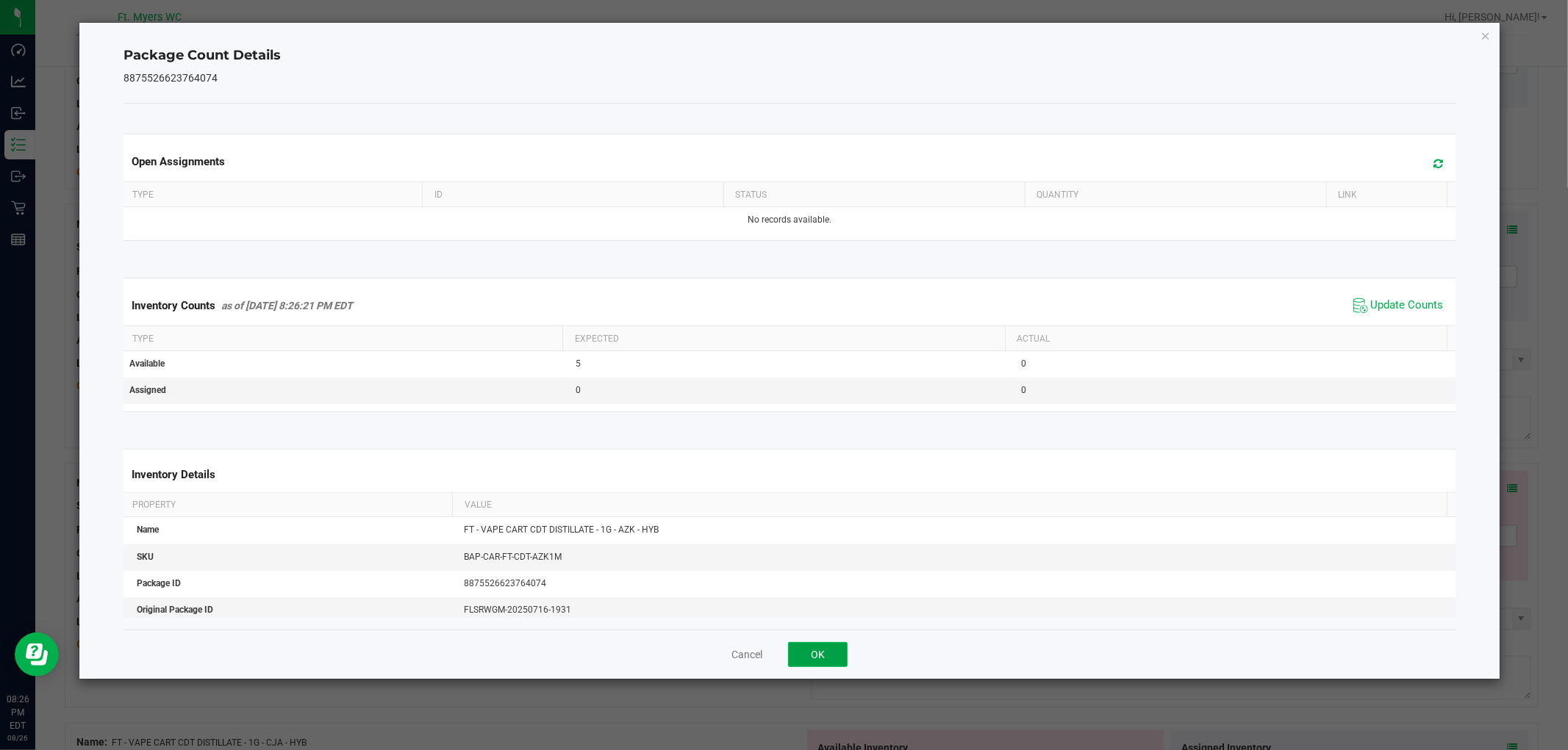
click at [841, 655] on button "OK" at bounding box center [818, 654] width 59 height 25
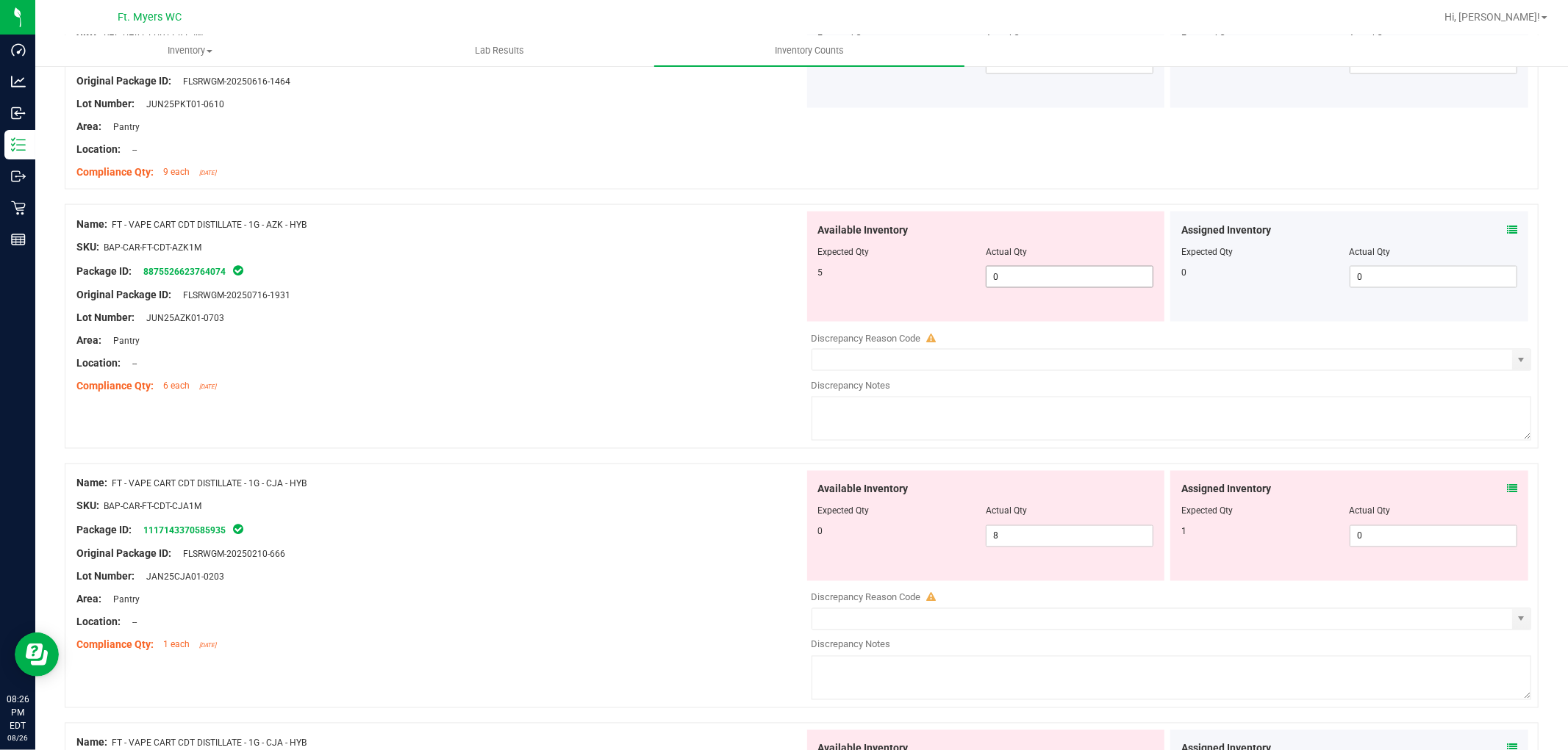
click at [1030, 264] on div at bounding box center [986, 262] width 336 height 7
click at [1041, 288] on span "0 0" at bounding box center [1070, 276] width 168 height 22
click at [1035, 273] on span "0 0" at bounding box center [1070, 276] width 168 height 22
click at [1038, 543] on div "Available Inventory Expected Qty Actual Qty 0 8 8" at bounding box center [1168, 587] width 728 height 233
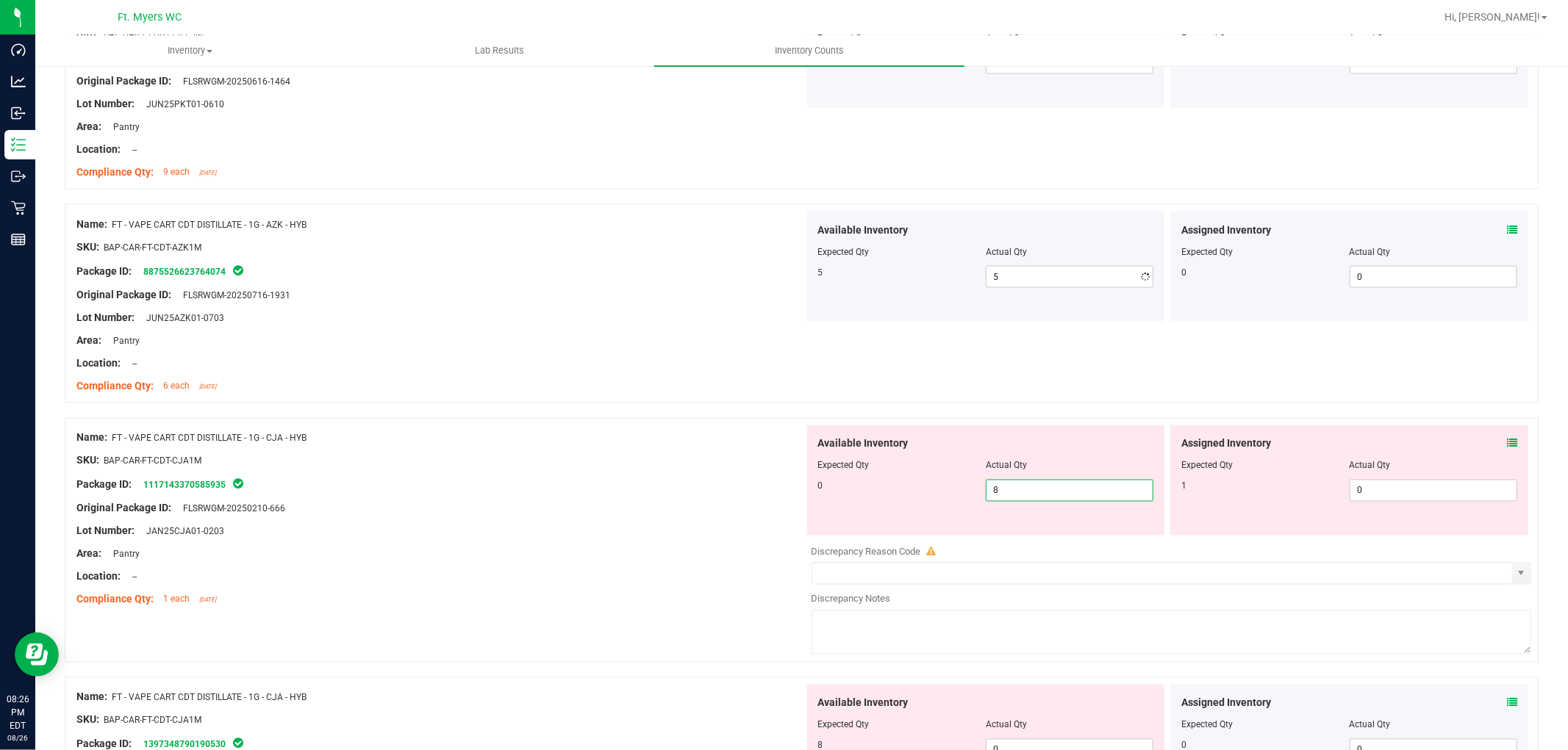
click at [1038, 543] on div at bounding box center [1172, 542] width 721 height 7
click at [1411, 443] on div "Assigned Inventory" at bounding box center [1349, 444] width 336 height 16
click at [1411, 442] on icon at bounding box center [1512, 444] width 10 height 10
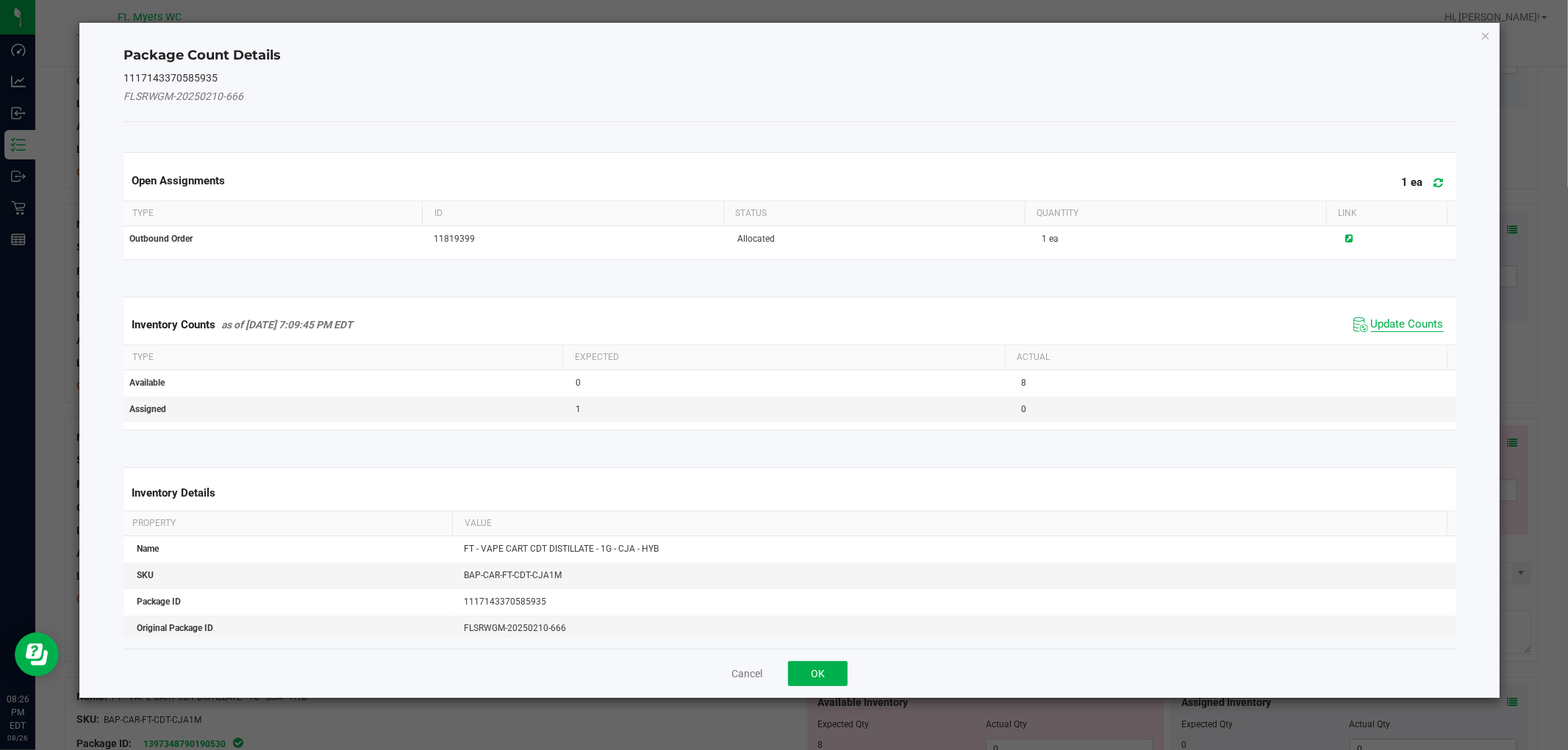
click at [1402, 319] on span "Update Counts" at bounding box center [1407, 324] width 72 height 15
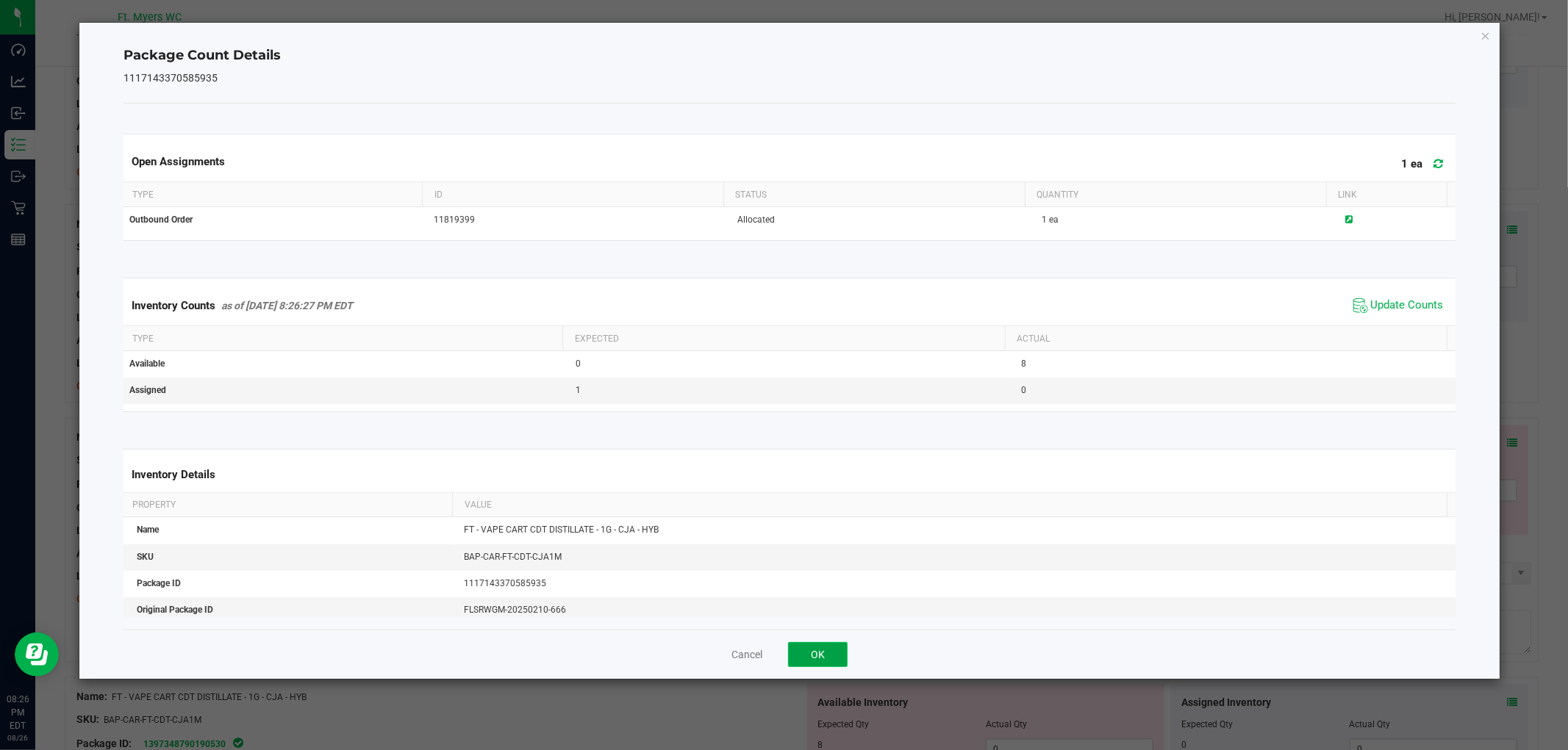
click at [822, 651] on button "OK" at bounding box center [818, 654] width 59 height 25
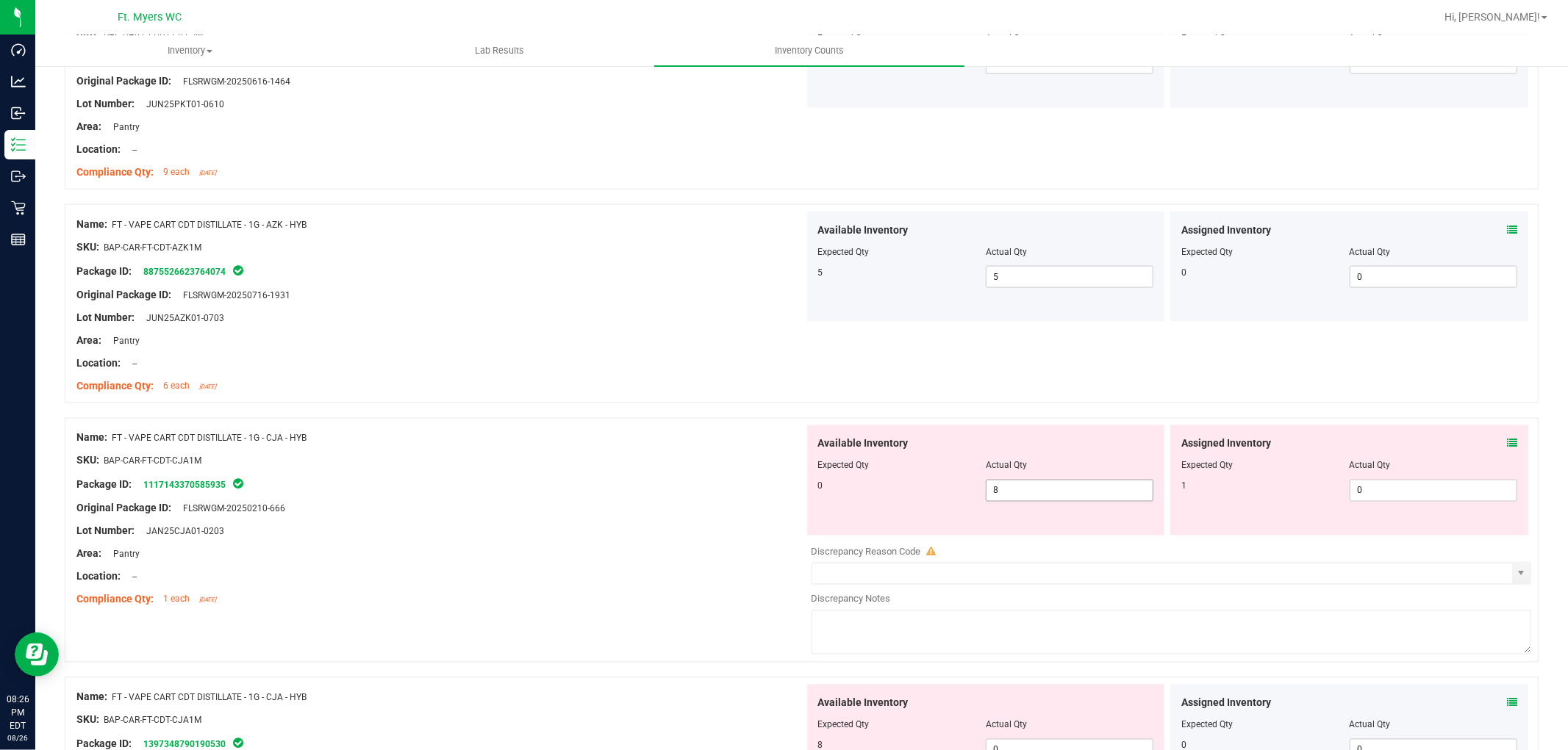
click at [1015, 494] on span "8 8" at bounding box center [1070, 490] width 168 height 22
click at [1015, 493] on input "8" at bounding box center [1070, 491] width 166 height 21
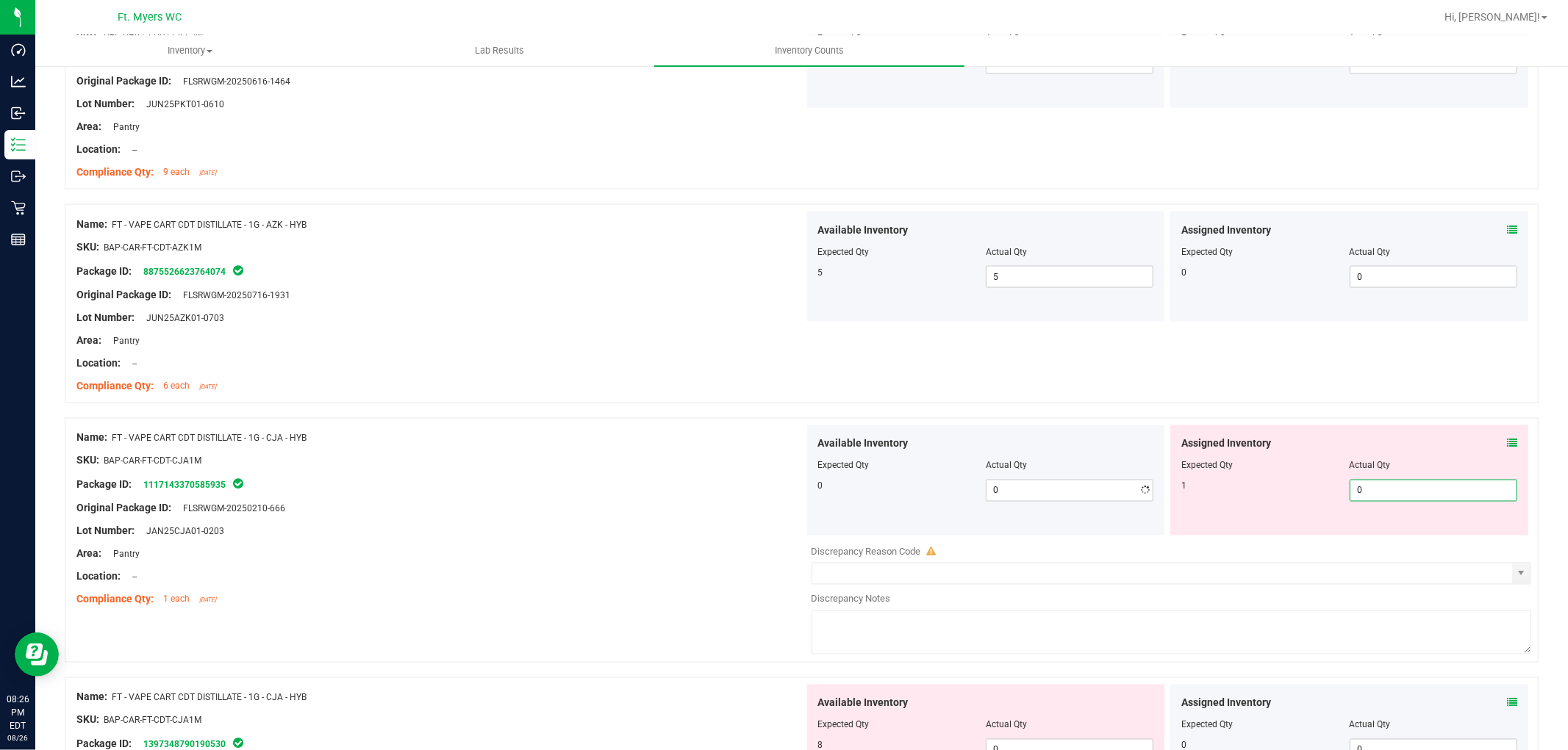
click at [1411, 483] on span "0 0" at bounding box center [1434, 490] width 168 height 22
click at [1411, 483] on input "0" at bounding box center [1434, 491] width 166 height 21
click at [736, 556] on div "Area: Pantry" at bounding box center [441, 555] width 728 height 16
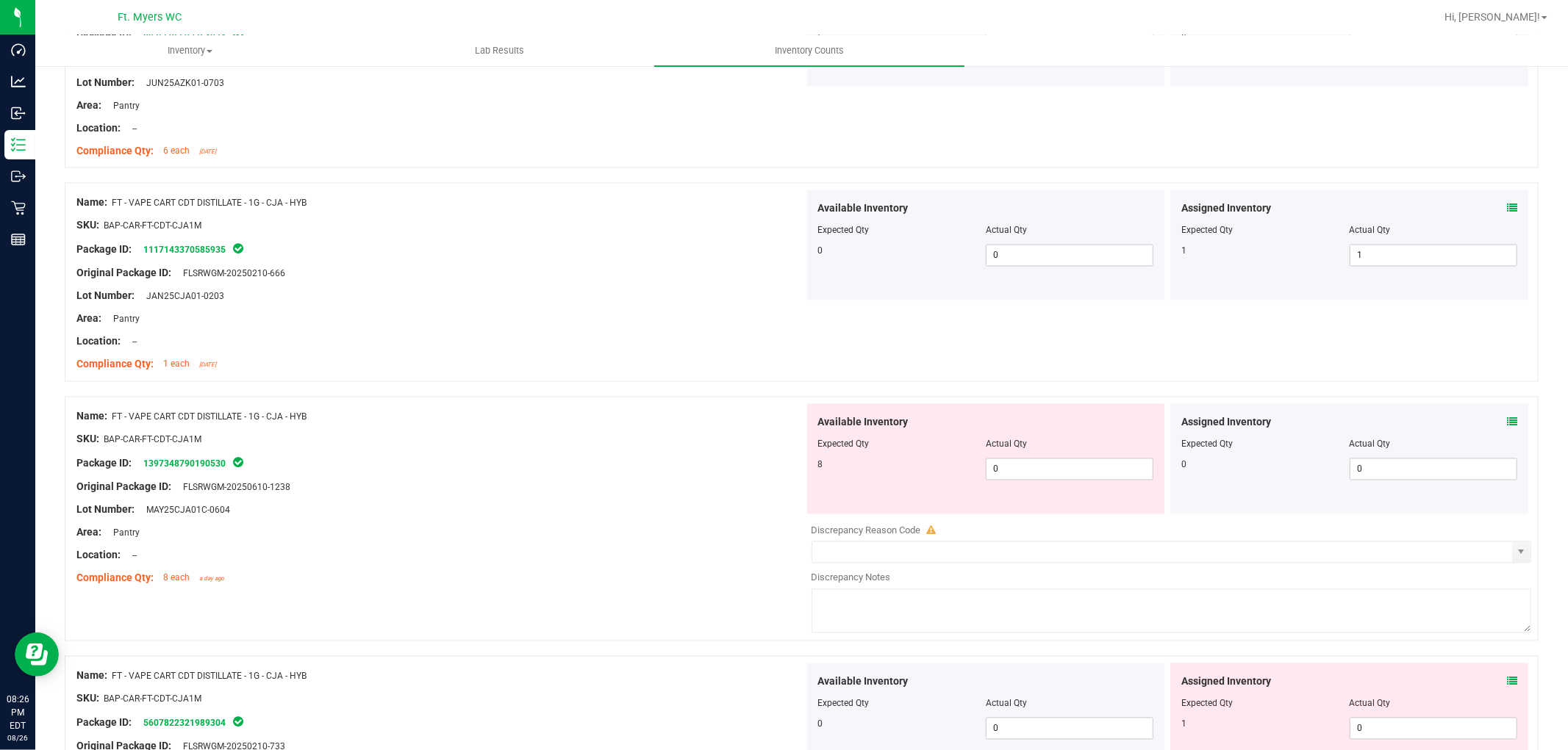
scroll to position [2204, 0]
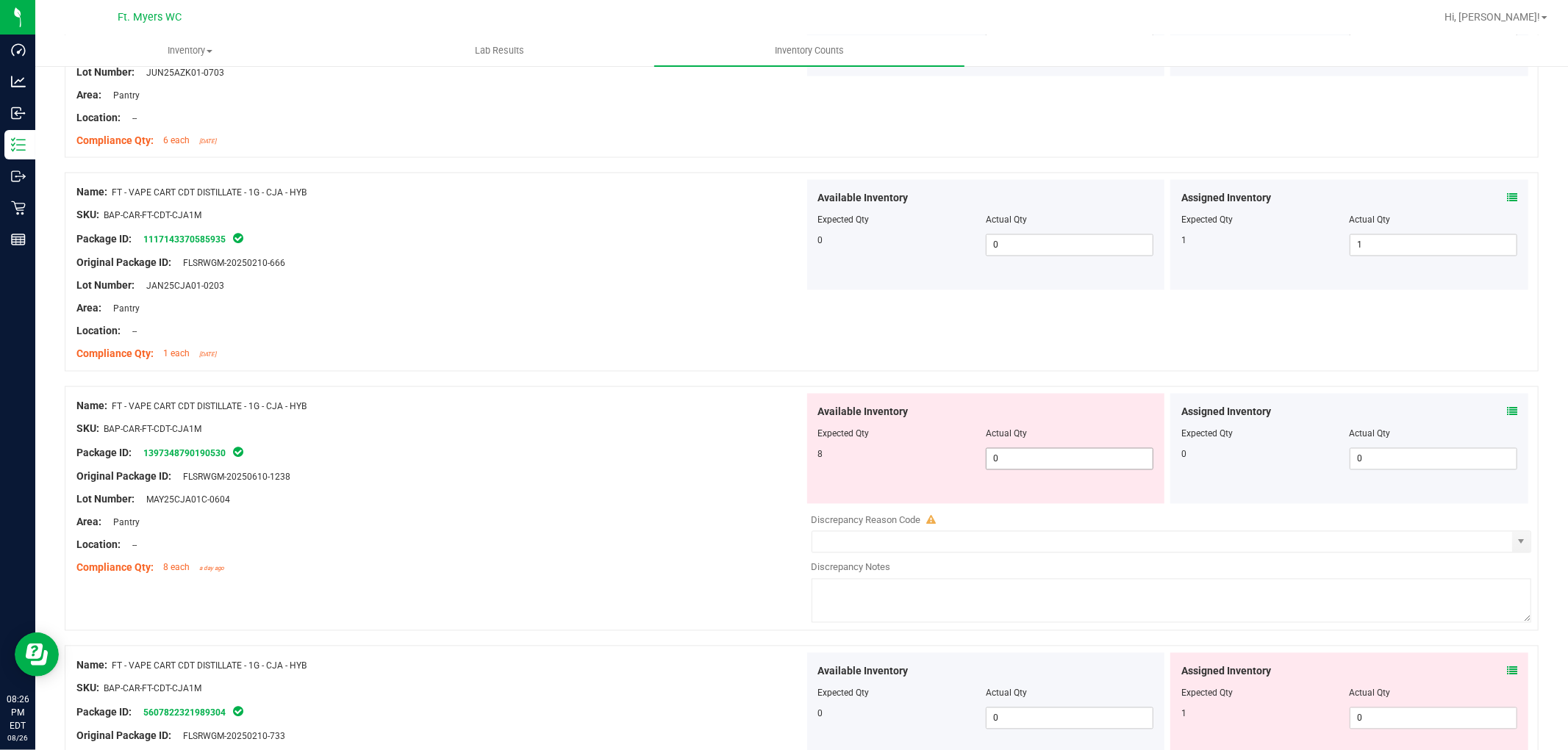
click at [1010, 463] on span "0 0" at bounding box center [1070, 459] width 168 height 22
click at [713, 488] on div at bounding box center [441, 488] width 728 height 7
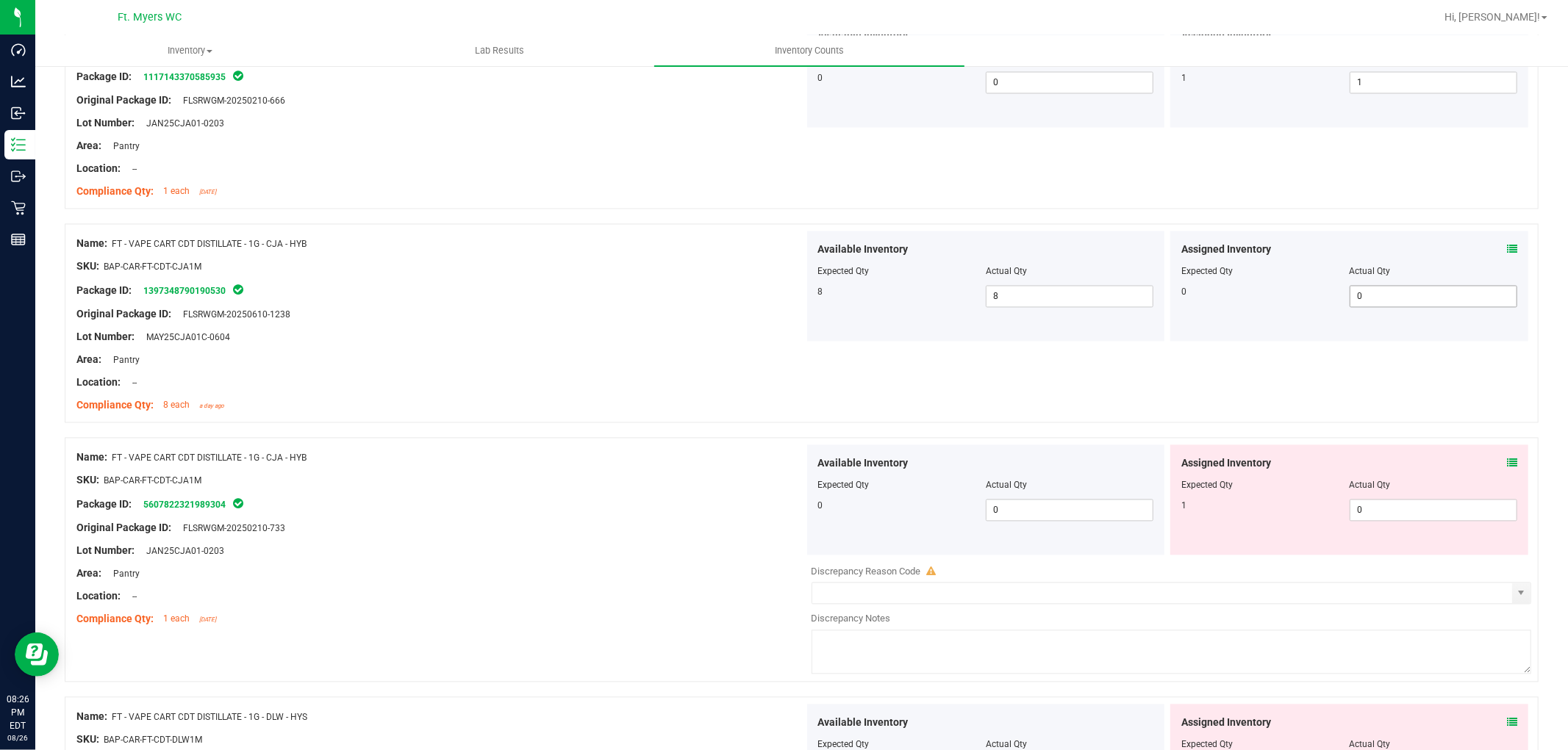
scroll to position [2367, 0]
click at [1411, 460] on icon at bounding box center [1512, 463] width 10 height 10
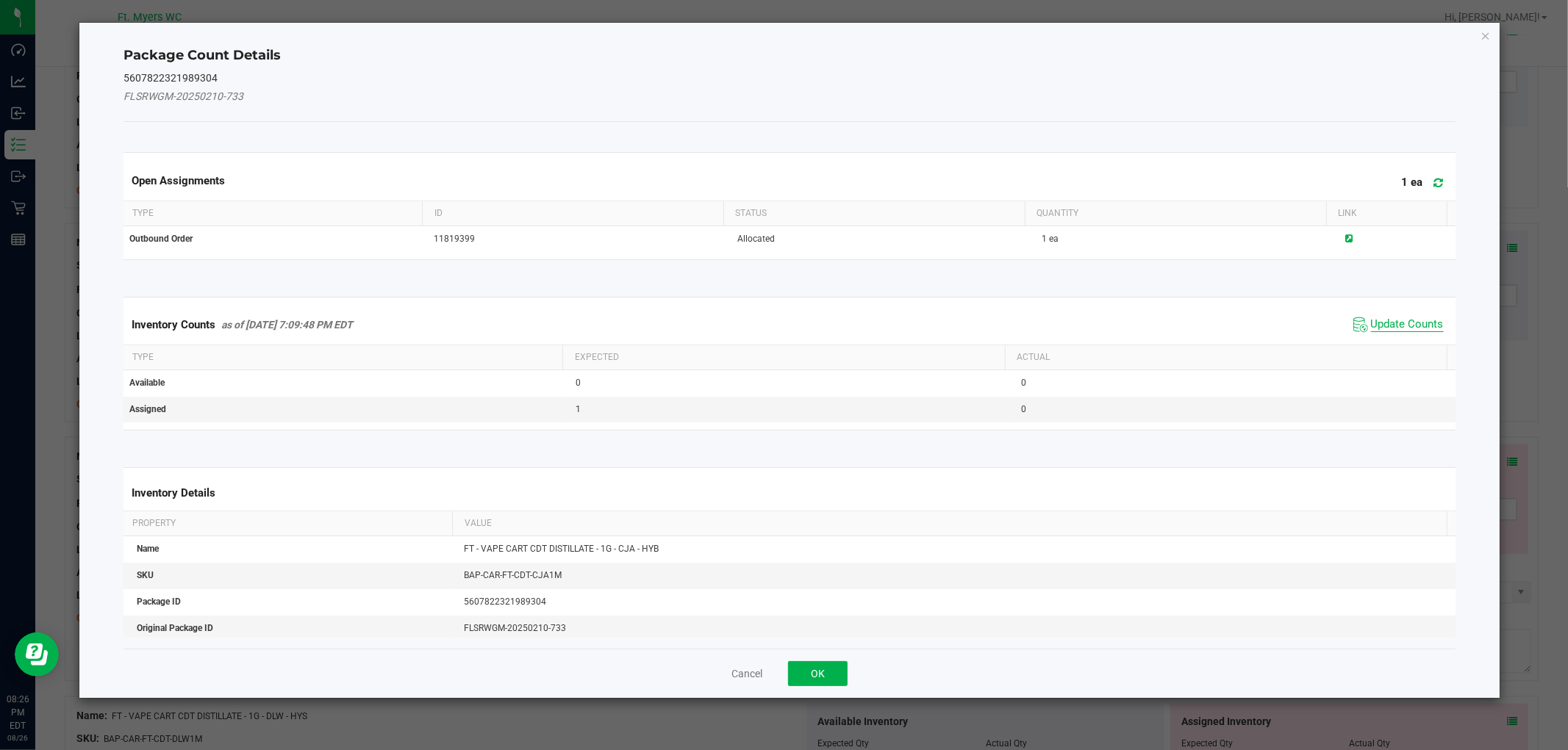
click at [1411, 322] on span "Update Counts" at bounding box center [1407, 324] width 72 height 15
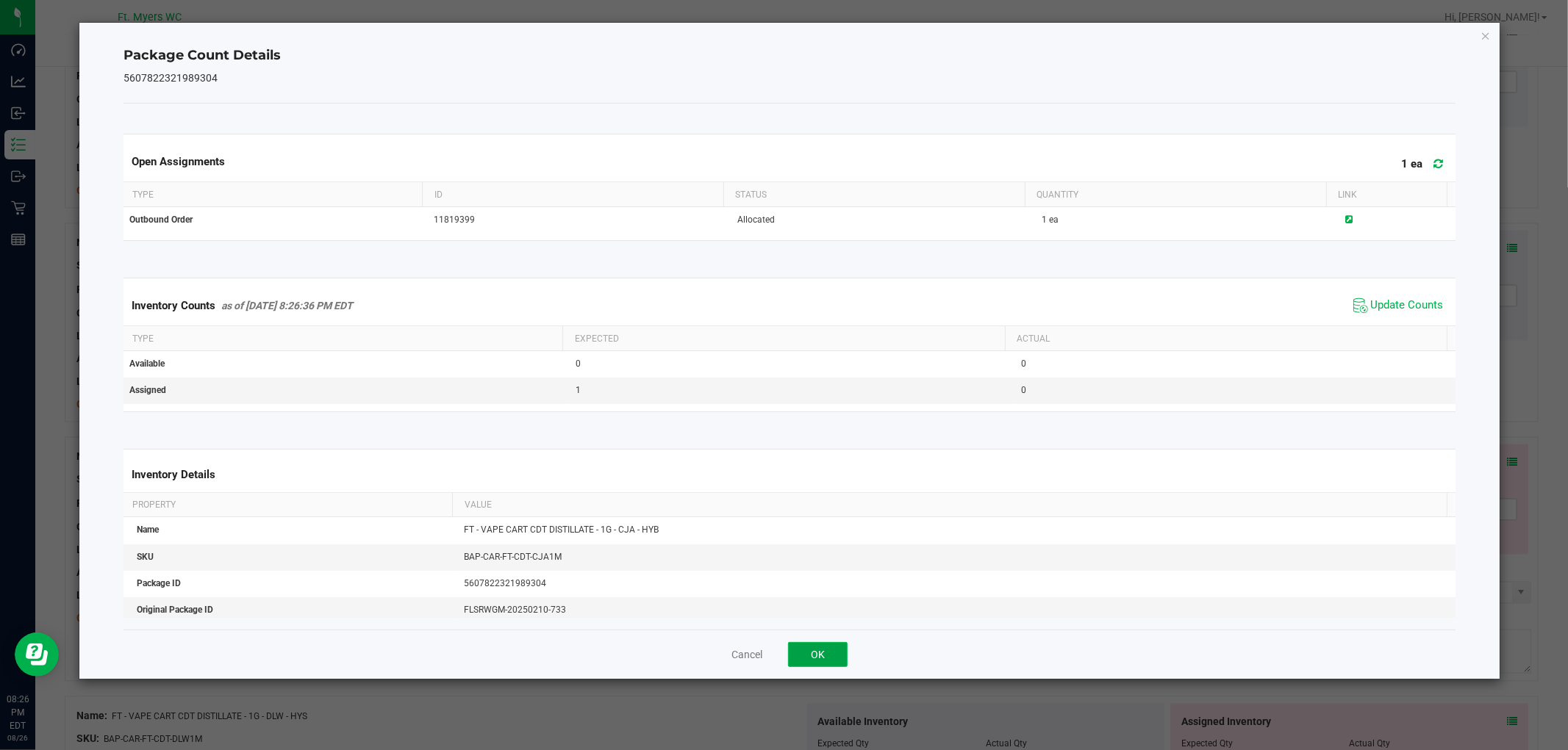
click at [822, 655] on button "OK" at bounding box center [818, 654] width 59 height 25
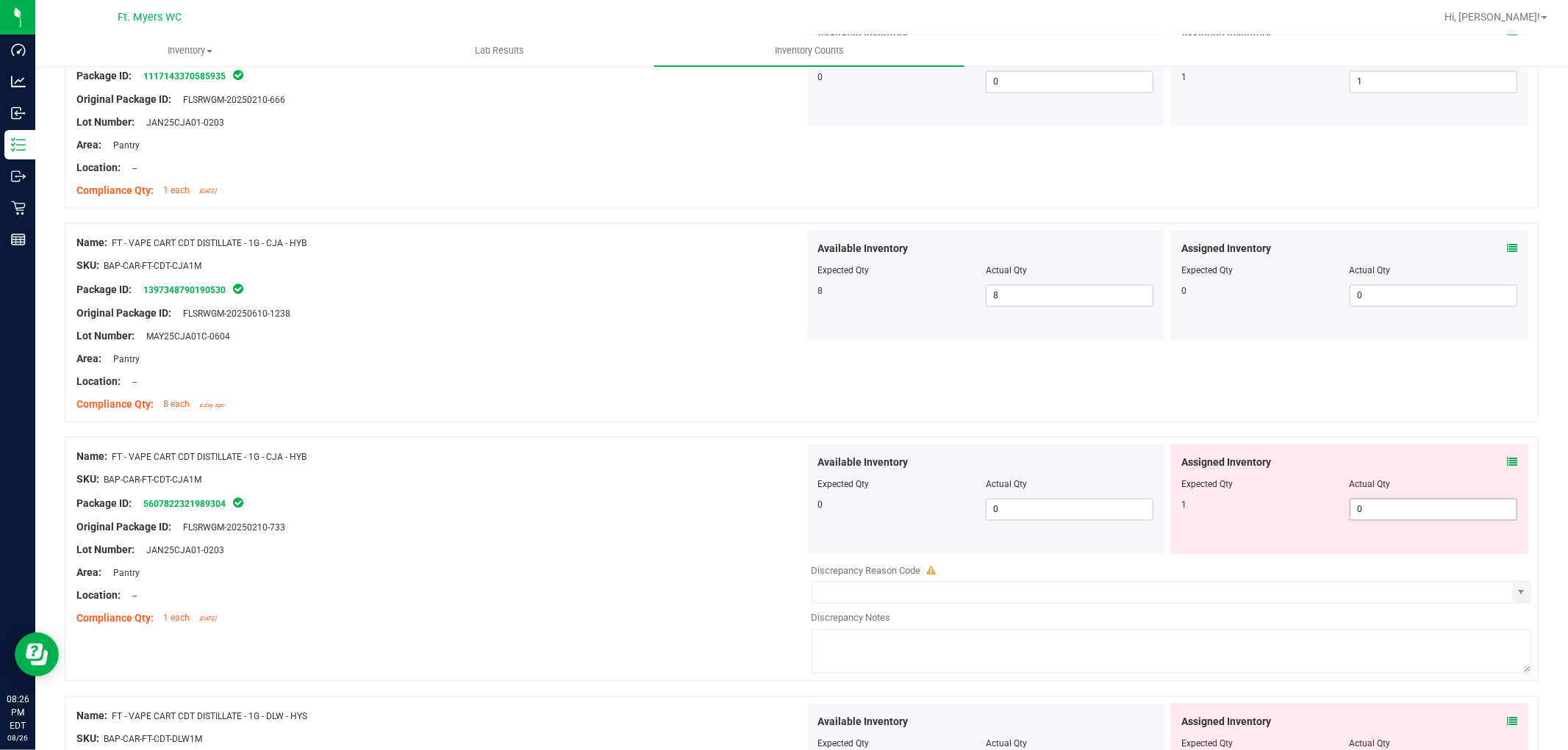
click at [1407, 511] on span "0 0" at bounding box center [1434, 509] width 168 height 22
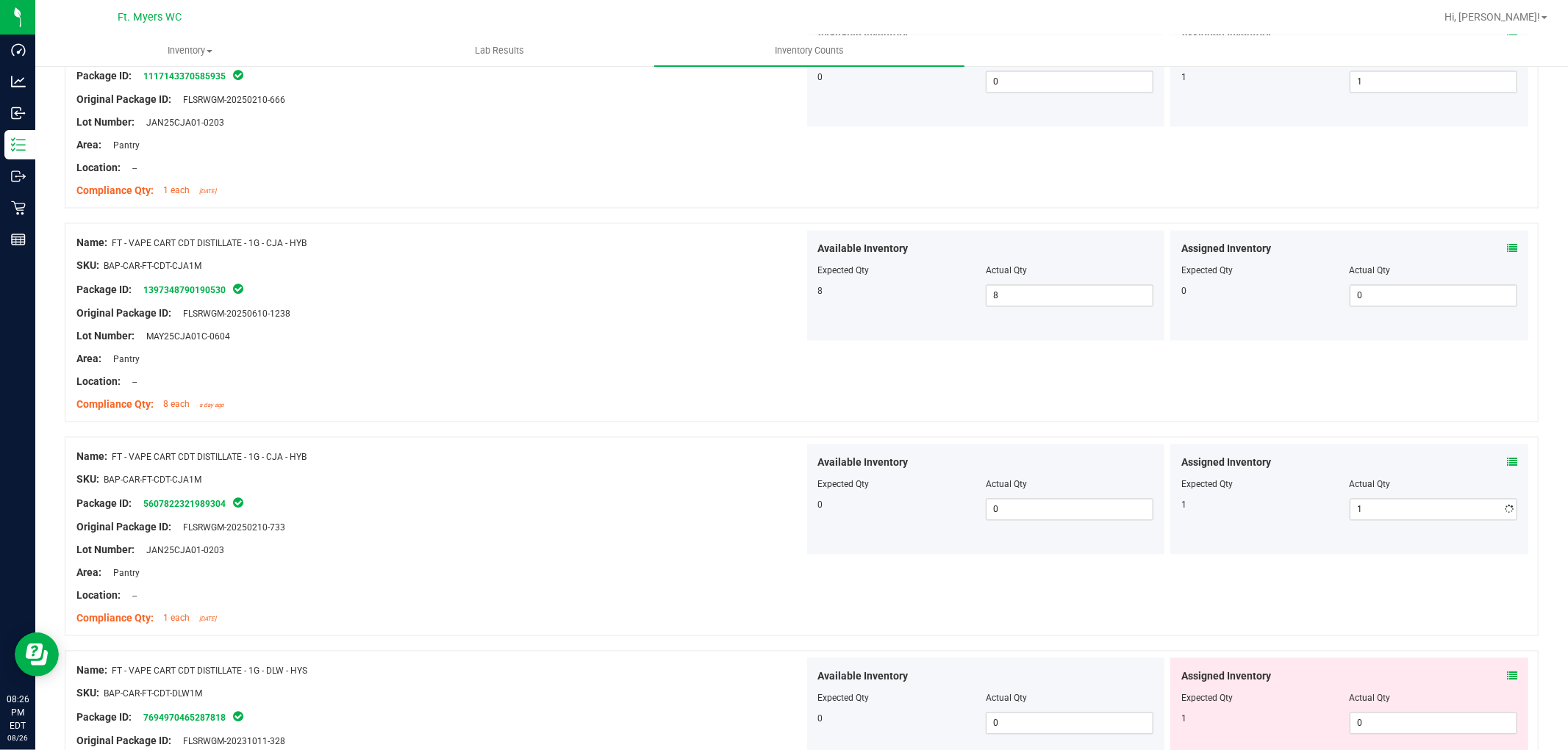
drag, startPoint x: 621, startPoint y: 531, endPoint x: 714, endPoint y: 501, distance: 97.7
click at [623, 531] on div "Original Package ID: FLSRWGM-20250210-733" at bounding box center [441, 528] width 728 height 16
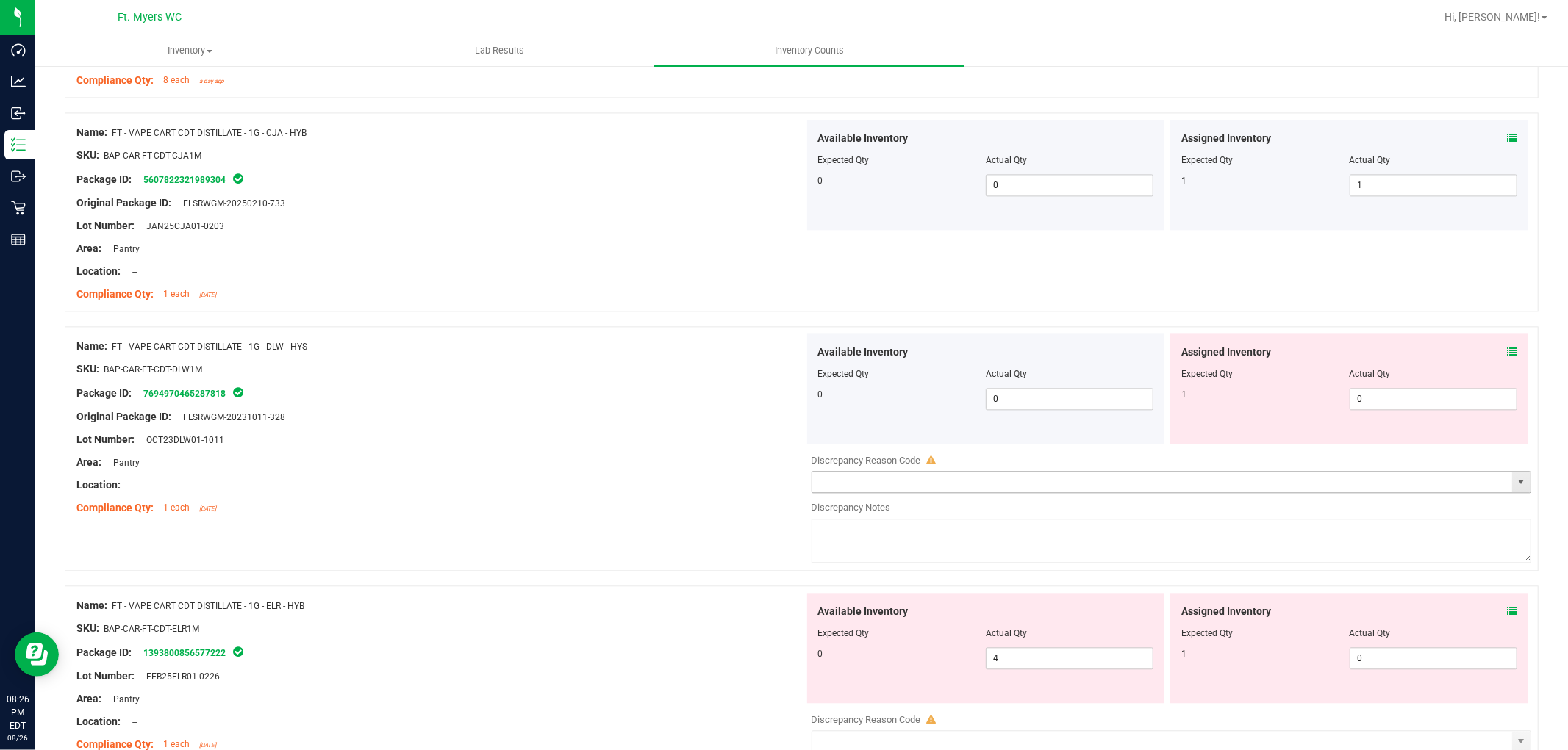
scroll to position [2694, 0]
click at [1411, 351] on icon at bounding box center [1512, 351] width 10 height 10
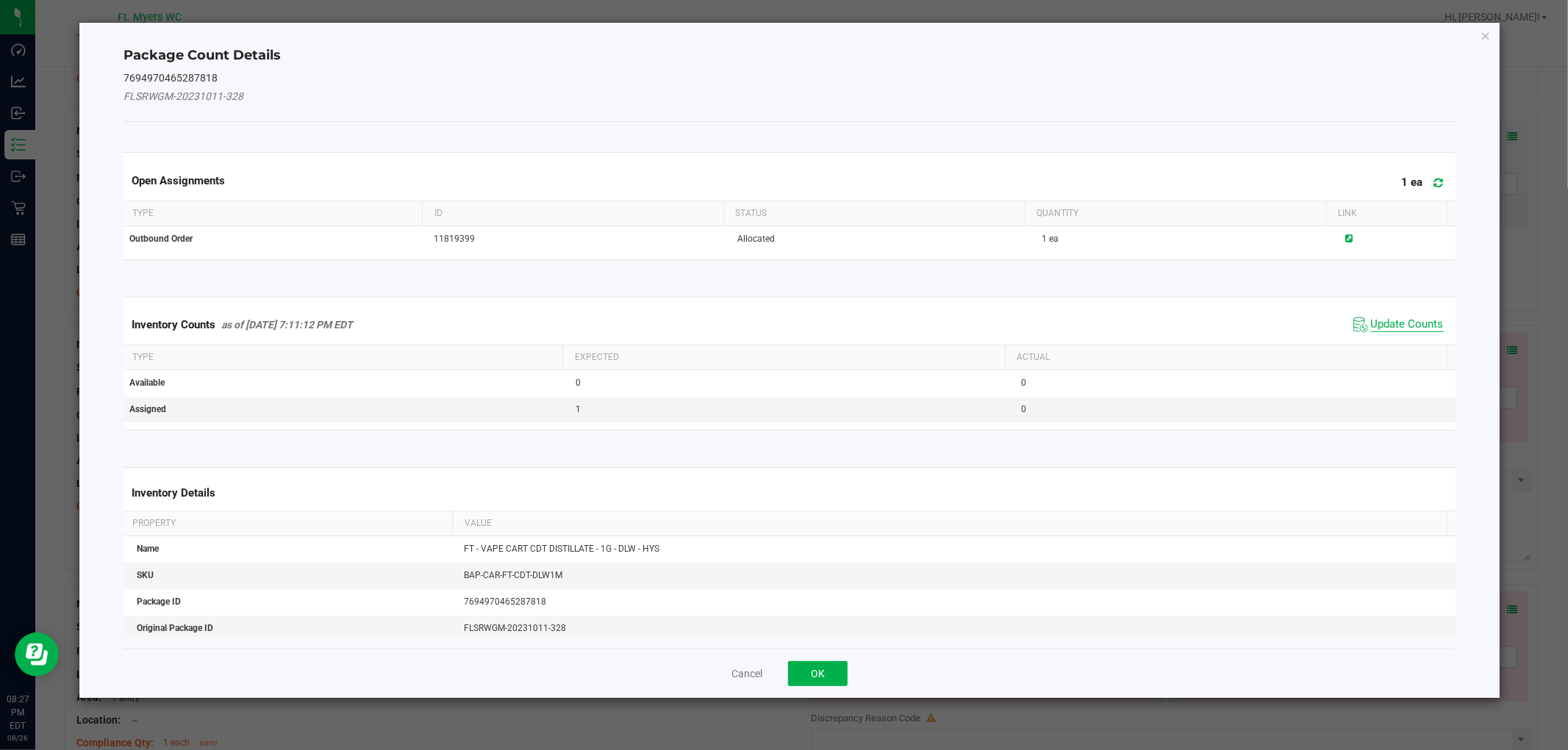
click at [1390, 329] on span "Update Counts" at bounding box center [1407, 324] width 72 height 15
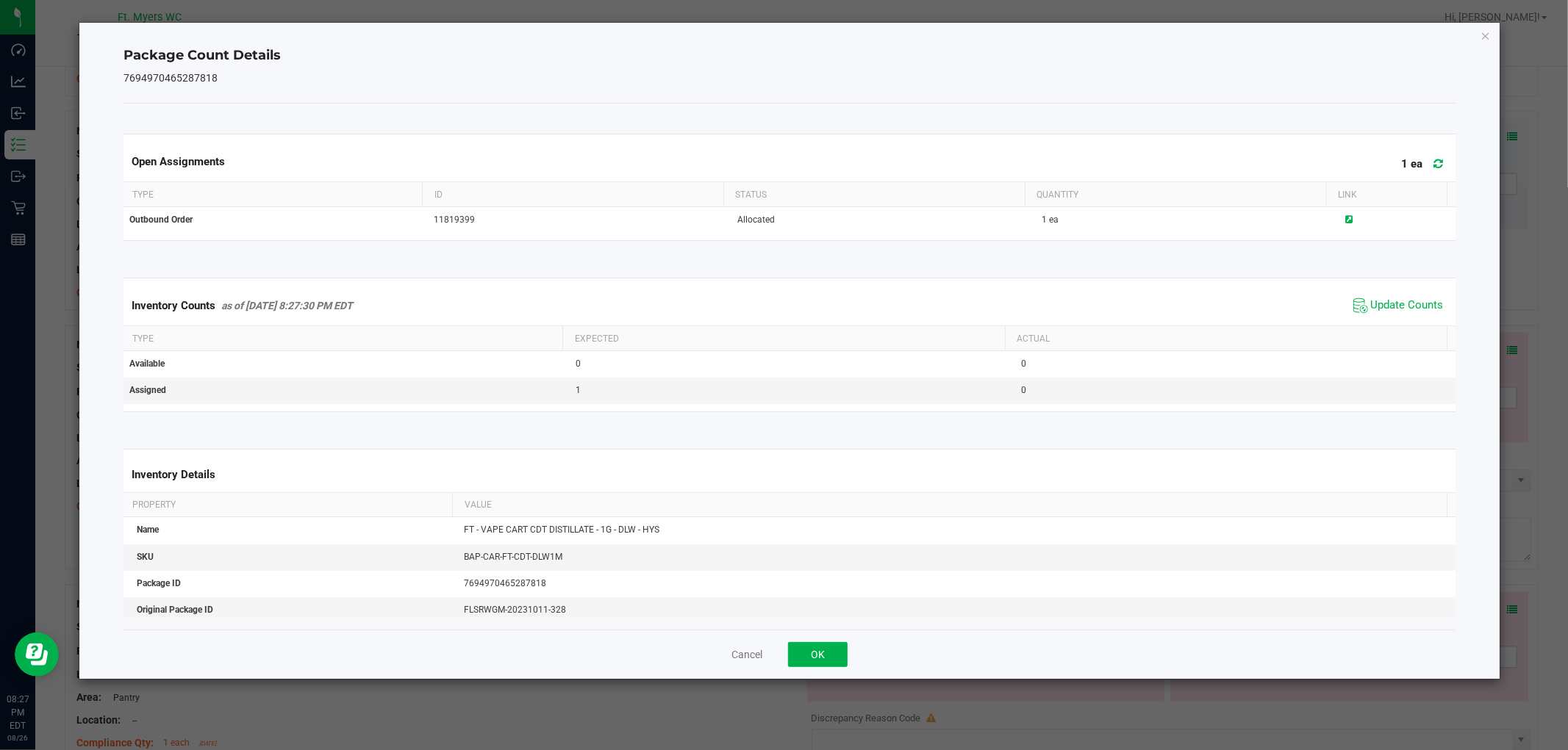
click at [810, 667] on div "Cancel OK" at bounding box center [790, 654] width 1332 height 49
drag, startPoint x: 810, startPoint y: 665, endPoint x: 819, endPoint y: 661, distance: 9.8
click at [810, 664] on button "OK" at bounding box center [818, 654] width 59 height 25
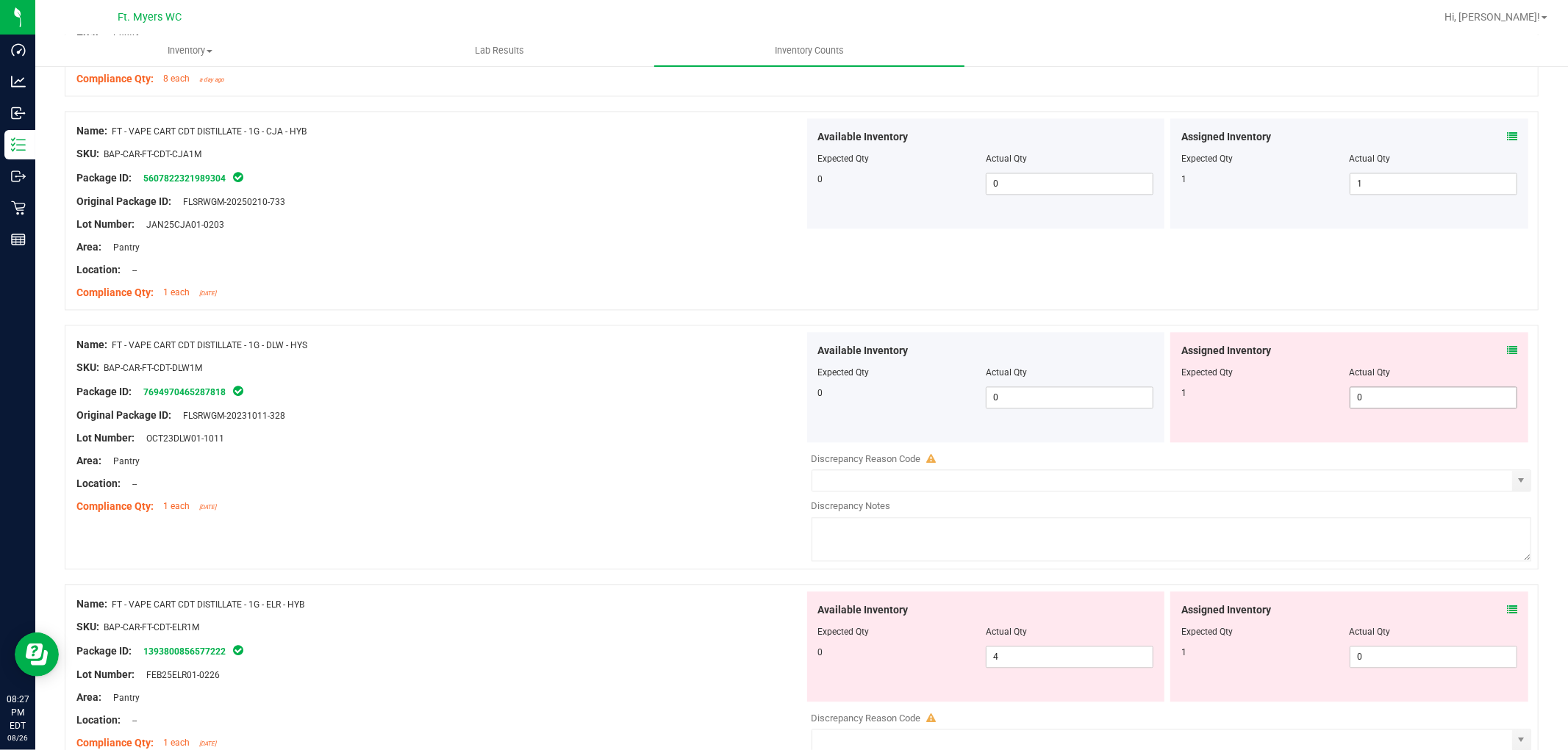
click at [1411, 392] on span "0 0" at bounding box center [1434, 397] width 168 height 22
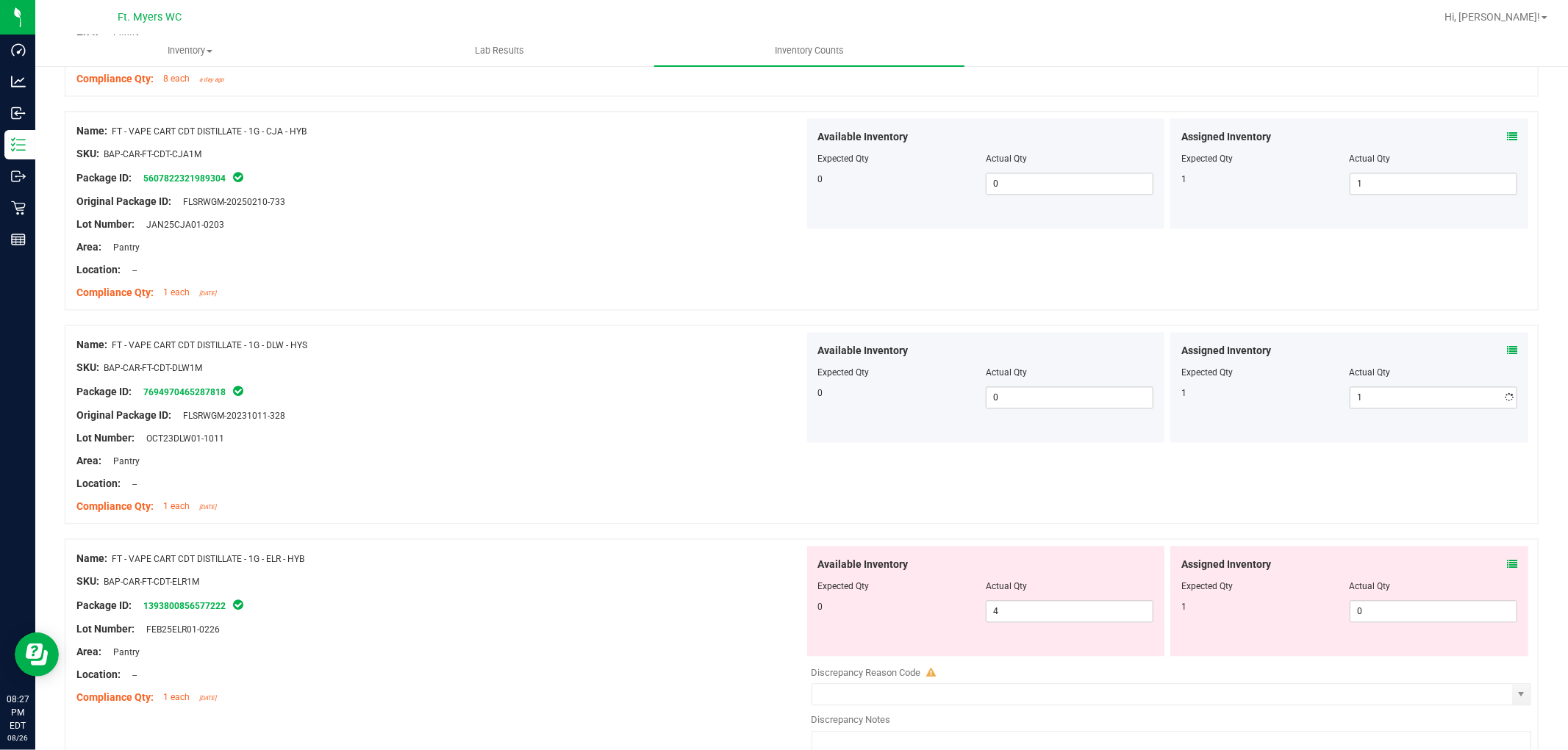
drag, startPoint x: 677, startPoint y: 471, endPoint x: 955, endPoint y: 440, distance: 279.7
click at [678, 471] on div at bounding box center [441, 473] width 728 height 7
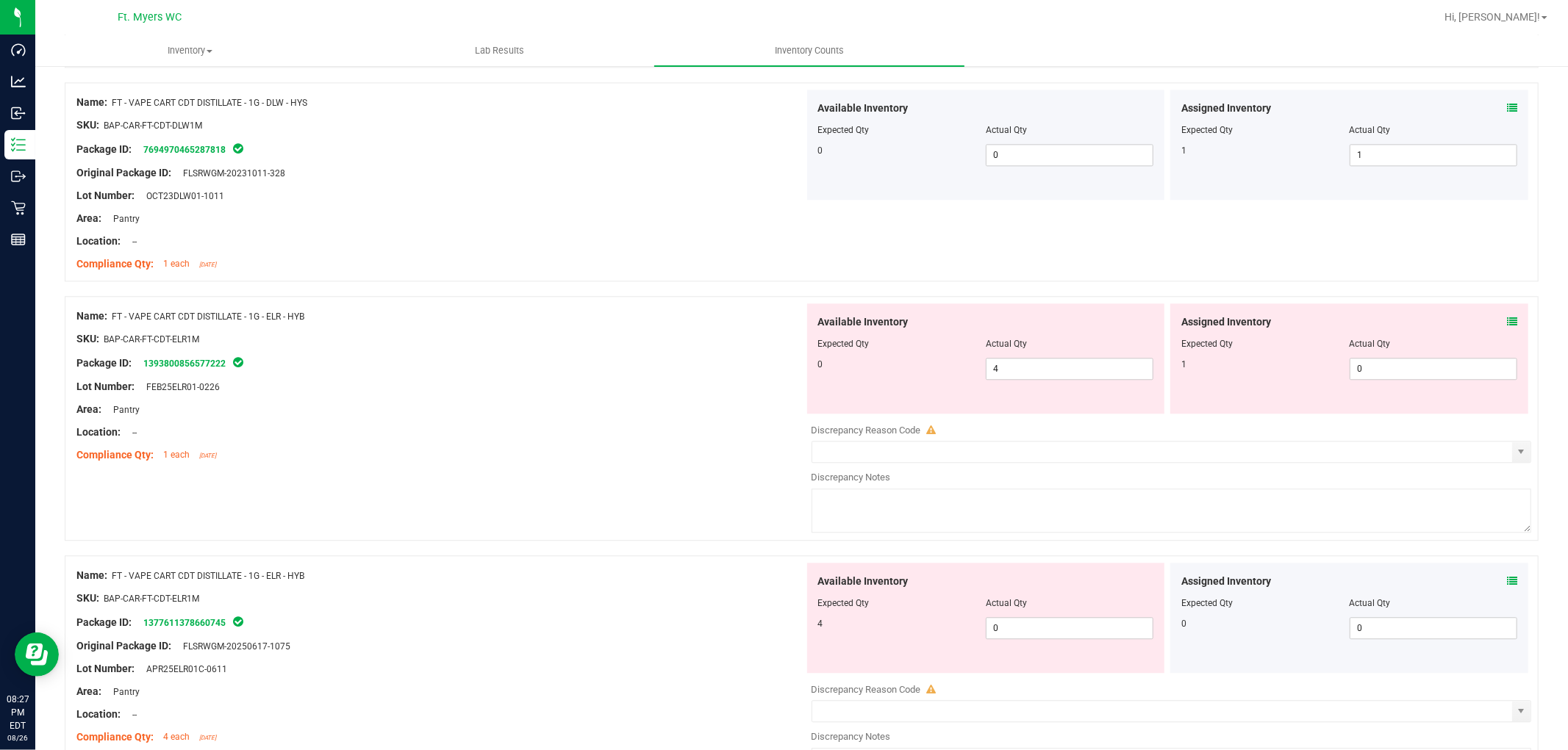
scroll to position [2939, 0]
click at [1411, 314] on div "Assigned Inventory Expected Qty Actual Qty 1 0 0" at bounding box center [1349, 356] width 358 height 110
click at [1411, 314] on icon at bounding box center [1512, 319] width 10 height 10
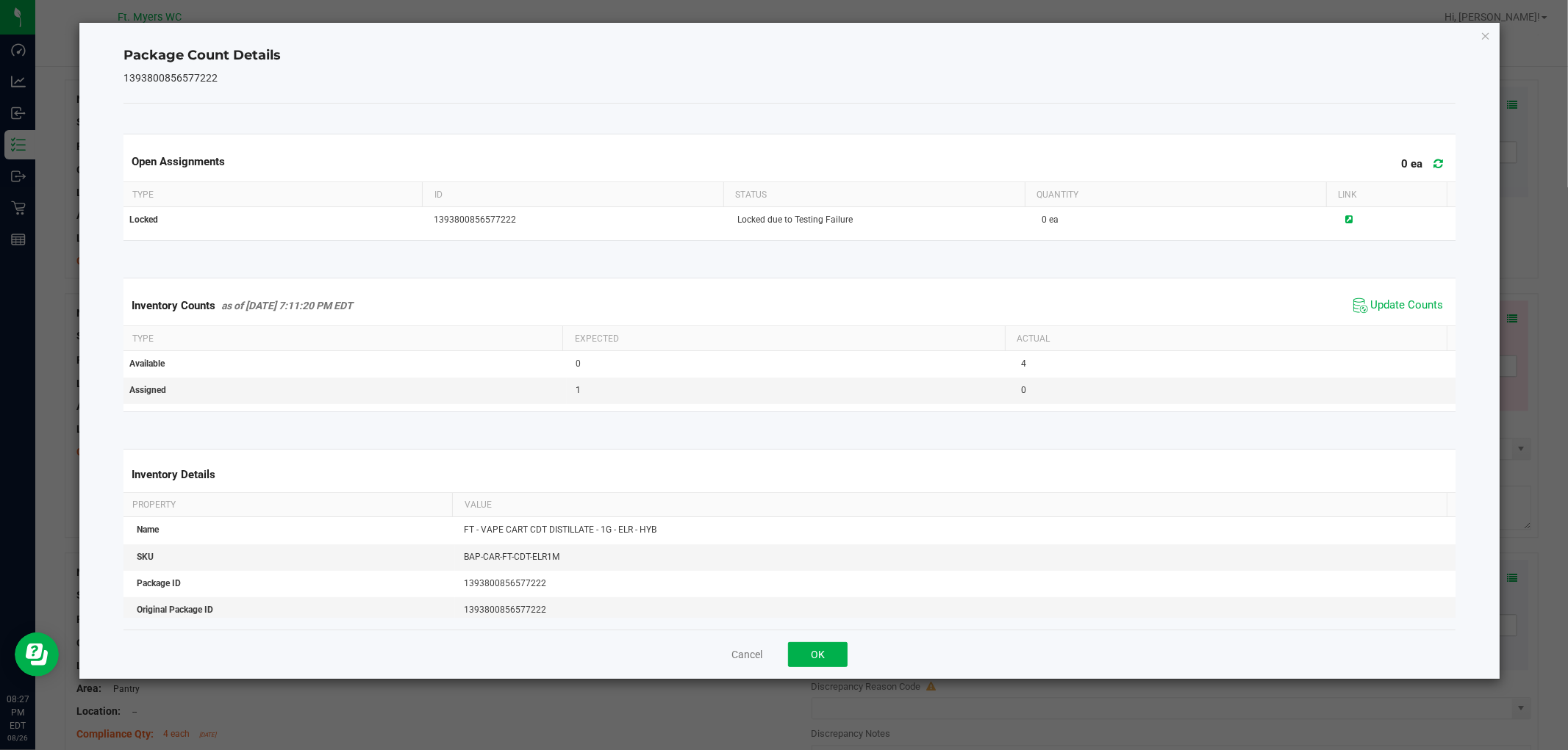
click at [1410, 315] on span "Update Counts" at bounding box center [1399, 305] width 98 height 22
click at [825, 644] on button "OK" at bounding box center [818, 654] width 59 height 25
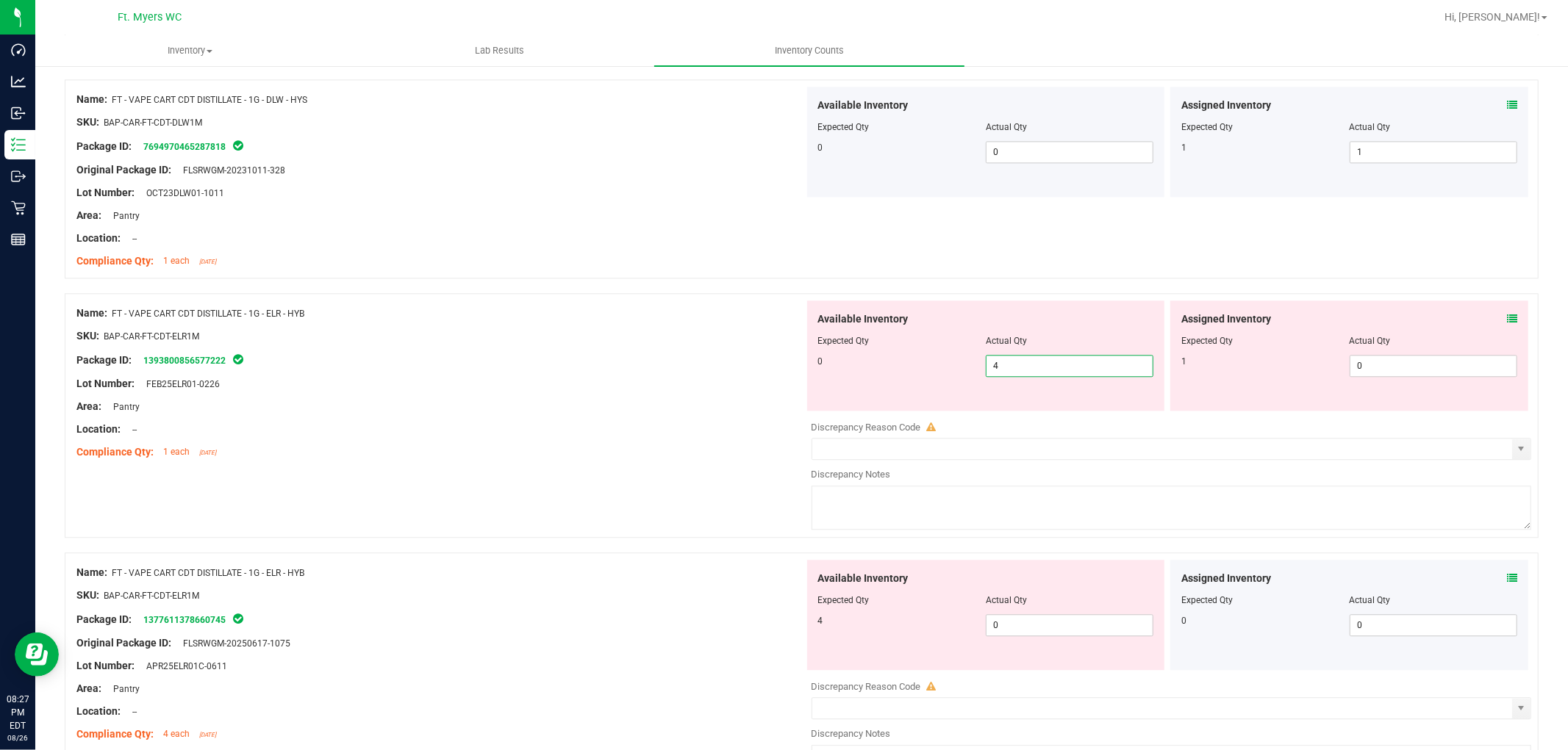
click at [1113, 365] on span "4 4" at bounding box center [1070, 365] width 168 height 22
click at [1113, 365] on input "4" at bounding box center [1070, 366] width 166 height 21
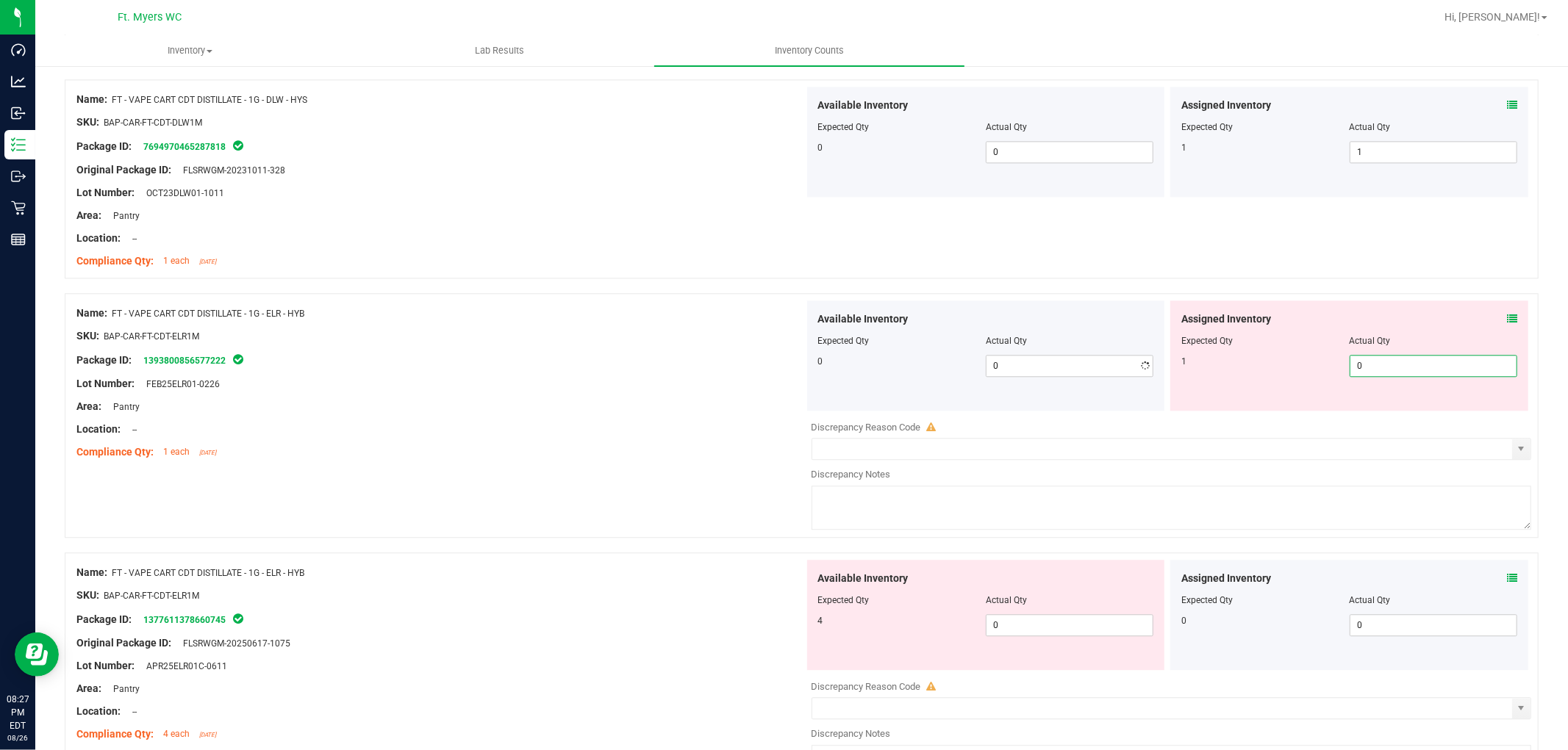
click at [1411, 369] on span "0 0" at bounding box center [1434, 365] width 168 height 22
click at [1411, 369] on input "0" at bounding box center [1434, 366] width 166 height 21
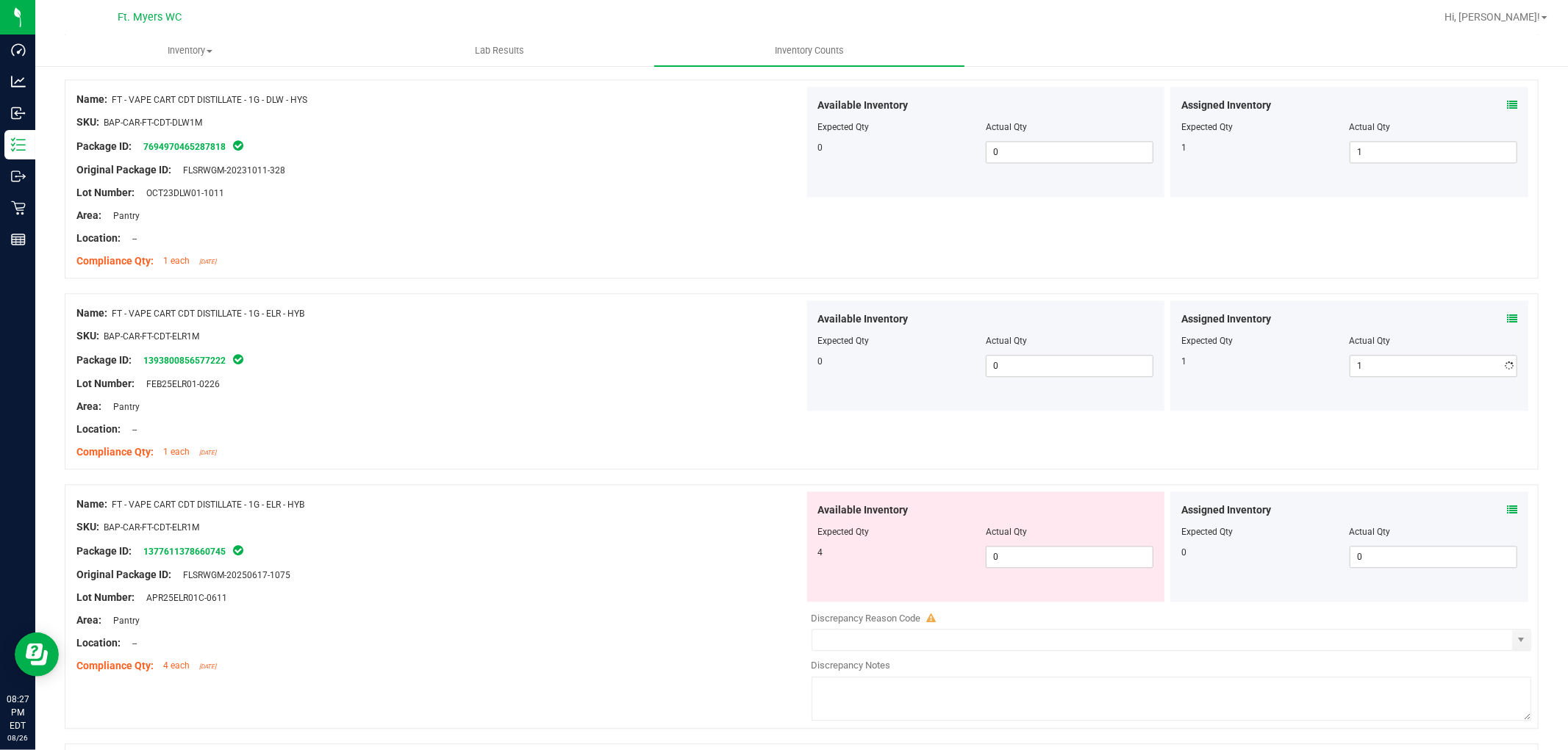
drag, startPoint x: 575, startPoint y: 471, endPoint x: 1005, endPoint y: 458, distance: 430.2
click at [581, 471] on div "Name: FT - VAPE CART CDT DISTILLATE - 1G - ELR - HYB SKU: BAP-CAR-FT-CDT-ELR1M …" at bounding box center [801, 388] width 1474 height 191
click at [1038, 558] on span "0 0" at bounding box center [1070, 556] width 168 height 22
click at [688, 548] on div "Package ID: 1377611378660745" at bounding box center [441, 551] width 728 height 17
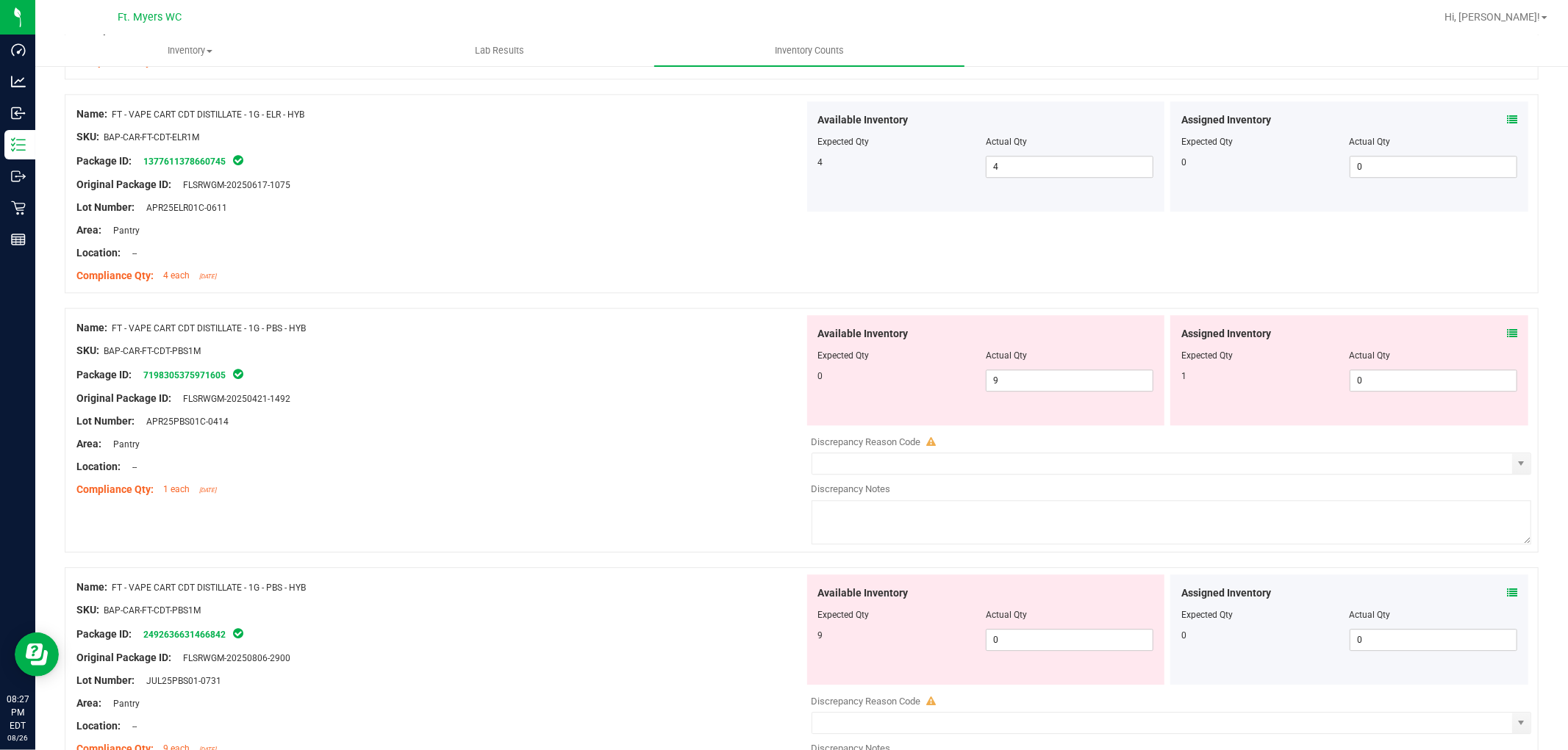
scroll to position [3346, 0]
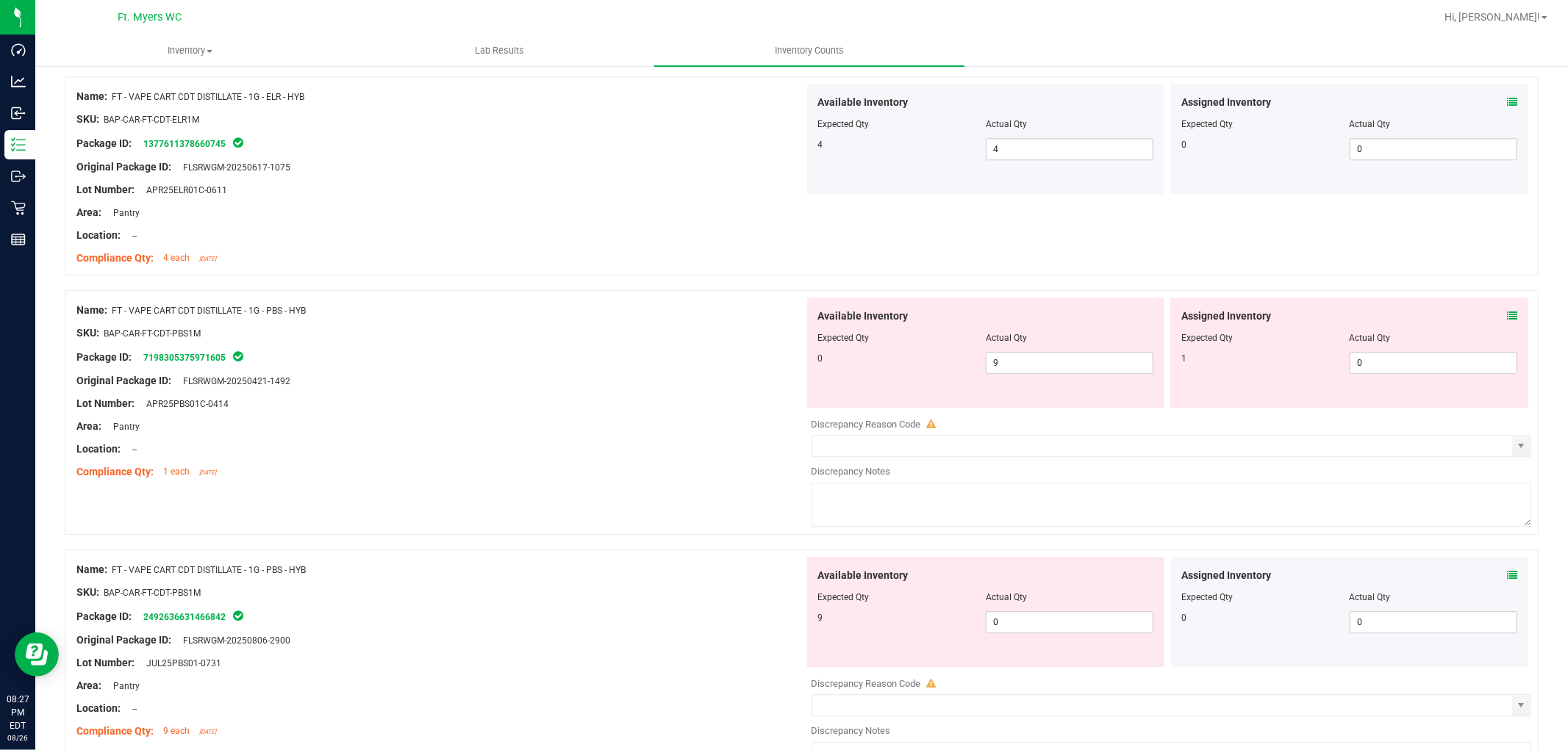
click at [1411, 318] on icon at bounding box center [1512, 316] width 10 height 10
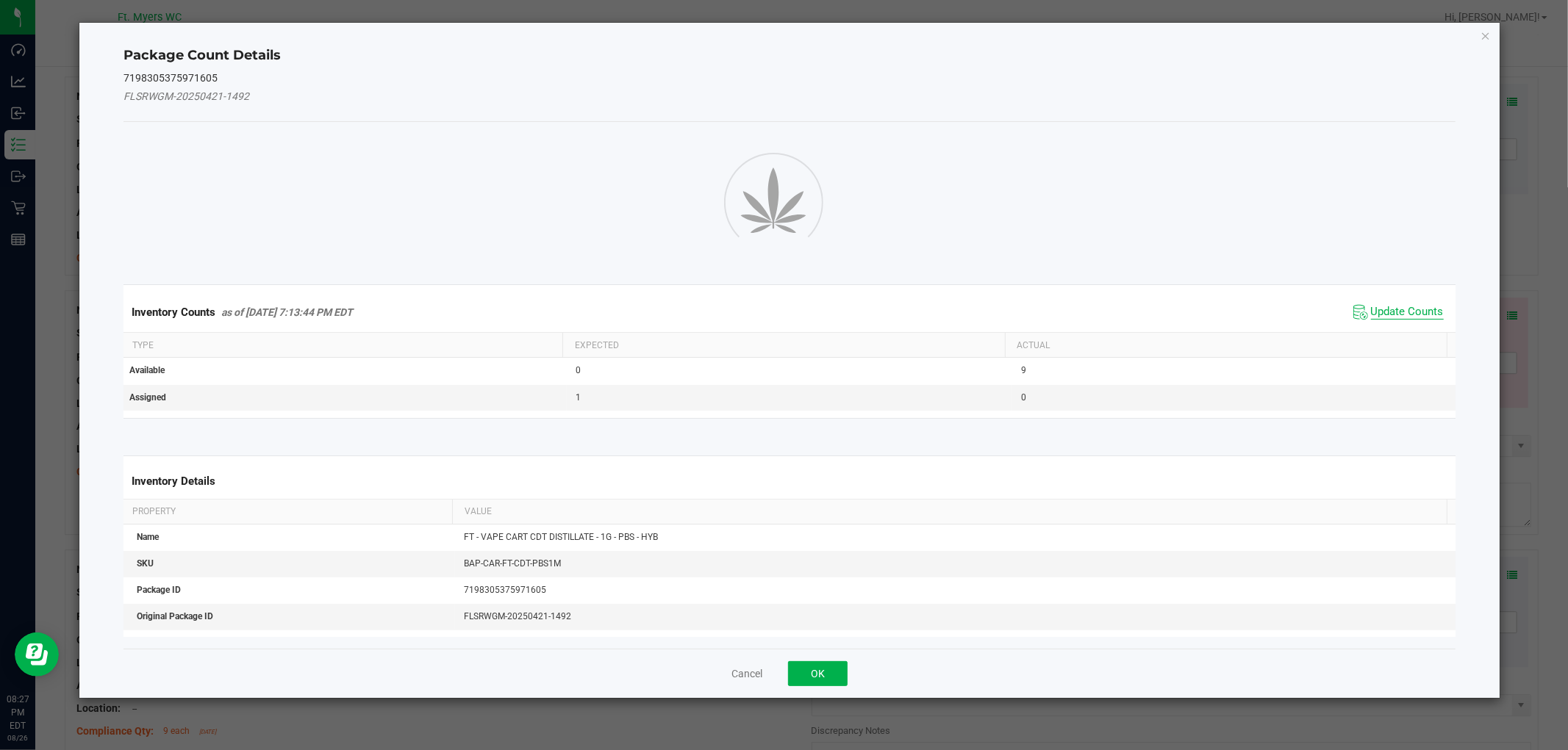
click at [1394, 315] on span "Update Counts" at bounding box center [1407, 312] width 72 height 15
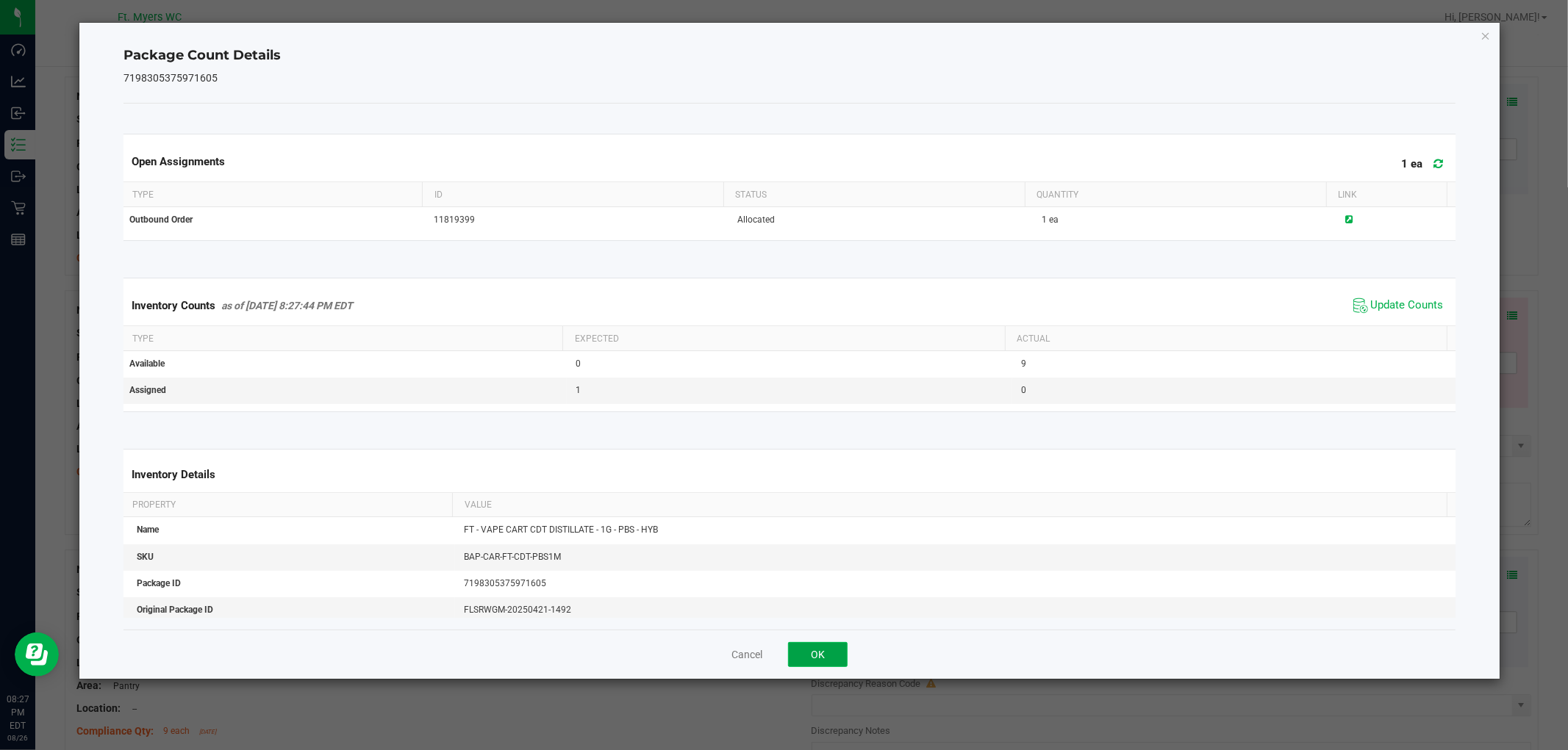
click at [831, 644] on button "OK" at bounding box center [818, 654] width 59 height 25
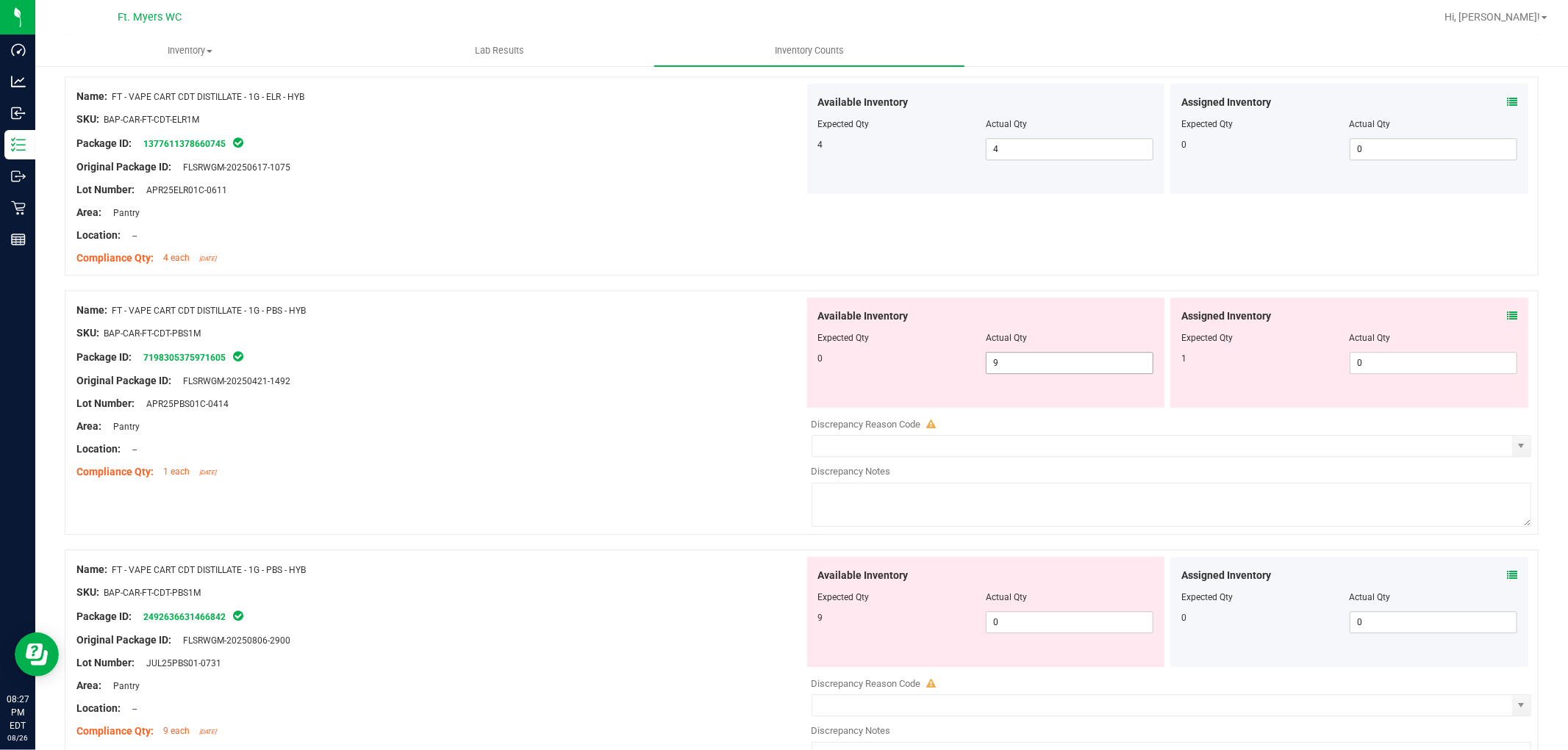
click at [1122, 365] on span "9 9" at bounding box center [1070, 363] width 168 height 22
click at [0, 0] on input "9" at bounding box center [0, 0] width 0 height 0
click at [1298, 428] on div "Discrepancy Reason Code" at bounding box center [1172, 425] width 721 height 15
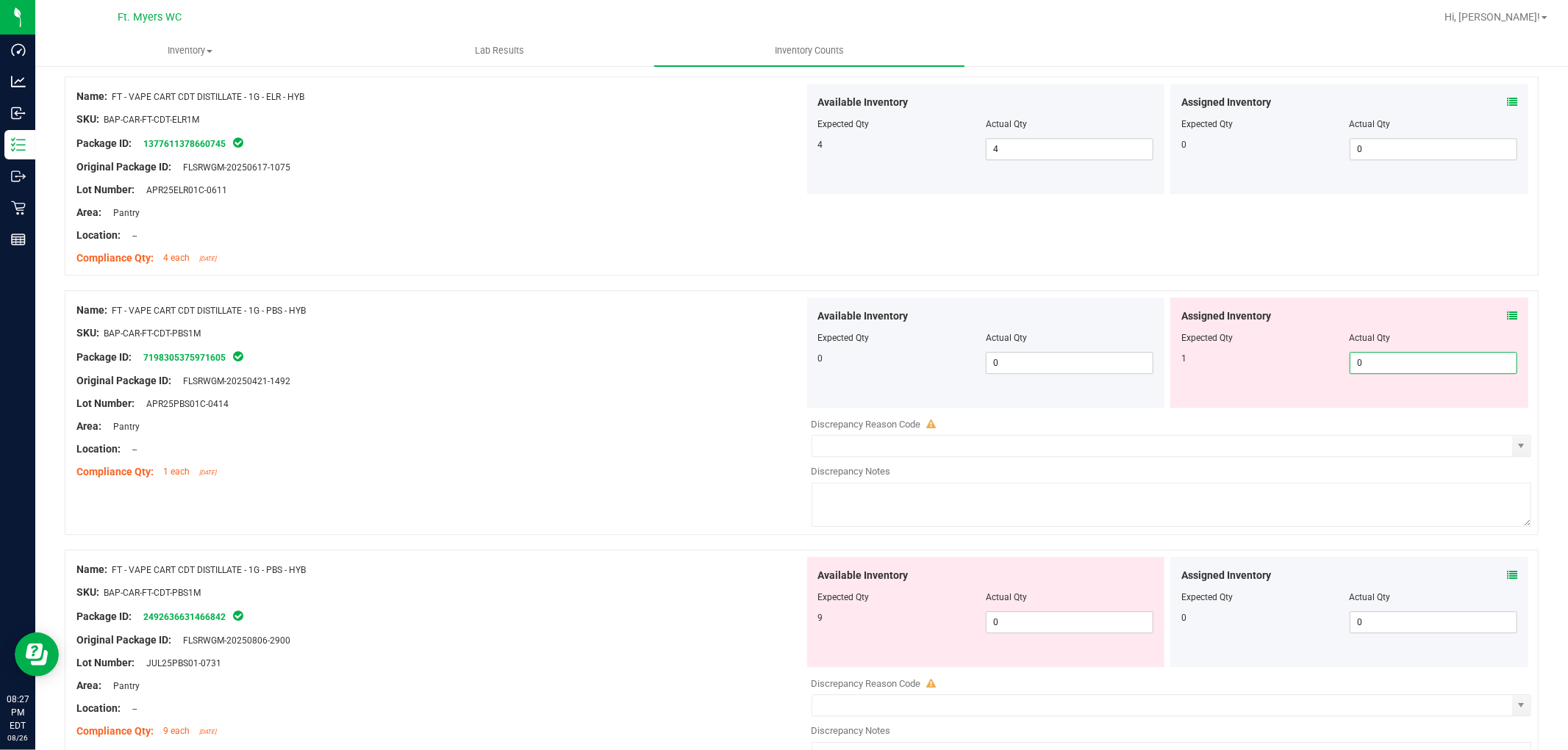
click at [1380, 361] on span "0 0" at bounding box center [1434, 363] width 168 height 22
click at [539, 497] on div "Name: FT - VAPE CART CDT DISTILLATE - 1G - PBS - HYB SKU: BAP-CAR-FT-CDT-PBS1M …" at bounding box center [801, 419] width 1474 height 259
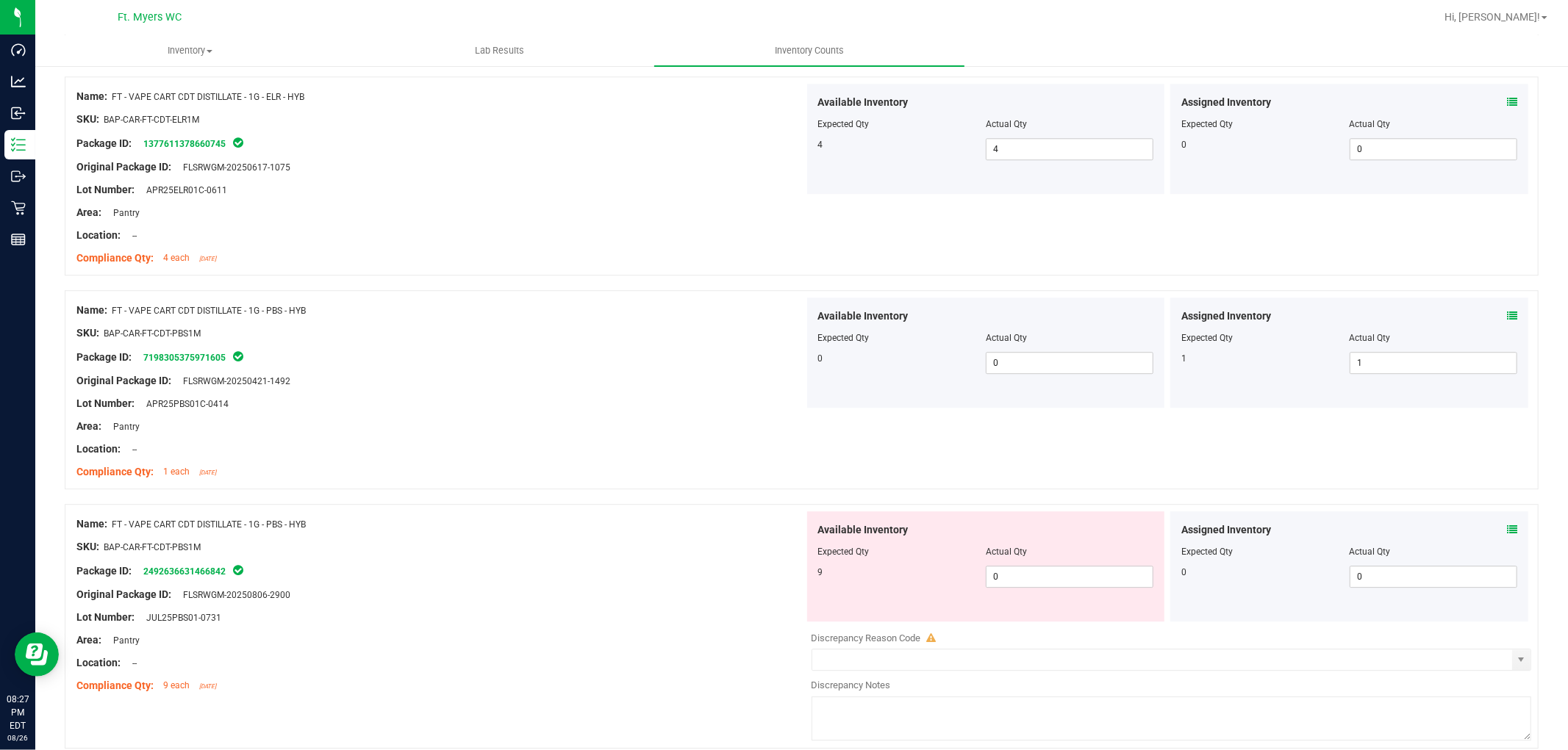
click at [1411, 526] on div "Assigned Inventory" at bounding box center [1349, 530] width 336 height 16
click at [1411, 531] on icon at bounding box center [1512, 530] width 10 height 10
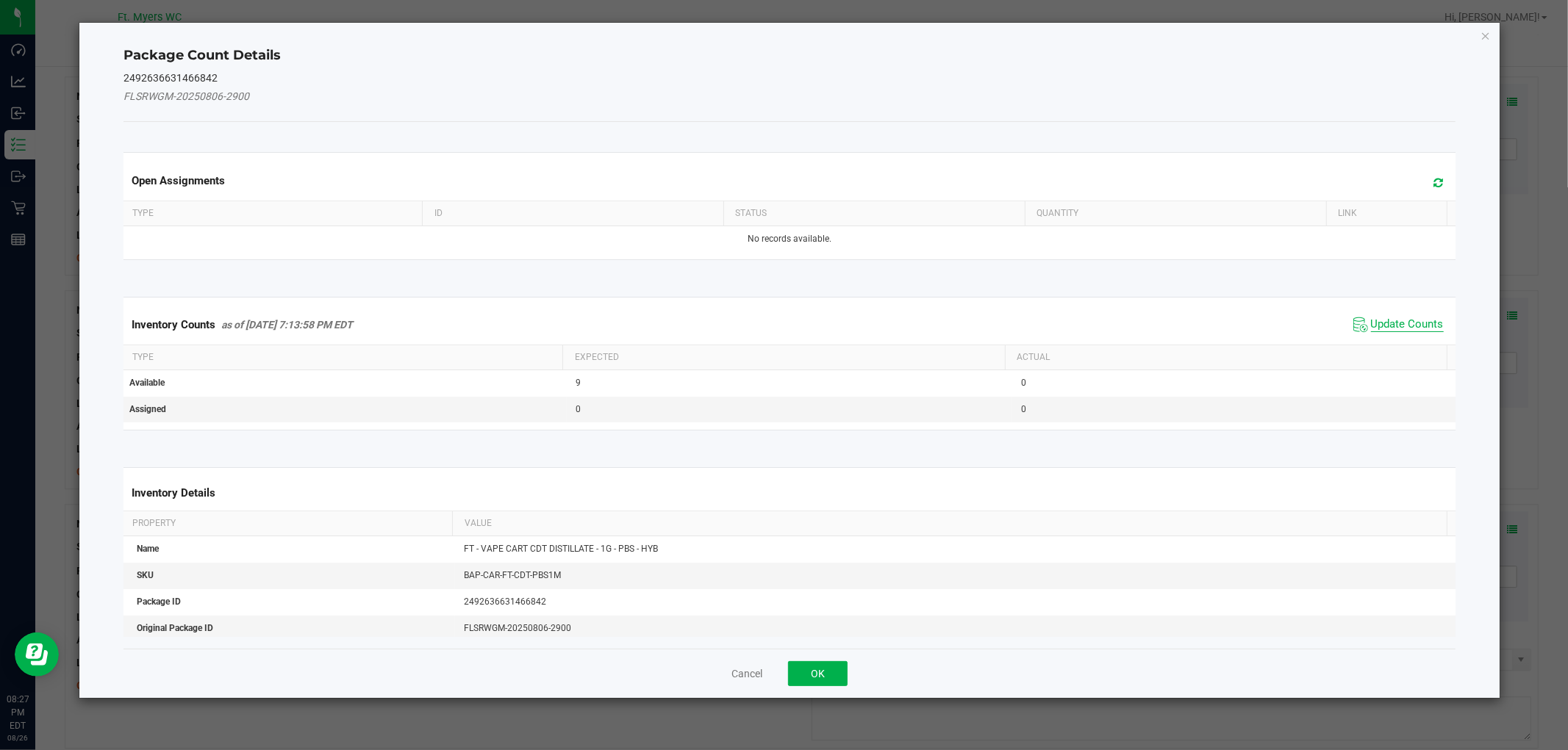
click at [1392, 322] on span "Update Counts" at bounding box center [1407, 324] width 72 height 15
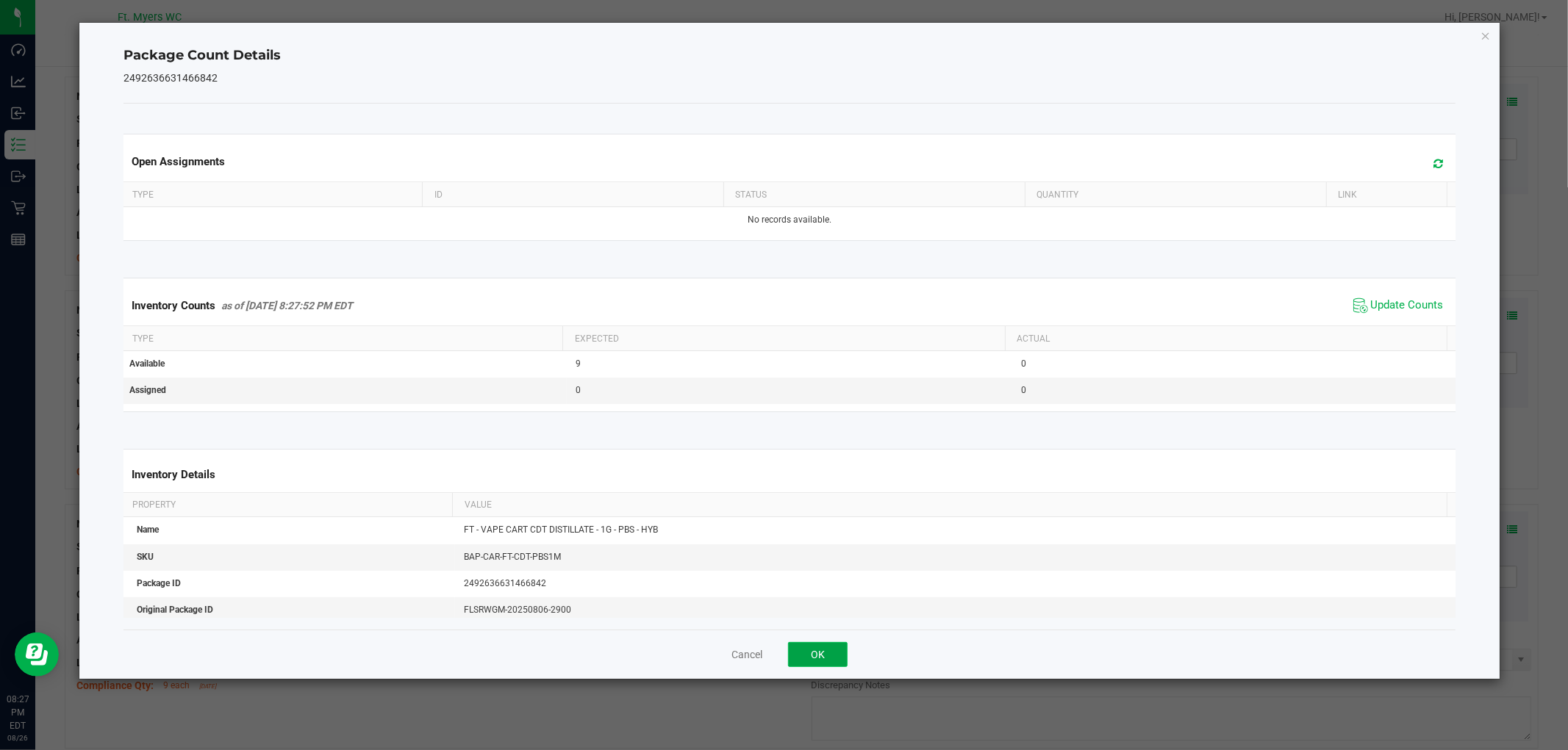
click at [805, 645] on button "OK" at bounding box center [818, 654] width 59 height 25
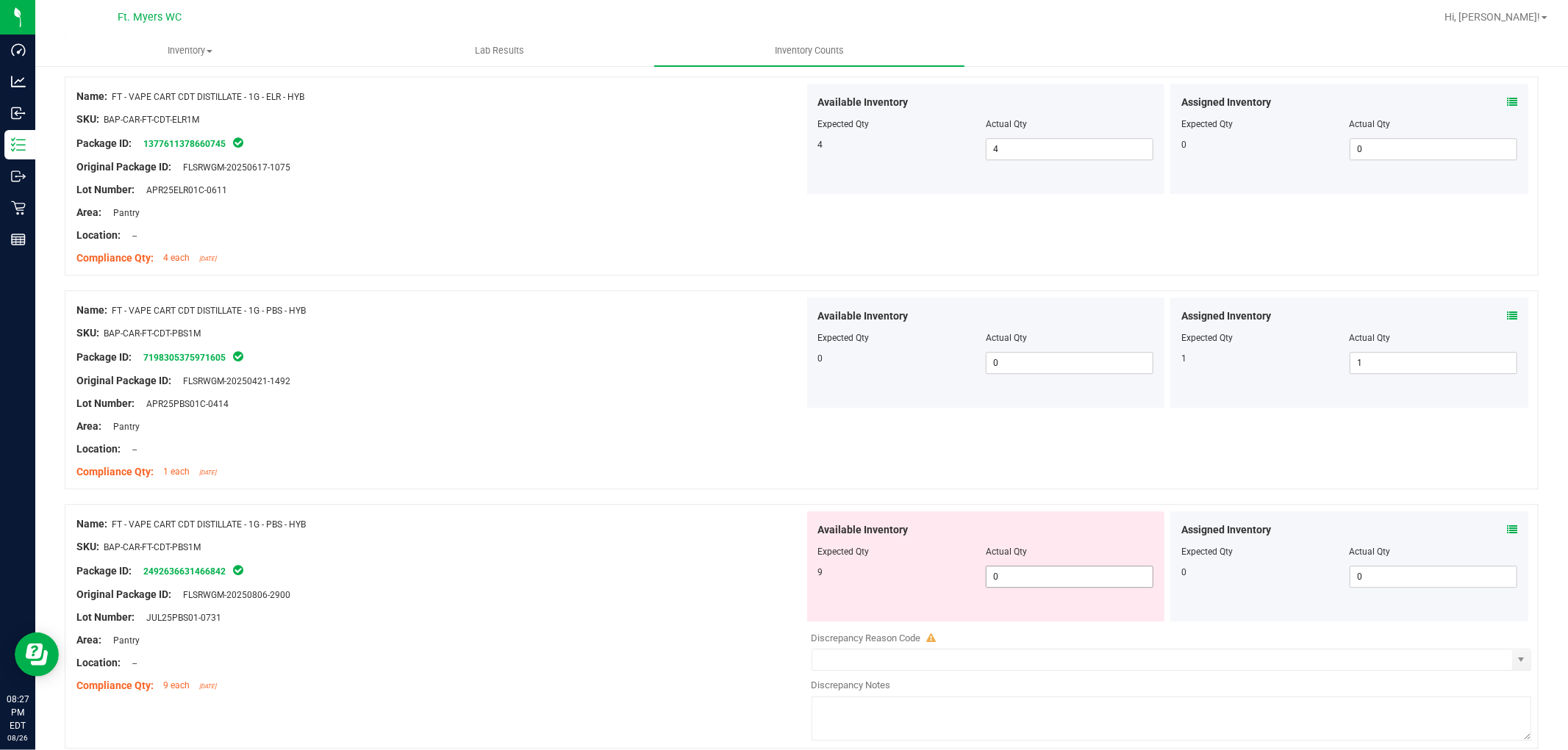
click at [992, 581] on span "0 0" at bounding box center [1070, 576] width 168 height 22
click at [637, 570] on div "Package ID: 2492636631466842" at bounding box center [441, 570] width 728 height 17
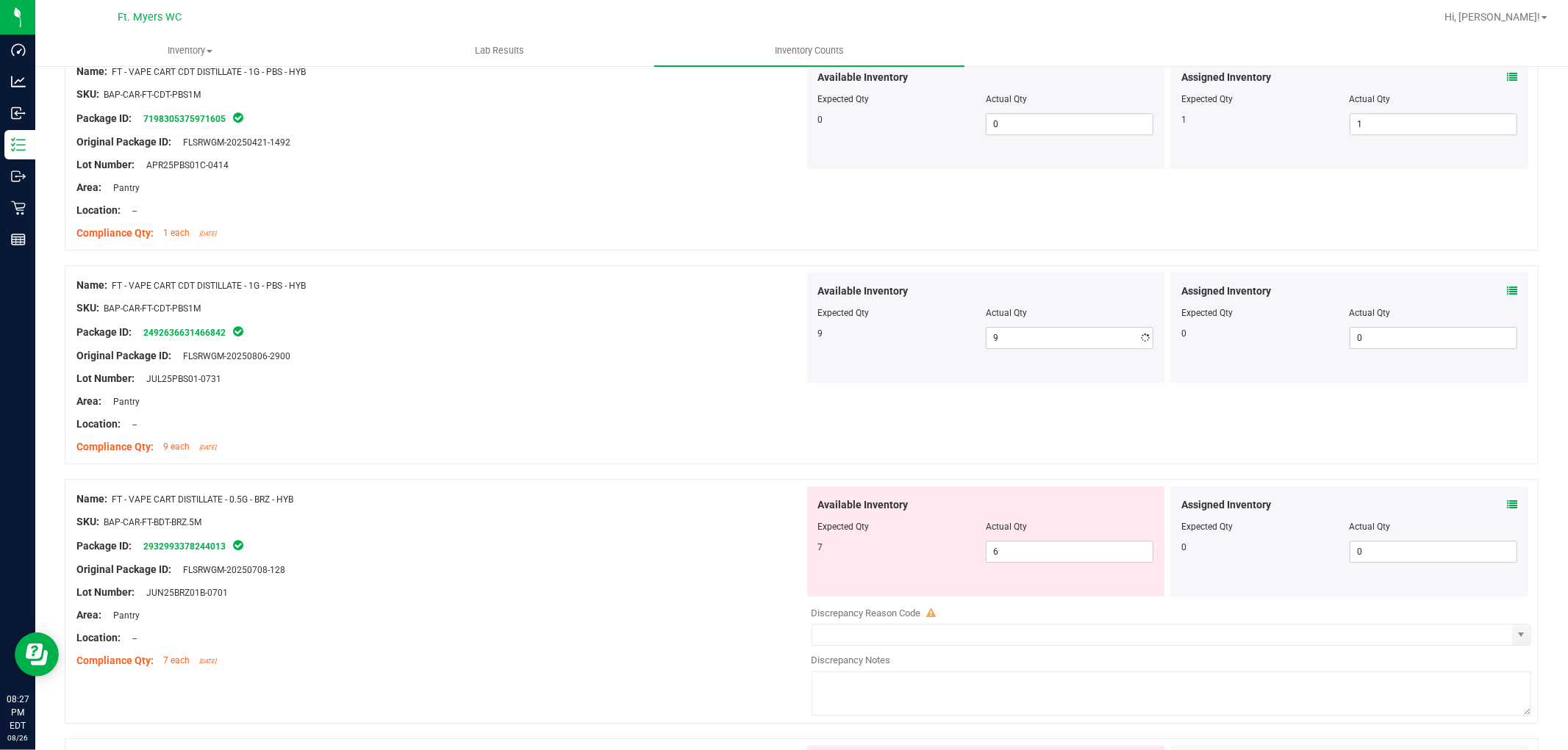
scroll to position [3755, 0]
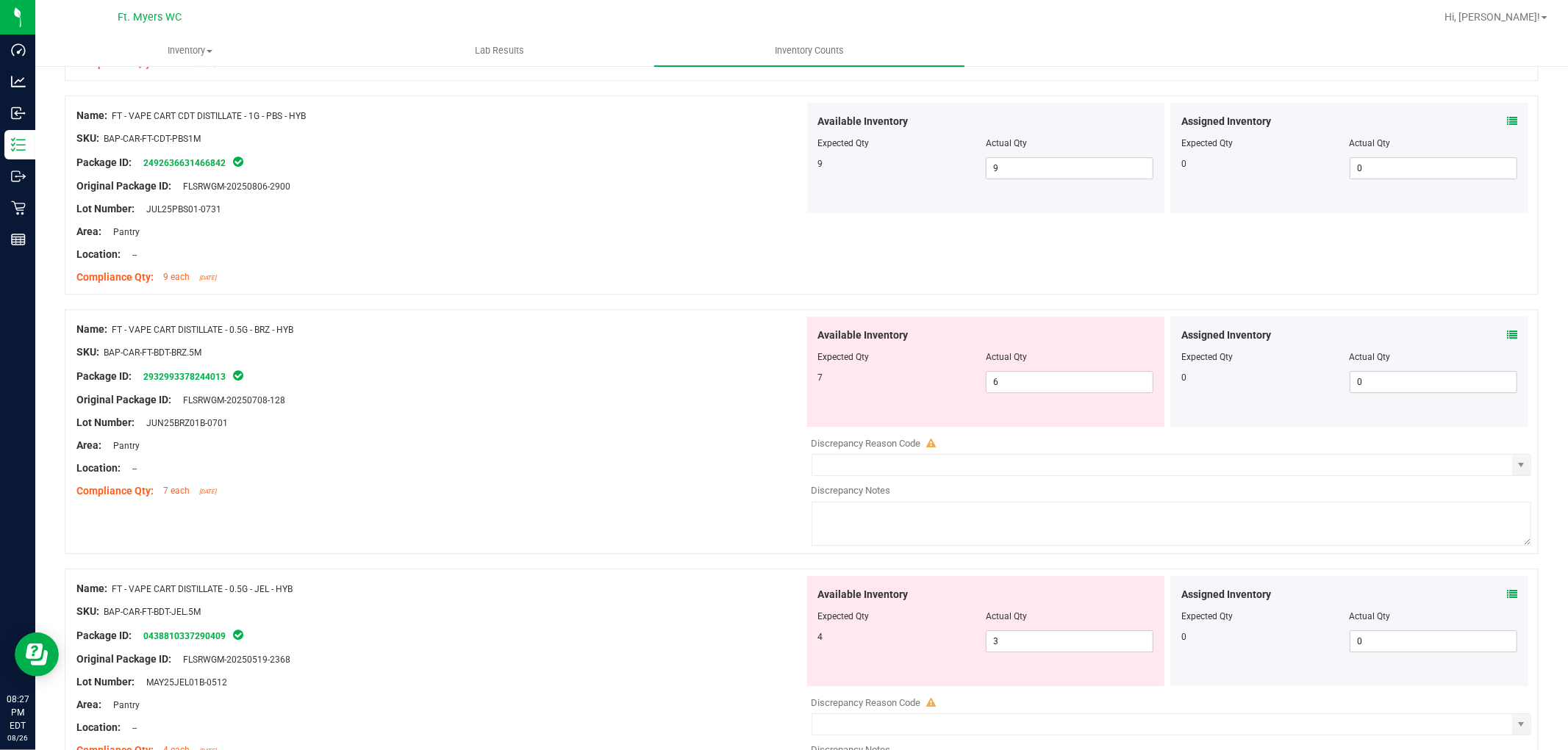
click at [1411, 339] on icon at bounding box center [1512, 335] width 10 height 10
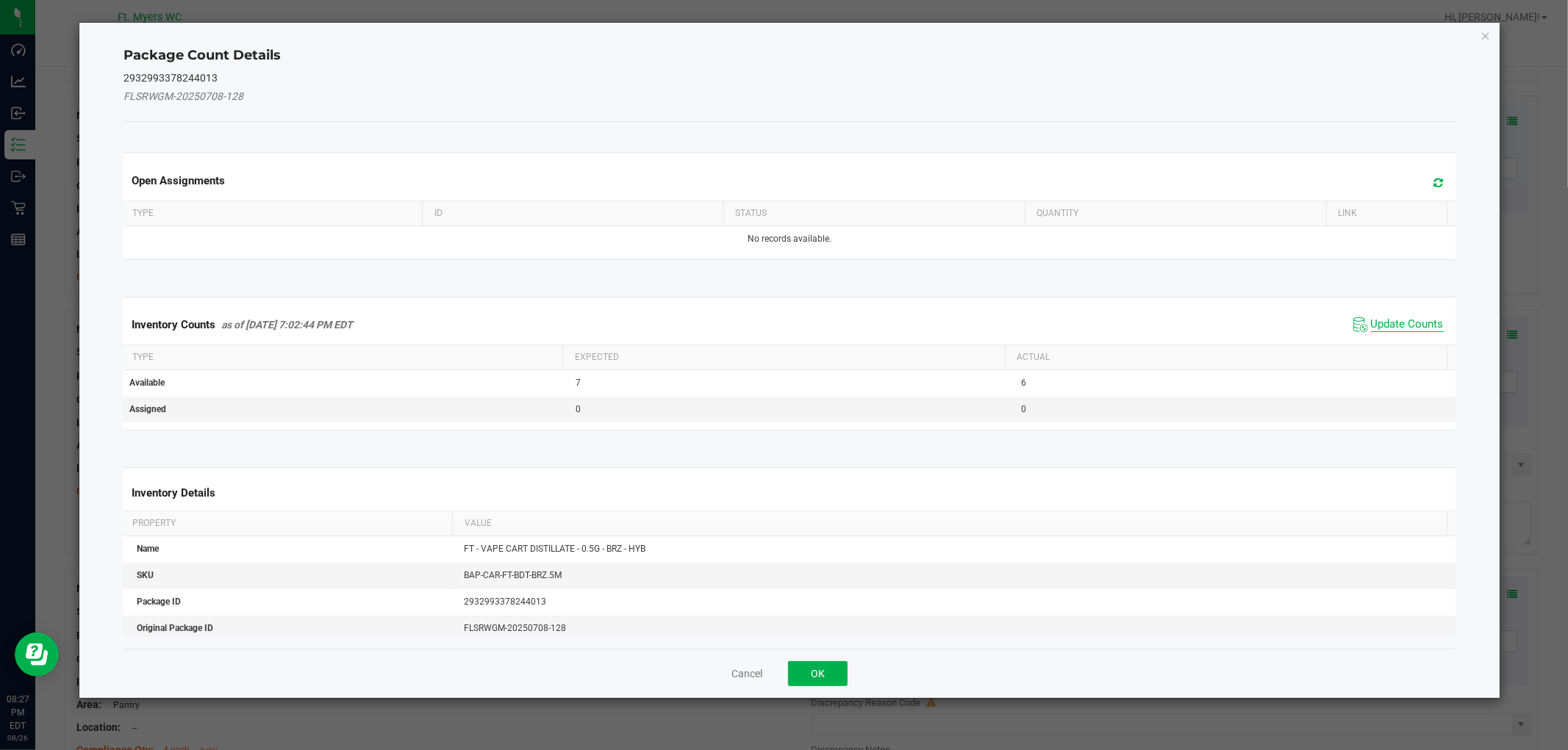
click at [1411, 318] on span "Update Counts" at bounding box center [1407, 324] width 72 height 15
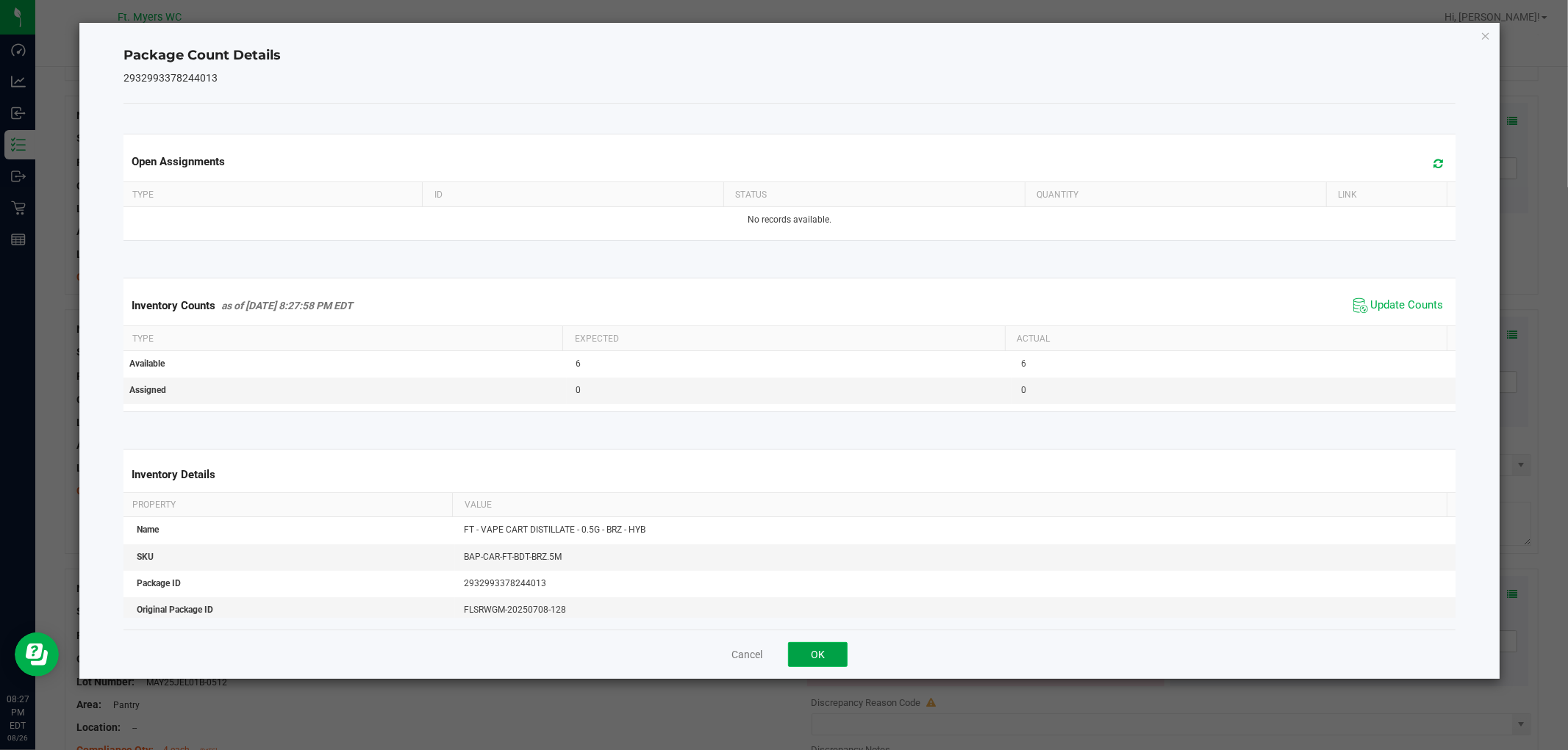
click at [820, 654] on button "OK" at bounding box center [818, 654] width 59 height 25
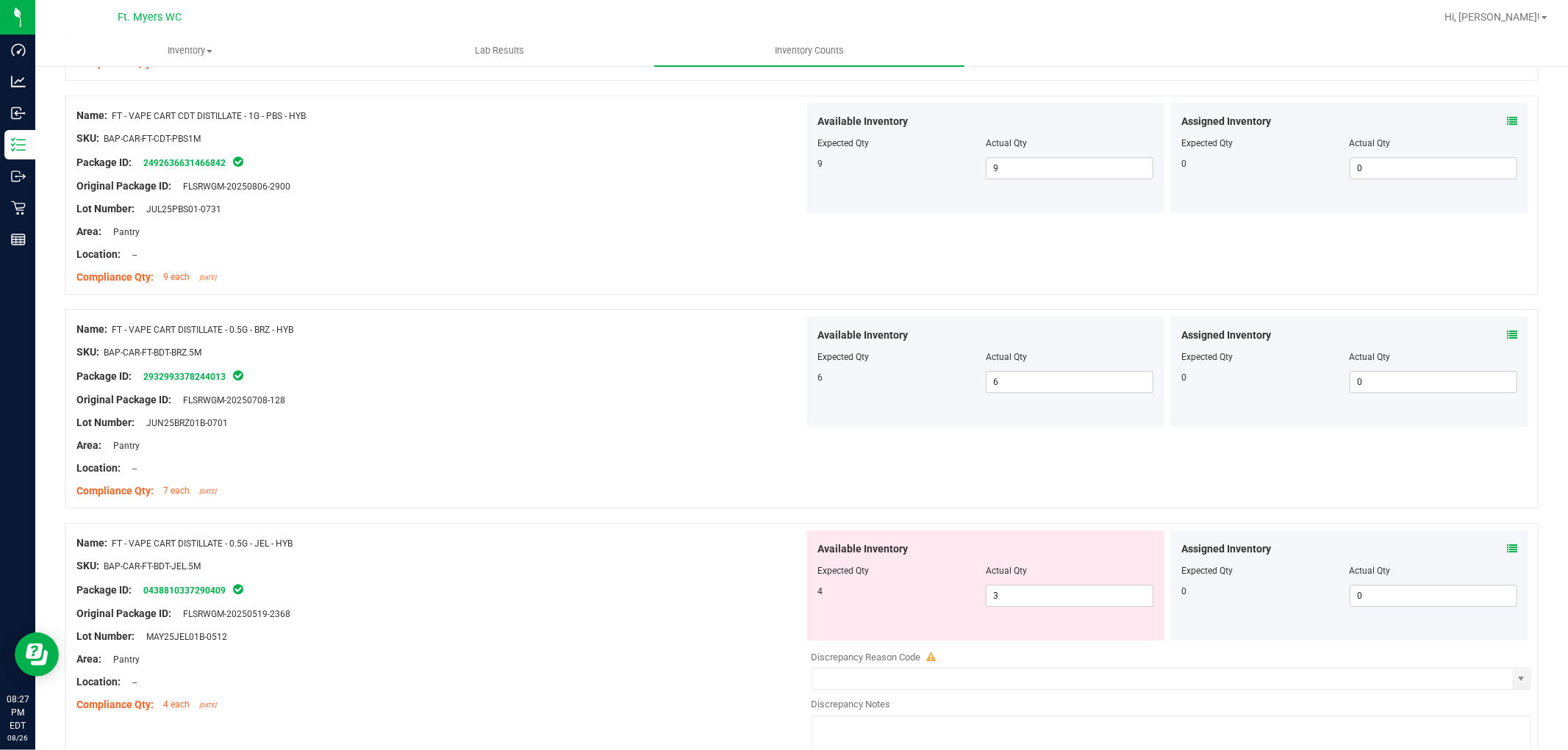
click at [1411, 549] on icon at bounding box center [1512, 549] width 10 height 10
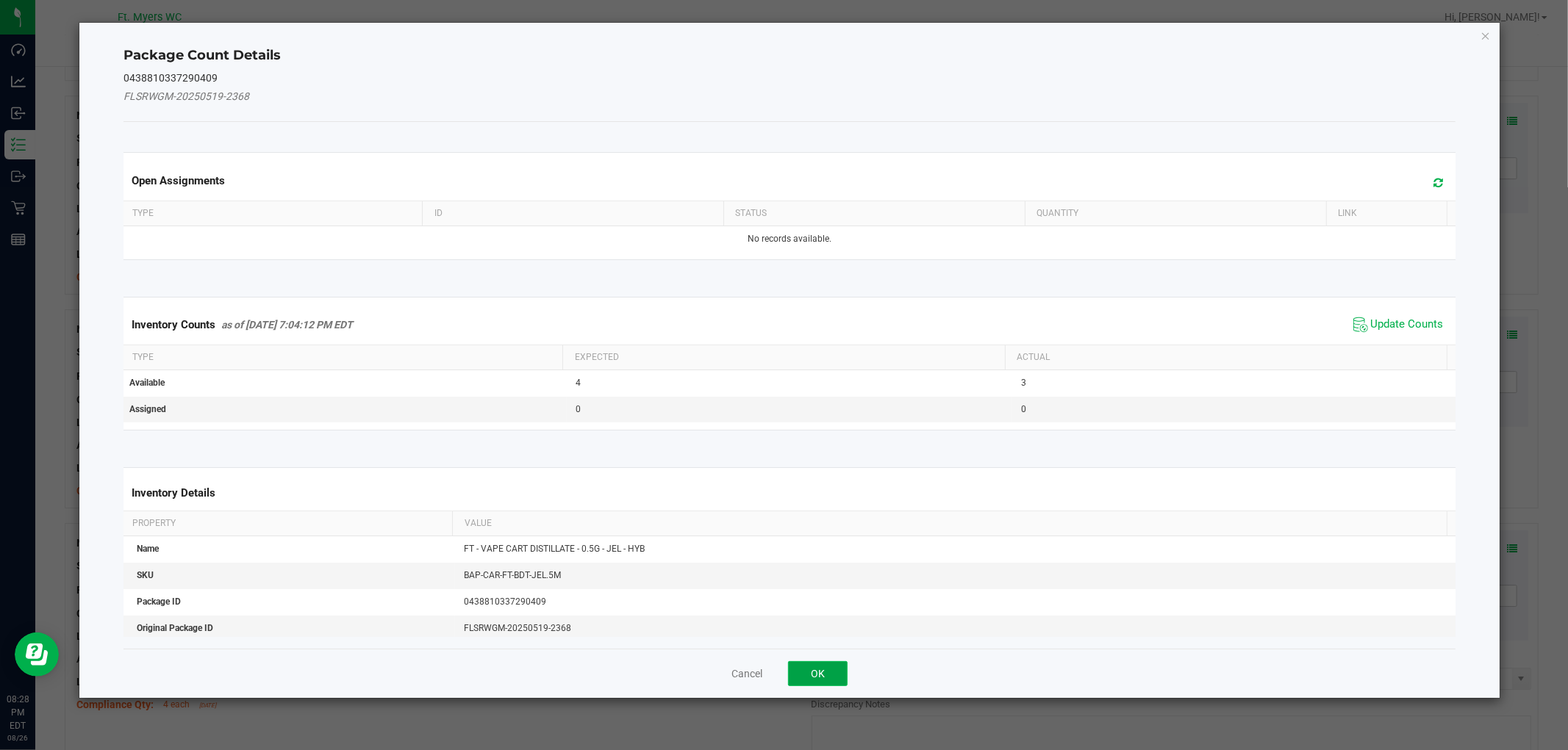
click at [828, 664] on button "OK" at bounding box center [818, 673] width 59 height 25
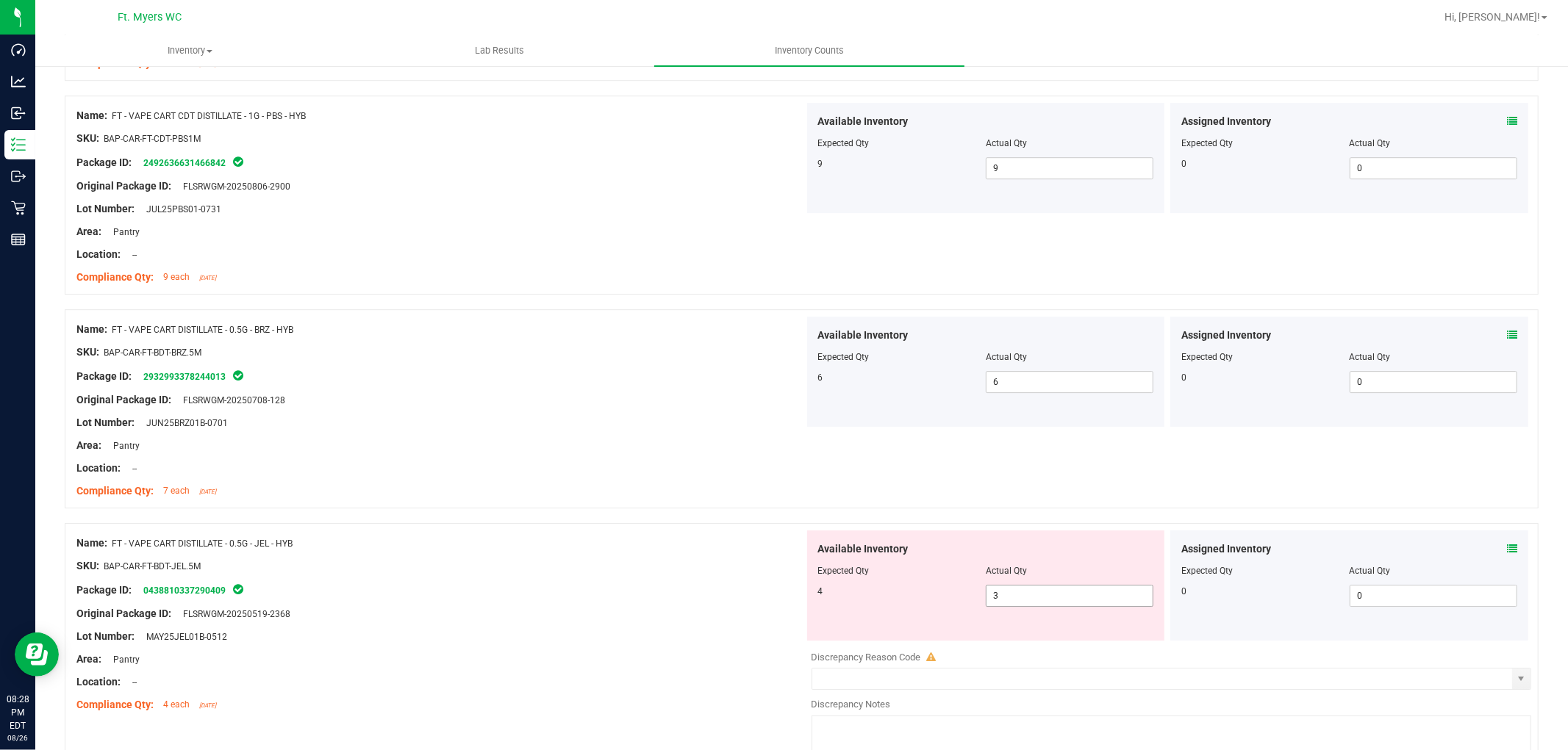
click at [1088, 590] on span "3 3" at bounding box center [1070, 596] width 168 height 22
click at [1088, 590] on input "3" at bounding box center [1070, 596] width 166 height 21
click at [676, 590] on div "Package ID: 0438810337290409" at bounding box center [441, 590] width 728 height 17
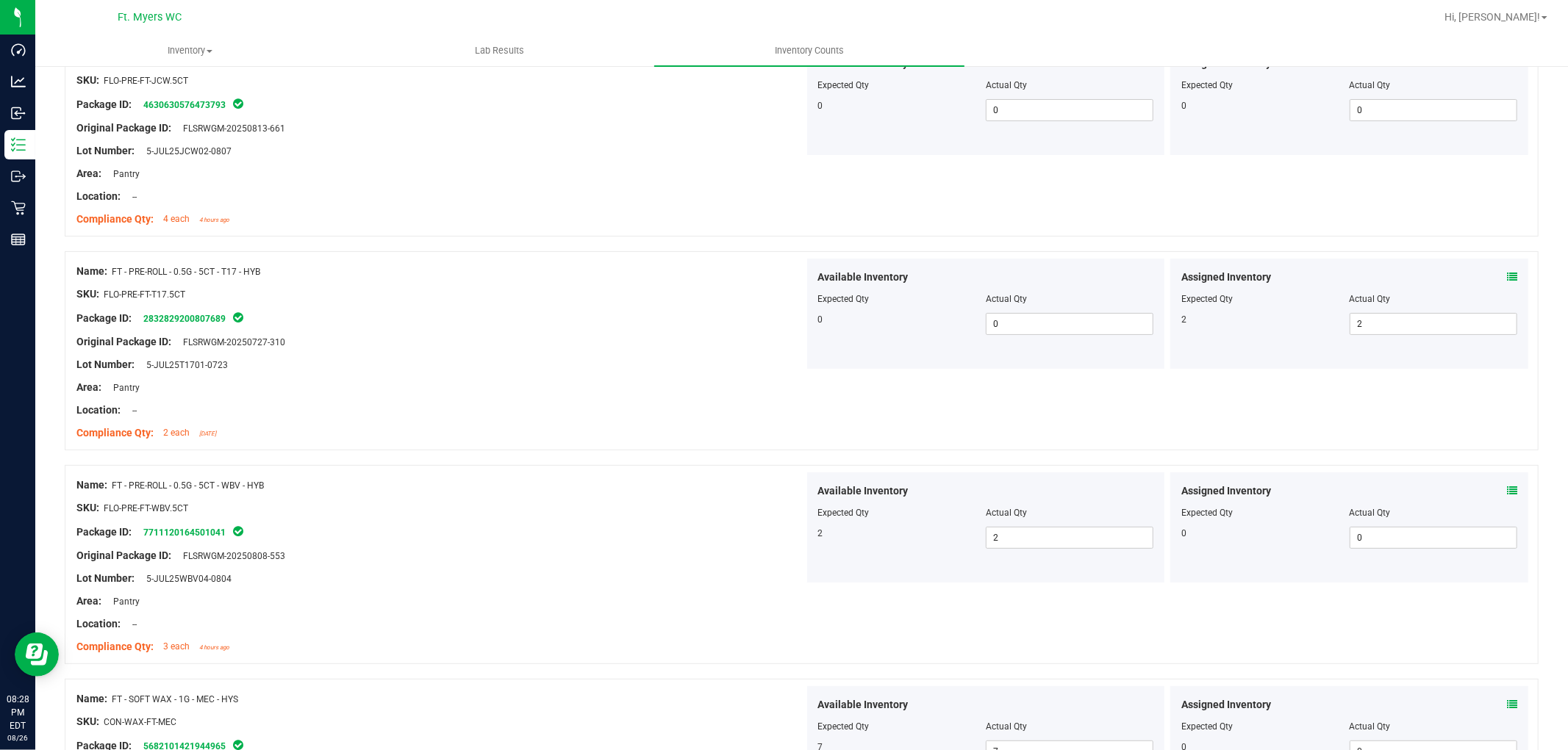
scroll to position [0, 0]
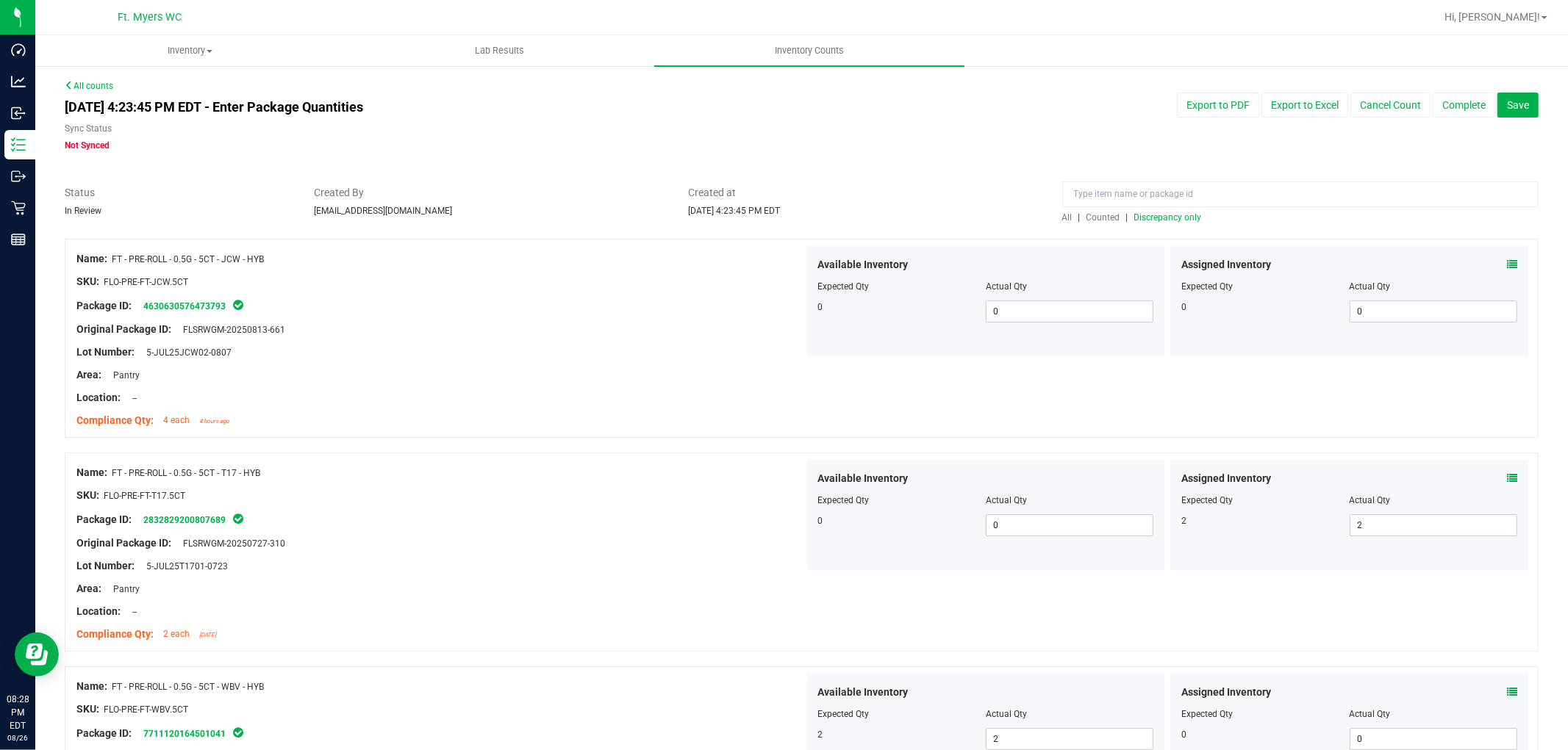
click at [1179, 217] on span "Discrepancy only" at bounding box center [1168, 217] width 68 height 10
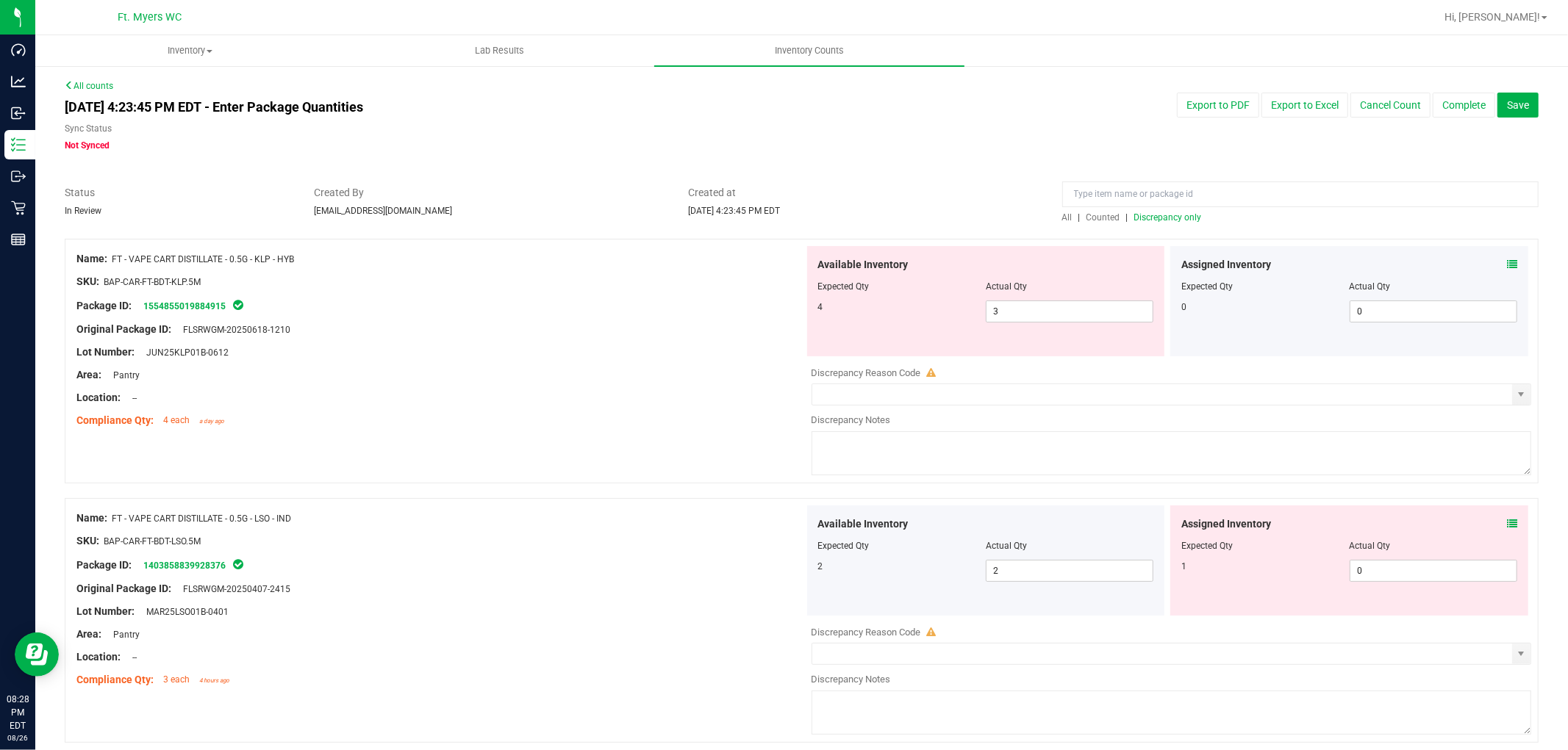
click at [1411, 261] on icon at bounding box center [1512, 264] width 10 height 10
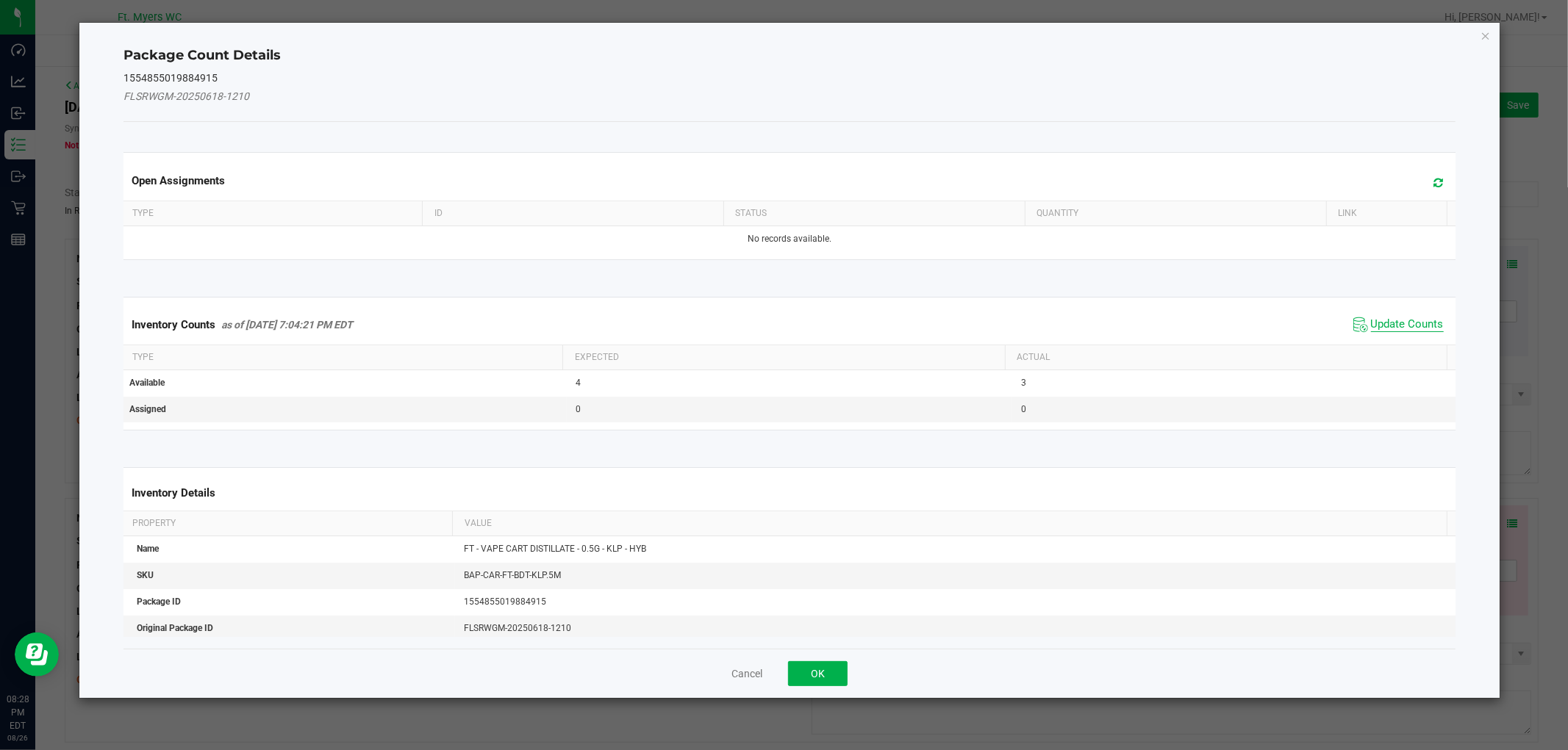
click at [1402, 320] on span "Update Counts" at bounding box center [1407, 324] width 72 height 15
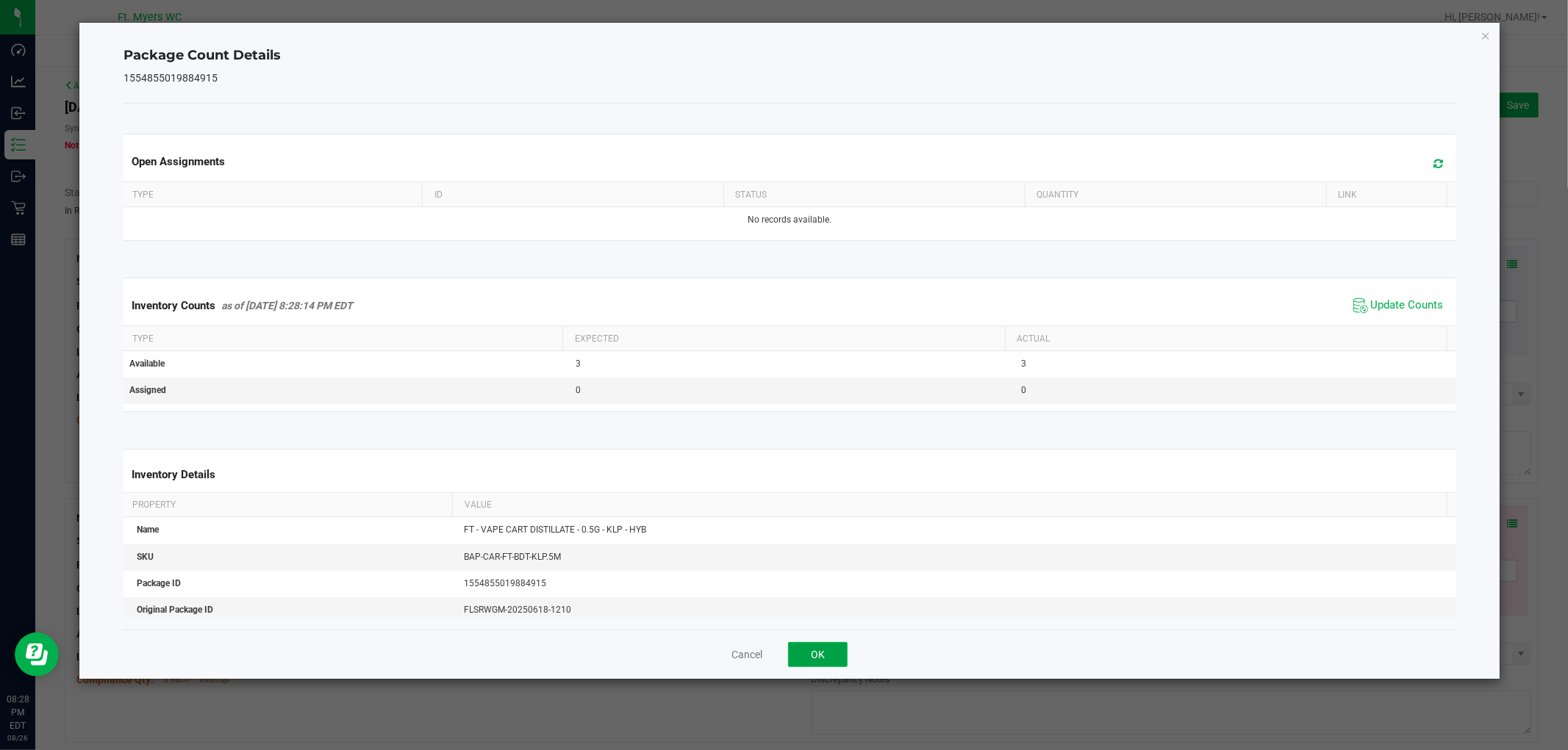
click at [820, 646] on button "OK" at bounding box center [818, 654] width 59 height 25
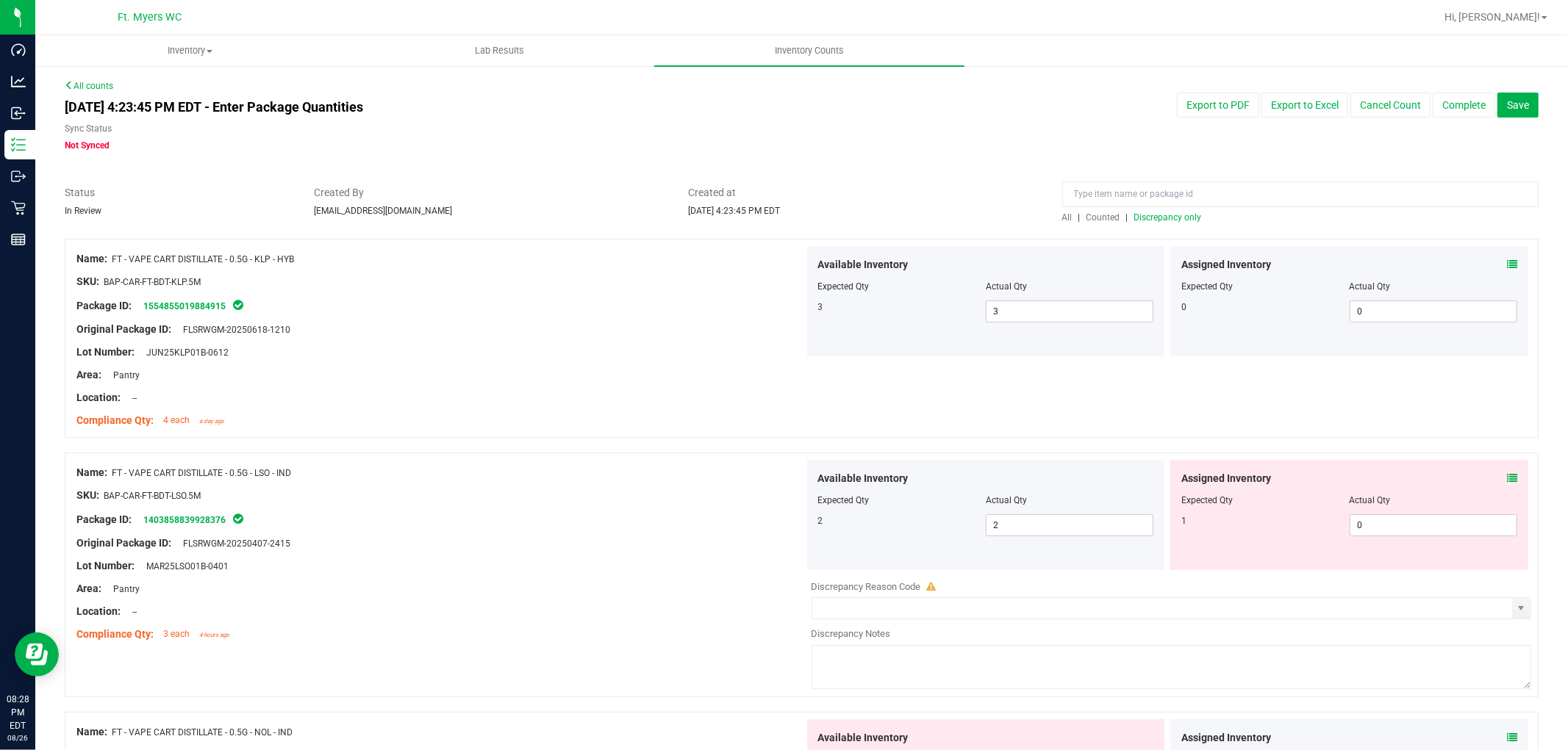
click at [1411, 481] on div "Assigned Inventory" at bounding box center [1349, 479] width 336 height 16
click at [1411, 479] on div "Assigned Inventory" at bounding box center [1349, 479] width 336 height 16
click at [1411, 474] on icon at bounding box center [1512, 479] width 10 height 10
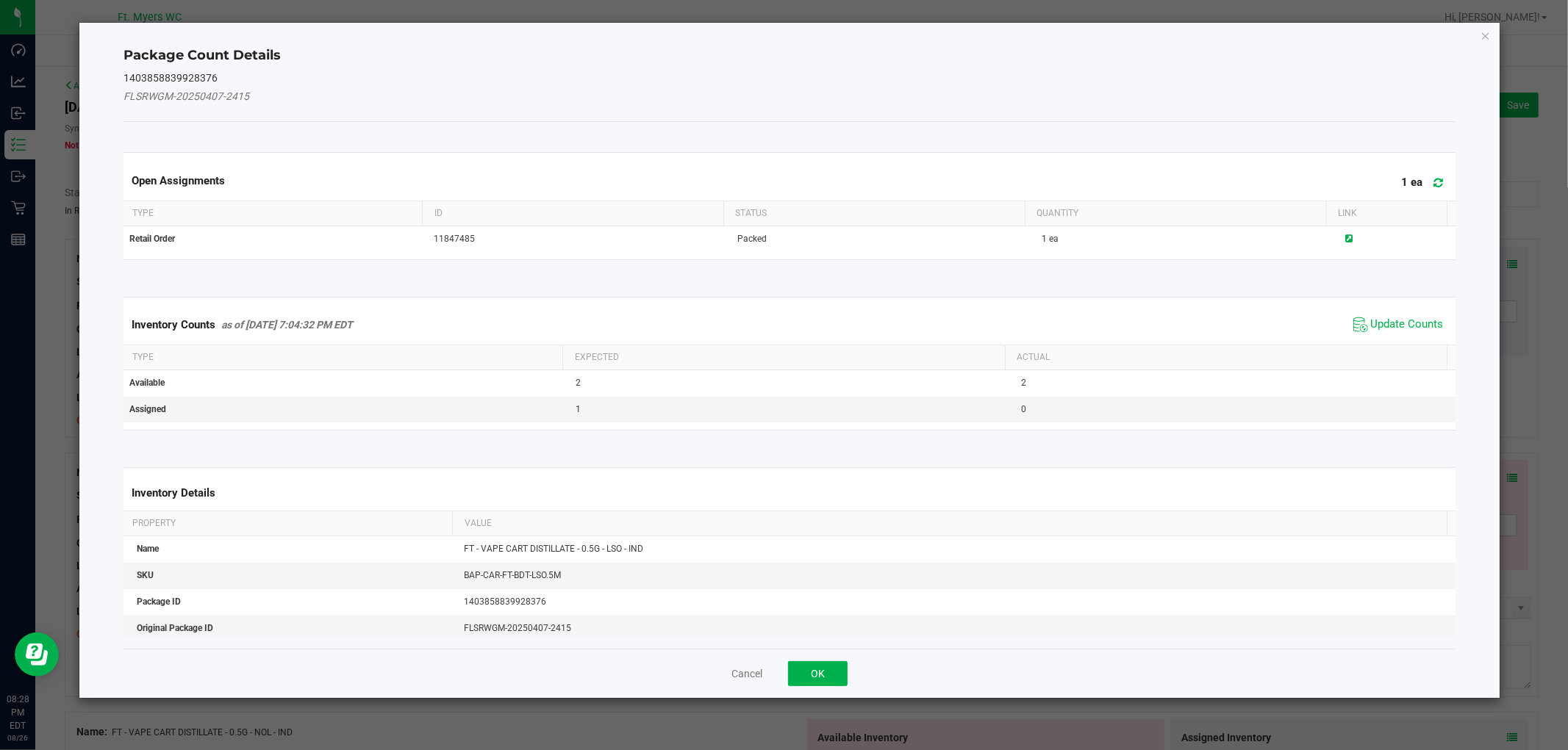
click at [1386, 334] on span "Update Counts" at bounding box center [1399, 324] width 98 height 22
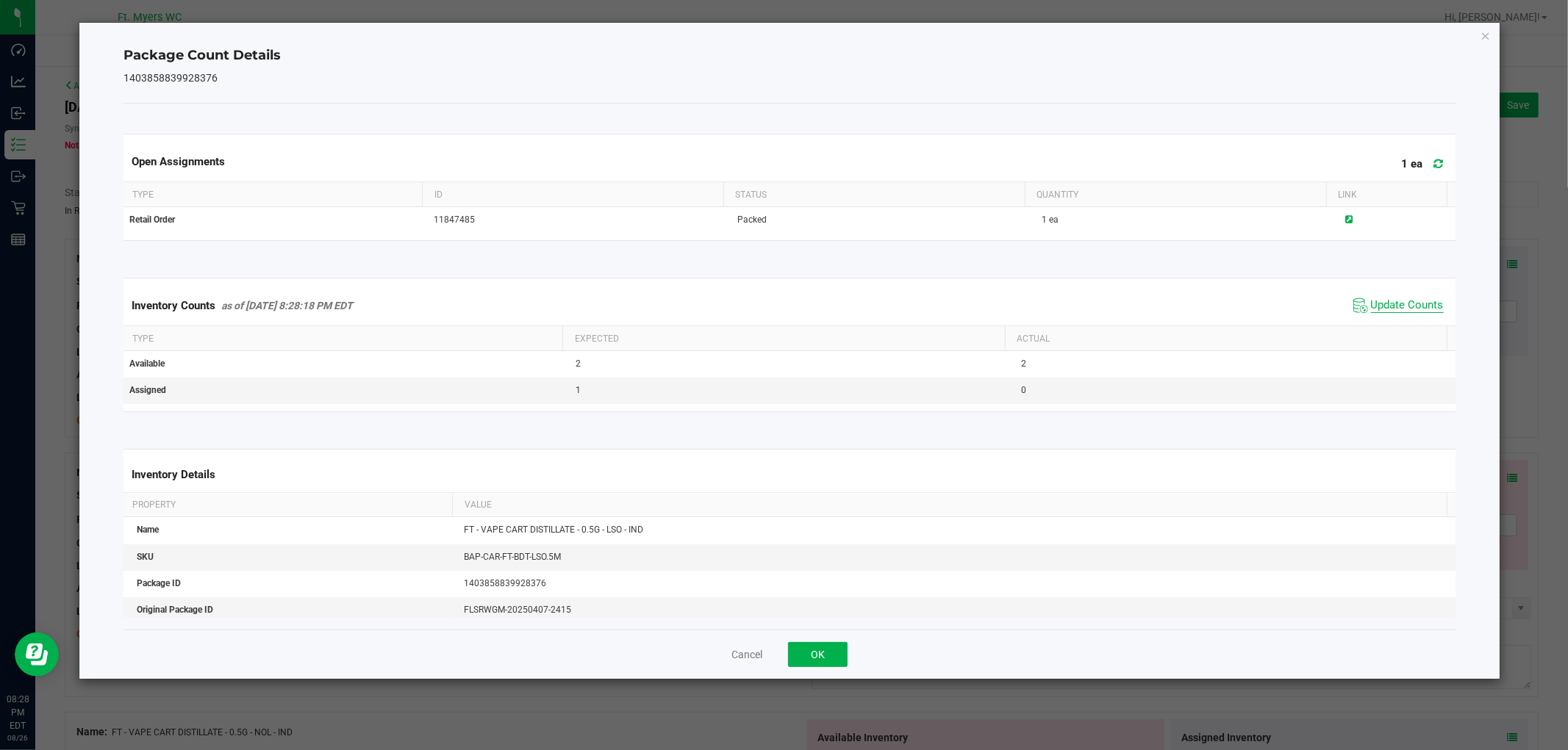
click at [1391, 310] on span "Update Counts" at bounding box center [1407, 305] width 72 height 15
click at [834, 654] on button "OK" at bounding box center [818, 654] width 59 height 25
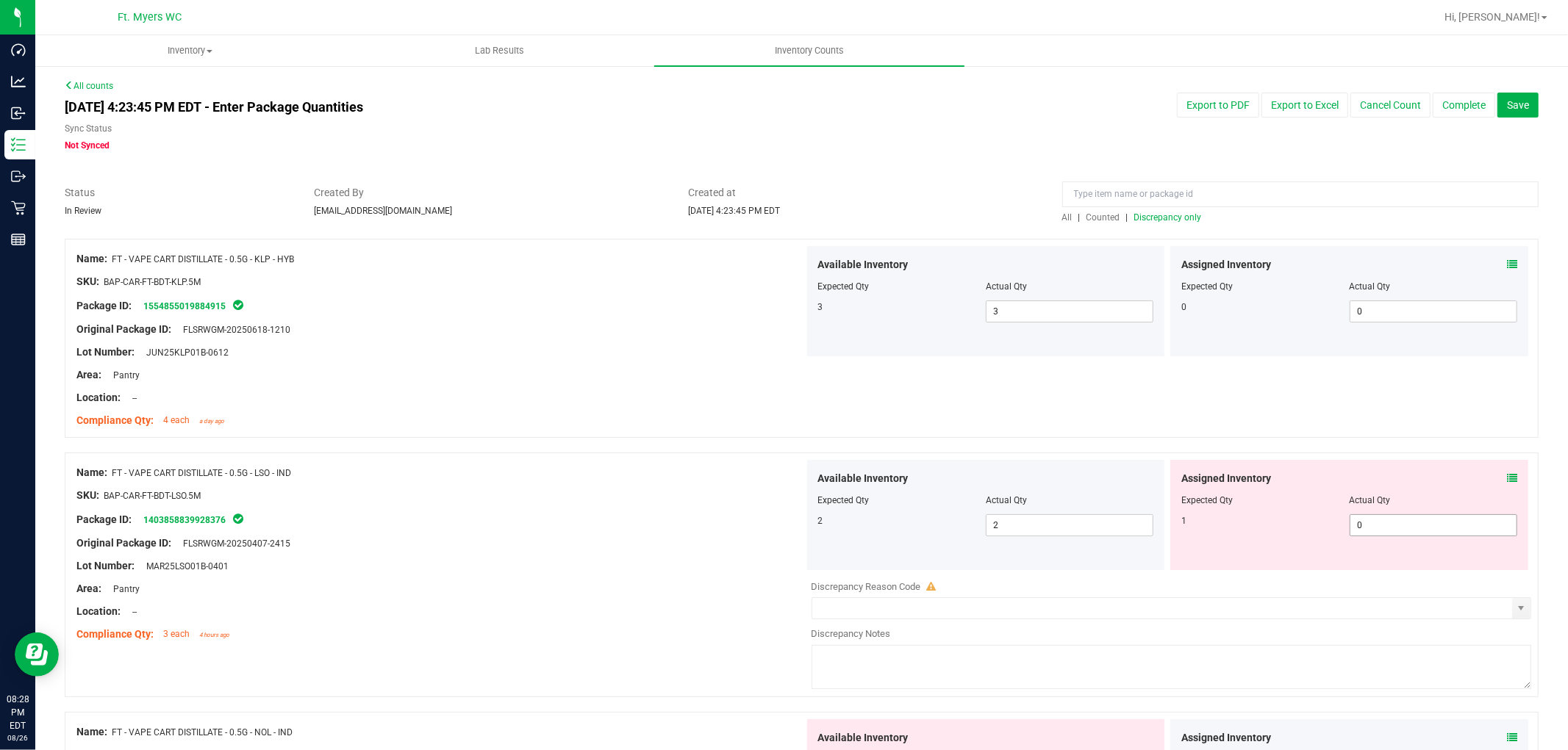
click at [1360, 515] on span "0 0" at bounding box center [1434, 525] width 168 height 22
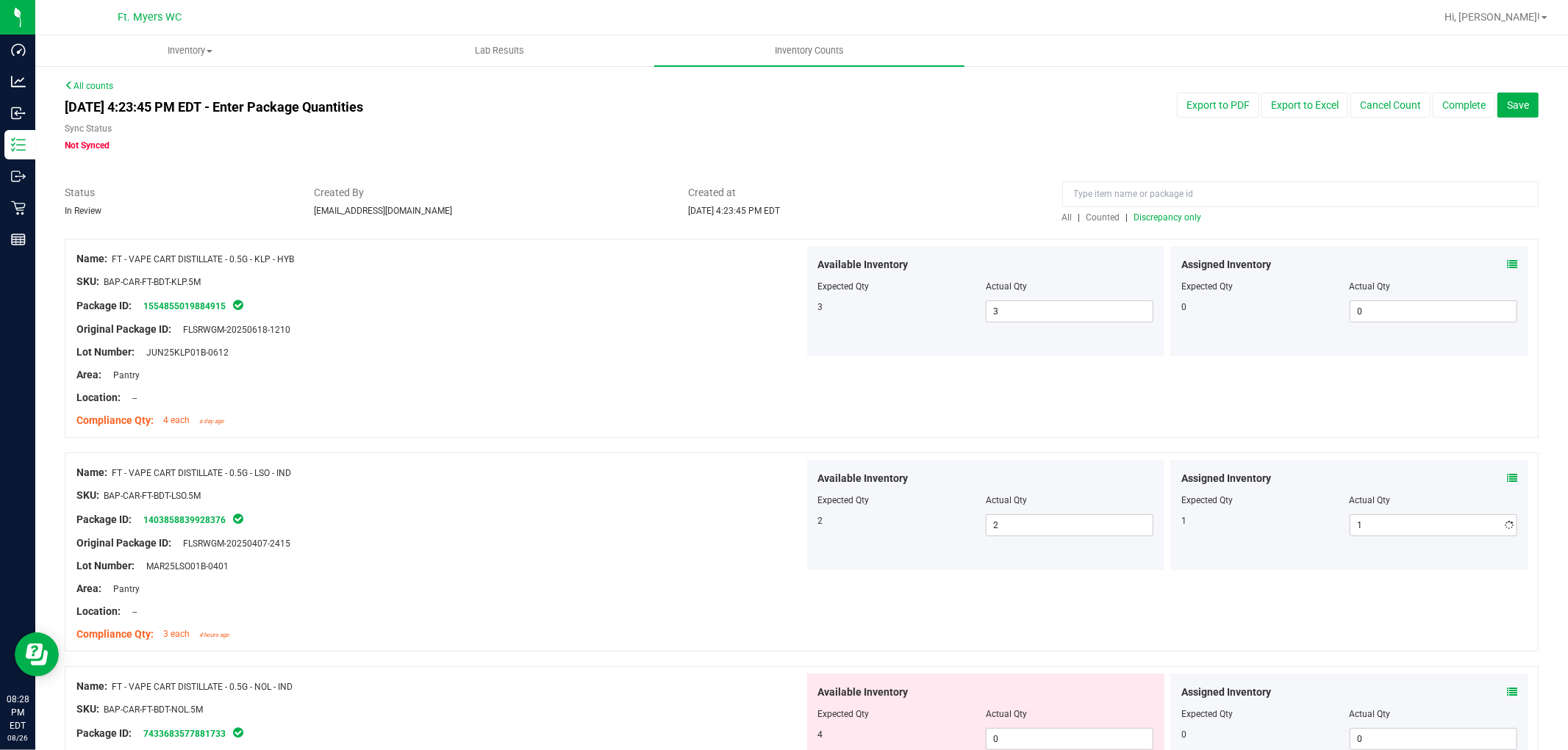
click at [630, 524] on div "Package ID: 1403858839928376" at bounding box center [441, 520] width 728 height 17
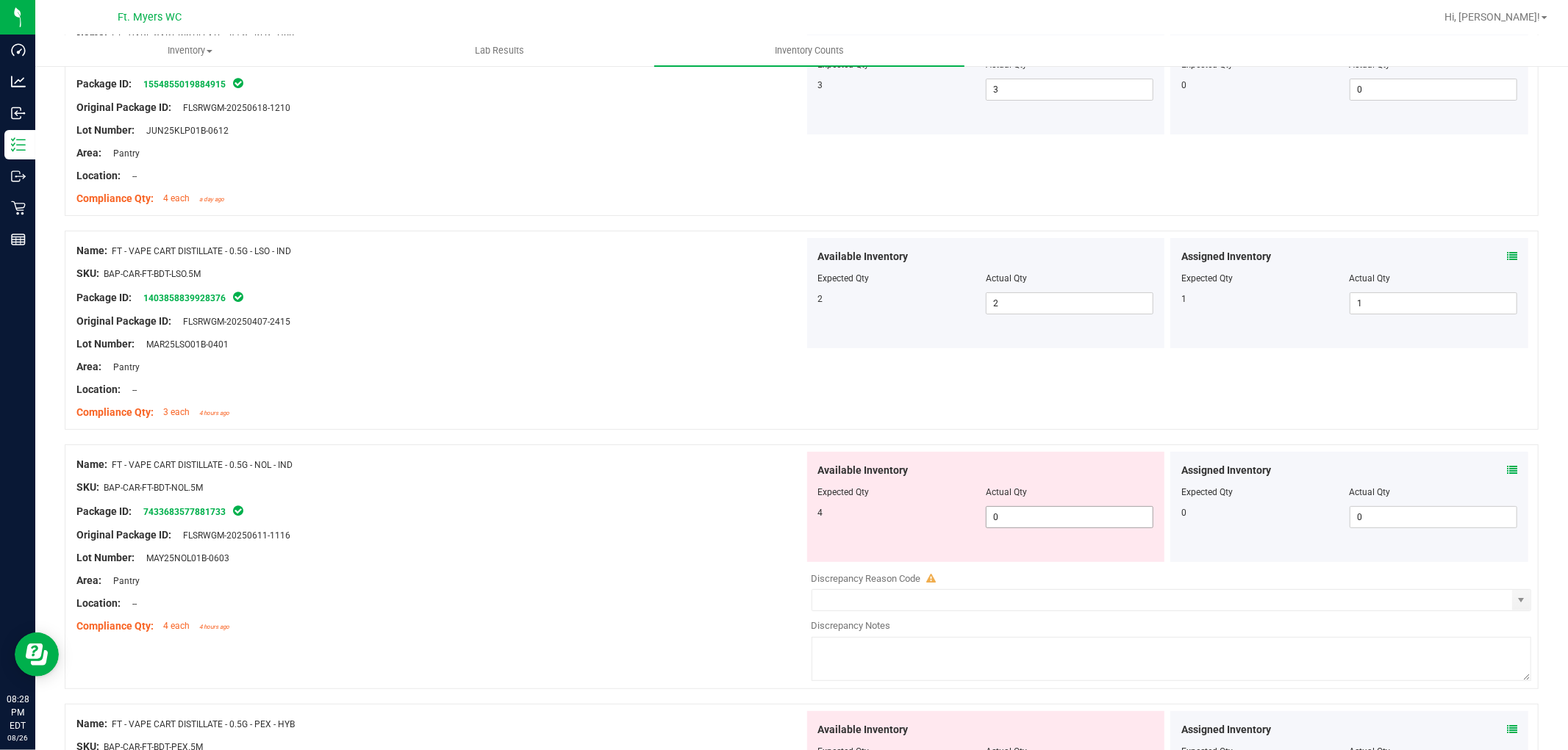
scroll to position [245, 0]
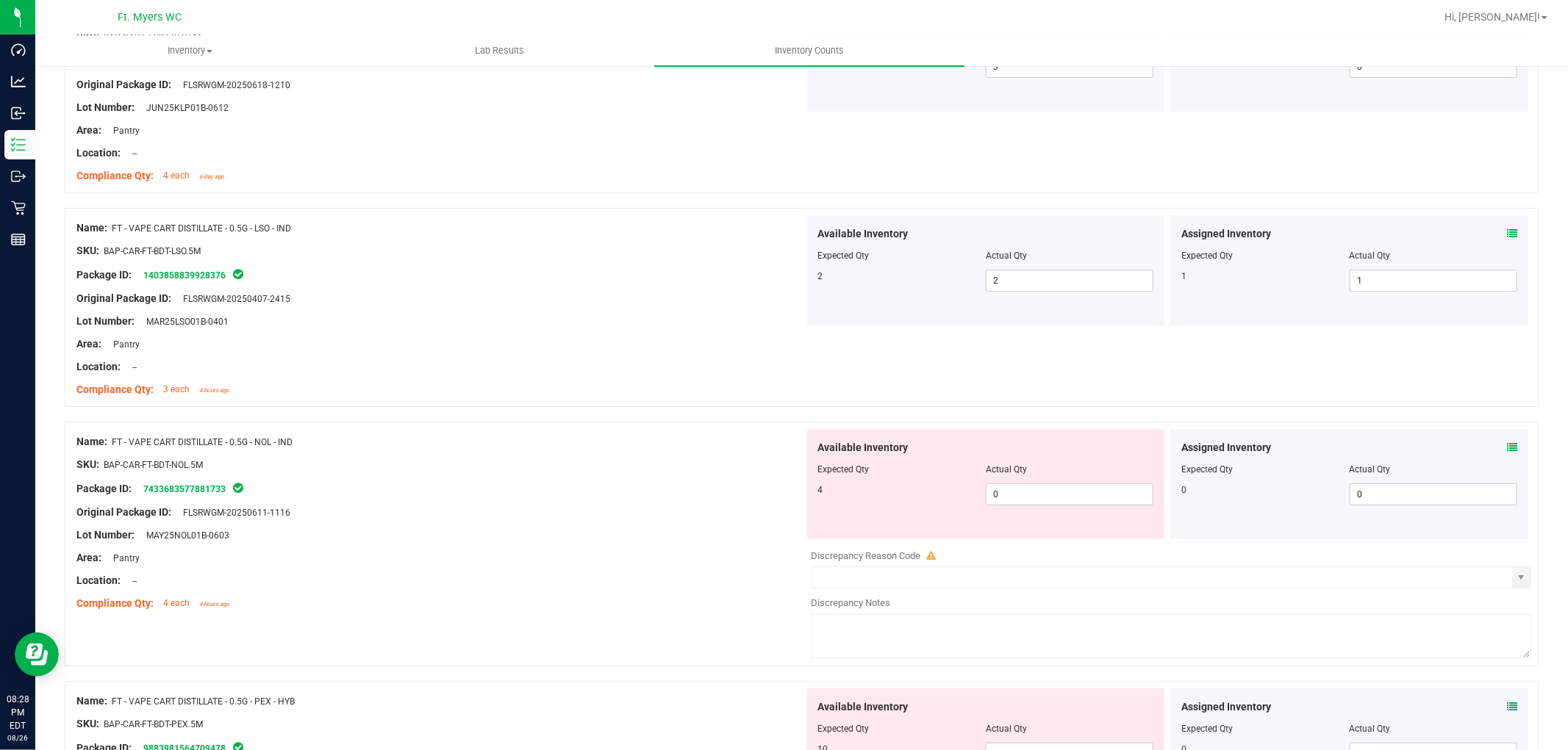
click at [1411, 446] on icon at bounding box center [1512, 447] width 10 height 10
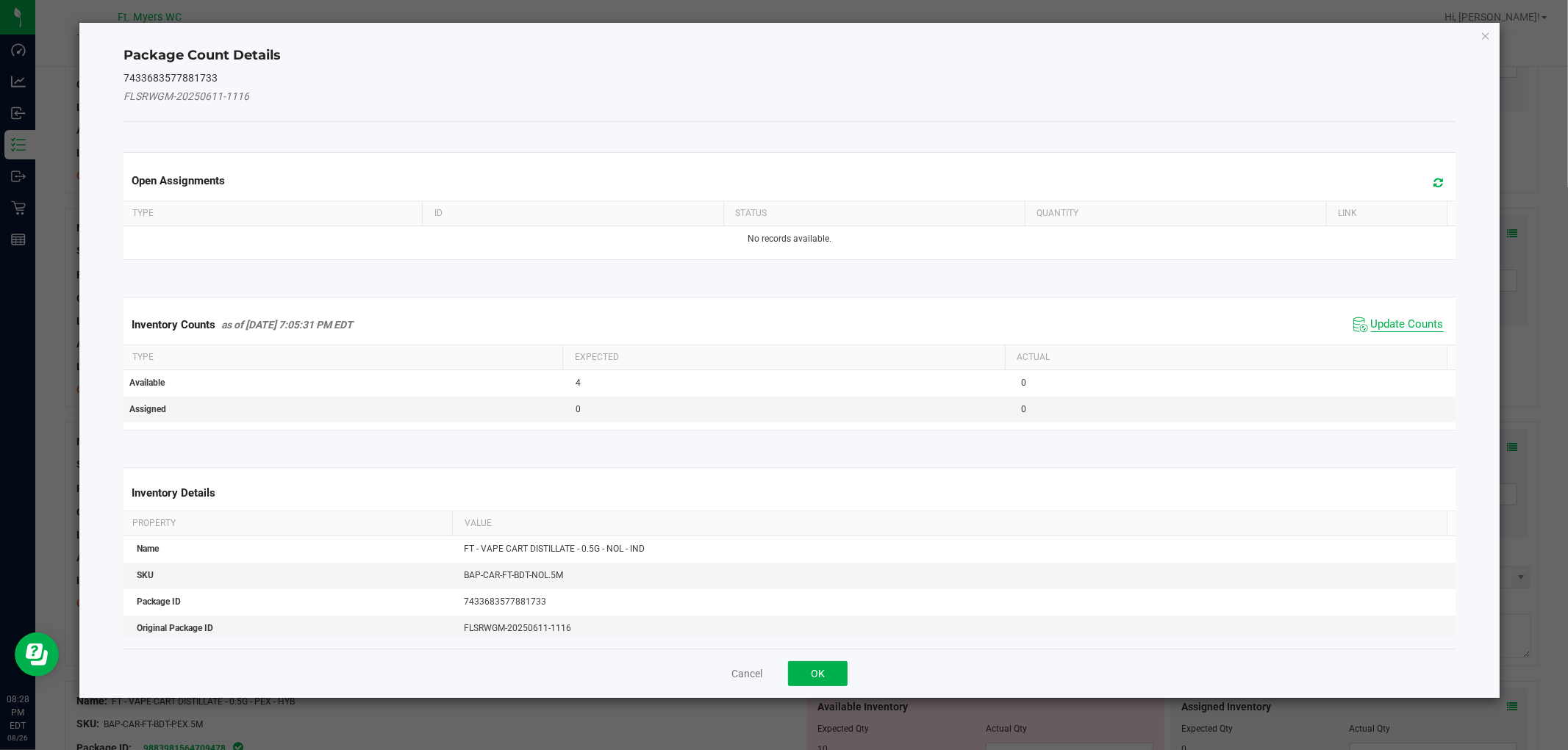
click at [1397, 325] on span "Update Counts" at bounding box center [1407, 324] width 72 height 15
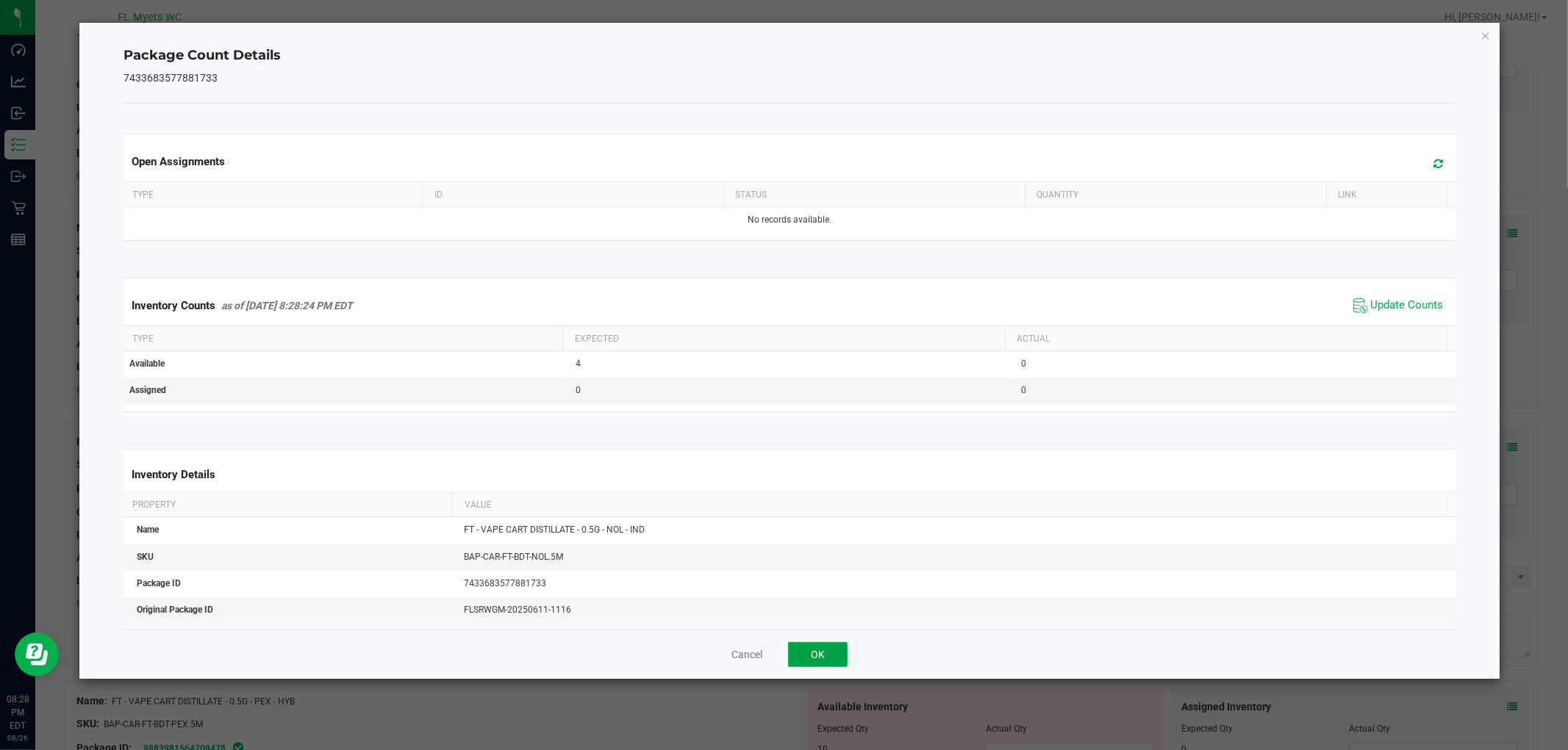
click at [813, 655] on button "OK" at bounding box center [818, 654] width 59 height 25
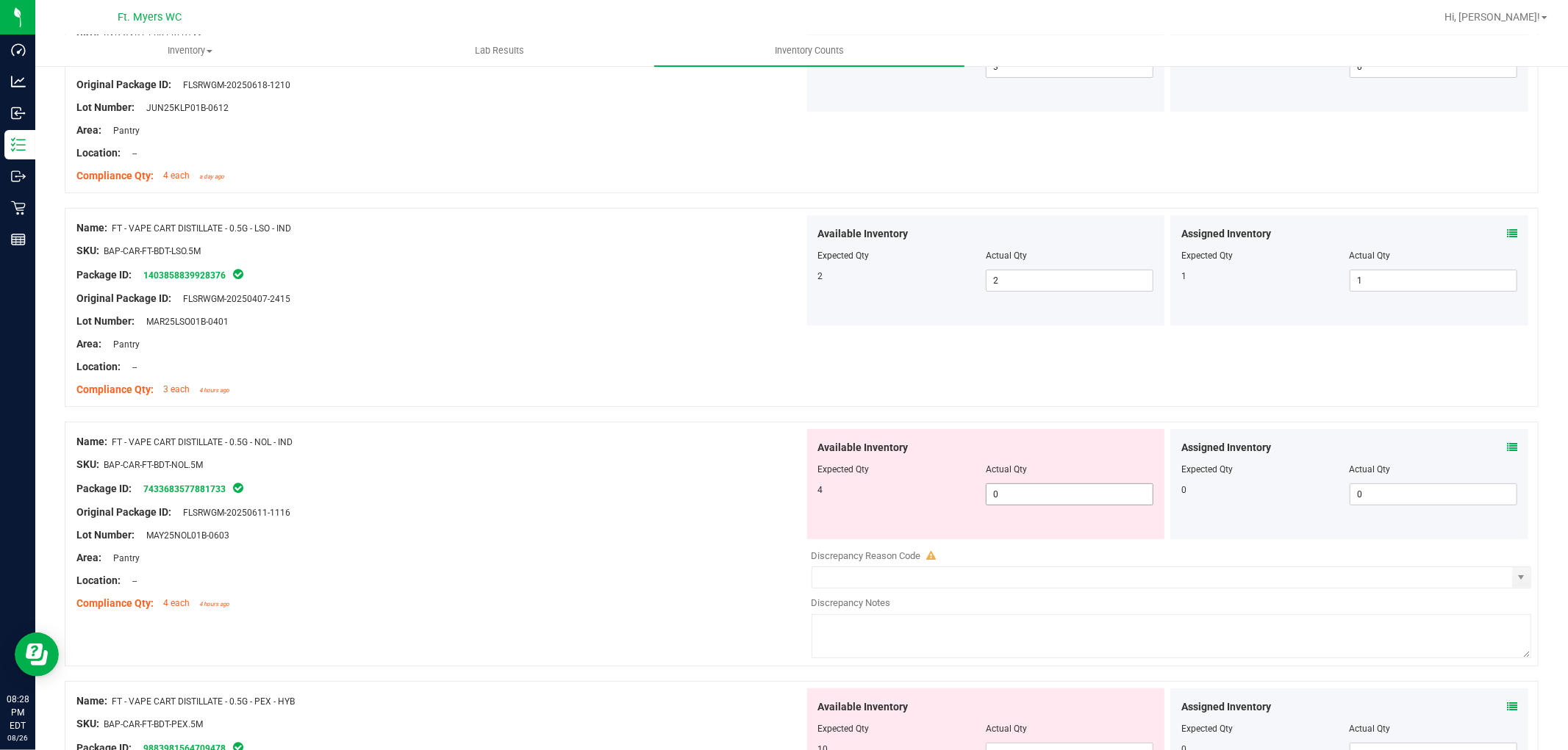
click at [1052, 488] on span "0 0" at bounding box center [1070, 494] width 168 height 22
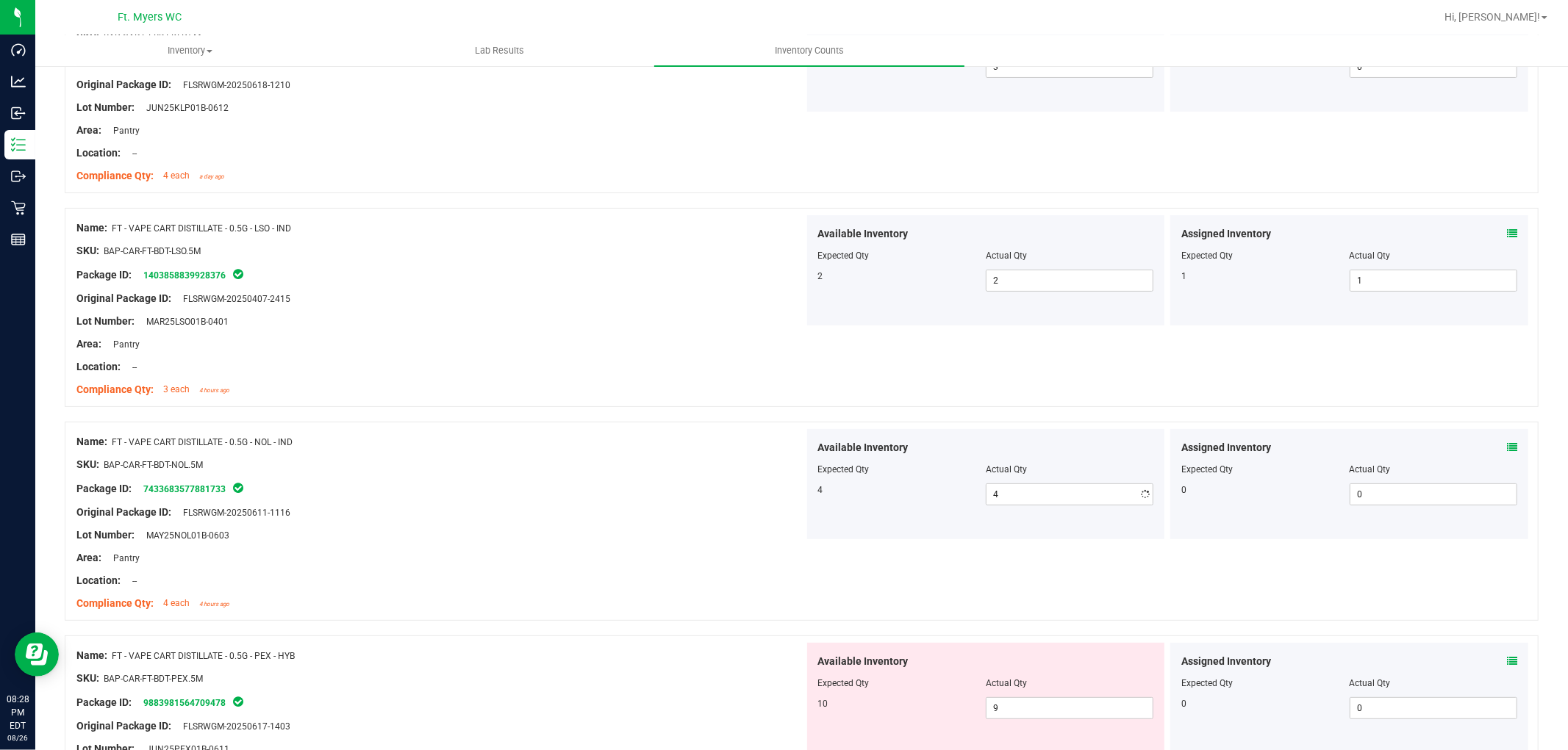
click at [550, 510] on div "Original Package ID: FLSRWGM-20250611-1116" at bounding box center [441, 513] width 728 height 16
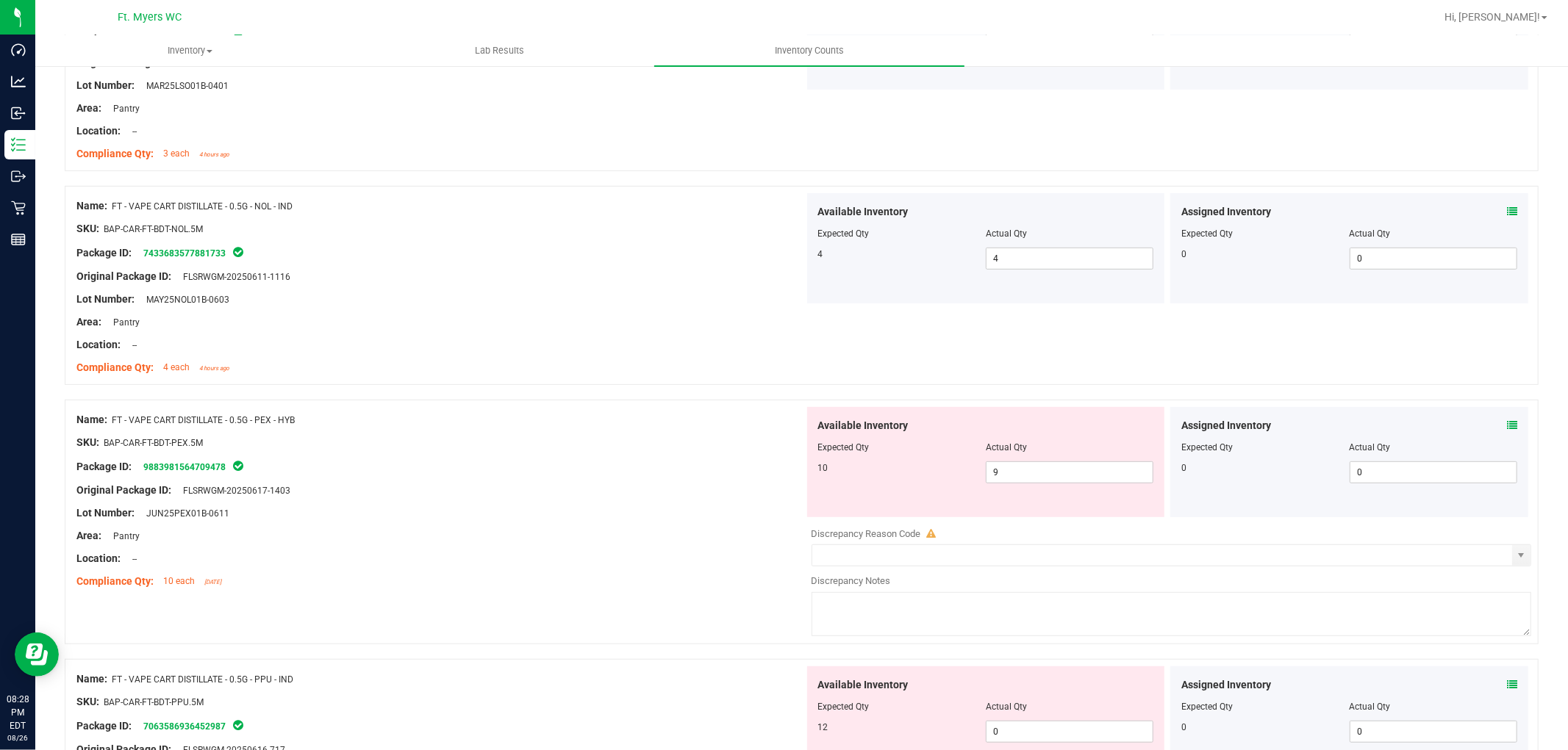
scroll to position [489, 0]
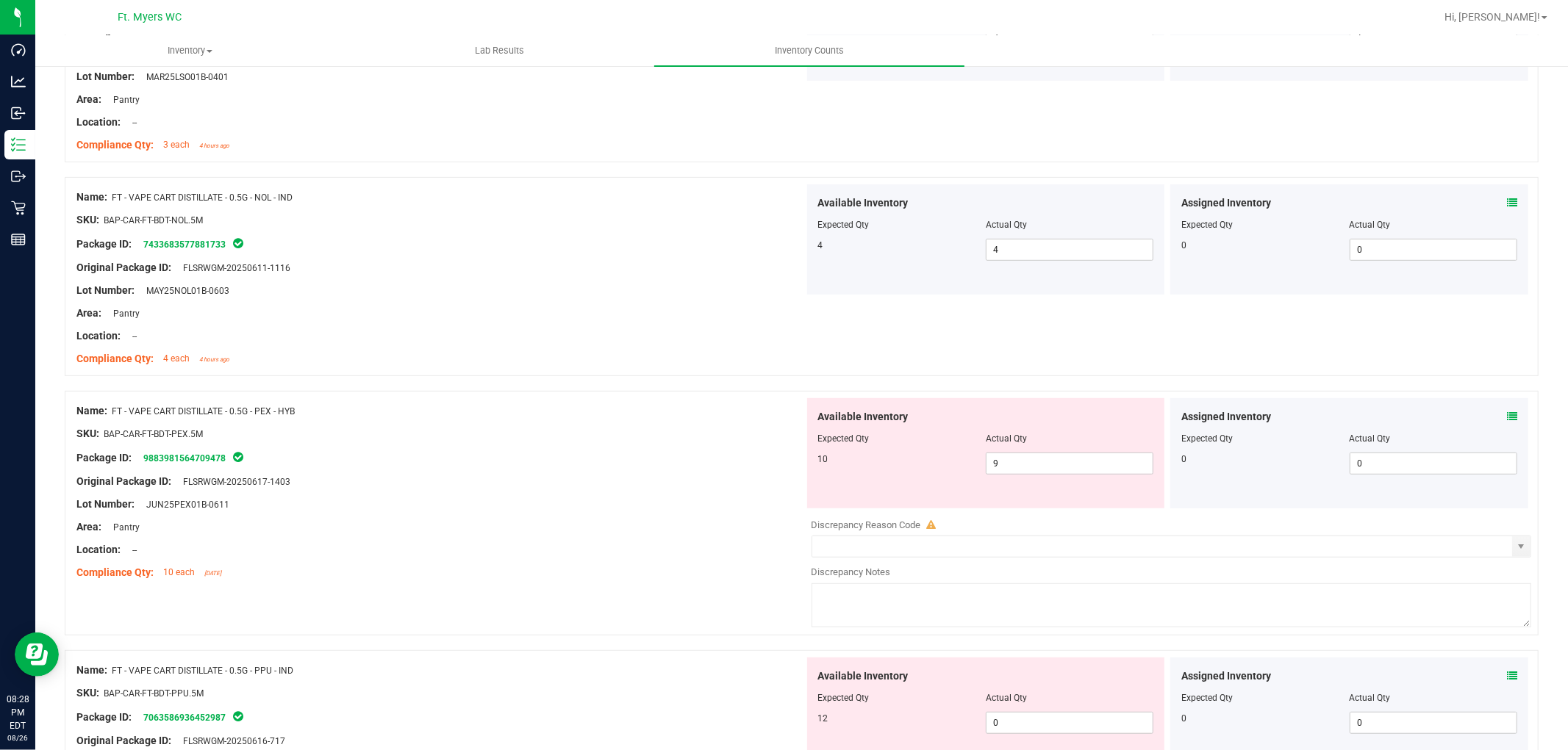
click at [1411, 416] on div "Assigned Inventory" at bounding box center [1349, 417] width 336 height 16
click at [1411, 417] on icon at bounding box center [1512, 417] width 10 height 10
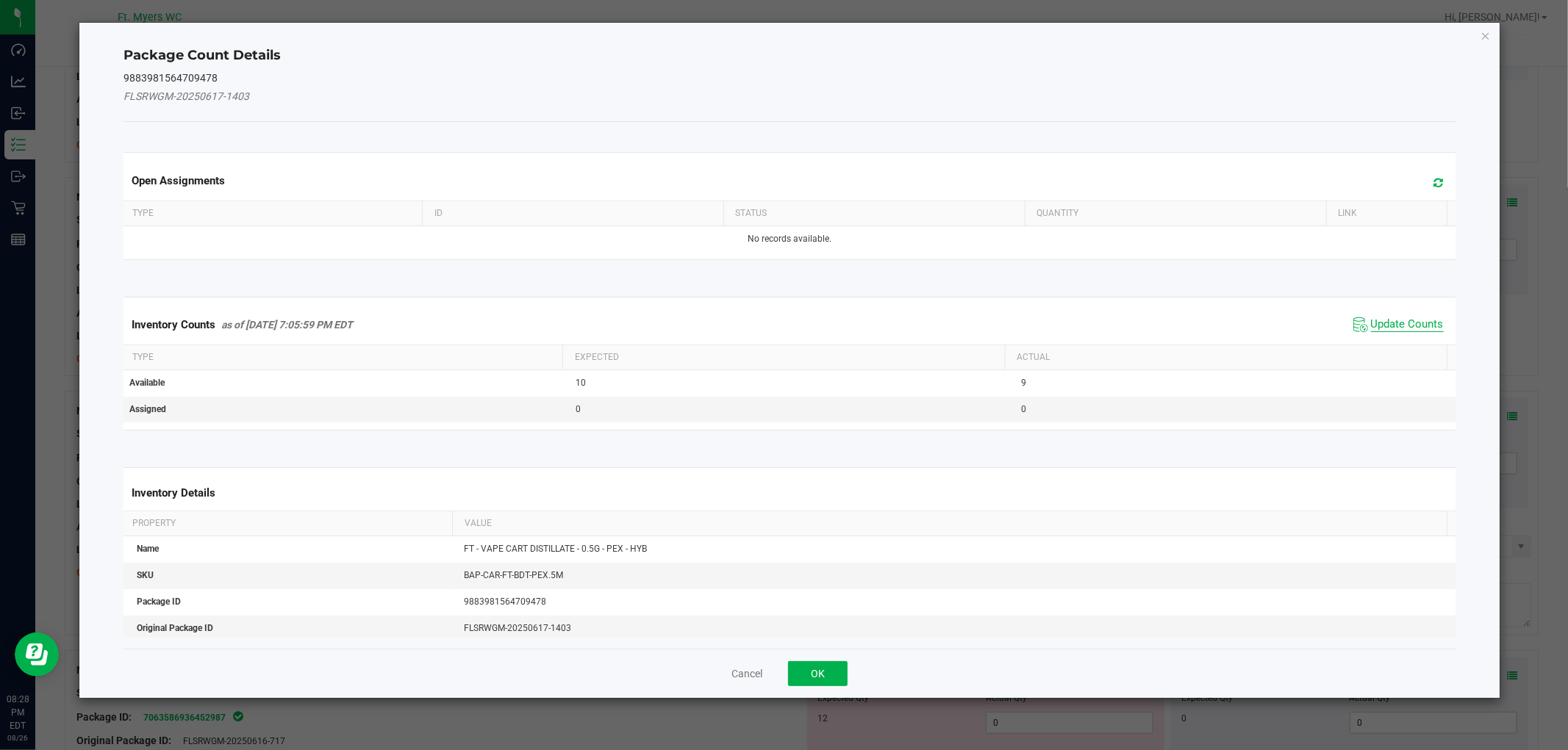
click at [1394, 327] on span "Update Counts" at bounding box center [1407, 324] width 72 height 15
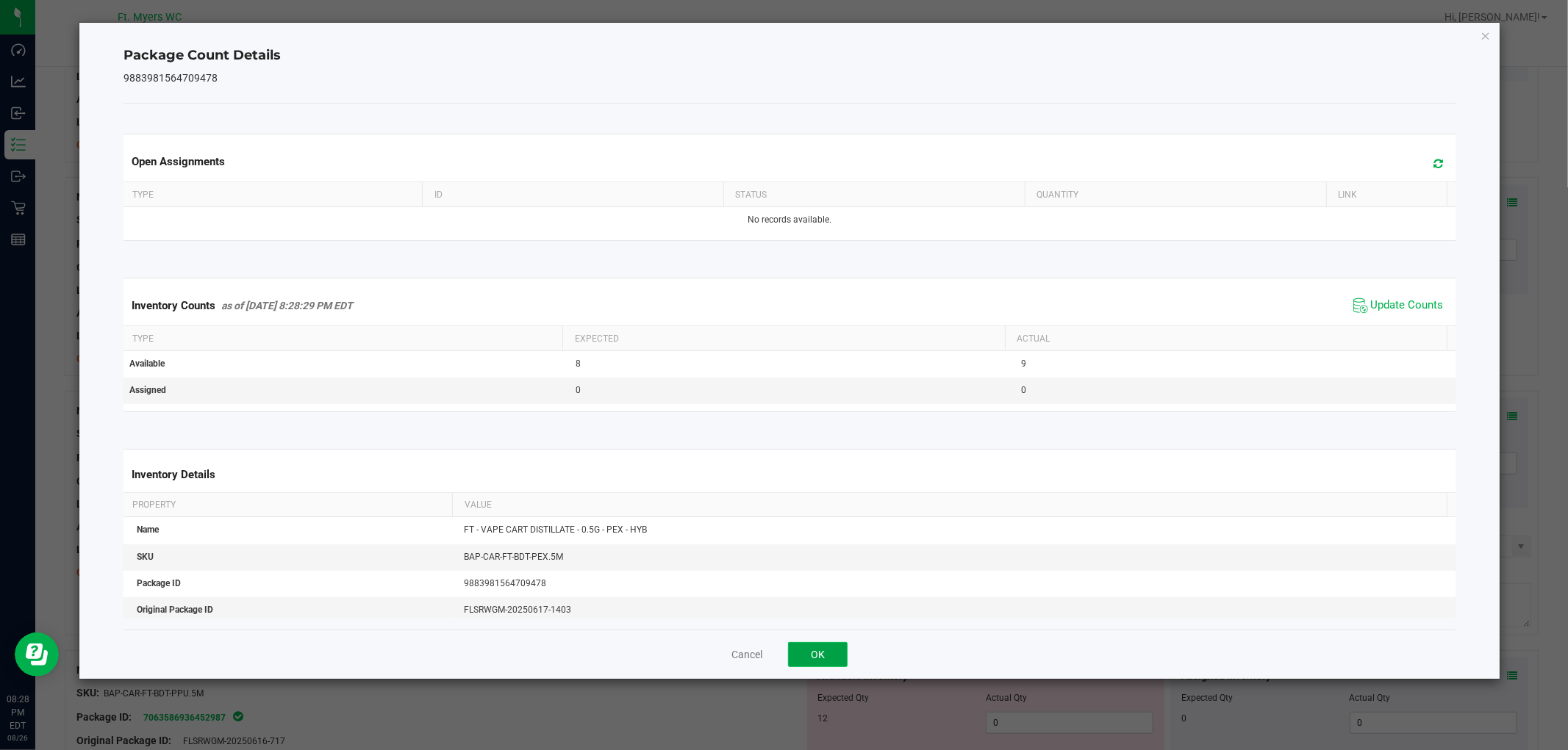
click at [807, 643] on button "OK" at bounding box center [818, 654] width 59 height 25
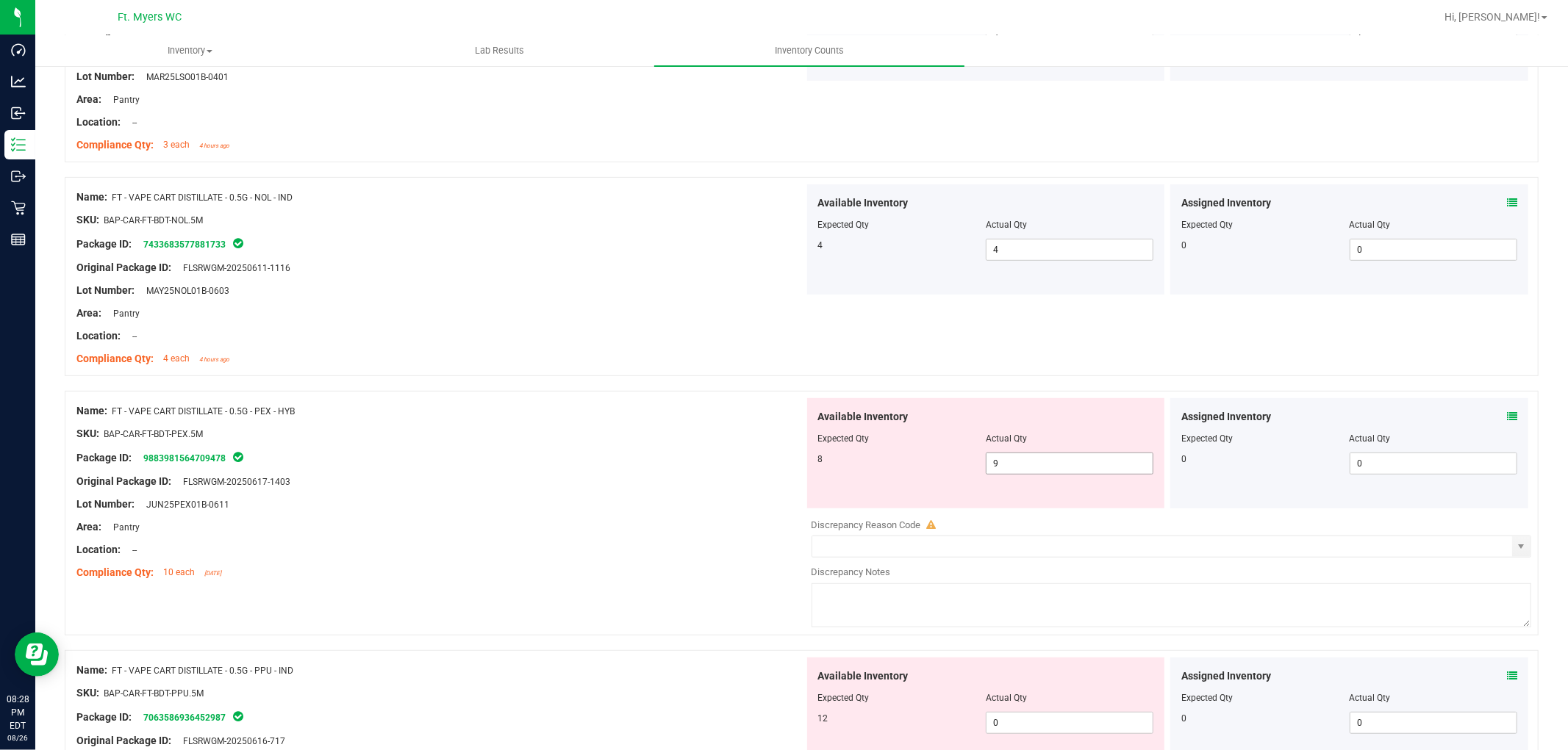
click at [1011, 471] on span "9 9" at bounding box center [1070, 463] width 168 height 22
click at [1011, 471] on input "9" at bounding box center [1070, 464] width 166 height 21
drag, startPoint x: 525, startPoint y: 440, endPoint x: 620, endPoint y: 439, distance: 95.0
click at [532, 441] on div at bounding box center [441, 445] width 728 height 7
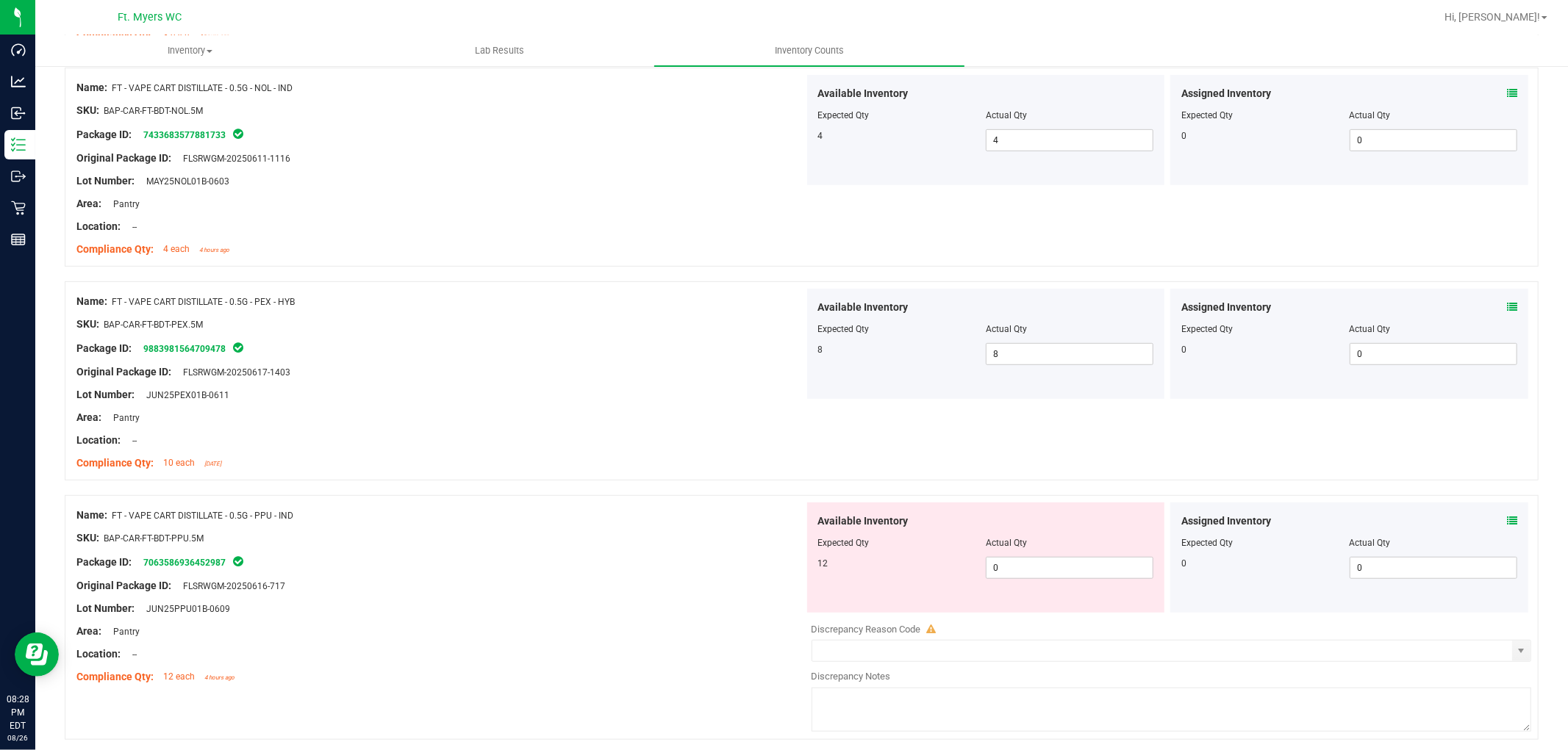
scroll to position [734, 0]
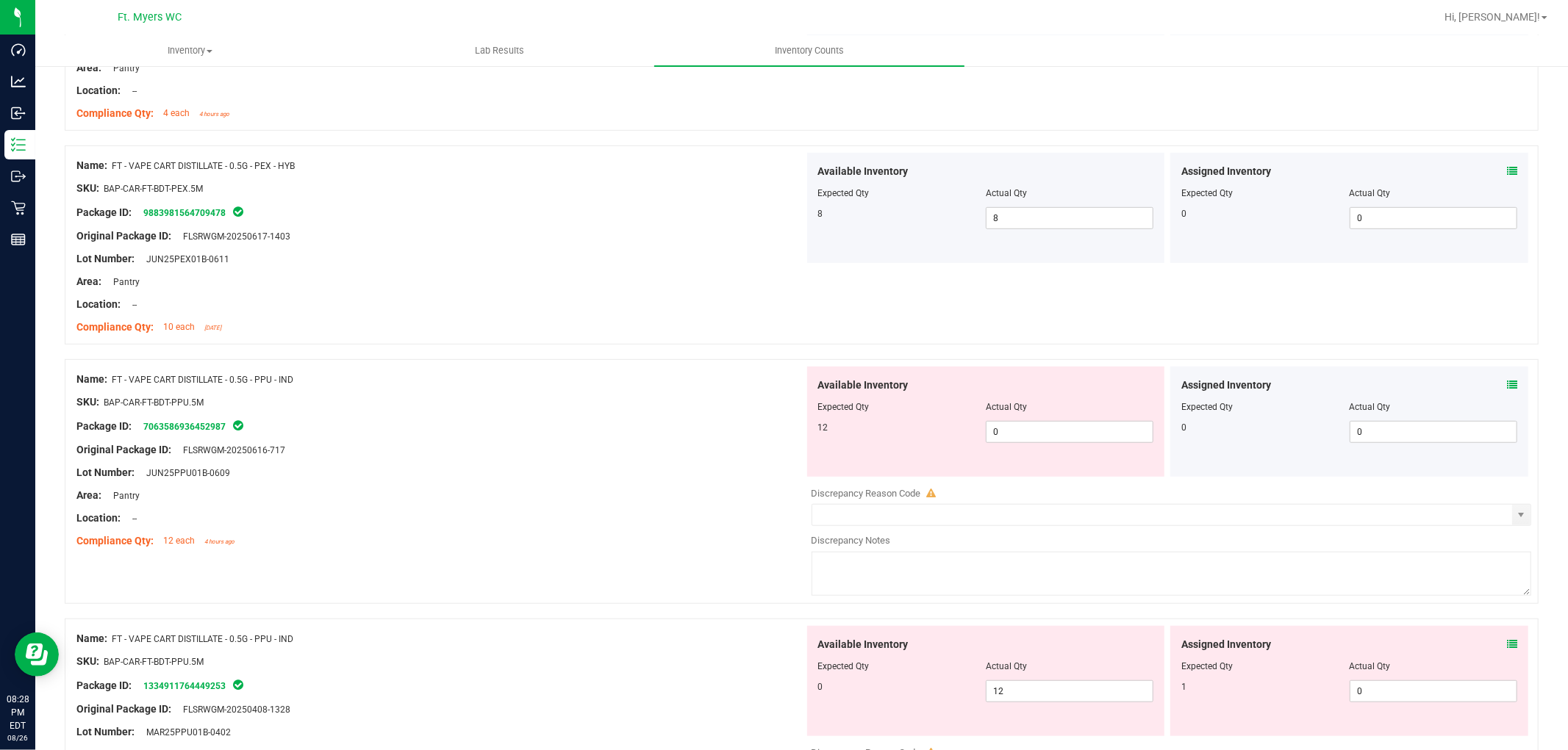
click at [1411, 382] on icon at bounding box center [1512, 385] width 10 height 10
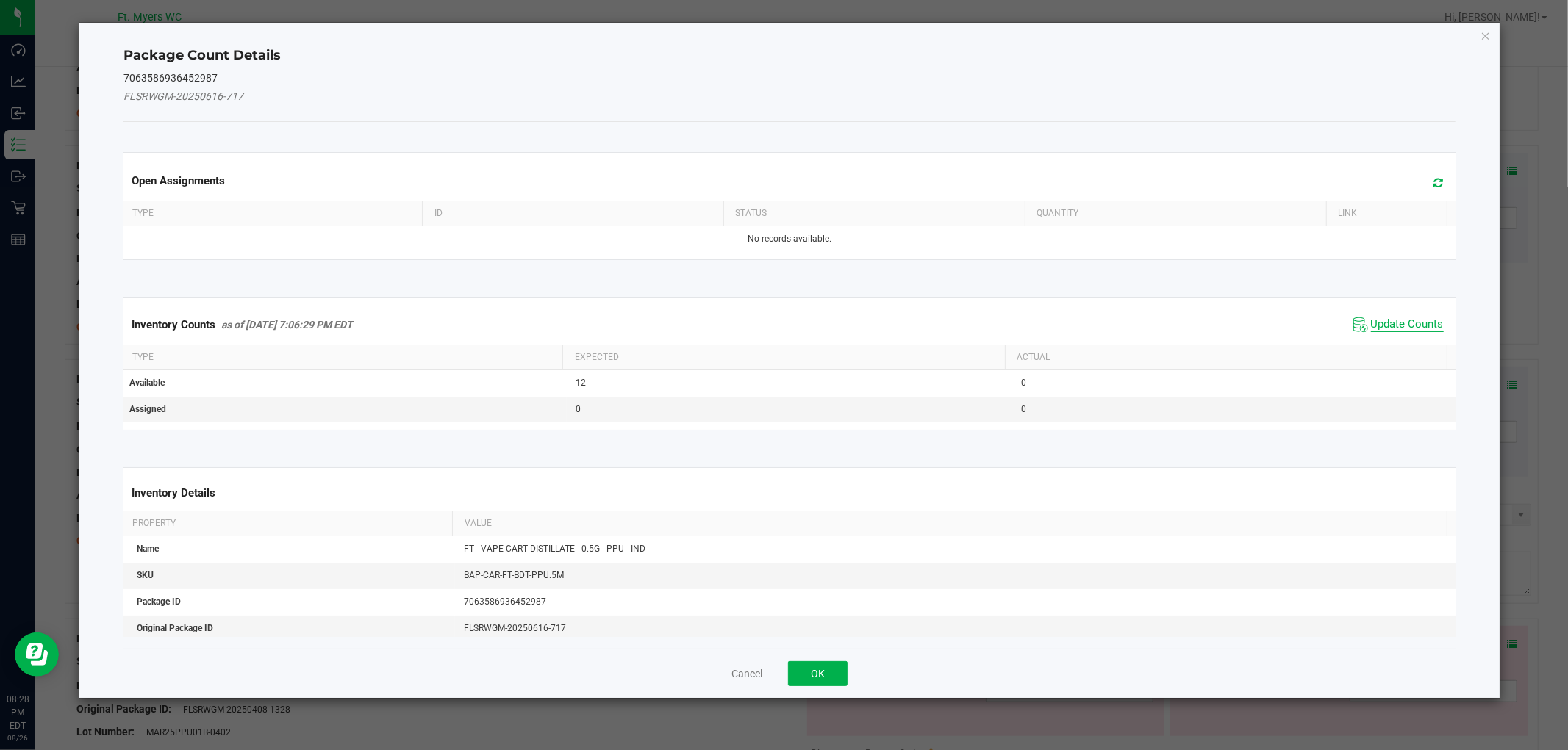
click at [1408, 321] on span "Update Counts" at bounding box center [1407, 324] width 72 height 15
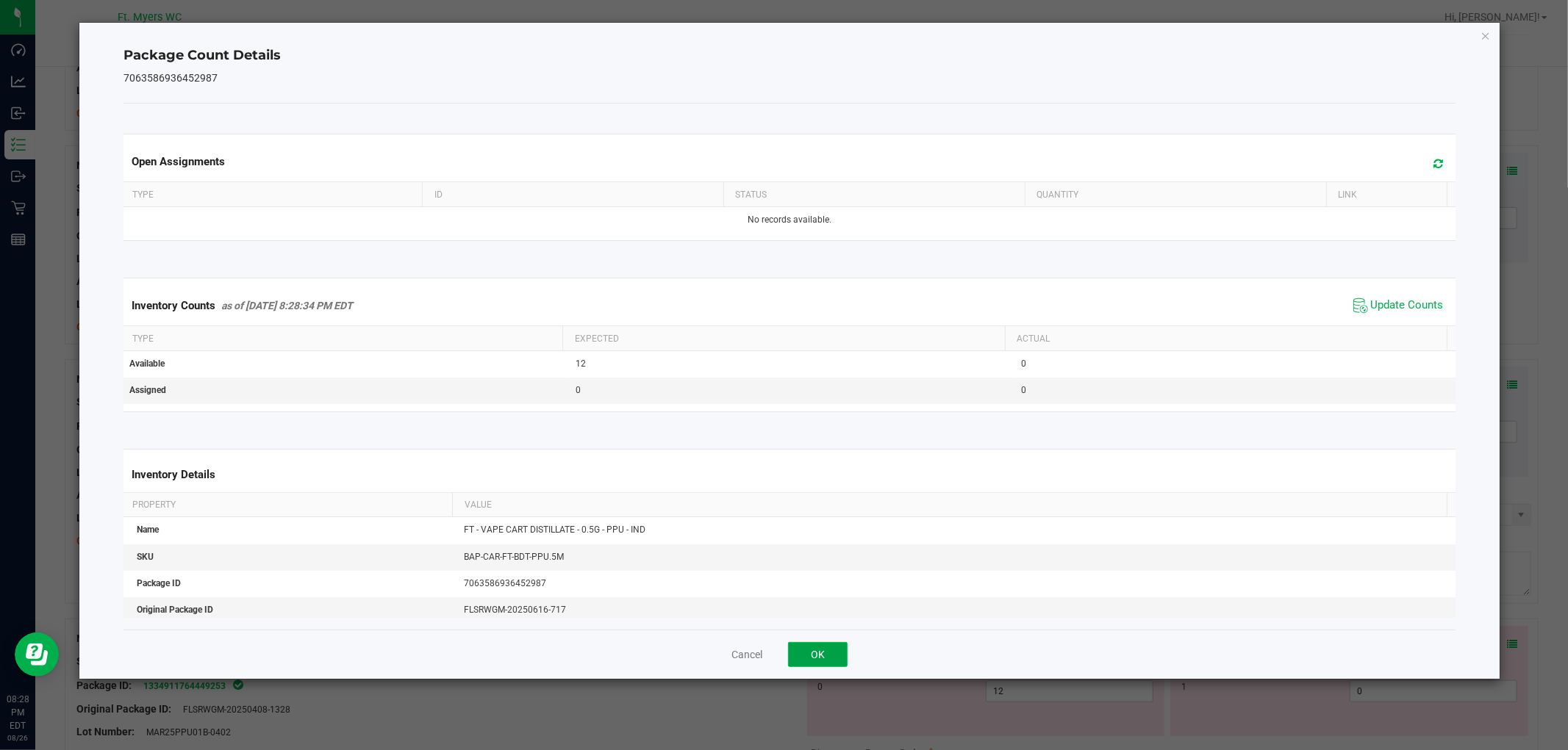
click at [813, 652] on button "OK" at bounding box center [818, 654] width 59 height 25
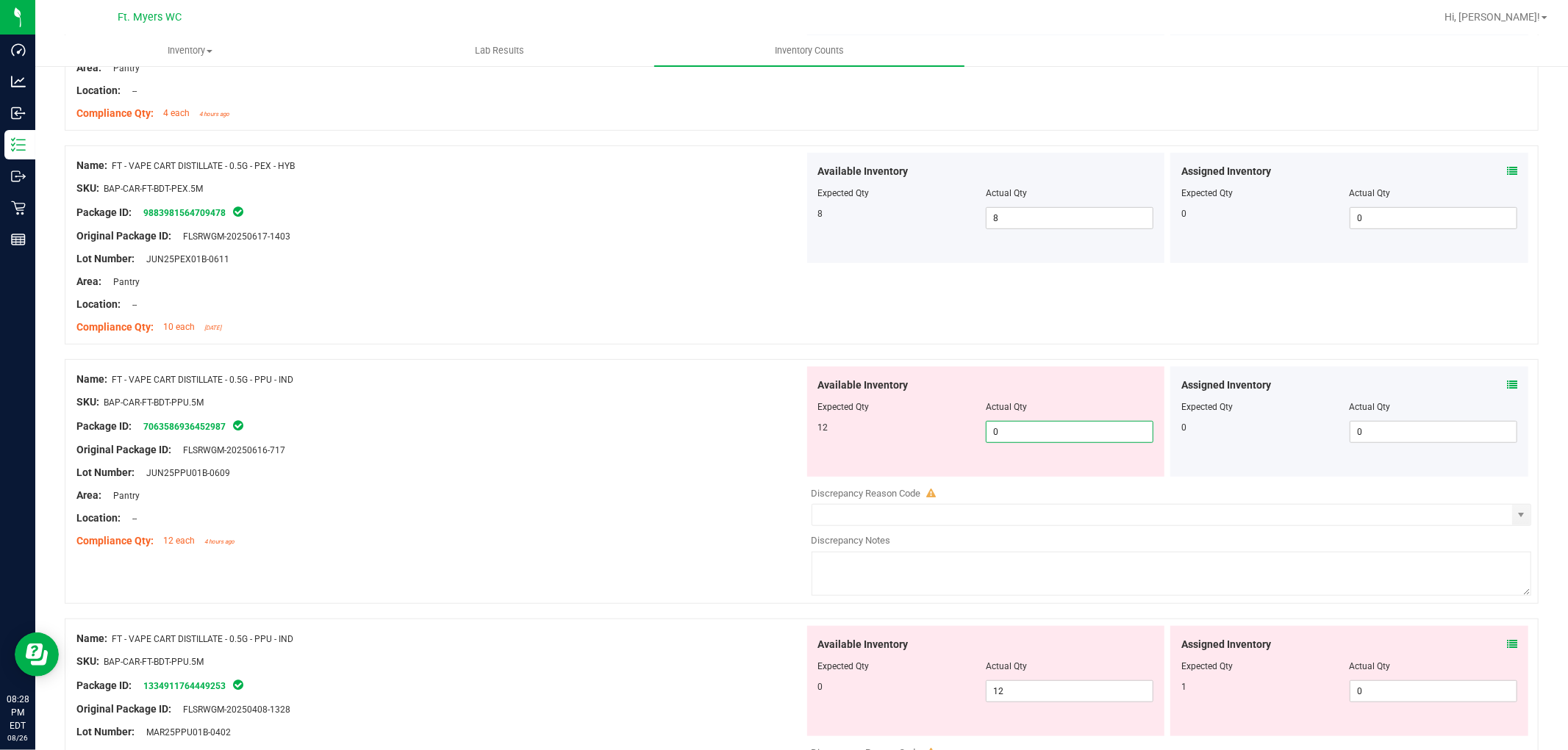
click at [1057, 432] on span "0 0" at bounding box center [1070, 432] width 168 height 22
click at [1057, 432] on input "0" at bounding box center [1070, 433] width 166 height 21
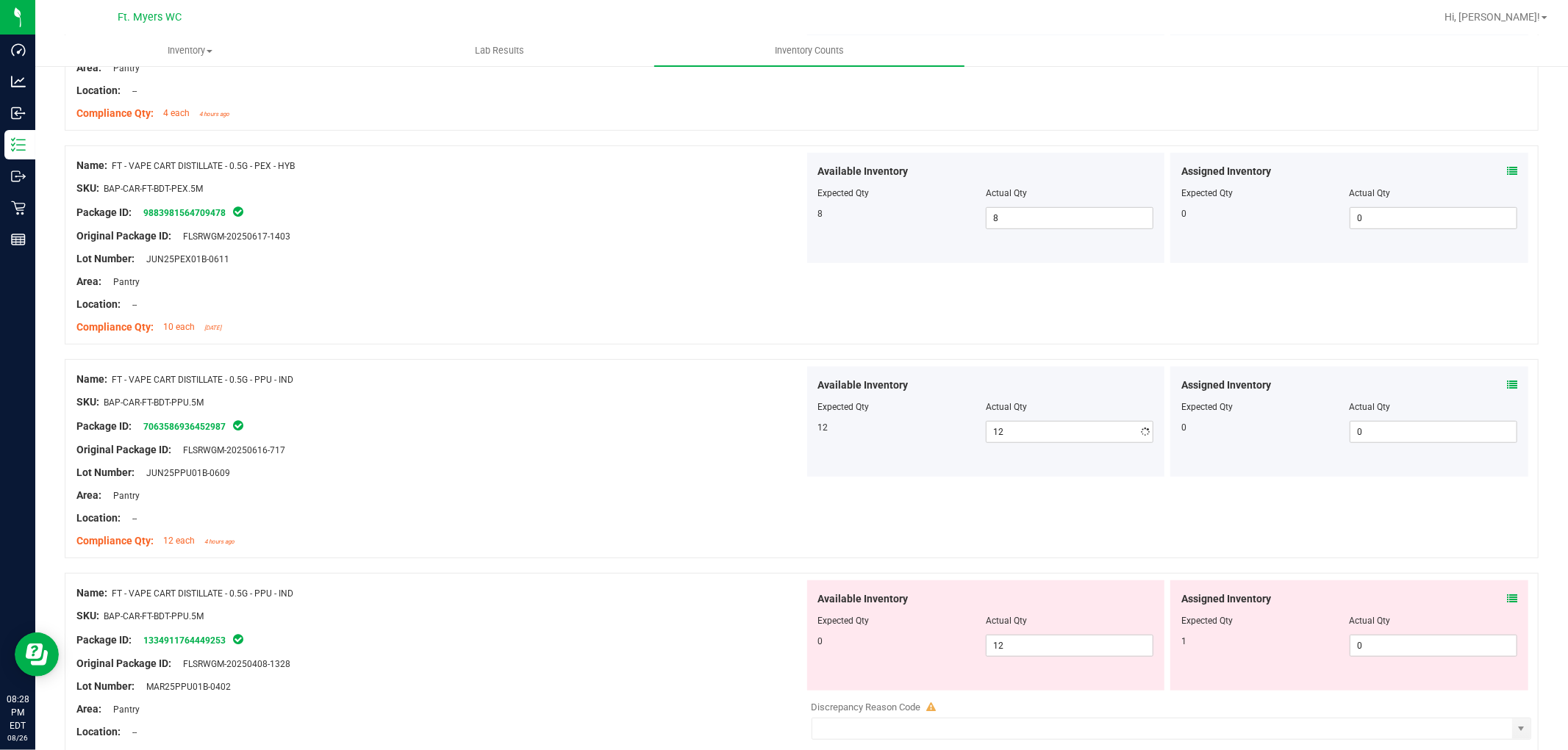
click at [655, 483] on div at bounding box center [441, 484] width 728 height 7
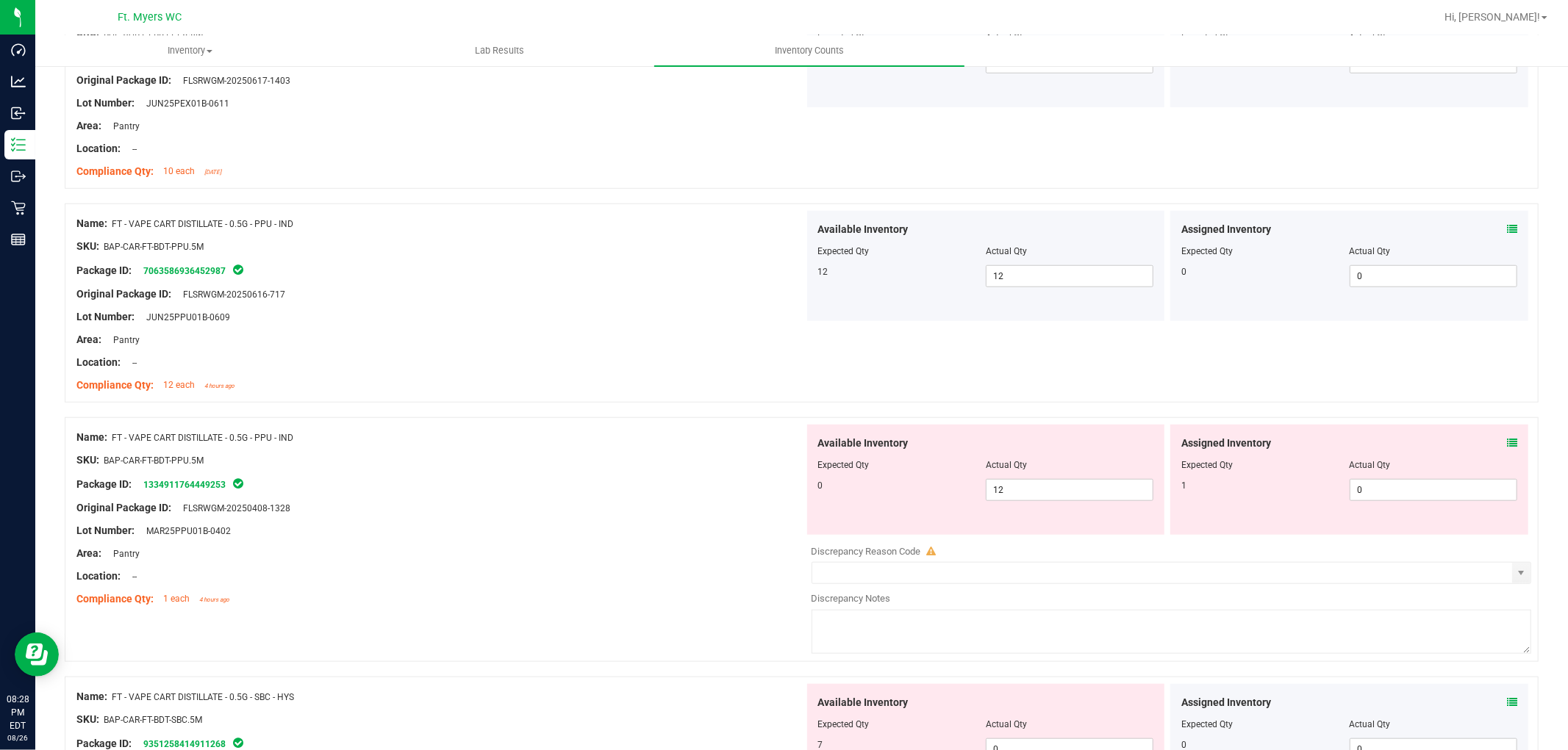
scroll to position [898, 0]
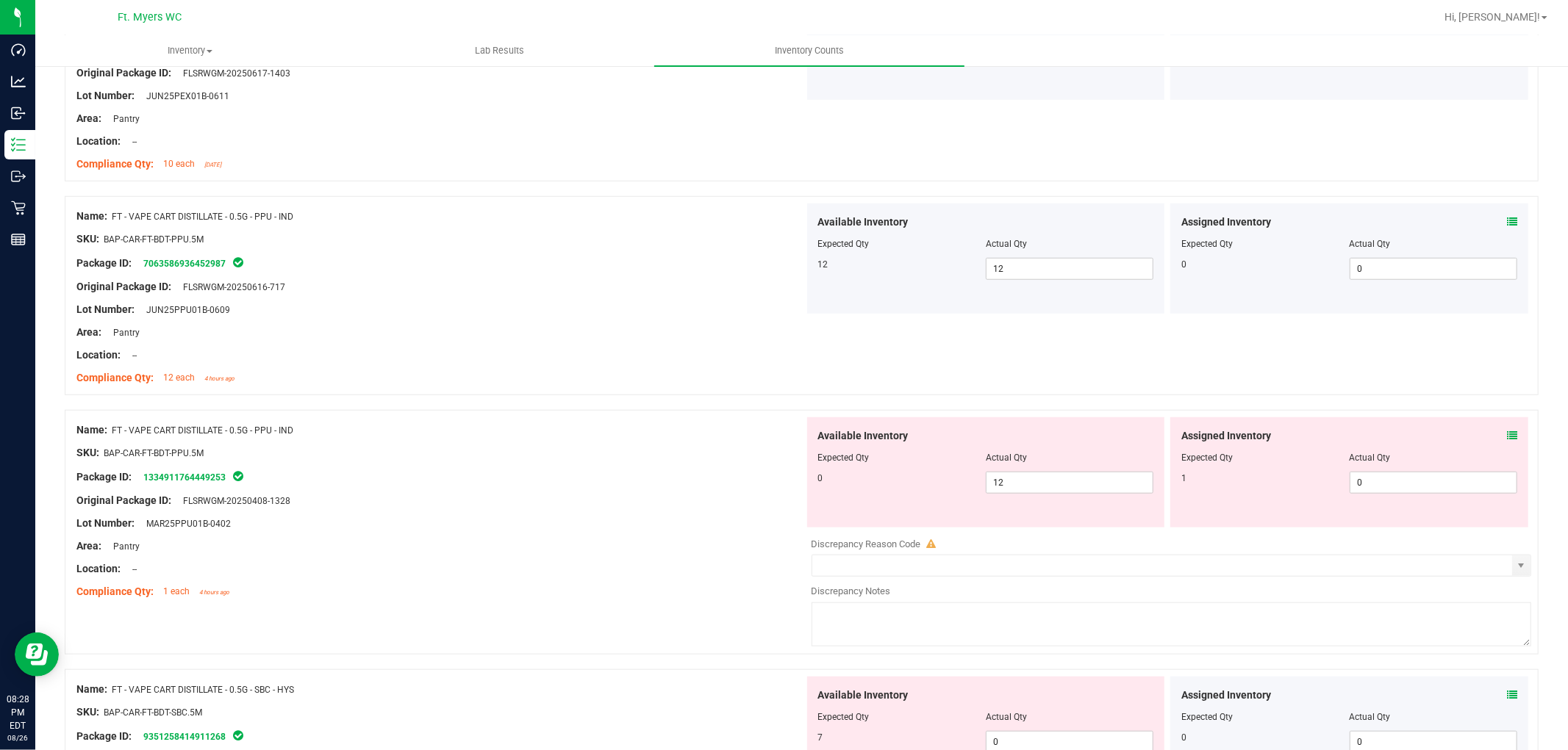
click at [1411, 436] on icon at bounding box center [1512, 436] width 10 height 10
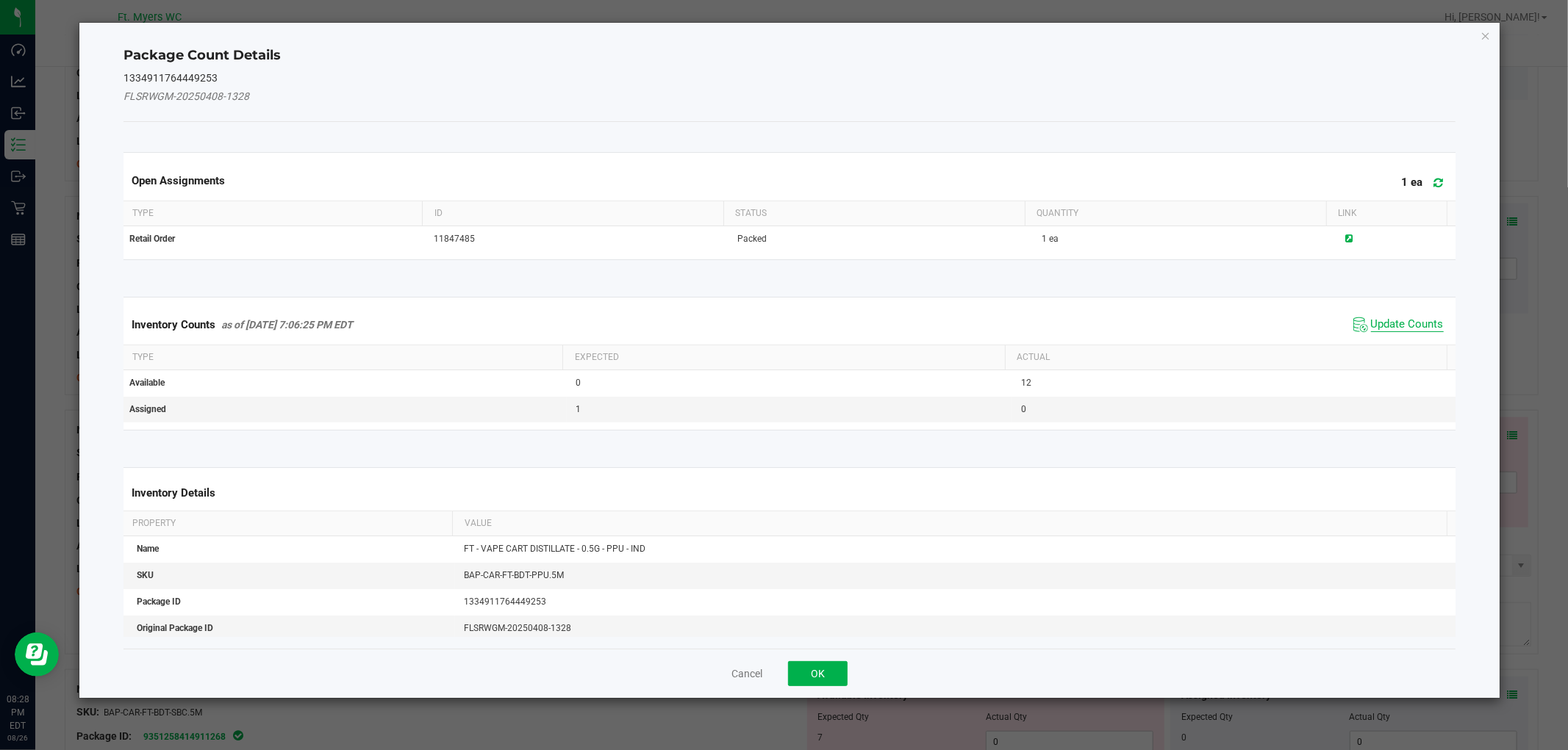
click at [1390, 319] on span "Update Counts" at bounding box center [1407, 324] width 72 height 15
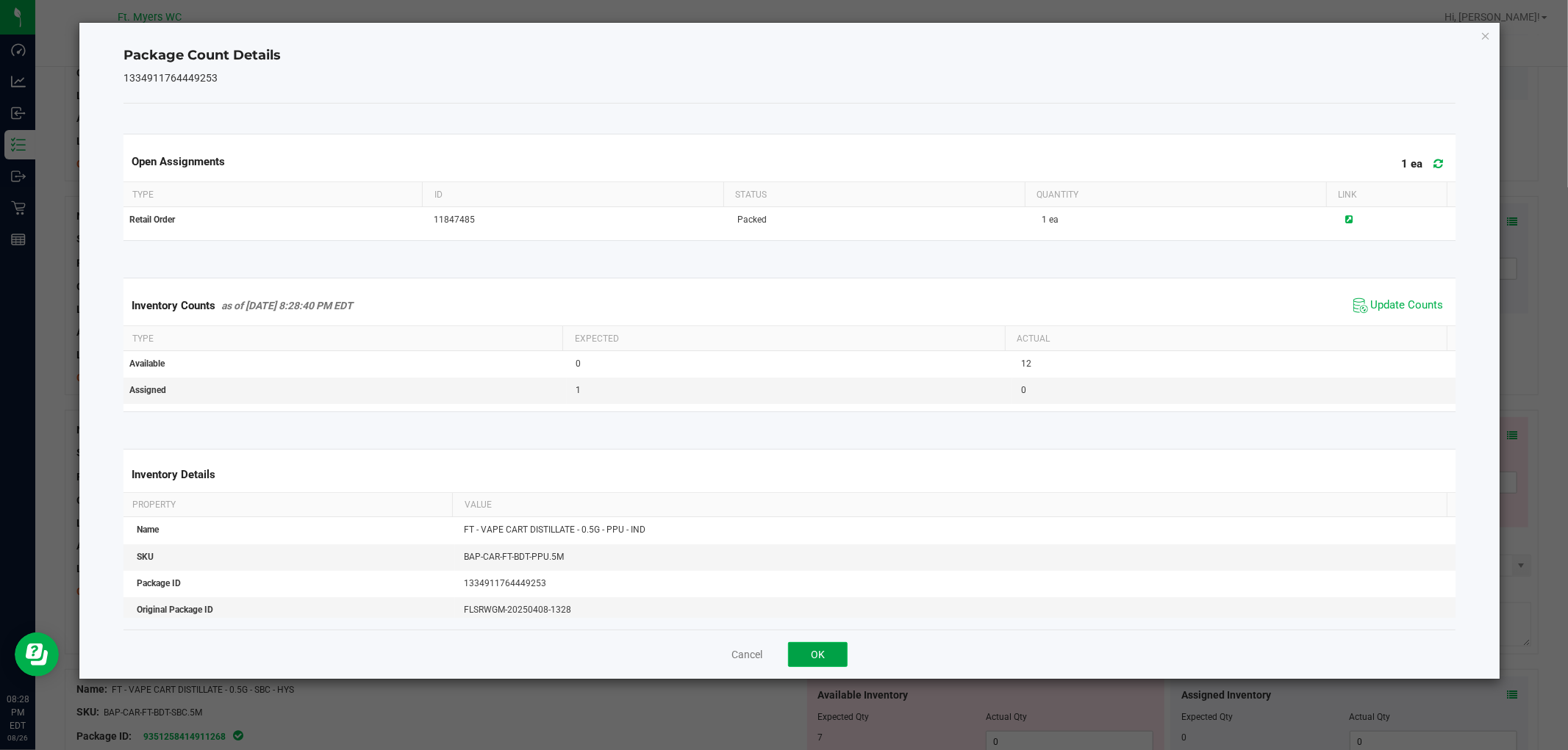
click at [832, 662] on button "OK" at bounding box center [818, 654] width 59 height 25
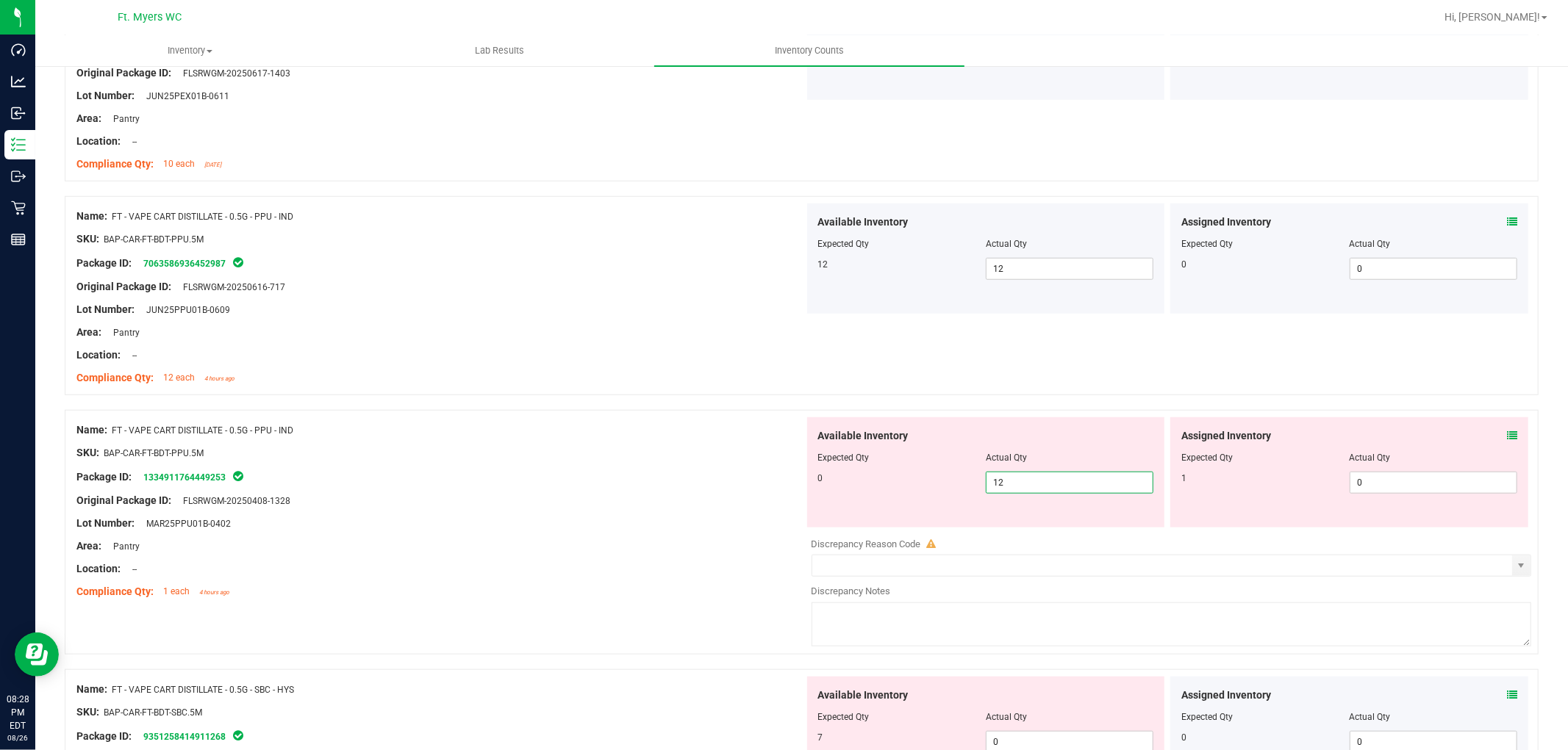
click at [1020, 483] on span "12 12" at bounding box center [1070, 482] width 168 height 22
click at [1020, 483] on input "12" at bounding box center [1070, 483] width 166 height 21
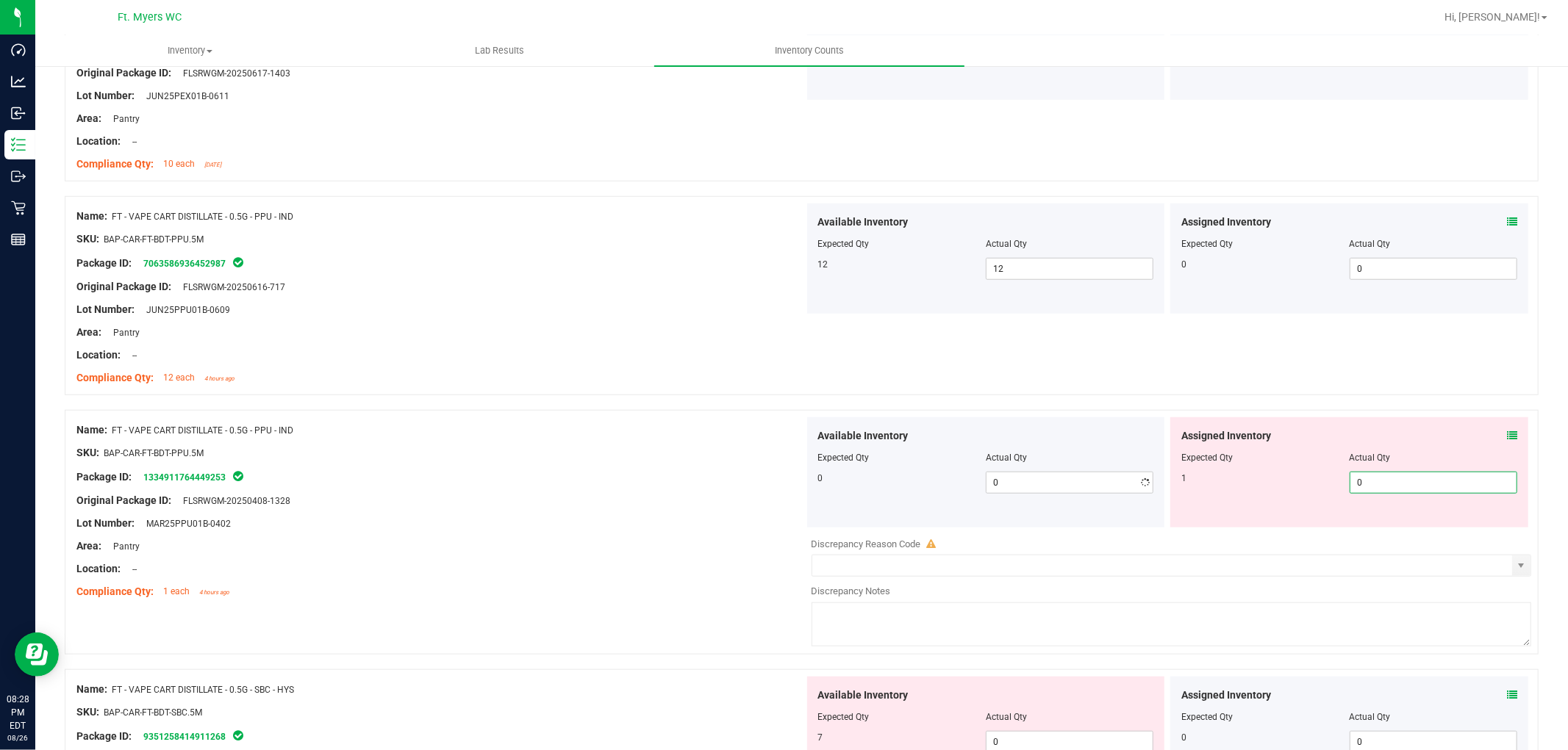
click at [1411, 487] on span "0 0" at bounding box center [1434, 482] width 168 height 22
click at [716, 558] on div at bounding box center [441, 557] width 728 height 7
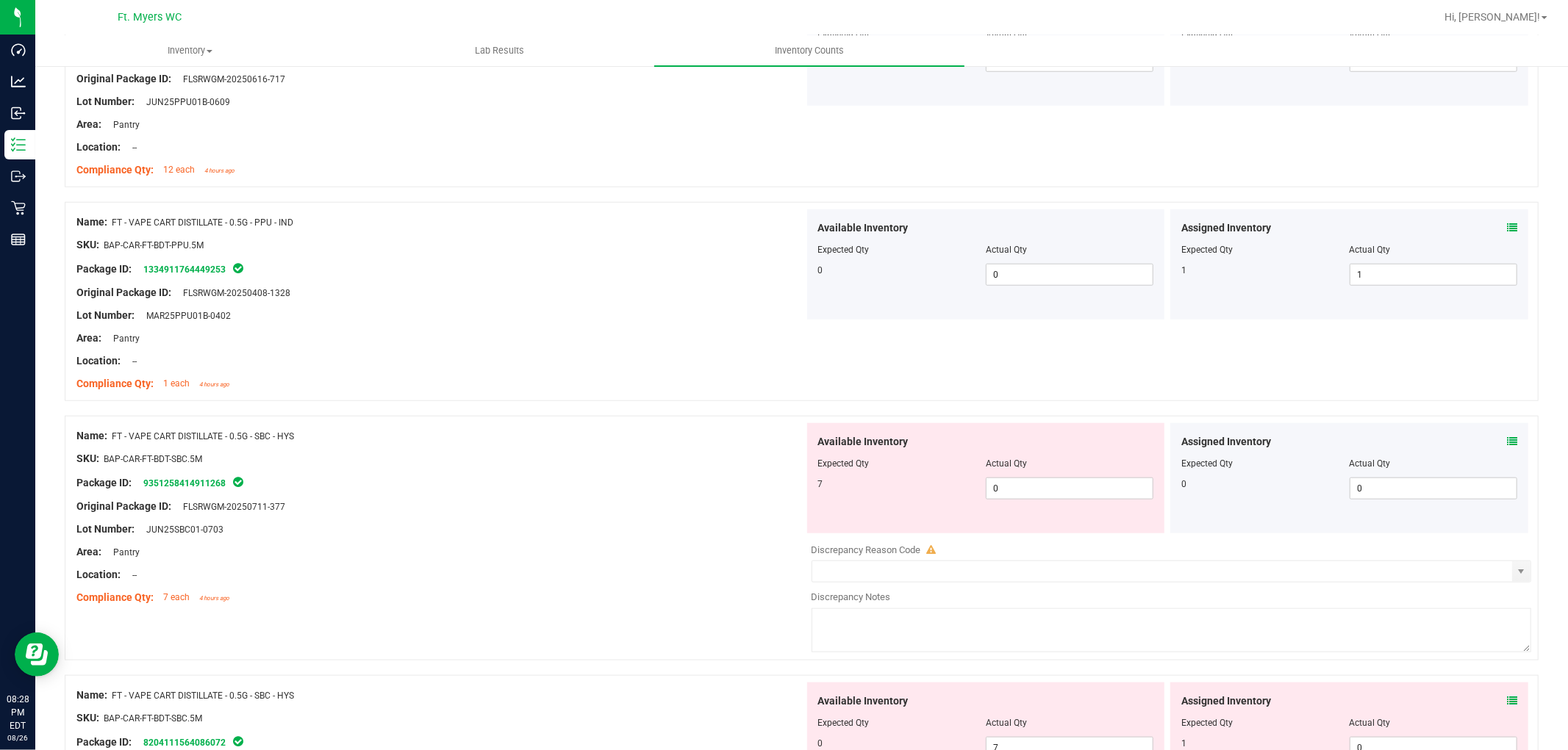
scroll to position [1142, 0]
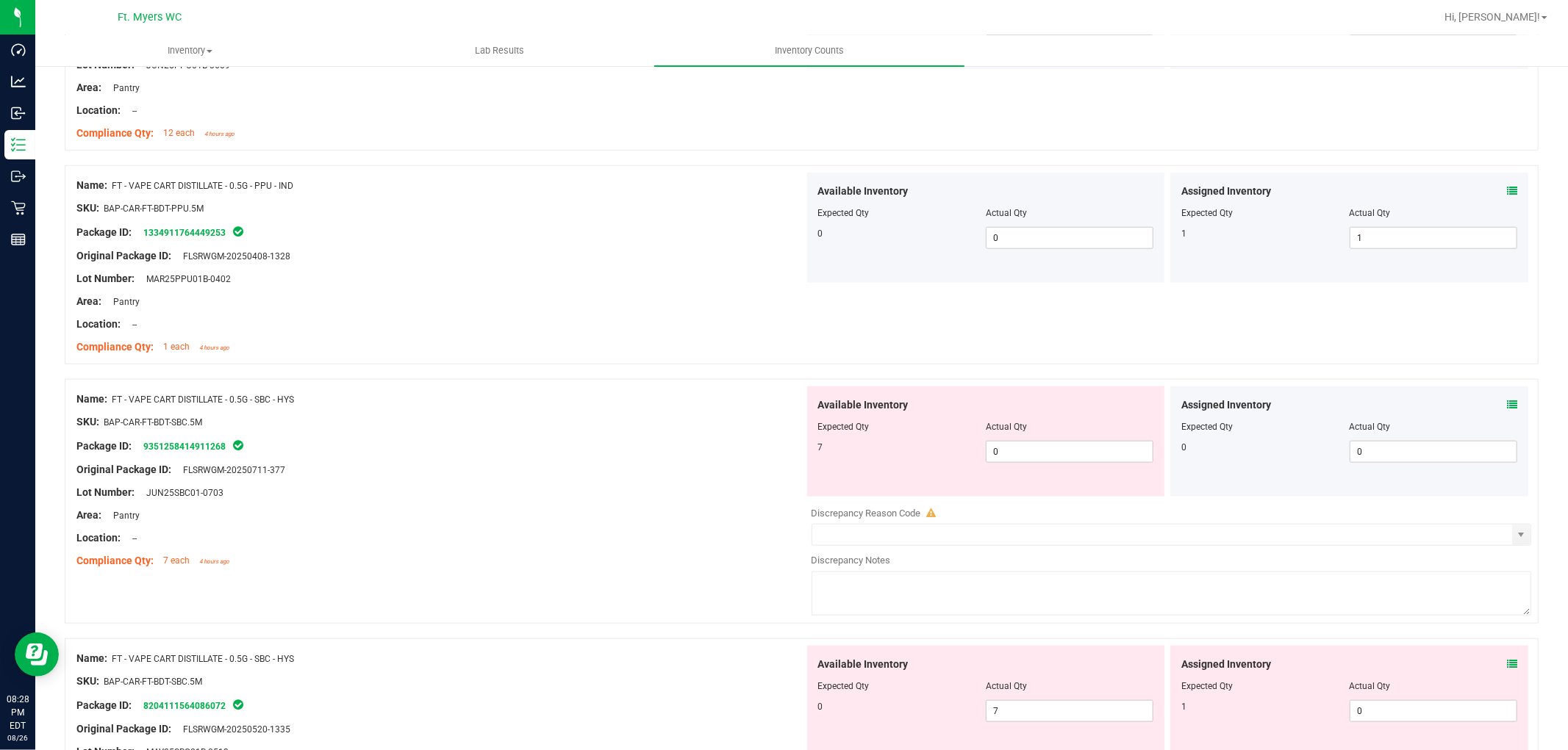
click at [1411, 406] on icon at bounding box center [1512, 405] width 10 height 10
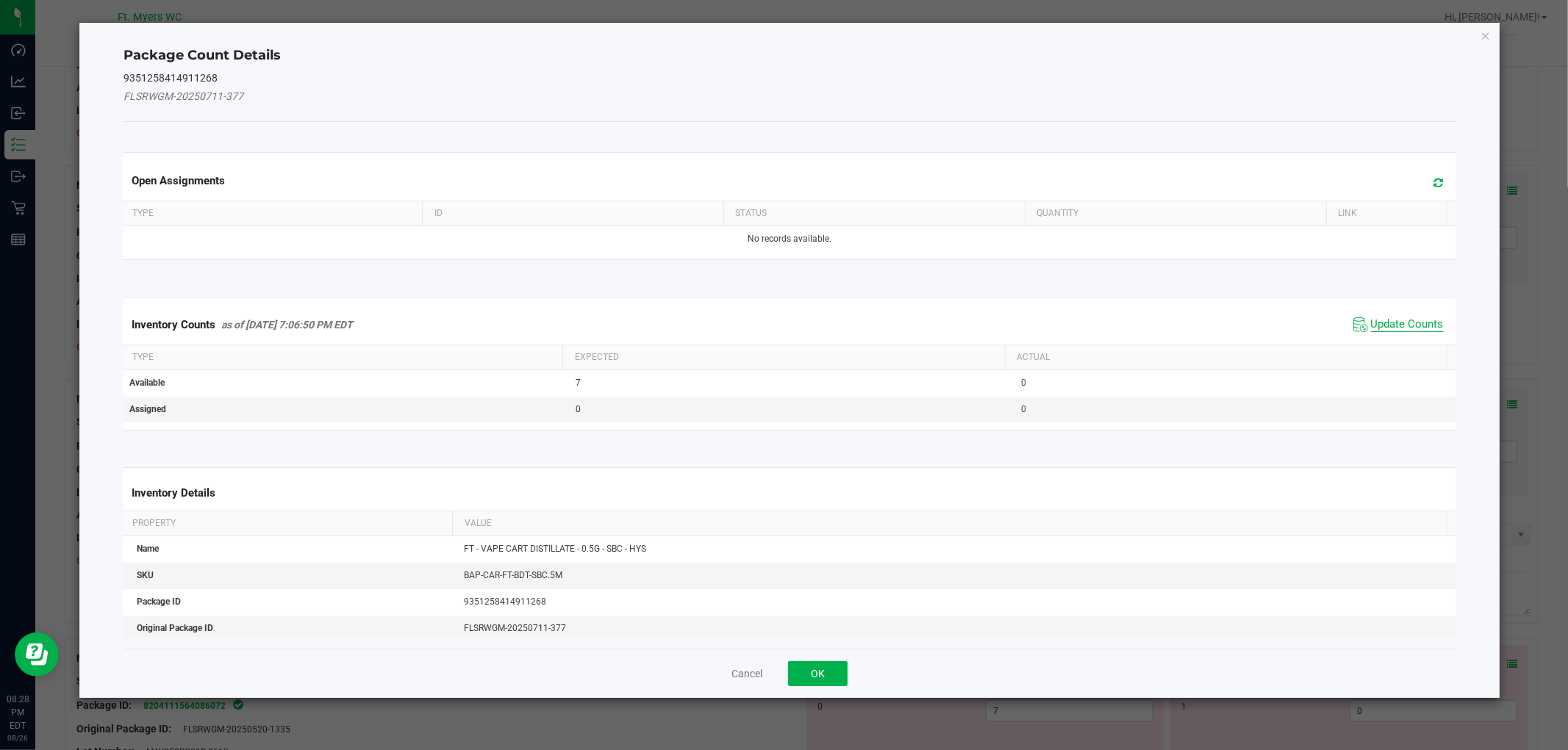
click at [1411, 331] on span "Update Counts" at bounding box center [1407, 324] width 72 height 15
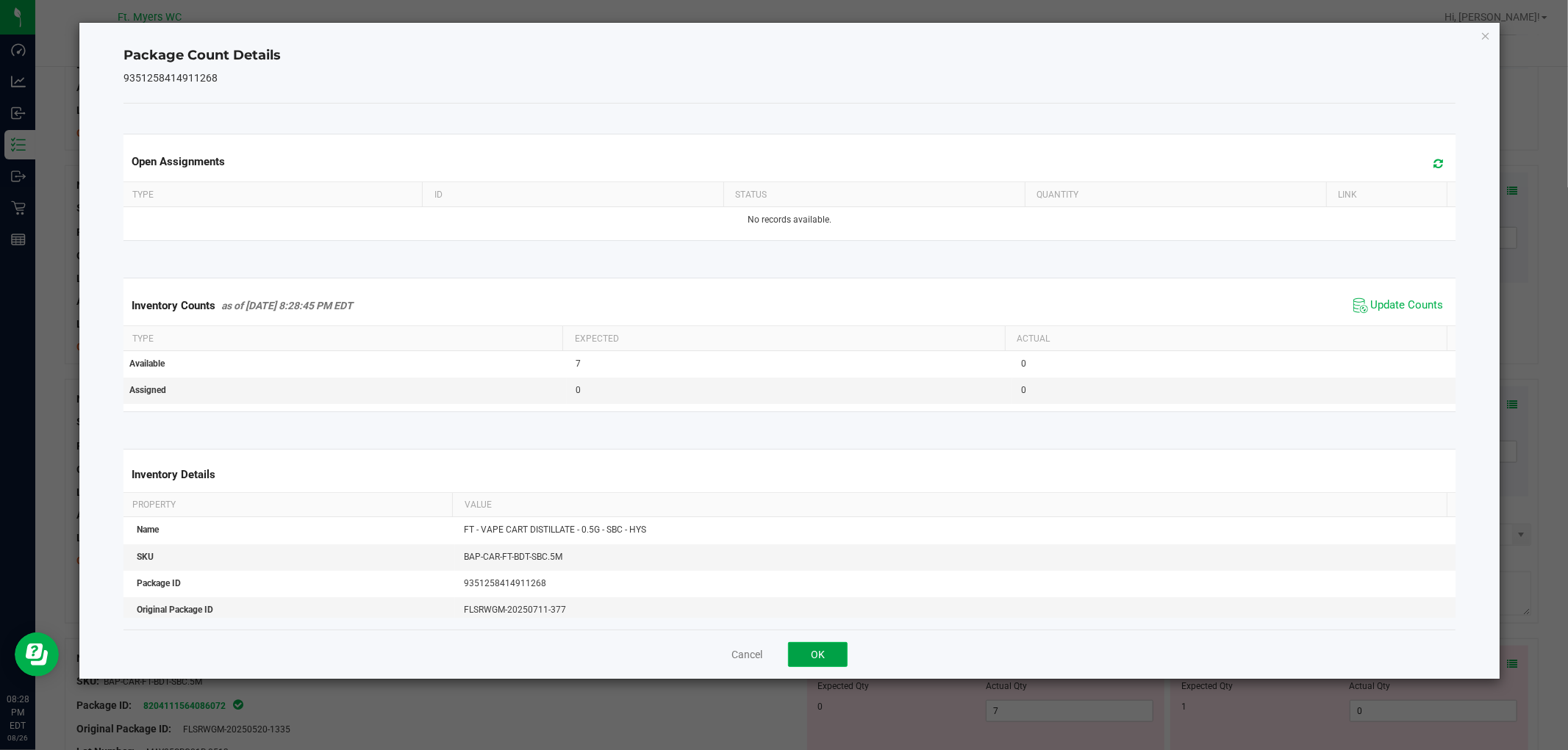
click at [831, 644] on button "OK" at bounding box center [818, 654] width 59 height 25
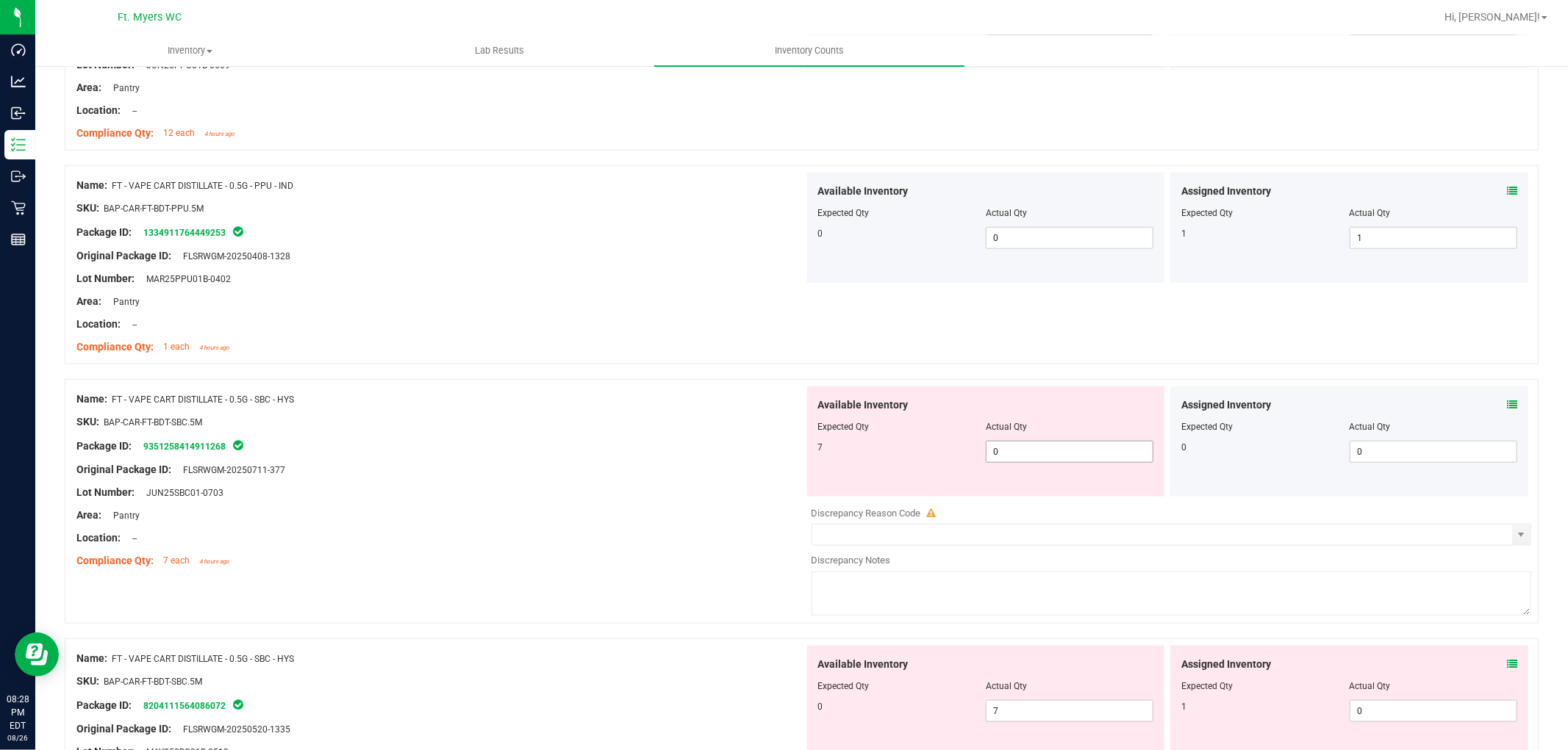
click at [1002, 444] on span "0 0" at bounding box center [1070, 451] width 168 height 22
click at [490, 530] on div "Location: --" at bounding box center [441, 538] width 728 height 16
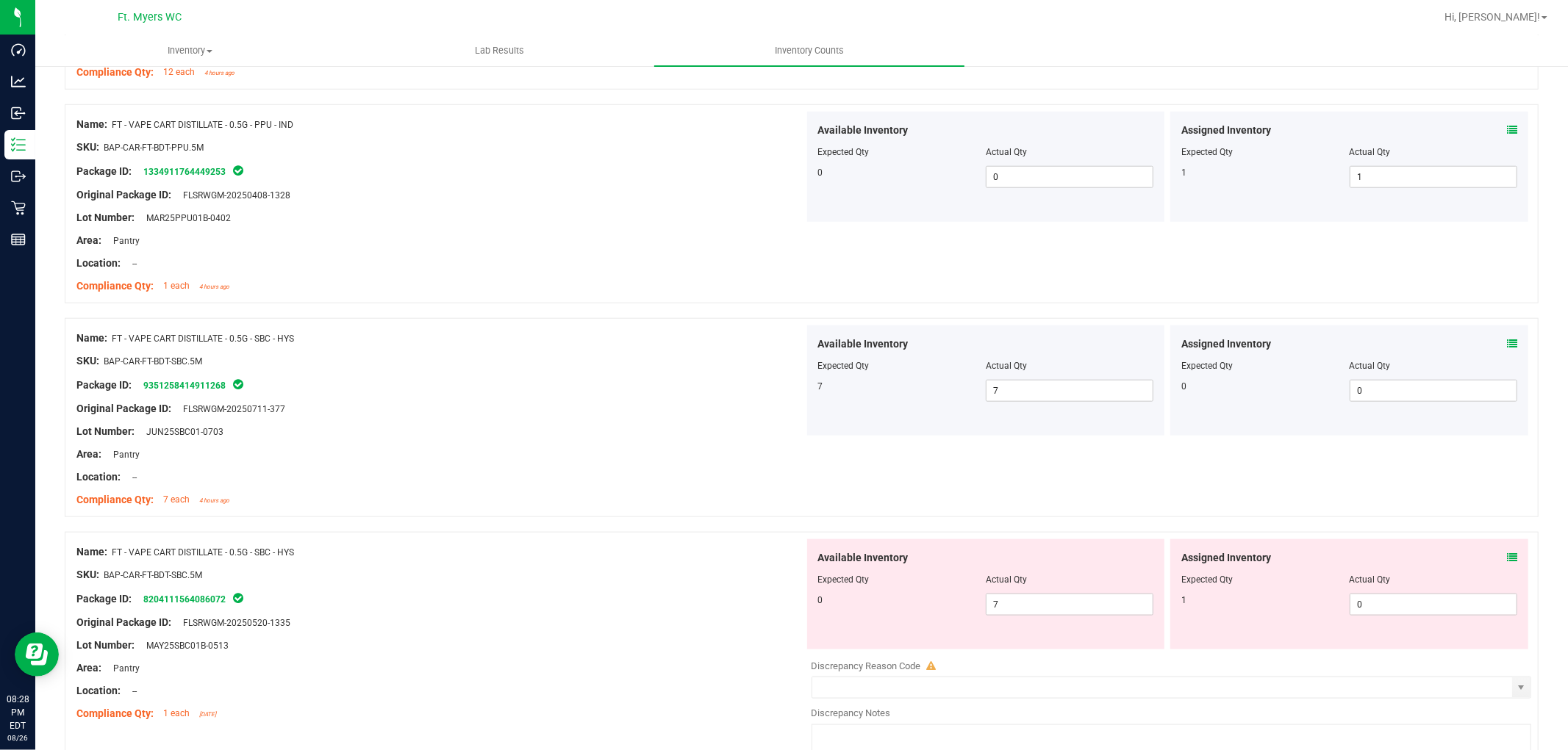
scroll to position [1306, 0]
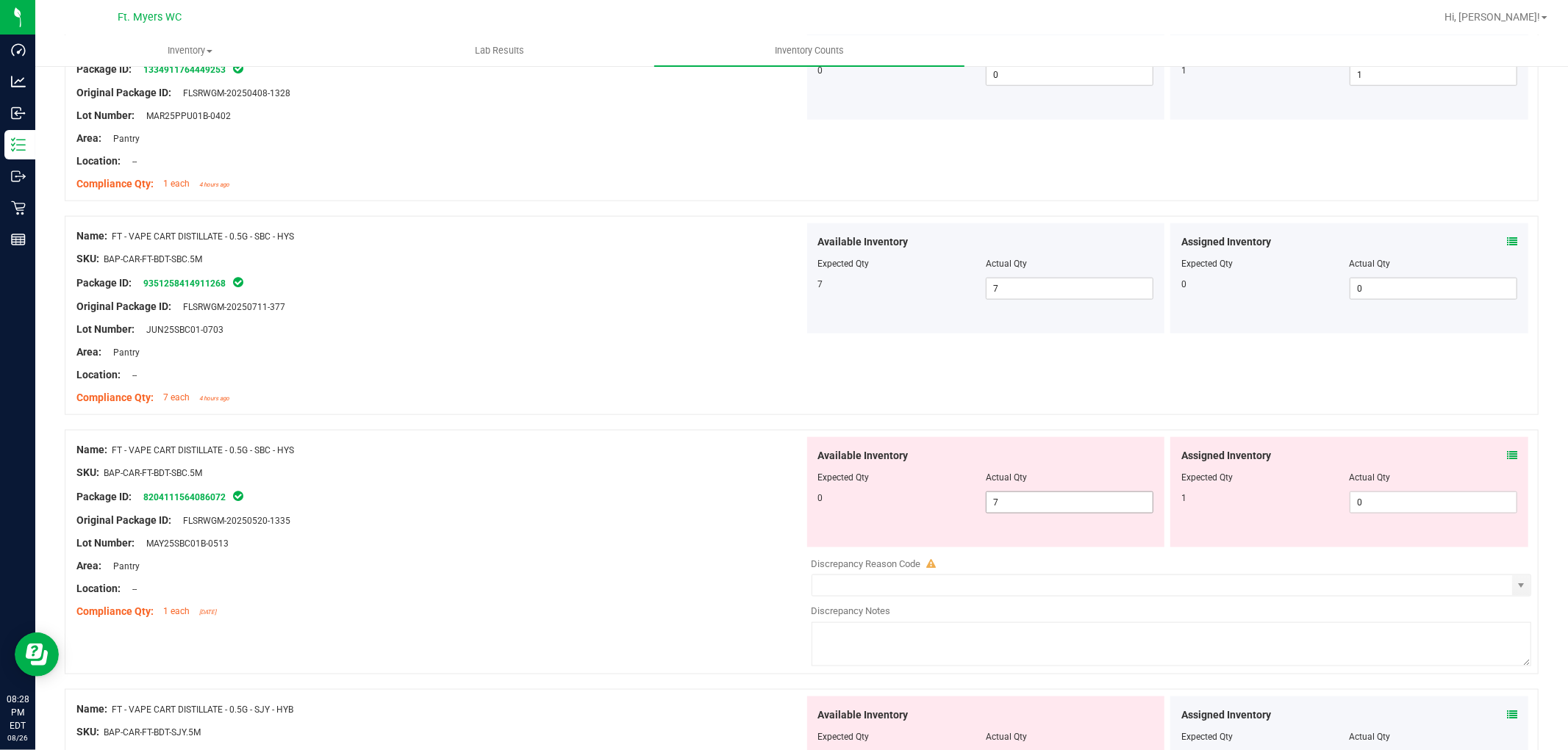
click at [1085, 497] on span "7 7" at bounding box center [1070, 502] width 168 height 22
click at [1085, 497] on input "7" at bounding box center [1070, 502] width 166 height 21
click at [689, 501] on div "Package ID: 8204111564086072" at bounding box center [441, 496] width 728 height 17
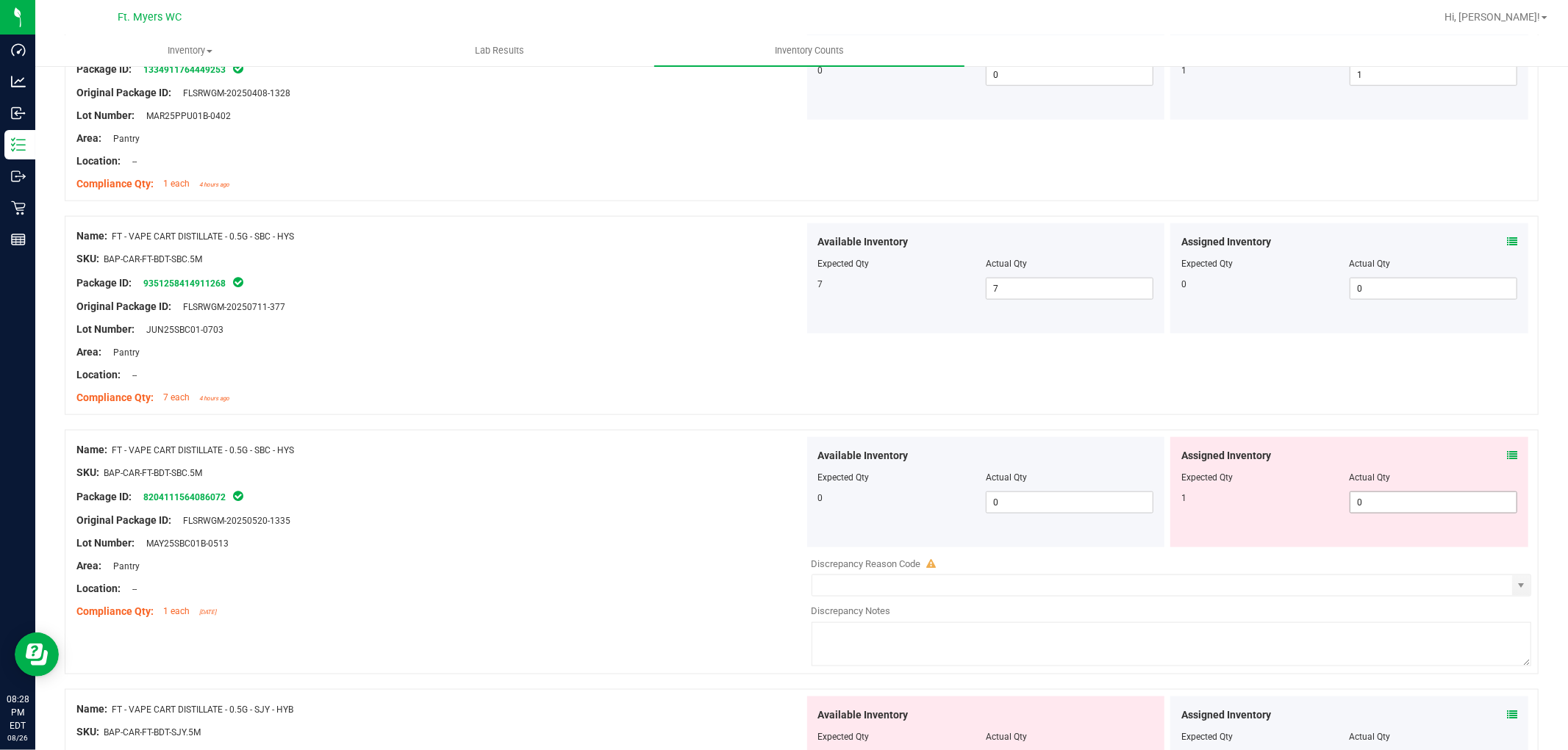
click at [1411, 497] on span "0 0" at bounding box center [1434, 502] width 168 height 22
click at [738, 506] on div at bounding box center [441, 509] width 728 height 7
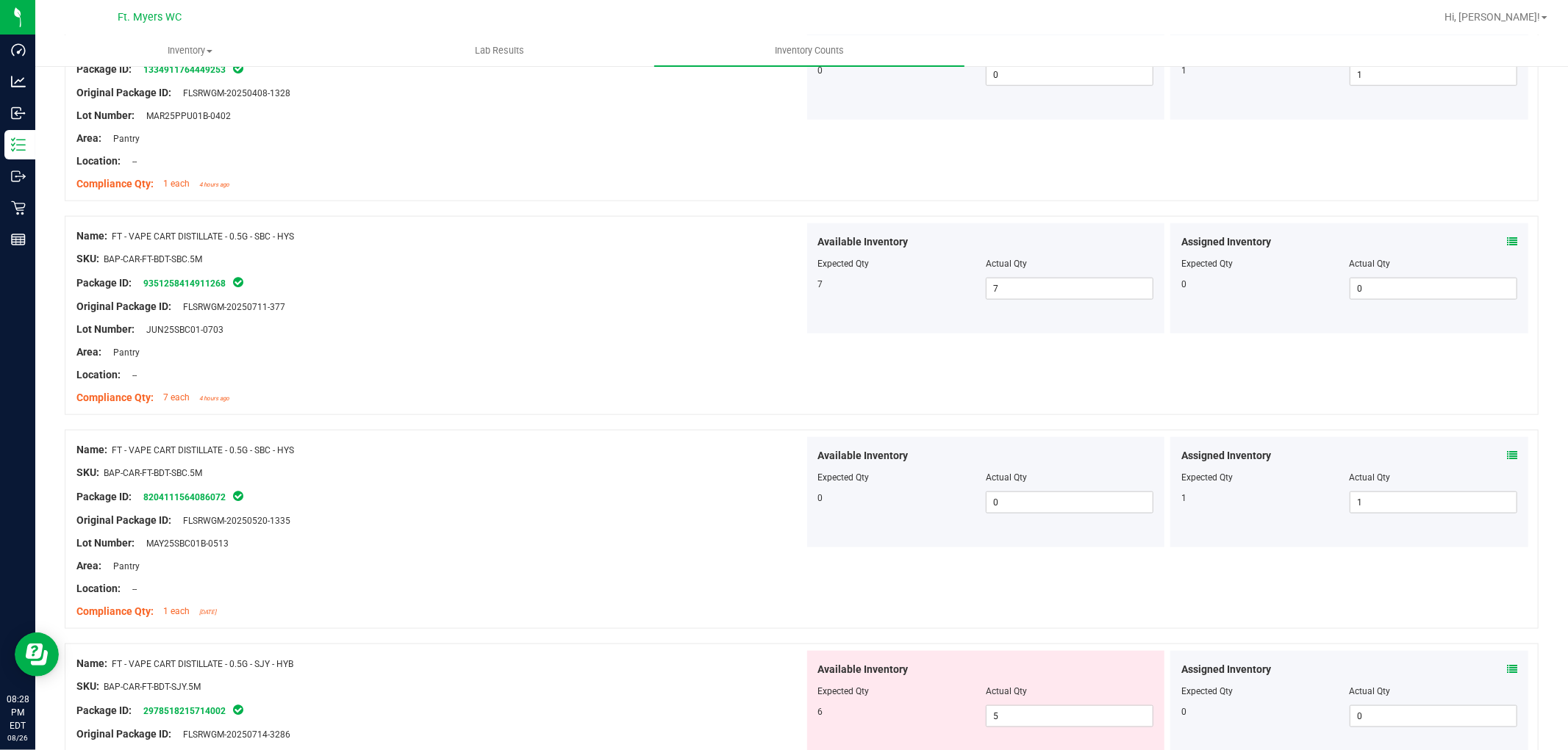
click at [1411, 457] on icon at bounding box center [1512, 455] width 10 height 10
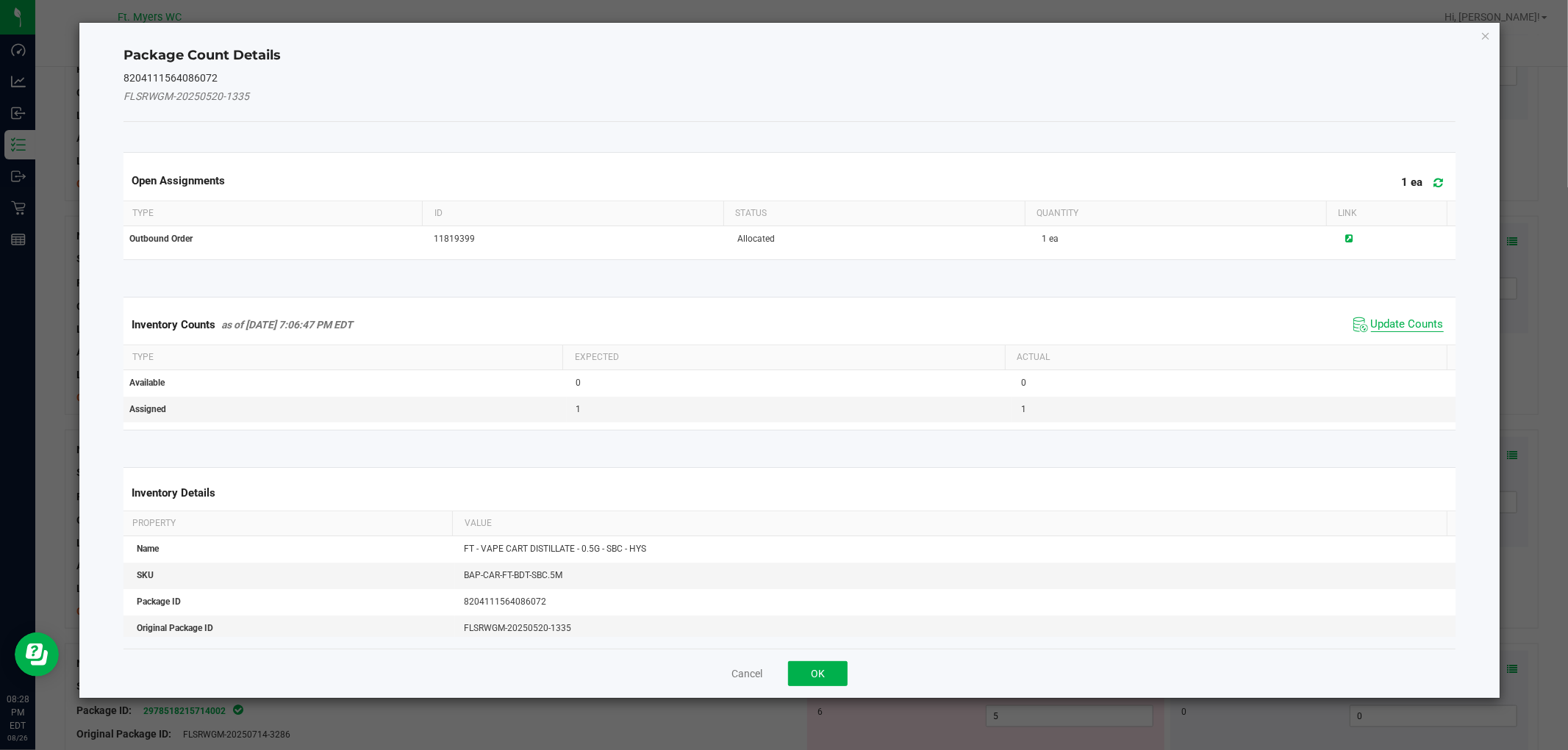
click at [1402, 329] on span "Update Counts" at bounding box center [1407, 324] width 72 height 15
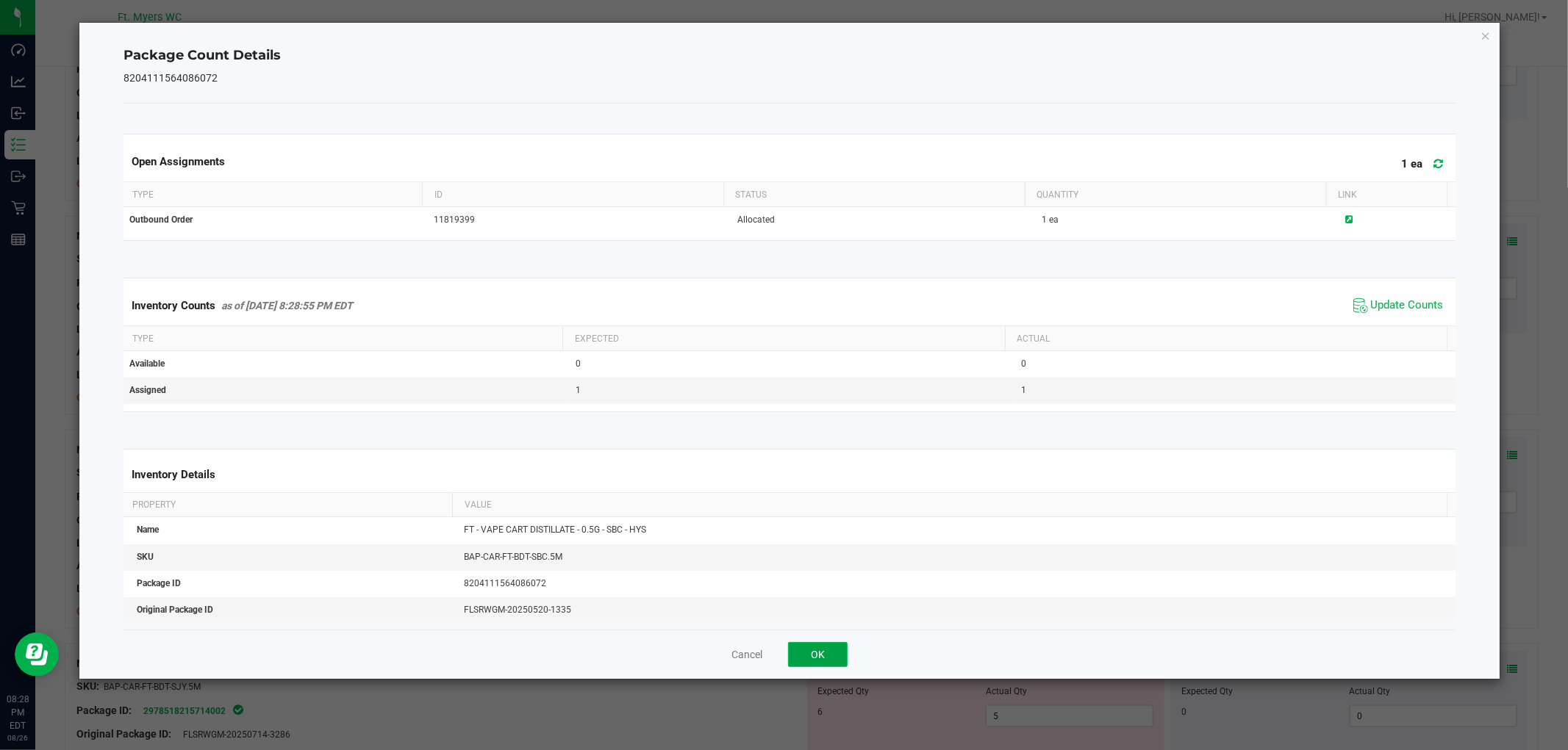
click at [825, 649] on button "OK" at bounding box center [818, 654] width 59 height 25
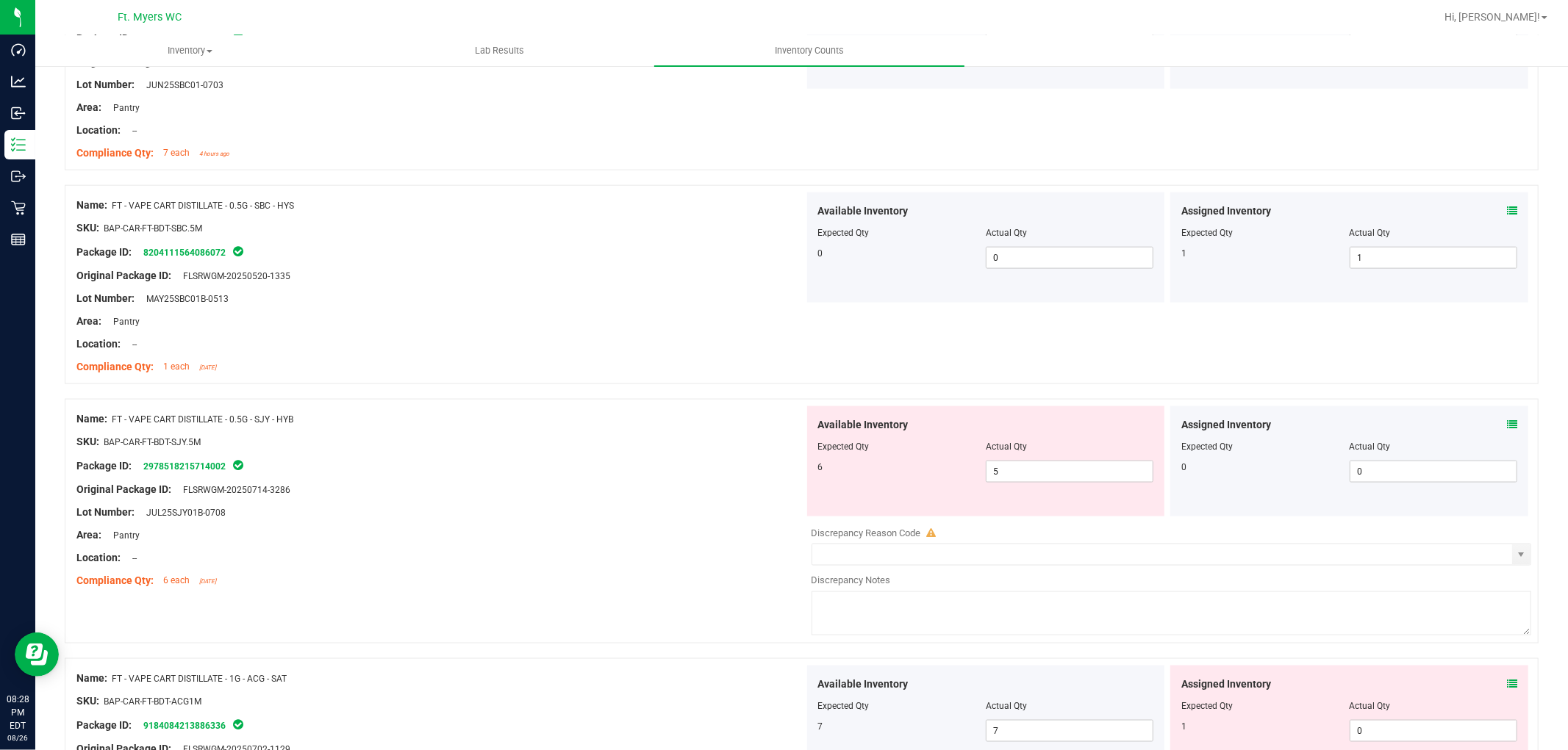
scroll to position [1551, 0]
click at [1411, 430] on span at bounding box center [1512, 425] width 10 height 16
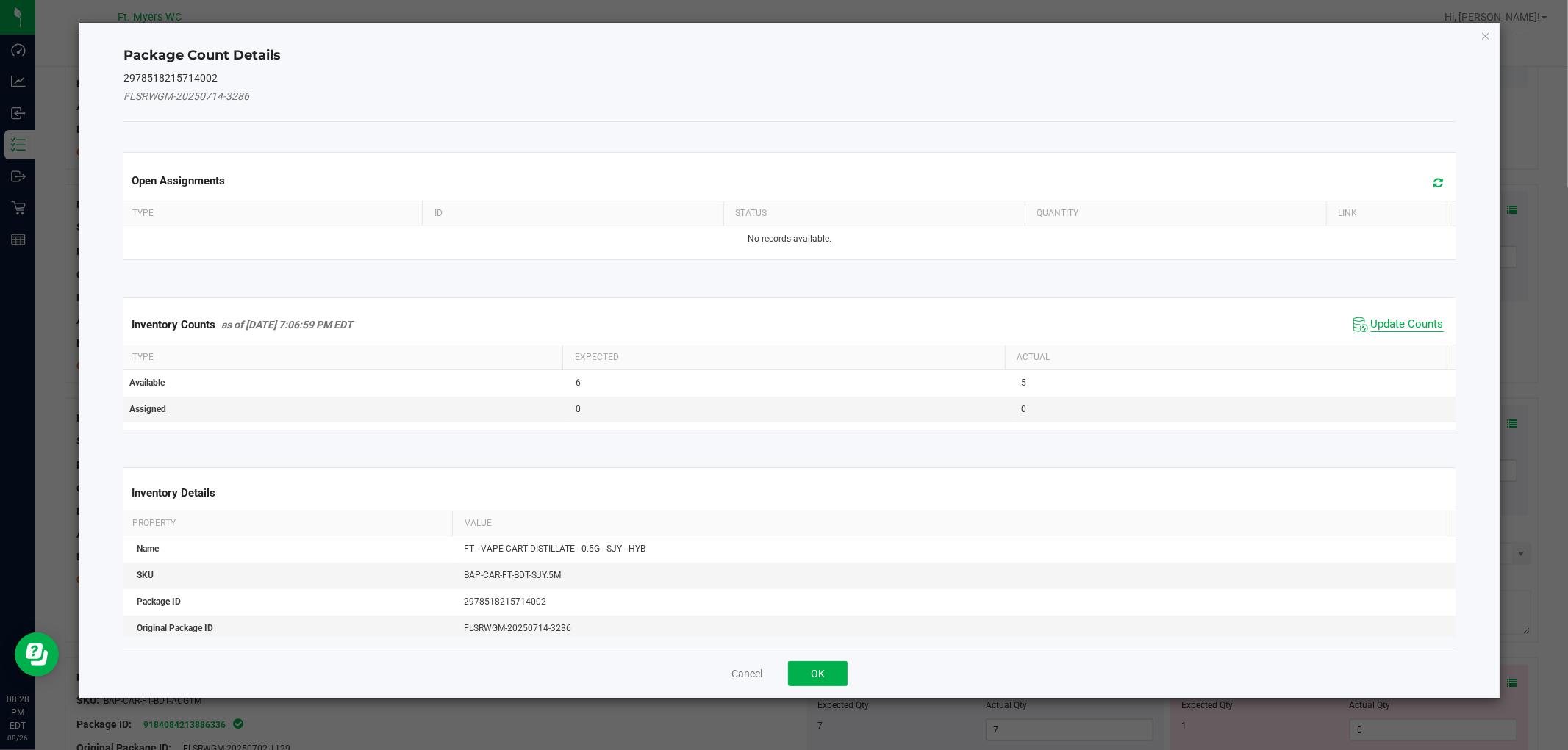
click at [1390, 319] on span "Update Counts" at bounding box center [1407, 324] width 72 height 15
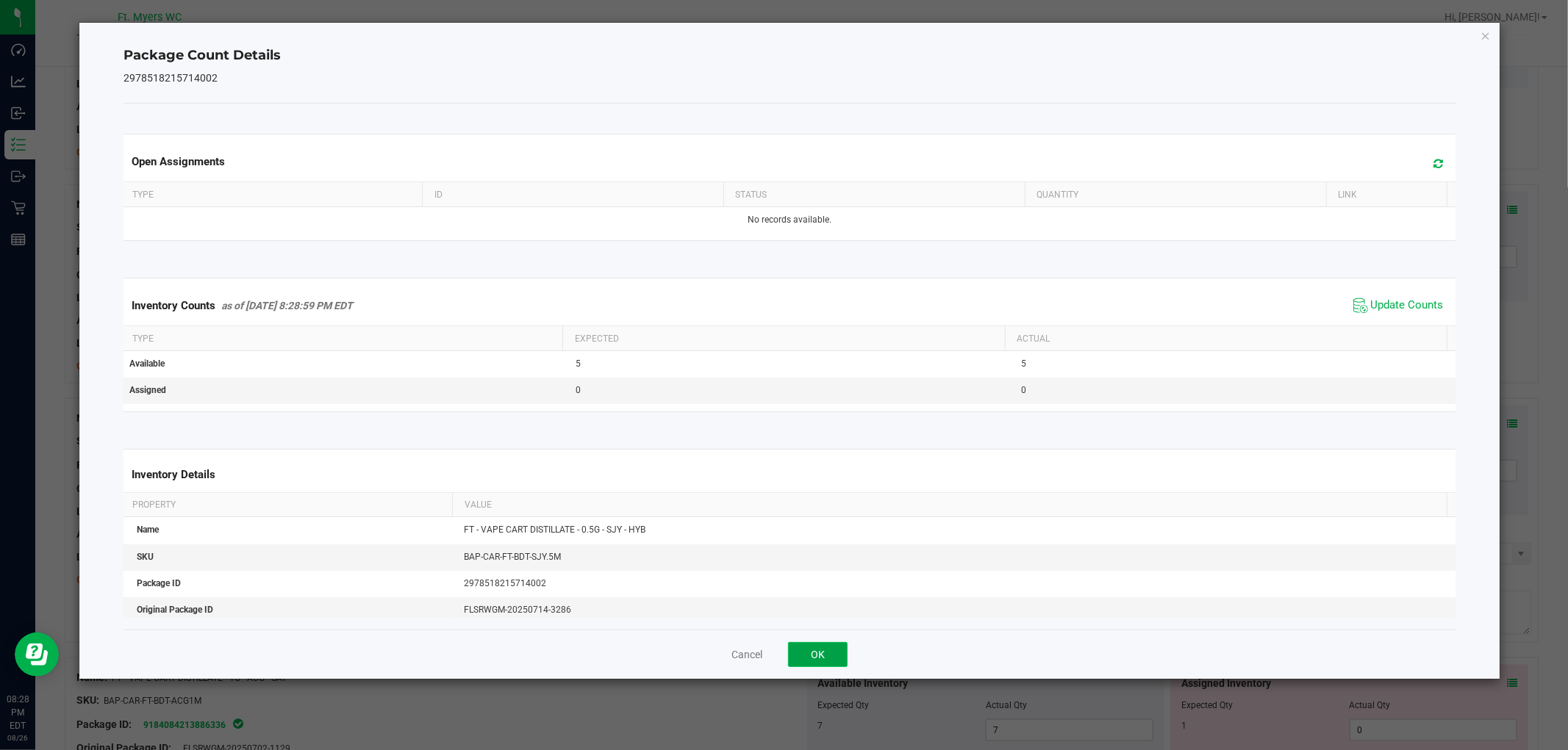
click at [825, 661] on button "OK" at bounding box center [818, 654] width 59 height 25
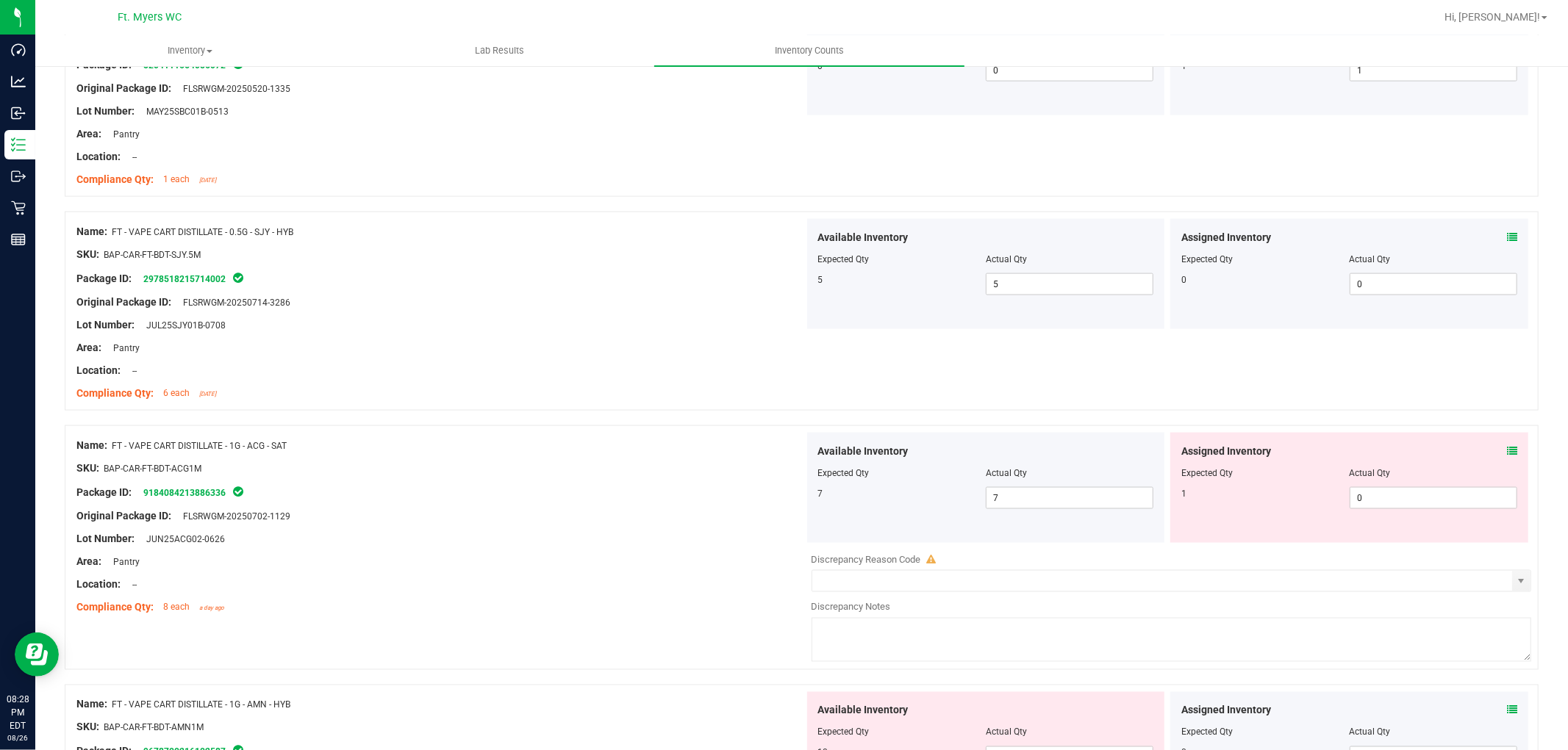
scroll to position [1796, 0]
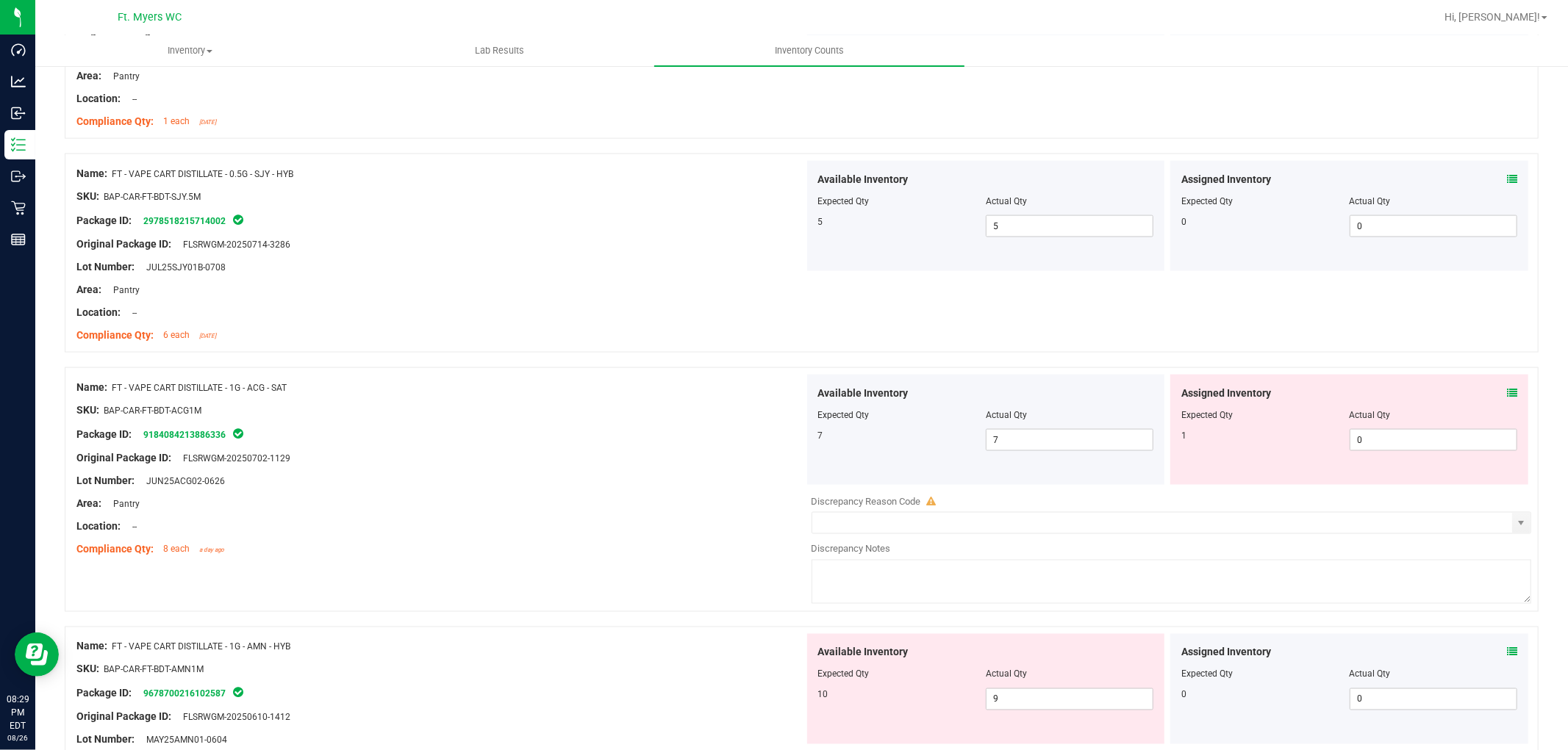
click at [1411, 394] on icon at bounding box center [1512, 393] width 10 height 10
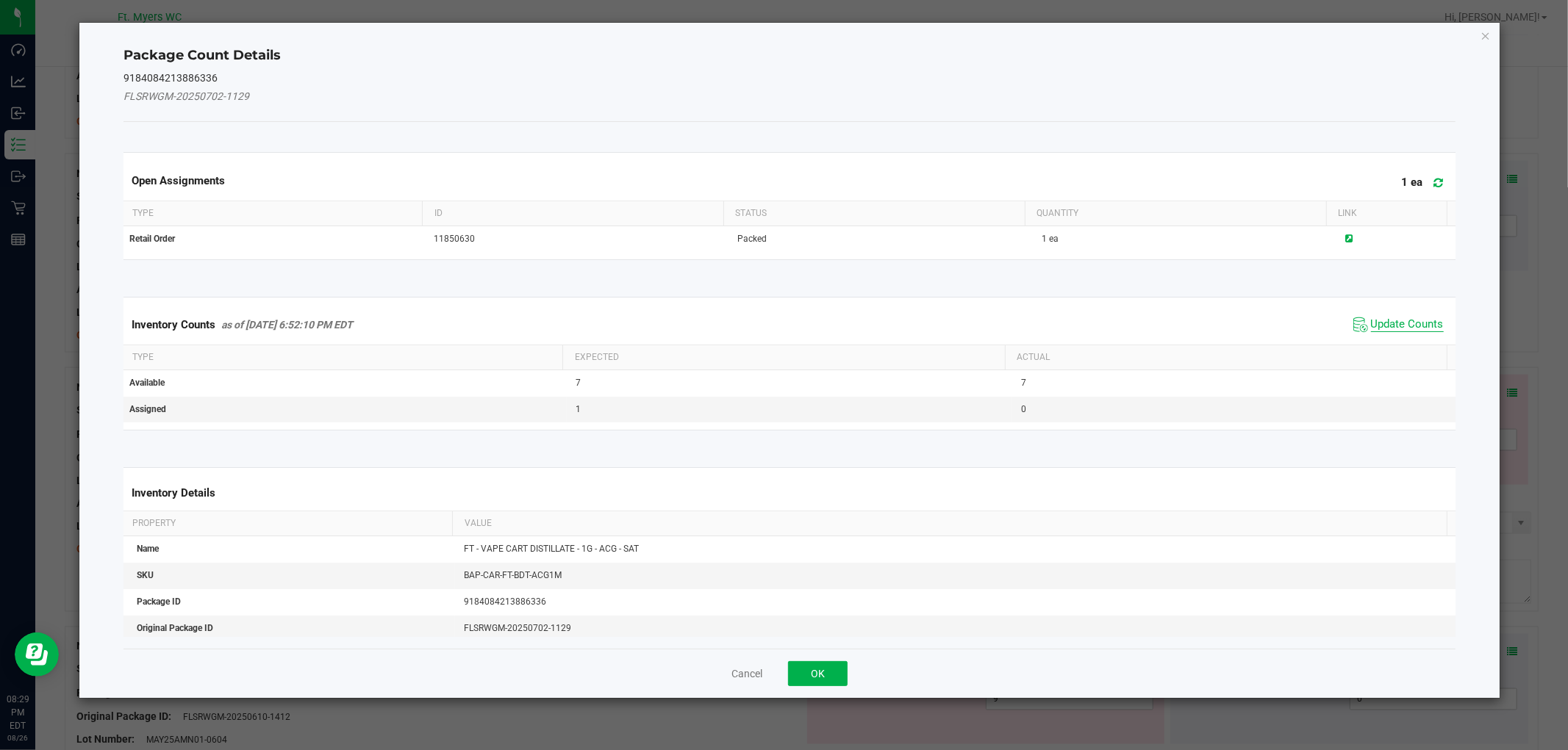
click at [1393, 331] on span "Update Counts" at bounding box center [1407, 324] width 72 height 15
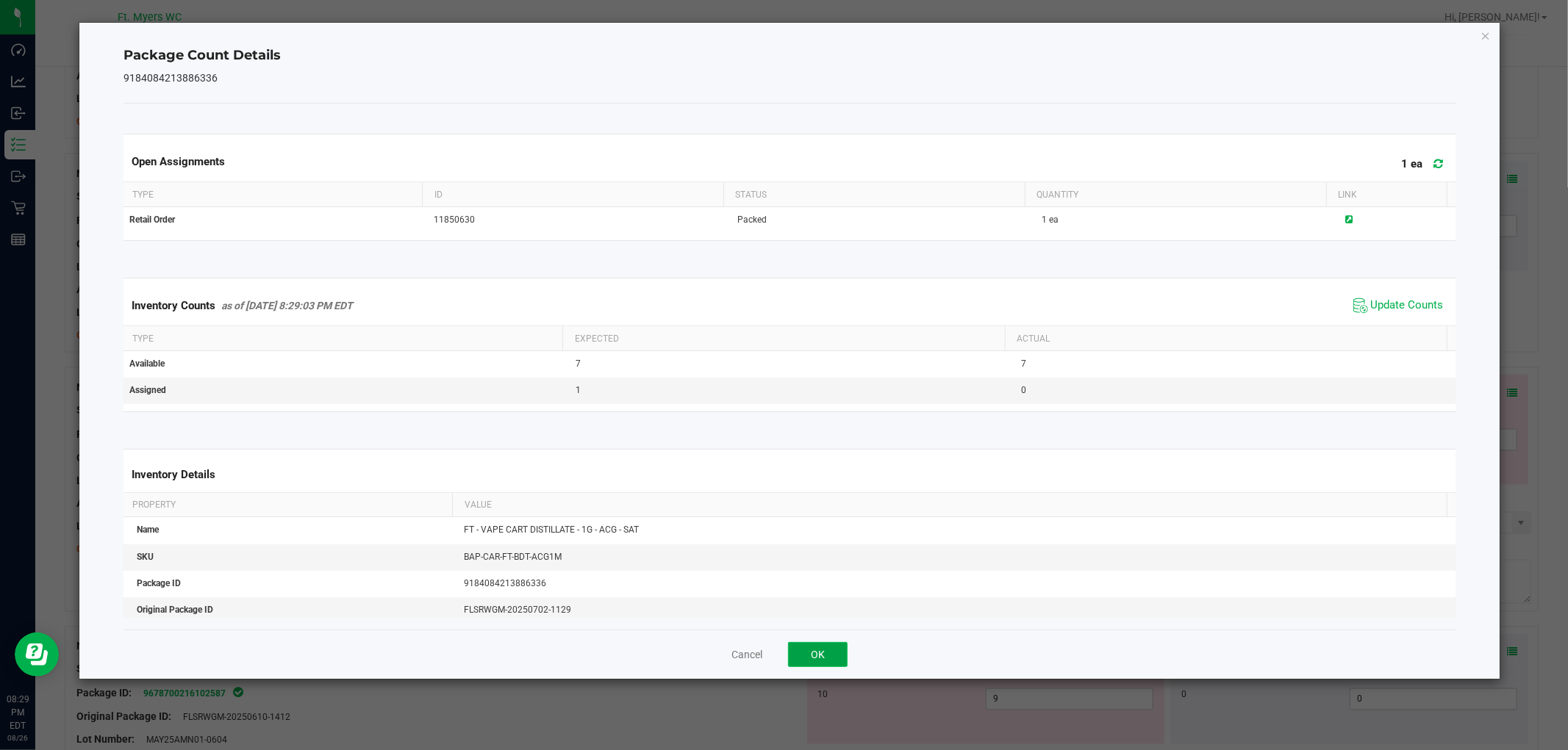
click at [825, 665] on button "OK" at bounding box center [818, 654] width 59 height 25
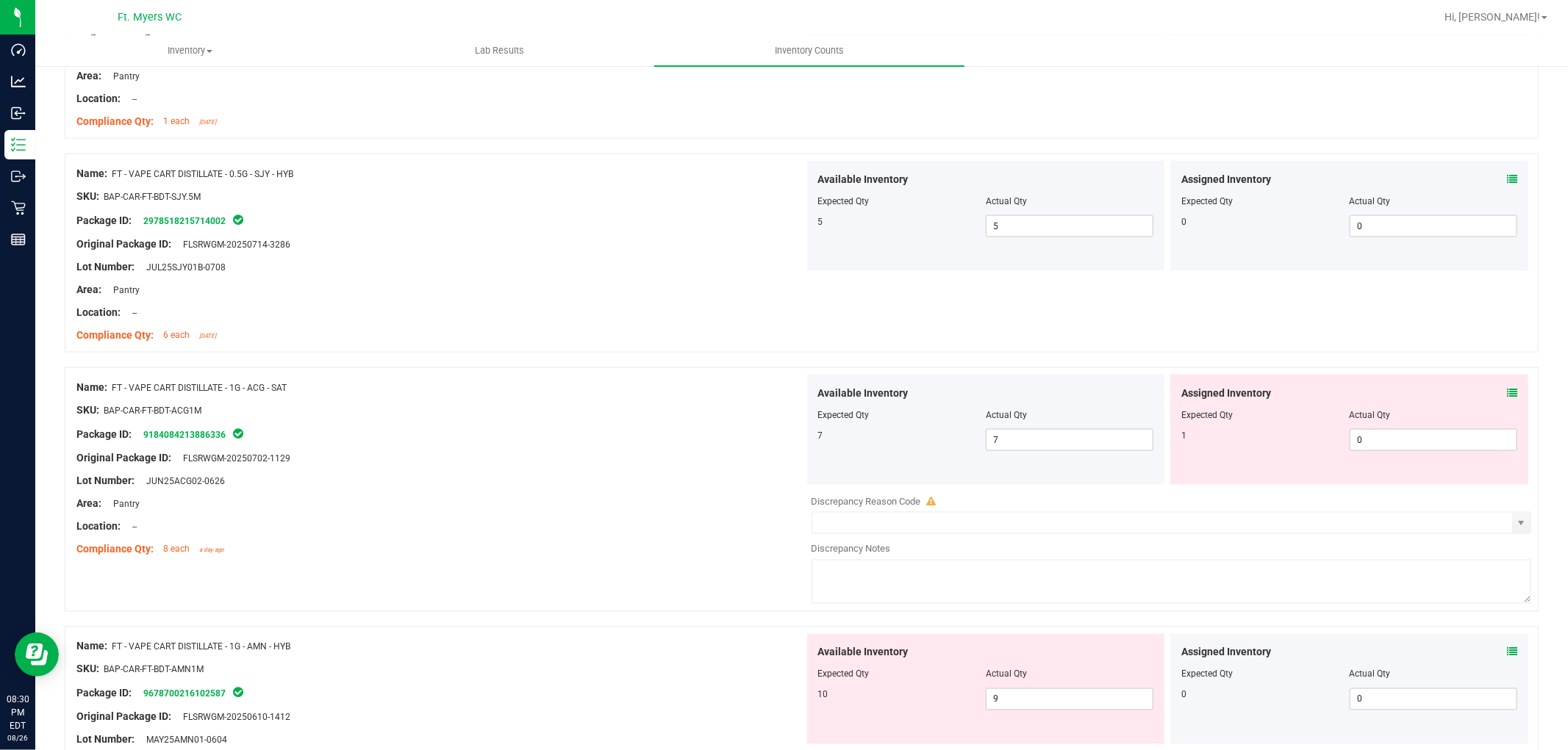
click at [1411, 395] on icon at bounding box center [1512, 393] width 10 height 10
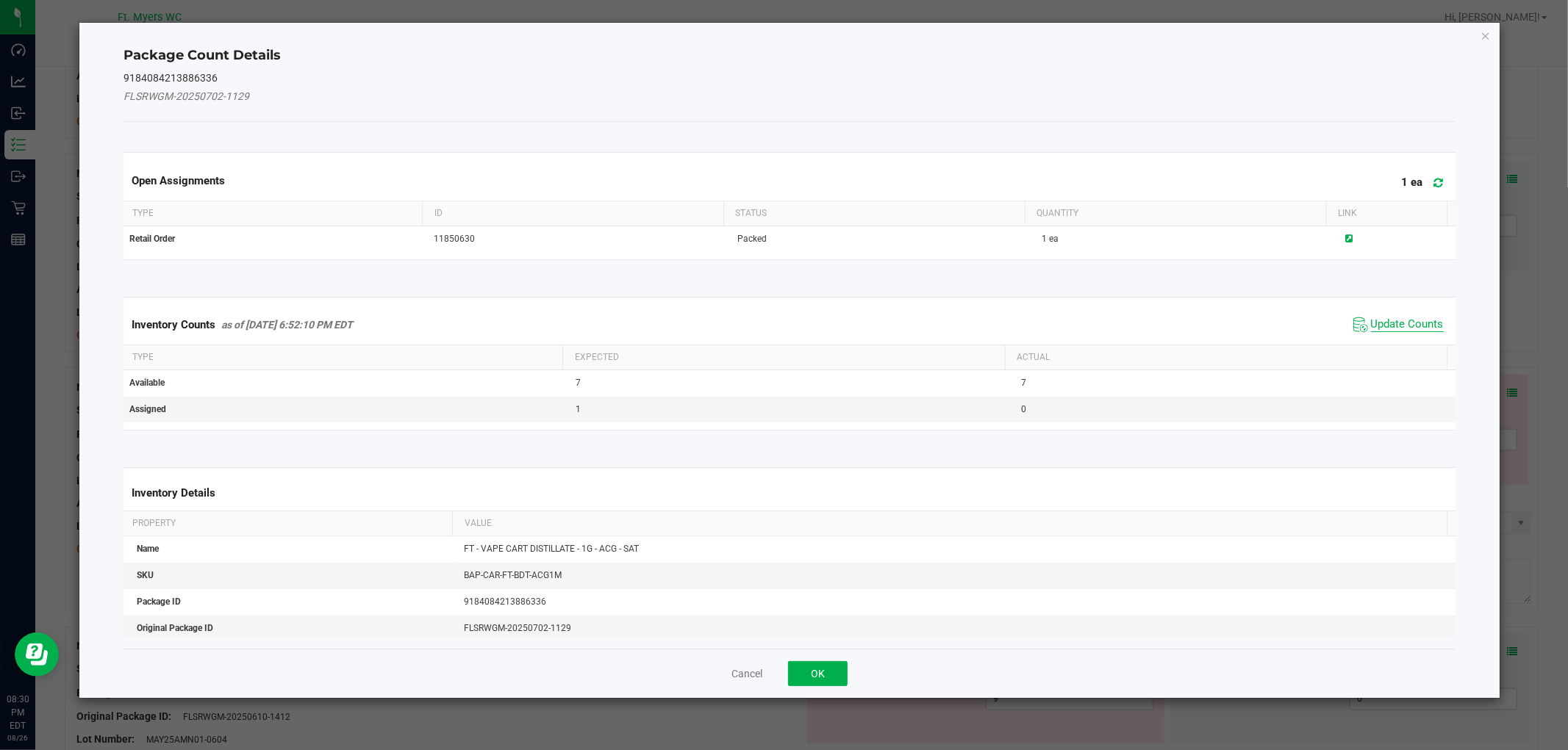
click at [1410, 322] on span "Update Counts" at bounding box center [1407, 324] width 72 height 15
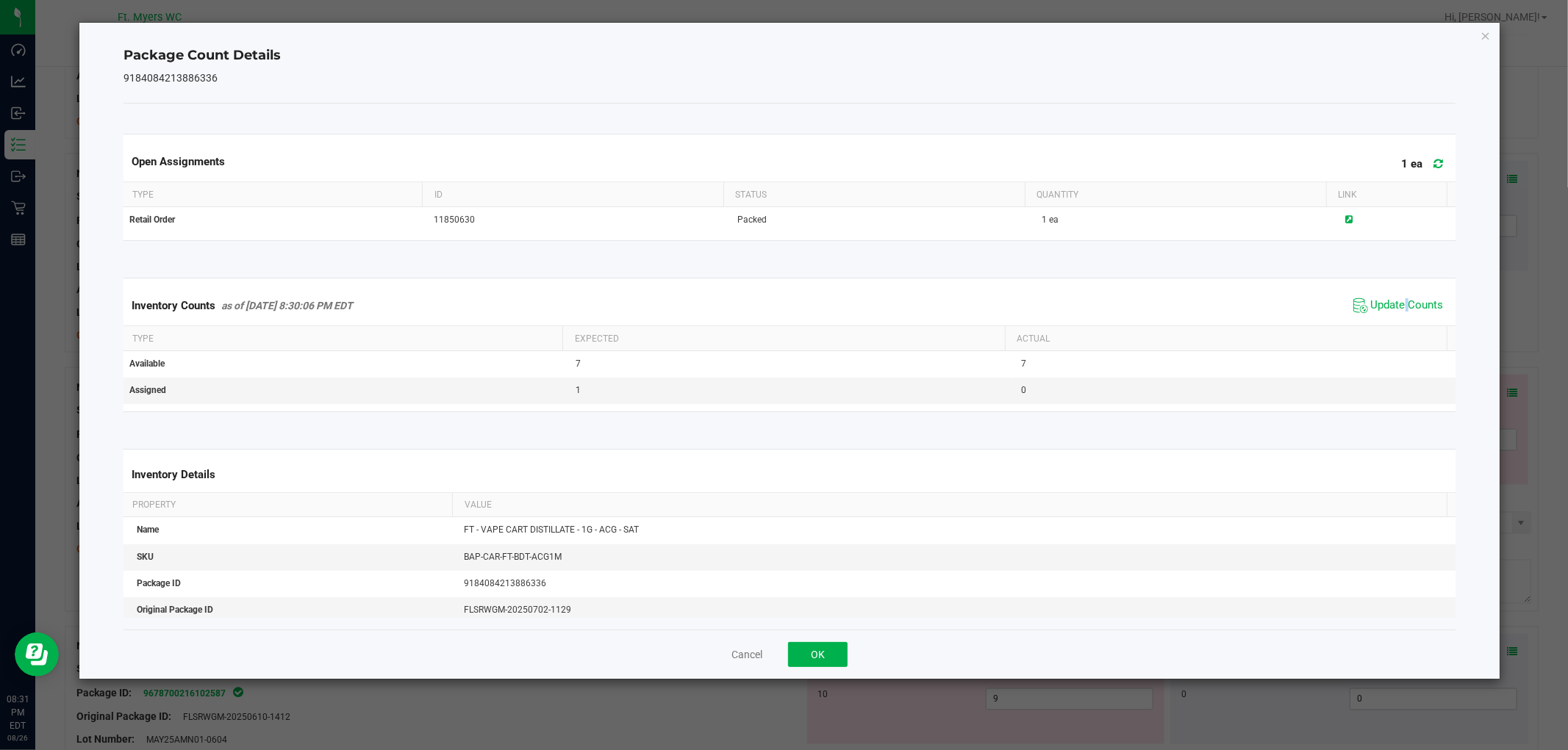
drag, startPoint x: 1393, startPoint y: 297, endPoint x: 1399, endPoint y: 292, distance: 7.8
click at [1399, 292] on div "Inventory Counts as of Aug 26, 2025 8:30:06 PM EDT Update Counts" at bounding box center [789, 305] width 1337 height 39
click at [1411, 305] on span "Update Counts" at bounding box center [1407, 305] width 72 height 15
click at [848, 655] on div "Cancel OK" at bounding box center [790, 654] width 1332 height 49
click at [833, 655] on button "OK" at bounding box center [818, 654] width 59 height 25
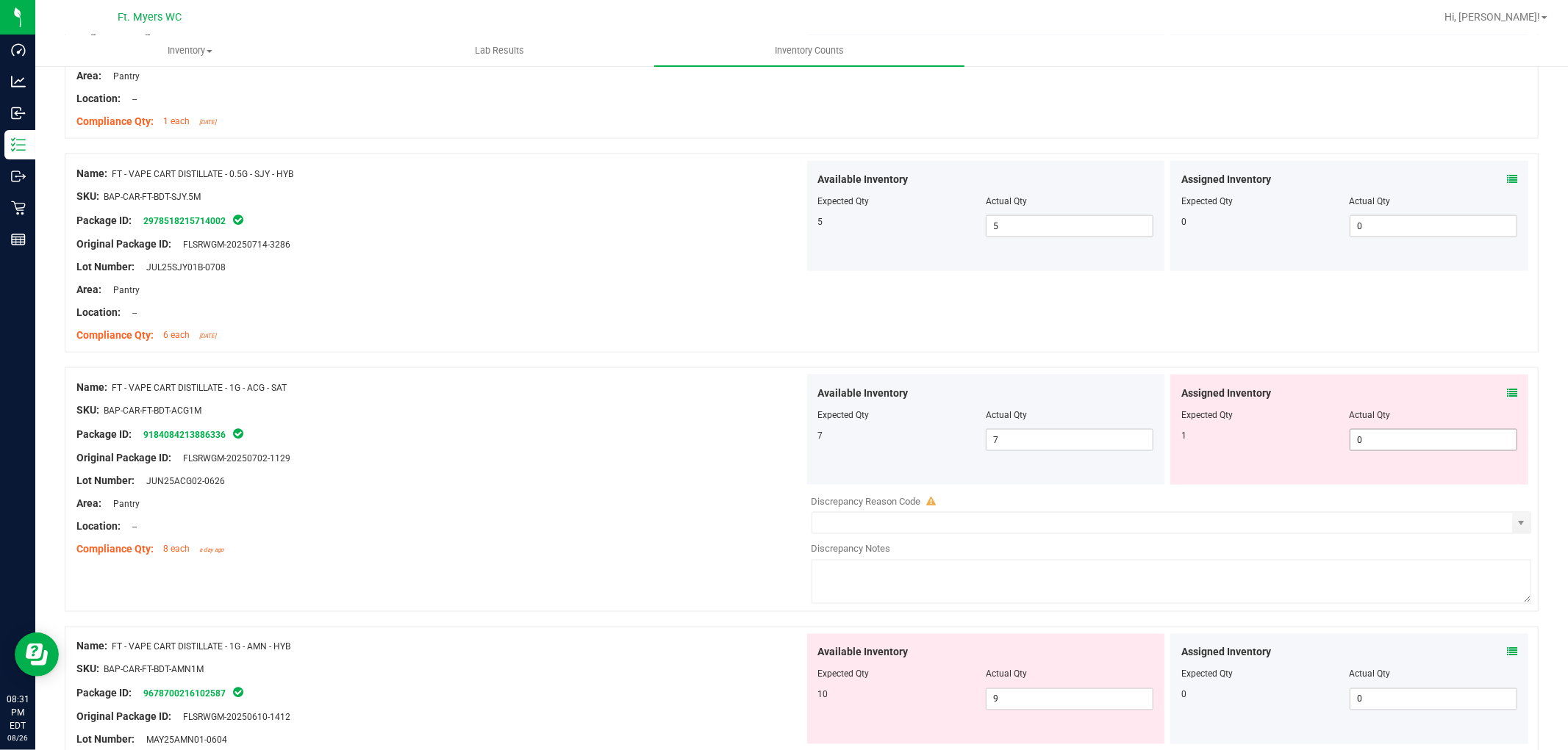
click at [1361, 440] on span "0 0" at bounding box center [1434, 440] width 168 height 22
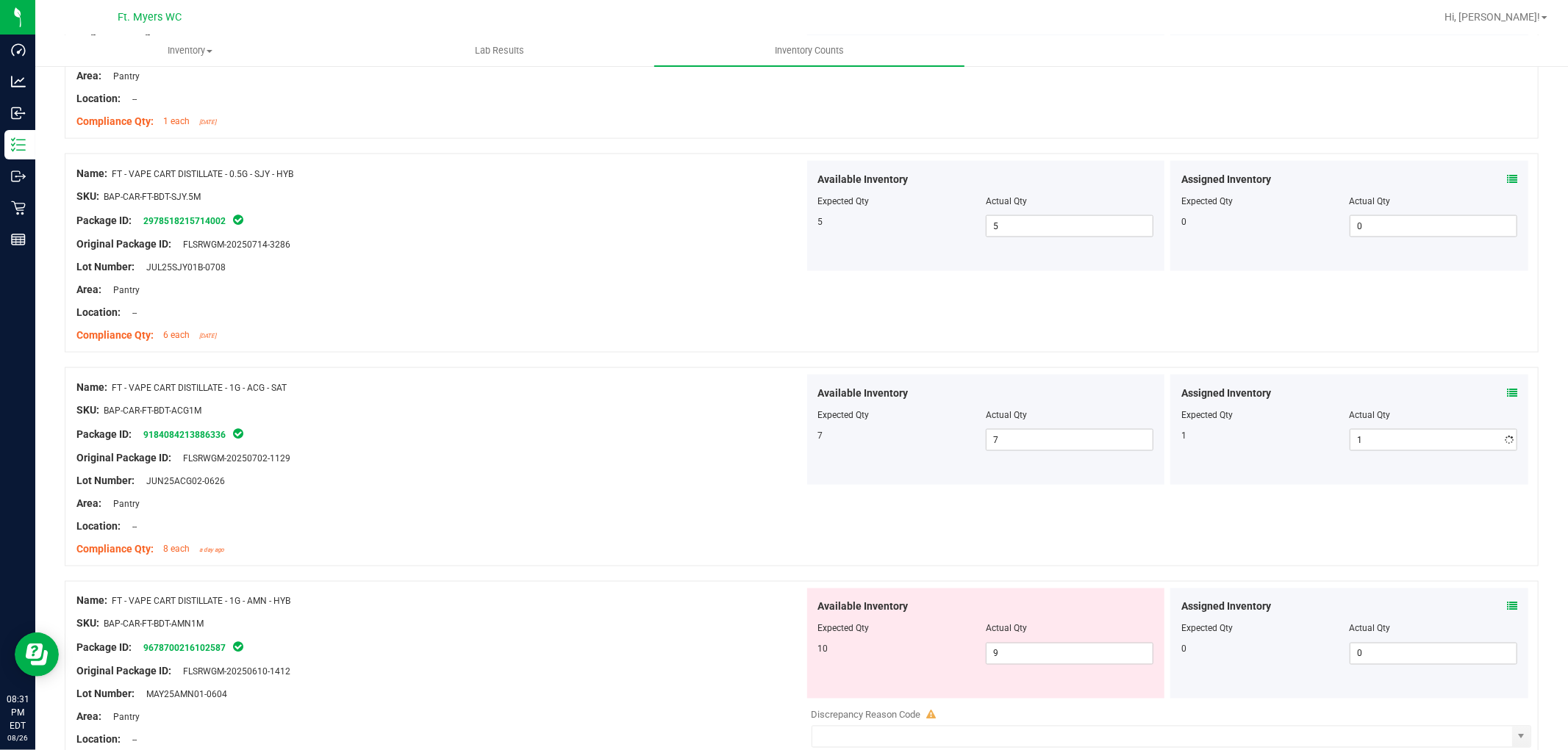
drag, startPoint x: 567, startPoint y: 385, endPoint x: 1010, endPoint y: 430, distance: 445.3
click at [576, 385] on div "Name: FT - VAPE CART DISTILLATE - 1G - ACG - SAT" at bounding box center [441, 388] width 728 height 16
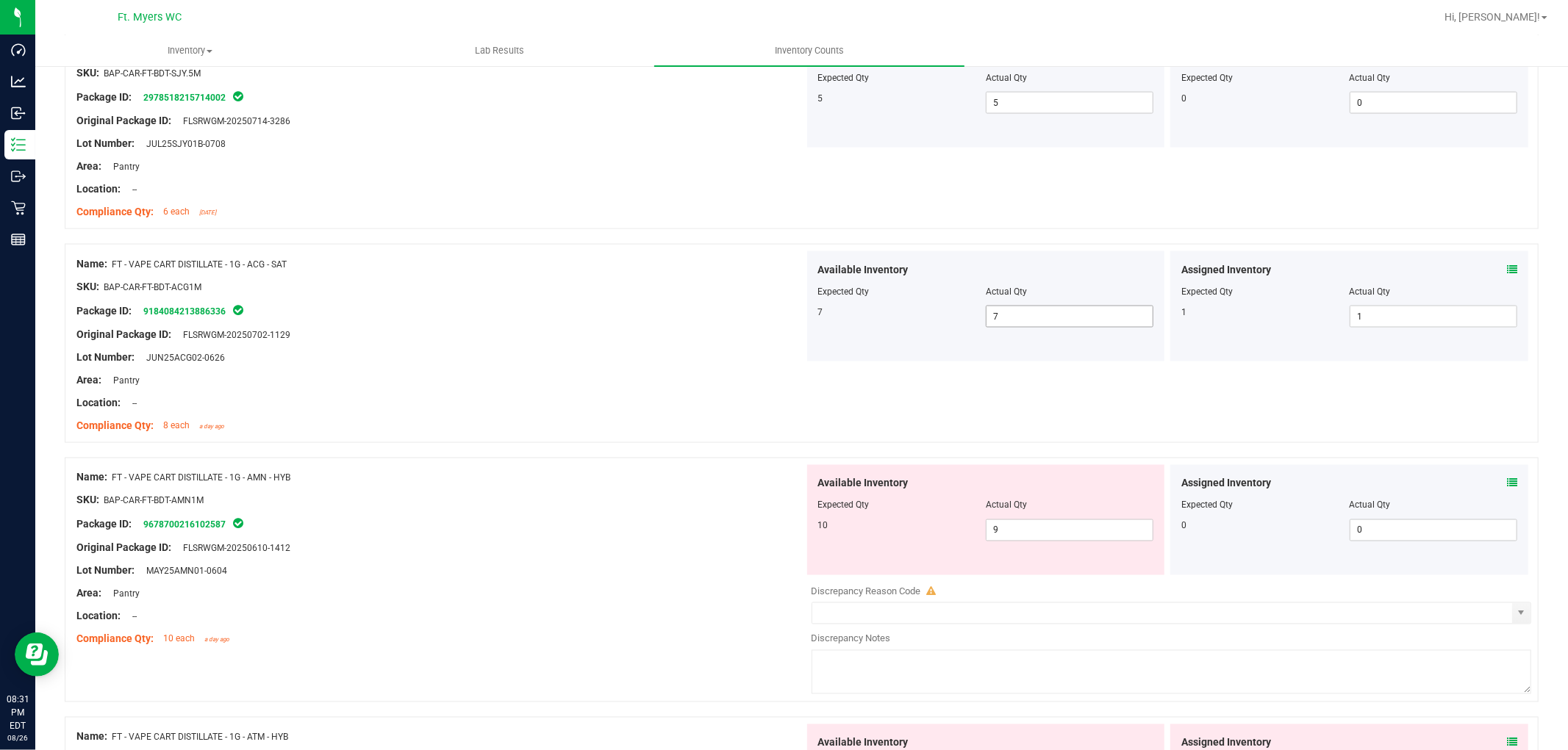
scroll to position [2122, 0]
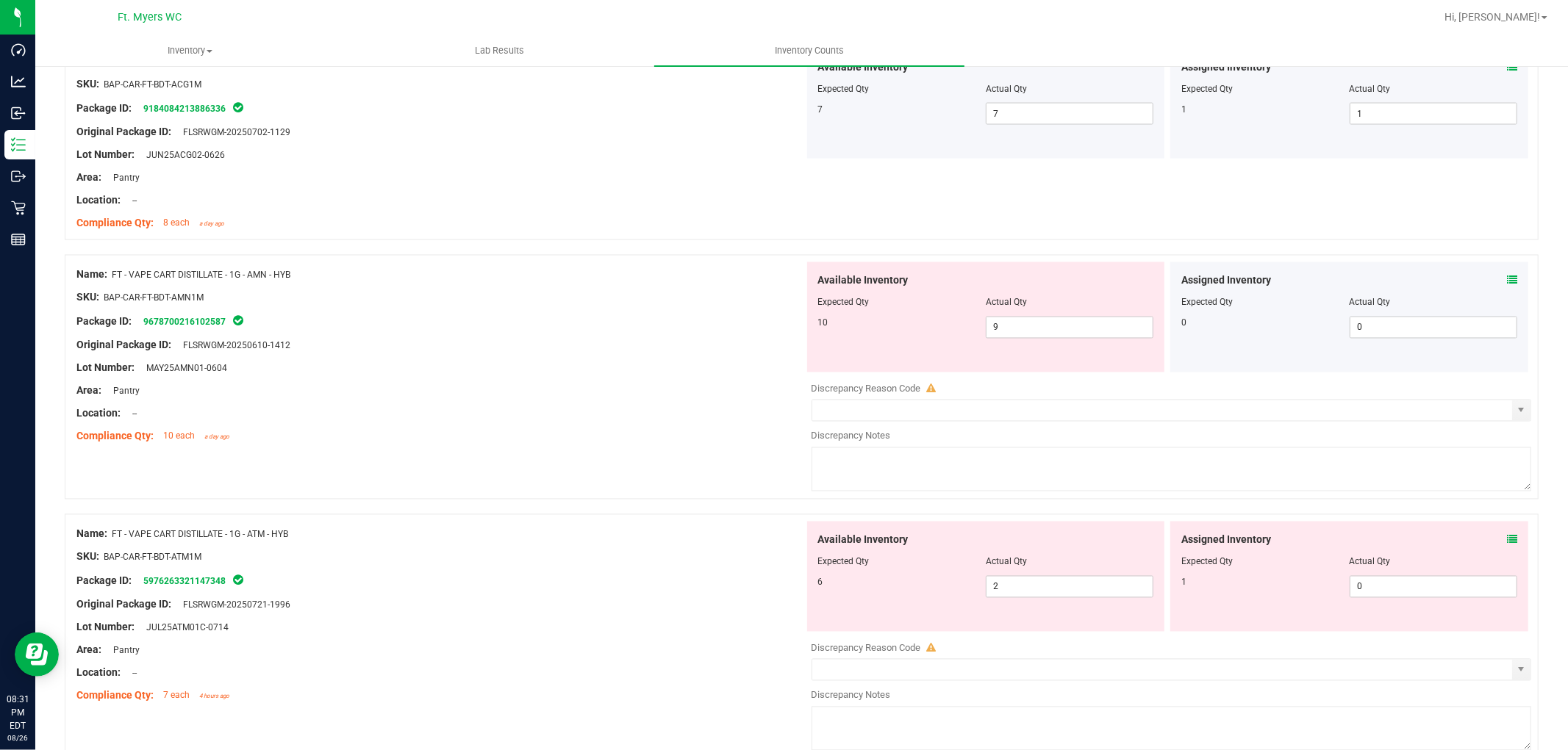
click at [1411, 284] on icon at bounding box center [1512, 281] width 10 height 10
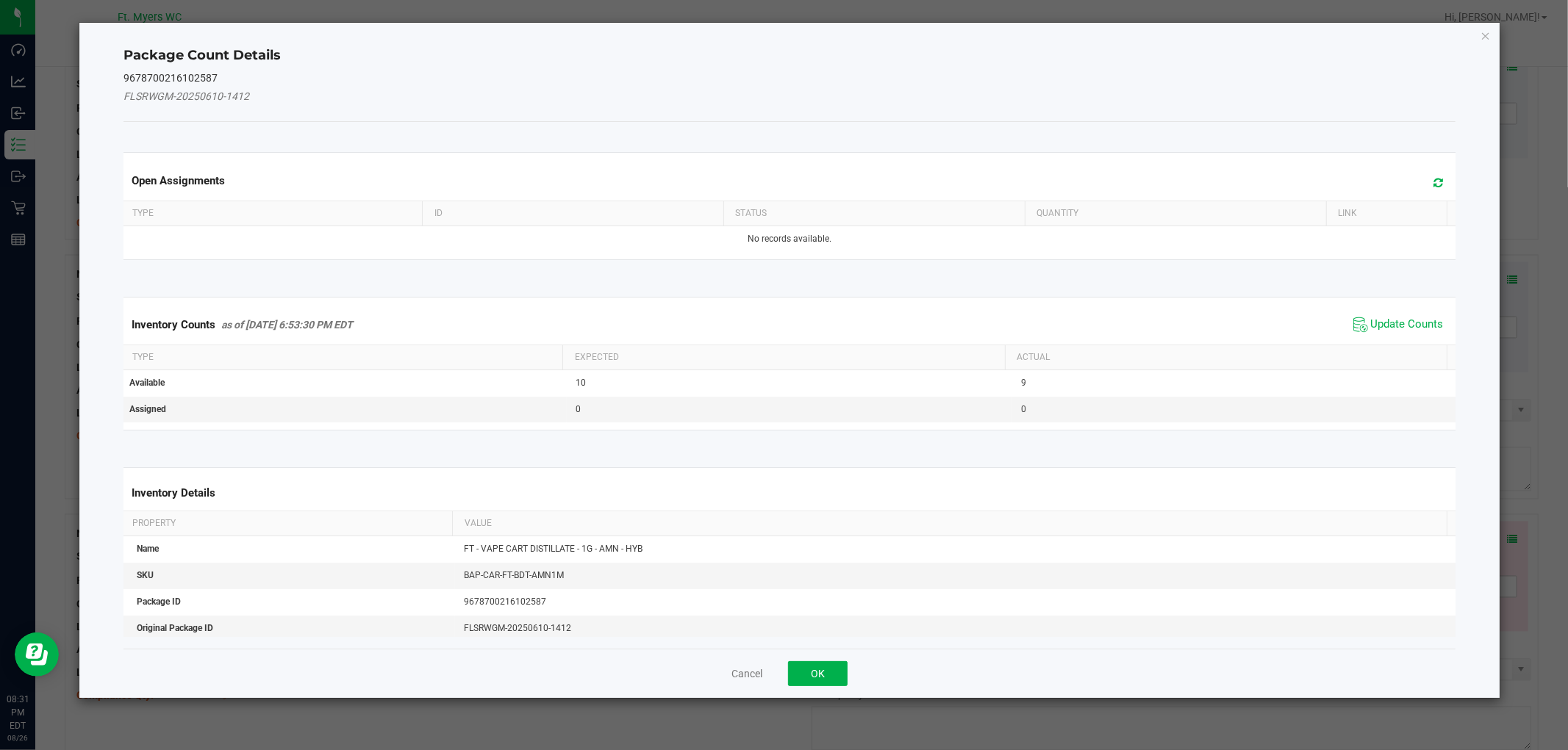
click at [1407, 314] on span "Update Counts" at bounding box center [1399, 324] width 98 height 22
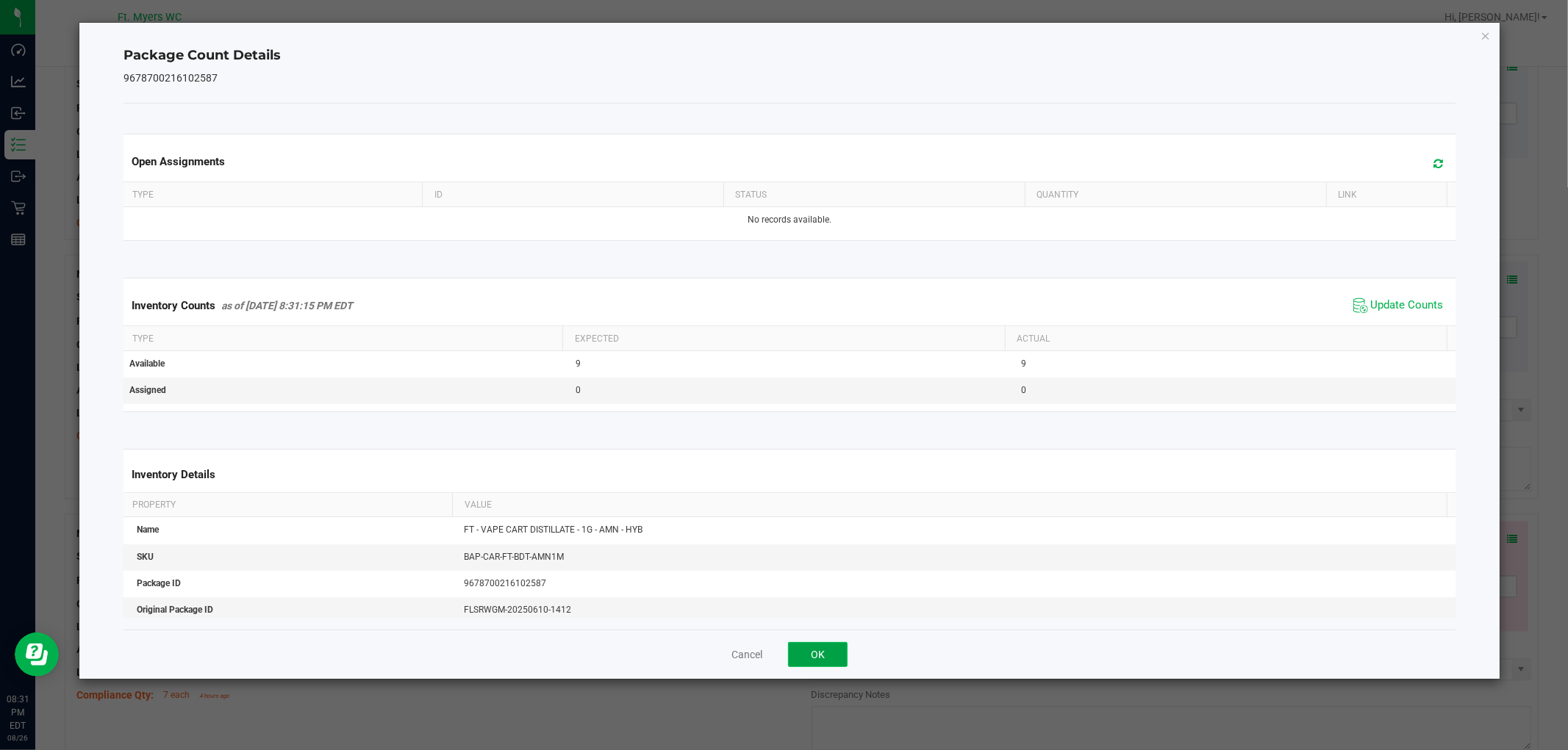
click at [847, 661] on button "OK" at bounding box center [818, 654] width 59 height 25
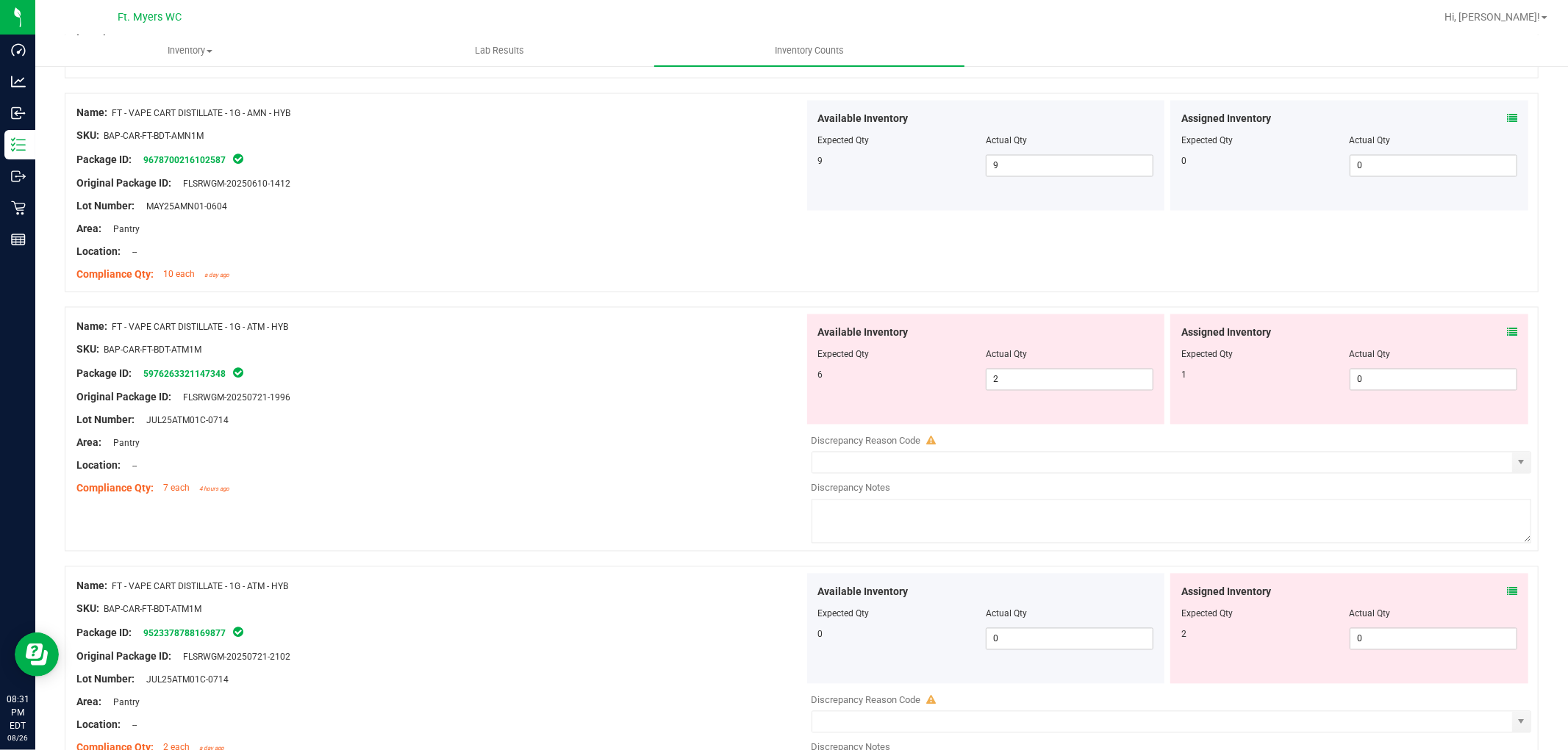
scroll to position [2286, 0]
click at [1411, 329] on icon at bounding box center [1512, 331] width 10 height 10
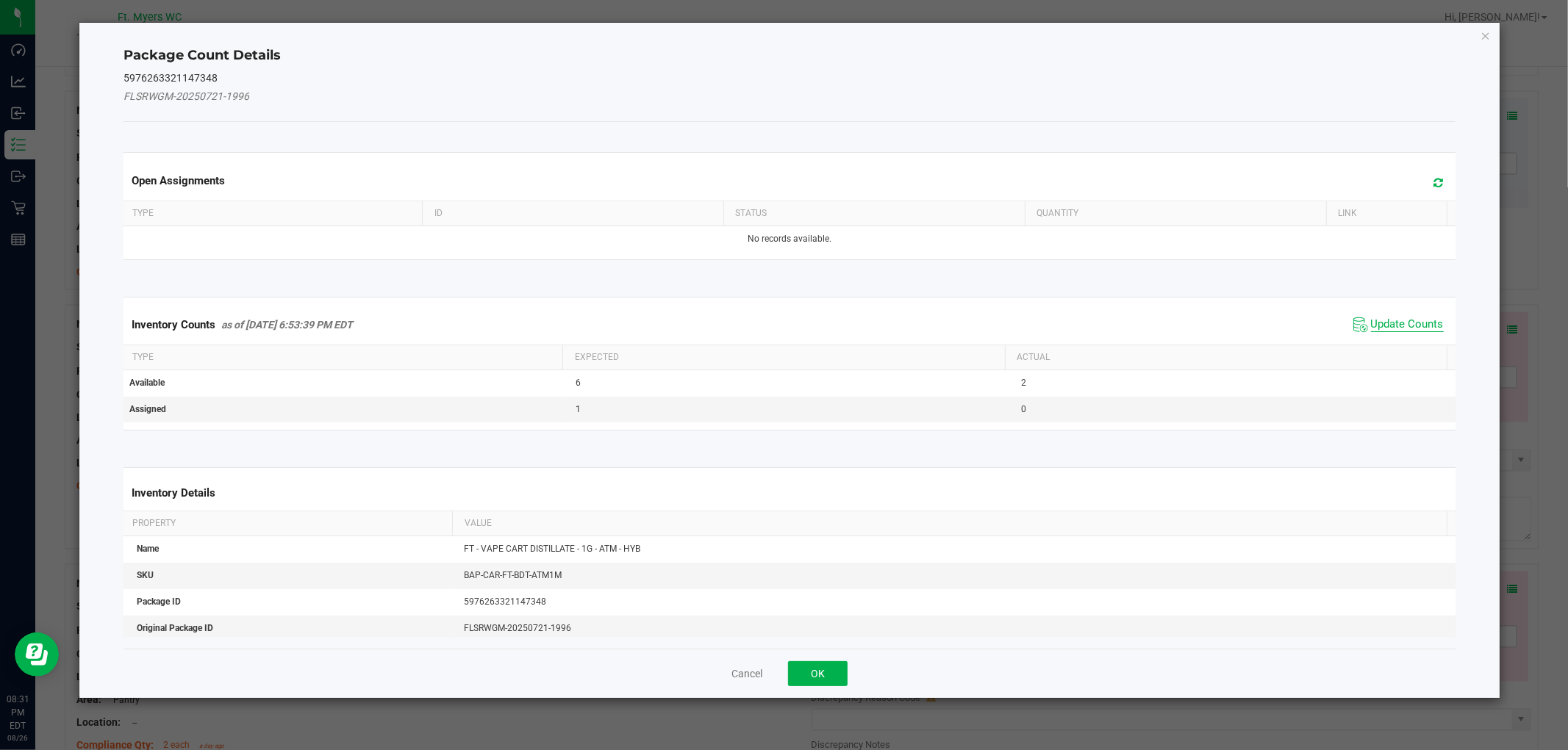
click at [1411, 324] on span "Update Counts" at bounding box center [1407, 324] width 72 height 15
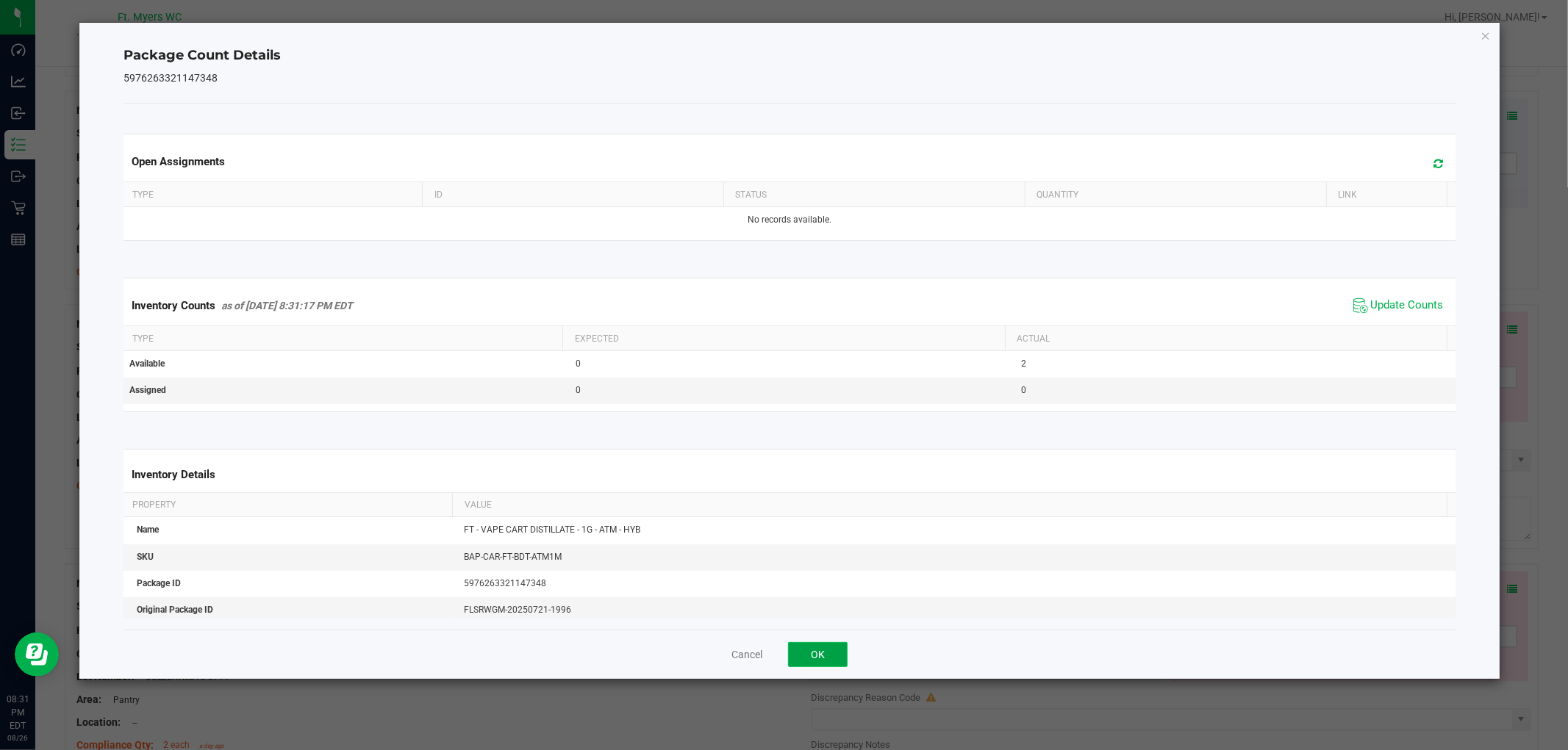
click at [805, 659] on button "OK" at bounding box center [818, 654] width 59 height 25
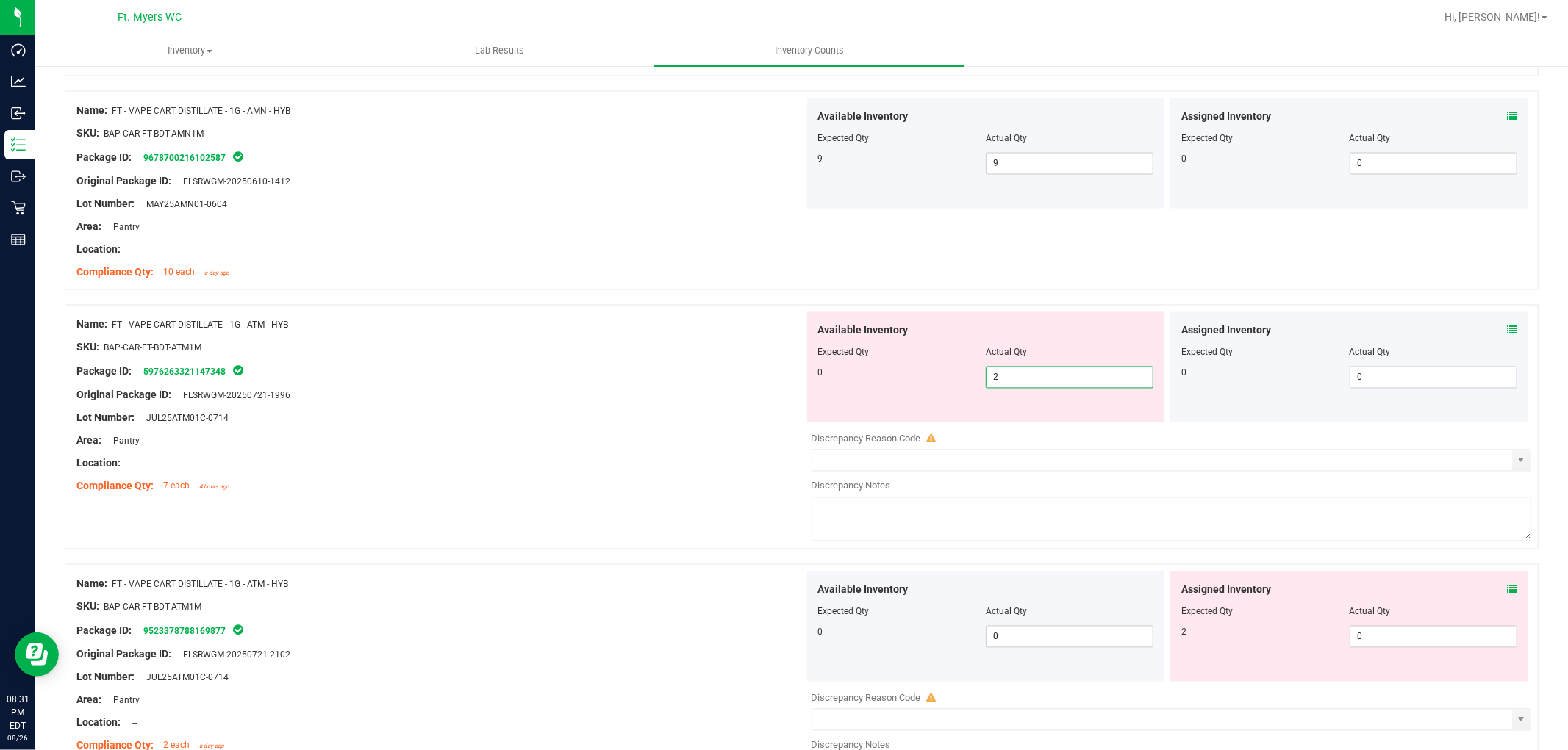
click at [1048, 380] on span "2 2" at bounding box center [1070, 377] width 168 height 22
click at [1048, 380] on input "2" at bounding box center [1070, 378] width 166 height 21
click at [597, 337] on div at bounding box center [441, 337] width 728 height 7
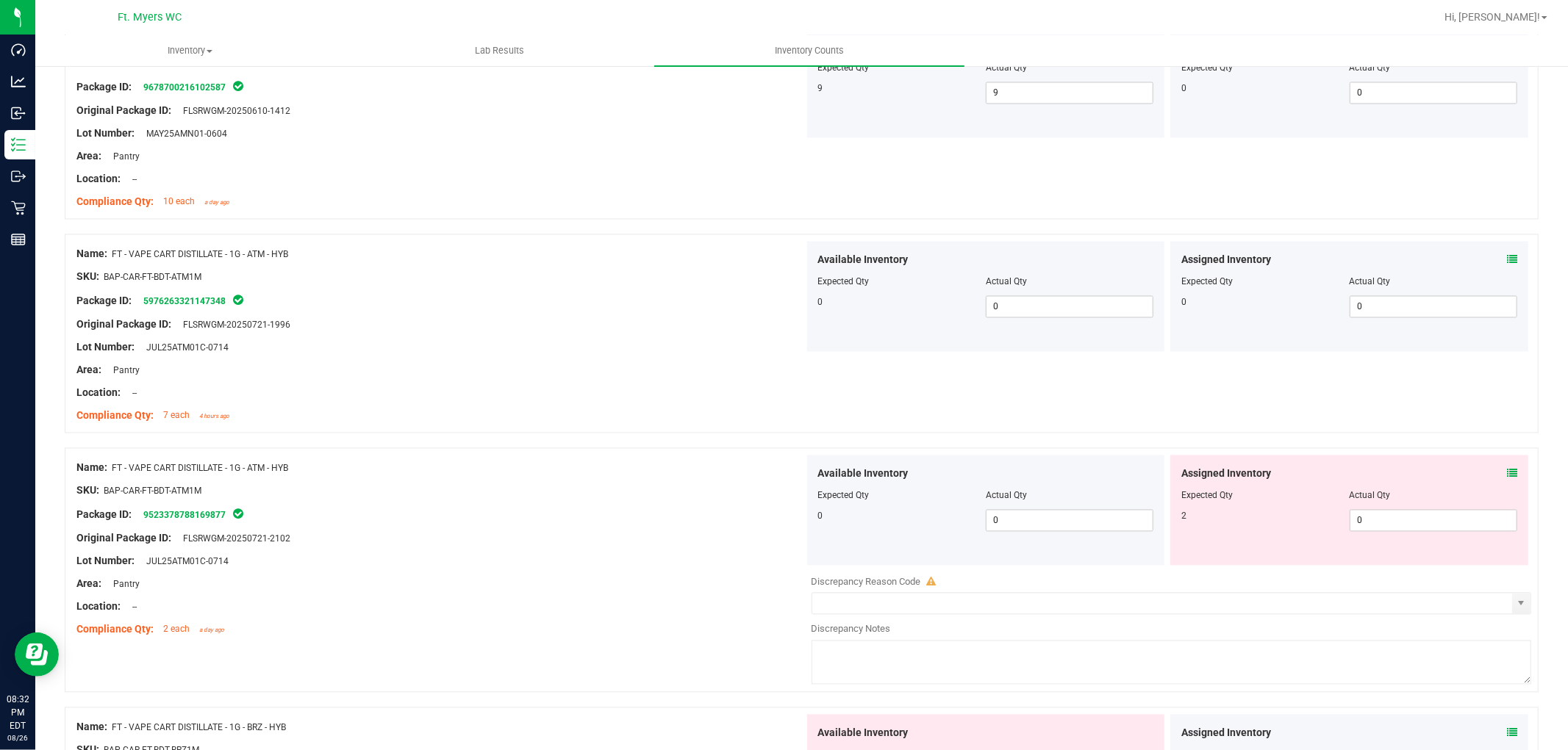
scroll to position [2449, 0]
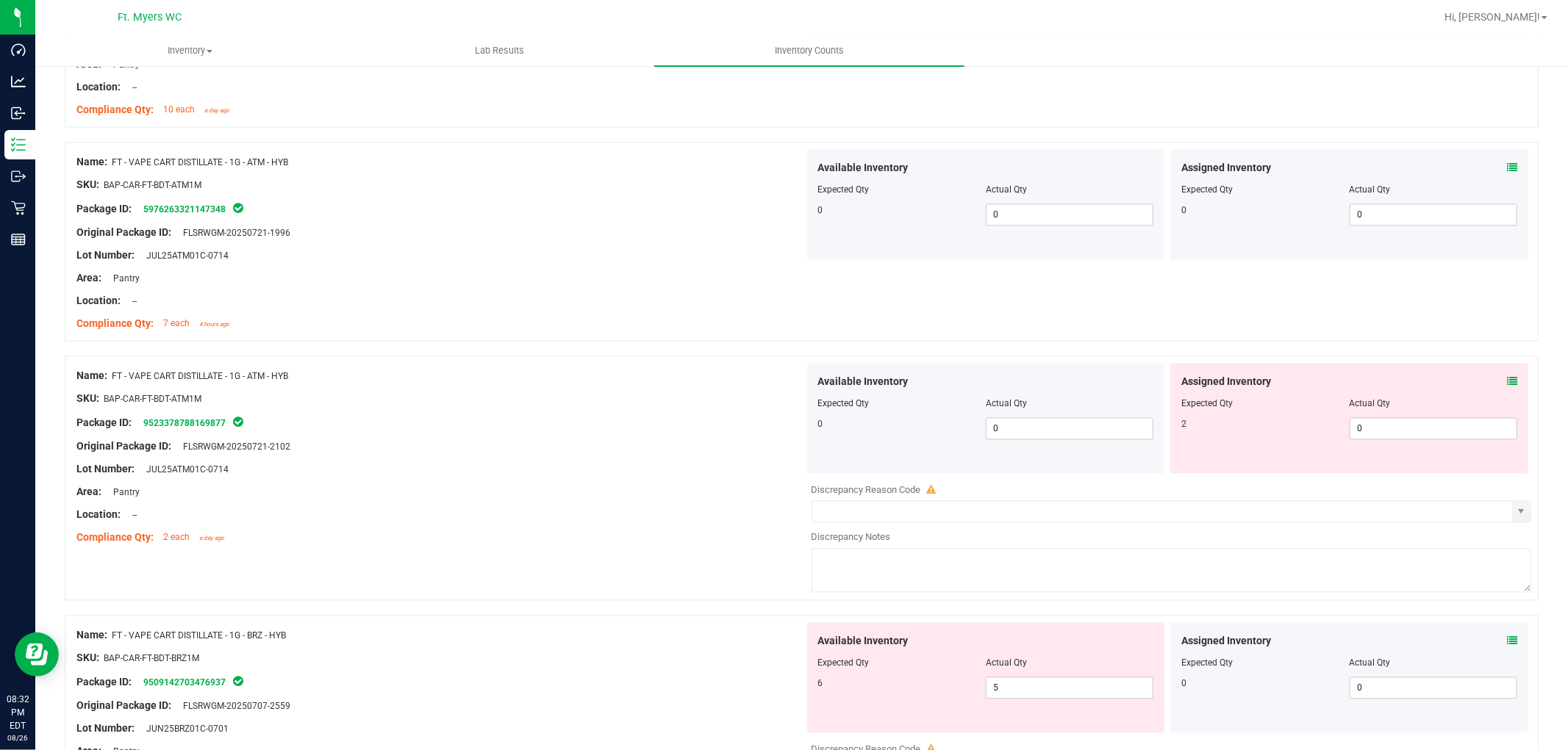
click at [1411, 378] on icon at bounding box center [1512, 381] width 10 height 10
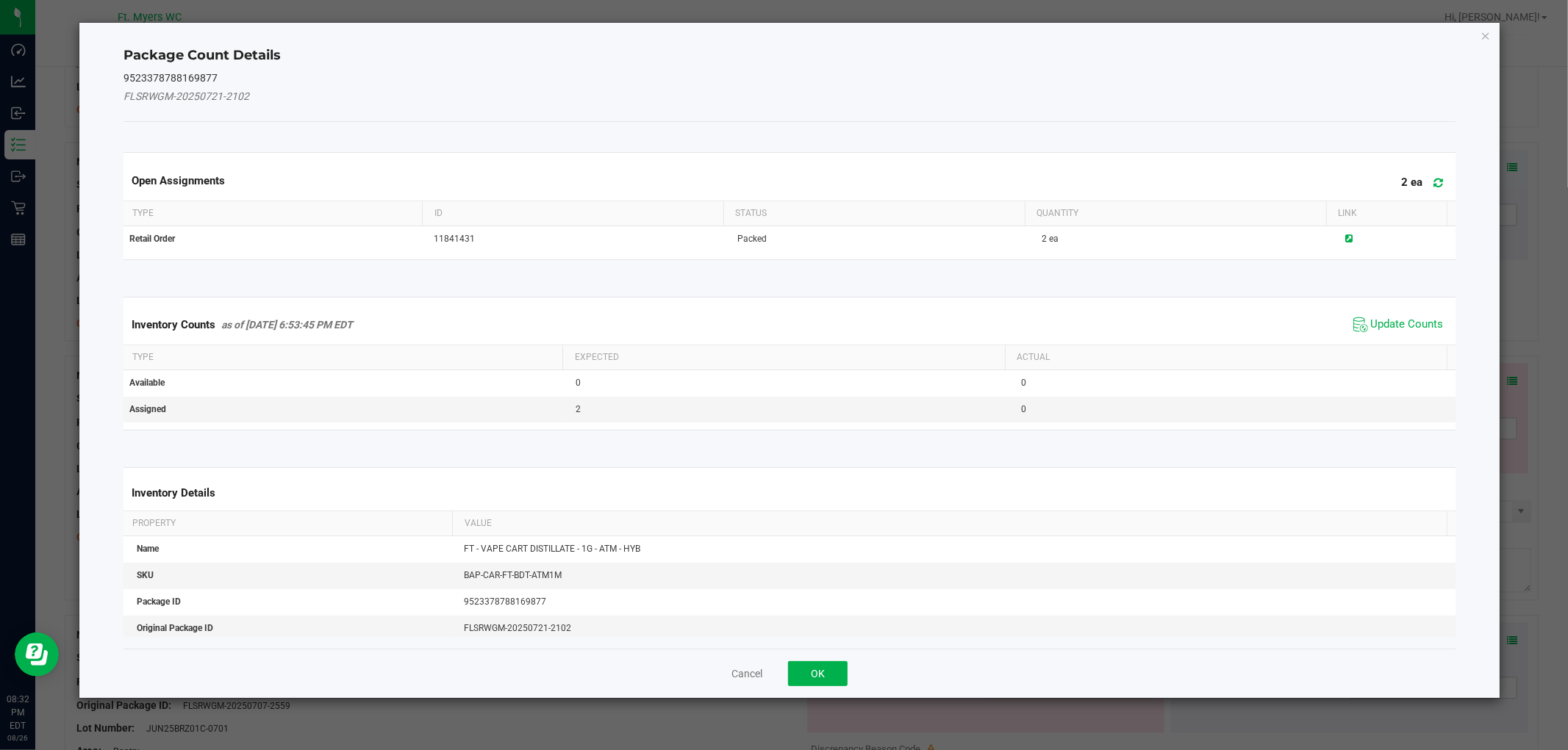
click at [1407, 314] on span "Update Counts" at bounding box center [1399, 324] width 98 height 22
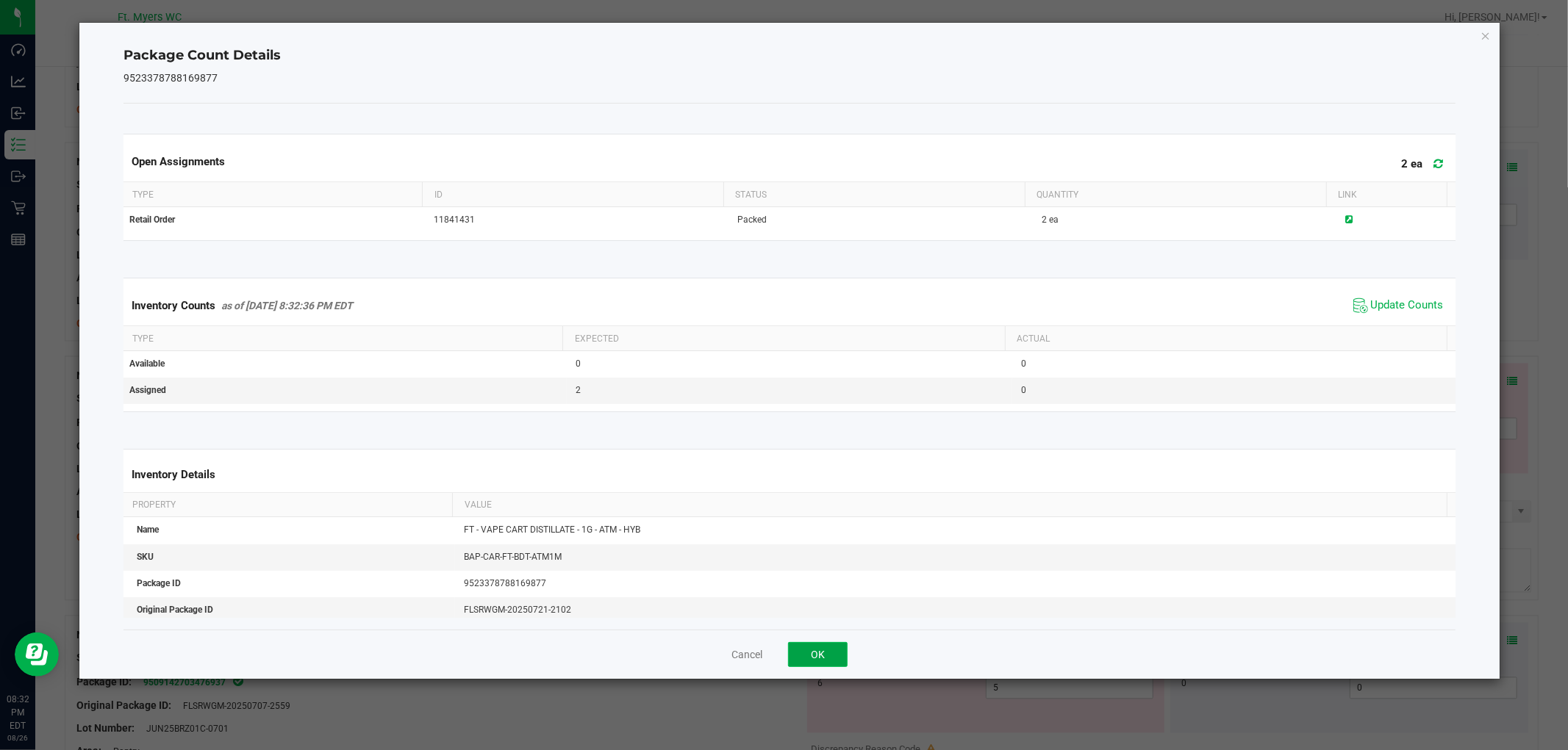
click at [798, 645] on button "OK" at bounding box center [818, 654] width 59 height 25
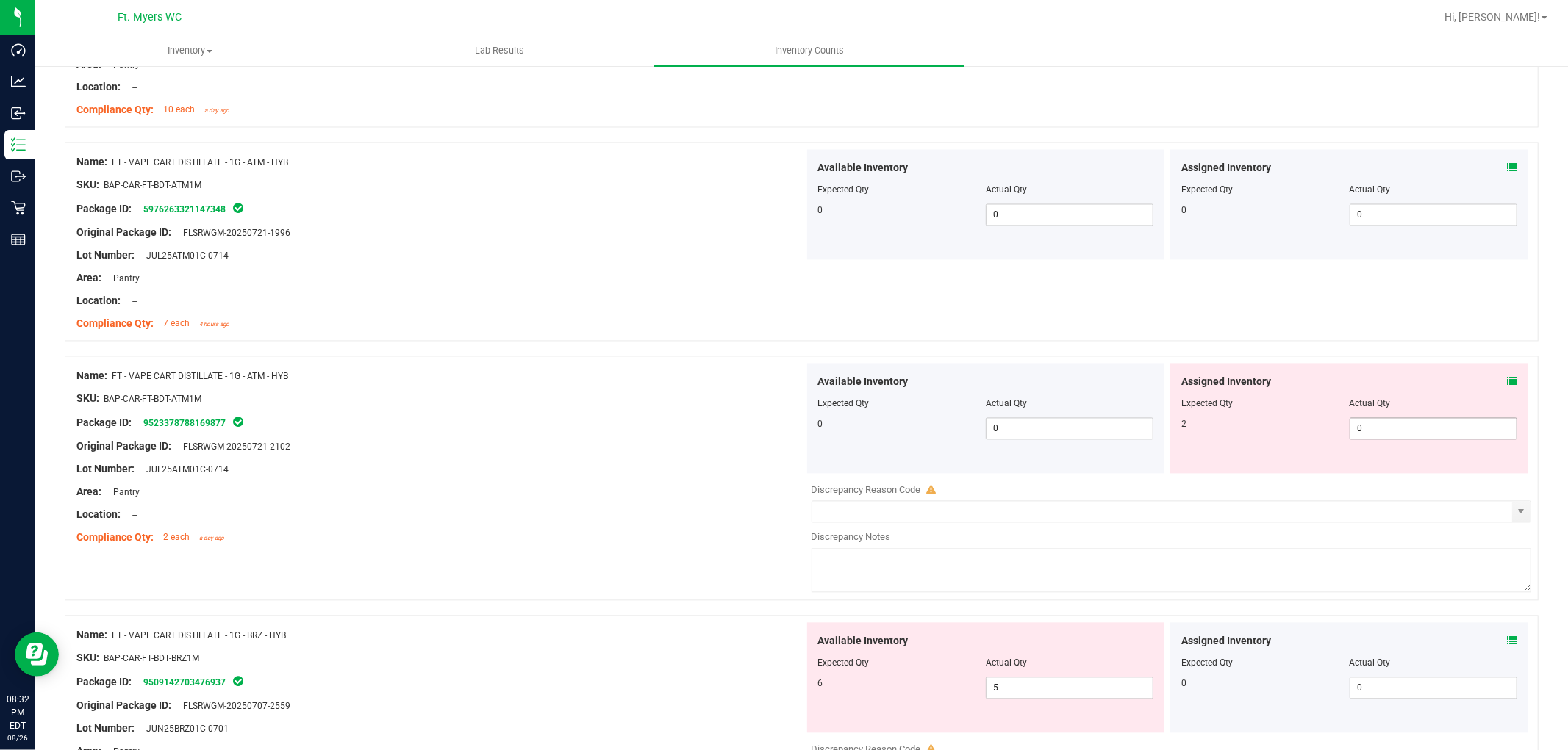
click at [1382, 428] on span "0 0" at bounding box center [1434, 428] width 168 height 22
click at [1382, 429] on input "0" at bounding box center [1434, 428] width 166 height 21
click at [573, 393] on div "SKU: BAP-CAR-FT-BDT-ATM1M" at bounding box center [441, 399] width 728 height 16
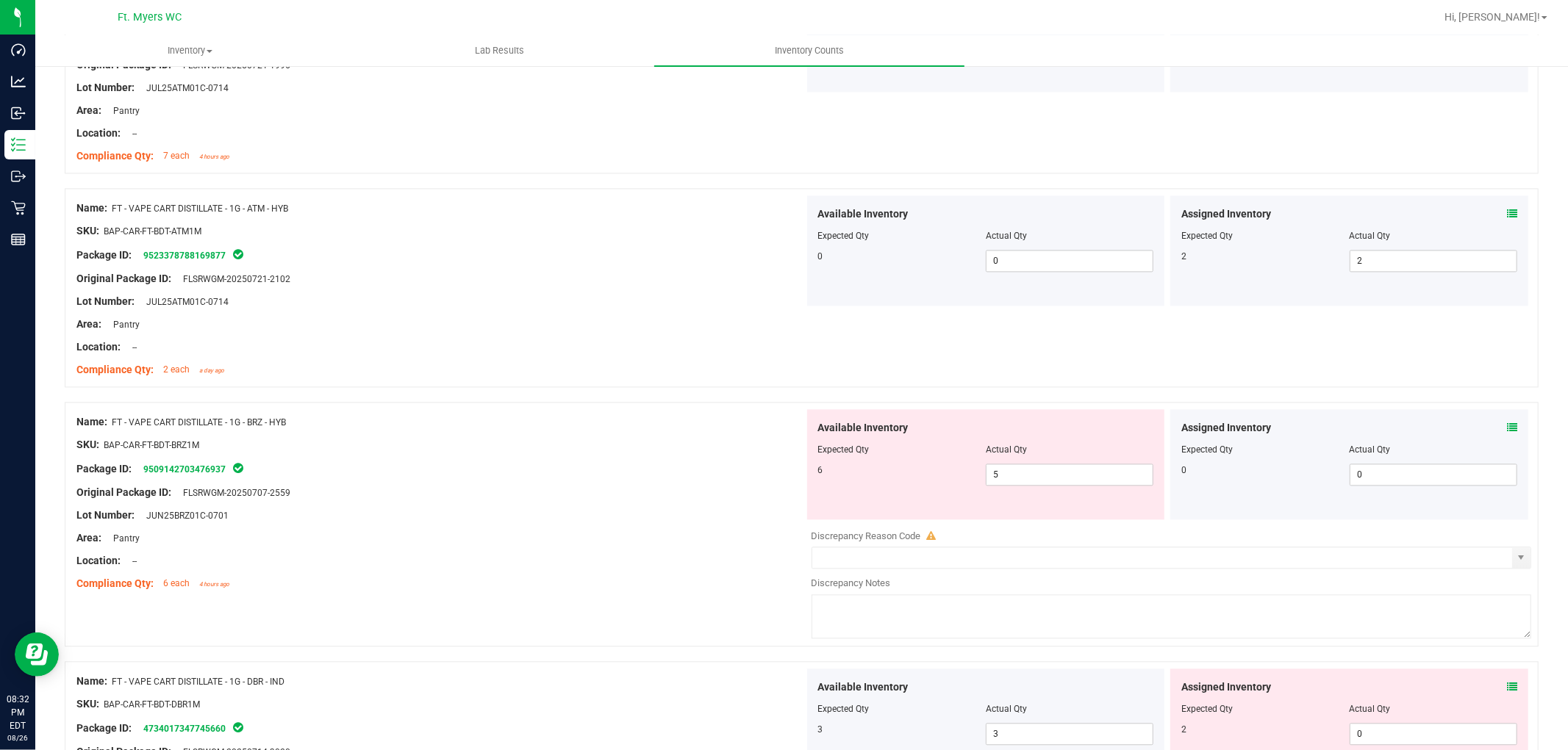
scroll to position [2939, 0]
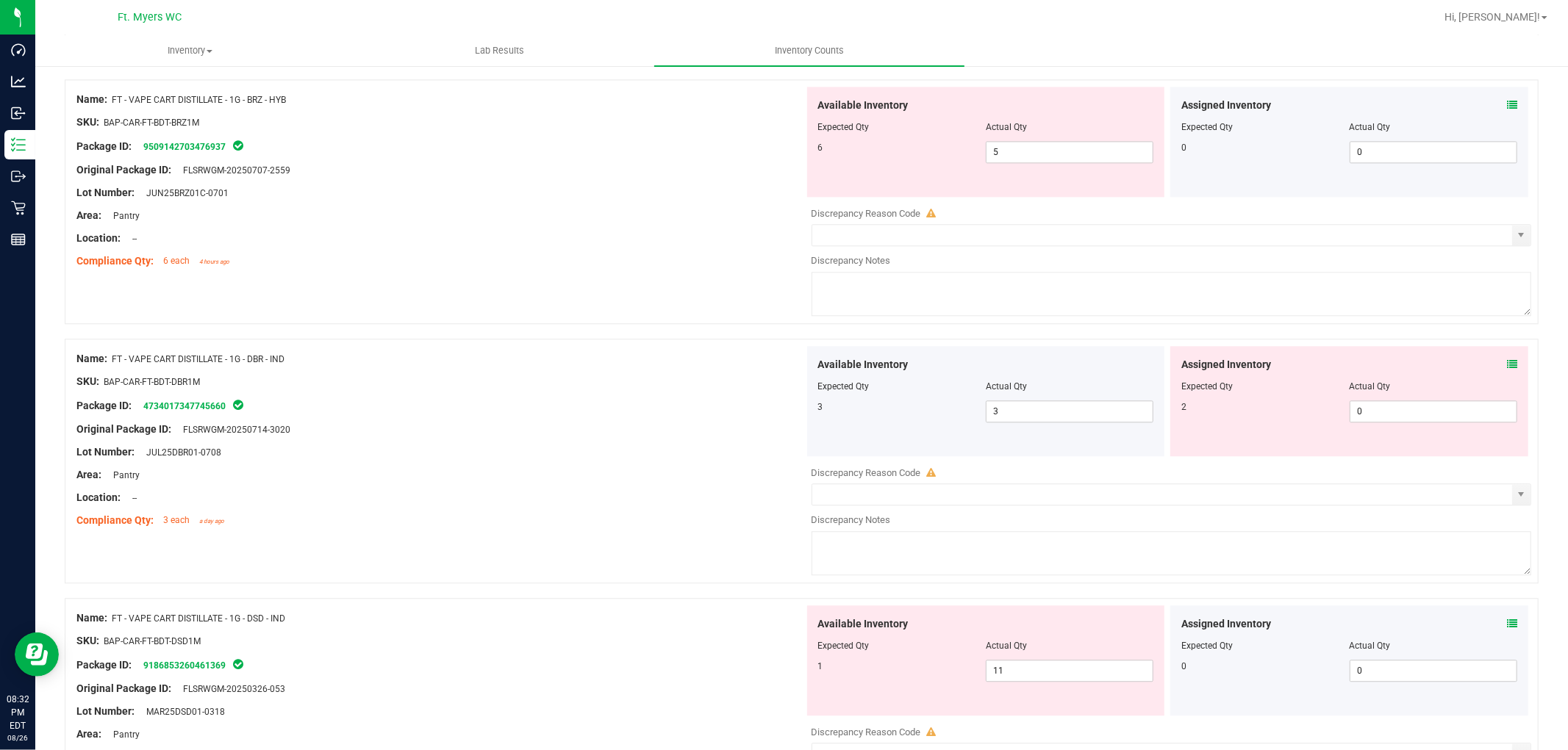
click at [1411, 108] on div "Assigned Inventory" at bounding box center [1349, 106] width 336 height 16
click at [1411, 105] on icon at bounding box center [1512, 106] width 10 height 10
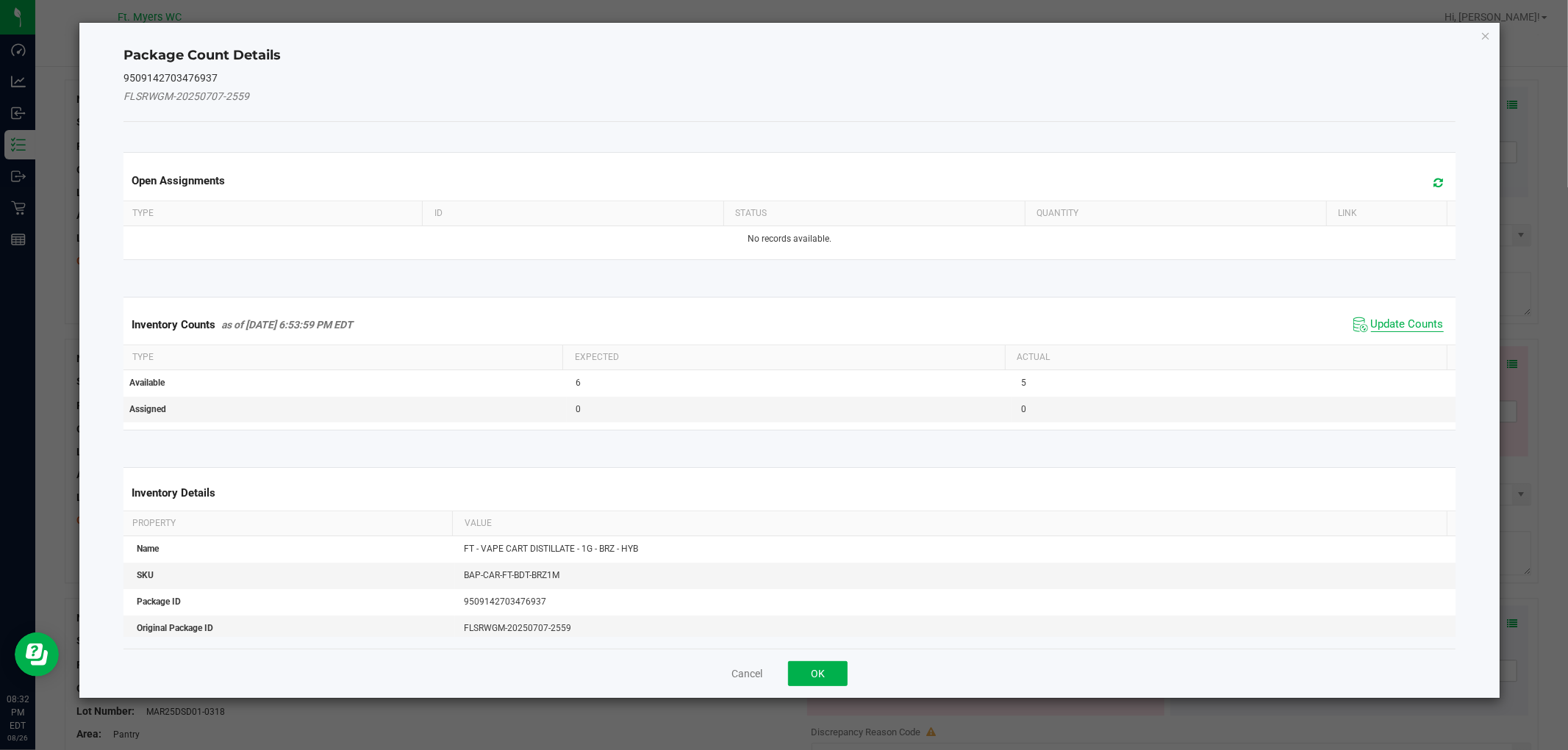
click at [1382, 326] on span "Update Counts" at bounding box center [1407, 324] width 72 height 15
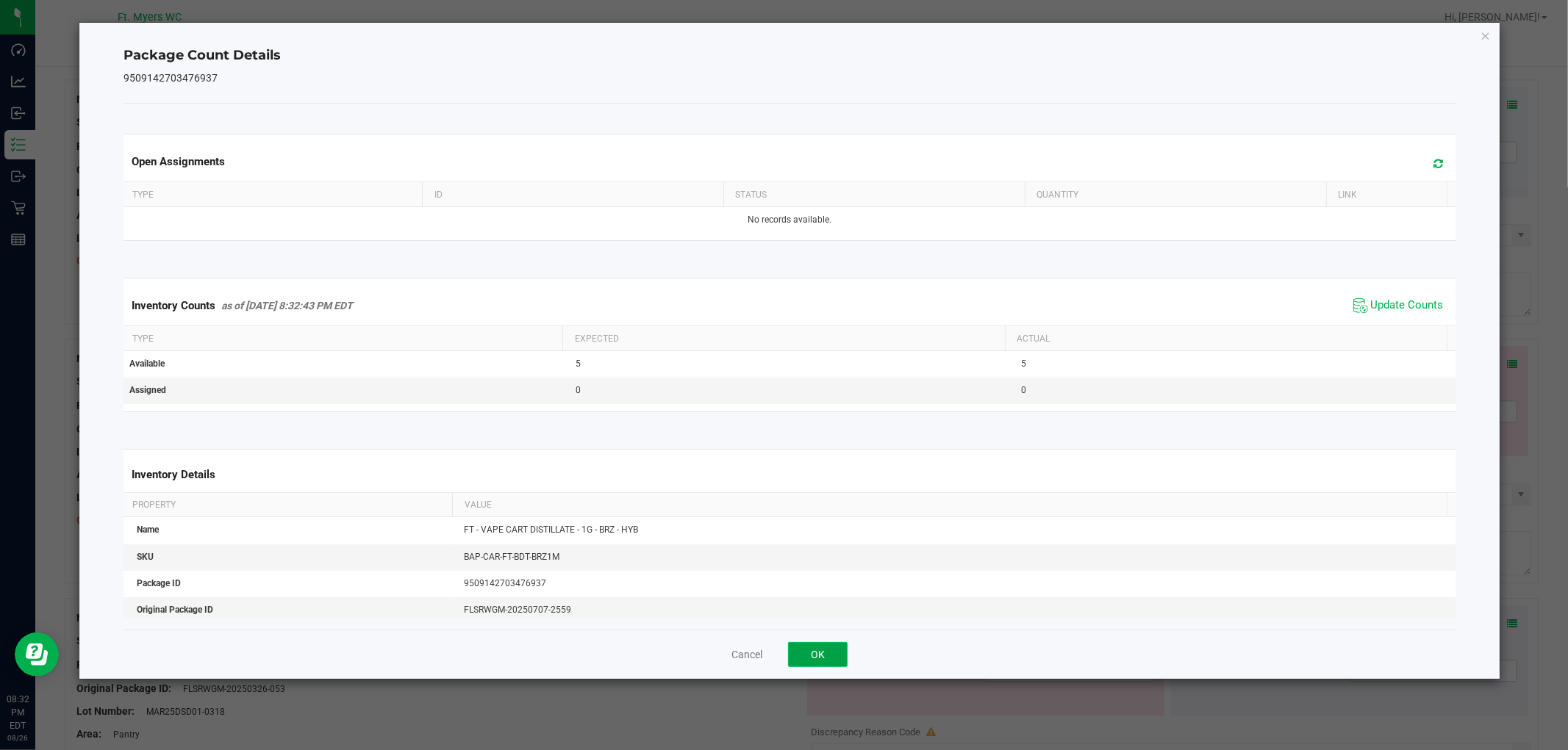
click at [811, 651] on button "OK" at bounding box center [818, 654] width 59 height 25
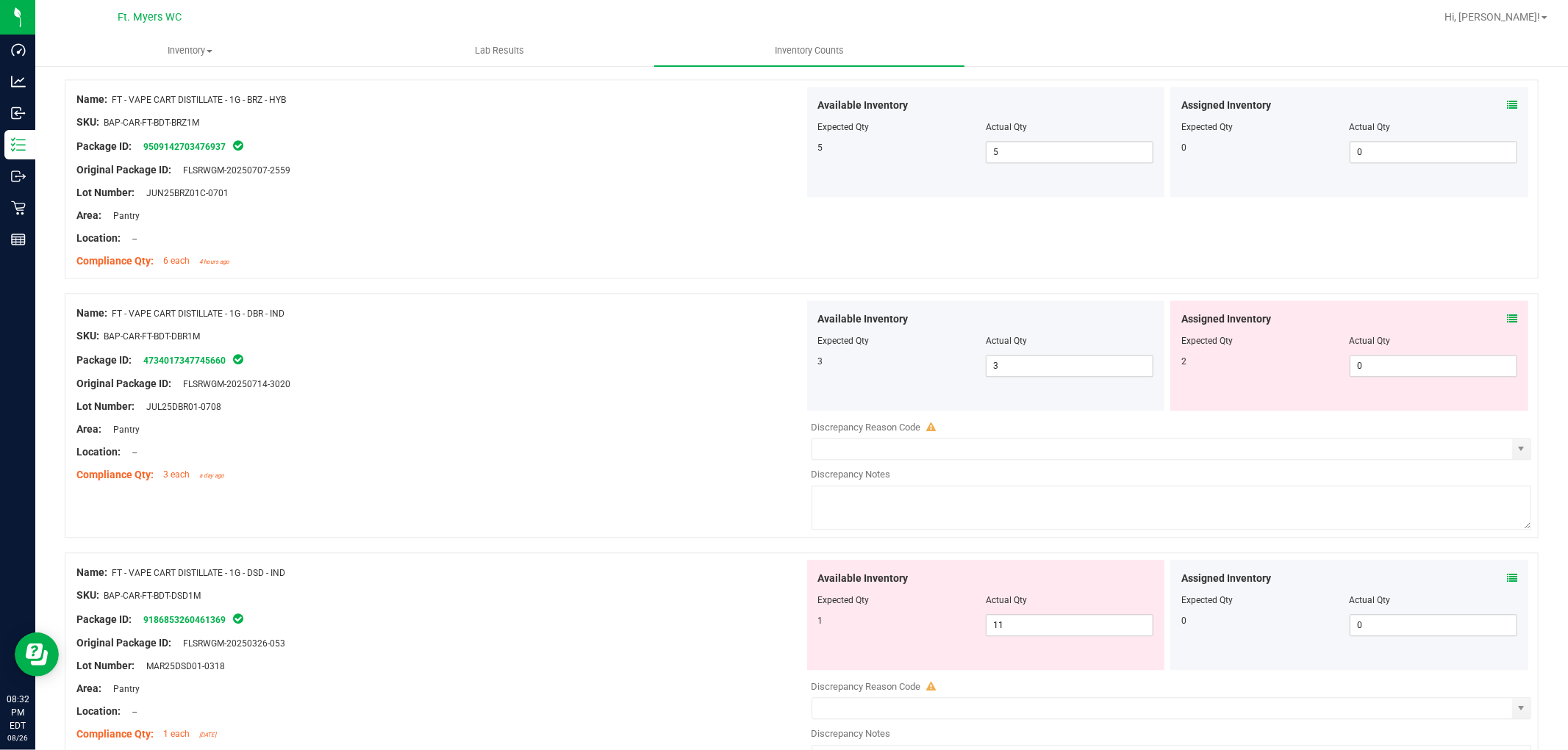
click at [1411, 313] on span at bounding box center [1512, 319] width 10 height 16
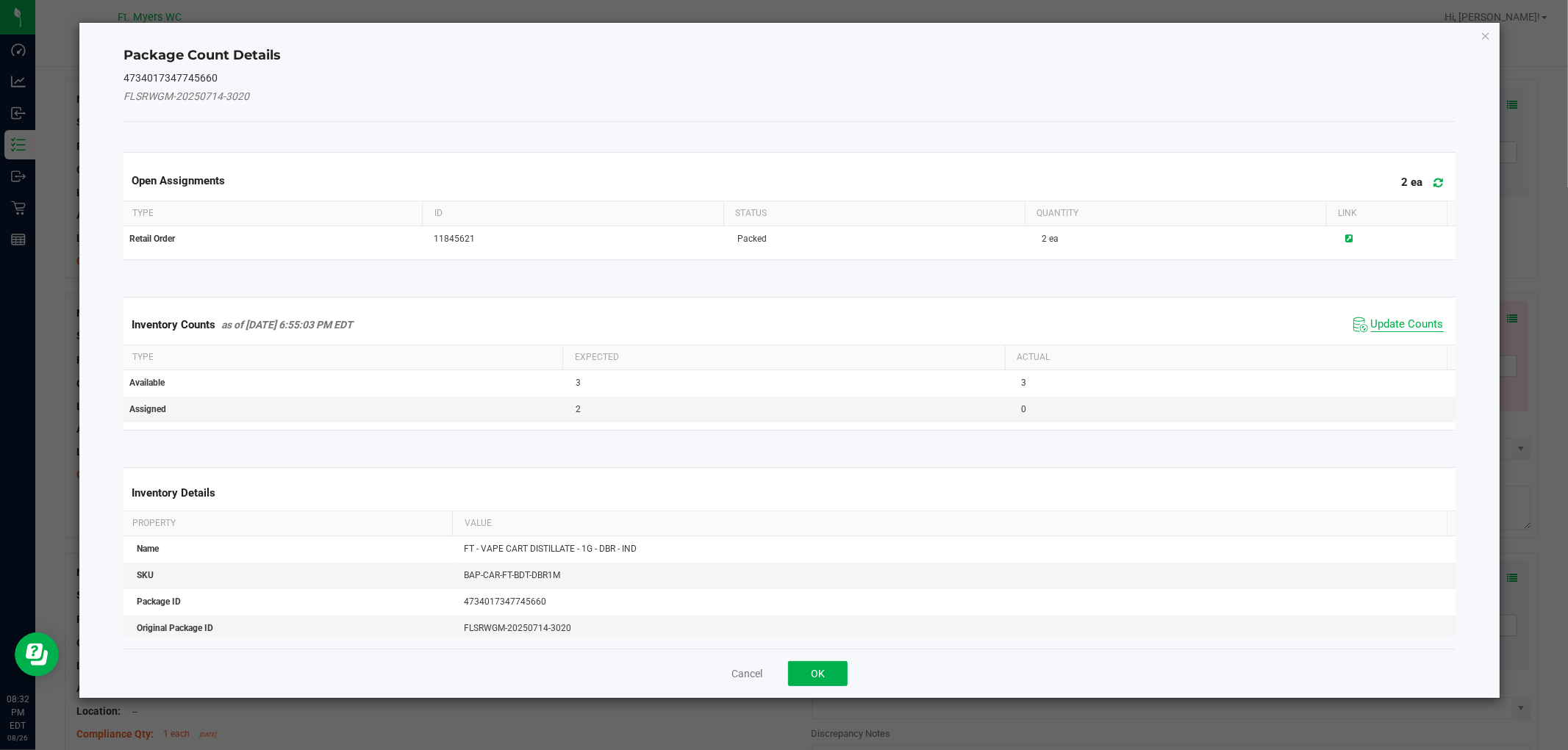
click at [1376, 324] on span "Update Counts" at bounding box center [1407, 324] width 72 height 15
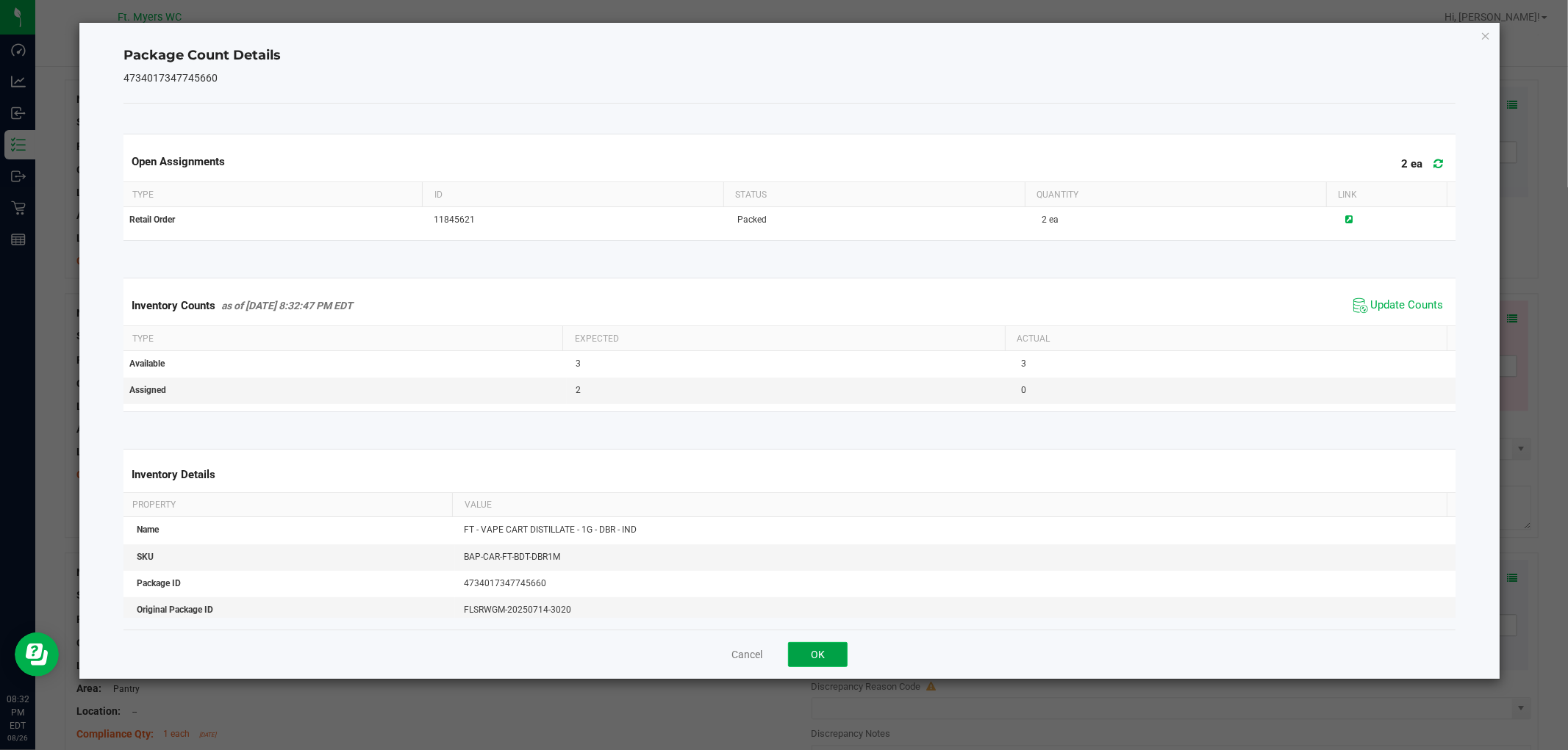
click at [839, 655] on button "OK" at bounding box center [818, 654] width 59 height 25
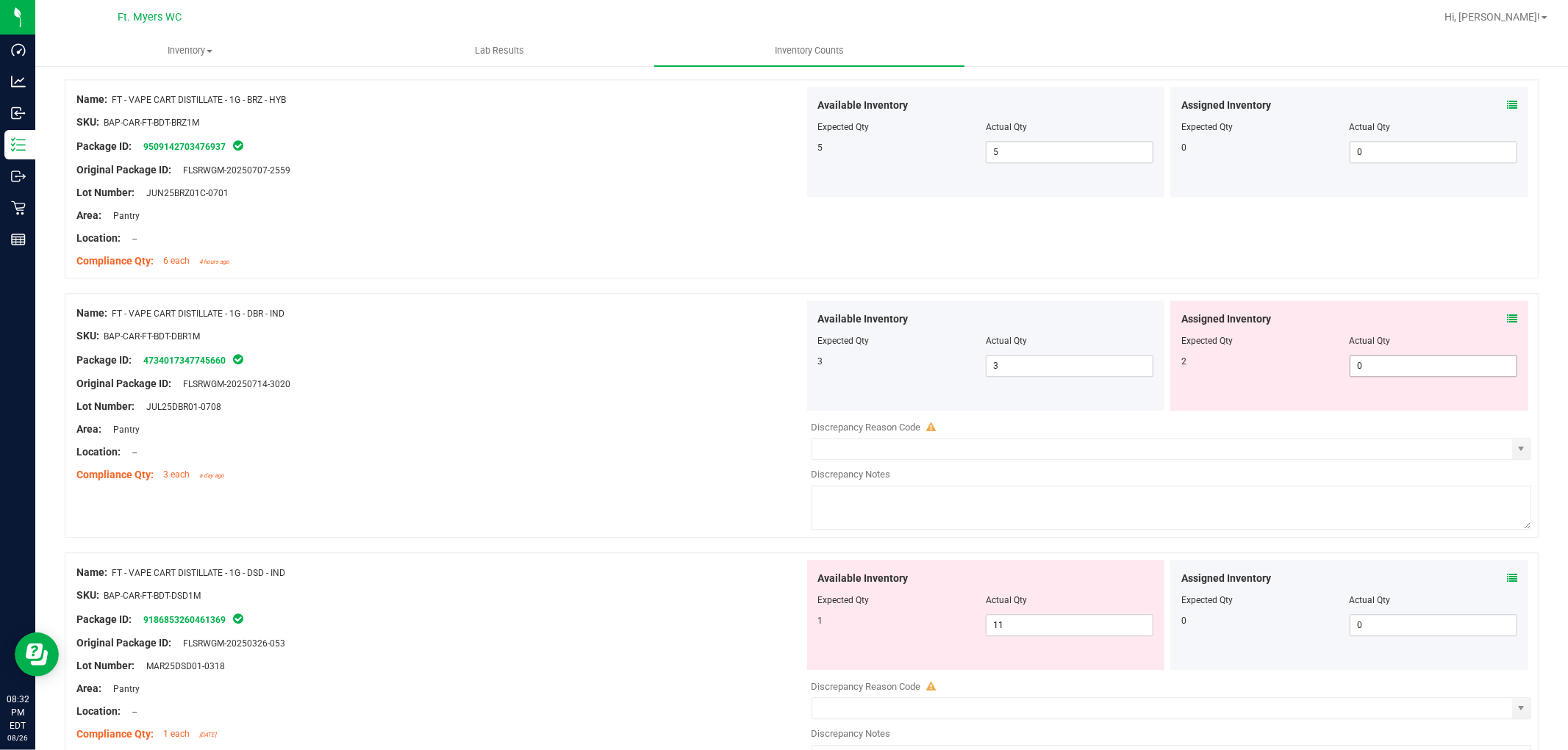
click at [1367, 354] on div at bounding box center [1349, 351] width 336 height 7
click at [1371, 365] on span "0 0" at bounding box center [1434, 365] width 168 height 22
drag, startPoint x: 582, startPoint y: 415, endPoint x: 633, endPoint y: 420, distance: 51.2
click at [586, 414] on div "Name: FT - VAPE CART DISTILLATE - 1G - DBR - IND SKU: BAP-CAR-FT-BDT-DBR1M Pack…" at bounding box center [441, 394] width 728 height 188
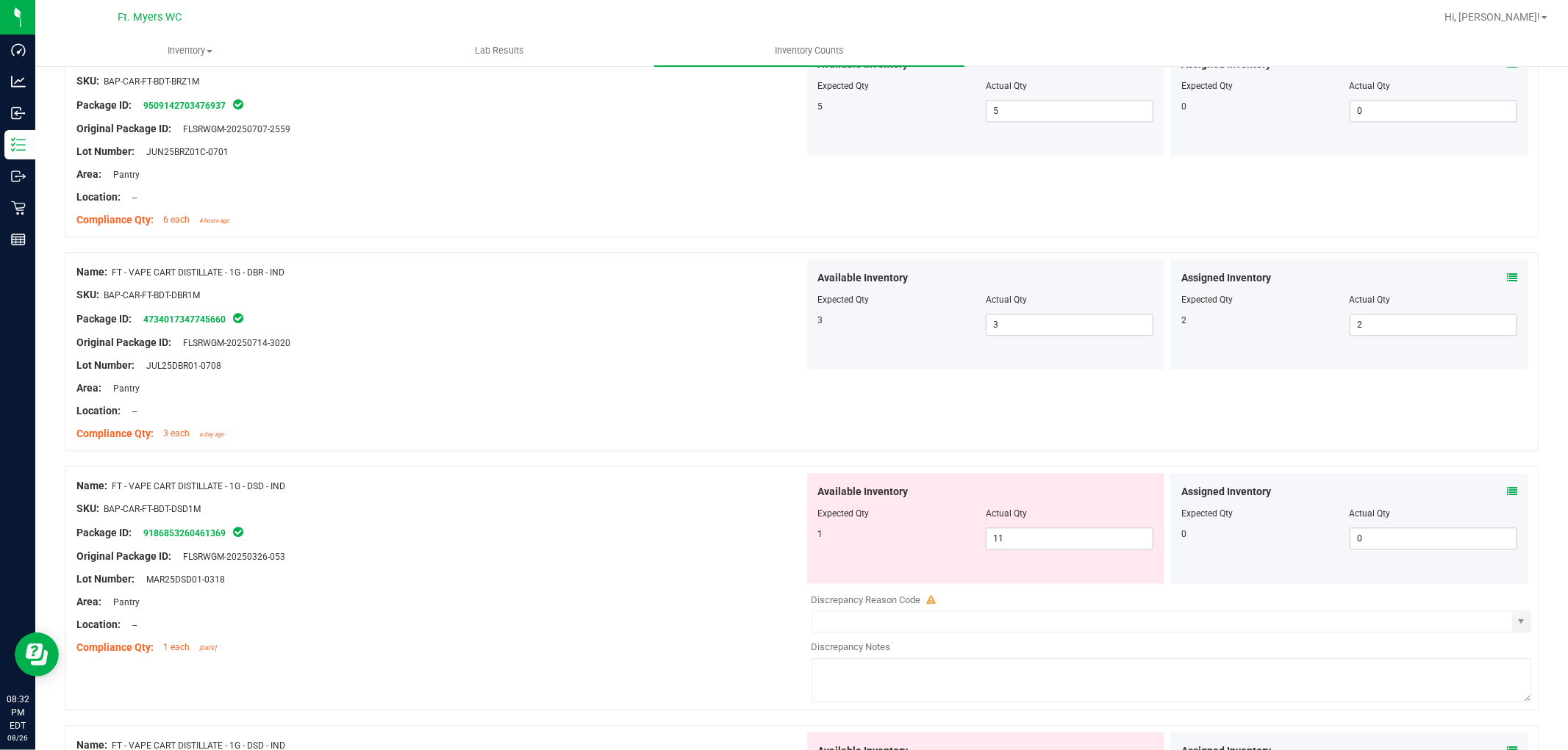
scroll to position [3102, 0]
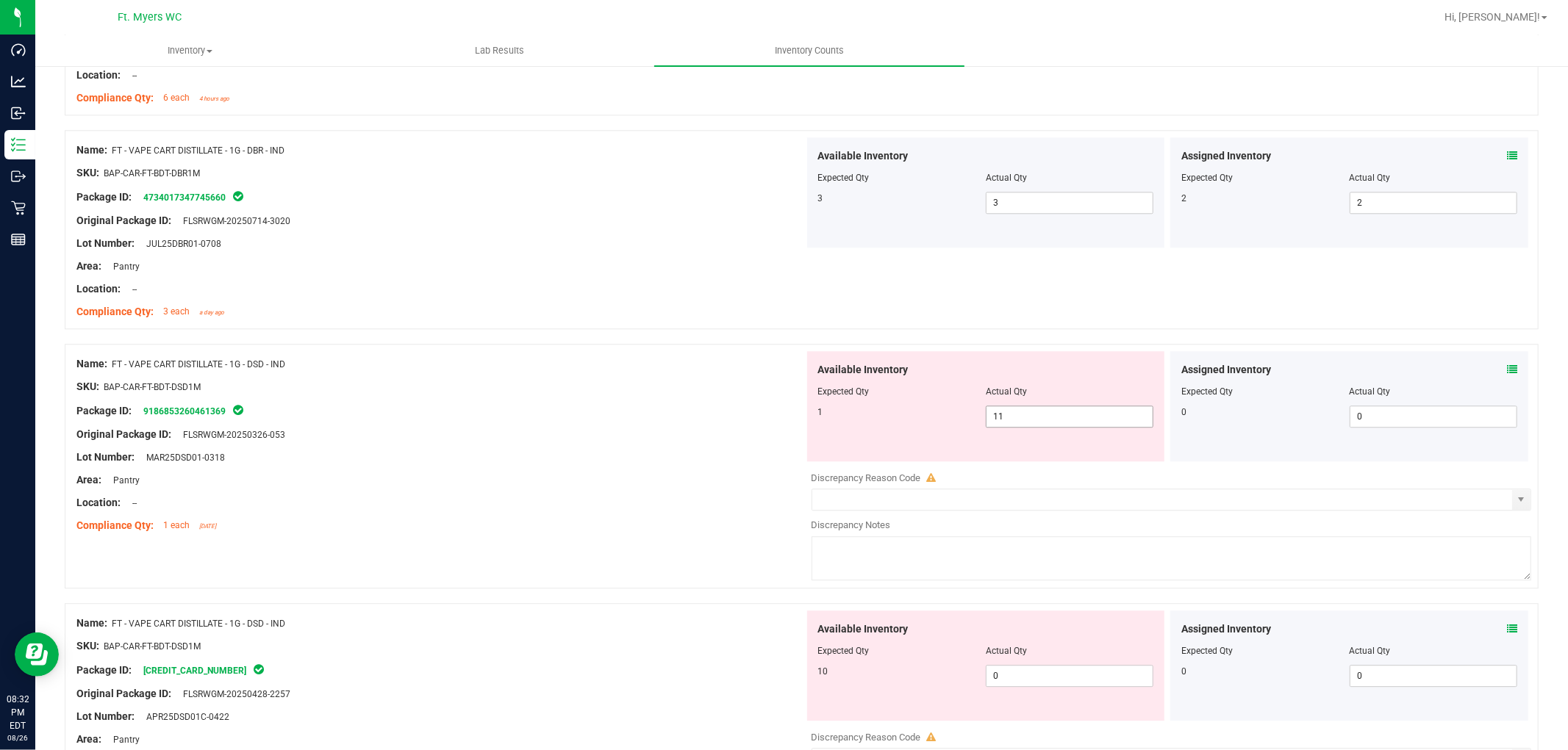
click at [1101, 424] on span "11 11" at bounding box center [1070, 416] width 168 height 22
click at [1101, 424] on input "11" at bounding box center [1070, 417] width 166 height 21
click at [627, 464] on div "Lot Number: MAR25DSD01-0318" at bounding box center [441, 458] width 728 height 16
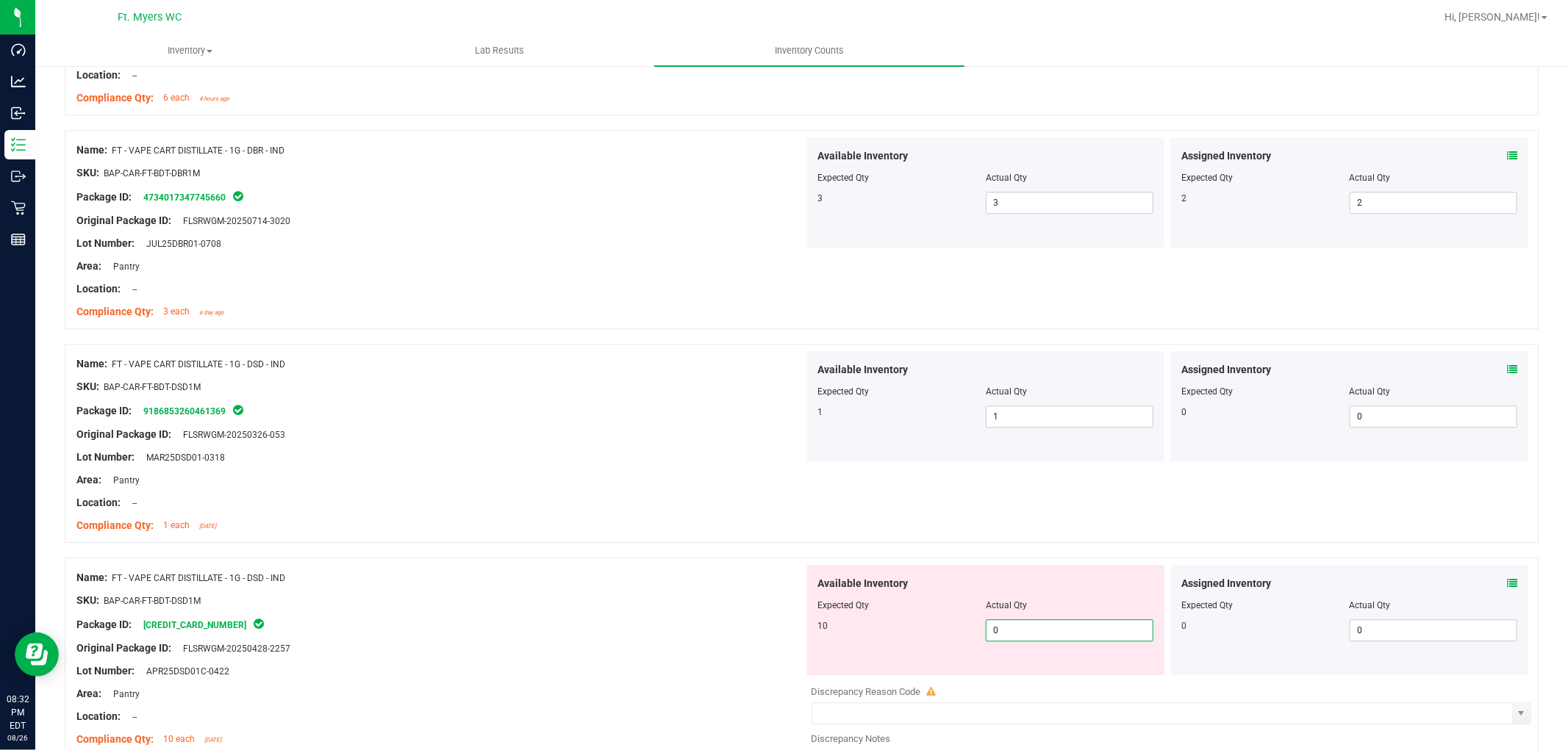
click at [1018, 641] on span "0 0" at bounding box center [1070, 630] width 168 height 22
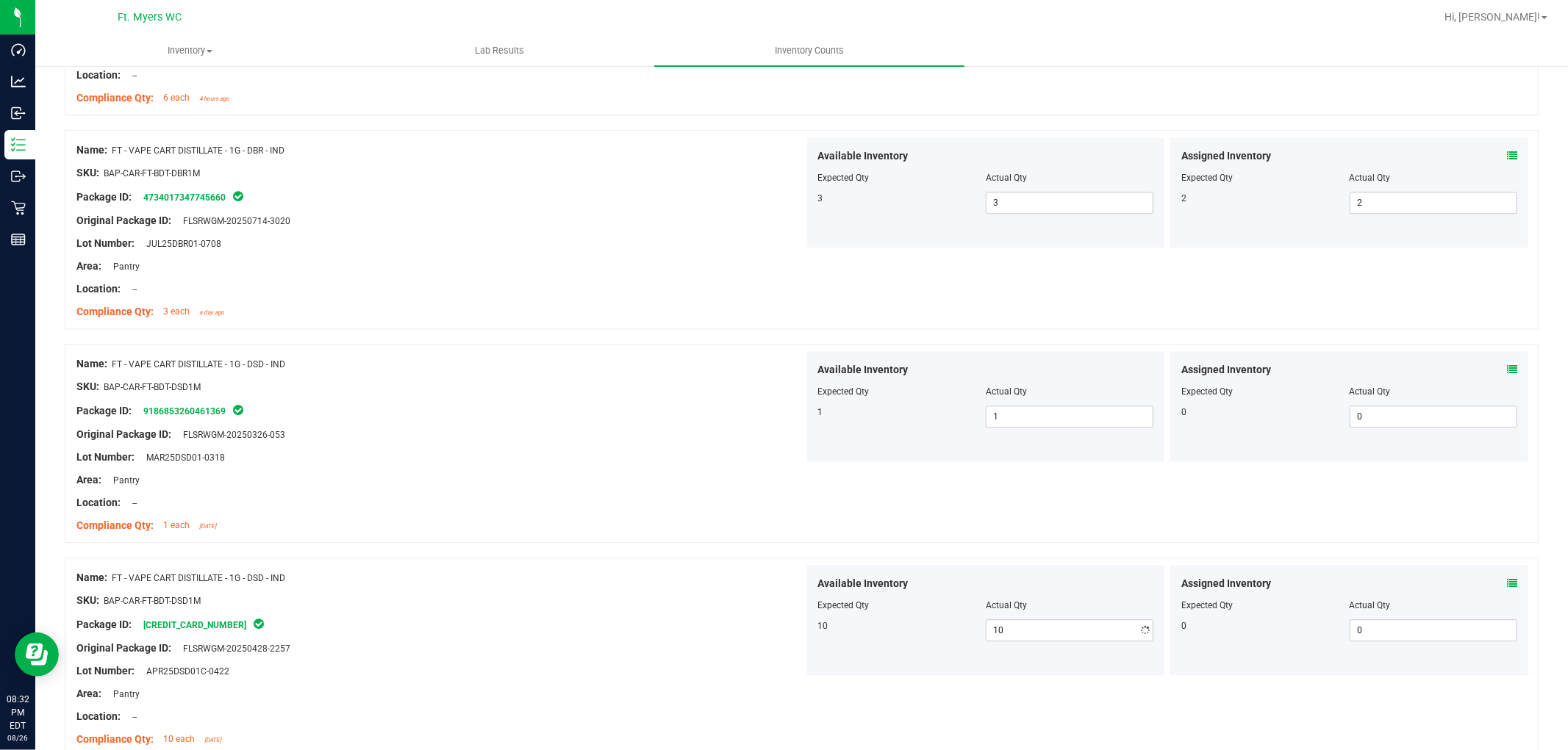
drag, startPoint x: 731, startPoint y: 596, endPoint x: 803, endPoint y: 598, distance: 72.0
click at [734, 595] on div "SKU: BAP-CAR-FT-BDT-DSD1M" at bounding box center [441, 601] width 728 height 16
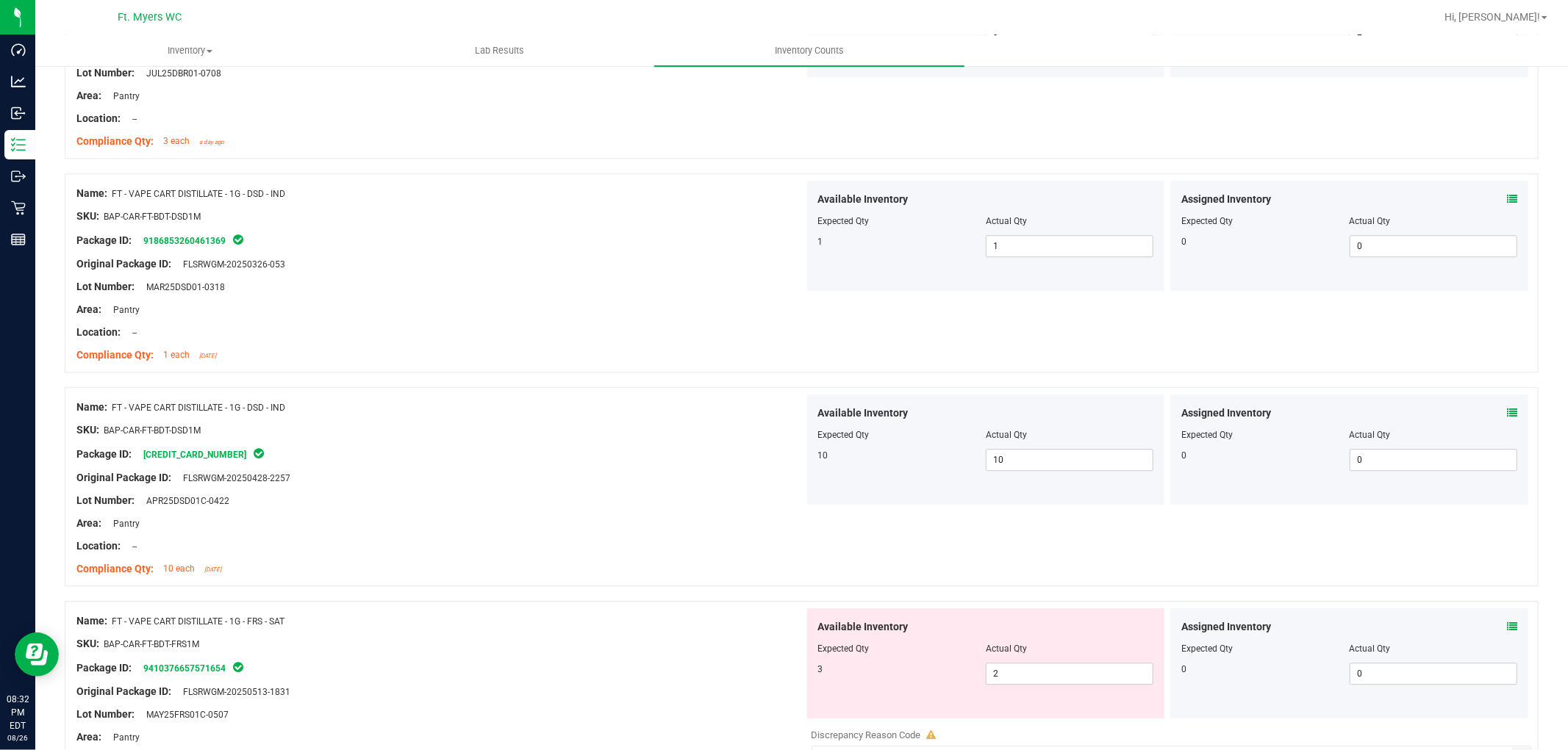
scroll to position [3428, 0]
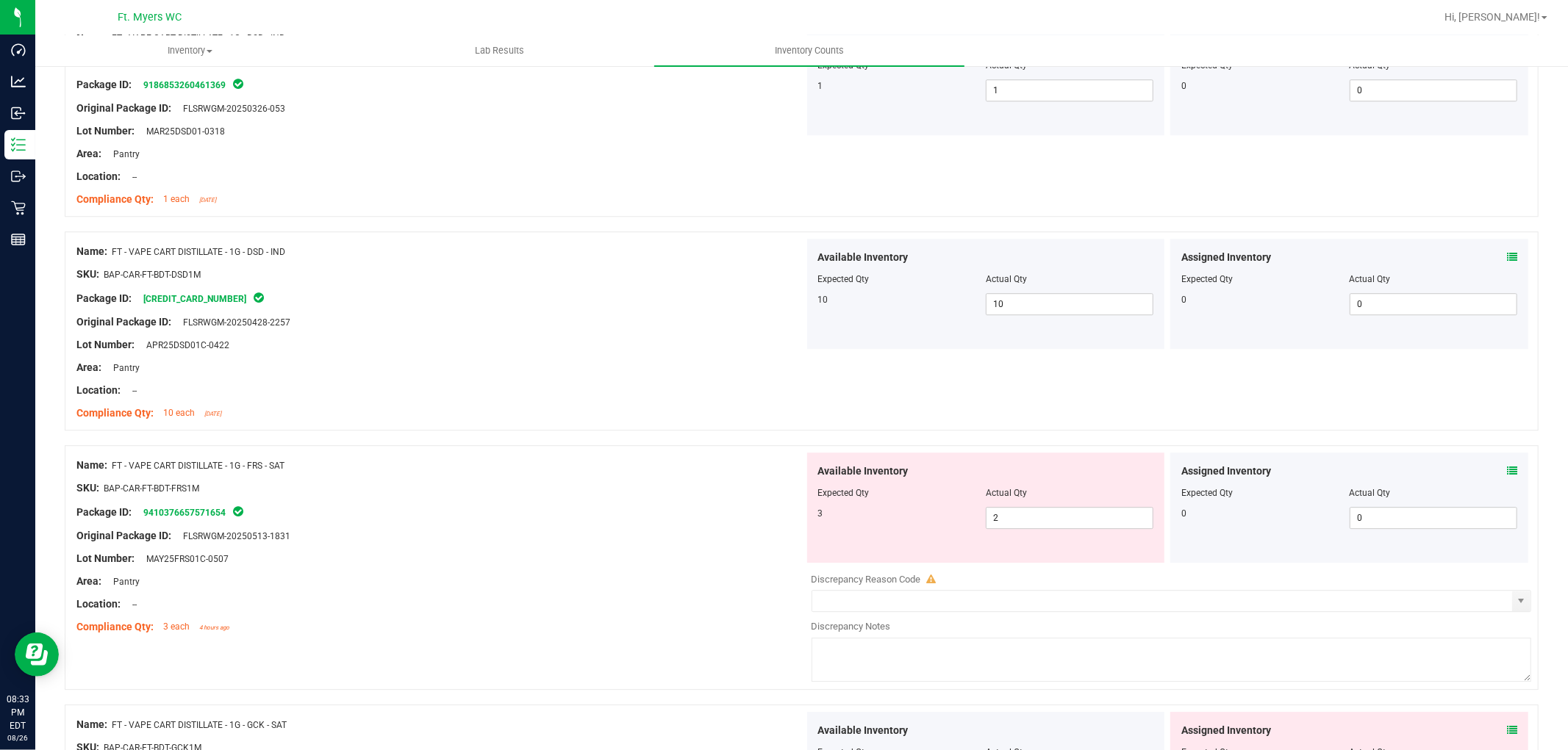
click at [1411, 467] on icon at bounding box center [1512, 471] width 10 height 10
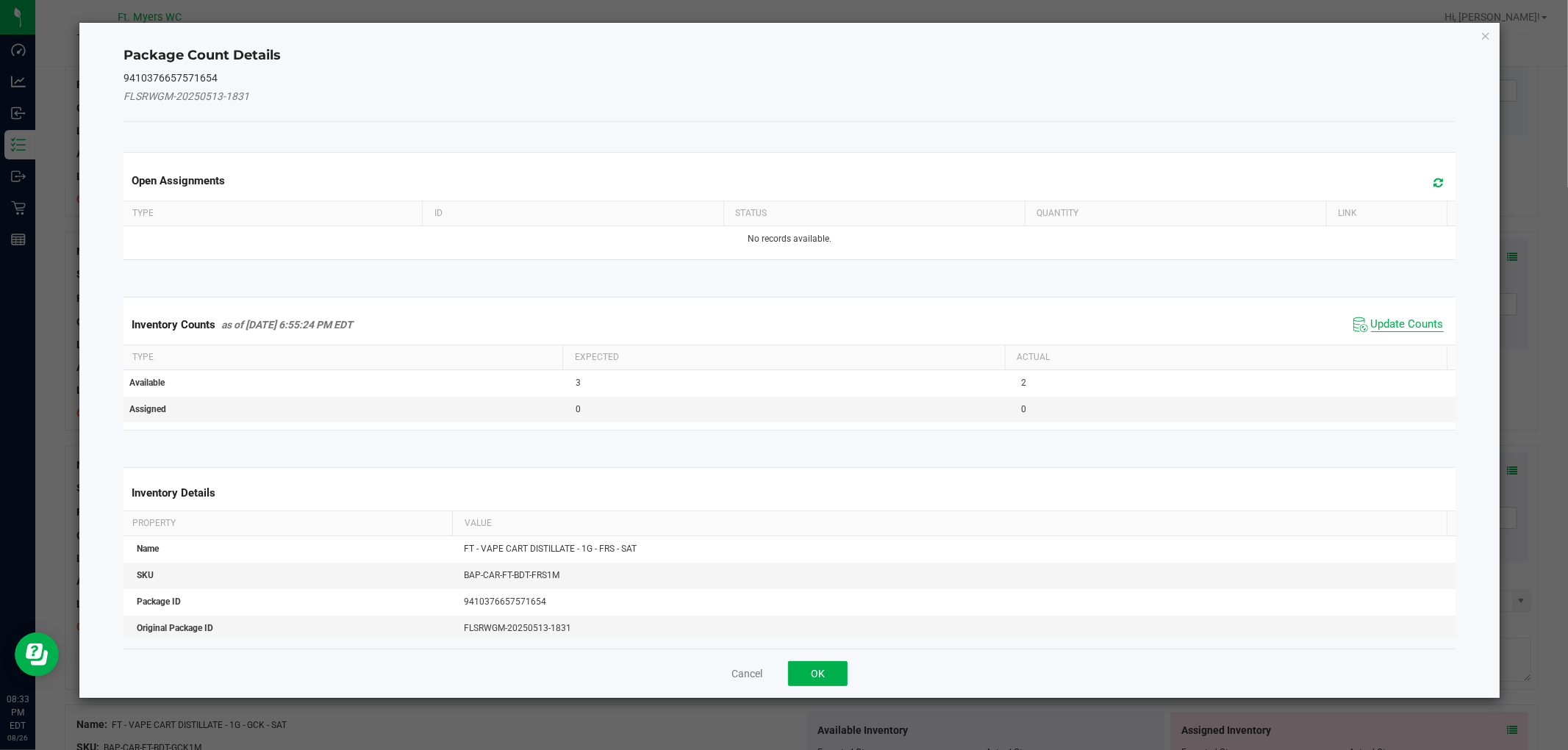
click at [1411, 322] on span "Update Counts" at bounding box center [1407, 324] width 72 height 15
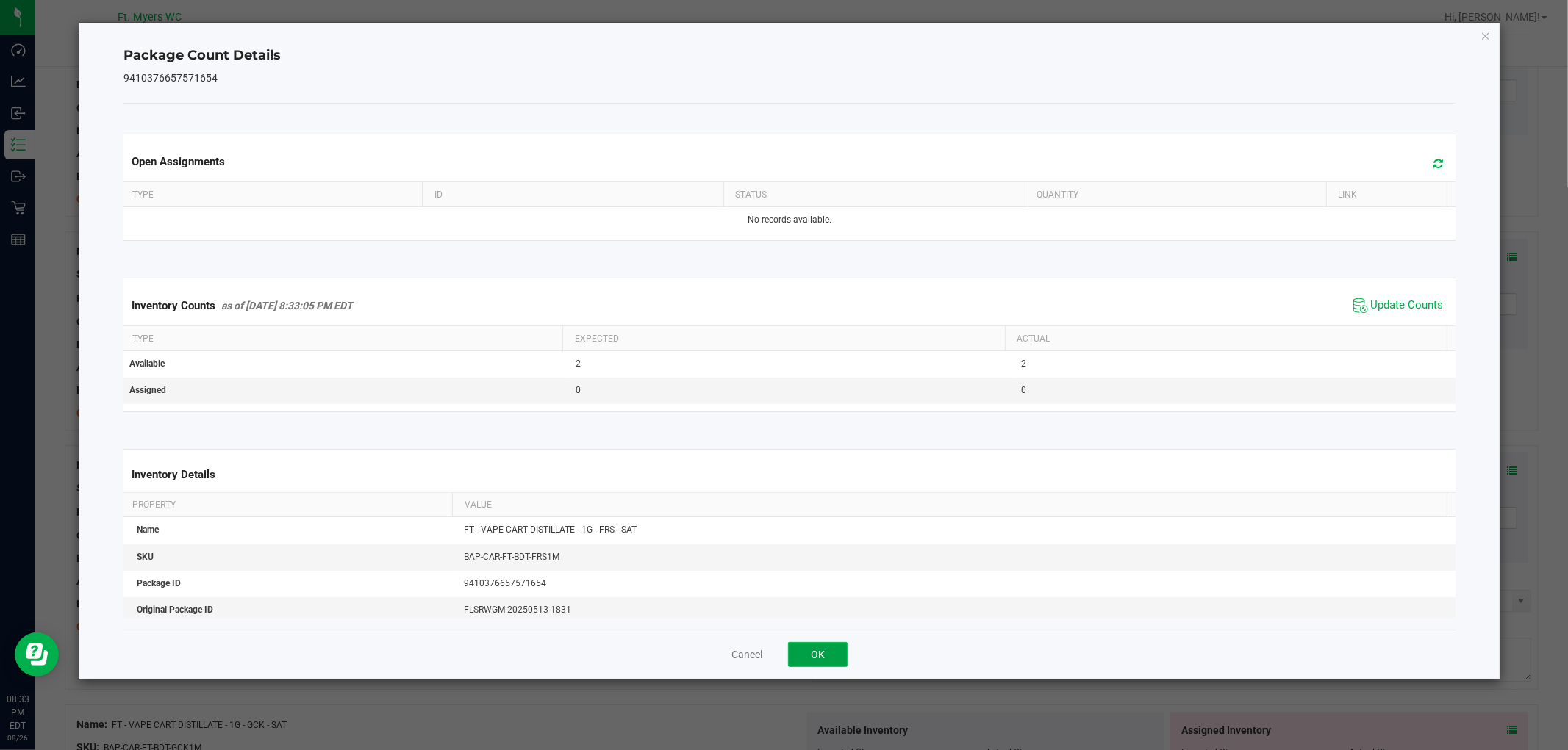
click at [796, 664] on button "OK" at bounding box center [818, 654] width 59 height 25
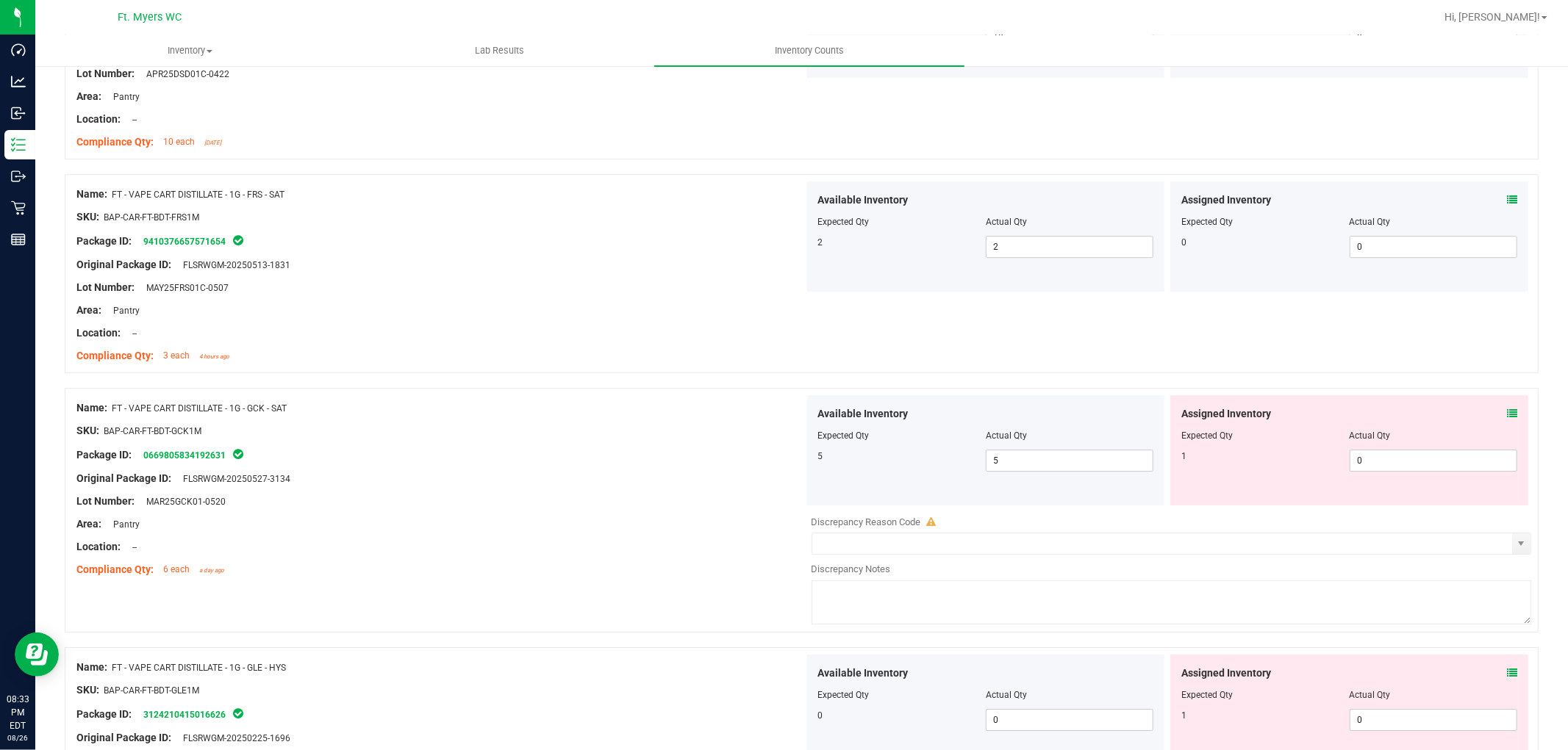
scroll to position [3755, 0]
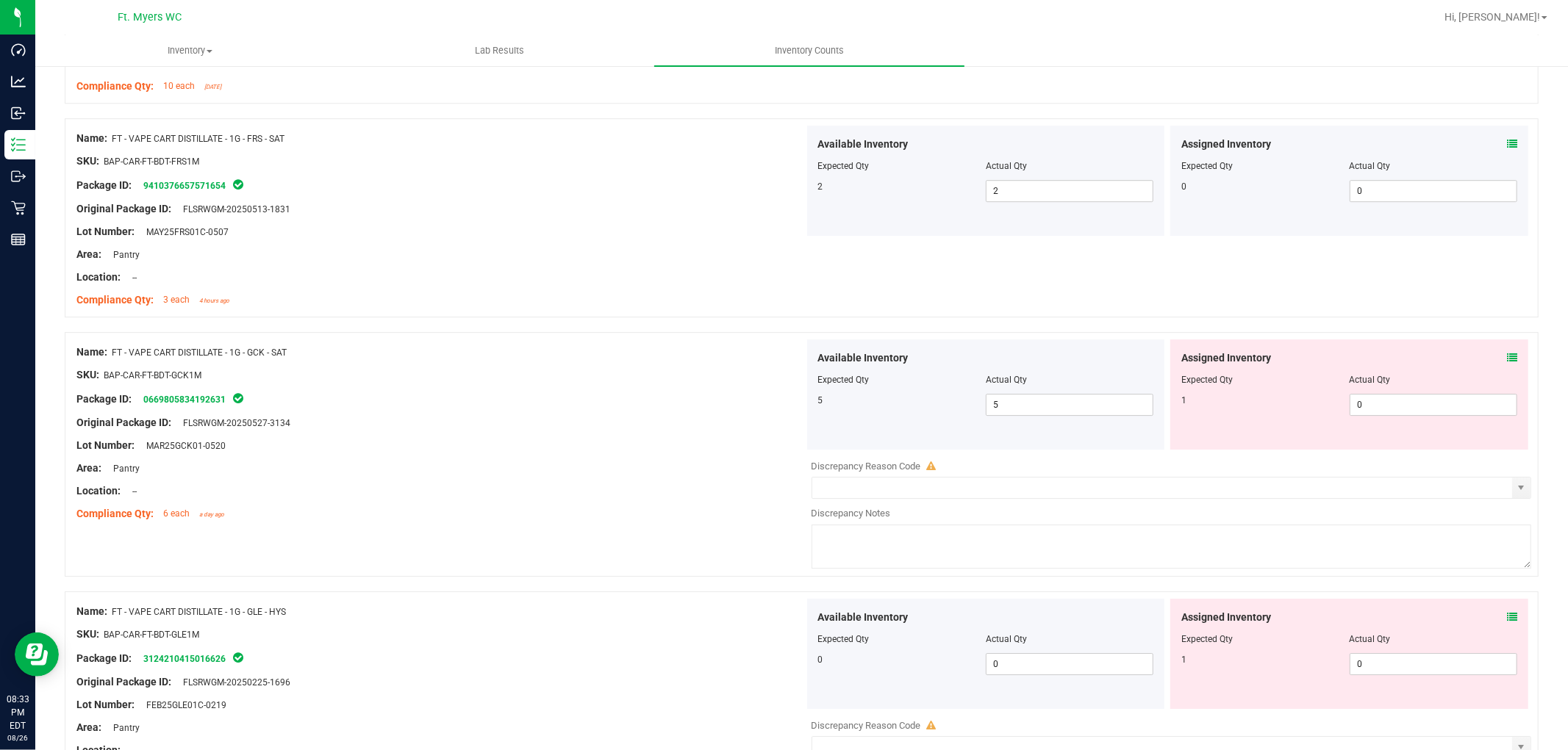
click at [1411, 361] on div "Assigned Inventory" at bounding box center [1349, 358] width 336 height 16
click at [1411, 360] on icon at bounding box center [1512, 358] width 10 height 10
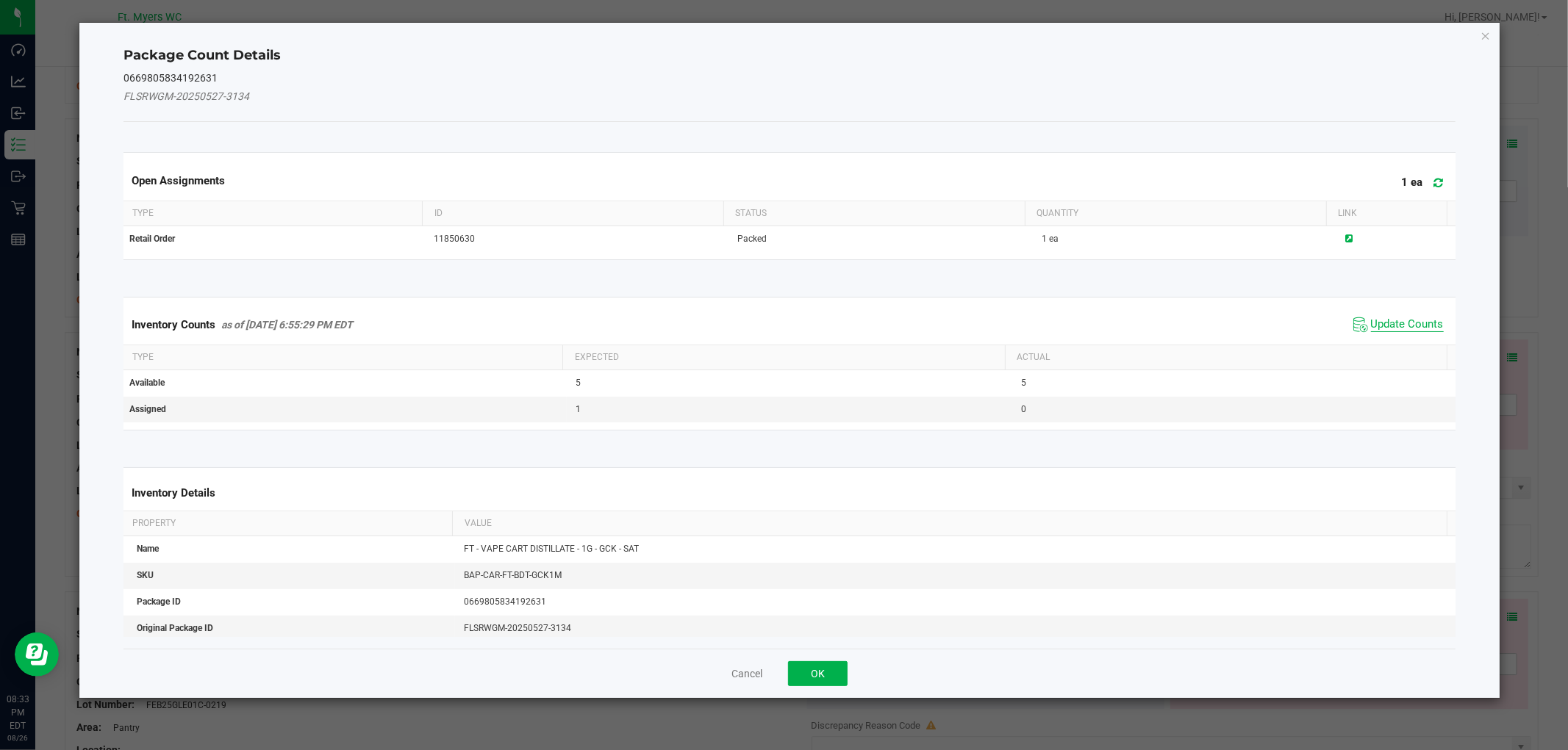
click at [1393, 329] on span "Update Counts" at bounding box center [1407, 324] width 72 height 15
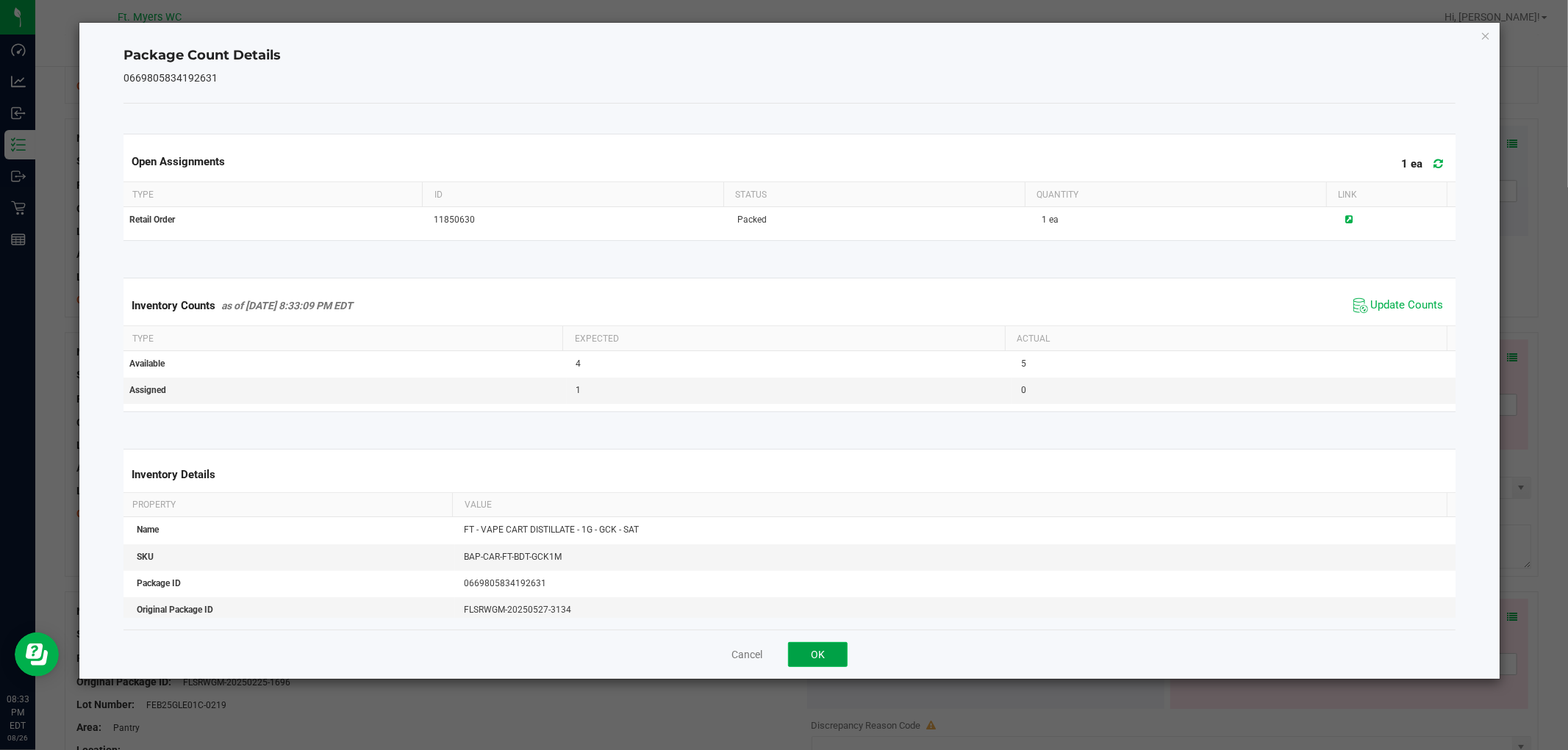
click at [826, 644] on button "OK" at bounding box center [818, 654] width 59 height 25
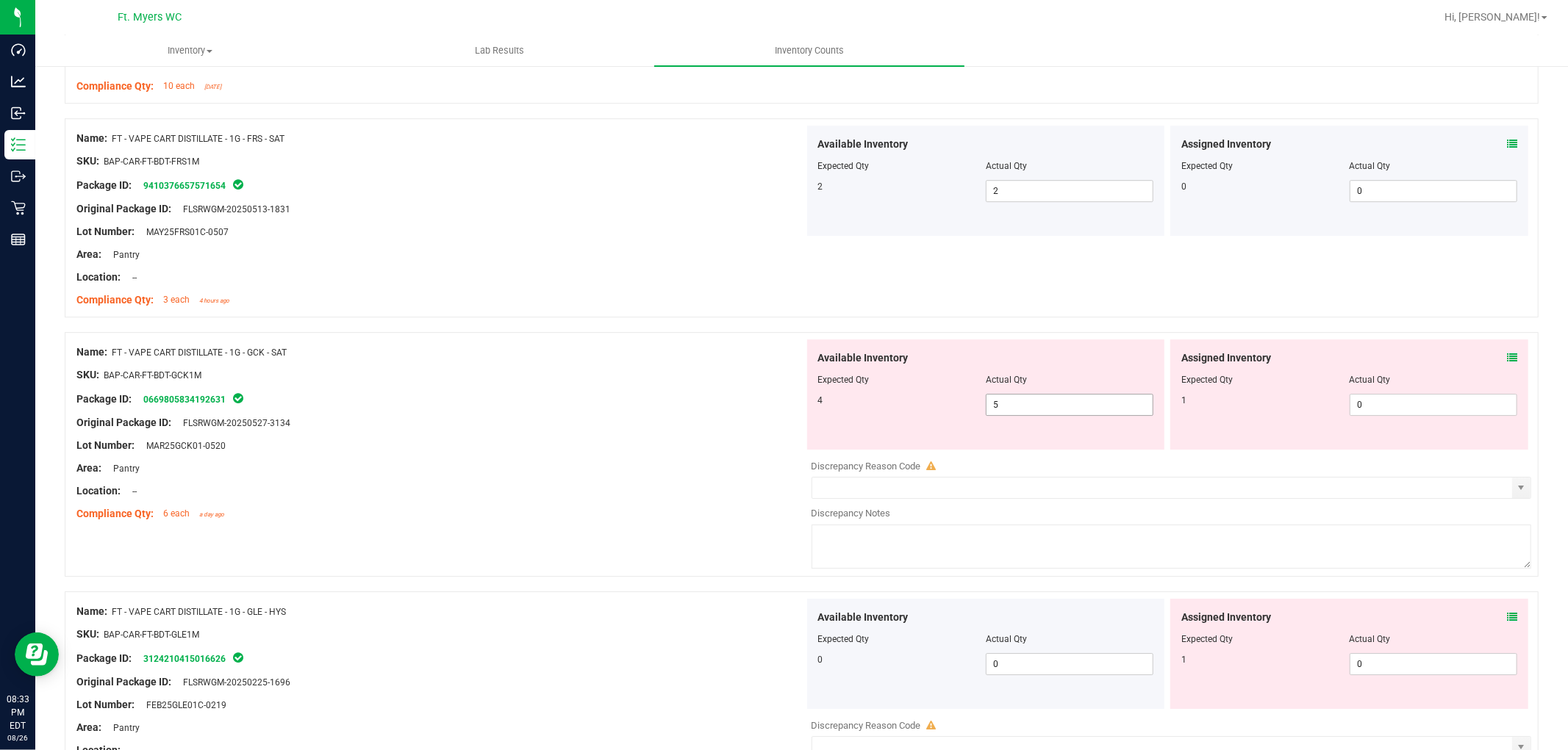
click at [1037, 406] on span "5 5" at bounding box center [1070, 405] width 168 height 22
click at [1037, 406] on input "5" at bounding box center [1070, 405] width 166 height 21
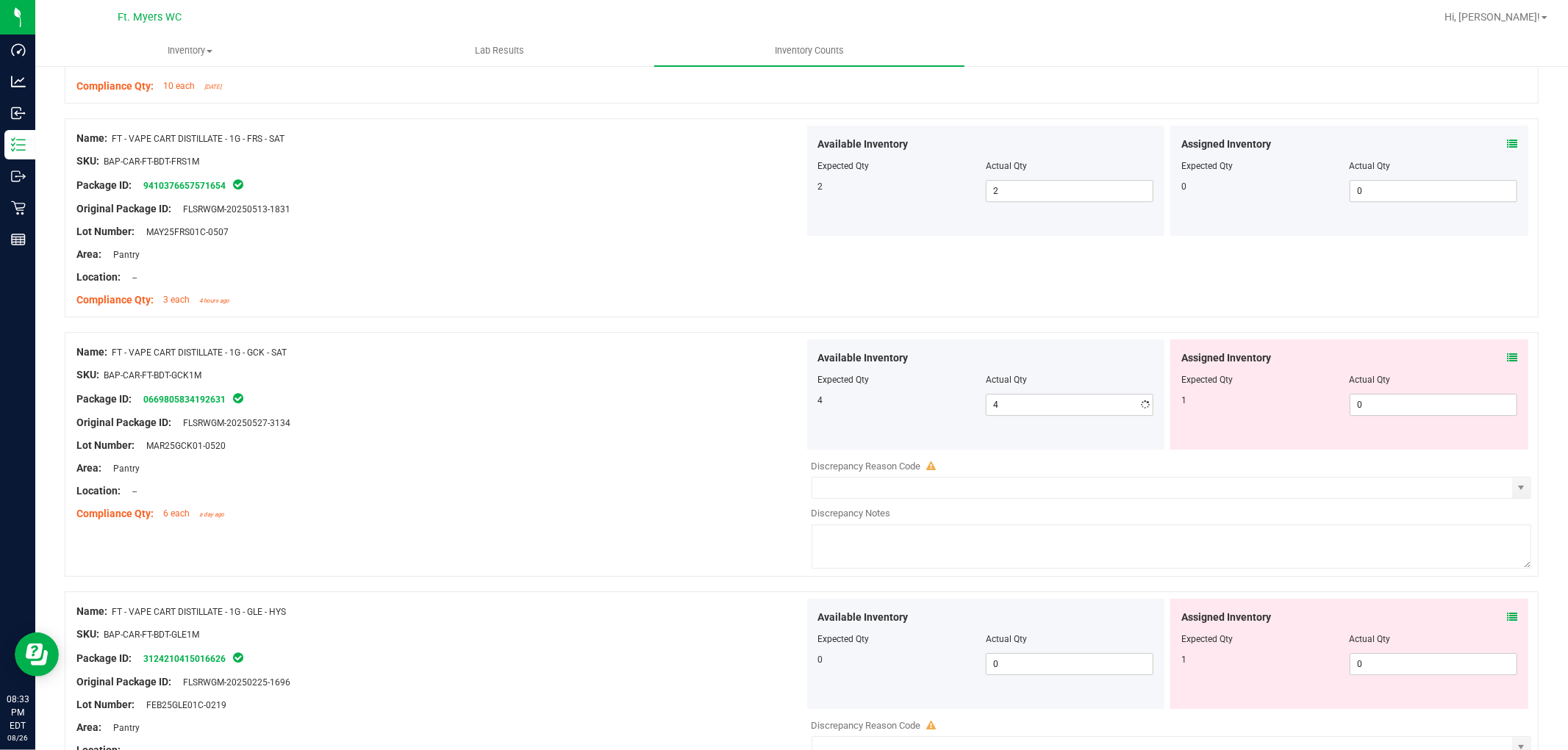
click at [781, 442] on div "Lot Number: MAR25GCK01-0520" at bounding box center [441, 446] width 728 height 16
click at [1389, 408] on span "0 0" at bounding box center [1434, 405] width 168 height 22
click at [1389, 408] on input "0" at bounding box center [1434, 405] width 166 height 21
click at [523, 495] on div "Location: --" at bounding box center [441, 491] width 728 height 16
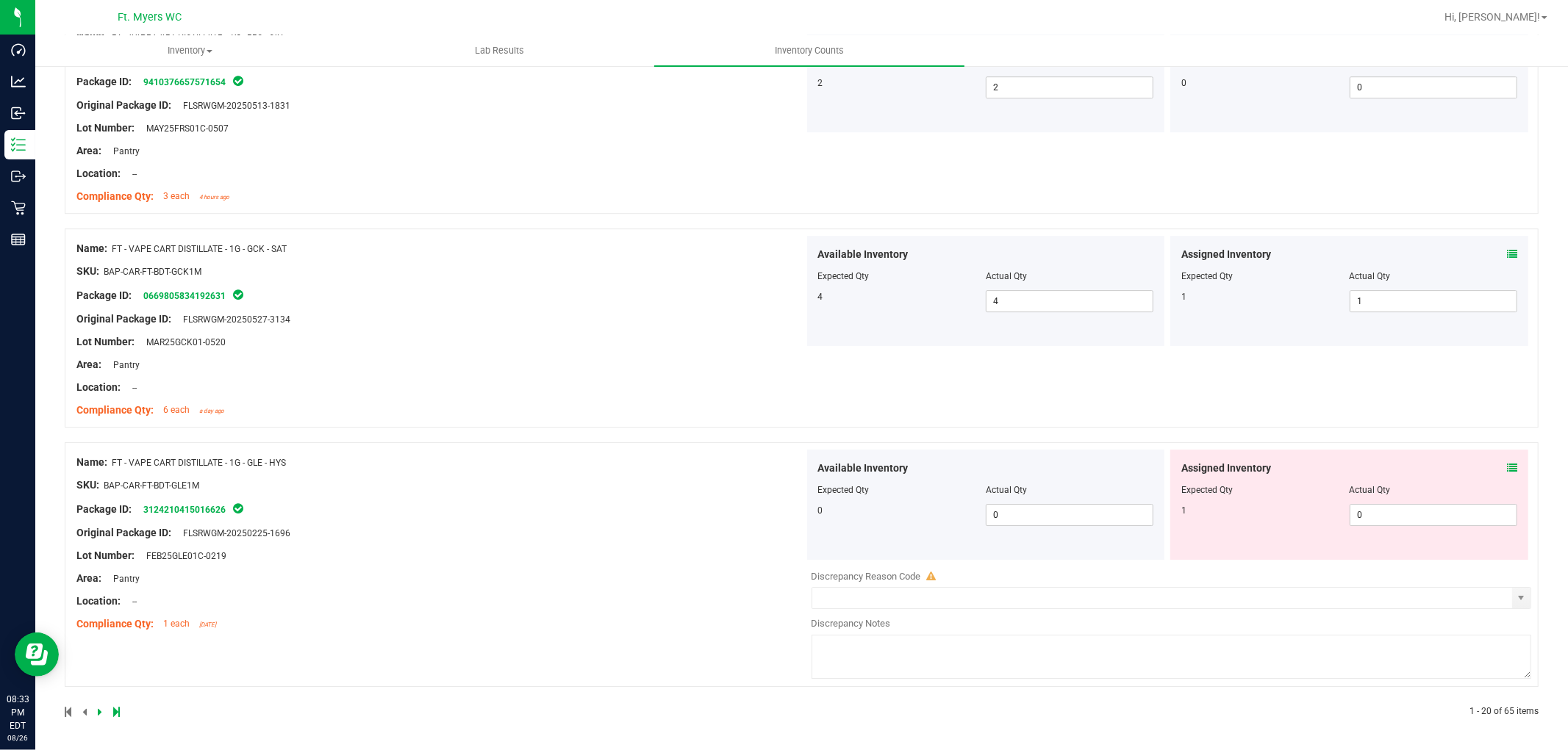
scroll to position [3862, 0]
click at [1411, 465] on icon at bounding box center [1512, 467] width 10 height 10
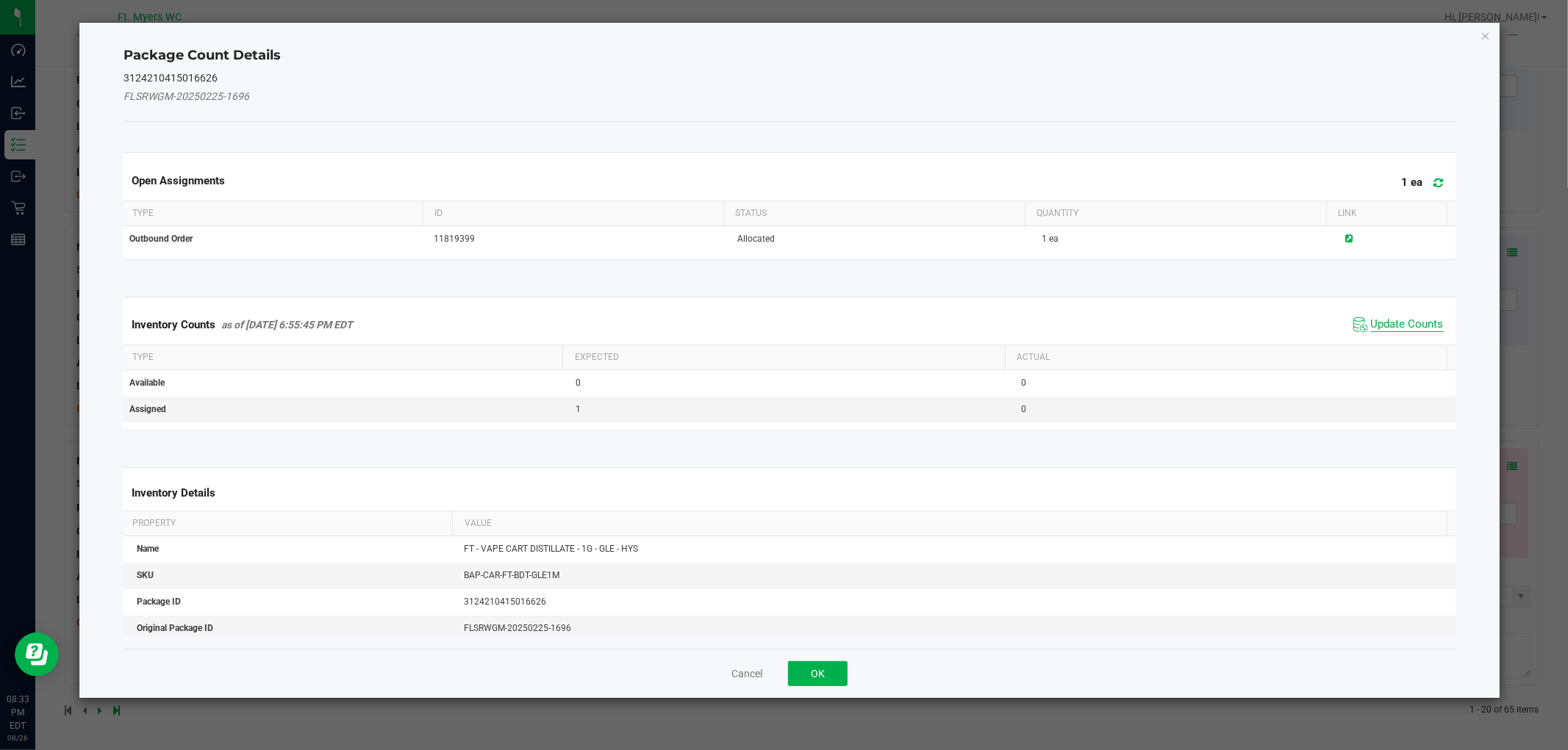
click at [1399, 317] on span "Update Counts" at bounding box center [1407, 324] width 72 height 15
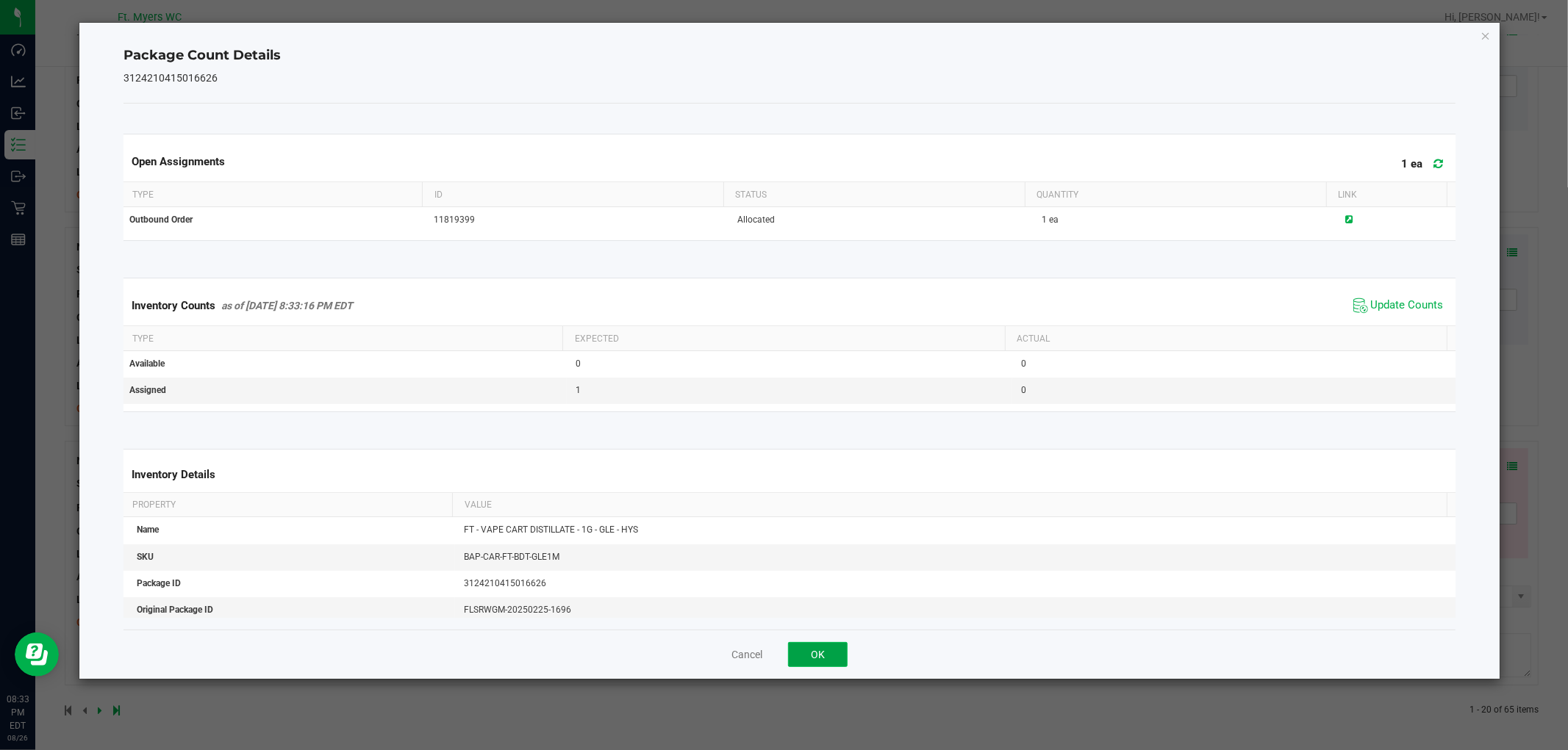
click at [814, 642] on button "OK" at bounding box center [818, 654] width 59 height 25
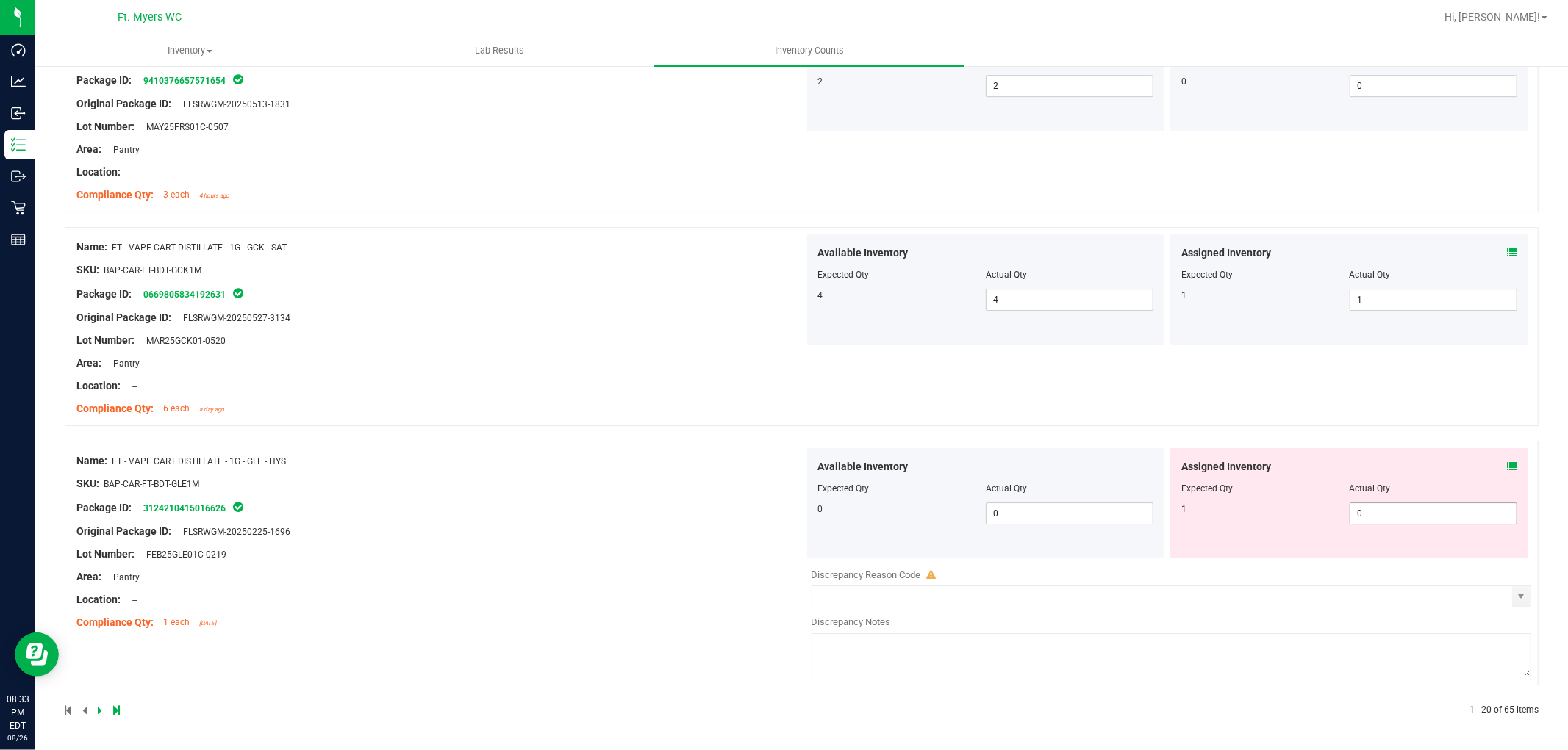
click at [1392, 522] on span "0 0" at bounding box center [1434, 513] width 168 height 22
click at [1392, 522] on input "0" at bounding box center [1434, 514] width 166 height 21
click at [669, 576] on div "Name: FT - VAPE CART DISTILLATE - 1G - GLE - HYS SKU: BAP-CAR-FT-BDT-GLE1M Pack…" at bounding box center [441, 542] width 728 height 188
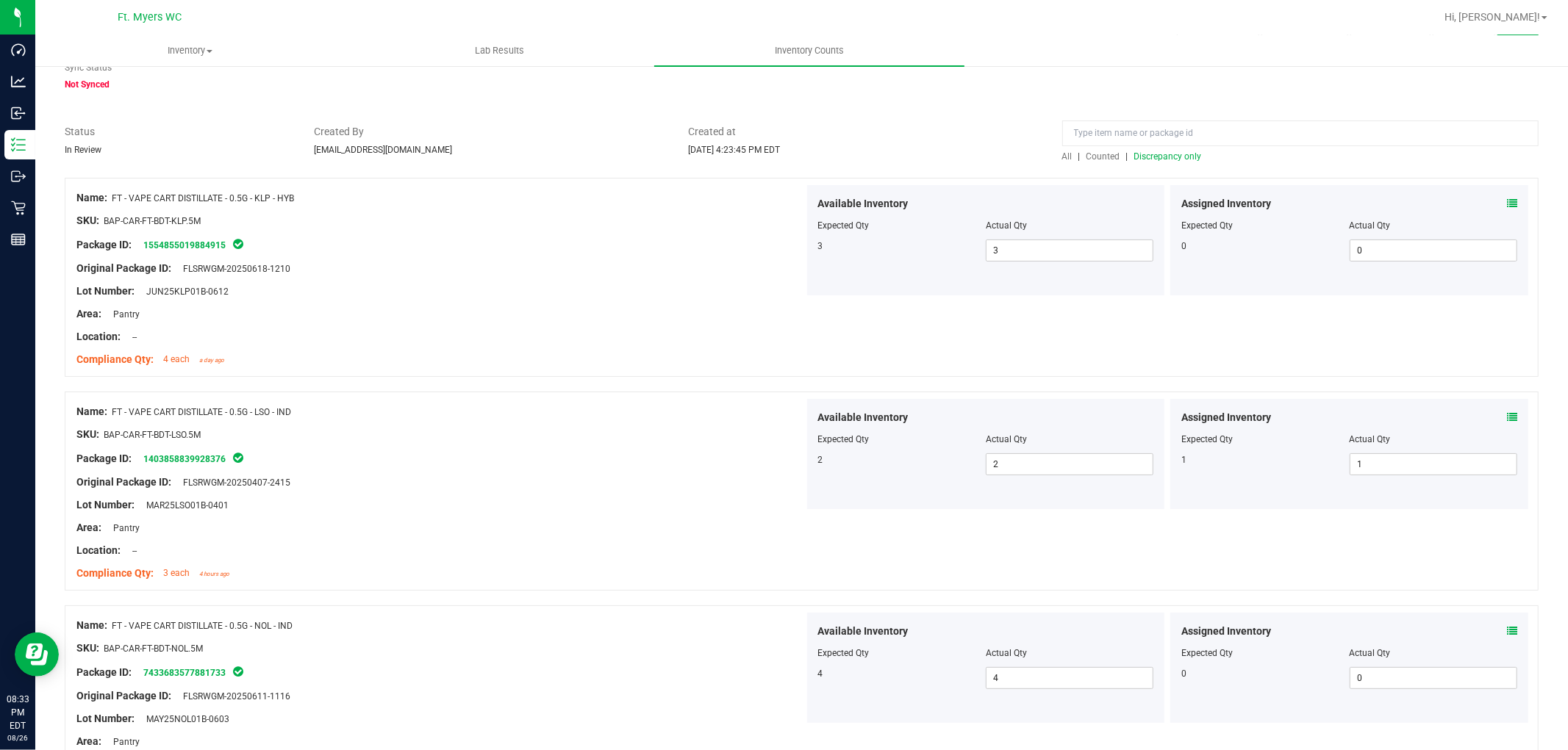
scroll to position [0, 0]
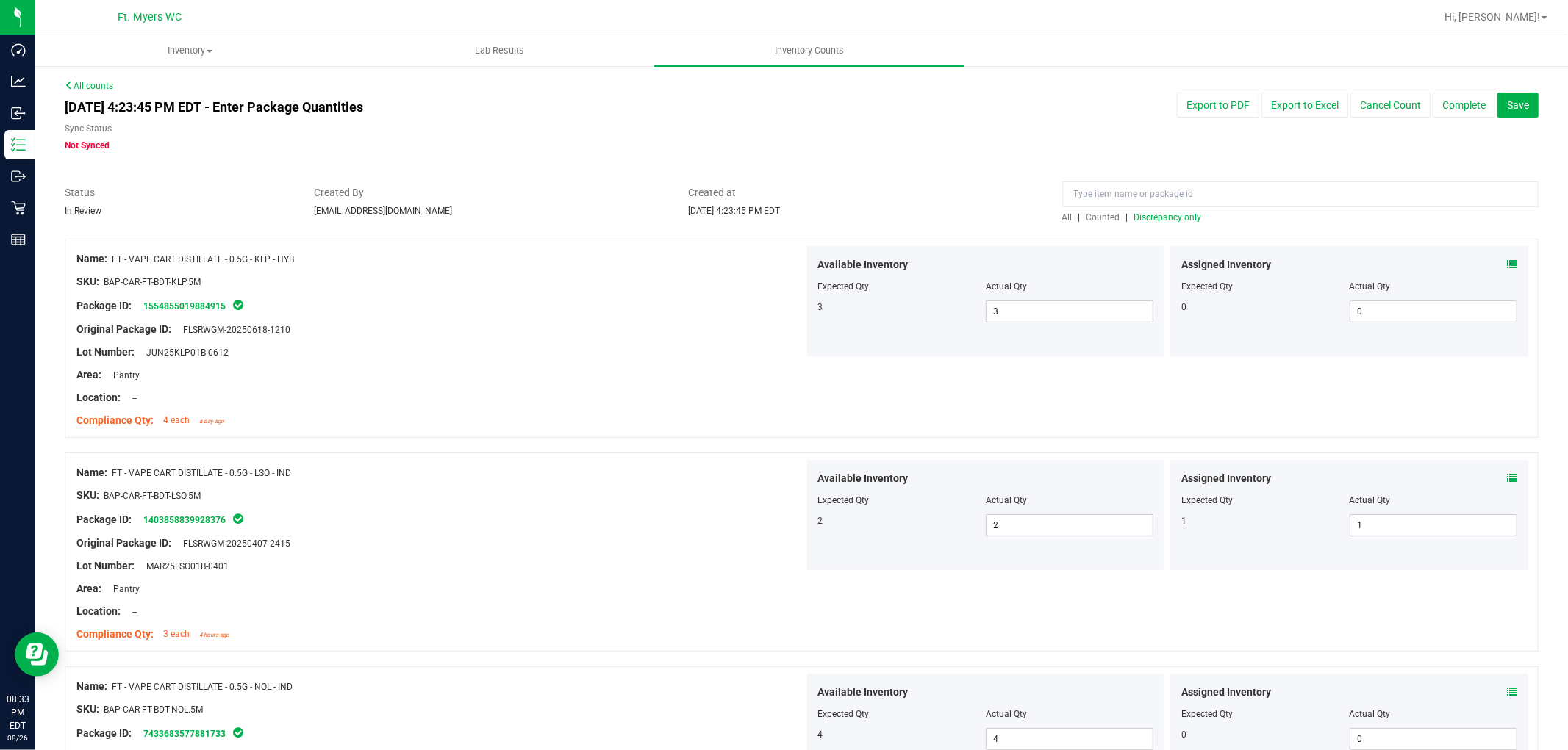
click at [1184, 218] on span "Discrepancy only" at bounding box center [1168, 217] width 68 height 10
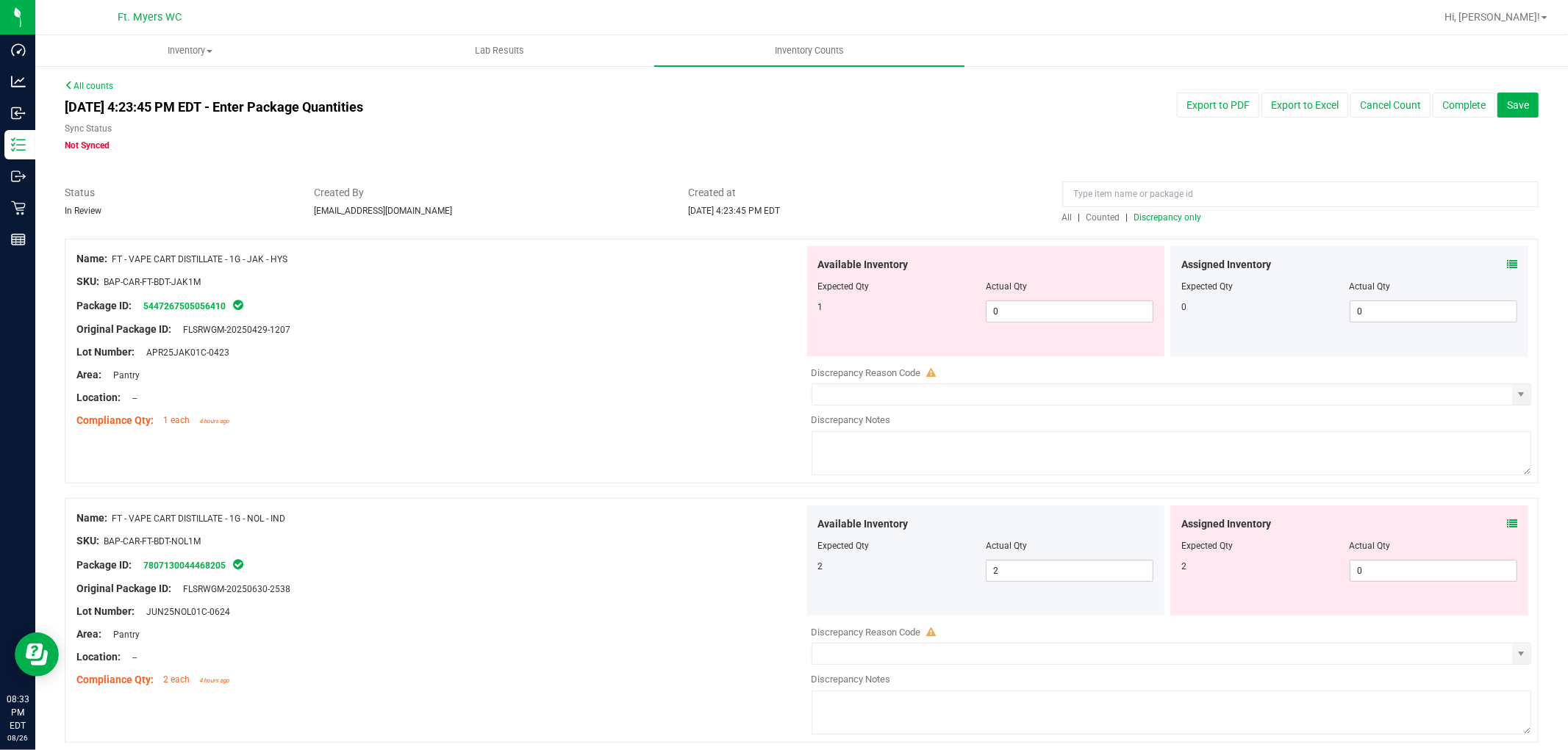
click at [1411, 259] on icon at bounding box center [1512, 264] width 10 height 10
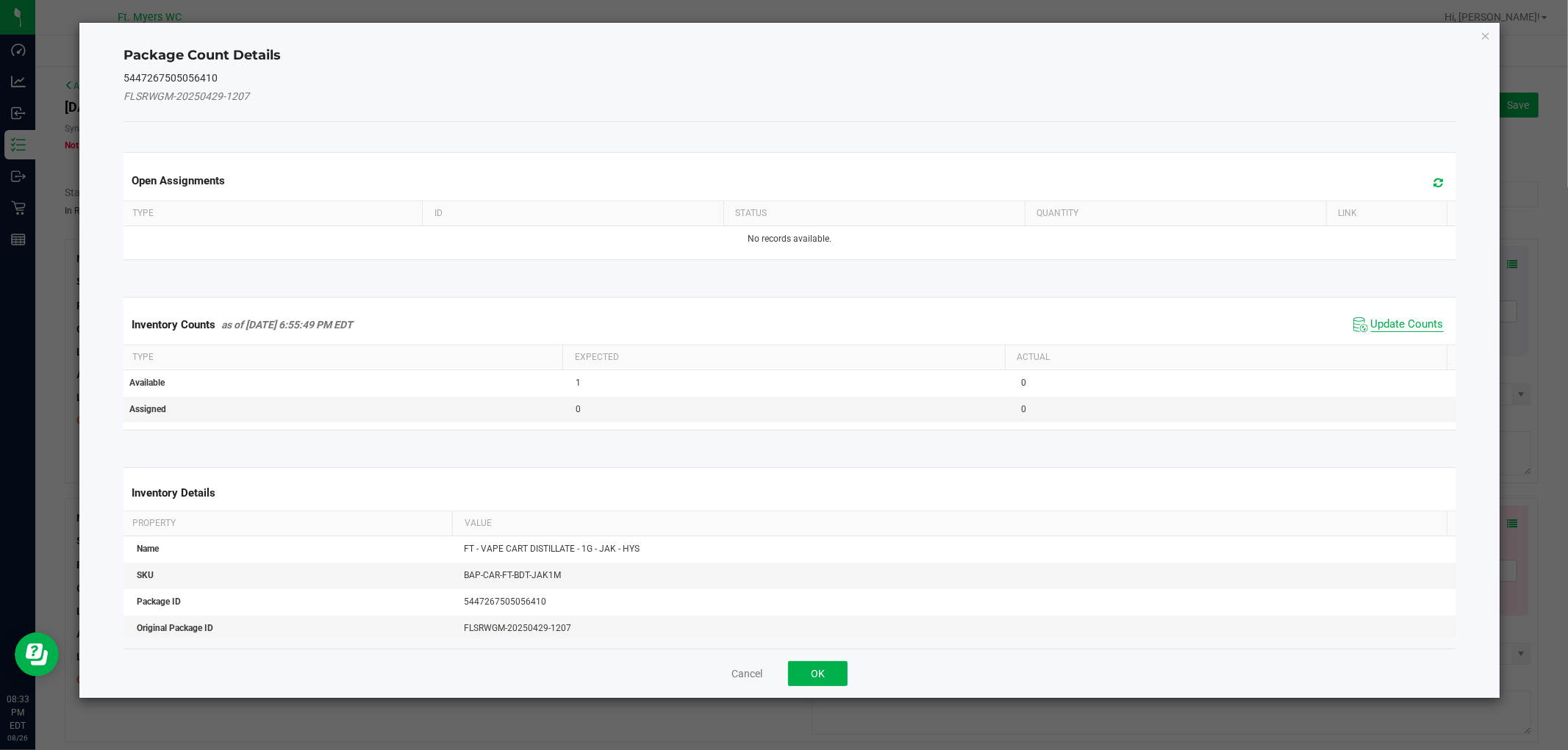
click at [1411, 320] on span "Update Counts" at bounding box center [1407, 324] width 72 height 15
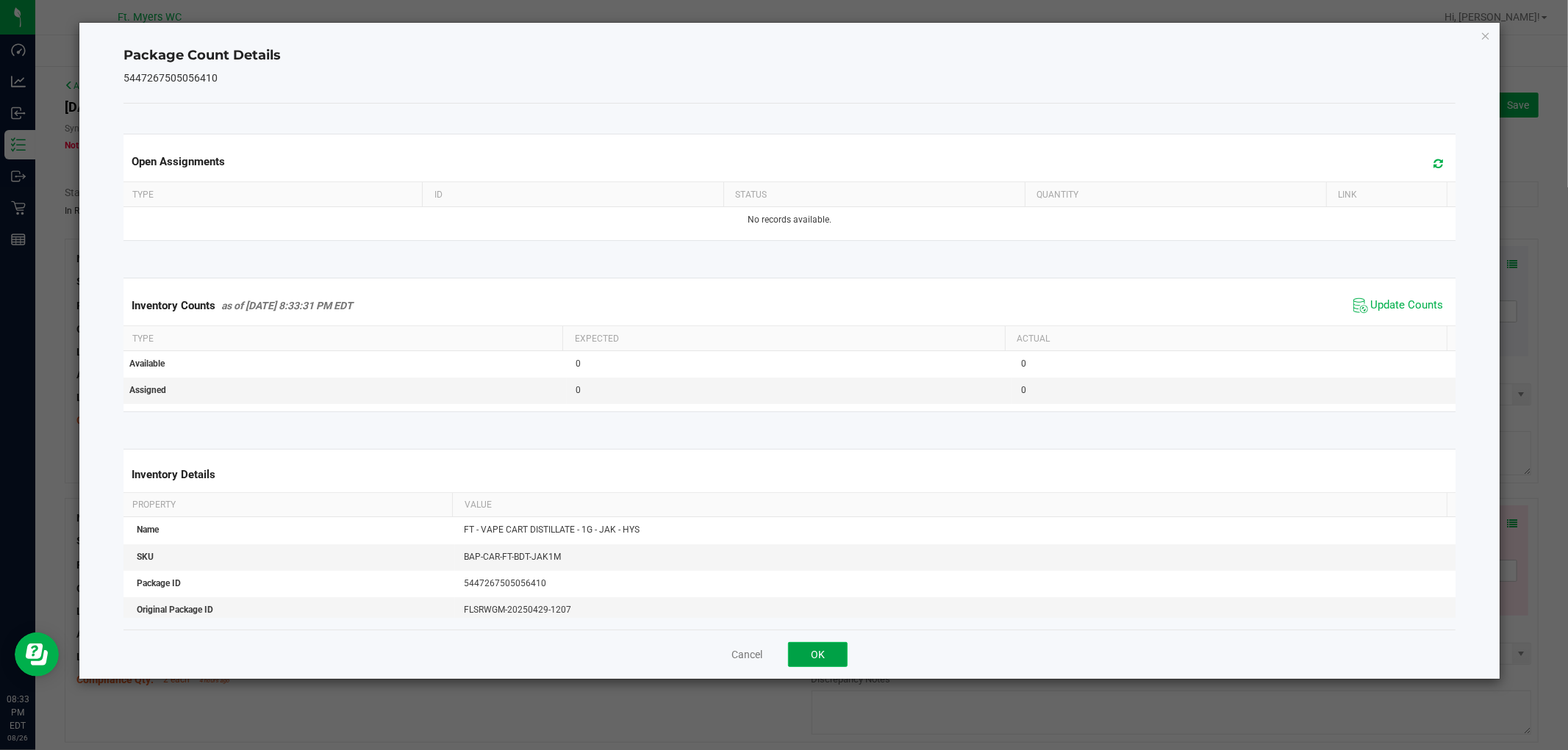
click at [838, 654] on button "OK" at bounding box center [818, 654] width 59 height 25
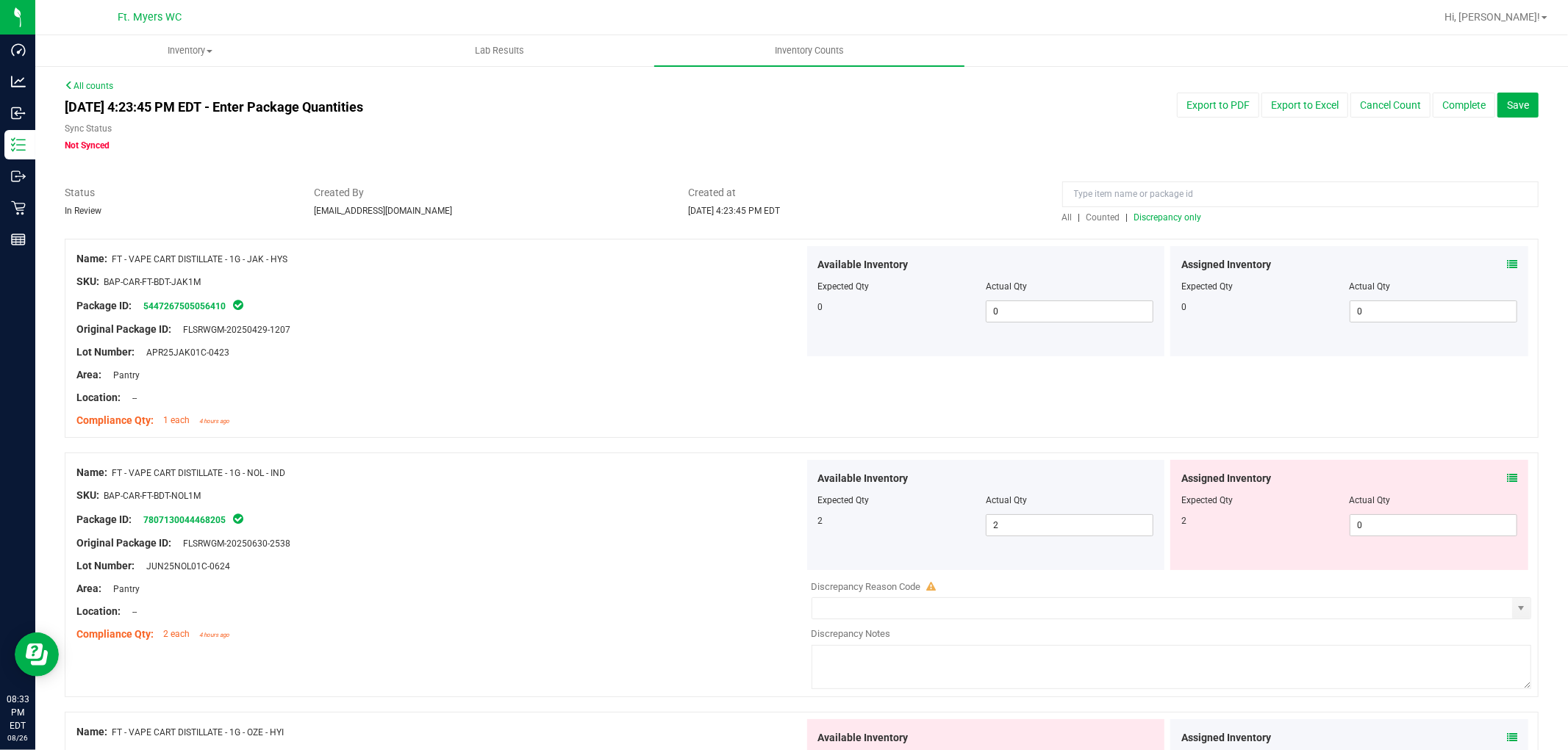
click at [1411, 474] on icon at bounding box center [1512, 479] width 10 height 10
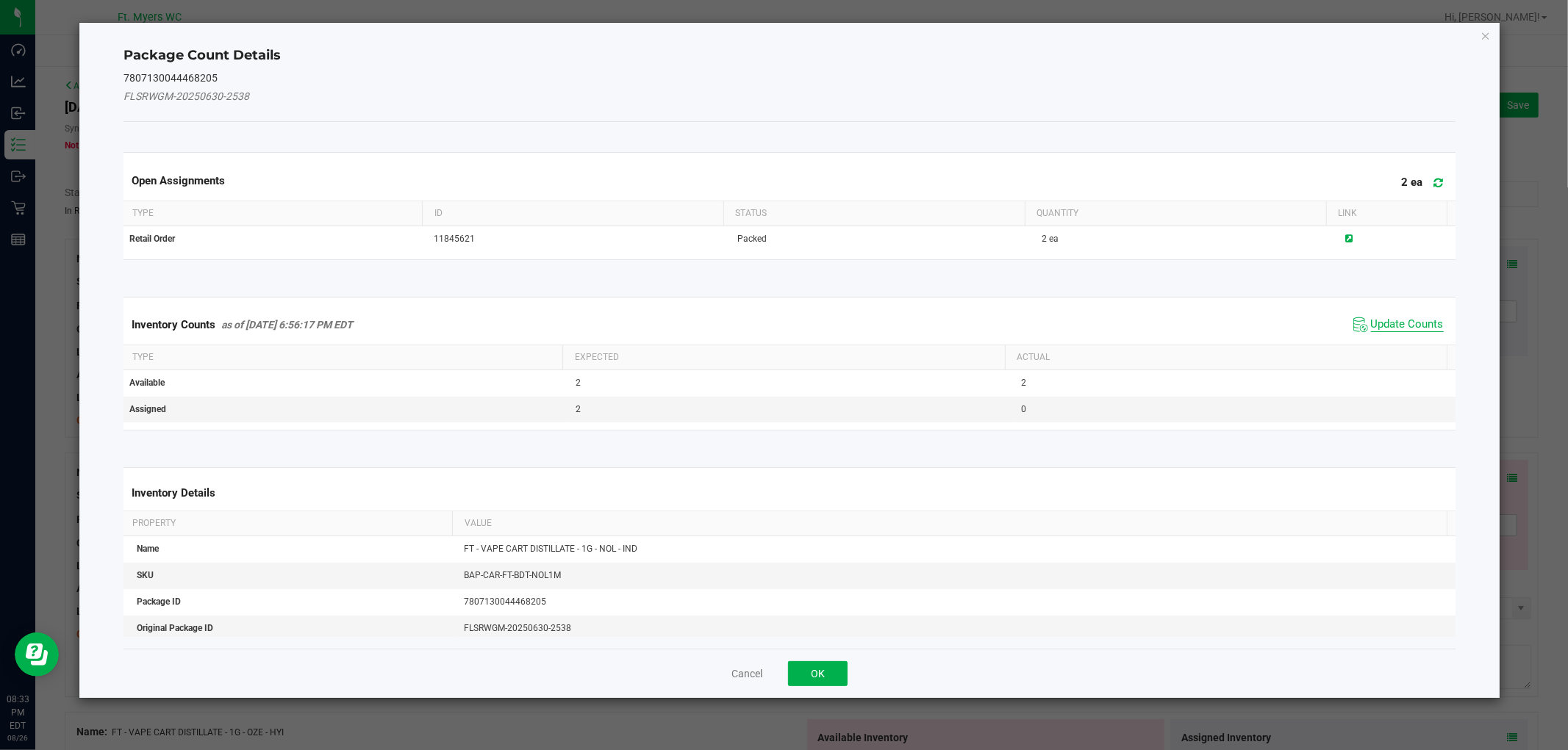
click at [1371, 327] on span "Update Counts" at bounding box center [1407, 324] width 72 height 15
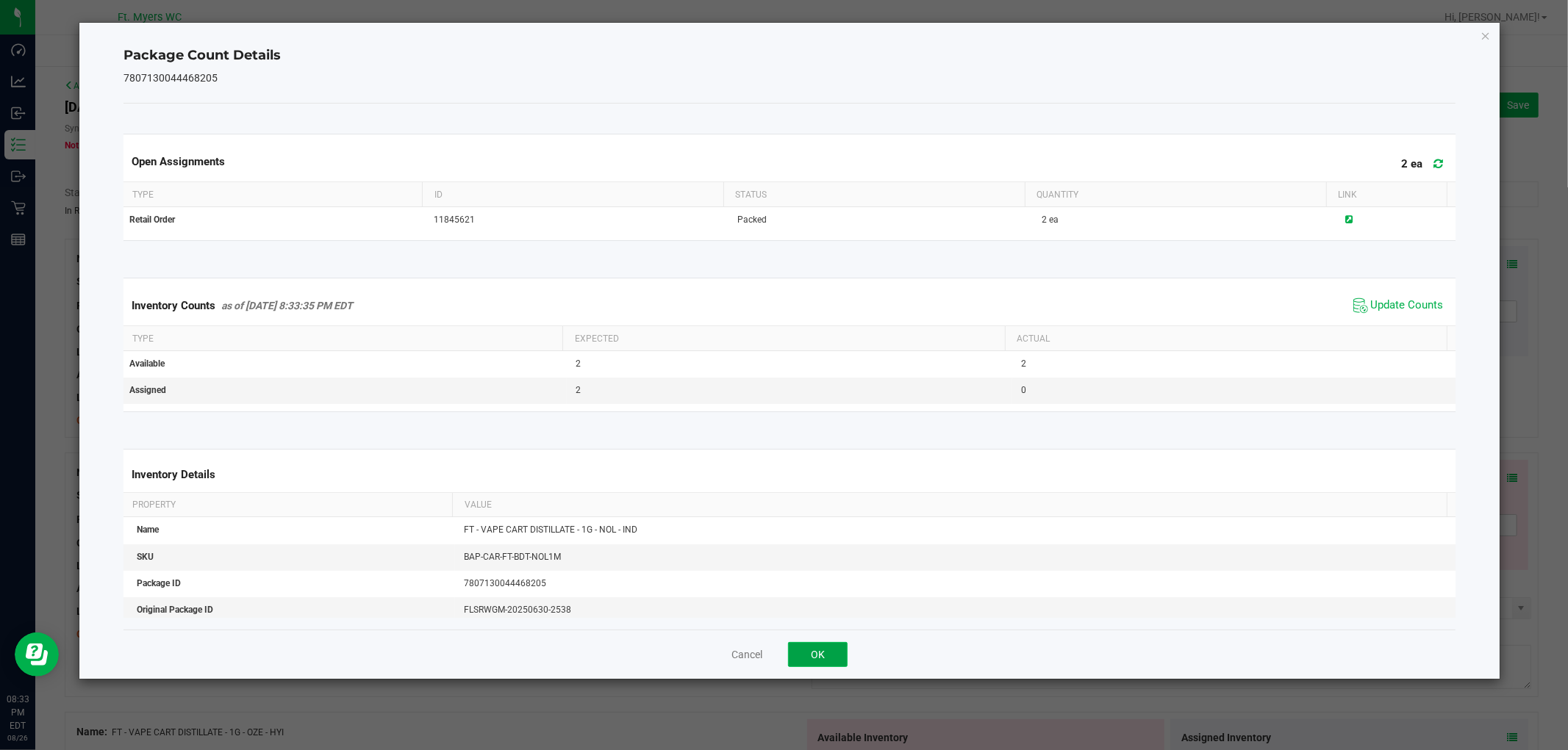
click at [833, 665] on button "OK" at bounding box center [818, 654] width 59 height 25
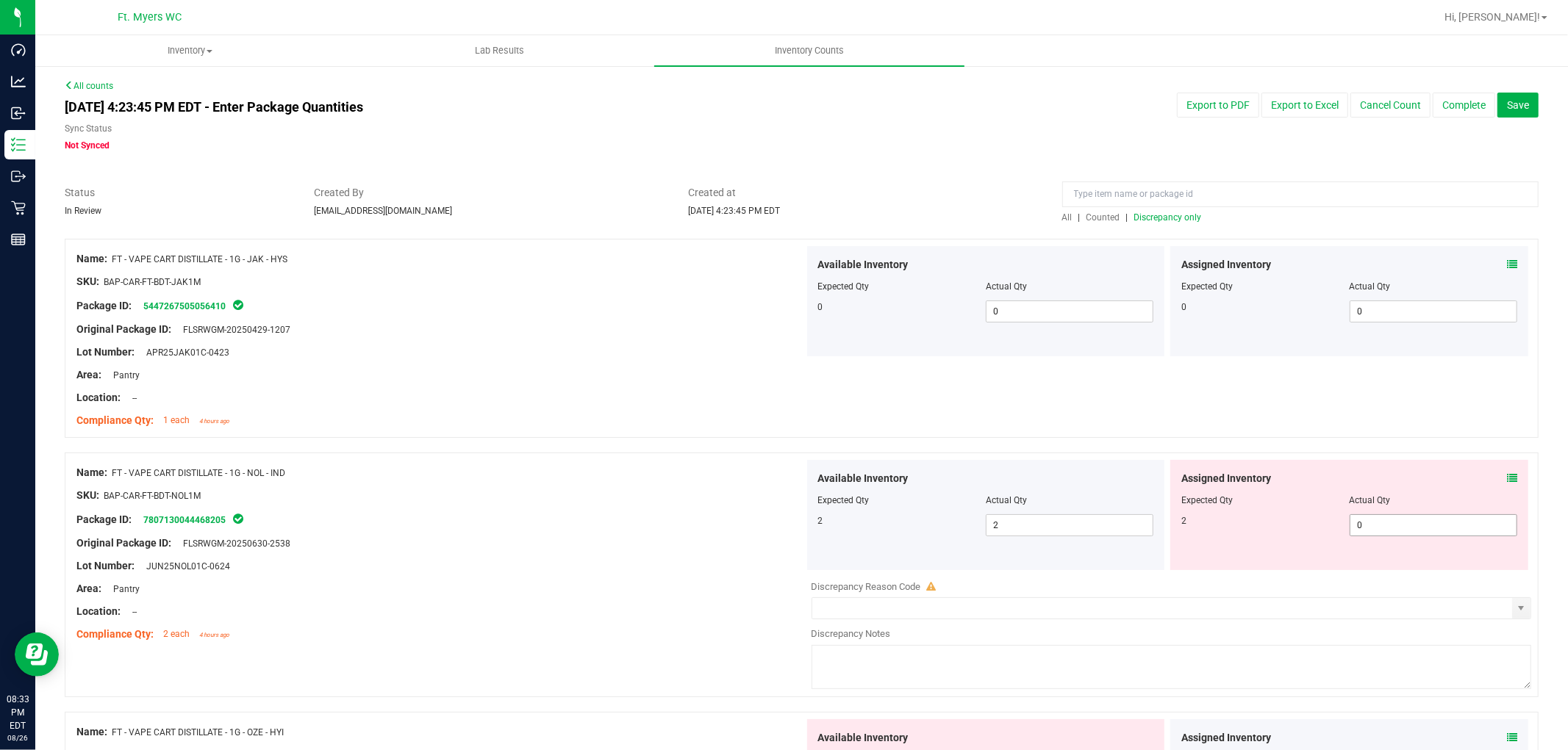
click at [1370, 522] on span "0 0" at bounding box center [1434, 525] width 168 height 22
click at [1370, 522] on input "0" at bounding box center [1434, 526] width 166 height 21
click at [716, 488] on div "SKU: BAP-CAR-FT-BDT-NOL1M" at bounding box center [441, 495] width 728 height 16
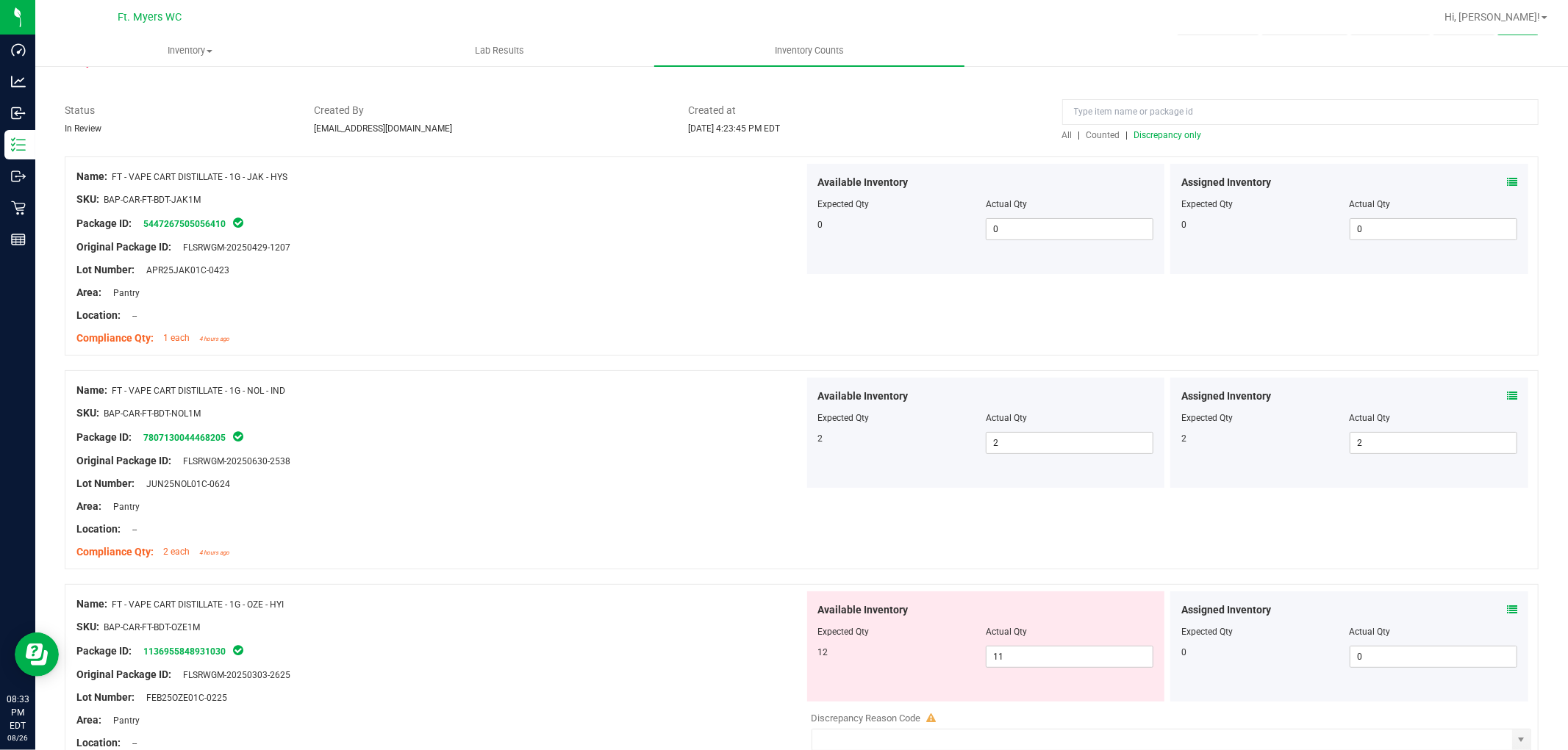
scroll to position [489, 0]
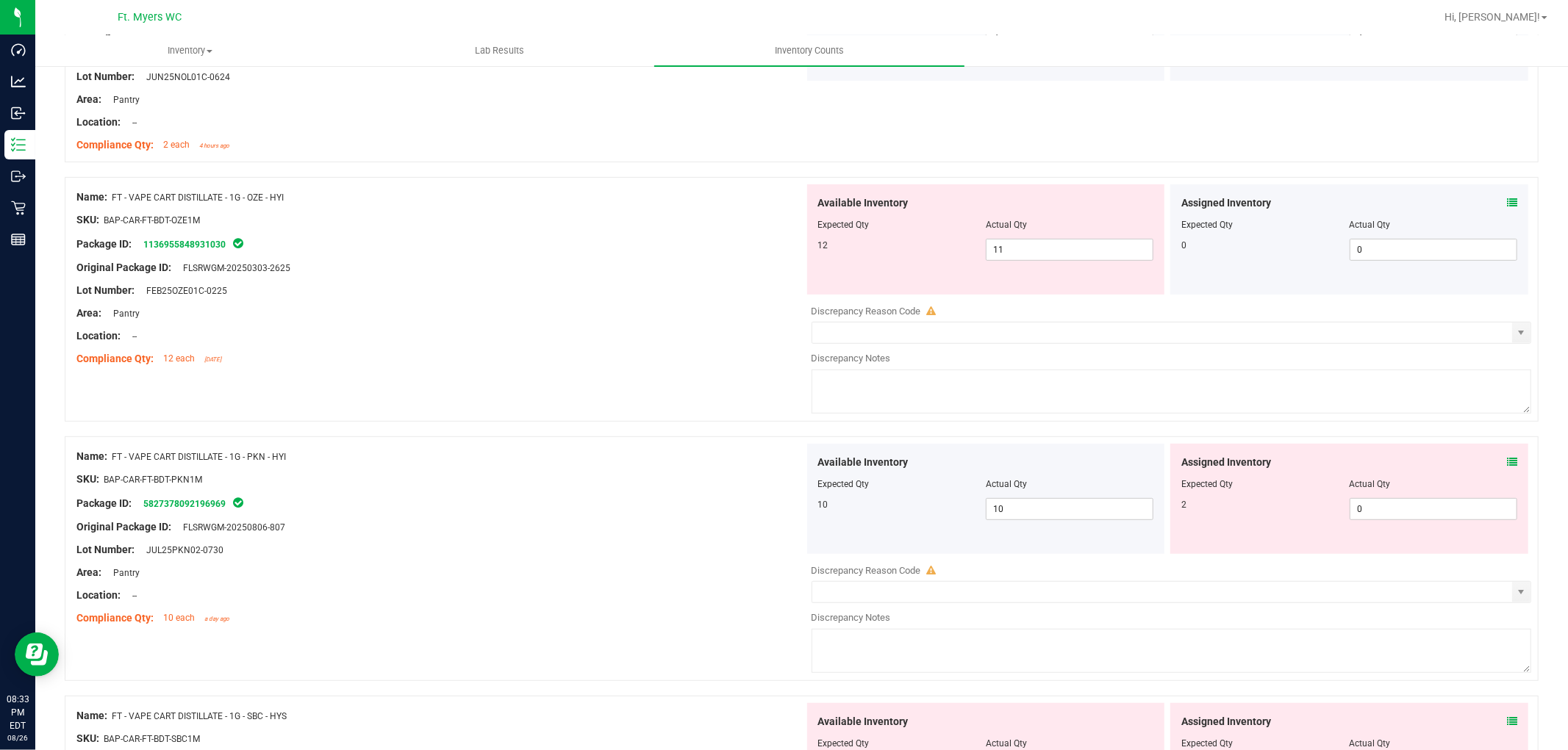
click at [1411, 203] on div "Assigned Inventory" at bounding box center [1349, 203] width 336 height 16
click at [1411, 201] on div "Assigned Inventory" at bounding box center [1349, 203] width 336 height 16
click at [1411, 200] on icon at bounding box center [1512, 203] width 10 height 10
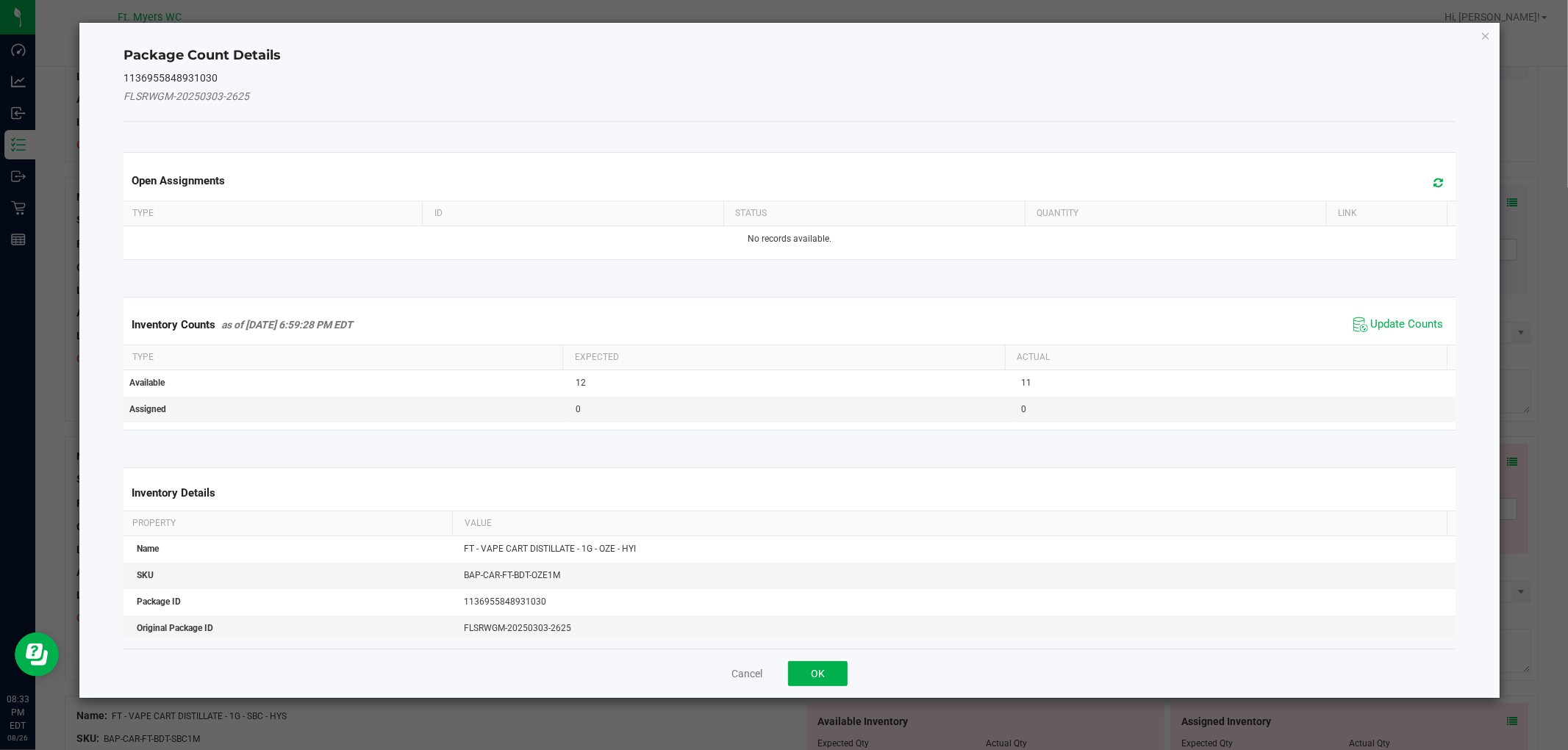
click at [1409, 333] on span "Update Counts" at bounding box center [1399, 324] width 98 height 22
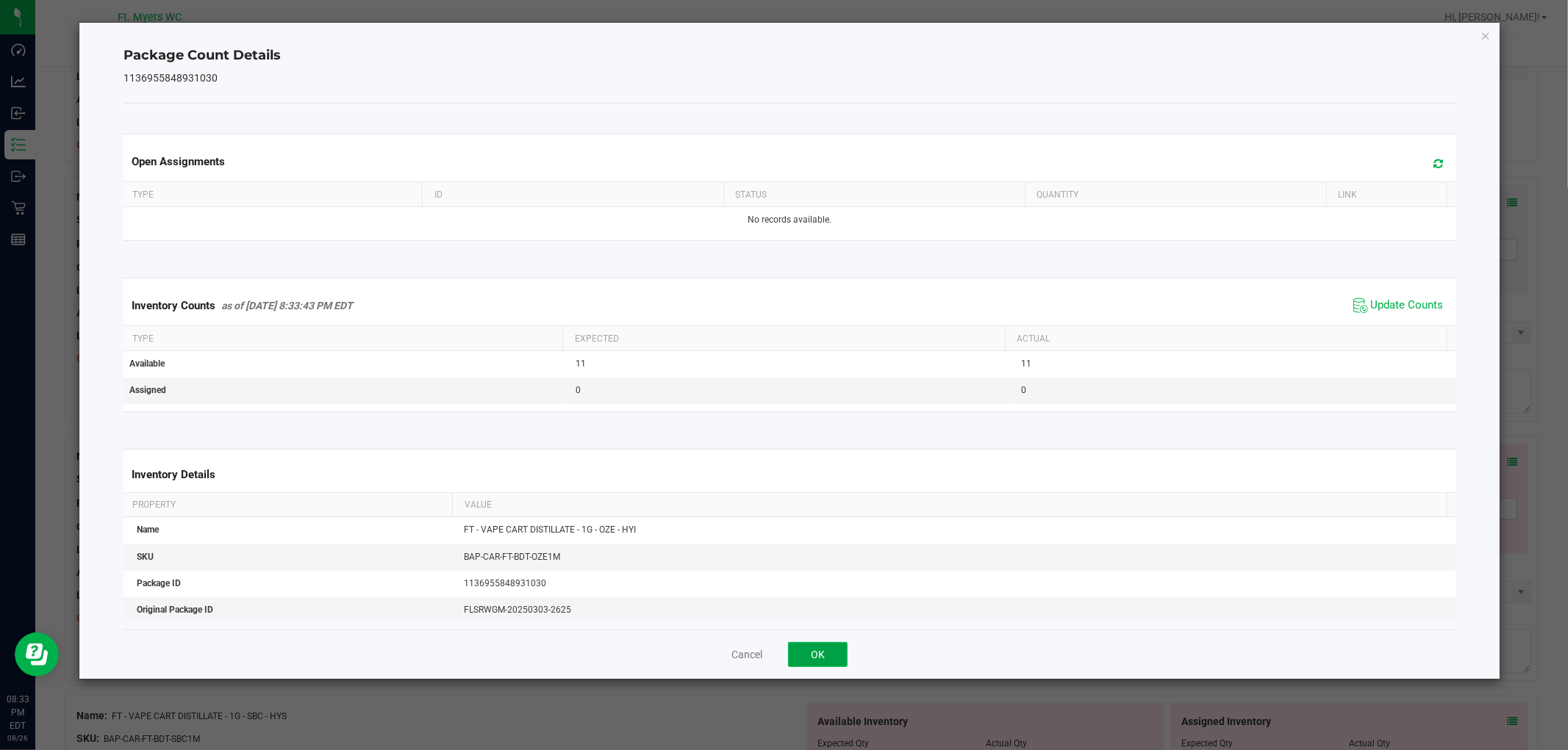
click at [835, 649] on button "OK" at bounding box center [818, 654] width 59 height 25
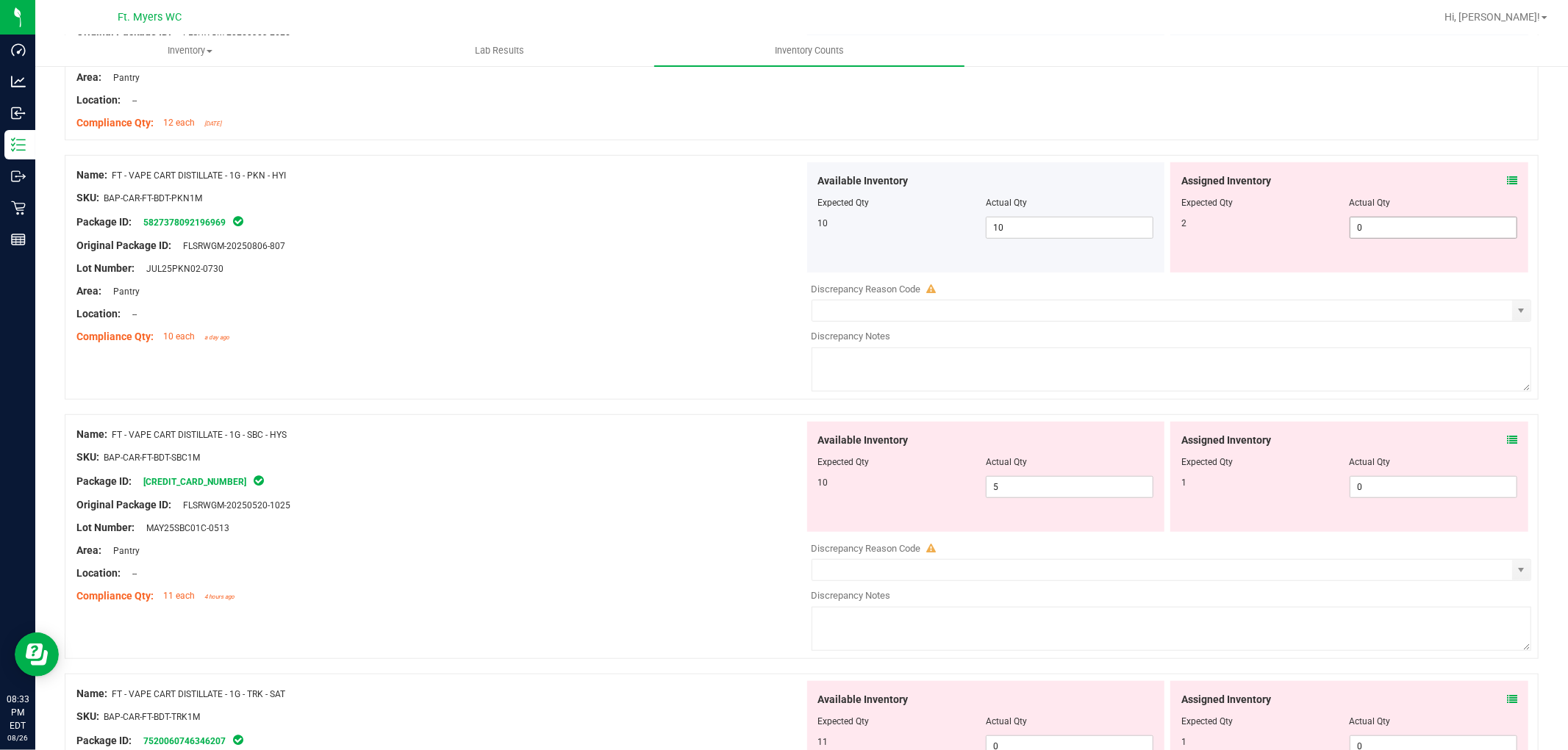
scroll to position [734, 0]
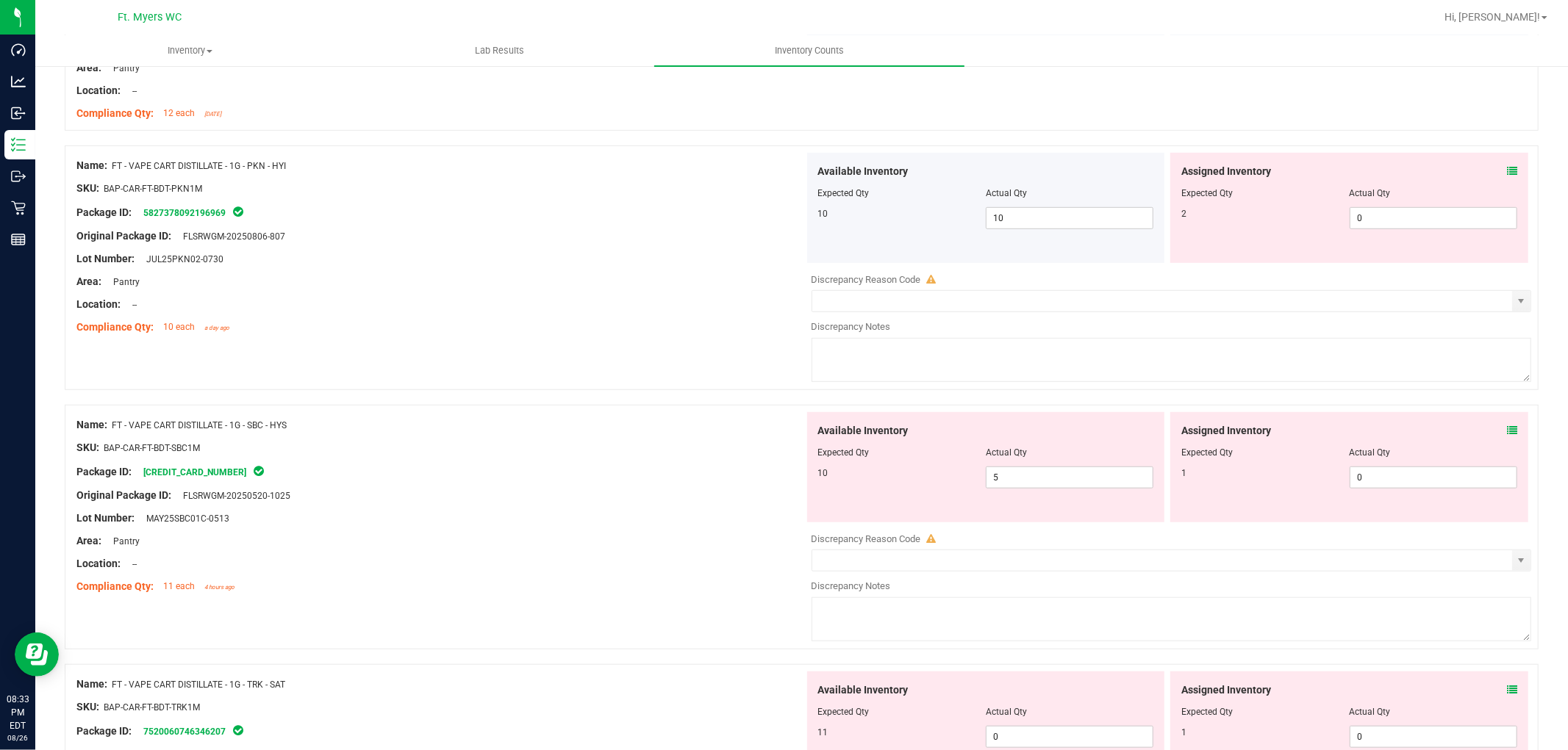
click at [1411, 172] on icon at bounding box center [1512, 171] width 10 height 10
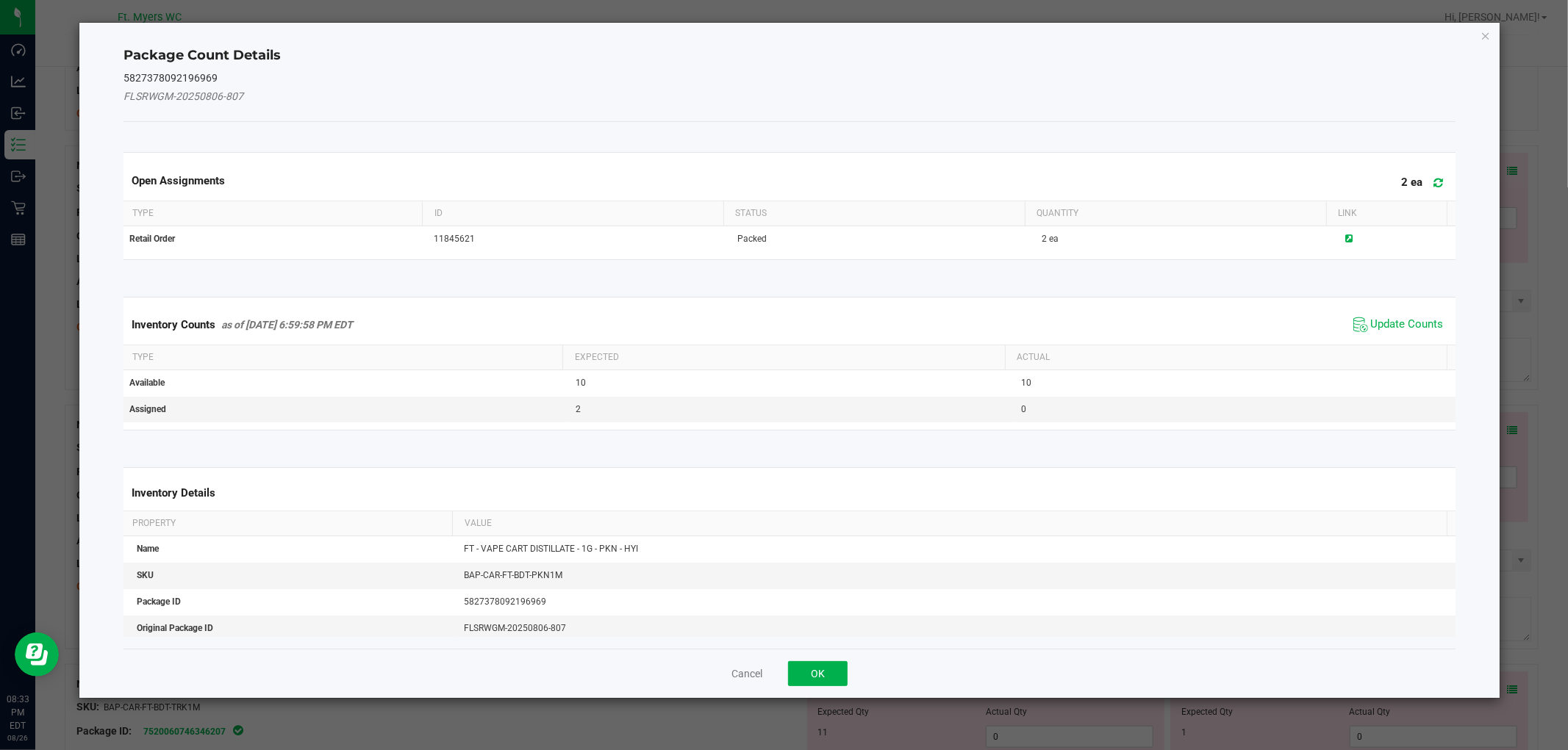
click at [1393, 310] on div "Inventory Counts as of Aug 26, 2025 6:59:58 PM EDT Update Counts" at bounding box center [789, 324] width 1337 height 39
click at [1388, 319] on span "Update Counts" at bounding box center [1407, 324] width 72 height 15
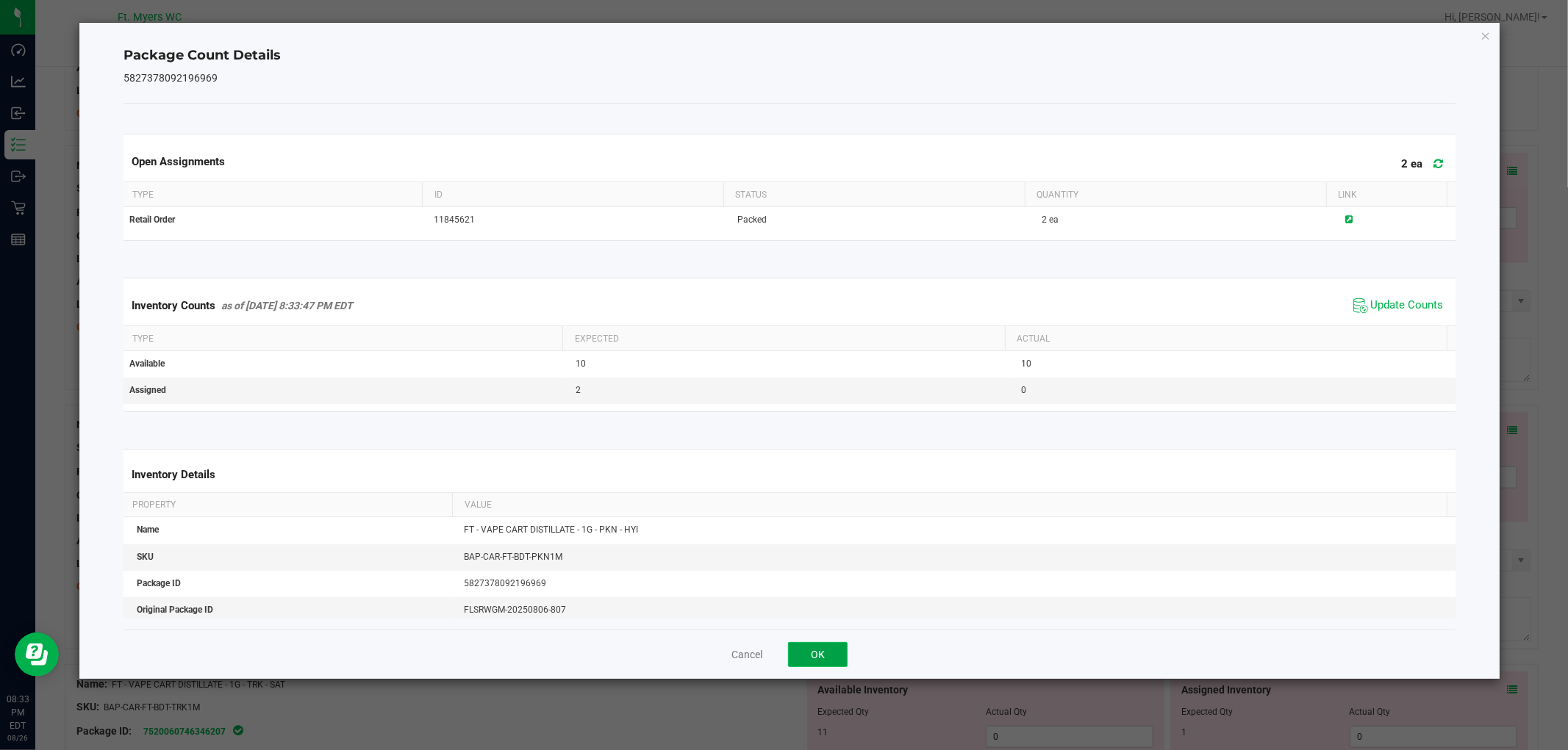
click at [843, 654] on button "OK" at bounding box center [818, 654] width 59 height 25
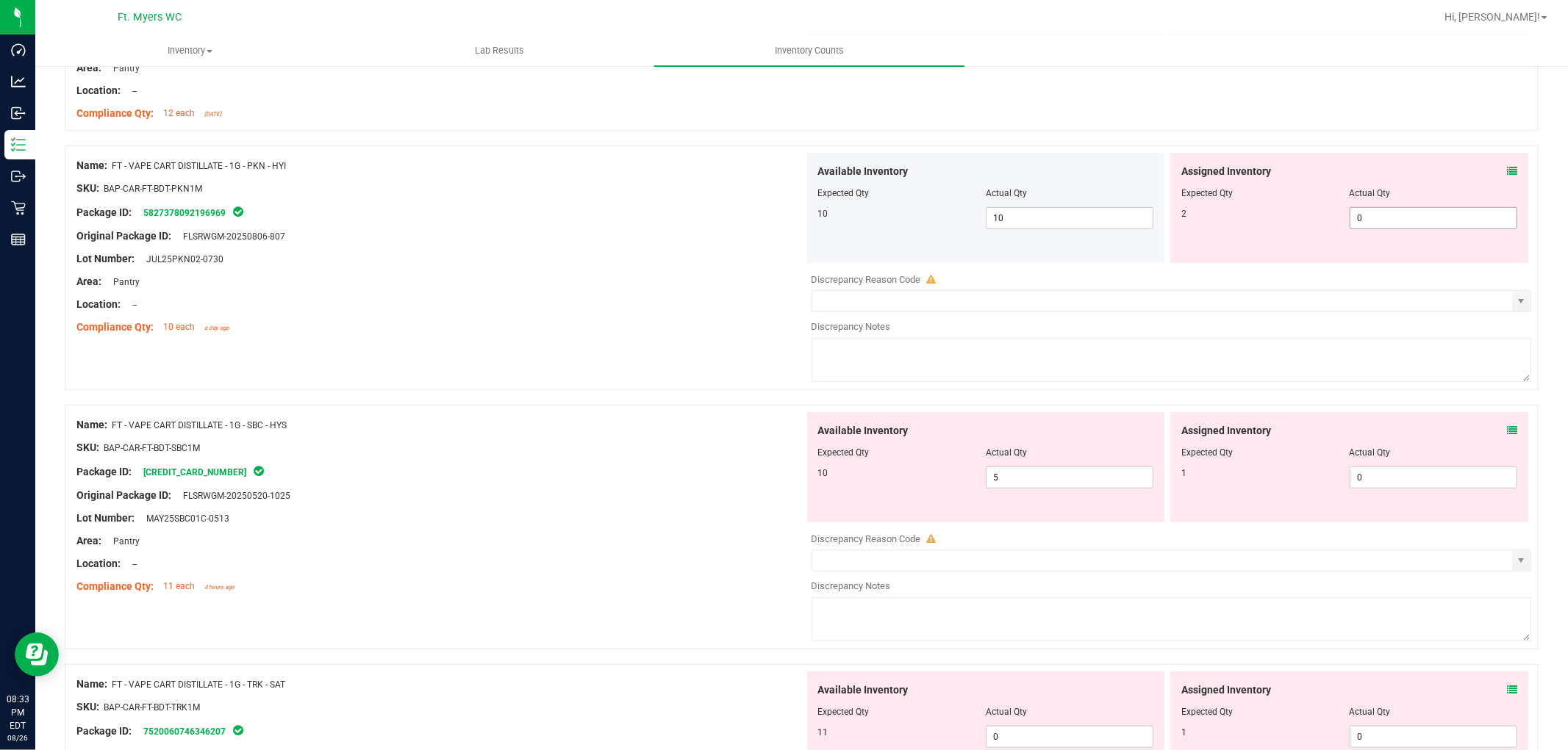
click at [1397, 208] on span "0 0" at bounding box center [1434, 218] width 168 height 22
click at [0, 0] on input "0" at bounding box center [0, 0] width 0 height 0
click at [567, 334] on div "Compliance Qty: 10 each a day ago" at bounding box center [441, 327] width 728 height 16
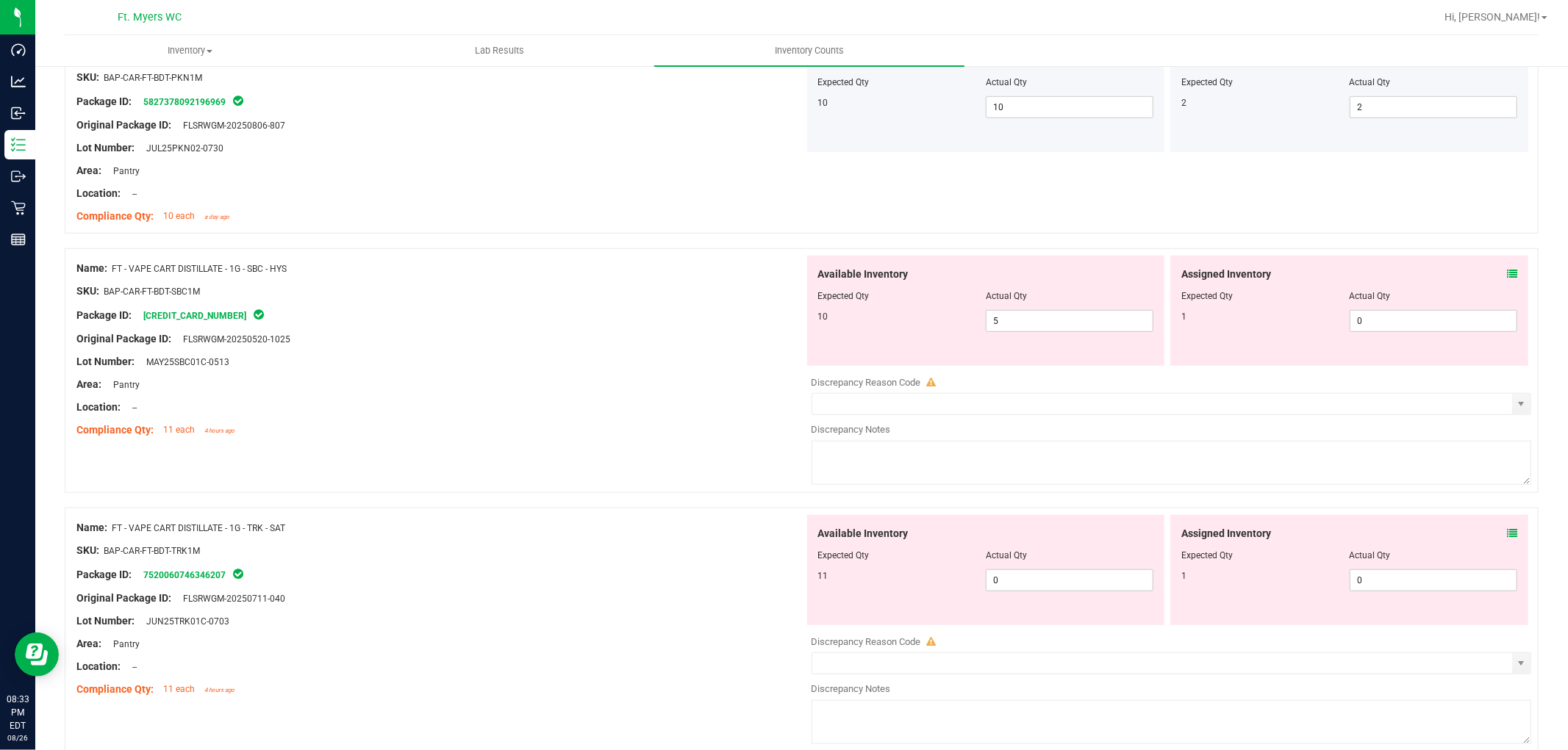
scroll to position [816, 0]
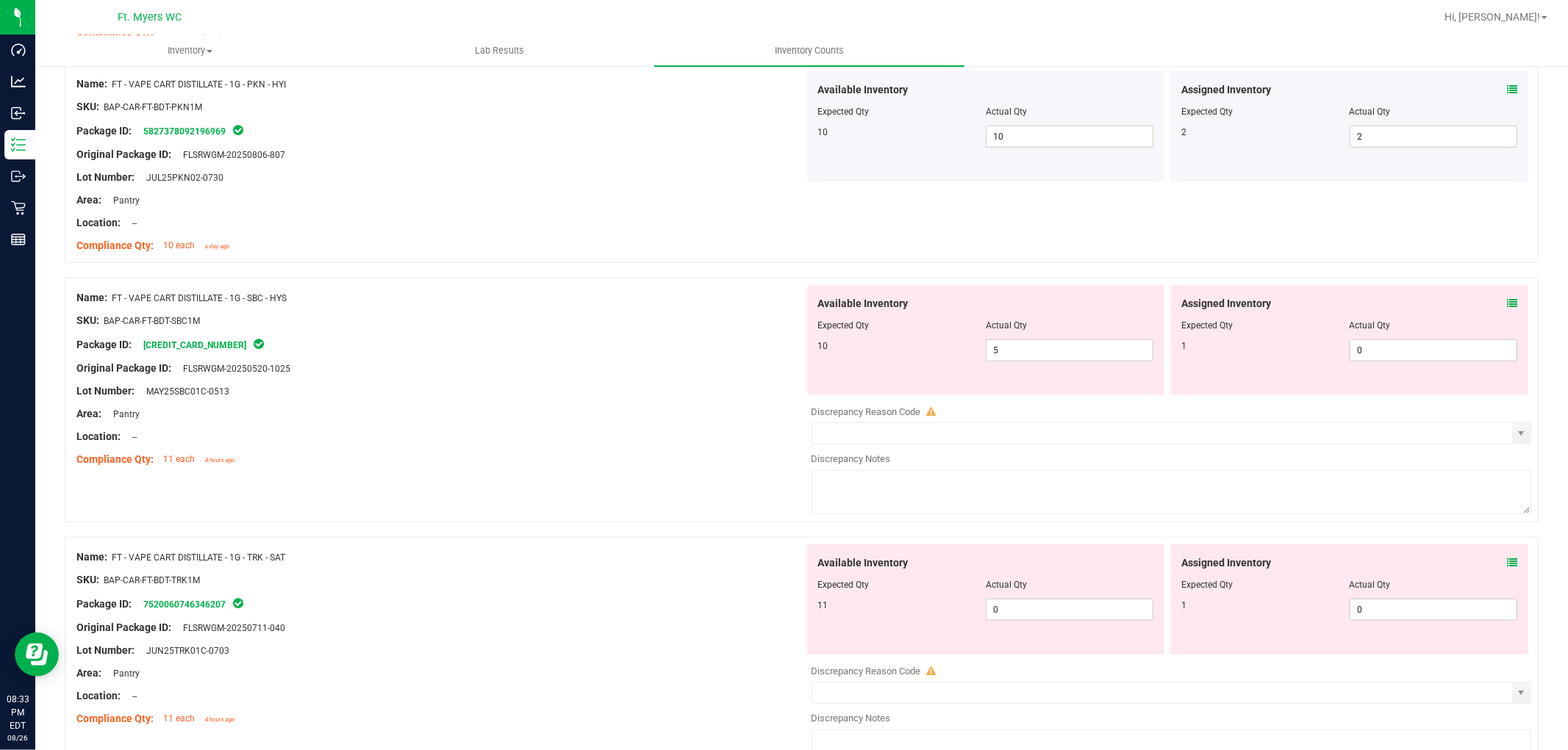
click at [1411, 295] on div "Assigned Inventory Expected Qty Actual Qty 1 0 0" at bounding box center [1349, 340] width 358 height 110
click at [1411, 301] on icon at bounding box center [1512, 303] width 10 height 10
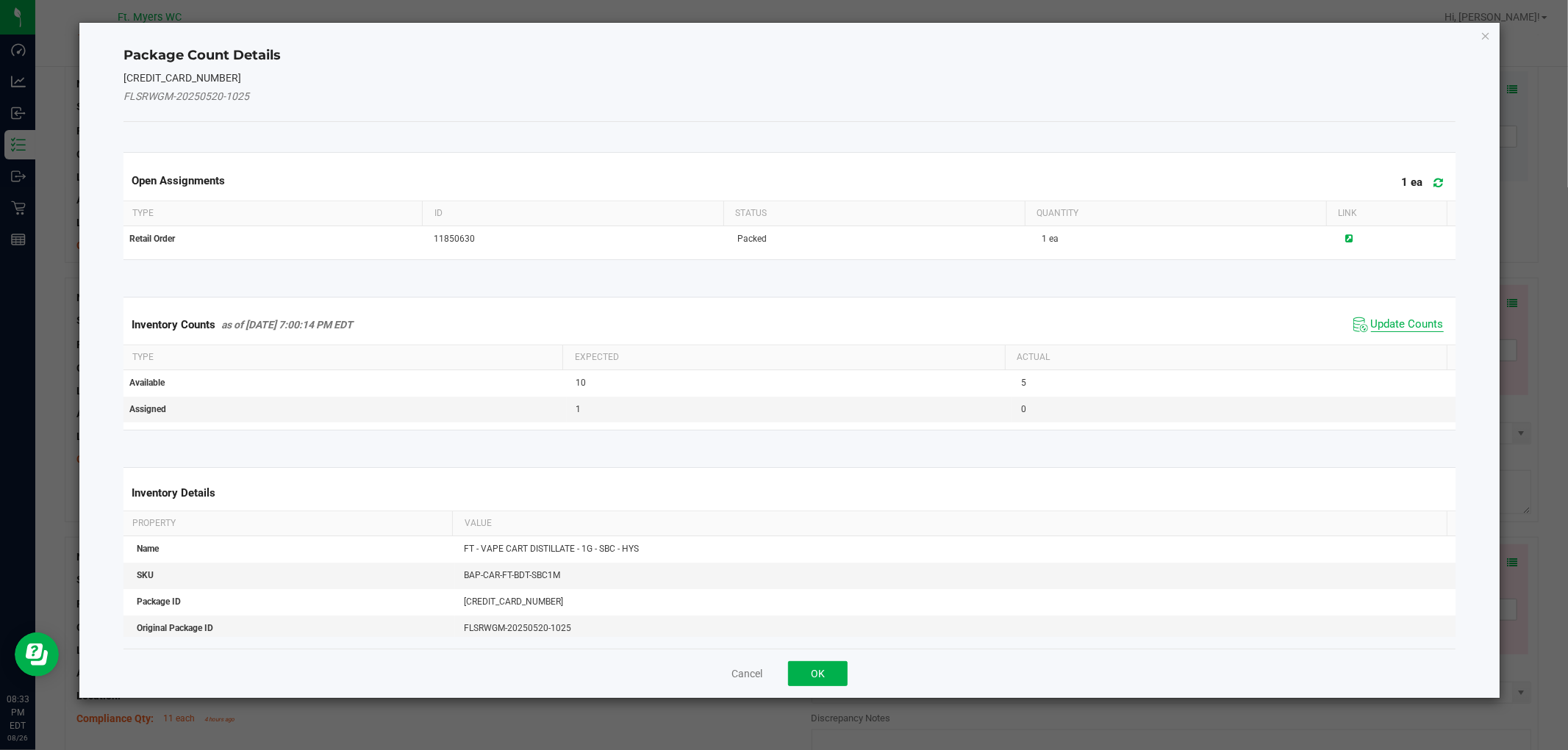
click at [1375, 319] on span "Update Counts" at bounding box center [1407, 324] width 72 height 15
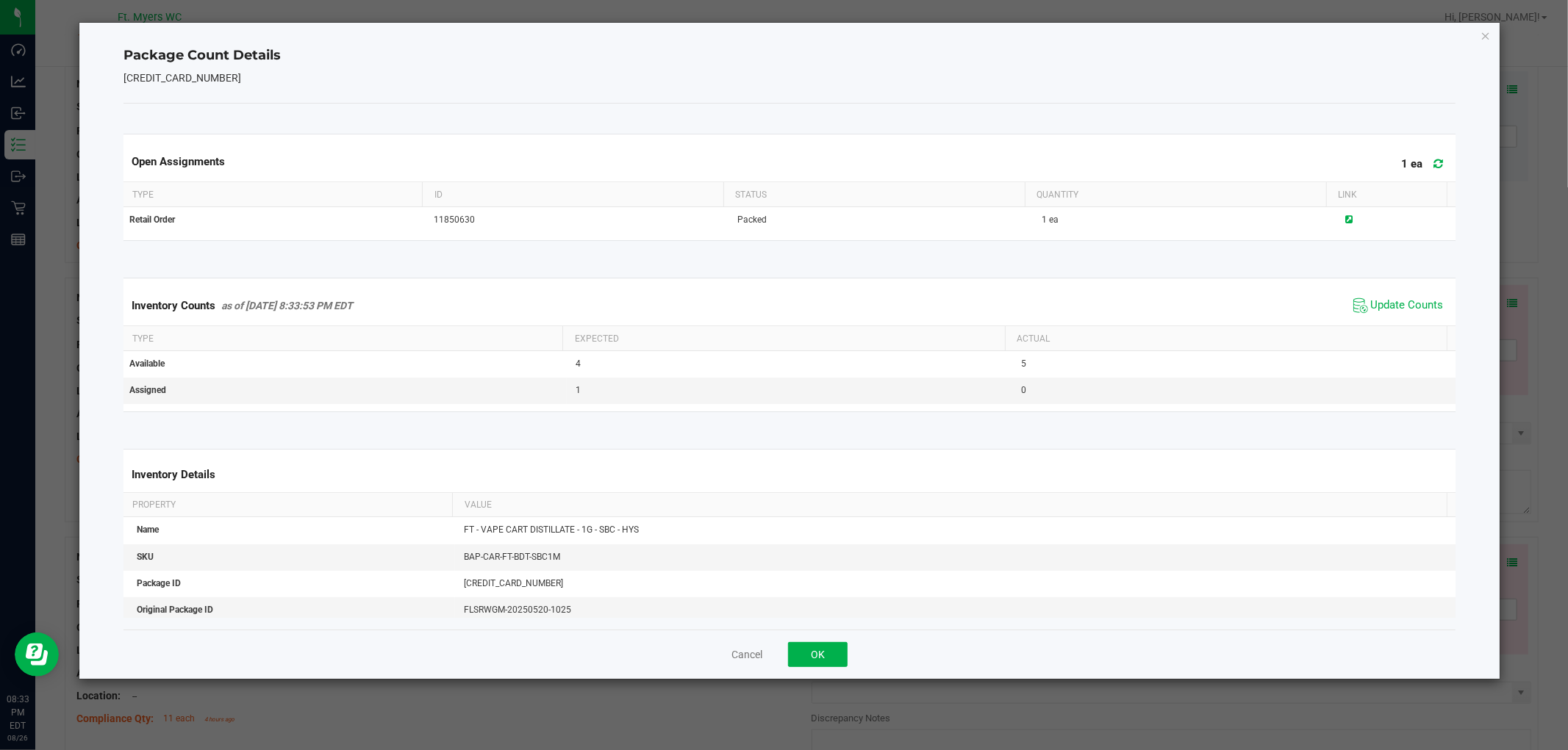
click at [813, 635] on div "Cancel OK" at bounding box center [790, 654] width 1332 height 49
click at [814, 651] on button "OK" at bounding box center [818, 654] width 59 height 25
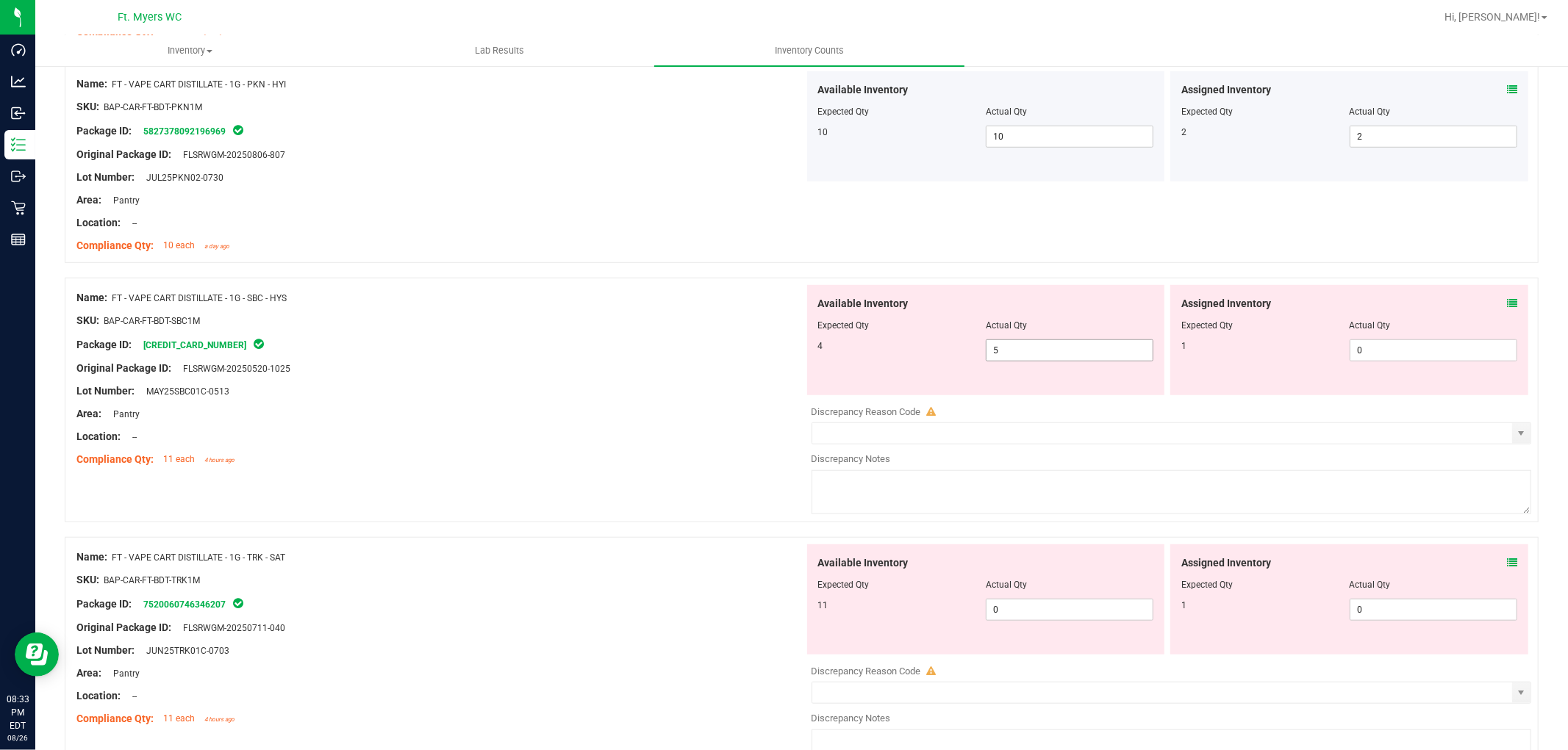
click at [1048, 361] on span "5 5" at bounding box center [1070, 350] width 168 height 22
click at [1048, 360] on input "5" at bounding box center [1070, 351] width 166 height 21
click at [552, 365] on div "Original Package ID: FLSRWGM-20250520-1025" at bounding box center [441, 369] width 728 height 16
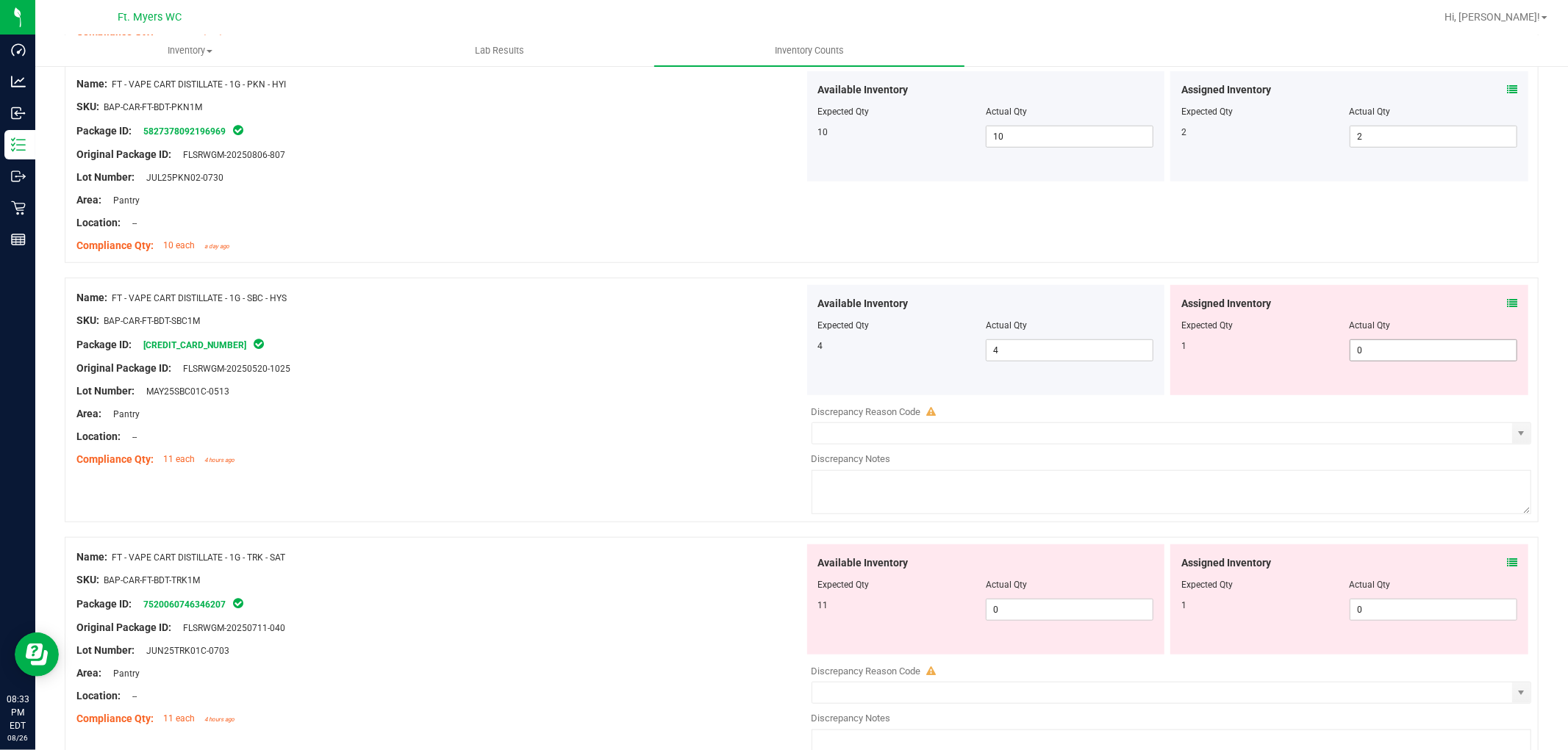
click at [1411, 343] on span "0 0" at bounding box center [1434, 350] width 168 height 22
click at [600, 455] on div "Compliance Qty: 11 each 4 hours ago" at bounding box center [441, 460] width 728 height 16
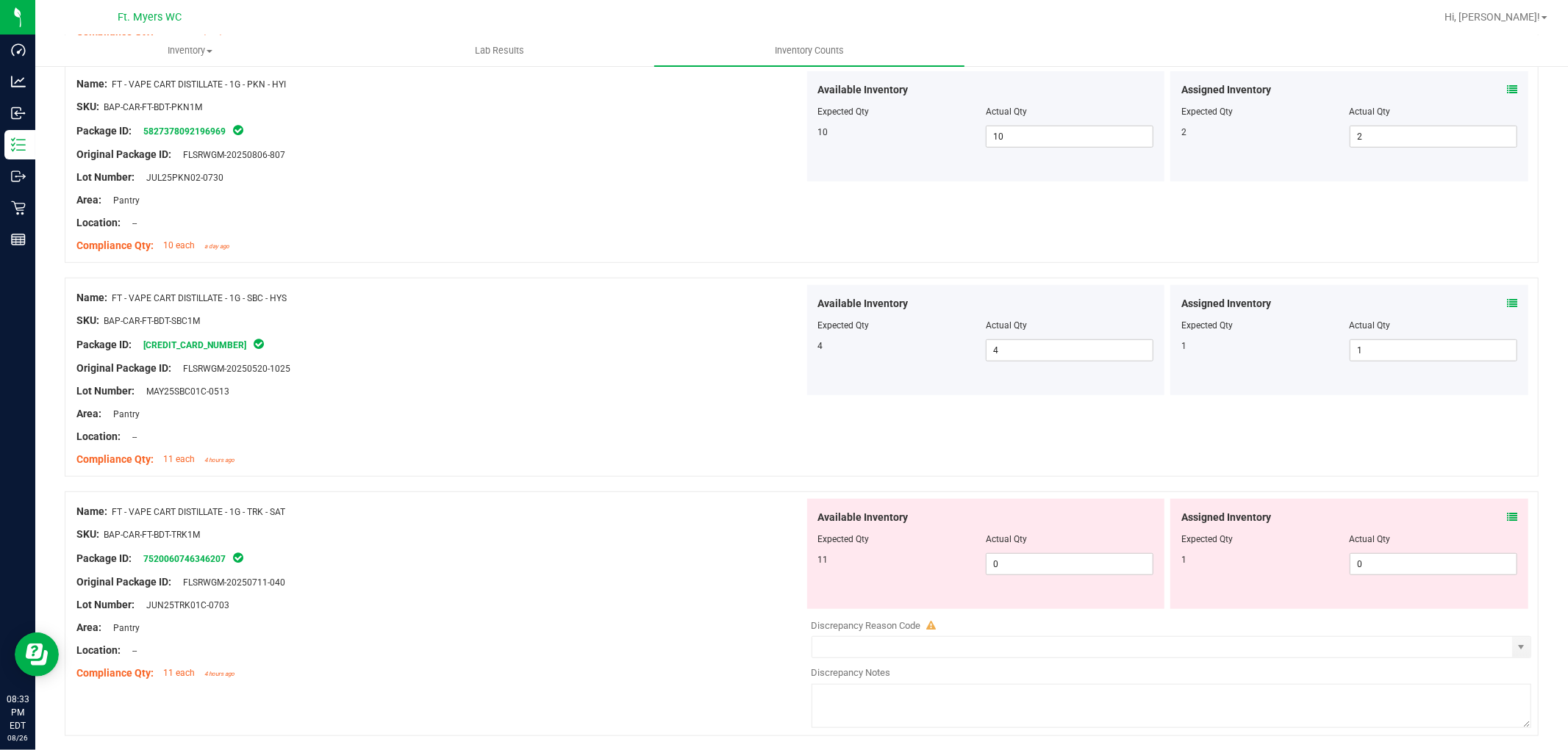
click at [1411, 520] on icon at bounding box center [1512, 517] width 10 height 10
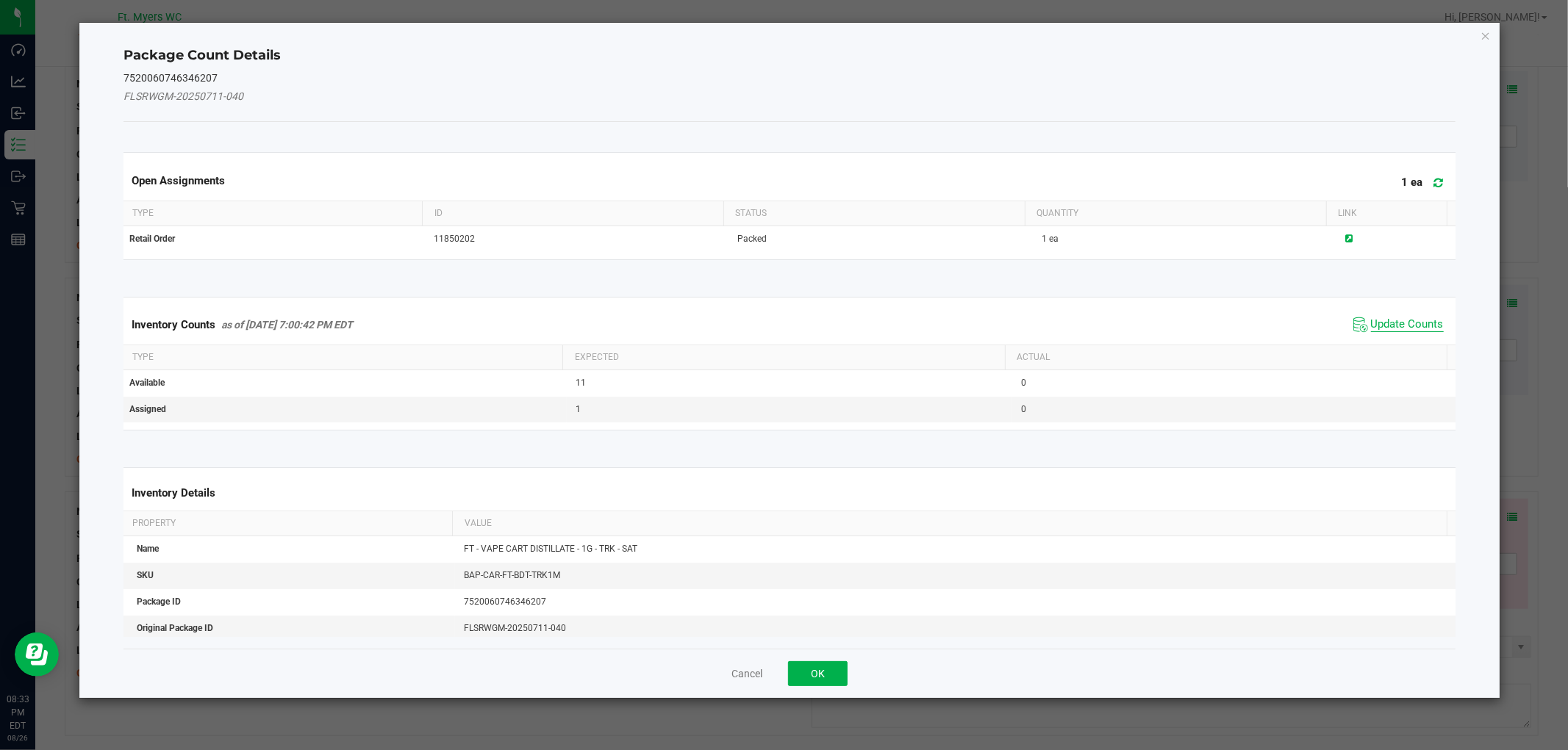
click at [1398, 319] on span "Update Counts" at bounding box center [1407, 324] width 72 height 15
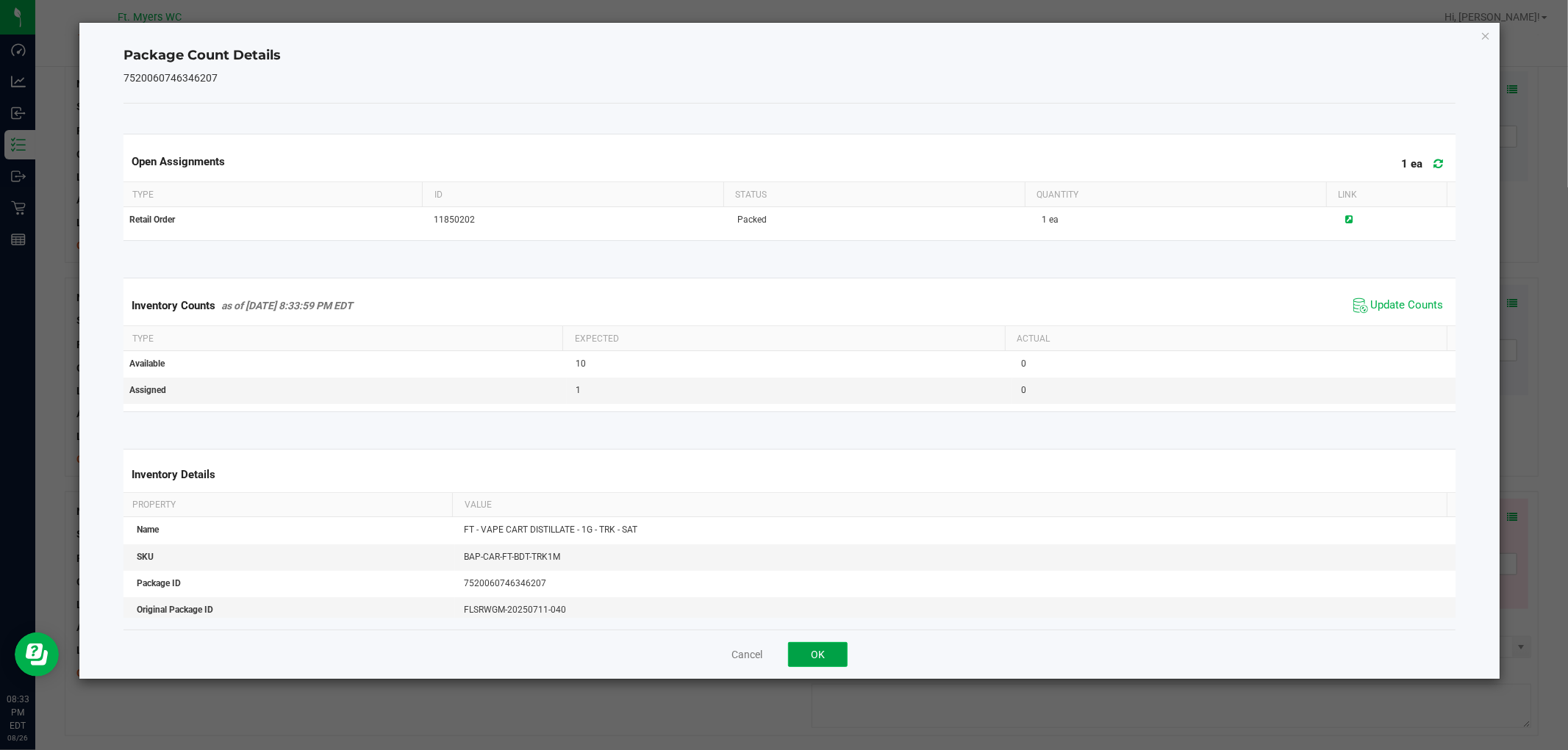
click at [817, 658] on button "OK" at bounding box center [818, 654] width 59 height 25
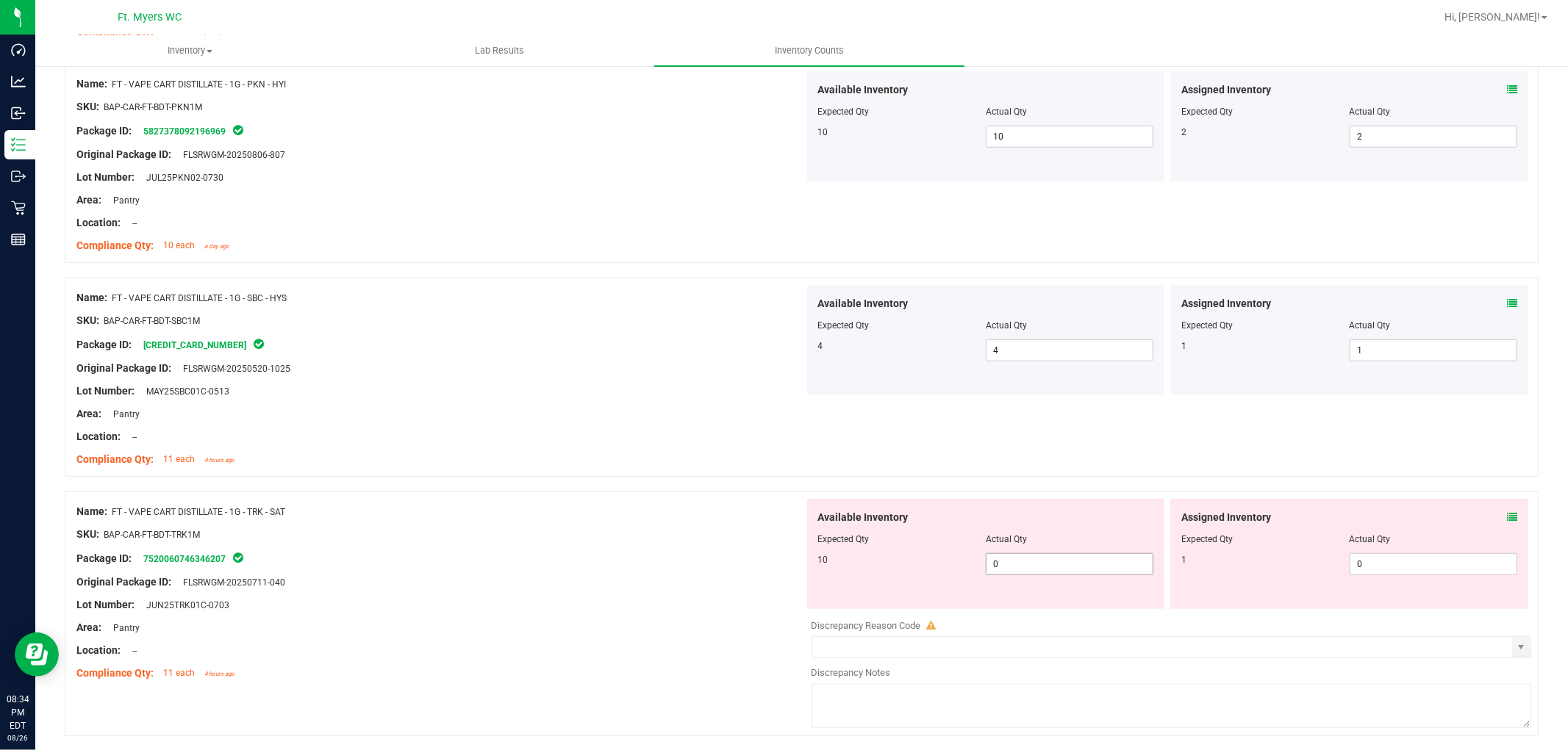
click at [1042, 563] on span "0 0" at bounding box center [1070, 563] width 168 height 22
drag, startPoint x: 631, startPoint y: 522, endPoint x: 964, endPoint y: 525, distance: 333.0
click at [637, 522] on div at bounding box center [441, 523] width 728 height 7
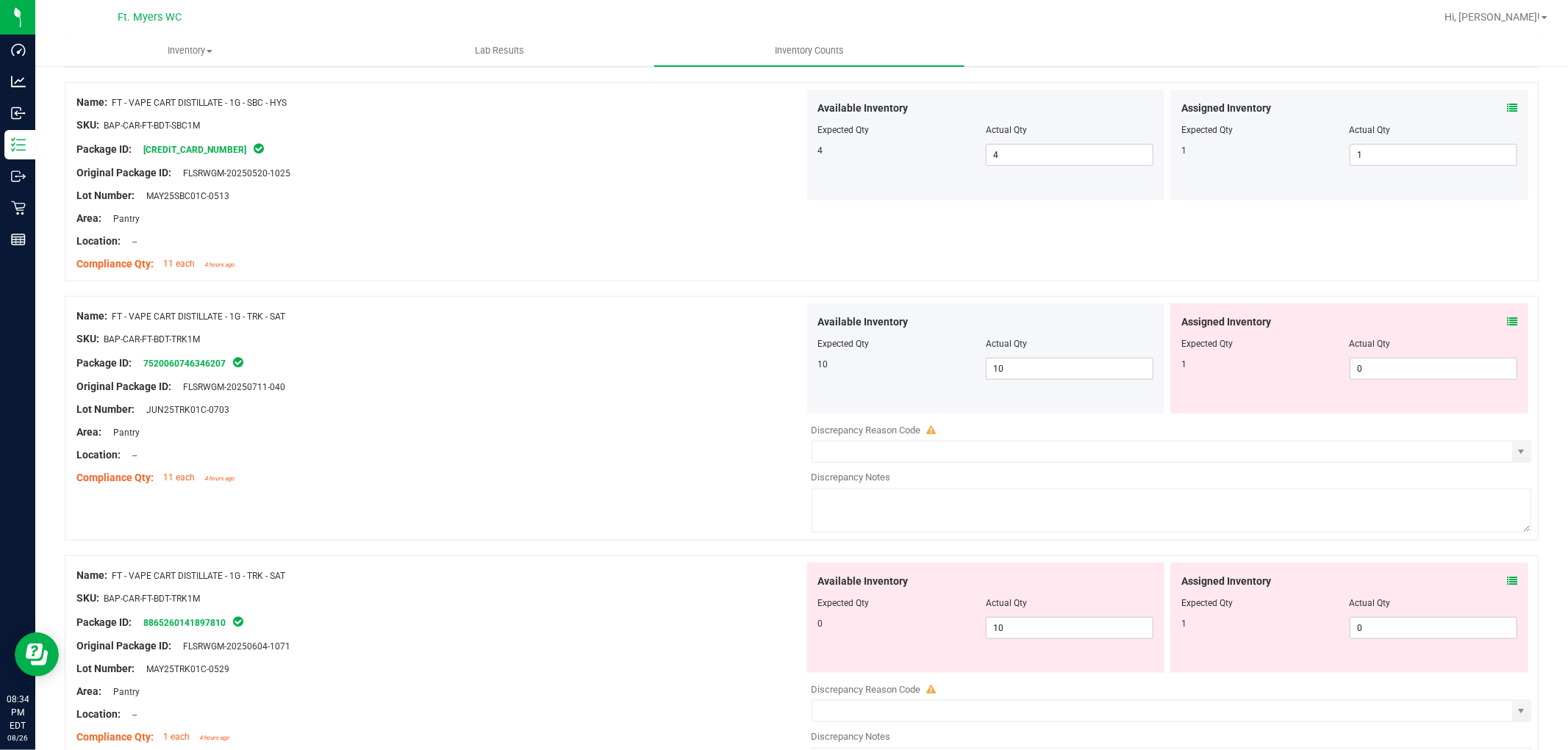
scroll to position [1224, 0]
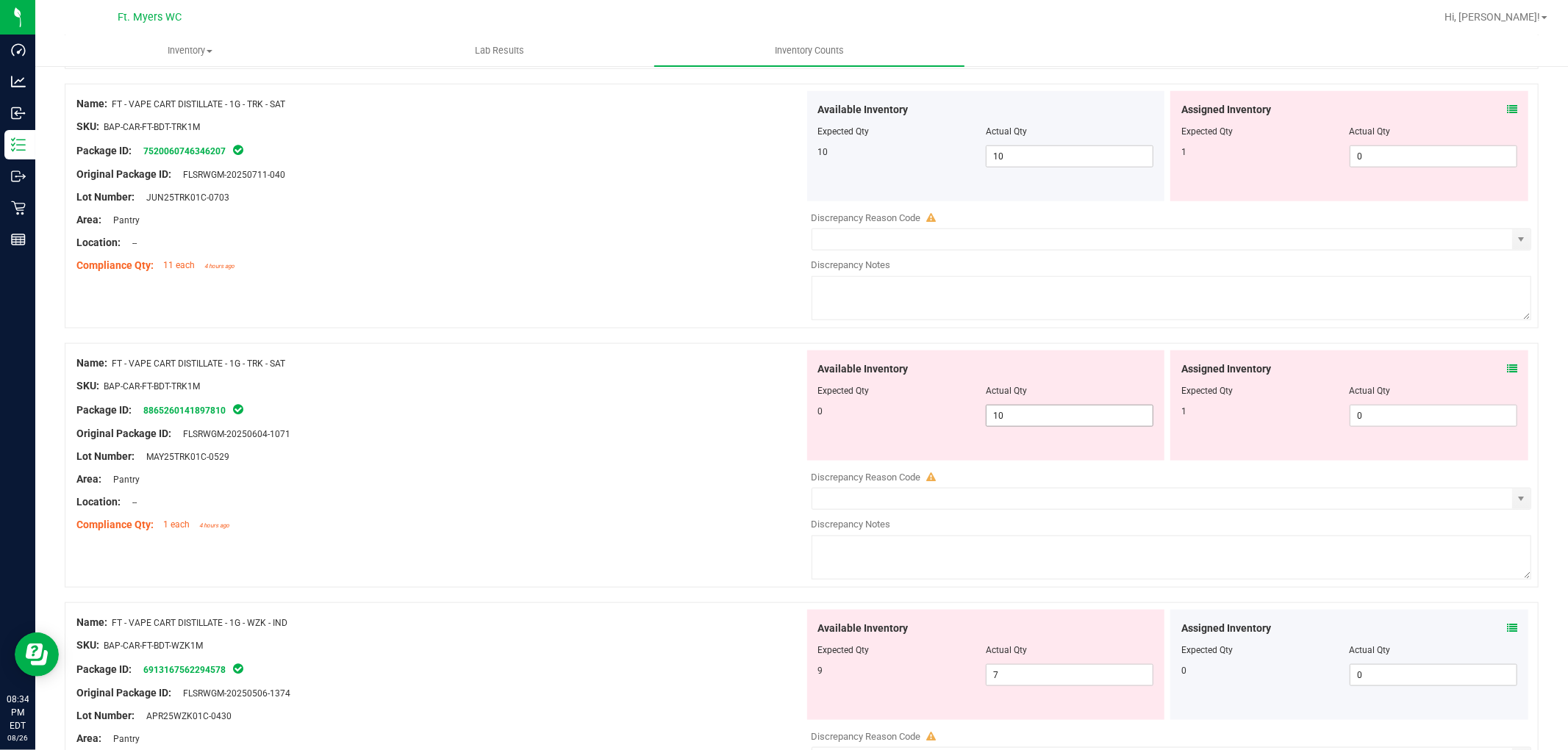
click at [1066, 419] on span "10 10" at bounding box center [1070, 415] width 168 height 22
click at [1066, 419] on input "10" at bounding box center [1070, 416] width 166 height 21
drag, startPoint x: 589, startPoint y: 426, endPoint x: 722, endPoint y: 426, distance: 133.0
click at [629, 426] on div "Original Package ID: FLSRWGM-20250604-1071" at bounding box center [441, 434] width 728 height 16
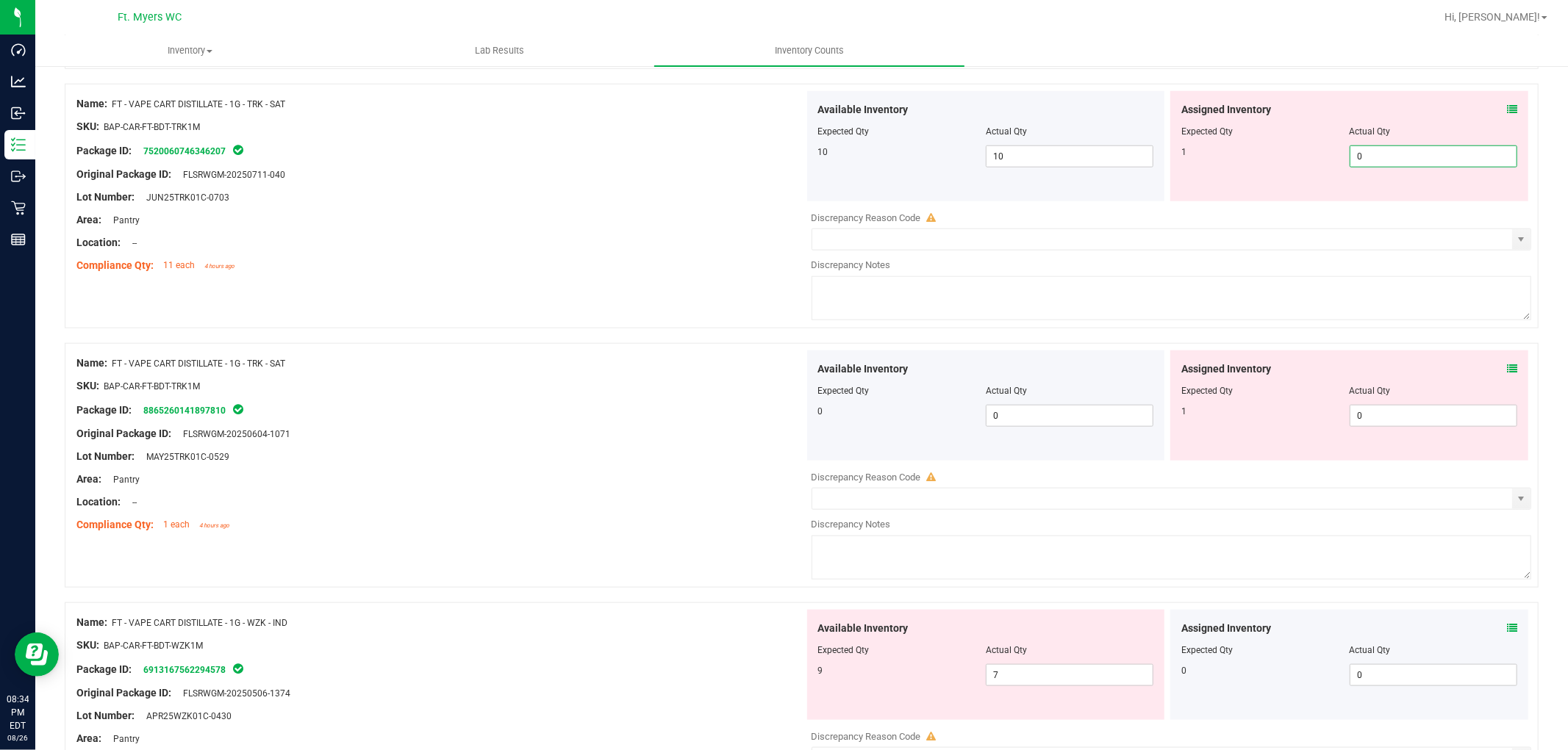
click at [1411, 158] on span "0 0" at bounding box center [1434, 156] width 168 height 22
click at [1411, 406] on div "Assigned Inventory Expected Qty Actual Qty 1 0 0" at bounding box center [1349, 406] width 358 height 110
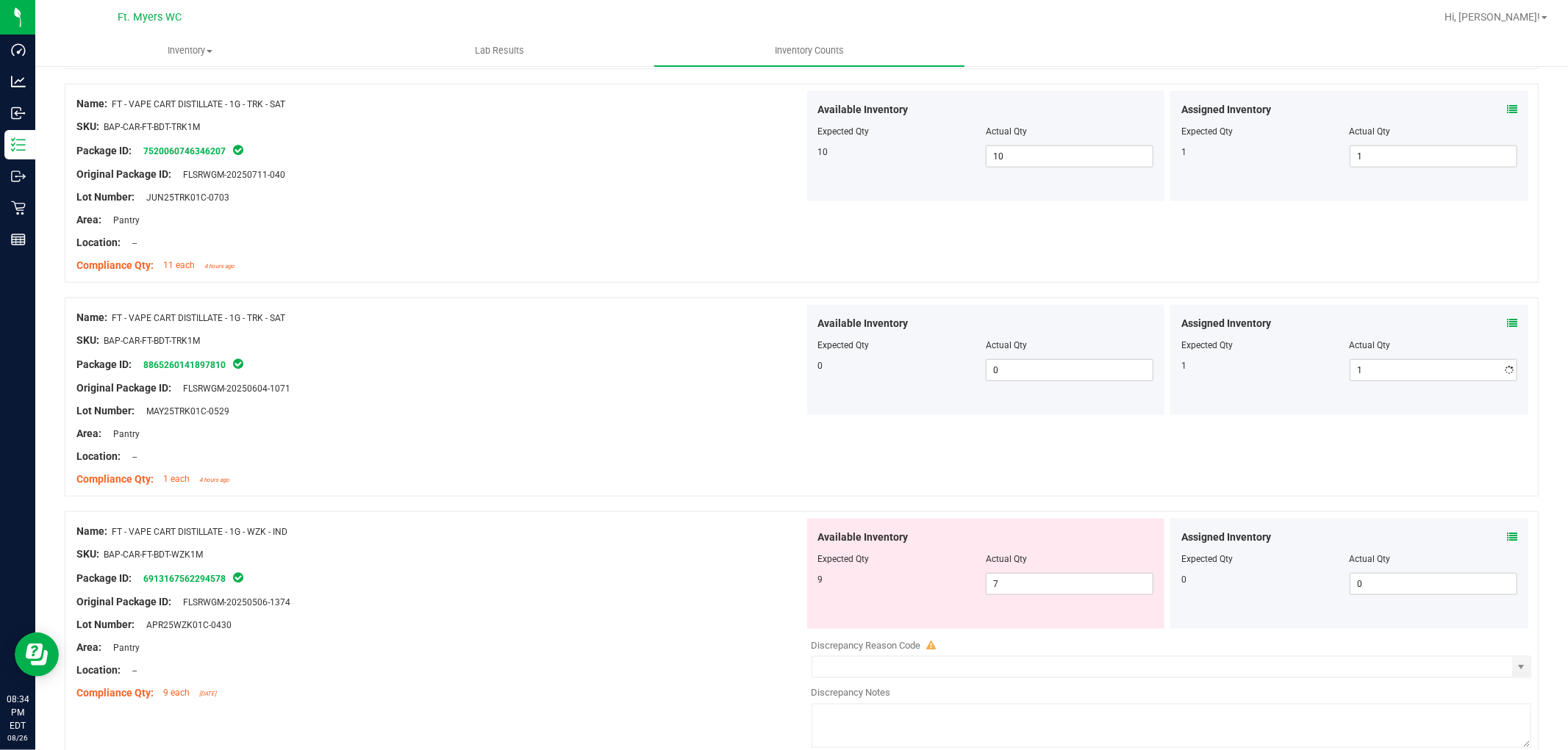
click at [599, 433] on div "Area: Pantry" at bounding box center [441, 434] width 728 height 16
click at [1411, 539] on icon at bounding box center [1512, 537] width 10 height 10
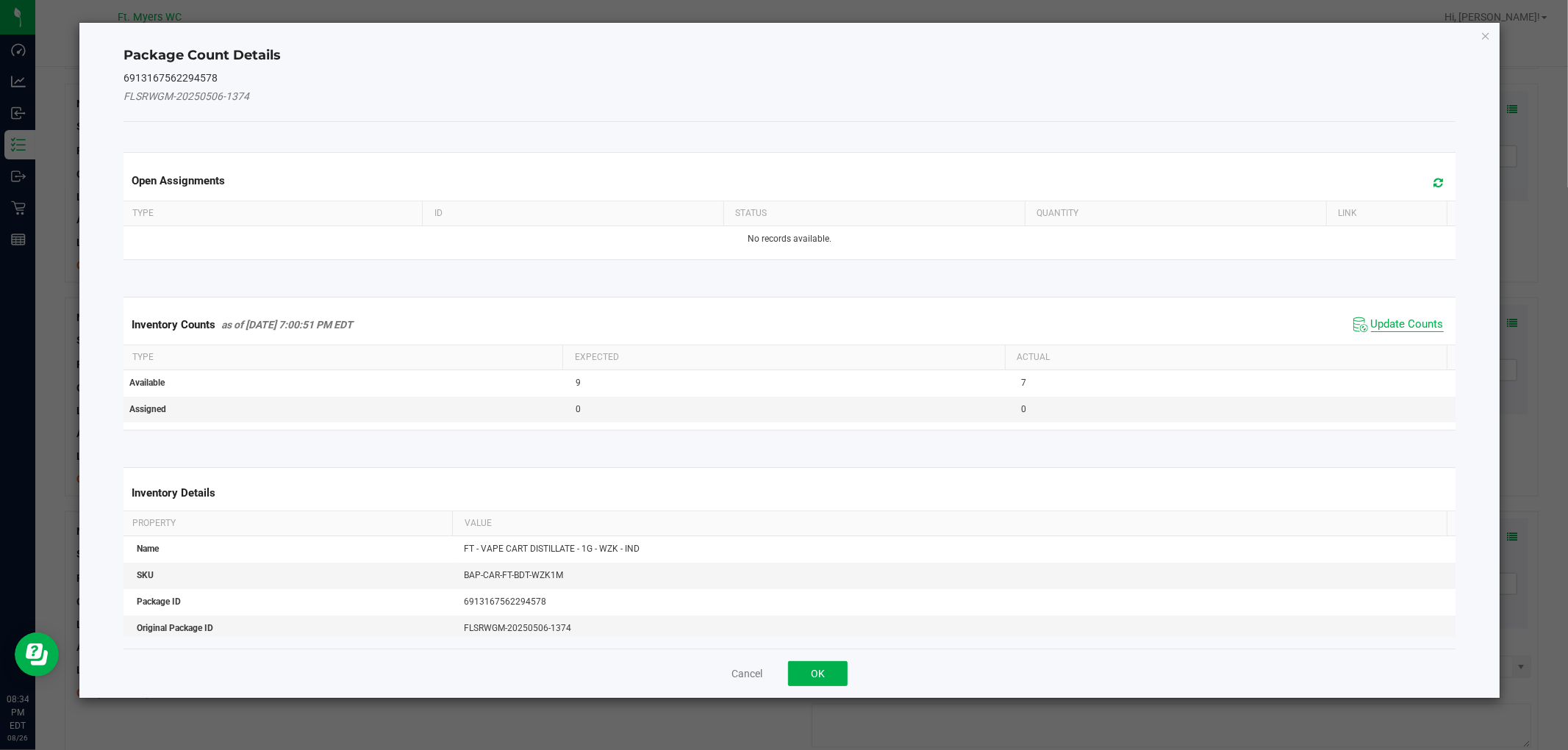
click at [1386, 324] on span "Update Counts" at bounding box center [1407, 324] width 72 height 15
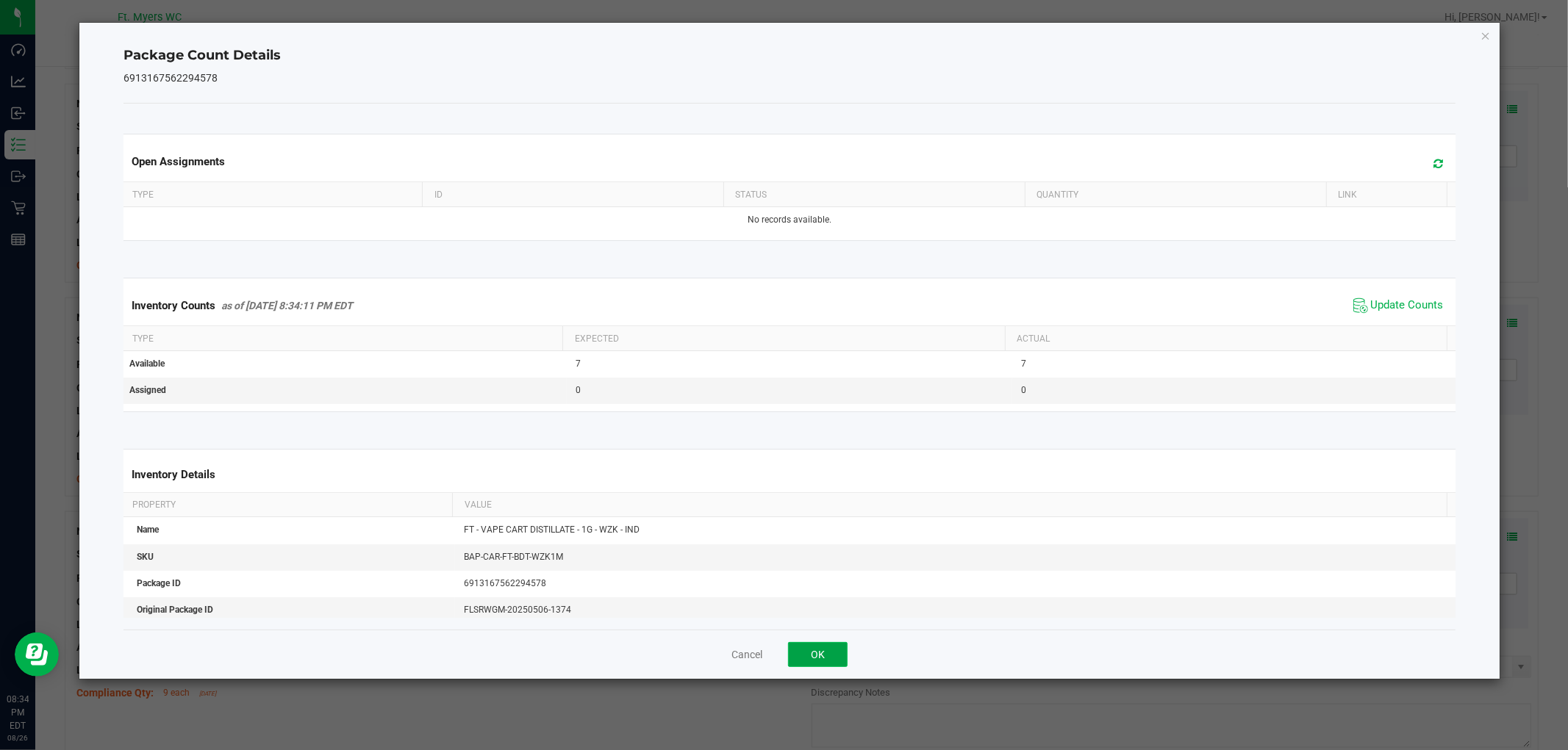
click at [824, 663] on button "OK" at bounding box center [818, 654] width 59 height 25
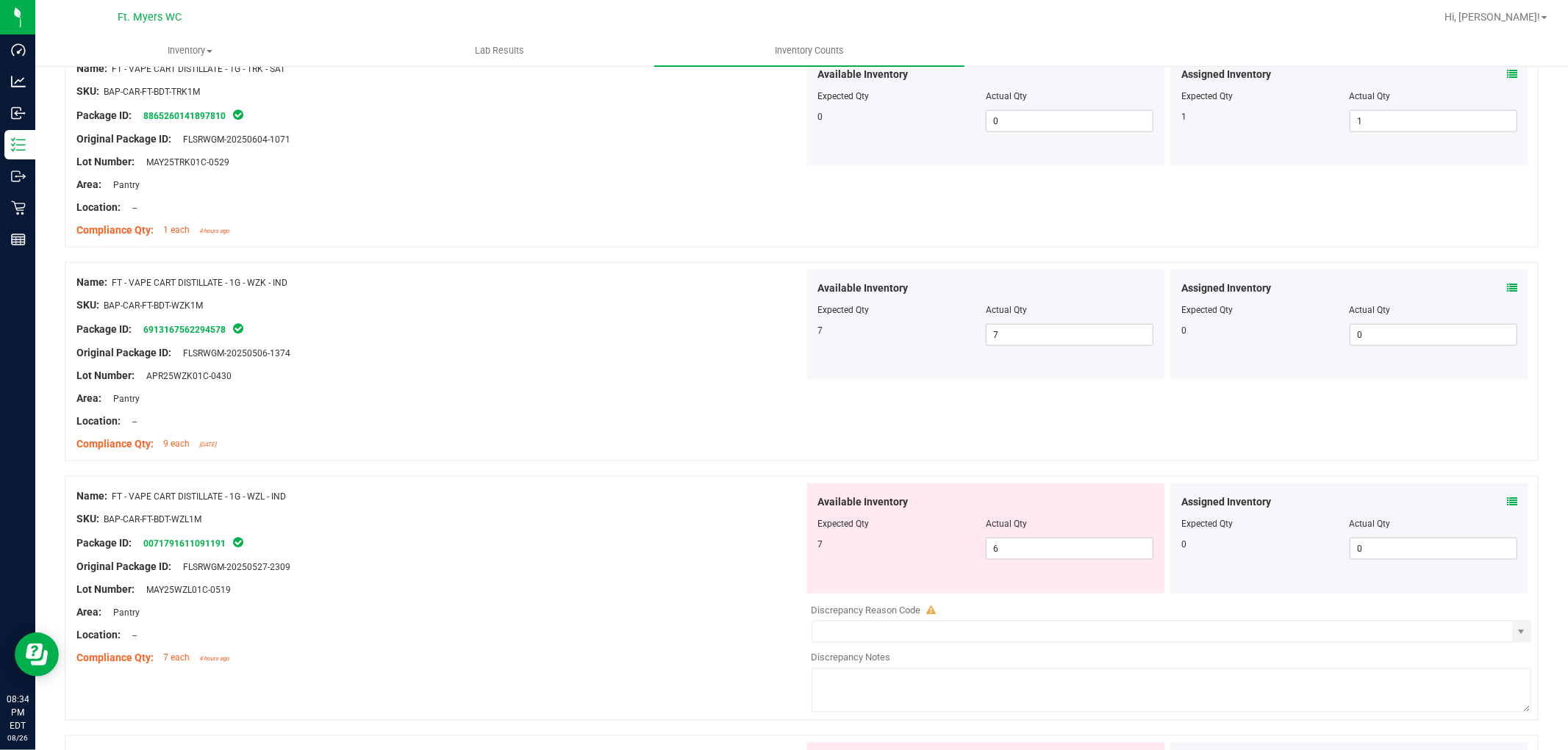
scroll to position [1633, 0]
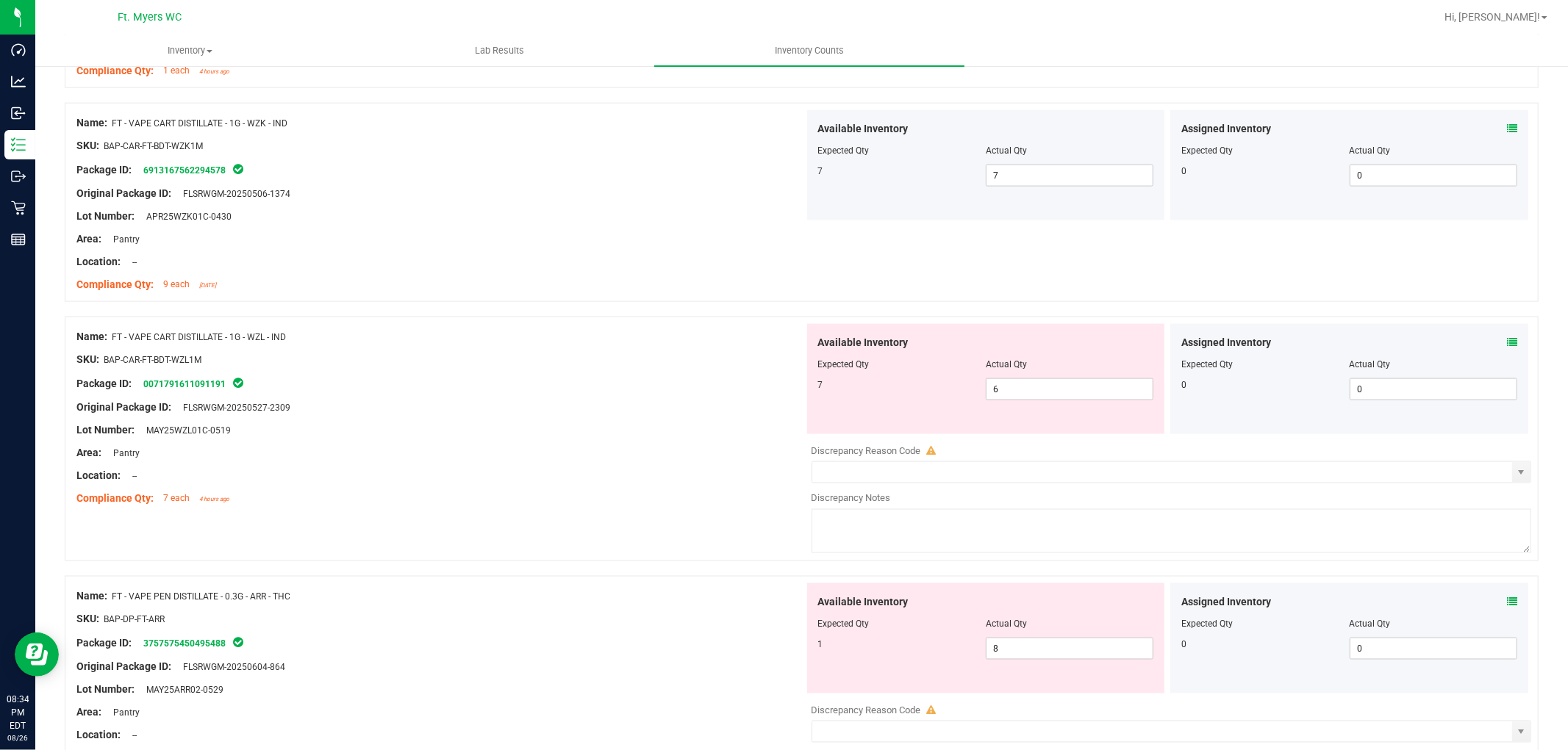
click at [1411, 346] on icon at bounding box center [1512, 343] width 10 height 10
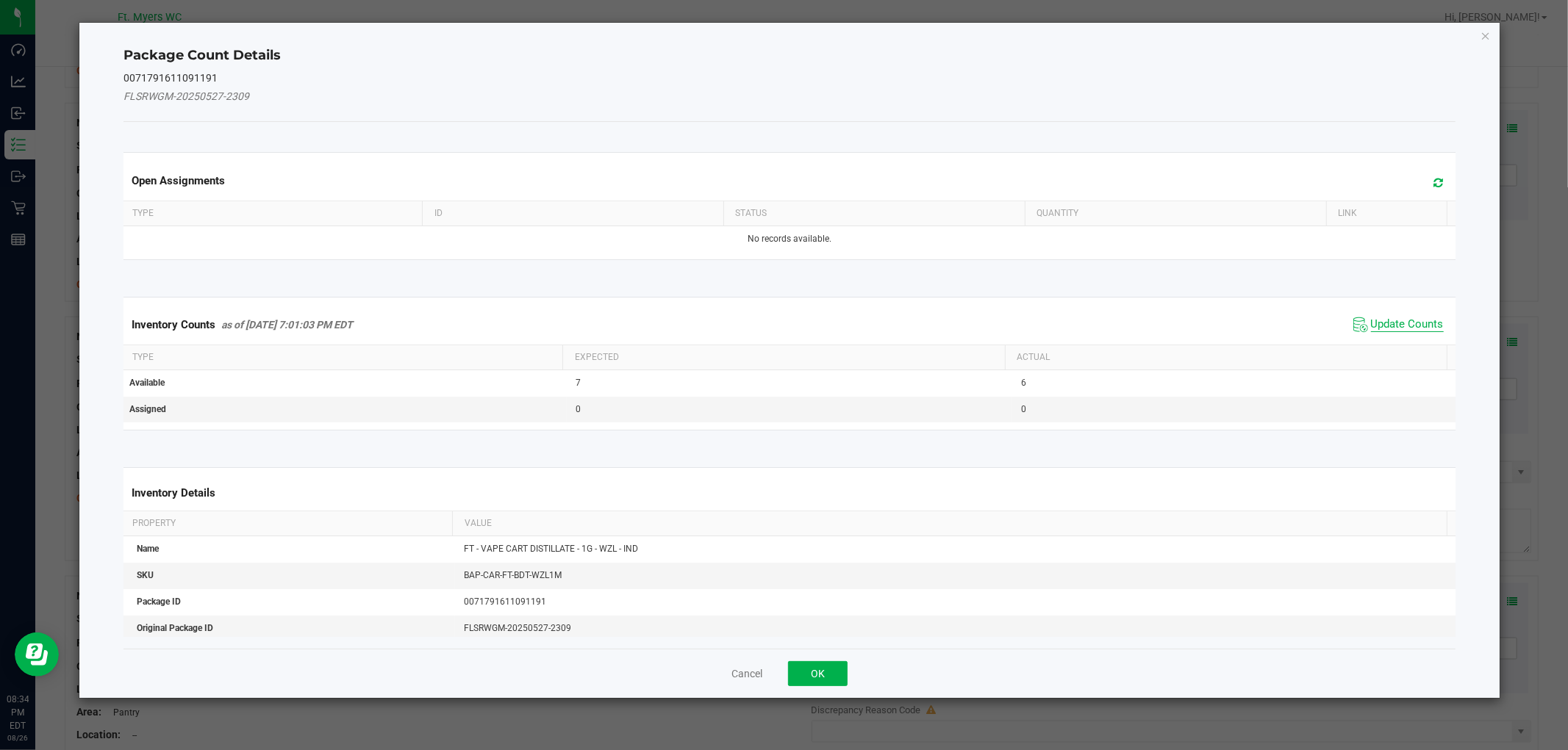
click at [1402, 324] on span "Update Counts" at bounding box center [1407, 324] width 72 height 15
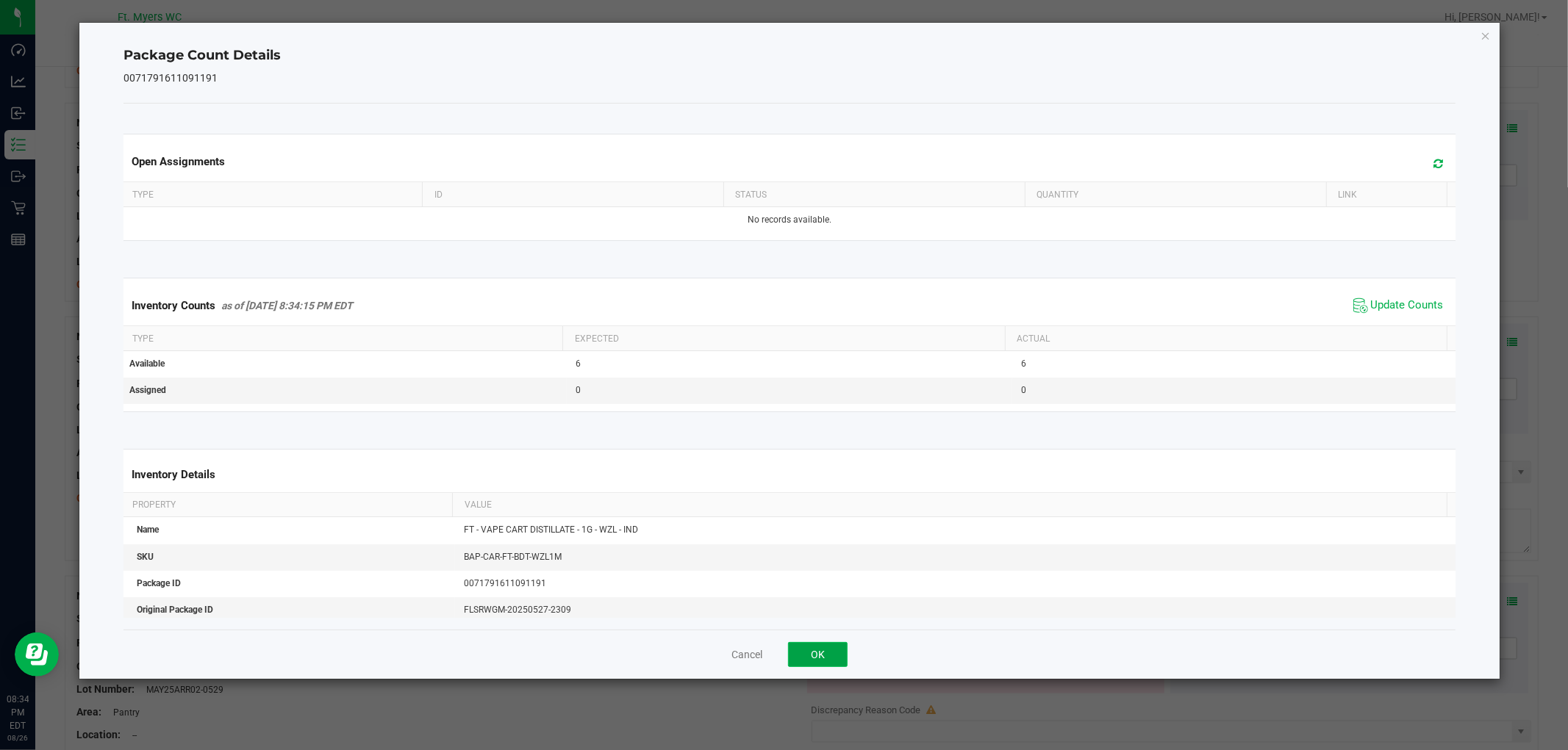
click at [817, 662] on button "OK" at bounding box center [818, 654] width 59 height 25
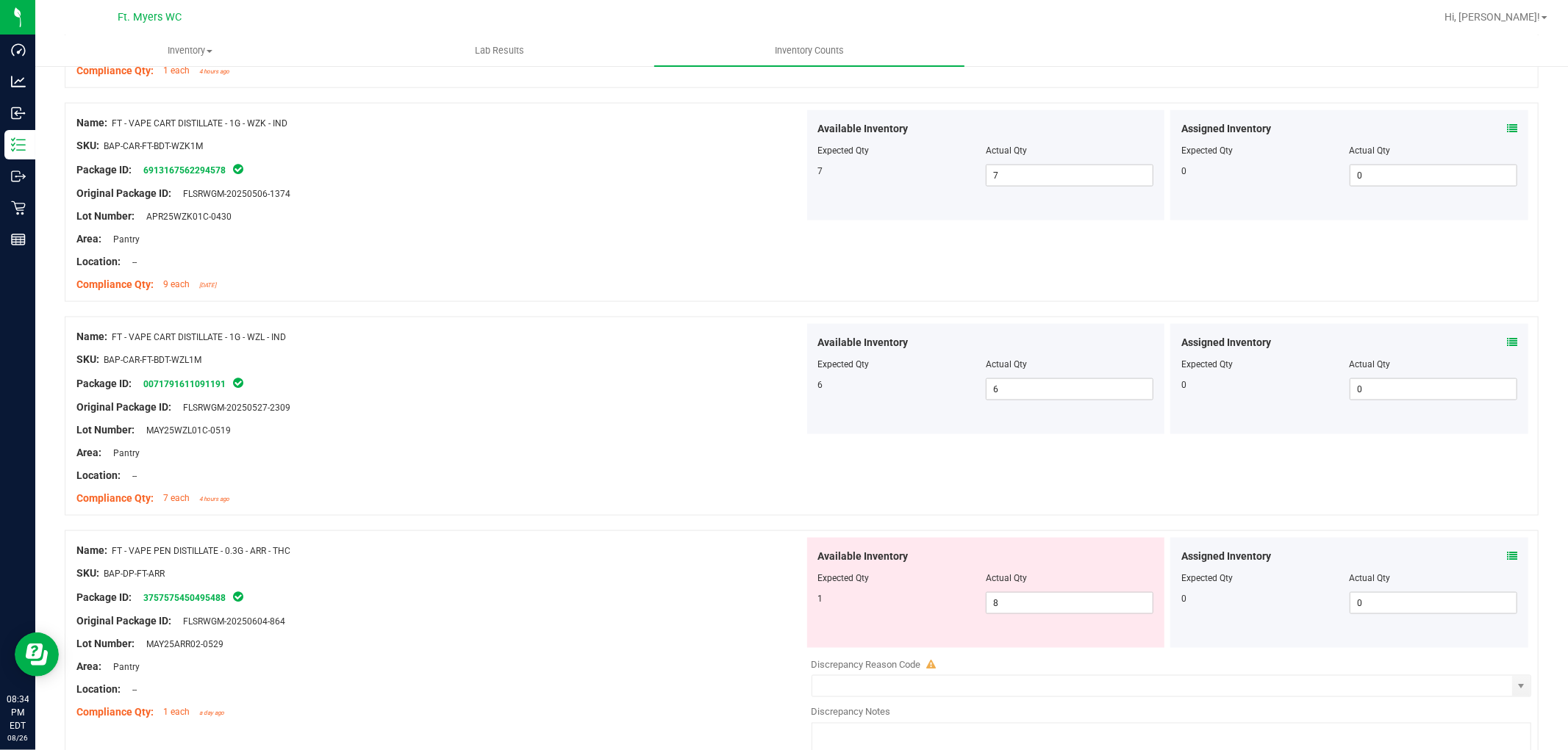
click at [1411, 552] on div "Assigned Inventory" at bounding box center [1349, 556] width 336 height 16
click at [1411, 553] on icon at bounding box center [1512, 556] width 10 height 10
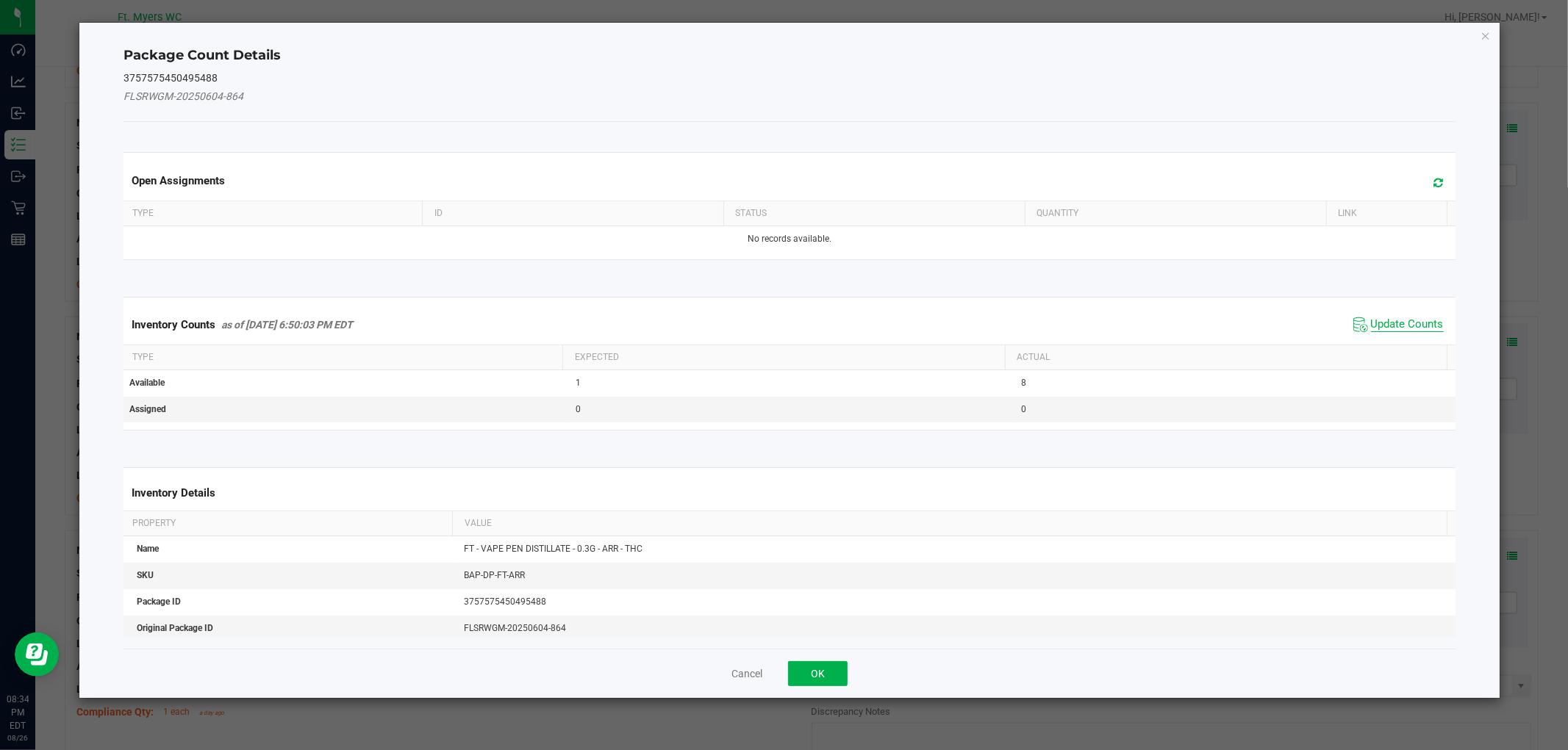
click at [1378, 324] on span "Update Counts" at bounding box center [1407, 324] width 72 height 15
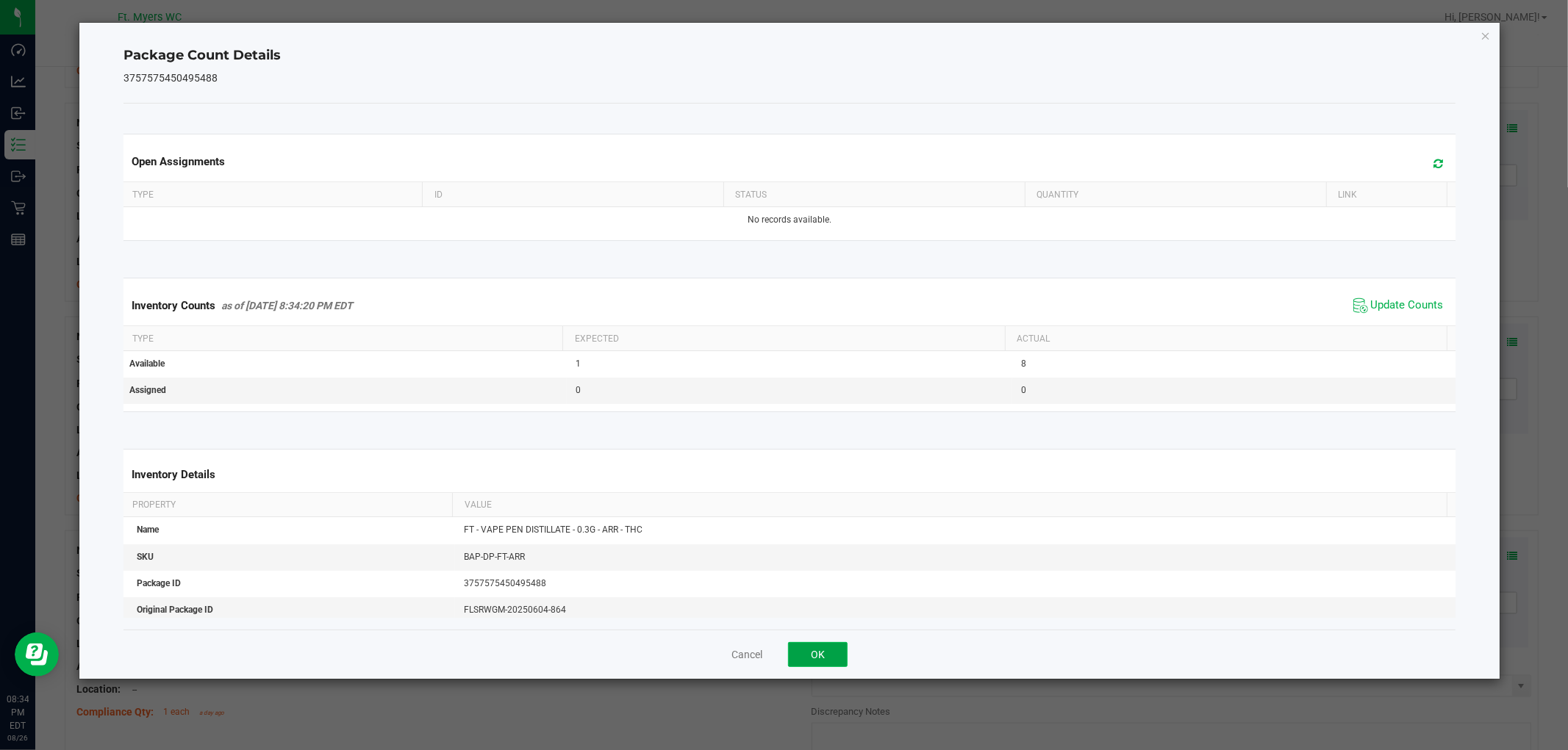
click at [804, 650] on button "OK" at bounding box center [818, 654] width 59 height 25
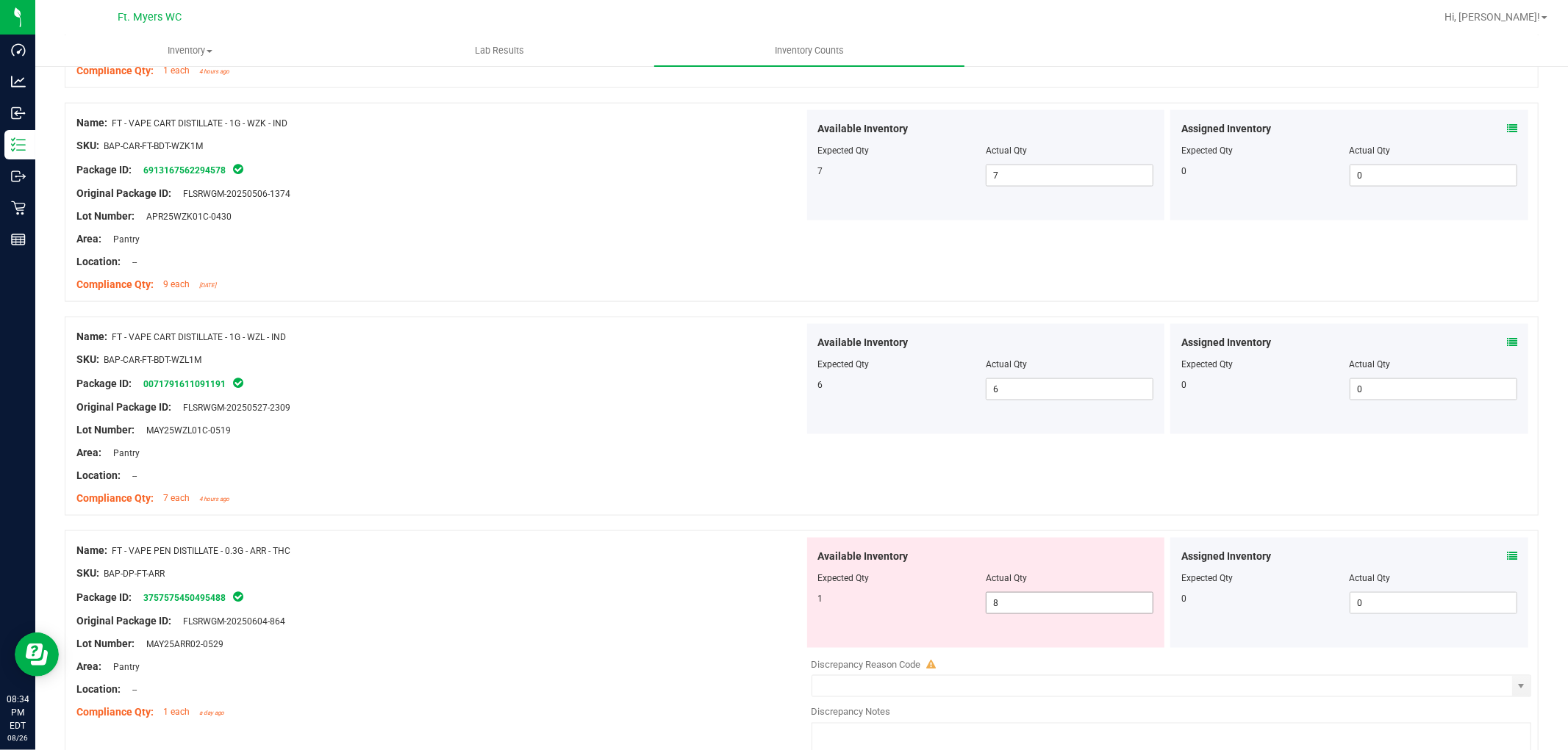
click at [1013, 596] on span "8 8" at bounding box center [1070, 603] width 168 height 22
click at [1013, 596] on input "8" at bounding box center [1070, 603] width 166 height 21
click at [713, 609] on div at bounding box center [441, 610] width 728 height 7
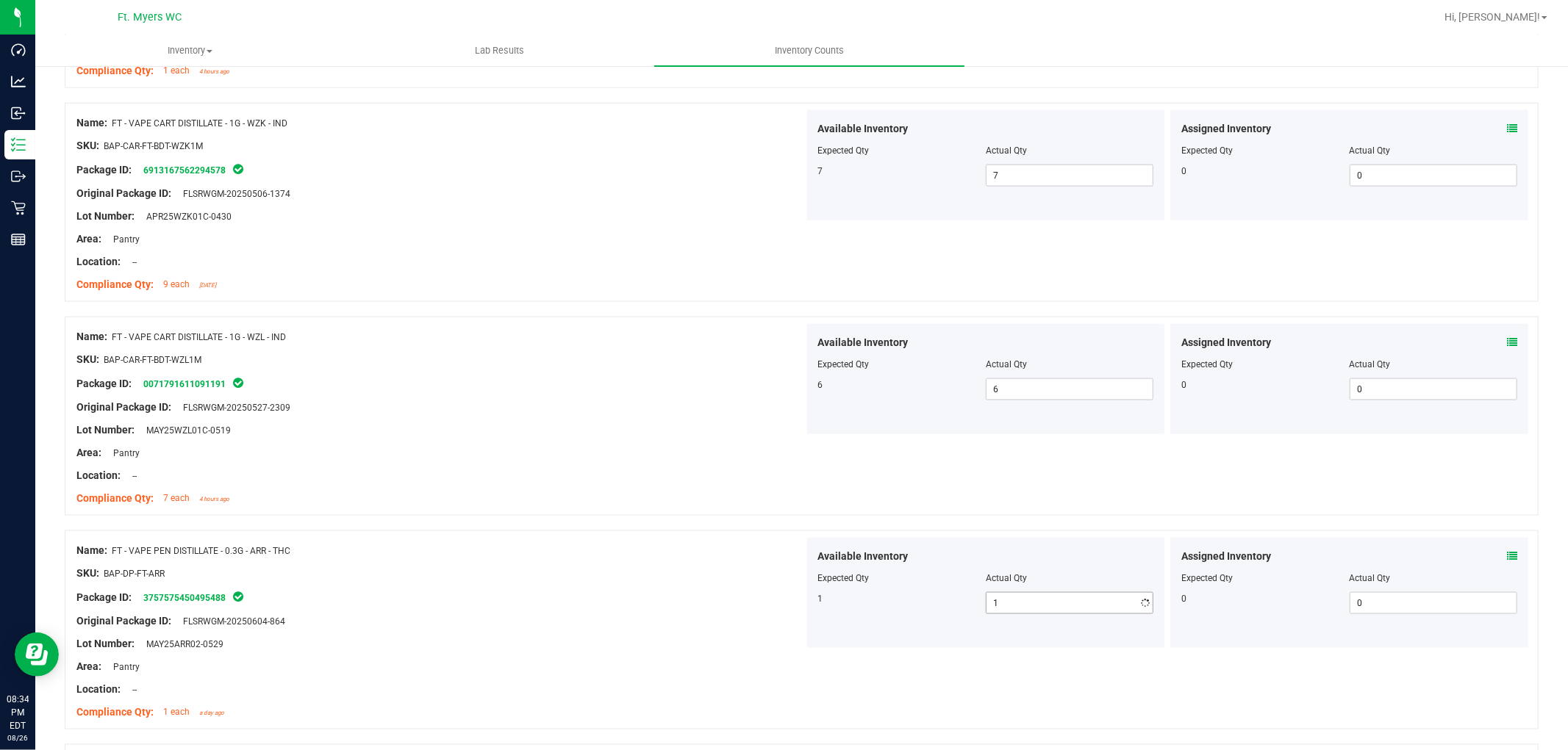
scroll to position [1878, 0]
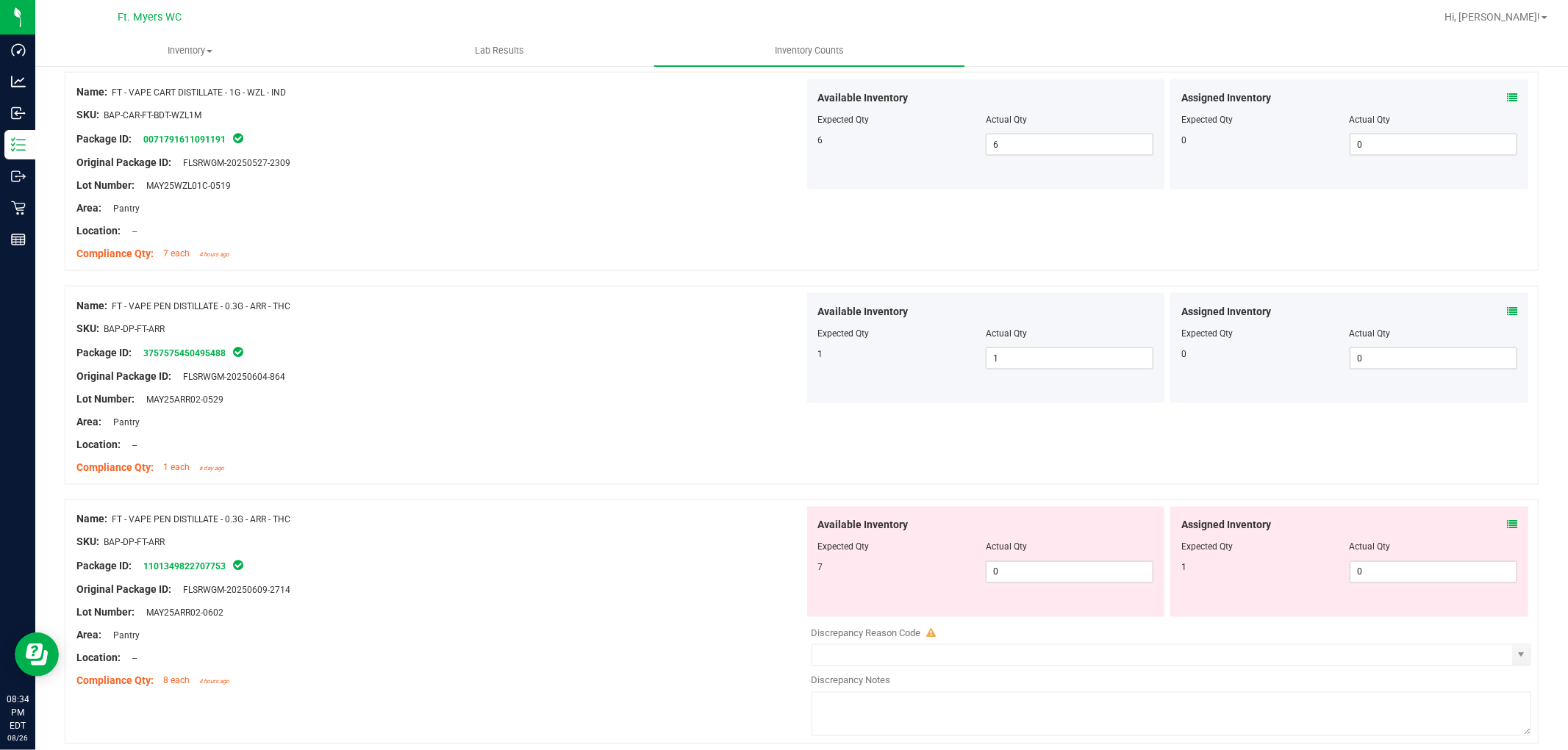
click at [1411, 522] on div "Assigned Inventory Expected Qty Actual Qty 1 0 0" at bounding box center [1349, 562] width 358 height 110
click at [1411, 522] on icon at bounding box center [1512, 525] width 10 height 10
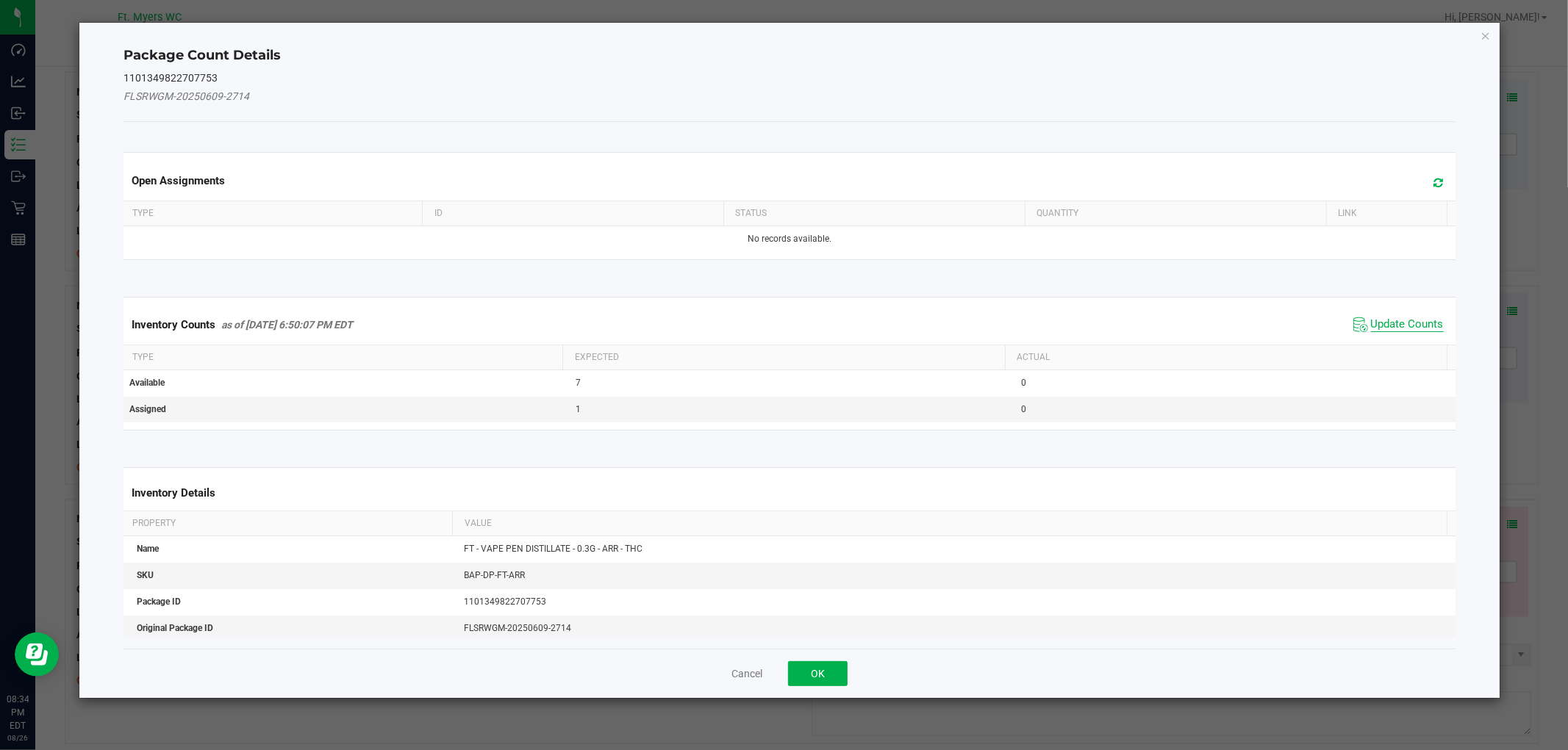
click at [1382, 322] on span "Update Counts" at bounding box center [1407, 324] width 72 height 15
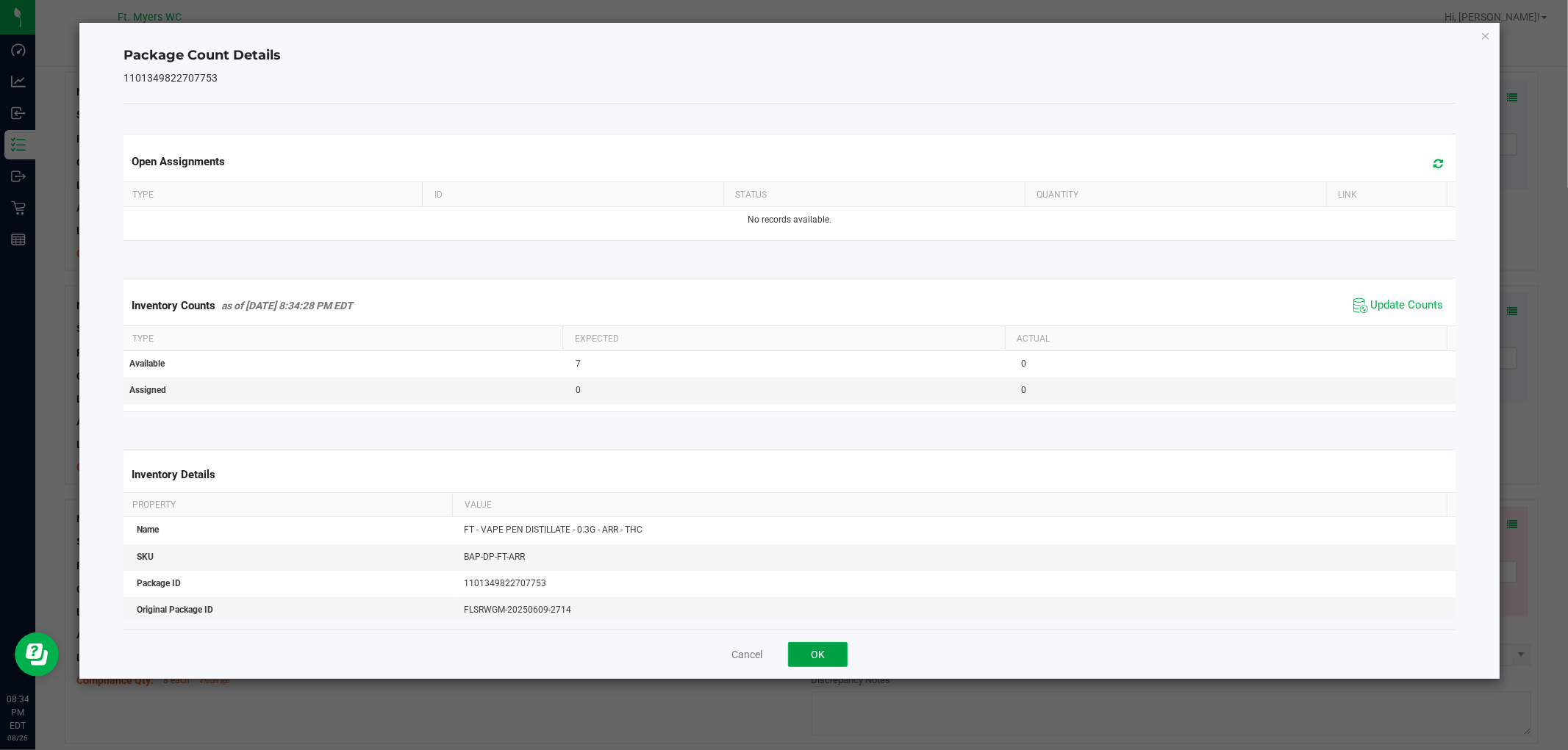
click at [813, 652] on button "OK" at bounding box center [818, 654] width 59 height 25
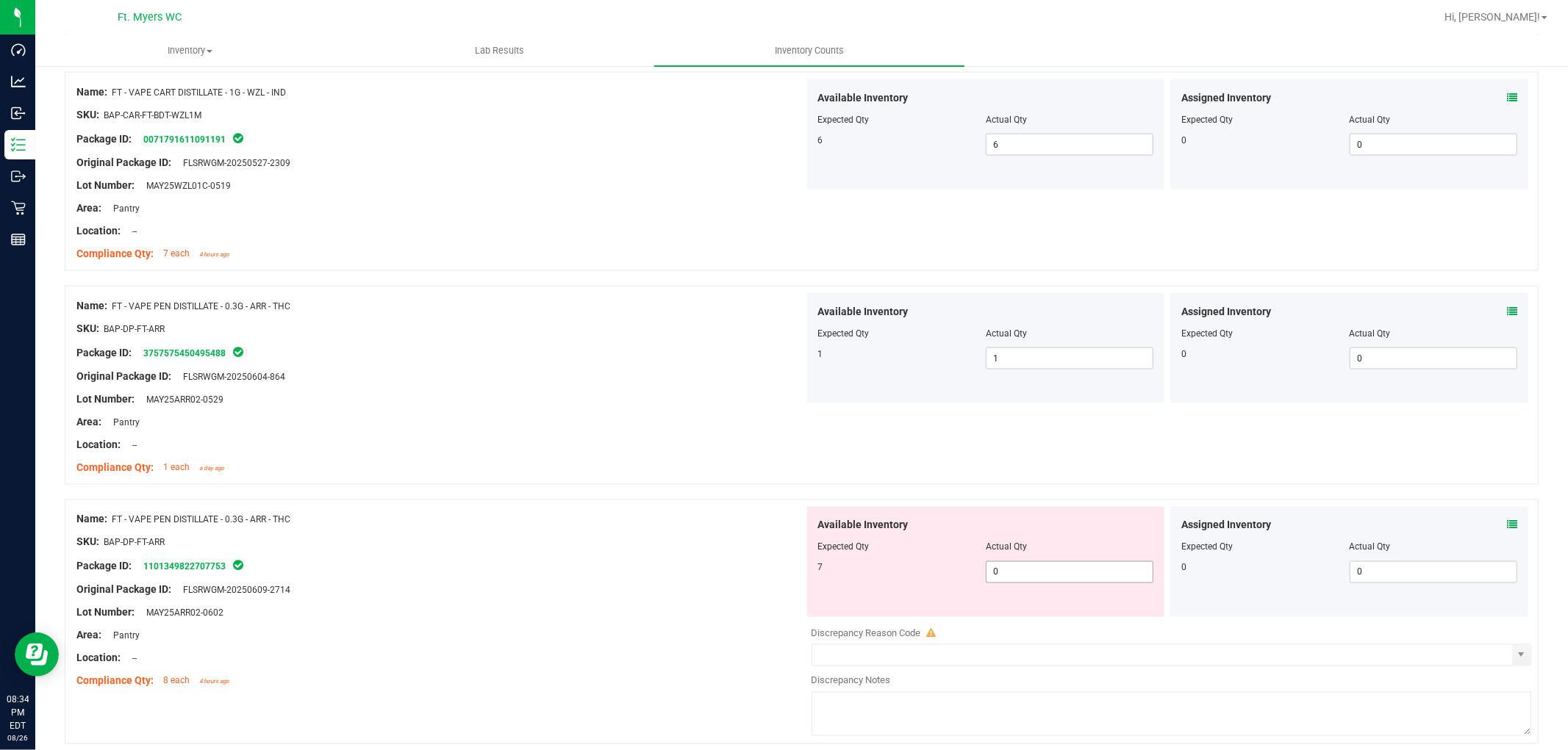
click at [1024, 575] on span "0 0" at bounding box center [1070, 572] width 168 height 22
click at [1024, 575] on input "0" at bounding box center [1070, 572] width 166 height 21
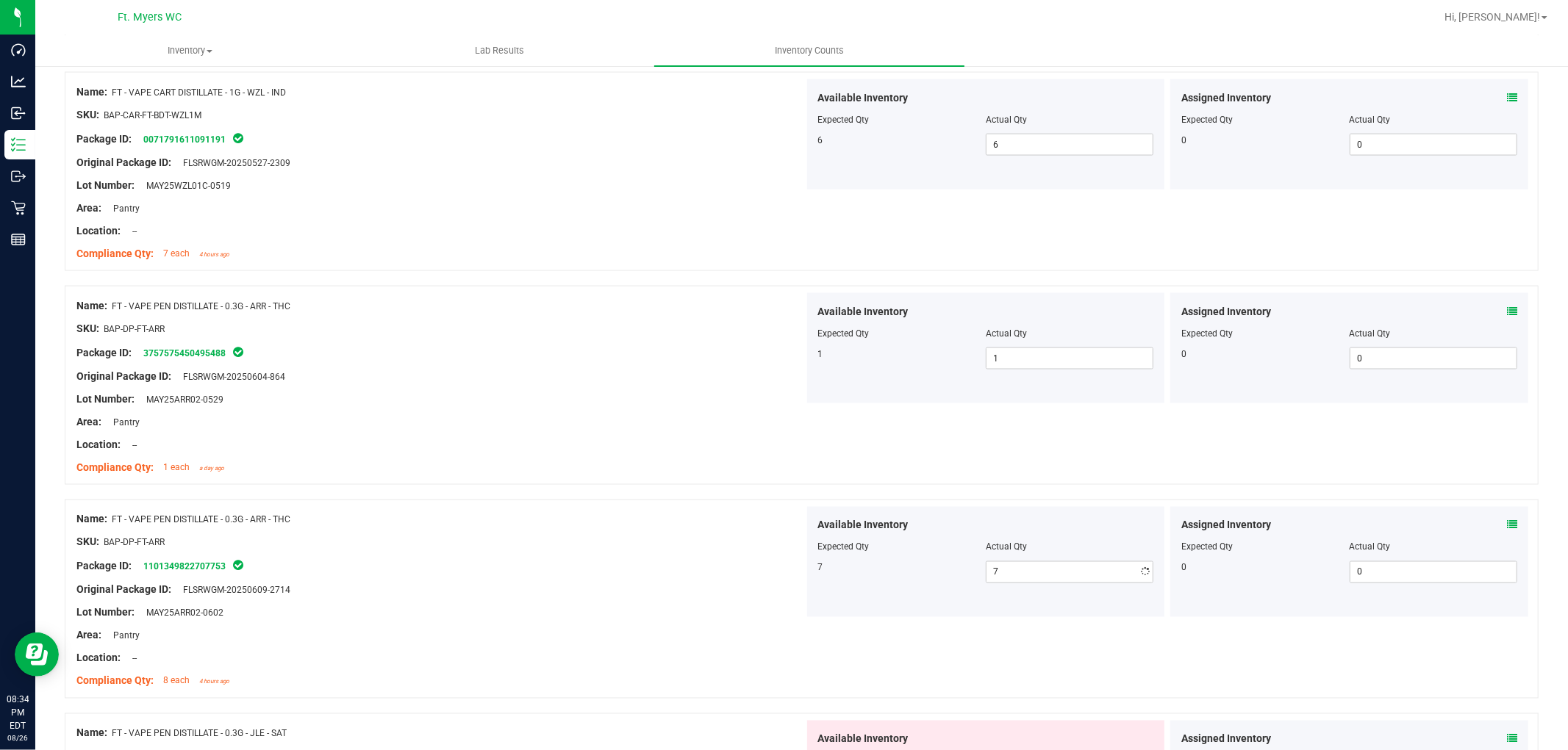
click at [599, 599] on div at bounding box center [441, 602] width 728 height 7
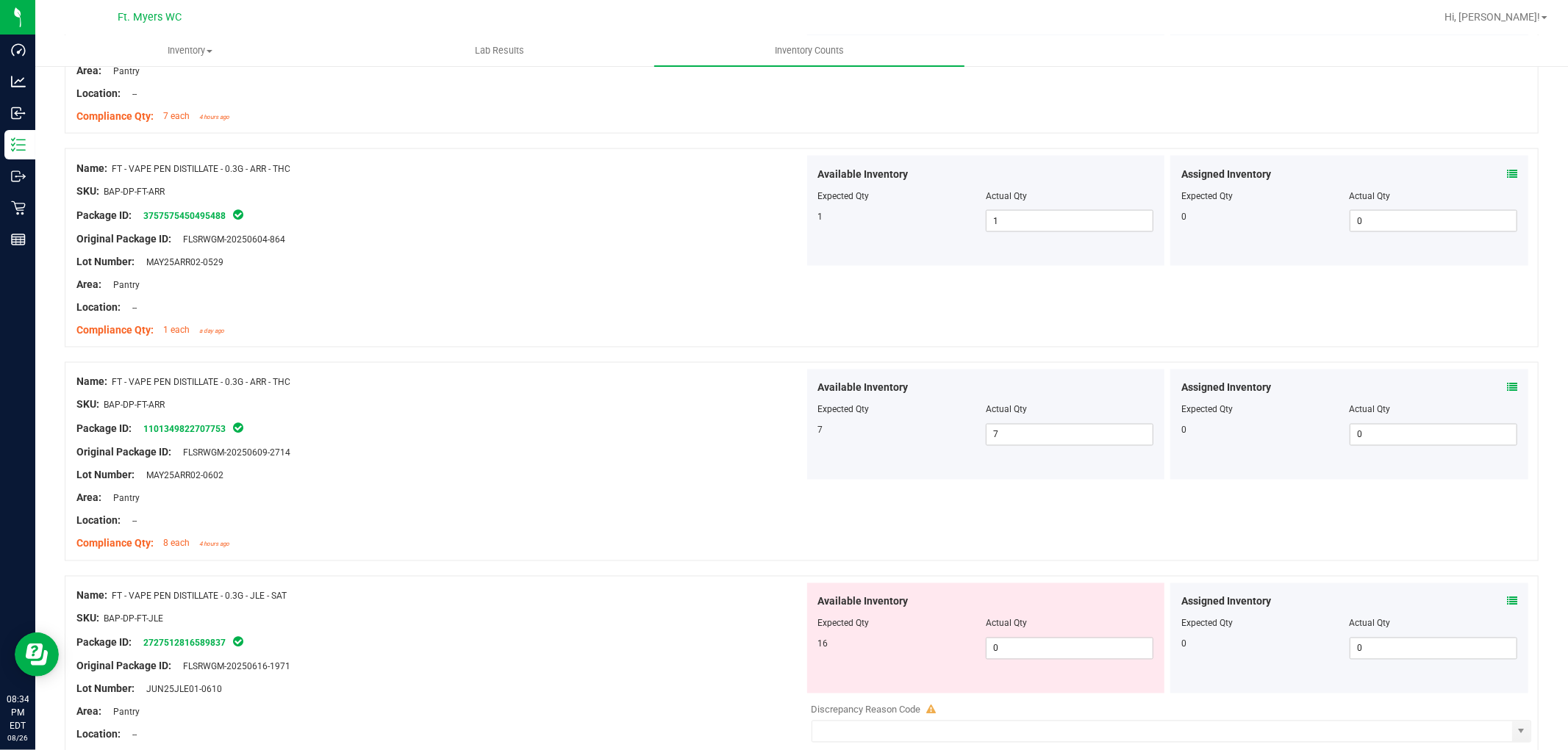
scroll to position [2204, 0]
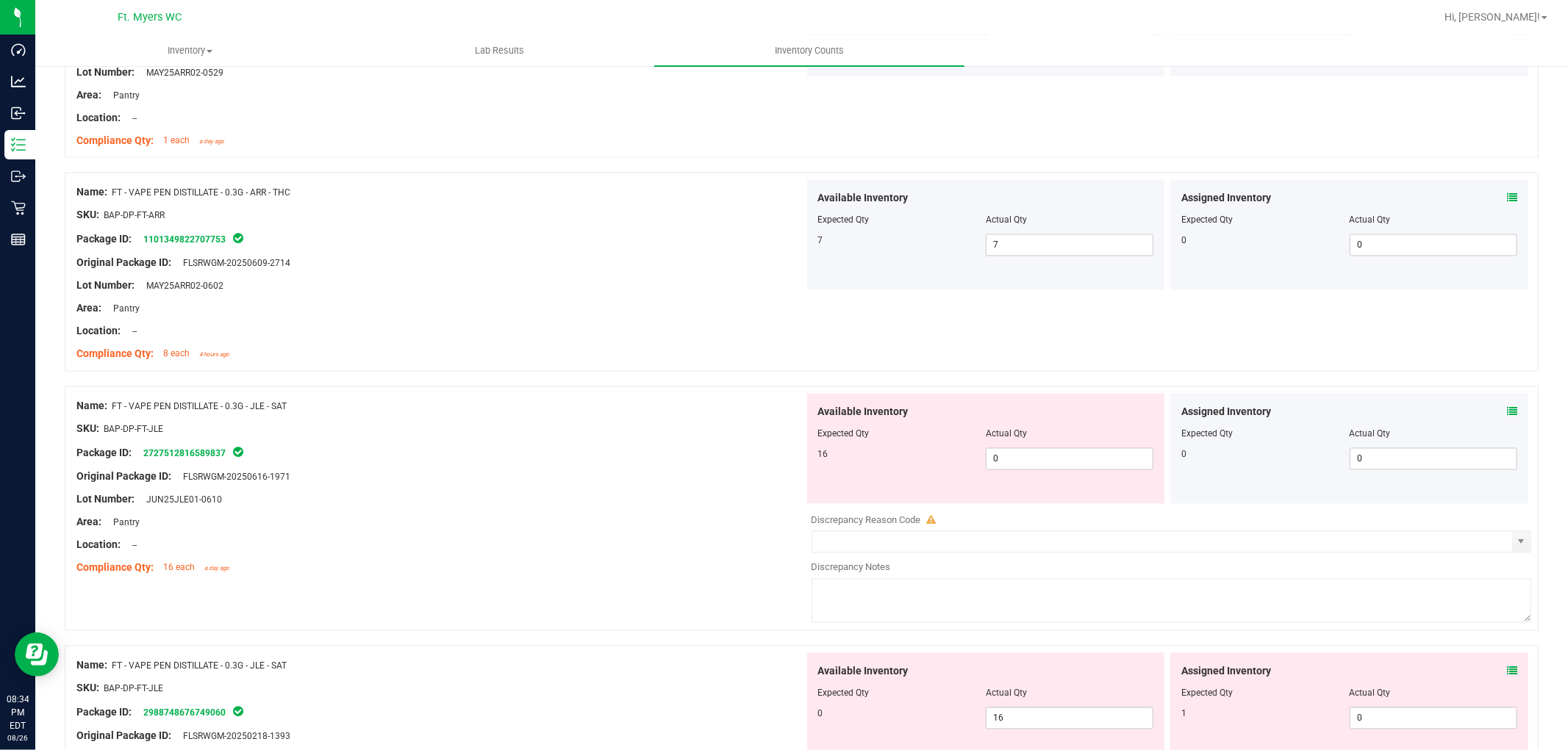
click at [1411, 408] on icon at bounding box center [1512, 412] width 10 height 10
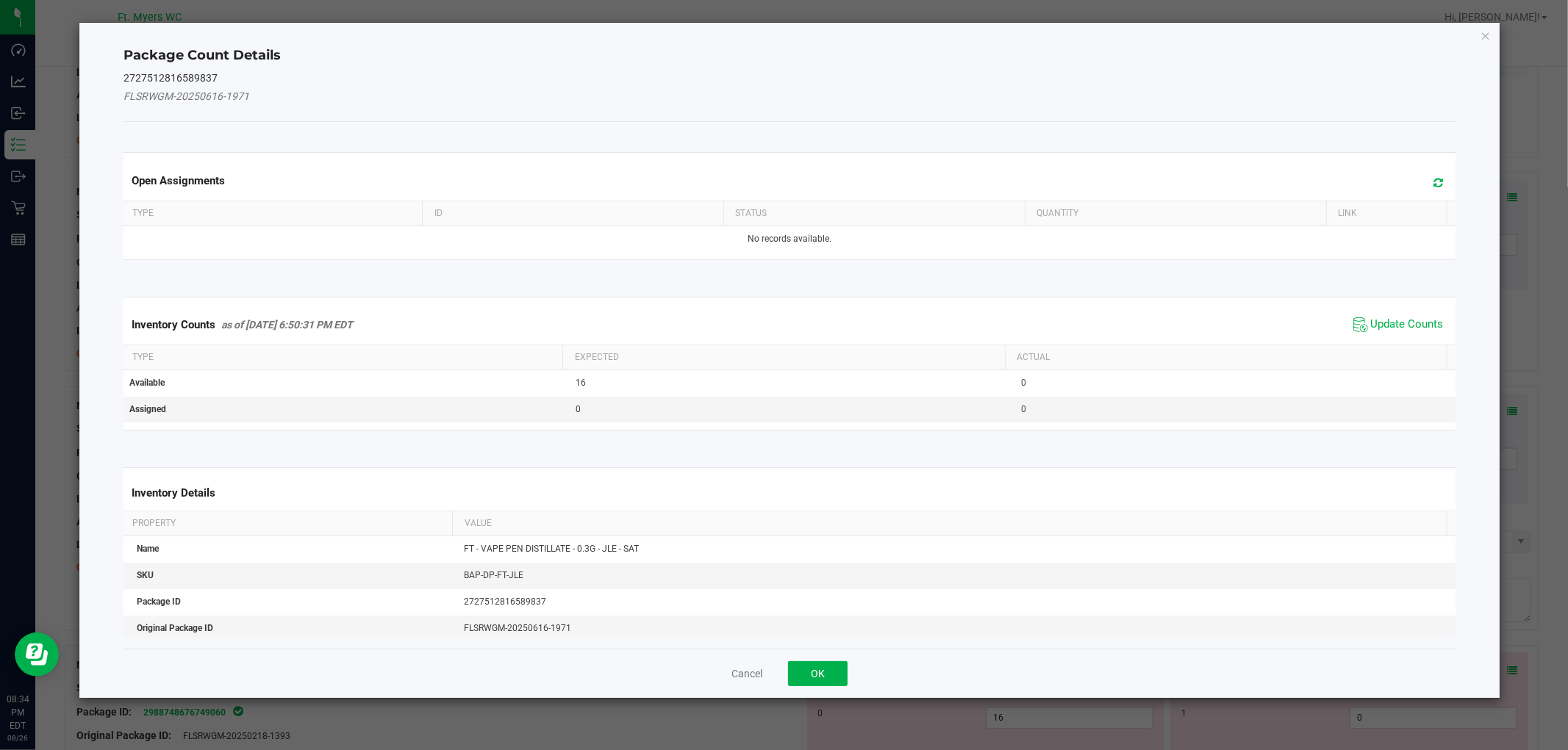
click at [1402, 333] on span "Update Counts" at bounding box center [1399, 324] width 98 height 22
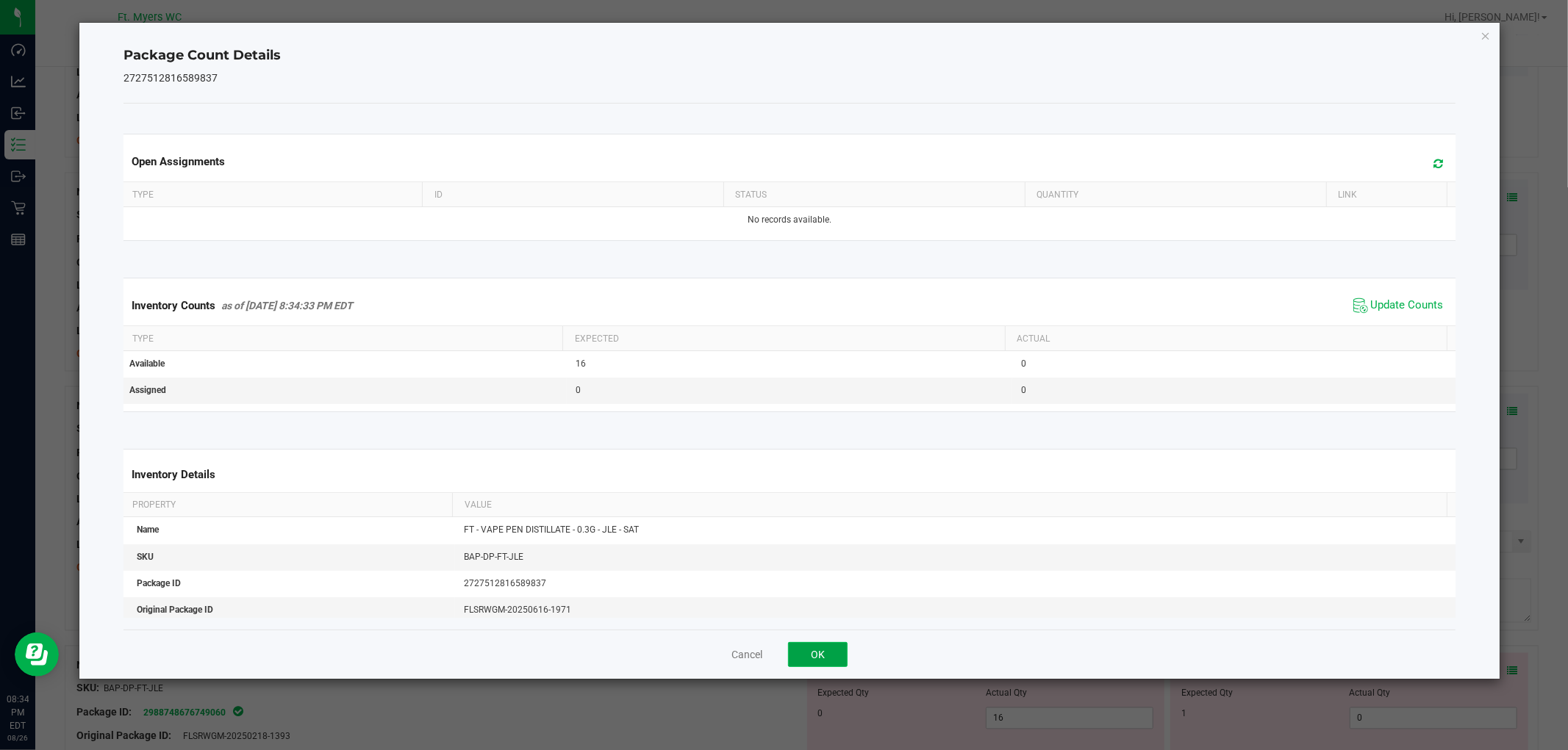
click at [807, 659] on button "OK" at bounding box center [818, 654] width 59 height 25
click at [807, 659] on div "Available Inventory Expected Qty Actual Qty 0 16 16" at bounding box center [986, 708] width 358 height 110
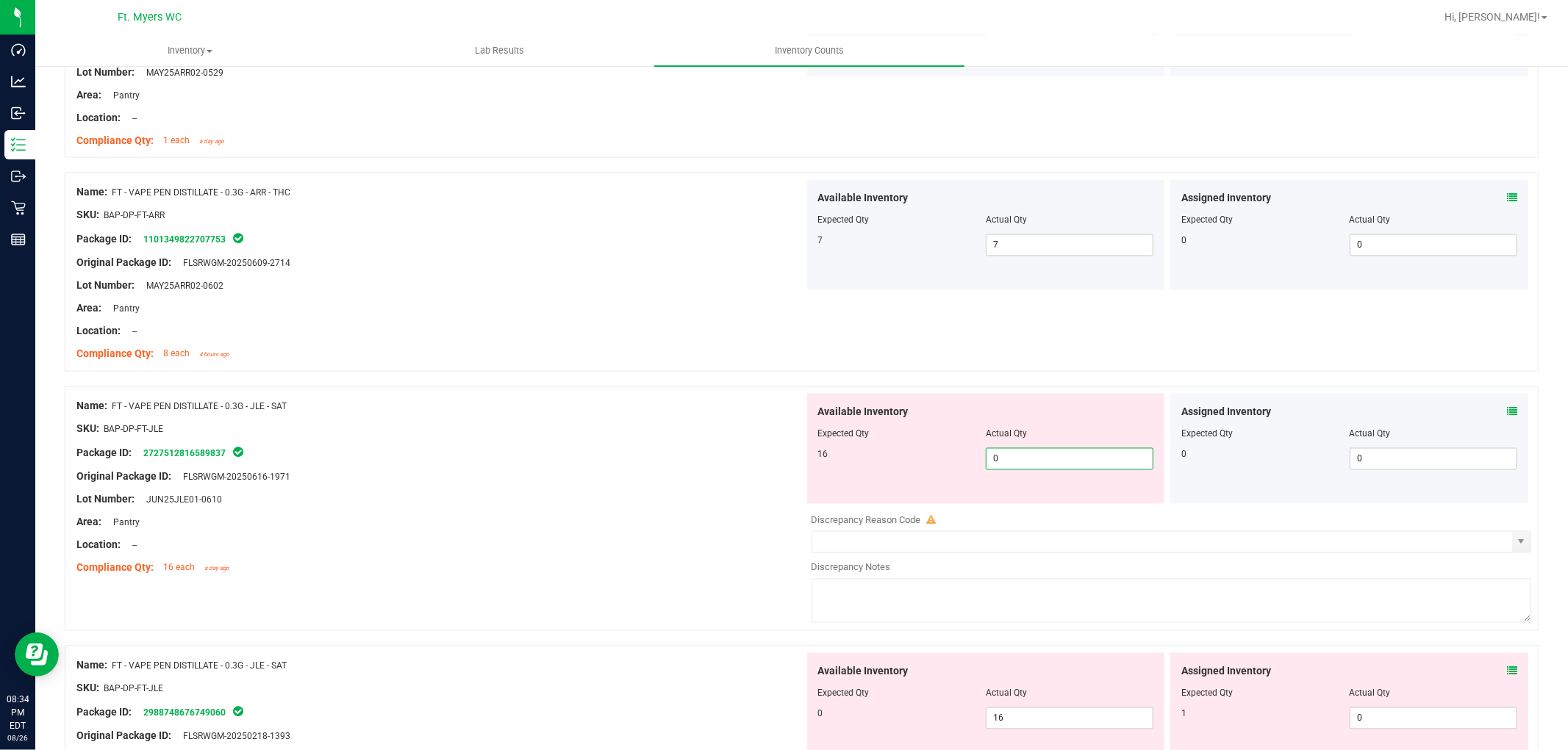
click at [1032, 450] on span "0 0" at bounding box center [1070, 459] width 168 height 22
click at [1032, 450] on input "0" at bounding box center [1070, 460] width 166 height 21
click at [544, 570] on div "Compliance Qty: 16 each a day ago" at bounding box center [441, 569] width 728 height 16
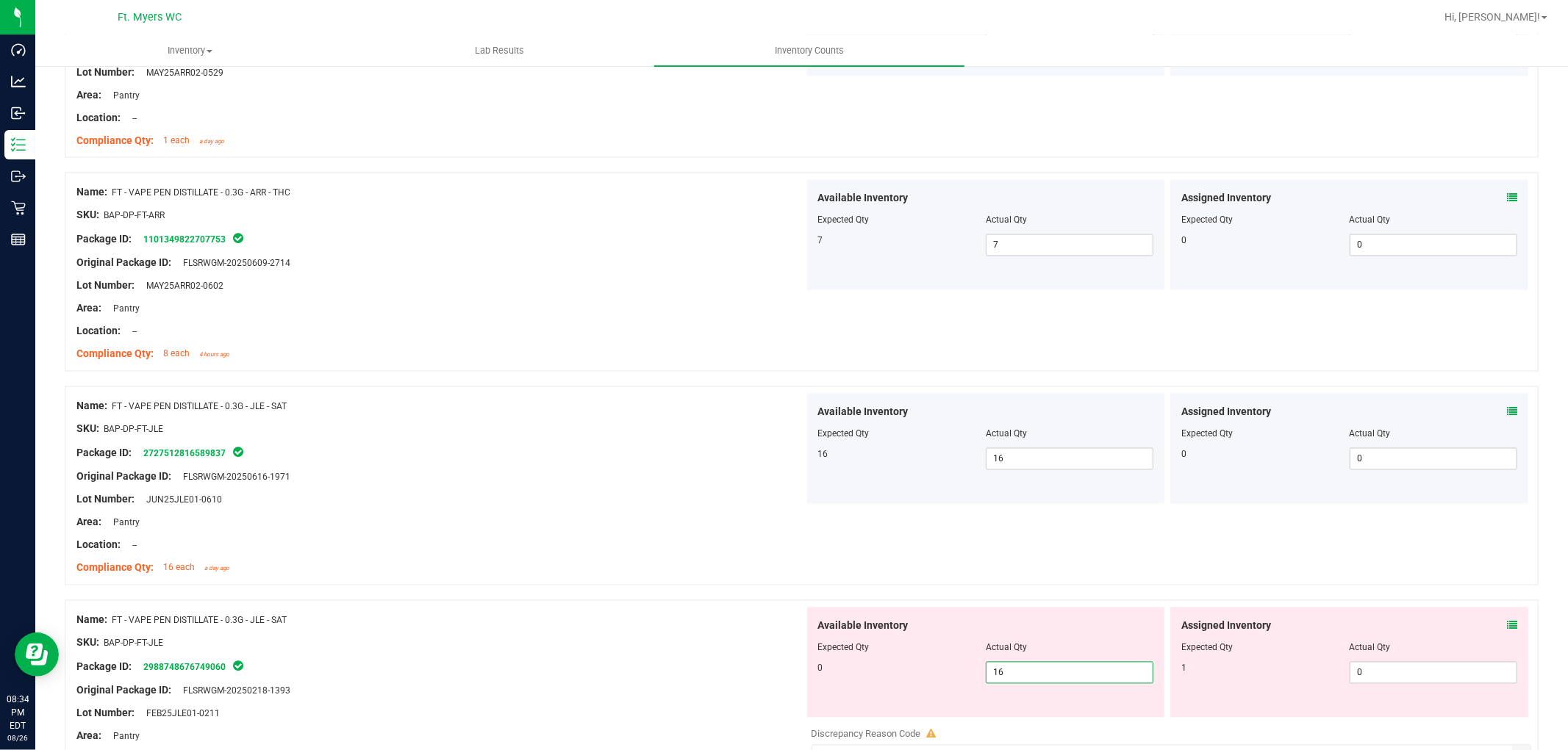
click at [1039, 674] on span "16 16" at bounding box center [1070, 672] width 168 height 22
click at [1039, 674] on input "16" at bounding box center [1070, 673] width 166 height 21
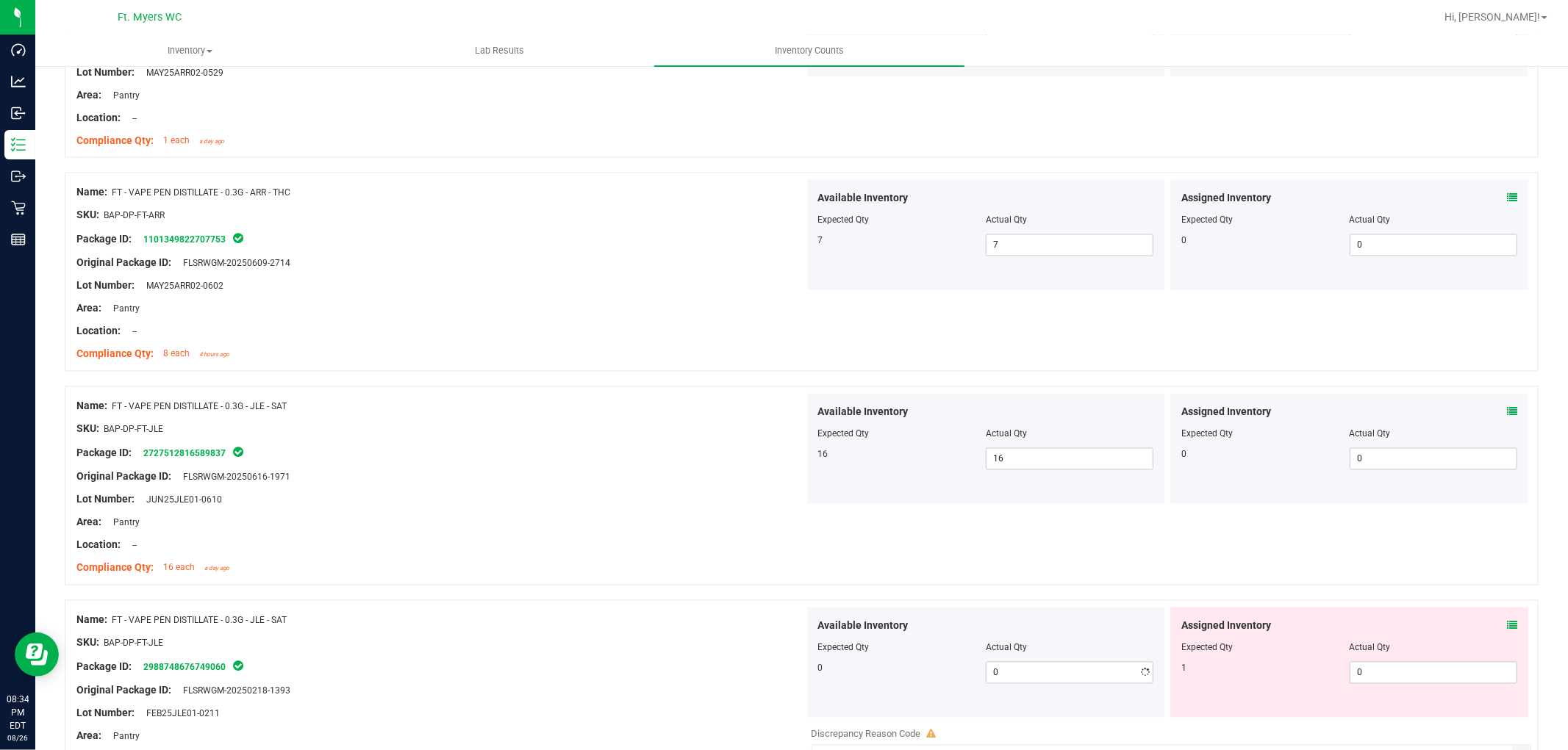
drag, startPoint x: 378, startPoint y: 637, endPoint x: 394, endPoint y: 630, distance: 17.5
click at [380, 636] on div "SKU: BAP-DP-FT-JLE" at bounding box center [441, 644] width 728 height 16
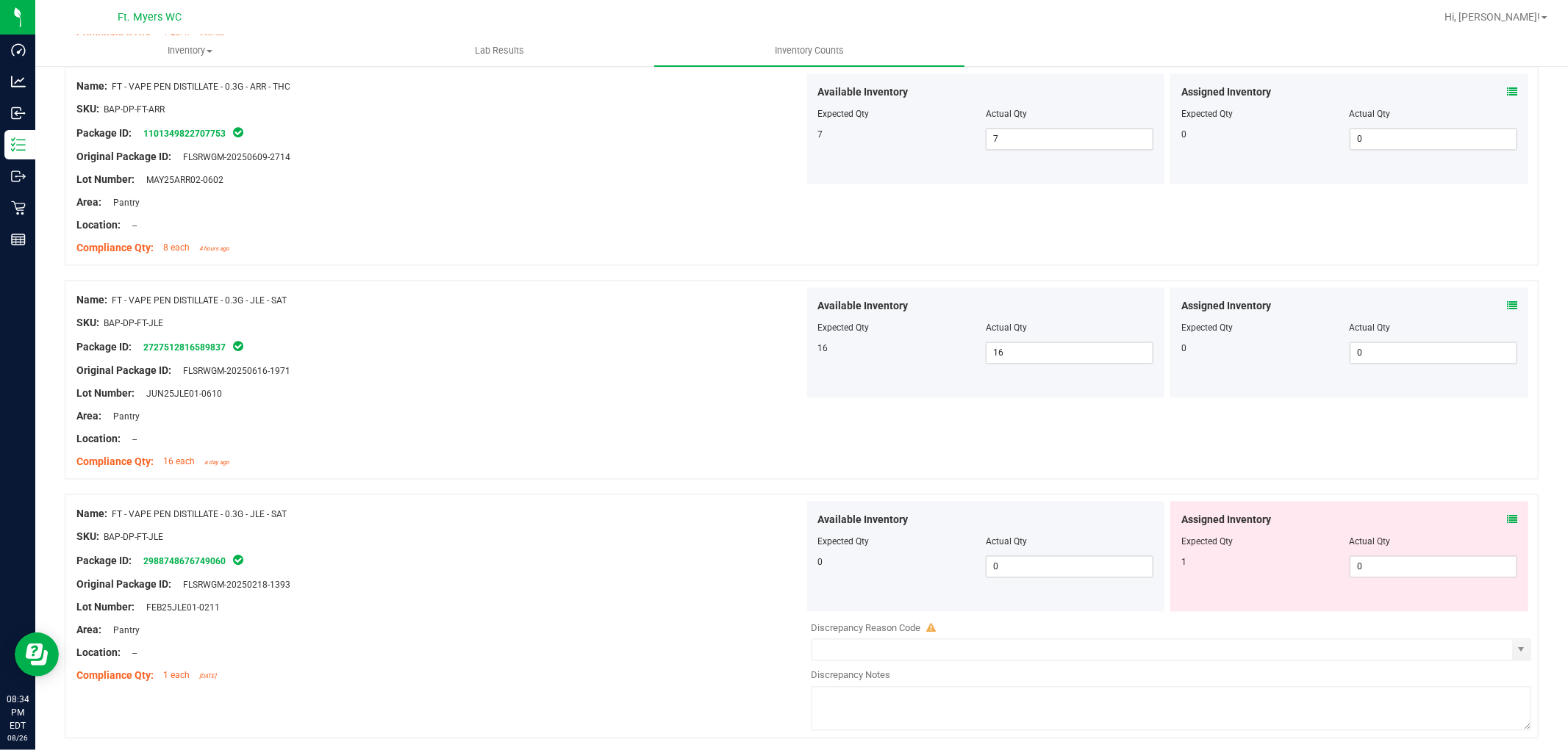
scroll to position [2530, 0]
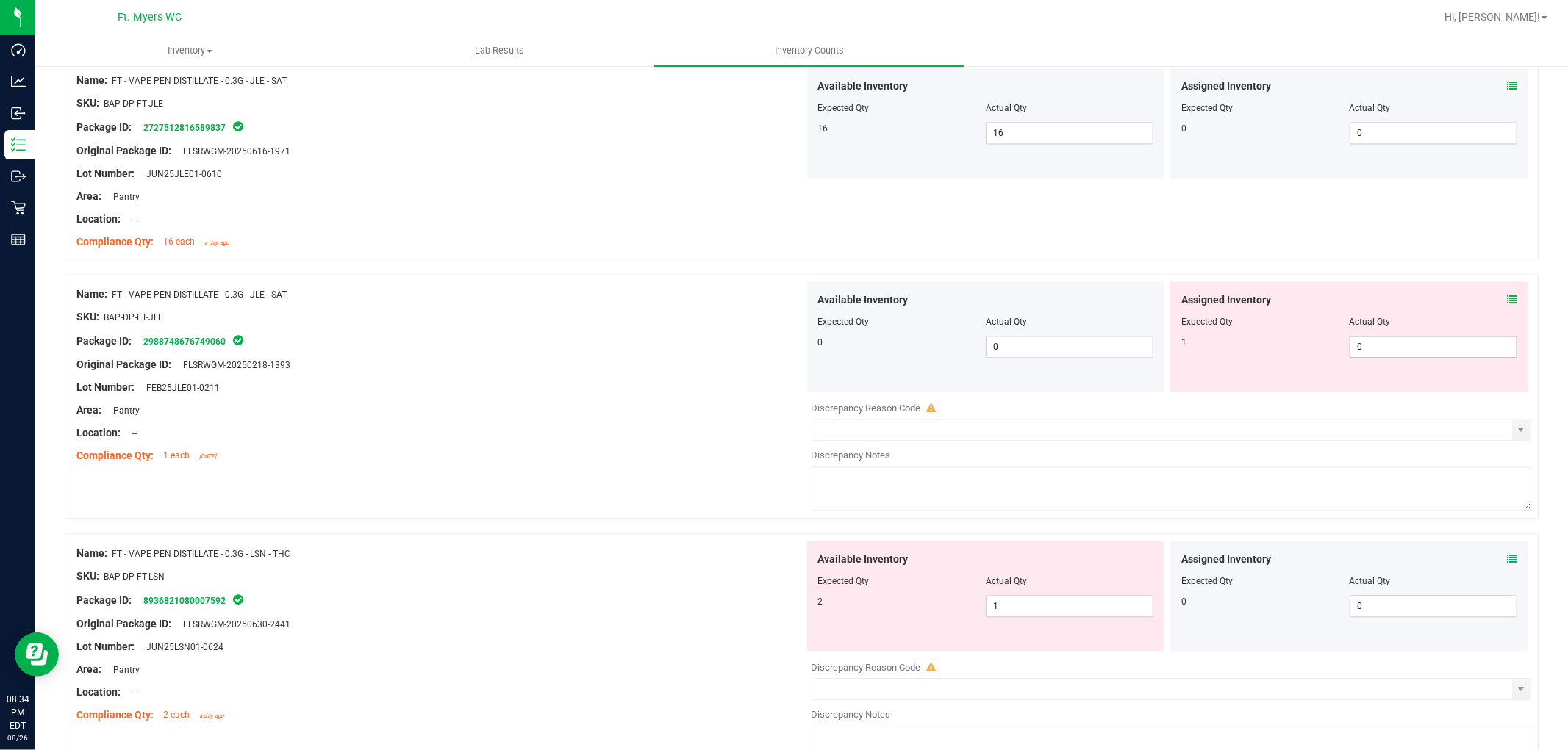
click at [1393, 338] on div "Assigned Inventory Expected Qty Actual Qty 1 0 0" at bounding box center [1349, 337] width 358 height 110
click at [1411, 301] on icon at bounding box center [1512, 300] width 10 height 10
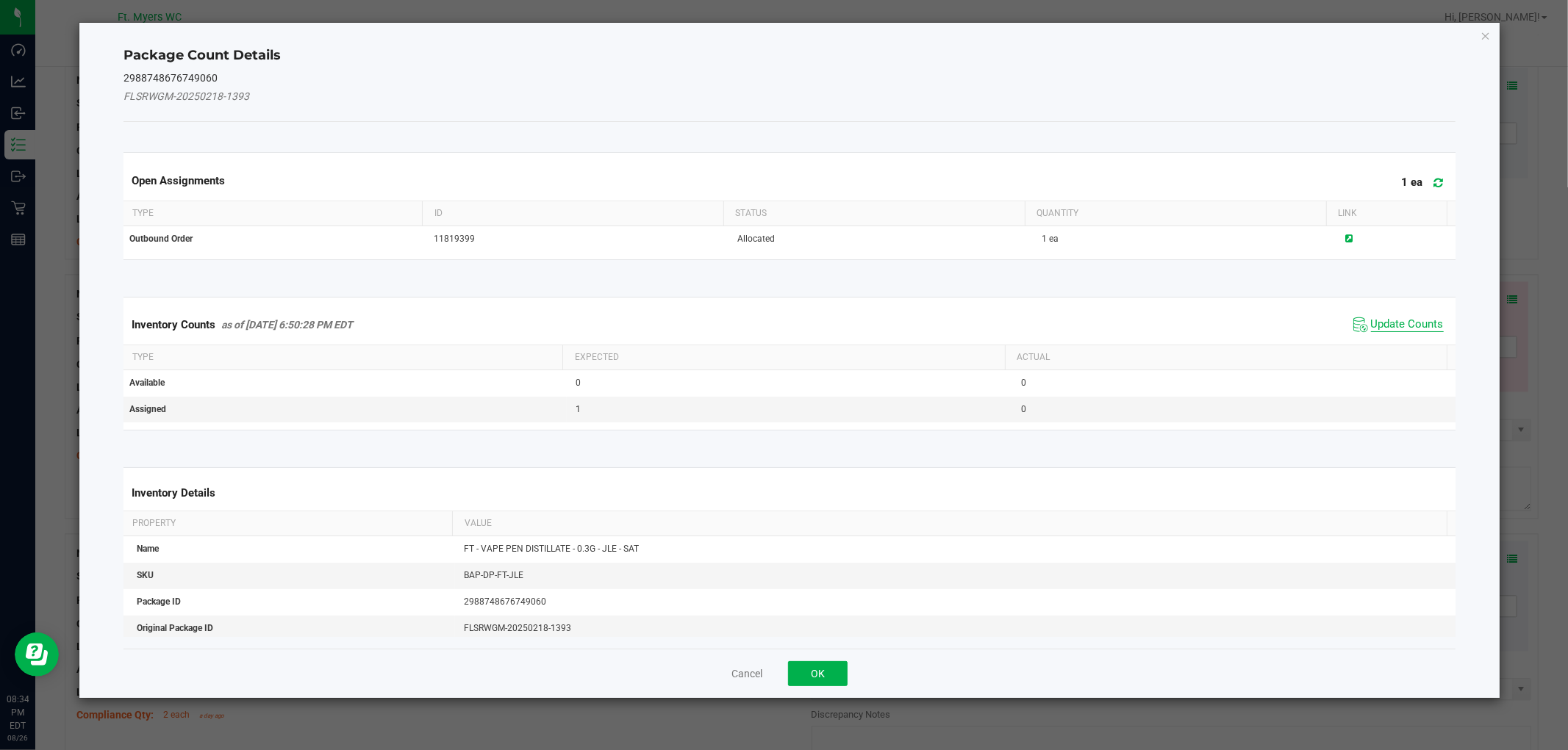
click at [1411, 317] on span "Update Counts" at bounding box center [1407, 324] width 72 height 15
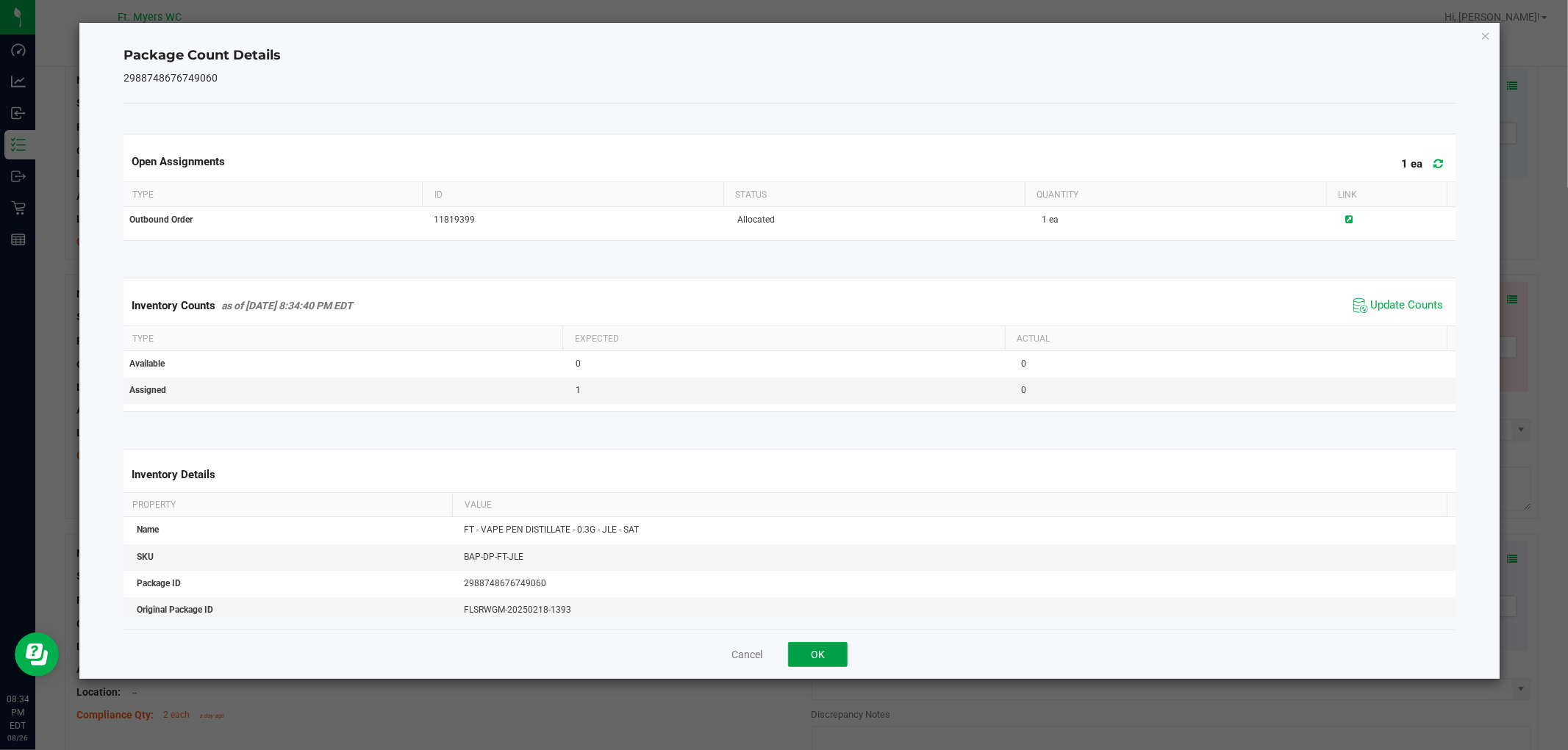
click at [824, 656] on button "OK" at bounding box center [818, 654] width 59 height 25
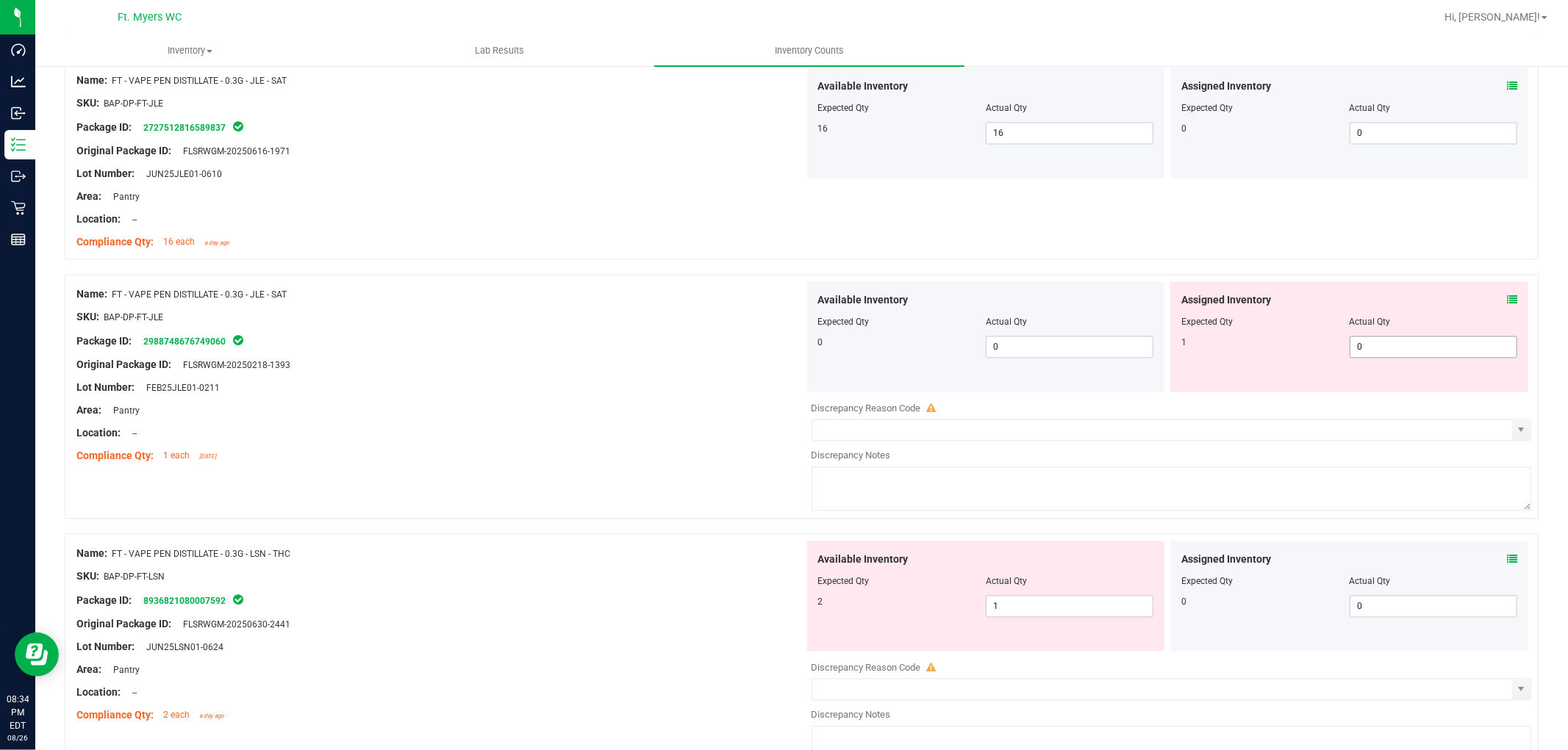
click at [1380, 343] on span "0 0" at bounding box center [1434, 346] width 168 height 22
click at [681, 446] on div at bounding box center [441, 444] width 728 height 7
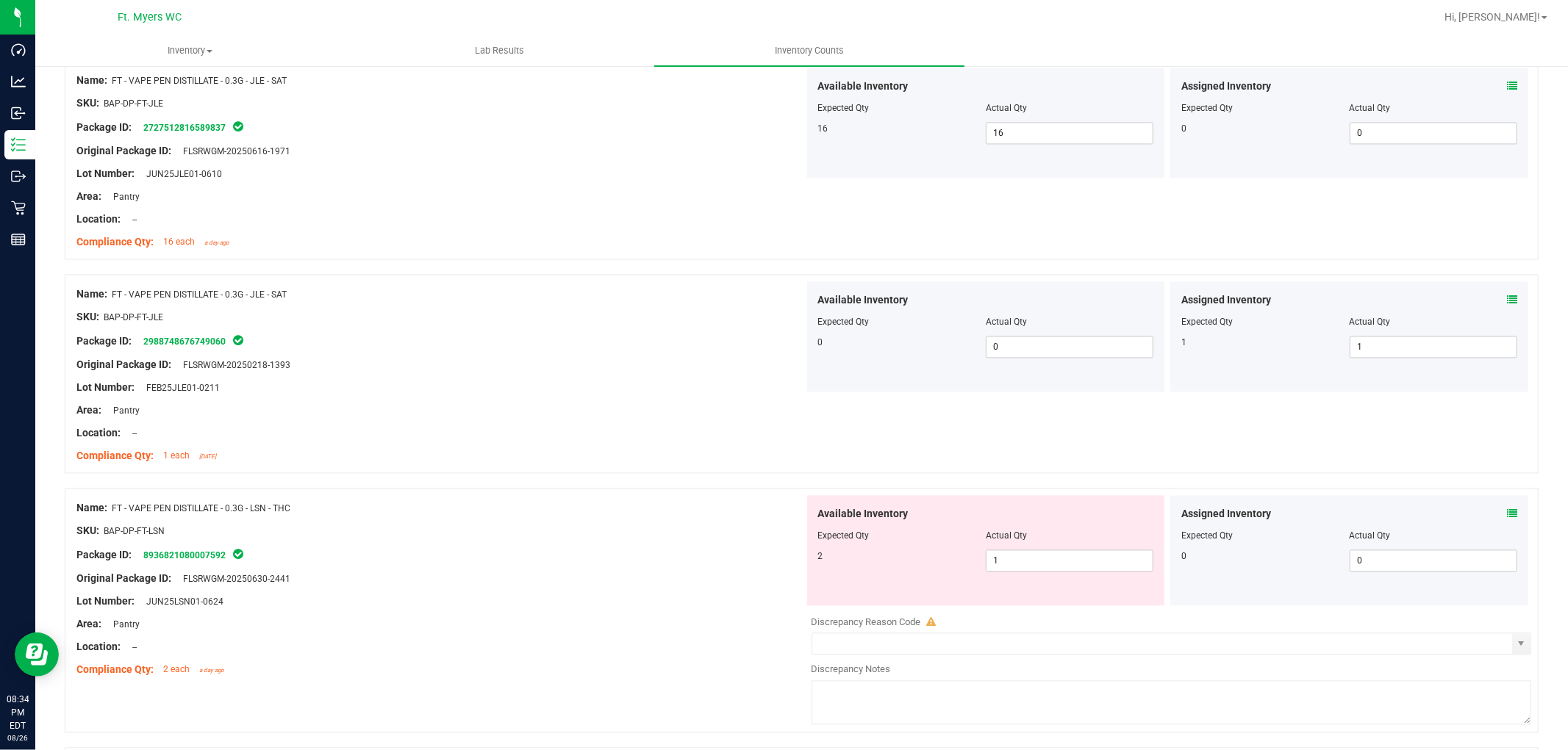
click at [1411, 515] on icon at bounding box center [1512, 514] width 10 height 10
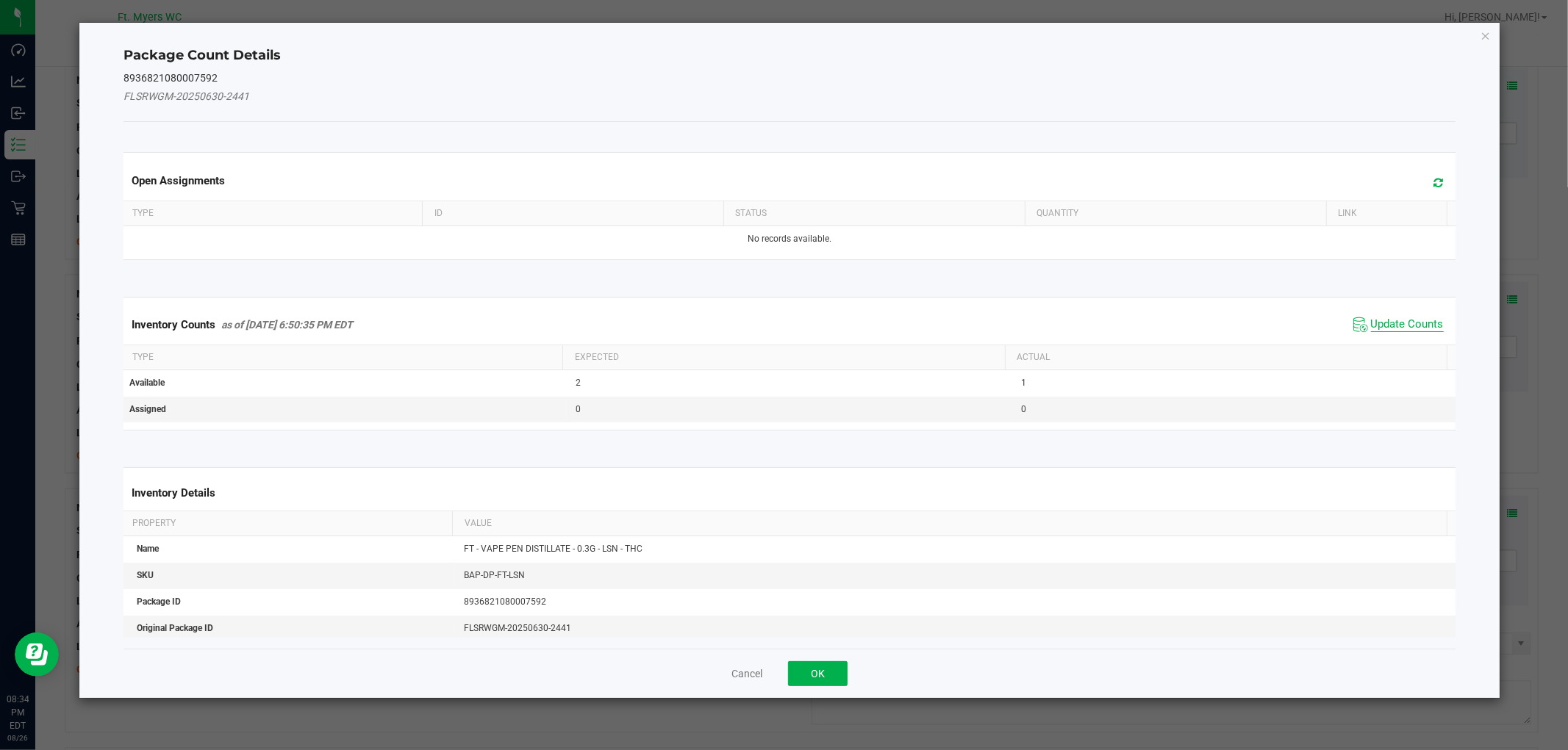
click at [1373, 322] on span "Update Counts" at bounding box center [1407, 324] width 72 height 15
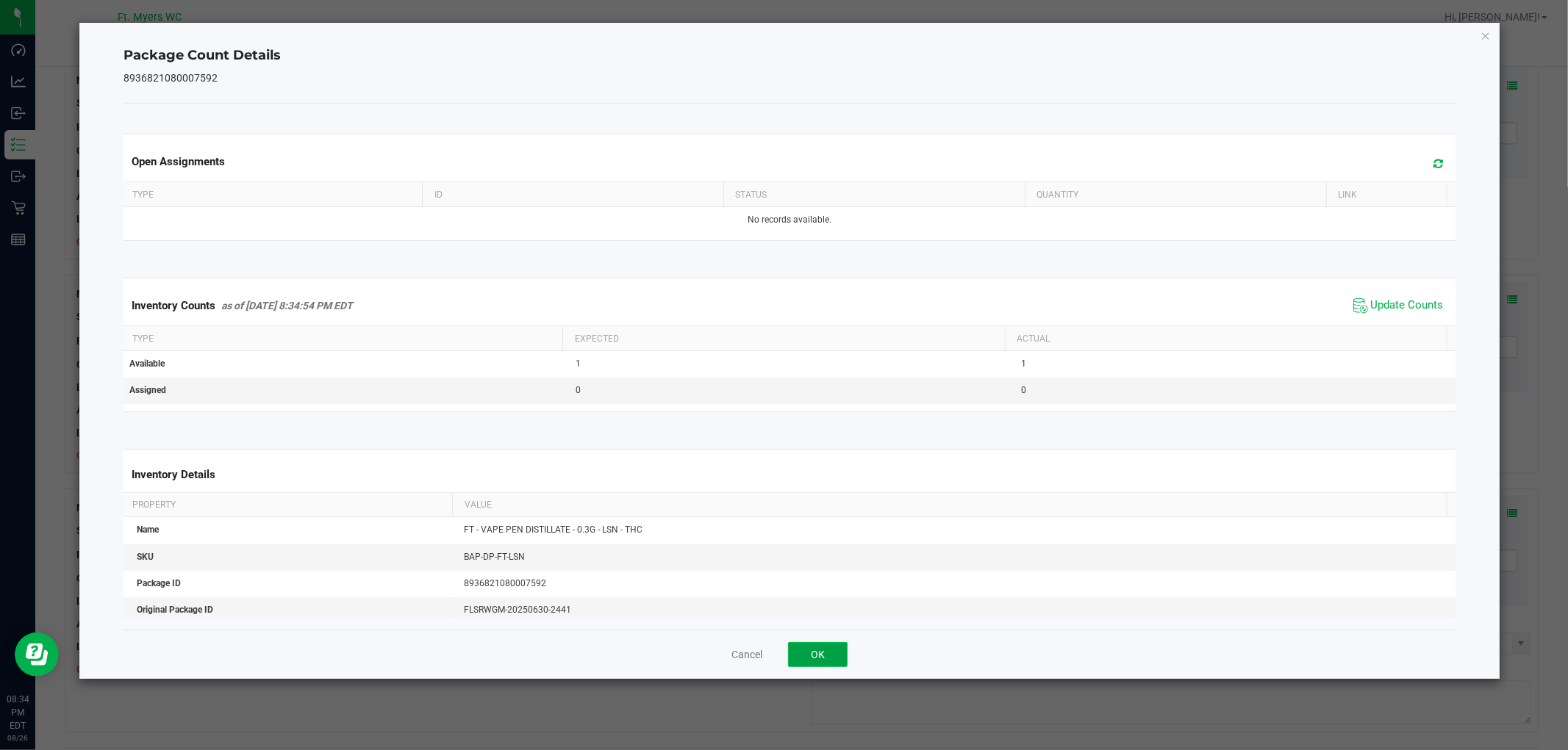
click at [820, 651] on button "OK" at bounding box center [818, 654] width 59 height 25
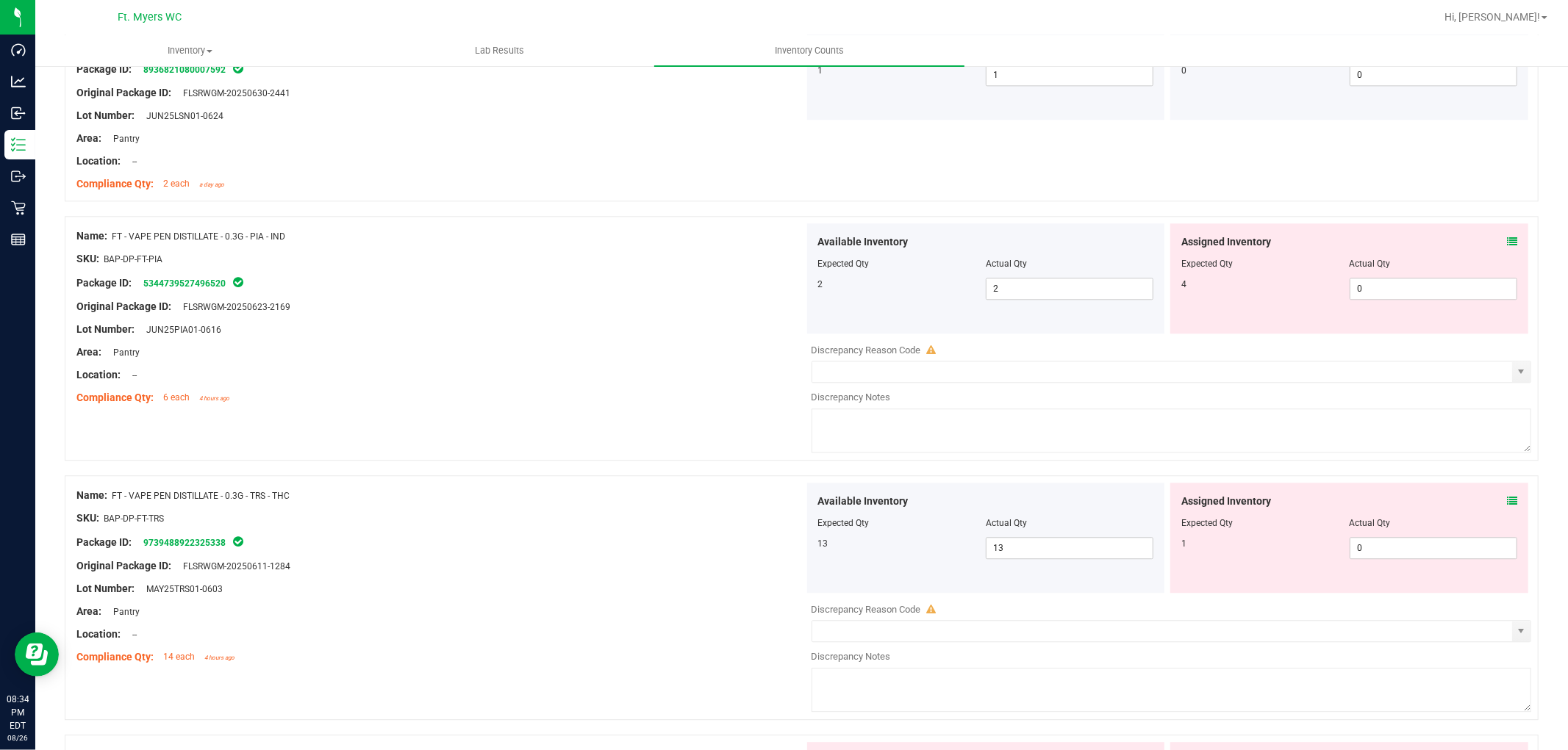
scroll to position [3020, 0]
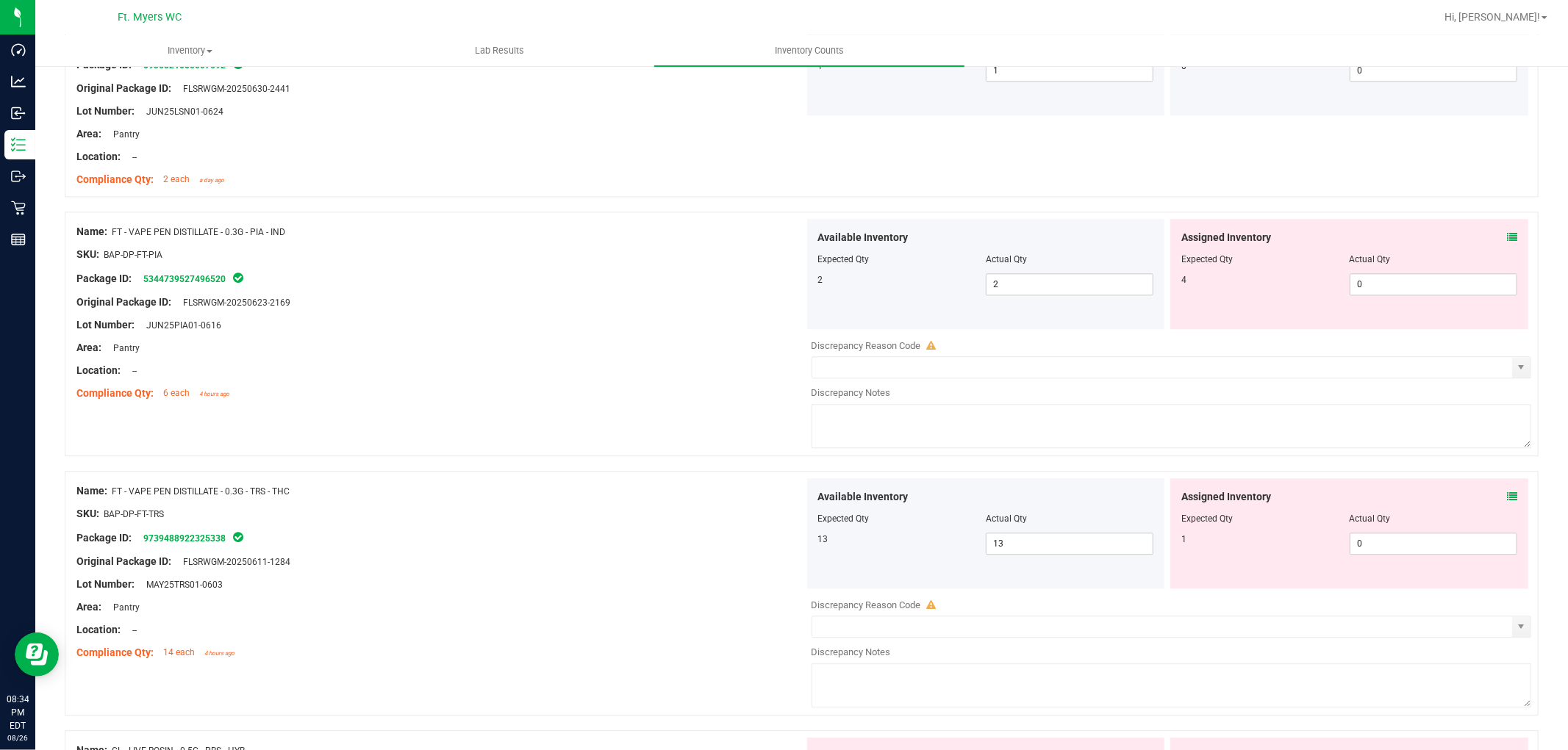
click at [1411, 241] on icon at bounding box center [1512, 237] width 10 height 10
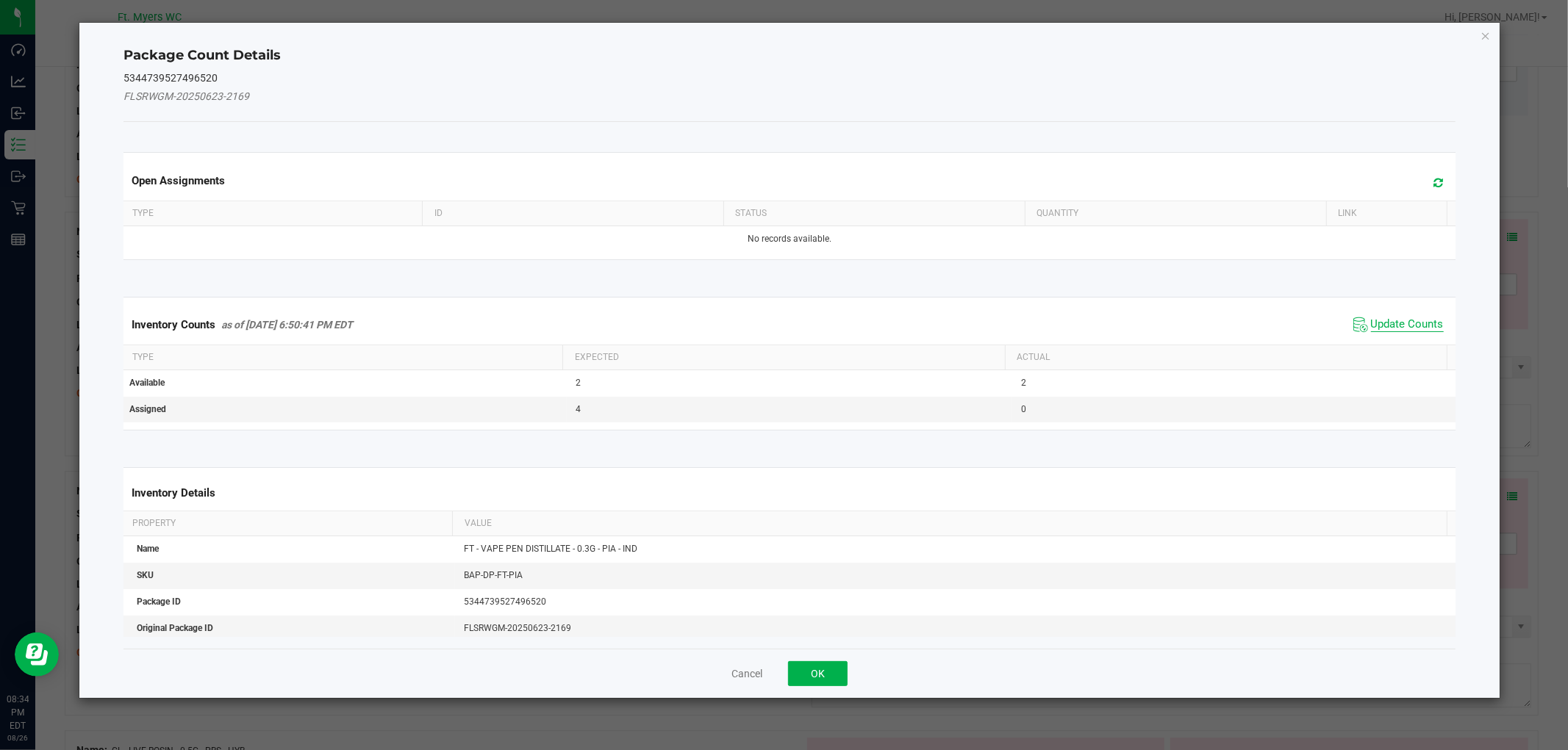
click at [1391, 321] on span "Update Counts" at bounding box center [1407, 324] width 72 height 15
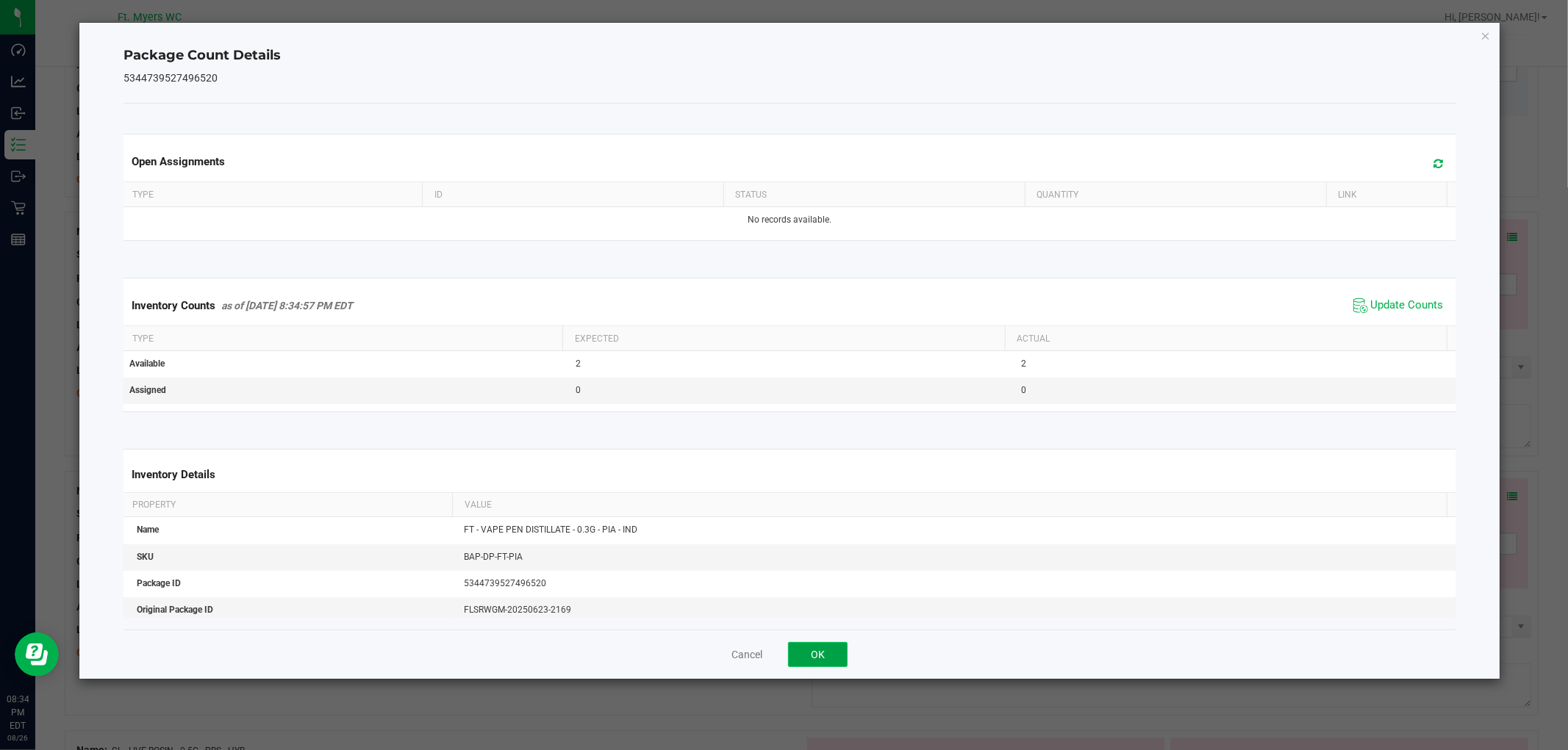
click at [816, 655] on button "OK" at bounding box center [818, 654] width 59 height 25
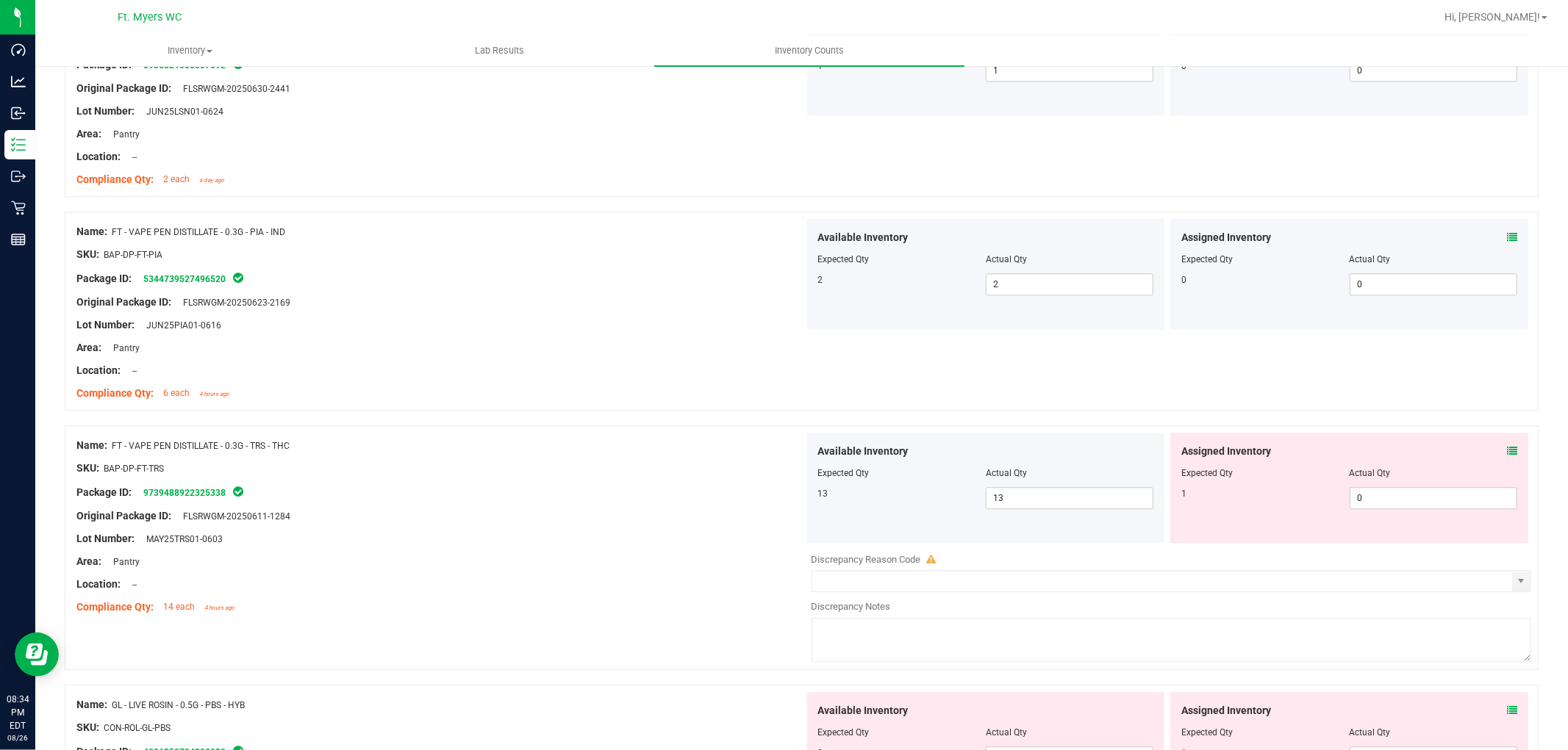
click at [1411, 453] on icon at bounding box center [1512, 451] width 10 height 10
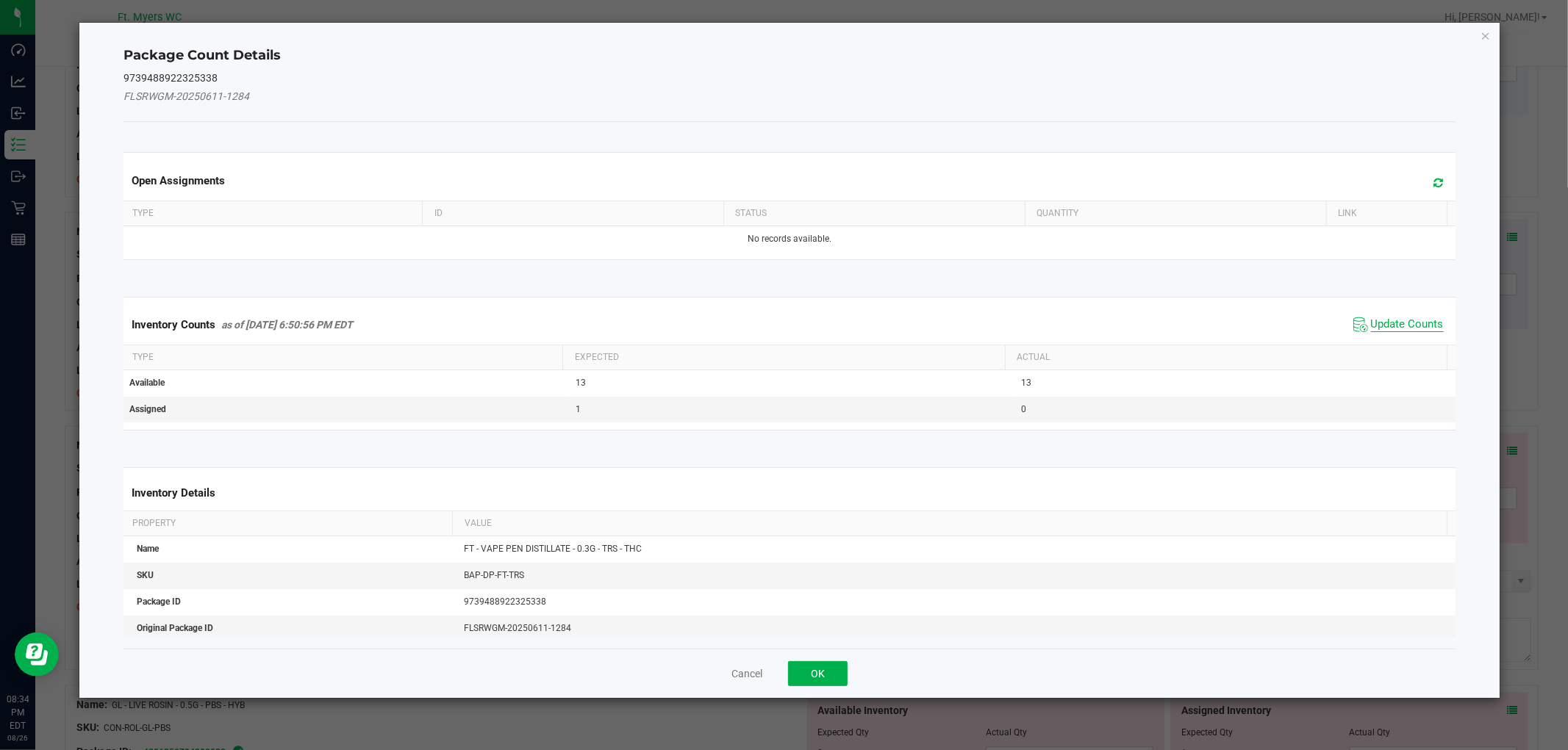
click at [1392, 324] on span "Update Counts" at bounding box center [1407, 324] width 72 height 15
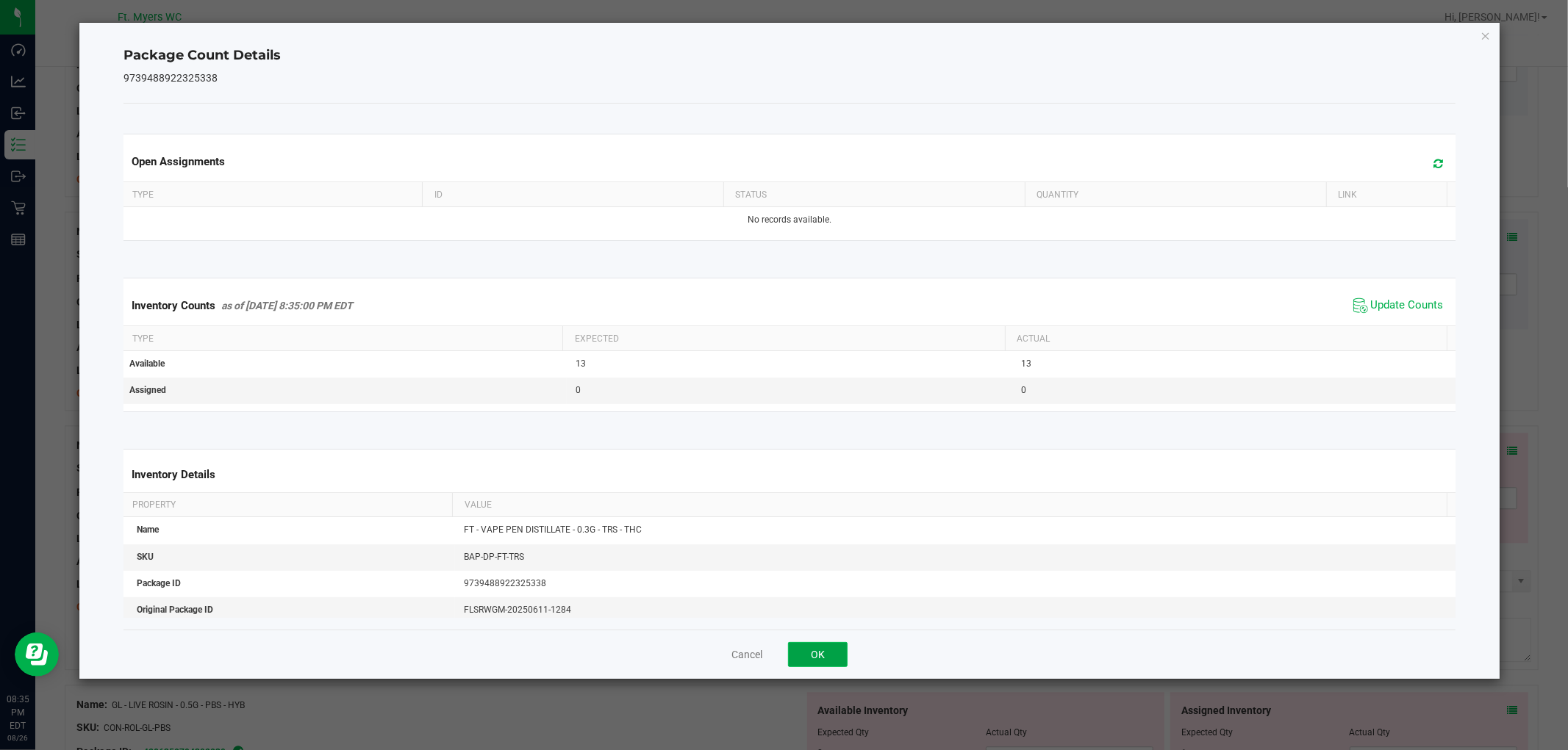
click at [833, 659] on button "OK" at bounding box center [818, 654] width 59 height 25
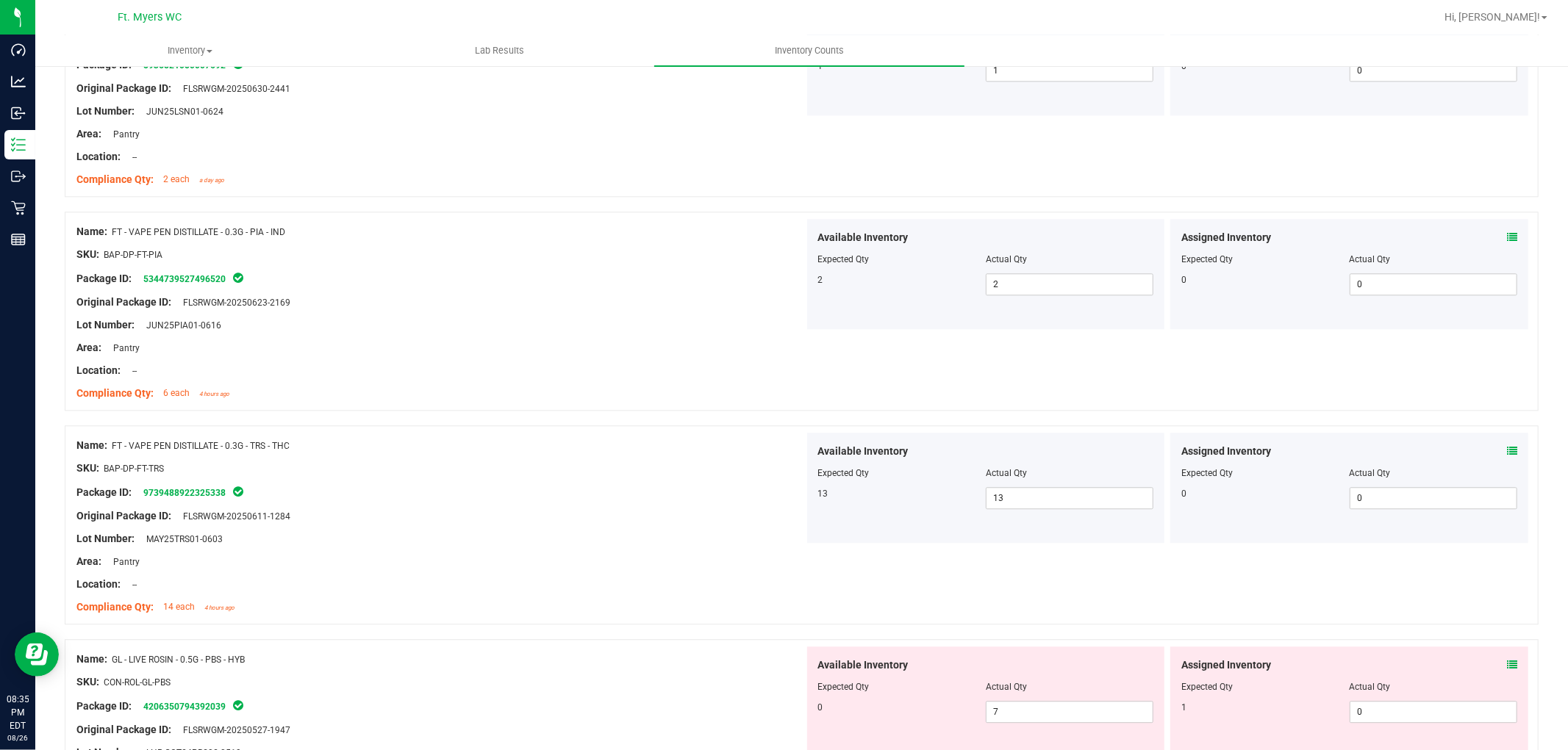
click at [1411, 658] on span at bounding box center [1512, 665] width 10 height 16
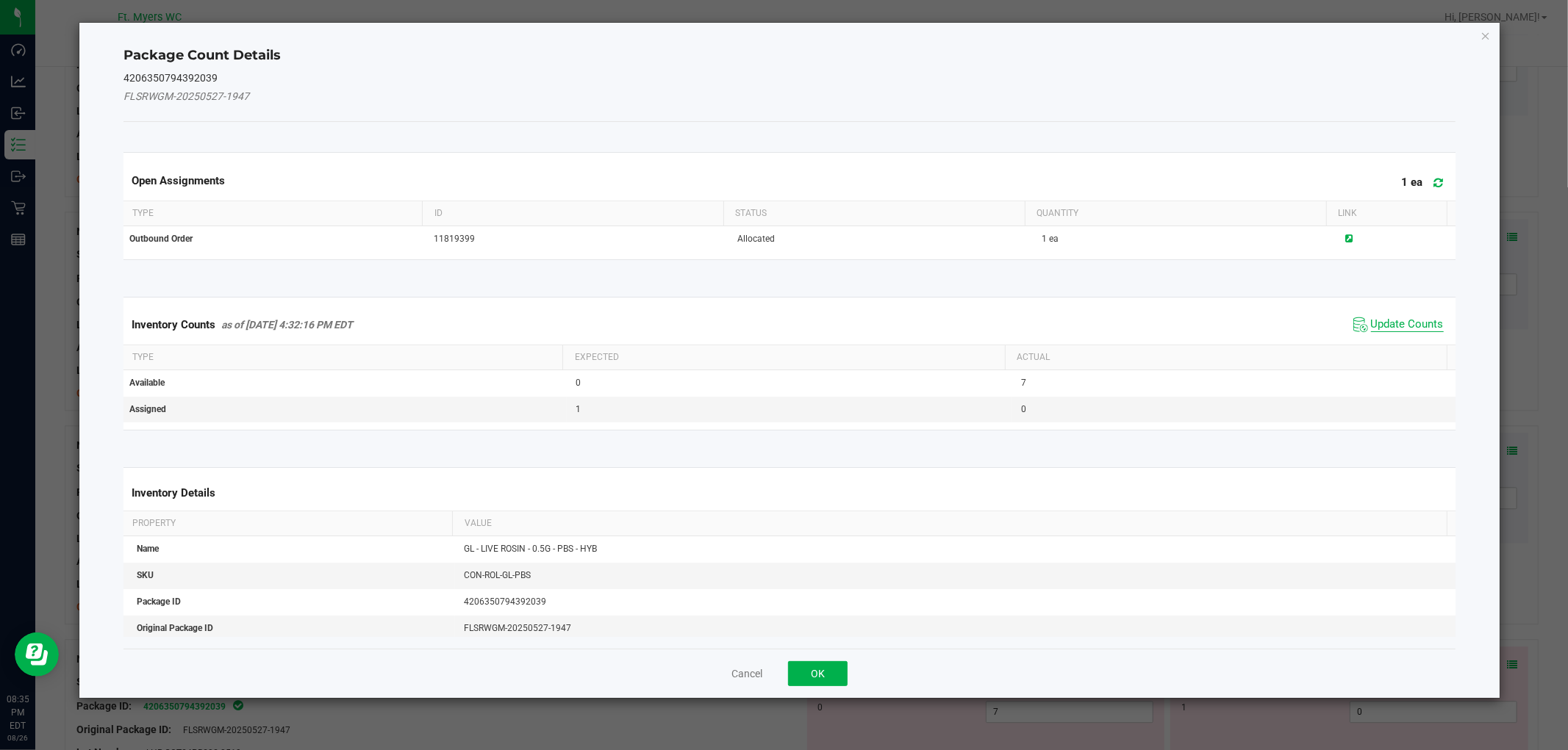
click at [1375, 322] on span "Update Counts" at bounding box center [1407, 324] width 72 height 15
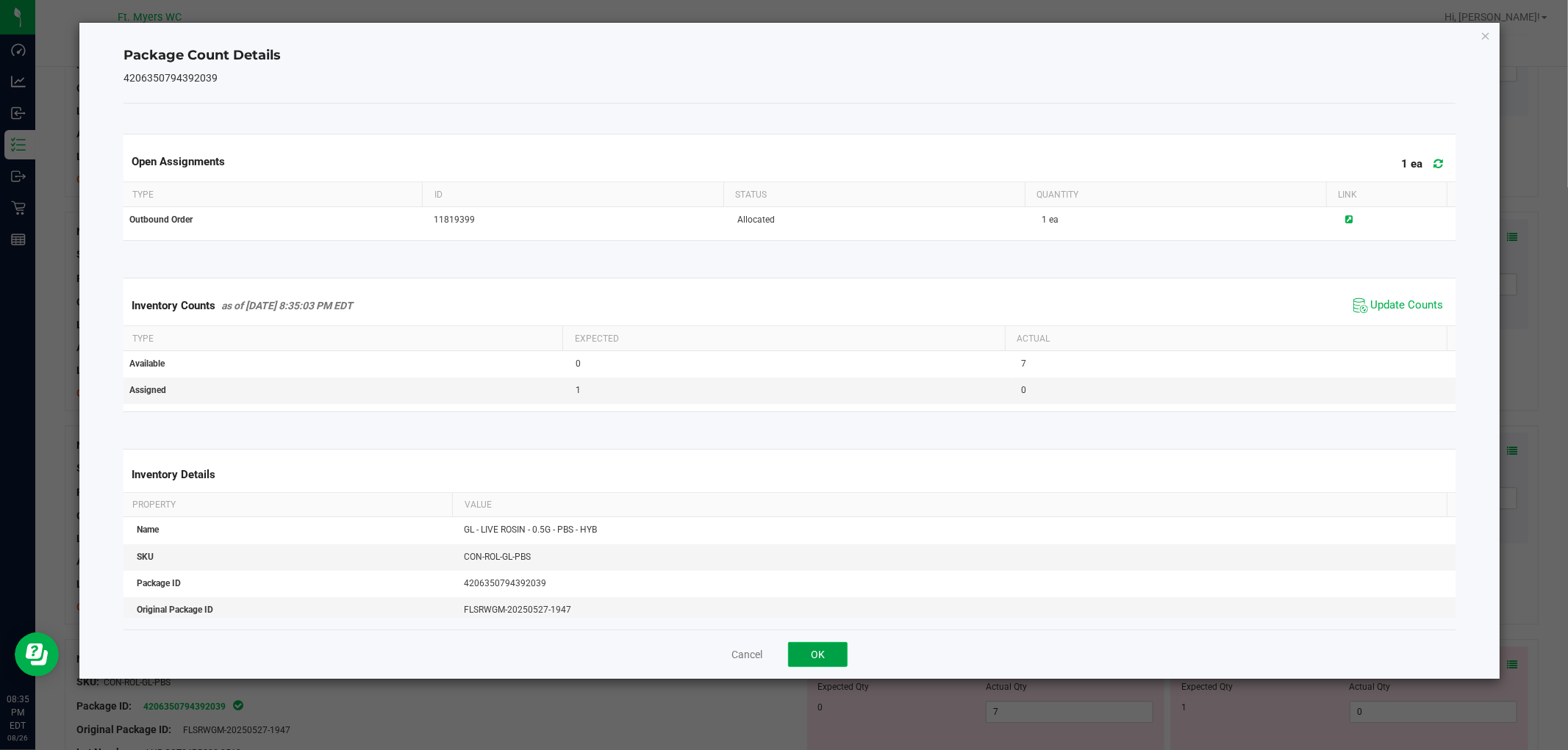
click at [828, 644] on button "OK" at bounding box center [818, 654] width 59 height 25
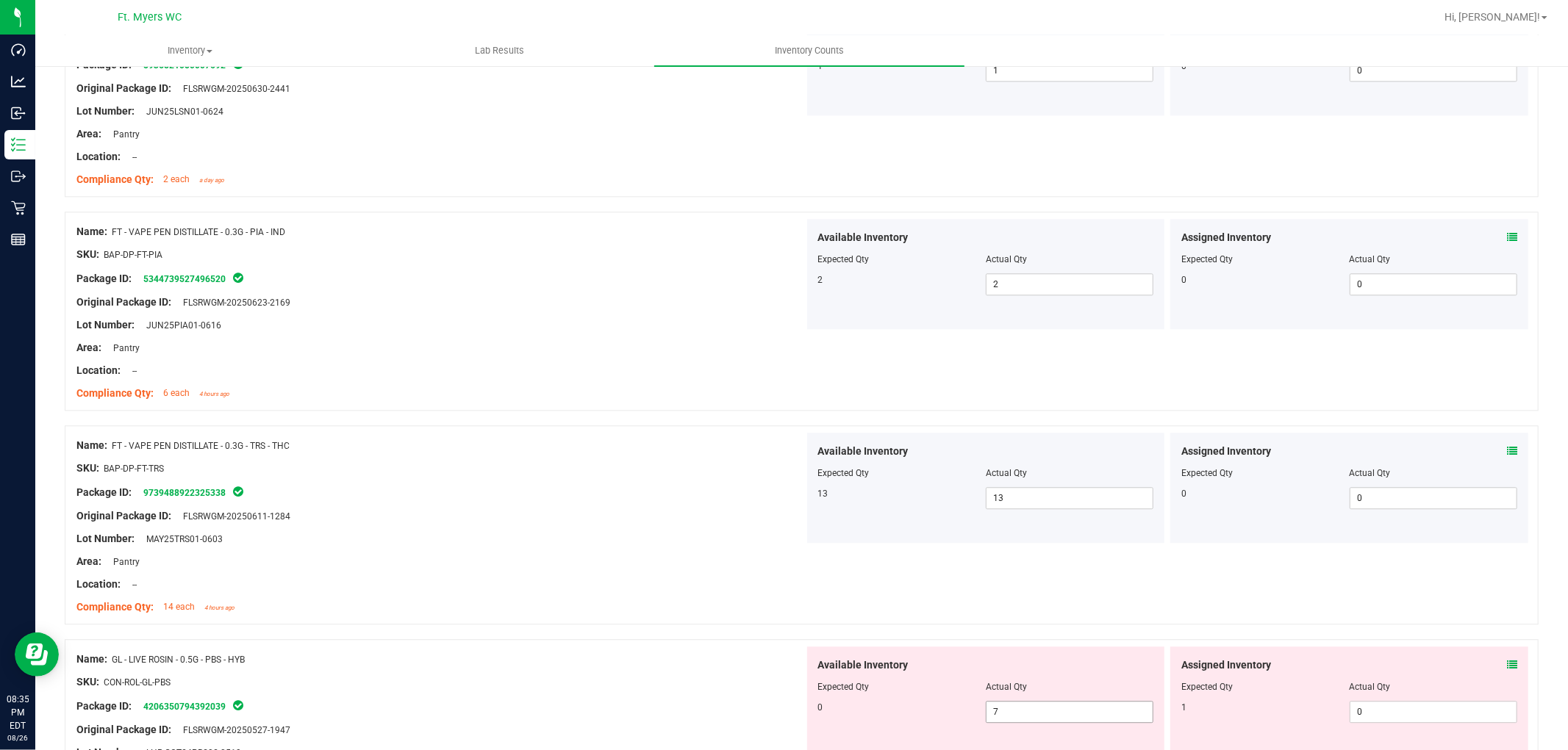
click at [1097, 674] on span "7 7" at bounding box center [1070, 712] width 168 height 22
click at [1096, 674] on input "7" at bounding box center [1070, 712] width 166 height 21
click at [585, 599] on div at bounding box center [441, 596] width 728 height 7
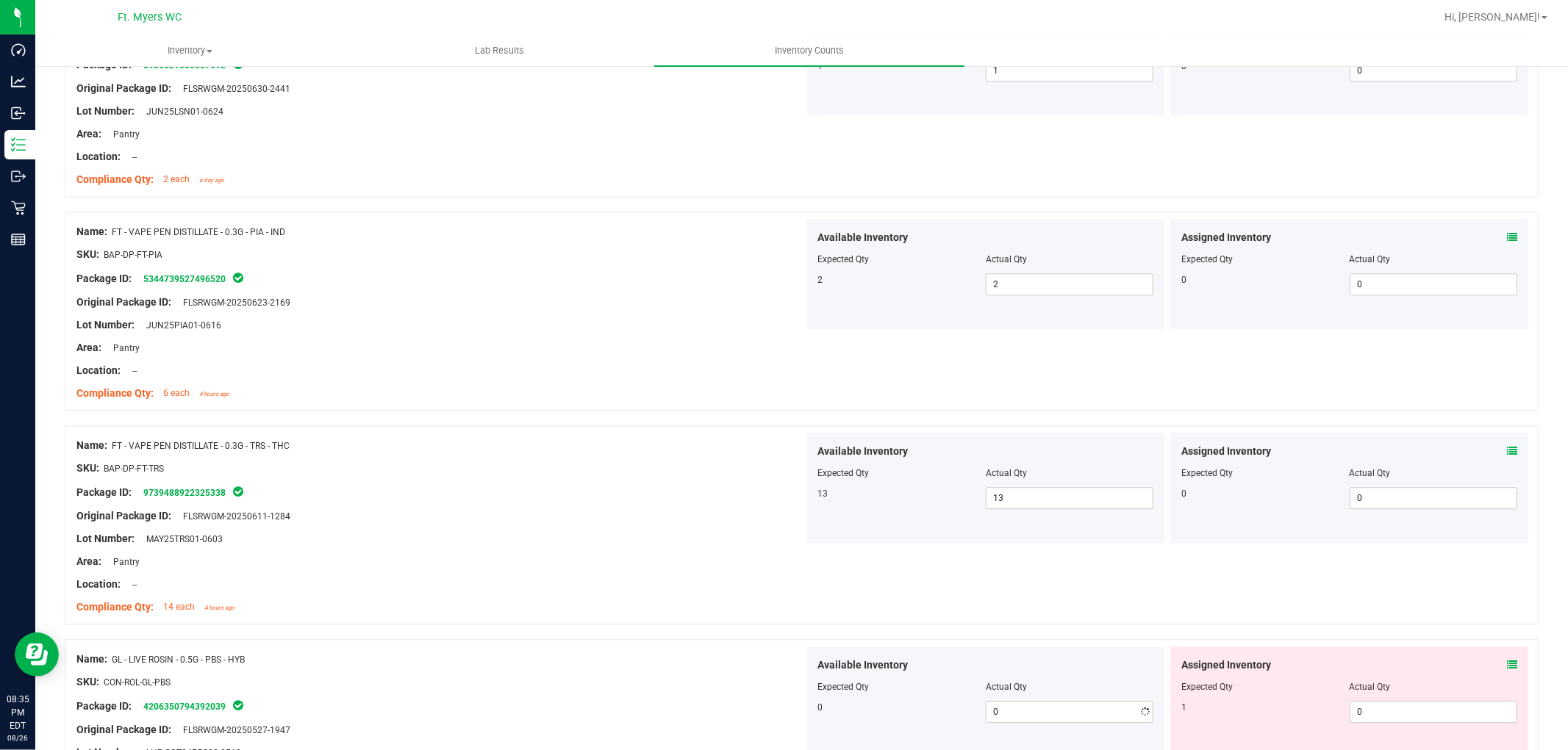
scroll to position [3428, 0]
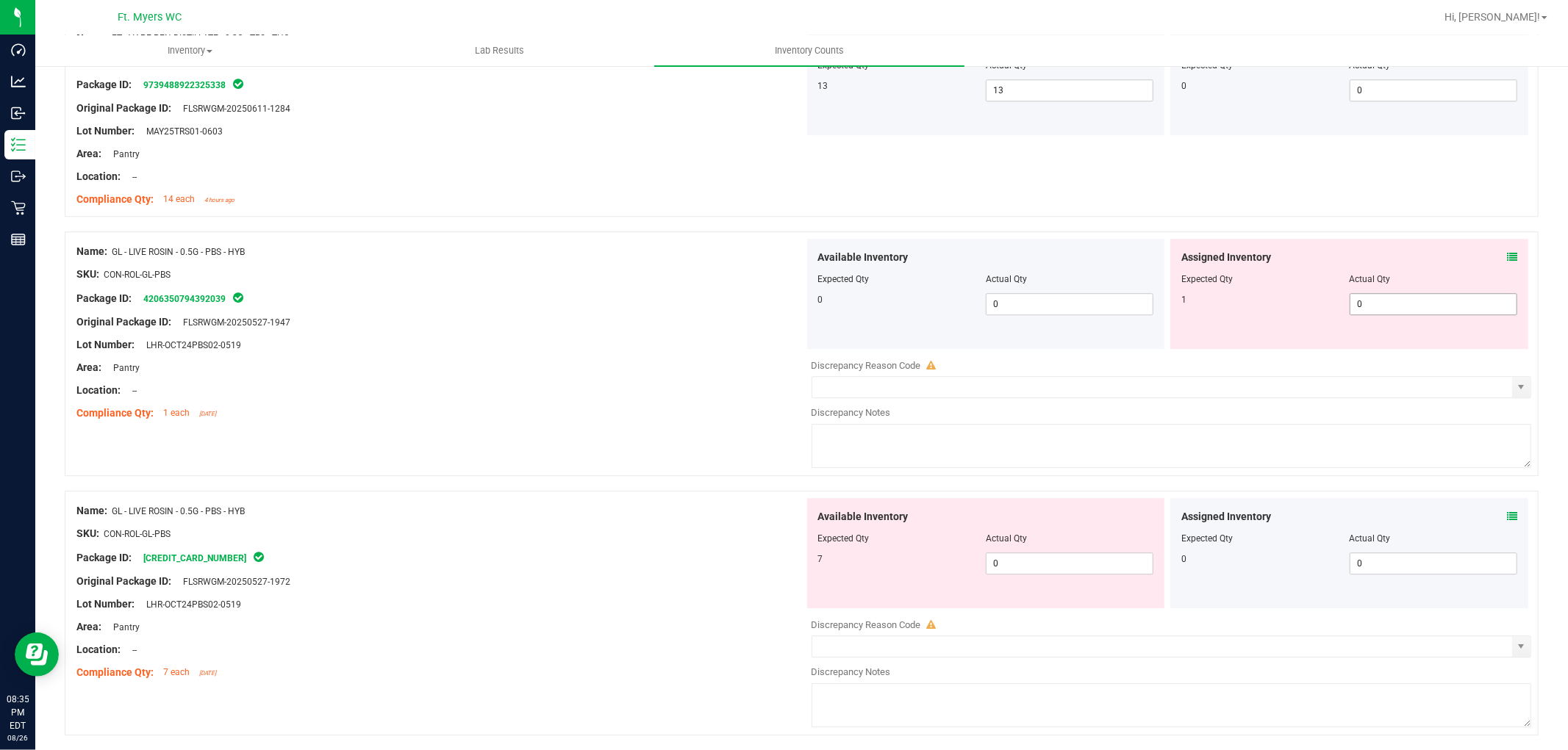
click at [1411, 313] on span "0 0" at bounding box center [1434, 303] width 168 height 22
click at [1411, 311] on input "0" at bounding box center [1434, 304] width 166 height 21
click at [1411, 310] on input "0" at bounding box center [1434, 304] width 166 height 21
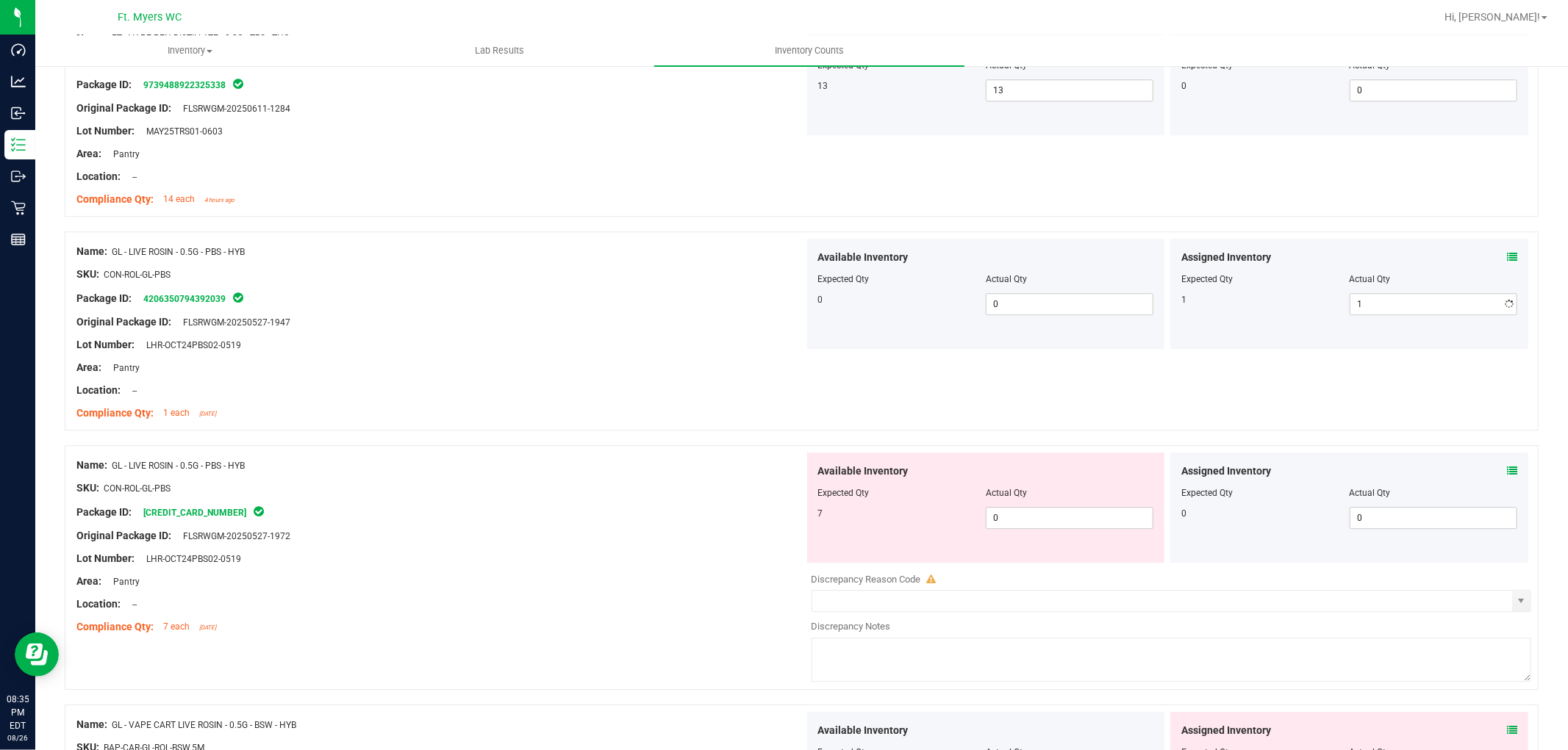
click at [629, 372] on div "Area: Pantry" at bounding box center [441, 368] width 728 height 16
click at [1085, 515] on span "0 0" at bounding box center [1070, 517] width 168 height 22
click at [777, 548] on div at bounding box center [441, 547] width 728 height 7
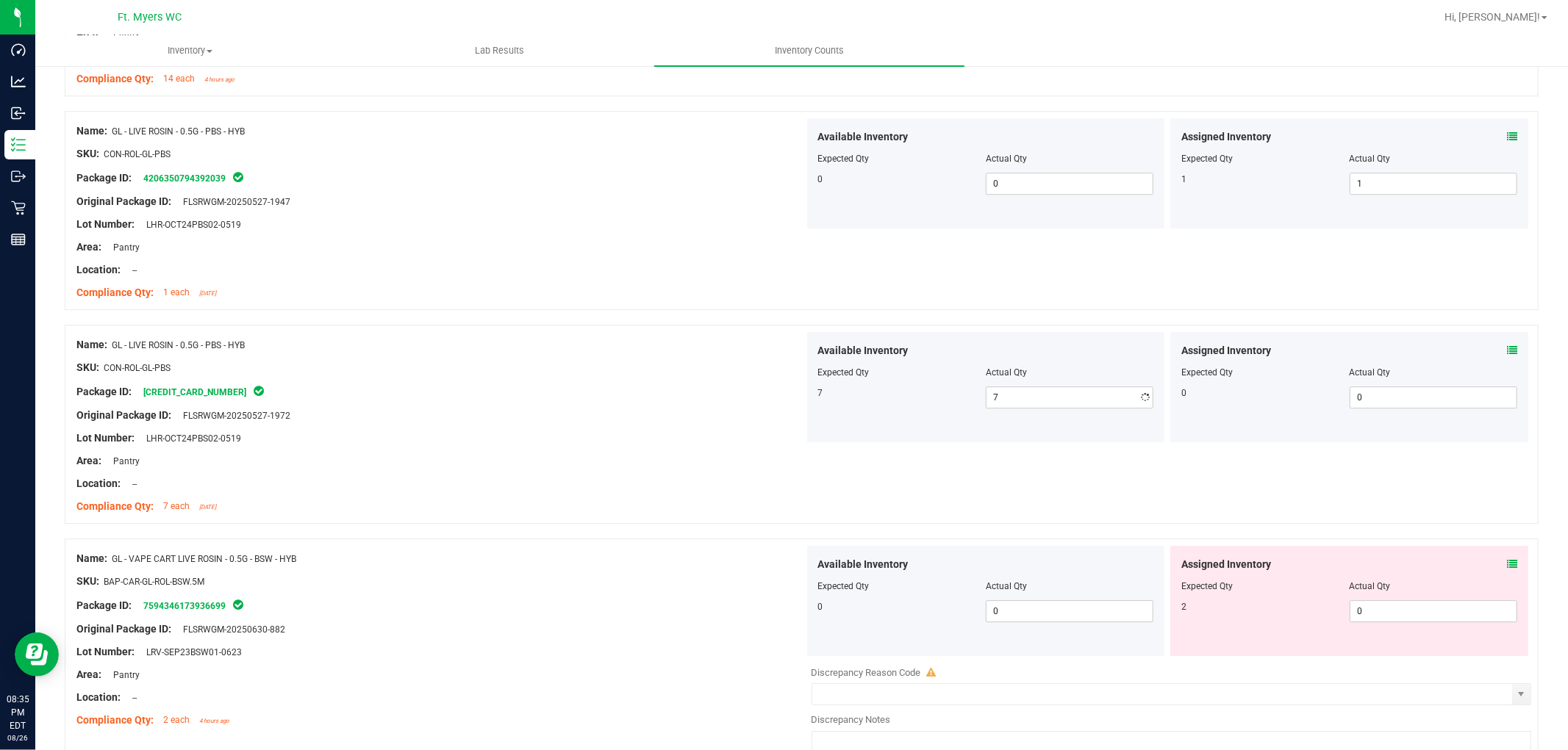
scroll to position [3755, 0]
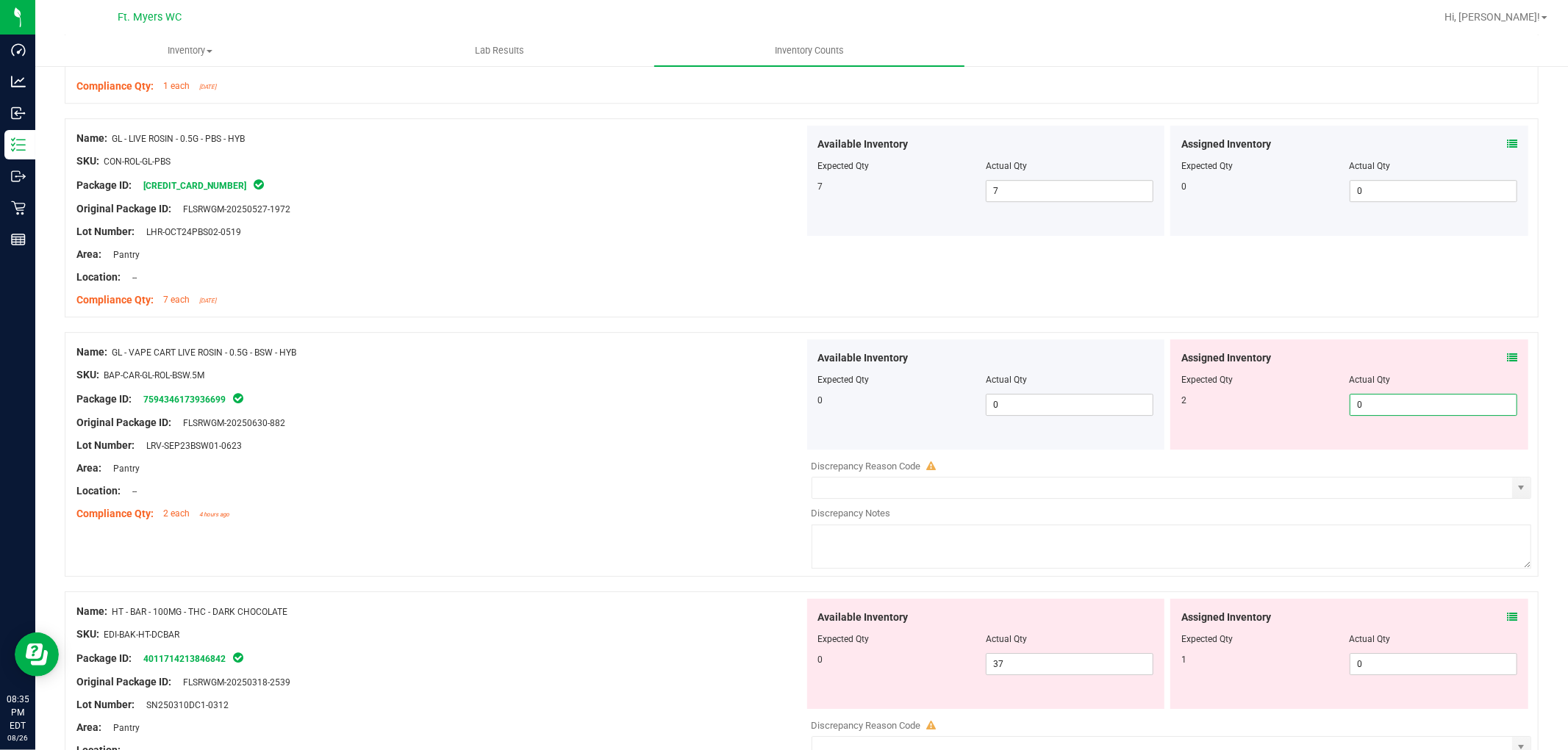
click at [1411, 400] on span "0 0" at bounding box center [1434, 405] width 168 height 22
click at [1411, 354] on div "Assigned Inventory Expected Qty Actual Qty 2 0 0" at bounding box center [1349, 394] width 358 height 110
click at [1411, 354] on icon at bounding box center [1512, 358] width 10 height 10
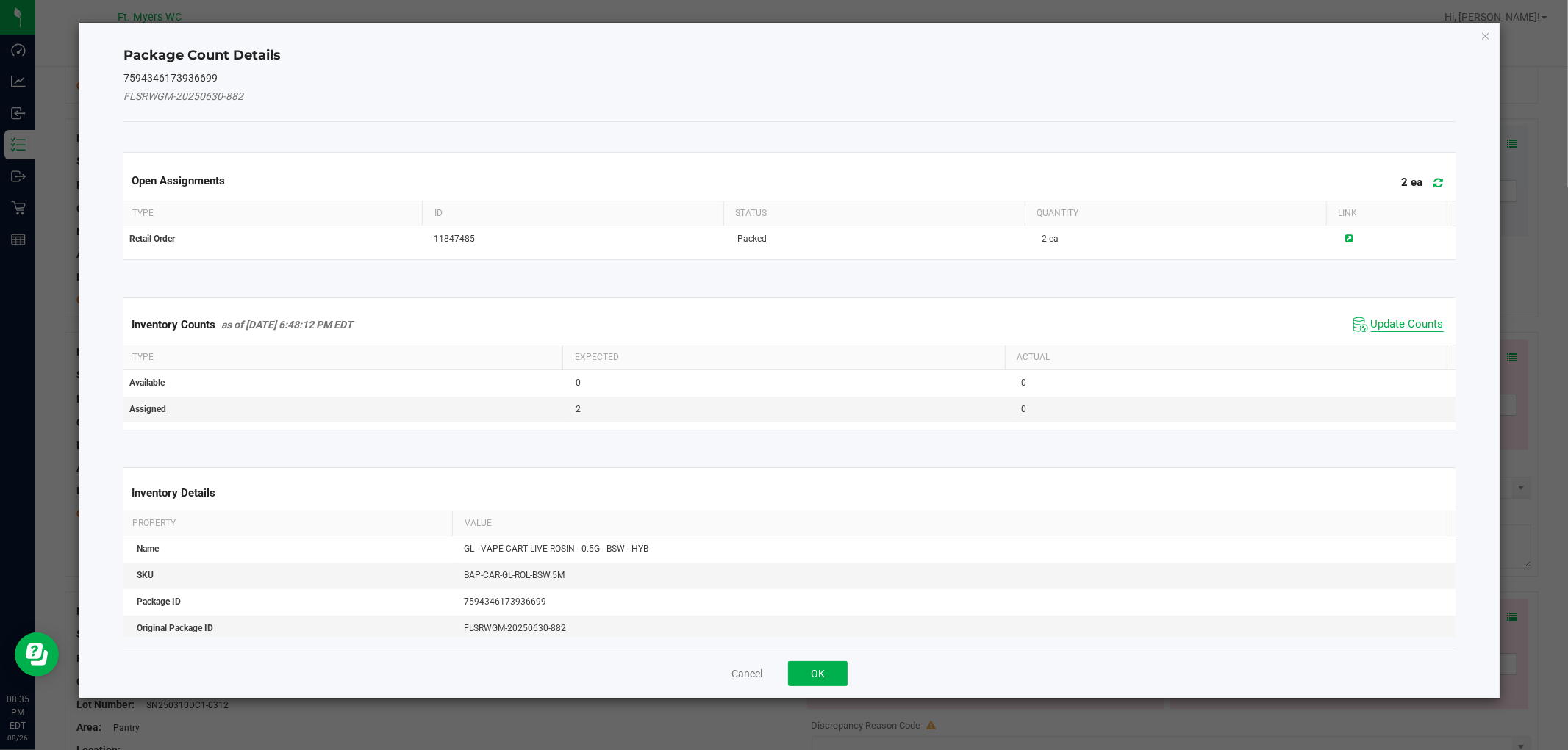
click at [1411, 318] on span "Update Counts" at bounding box center [1407, 324] width 72 height 15
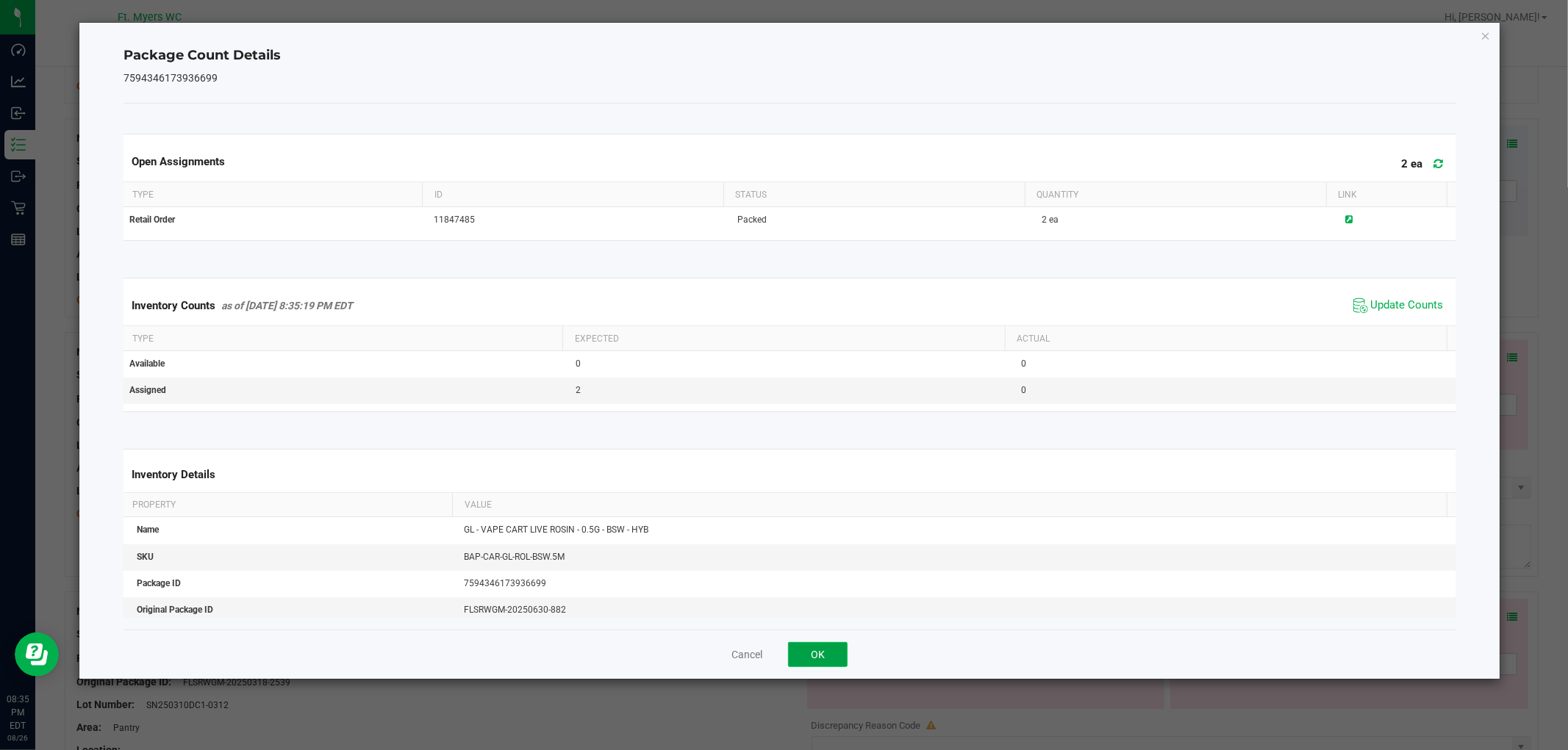
click at [824, 650] on button "OK" at bounding box center [818, 654] width 59 height 25
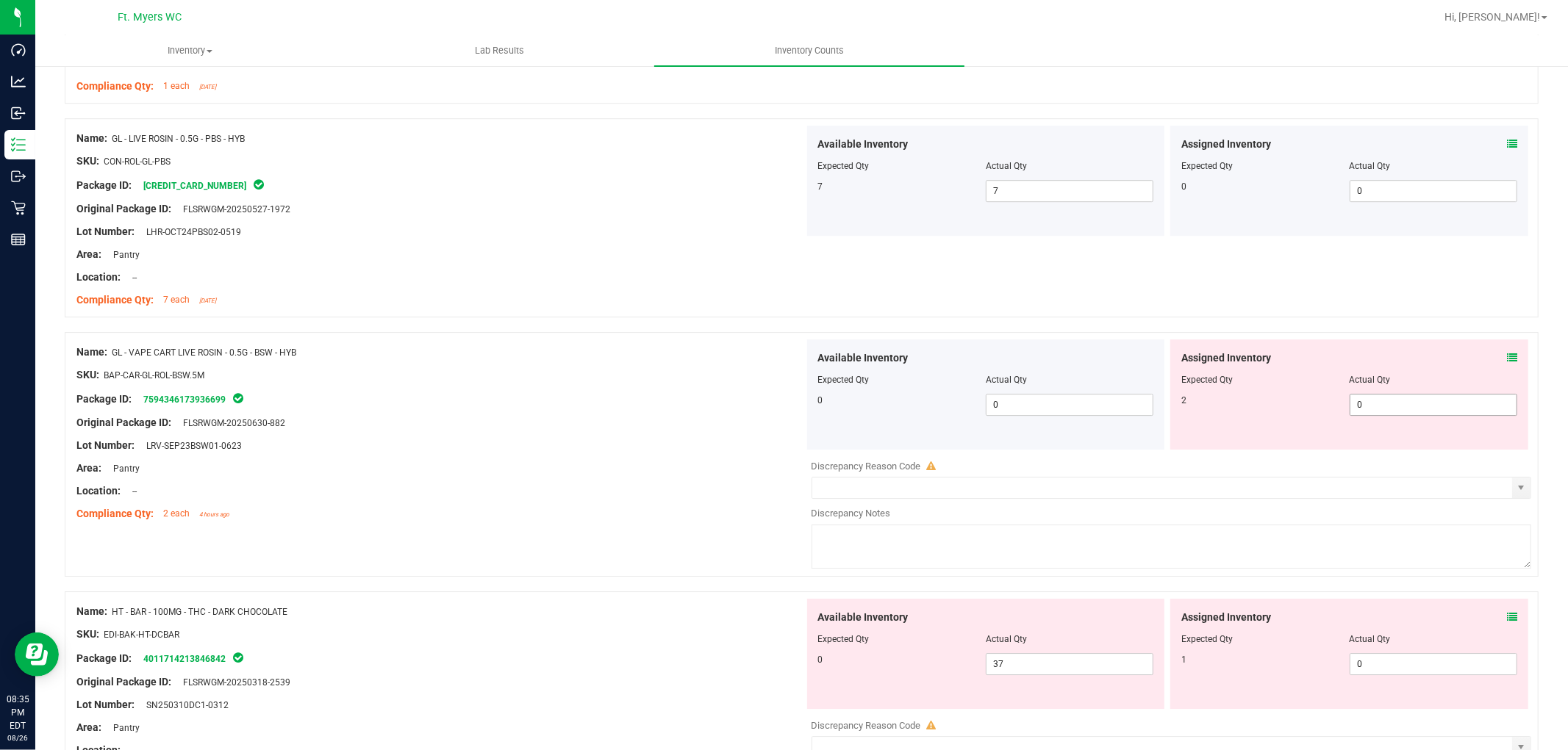
click at [1365, 408] on span "0 0" at bounding box center [1434, 405] width 168 height 22
click at [638, 493] on div "Location: --" at bounding box center [441, 491] width 728 height 16
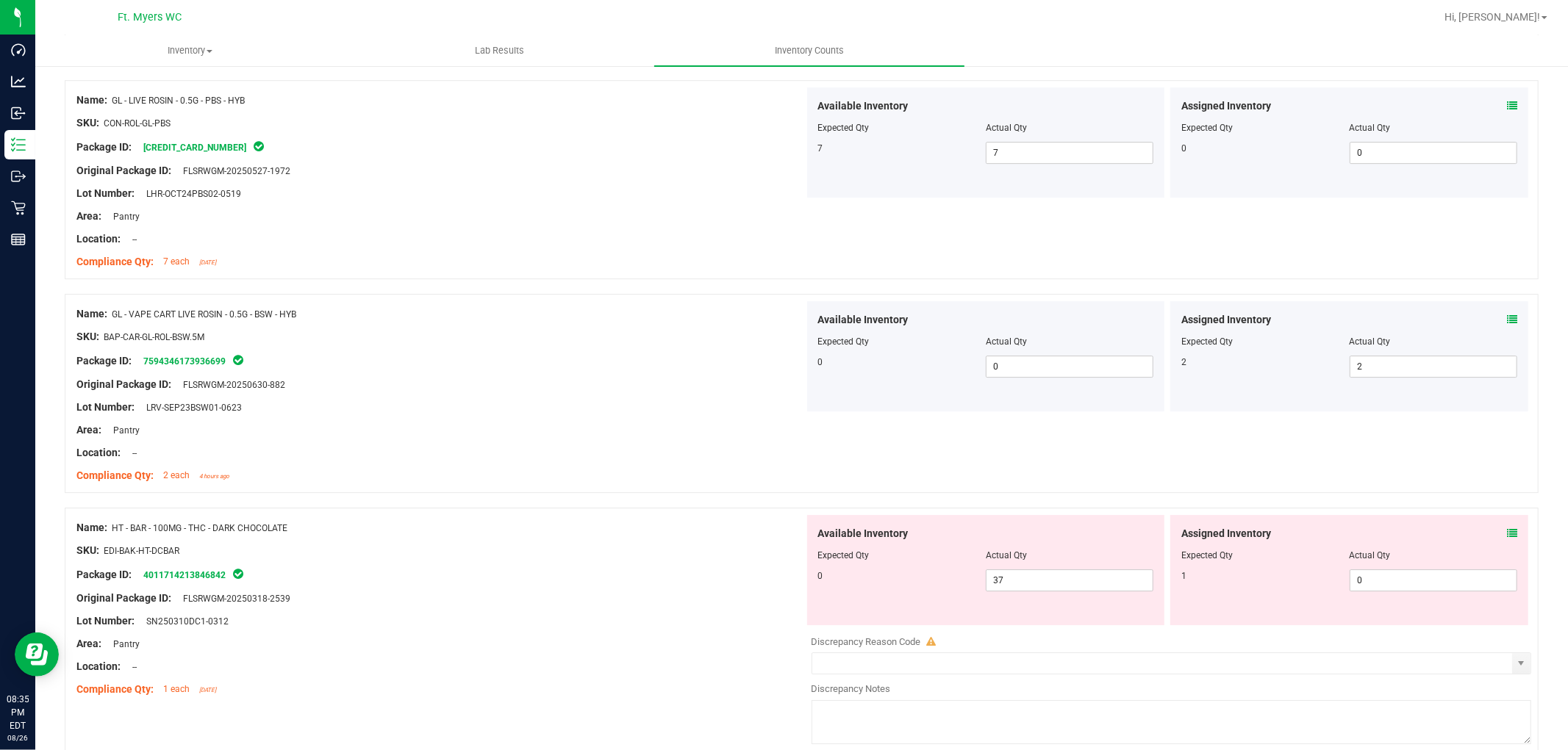
scroll to position [3862, 0]
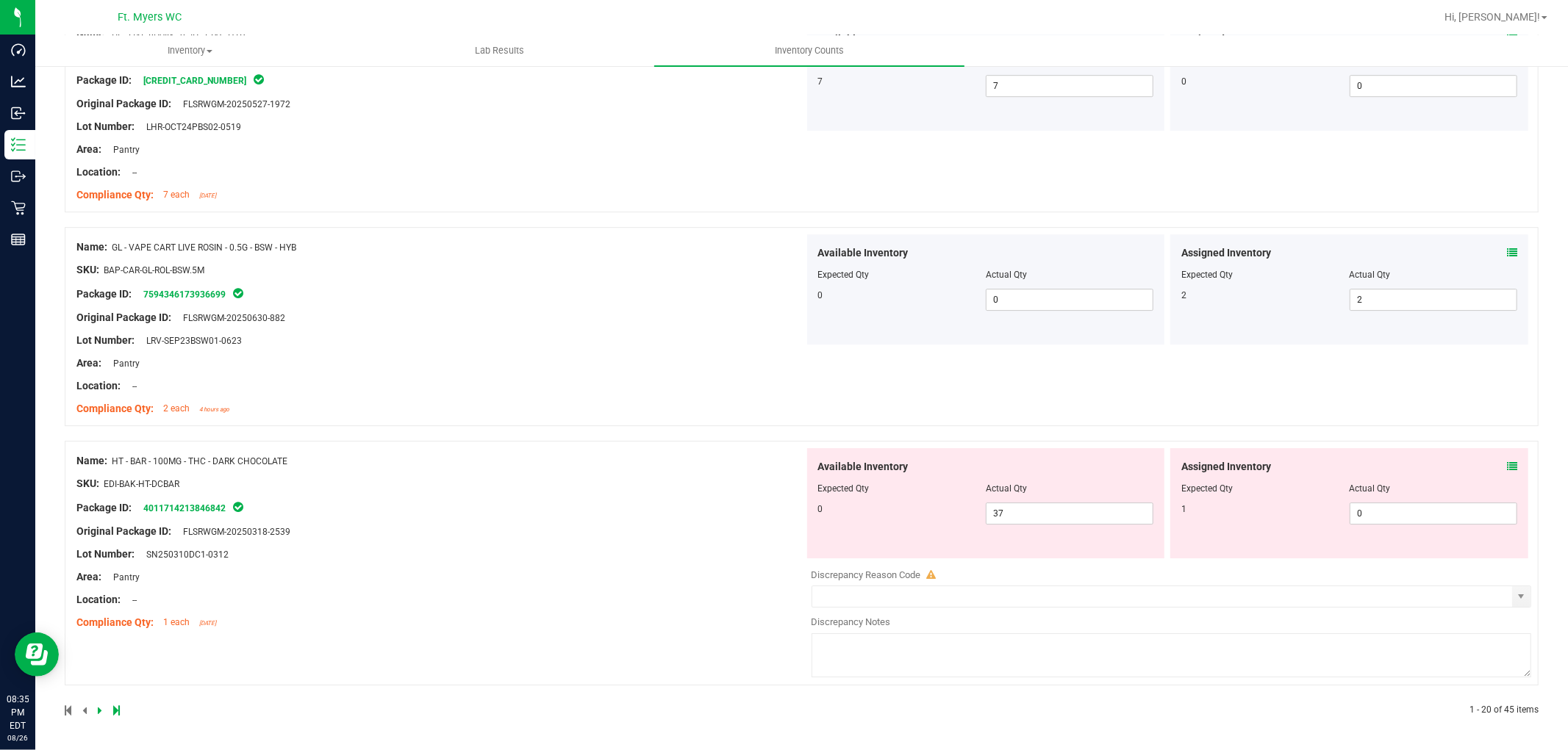
click at [1411, 460] on span at bounding box center [1512, 467] width 10 height 16
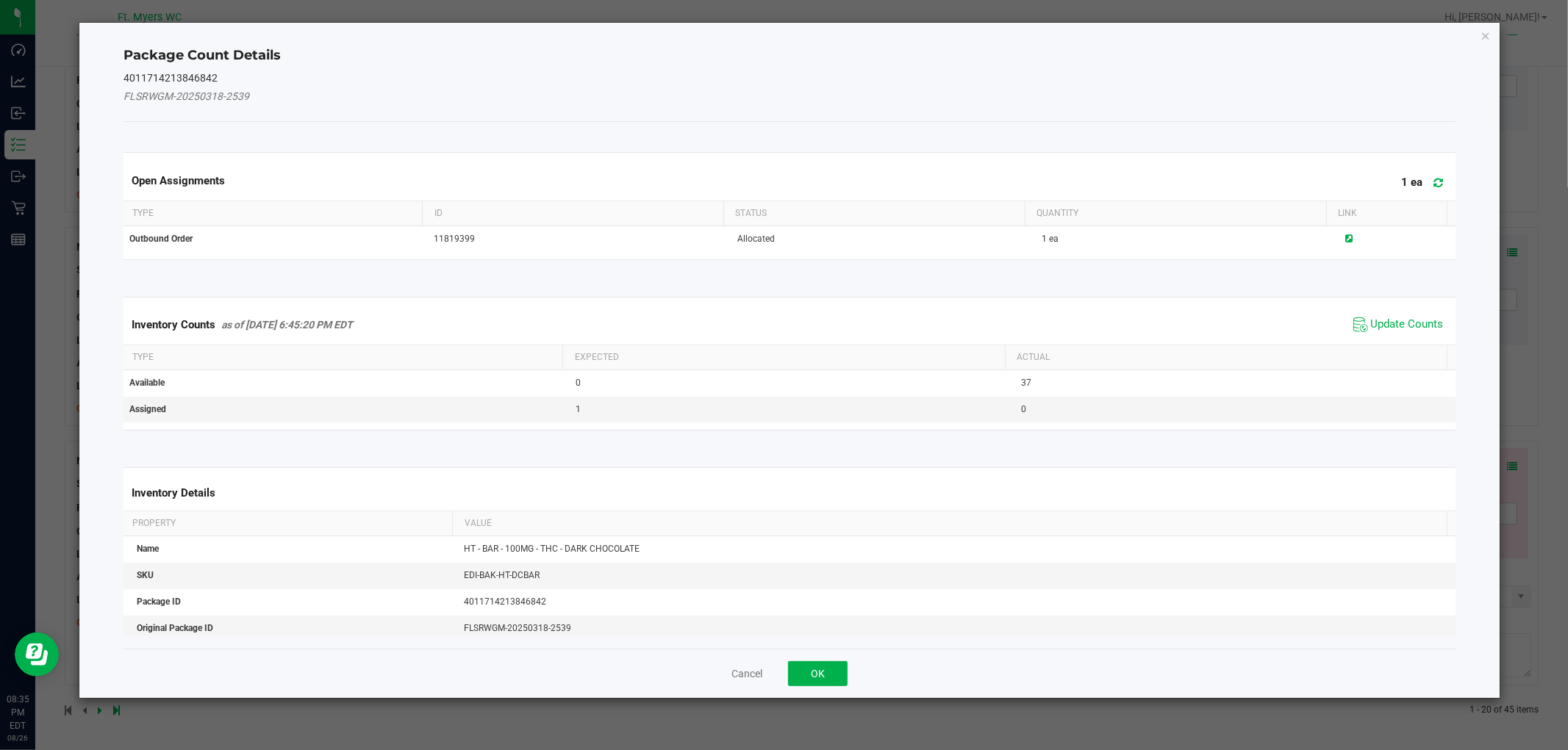
click at [1389, 305] on div "Inventory Counts as of Aug 26, 2025 6:45:20 PM EDT Update Counts" at bounding box center [789, 324] width 1337 height 39
click at [1387, 319] on span "Update Counts" at bounding box center [1407, 324] width 72 height 15
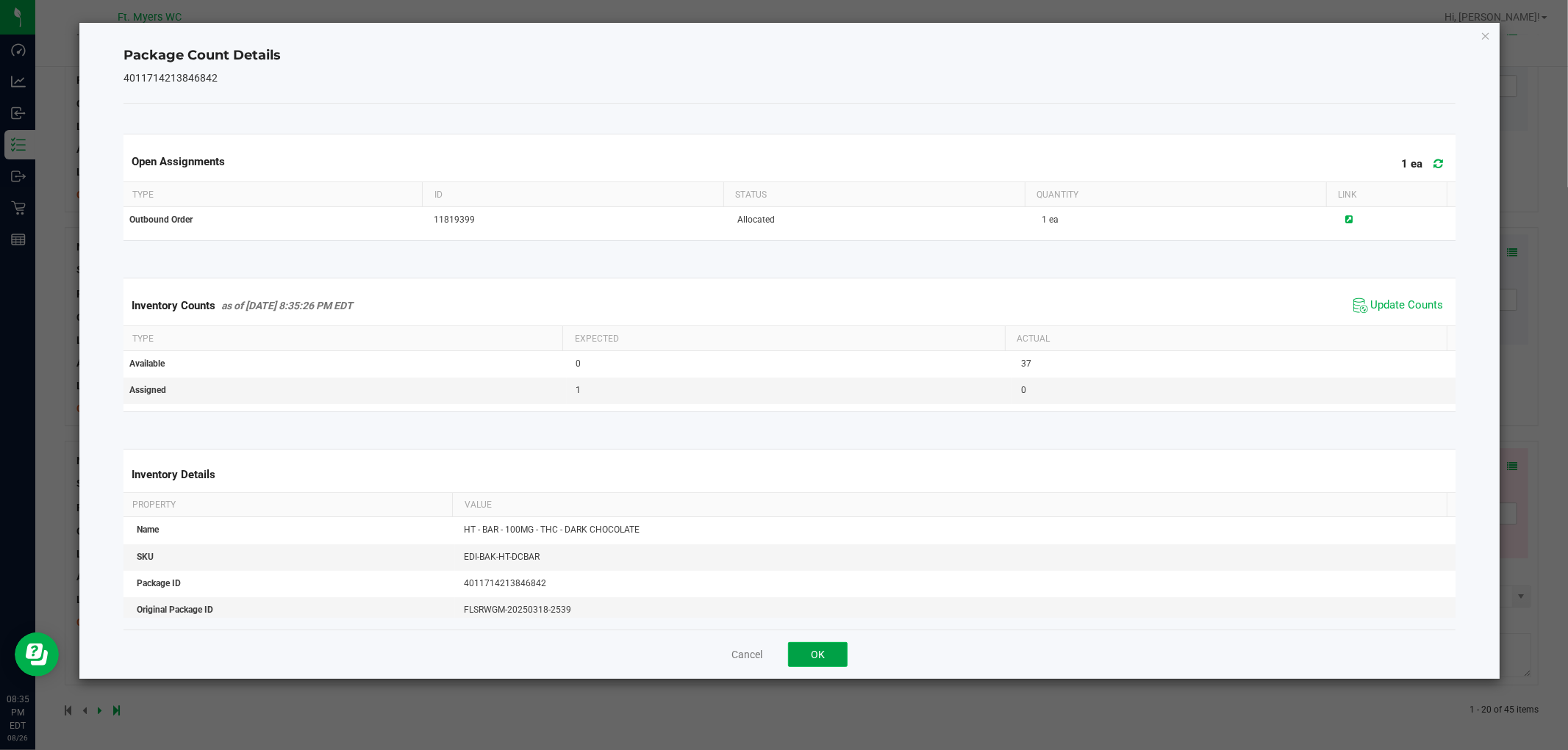
click at [819, 655] on button "OK" at bounding box center [818, 654] width 59 height 25
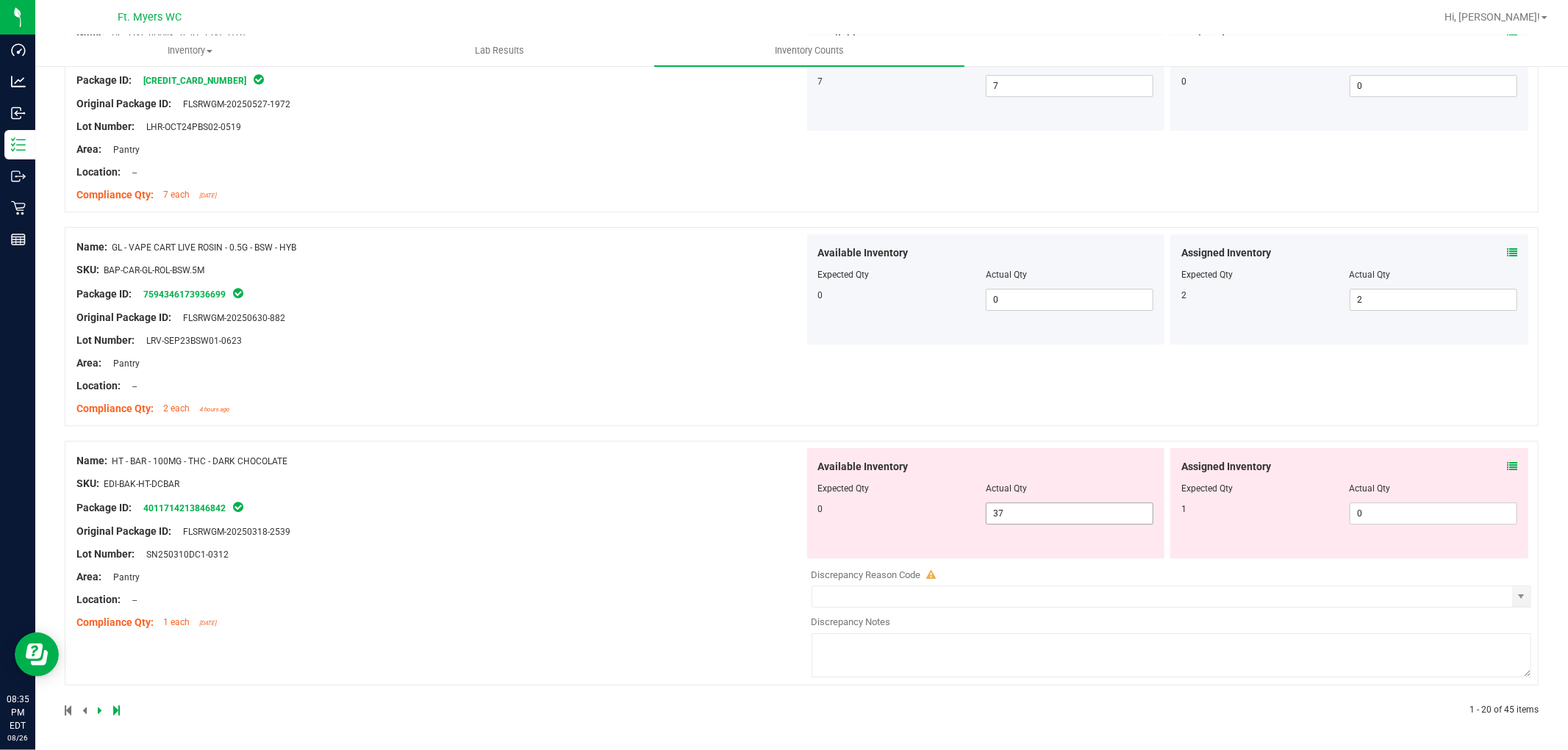
click at [1022, 518] on span "37 37" at bounding box center [1070, 513] width 168 height 22
click at [1022, 518] on input "37" at bounding box center [1070, 514] width 166 height 21
click at [1355, 502] on span "0 0" at bounding box center [1434, 513] width 168 height 22
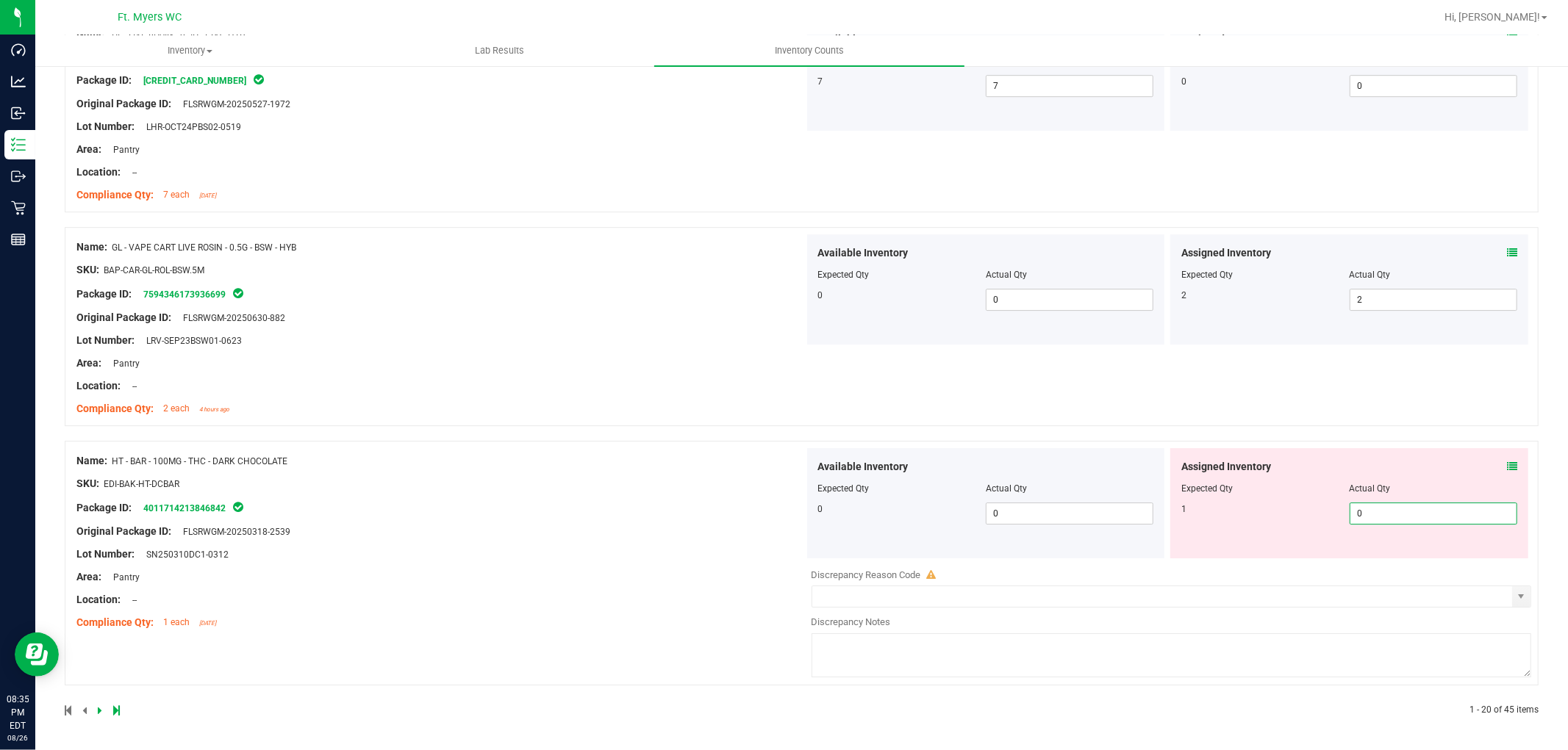
click at [1359, 503] on span "0 0" at bounding box center [1434, 513] width 168 height 22
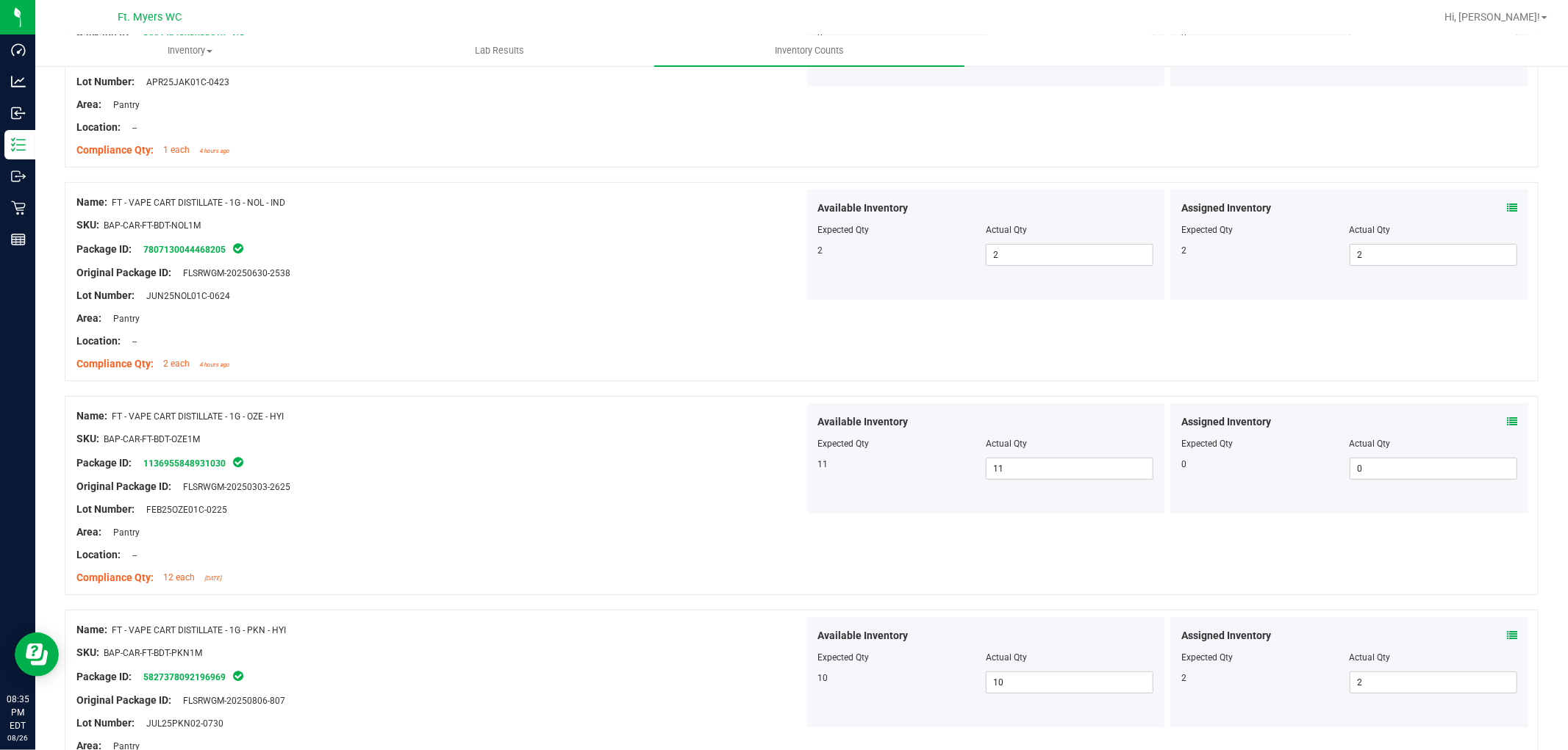
scroll to position [0, 0]
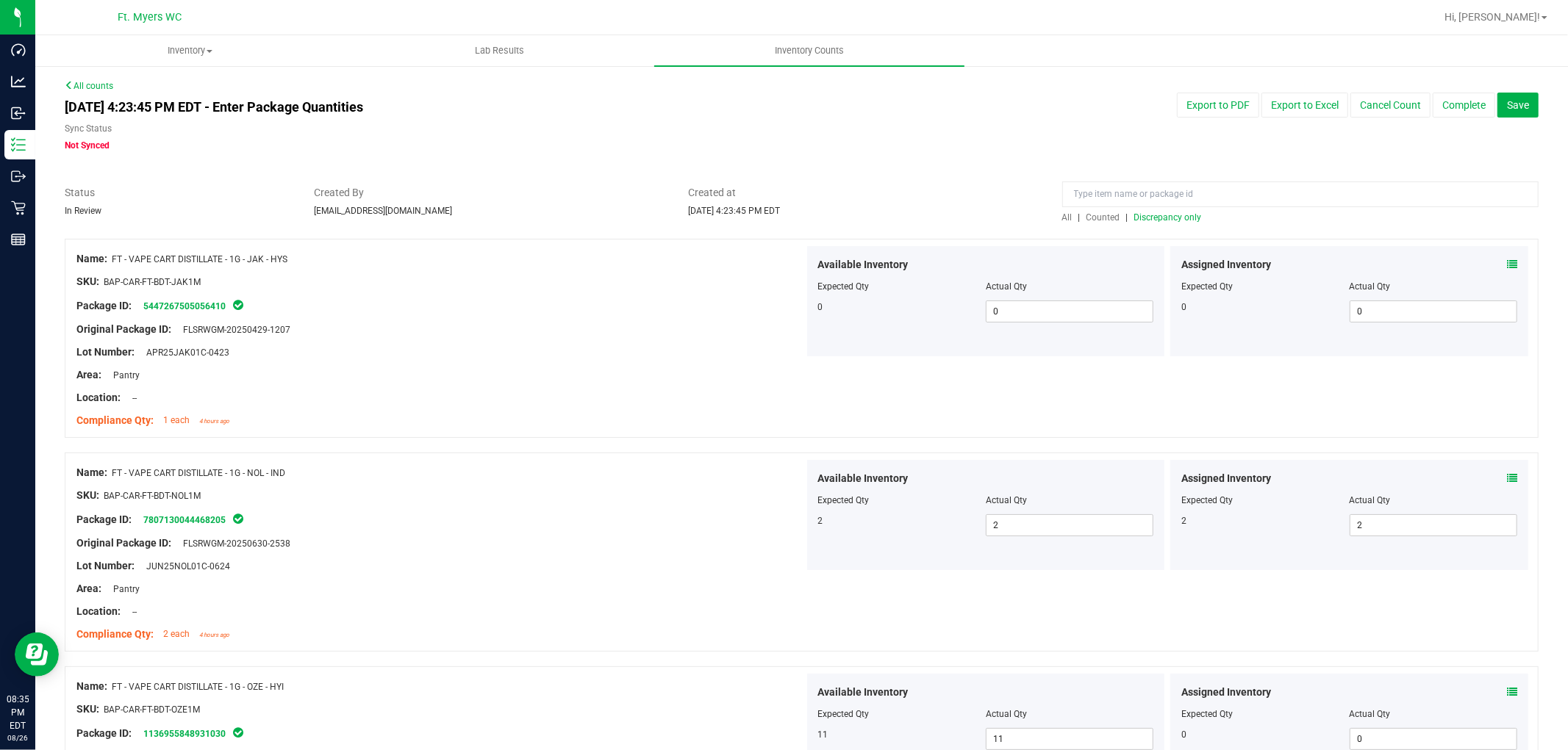
click at [1156, 215] on span "Discrepancy only" at bounding box center [1168, 217] width 68 height 10
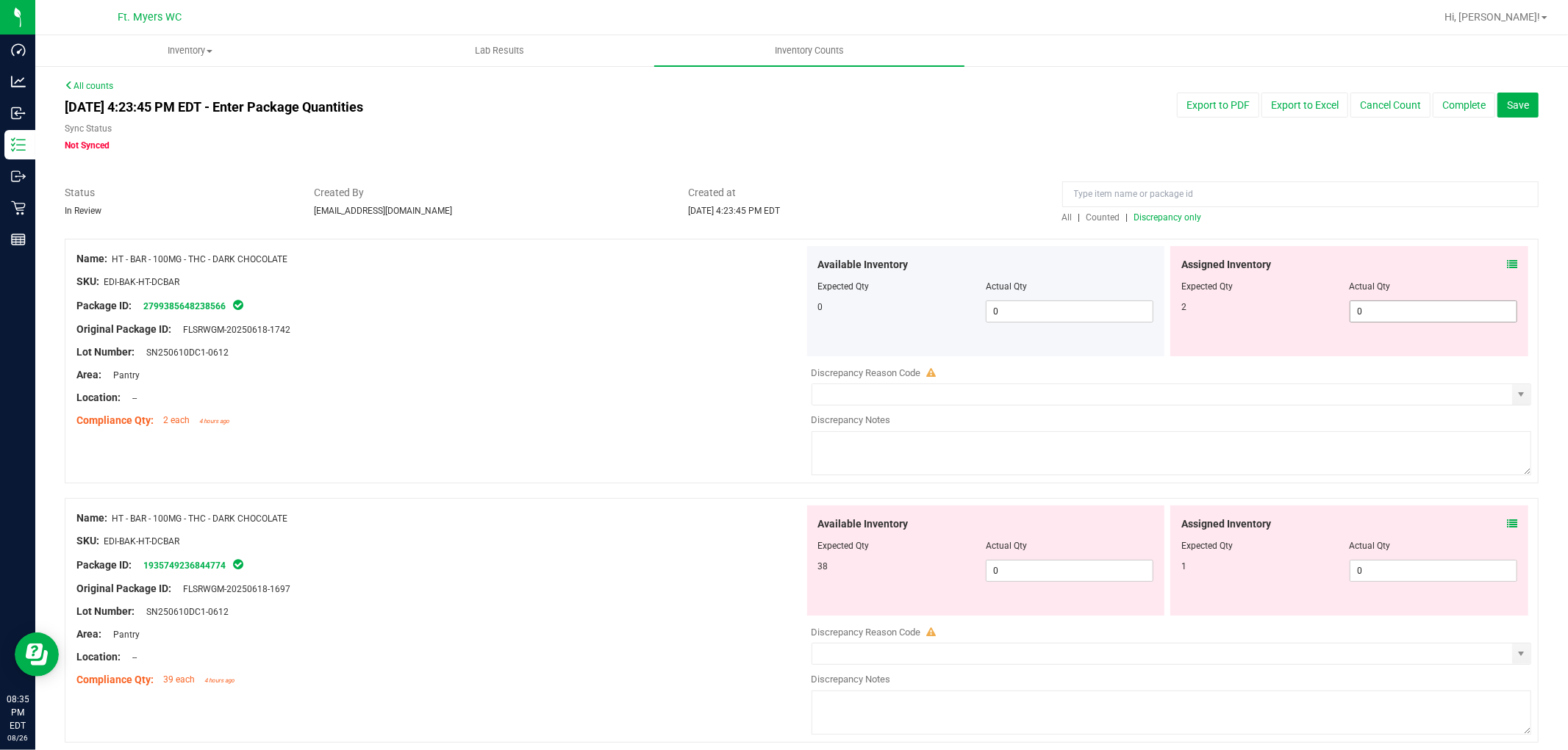
click at [1411, 320] on span "0 0" at bounding box center [1434, 311] width 168 height 22
click at [1411, 320] on input "0" at bounding box center [1434, 311] width 166 height 21
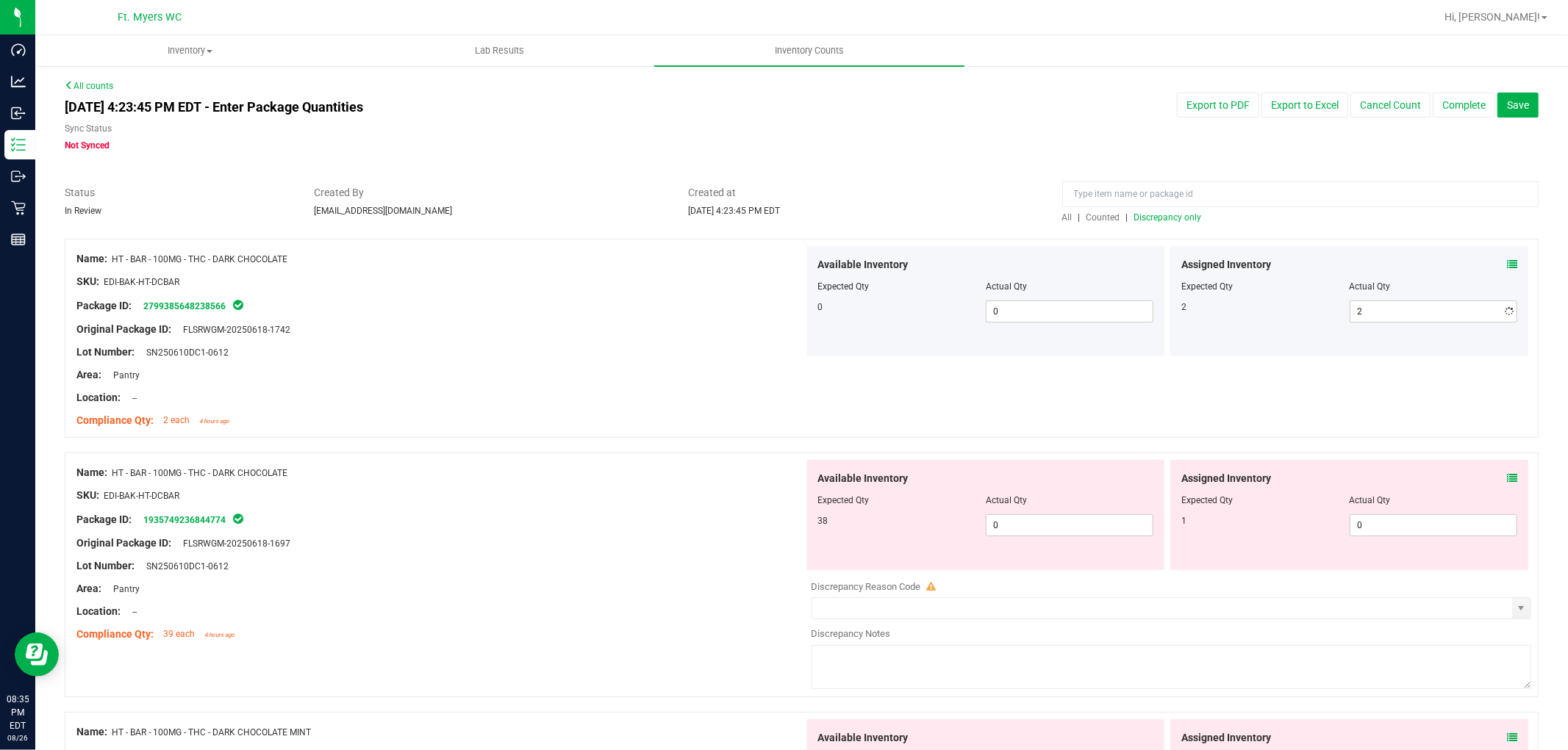
click at [581, 345] on div "Lot Number: SN250610DC1-0612" at bounding box center [441, 352] width 728 height 16
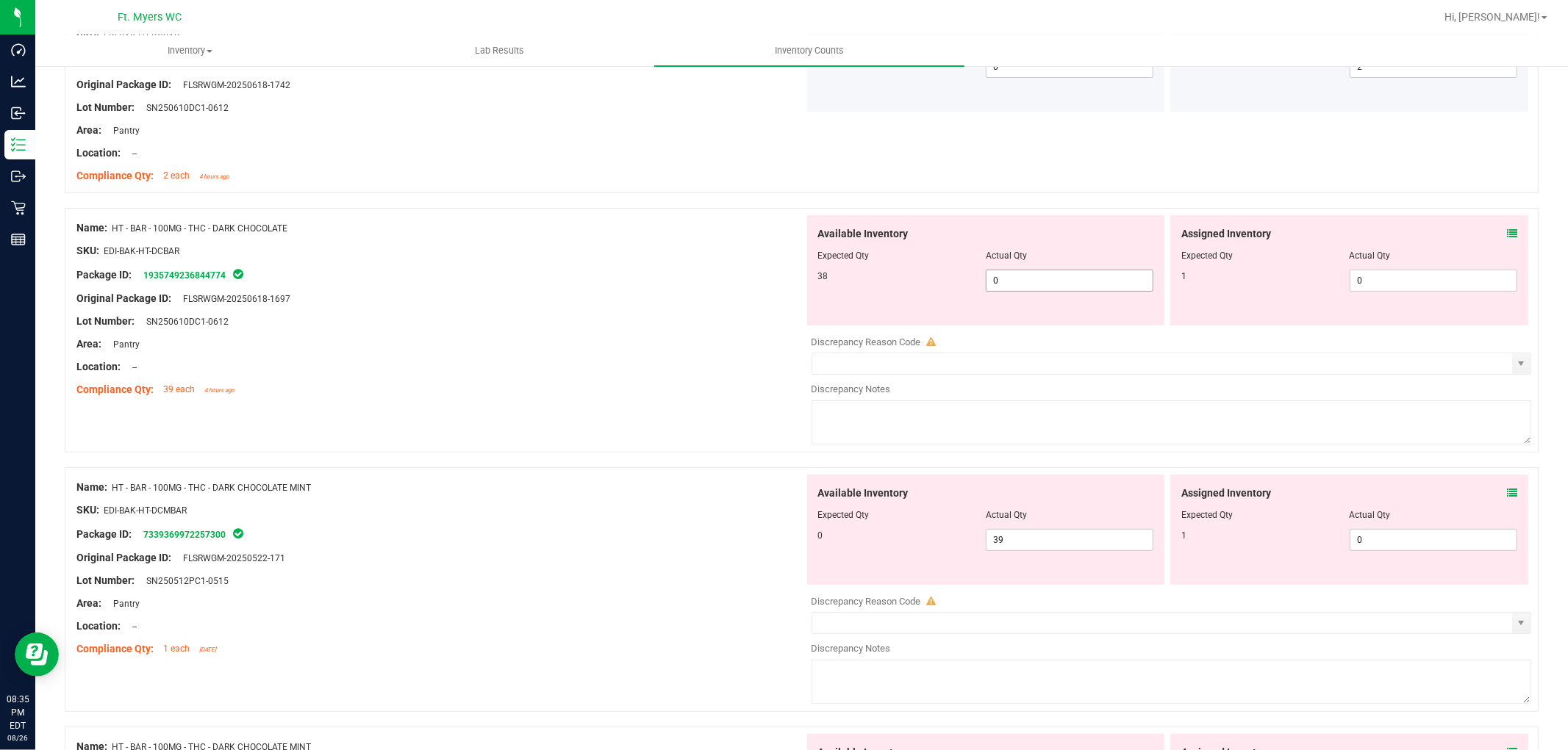
click at [1016, 282] on span "0 0" at bounding box center [1070, 280] width 168 height 22
click at [1016, 282] on input "0" at bounding box center [1070, 281] width 166 height 21
click
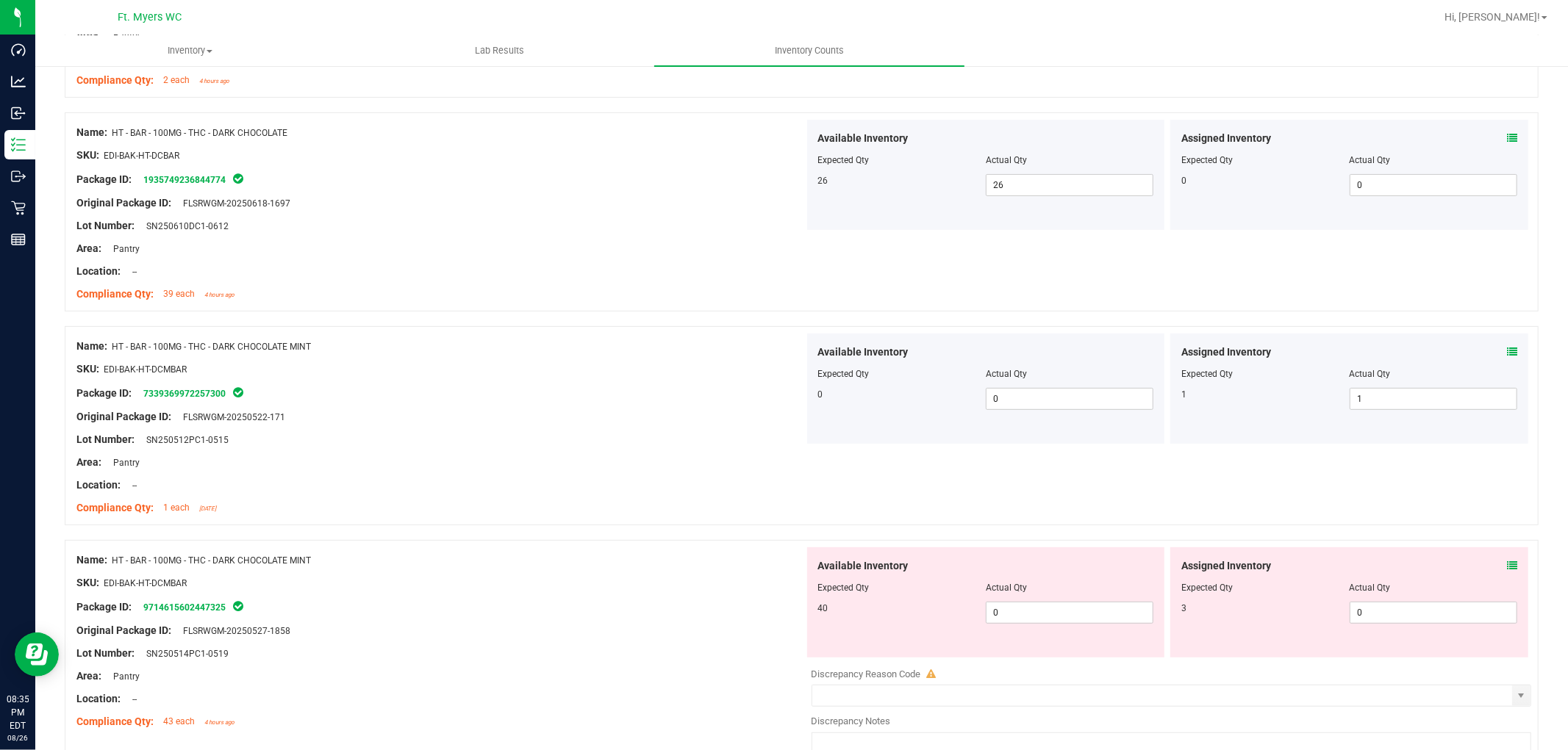
scroll to position [489, 0]
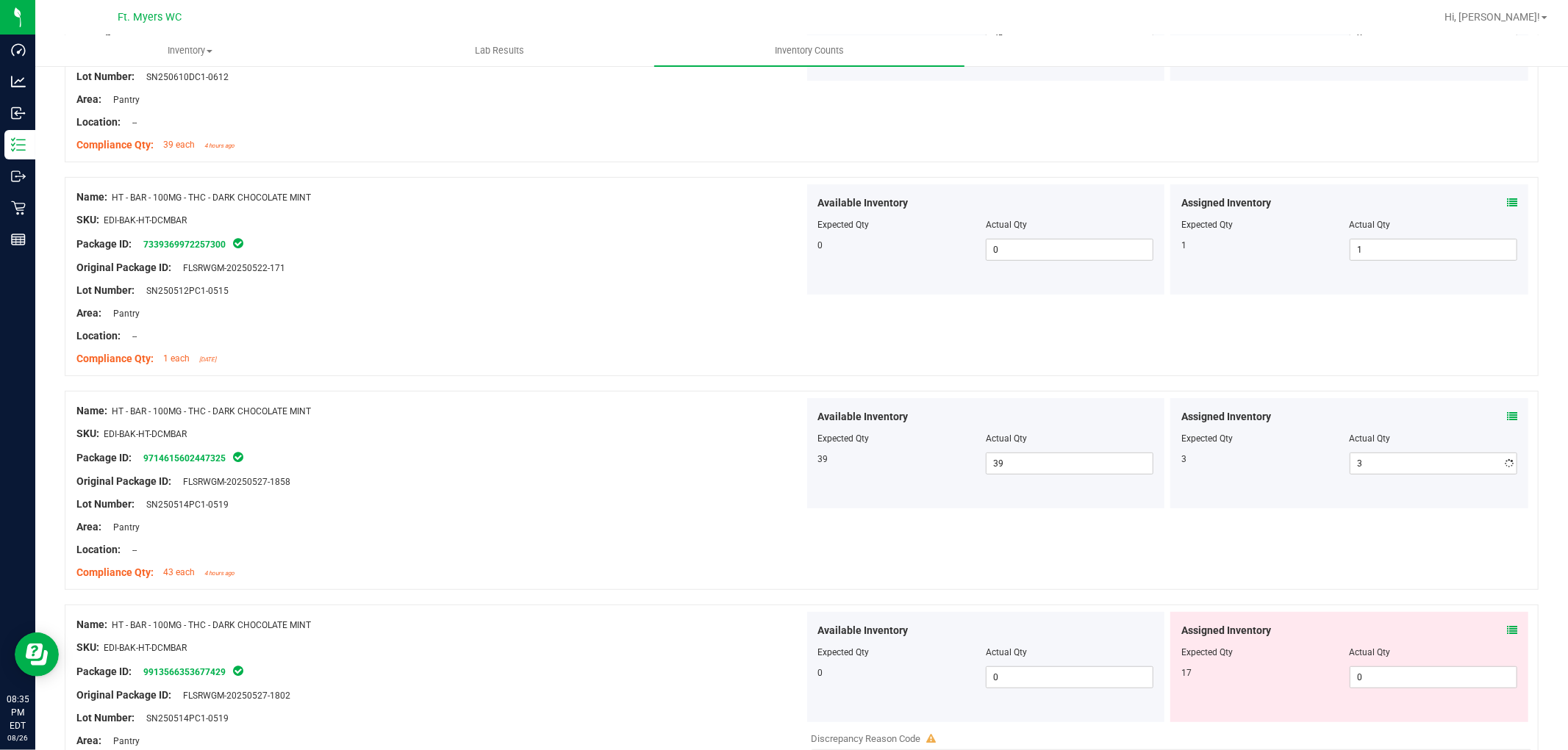
drag, startPoint x: 530, startPoint y: 523, endPoint x: 669, endPoint y: 485, distance: 144.1
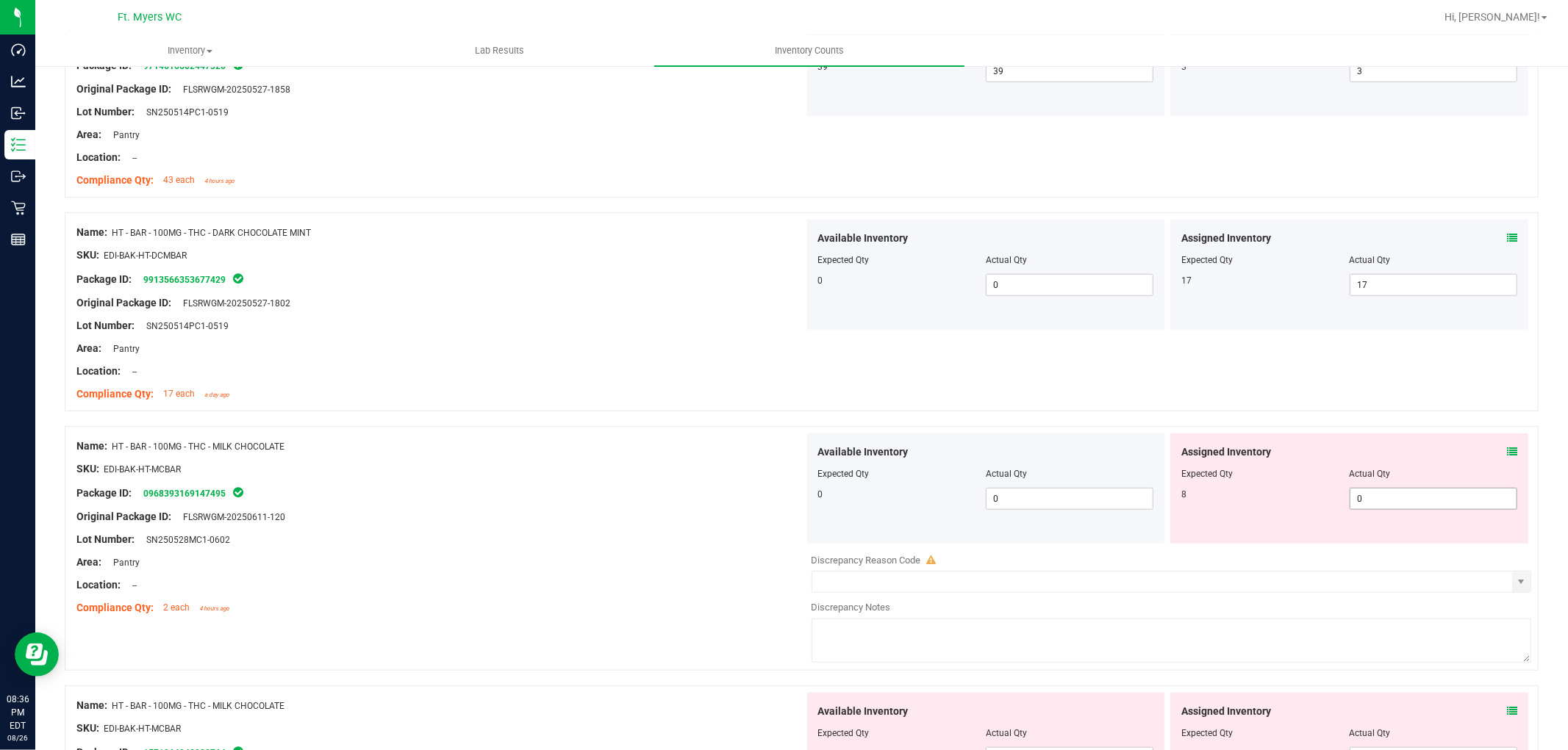
scroll to position [898, 0]
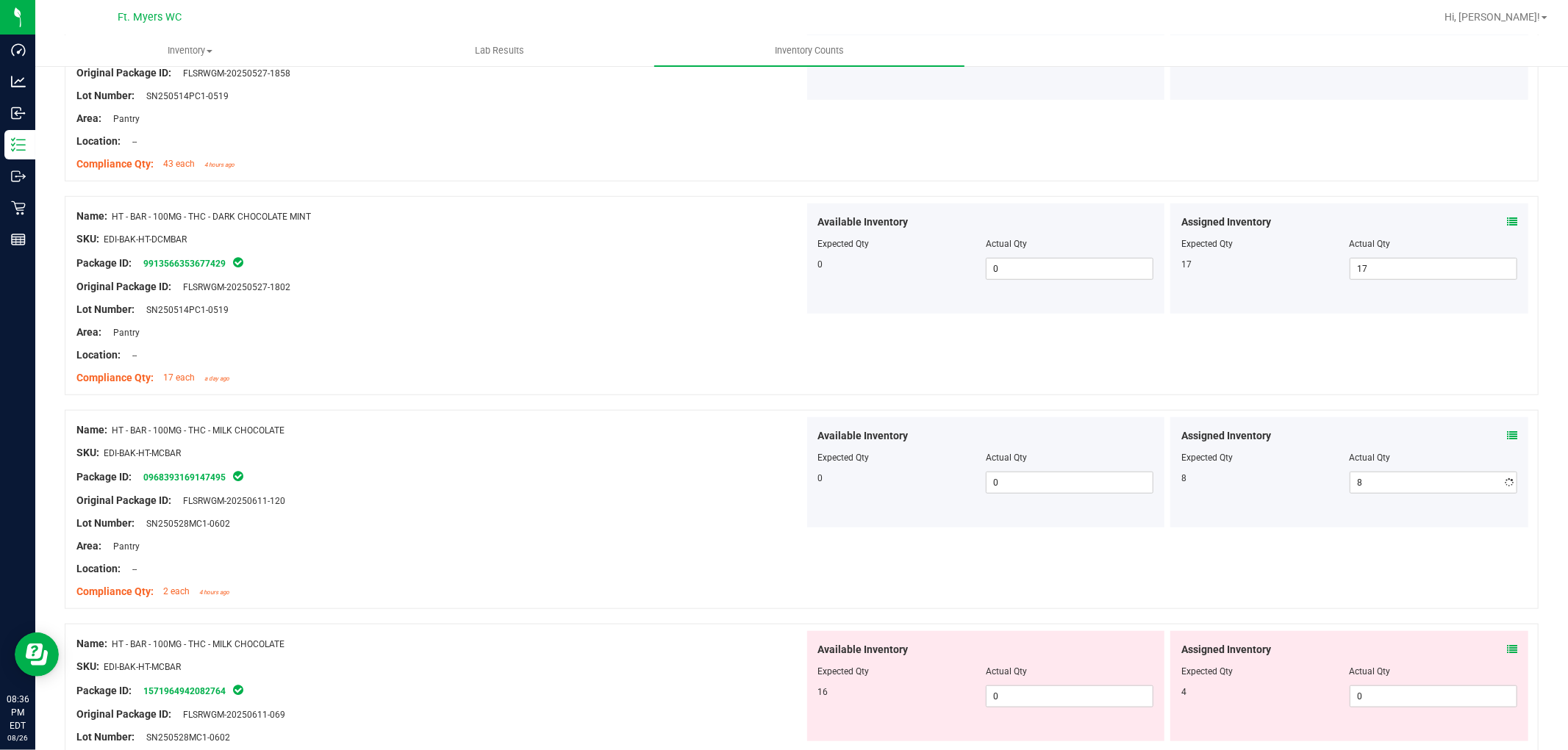
drag, startPoint x: 679, startPoint y: 473, endPoint x: 696, endPoint y: 473, distance: 17.0
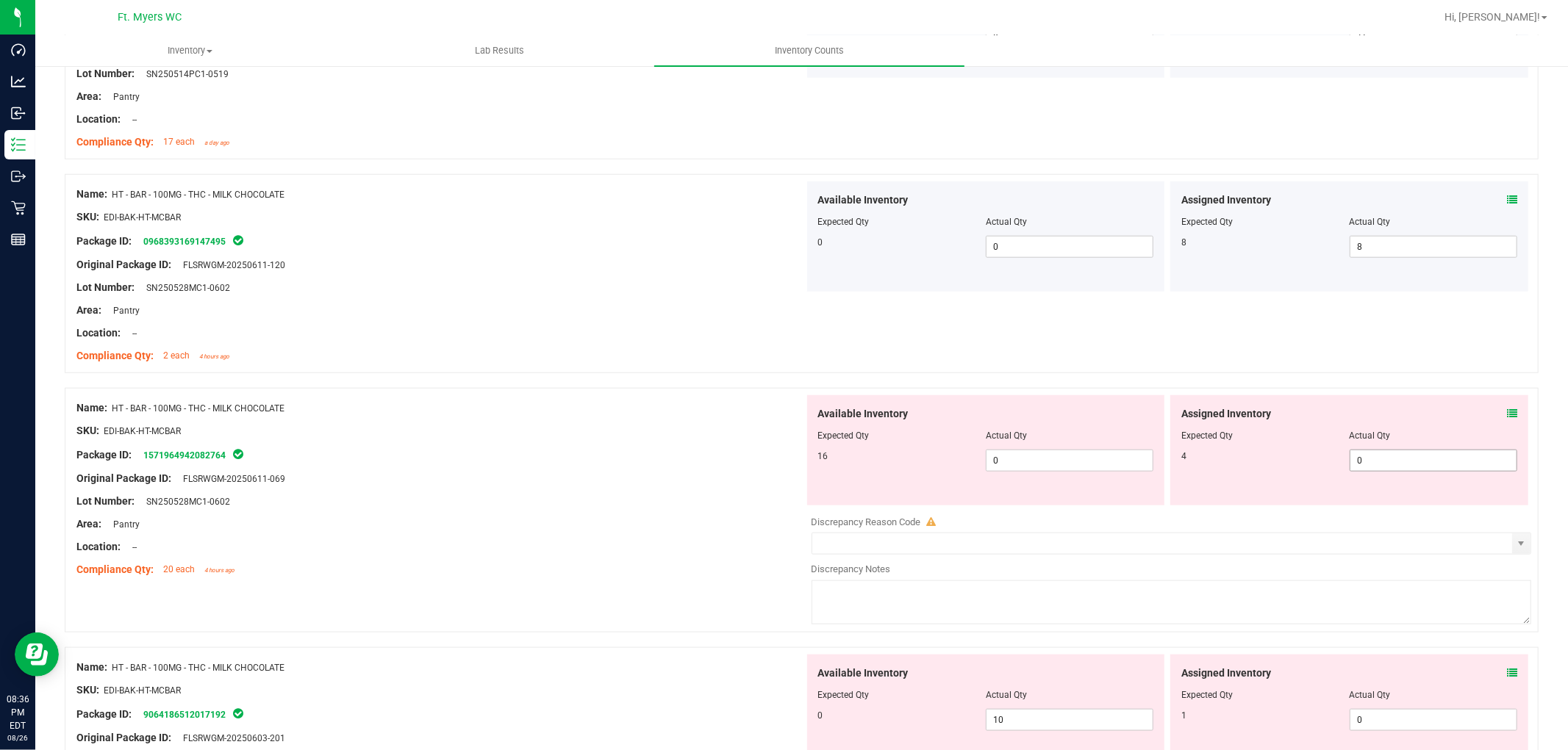
scroll to position [1142, 0]
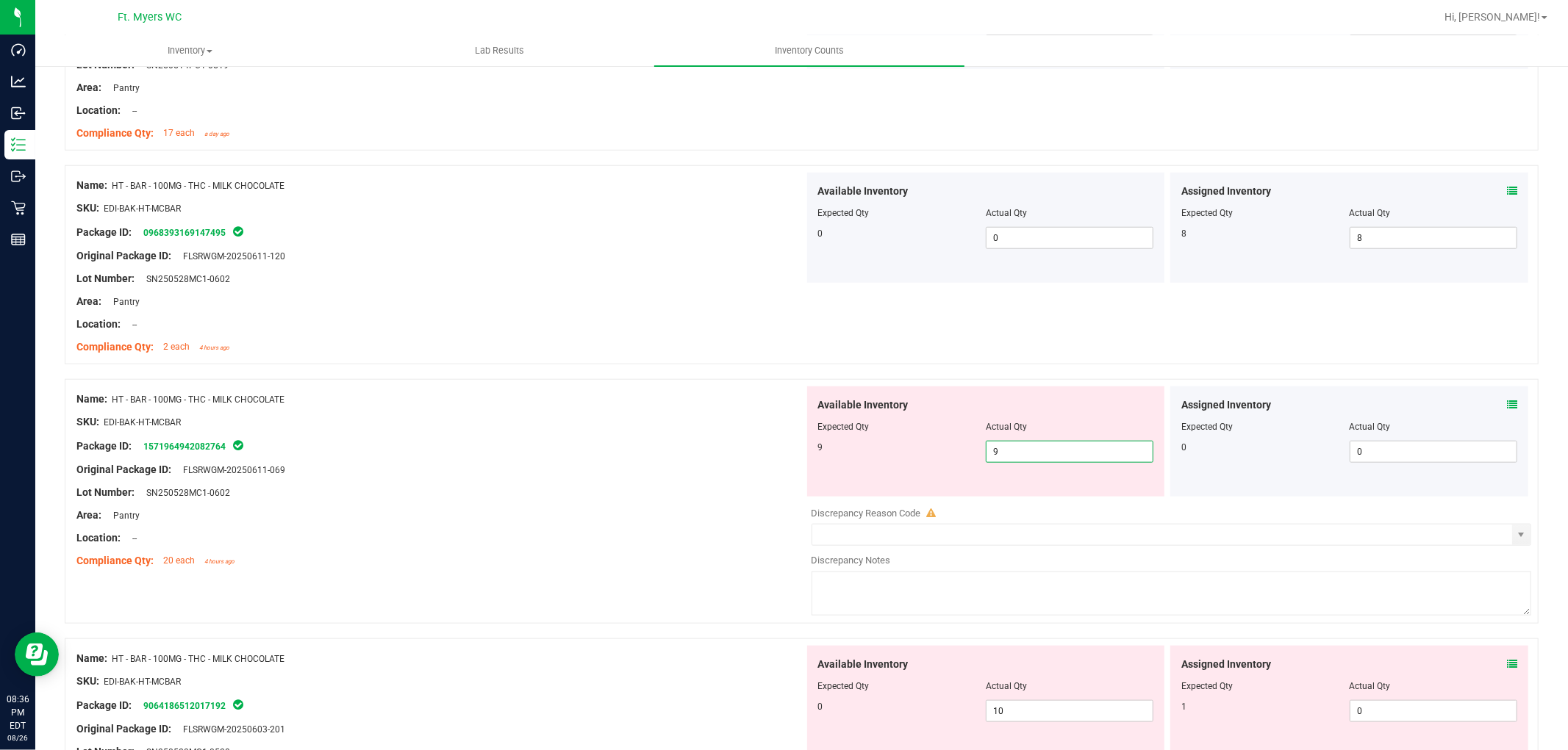
drag, startPoint x: 640, startPoint y: 464, endPoint x: 836, endPoint y: 457, distance: 196.1
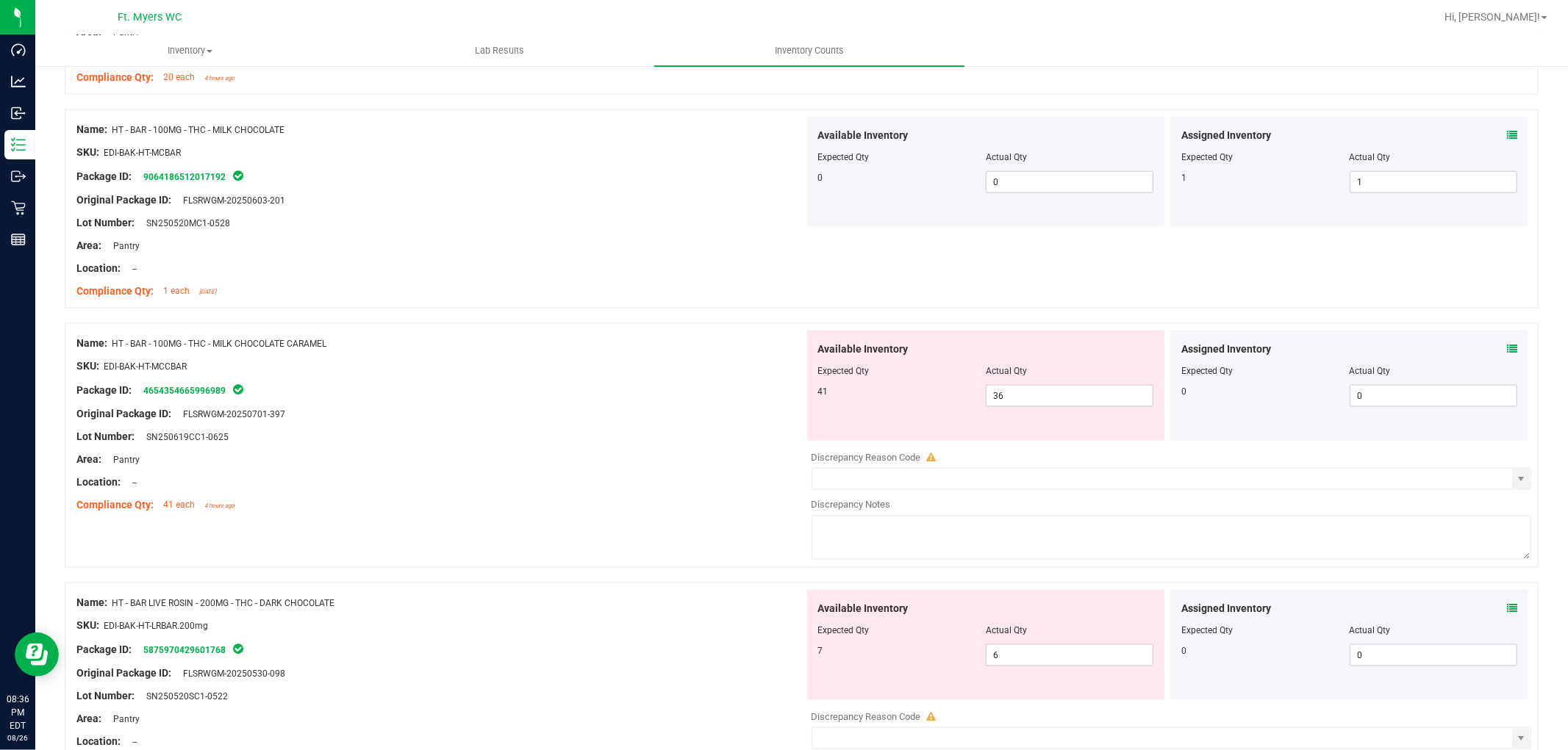
scroll to position [1633, 0]
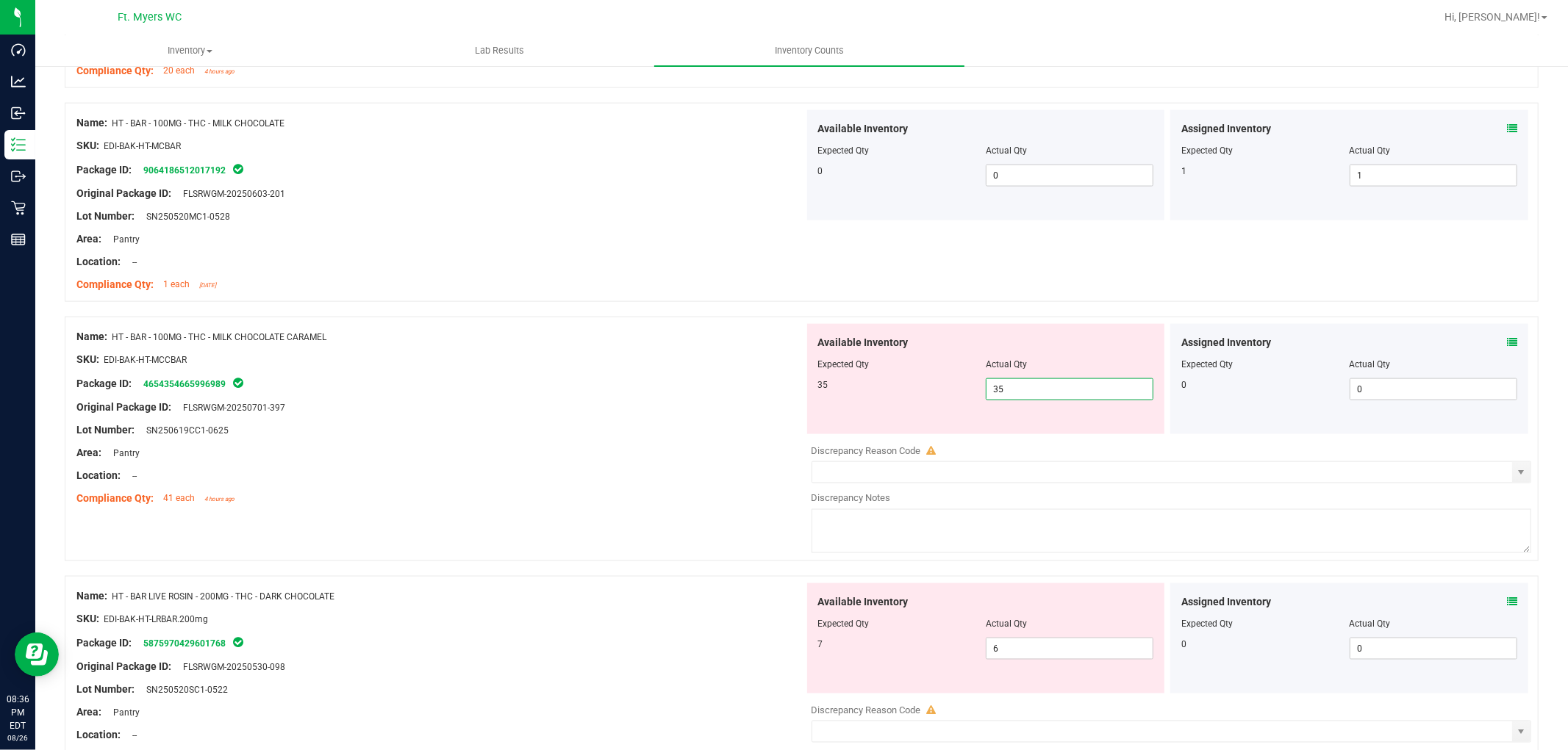
drag, startPoint x: 669, startPoint y: 432, endPoint x: 819, endPoint y: 432, distance: 150.0
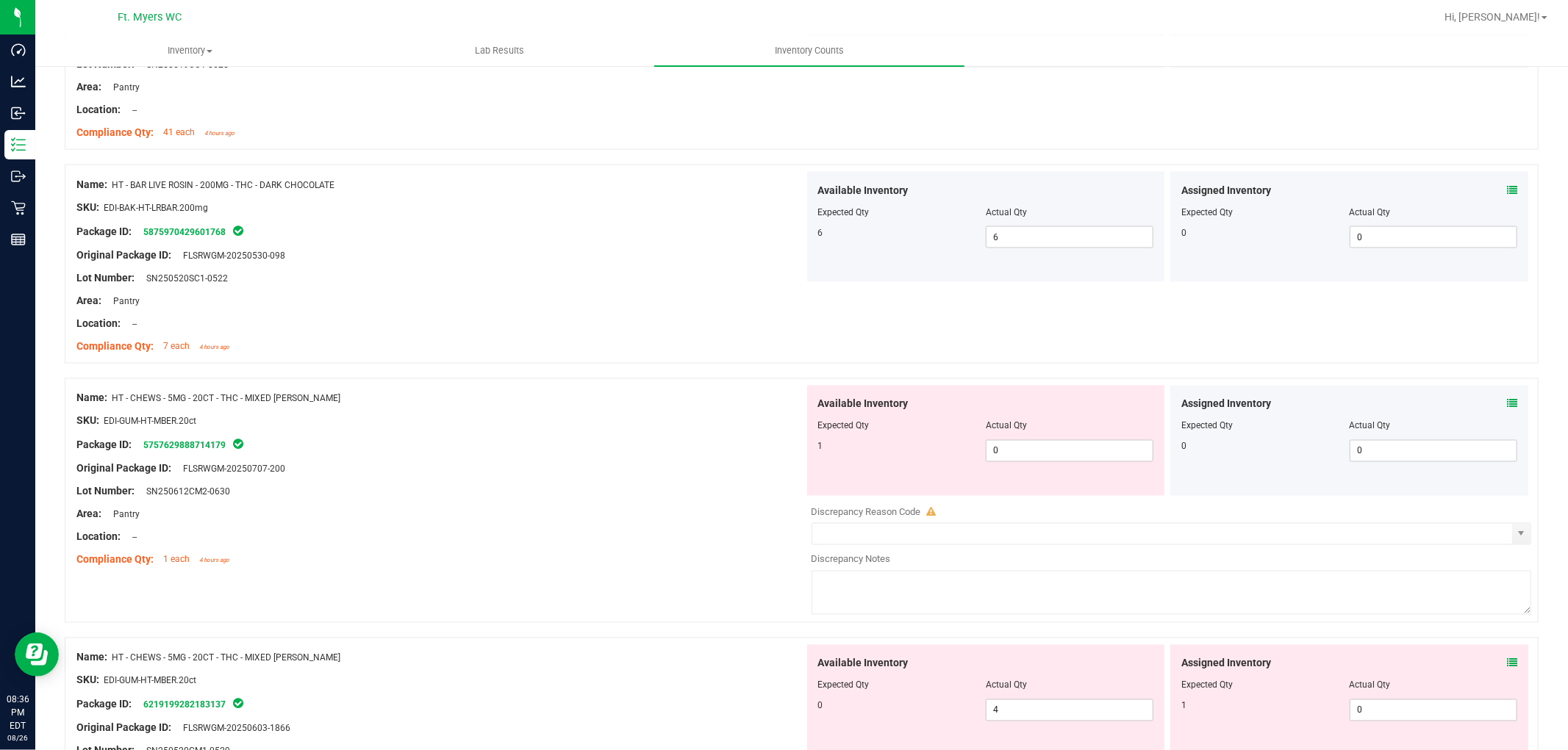
scroll to position [2041, 0]
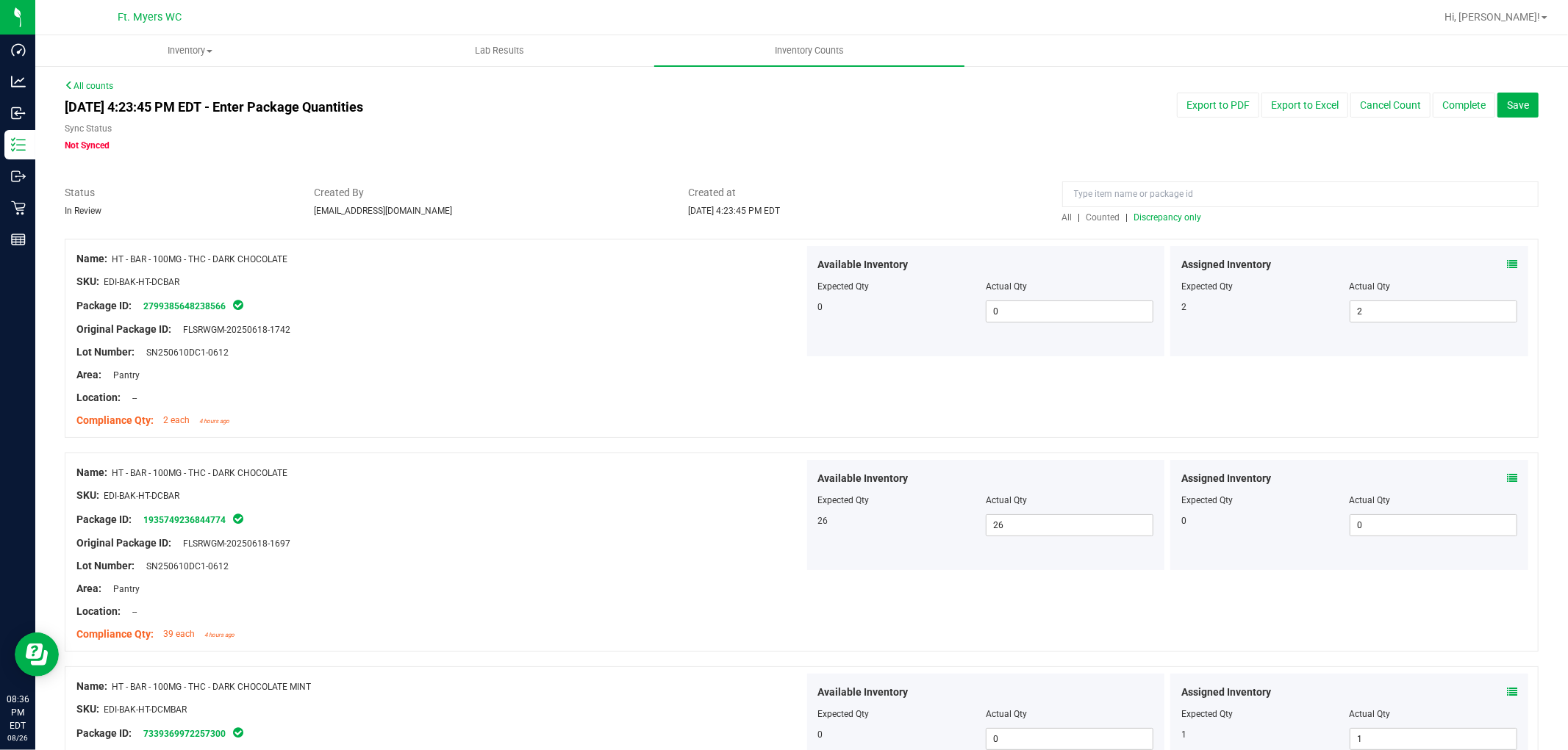
scroll to position [2041, 0]
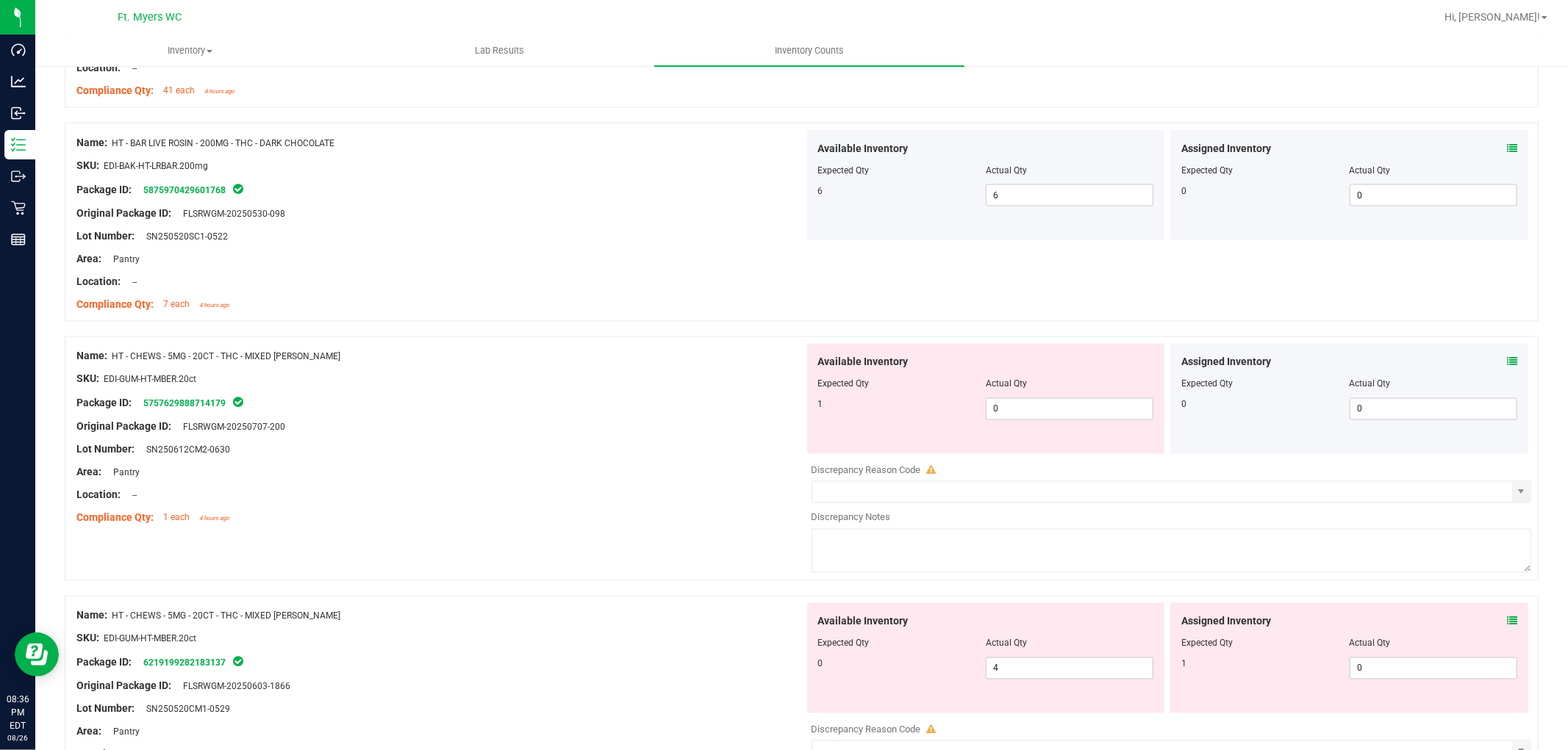
click at [1507, 363] on icon at bounding box center [1512, 362] width 10 height 10
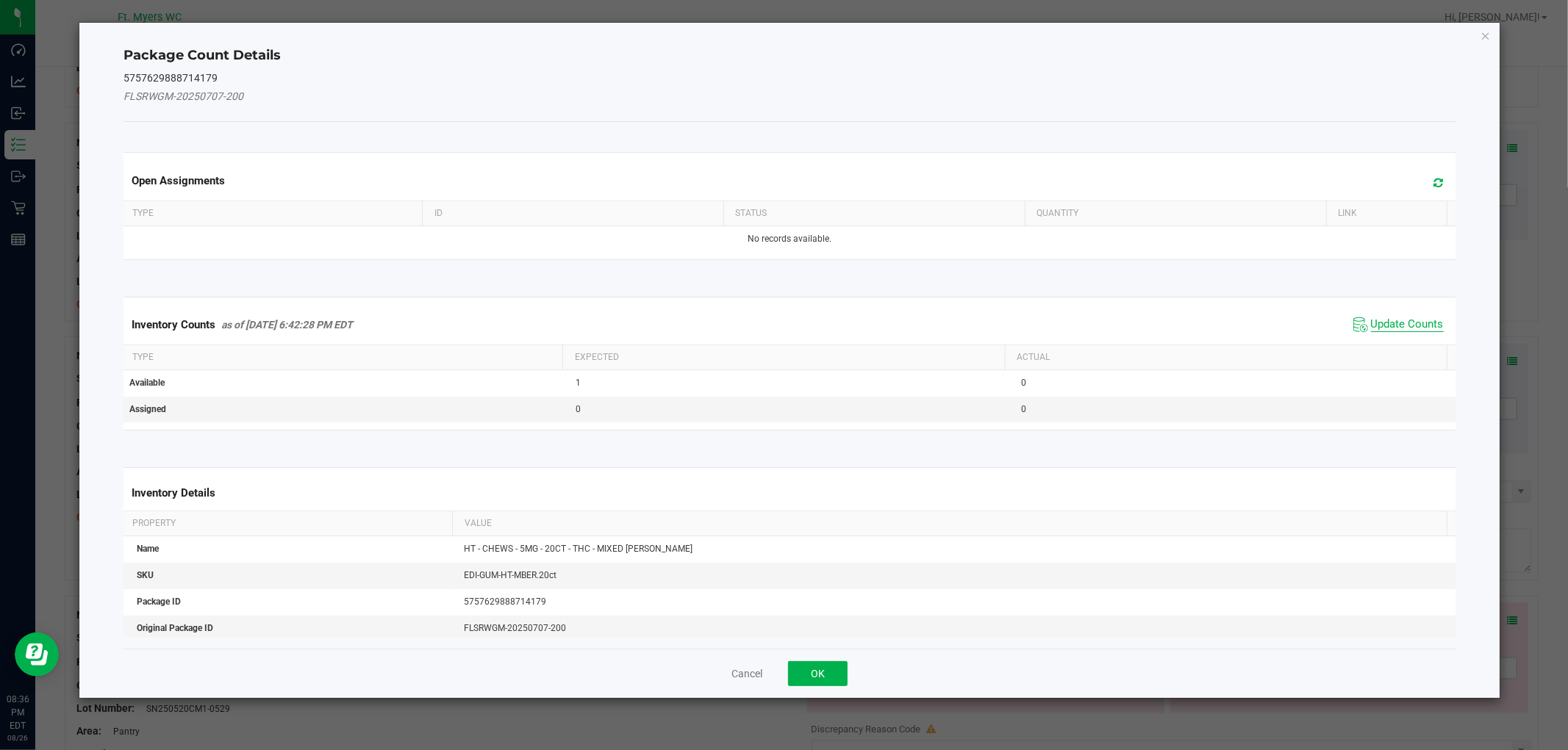
click at [1376, 319] on span "Update Counts" at bounding box center [1407, 324] width 72 height 15
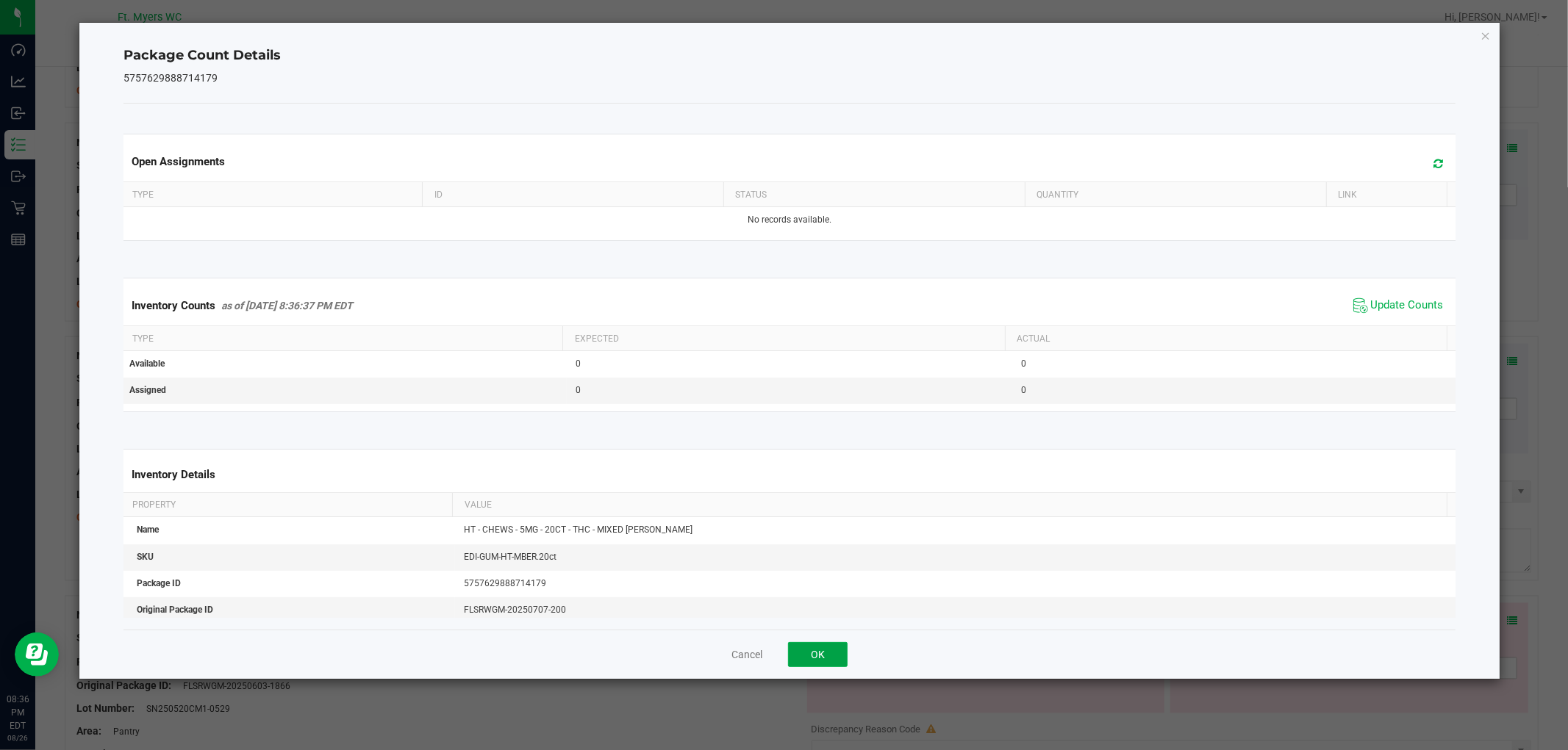
click at [804, 659] on button "OK" at bounding box center [818, 654] width 59 height 25
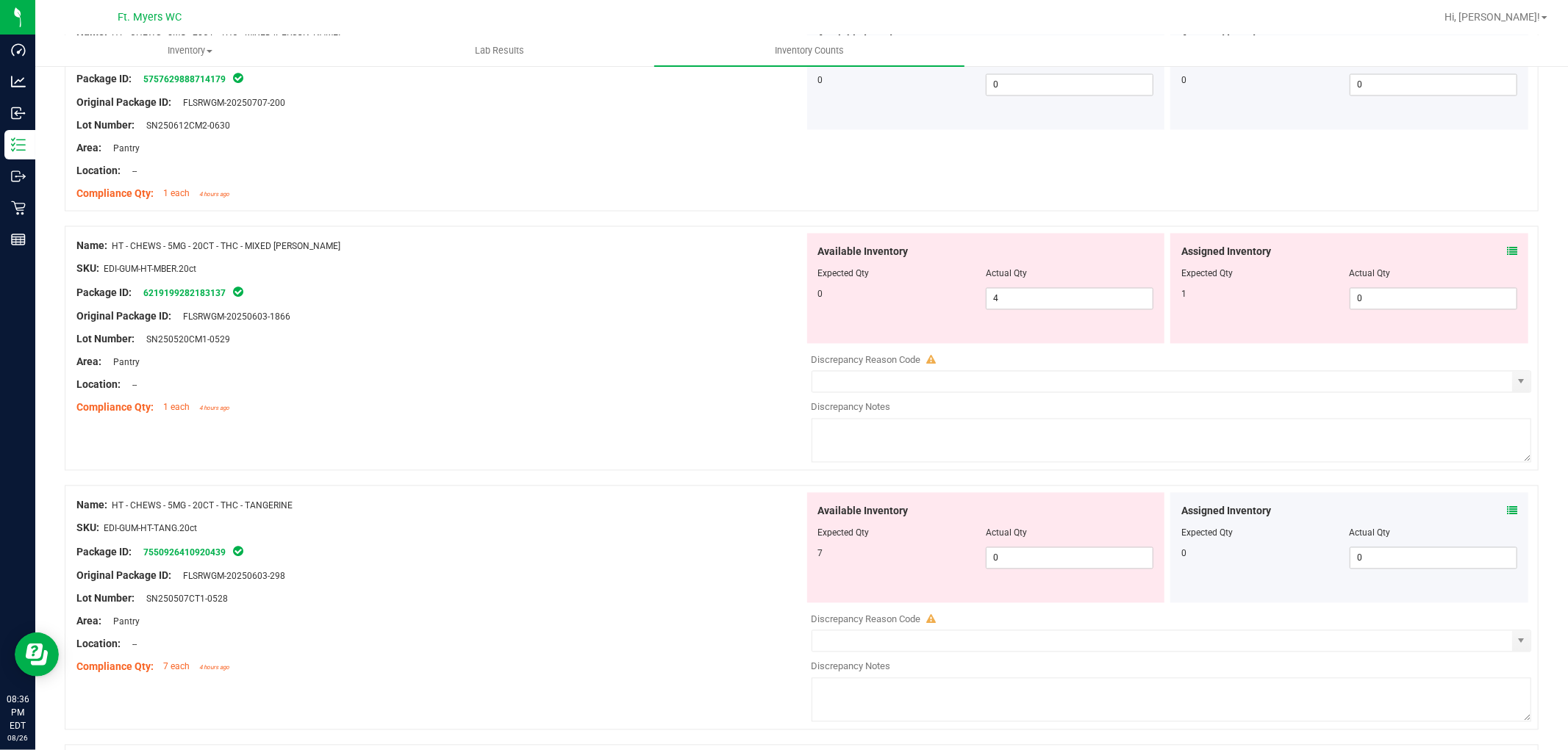
scroll to position [2367, 0]
click at [1507, 242] on span at bounding box center [1512, 249] width 10 height 16
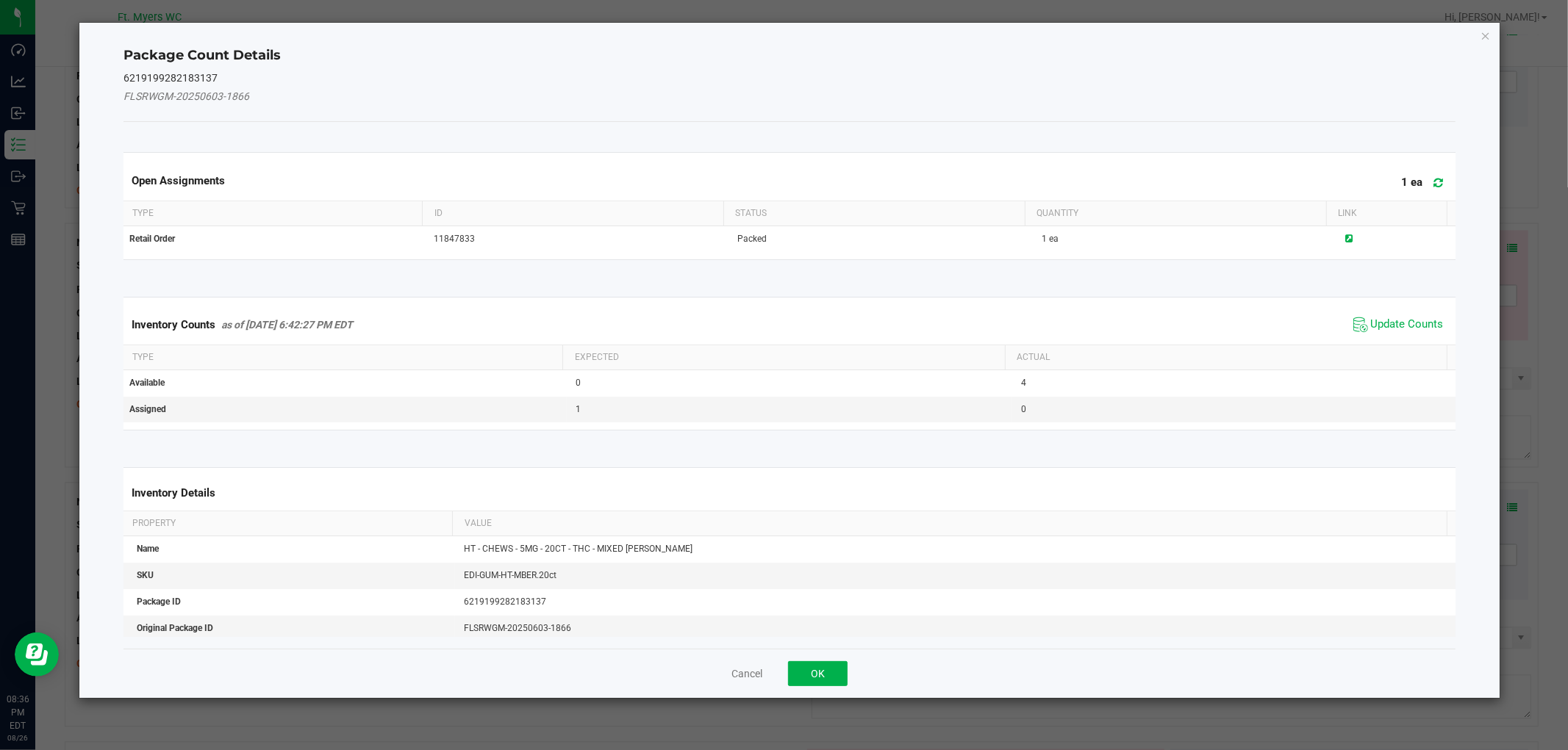
click at [1397, 310] on div "Inventory Counts as of Aug 26, 2025 6:42:27 PM EDT Update Counts" at bounding box center [789, 324] width 1337 height 39
click at [1393, 332] on span "Update Counts" at bounding box center [1399, 324] width 98 height 22
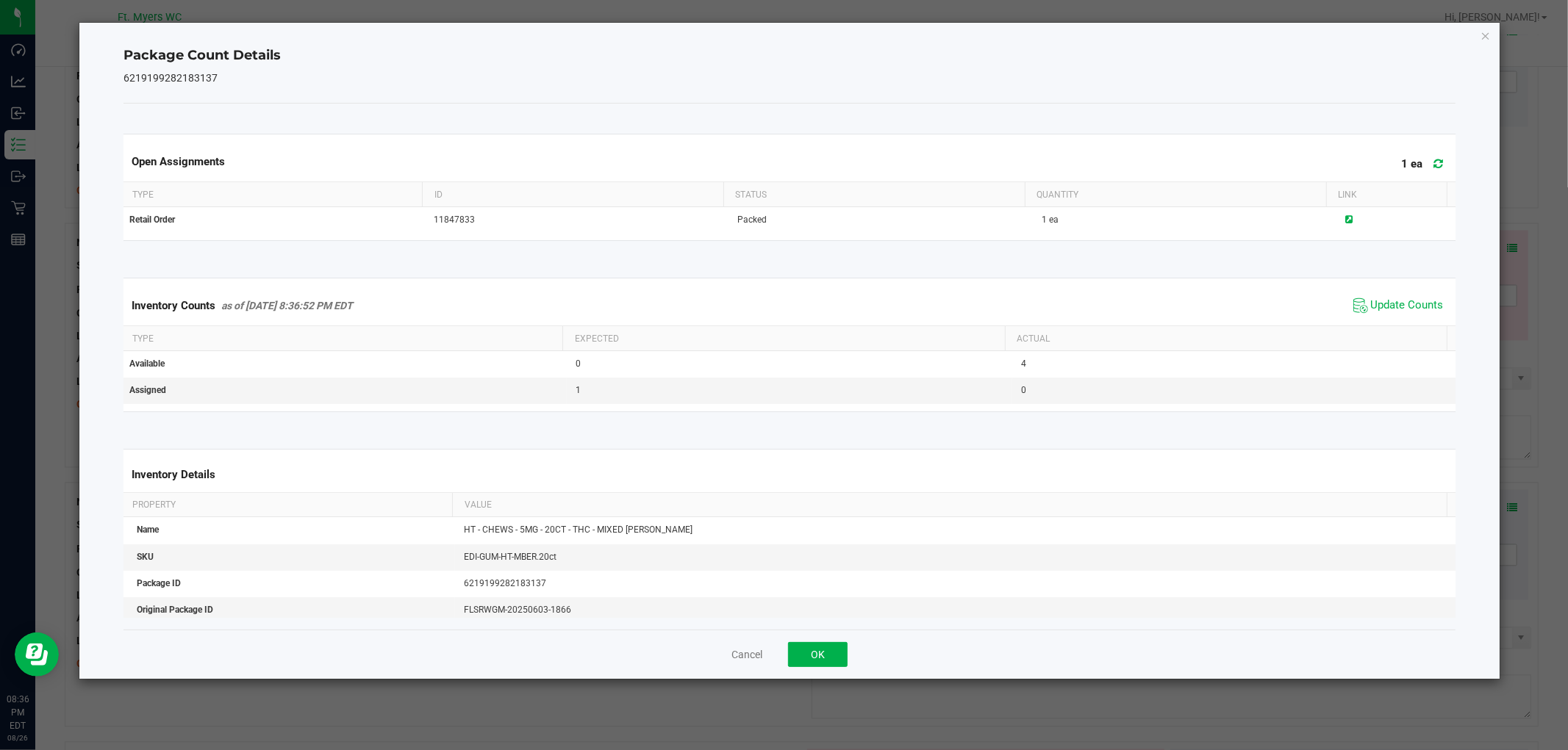
click at [837, 641] on div "Cancel OK" at bounding box center [790, 654] width 1332 height 49
click at [811, 654] on button "OK" at bounding box center [818, 654] width 59 height 25
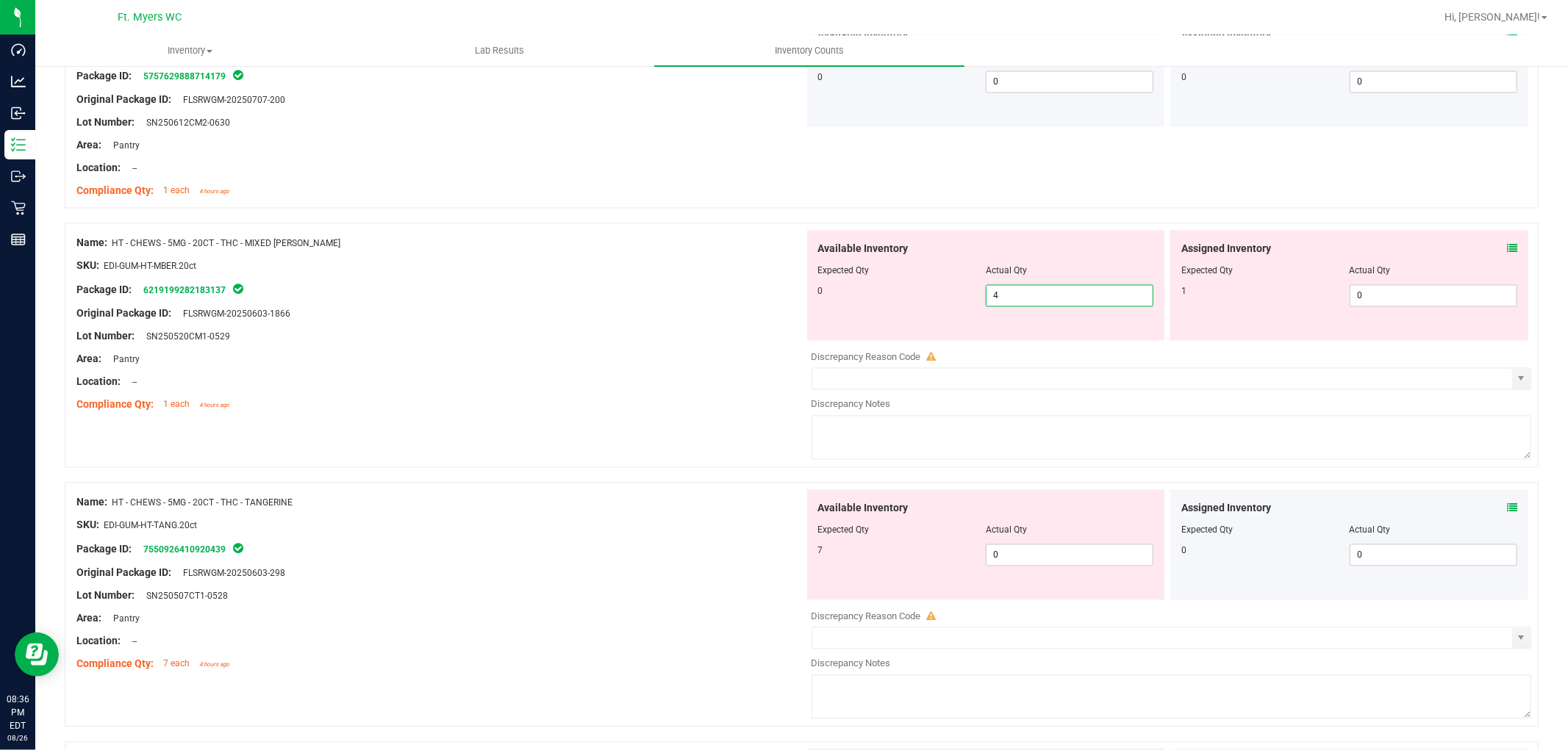
click at [1056, 297] on span "4 4" at bounding box center [1070, 296] width 168 height 22
click at [1056, 297] on input "4" at bounding box center [1070, 297] width 166 height 21
type input "0"
click at [1365, 292] on span "0 0" at bounding box center [1434, 296] width 168 height 22
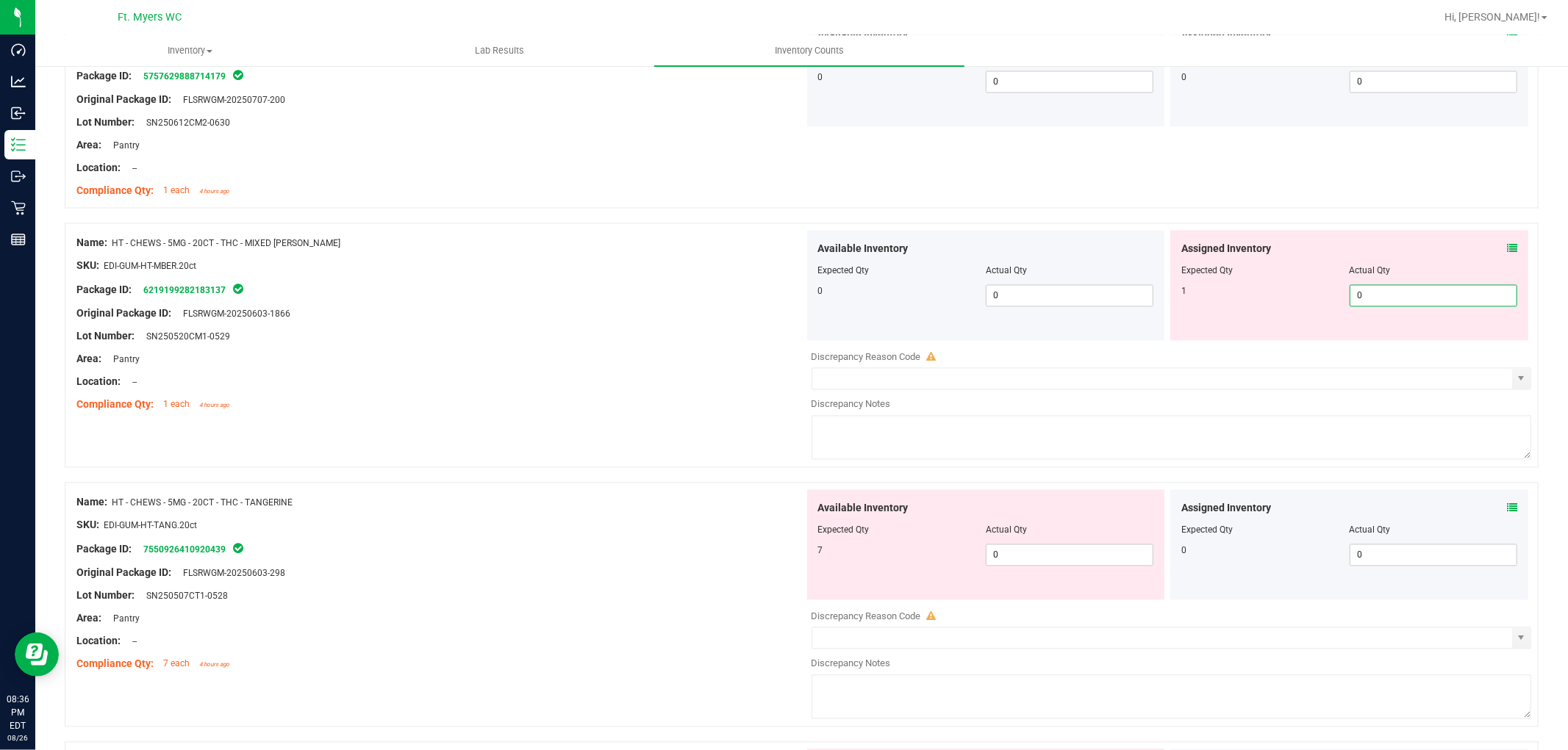
type input "01"
type input "1"
drag, startPoint x: 511, startPoint y: 279, endPoint x: 695, endPoint y: 279, distance: 184.0
click at [528, 279] on div at bounding box center [441, 277] width 728 height 7
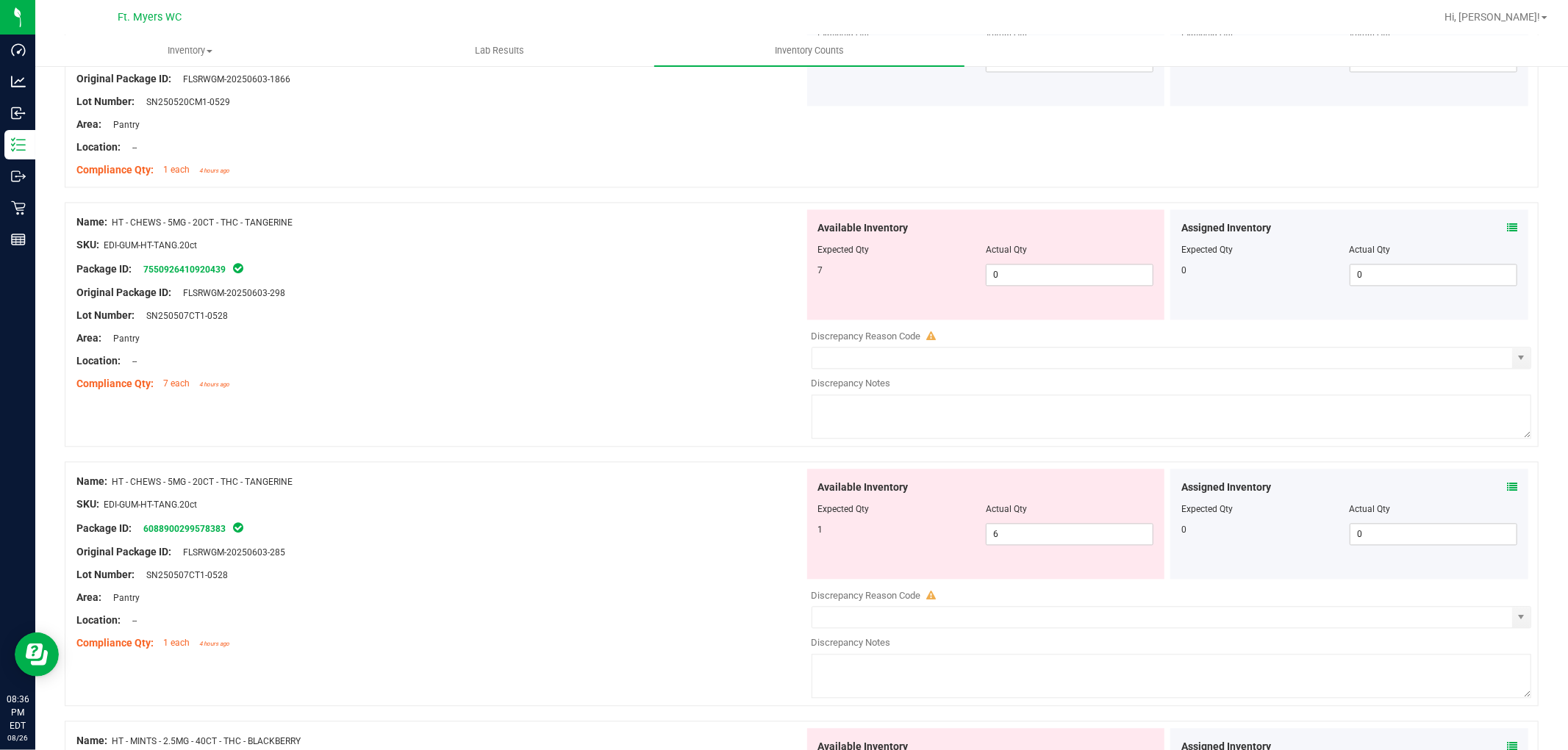
scroll to position [2612, 0]
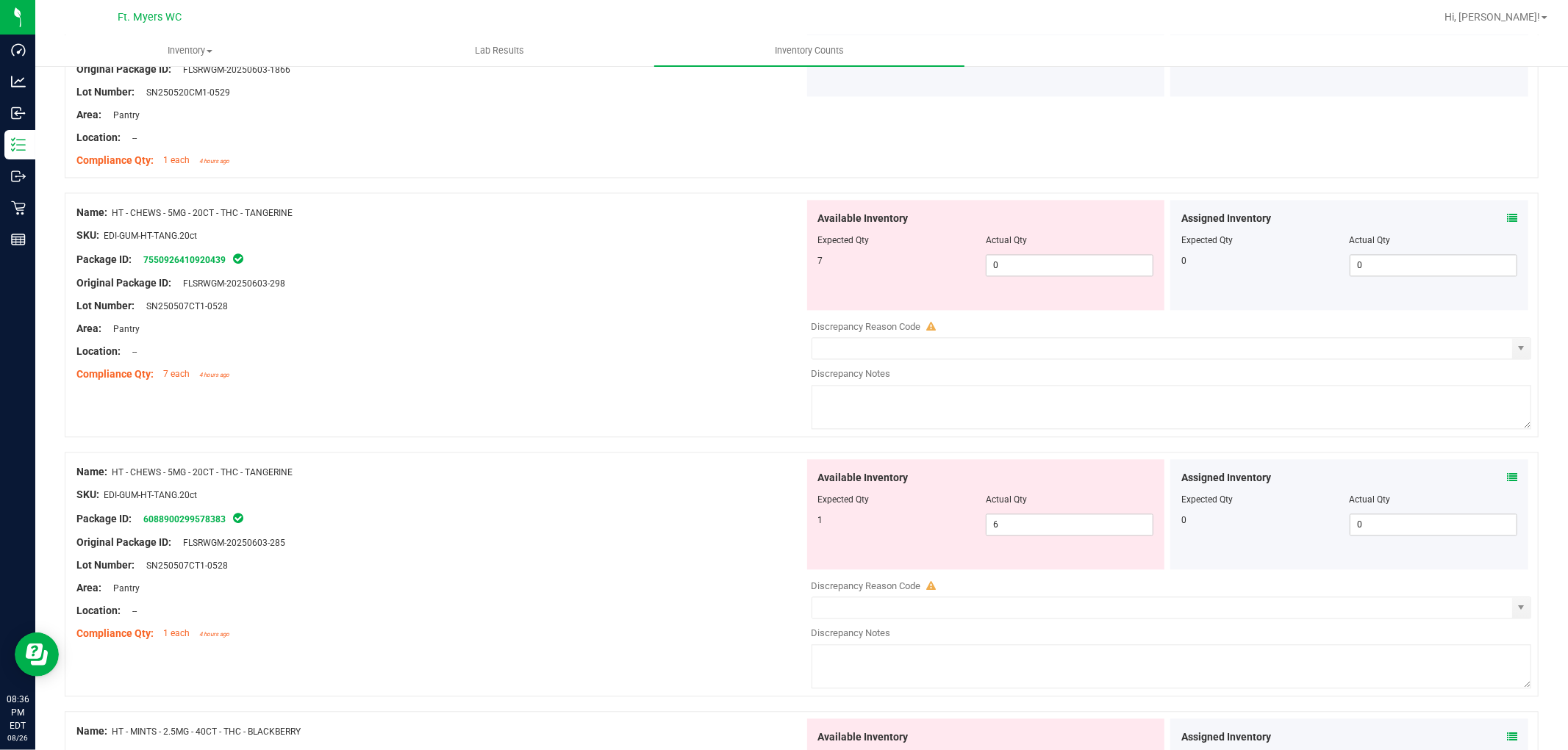
click at [1507, 219] on icon at bounding box center [1512, 218] width 10 height 10
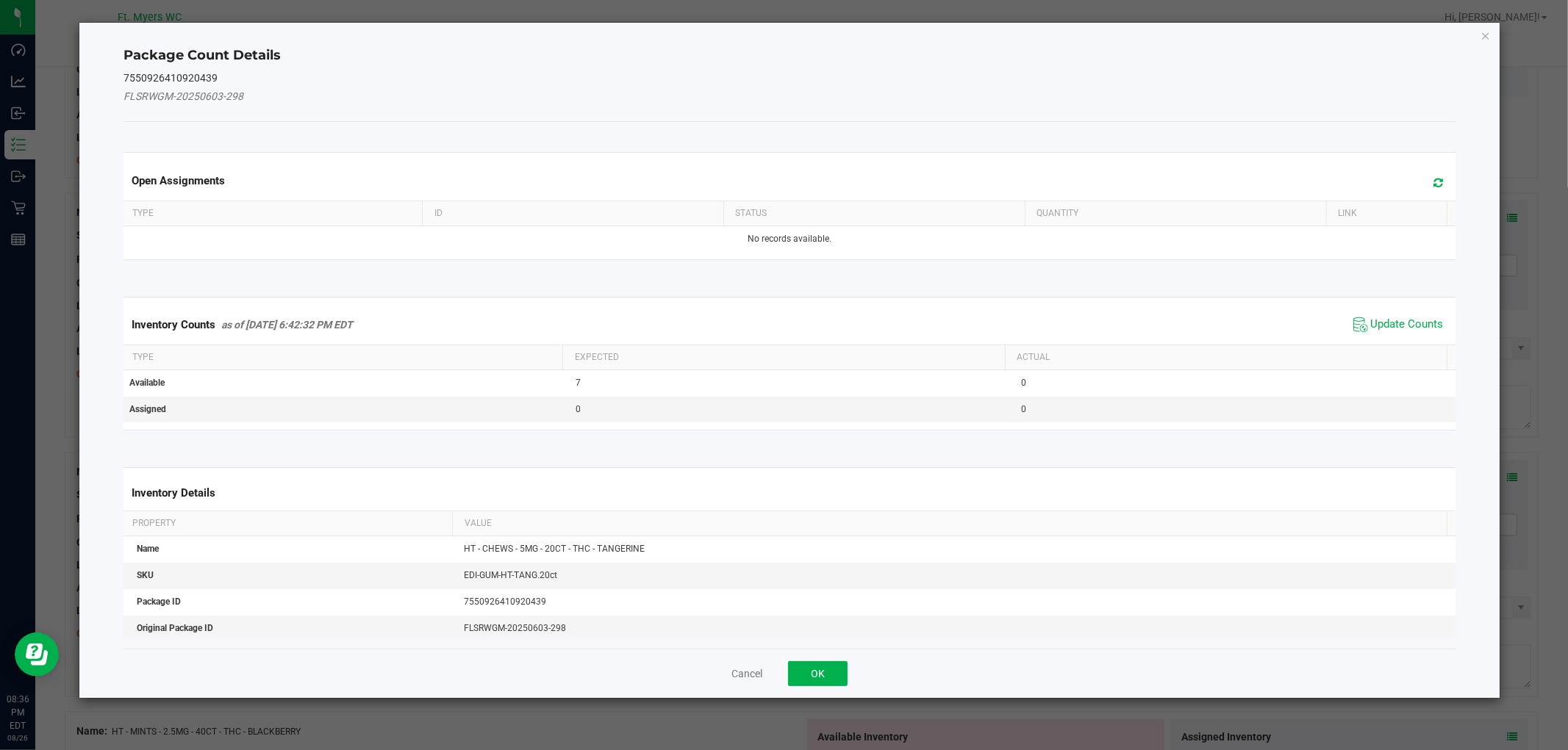
click at [1405, 315] on span "Update Counts" at bounding box center [1399, 324] width 98 height 22
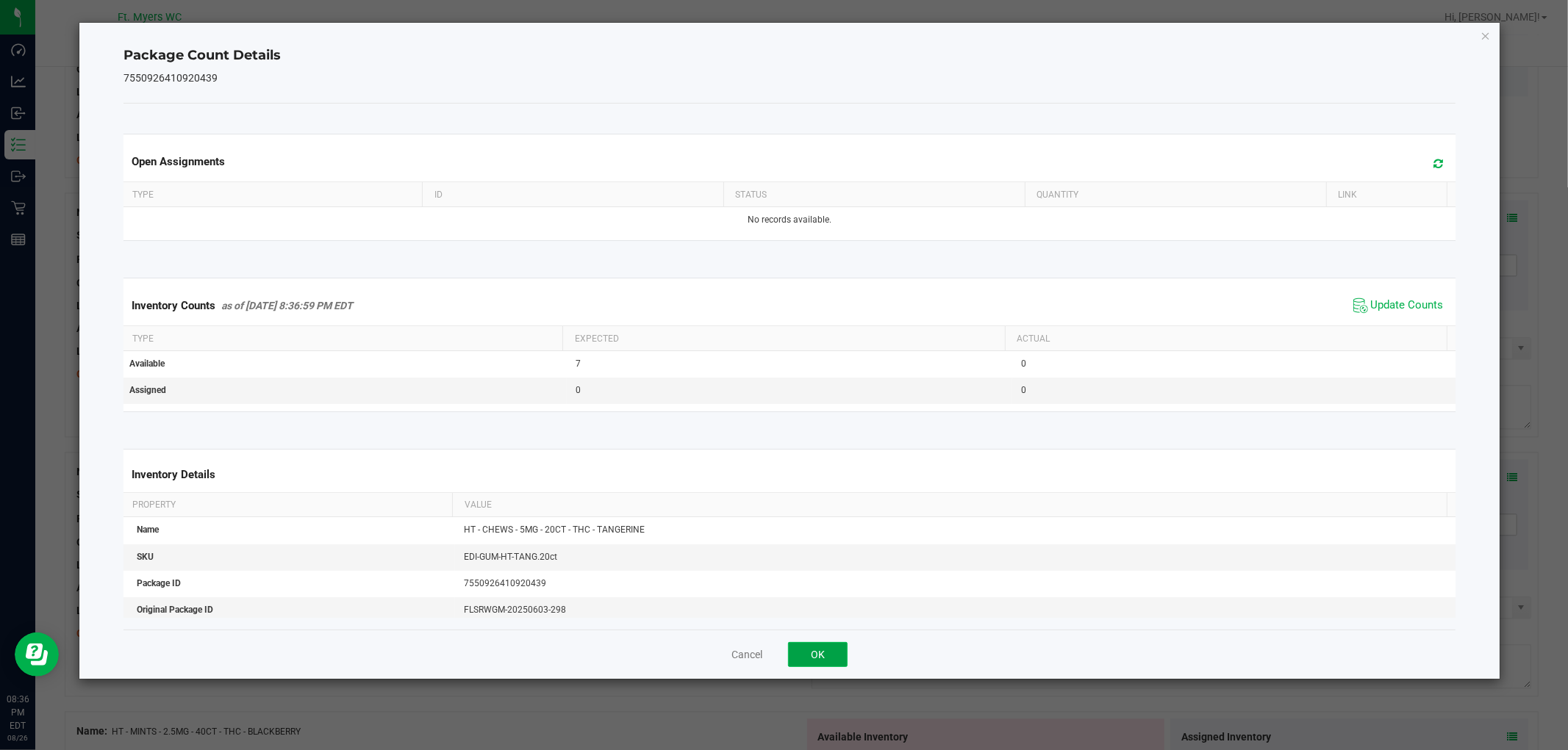
click at [827, 654] on button "OK" at bounding box center [818, 654] width 59 height 25
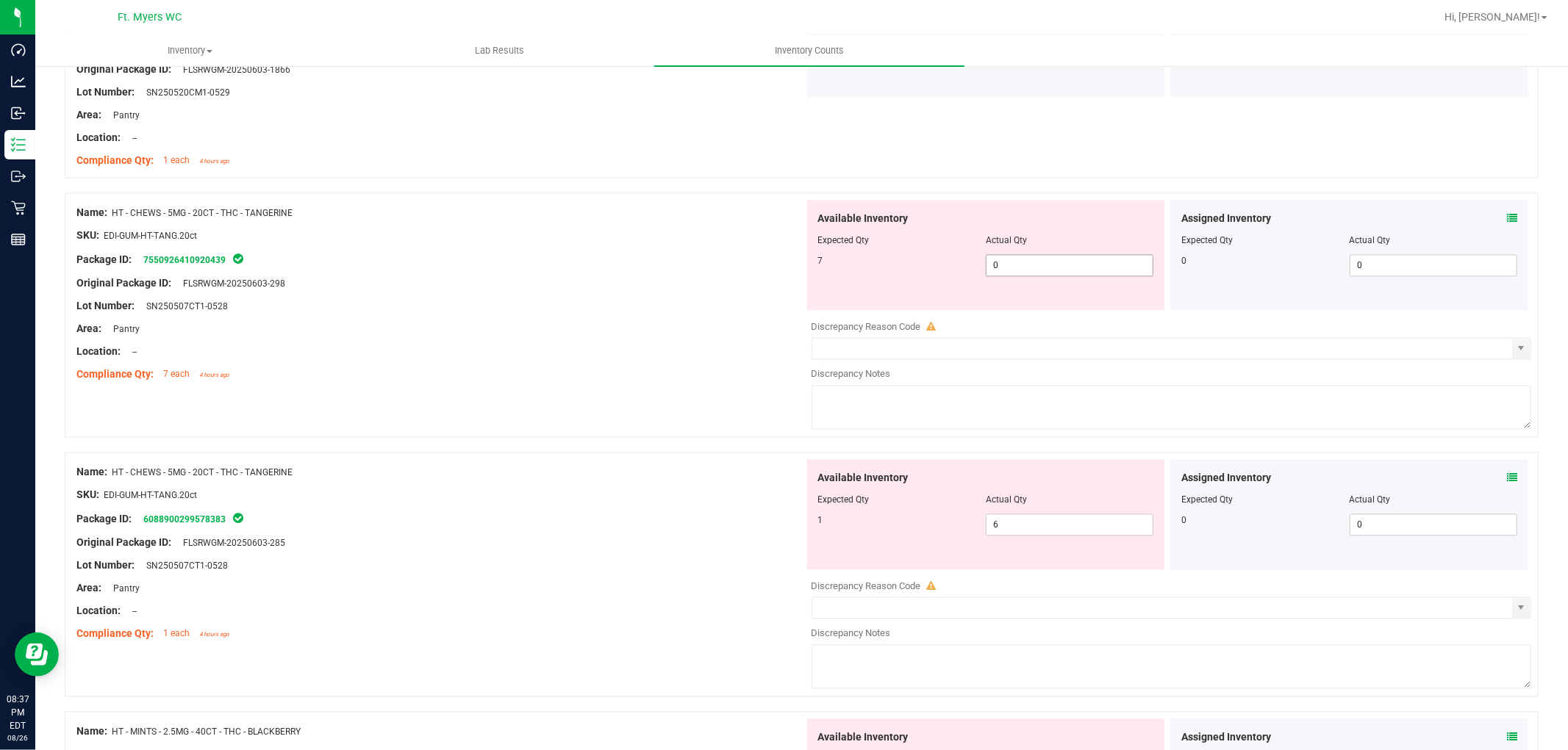
click at [1025, 262] on span "0 0" at bounding box center [1070, 264] width 168 height 22
click at [1025, 262] on input "0" at bounding box center [1070, 265] width 166 height 21
type input "7"
click at [730, 370] on div "Compliance Qty: 7 each 4 hours ago" at bounding box center [441, 374] width 728 height 16
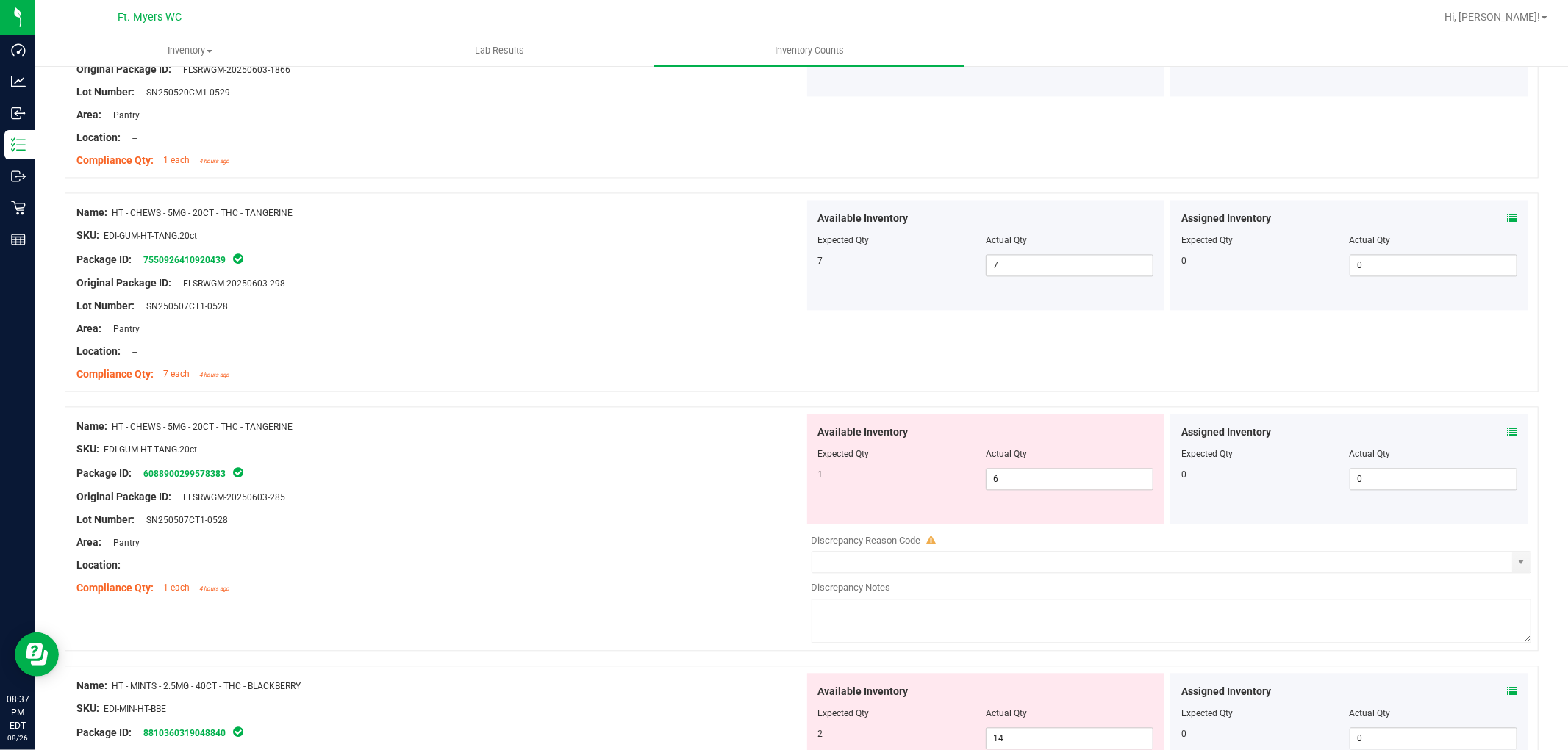
click at [1507, 432] on icon at bounding box center [1512, 432] width 10 height 10
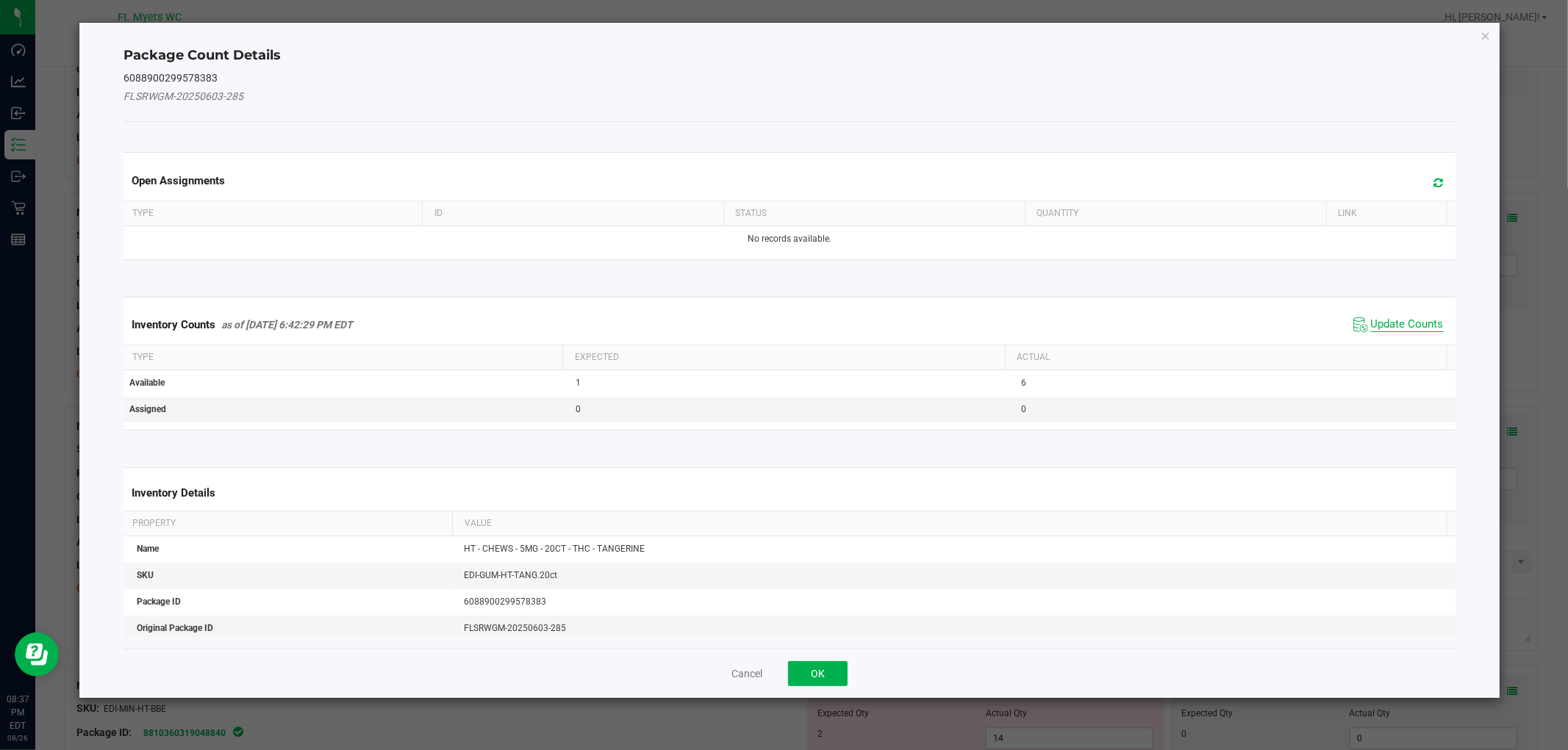
click at [1371, 317] on span "Update Counts" at bounding box center [1407, 324] width 72 height 15
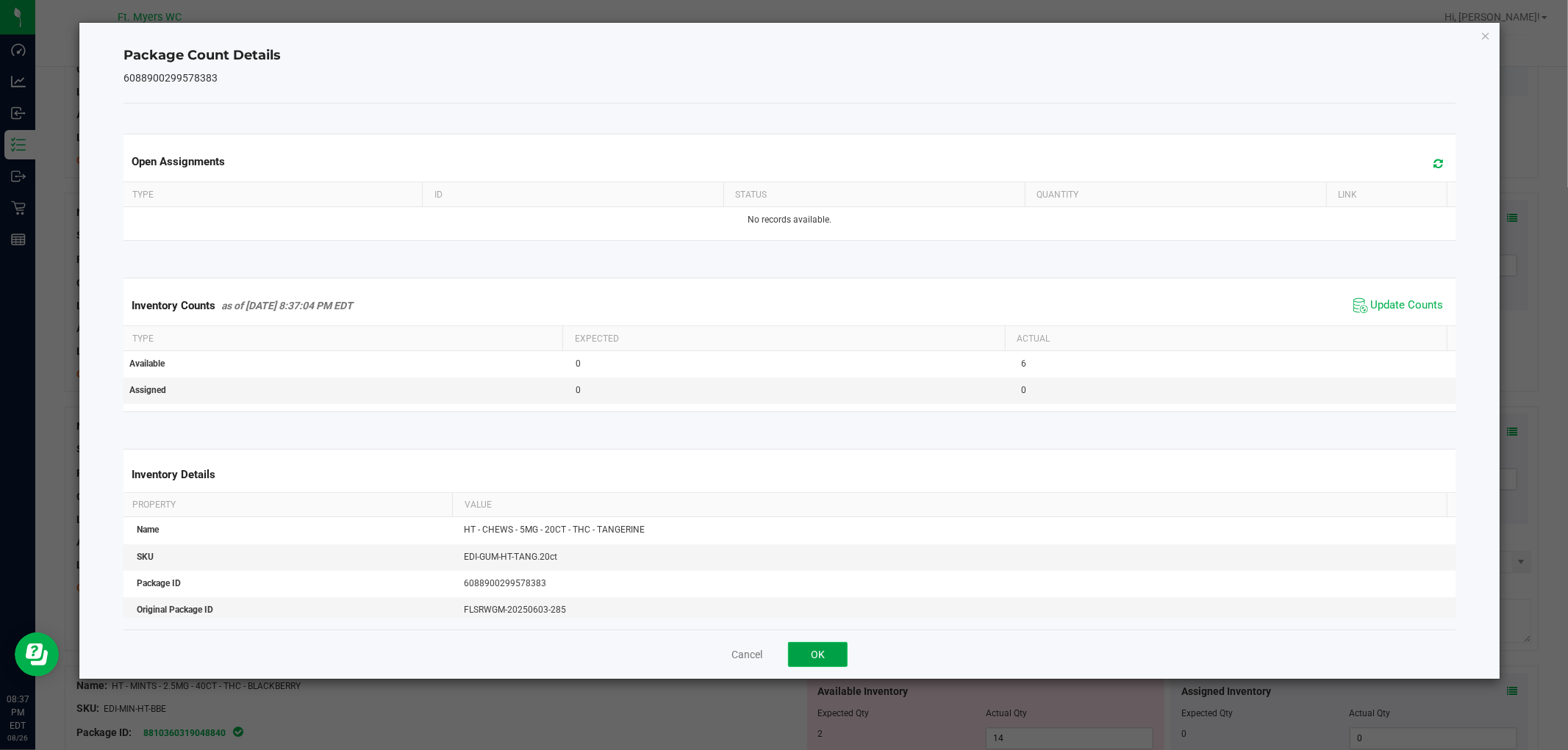
click at [819, 644] on button "OK" at bounding box center [818, 654] width 59 height 25
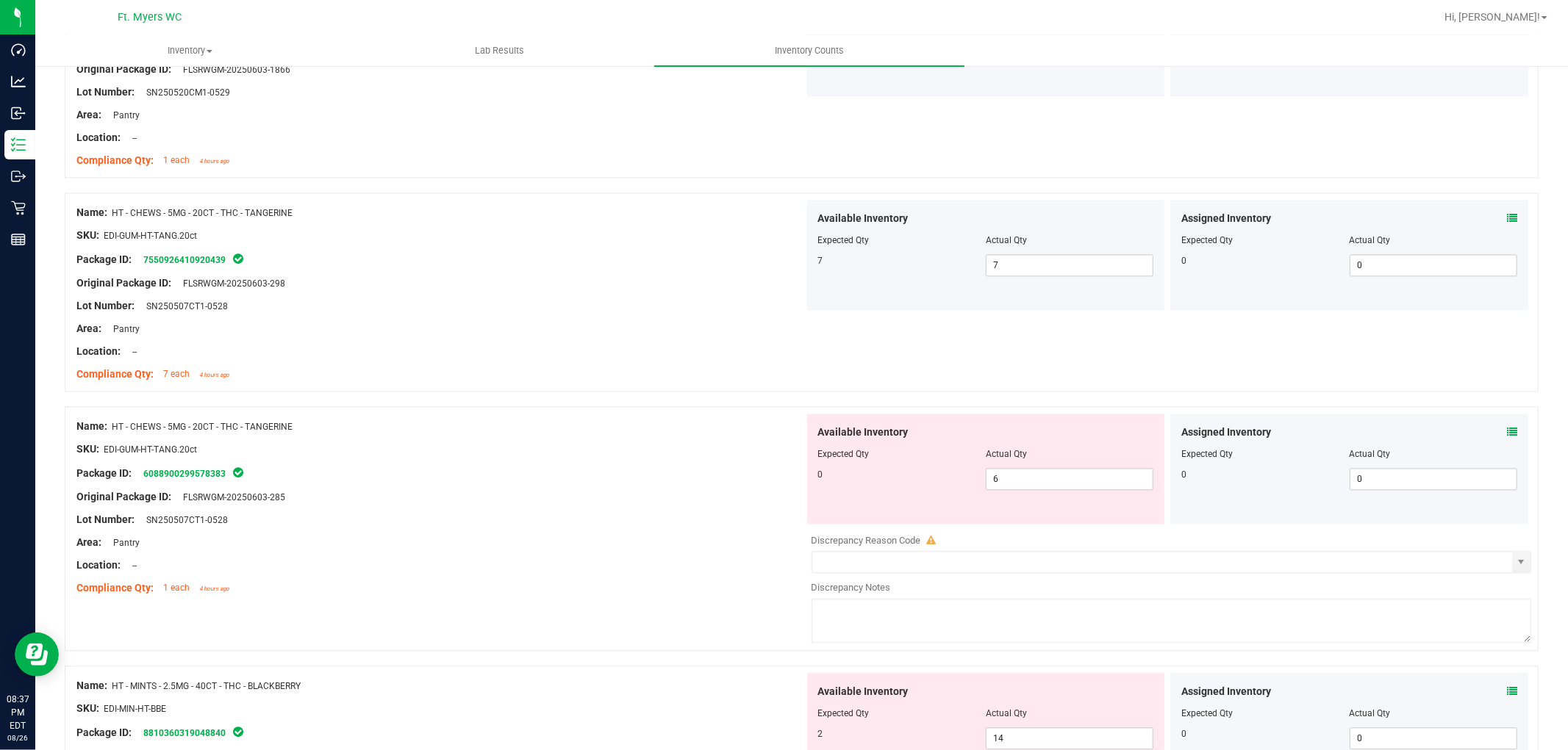
click at [1024, 493] on div "Available Inventory Expected Qty Actual Qty 0 6 6" at bounding box center [986, 468] width 358 height 110
click at [1038, 467] on div at bounding box center [986, 464] width 336 height 7
click at [1025, 478] on span "6 6" at bounding box center [1070, 479] width 168 height 22
click at [1025, 478] on input "6" at bounding box center [1070, 480] width 166 height 21
type input "0"
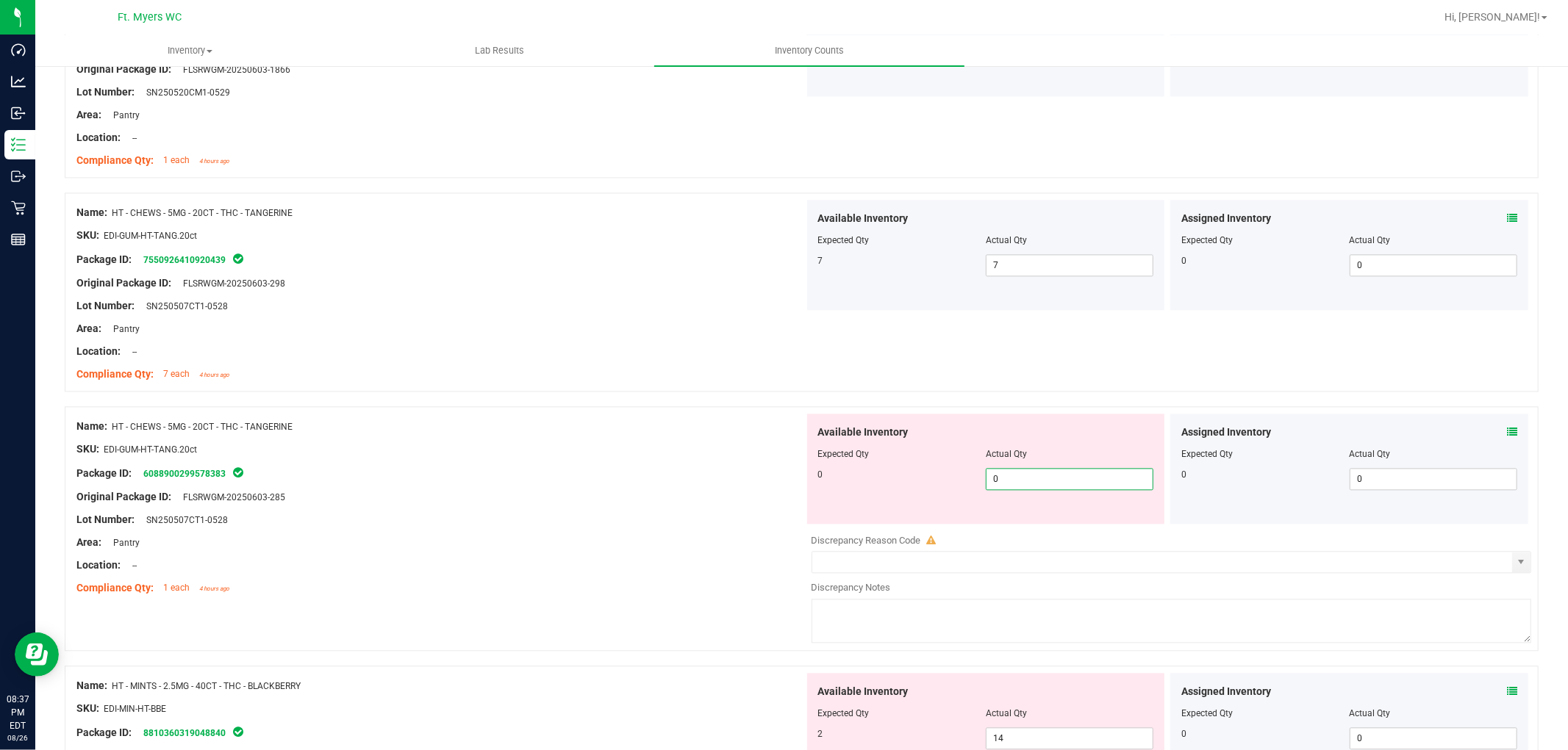
type input "0"
click at [612, 518] on div "Lot Number: SN250507CT1-0528" at bounding box center [441, 520] width 728 height 16
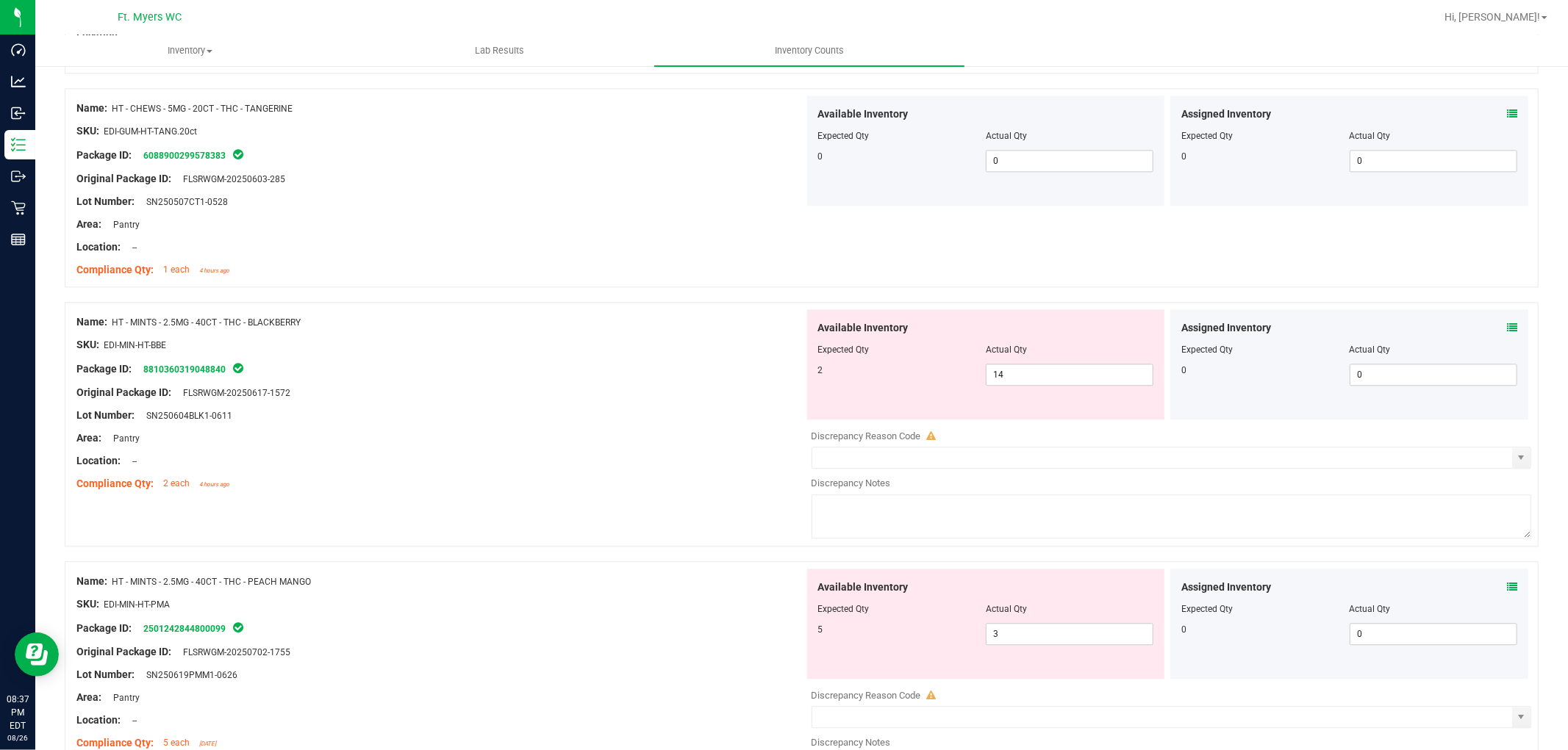
scroll to position [2939, 0]
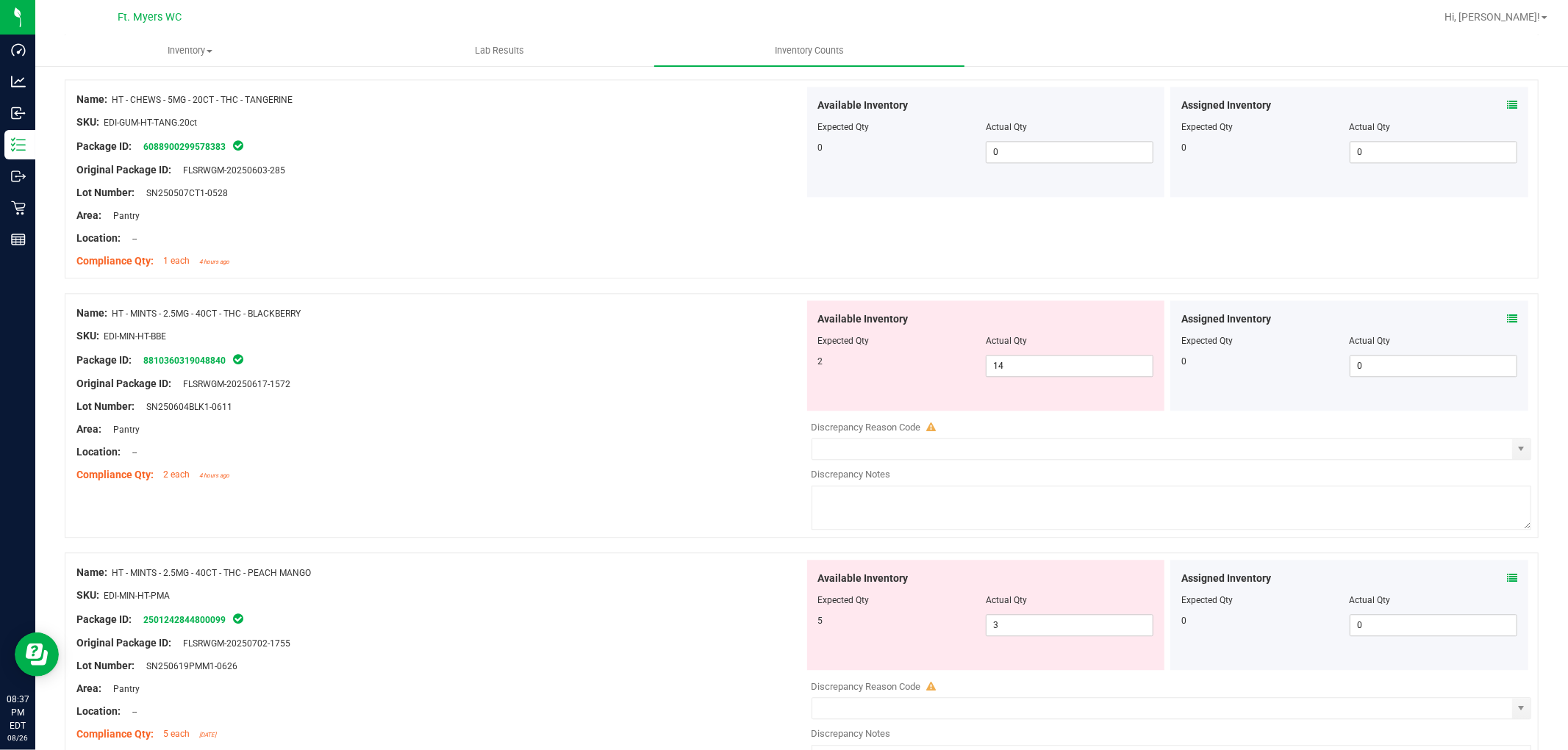
click at [1507, 321] on icon at bounding box center [1512, 319] width 10 height 10
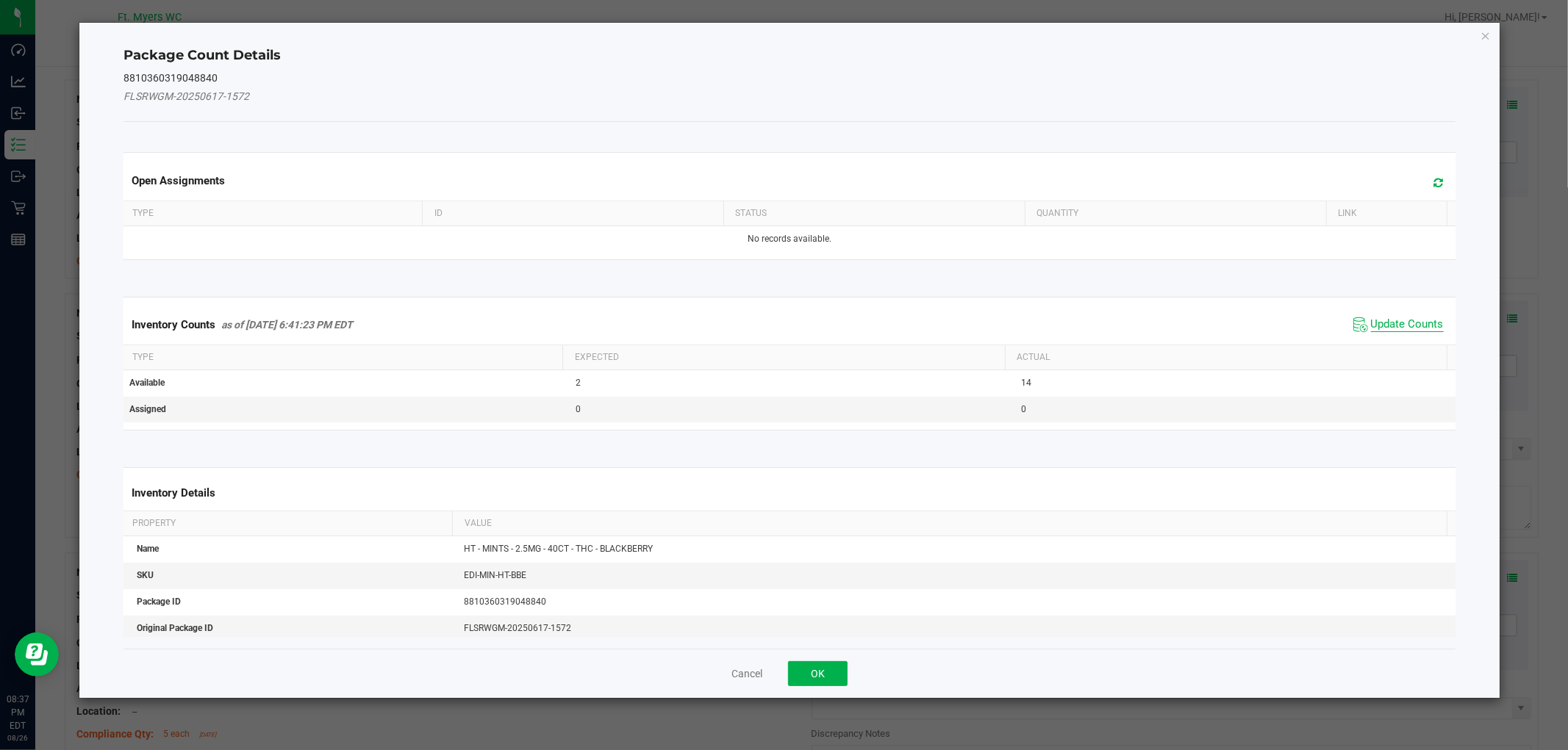
click at [1410, 326] on span "Update Counts" at bounding box center [1407, 324] width 72 height 15
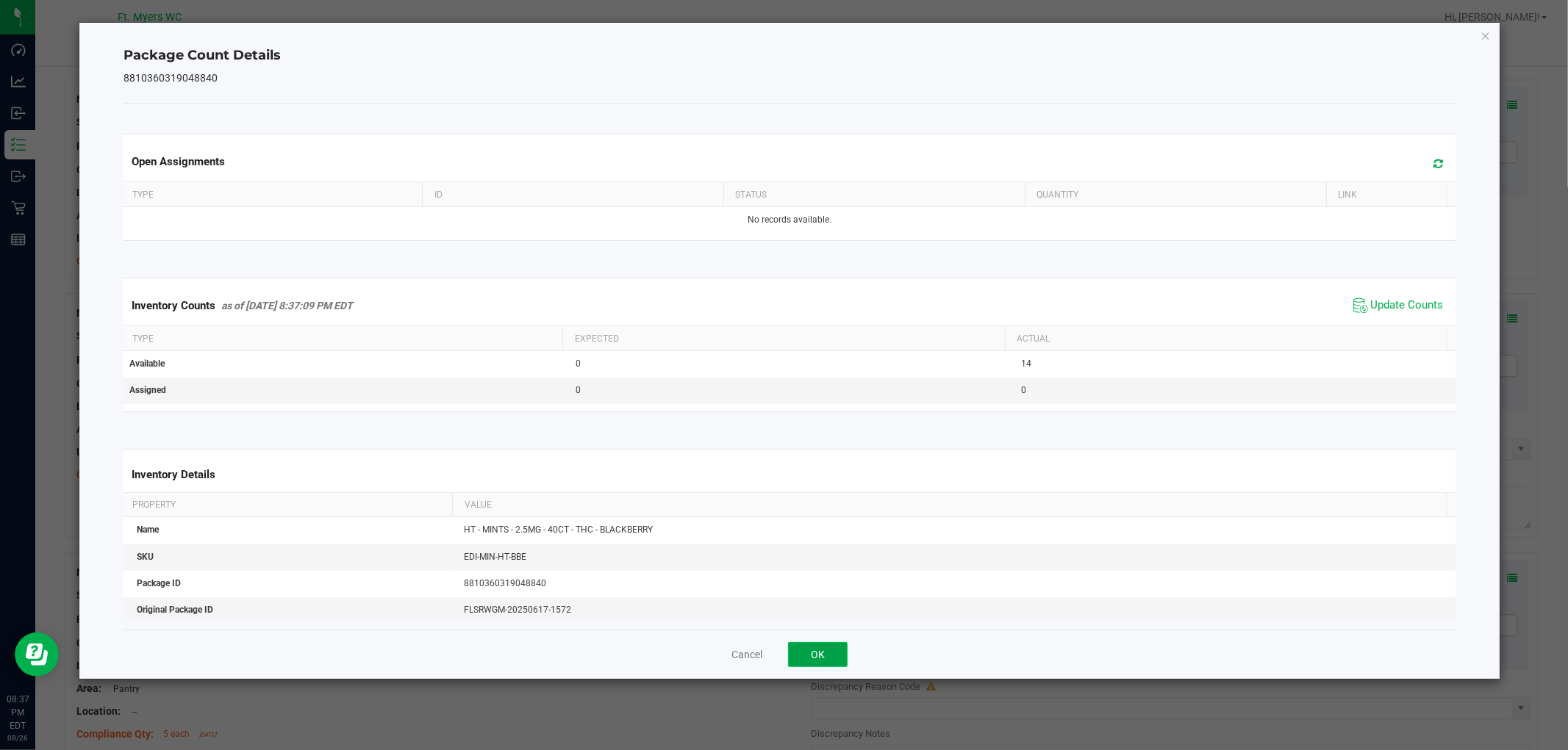
click at [839, 651] on button "OK" at bounding box center [818, 654] width 59 height 25
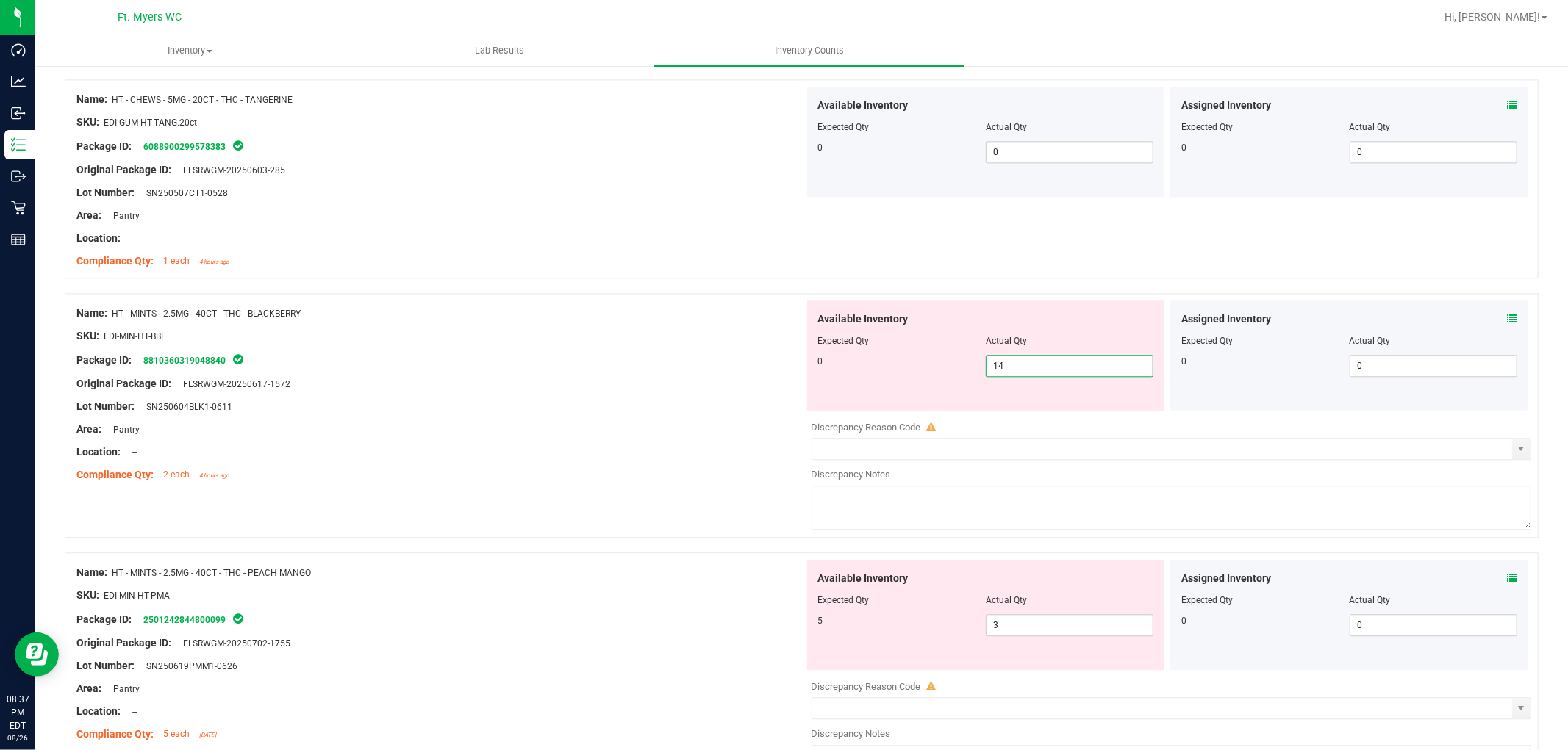
click at [1020, 370] on span "14 14" at bounding box center [1070, 365] width 168 height 22
click at [1020, 370] on input "14" at bounding box center [1070, 366] width 166 height 21
type input "0"
click at [698, 445] on div at bounding box center [441, 440] width 728 height 7
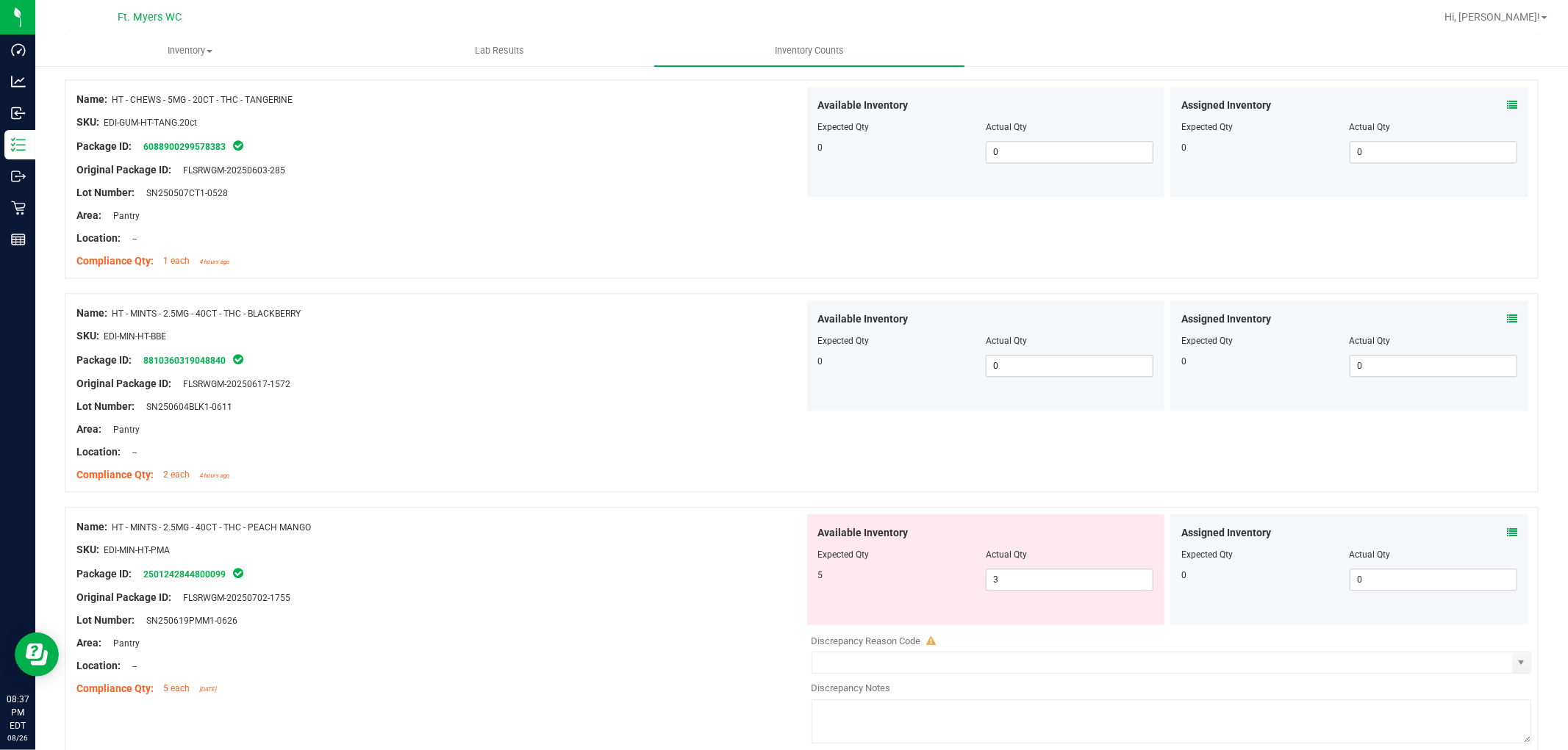
click at [1507, 534] on icon at bounding box center [1512, 533] width 10 height 10
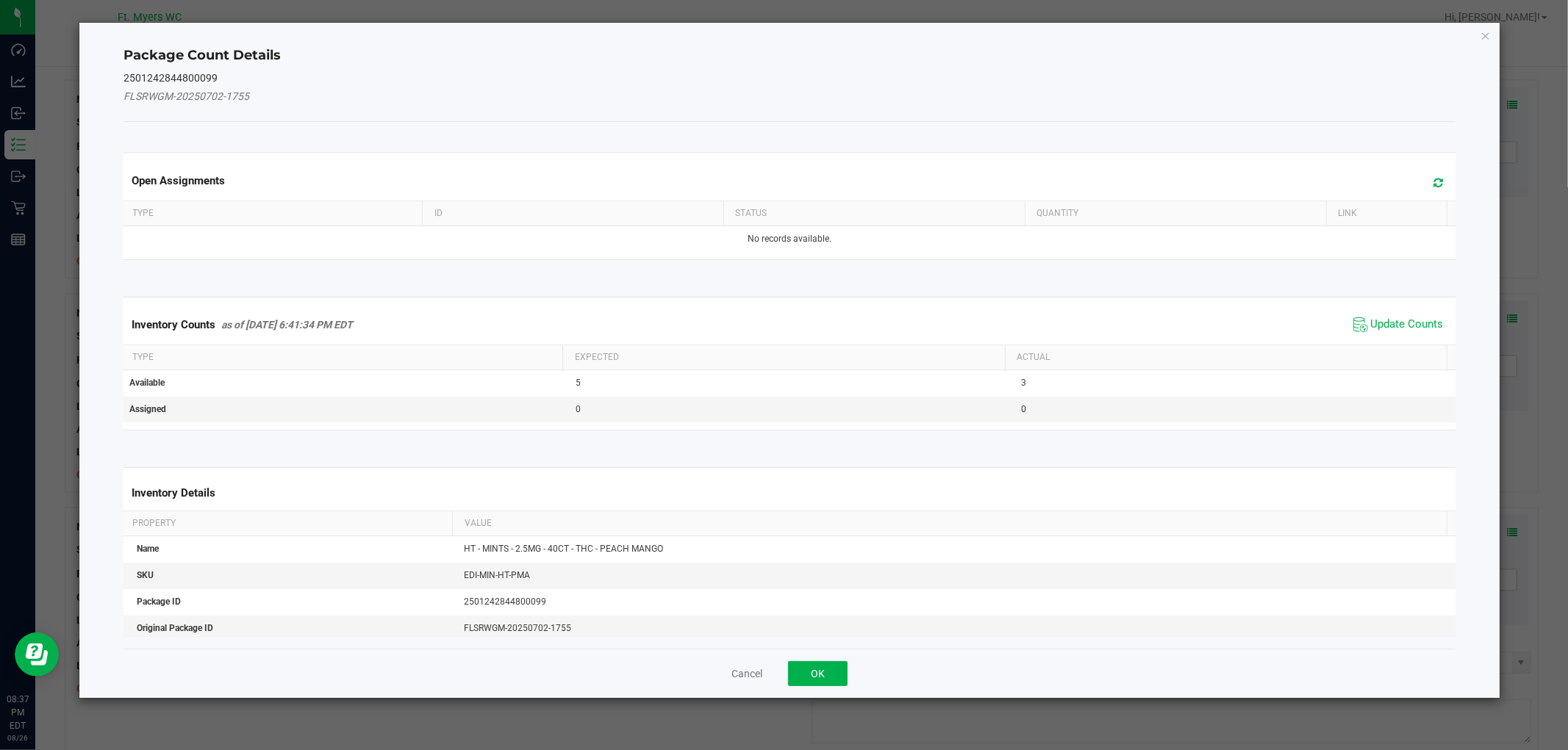
click at [1375, 316] on span "Update Counts" at bounding box center [1399, 324] width 98 height 22
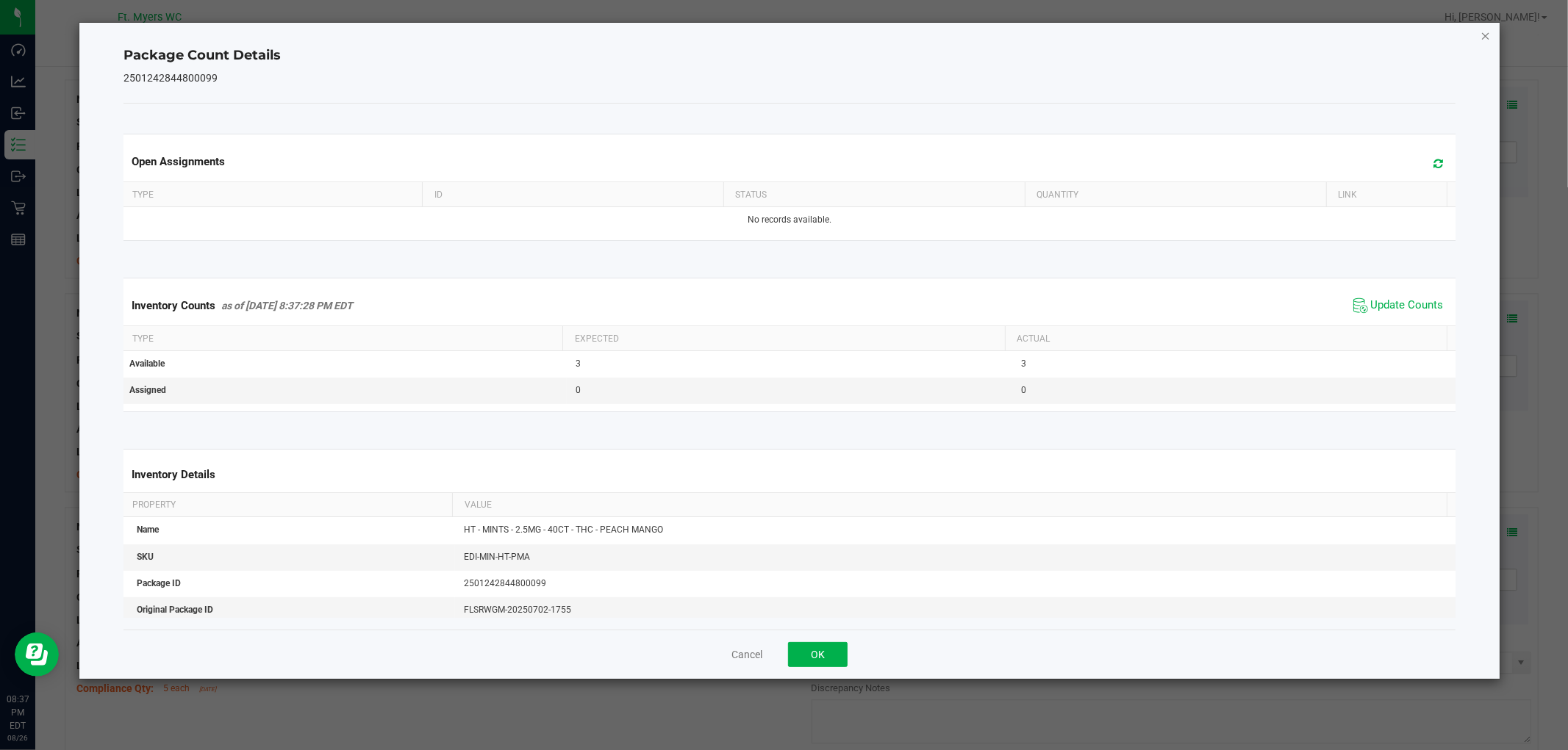
click at [1489, 40] on icon "Close" at bounding box center [1486, 35] width 10 height 17
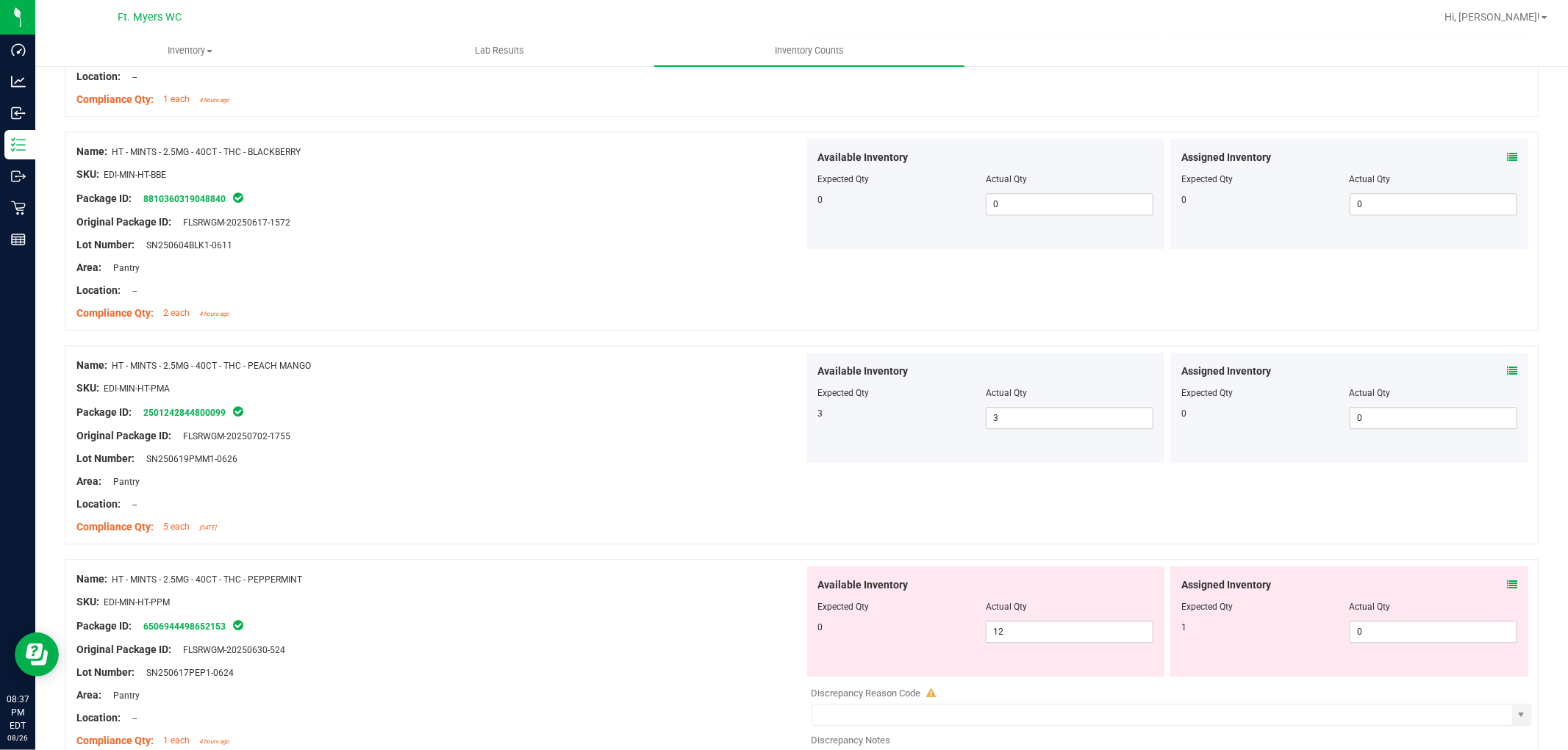
scroll to position [3428, 0]
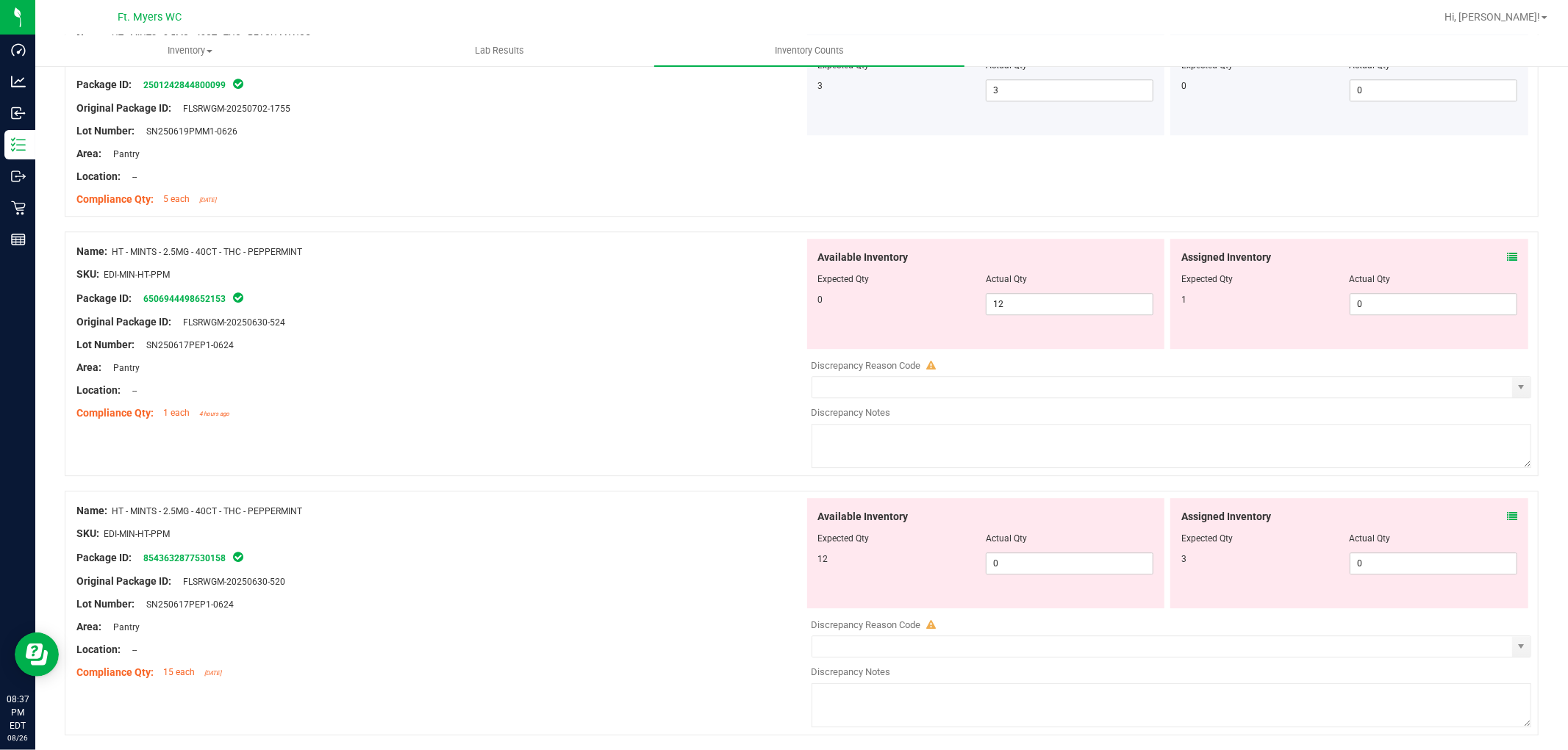
click at [1507, 260] on icon at bounding box center [1512, 257] width 10 height 10
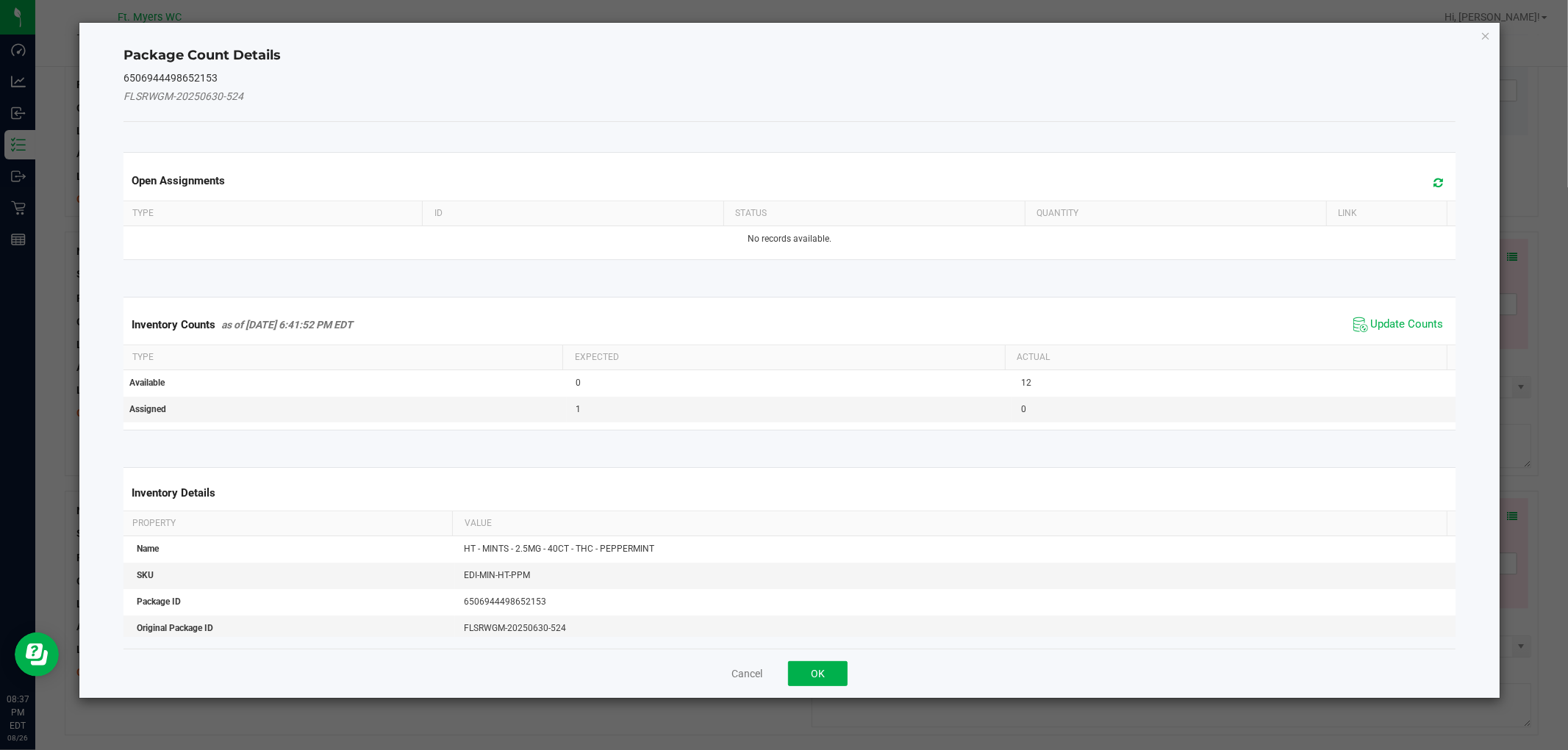
click at [1408, 315] on span "Update Counts" at bounding box center [1399, 324] width 98 height 22
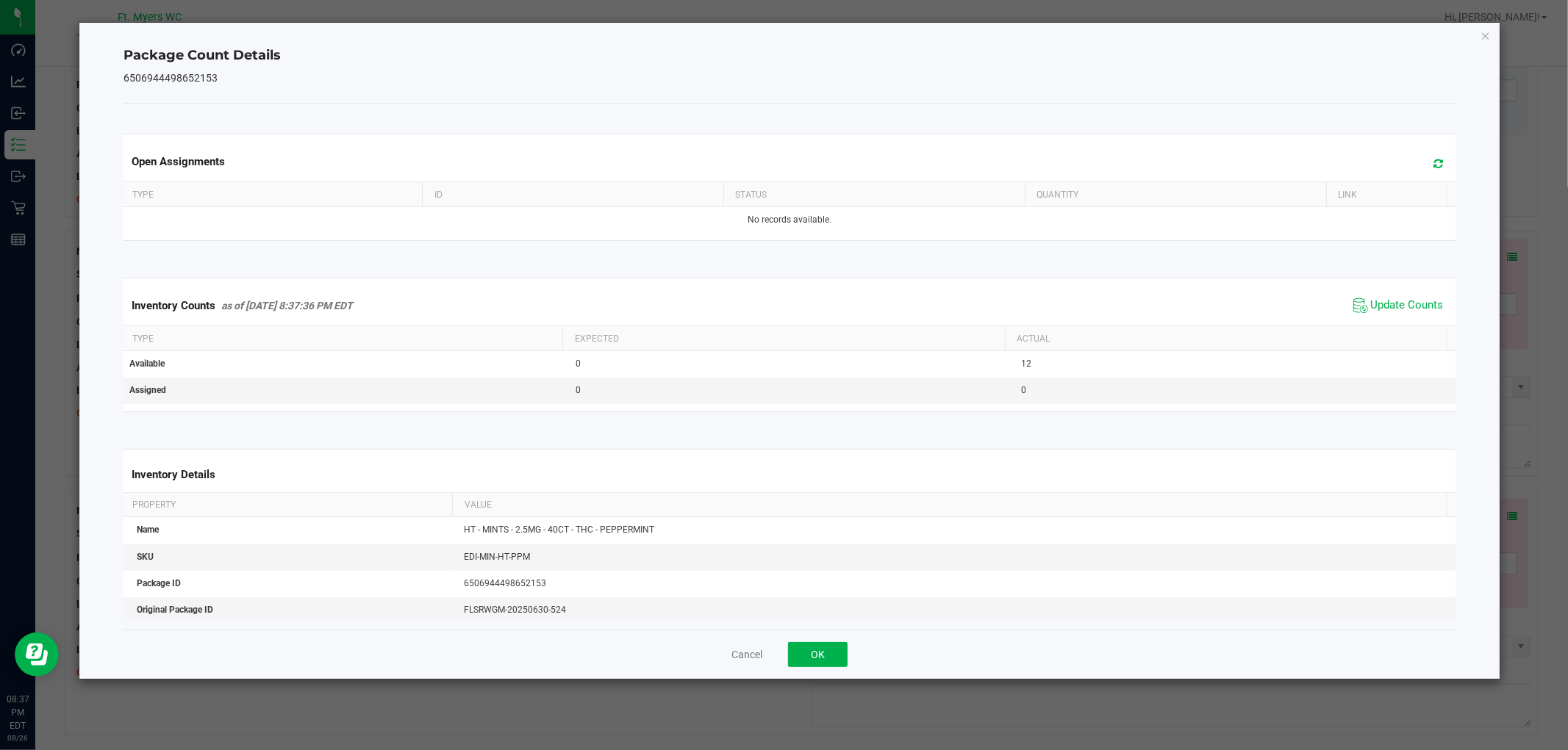
click at [813, 640] on div "Cancel OK" at bounding box center [790, 654] width 1332 height 49
click at [813, 646] on button "OK" at bounding box center [818, 654] width 59 height 25
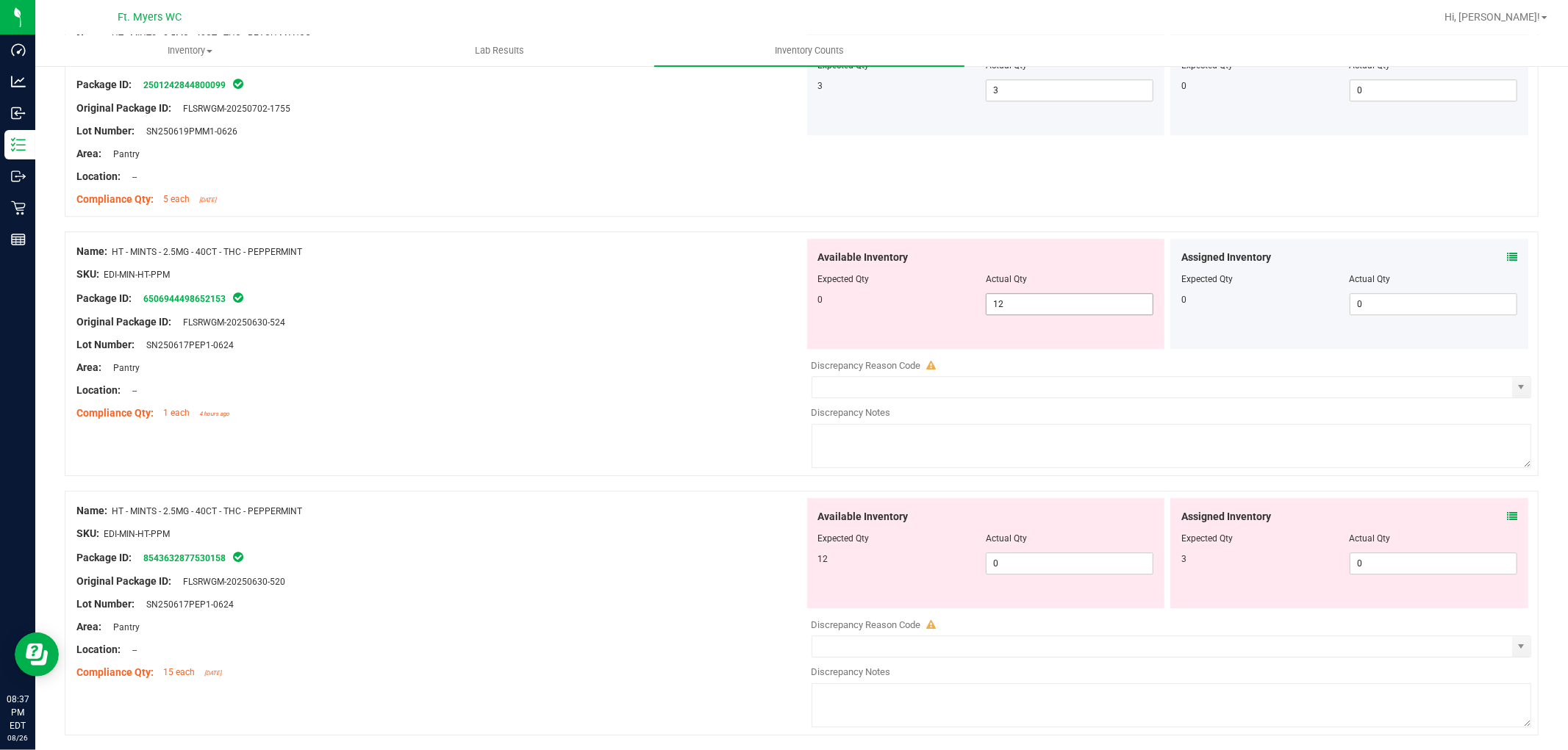
click at [1059, 307] on span "12 12" at bounding box center [1070, 303] width 168 height 22
click at [1059, 307] on input "12" at bounding box center [1070, 304] width 166 height 21
type input "0"
click at [729, 393] on div "Location: --" at bounding box center [441, 391] width 728 height 16
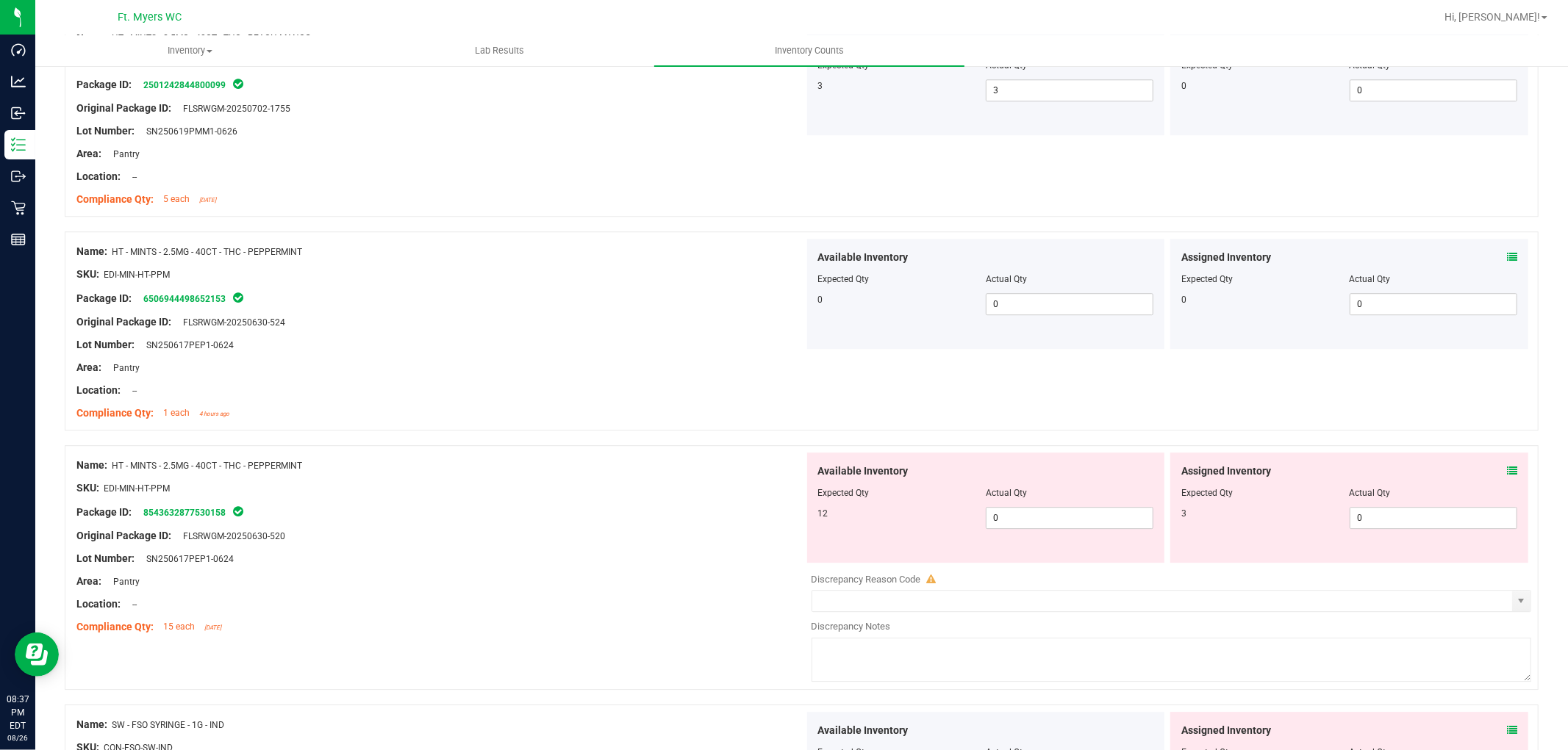
click at [1507, 474] on icon at bounding box center [1512, 471] width 10 height 10
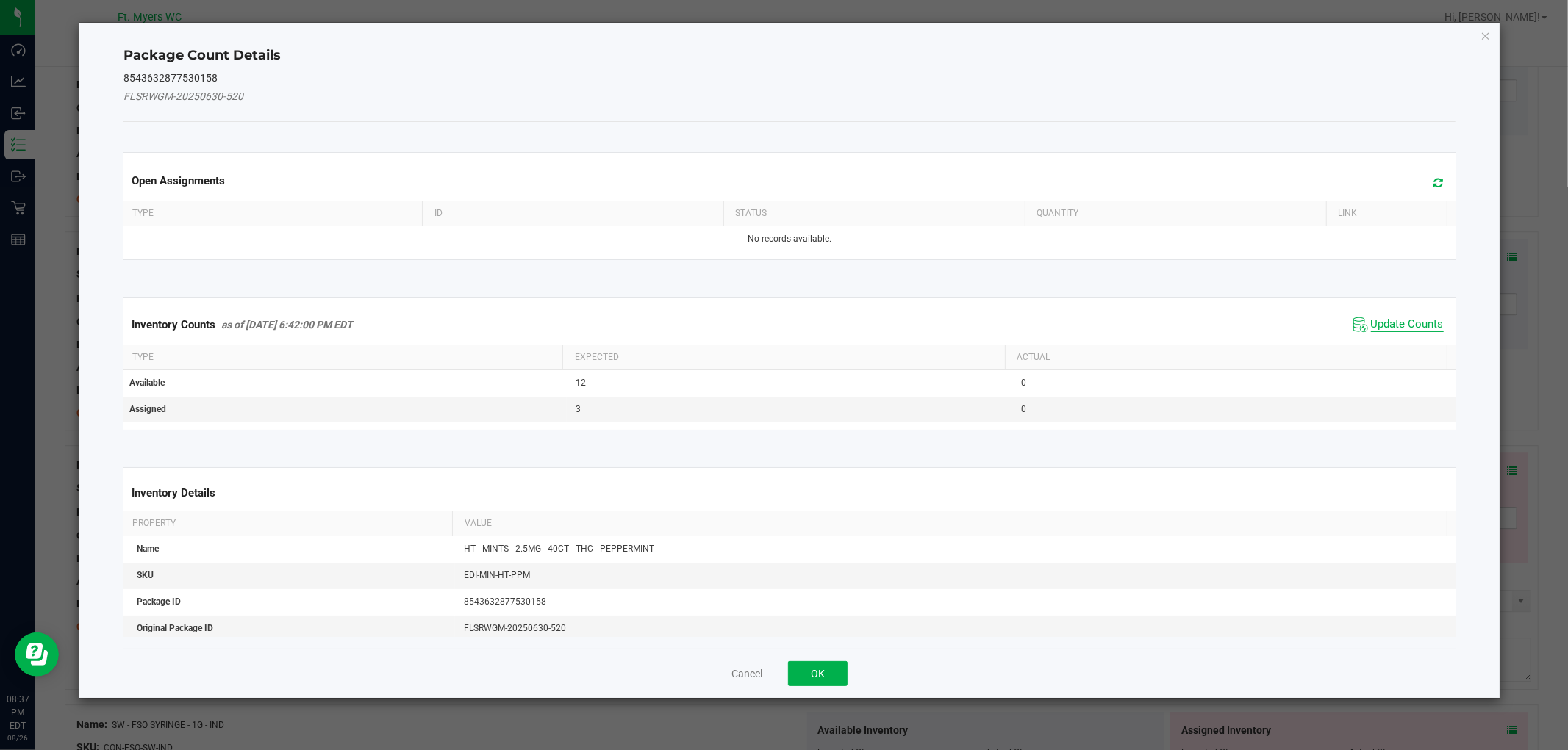
click at [1407, 318] on span "Update Counts" at bounding box center [1407, 324] width 72 height 15
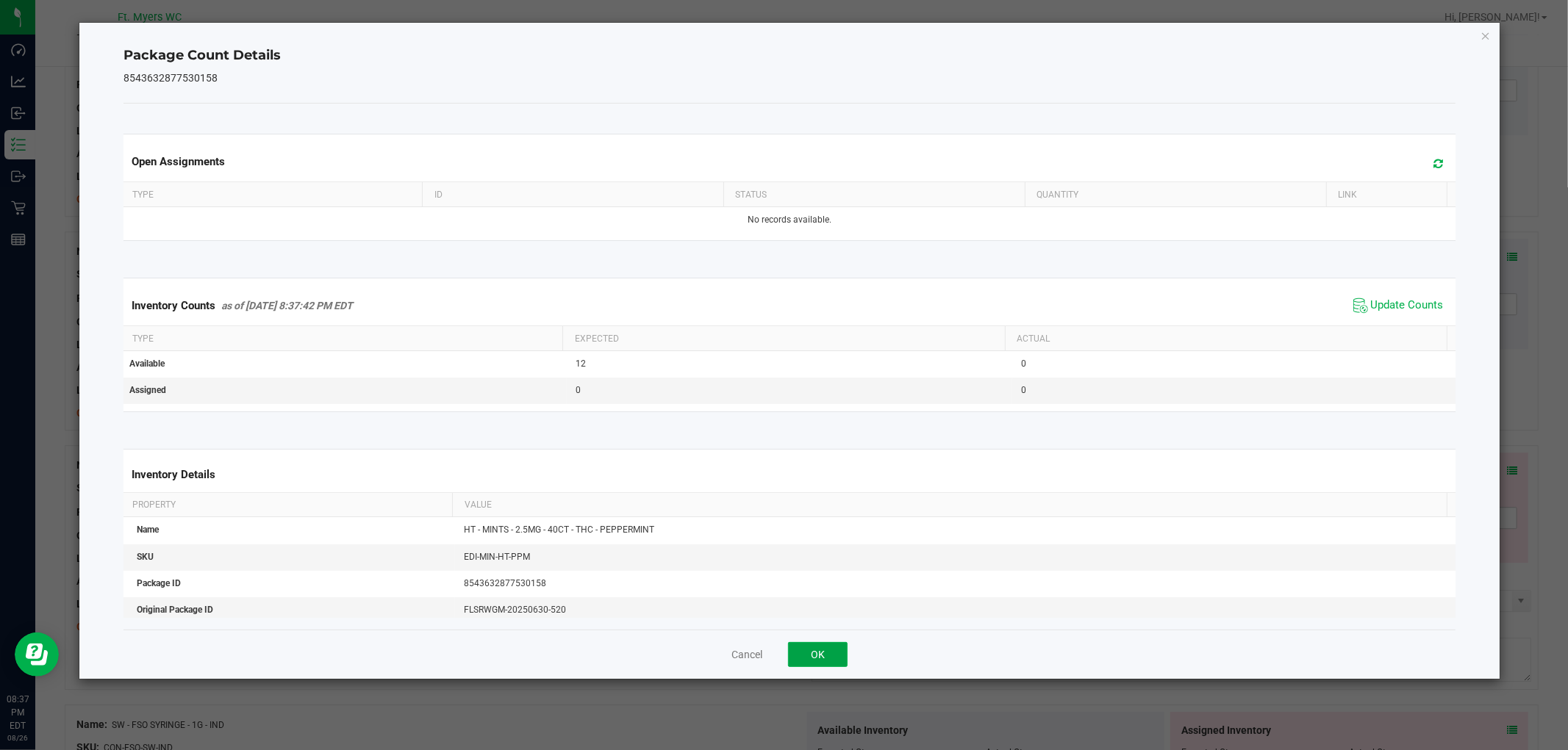
drag, startPoint x: 810, startPoint y: 665, endPoint x: 856, endPoint y: 637, distance: 53.9
click at [811, 664] on button "OK" at bounding box center [818, 654] width 59 height 25
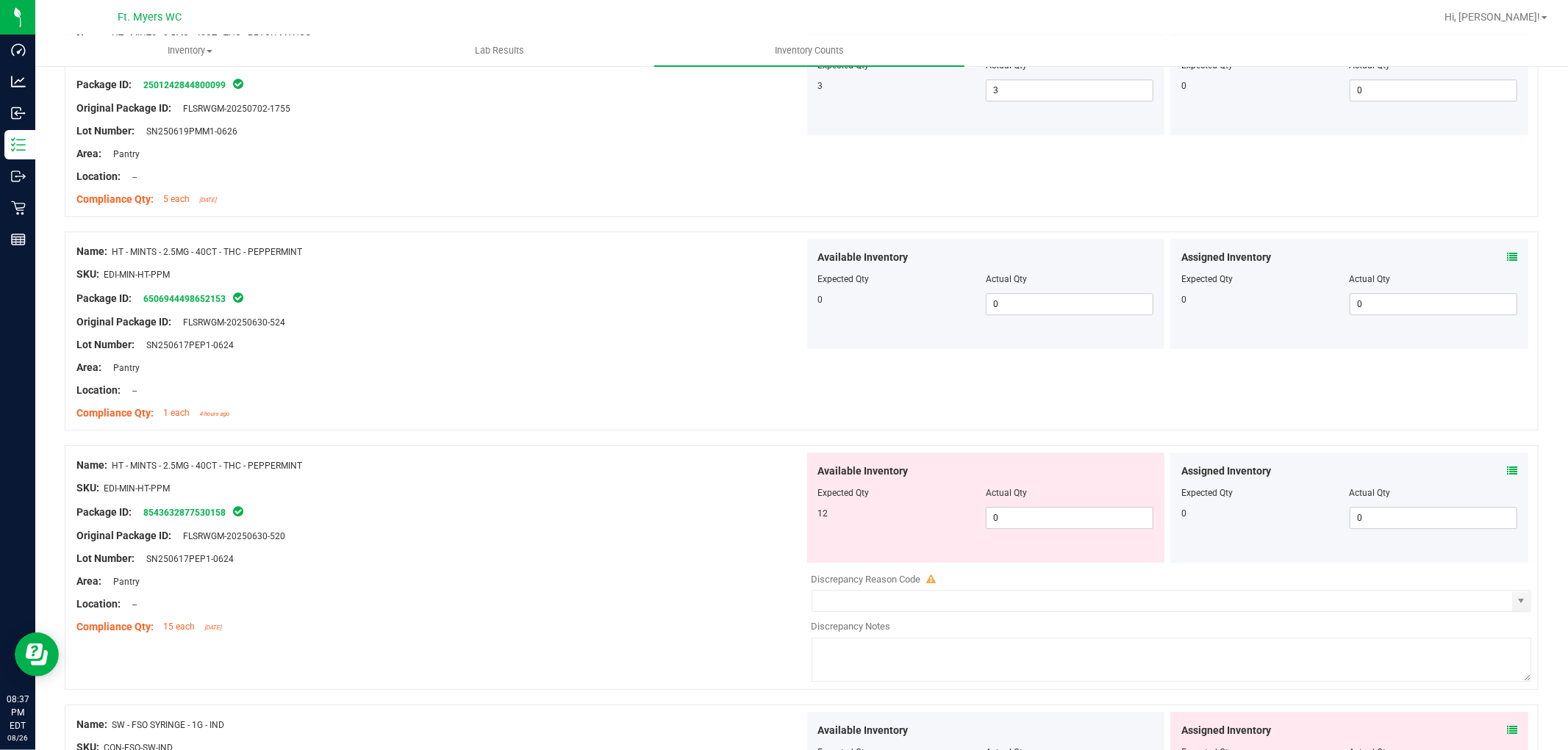
click at [1038, 504] on div at bounding box center [986, 503] width 336 height 7
click at [1041, 518] on span "0 0" at bounding box center [1070, 517] width 168 height 22
click at [1041, 518] on input "0" at bounding box center [1070, 518] width 166 height 21
type input "12"
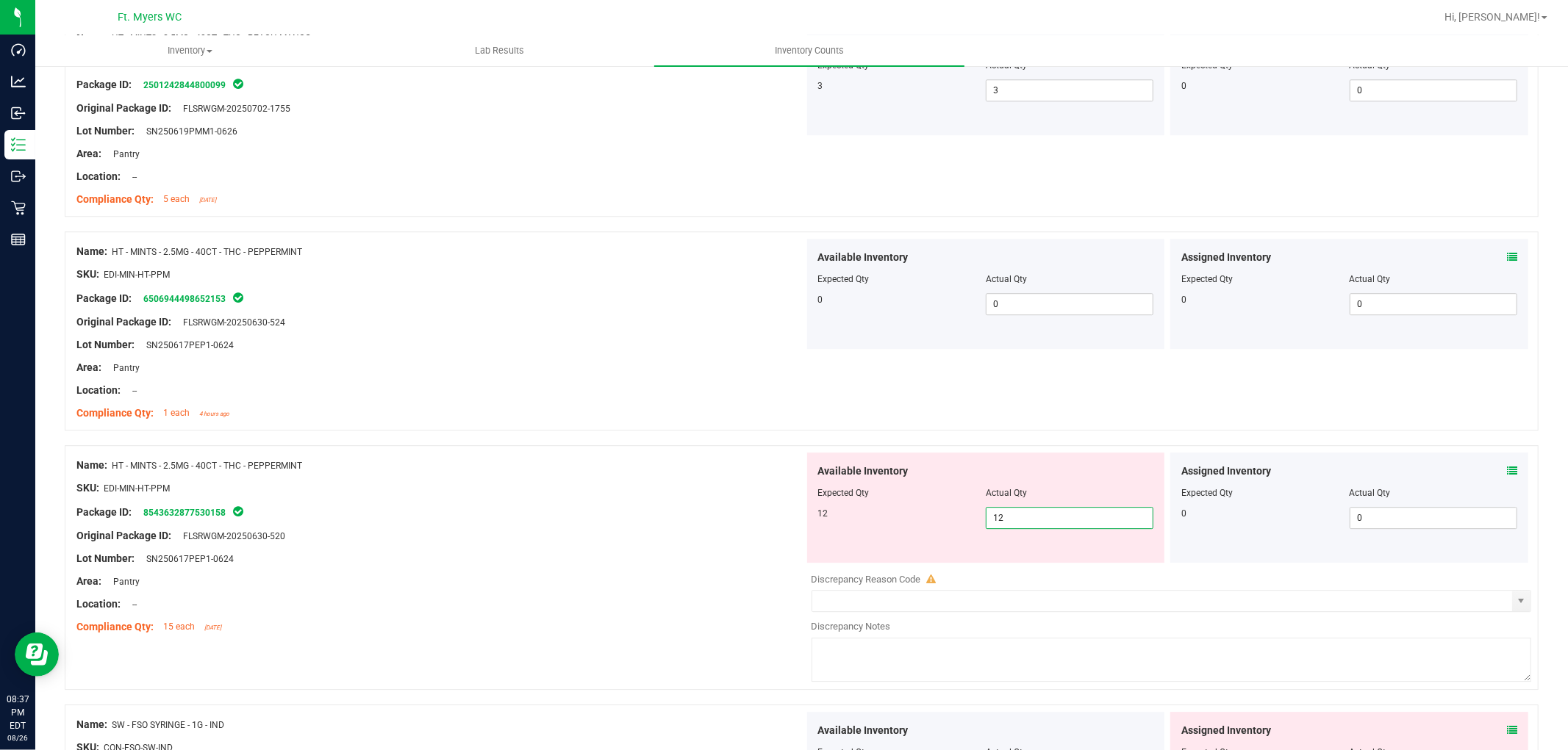
click at [621, 551] on div at bounding box center [441, 547] width 728 height 7
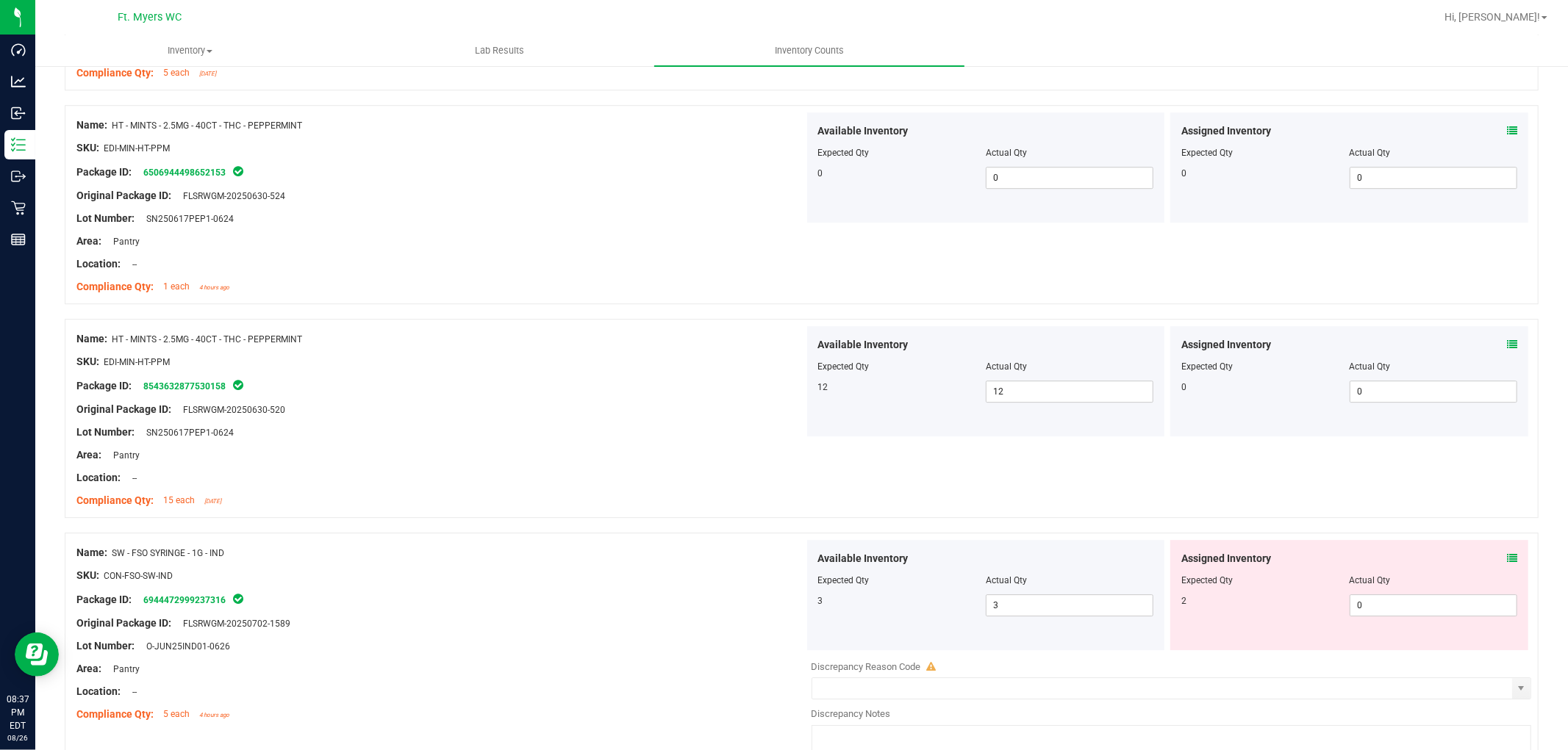
scroll to position [3673, 0]
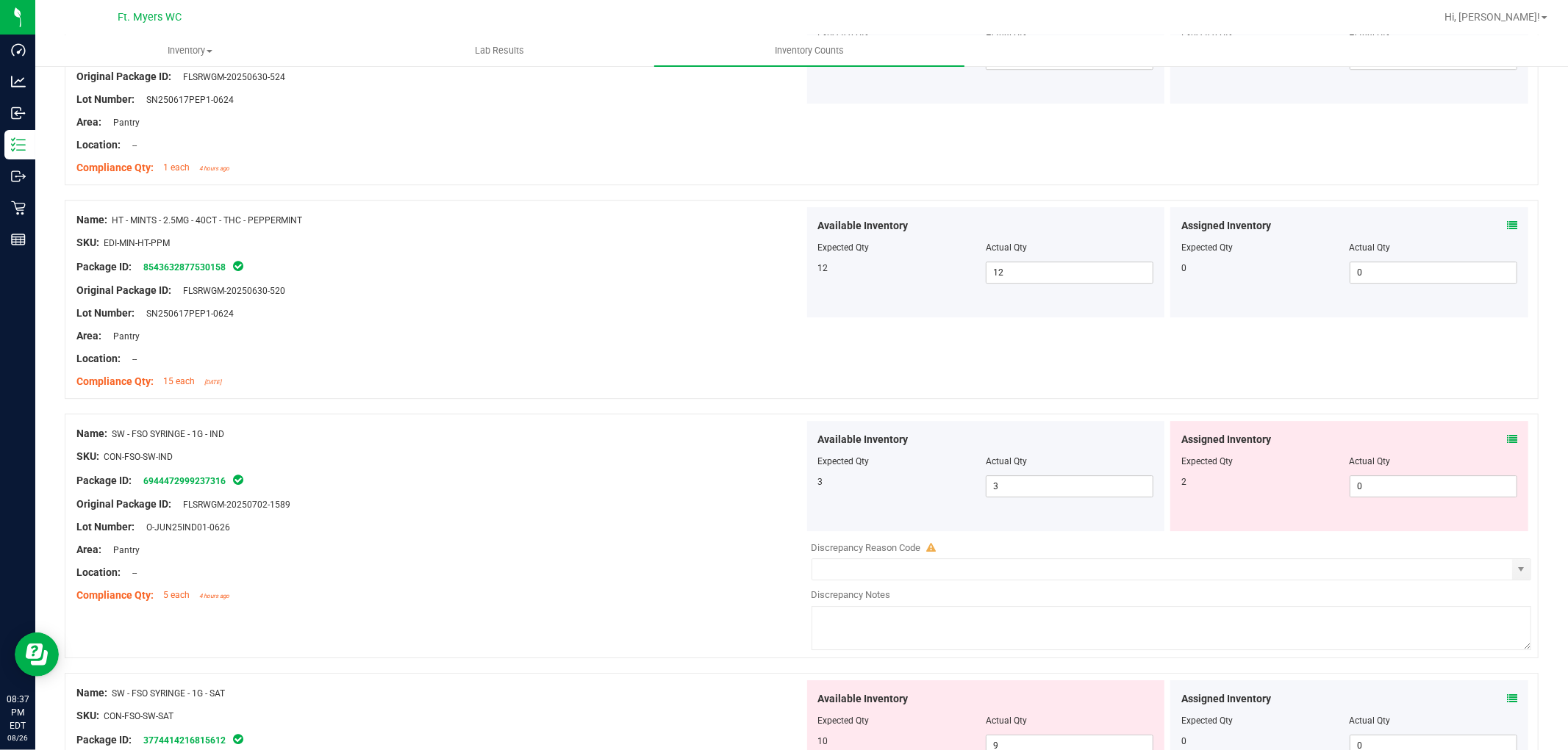
click at [1505, 436] on div "Assigned Inventory Expected Qty Actual Qty 2 0 0" at bounding box center [1349, 476] width 358 height 110
click at [1507, 438] on icon at bounding box center [1512, 440] width 10 height 10
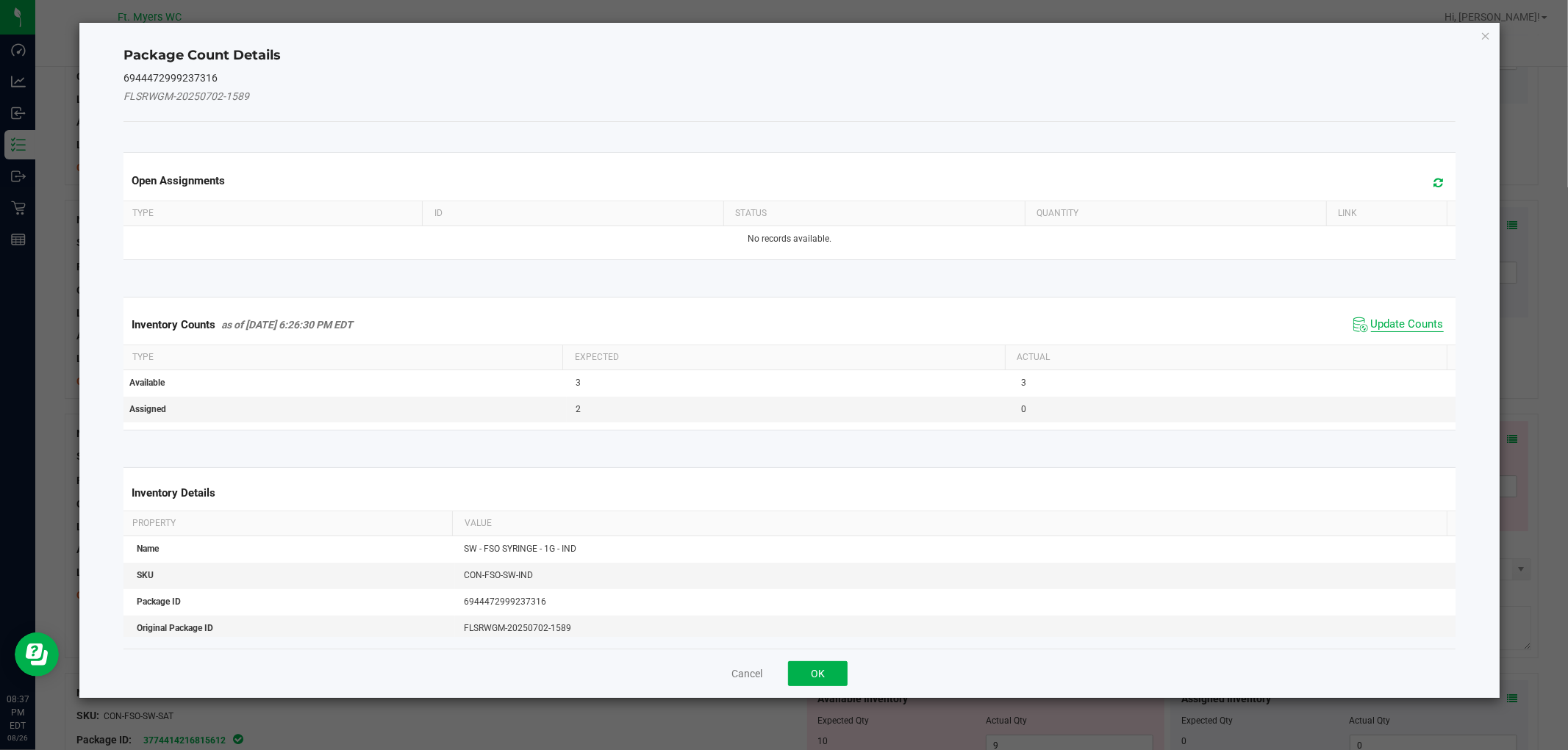
click at [1399, 328] on span "Update Counts" at bounding box center [1407, 324] width 72 height 15
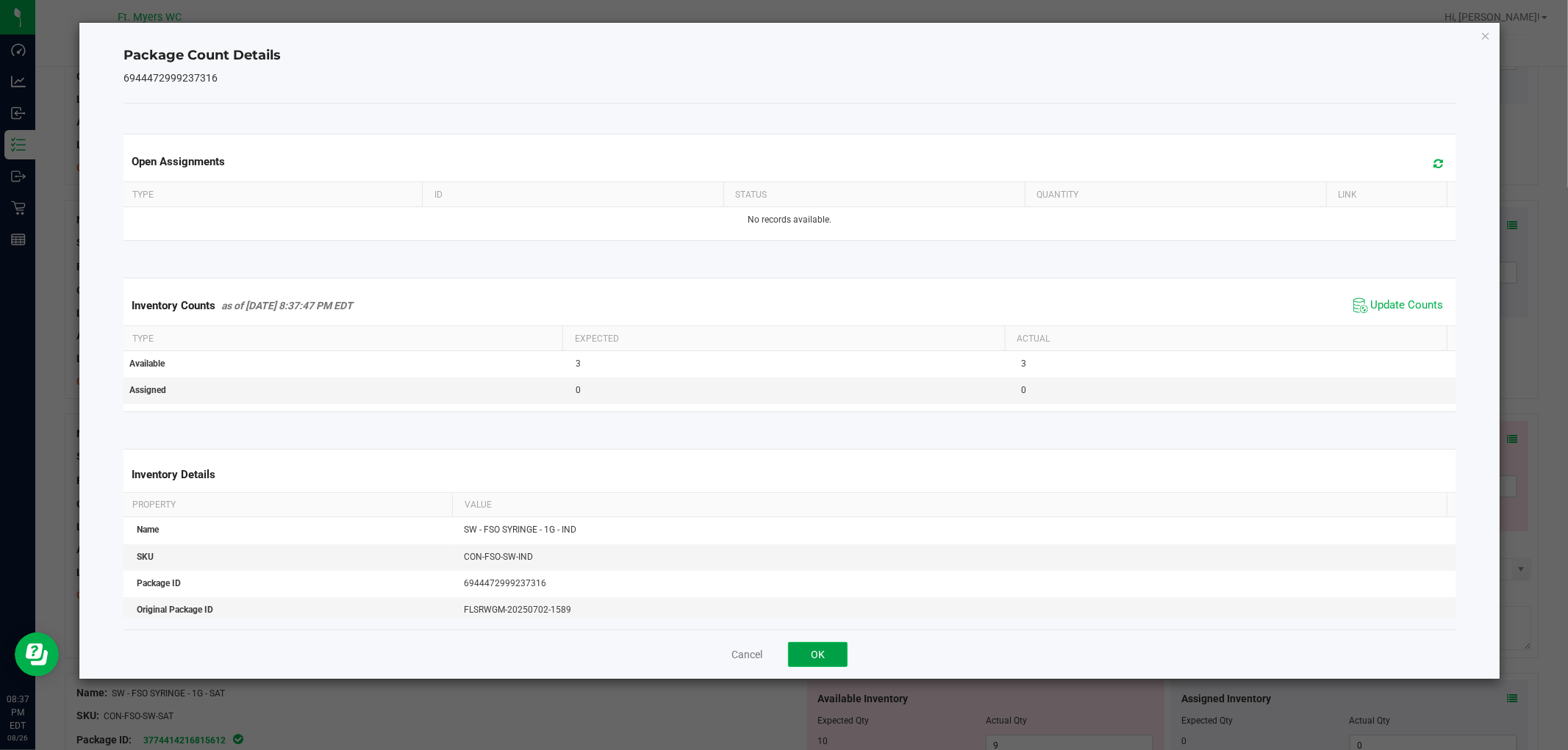
click at [828, 644] on button "OK" at bounding box center [818, 654] width 59 height 25
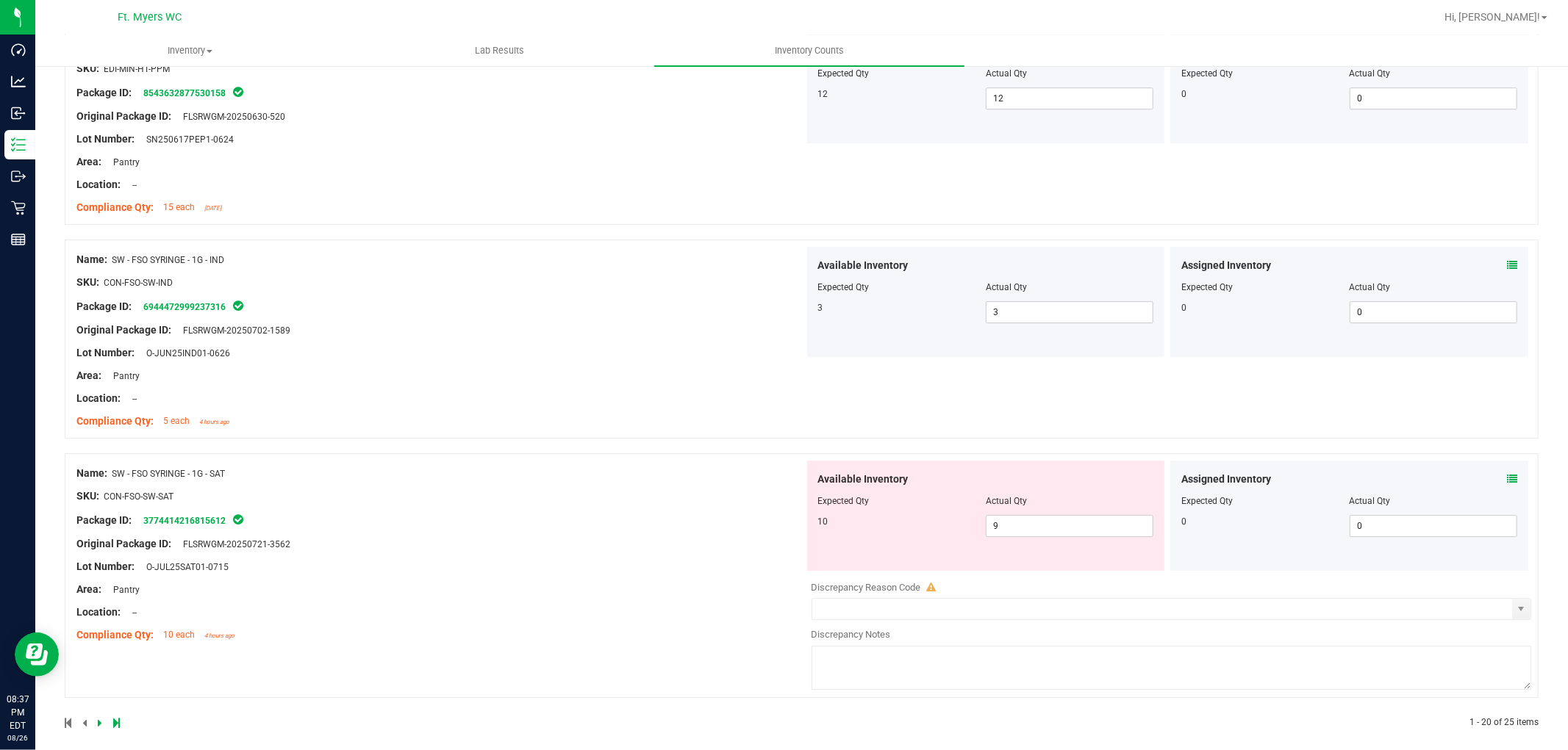
scroll to position [3862, 0]
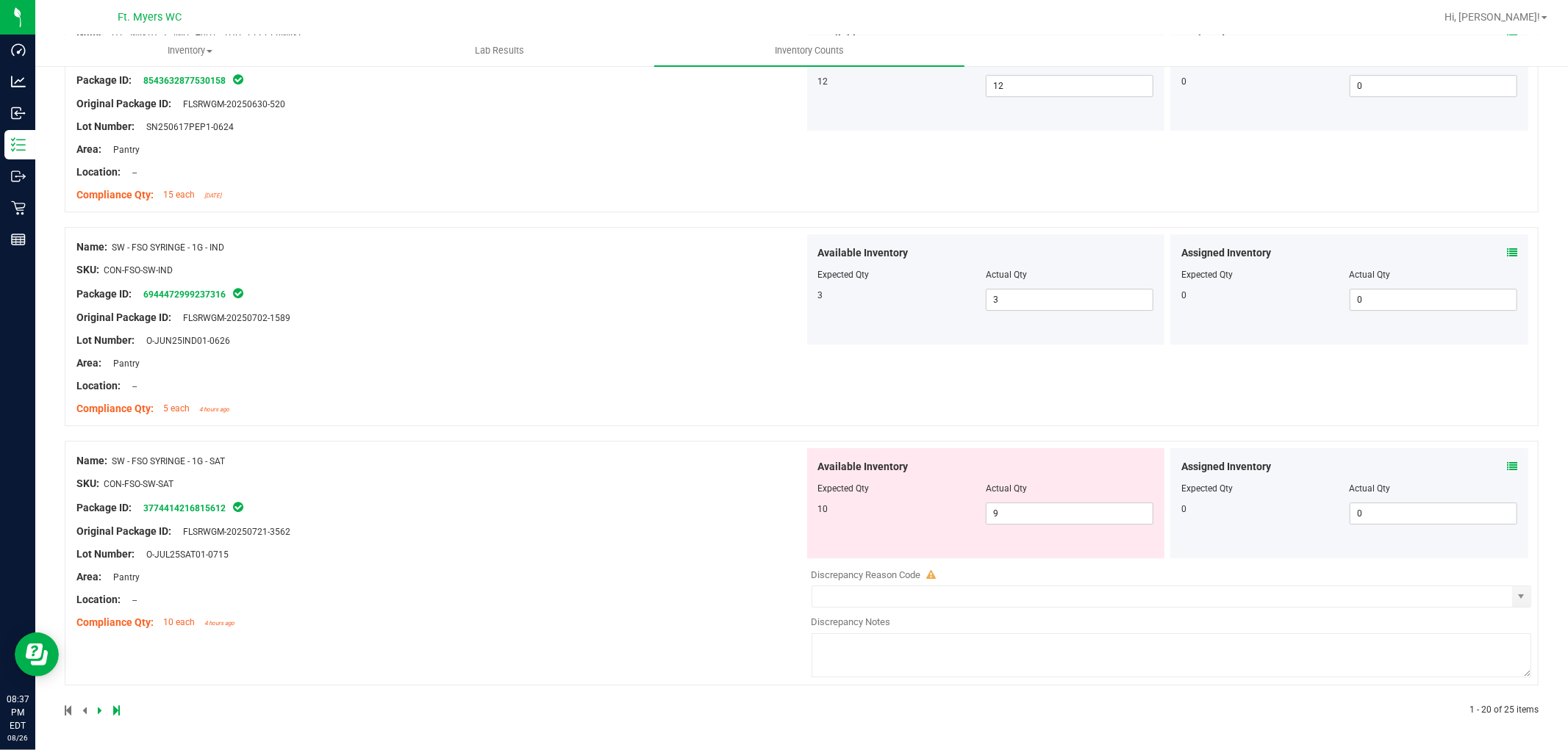
click at [1507, 465] on div "Assigned Inventory Expected Qty Actual Qty 0 0 0" at bounding box center [1349, 503] width 358 height 110
click at [1507, 467] on icon at bounding box center [1512, 467] width 10 height 10
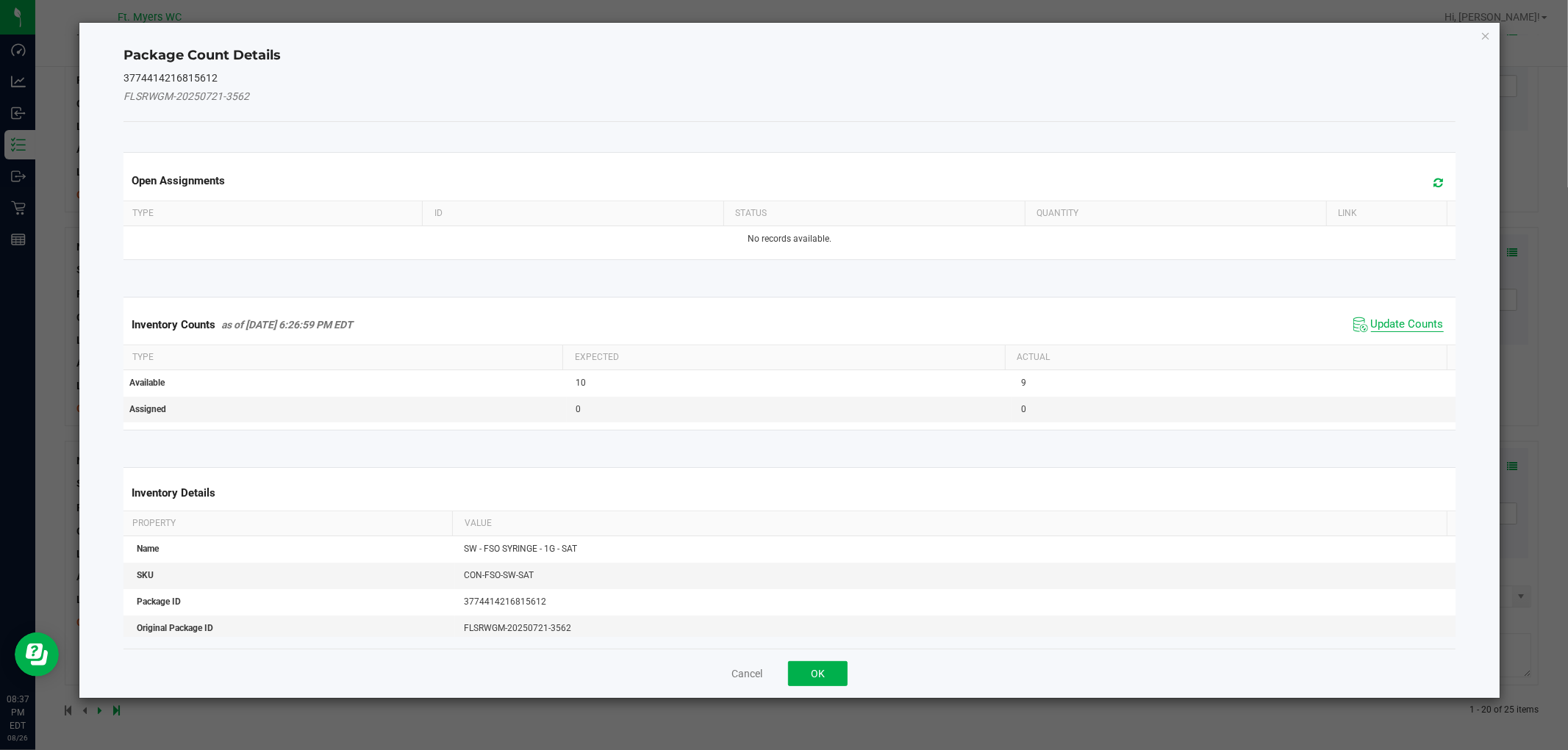
click at [1375, 331] on span "Update Counts" at bounding box center [1407, 324] width 72 height 15
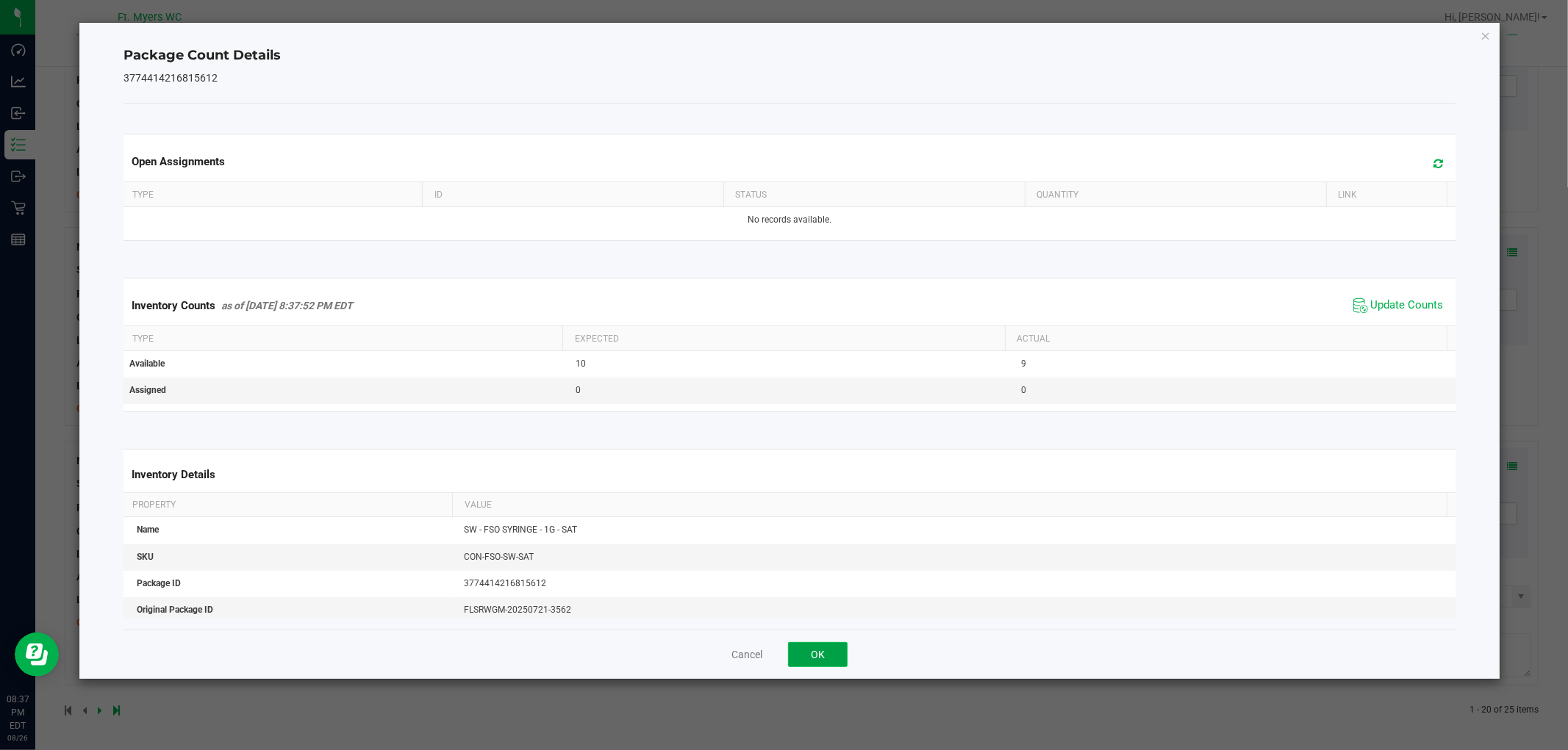
click at [825, 657] on button "OK" at bounding box center [818, 654] width 59 height 25
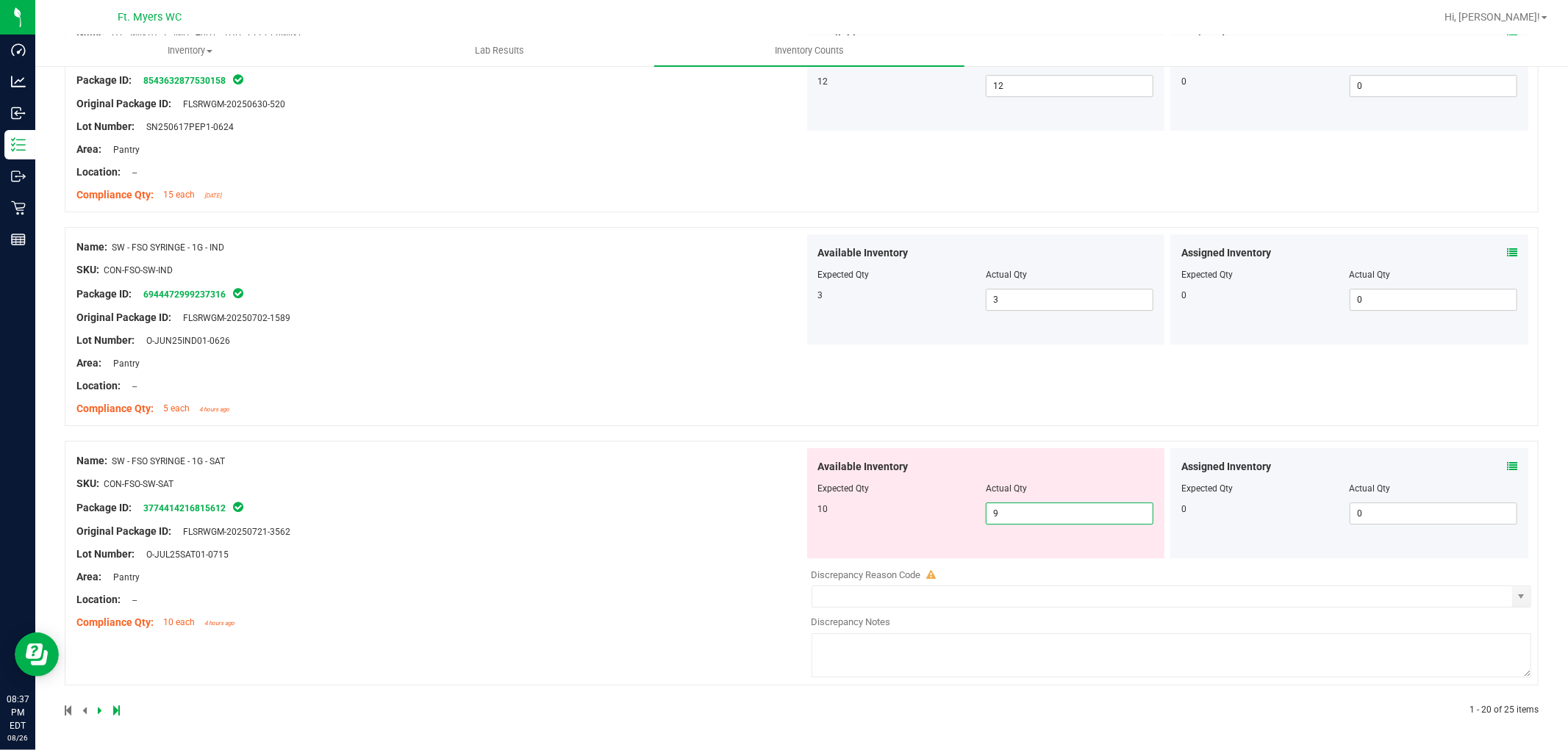
click at [1017, 515] on span "9 9" at bounding box center [1070, 513] width 168 height 22
click at [1017, 515] on input "9" at bounding box center [1070, 514] width 166 height 21
type input "10"
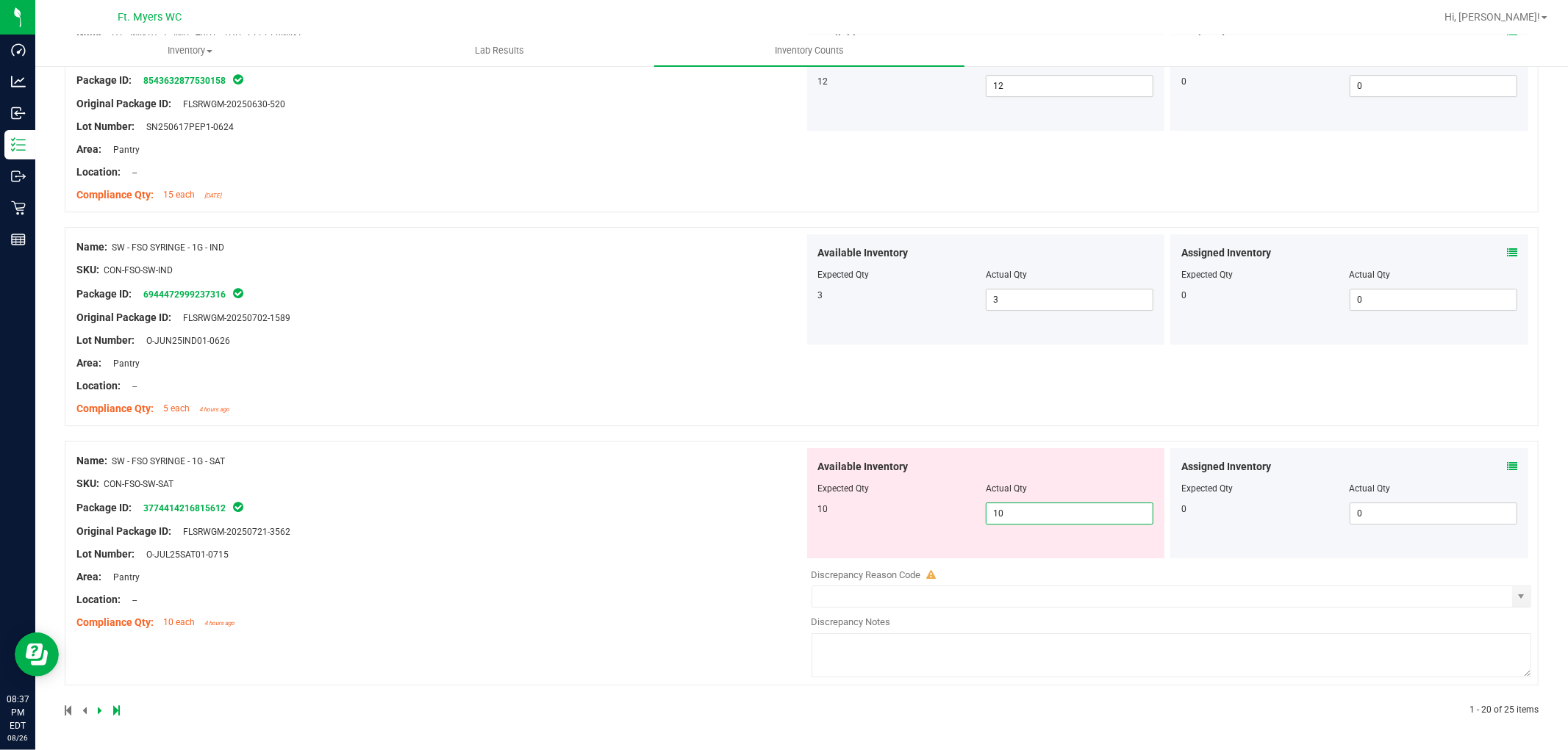
click at [772, 526] on div "Name: SW - FSO SYRINGE - 1G - SAT SKU: CON-FSO-SW-SAT Package ID: 3774414216815…" at bounding box center [441, 542] width 728 height 188
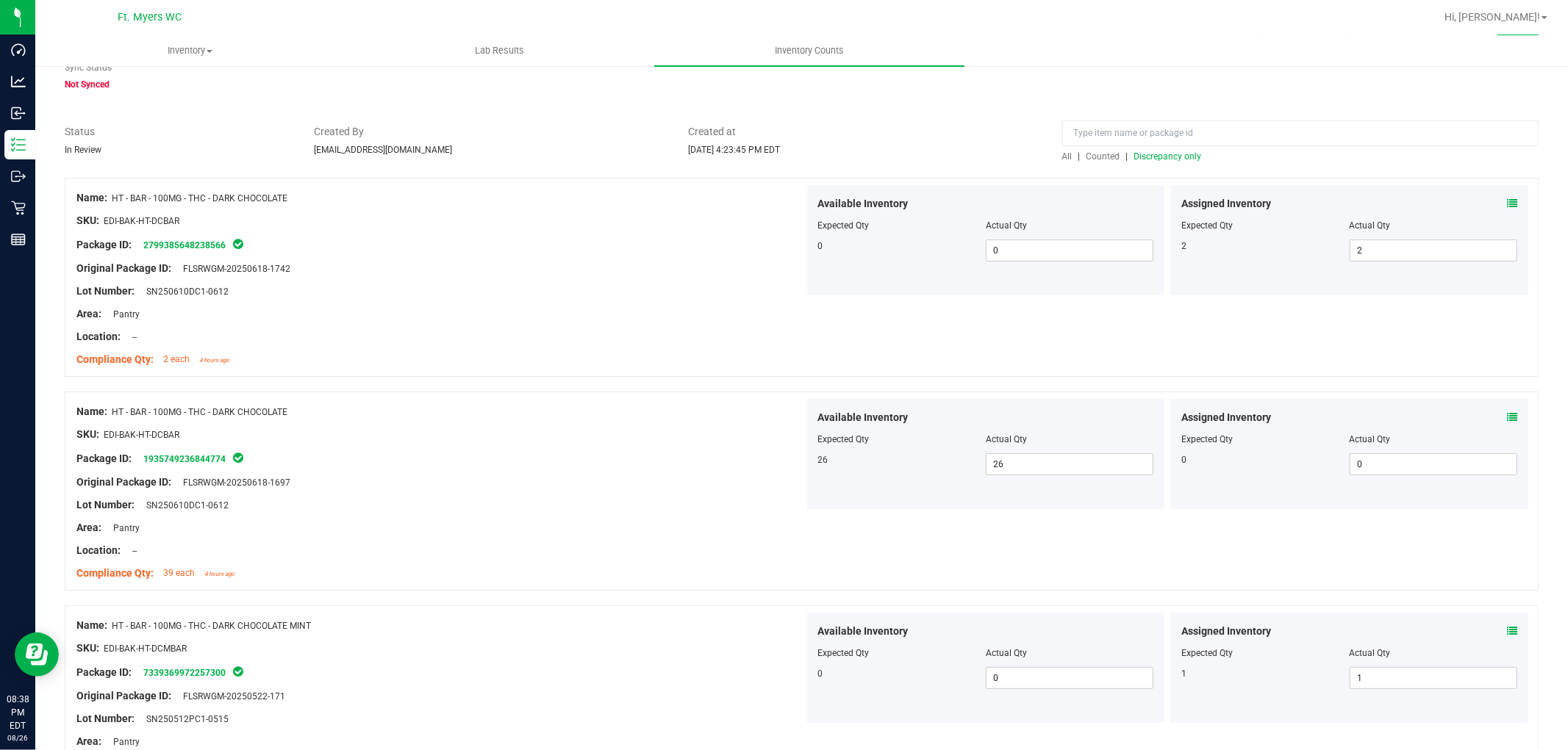
scroll to position [0, 0]
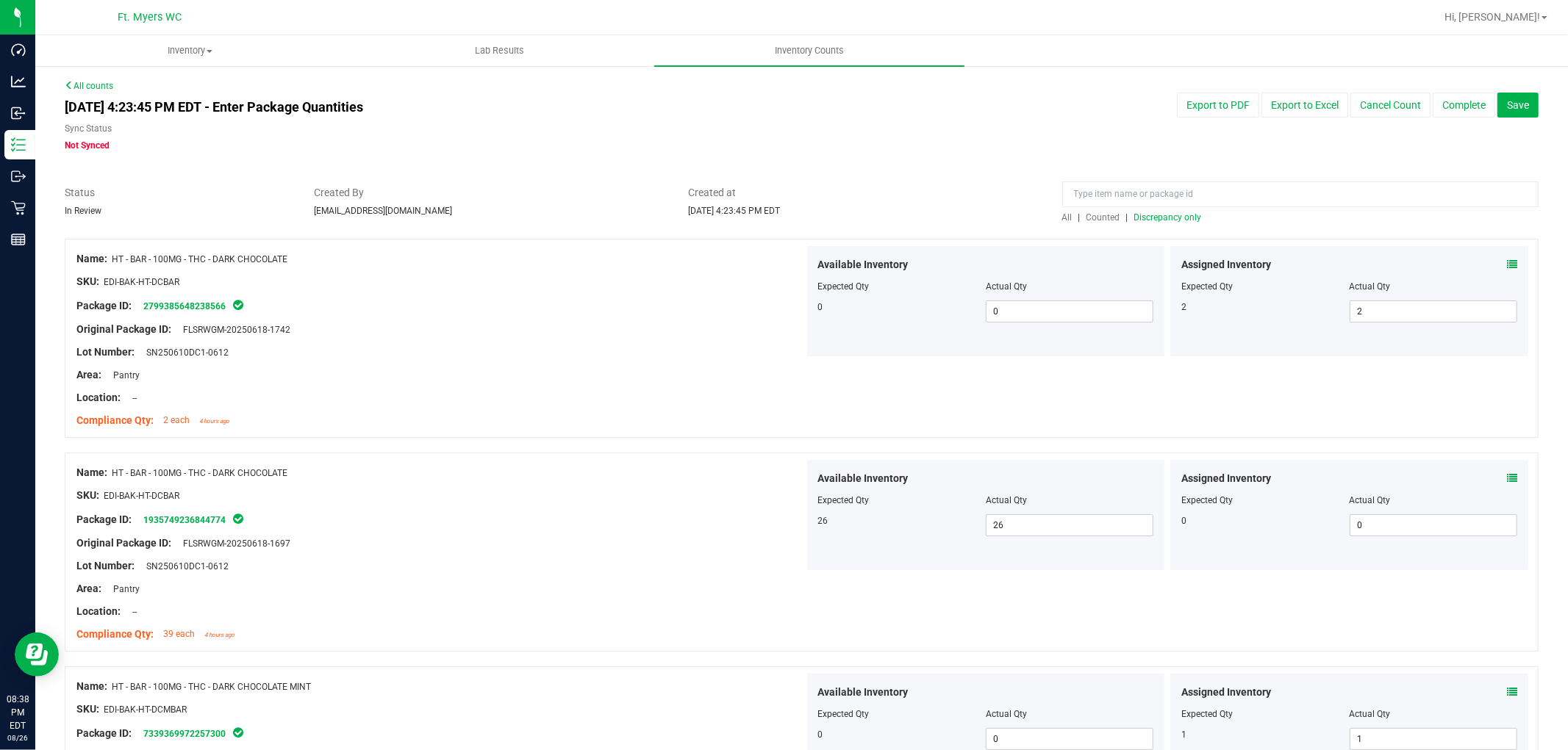
click at [1181, 214] on span "Discrepancy only" at bounding box center [1168, 217] width 68 height 10
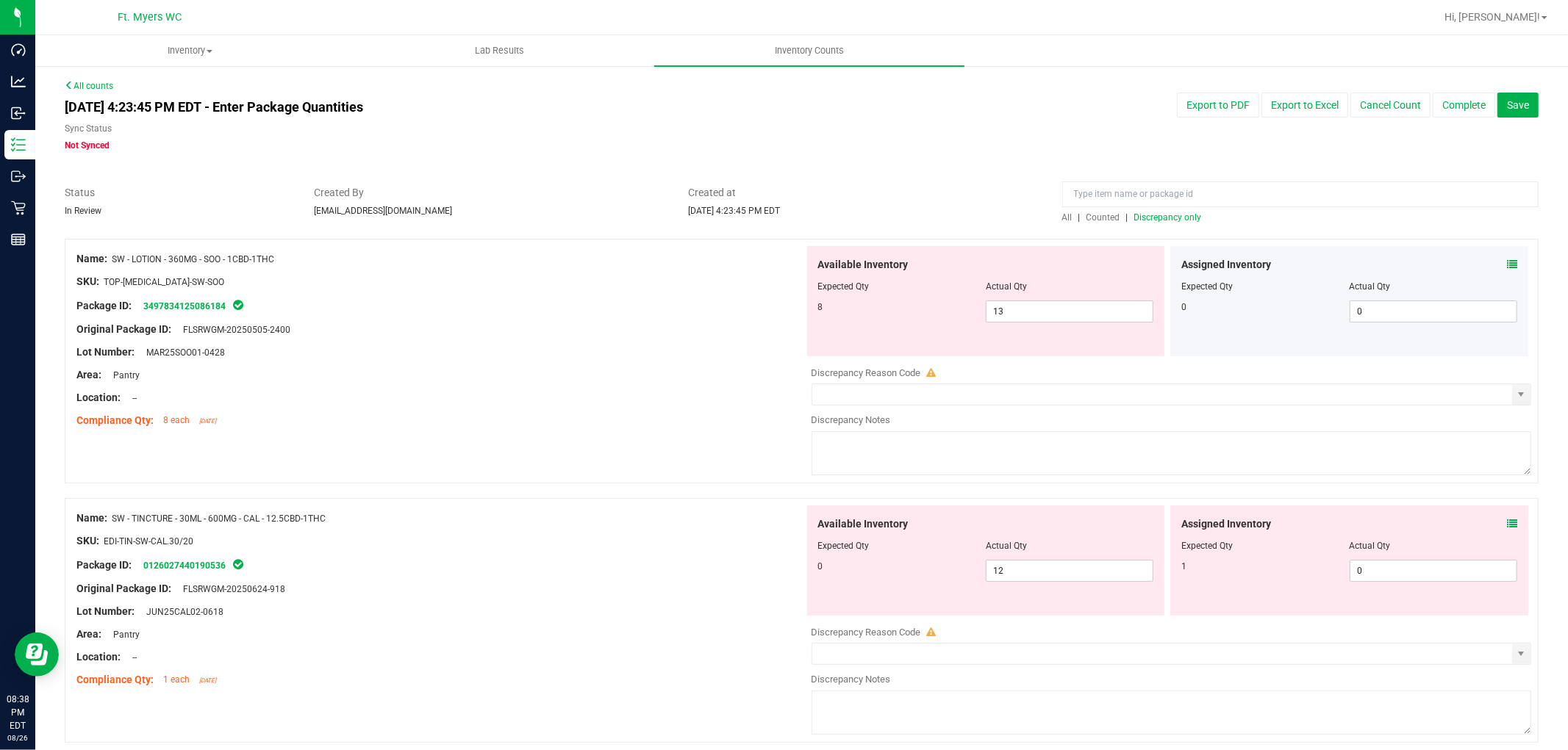
click at [1507, 270] on span at bounding box center [1512, 265] width 10 height 16
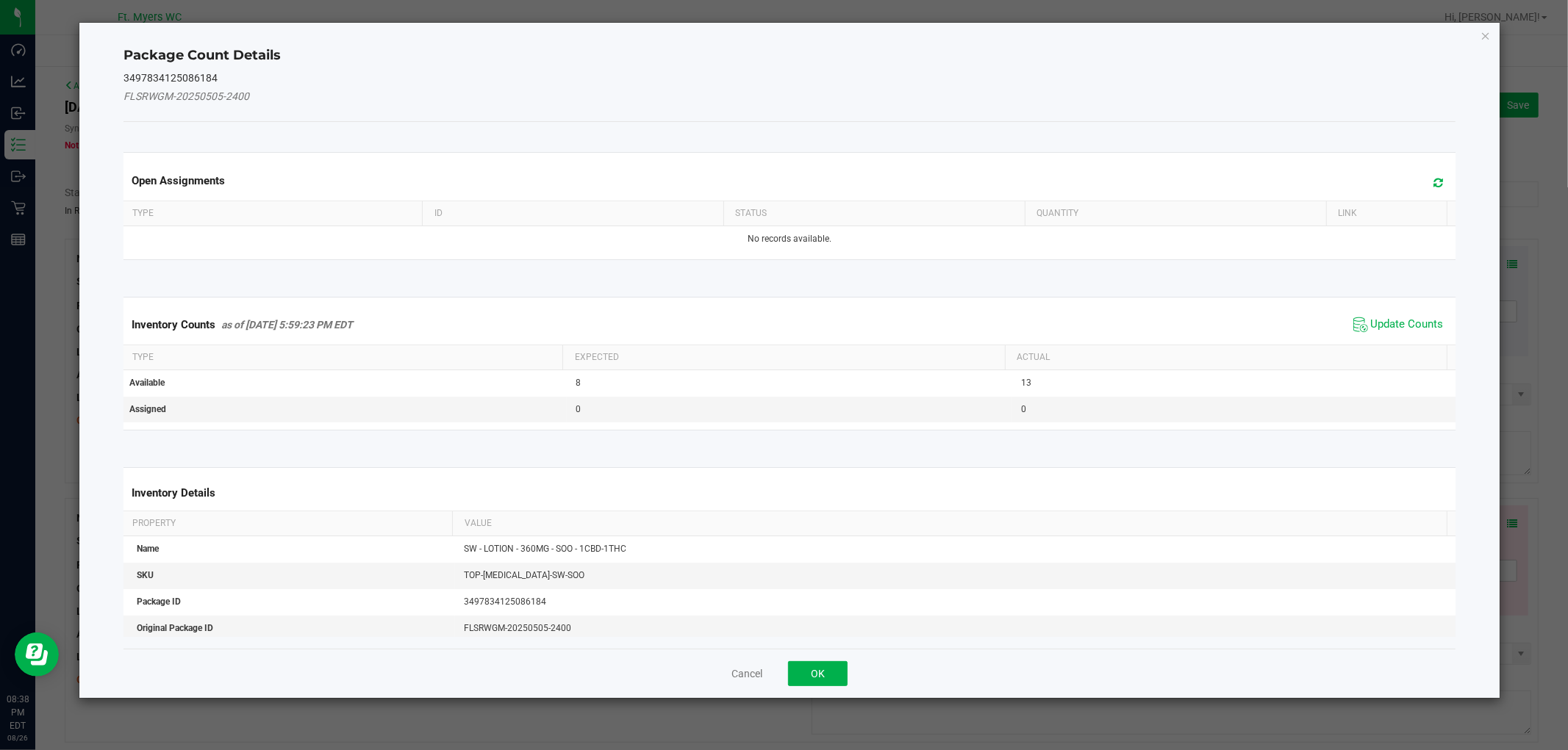
click at [1384, 314] on span "Update Counts" at bounding box center [1399, 324] width 98 height 22
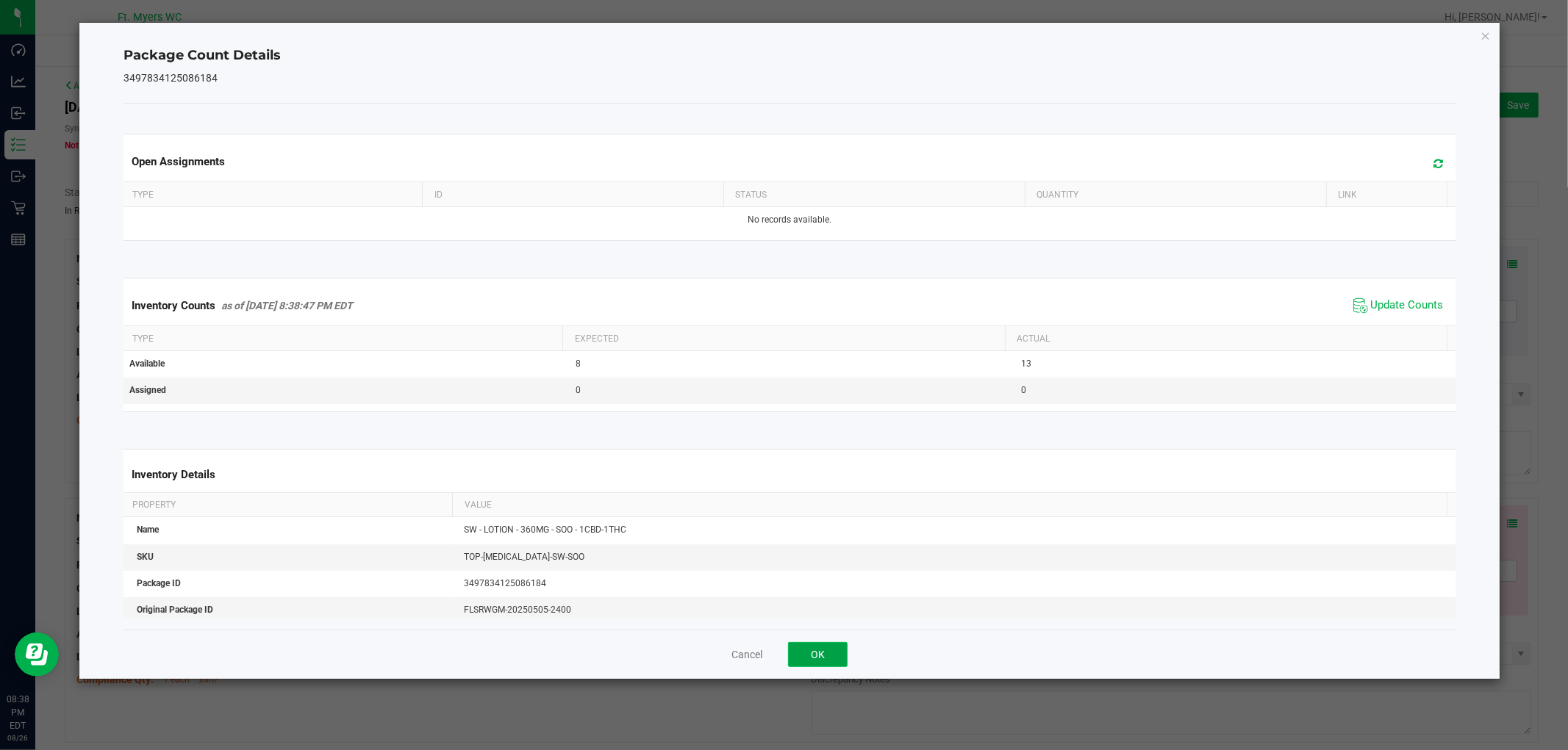
click at [810, 652] on button "OK" at bounding box center [818, 654] width 59 height 25
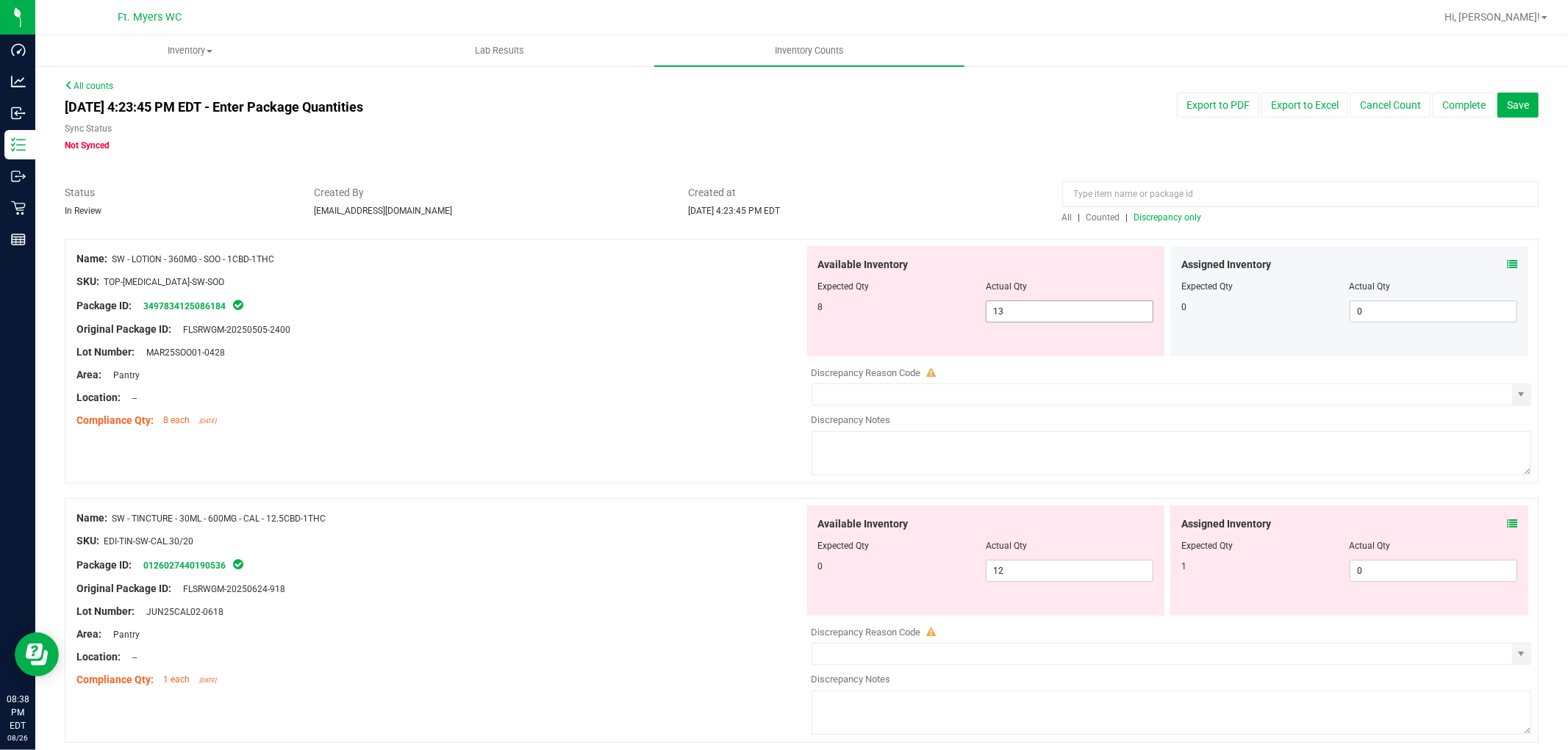
click at [1008, 319] on span "13 13" at bounding box center [1070, 311] width 168 height 22
click at [1008, 319] on input "13" at bounding box center [1070, 311] width 166 height 21
type input "8"
click at [646, 307] on div "Package ID: 3497834125086184" at bounding box center [441, 305] width 728 height 17
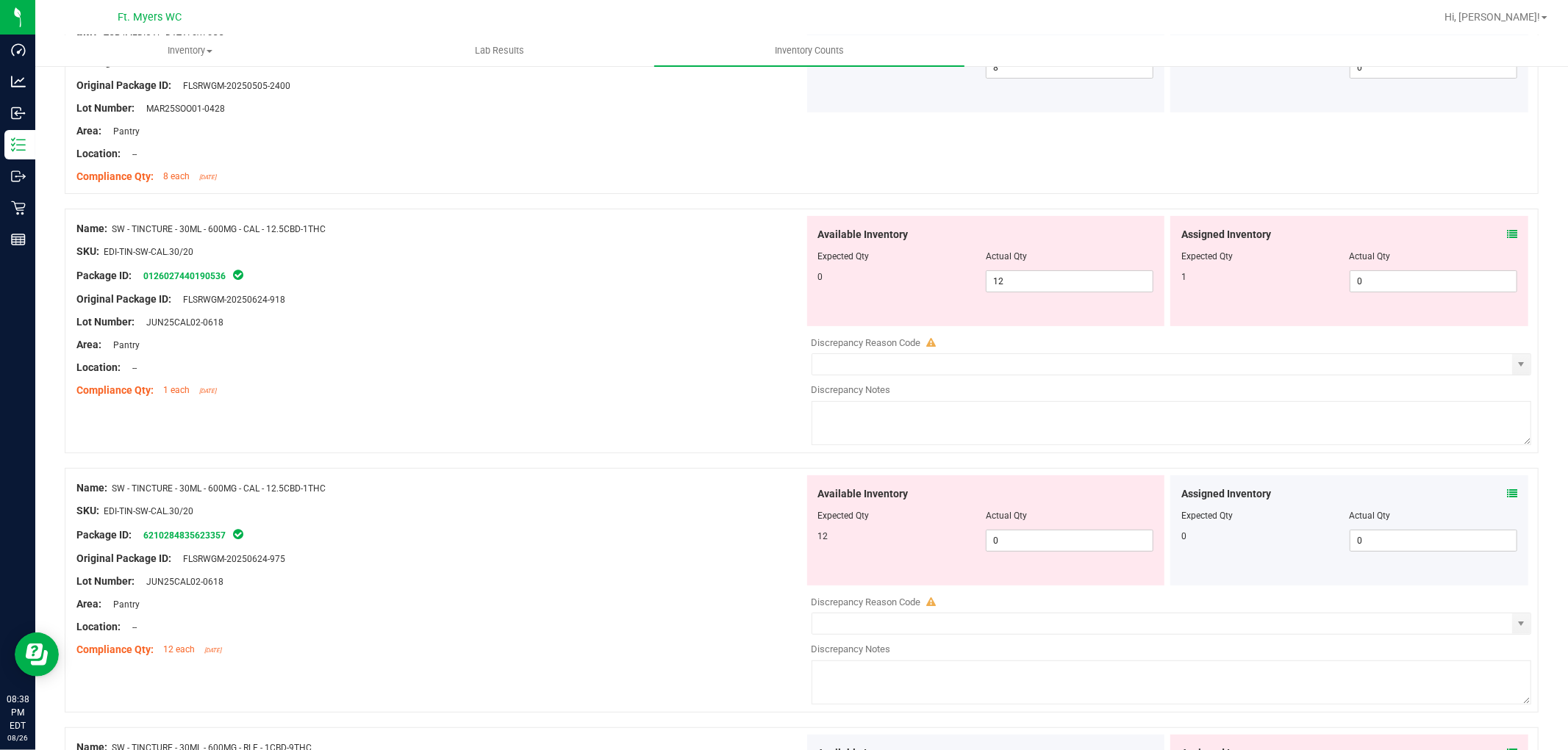
scroll to position [245, 0]
click at [1507, 236] on icon at bounding box center [1512, 234] width 10 height 10
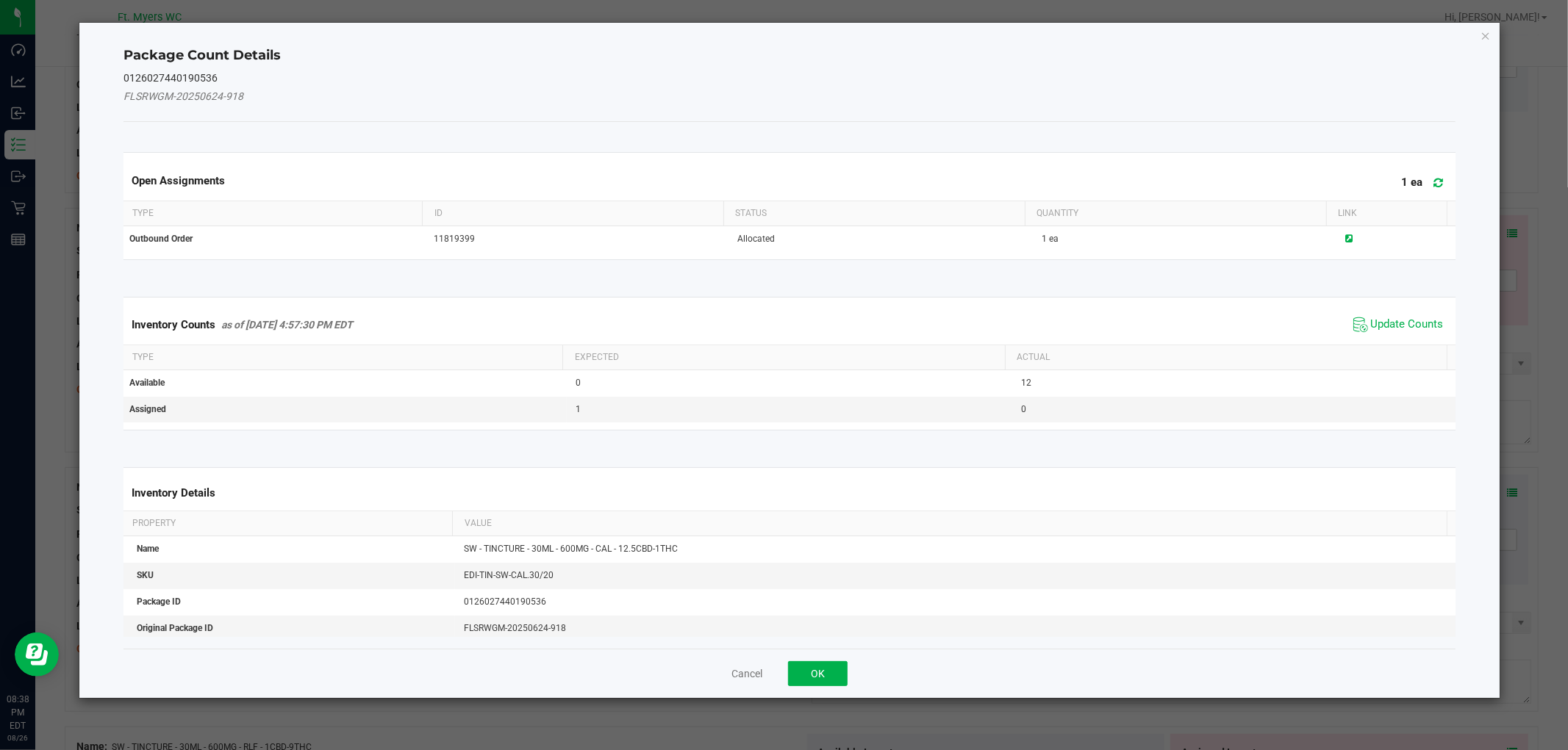
click at [1389, 310] on div "Inventory Counts as of Aug 26, 2025 4:57:30 PM EDT Update Counts" at bounding box center [789, 324] width 1337 height 39
click at [1389, 319] on span "Update Counts" at bounding box center [1407, 324] width 72 height 15
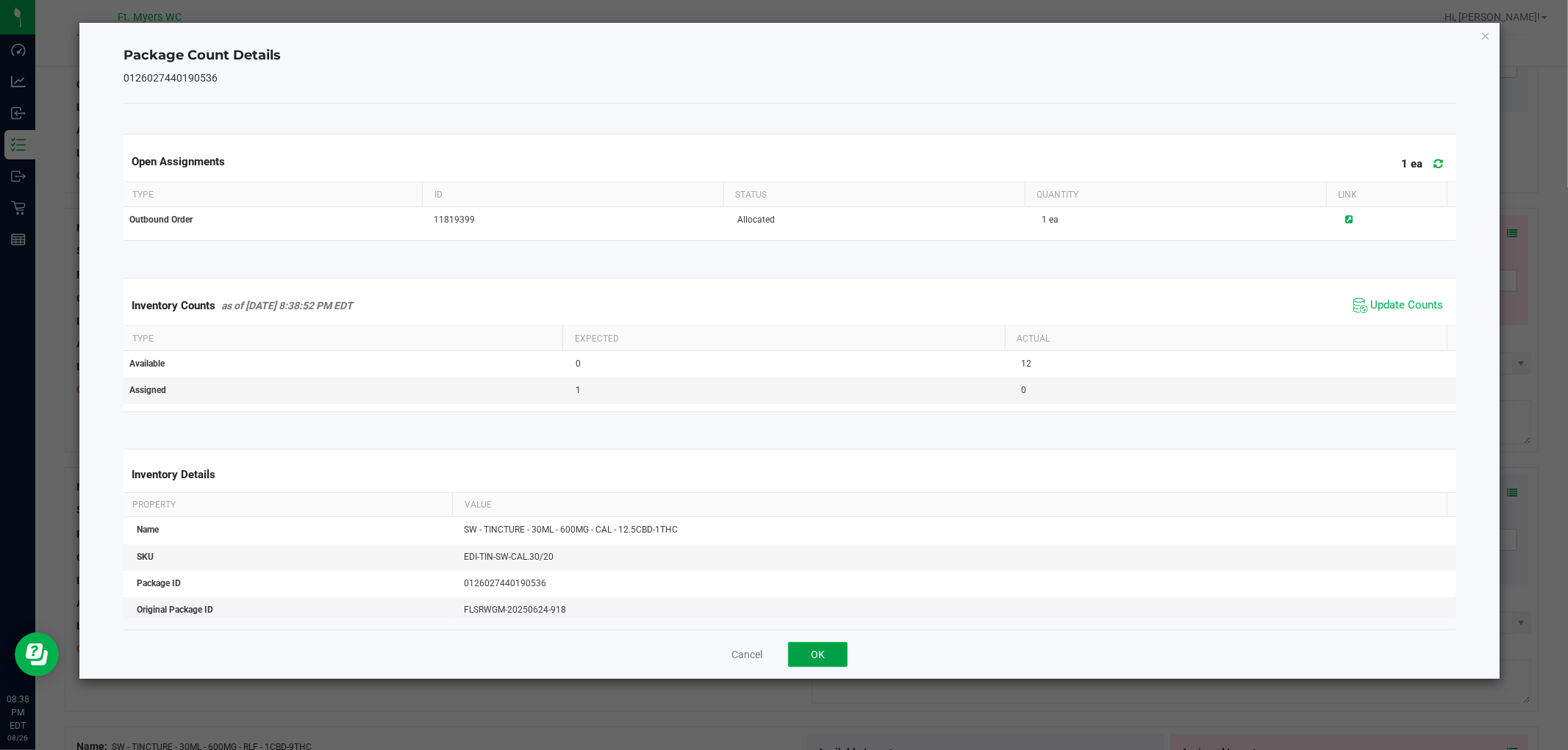
click at [802, 652] on button "OK" at bounding box center [818, 654] width 59 height 25
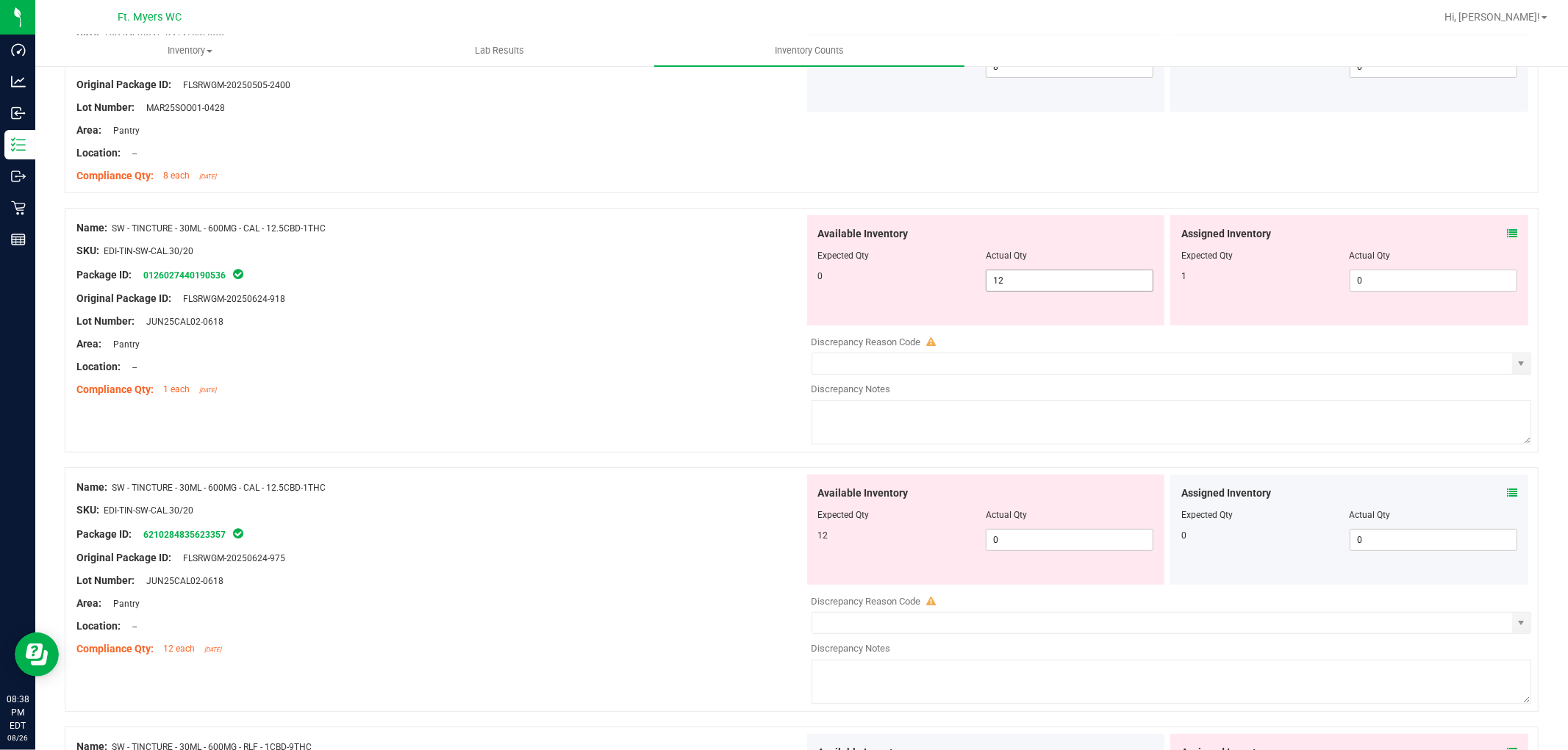
click at [1080, 283] on span "12 12" at bounding box center [1070, 280] width 168 height 22
click at [1080, 283] on input "12" at bounding box center [1070, 281] width 166 height 21
type input "0"
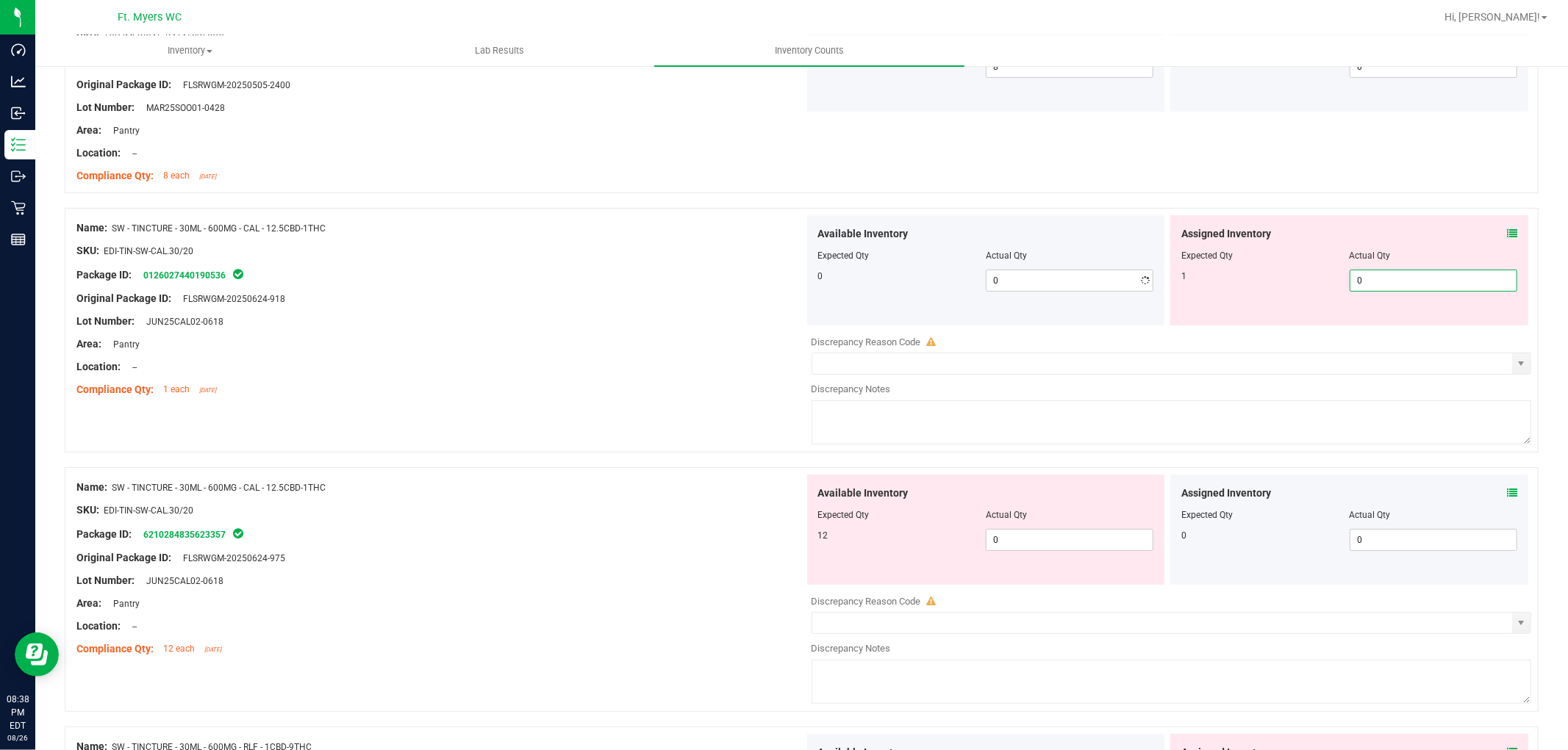
click at [1377, 284] on span "0 0" at bounding box center [1434, 280] width 168 height 22
type input "01"
type input "1"
drag, startPoint x: 453, startPoint y: 371, endPoint x: 1167, endPoint y: 351, distance: 714.3
click at [497, 371] on div "Location: --" at bounding box center [441, 367] width 728 height 16
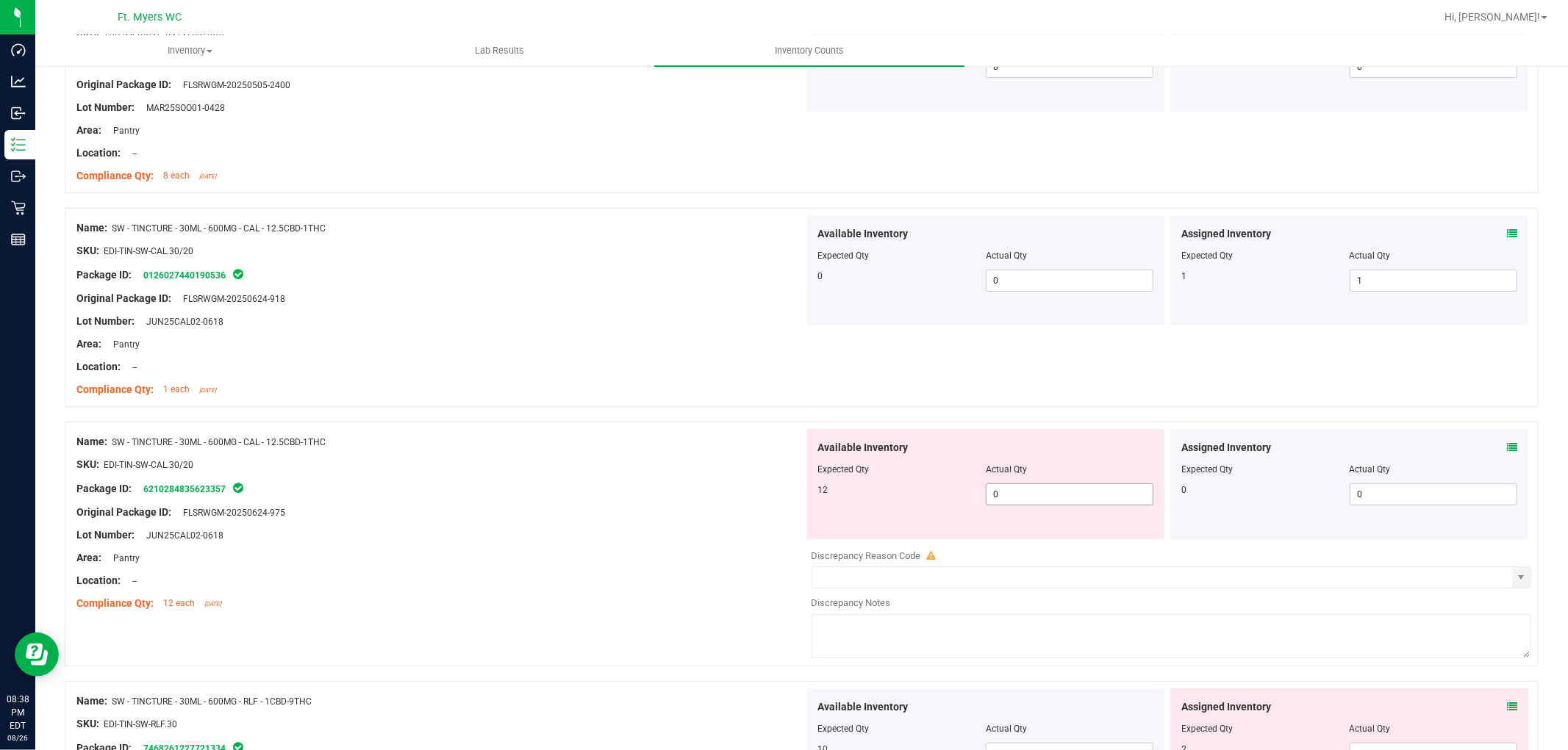
click at [1066, 498] on span "0 0" at bounding box center [1070, 494] width 168 height 22
click at [1066, 497] on input "0" at bounding box center [1070, 494] width 166 height 21
type input "12"
click at [579, 453] on div at bounding box center [441, 453] width 728 height 7
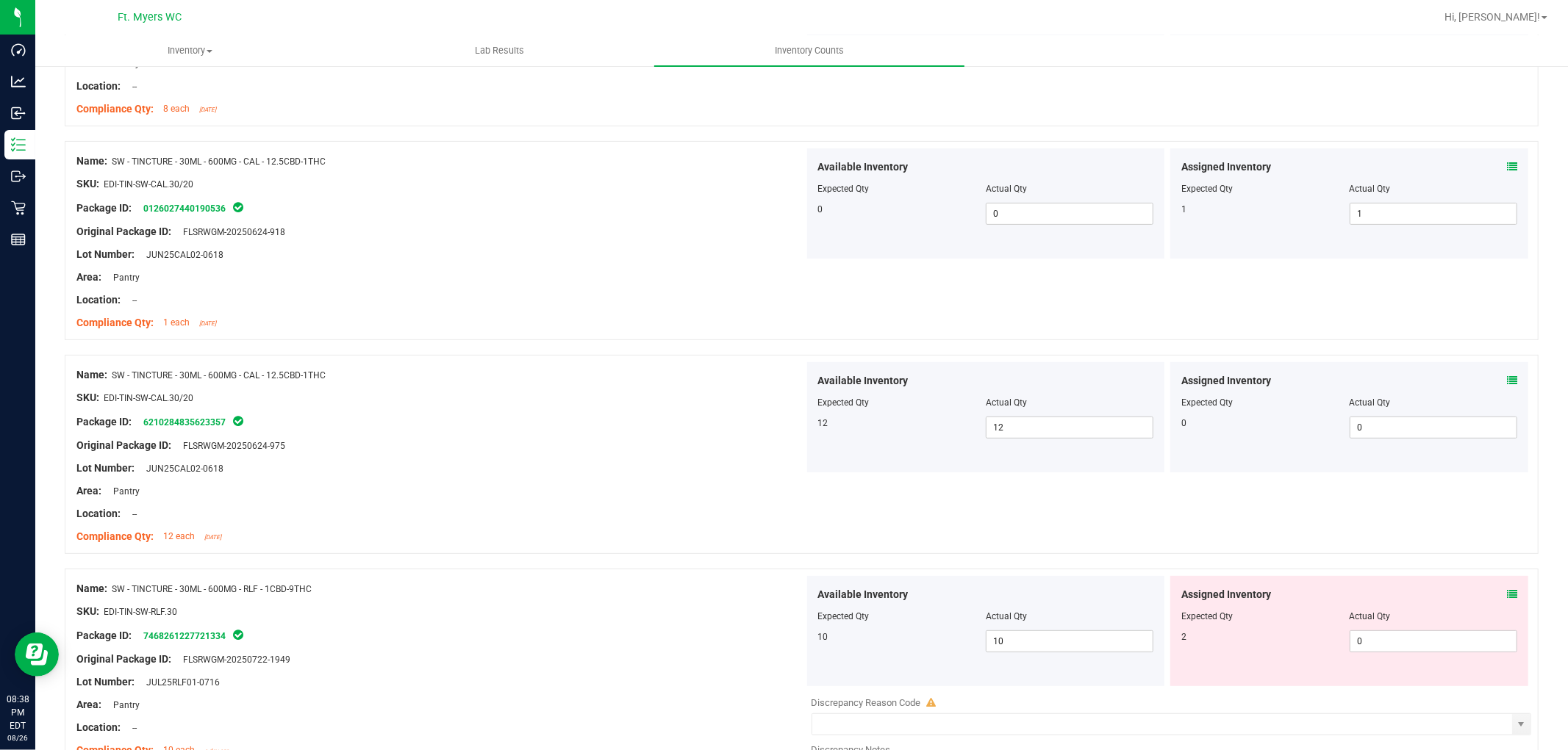
scroll to position [408, 0]
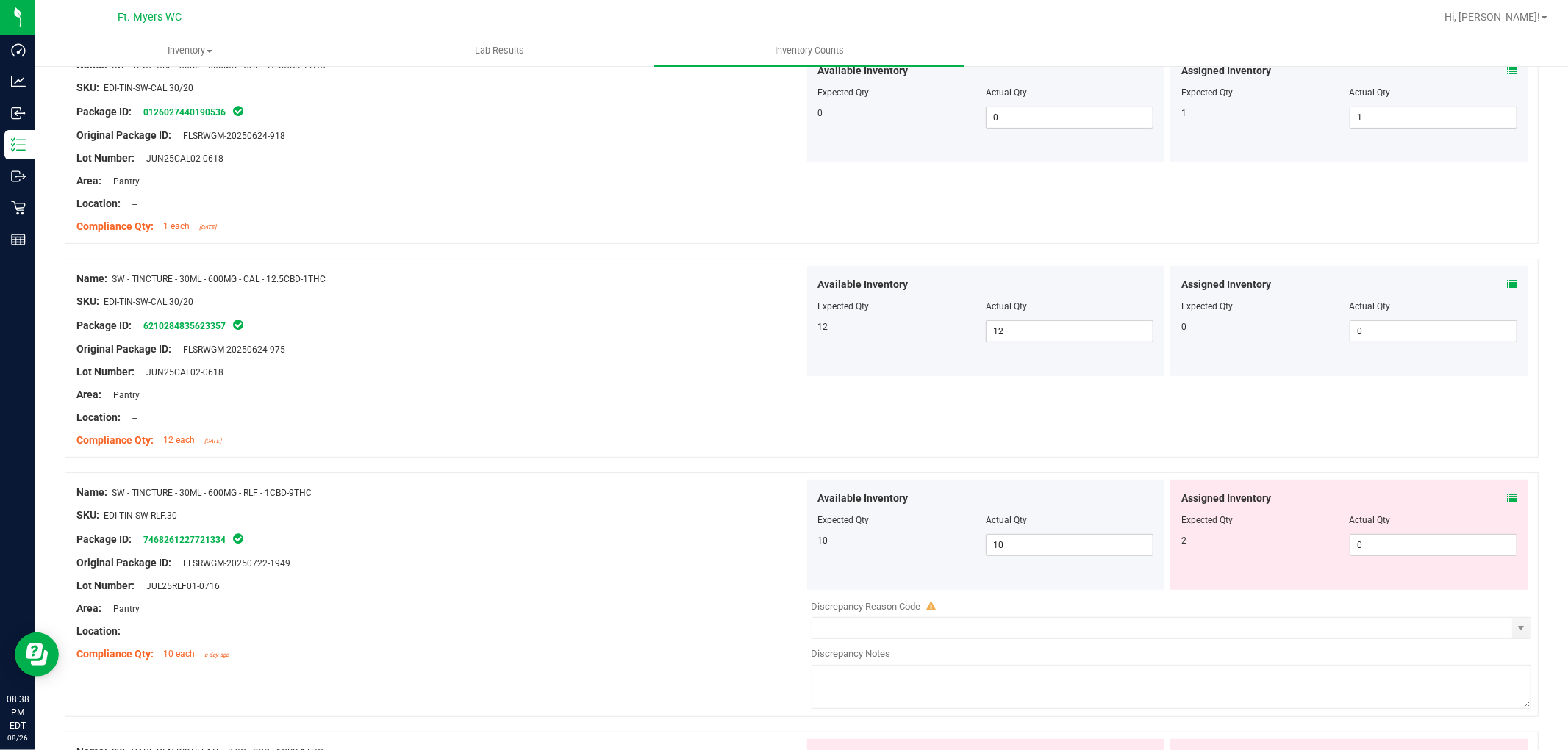
click at [1507, 500] on div "Assigned Inventory Expected Qty Actual Qty 2 0 0" at bounding box center [1349, 535] width 358 height 110
click at [1507, 497] on icon at bounding box center [1512, 498] width 10 height 10
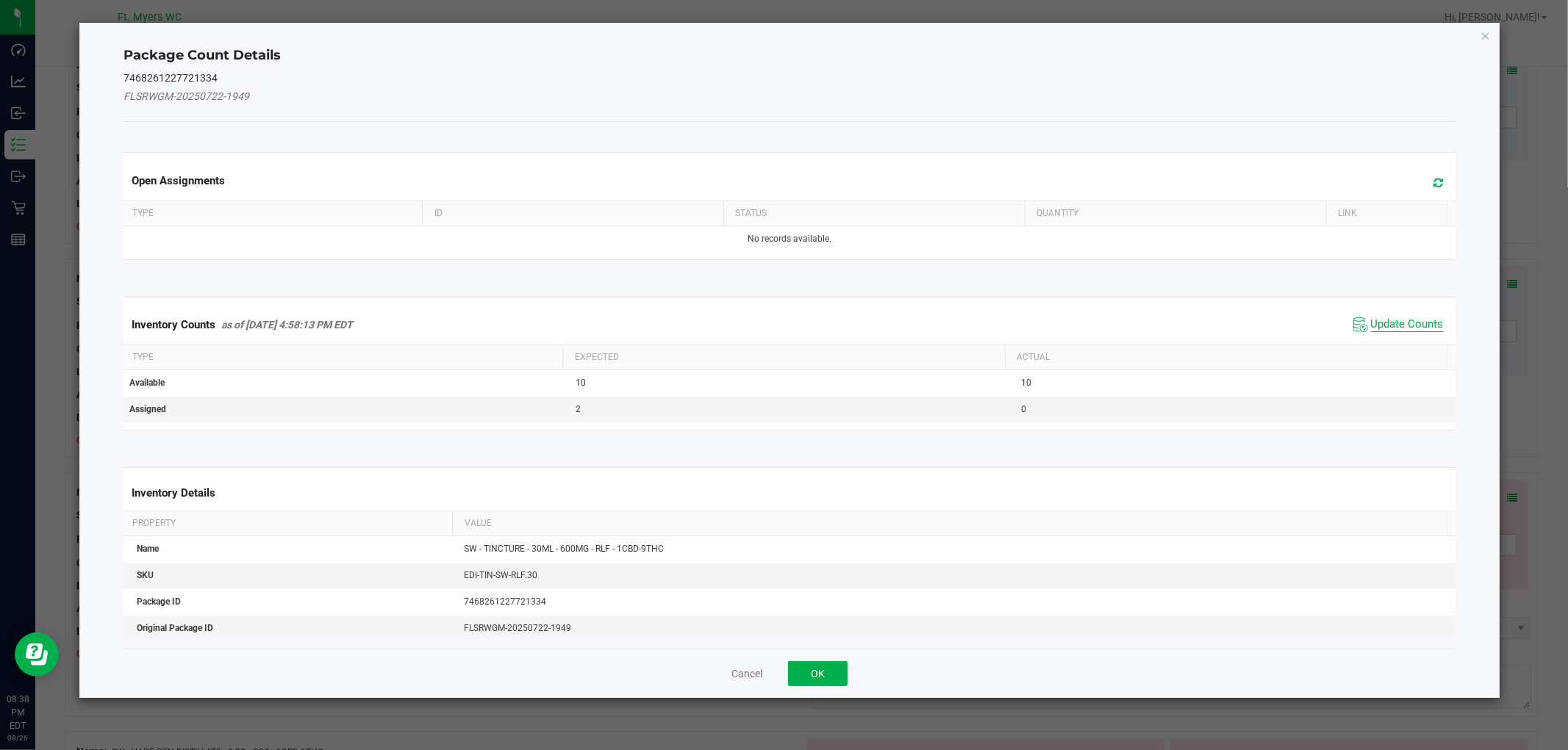
click at [1380, 324] on span "Update Counts" at bounding box center [1407, 324] width 72 height 15
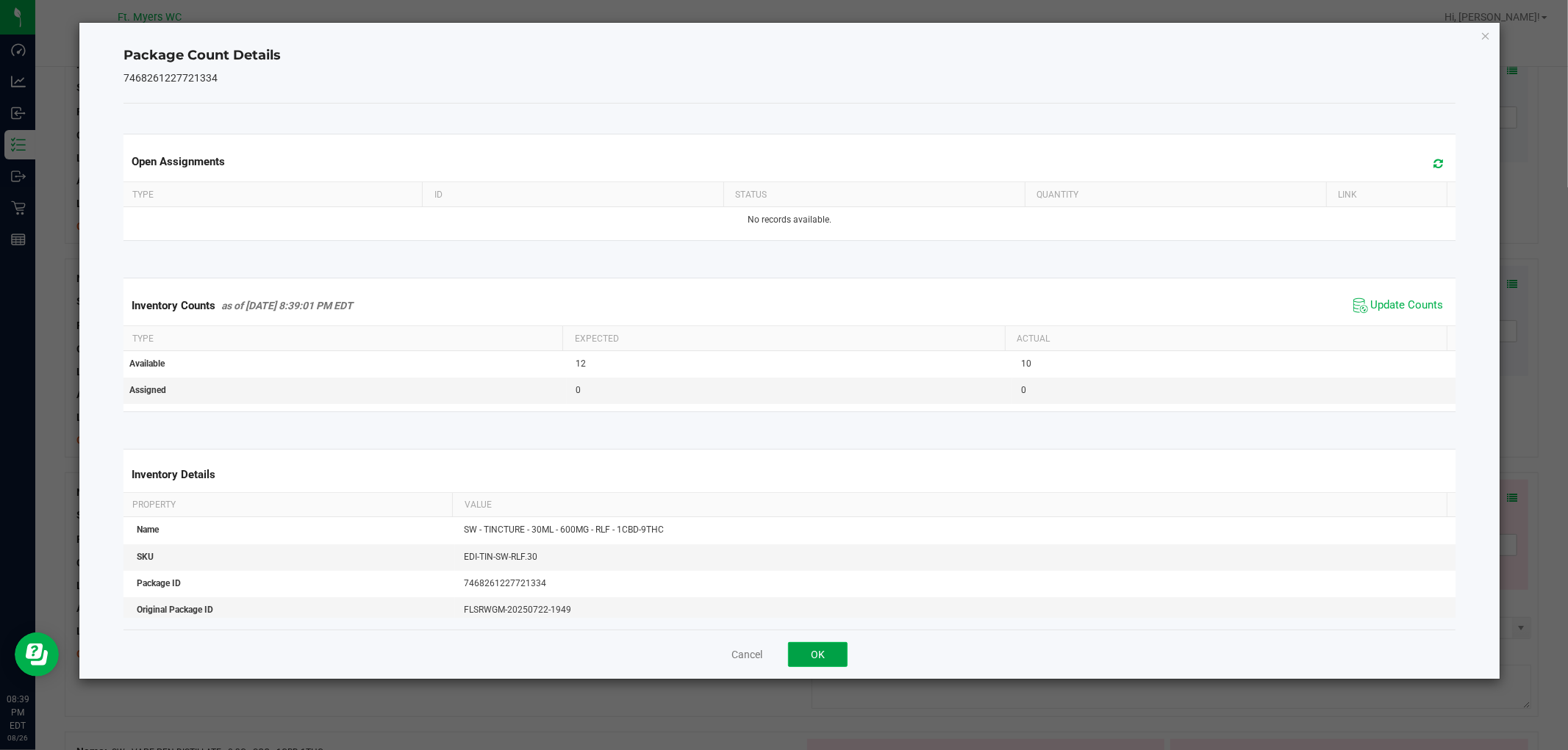
click at [832, 658] on button "OK" at bounding box center [818, 654] width 59 height 25
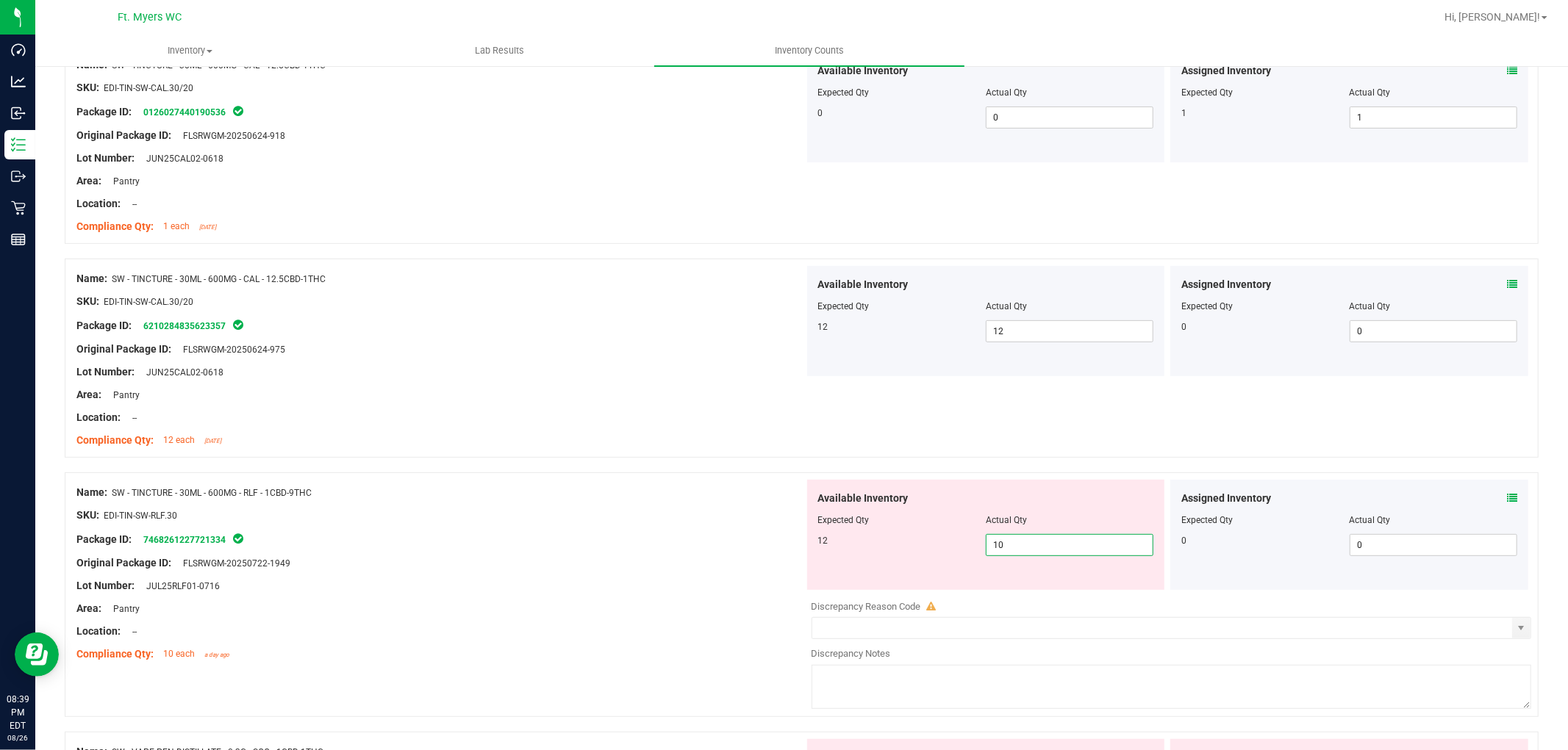
click at [1097, 540] on span "10 10" at bounding box center [1070, 544] width 168 height 22
click at [1097, 540] on input "10" at bounding box center [1070, 545] width 166 height 21
type input "12"
drag, startPoint x: 575, startPoint y: 540, endPoint x: 865, endPoint y: 471, distance: 298.1
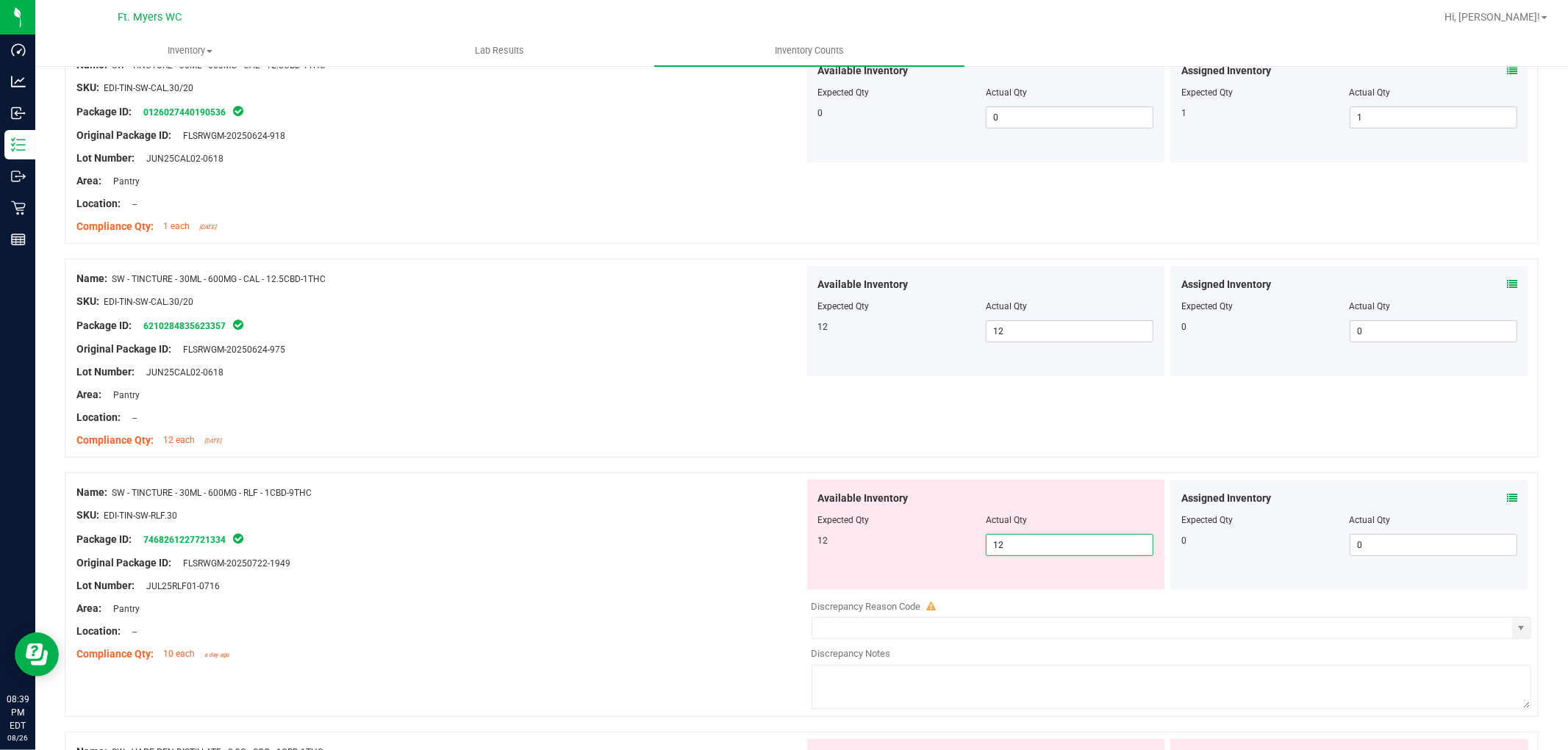
click at [579, 540] on div "Package ID: 7468261227721334" at bounding box center [441, 539] width 728 height 17
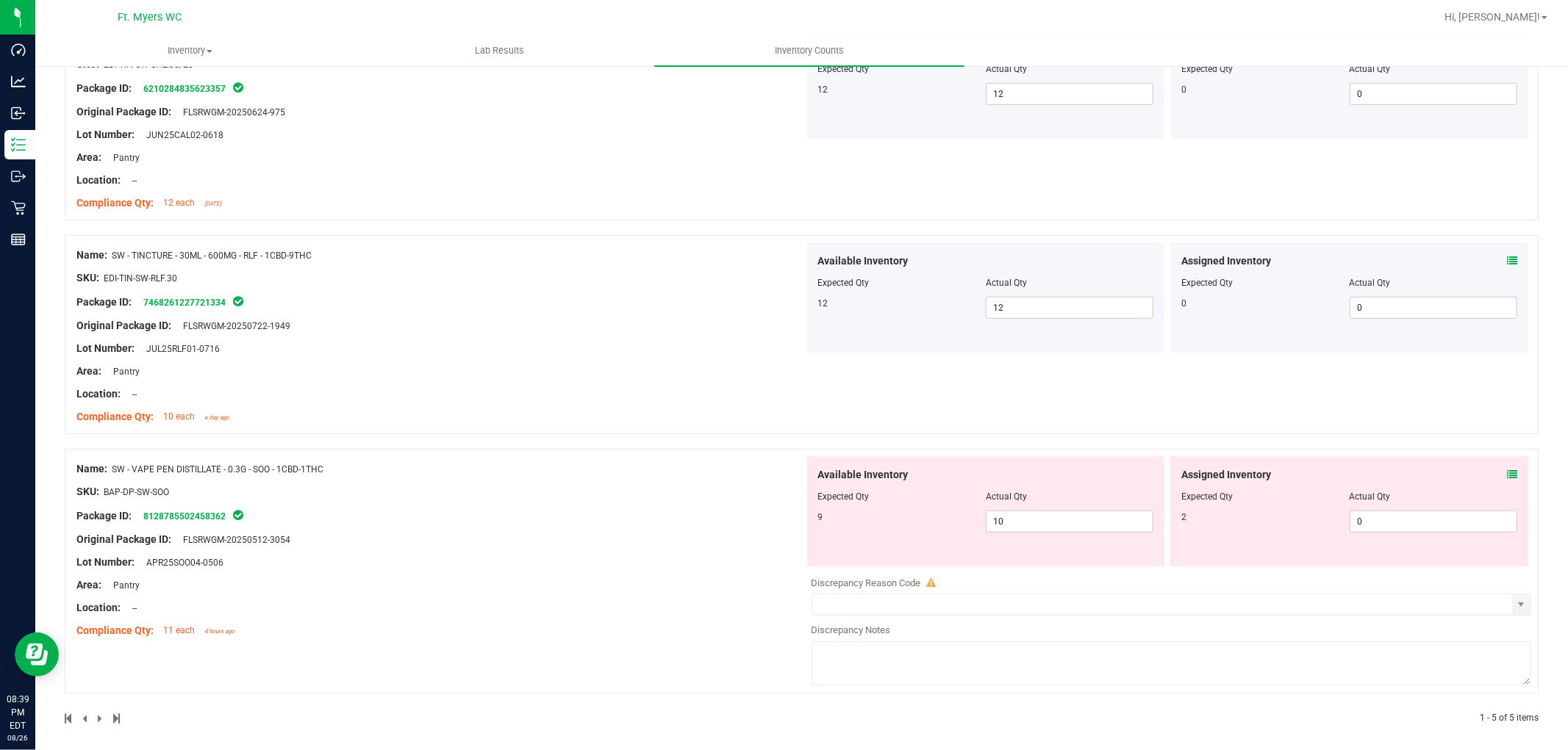
scroll to position [654, 0]
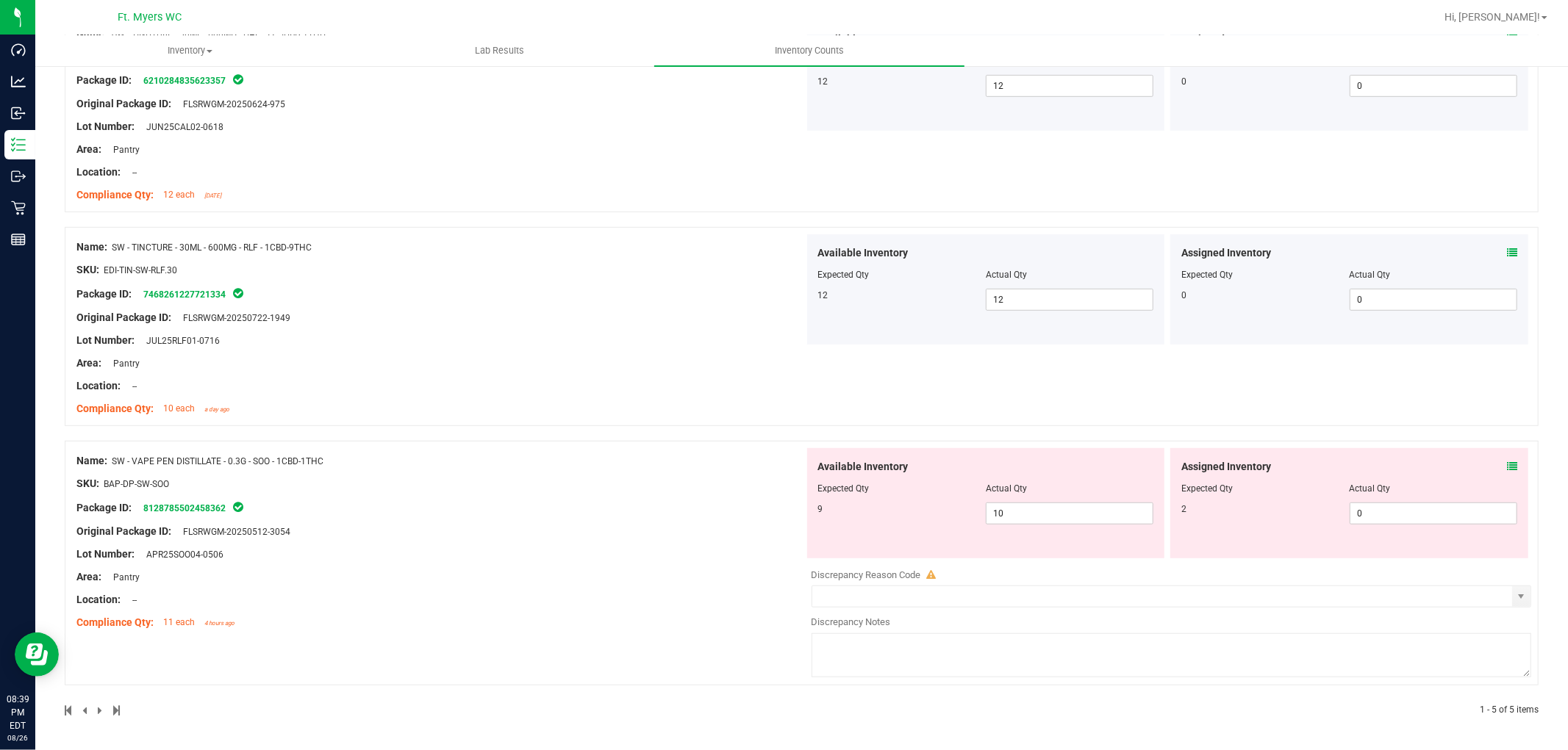
click at [1507, 464] on icon at bounding box center [1512, 467] width 10 height 10
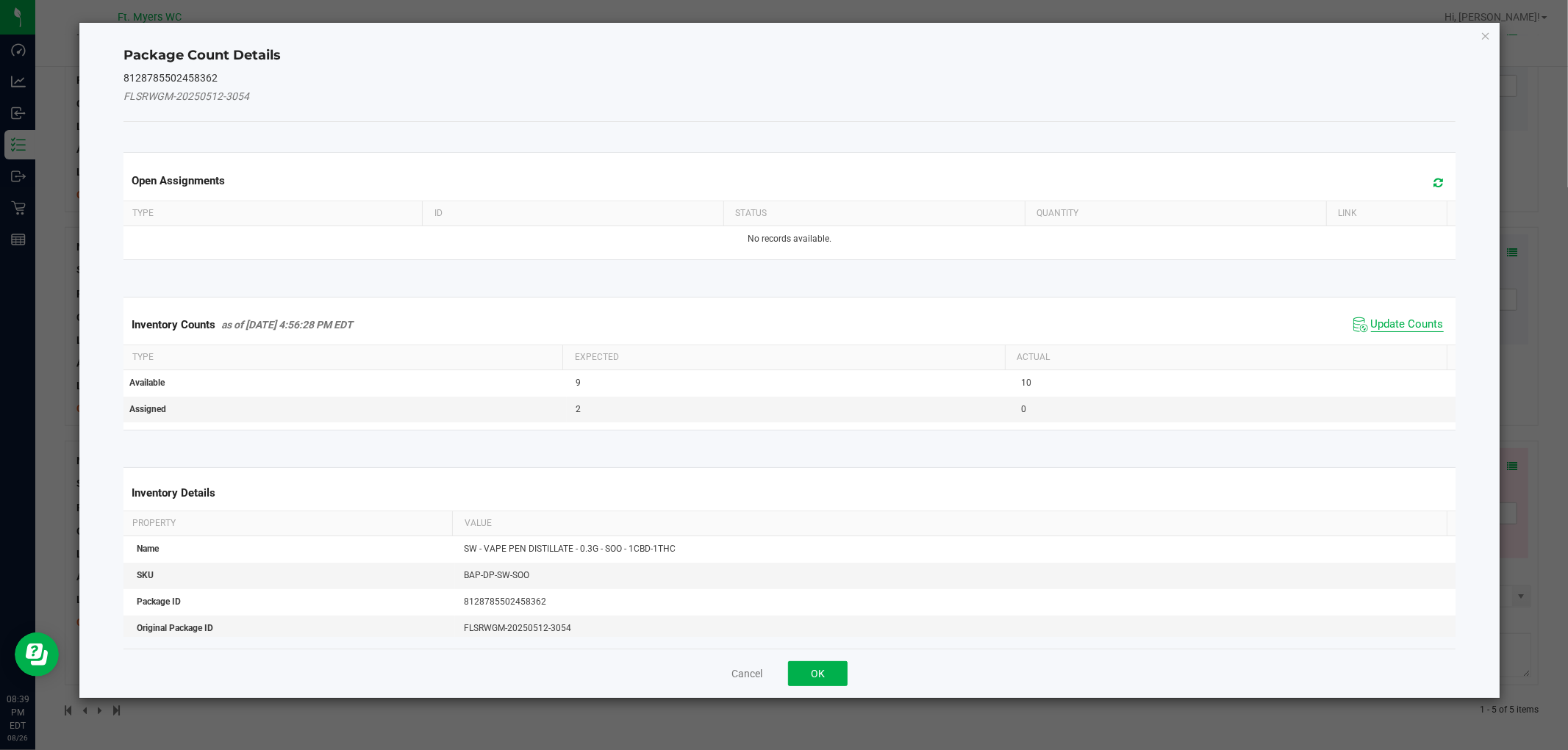
click at [1377, 317] on span "Update Counts" at bounding box center [1407, 324] width 72 height 15
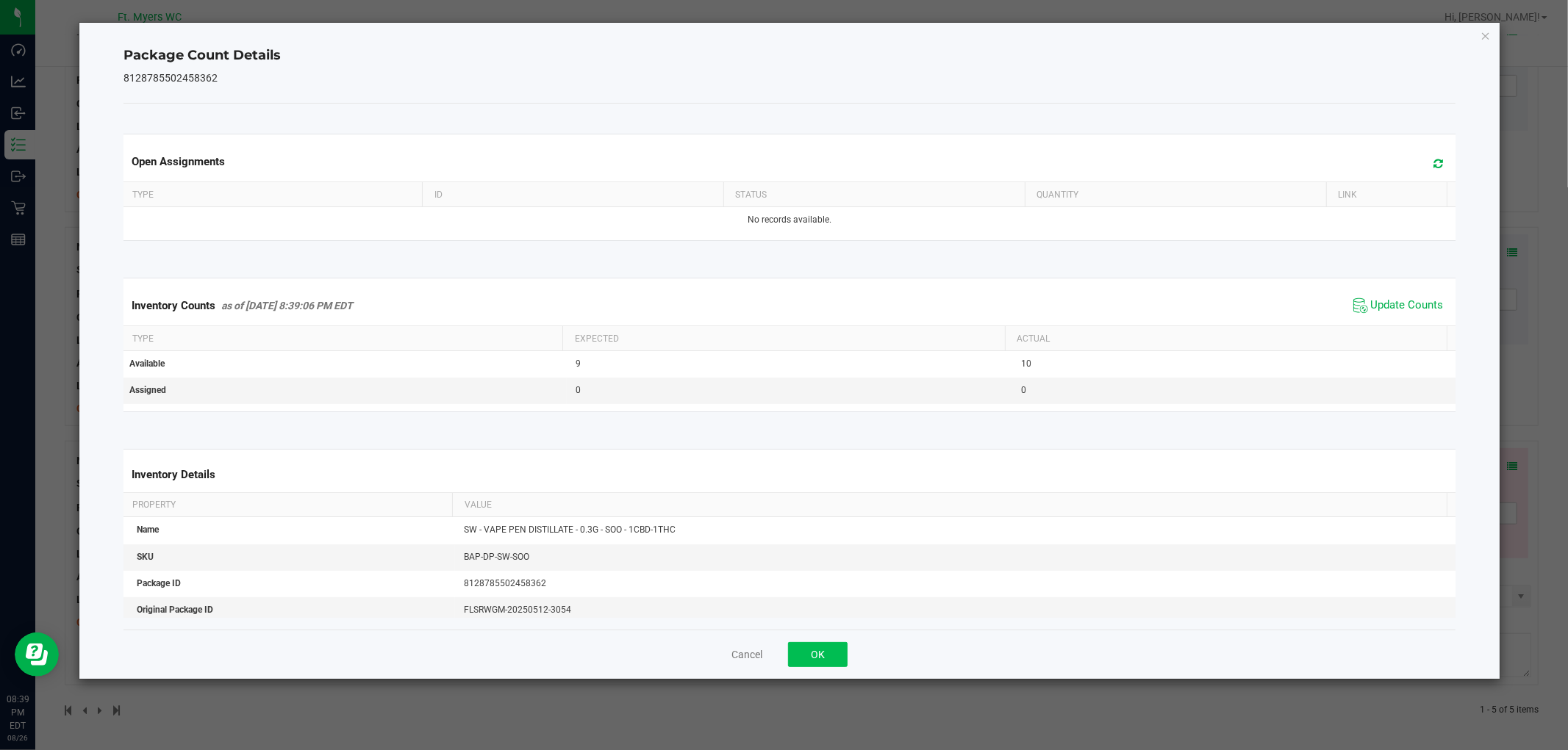
drag, startPoint x: 782, startPoint y: 656, endPoint x: 819, endPoint y: 648, distance: 37.9
click at [783, 655] on div "Cancel OK" at bounding box center [790, 654] width 1332 height 49
click at [827, 647] on button "OK" at bounding box center [818, 654] width 59 height 25
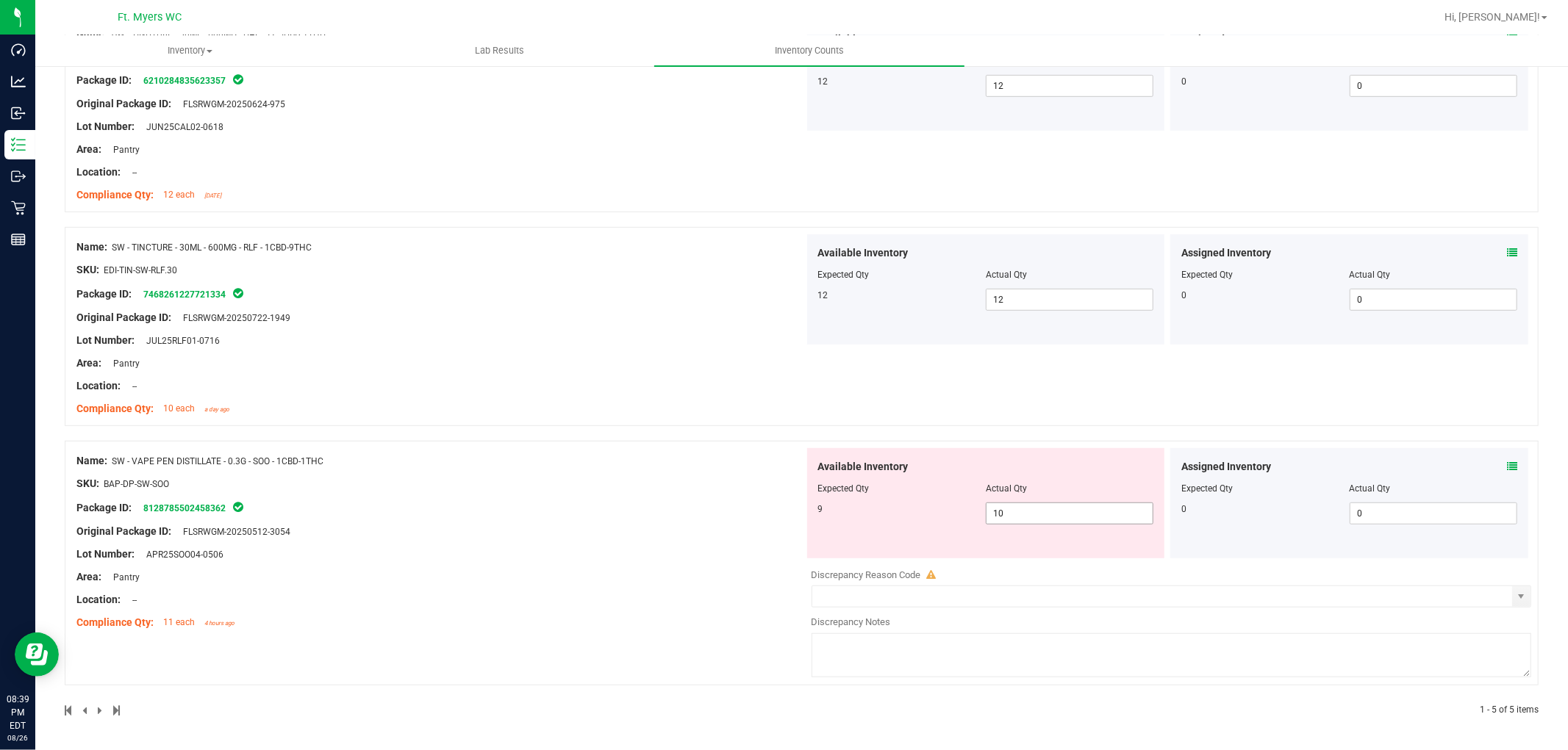
click at [1010, 502] on span "10 10" at bounding box center [1070, 513] width 168 height 22
click at [1010, 502] on span "10 10" at bounding box center [1070, 513] width 168 height 22
click at [1013, 510] on span "10 10" at bounding box center [1070, 513] width 168 height 22
click at [1013, 510] on input "10" at bounding box center [1070, 514] width 166 height 21
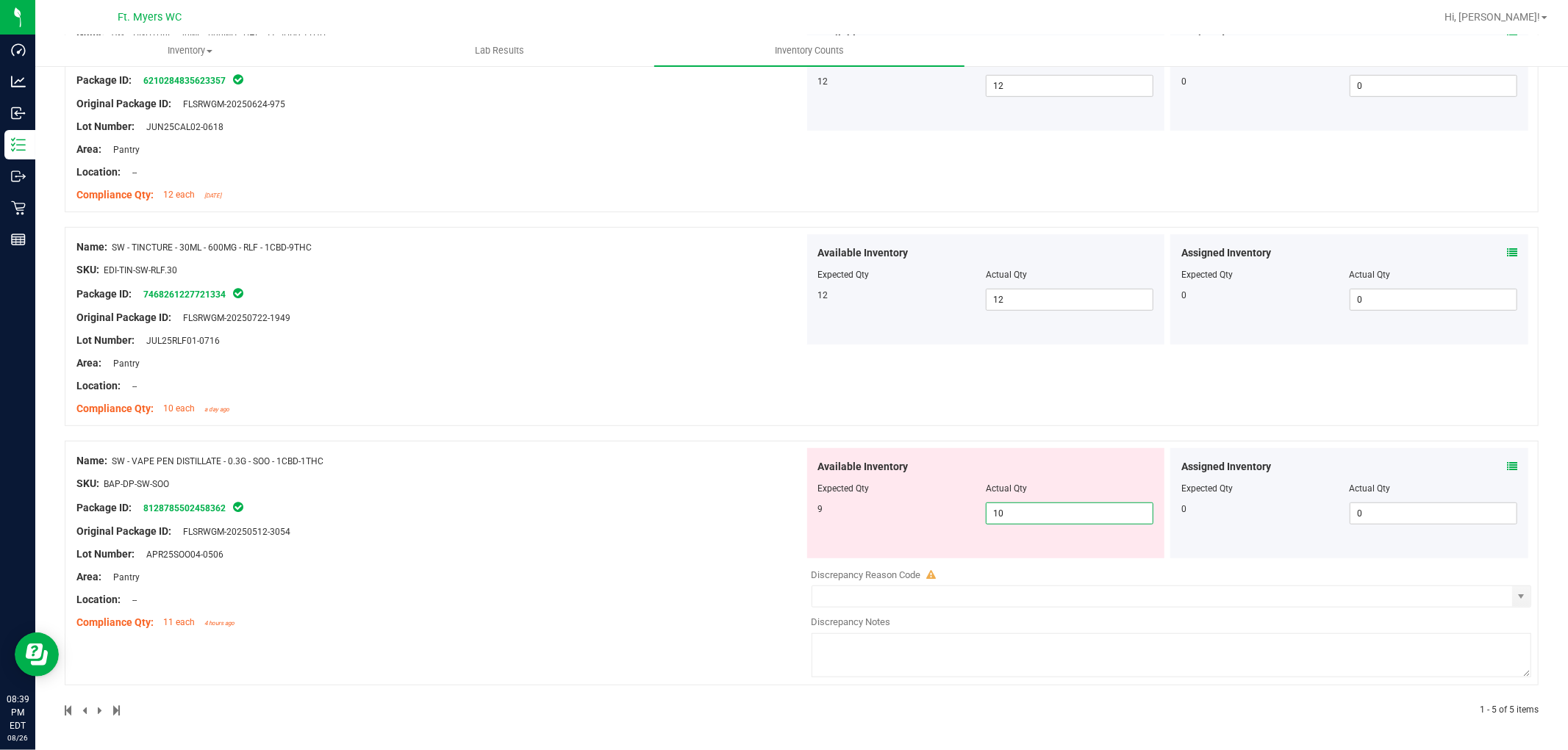
type input "9"
drag, startPoint x: 612, startPoint y: 508, endPoint x: 627, endPoint y: 505, distance: 15.3
click at [613, 506] on div "Name: SW - VAPE PEN DISTILLATE - 0.3G - SOO - 1CBD-1THC SKU: BAP-DP-SW-SOO Pack…" at bounding box center [441, 542] width 728 height 188
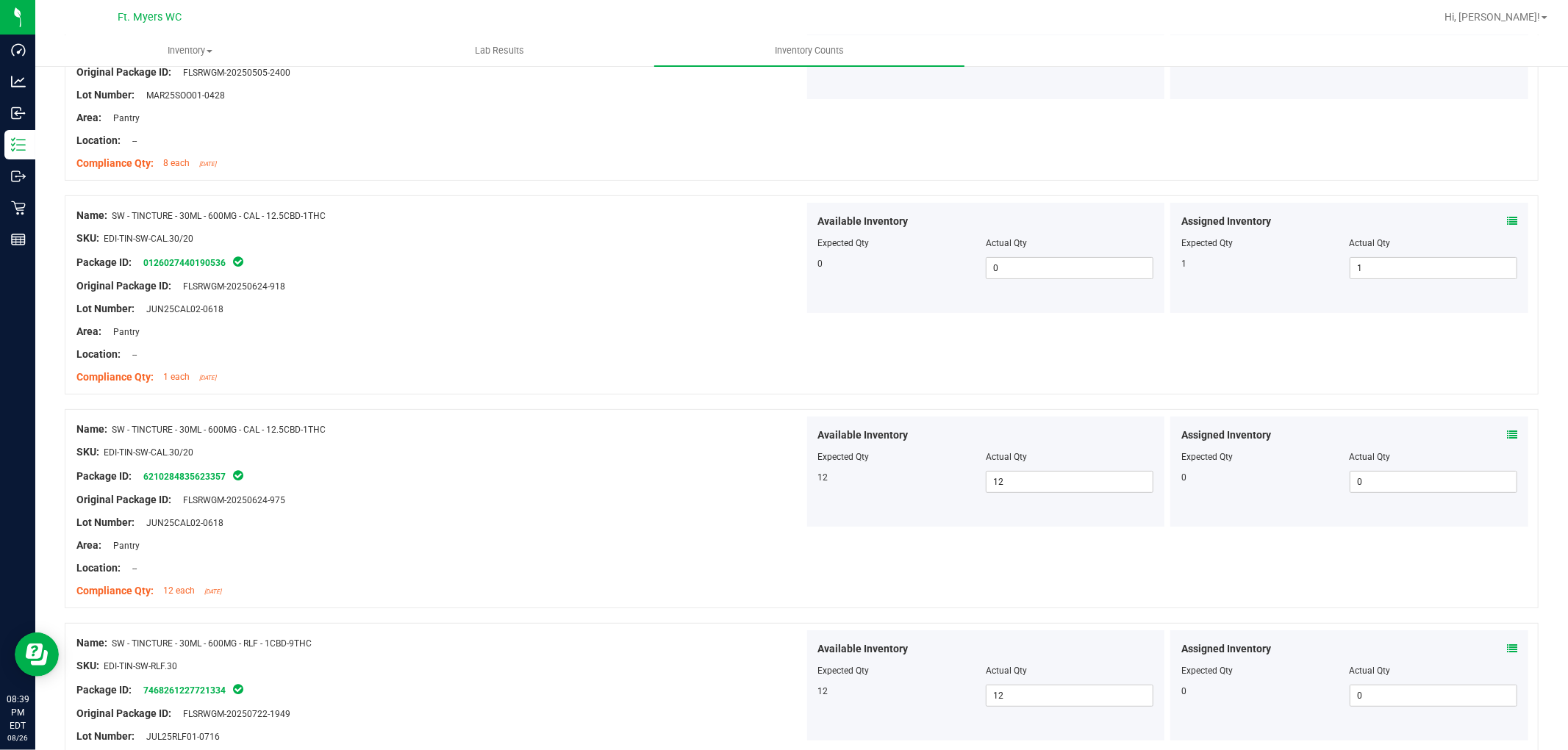
scroll to position [0, 0]
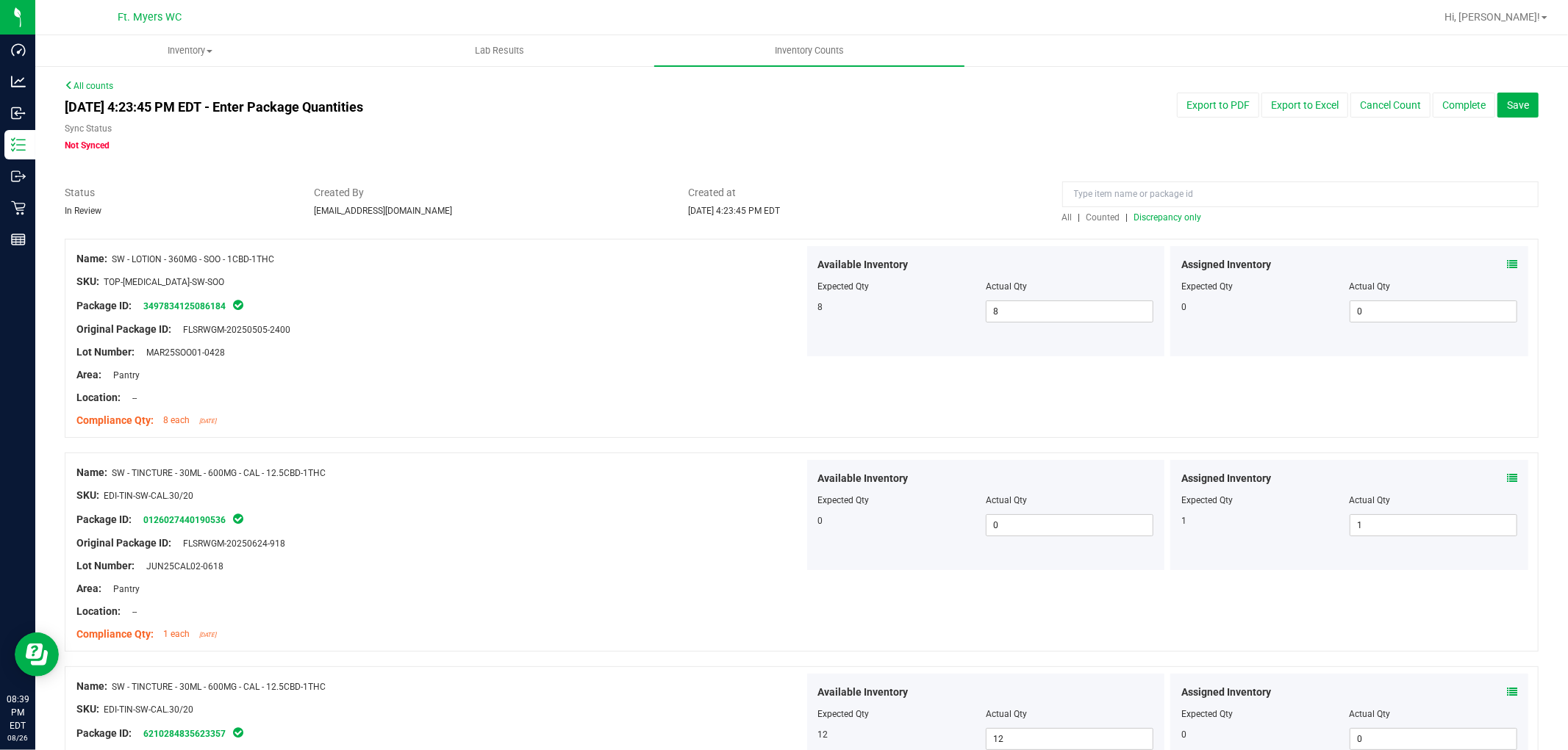
click at [1169, 213] on span "Discrepancy only" at bounding box center [1168, 217] width 68 height 10
